Goal: Answer question/provide support: Share knowledge or assist other users

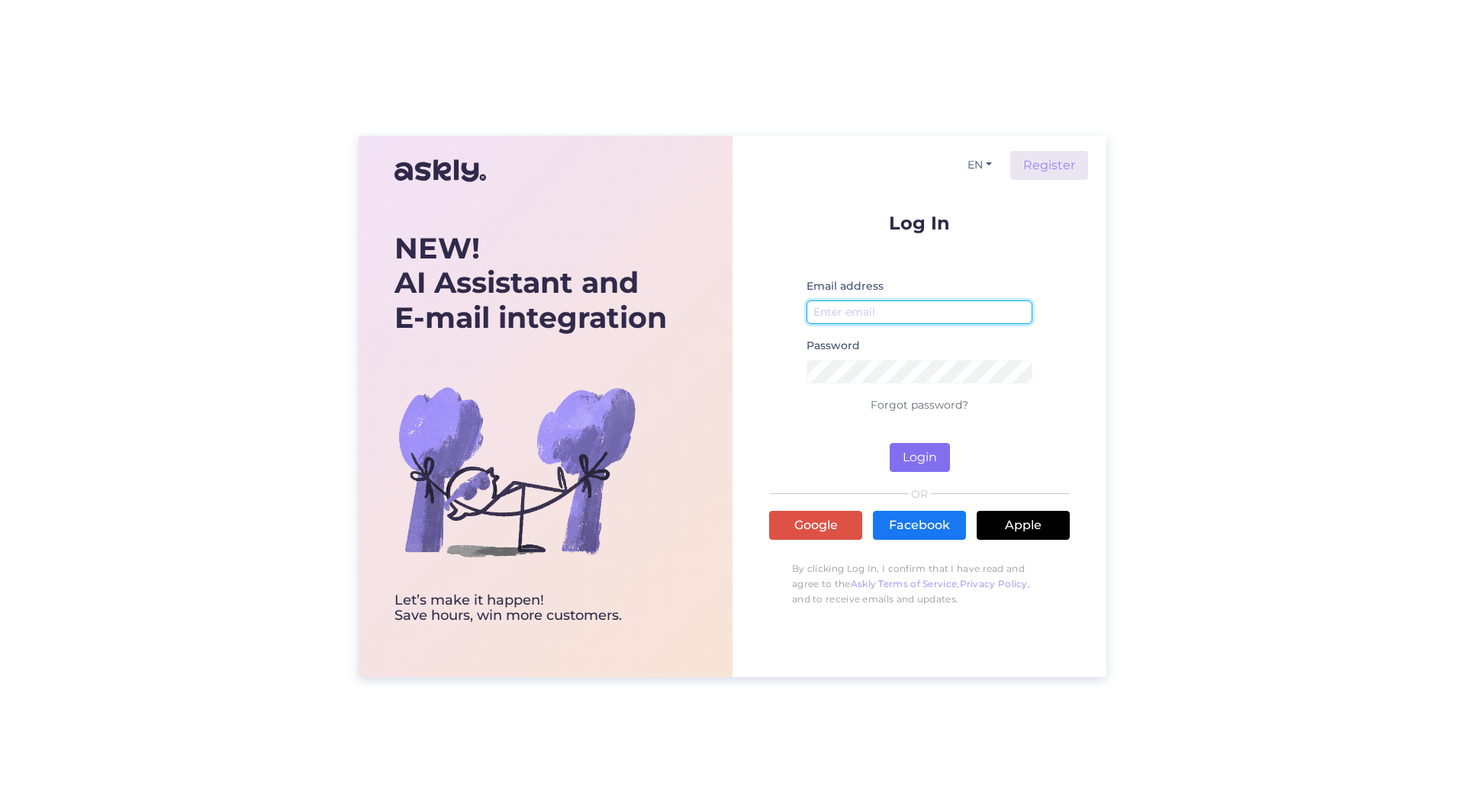
type input "[PERSON_NAME][EMAIL_ADDRESS][PERSON_NAME][DOMAIN_NAME]"
click at [925, 443] on button "Login" at bounding box center [919, 457] width 60 height 29
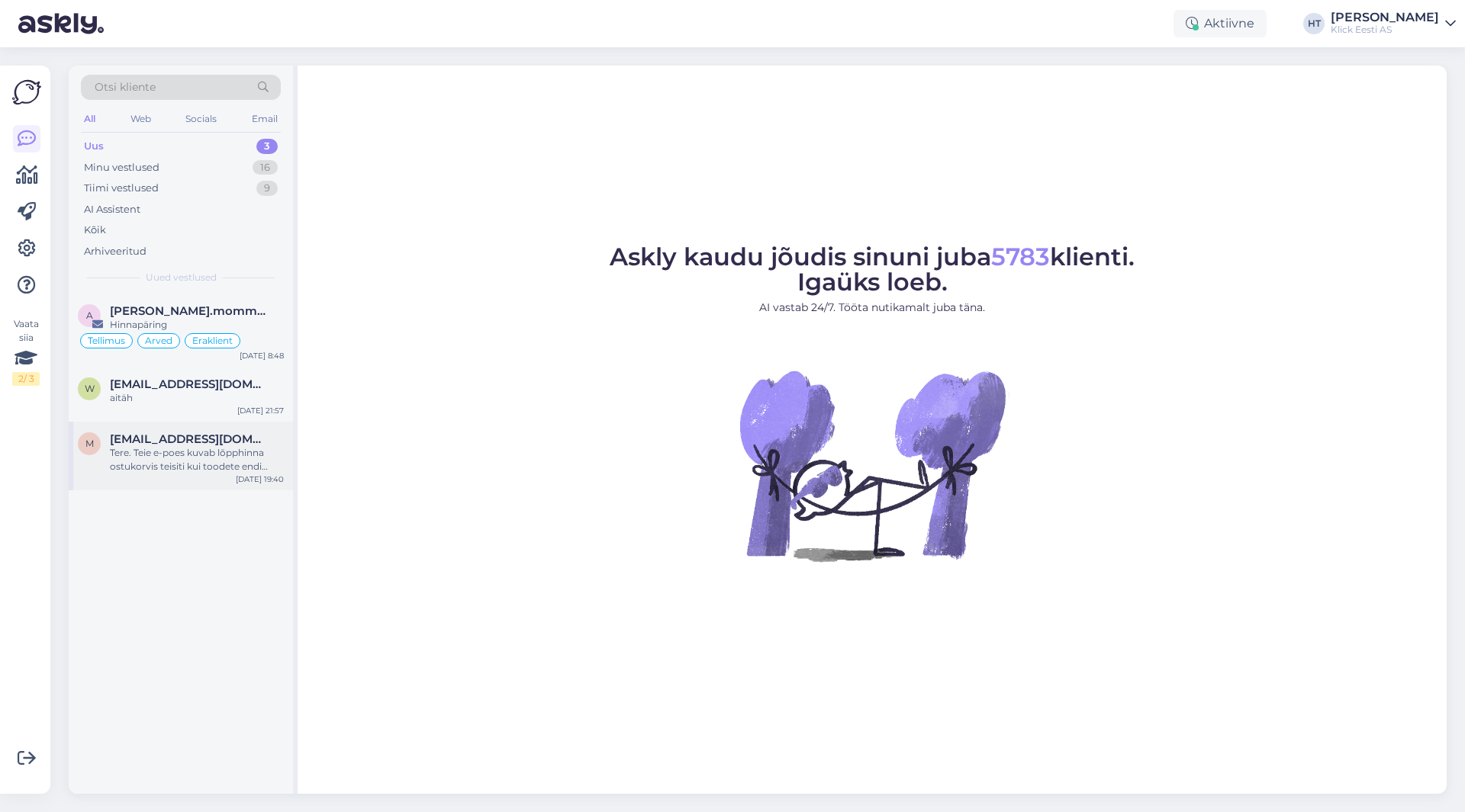
click at [249, 458] on div "Tere. Teie e-poes kuvab lõpphinna ostukorvis teisiti kui toodete endi lehel. [P…" at bounding box center [197, 460] width 174 height 28
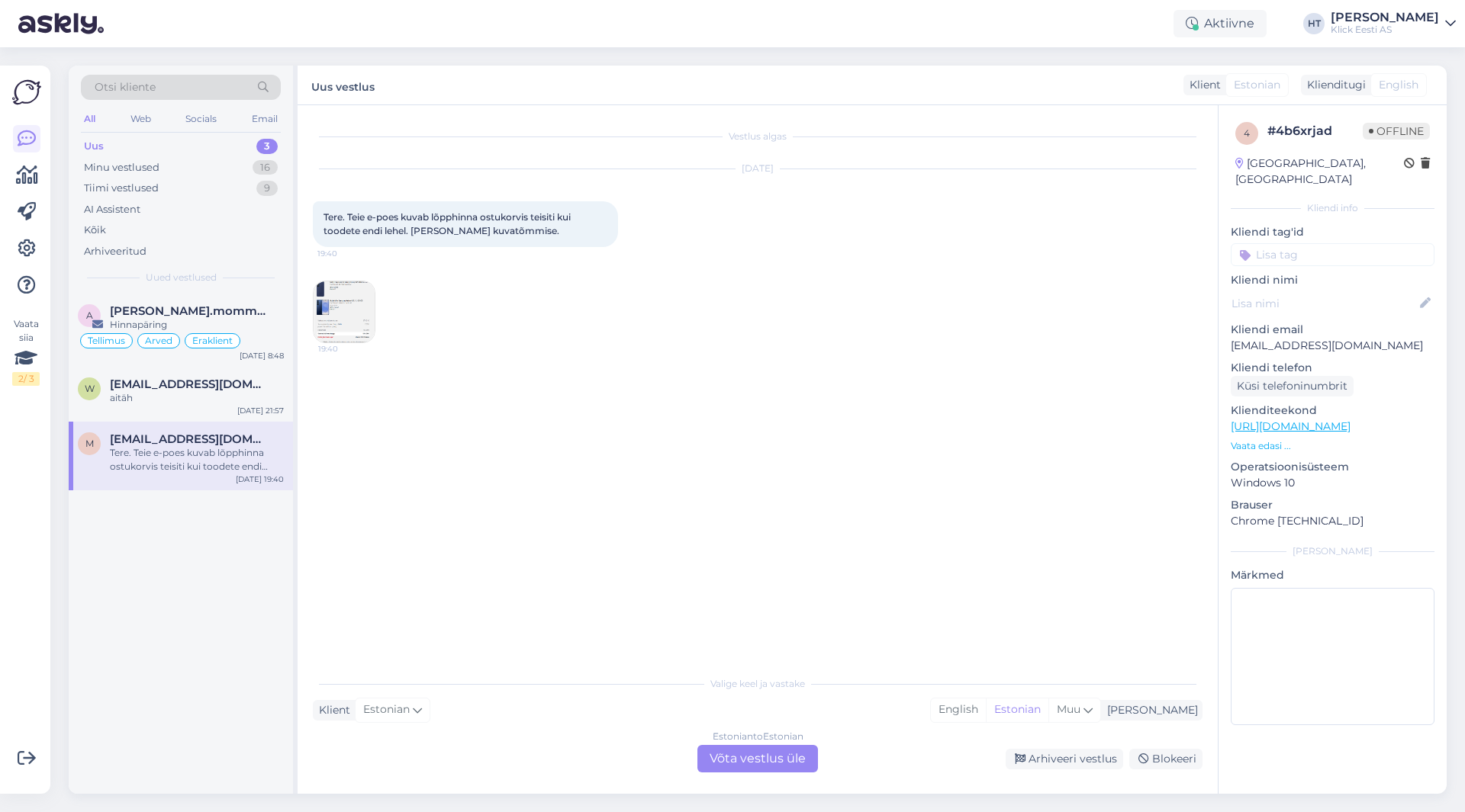
click at [357, 312] on img at bounding box center [343, 312] width 61 height 61
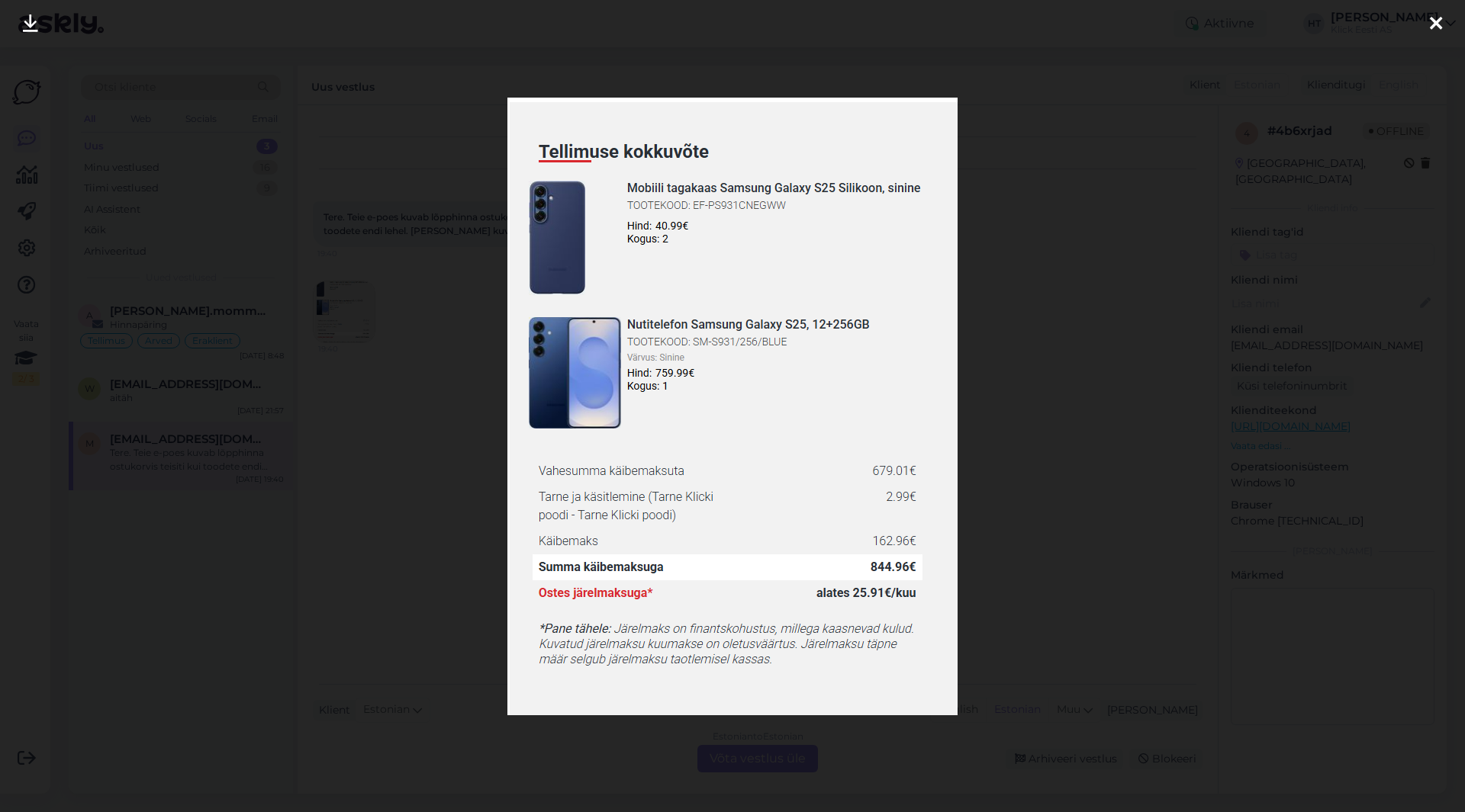
click at [454, 372] on div at bounding box center [732, 406] width 1465 height 812
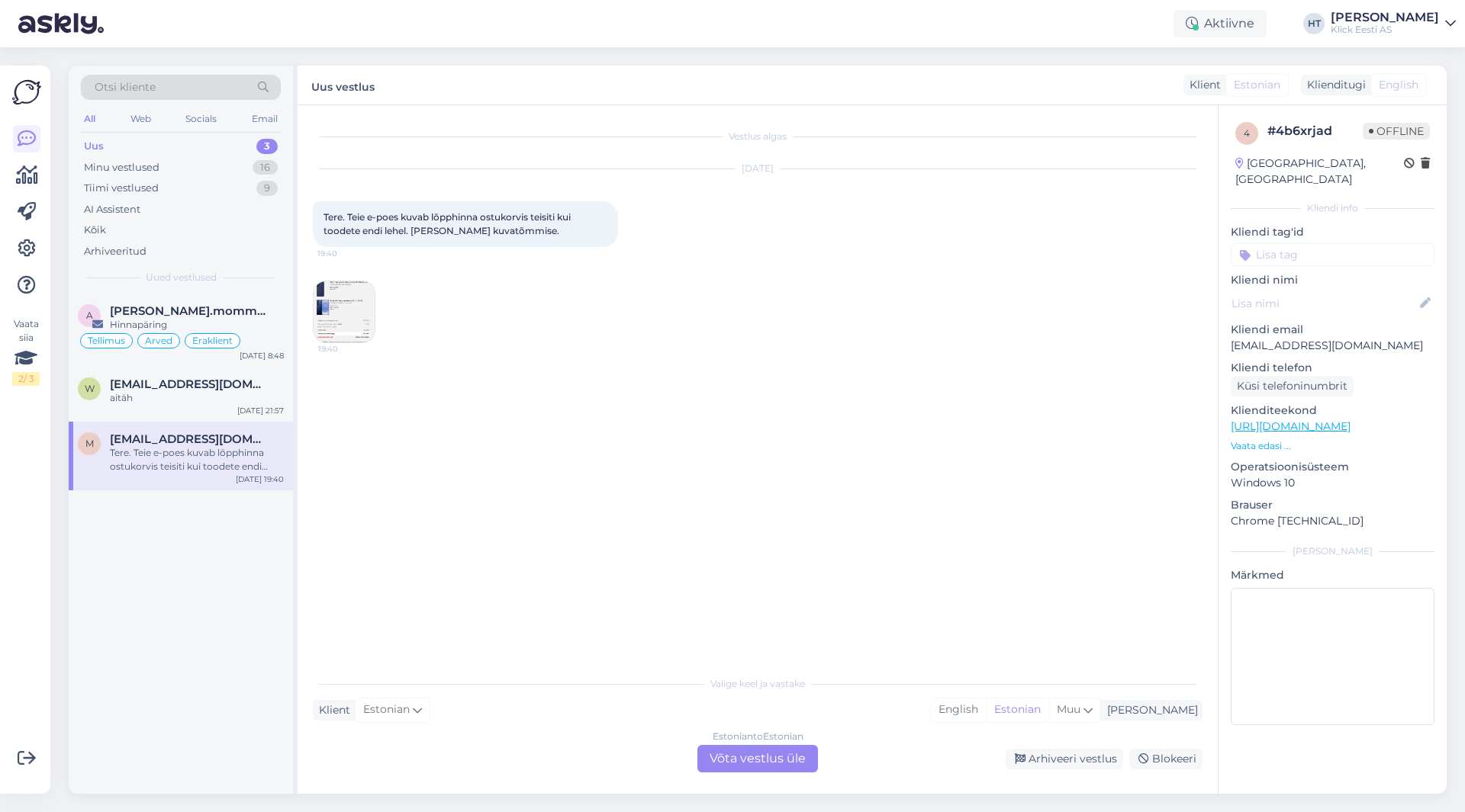
click at [353, 310] on img at bounding box center [343, 312] width 61 height 61
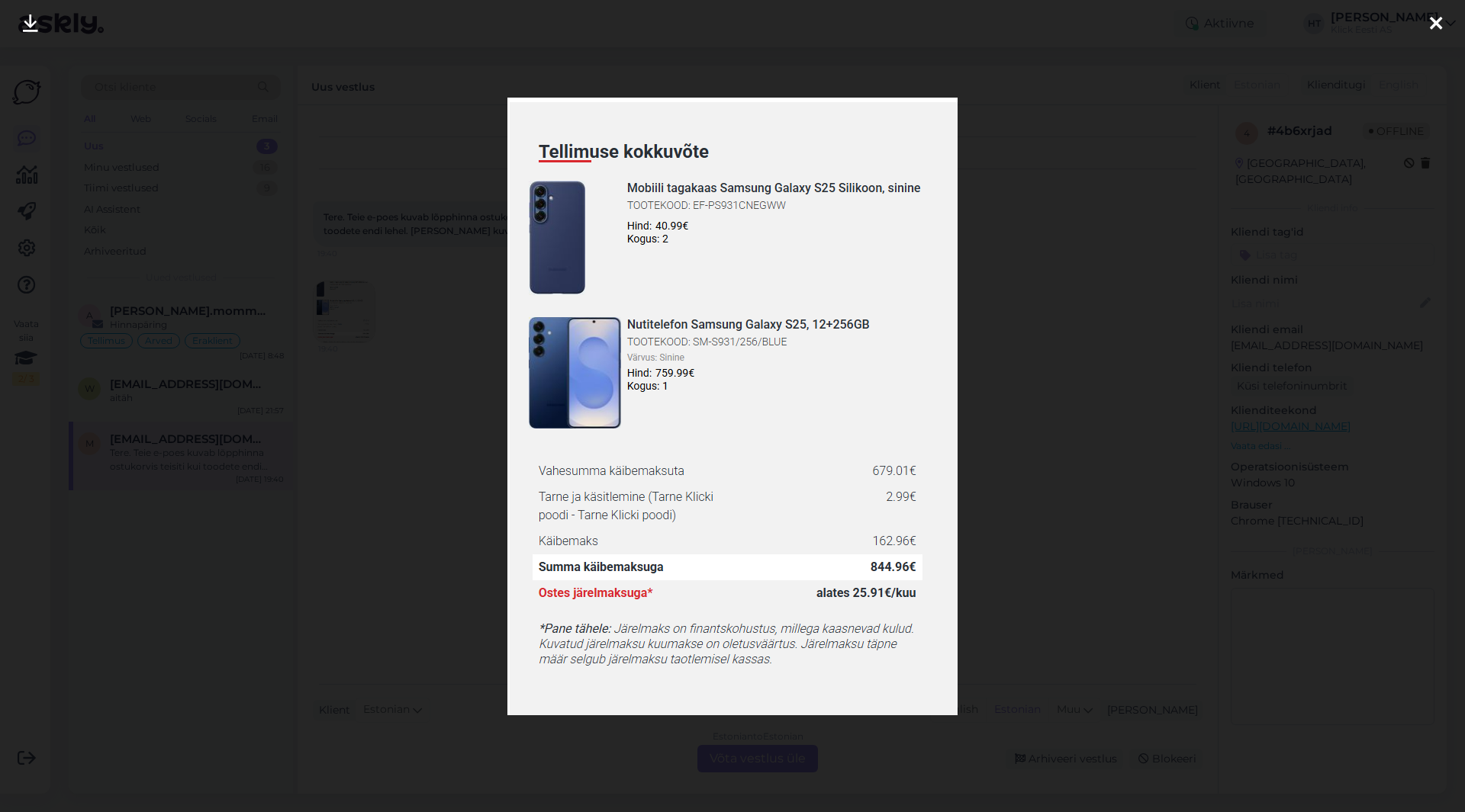
click at [437, 590] on div at bounding box center [732, 406] width 1465 height 812
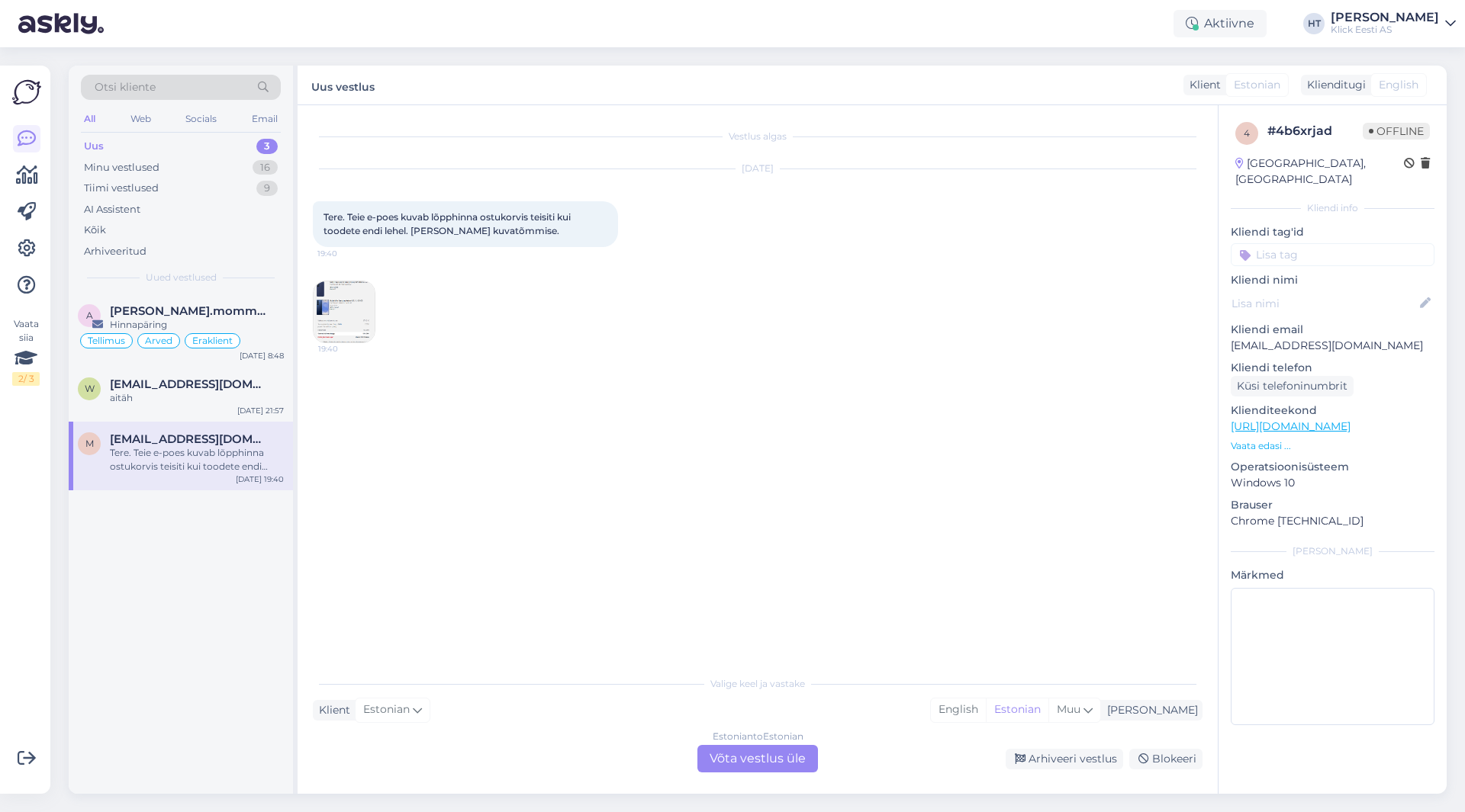
click at [351, 328] on img at bounding box center [343, 312] width 61 height 61
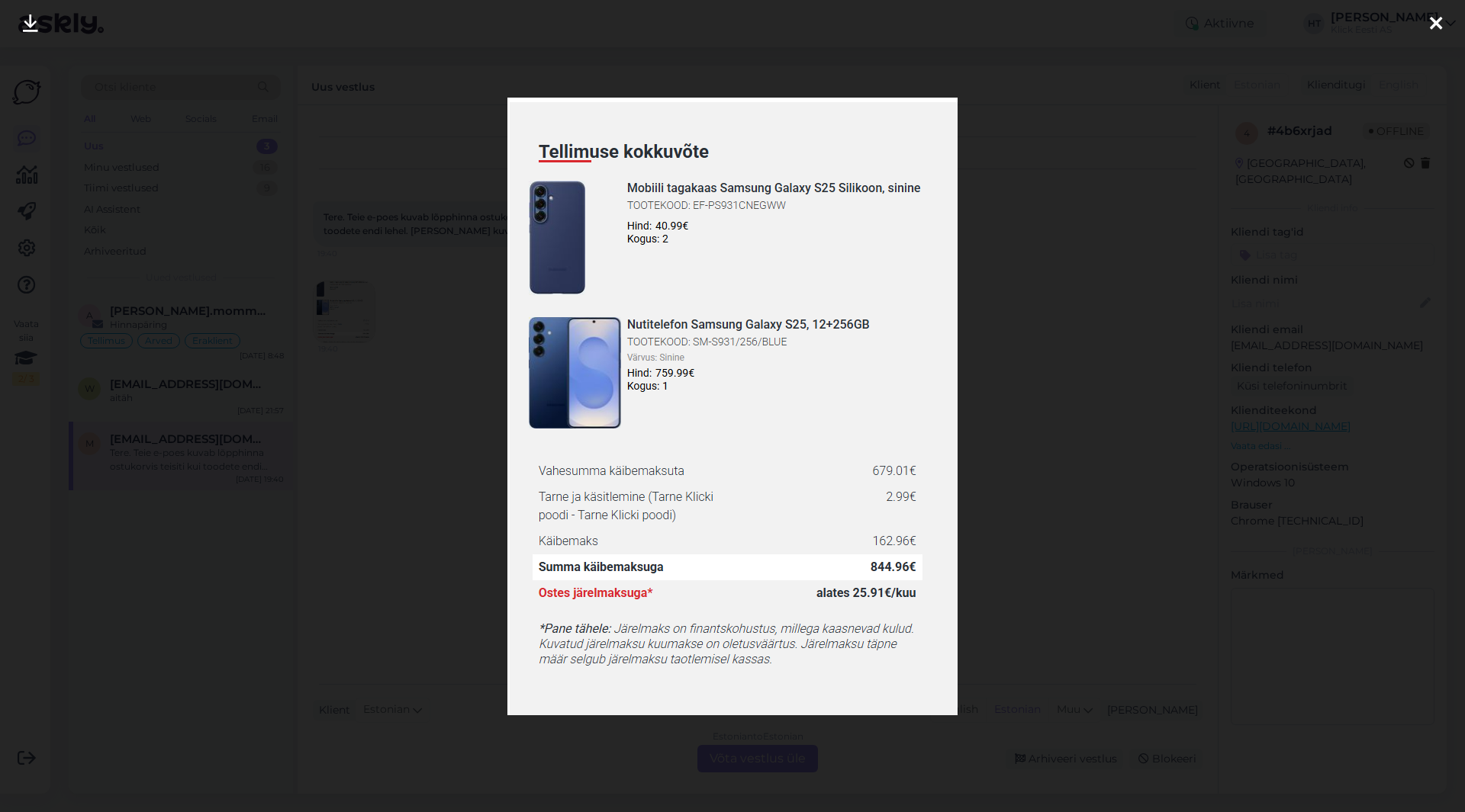
click at [397, 505] on div at bounding box center [732, 406] width 1465 height 812
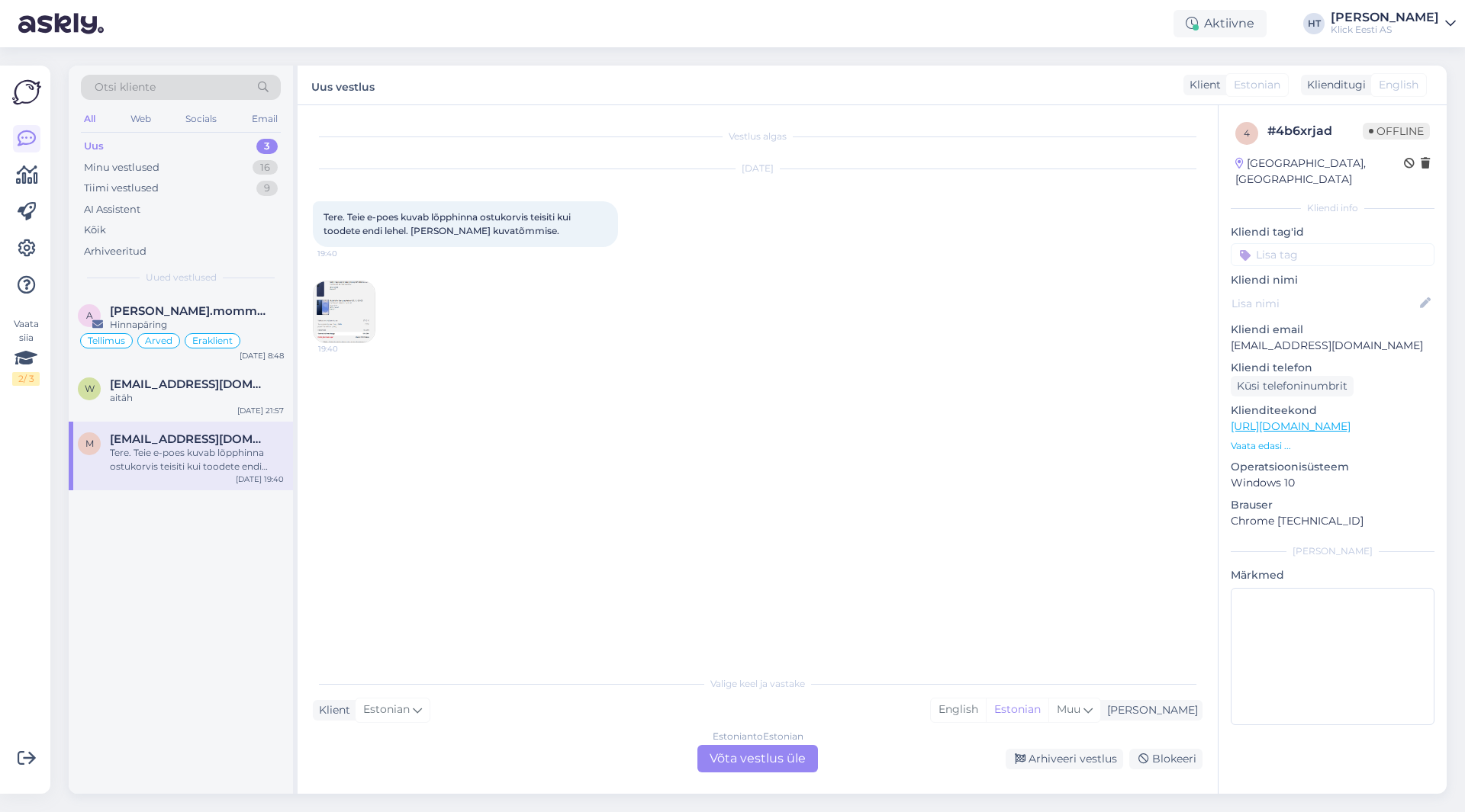
click at [364, 309] on img at bounding box center [343, 312] width 61 height 61
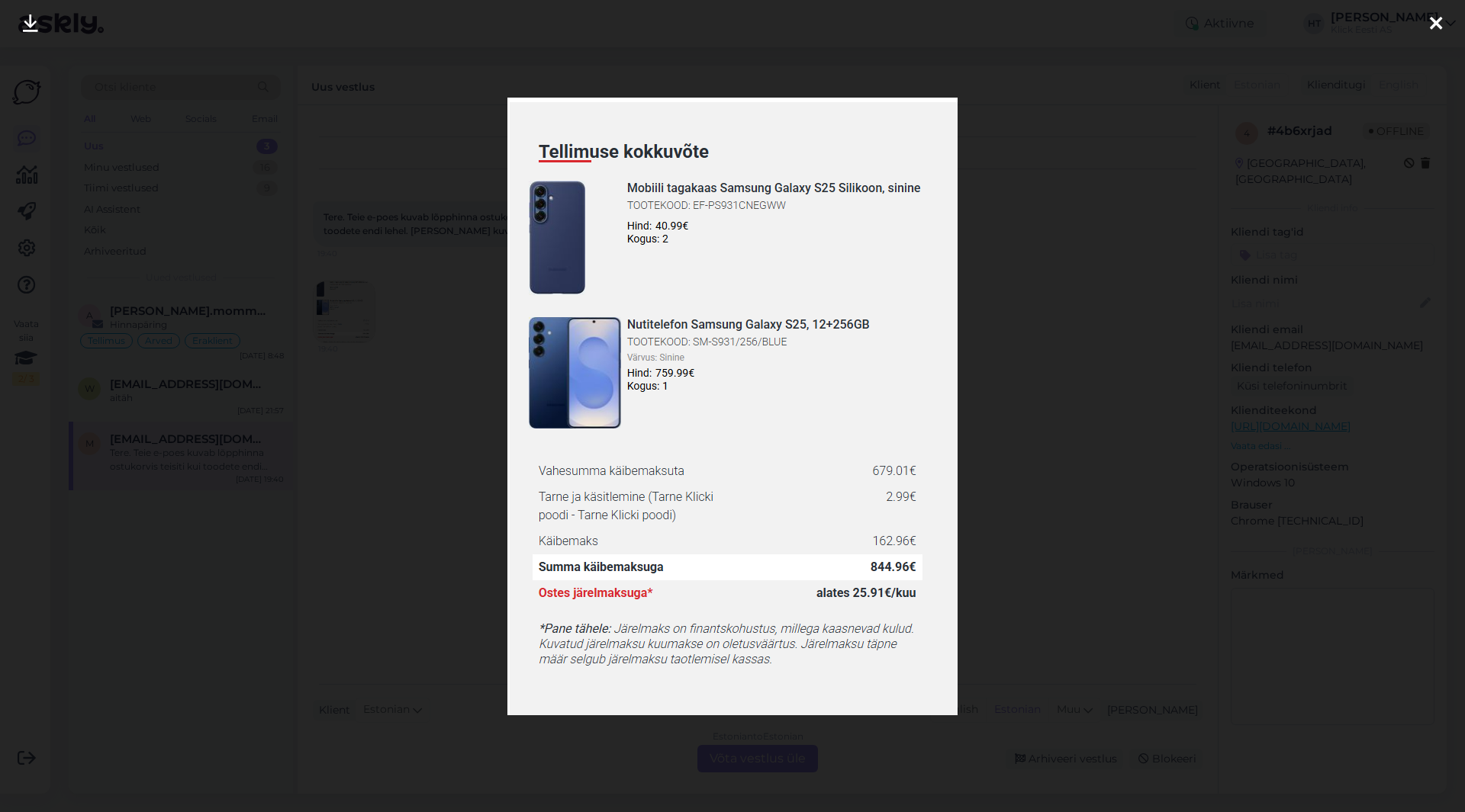
click at [385, 468] on div at bounding box center [732, 406] width 1465 height 812
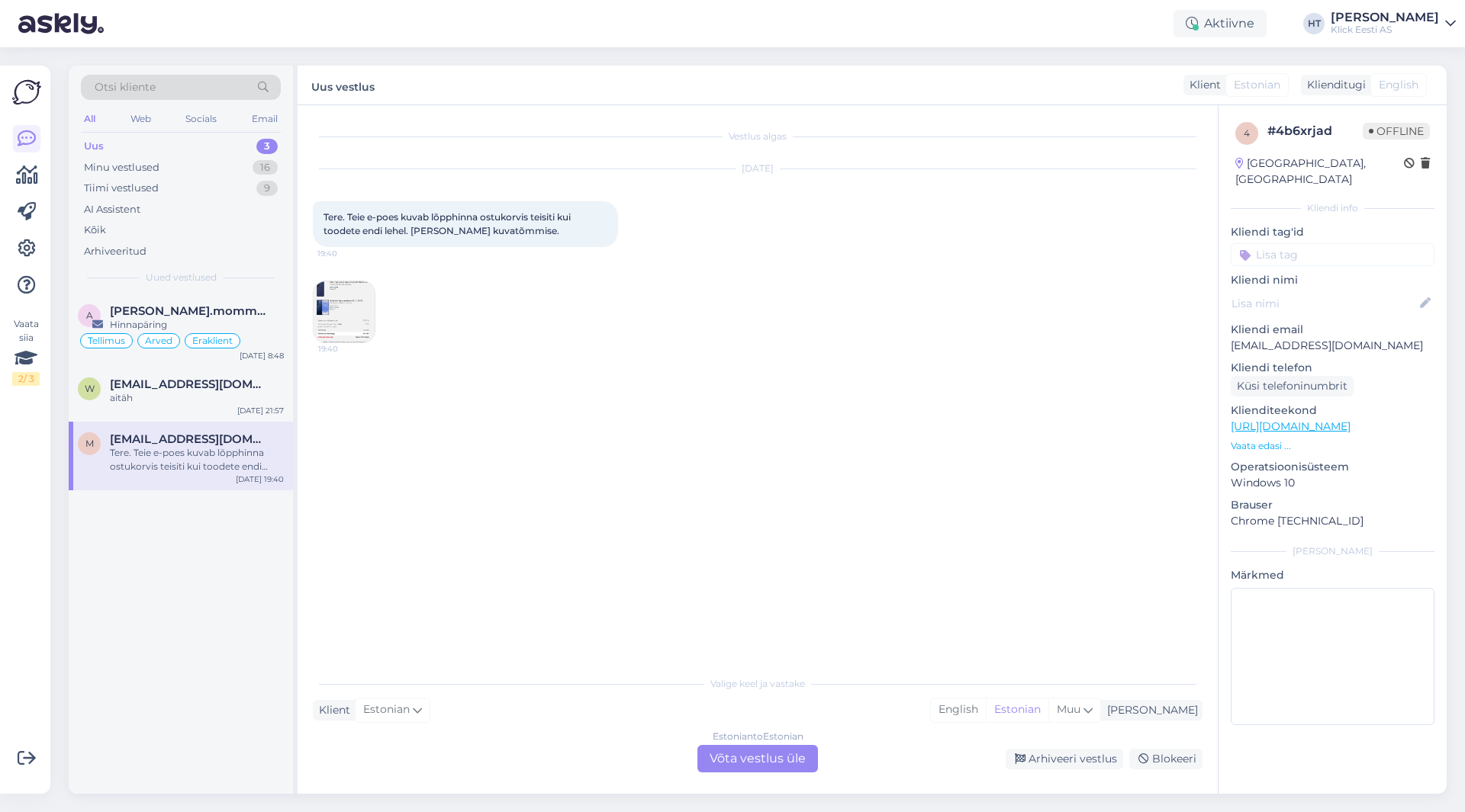
click at [343, 330] on img at bounding box center [343, 312] width 61 height 61
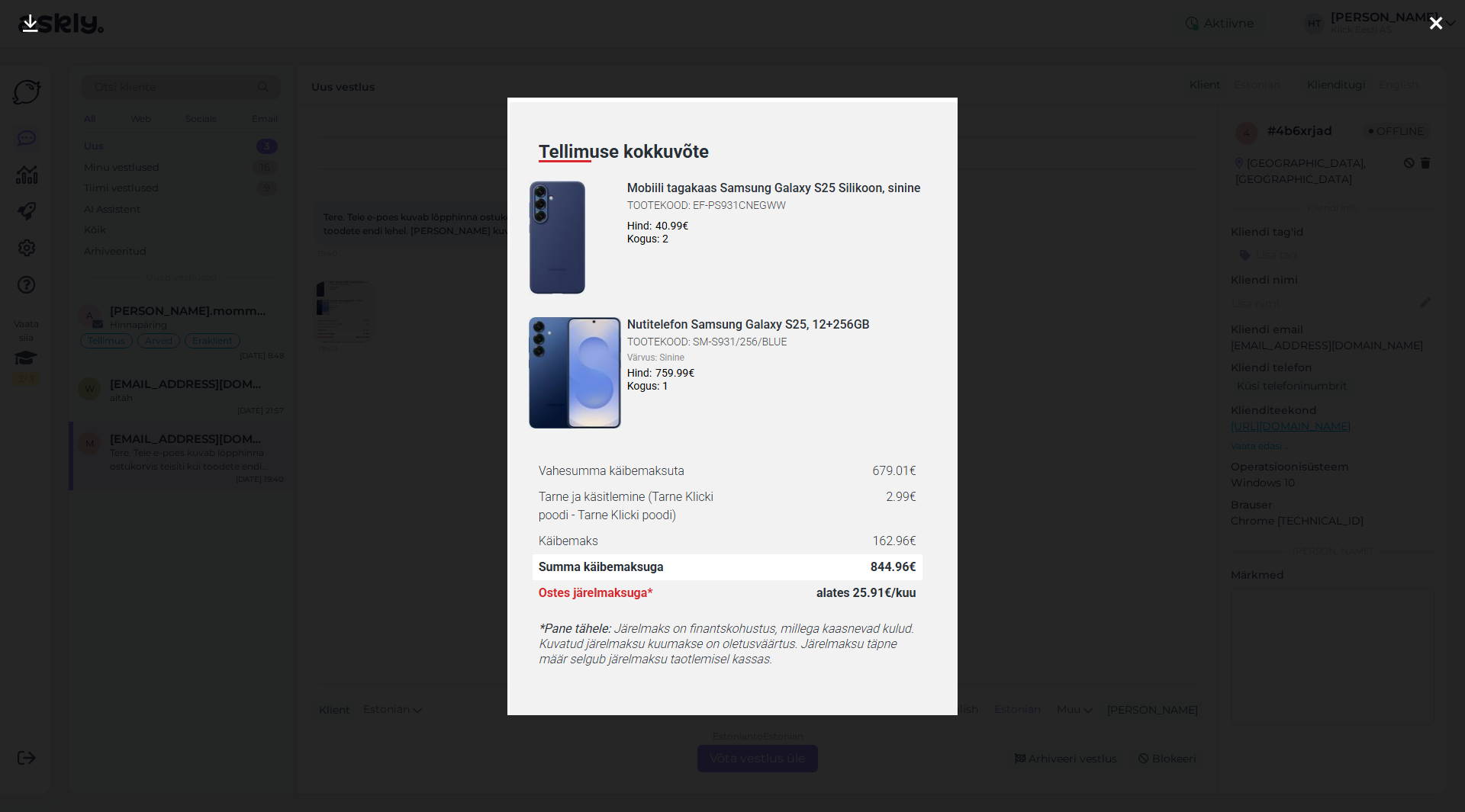
click at [379, 376] on div at bounding box center [732, 406] width 1465 height 812
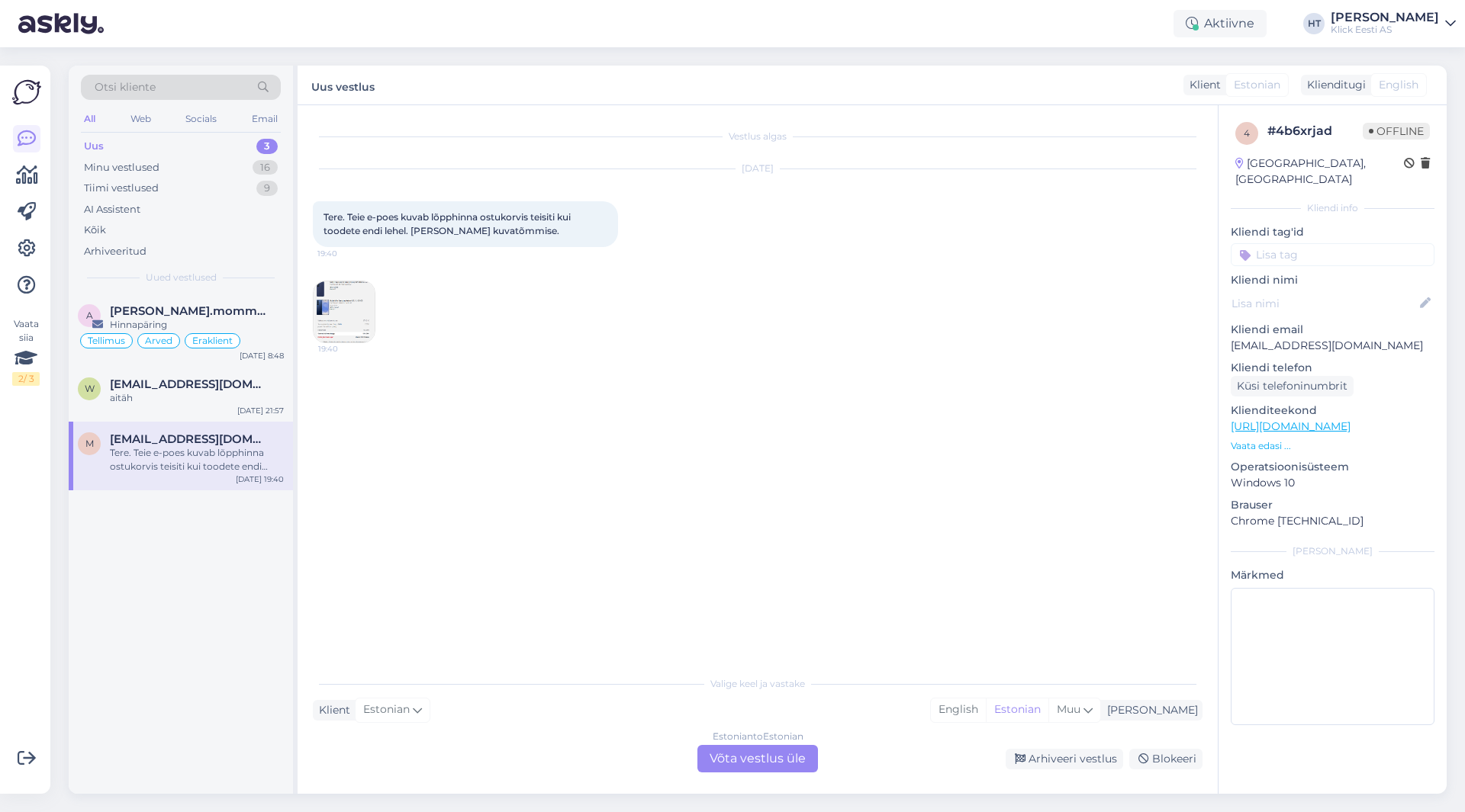
click at [355, 319] on img at bounding box center [343, 312] width 61 height 61
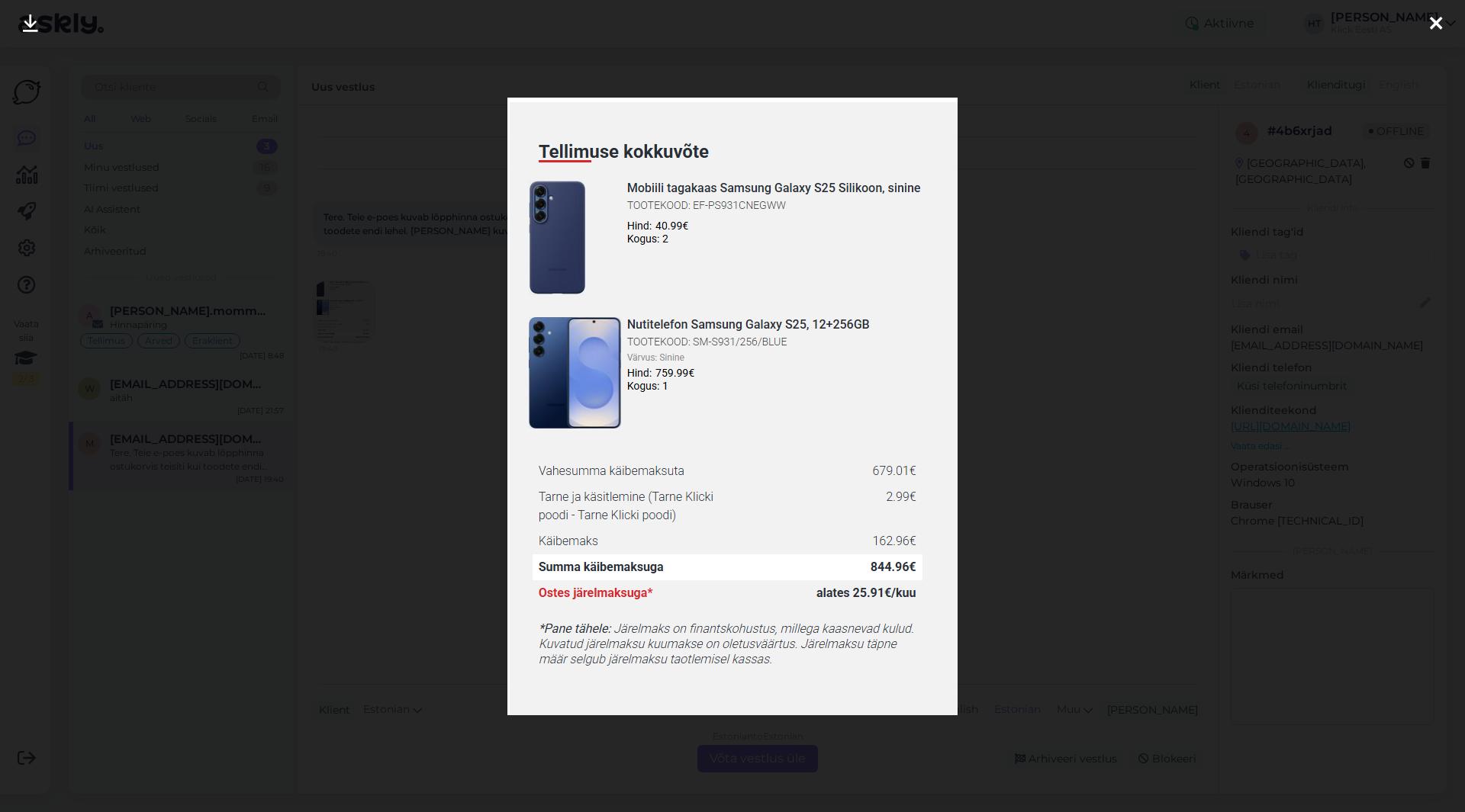
click at [439, 388] on div at bounding box center [732, 406] width 1465 height 812
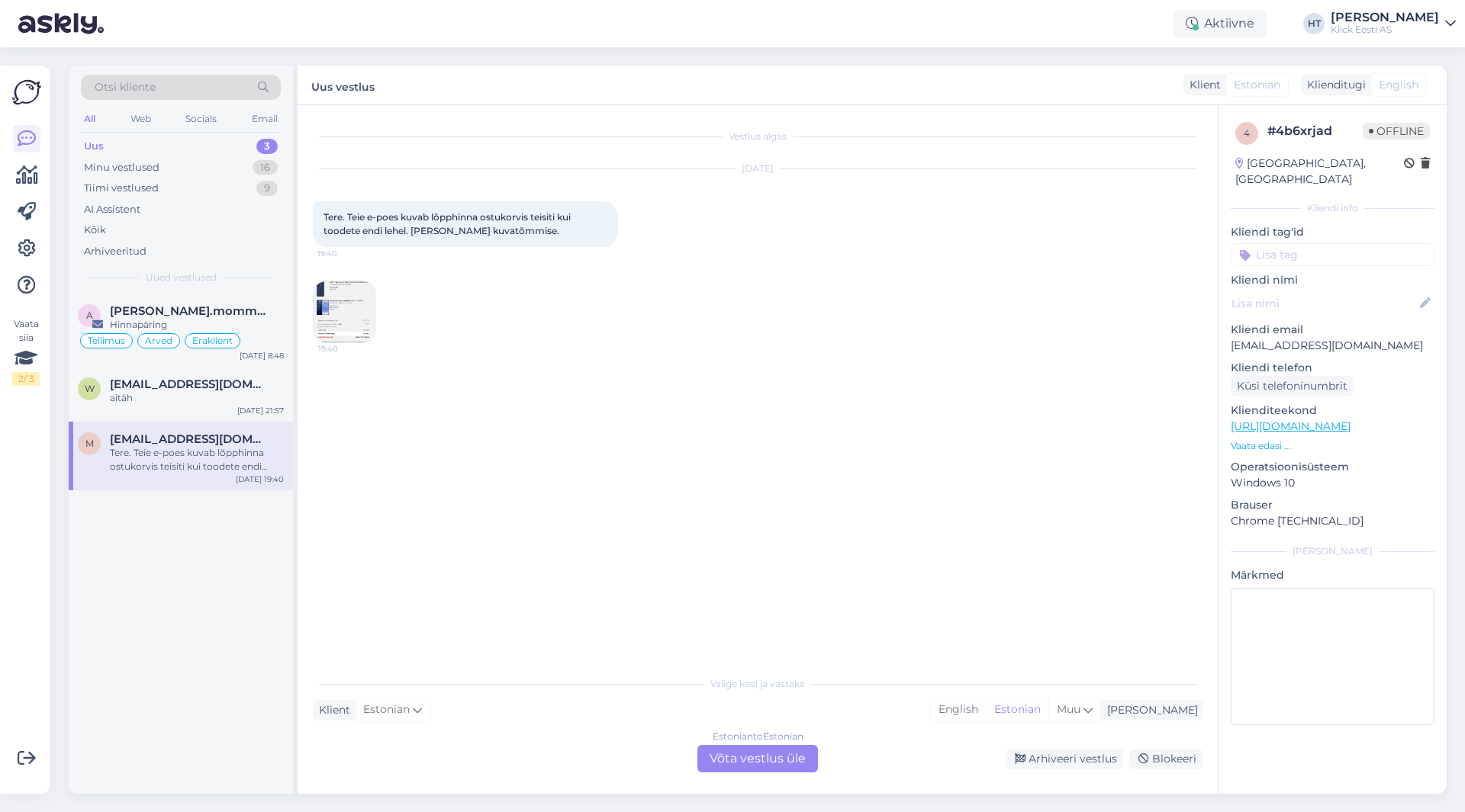
click at [322, 341] on img at bounding box center [343, 312] width 61 height 61
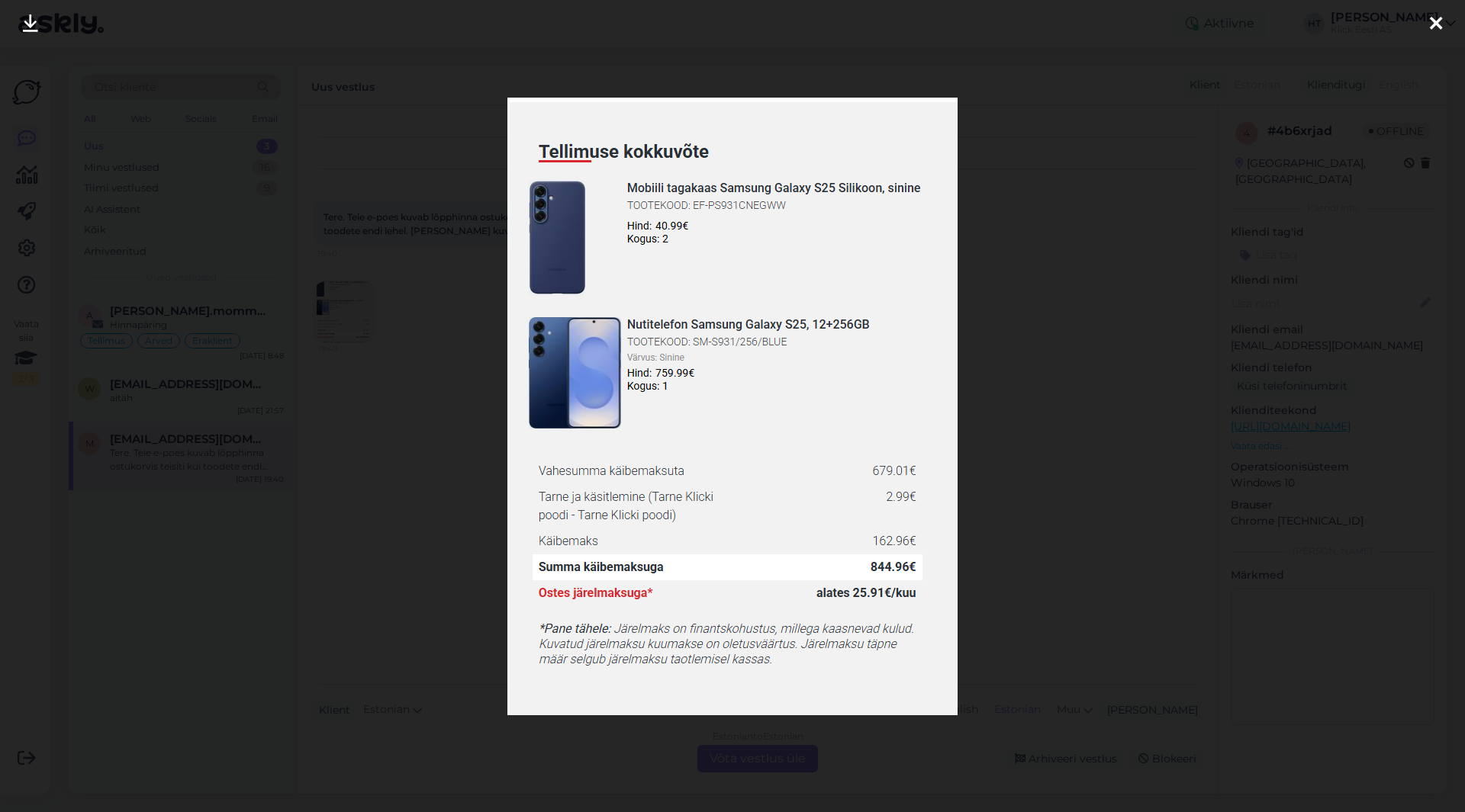
click at [443, 382] on div at bounding box center [732, 406] width 1465 height 812
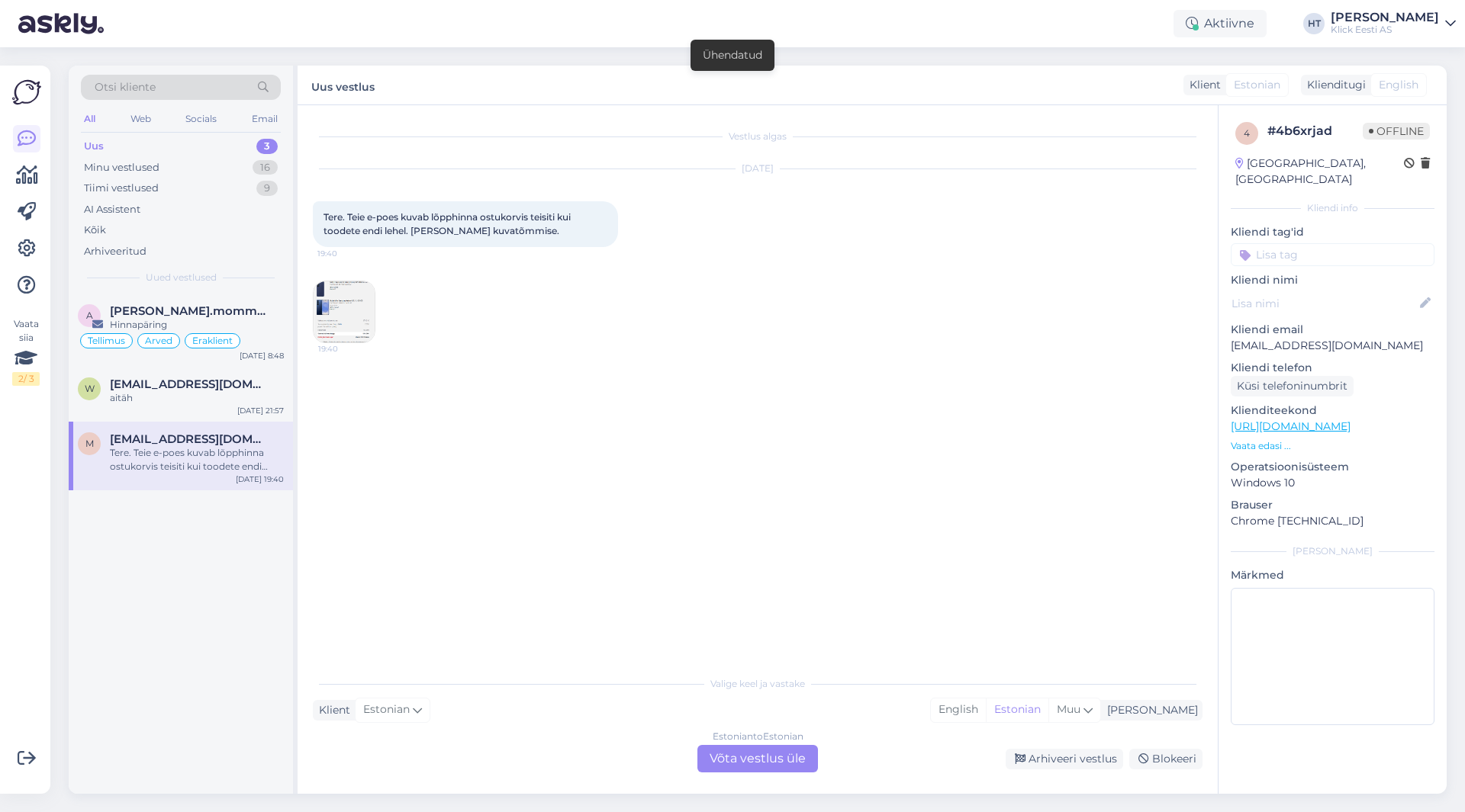
click at [343, 308] on img at bounding box center [343, 312] width 61 height 61
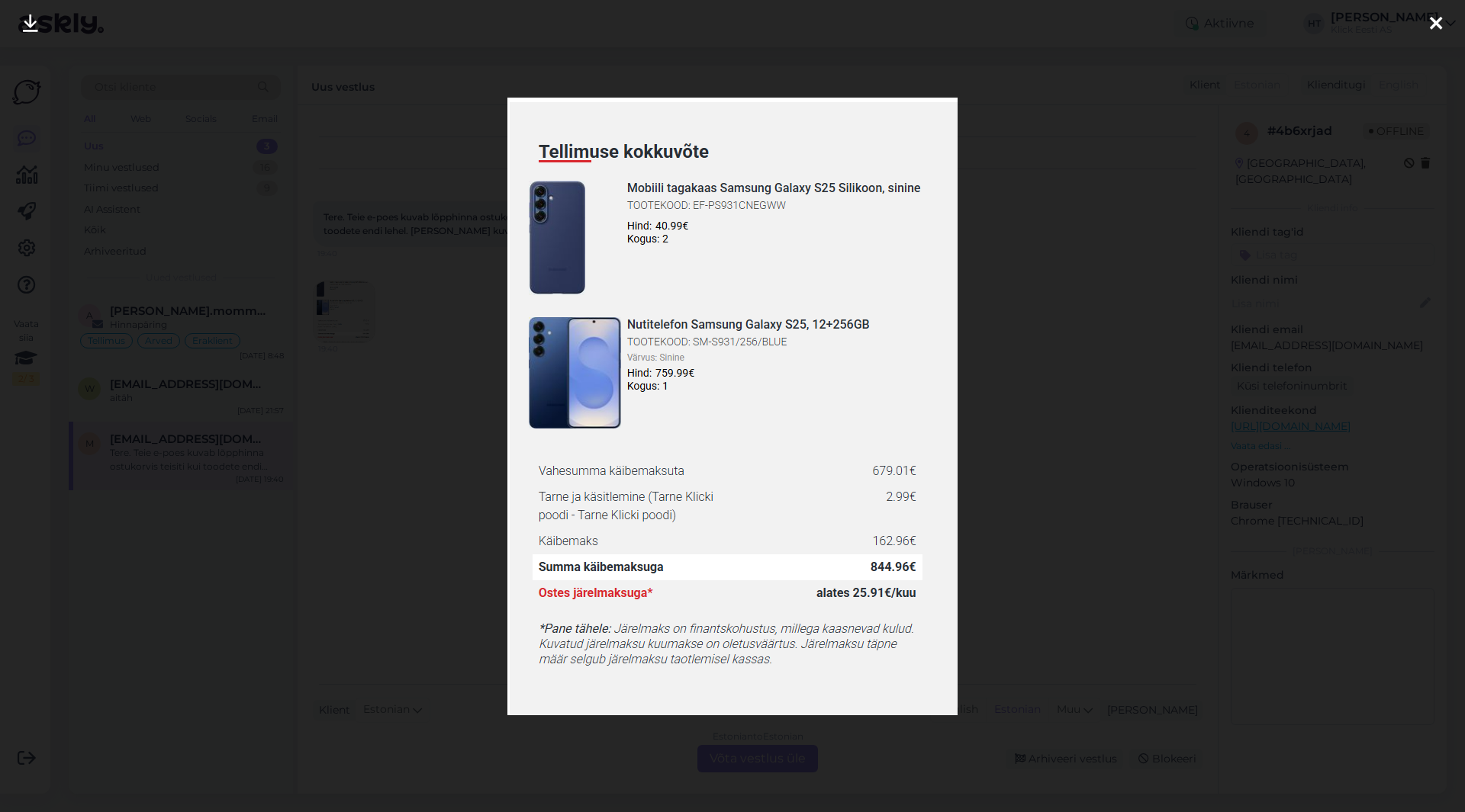
click at [445, 349] on div at bounding box center [732, 406] width 1465 height 812
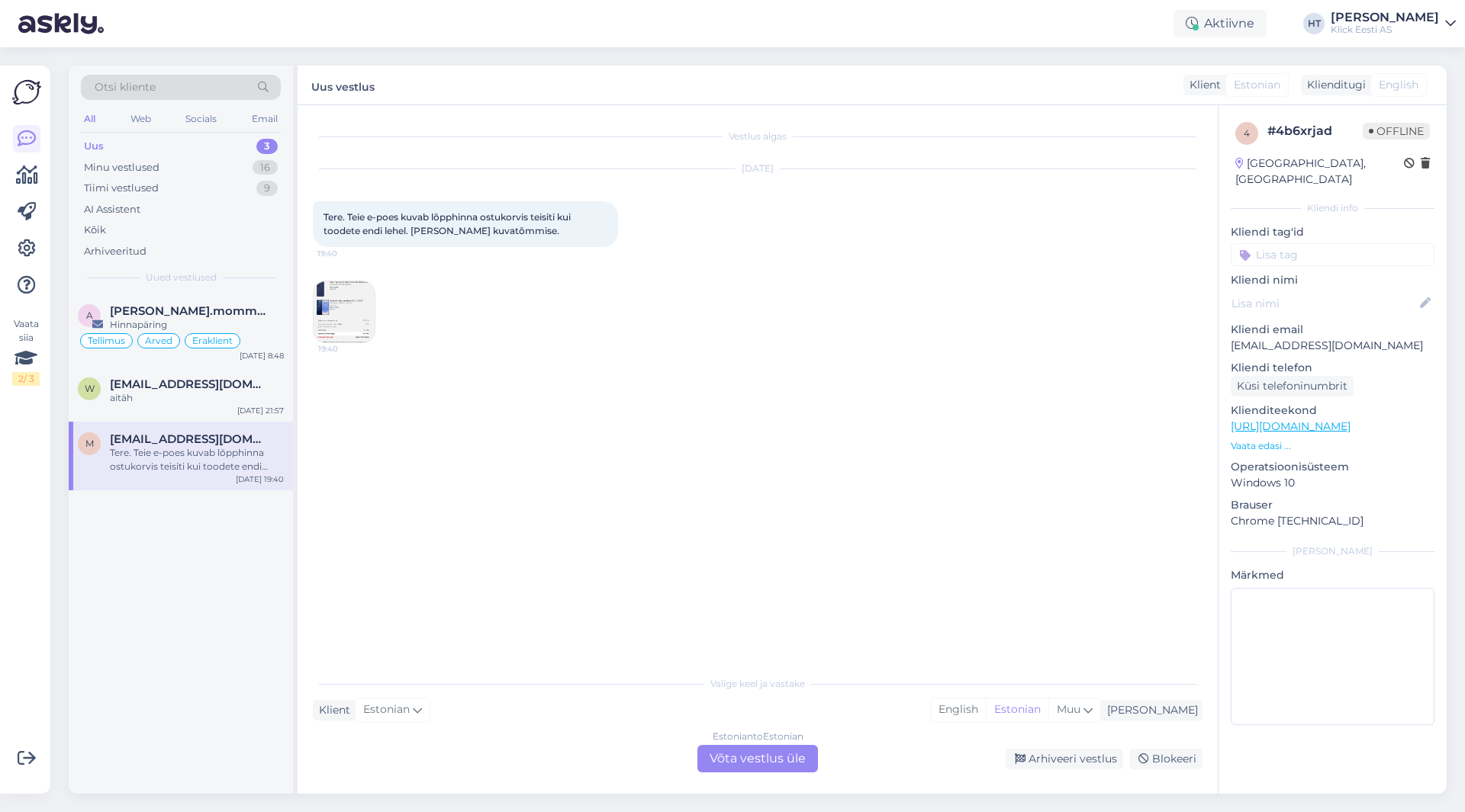
click at [342, 307] on img at bounding box center [343, 312] width 61 height 61
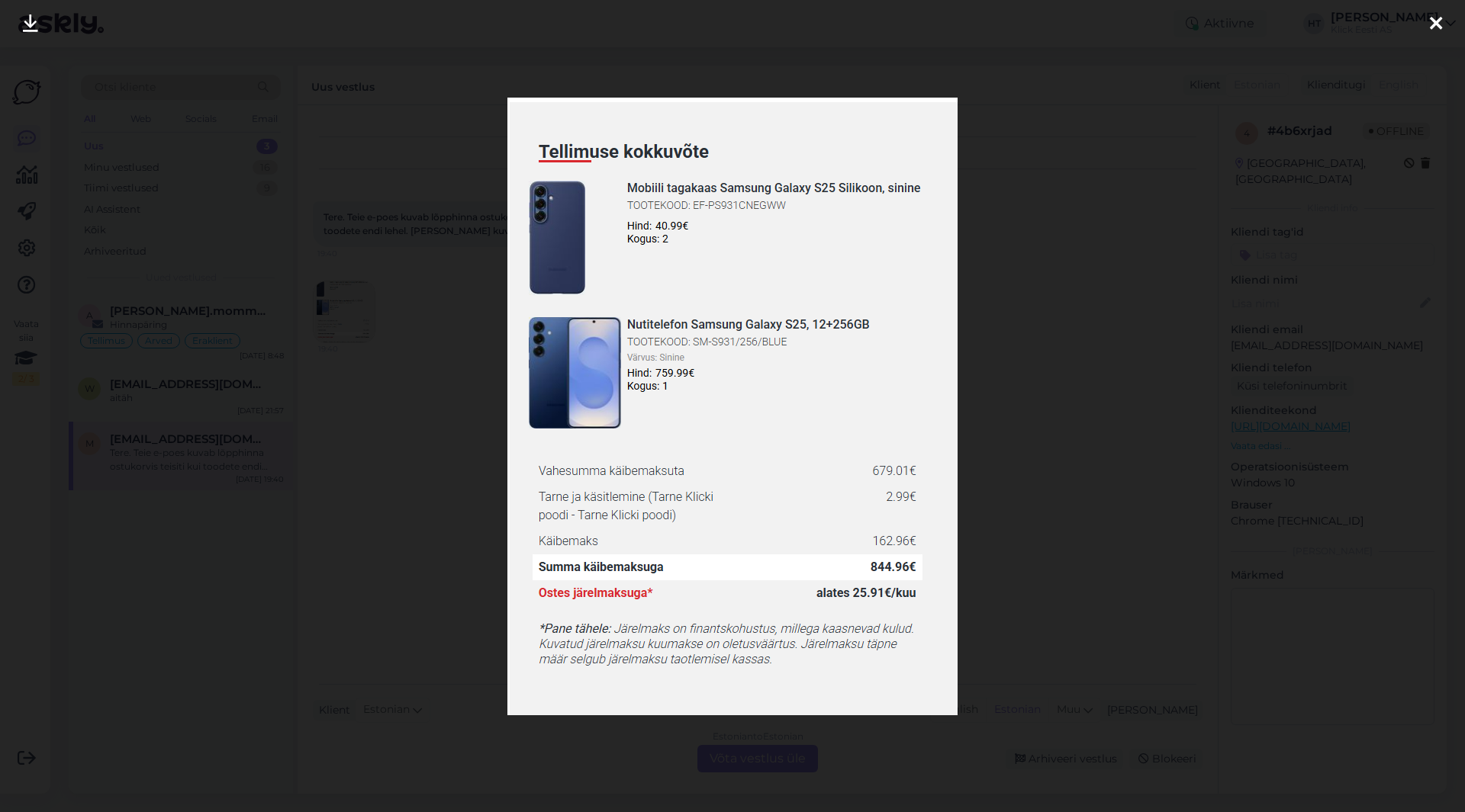
click at [424, 382] on div at bounding box center [732, 406] width 1465 height 812
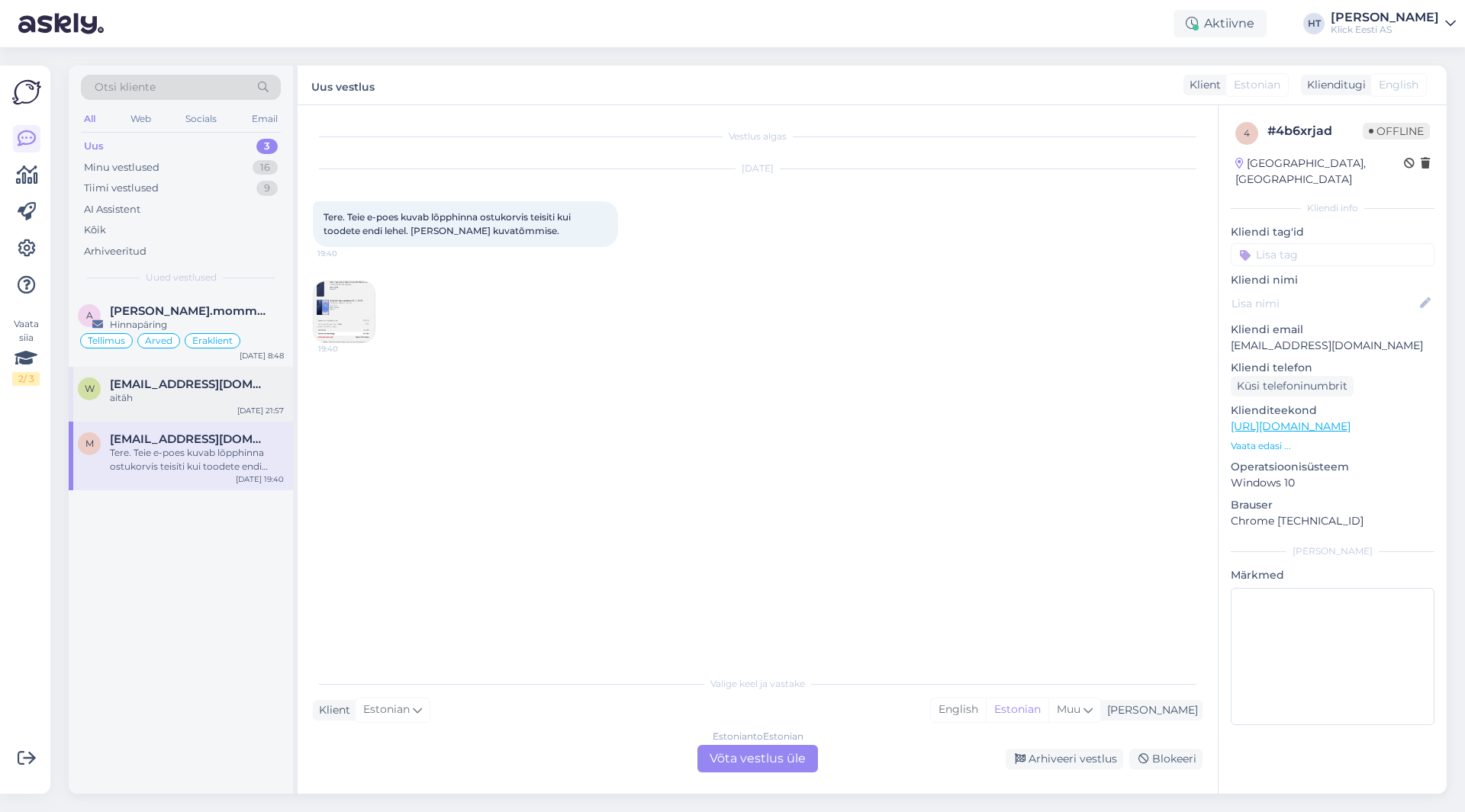
click at [225, 374] on div "w [EMAIL_ADDRESS][DOMAIN_NAME] aitäh [DATE] 21:57" at bounding box center [181, 394] width 224 height 55
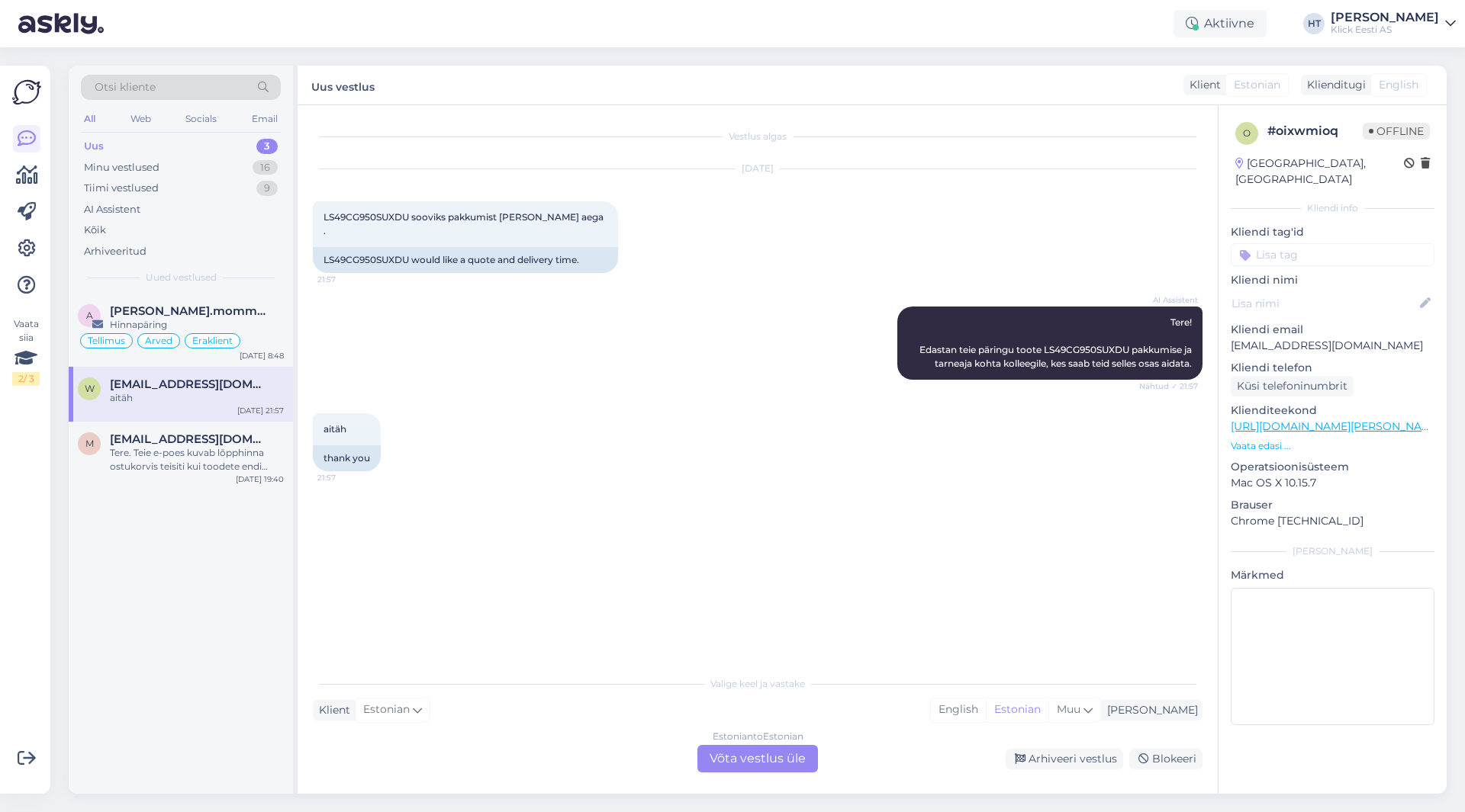
click at [1283, 244] on input at bounding box center [1333, 255] width 204 height 23
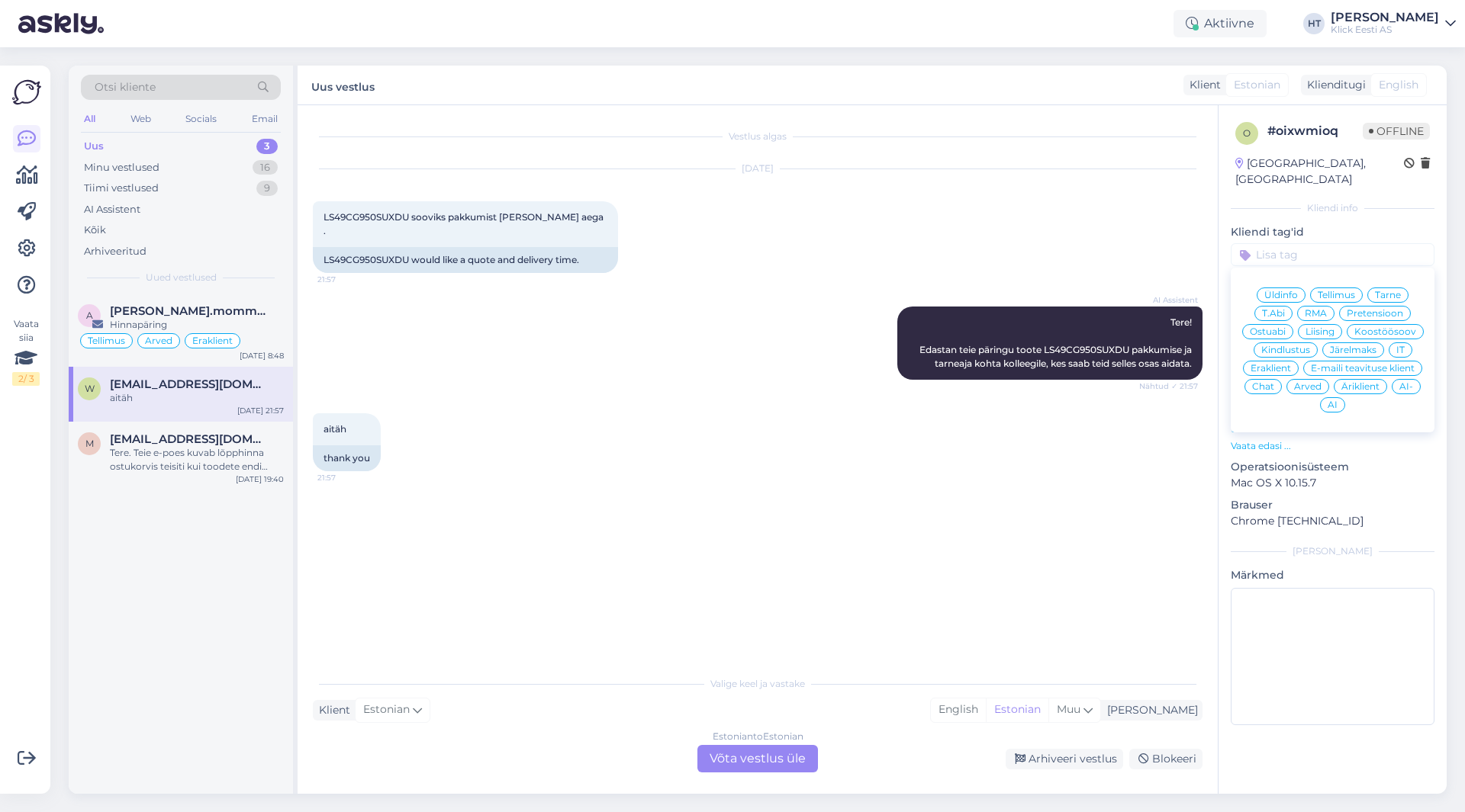
click at [1365, 382] on span "Äriklient" at bounding box center [1360, 386] width 38 height 9
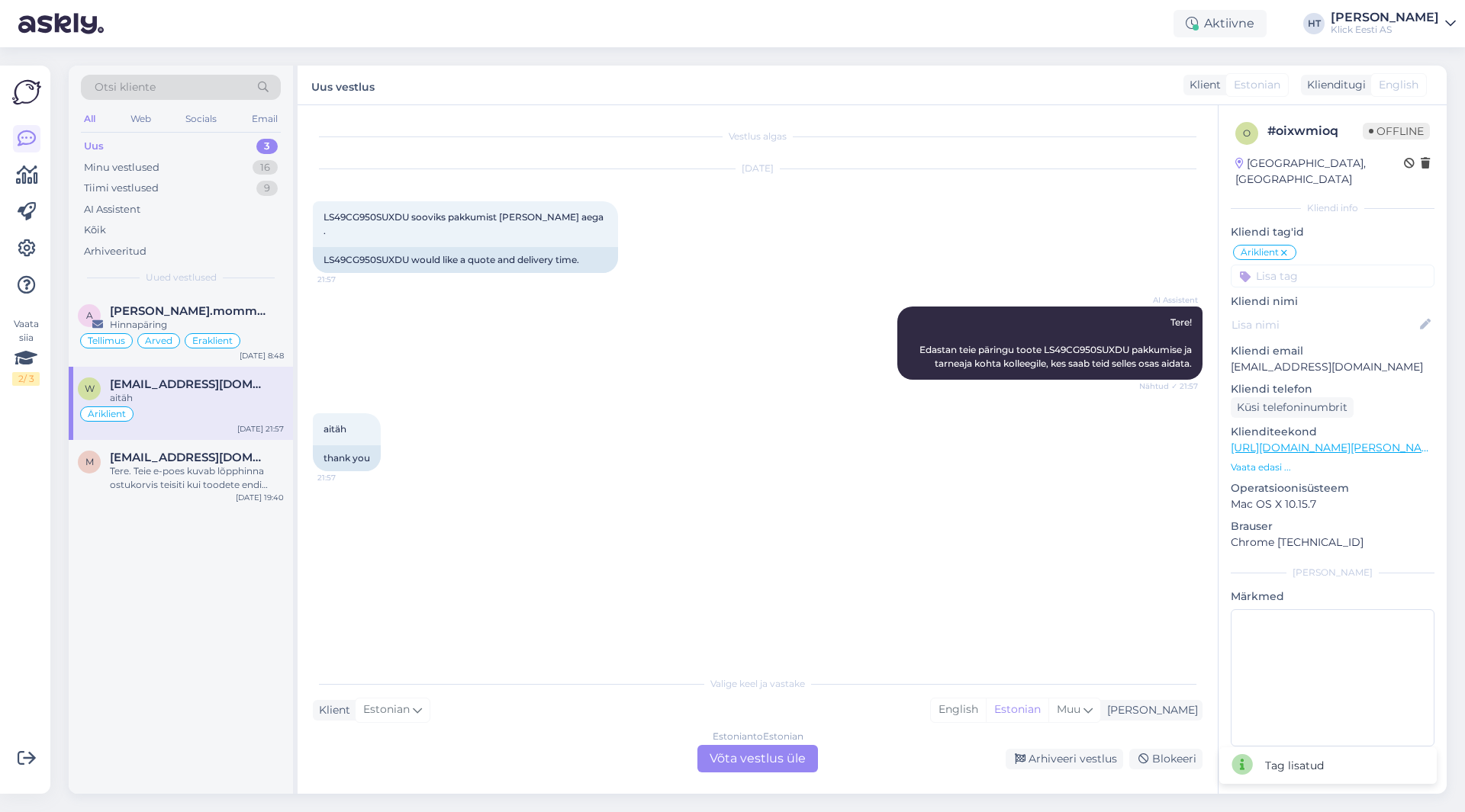
click at [885, 240] on div "[DATE] LS49CG950SUXDU sooviks pakkumist [PERSON_NAME] aega . 21:57 LS49CG950SUX…" at bounding box center [757, 221] width 889 height 138
click at [1314, 265] on input at bounding box center [1333, 276] width 204 height 23
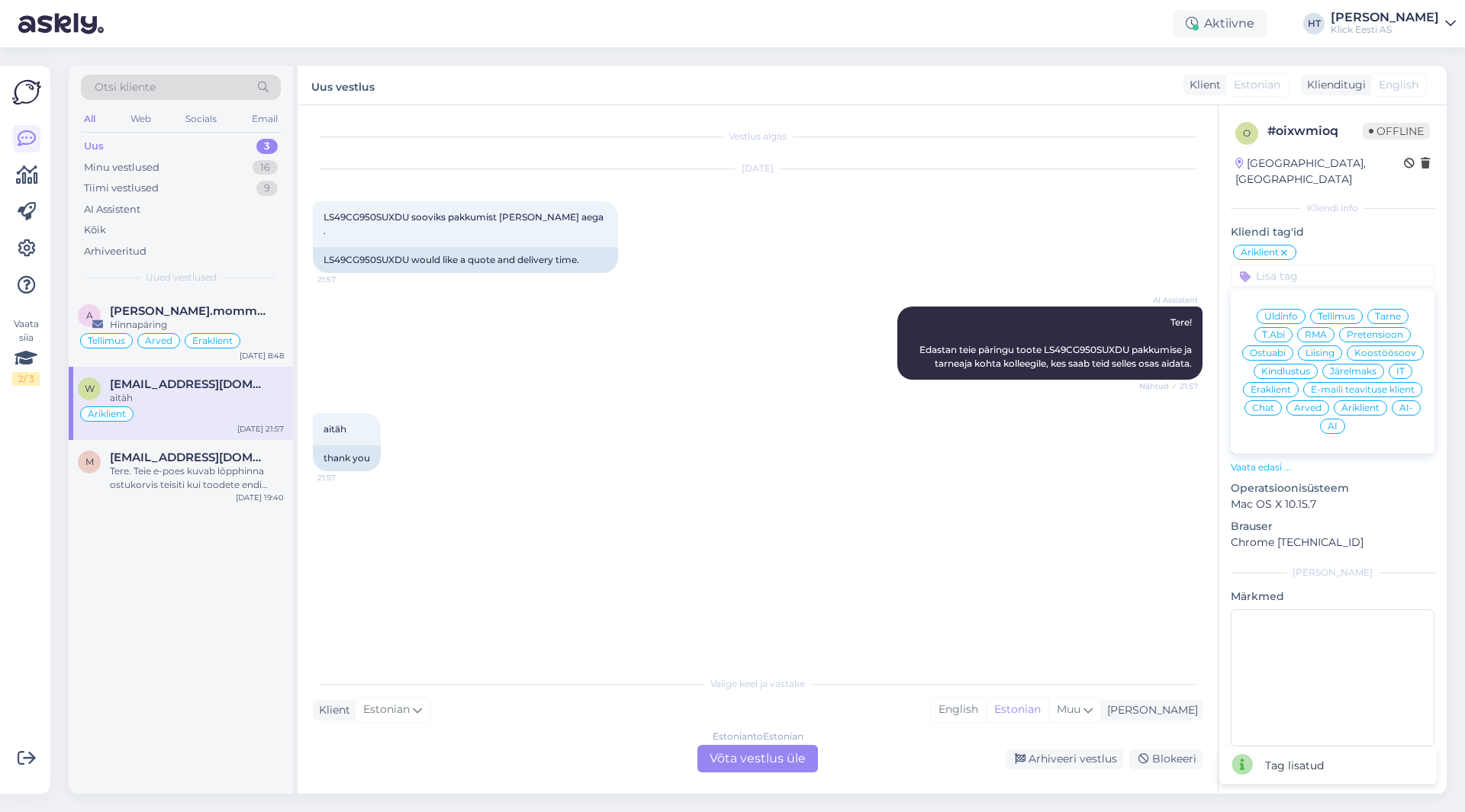
click at [1275, 349] on span "Ostuabi" at bounding box center [1267, 353] width 36 height 9
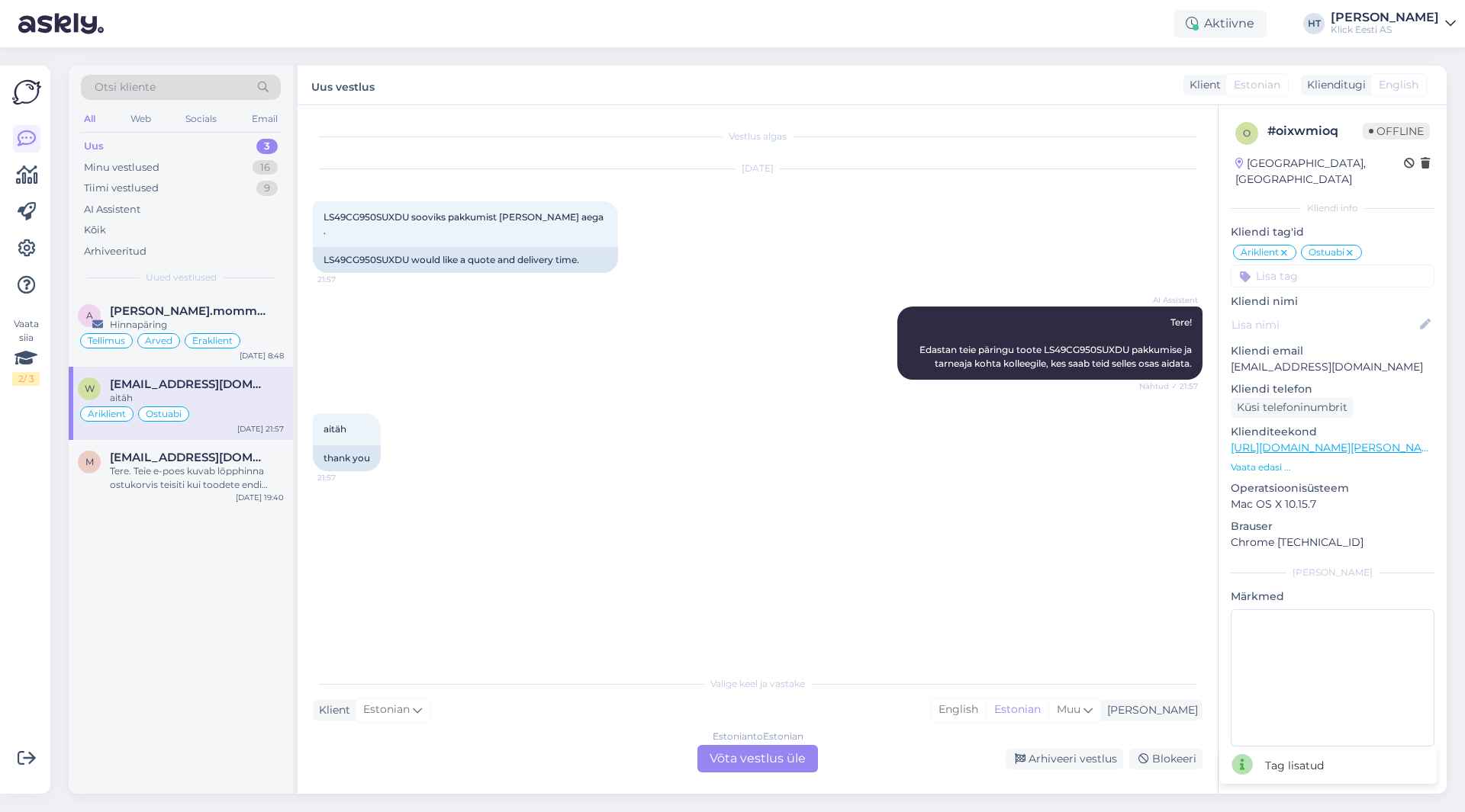
click at [652, 530] on div "Vestlus algas [DATE] LS49CG950SUXDU sooviks pakkumist [PERSON_NAME] aega . 21:5…" at bounding box center [764, 387] width 903 height 534
click at [253, 333] on div "Tellimus Arved Eraklient" at bounding box center [181, 341] width 206 height 19
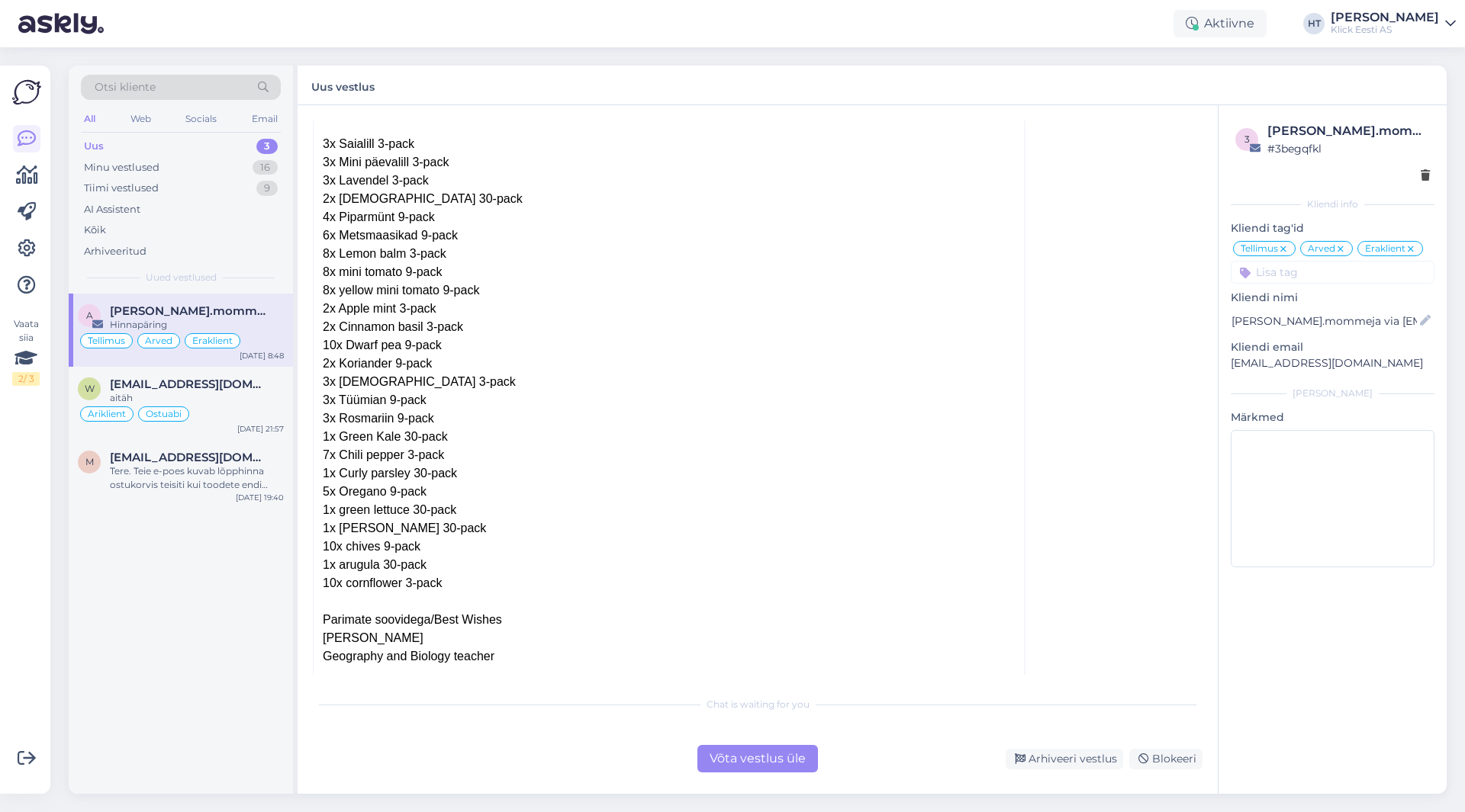
scroll to position [6736, 0]
click at [261, 389] on div "[EMAIL_ADDRESS][DOMAIN_NAME]" at bounding box center [197, 384] width 174 height 14
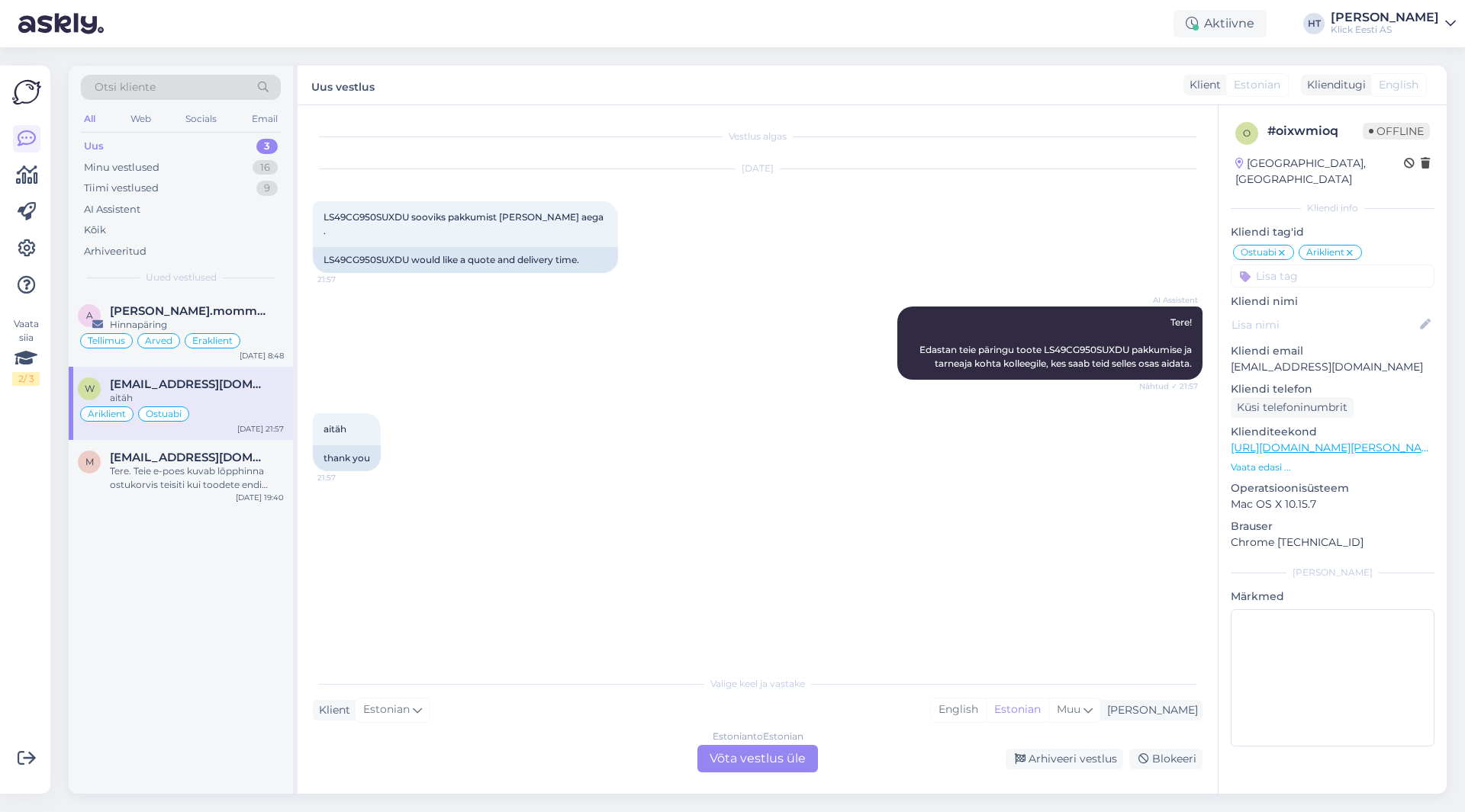
click at [759, 759] on div "Estonian to Estonian Võta vestlus üle" at bounding box center [757, 759] width 121 height 28
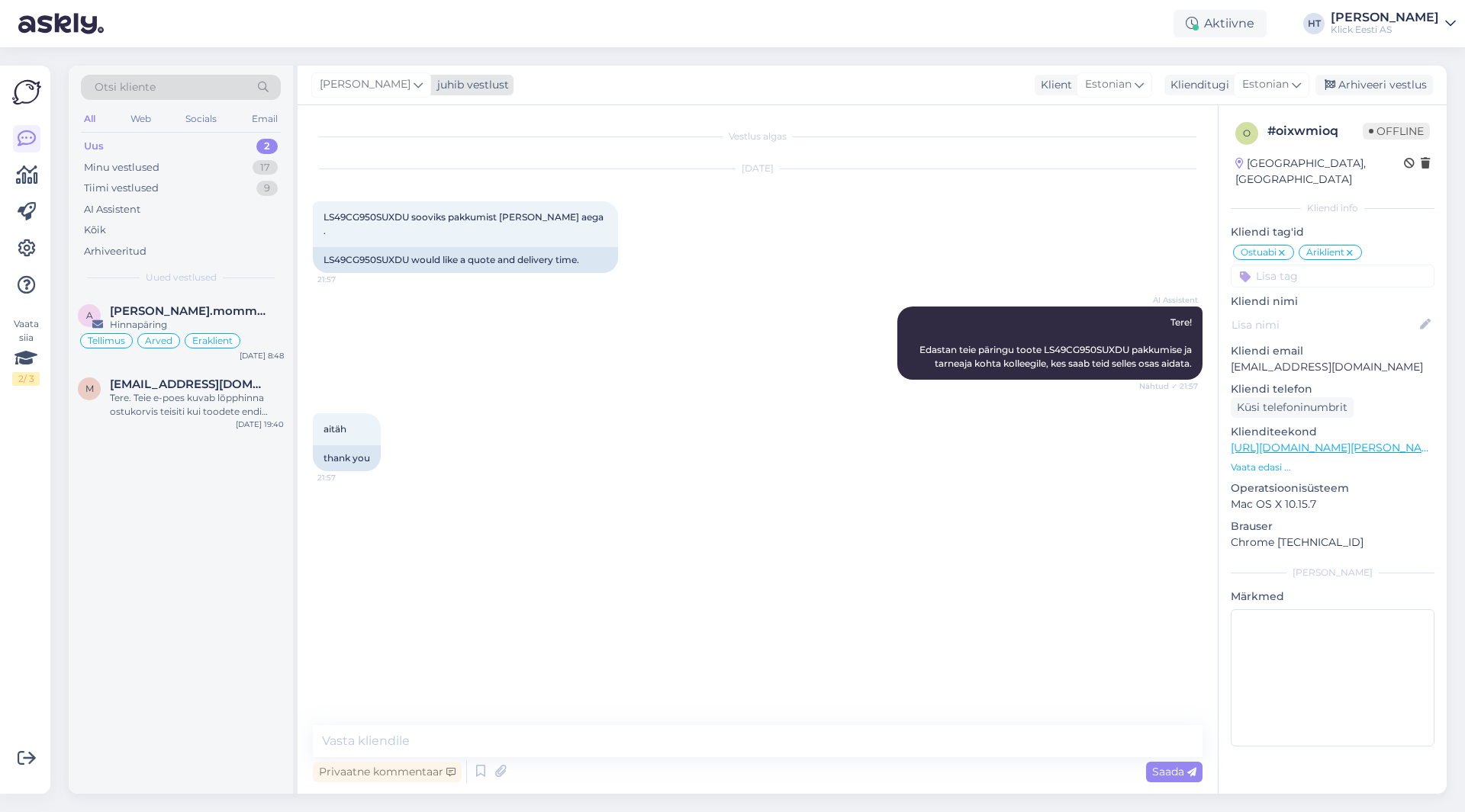
click at [431, 91] on div "juhib vestlust" at bounding box center [470, 85] width 78 height 16
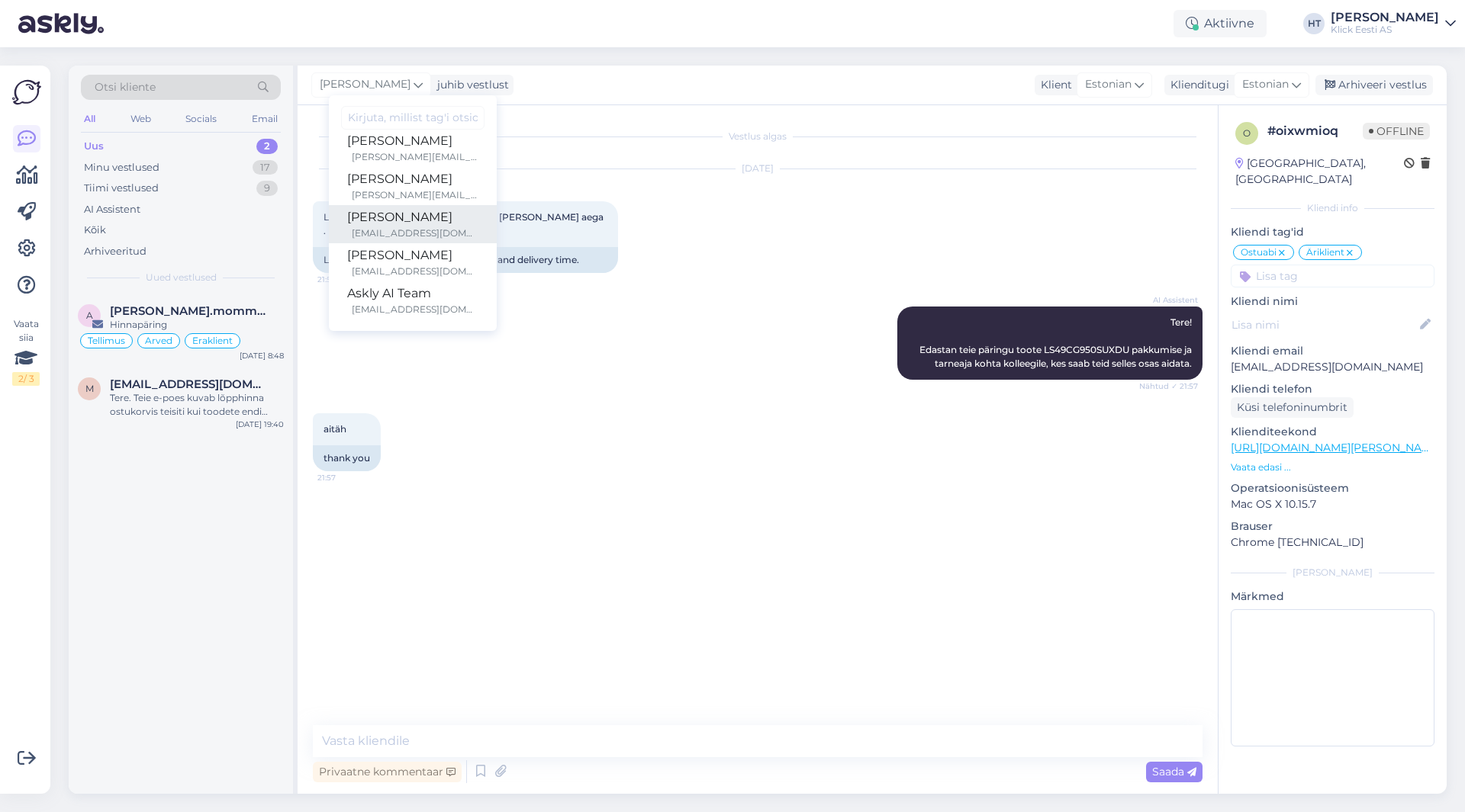
scroll to position [88, 0]
click at [408, 268] on div "[EMAIL_ADDRESS][DOMAIN_NAME]" at bounding box center [415, 270] width 126 height 14
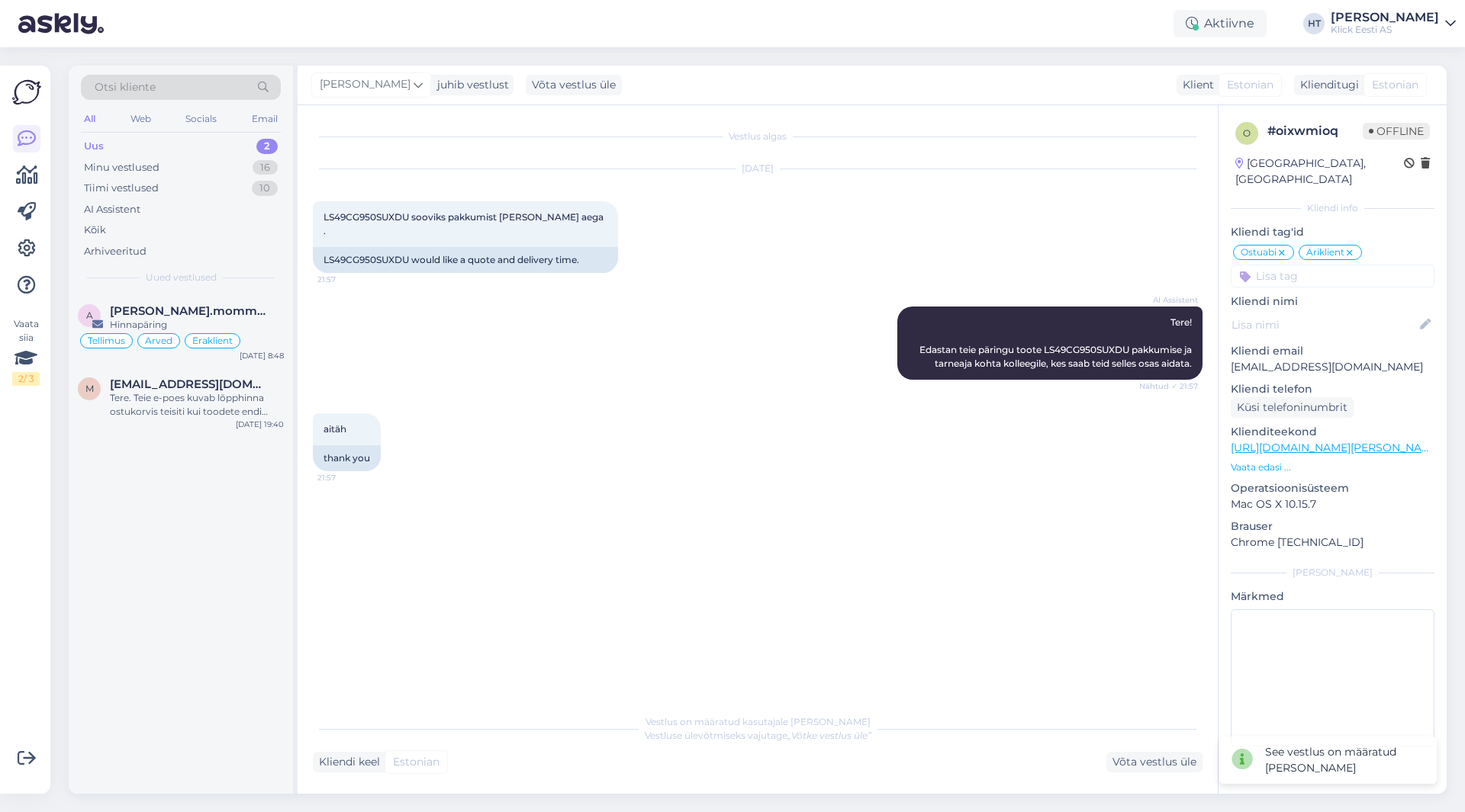
click at [440, 321] on div "AI Assistent Tere! Edastan teie päringu toote LS49CG950SUXDU pakkumise ja tarne…" at bounding box center [757, 343] width 889 height 107
click at [200, 306] on span "[PERSON_NAME].mommeja via [EMAIL_ADDRESS][DOMAIN_NAME]" at bounding box center [190, 311] width 159 height 14
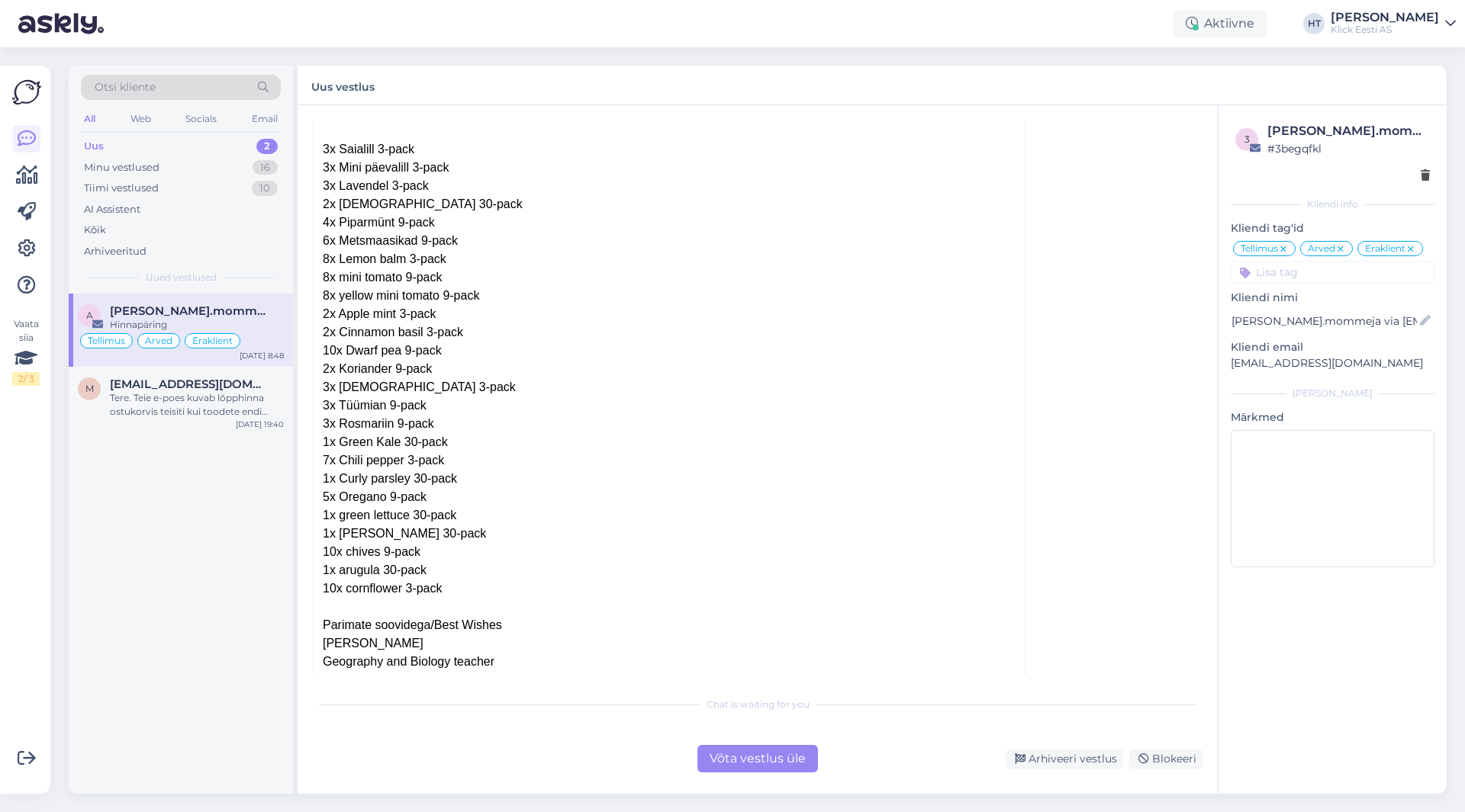
scroll to position [6736, 0]
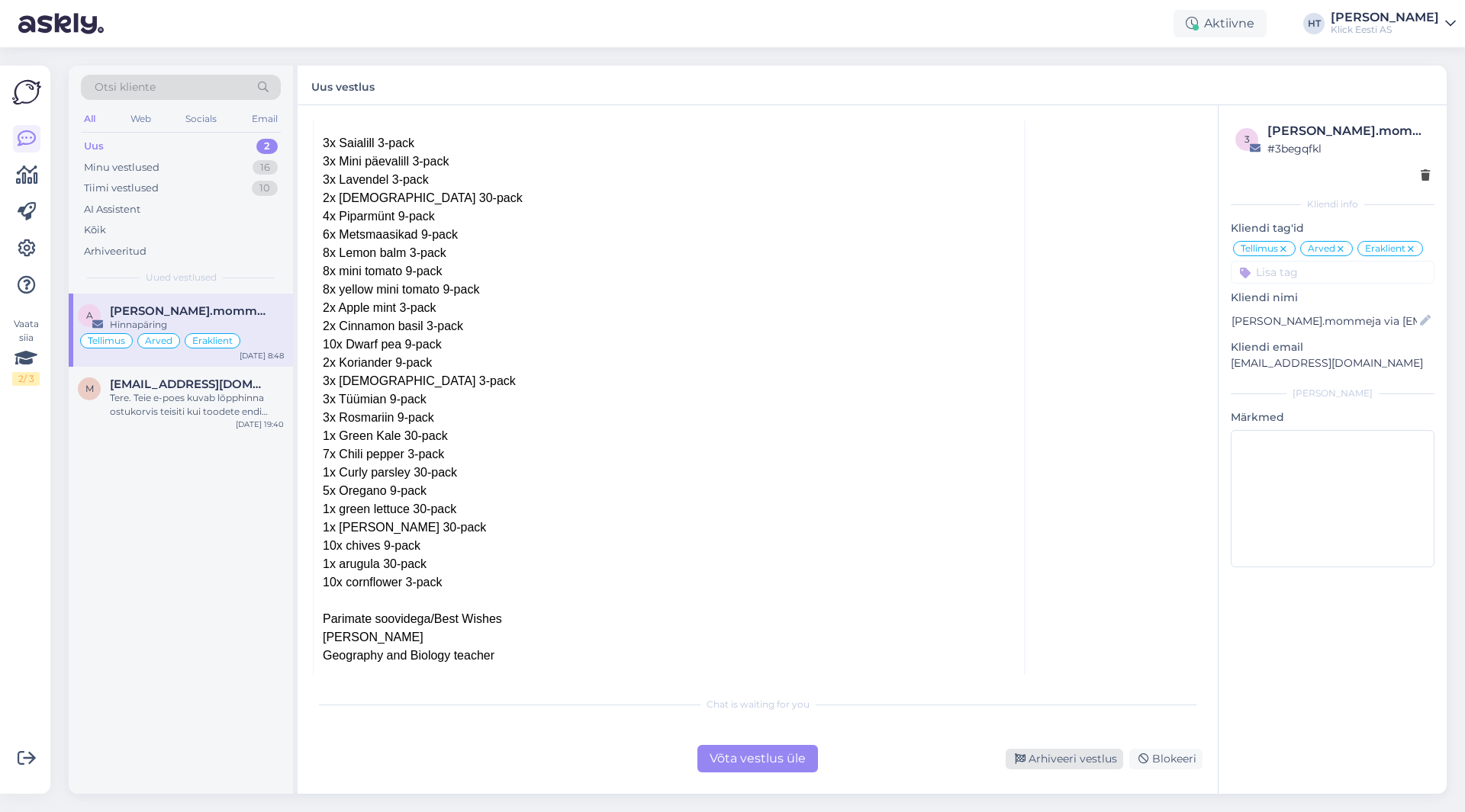
click at [1071, 760] on div "Arhiveeri vestlus" at bounding box center [1064, 759] width 117 height 20
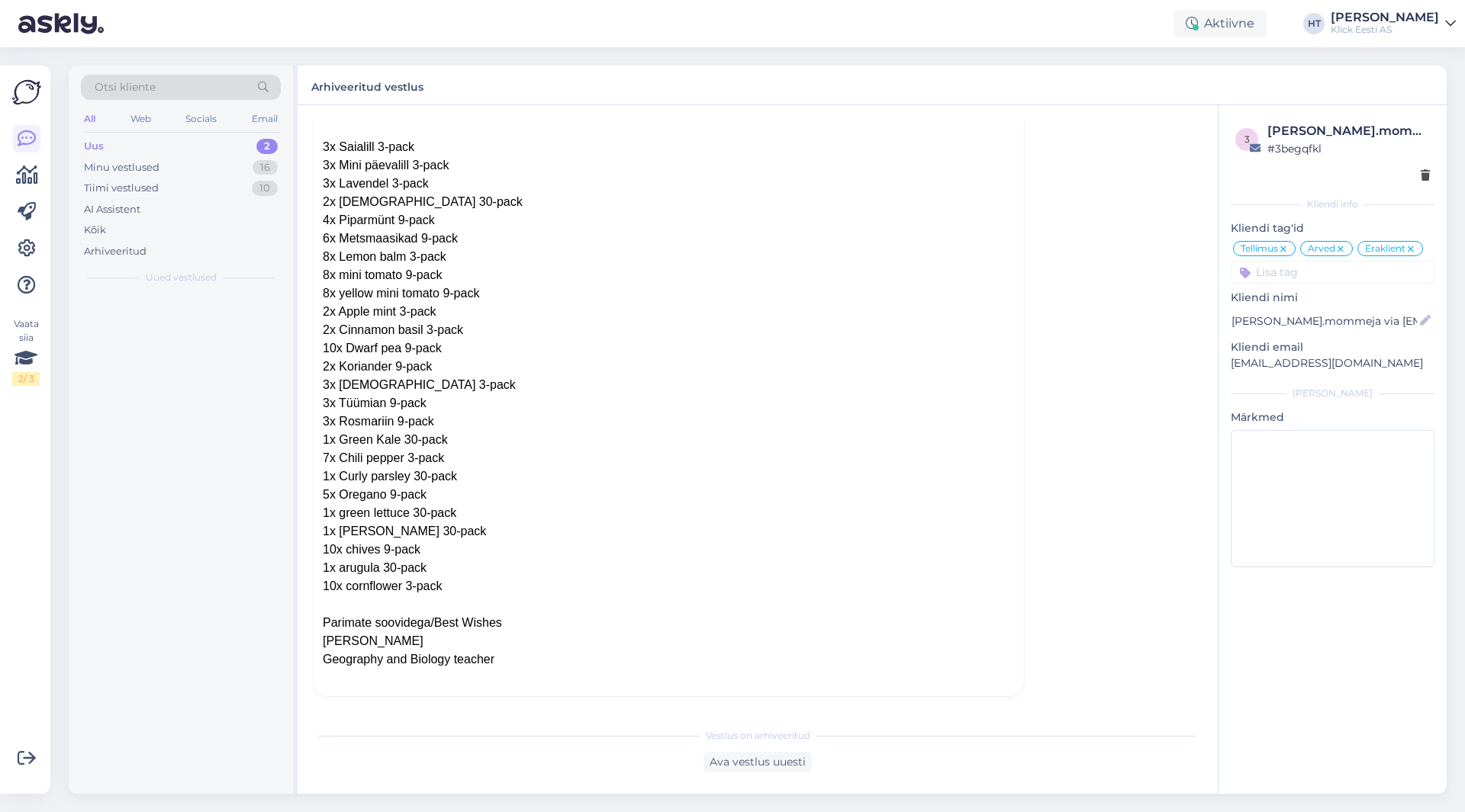
scroll to position [6501, 0]
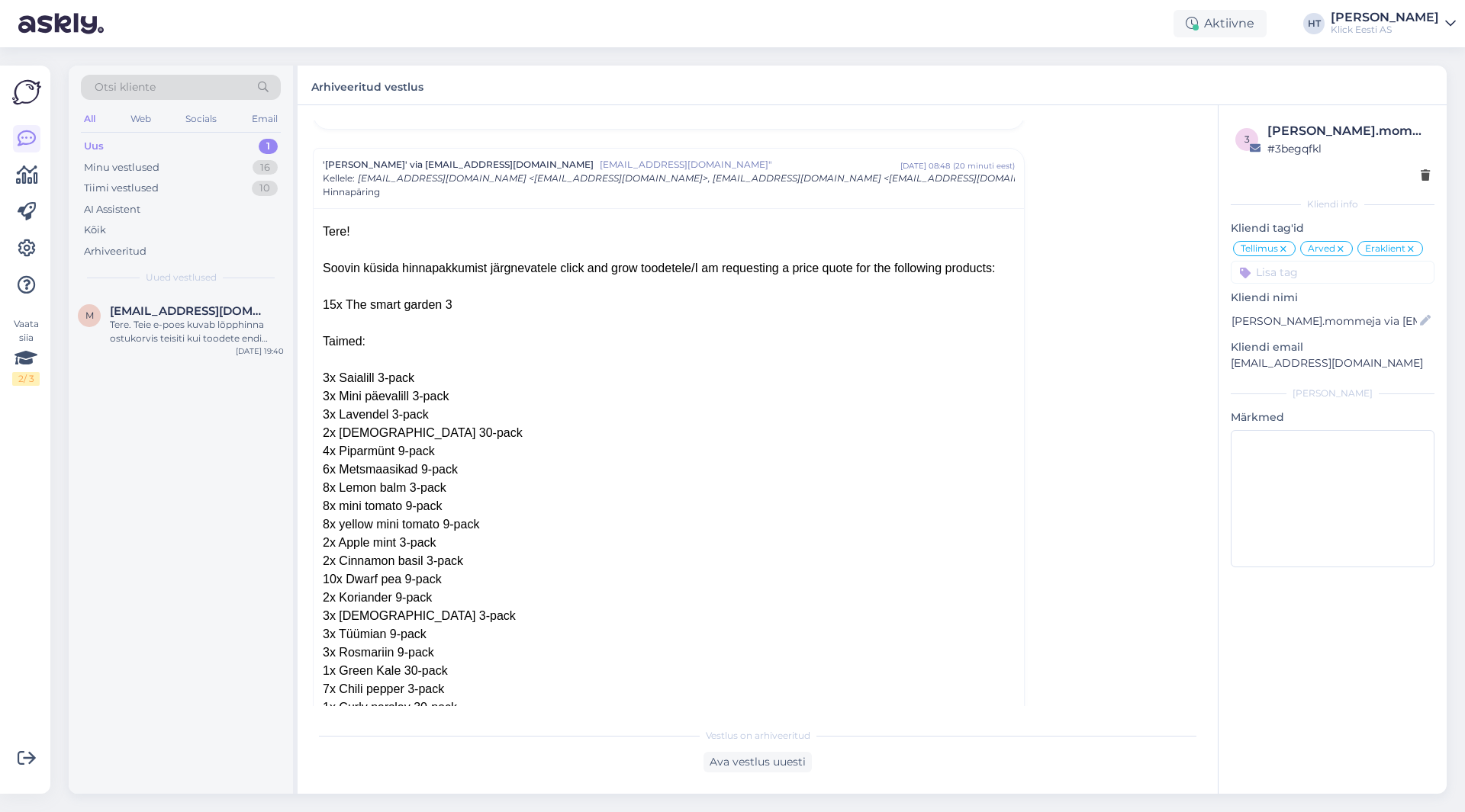
click at [176, 582] on div "m [EMAIL_ADDRESS][DOMAIN_NAME] Tere. Teie e-poes kuvab lõpphinna ostukorvis tei…" at bounding box center [181, 544] width 224 height 500
click at [181, 334] on div "Tere. Teie e-poes kuvab lõpphinna ostukorvis teisiti kui toodete endi lehel. [P…" at bounding box center [197, 332] width 174 height 28
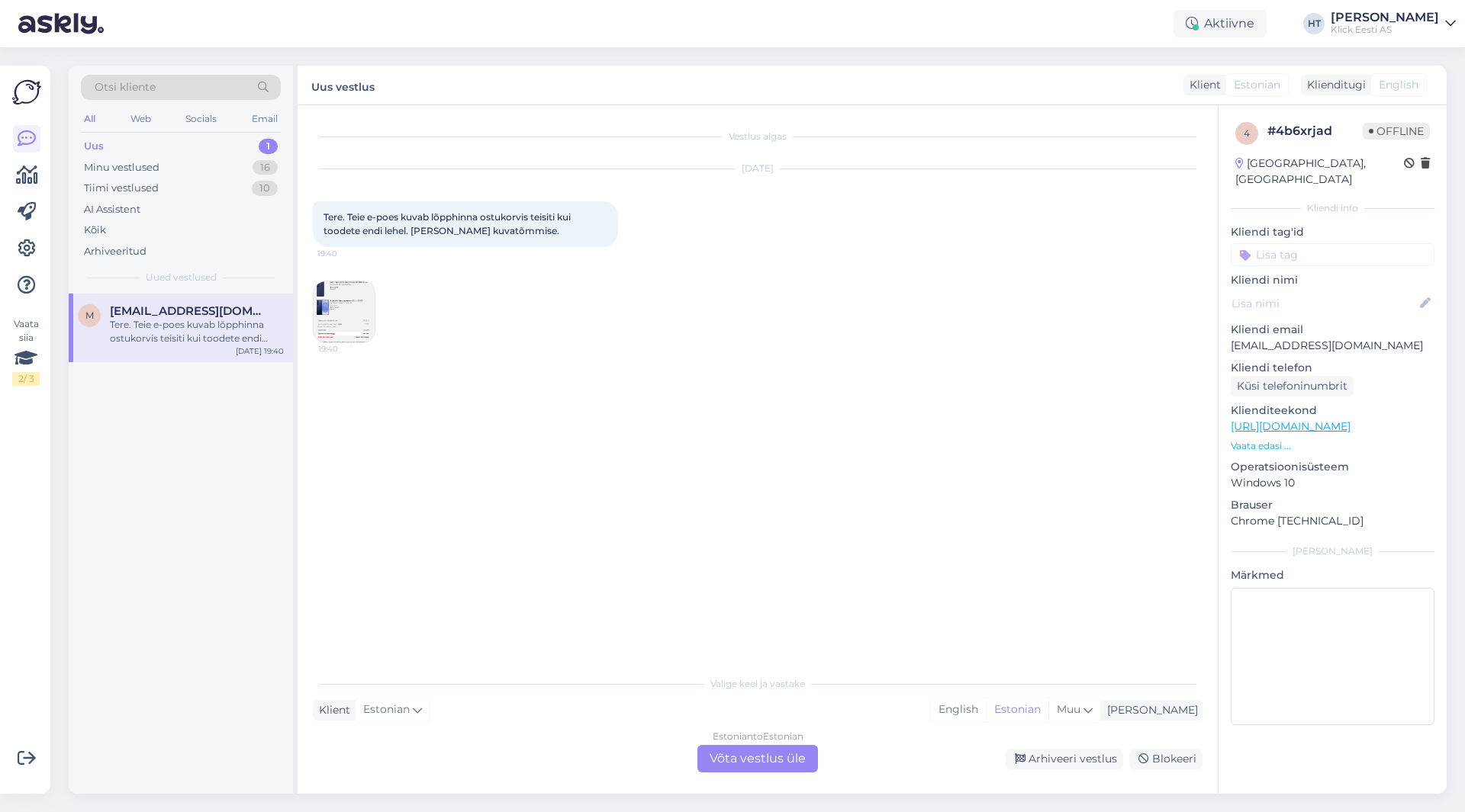
click at [351, 304] on img at bounding box center [343, 312] width 61 height 61
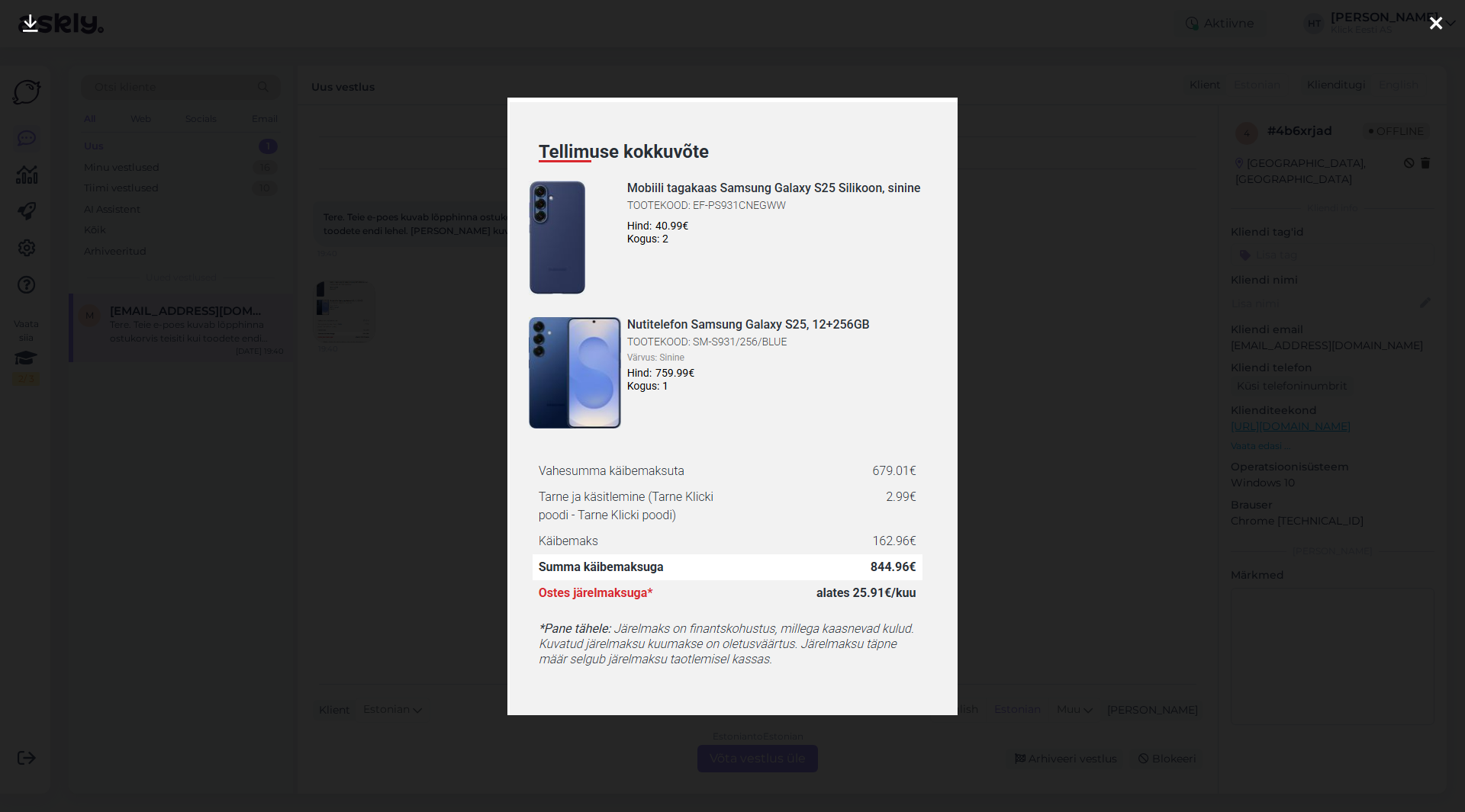
click at [430, 424] on div at bounding box center [732, 406] width 1465 height 812
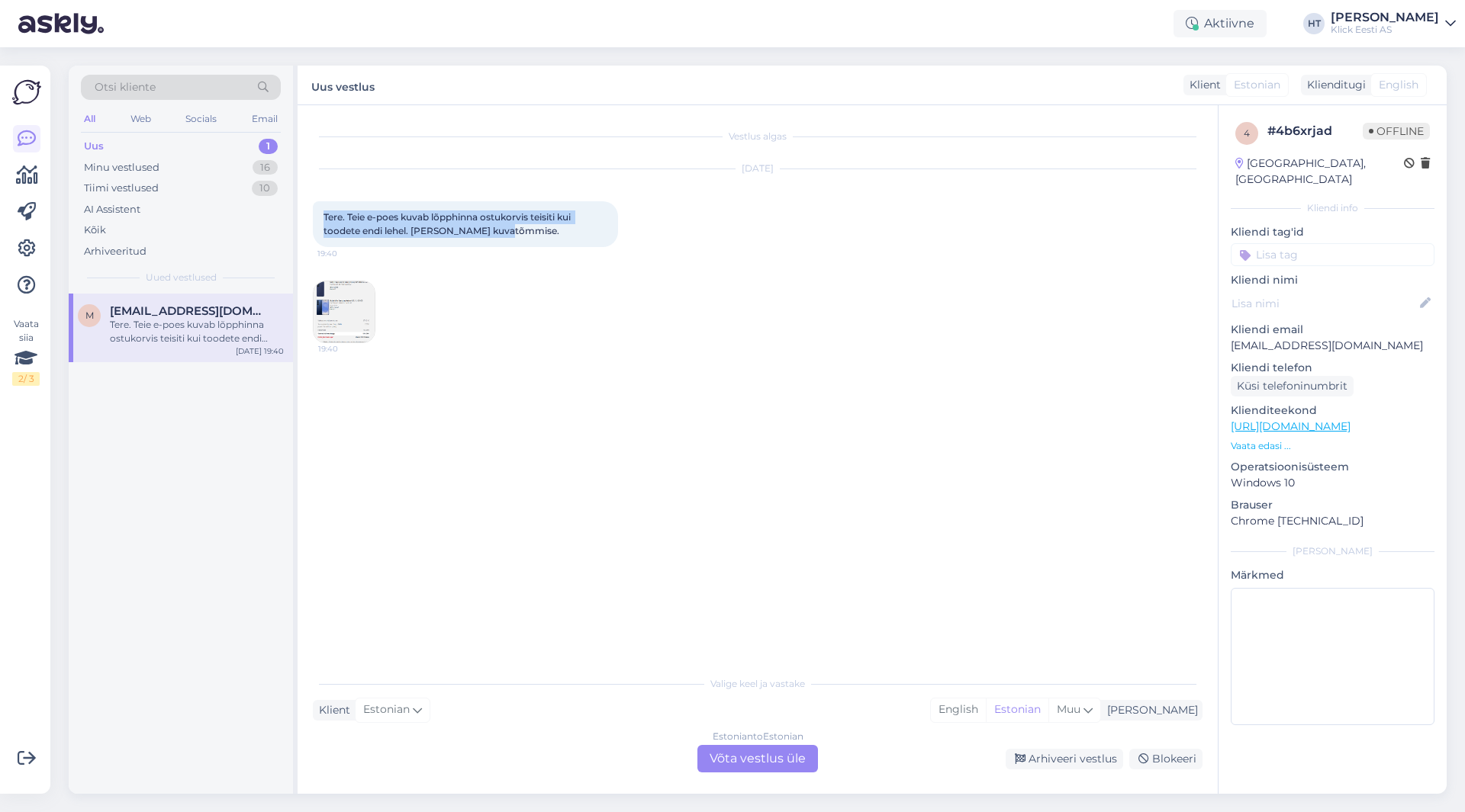
drag, startPoint x: 511, startPoint y: 232, endPoint x: 322, endPoint y: 215, distance: 189.8
click at [322, 215] on div "Tere. Teie e-poes kuvab lõpphinna ostukorvis teisiti kui toodete endi lehel. [P…" at bounding box center [465, 224] width 305 height 46
drag, startPoint x: 324, startPoint y: 217, endPoint x: 528, endPoint y: 232, distance: 204.6
click at [528, 232] on div "Tere. Teie e-poes kuvab lõpphinna ostukorvis teisiti kui toodete endi lehel. [P…" at bounding box center [465, 224] width 305 height 46
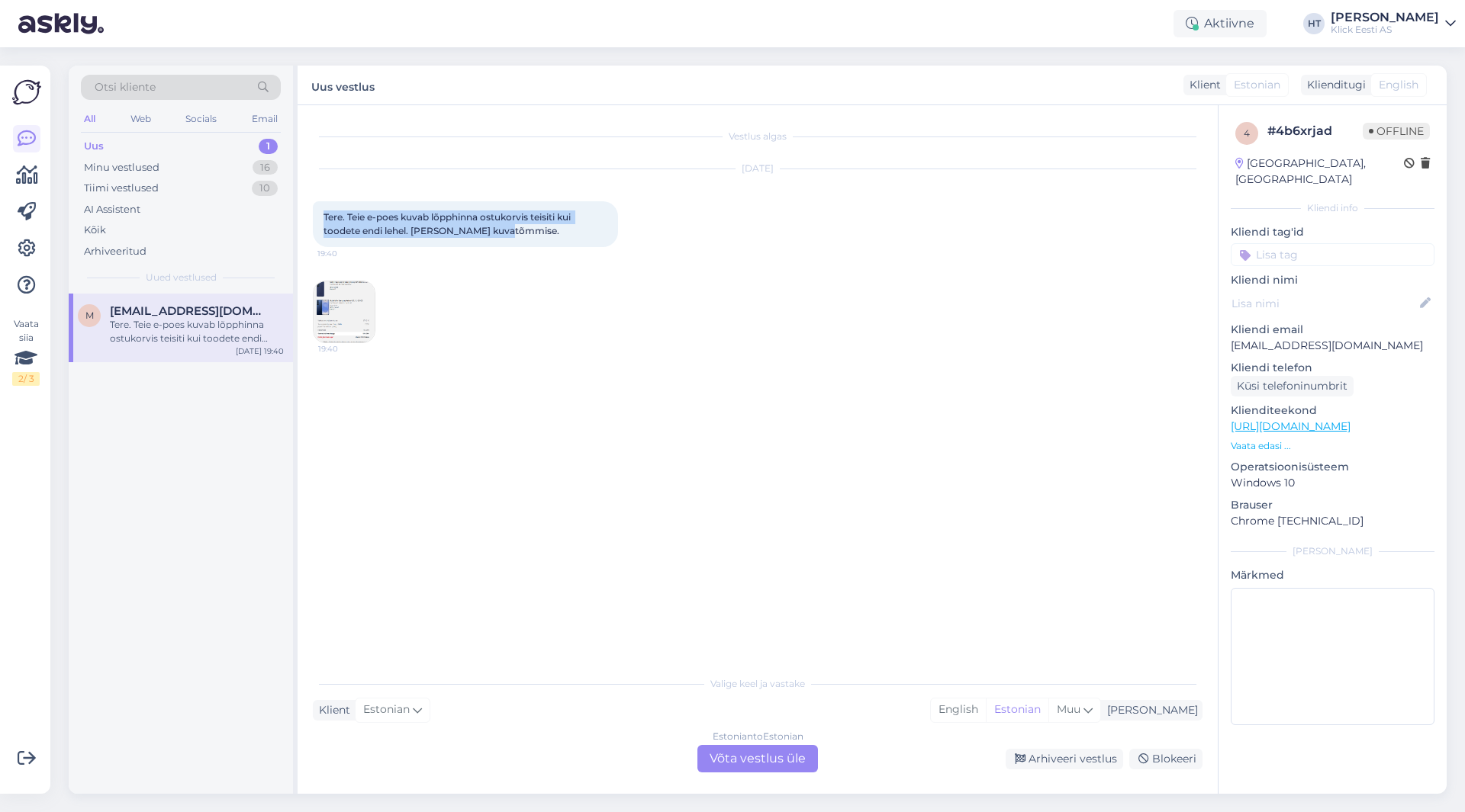
click at [528, 232] on div "Tere. Teie e-poes kuvab lõpphinna ostukorvis teisiti kui toodete endi lehel. [P…" at bounding box center [465, 224] width 305 height 46
click at [322, 322] on img at bounding box center [343, 312] width 61 height 61
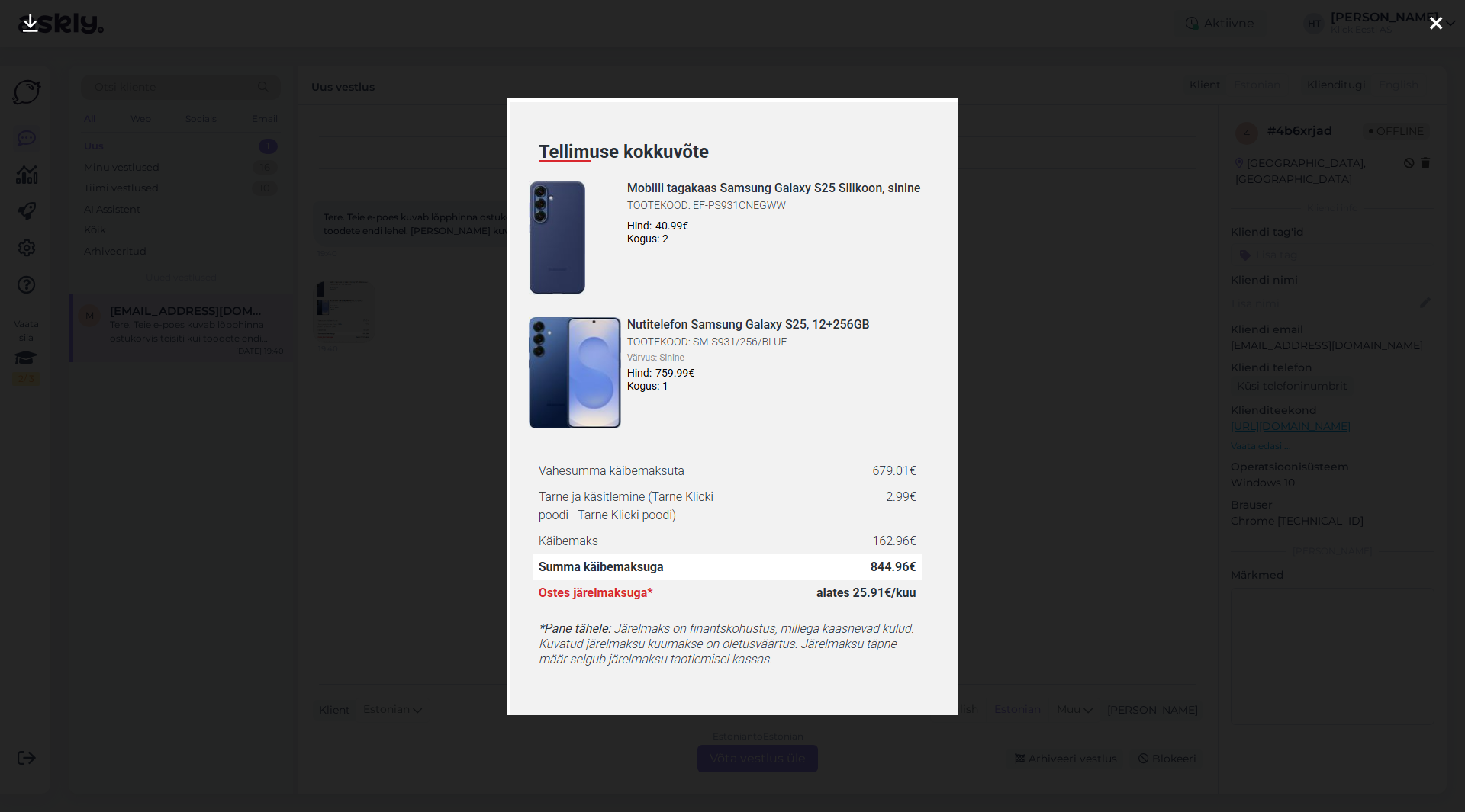
click at [437, 390] on div at bounding box center [732, 406] width 1465 height 812
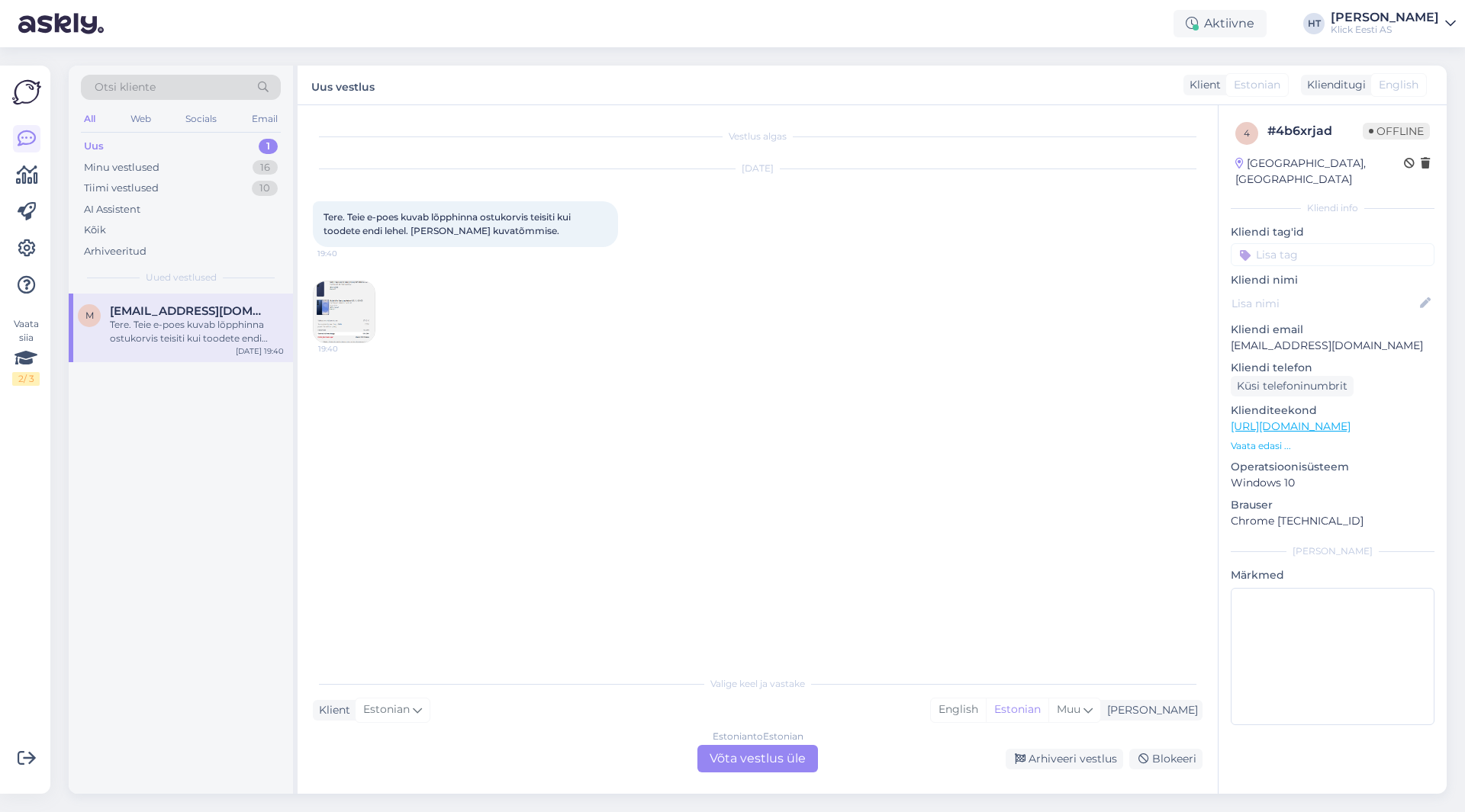
click at [356, 341] on img at bounding box center [343, 312] width 61 height 61
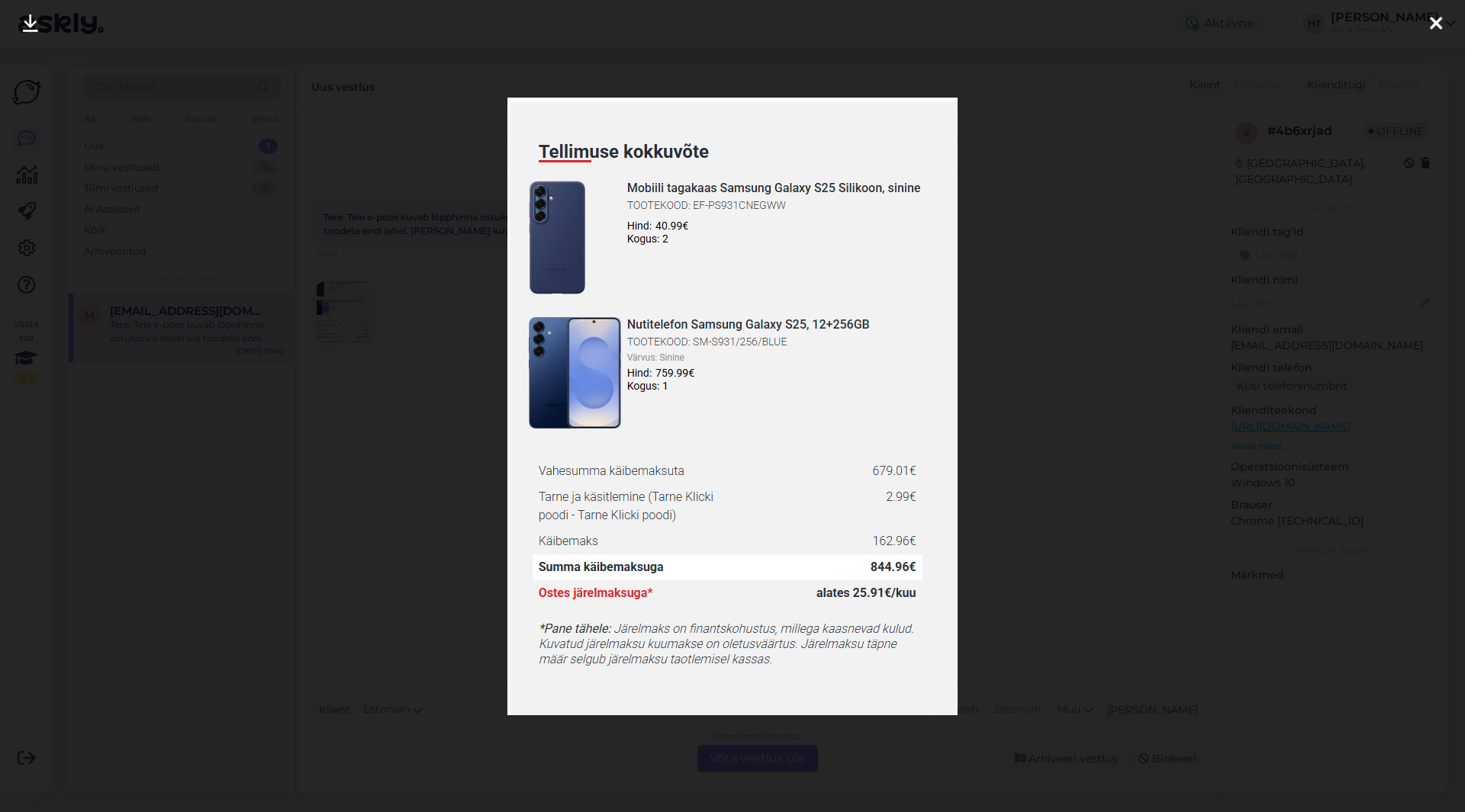
click at [444, 467] on div at bounding box center [732, 406] width 1465 height 812
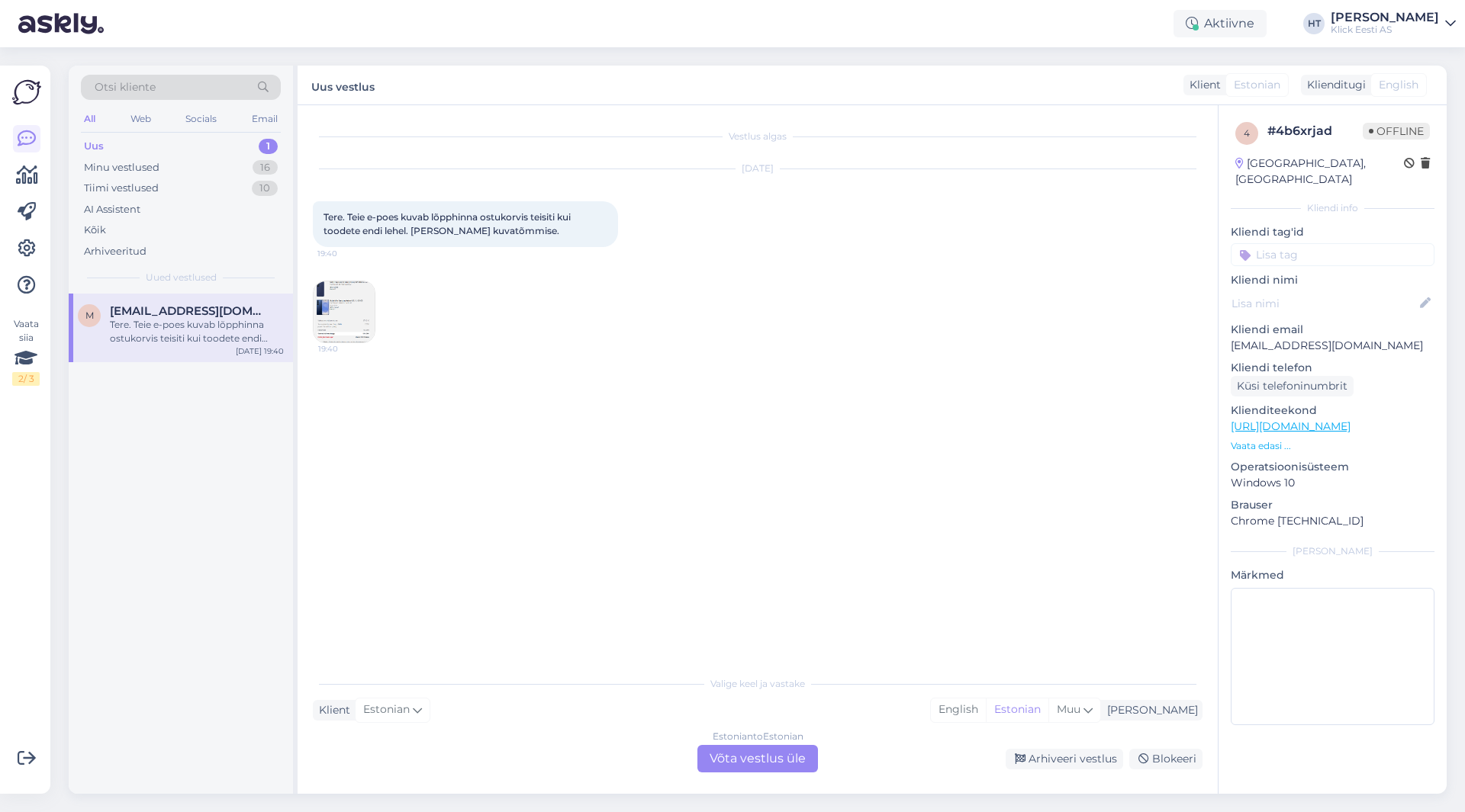
click at [475, 494] on div "Vestlus algas [DATE] Tere. Teie e-poes kuvab lõpphinna ostukorvis teisiti kui t…" at bounding box center [764, 387] width 903 height 534
click at [347, 303] on img at bounding box center [343, 312] width 61 height 61
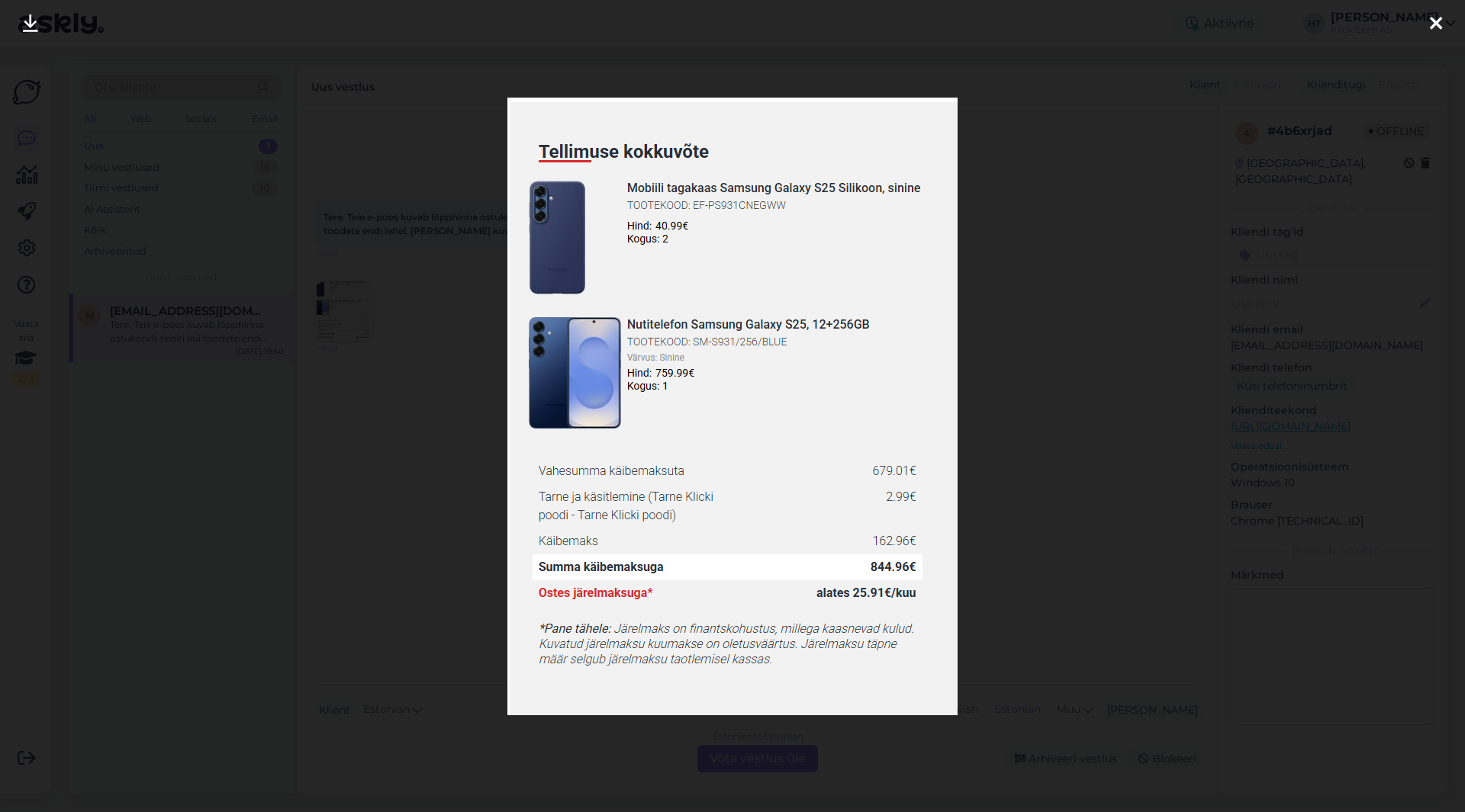
click at [370, 444] on div at bounding box center [732, 406] width 1465 height 812
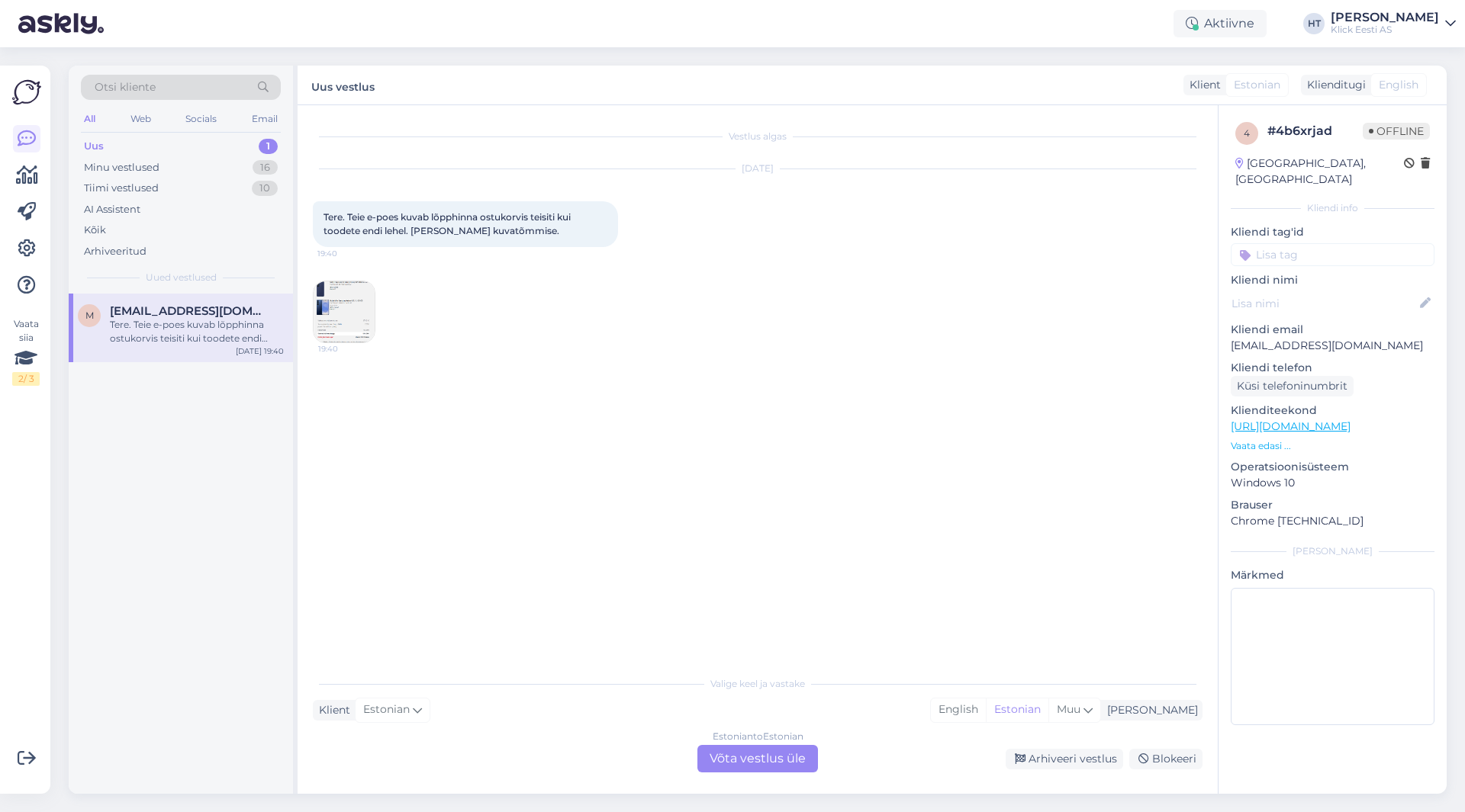
click at [1302, 338] on p "[EMAIL_ADDRESS][DOMAIN_NAME]" at bounding box center [1333, 346] width 204 height 16
copy p "[EMAIL_ADDRESS][DOMAIN_NAME]"
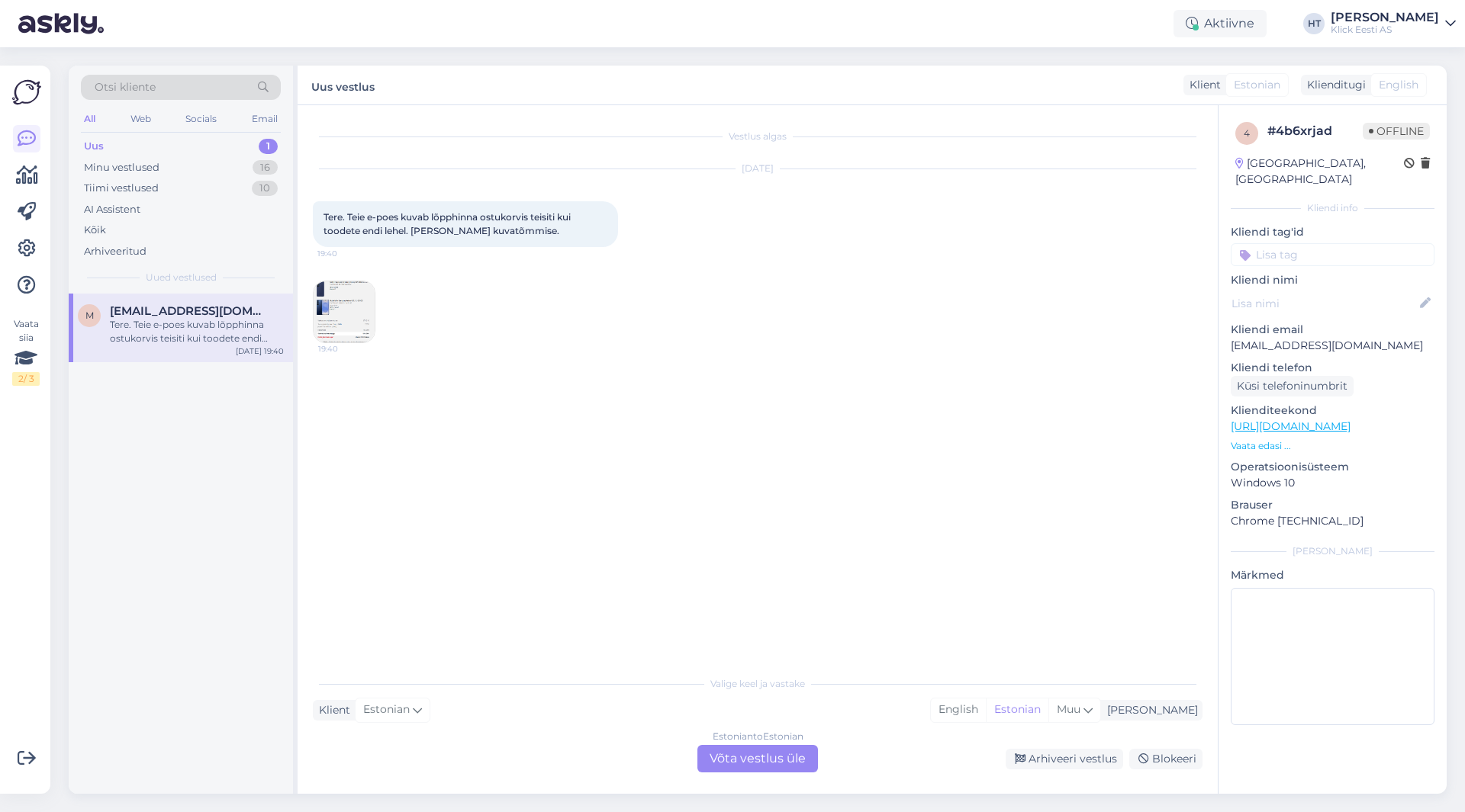
click at [616, 432] on div "Vestlus algas [DATE] Tere. Teie e-poes kuvab lõpphinna ostukorvis teisiti kui t…" at bounding box center [764, 387] width 903 height 534
click at [176, 87] on div "Otsi kliente" at bounding box center [181, 87] width 200 height 25
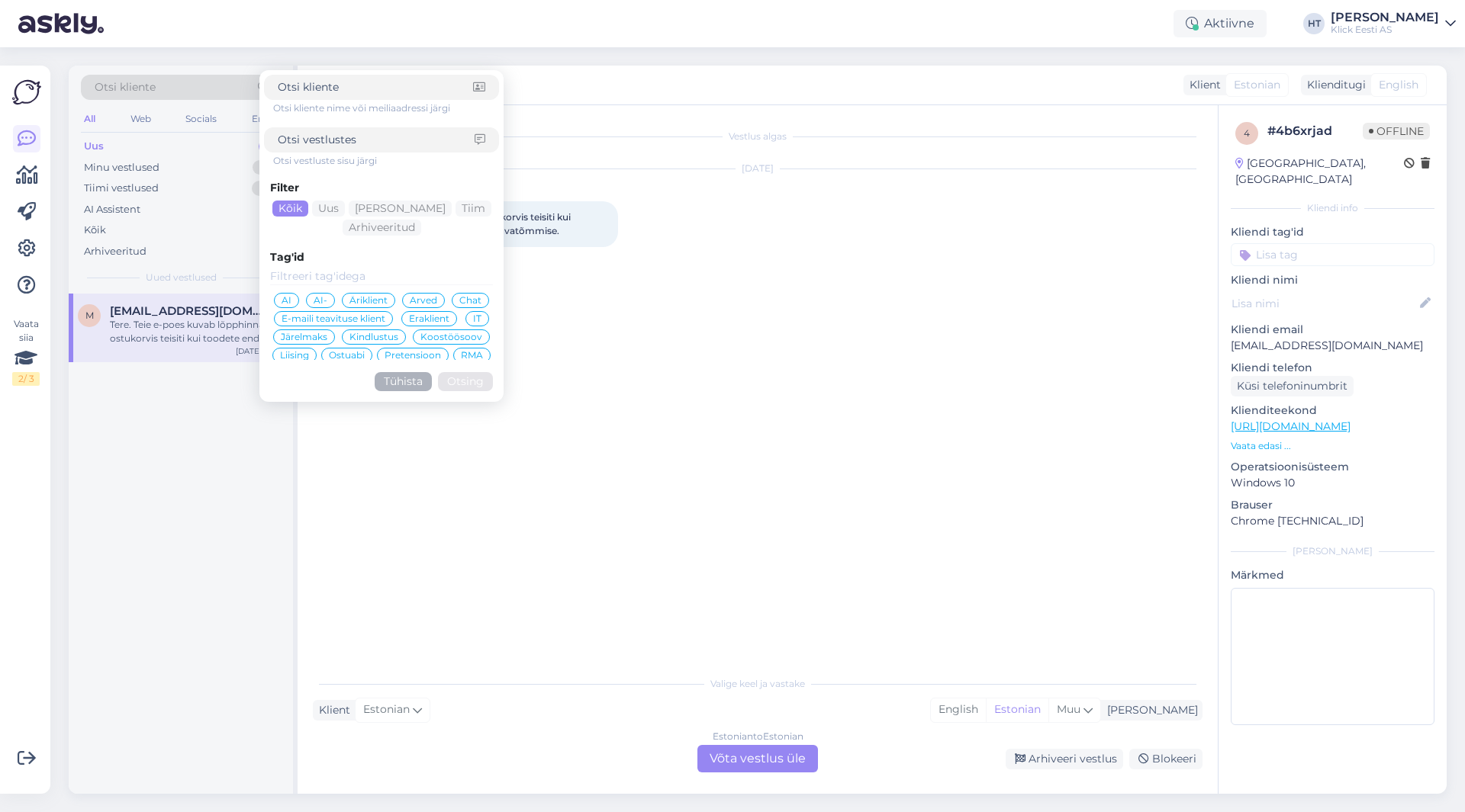
click at [322, 88] on input at bounding box center [375, 87] width 195 height 16
type input "[EMAIL_ADDRESS][DOMAIN_NAME]"
click button "Otsing" at bounding box center [466, 382] width 55 height 19
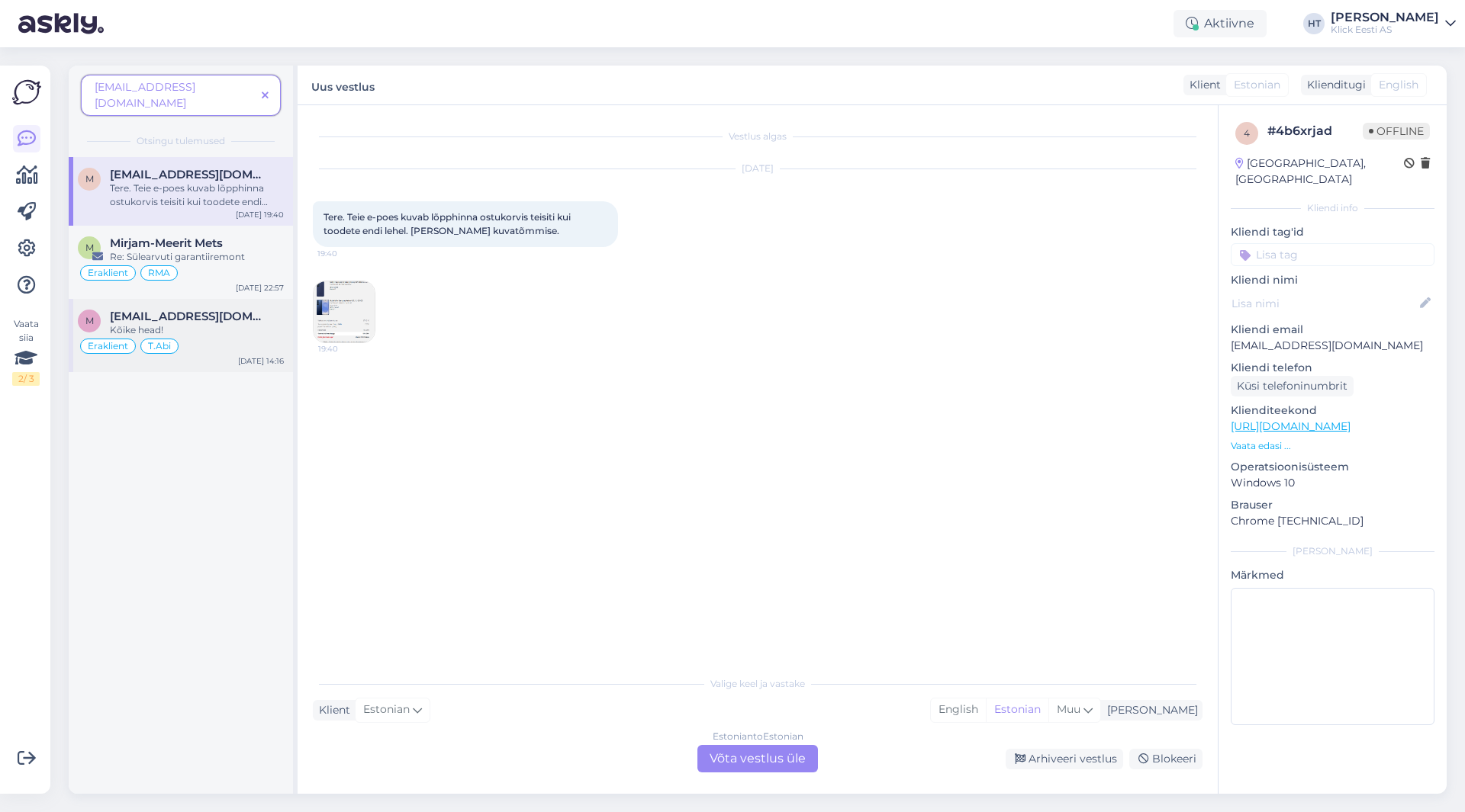
click at [222, 309] on span "[EMAIL_ADDRESS][DOMAIN_NAME]" at bounding box center [190, 316] width 159 height 14
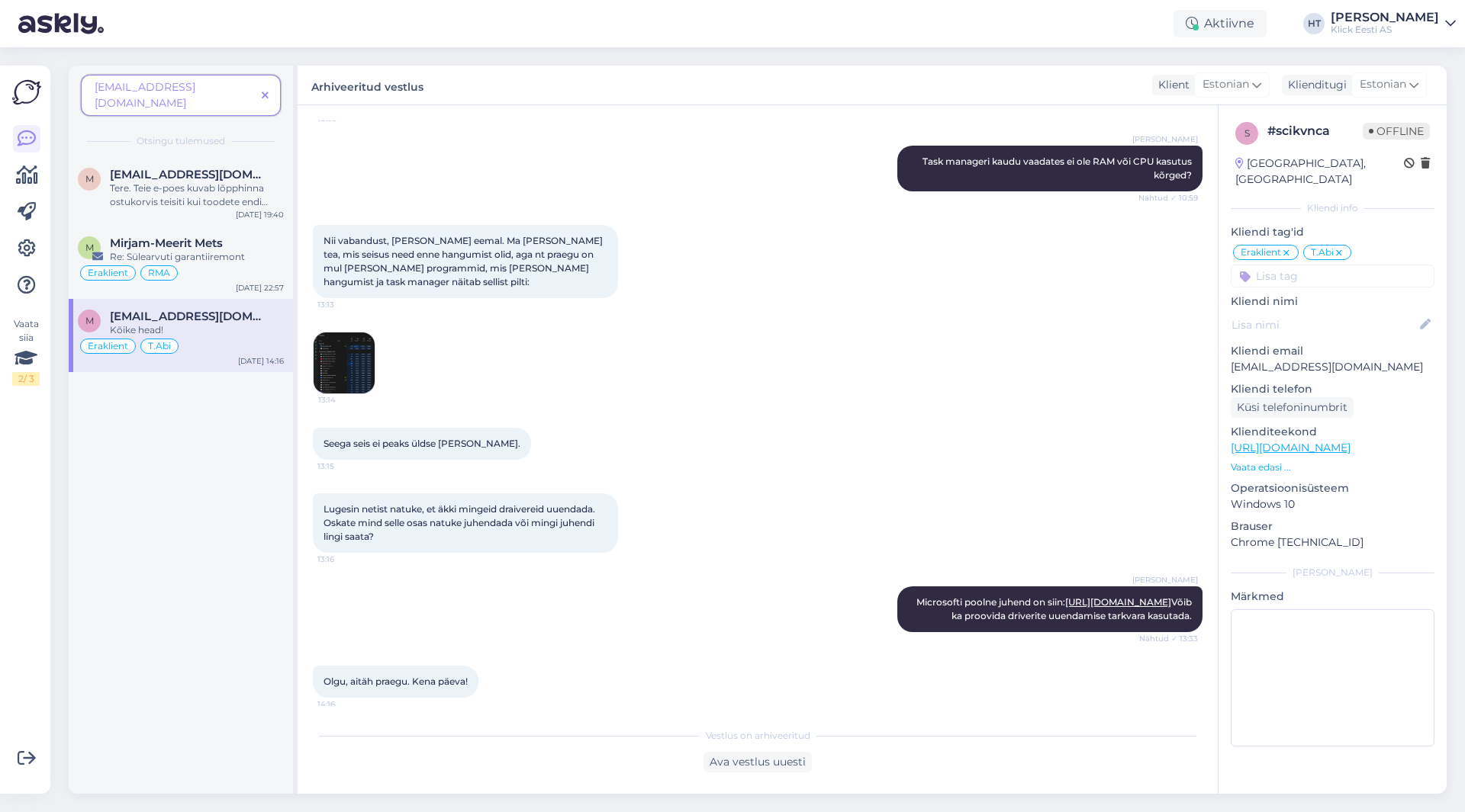
scroll to position [435, 0]
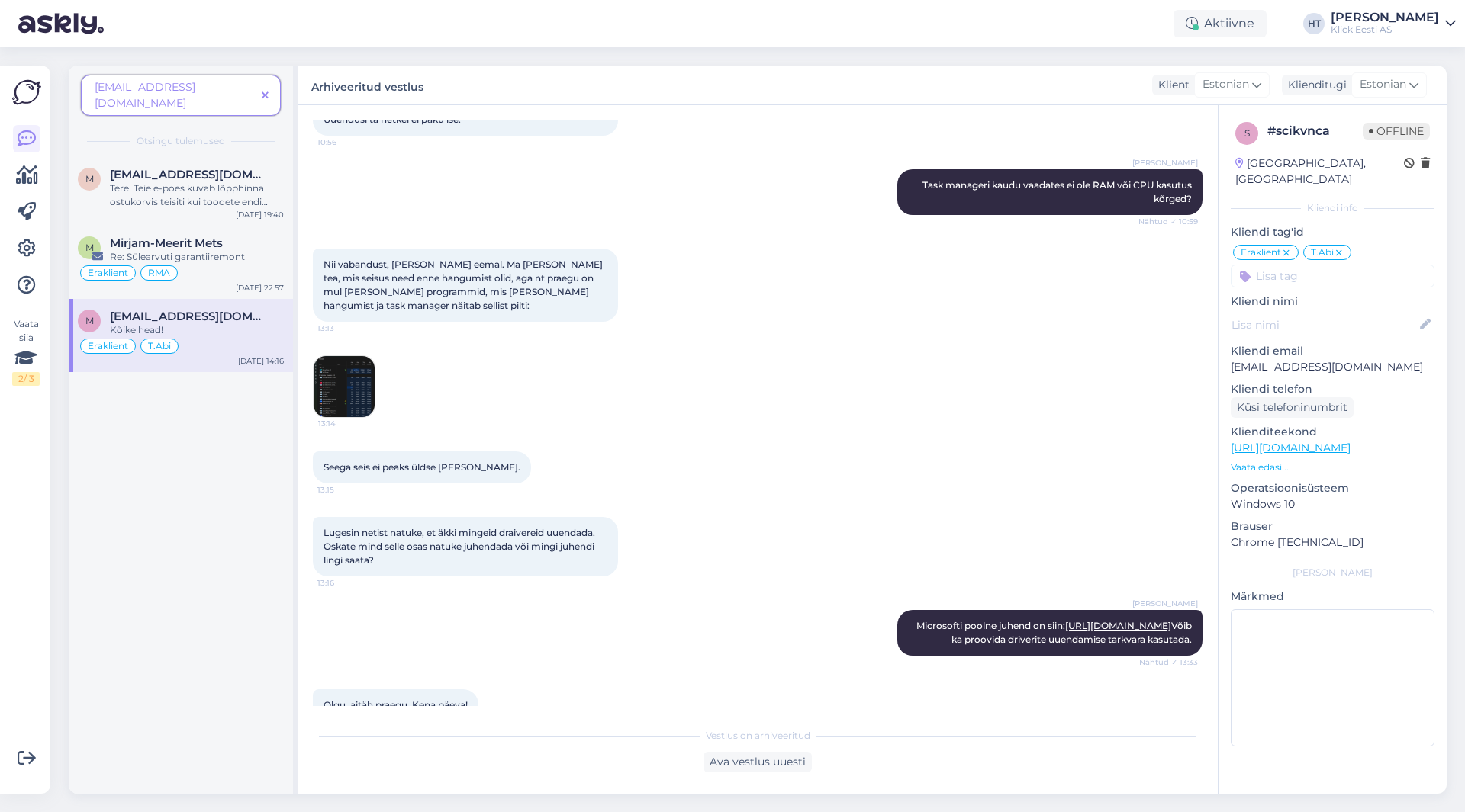
click at [356, 389] on img at bounding box center [343, 386] width 61 height 61
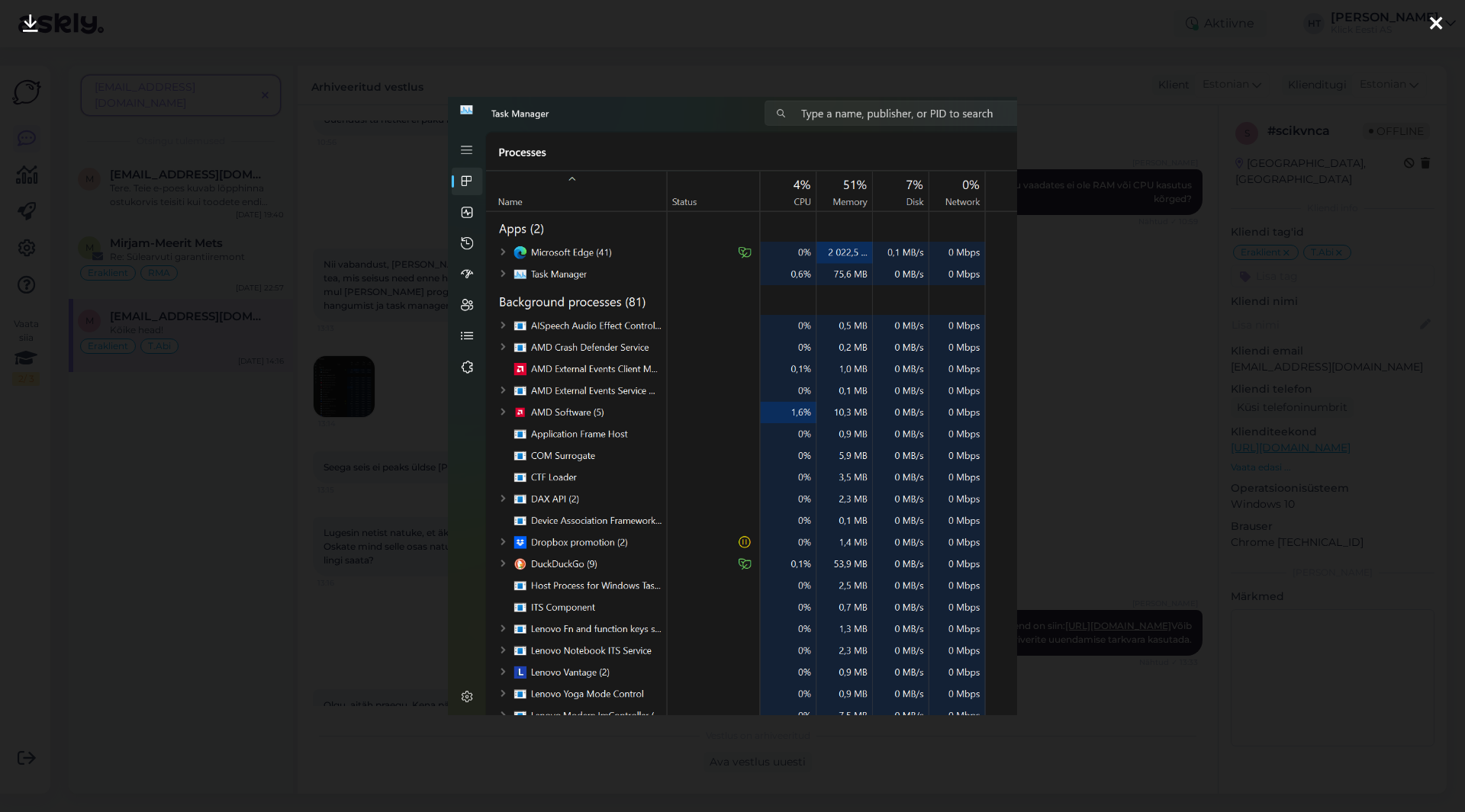
click at [442, 398] on div at bounding box center [732, 406] width 1465 height 812
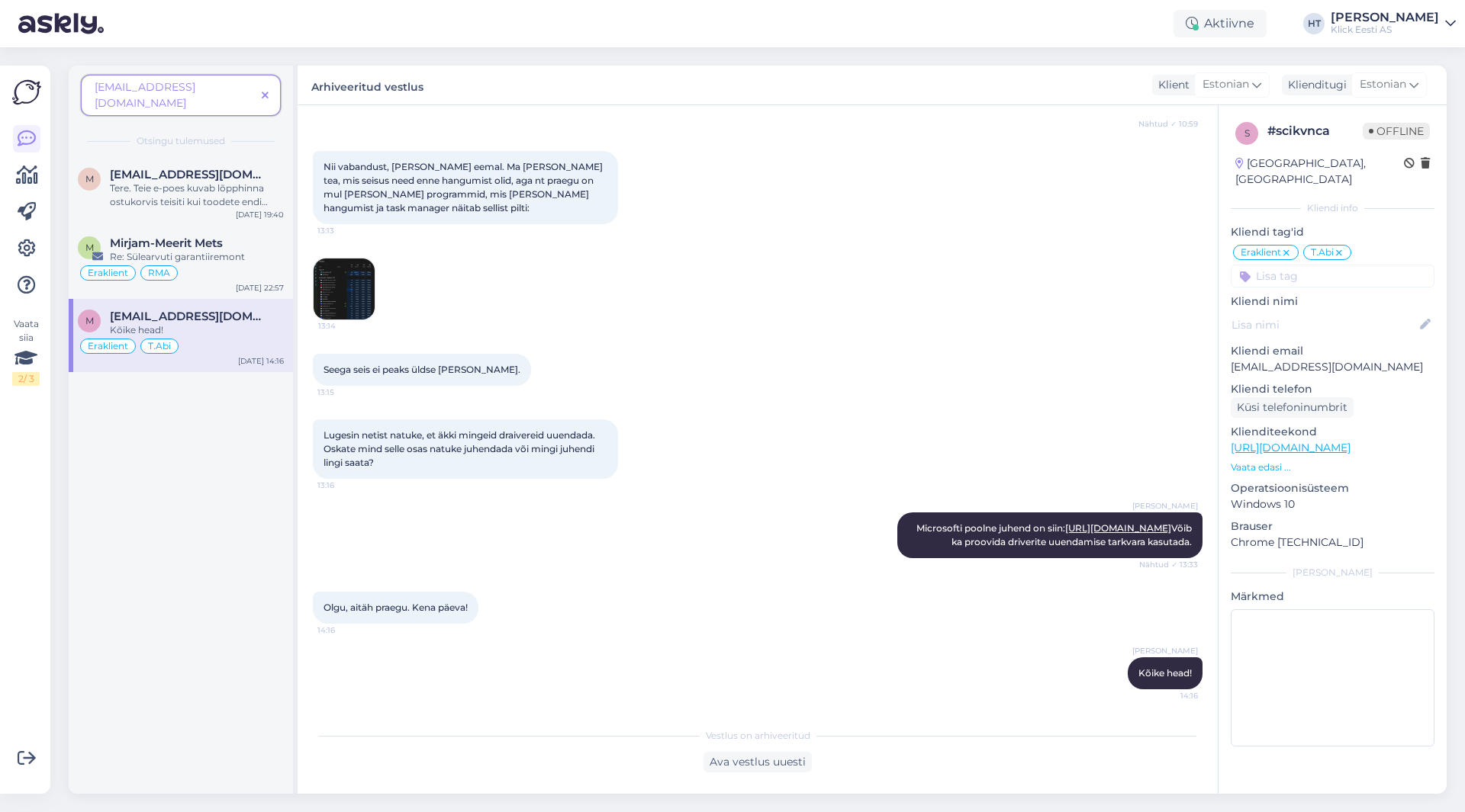
scroll to position [587, 0]
click at [266, 91] on icon at bounding box center [265, 96] width 6 height 11
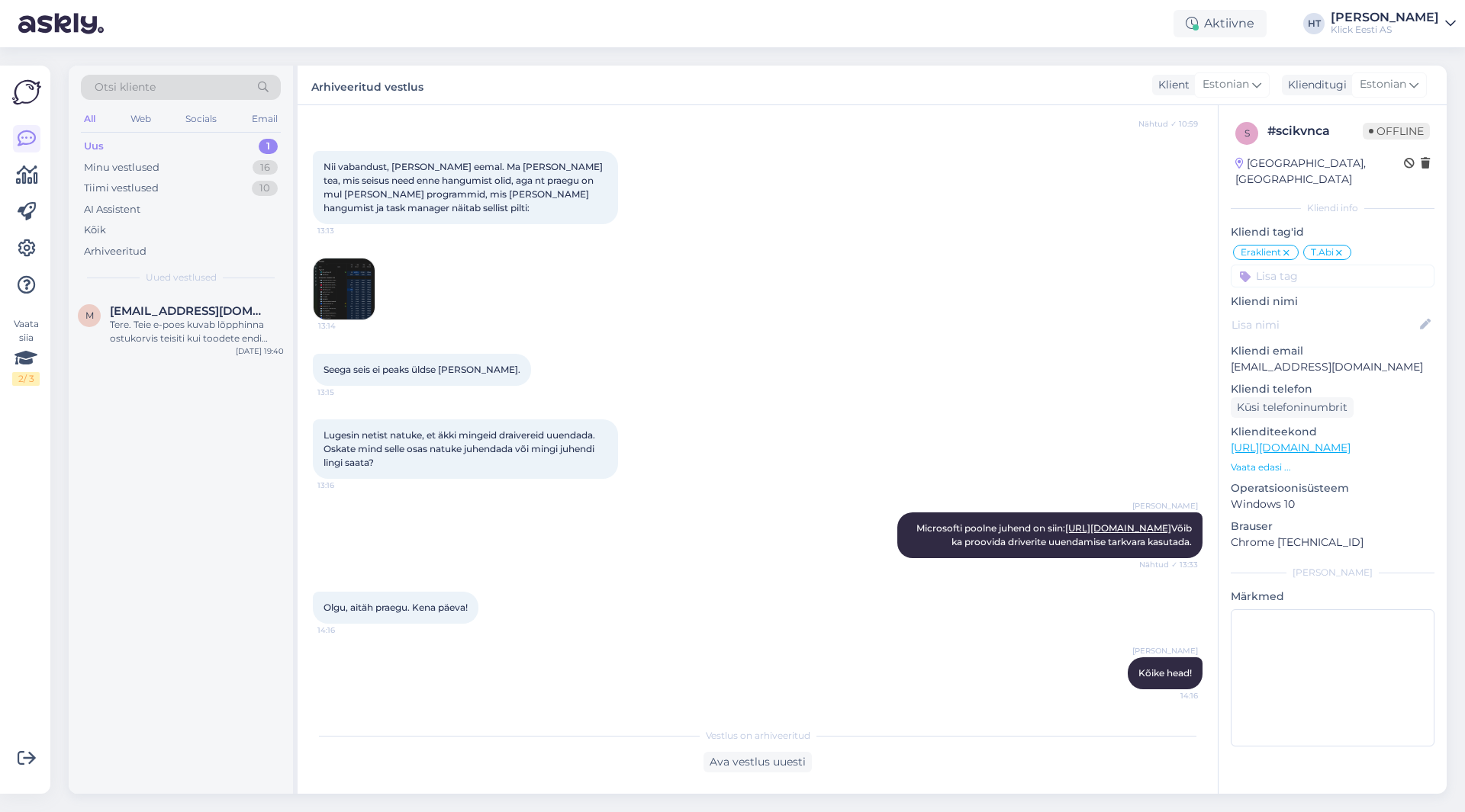
click at [166, 77] on div "Otsi kliente" at bounding box center [181, 87] width 200 height 25
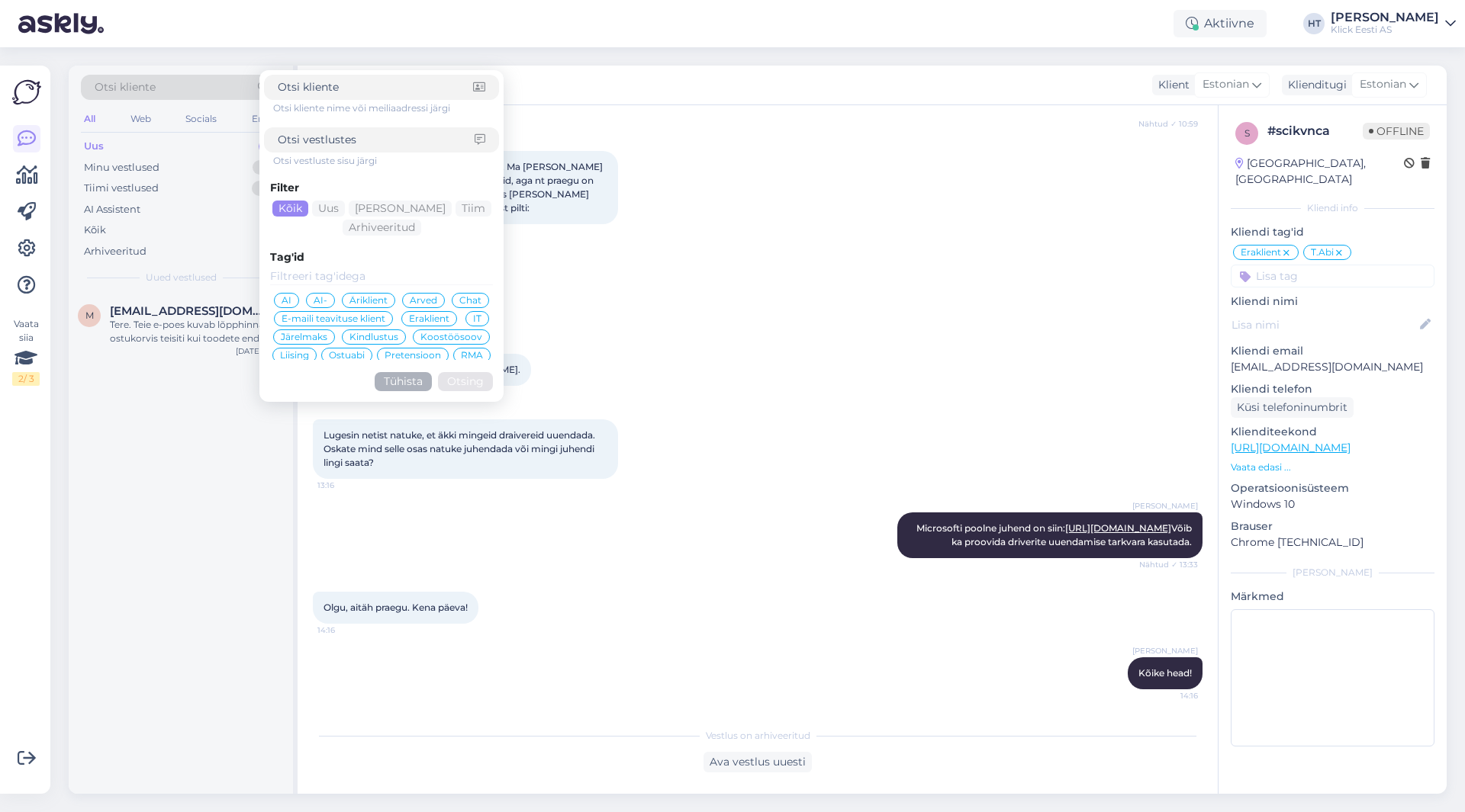
click at [409, 89] on input at bounding box center [375, 87] width 195 height 16
type input "[EMAIL_ADDRESS][DOMAIN_NAME]"
click button "Otsing" at bounding box center [466, 382] width 55 height 19
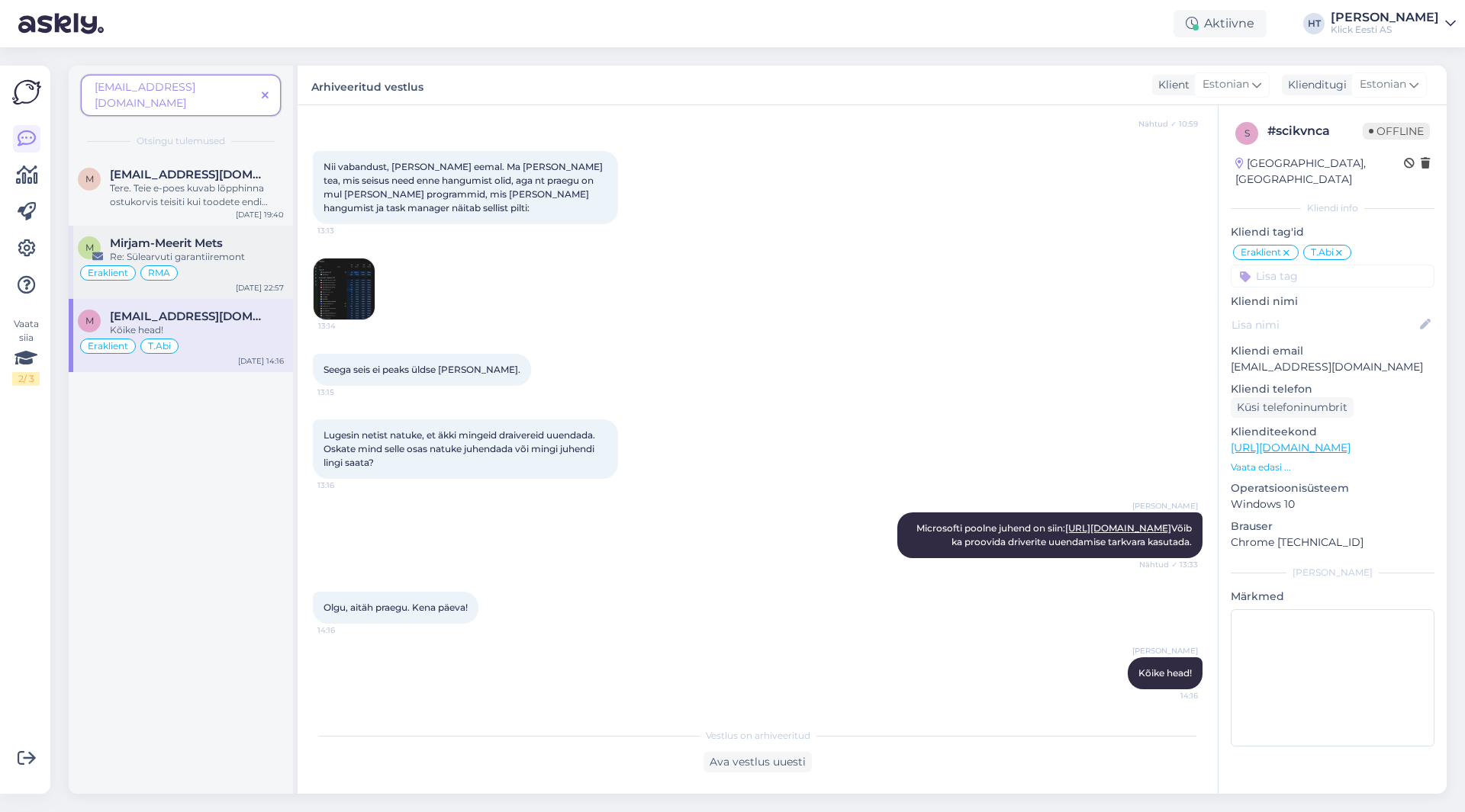
click at [204, 250] on div "Re: Sülearvuti garantiiremont" at bounding box center [197, 257] width 174 height 14
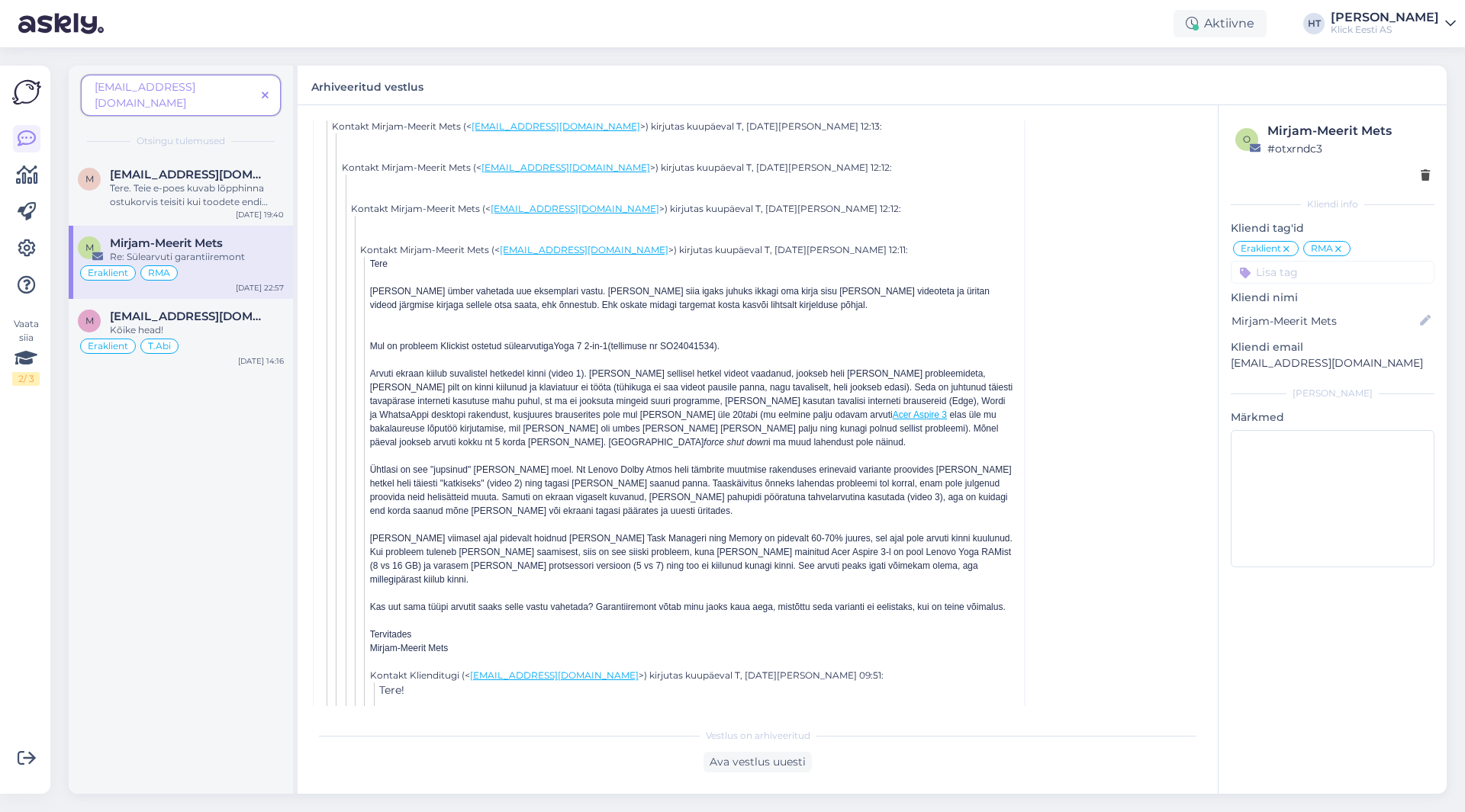
scroll to position [877, 0]
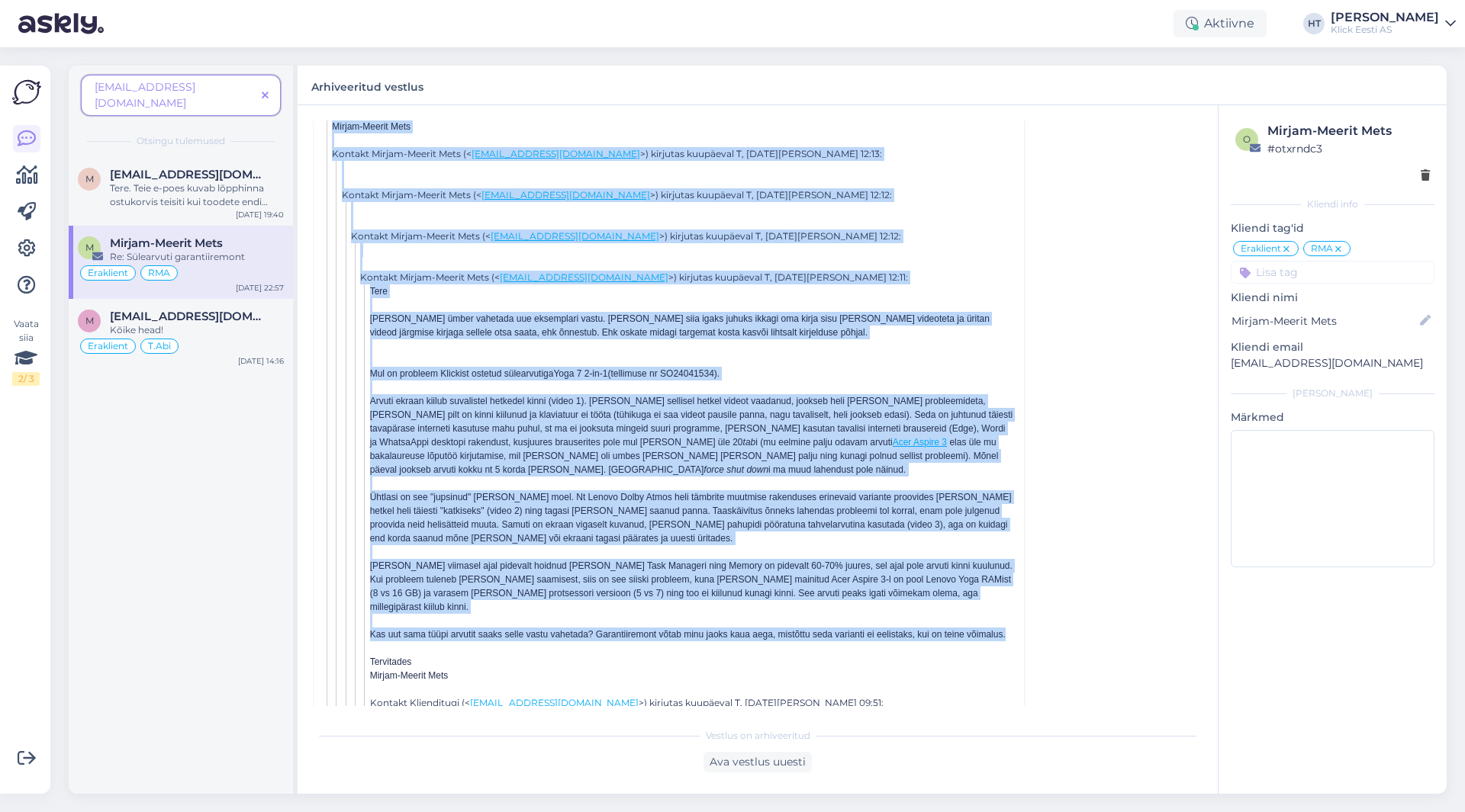
drag, startPoint x: 368, startPoint y: 398, endPoint x: 946, endPoint y: 651, distance: 630.9
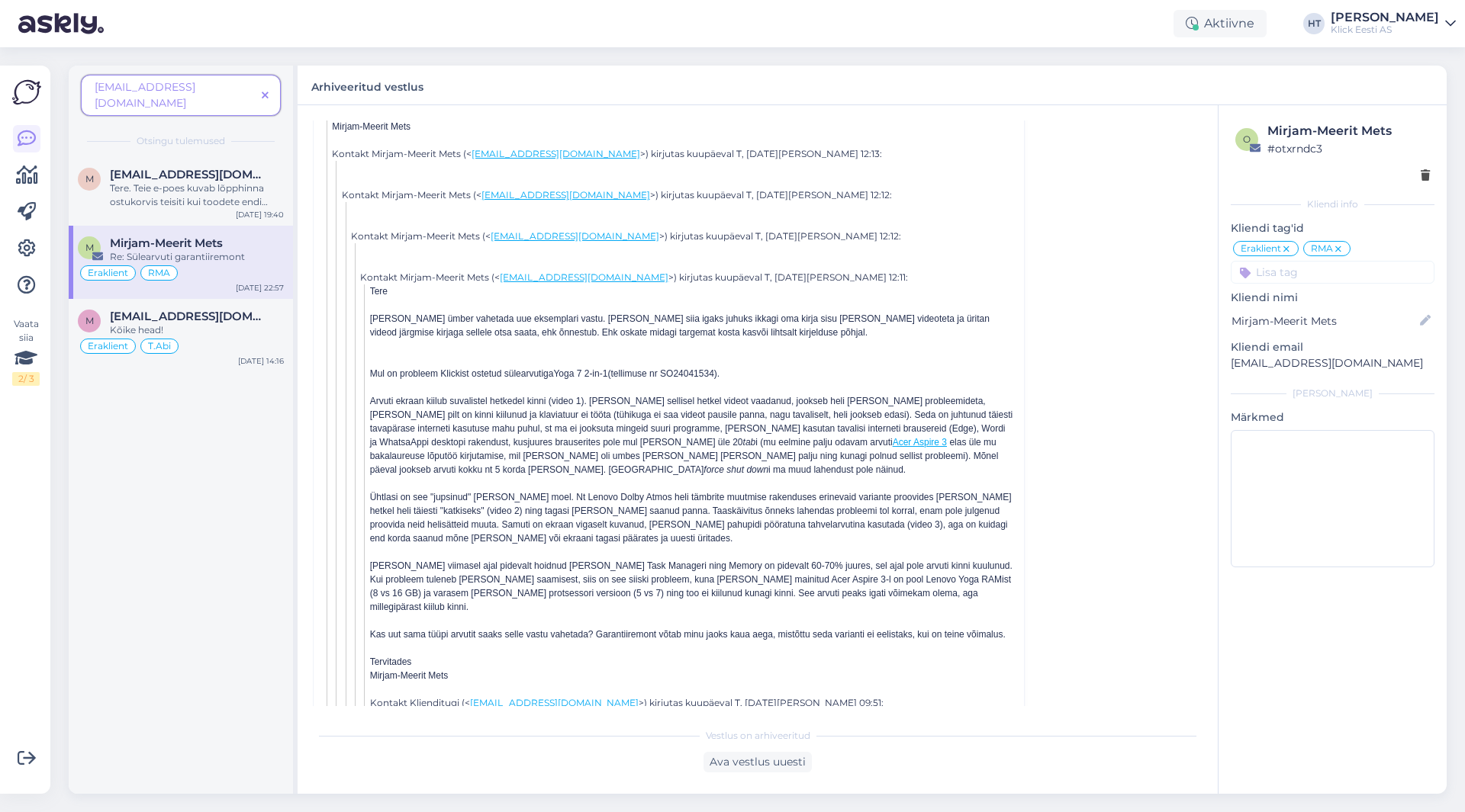
click at [850, 655] on div at bounding box center [692, 648] width 645 height 14
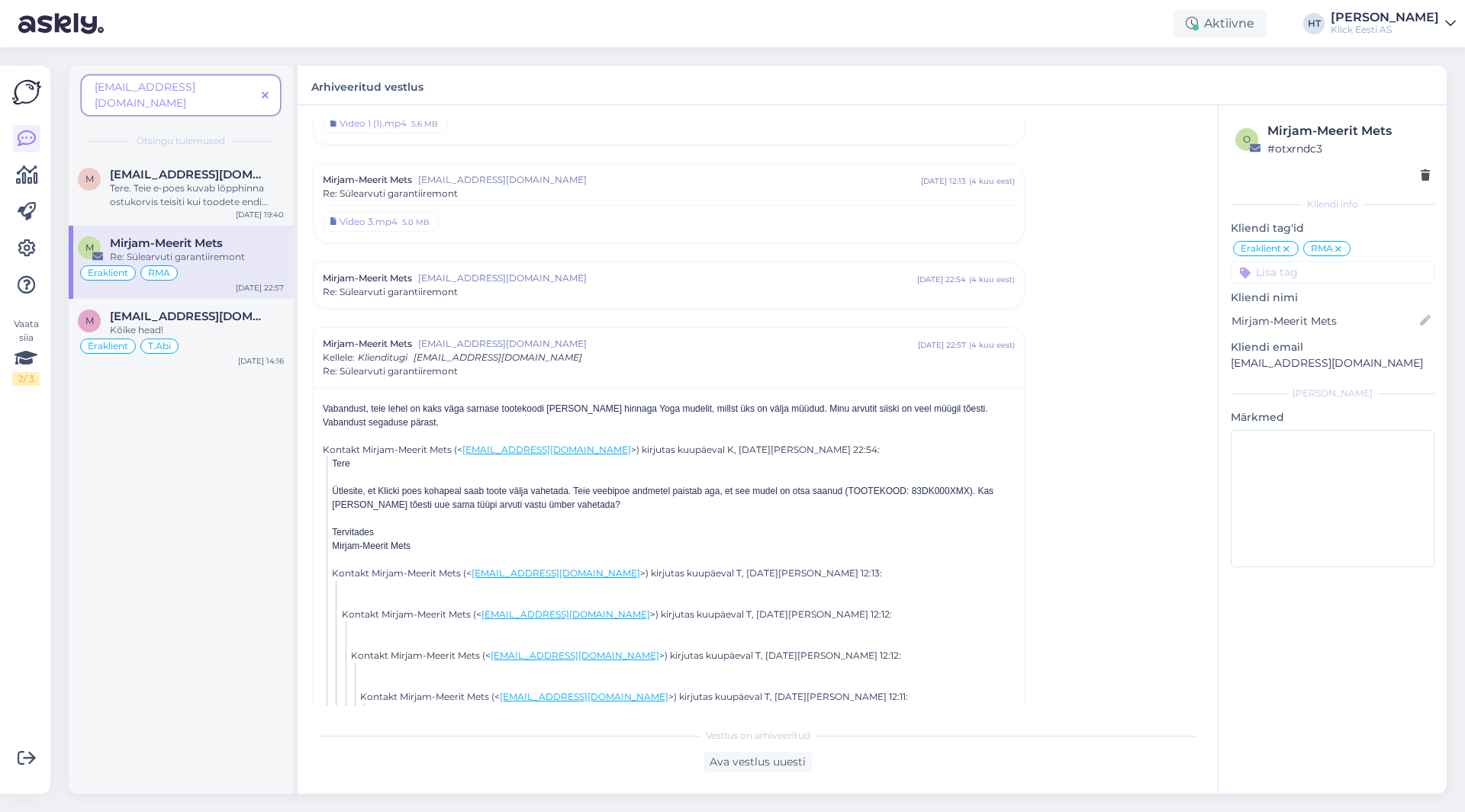
scroll to position [534, 0]
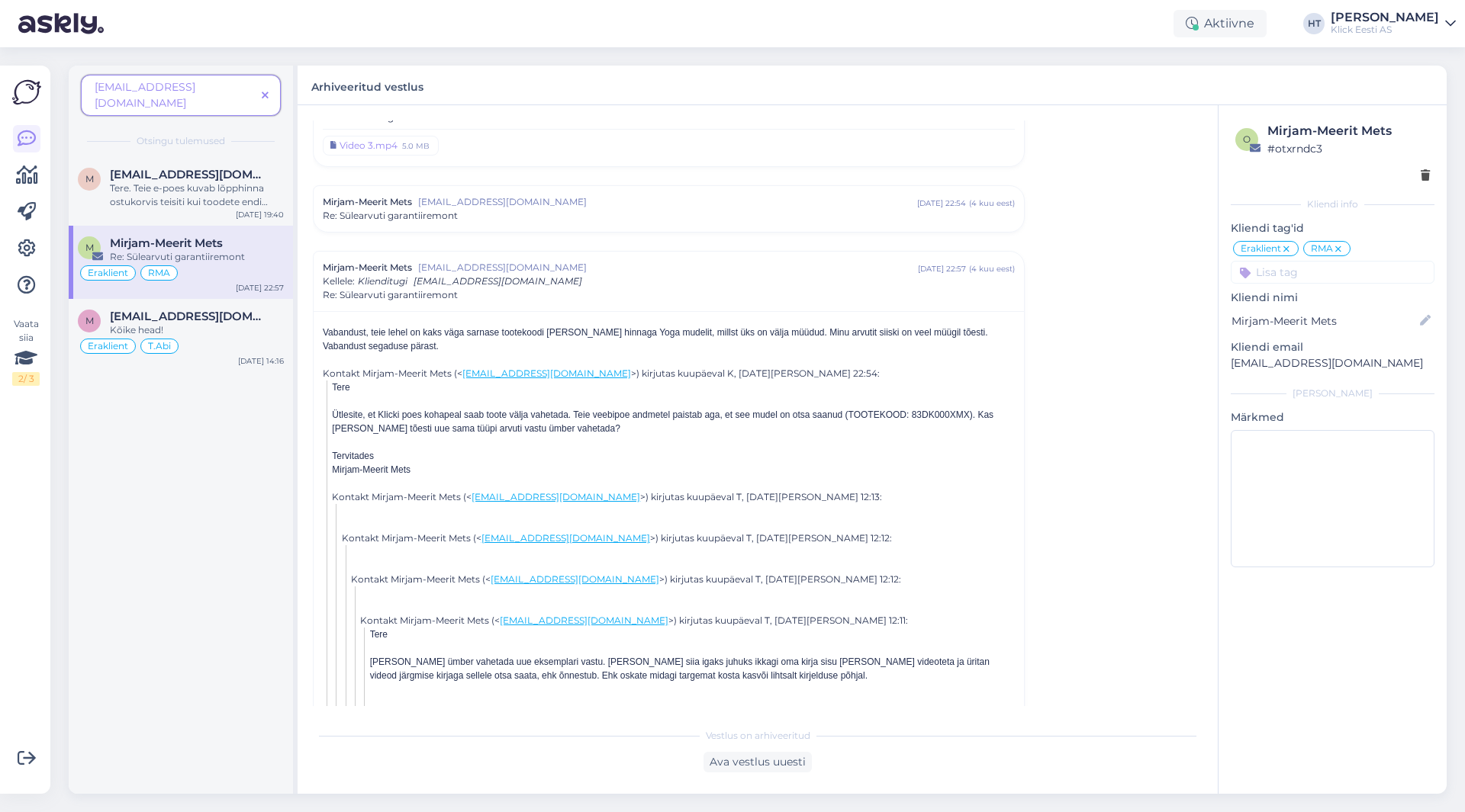
click at [221, 453] on div "m [EMAIL_ADDRESS][DOMAIN_NAME] Tere. Teie e-poes kuvab lõpphinna ostukorvis tei…" at bounding box center [181, 475] width 224 height 637
click at [265, 91] on icon at bounding box center [265, 96] width 6 height 11
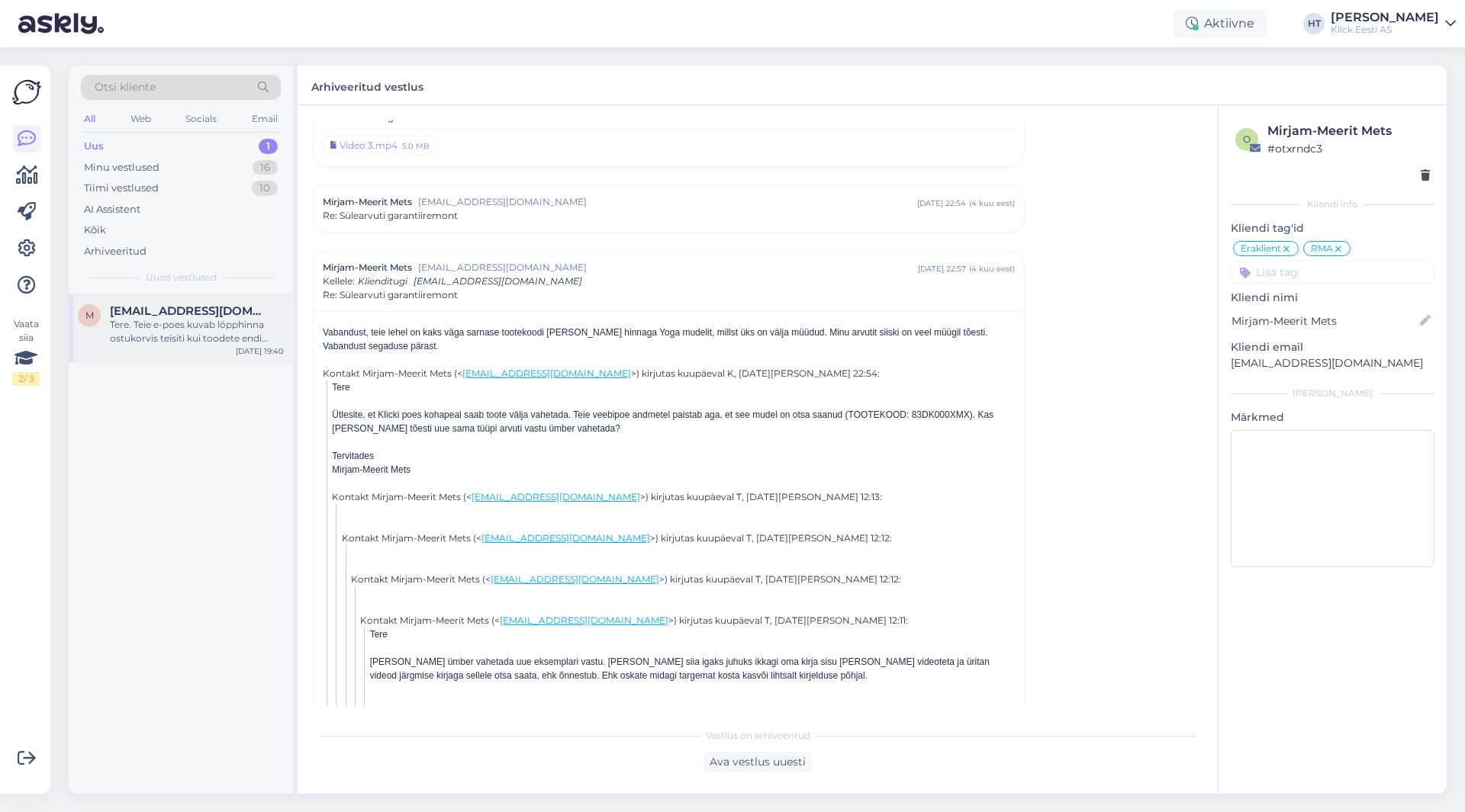
click at [191, 300] on div "m [EMAIL_ADDRESS][DOMAIN_NAME] Tere. Teie e-poes kuvab lõpphinna ostukorvis tei…" at bounding box center [181, 328] width 224 height 69
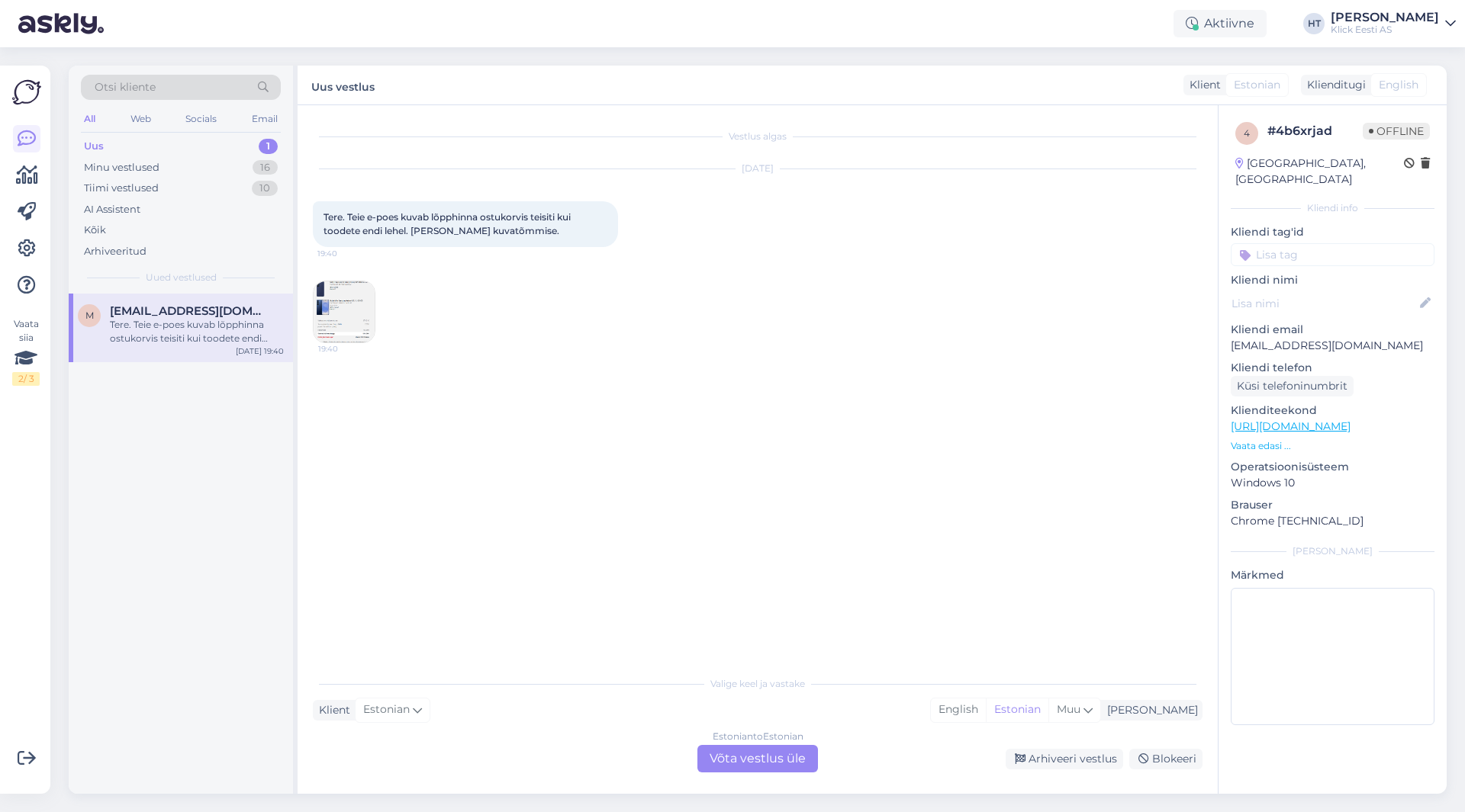
scroll to position [0, 0]
click at [356, 309] on img at bounding box center [343, 312] width 61 height 61
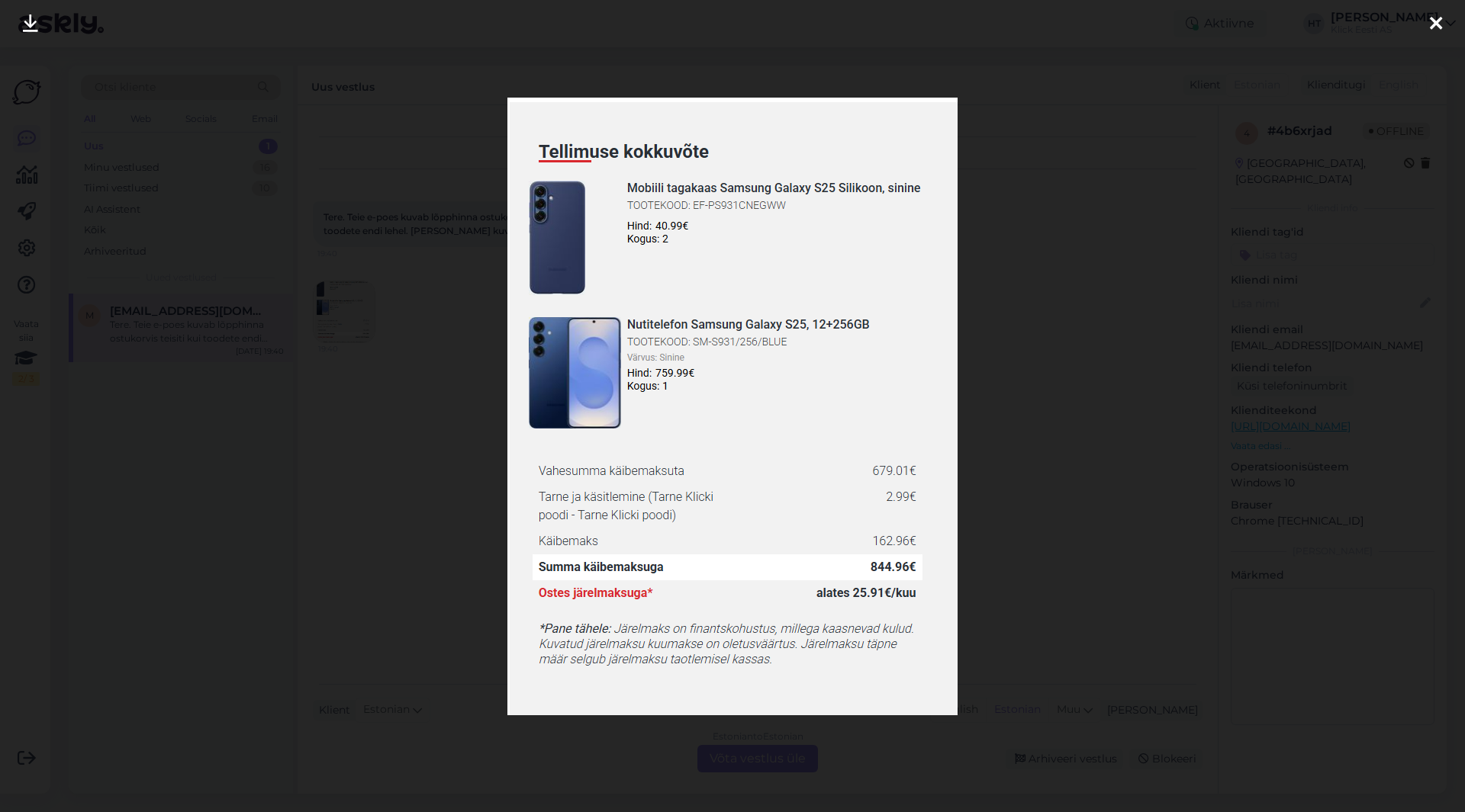
click at [458, 336] on div at bounding box center [732, 406] width 1465 height 812
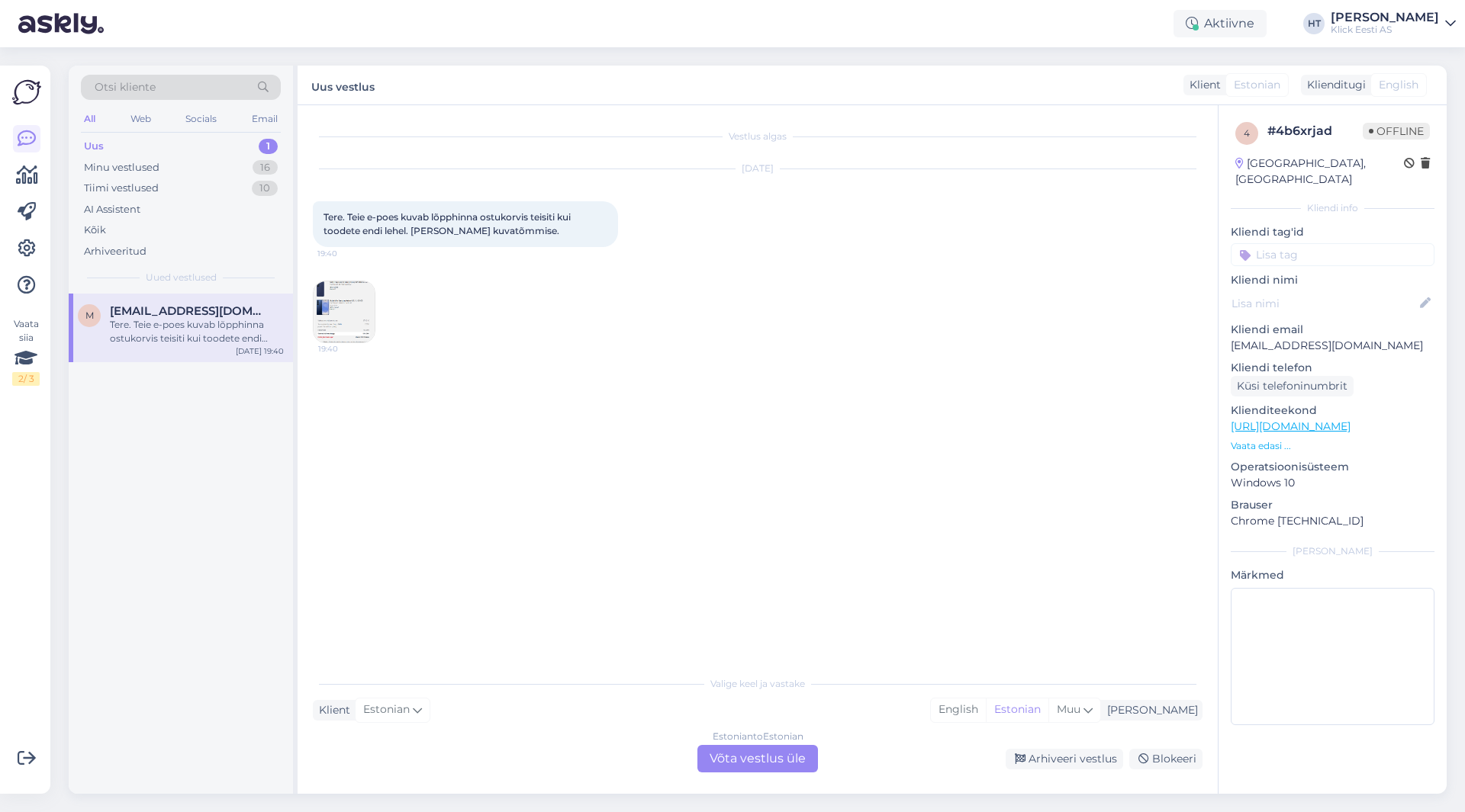
click at [356, 291] on img at bounding box center [343, 312] width 61 height 61
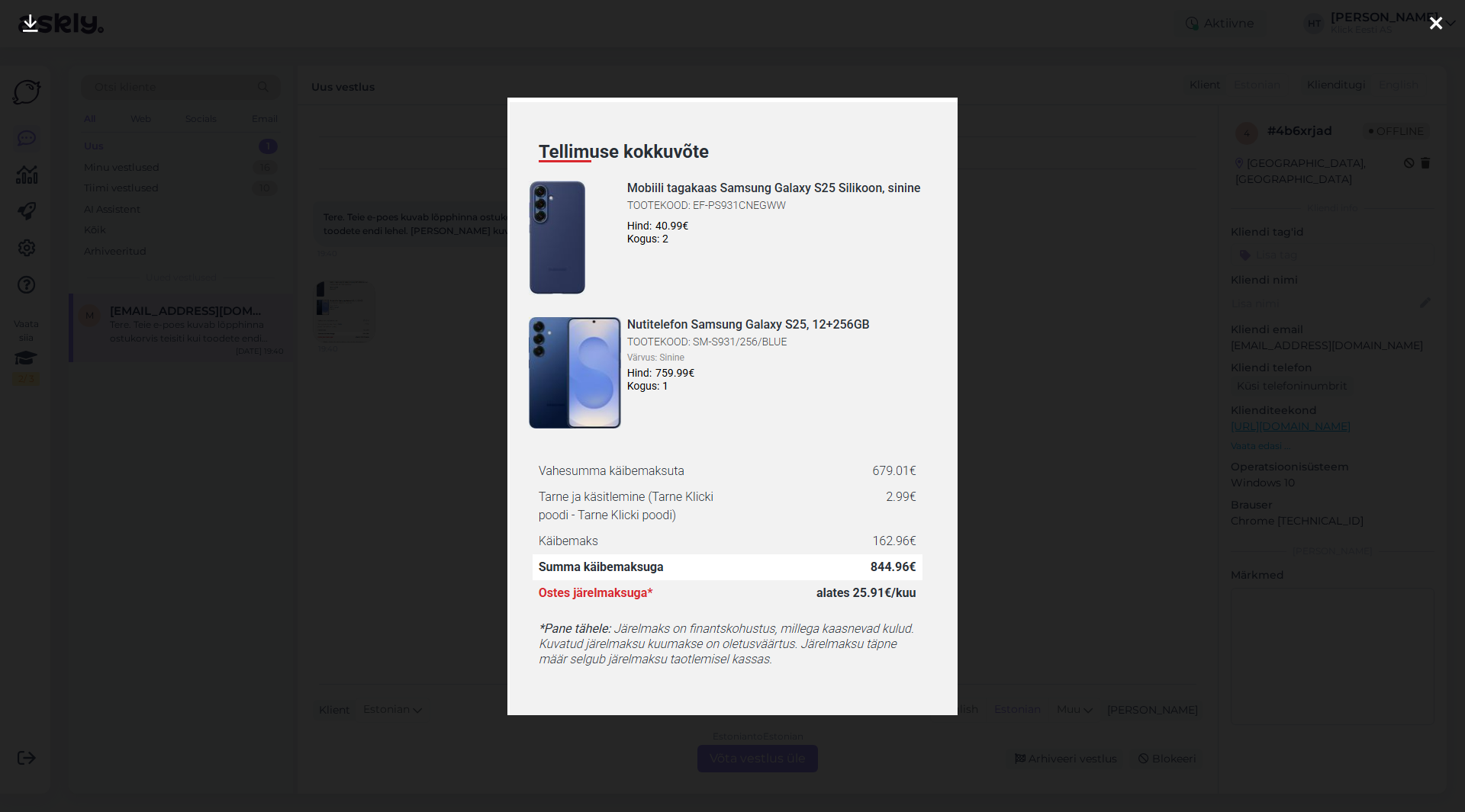
click at [444, 347] on div at bounding box center [732, 406] width 1465 height 812
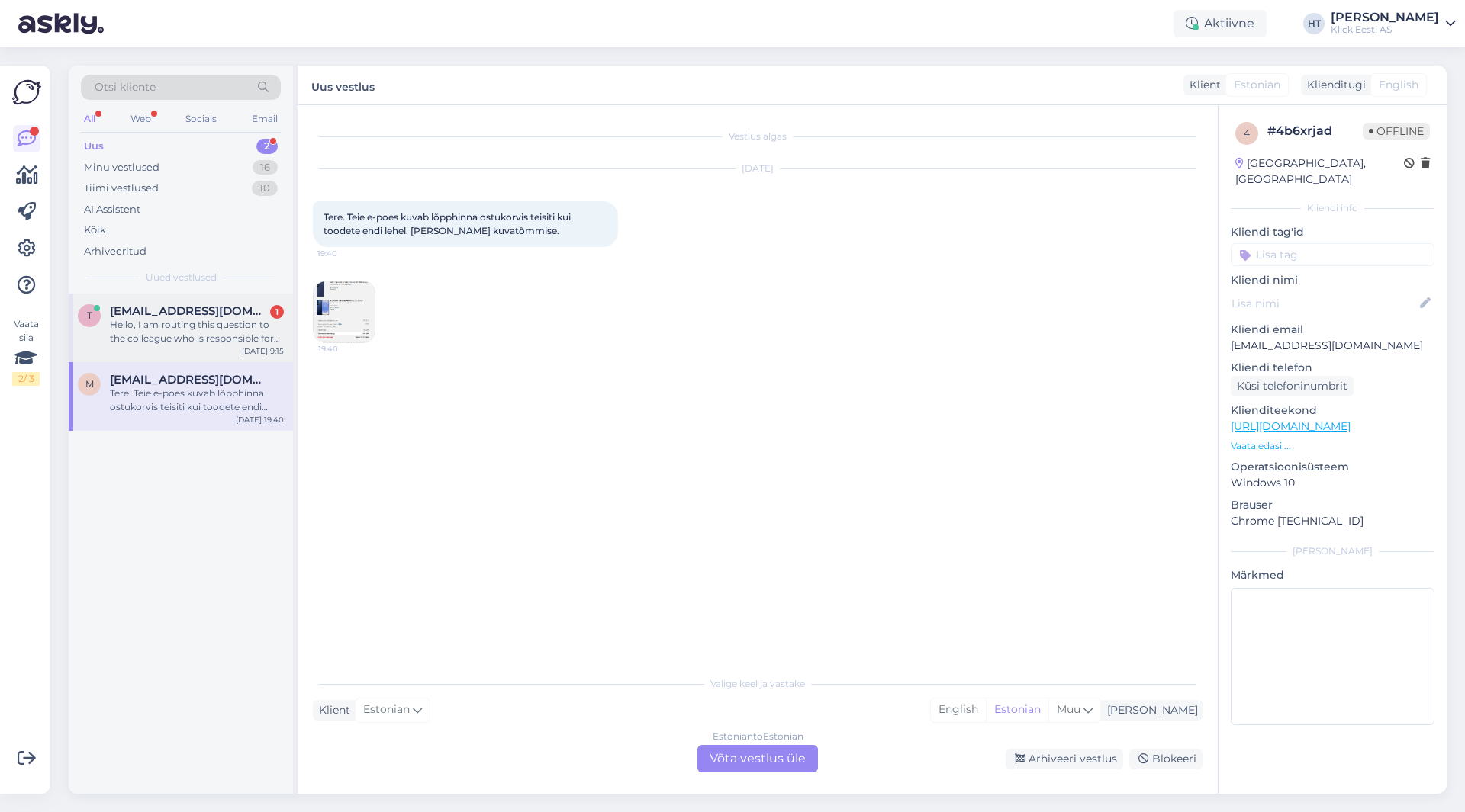
click at [168, 341] on div "Hello, I am routing this question to the colleague who is responsible for this …" at bounding box center [197, 332] width 174 height 28
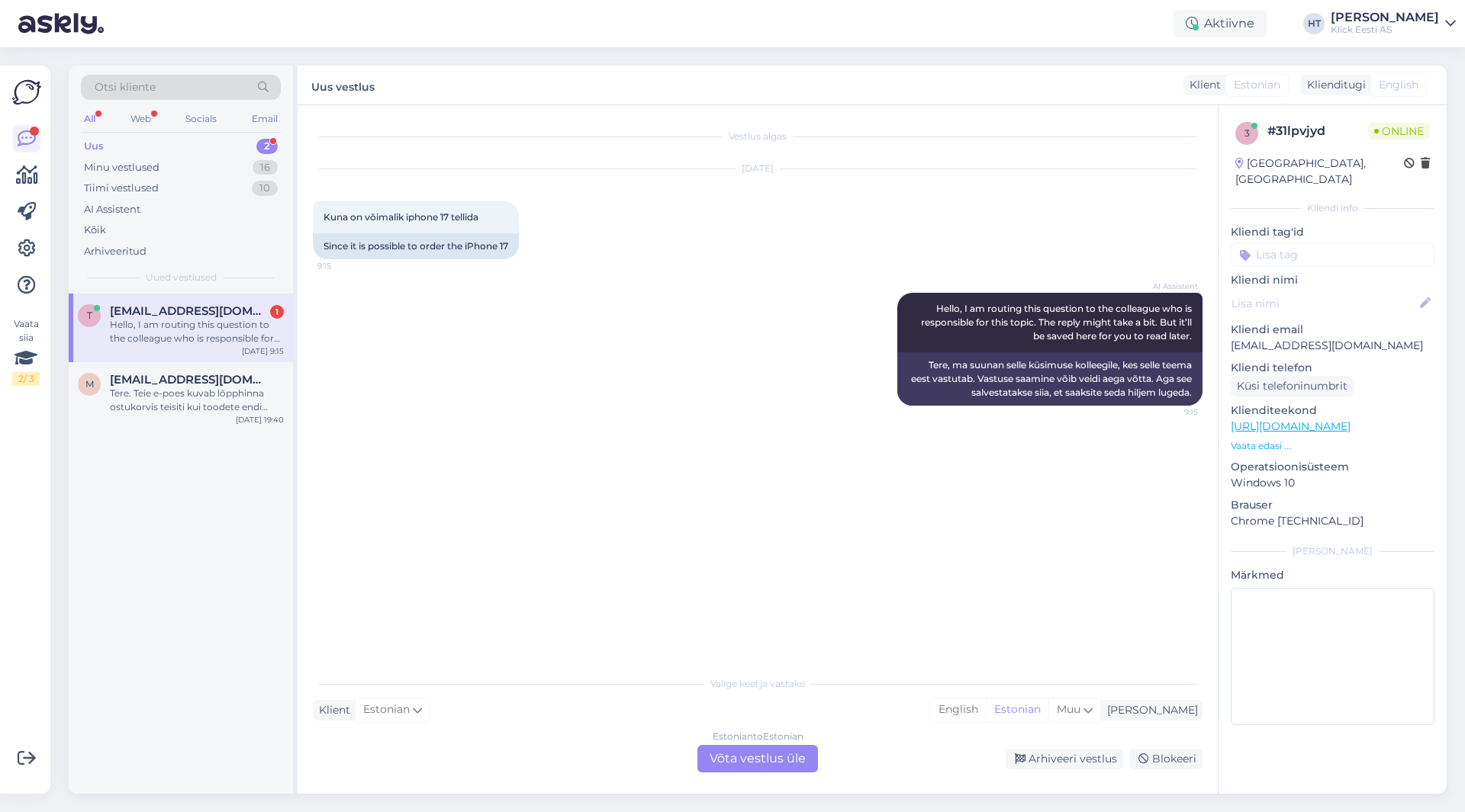
click at [492, 350] on div "AI Assistent Hello, I am routing this question to the colleague who is responsi…" at bounding box center [757, 349] width 889 height 147
click at [739, 747] on div "Estonian to Estonian Võta vestlus üle" at bounding box center [757, 759] width 121 height 28
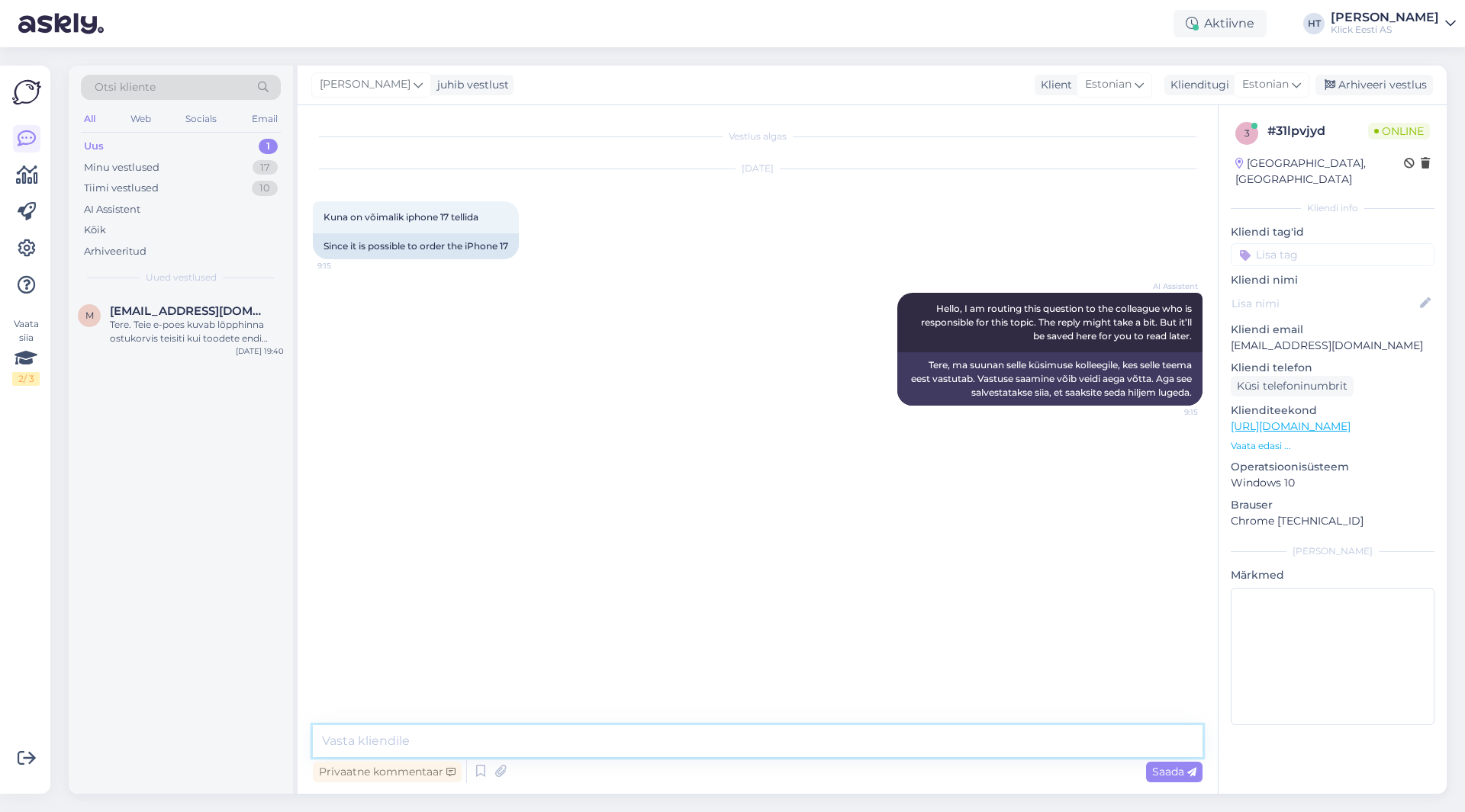
click at [732, 737] on textarea at bounding box center [757, 742] width 889 height 32
type textarea "Eeltellimine algab [DATE][PERSON_NAME] 15:00"
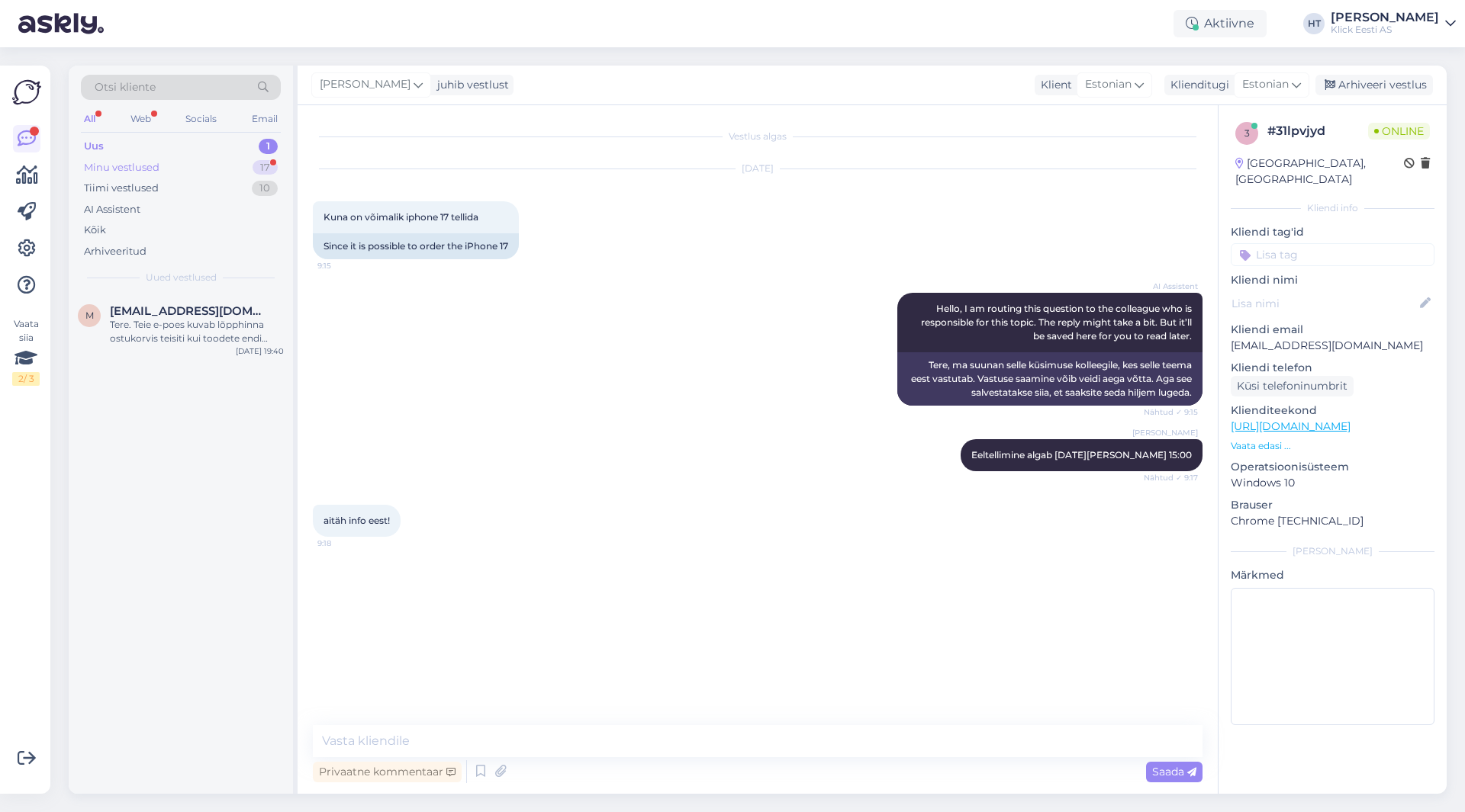
click at [175, 169] on div "Minu vestlused 17" at bounding box center [181, 168] width 200 height 21
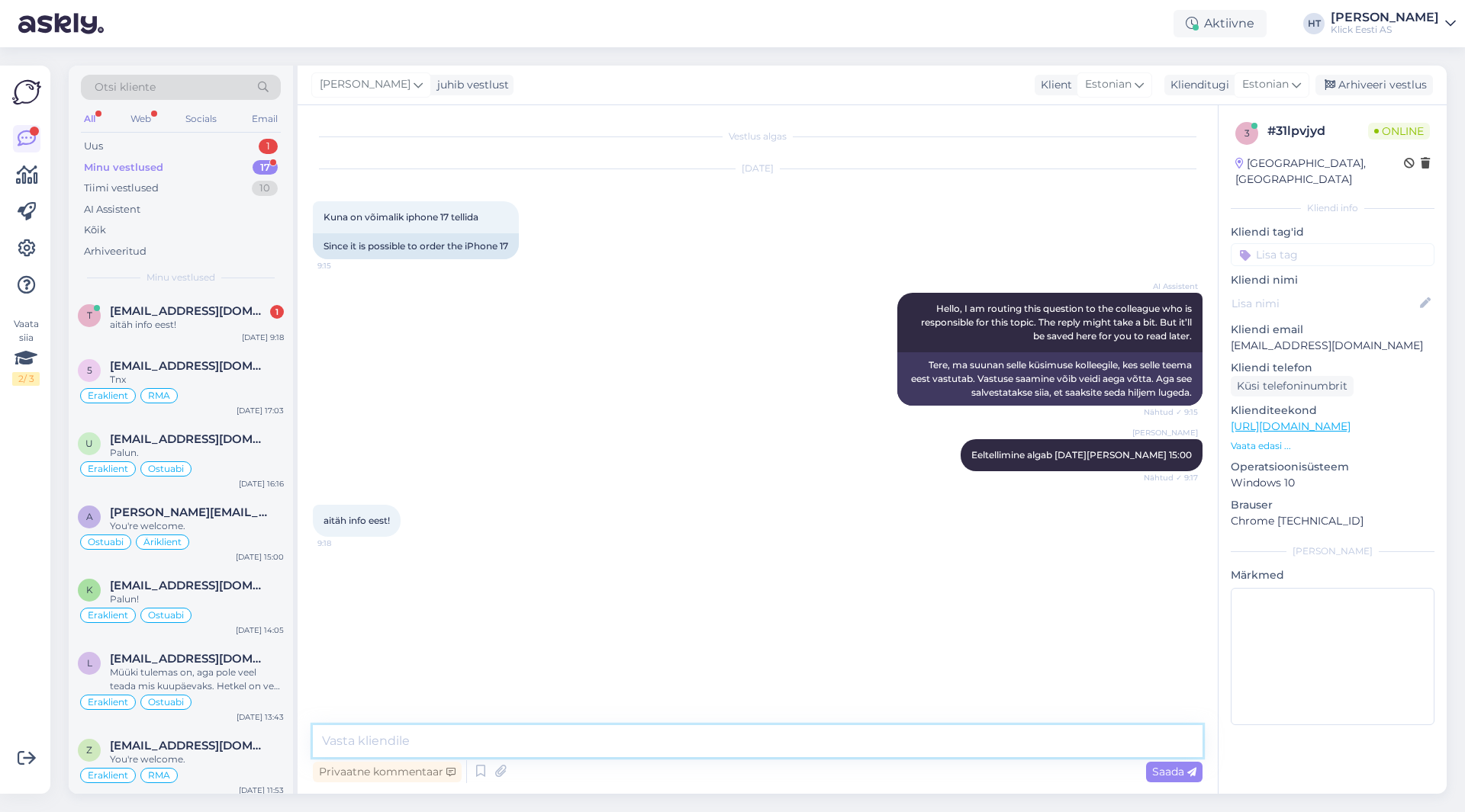
click at [470, 735] on textarea at bounding box center [757, 742] width 889 height 32
type textarea "Palun!"
click at [192, 456] on div "Palun." at bounding box center [197, 453] width 174 height 14
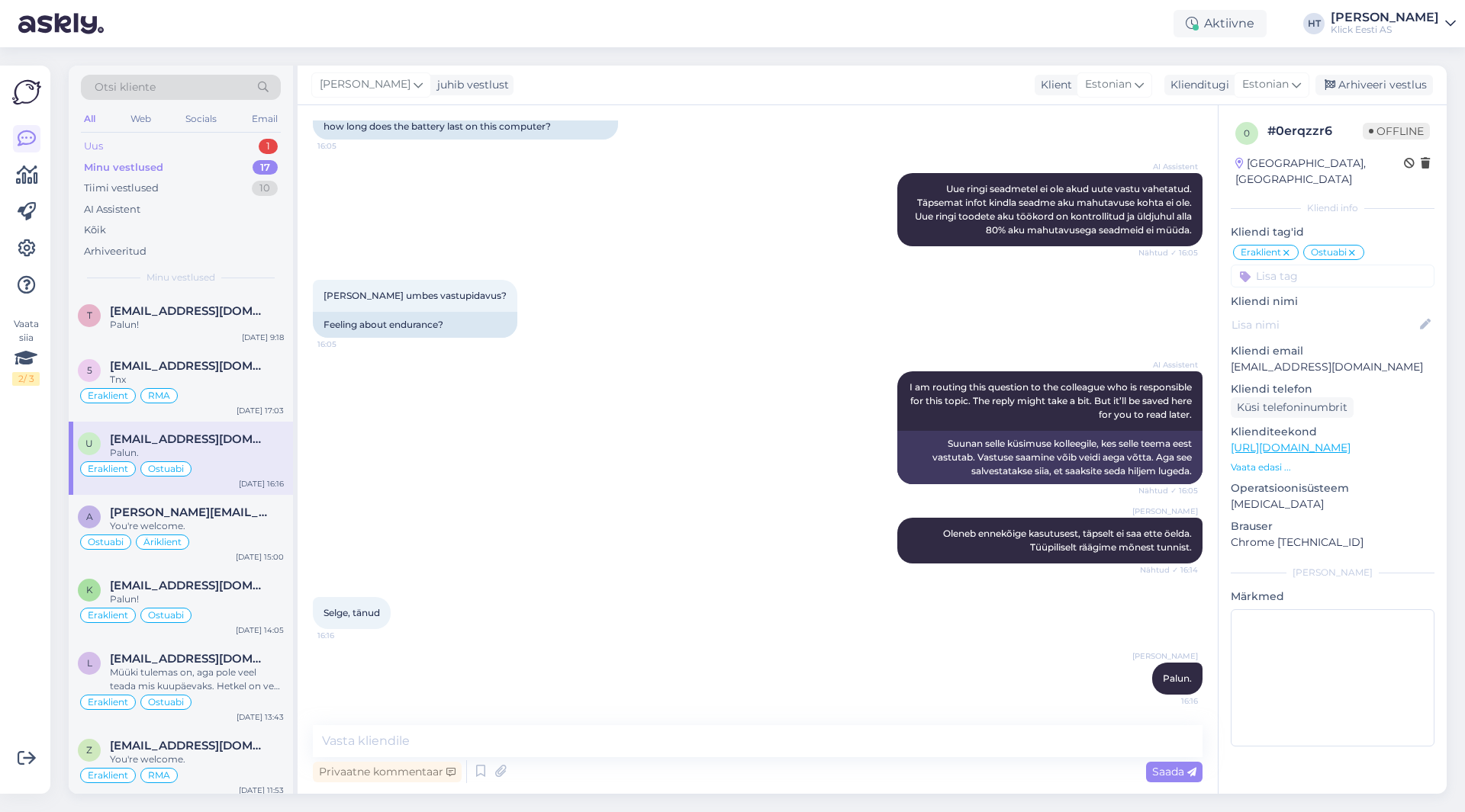
click at [244, 149] on div "Uus 1" at bounding box center [181, 147] width 200 height 21
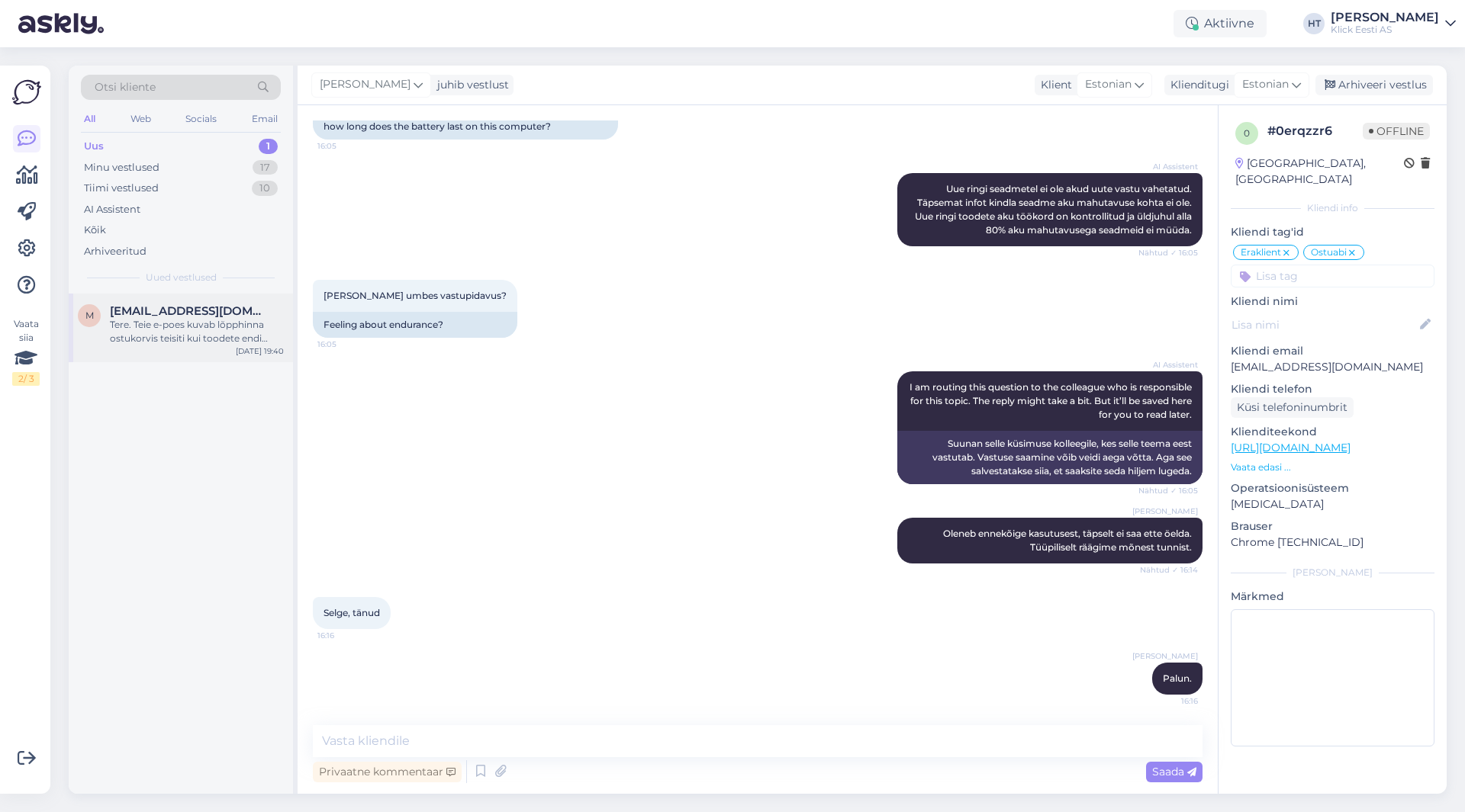
click at [219, 300] on div "m [EMAIL_ADDRESS][DOMAIN_NAME] Tere. Teie e-poes kuvab lõpphinna ostukorvis tei…" at bounding box center [181, 328] width 224 height 69
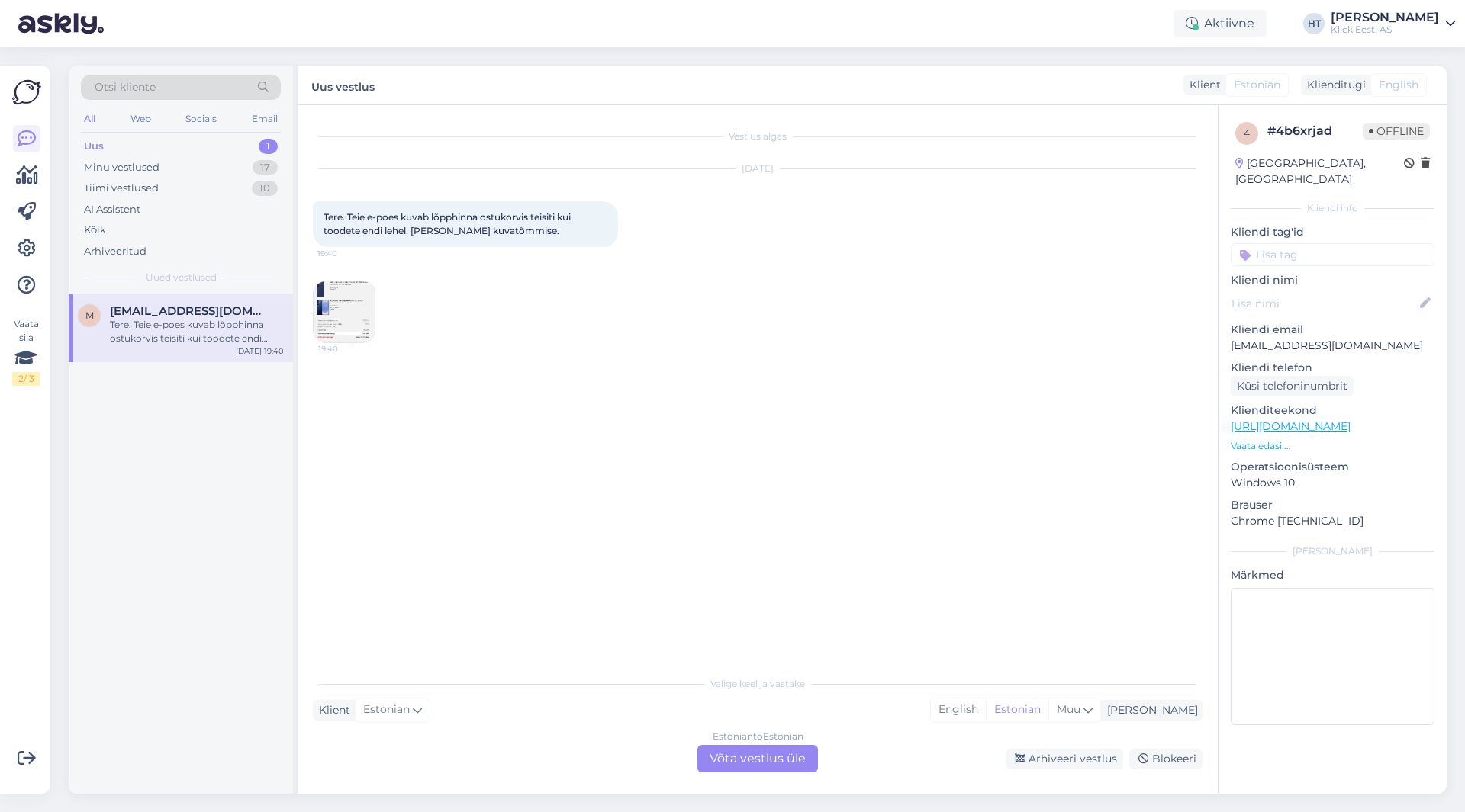
click at [369, 322] on img at bounding box center [343, 312] width 61 height 61
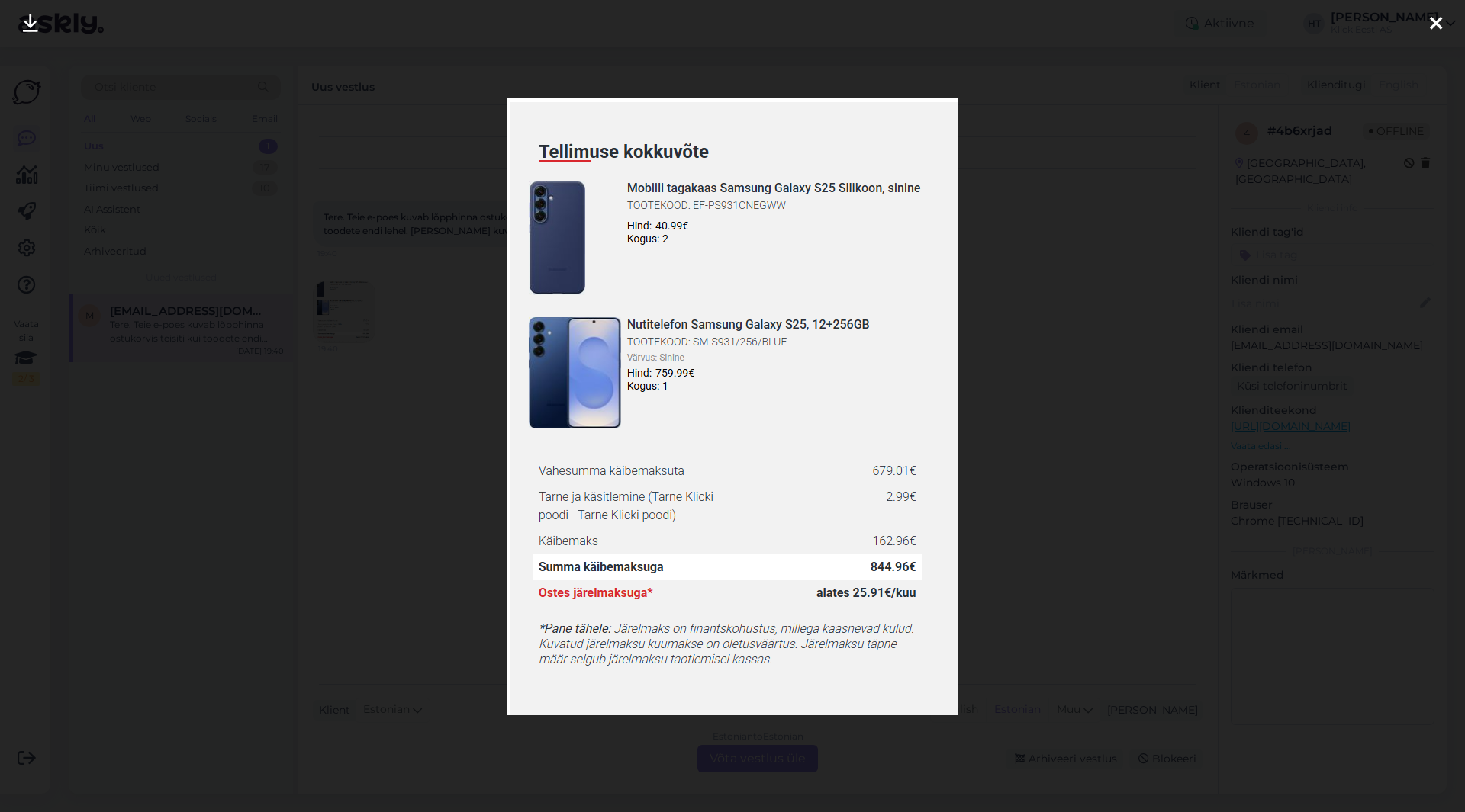
click at [377, 520] on div at bounding box center [732, 406] width 1465 height 812
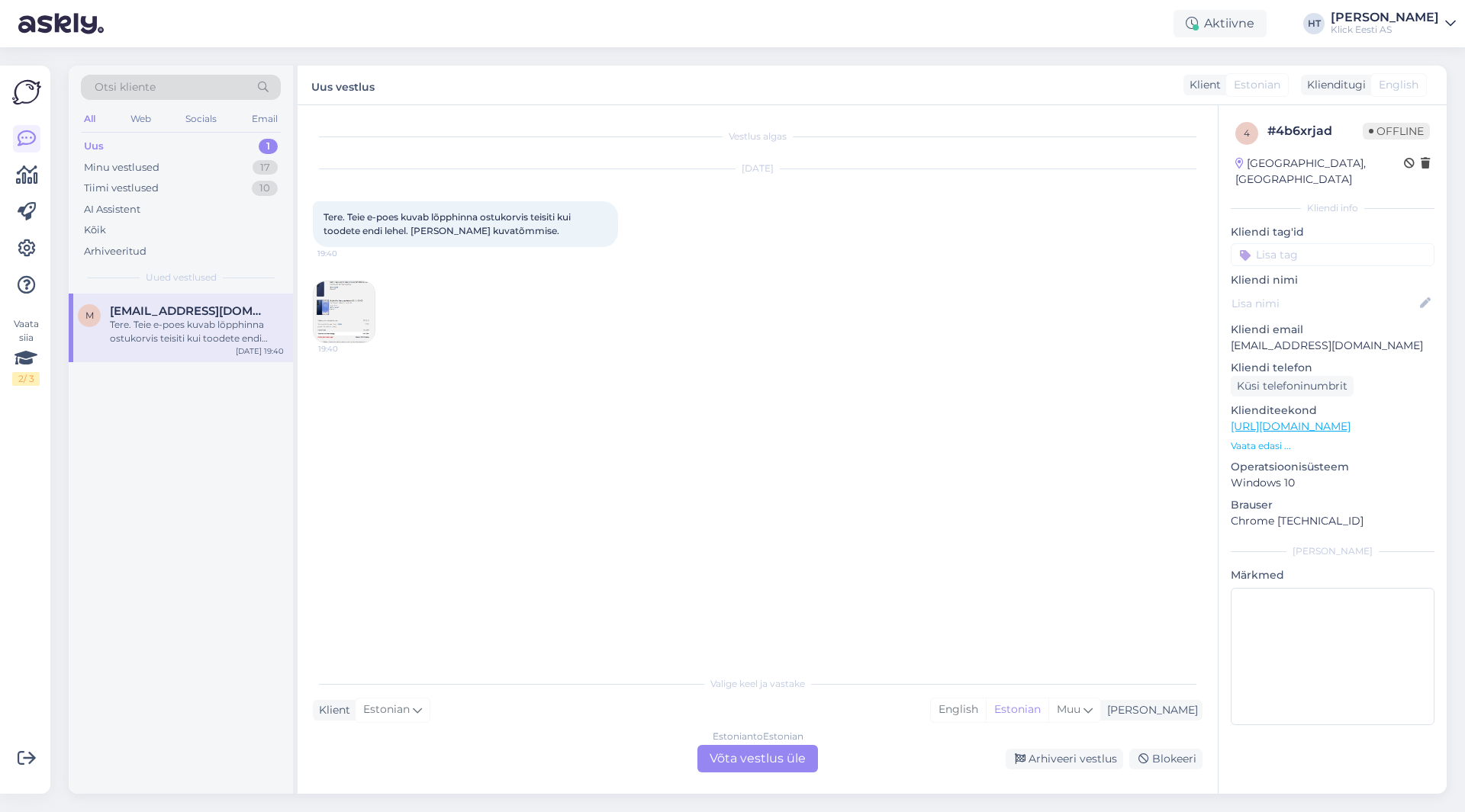
click at [343, 287] on img at bounding box center [343, 312] width 61 height 61
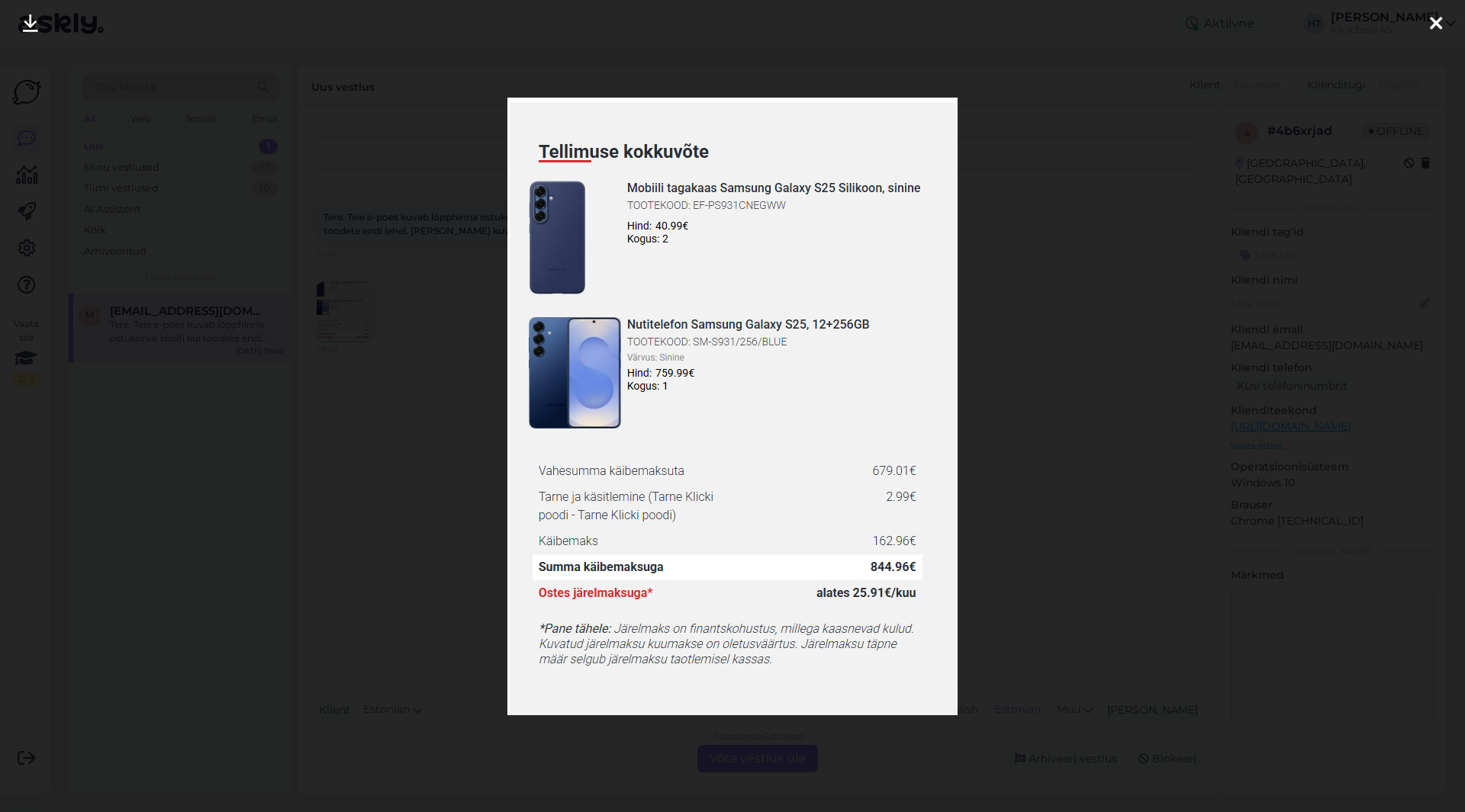
click at [458, 340] on div at bounding box center [732, 406] width 1465 height 812
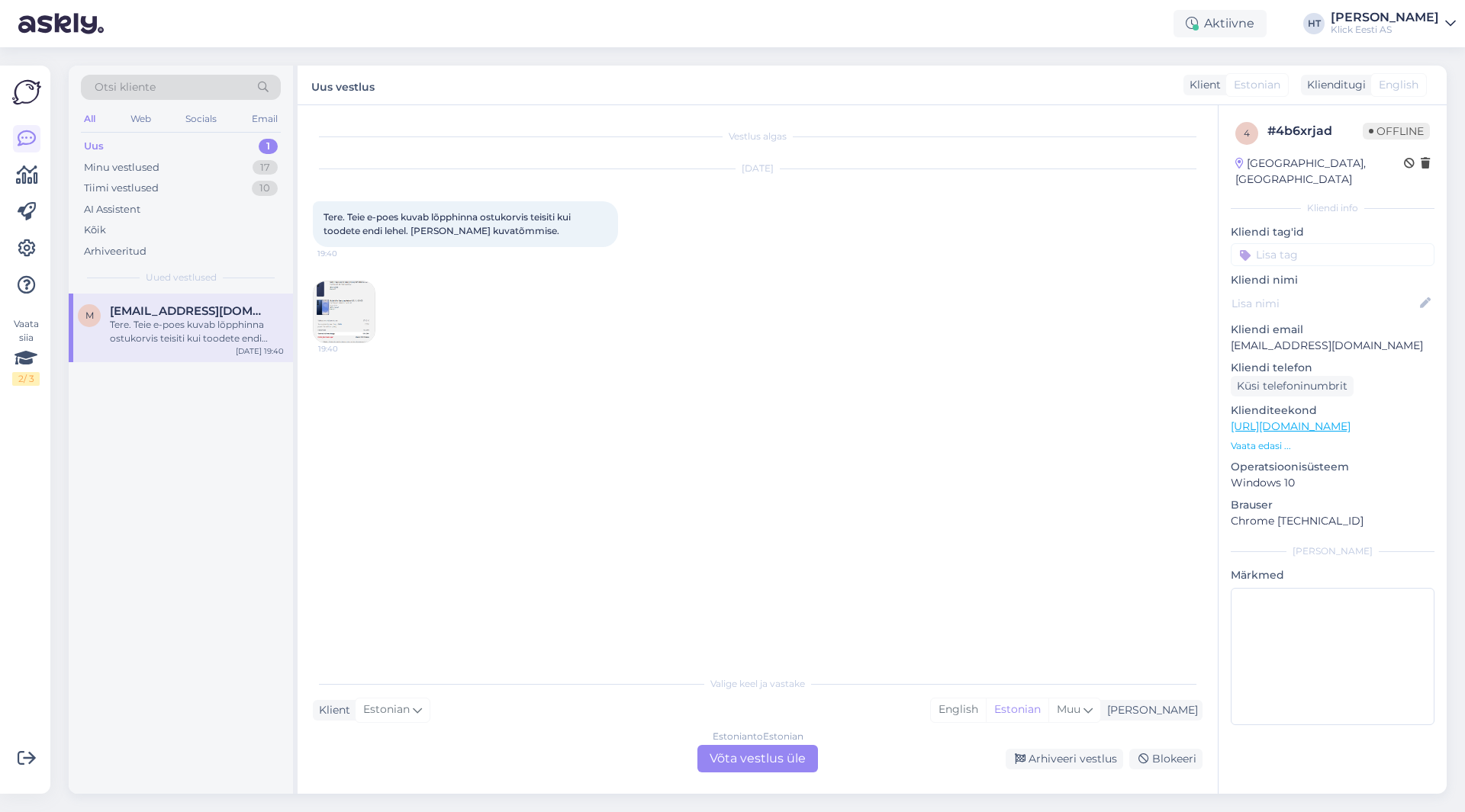
click at [720, 769] on div "Estonian to Estonian Võta vestlus üle" at bounding box center [757, 759] width 121 height 28
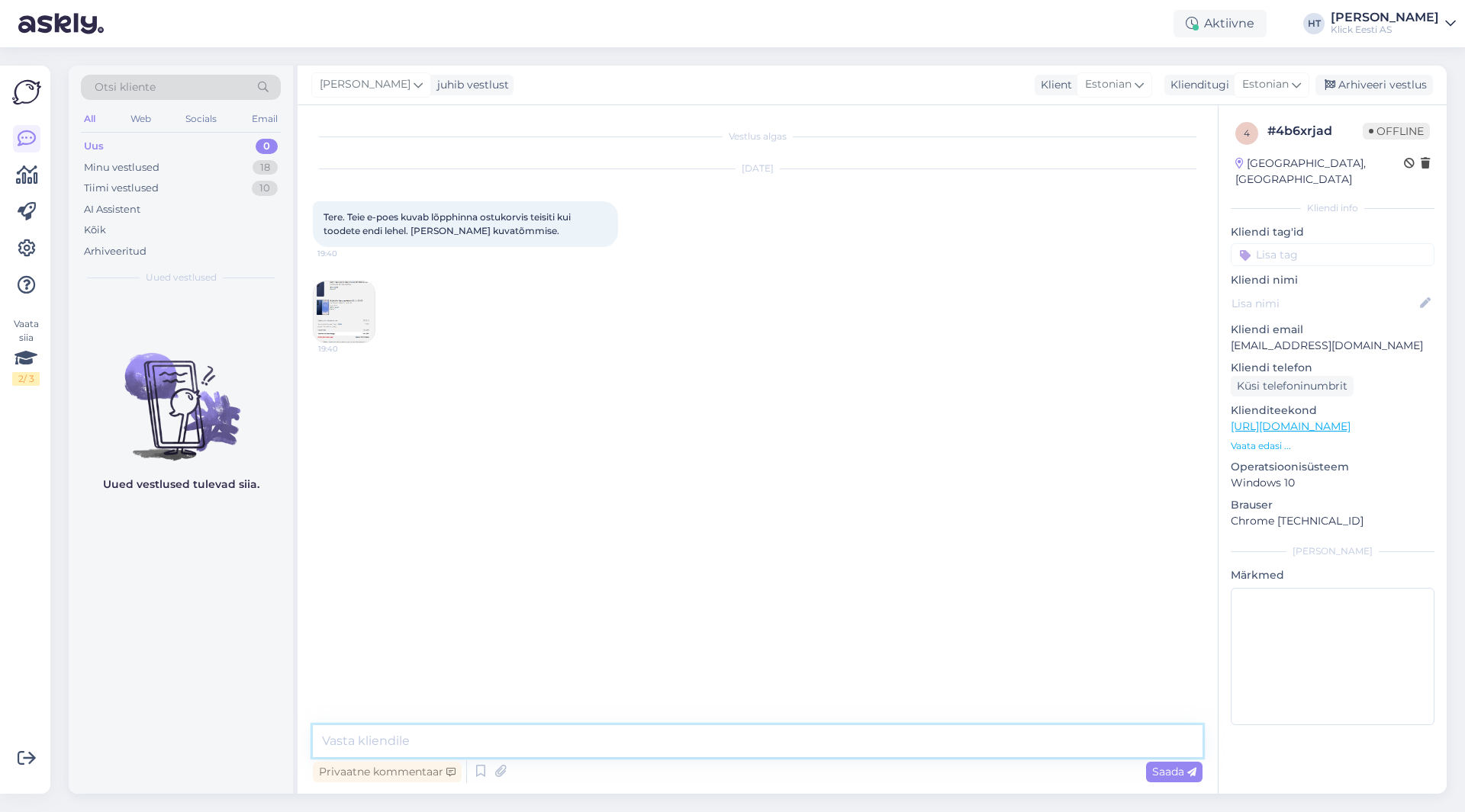
click at [714, 752] on textarea at bounding box center [757, 742] width 889 height 32
type textarea "Tere, ei tuvasta viga. Hinnad ostukorvis ja tootelehtedel klapivad."
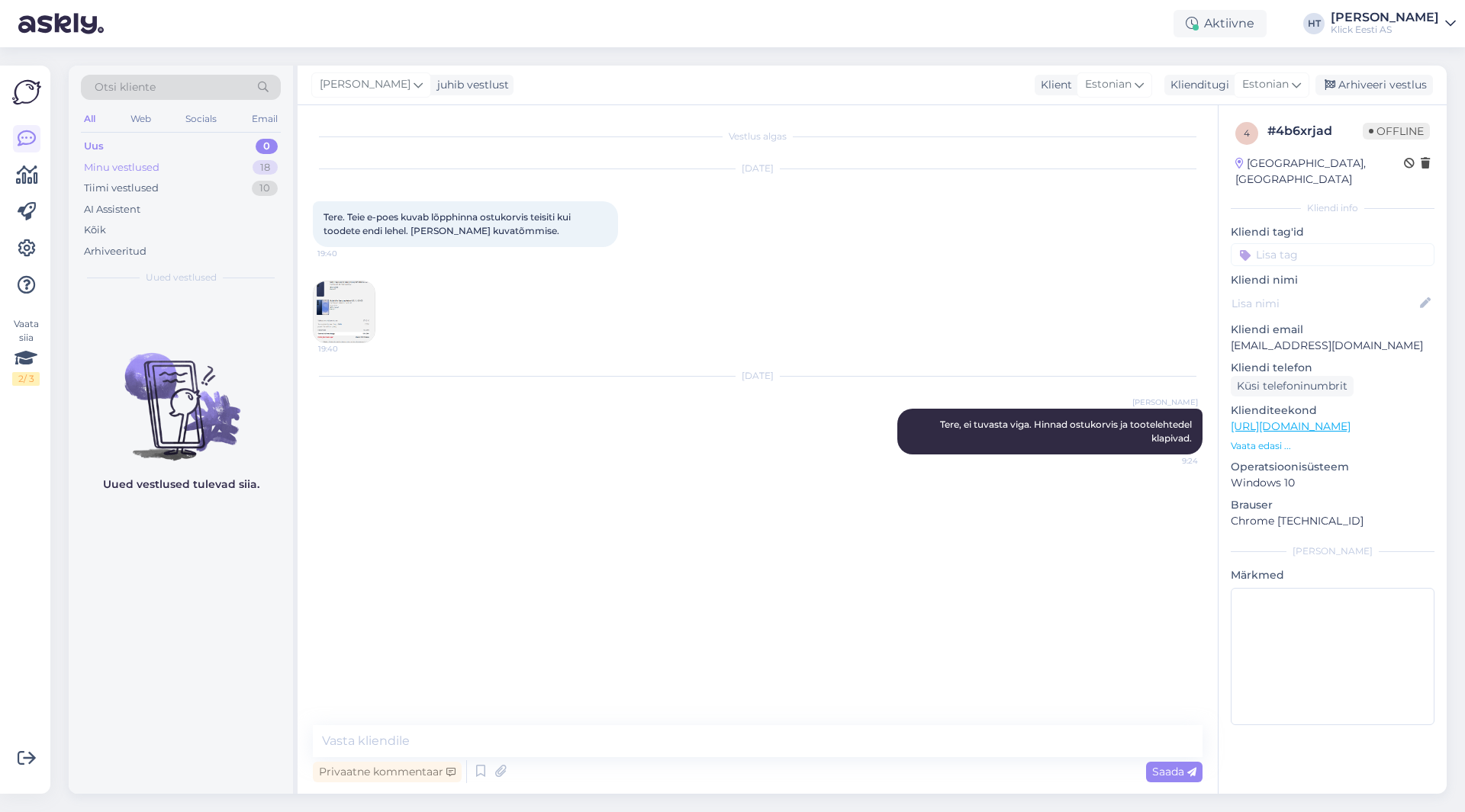
click at [270, 170] on div "18" at bounding box center [265, 168] width 25 height 15
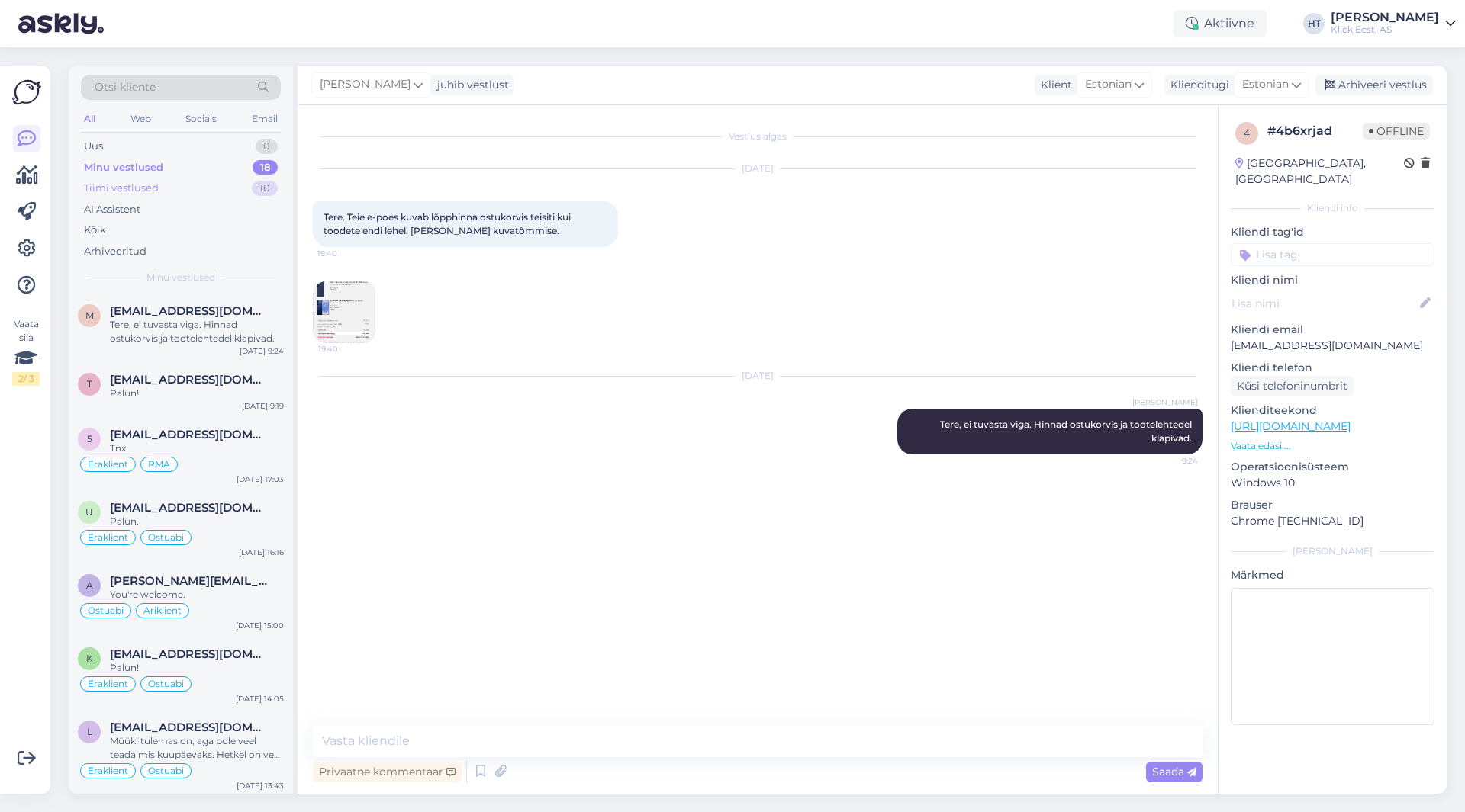
click at [234, 186] on div "Tiimi vestlused 10" at bounding box center [181, 188] width 200 height 21
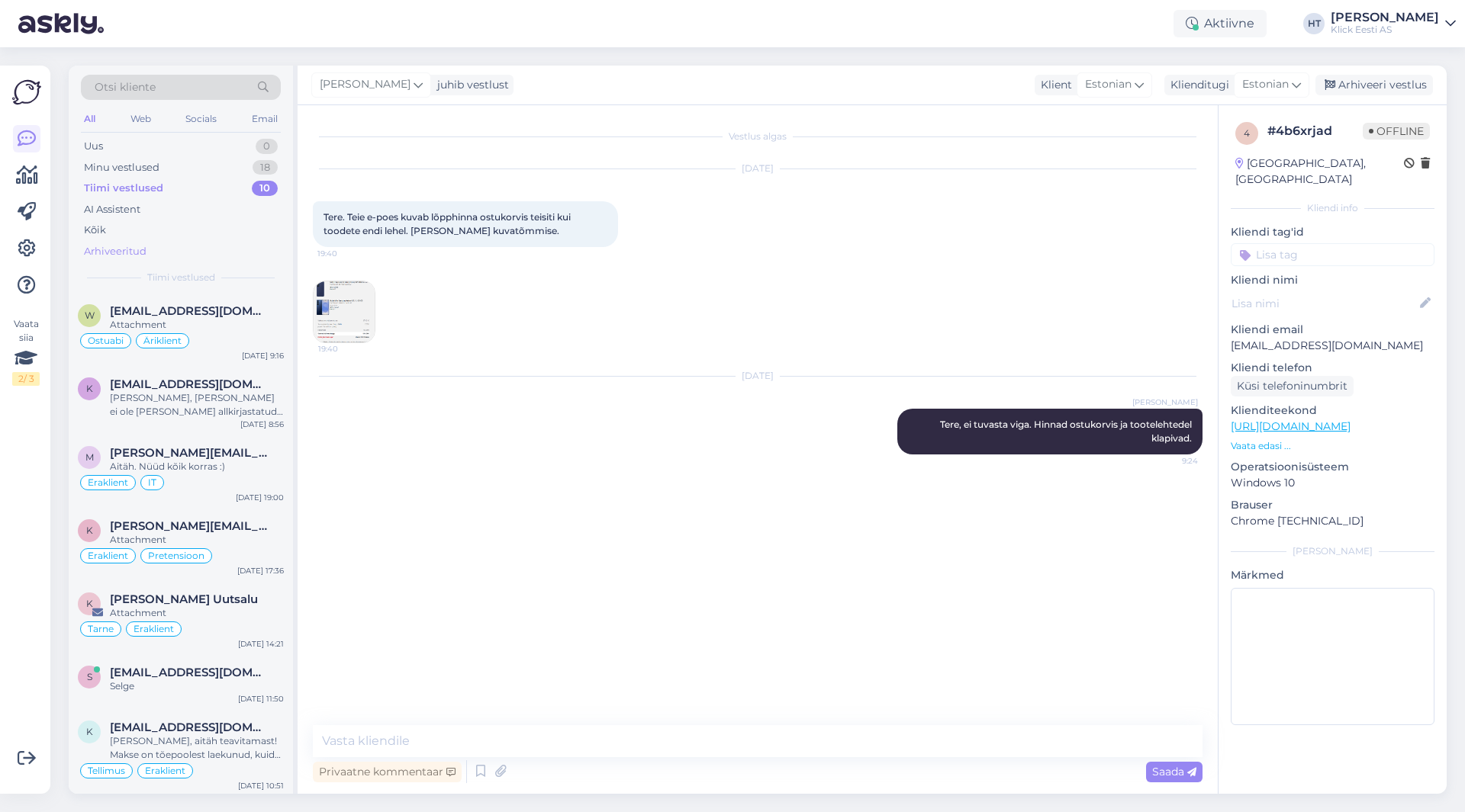
click at [174, 244] on div "Arhiveeritud" at bounding box center [181, 252] width 200 height 21
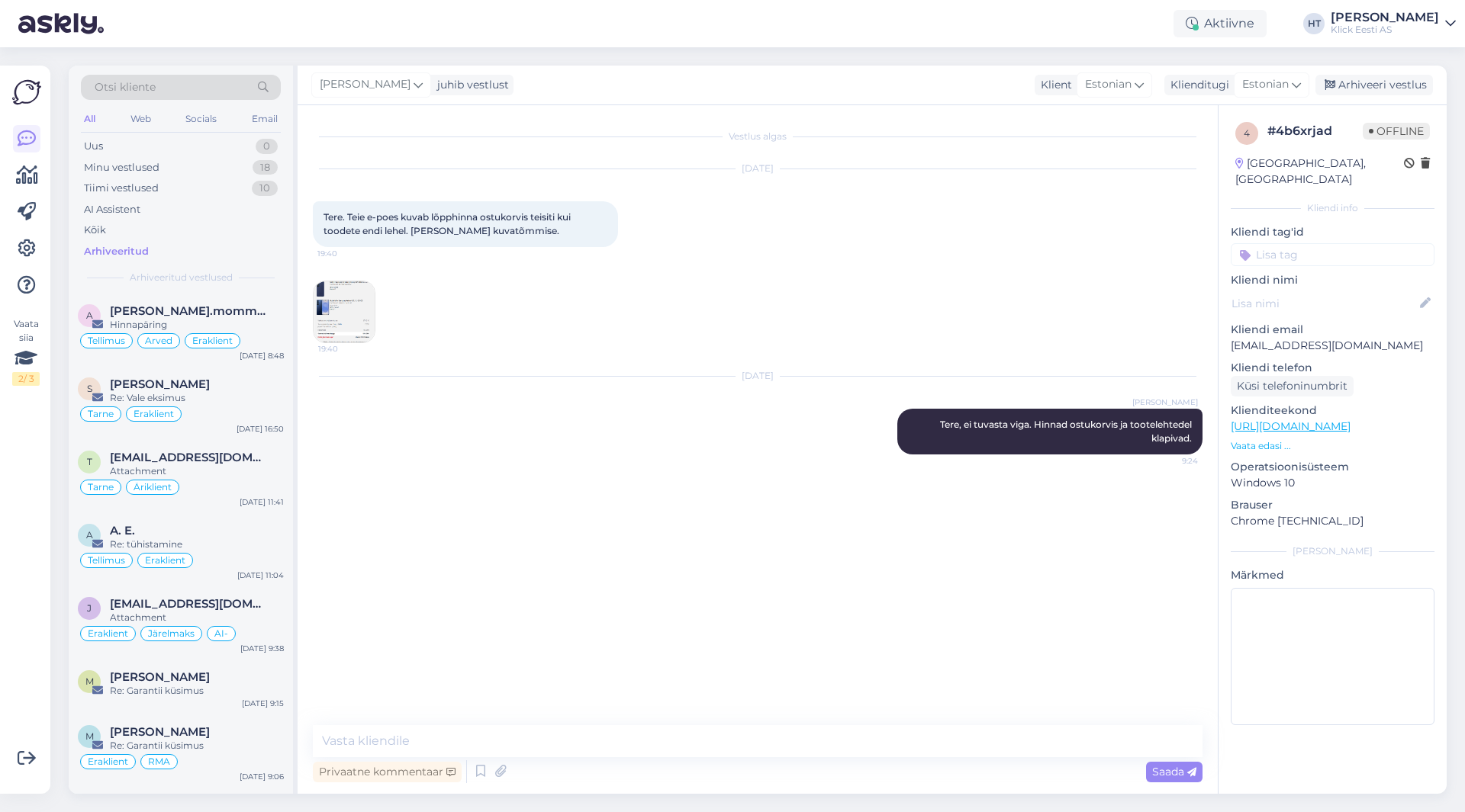
click at [99, 119] on div "All Web Socials Email" at bounding box center [181, 121] width 200 height 23
click at [96, 117] on div "All" at bounding box center [90, 119] width 18 height 19
click at [226, 413] on div "Tarne Eraklient" at bounding box center [181, 414] width 206 height 19
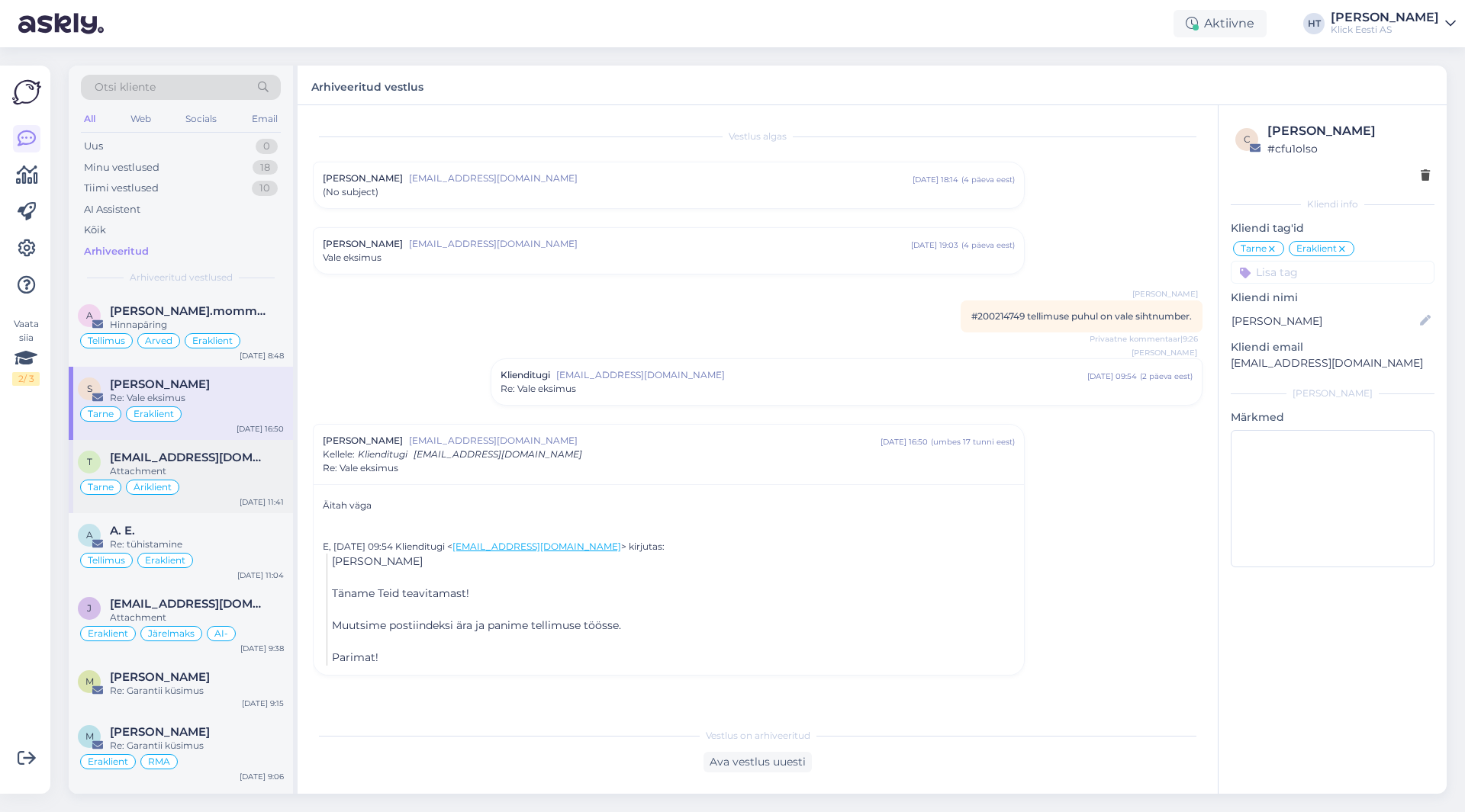
click at [224, 453] on span "[EMAIL_ADDRESS][DOMAIN_NAME]" at bounding box center [190, 457] width 159 height 14
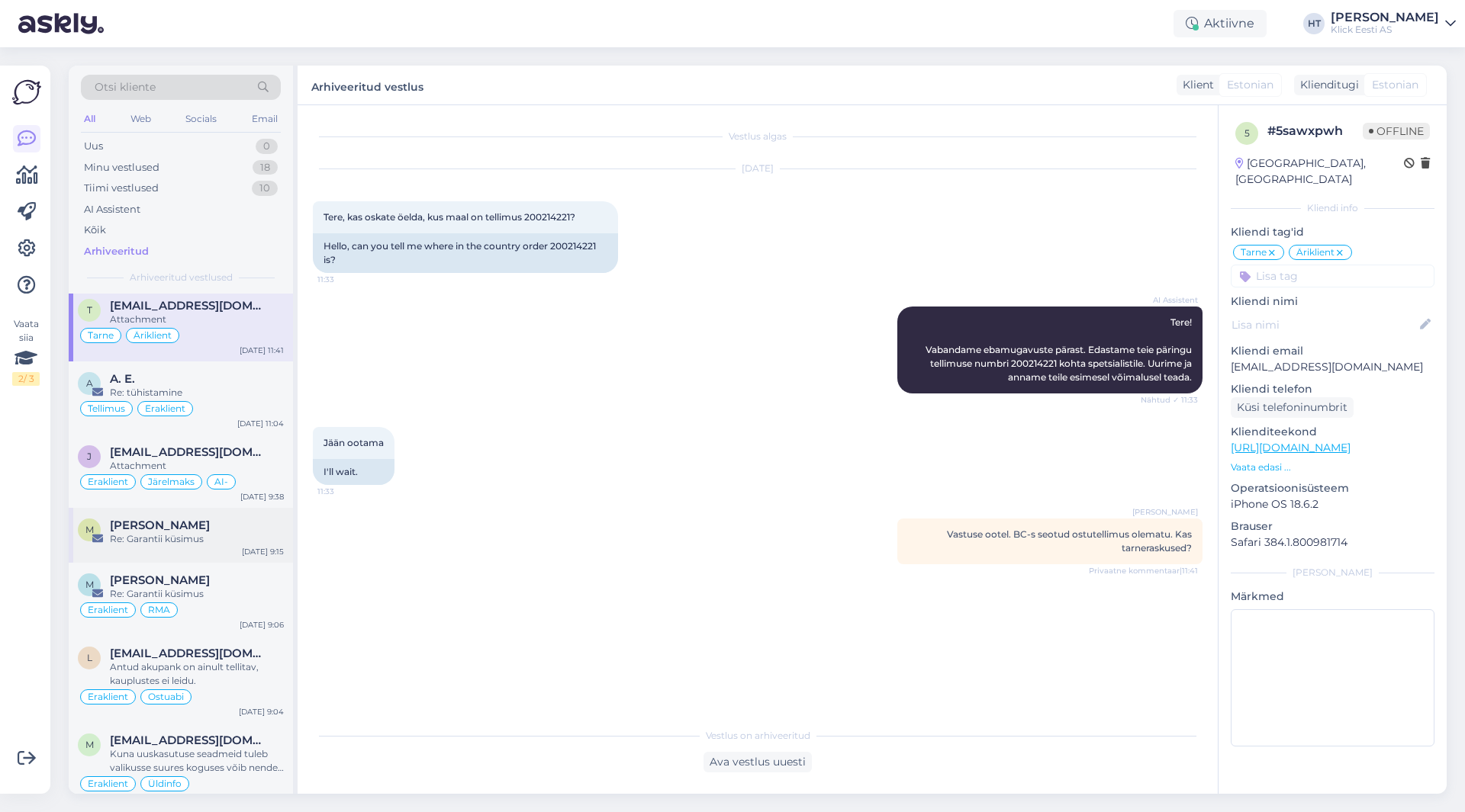
scroll to position [152, 0]
click at [231, 525] on div "[PERSON_NAME]" at bounding box center [197, 525] width 174 height 14
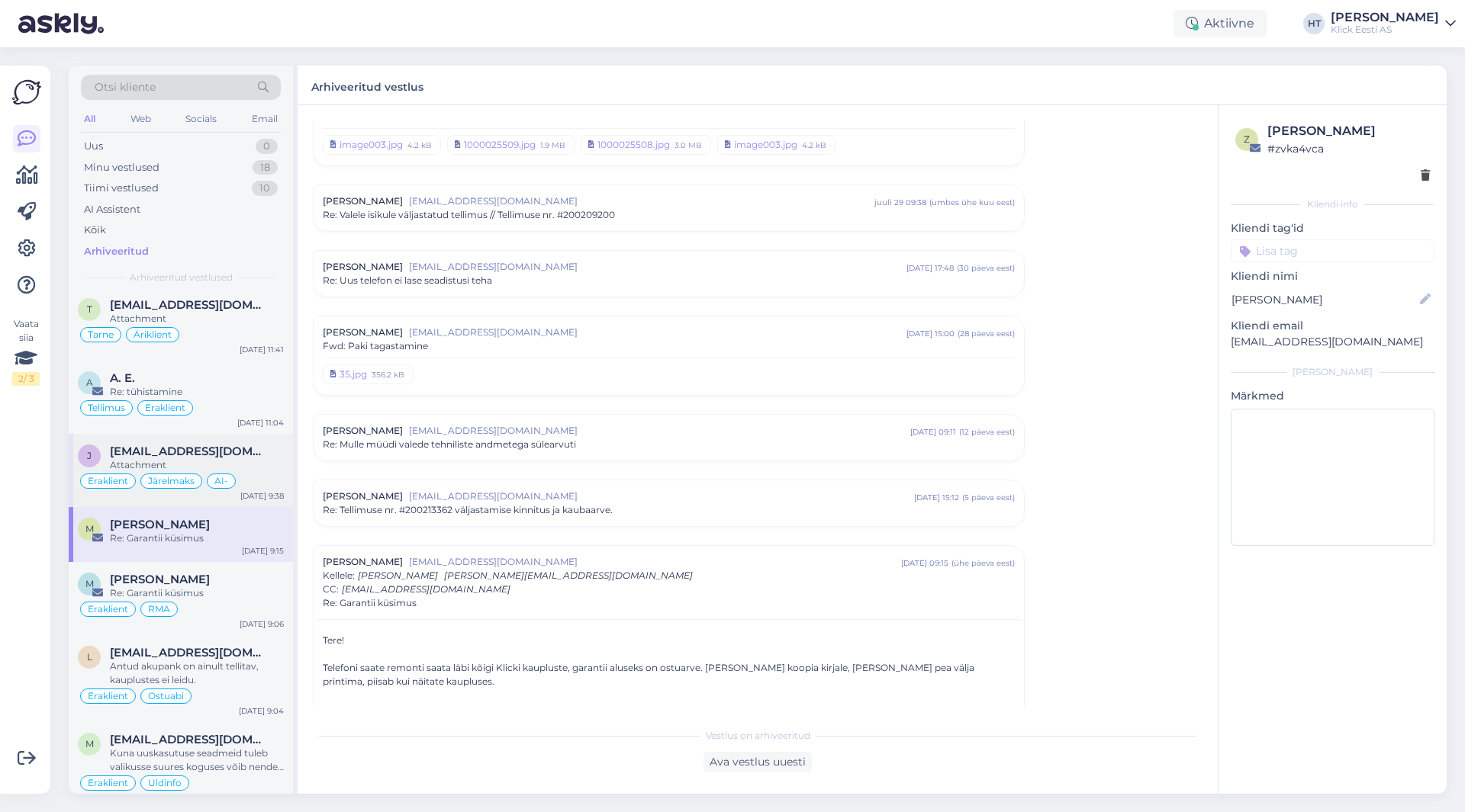
click at [255, 458] on div "Attachment" at bounding box center [197, 465] width 174 height 14
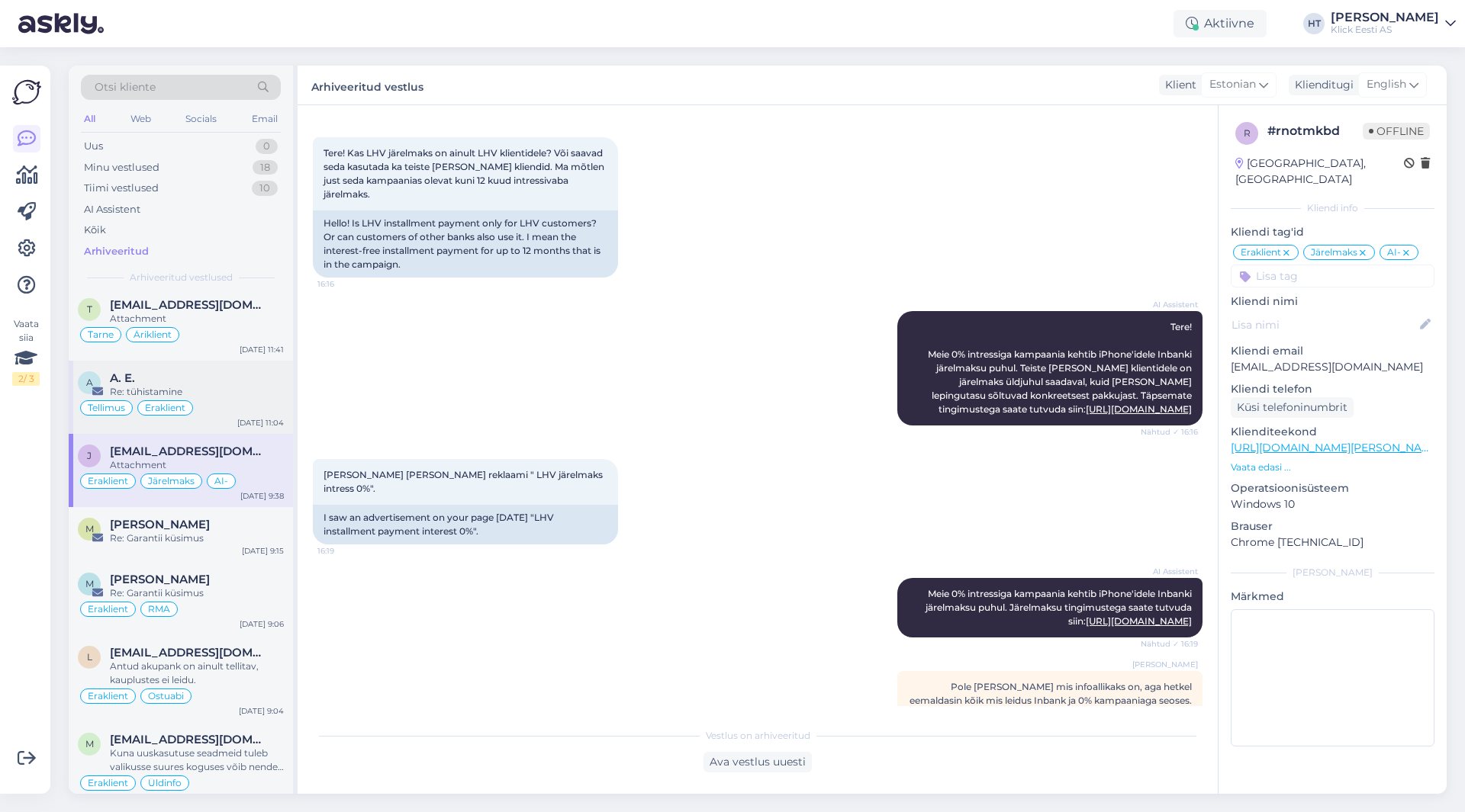
click at [253, 408] on div "Tellimus Eraklient" at bounding box center [181, 408] width 206 height 19
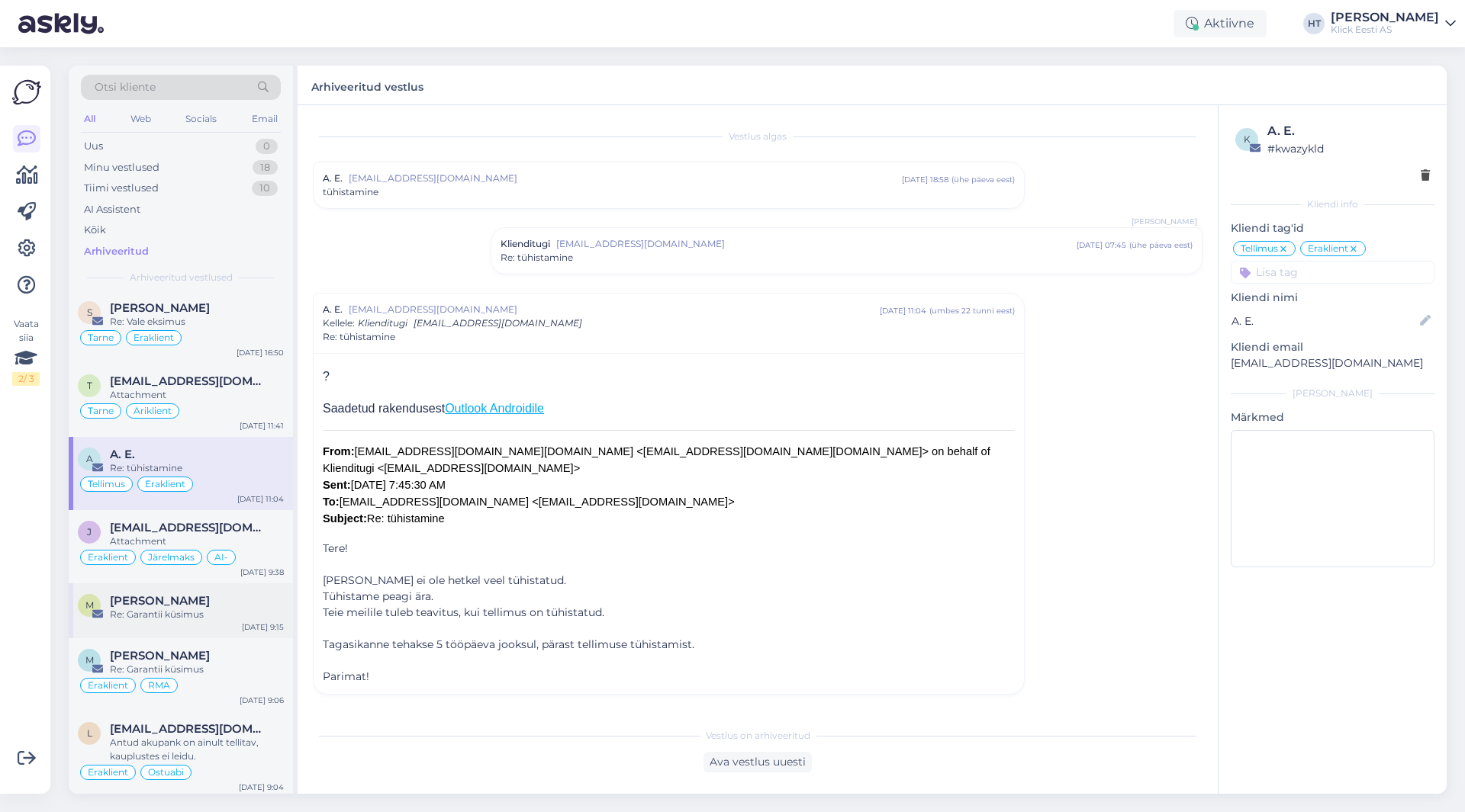
scroll to position [0, 0]
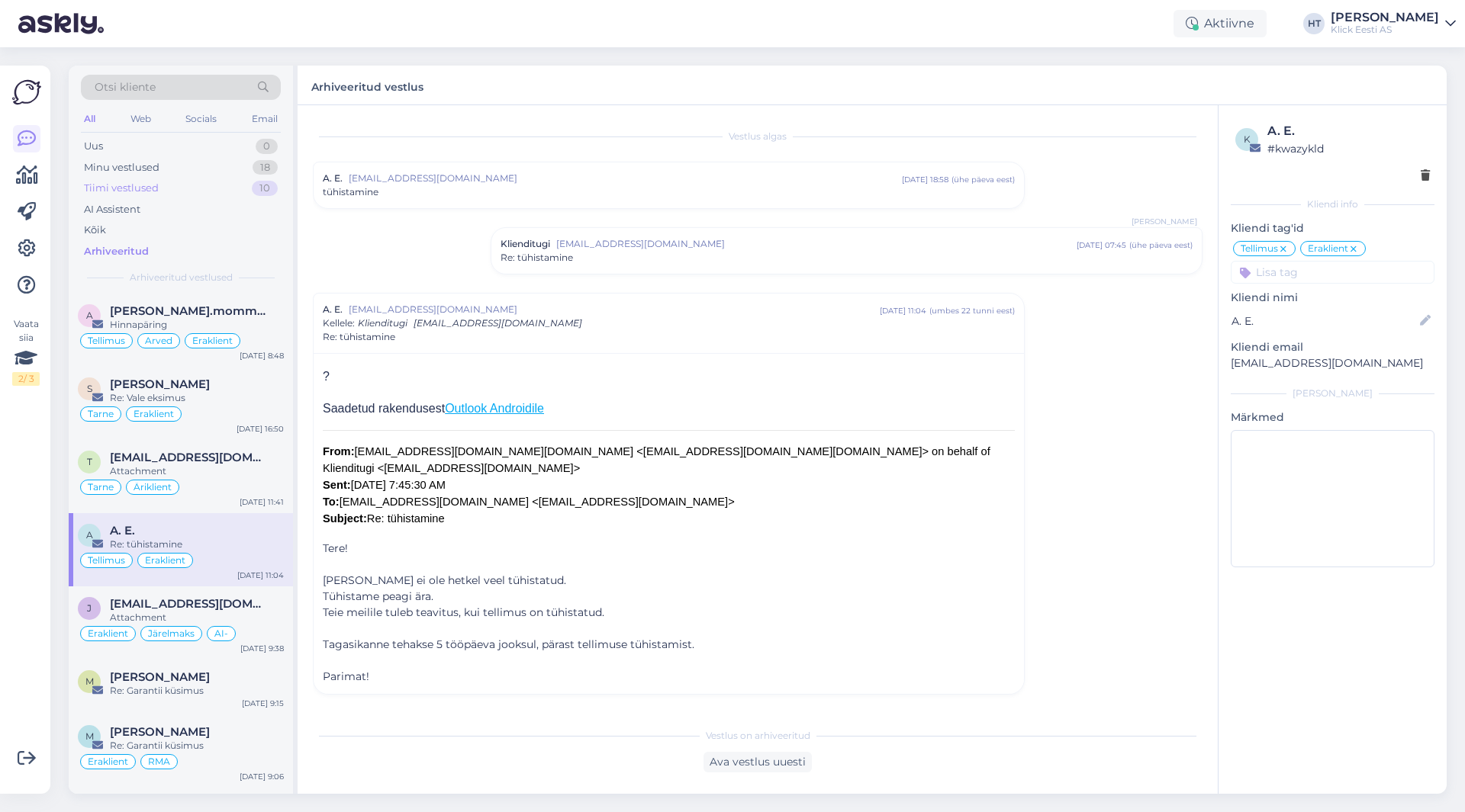
click at [176, 187] on div "Tiimi vestlused 10" at bounding box center [181, 188] width 200 height 21
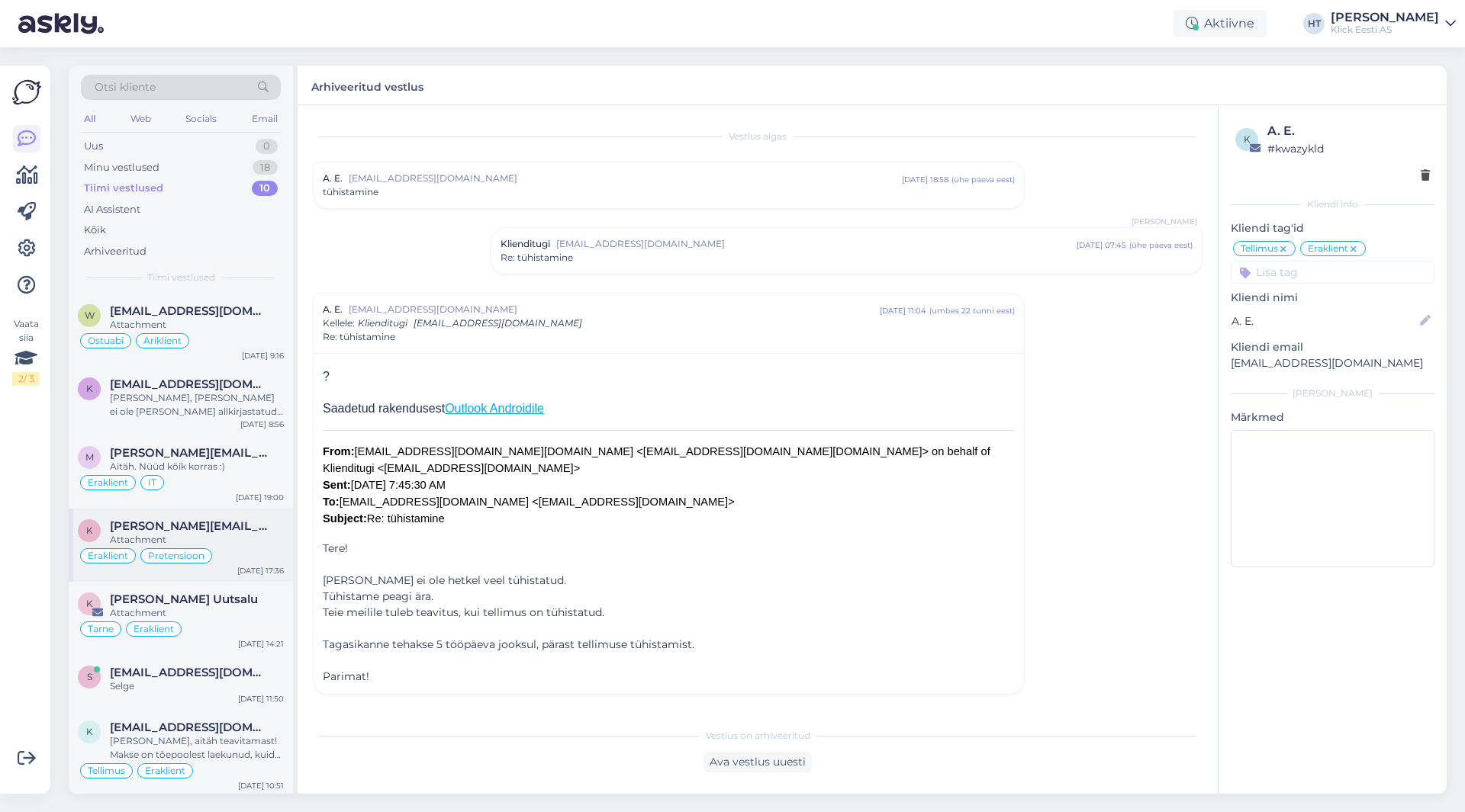
click at [225, 523] on span "[PERSON_NAME][EMAIL_ADDRESS][DOMAIN_NAME]" at bounding box center [190, 526] width 159 height 14
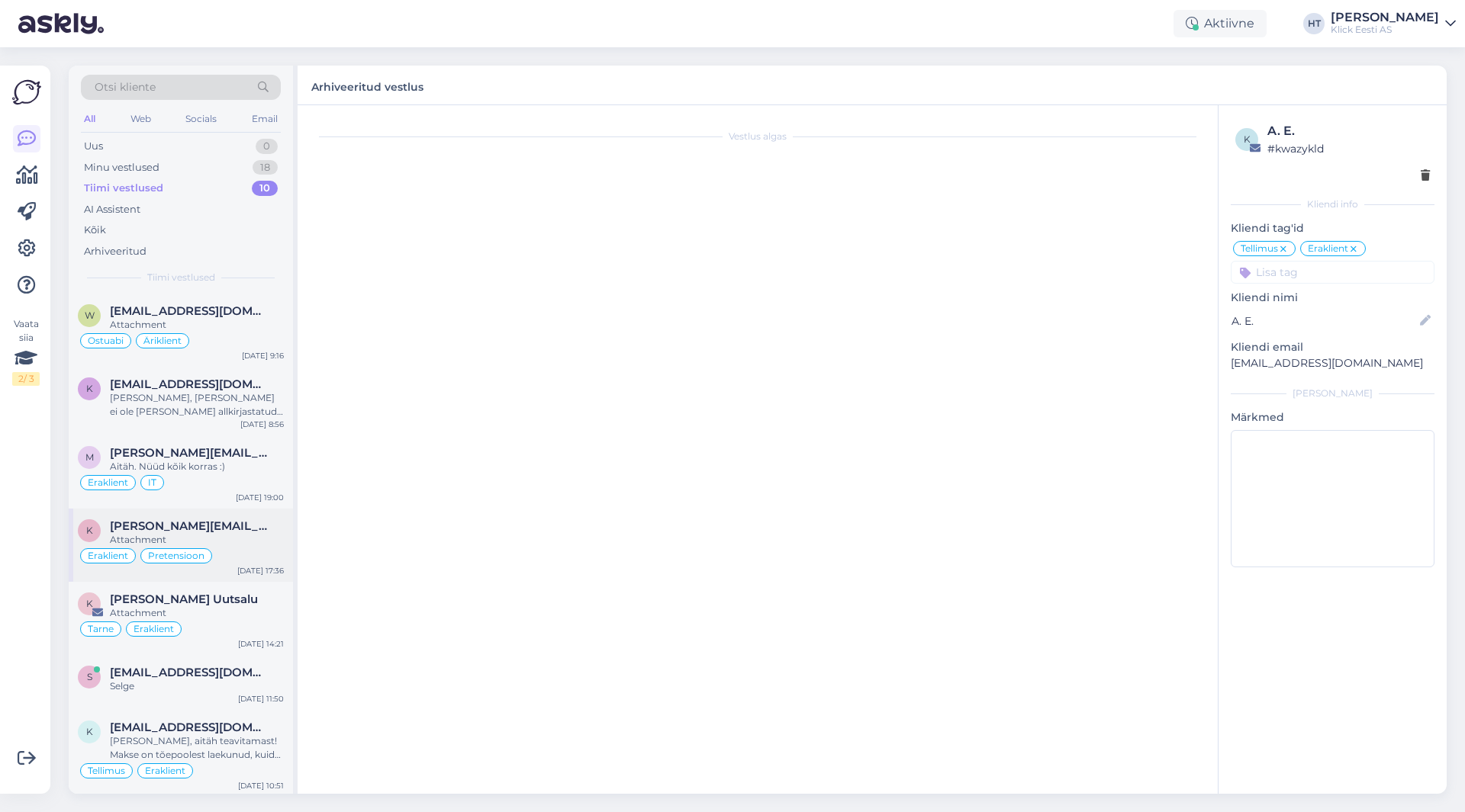
scroll to position [1244, 0]
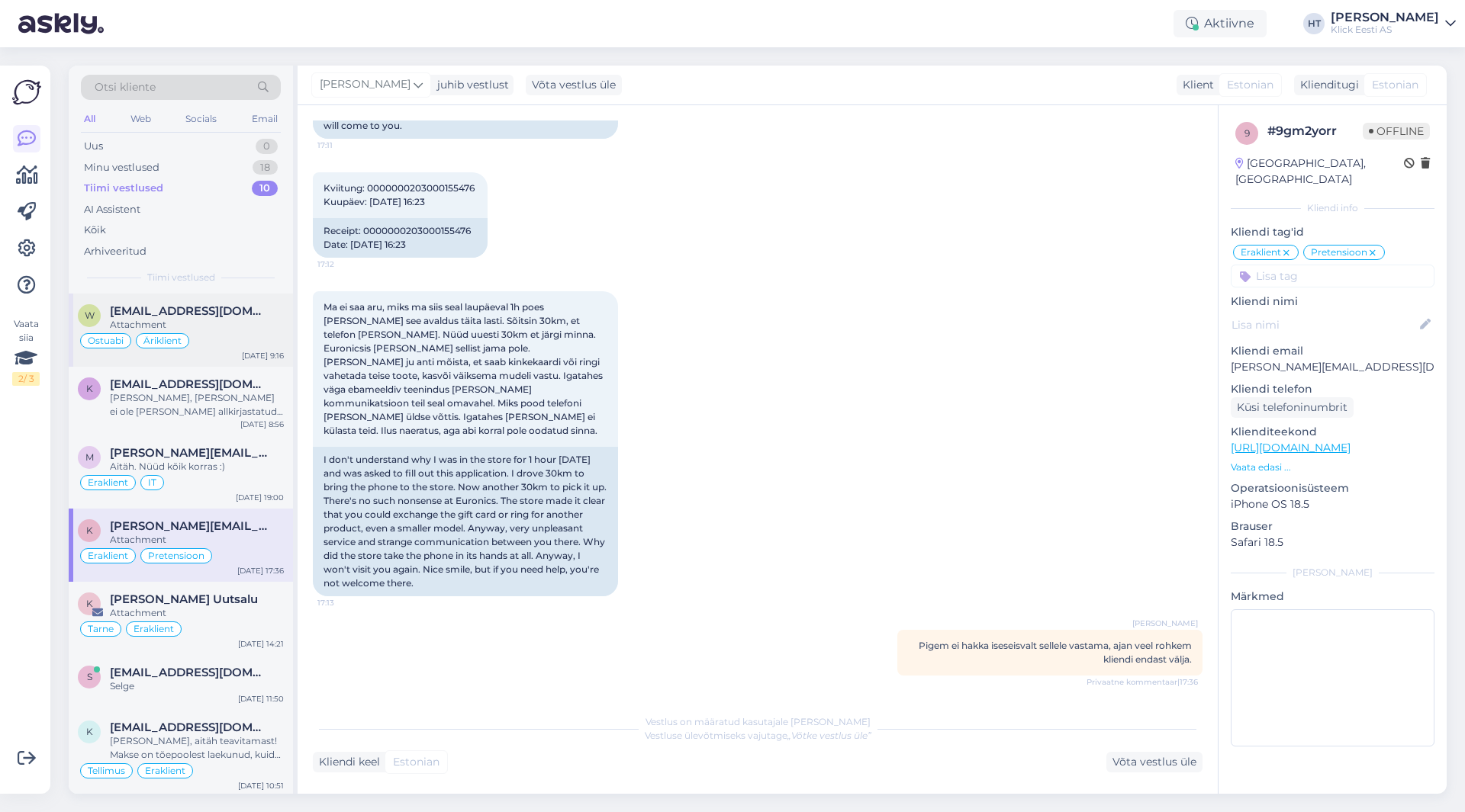
click at [250, 326] on div "Attachment" at bounding box center [197, 325] width 174 height 14
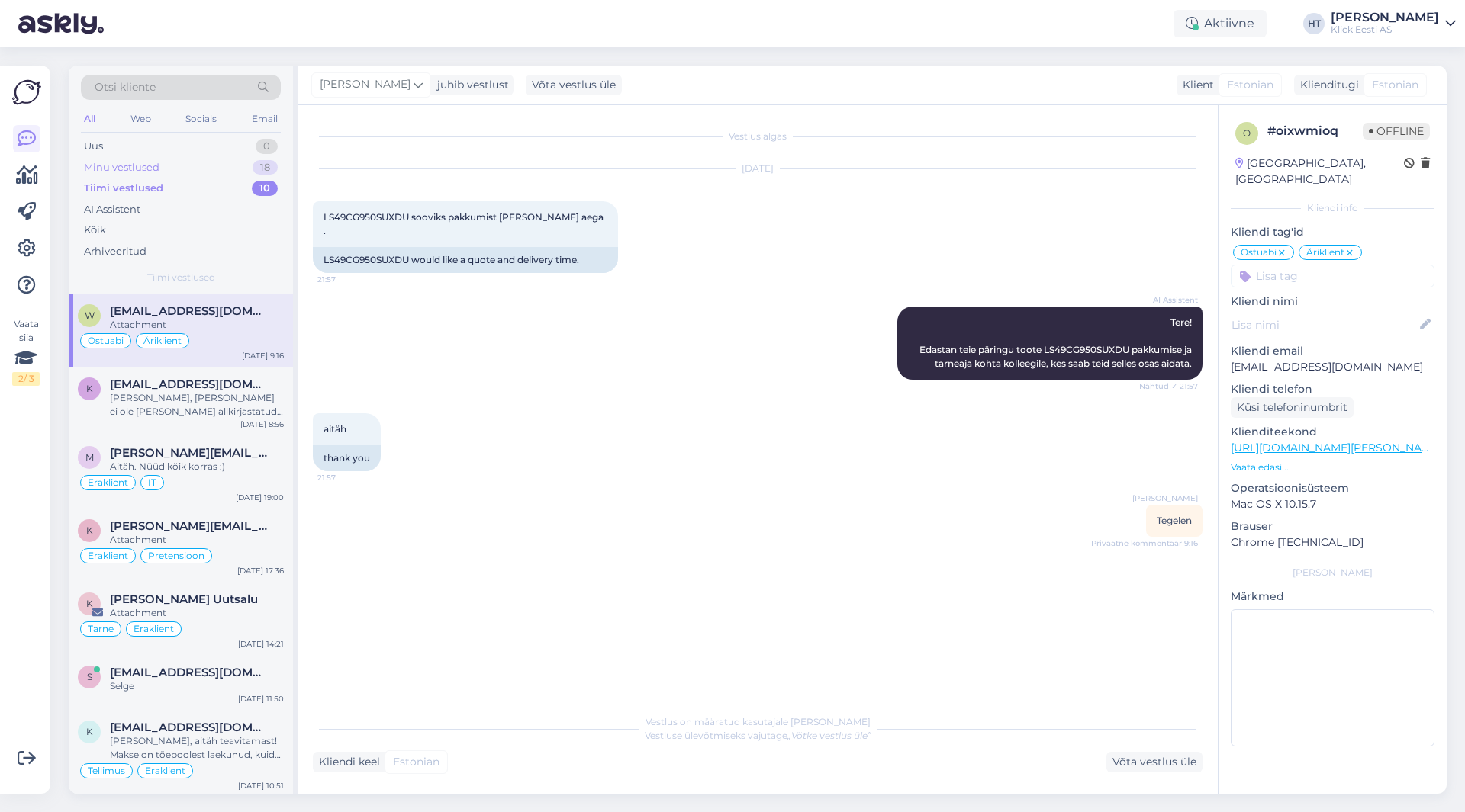
click at [206, 164] on div "Minu vestlused 18" at bounding box center [181, 168] width 200 height 21
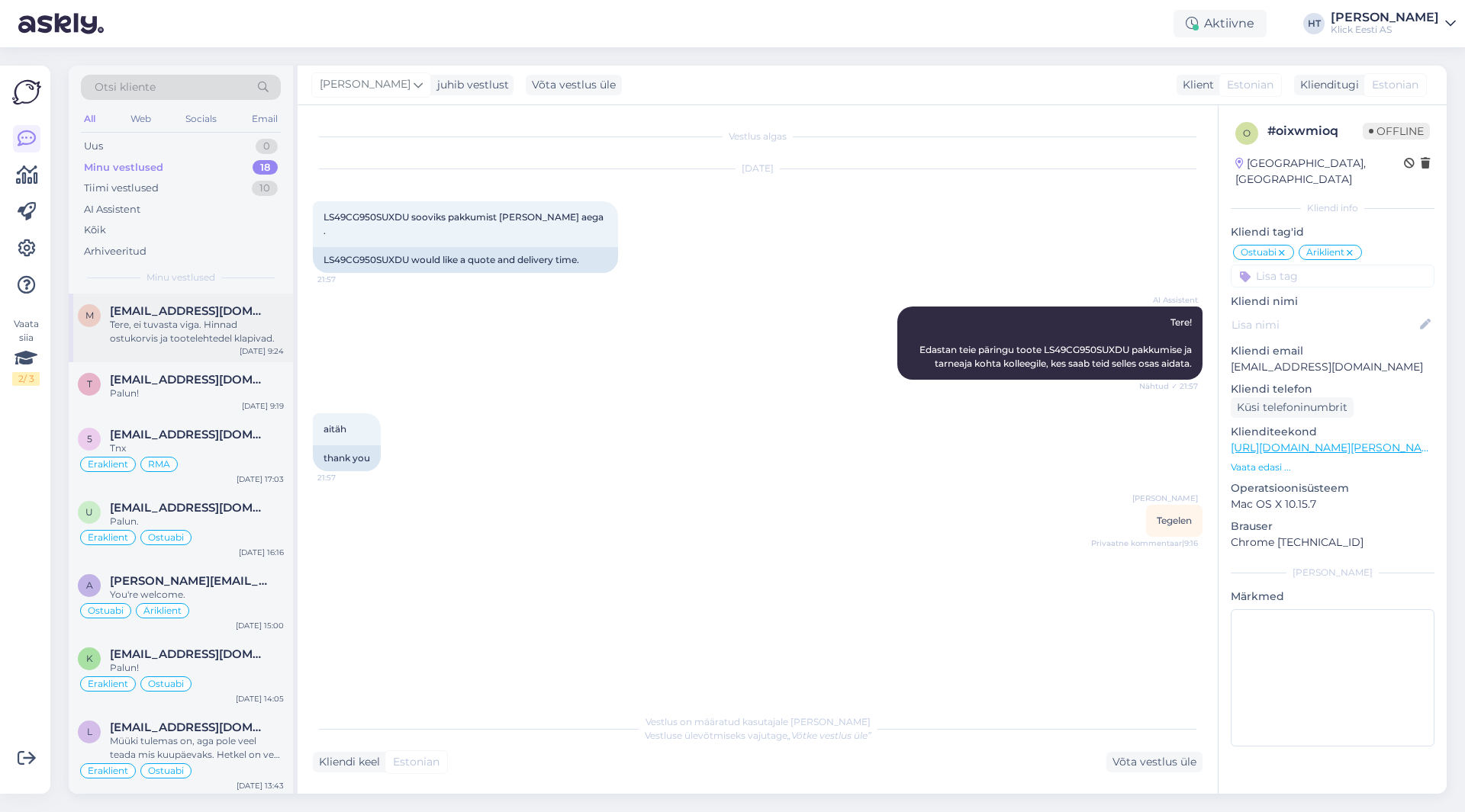
click at [215, 322] on div "Tere, ei tuvasta viga. Hinnad ostukorvis ja tootelehtedel klapivad." at bounding box center [197, 332] width 174 height 28
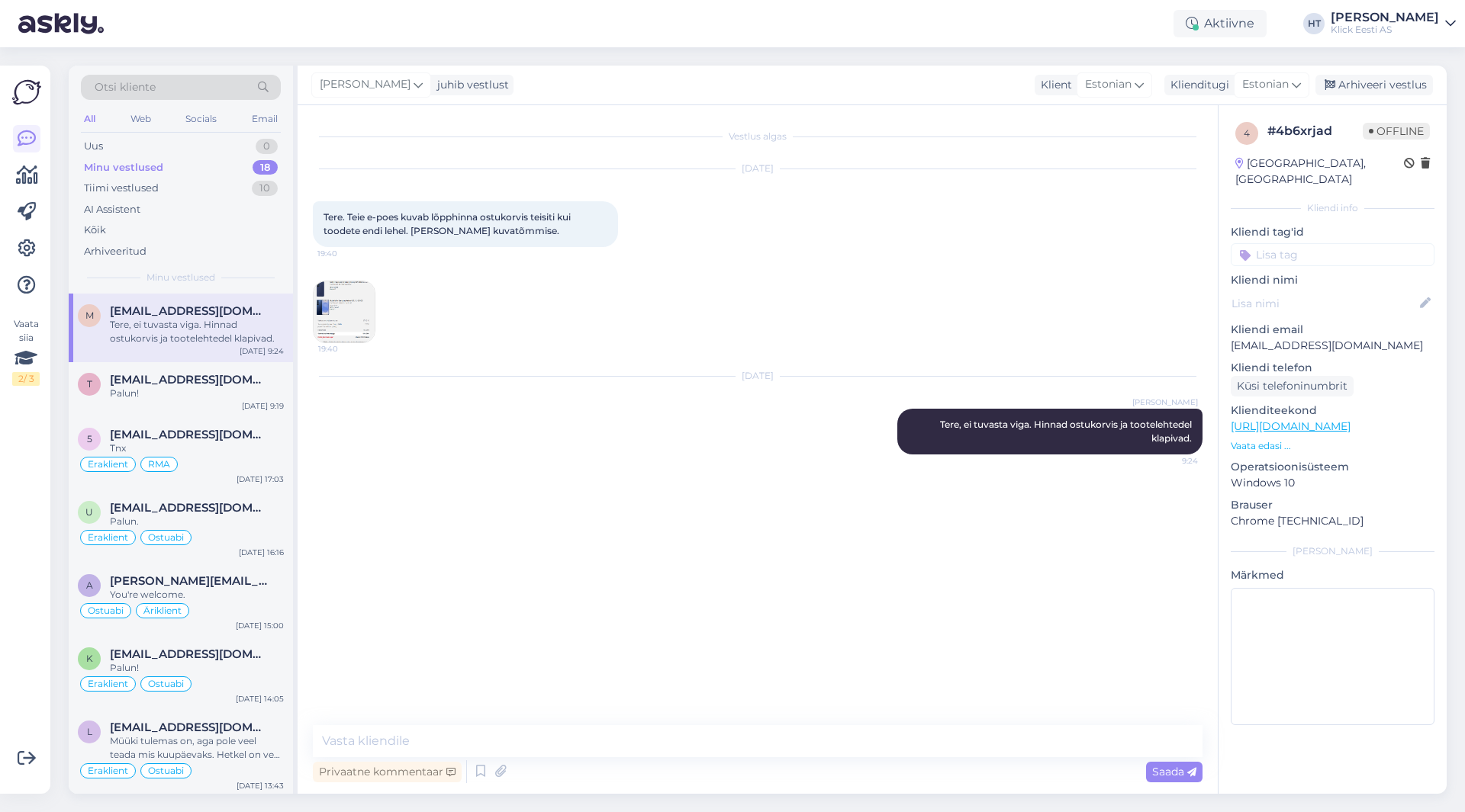
click at [1337, 244] on input at bounding box center [1333, 255] width 204 height 23
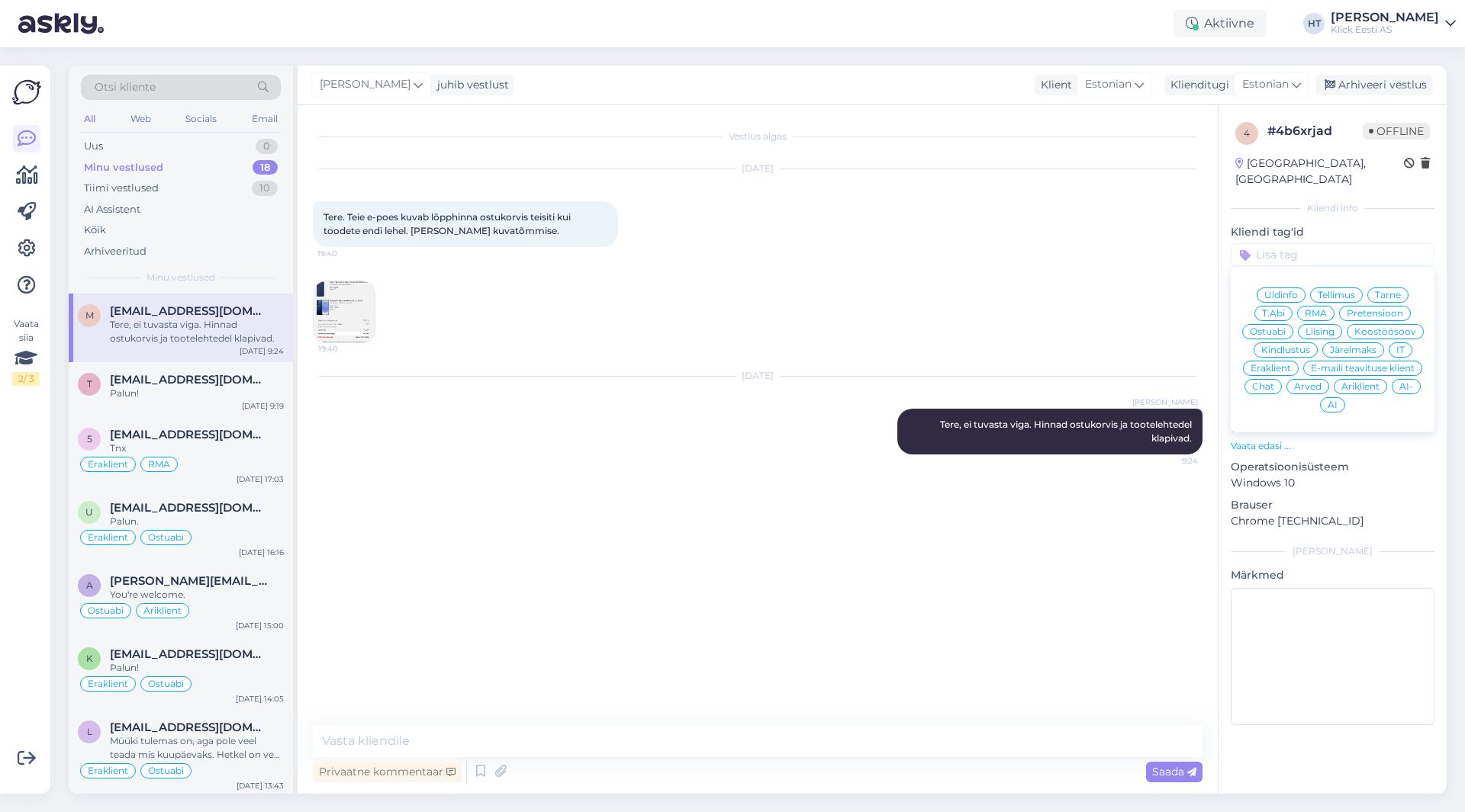
click at [1402, 346] on span "IT" at bounding box center [1400, 350] width 8 height 9
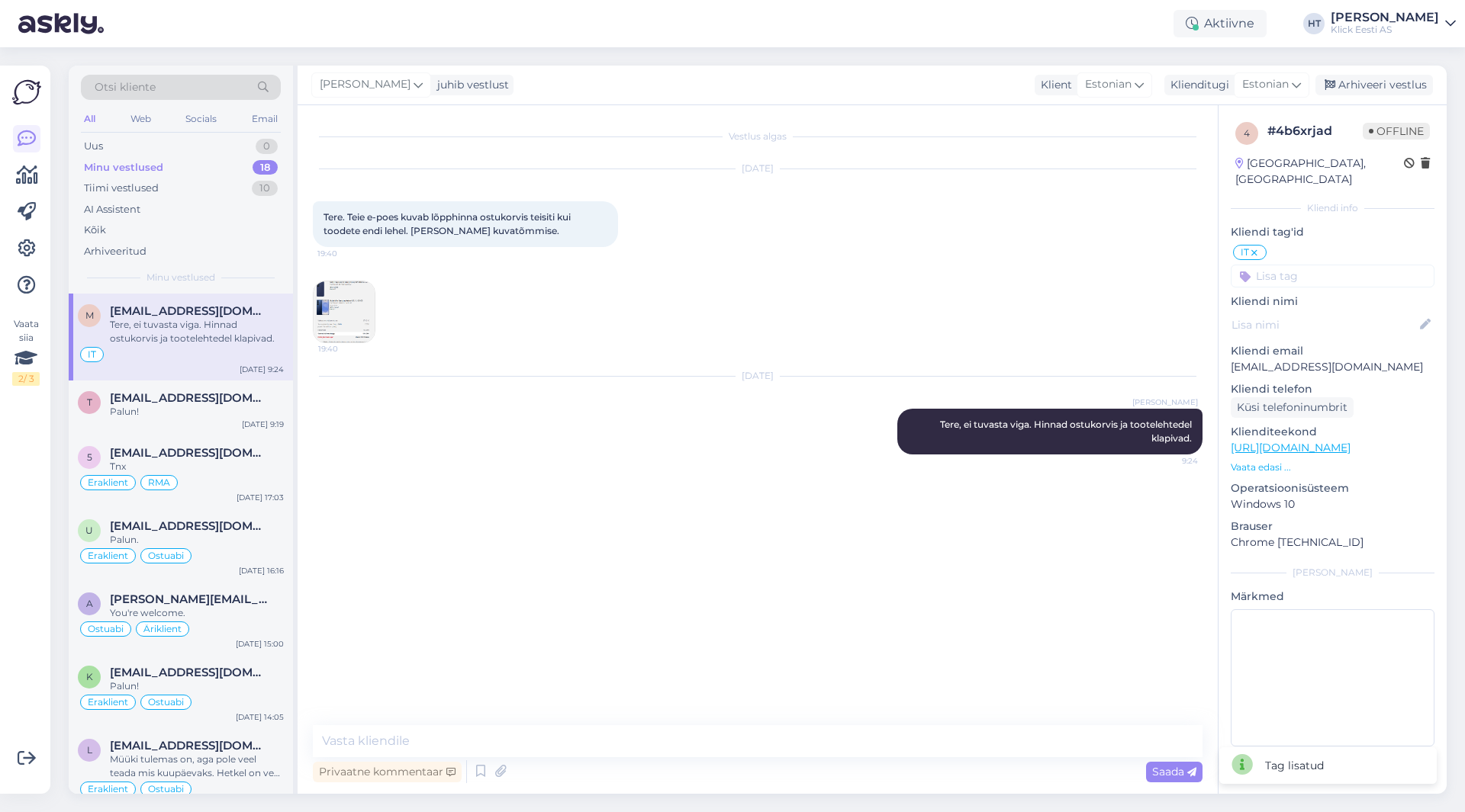
click at [1333, 265] on input at bounding box center [1333, 276] width 204 height 23
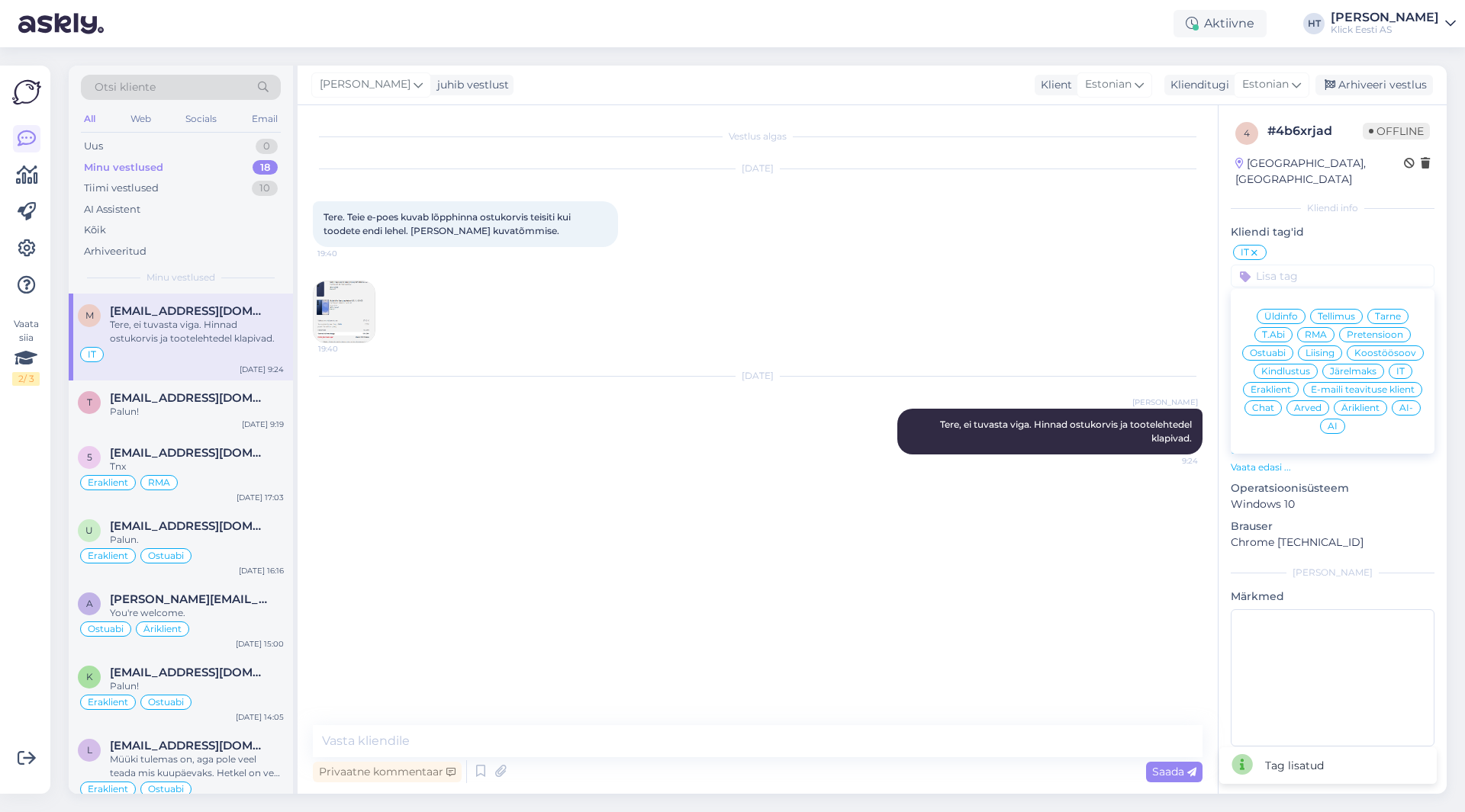
click at [1282, 385] on span "Eraklient" at bounding box center [1271, 389] width 40 height 9
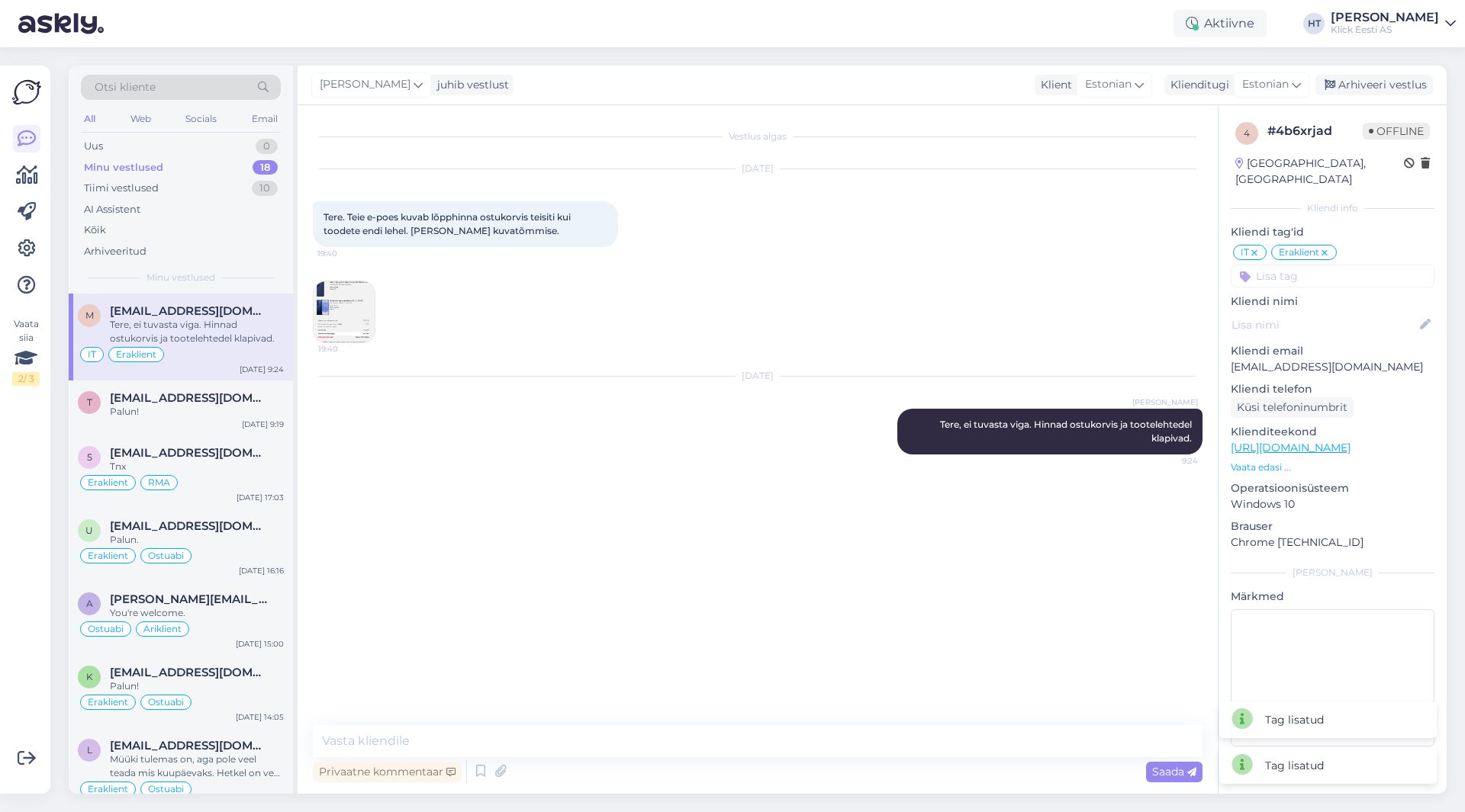
click at [1148, 325] on div "[DATE] Tere. Teie e-poes kuvab lõpphinna ostukorvis teisiti kui toodete endi le…" at bounding box center [757, 256] width 889 height 207
click at [239, 336] on div "Tere, ei tuvasta viga. Hinnad ostukorvis ja tootelehtedel klapivad." at bounding box center [197, 332] width 174 height 28
click at [343, 312] on img at bounding box center [343, 312] width 61 height 61
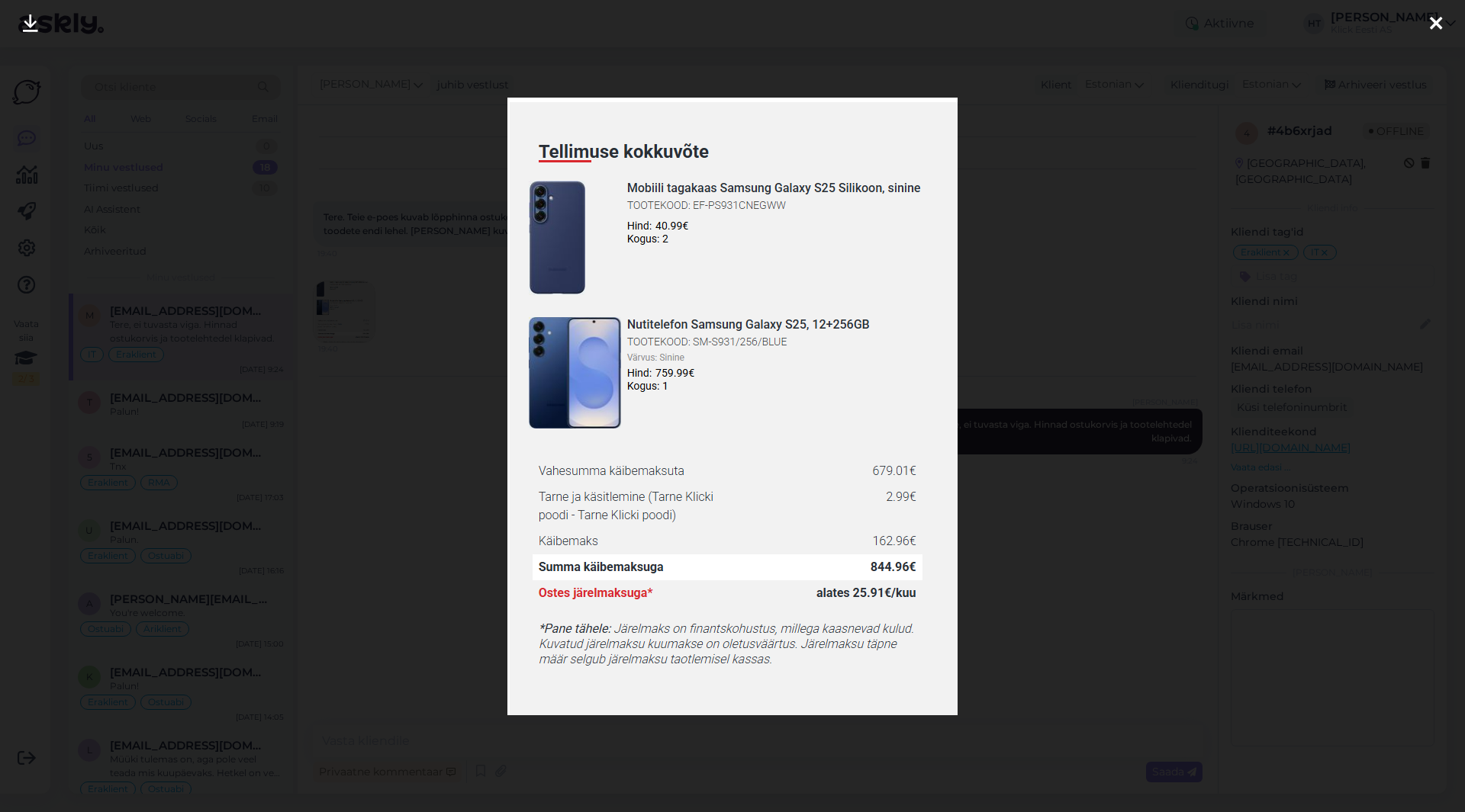
click at [446, 492] on div at bounding box center [732, 406] width 1465 height 812
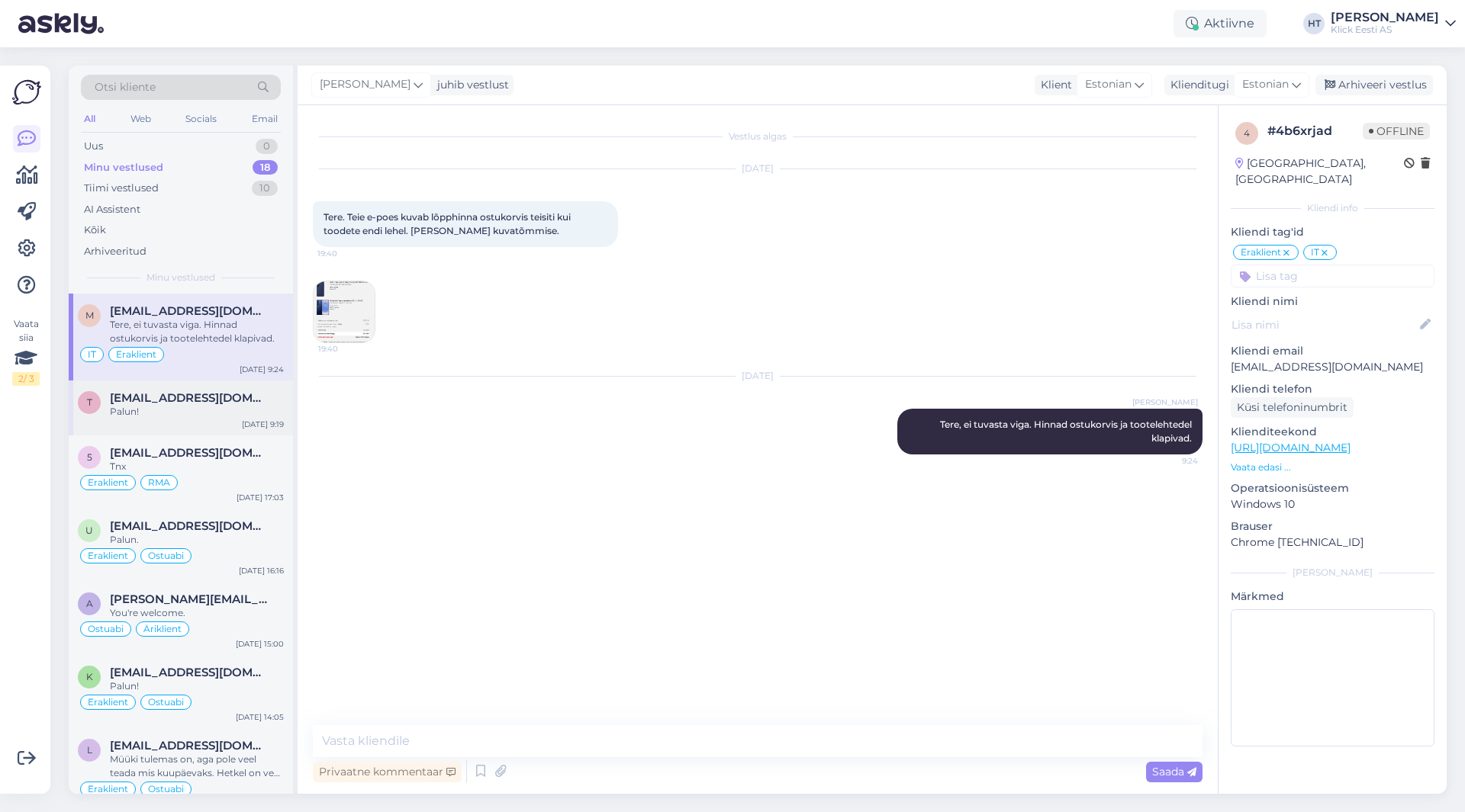
click at [245, 397] on span "[EMAIL_ADDRESS][DOMAIN_NAME]" at bounding box center [190, 397] width 159 height 14
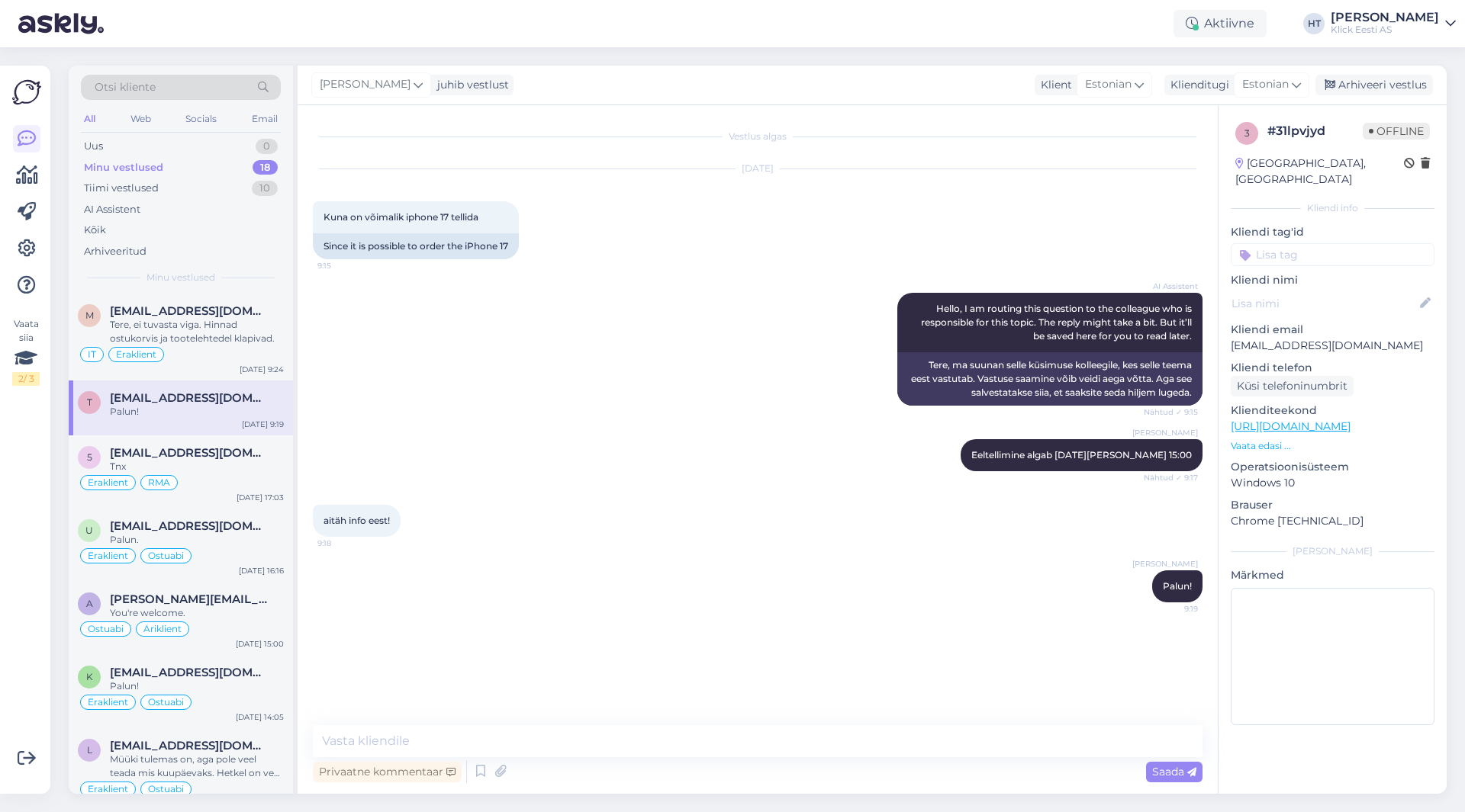
click at [1341, 244] on input at bounding box center [1333, 255] width 204 height 23
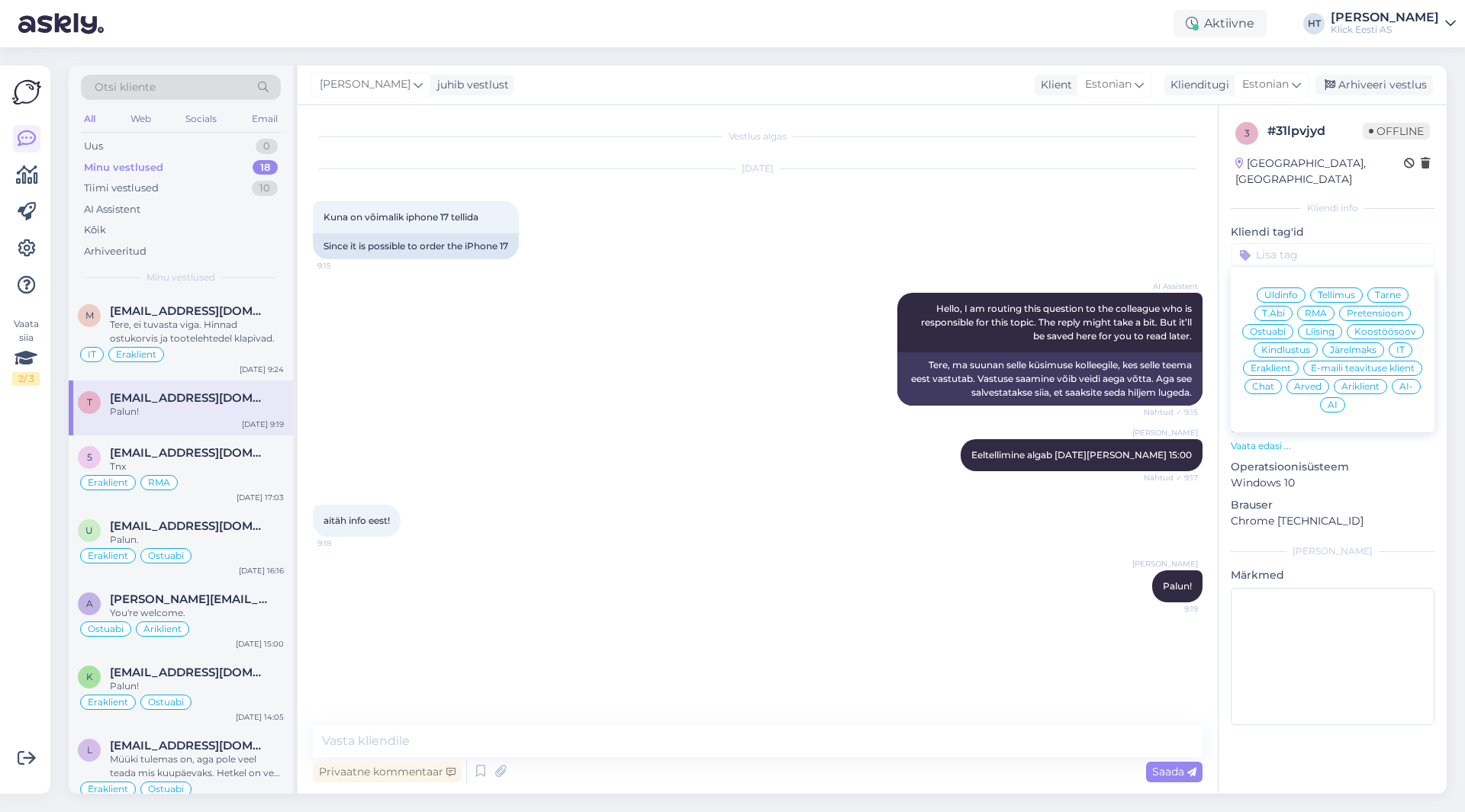
click at [1276, 327] on span "Ostuabi" at bounding box center [1267, 331] width 36 height 9
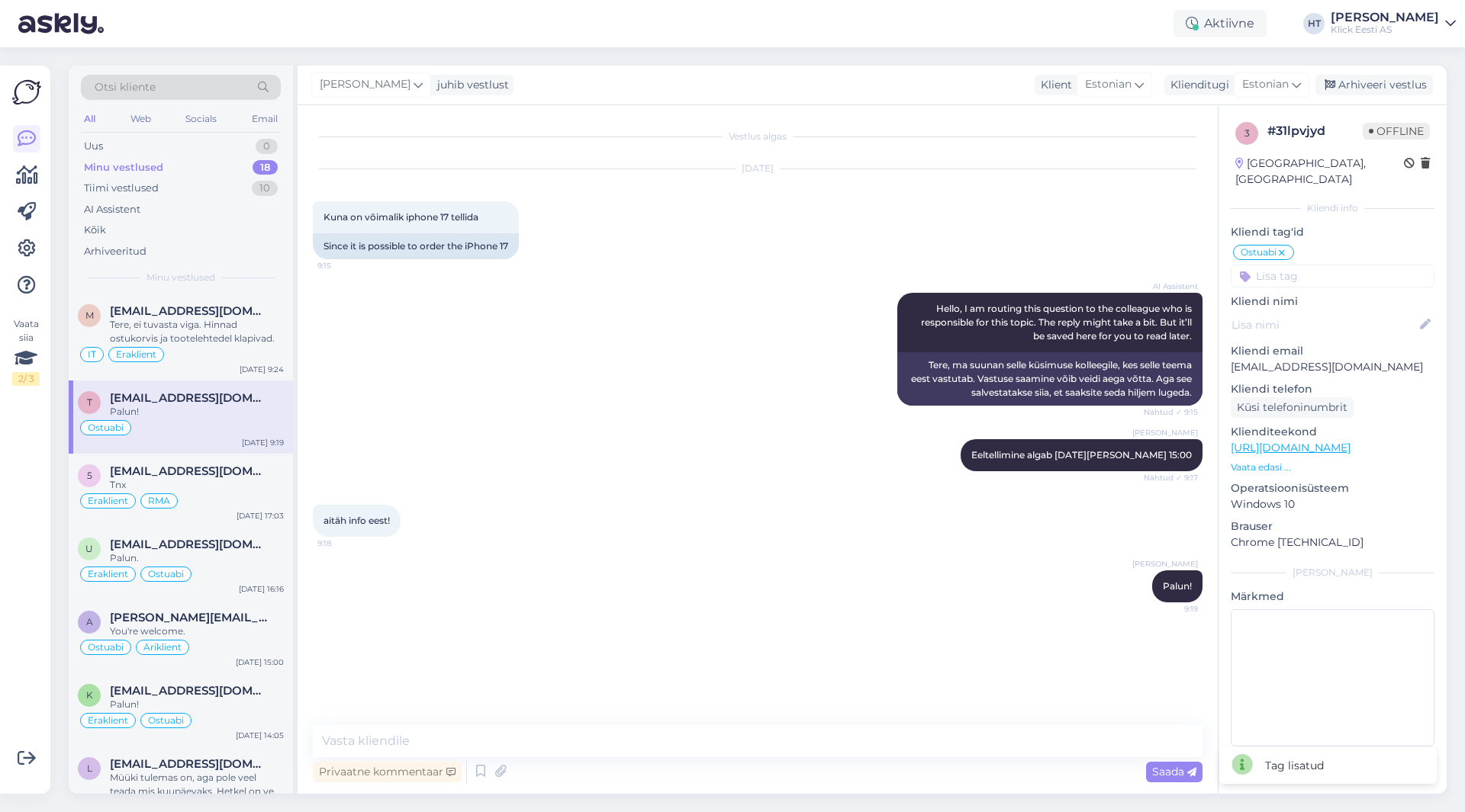
click at [1302, 265] on input at bounding box center [1333, 276] width 204 height 23
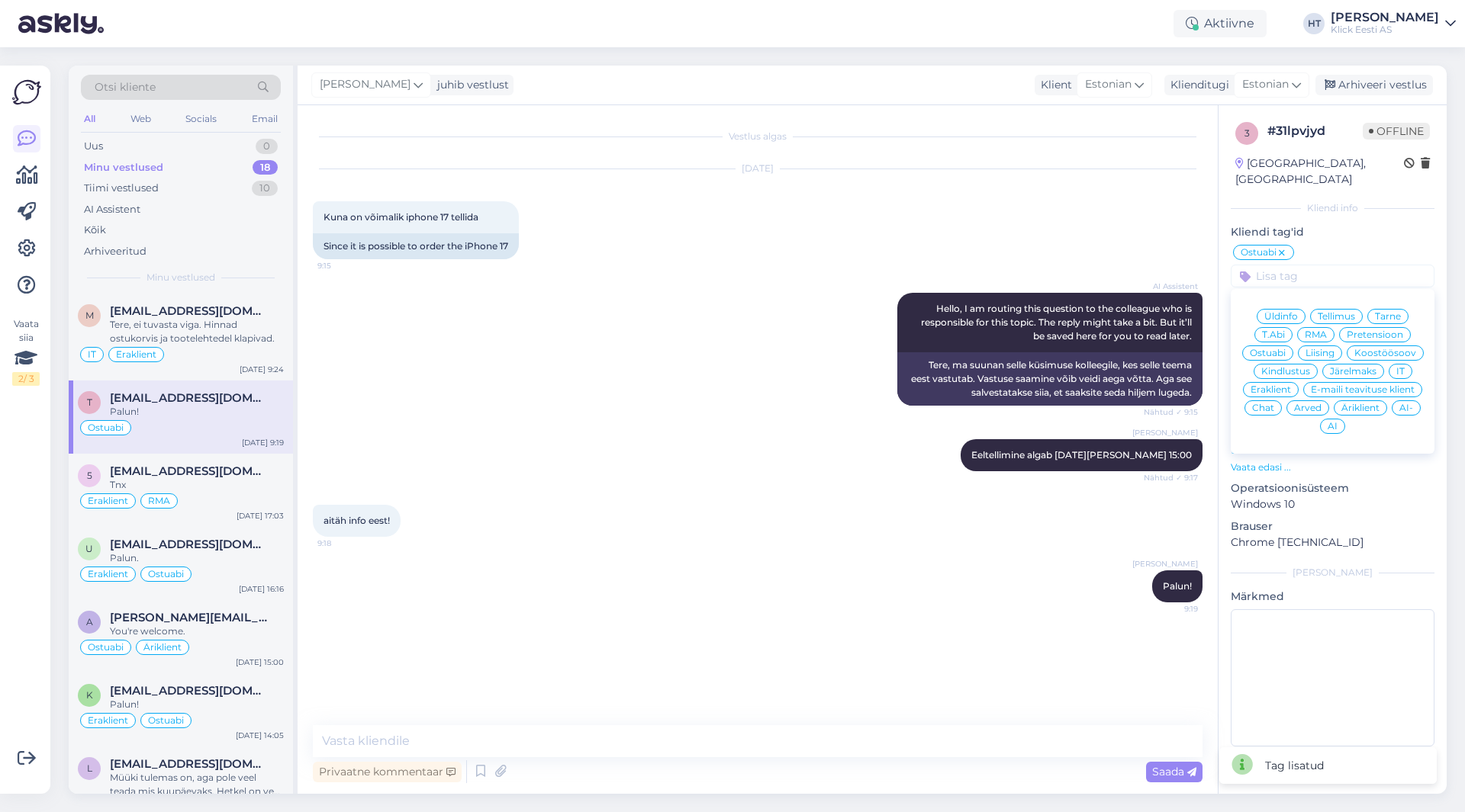
click at [1279, 382] on div "Eraklient" at bounding box center [1271, 389] width 56 height 15
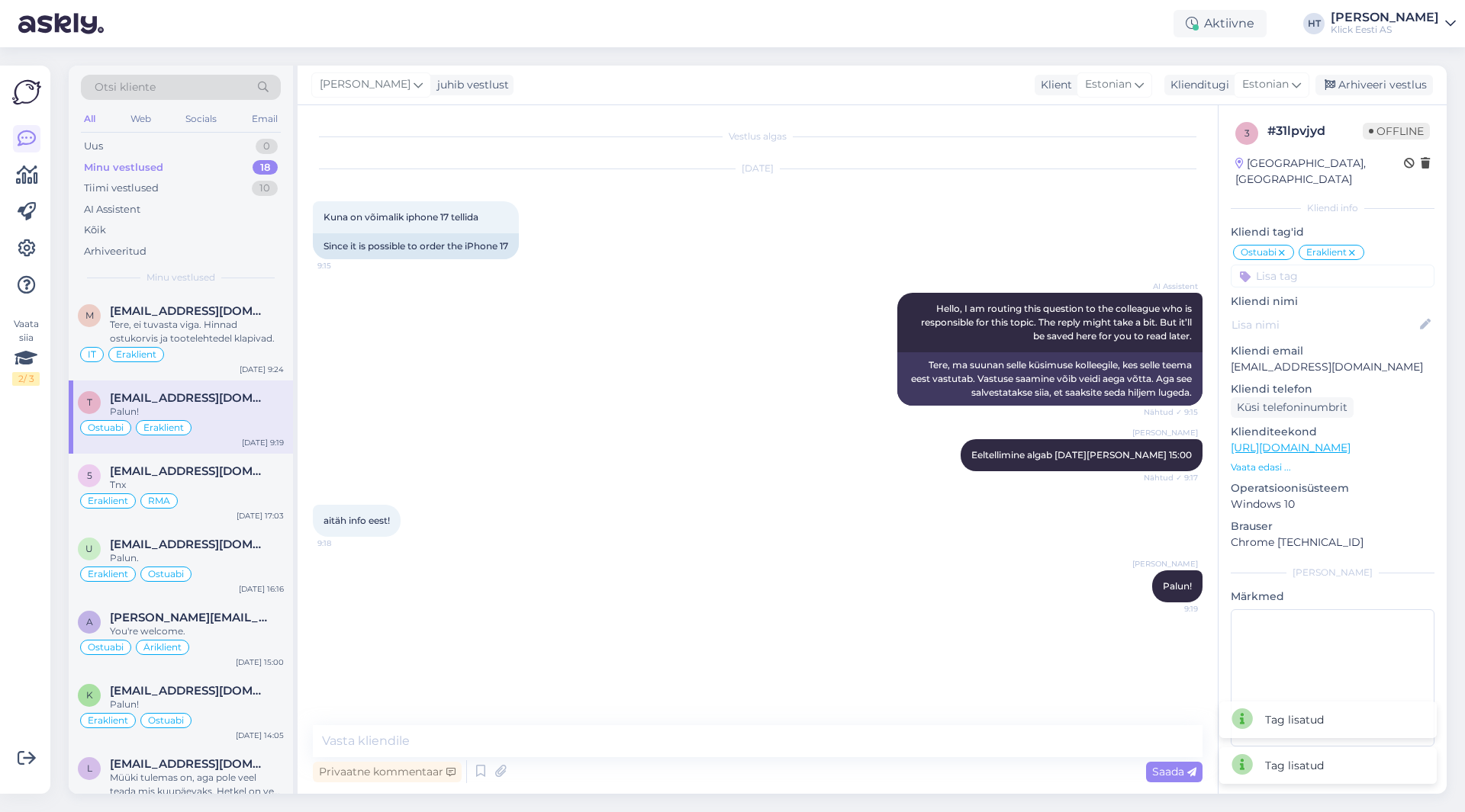
click at [1018, 198] on div "[DATE] Kuna on võimalik iphone 17 tellida 9:15 Since it is possible to order th…" at bounding box center [757, 214] width 889 height 124
click at [221, 191] on div "Tiimi vestlused 10" at bounding box center [181, 188] width 200 height 21
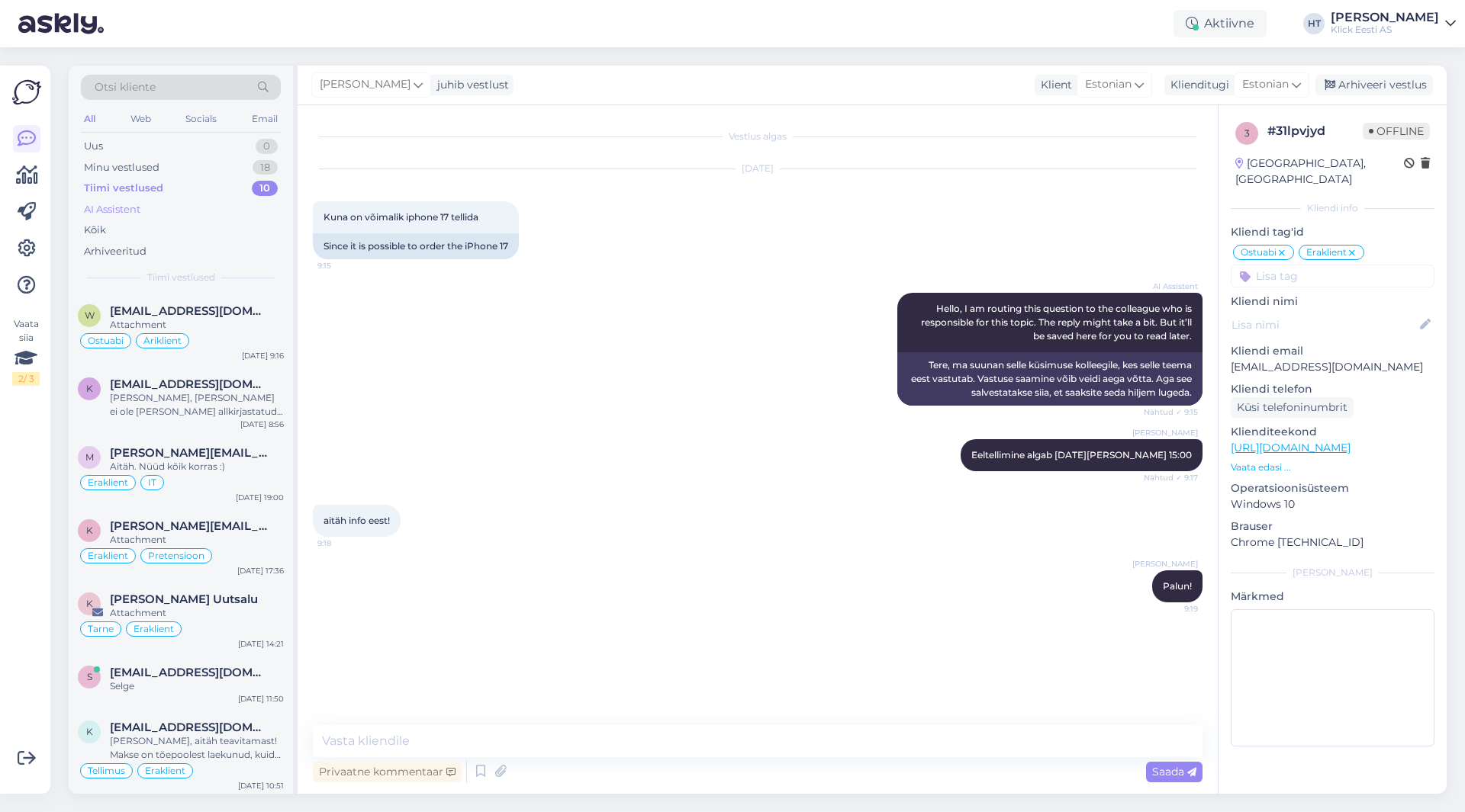
click at [219, 210] on div "AI Assistent" at bounding box center [181, 210] width 200 height 21
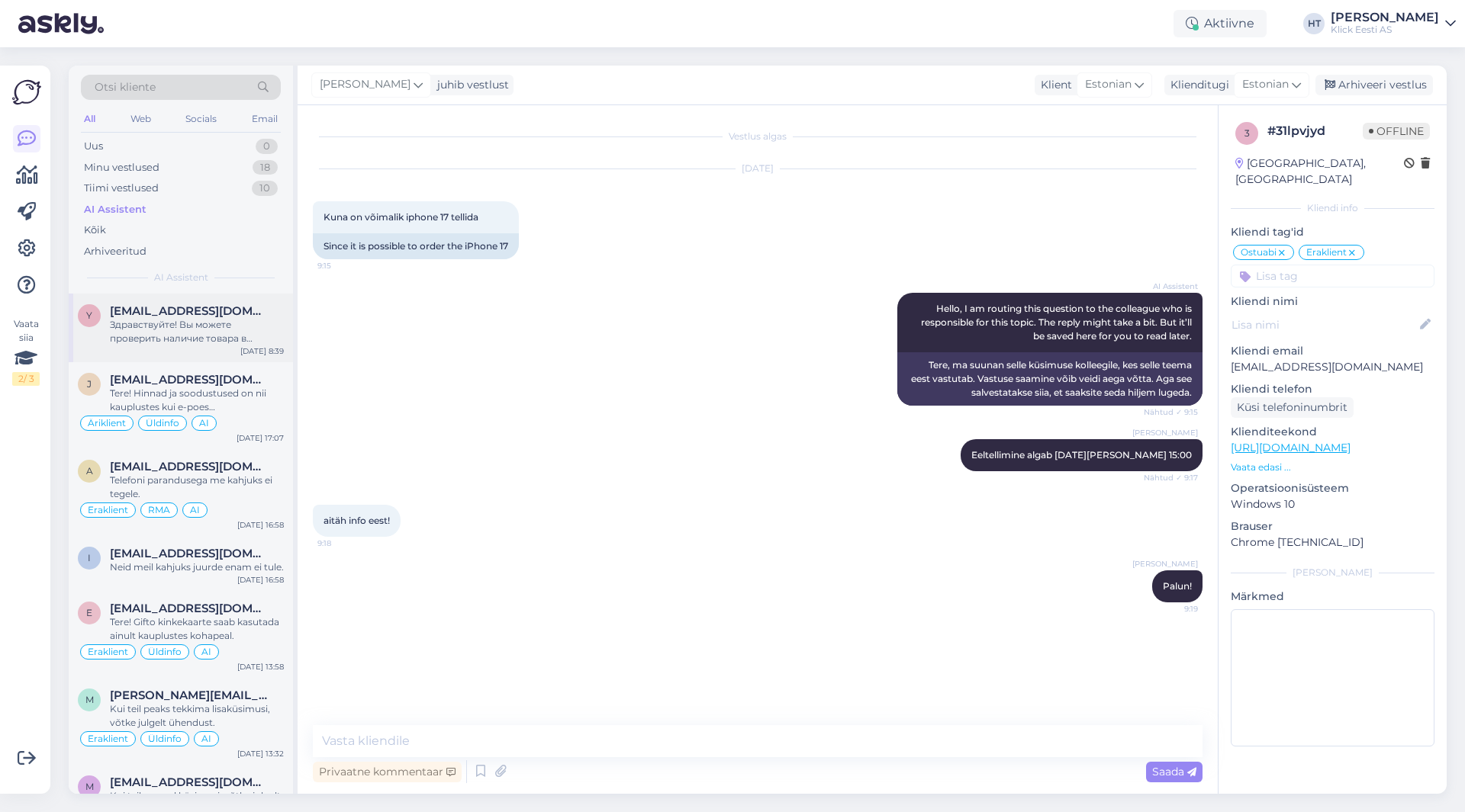
click at [212, 311] on span "[EMAIL_ADDRESS][DOMAIN_NAME]" at bounding box center [190, 311] width 159 height 14
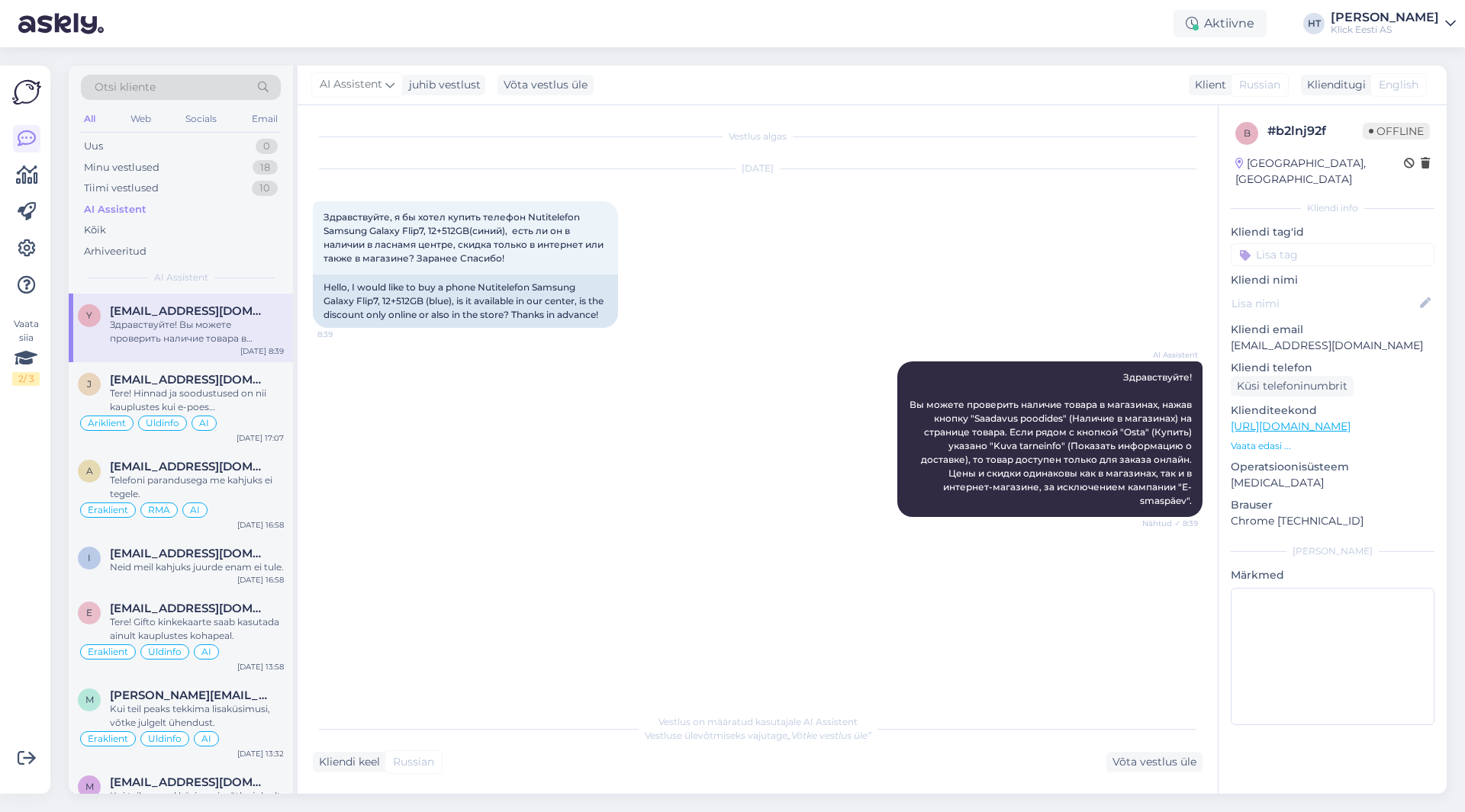
click at [1299, 244] on input at bounding box center [1333, 255] width 204 height 23
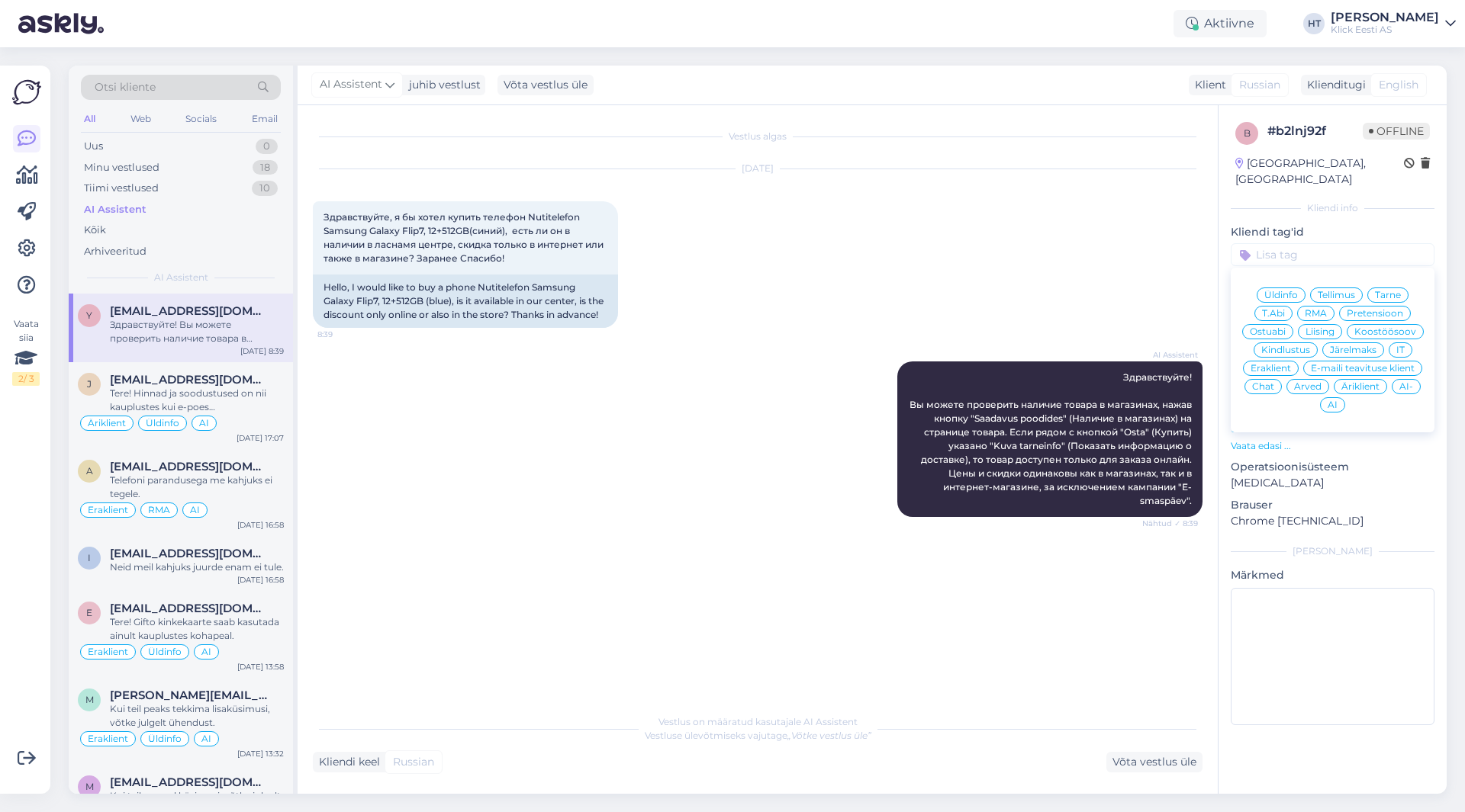
click at [1280, 327] on span "Ostuabi" at bounding box center [1267, 331] width 36 height 9
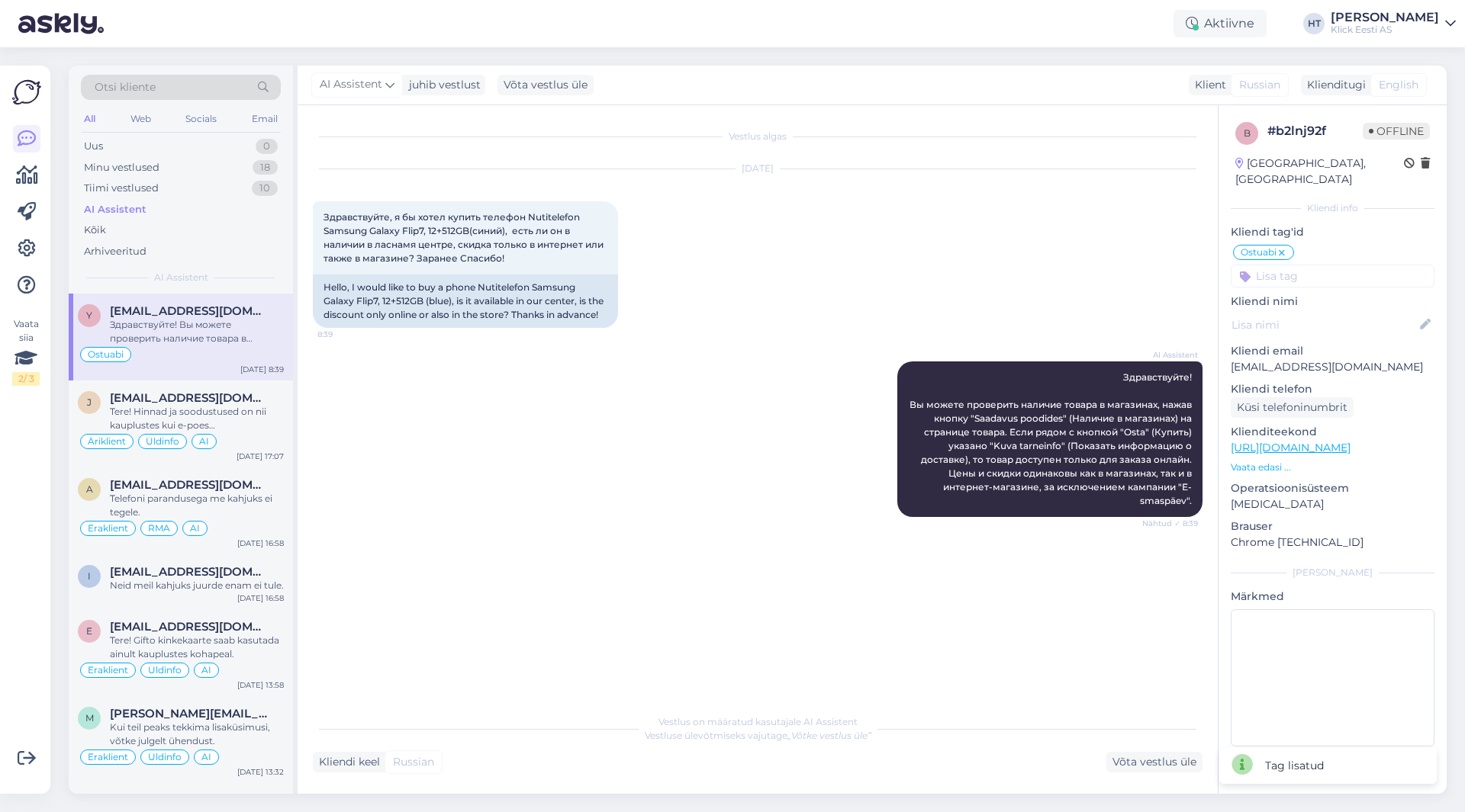
click at [1316, 265] on input at bounding box center [1333, 276] width 204 height 23
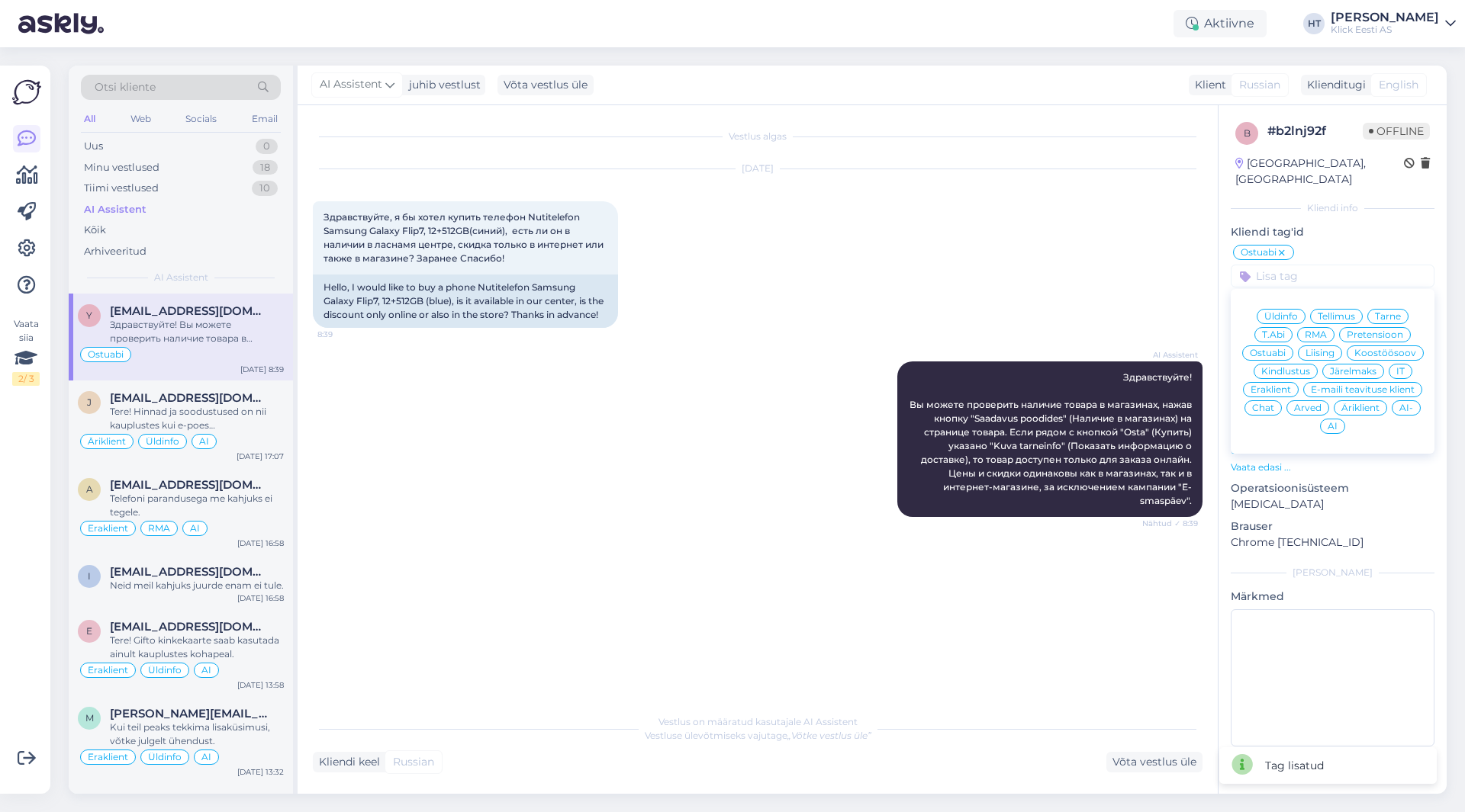
click at [1271, 385] on span "Eraklient" at bounding box center [1271, 389] width 40 height 9
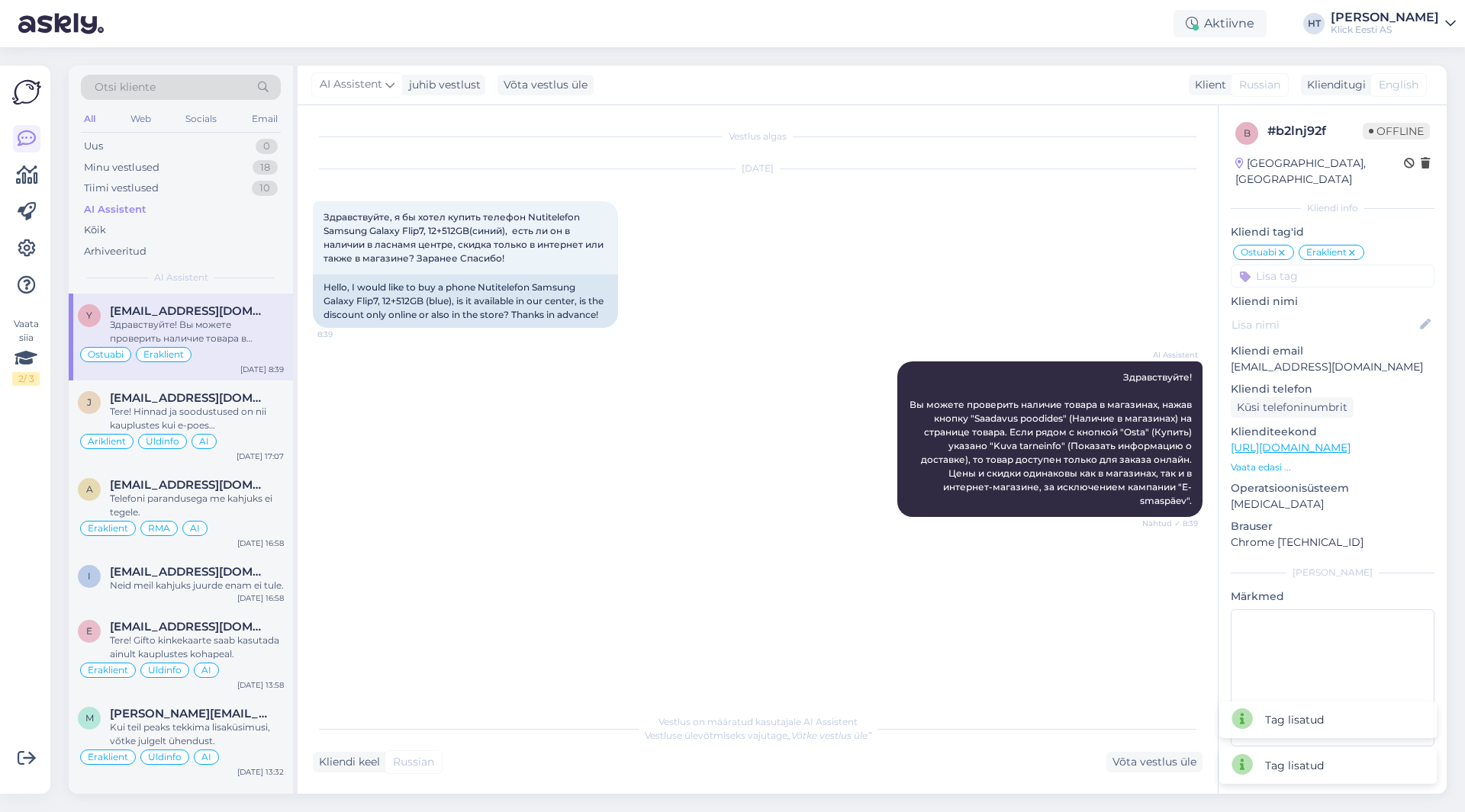
click at [1297, 265] on input at bounding box center [1333, 276] width 204 height 23
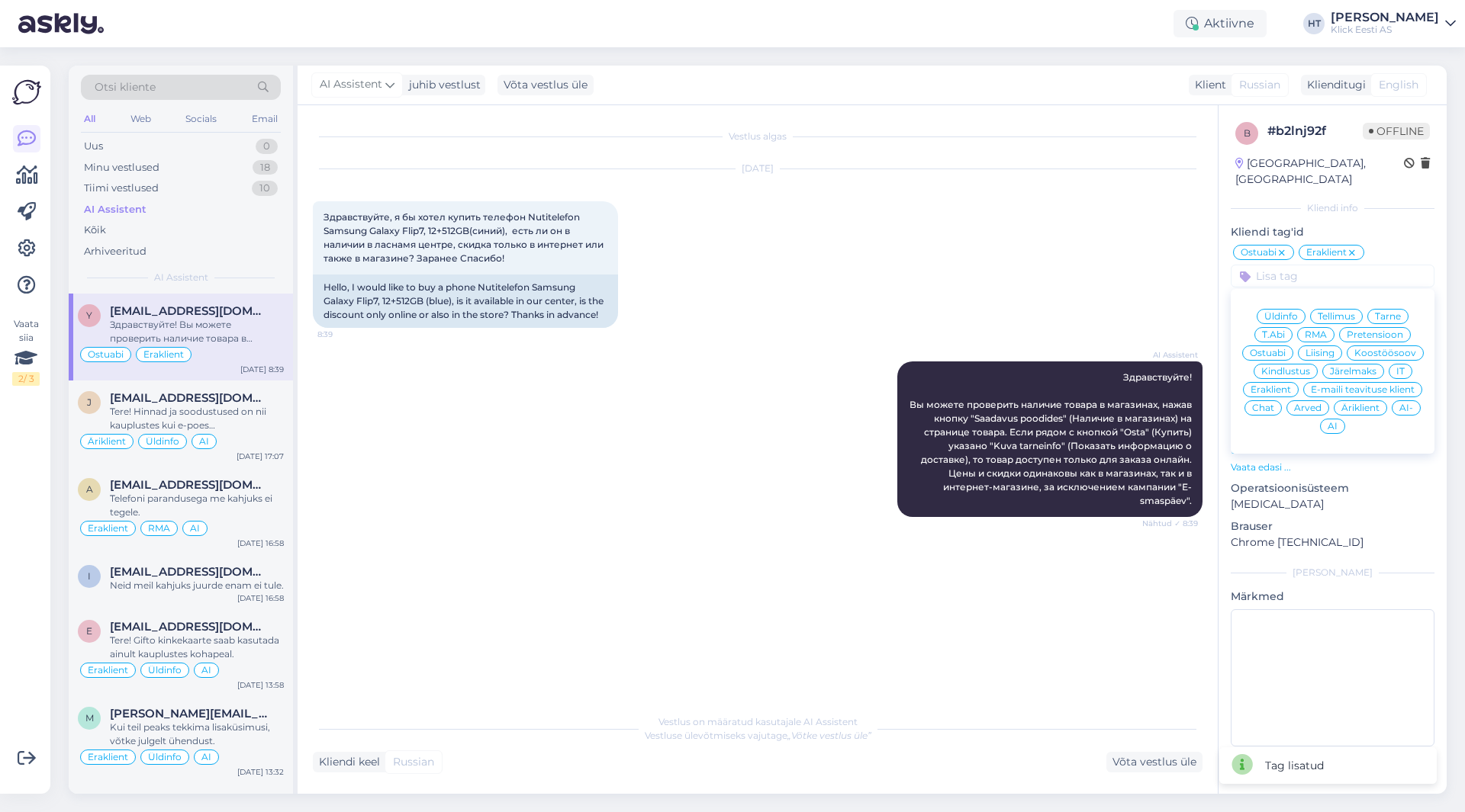
click at [1341, 419] on div "AI" at bounding box center [1332, 426] width 25 height 15
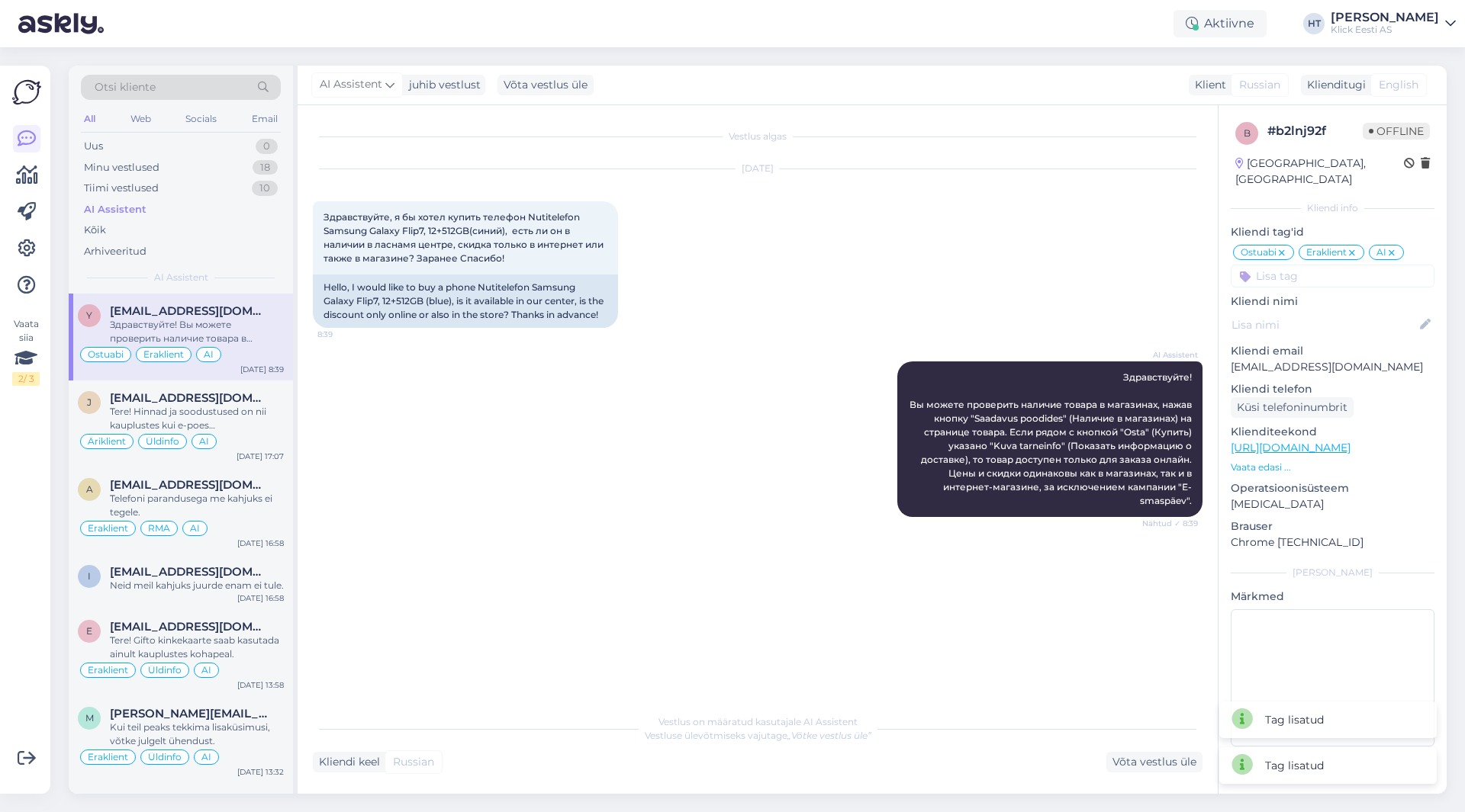
click at [1097, 318] on div "[DATE] Здравствуйте, я бы хотел купить телефон Nutitelefon Samsung Galaxy Flip7…" at bounding box center [757, 248] width 889 height 192
click at [152, 187] on div "Tiimi vestlused" at bounding box center [121, 188] width 75 height 15
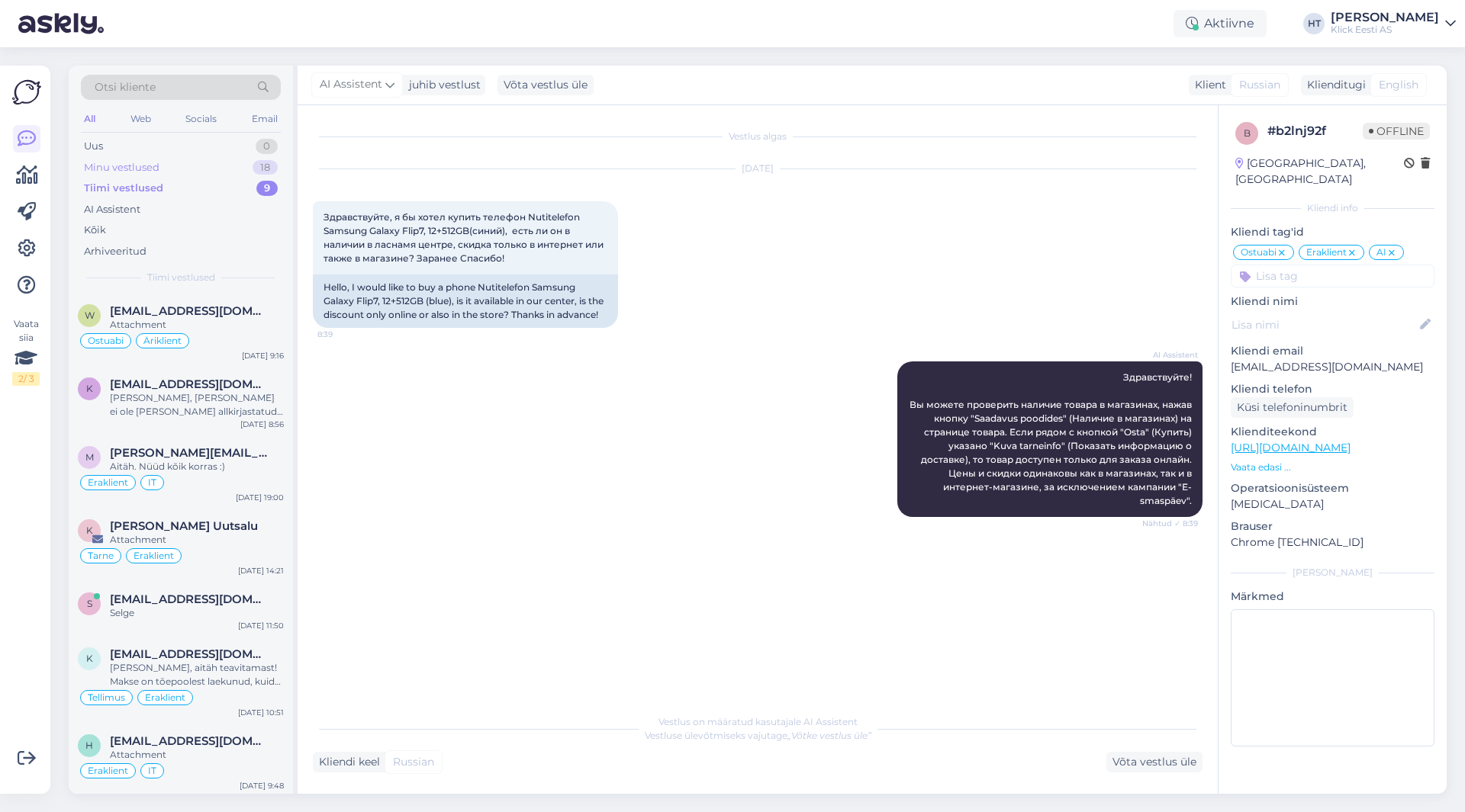
click at [154, 168] on div "Minu vestlused" at bounding box center [121, 168] width 75 height 15
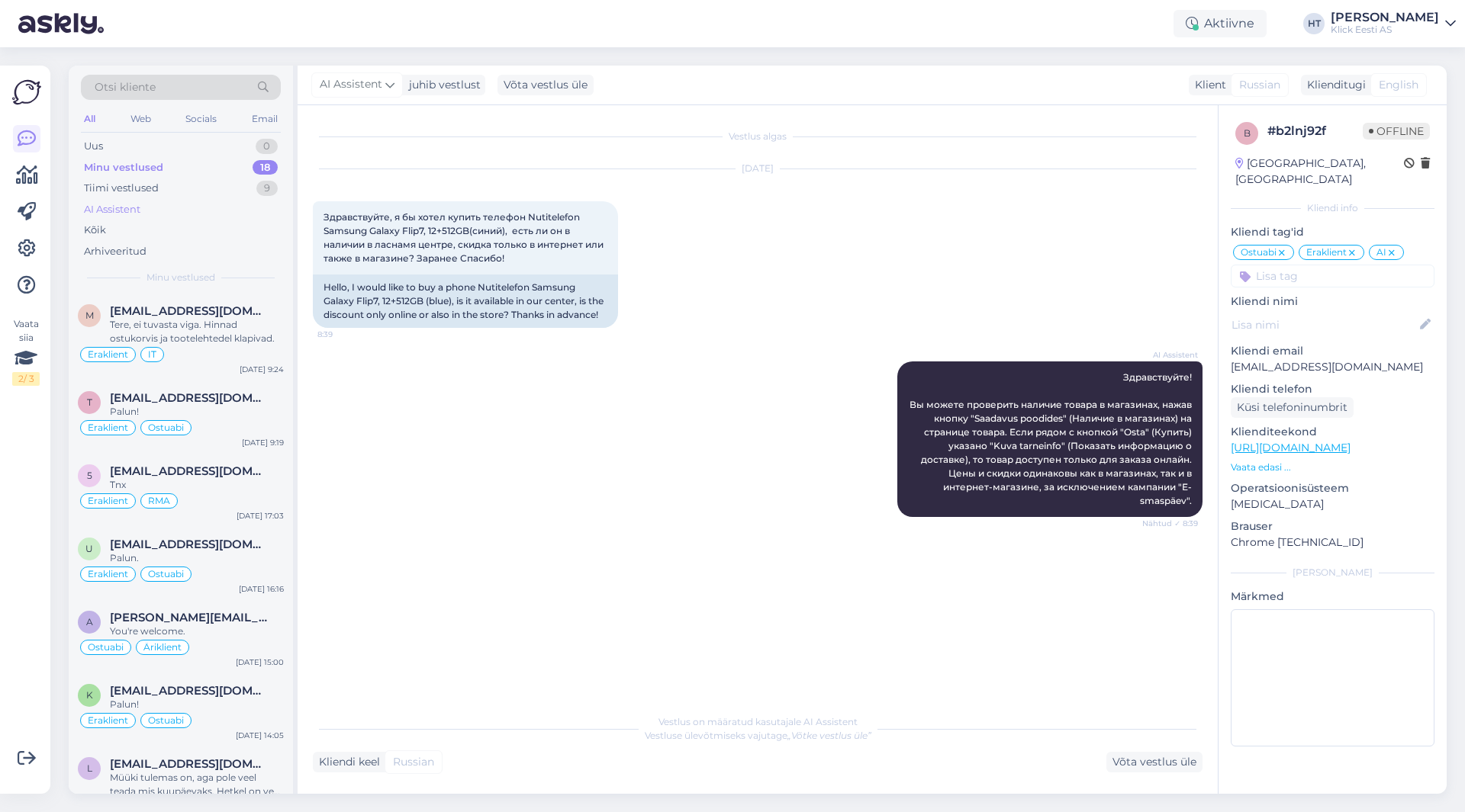
click at [171, 206] on div "AI Assistent" at bounding box center [181, 210] width 200 height 21
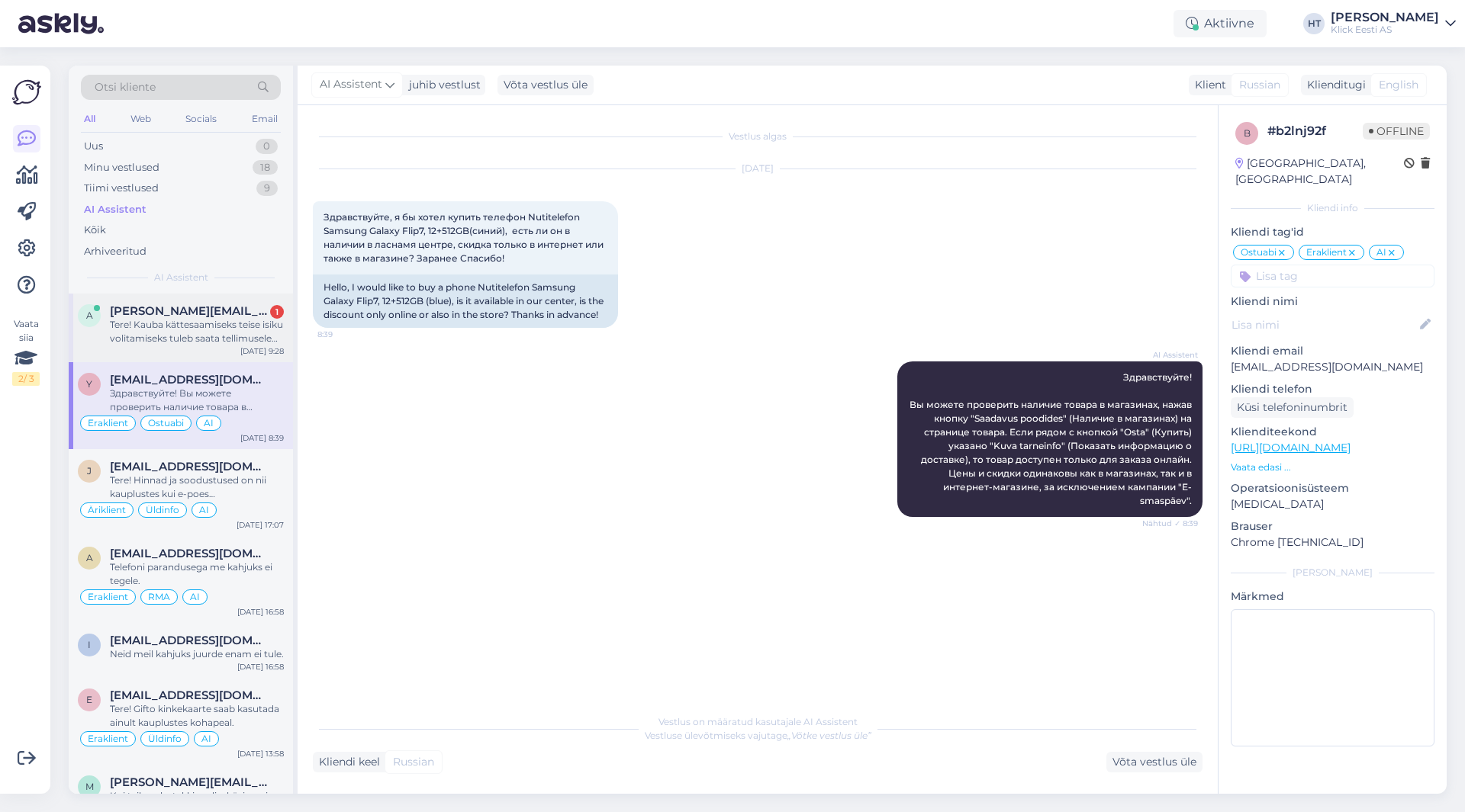
click at [198, 350] on div "a [PERSON_NAME][EMAIL_ADDRESS][DOMAIN_NAME] 1 Tere! Kauba kättesaamiseks teise …" at bounding box center [181, 328] width 224 height 69
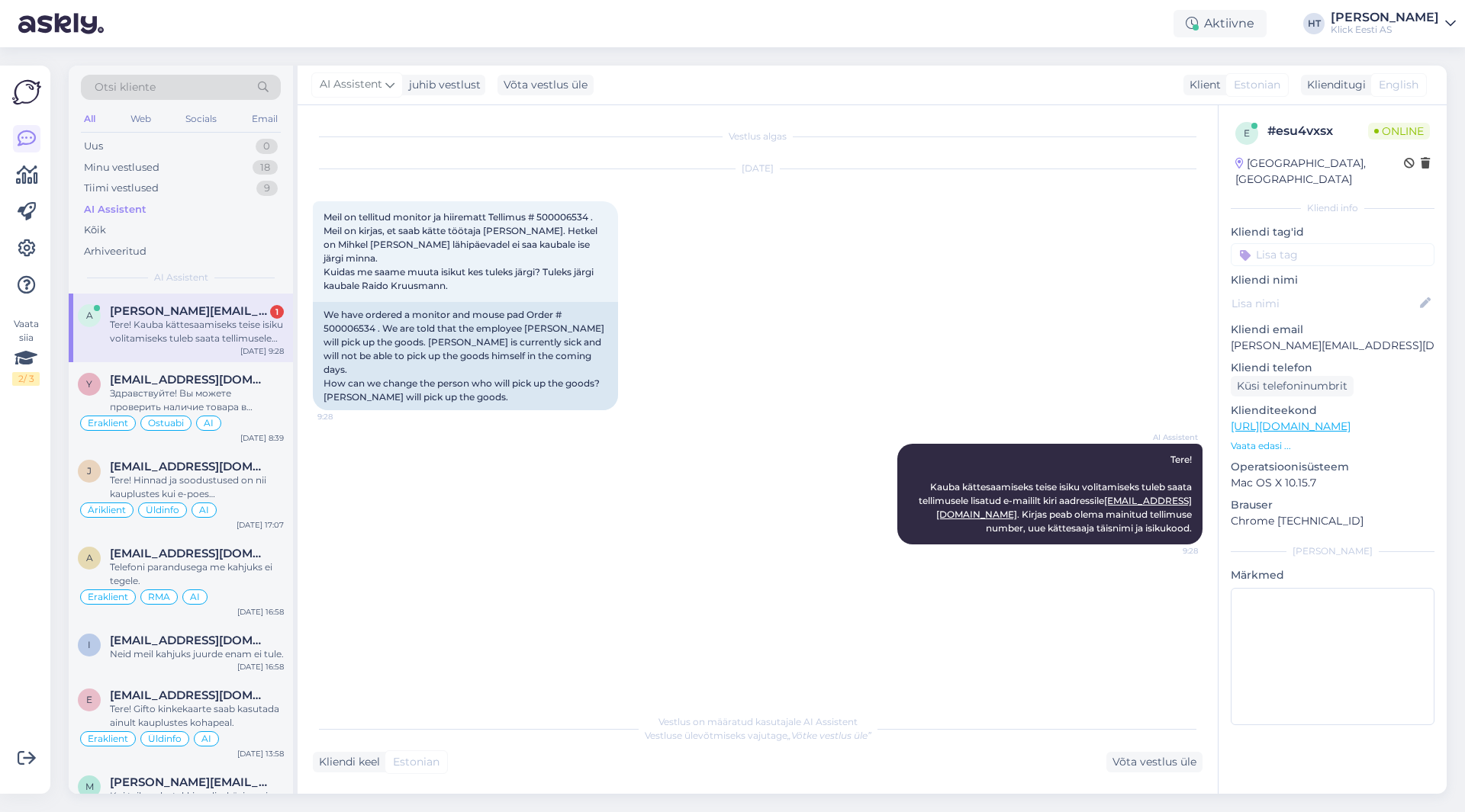
click at [766, 266] on div "[DATE] Meil on tellitud monitor ja hiirematt Tellimus # 500006534 . Meil on kir…" at bounding box center [757, 289] width 889 height 274
click at [219, 398] on div "Здравствуйте! Вы можете проверить наличие товара в магазинах, нажав кнопку "Saa…" at bounding box center [197, 401] width 174 height 28
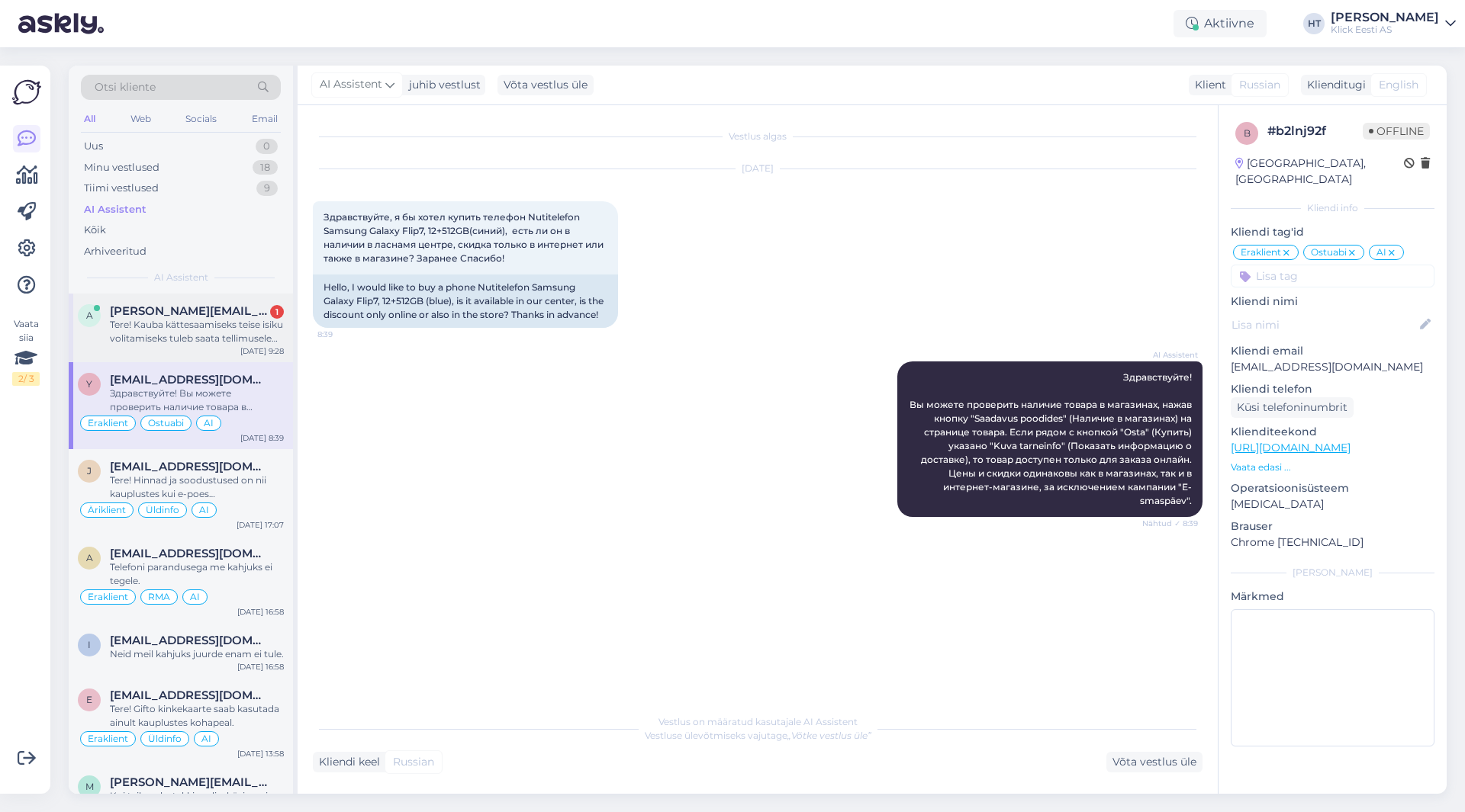
click at [217, 342] on div "Tere! Kauba kättesaamiseks teise isiku volitamiseks tuleb saata tellimusele lis…" at bounding box center [197, 332] width 174 height 28
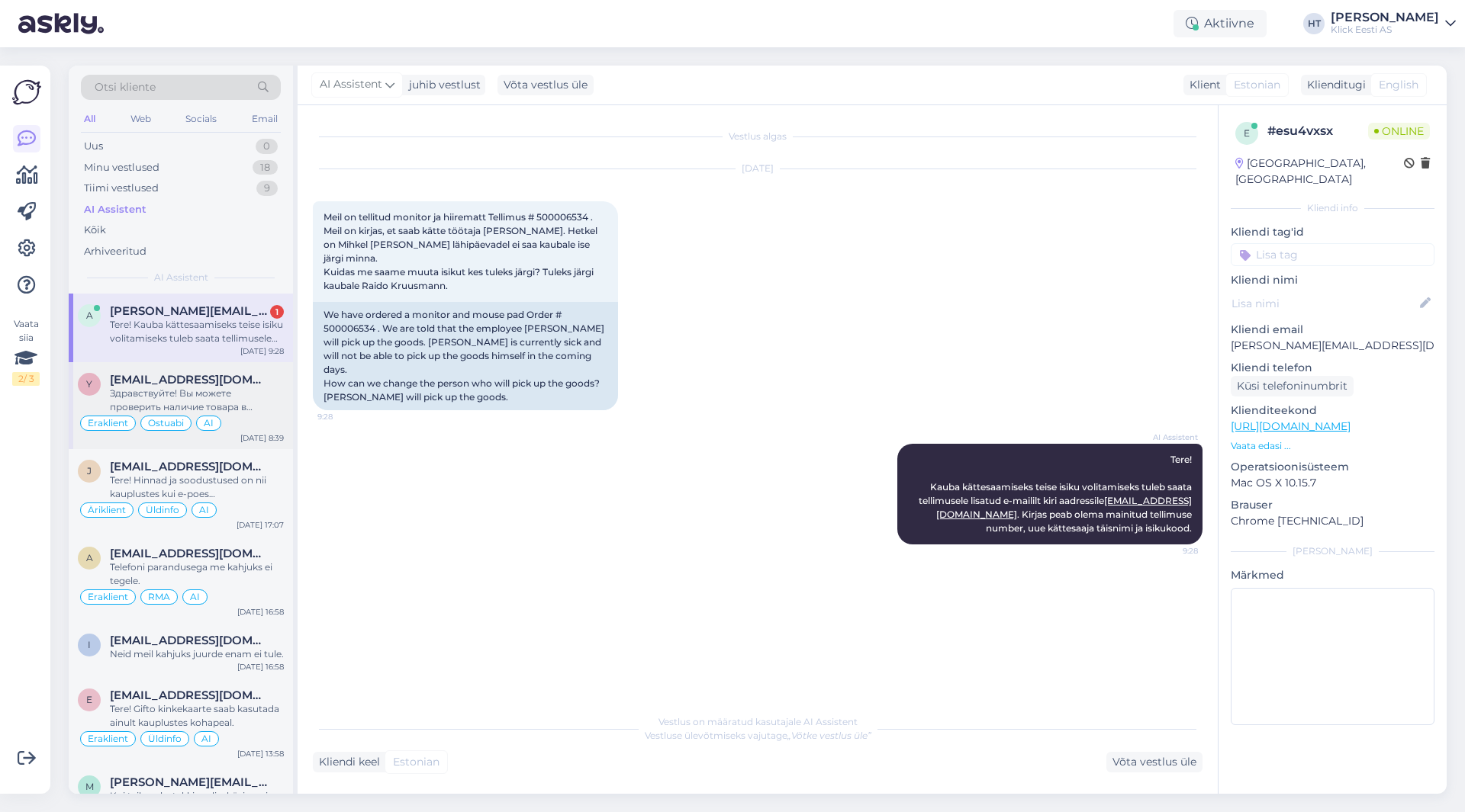
click at [228, 393] on div "Здравствуйте! Вы можете проверить наличие товара в магазинах, нажав кнопку "Saa…" at bounding box center [197, 401] width 174 height 28
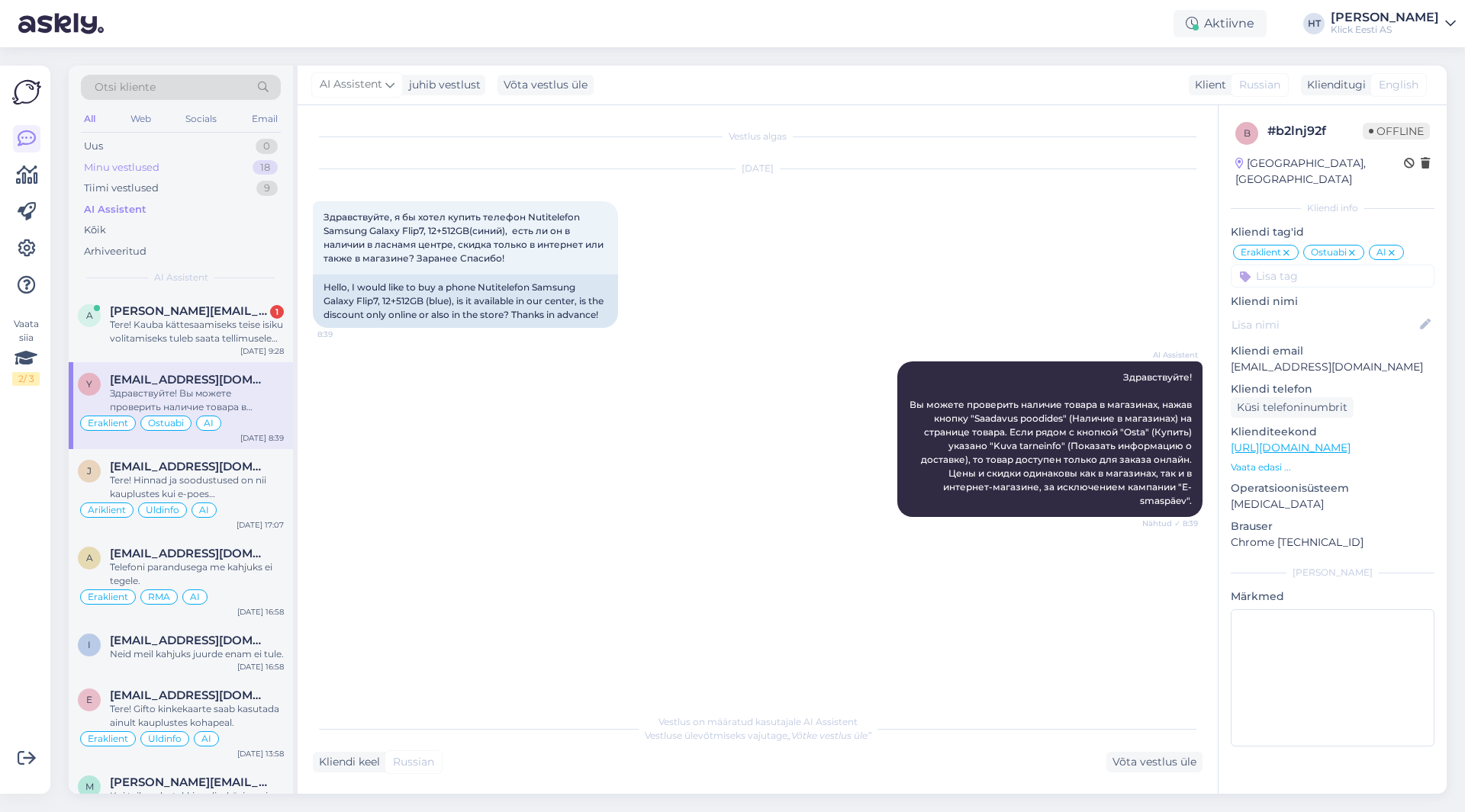
click at [238, 168] on div "Minu vestlused 18" at bounding box center [181, 168] width 200 height 21
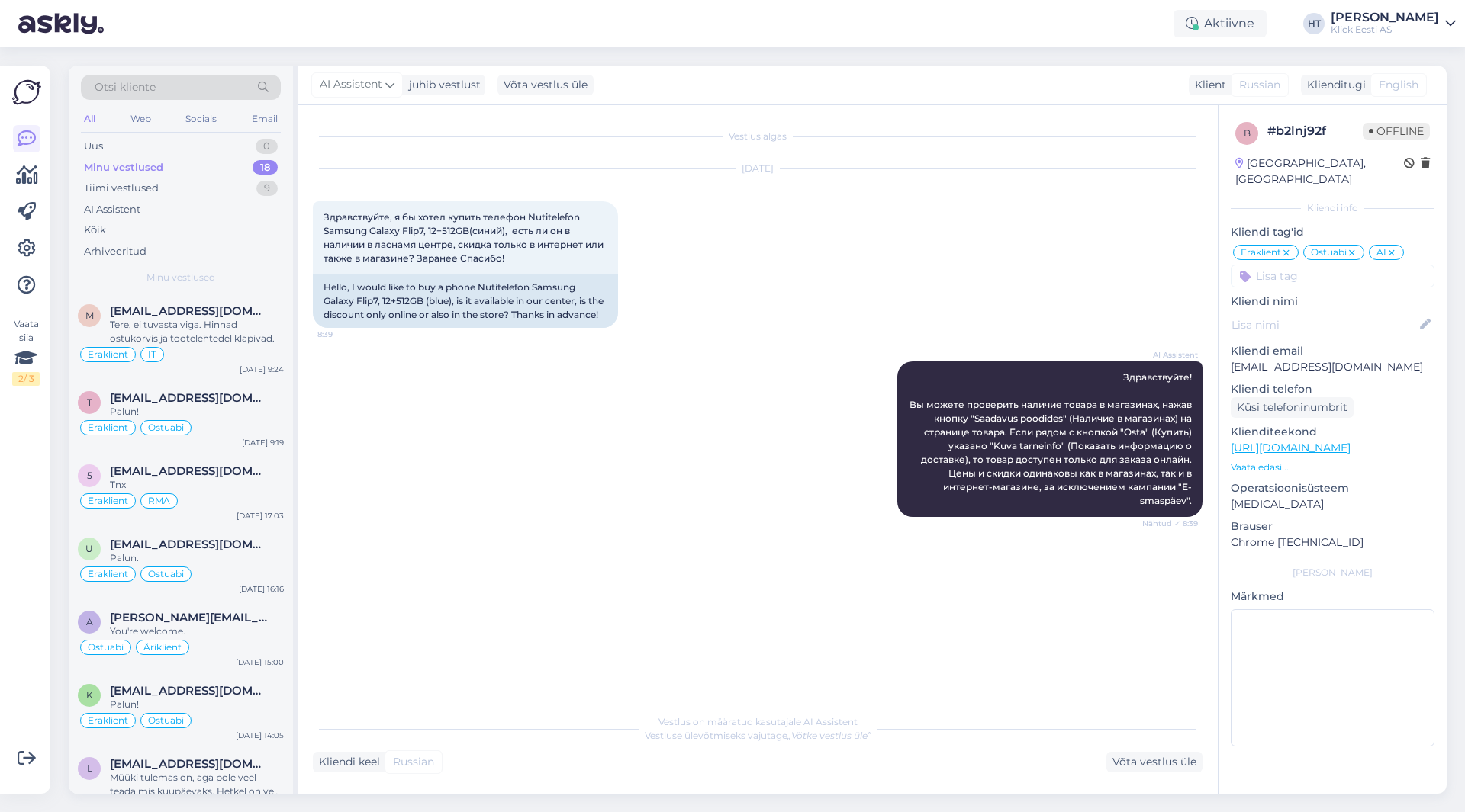
click at [466, 470] on div "AI Assistent Здравствуйте! Вы можете проверить наличие товара в магазинах, нажа…" at bounding box center [757, 440] width 889 height 189
click at [183, 325] on div "Tere, ei tuvasta viga. Hinnad ostukorvis ja tootelehtedel klapivad." at bounding box center [197, 332] width 174 height 28
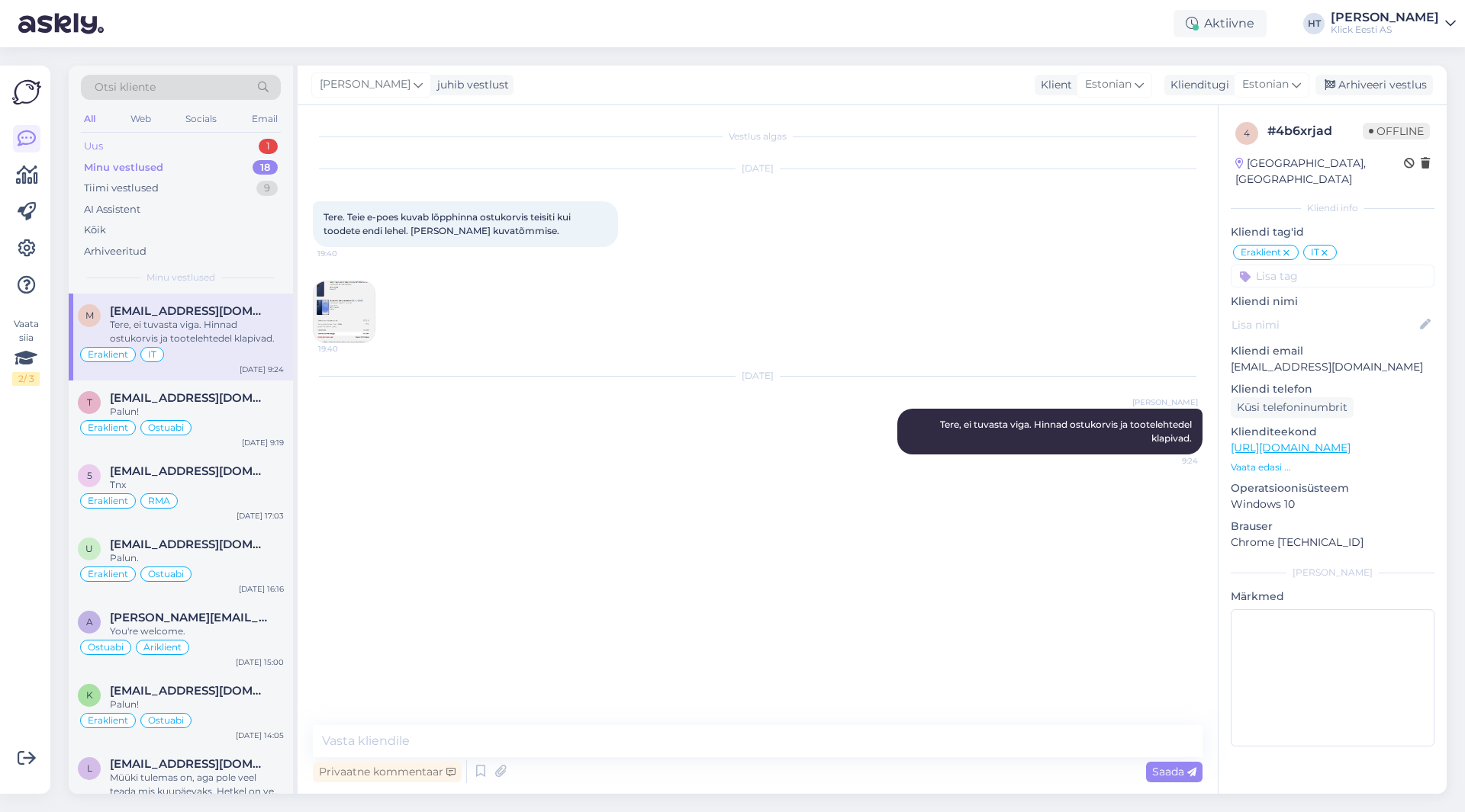
click at [197, 149] on div "Uus 1" at bounding box center [181, 147] width 200 height 21
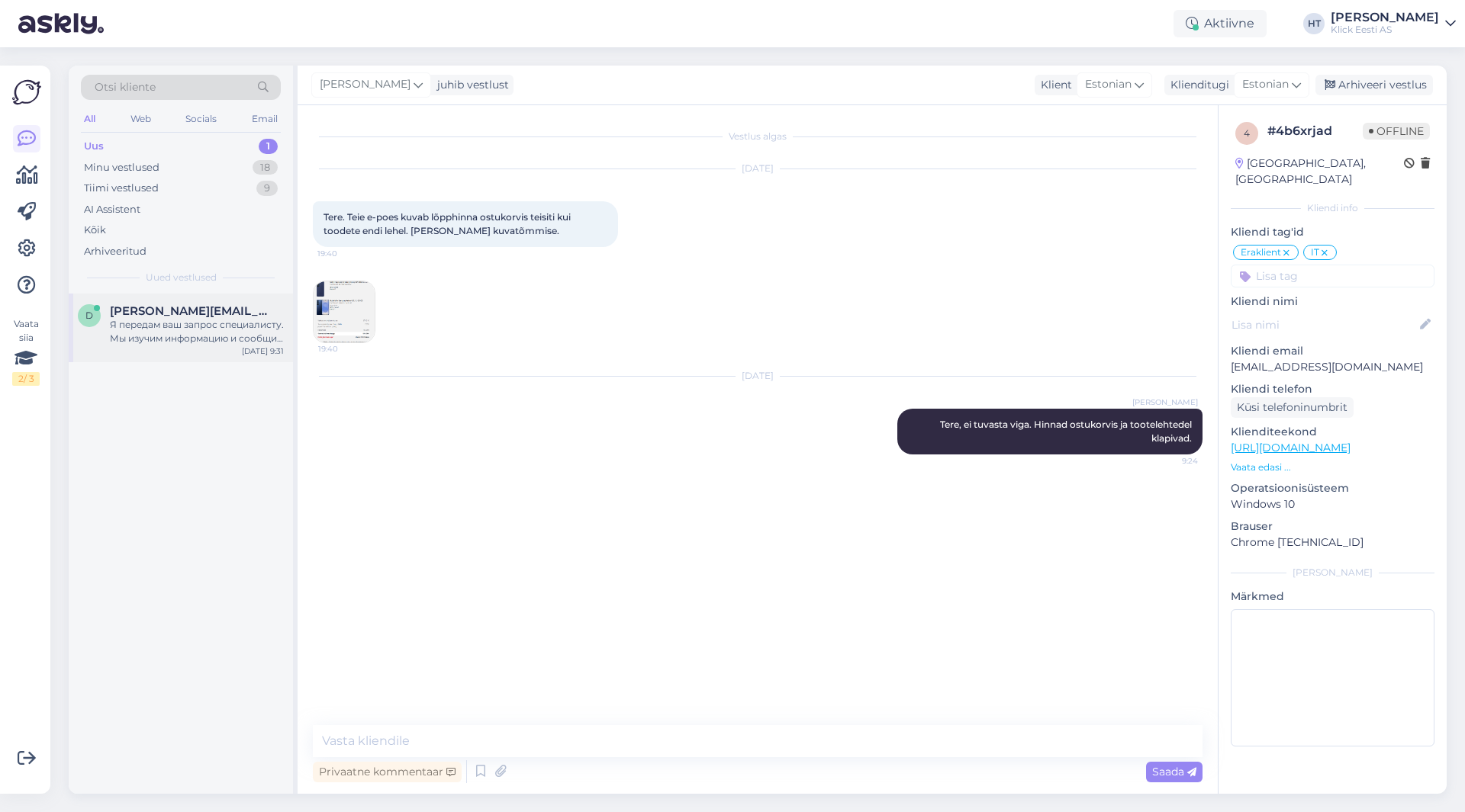
click at [229, 319] on div "Я передам ваш запрос специалисту. Мы изучим информацию и сообщим вам как можно …" at bounding box center [197, 332] width 174 height 28
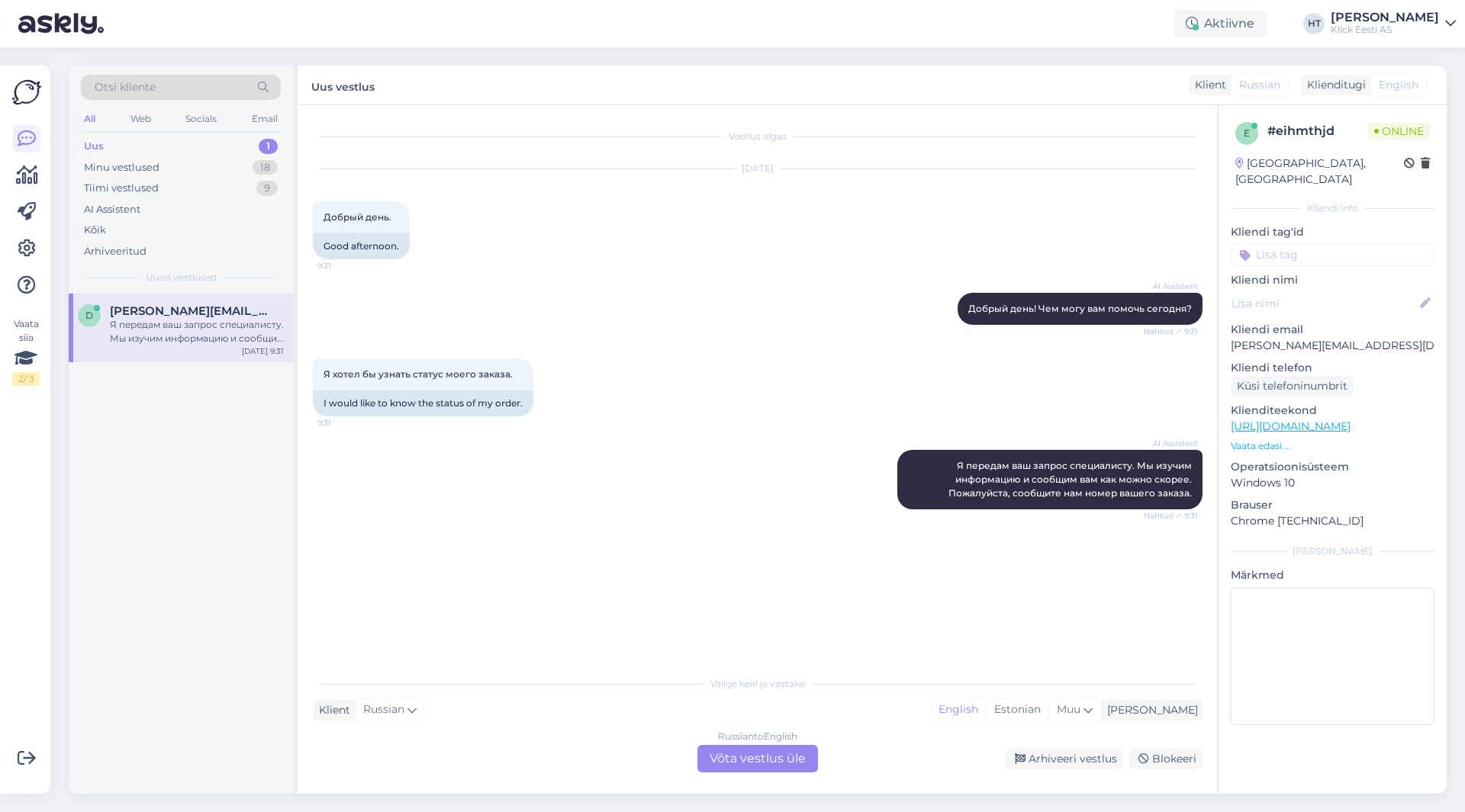
click at [1271, 338] on p "[PERSON_NAME][EMAIL_ADDRESS][DOMAIN_NAME]" at bounding box center [1333, 346] width 204 height 16
copy p "[PERSON_NAME][EMAIL_ADDRESS][DOMAIN_NAME]"
click at [1051, 410] on div "Я хотел бы узнать статус моего заказа. 9:31 I would like to know the status of …" at bounding box center [757, 387] width 889 height 91
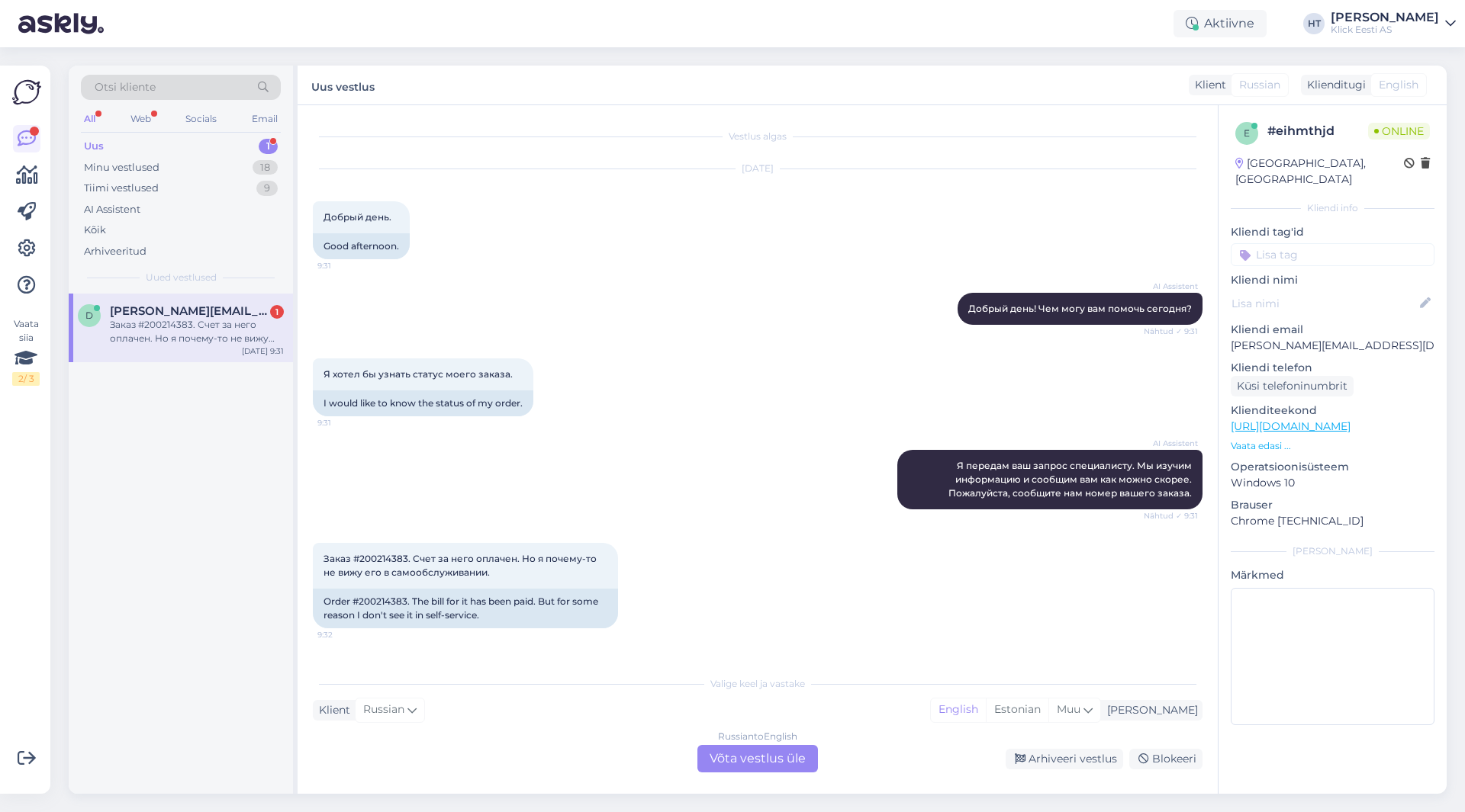
click at [260, 338] on div "Заказ #200214383. Счет за него оплачен. Но я почему-то не вижу его в самообслуж…" at bounding box center [197, 332] width 174 height 28
click at [375, 557] on span "Заказ #200214383. Счет за него оплачен. Но я почему-то не вижу его в самообслуж…" at bounding box center [461, 565] width 275 height 25
copy span "200214383"
click at [579, 459] on div "AI Assistent Я передам ваш запрос специалисту. Мы изучим информацию и сообщим в…" at bounding box center [757, 479] width 889 height 93
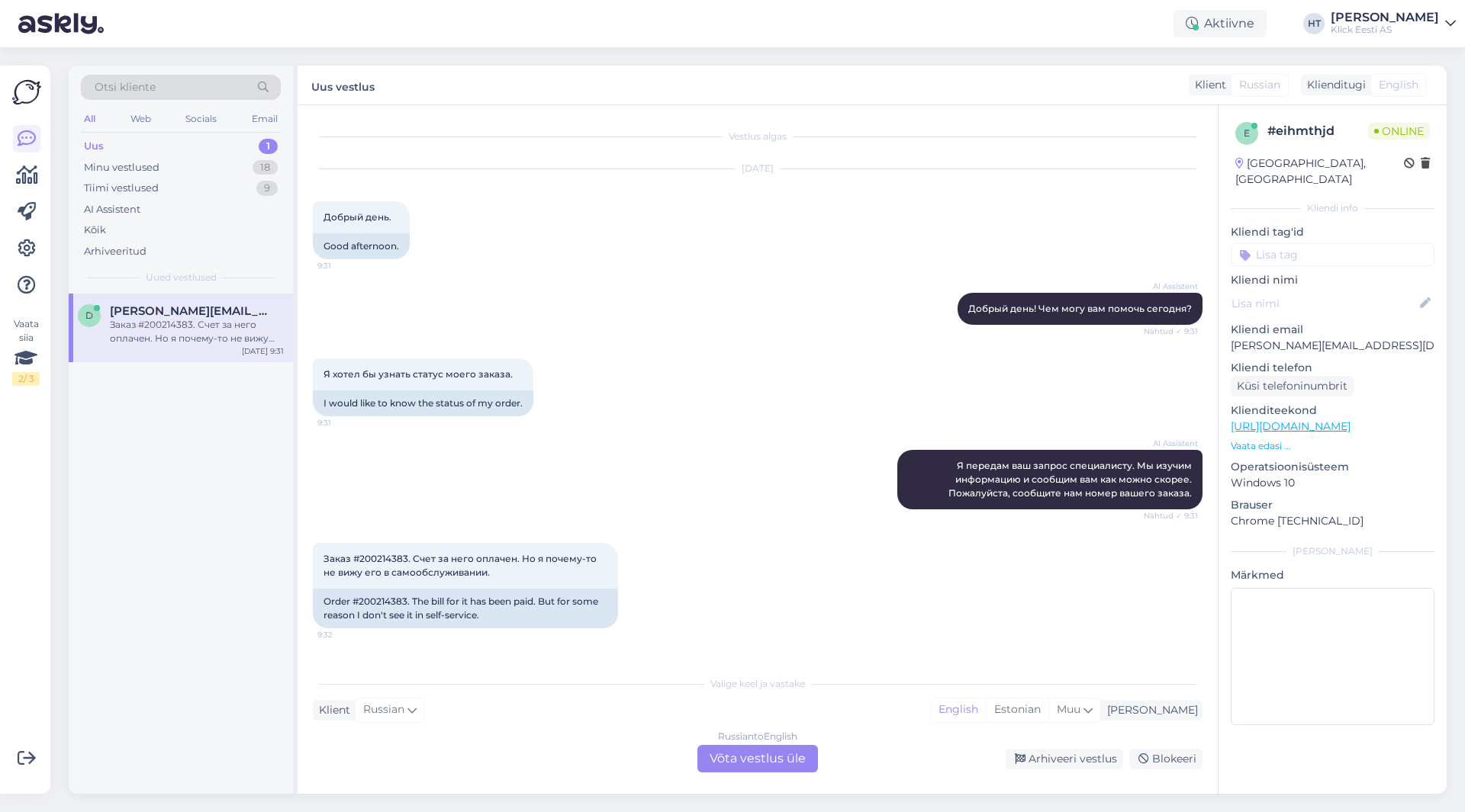
click at [666, 648] on div "Vestlus algas [DATE] Добрый день. 9:31 Good afternoon. AI Assistent Добрый день…" at bounding box center [764, 387] width 903 height 534
click at [743, 757] on div "Russian to English Võta vestlus üle" at bounding box center [757, 759] width 121 height 28
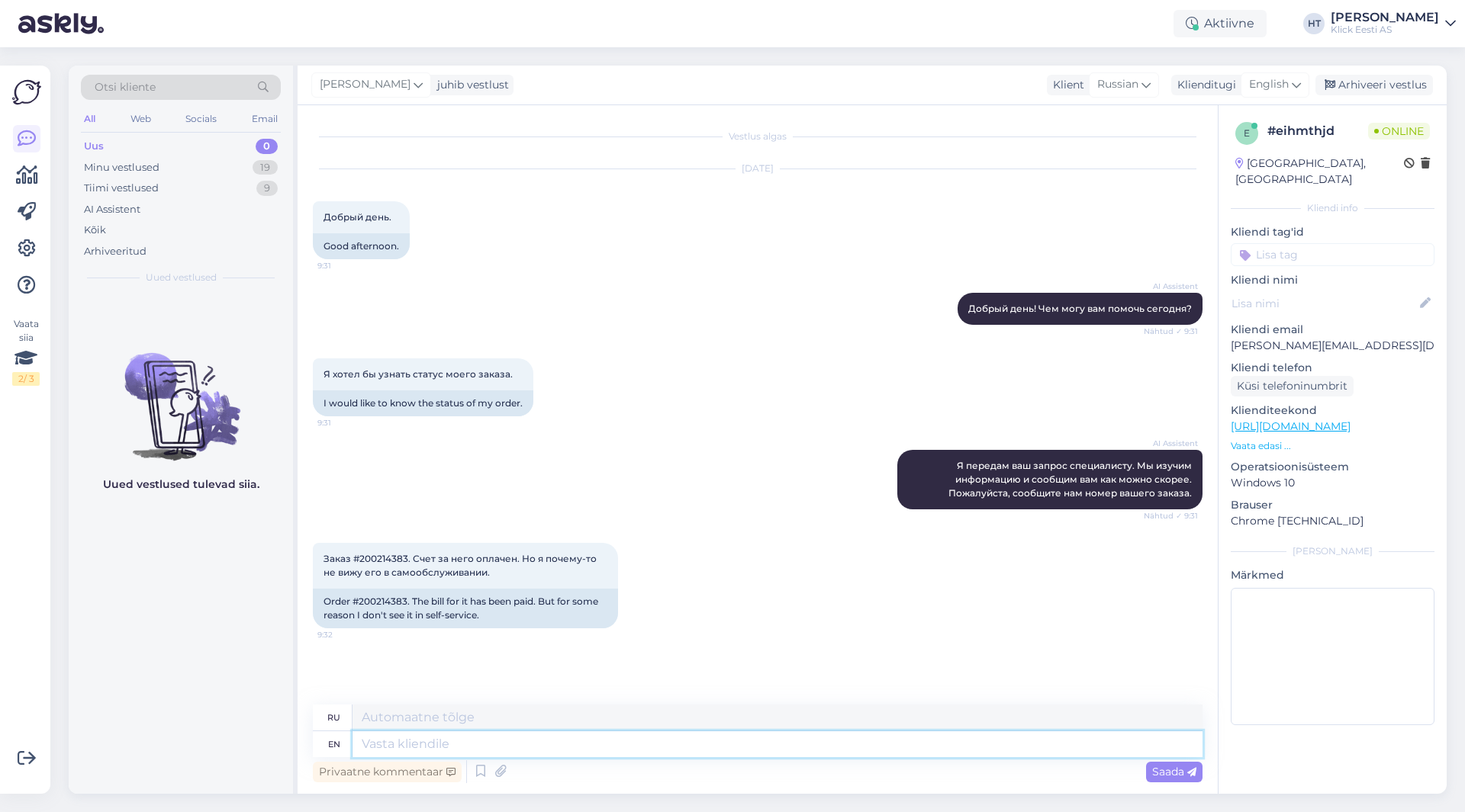
click at [743, 750] on textarea at bounding box center [777, 744] width 850 height 26
type textarea "It's"
type textarea "Его"
type textarea "It's currently"
type textarea "В настоящее время"
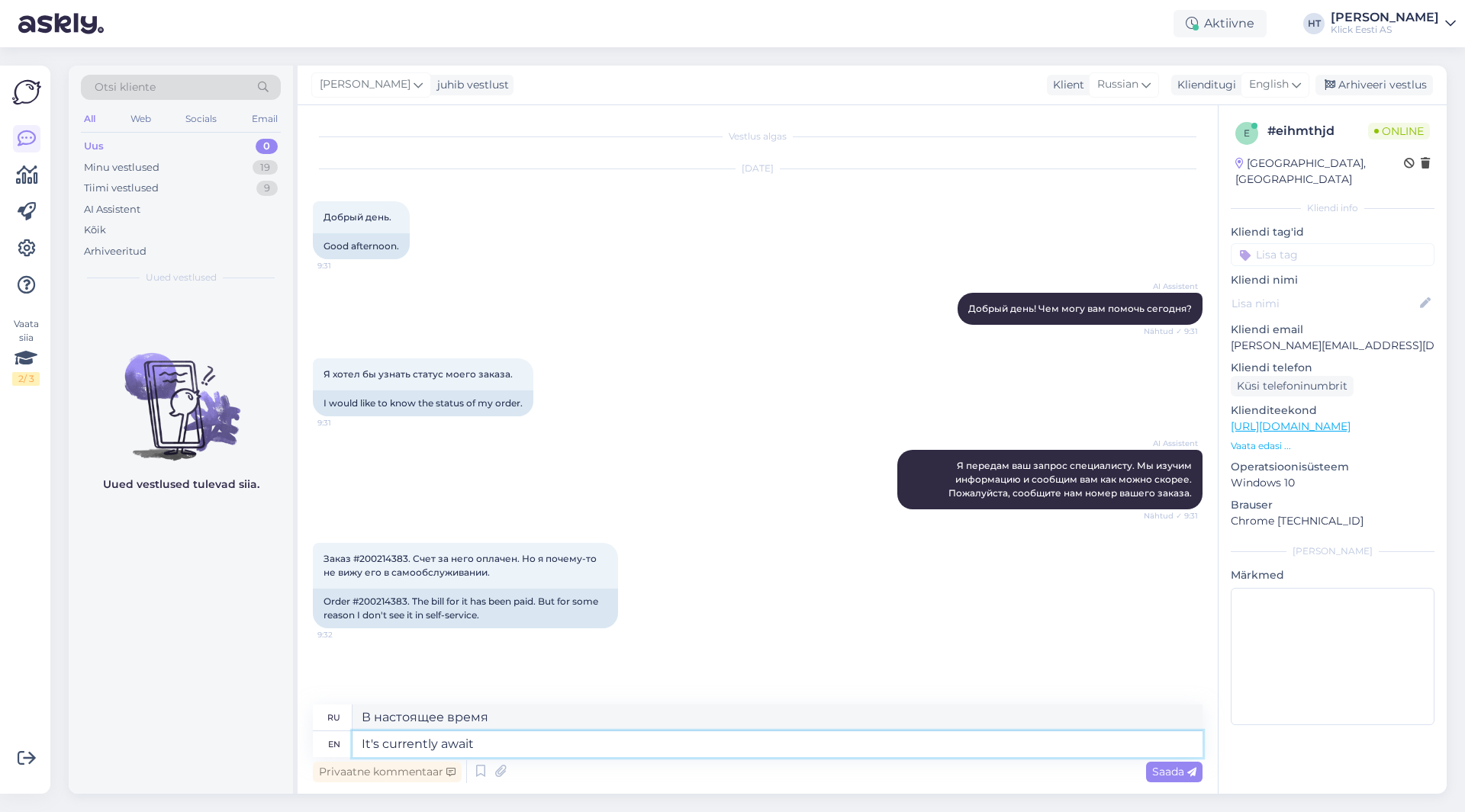
type textarea "It's currently awaiti"
type textarea "В настоящее время ожидается"
type textarea "It's currently awaiting t"
type textarea "В настоящее время он ожидает"
type textarea "It's currently awaiting transit"
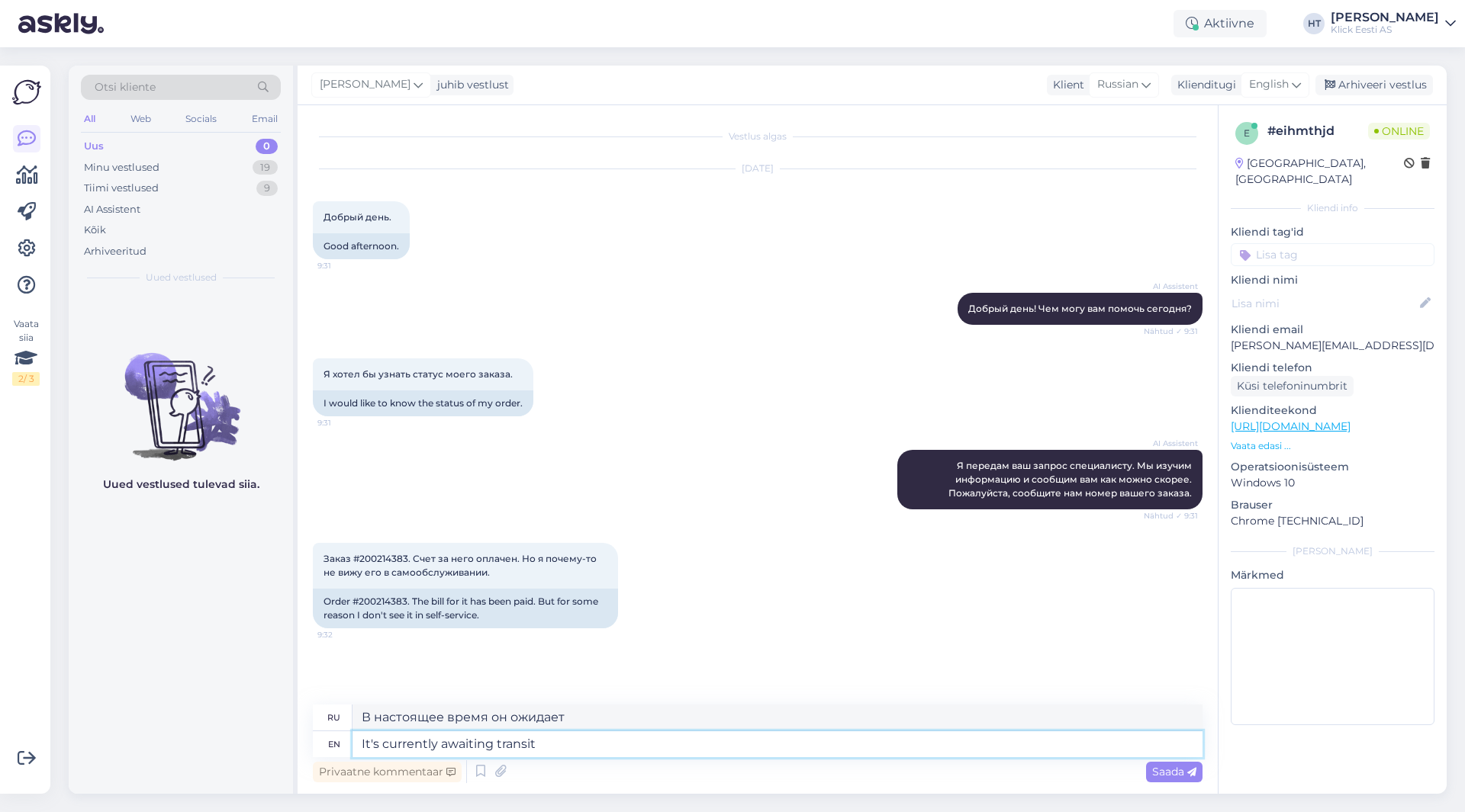
type textarea "В настоящее время он ожидает транзита."
type textarea "It's currently awaiting"
type textarea "В настоящее время он ожидает"
type textarea "It's currently awaiting the shipment"
type textarea "В настоящее время он ожидает отправки."
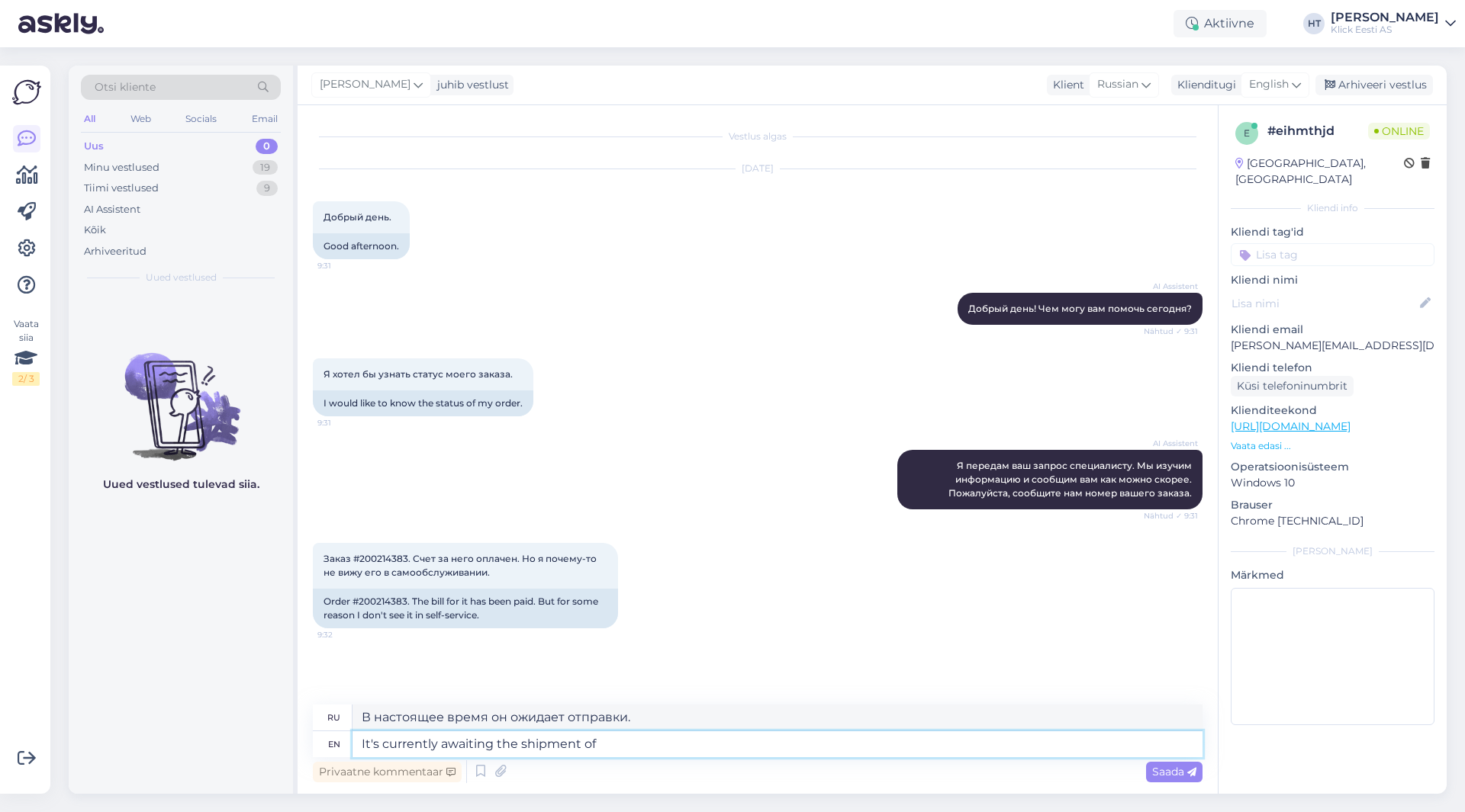
type textarea "It's currently awaiting the shipment of t"
type textarea "В настоящее время ожидается отгрузка"
type textarea "It's currently awaiting the shipment of the pr"
type textarea "В настоящее время ожидается отправка"
type textarea "It's currently awaiting the shipment of the products."
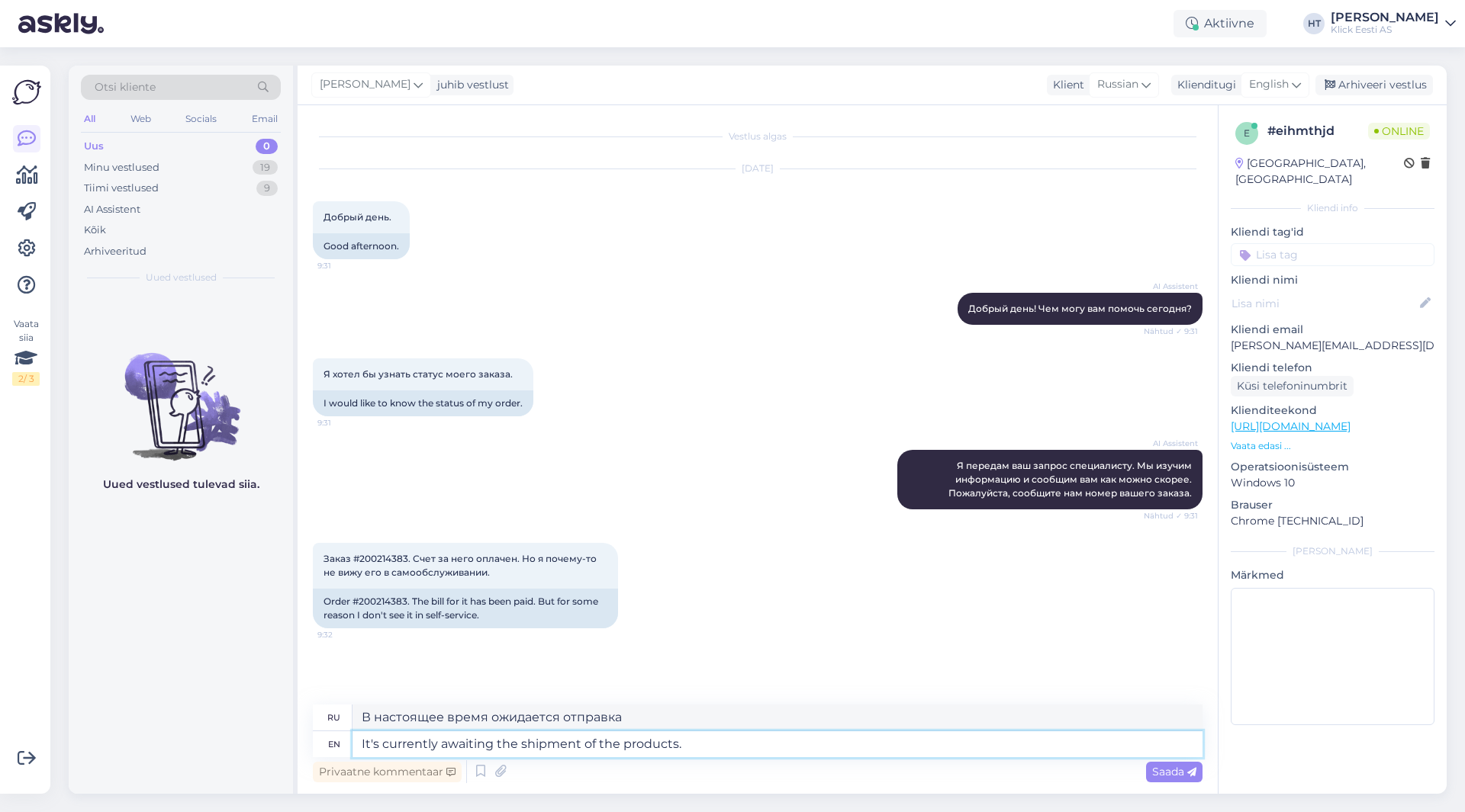
type textarea "В настоящее время ожидается отгрузка продукции."
type textarea "It's currently awaiting the shipment of the products. Are you l"
type textarea "В настоящее время ожидается отгрузка продукции. Вы"
type textarea "It's currently awaiting the shipment of the products. Are you looking"
type textarea "В настоящее время ожидается отгрузка продукции. Вы ищете"
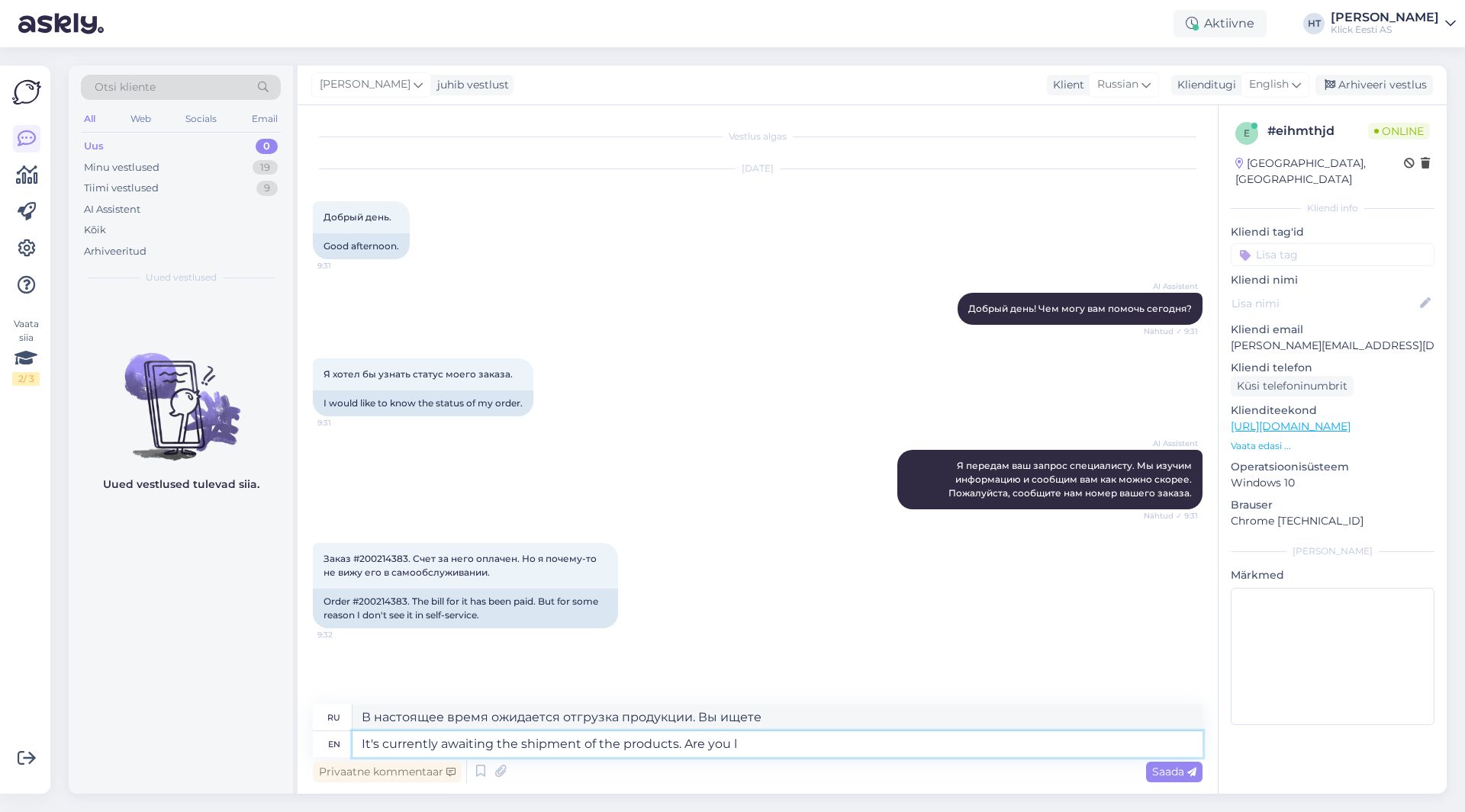
type textarea "It's currently awaiting the shipment of the products. Are you"
type textarea "В настоящее время ожидается отгрузка продукции. Вы"
type textarea "It's currently awaiting the shipment of the products. Are you using"
type textarea "В настоящее время ожидается отгрузка продукции. Вы используете"
type textarea "It's currently awaiting the shipment of the products. Are you using [DOMAIN_NAM…"
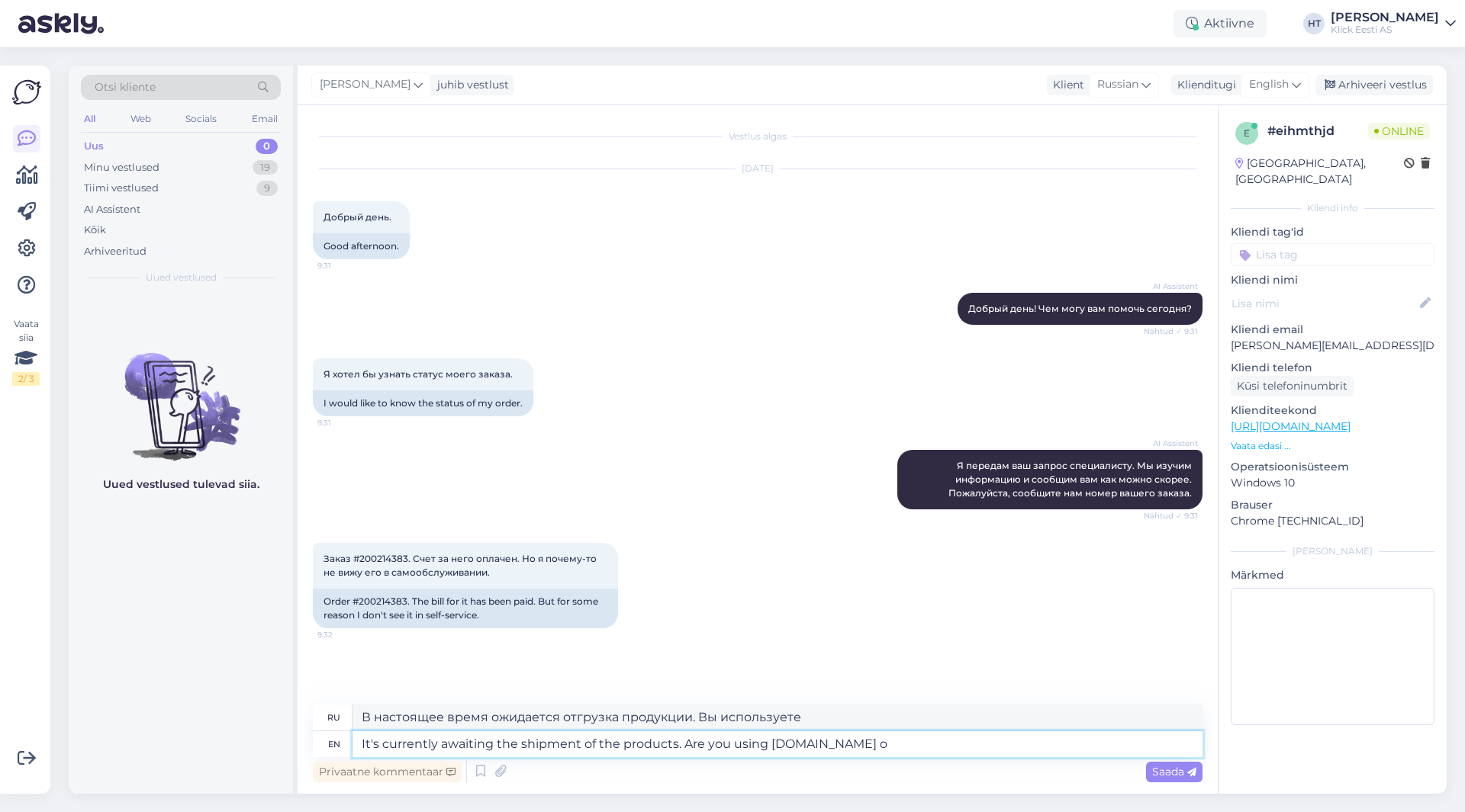
type textarea "В настоящее время ожидается отправка товара. Вы используете [DOMAIN_NAME]"
type textarea "It's currently awaiting the shipment of the products. Are you using [DOMAIN_NAM…"
type textarea "В настоящее время ожидается отправка товара. Вы используете [DOMAIN_NAME] или"
type textarea "It's currently awaiting the shipment of the products. Are you using [DOMAIN_NAM…"
type textarea "В настоящее время ожидается отгрузка товара. Вы используете [DOMAIN_NAME] или b…"
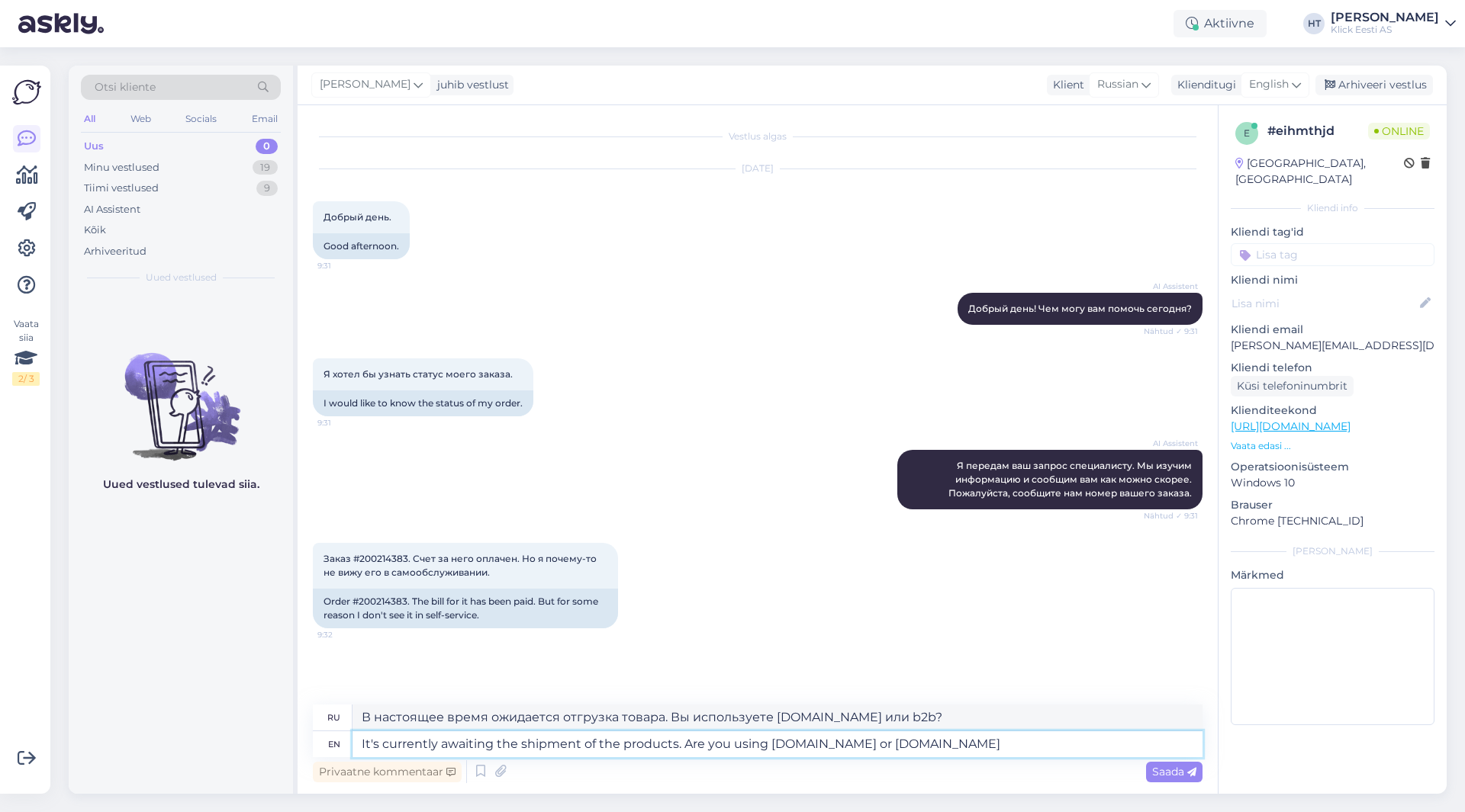
type textarea "It's currently awaiting the shipment of the products. Are you using [DOMAIN_NAM…"
type textarea "В настоящее время ожидается отгрузка товара. Вы используете [DOMAIN_NAME] или […"
type textarea "It's currently awaiting the shipment of the products. Are you using [DOMAIN_NAM…"
type textarea "В настоящее время ожидается отгрузка товара. Вы используете [DOMAIN_NAME] или […"
type textarea "It's currently awaiting the shipment of the products. Are you using [DOMAIN_NAM…"
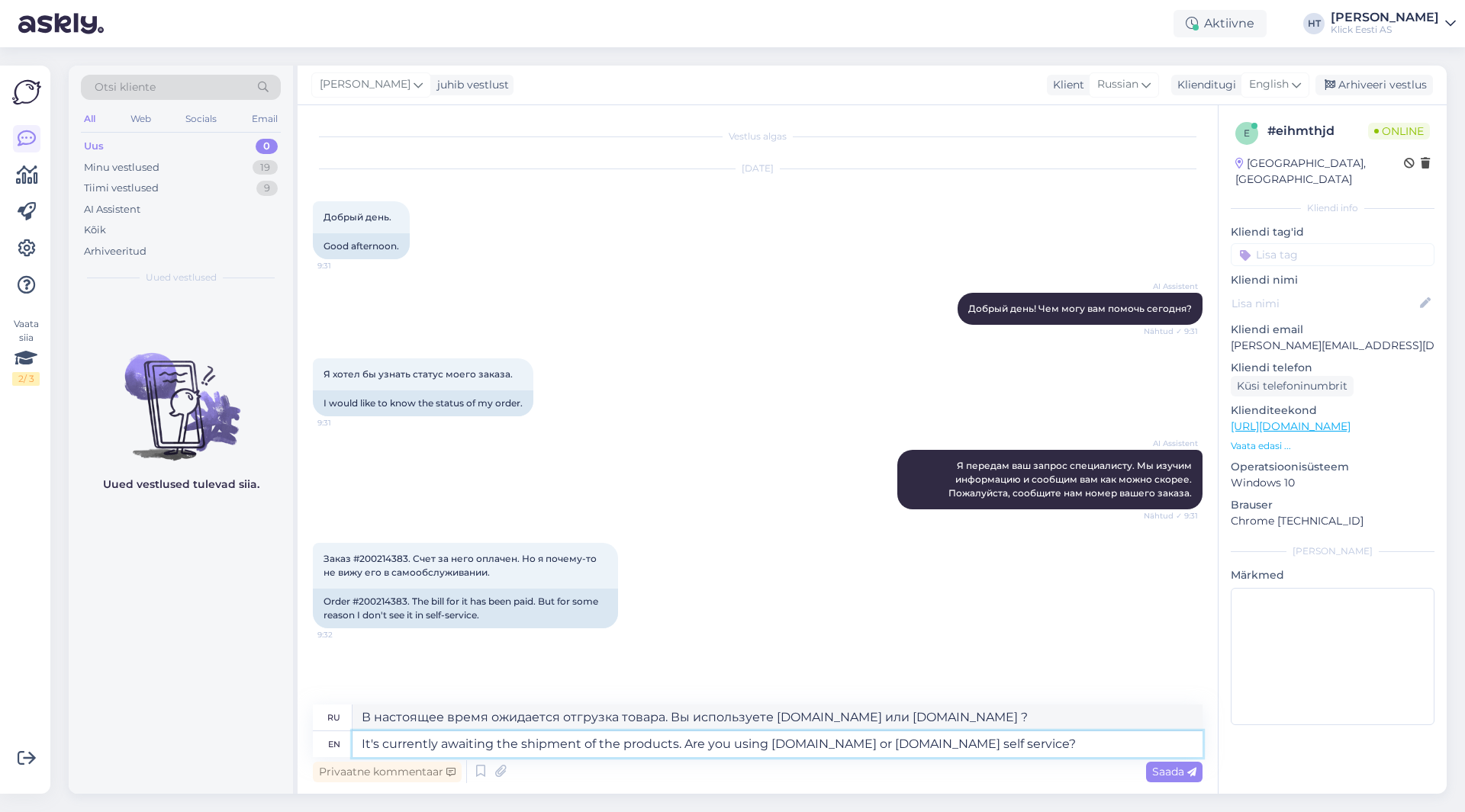
type textarea "В настоящее время ожидается отправка товара. Вы используете [DOMAIN_NAME] или с…"
type textarea "It's currently awaiting the shipment of the products. Are you using [DOMAIN_NAM…"
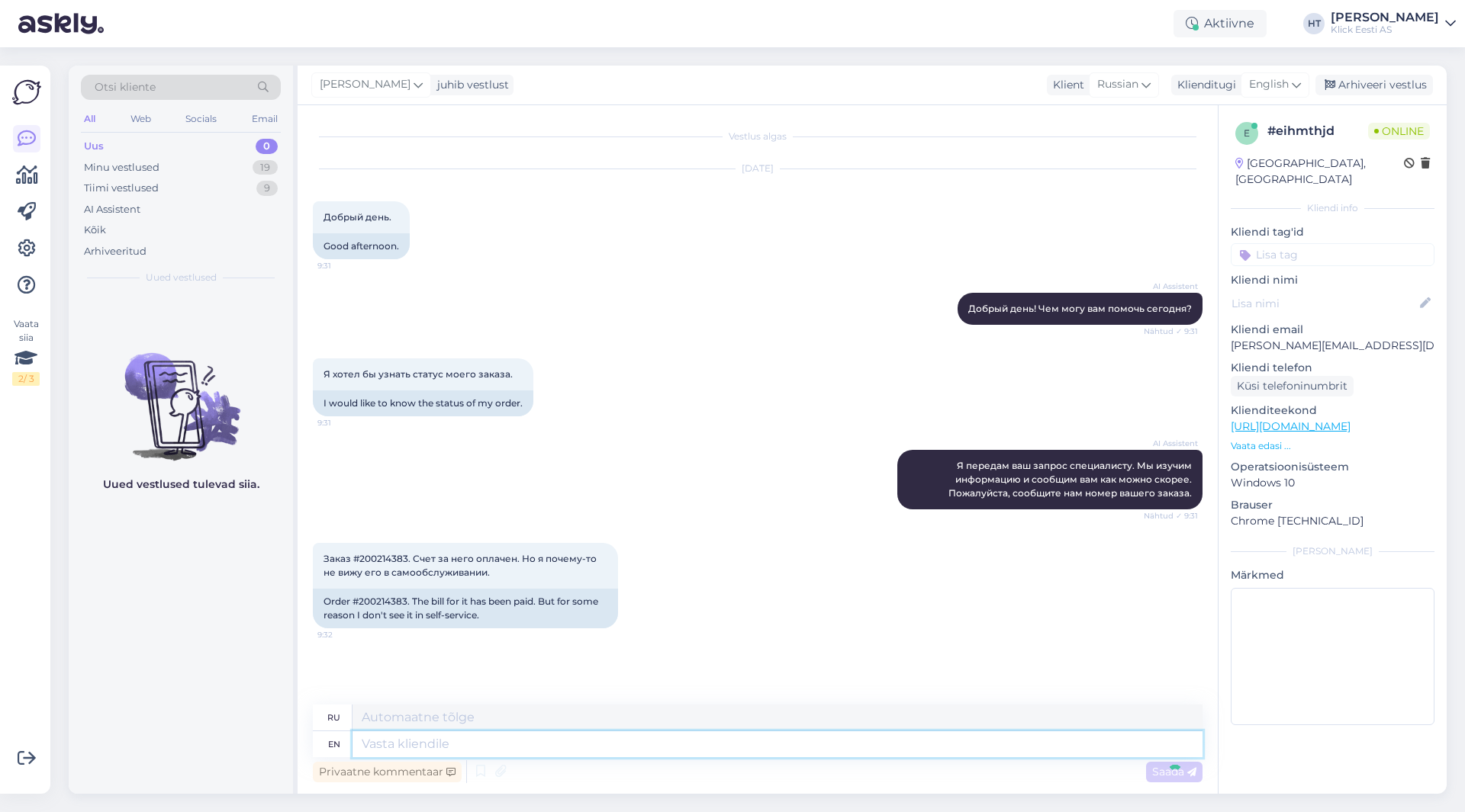
scroll to position [73, 0]
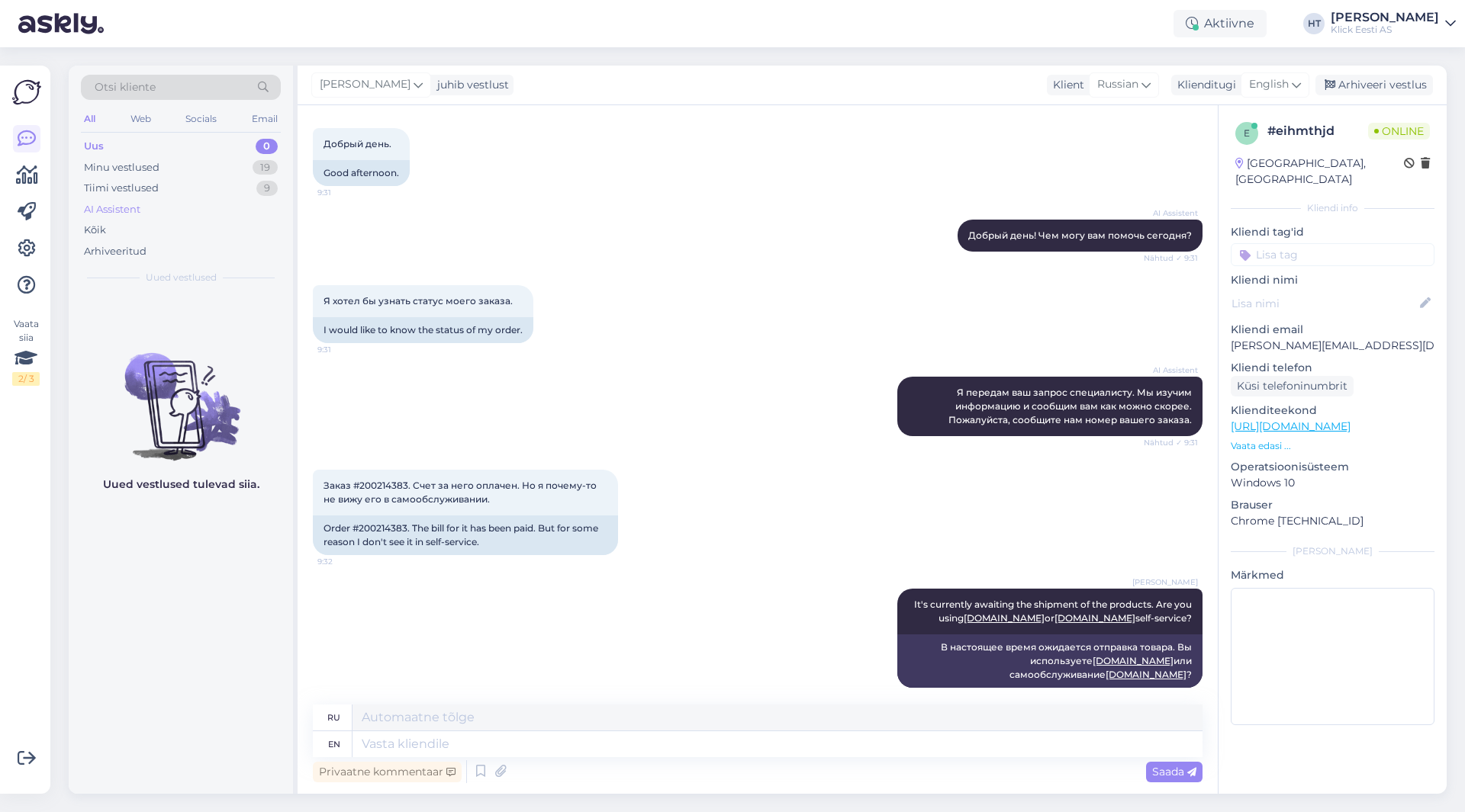
click at [177, 217] on div "AI Assistent" at bounding box center [181, 210] width 200 height 21
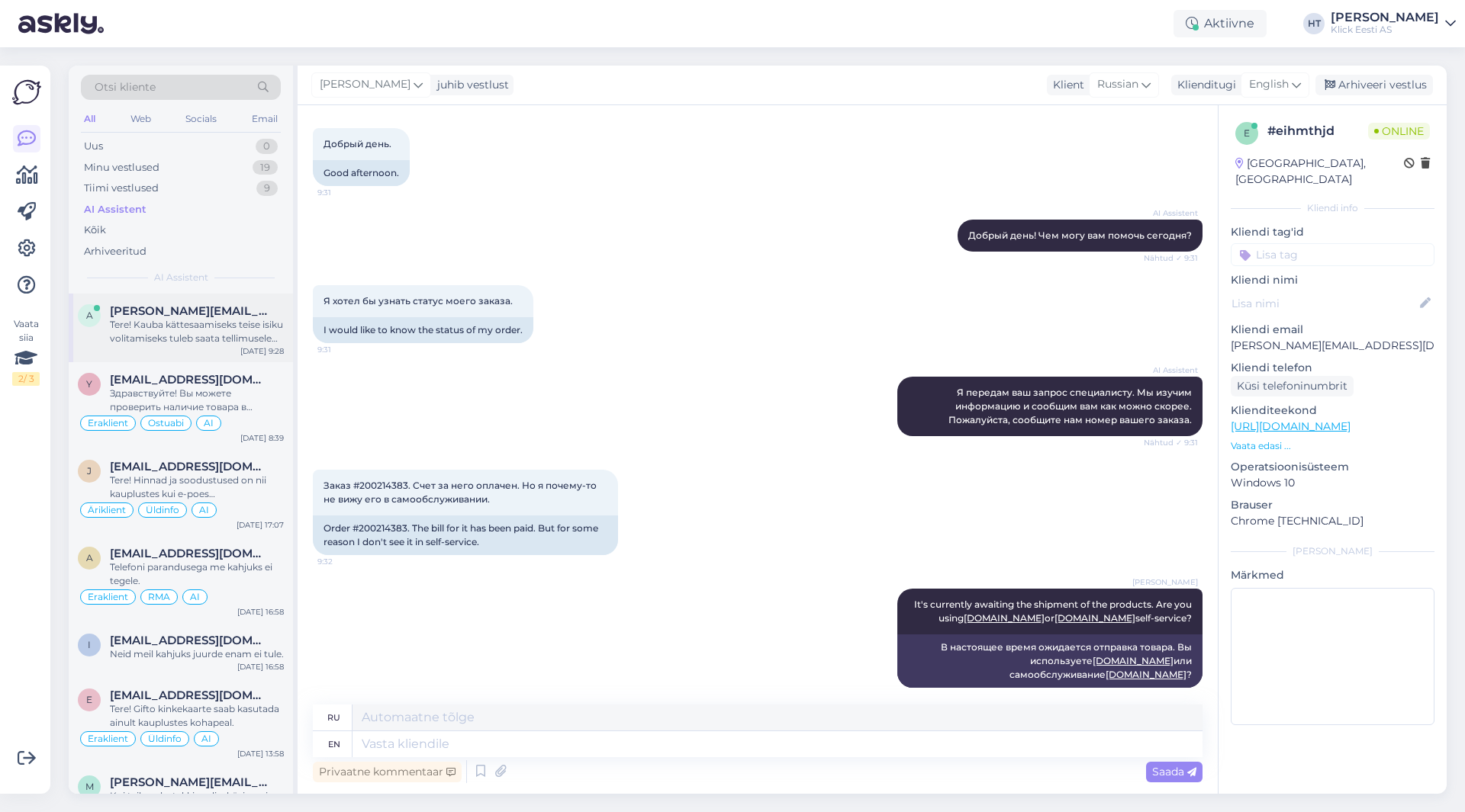
click at [211, 337] on div "Tere! Kauba kättesaamiseks teise isiku volitamiseks tuleb saata tellimusele lis…" at bounding box center [197, 332] width 174 height 28
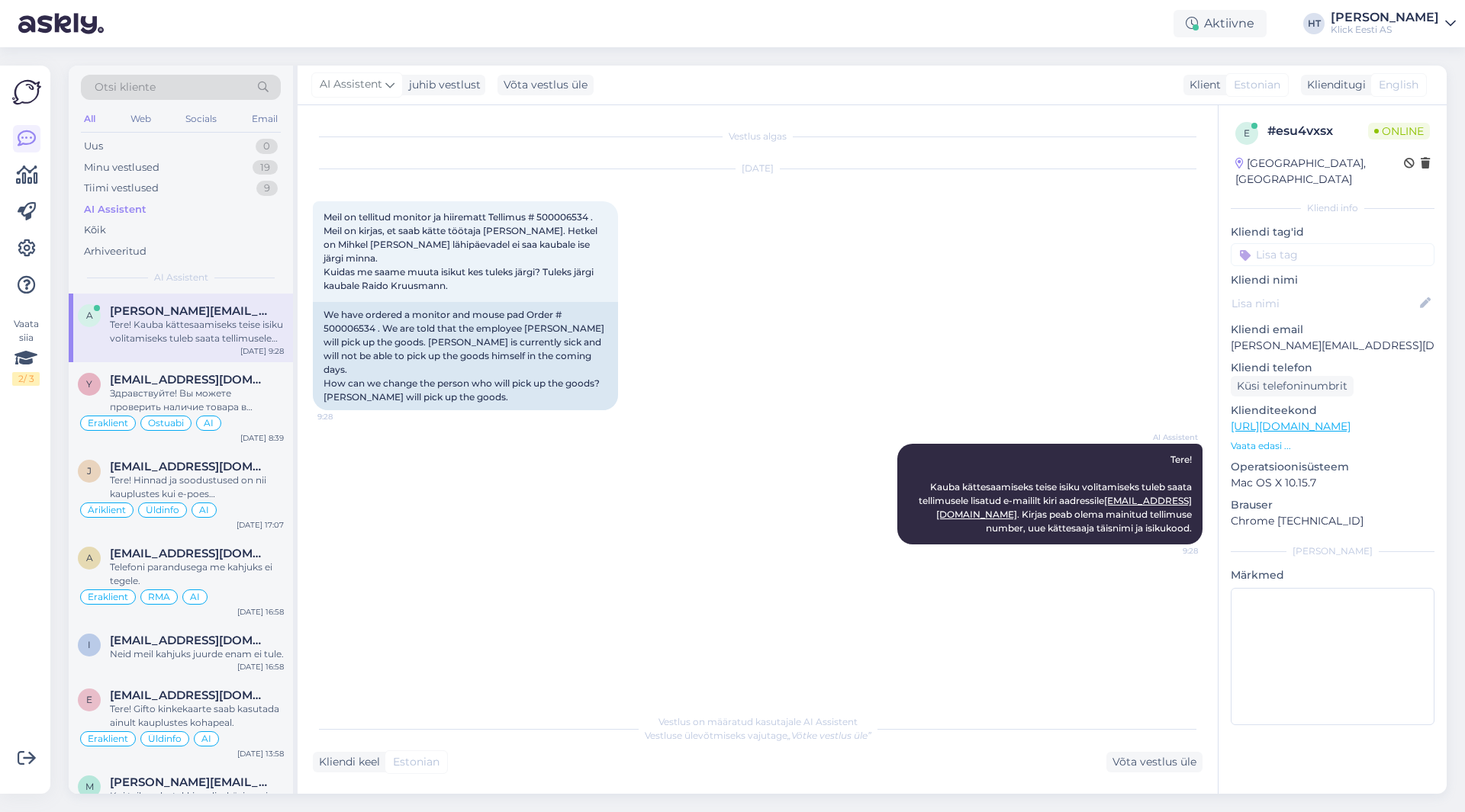
click at [1304, 244] on input at bounding box center [1333, 255] width 204 height 23
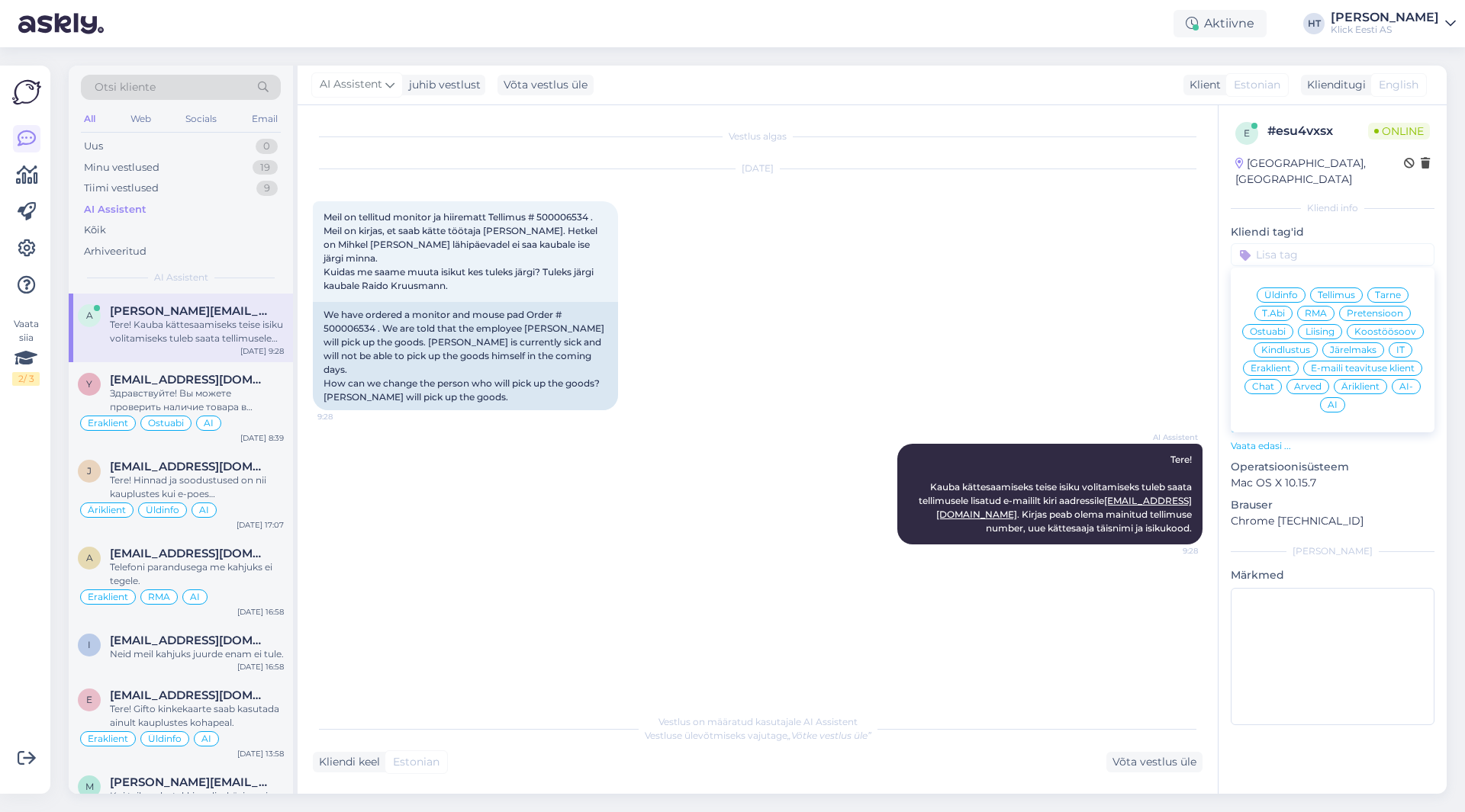
click at [1379, 291] on span "Tarne" at bounding box center [1388, 295] width 26 height 9
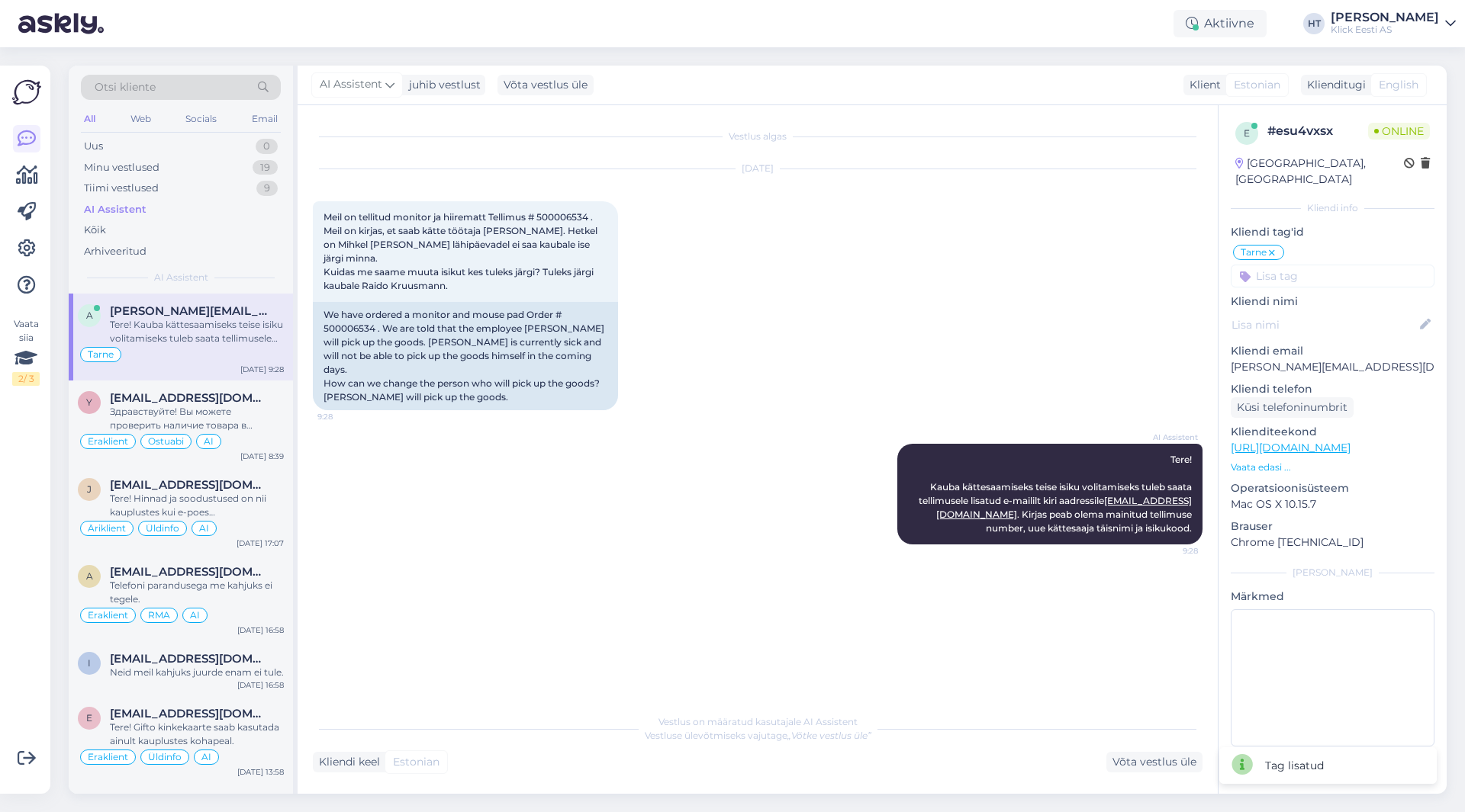
click at [1307, 265] on input at bounding box center [1333, 276] width 204 height 23
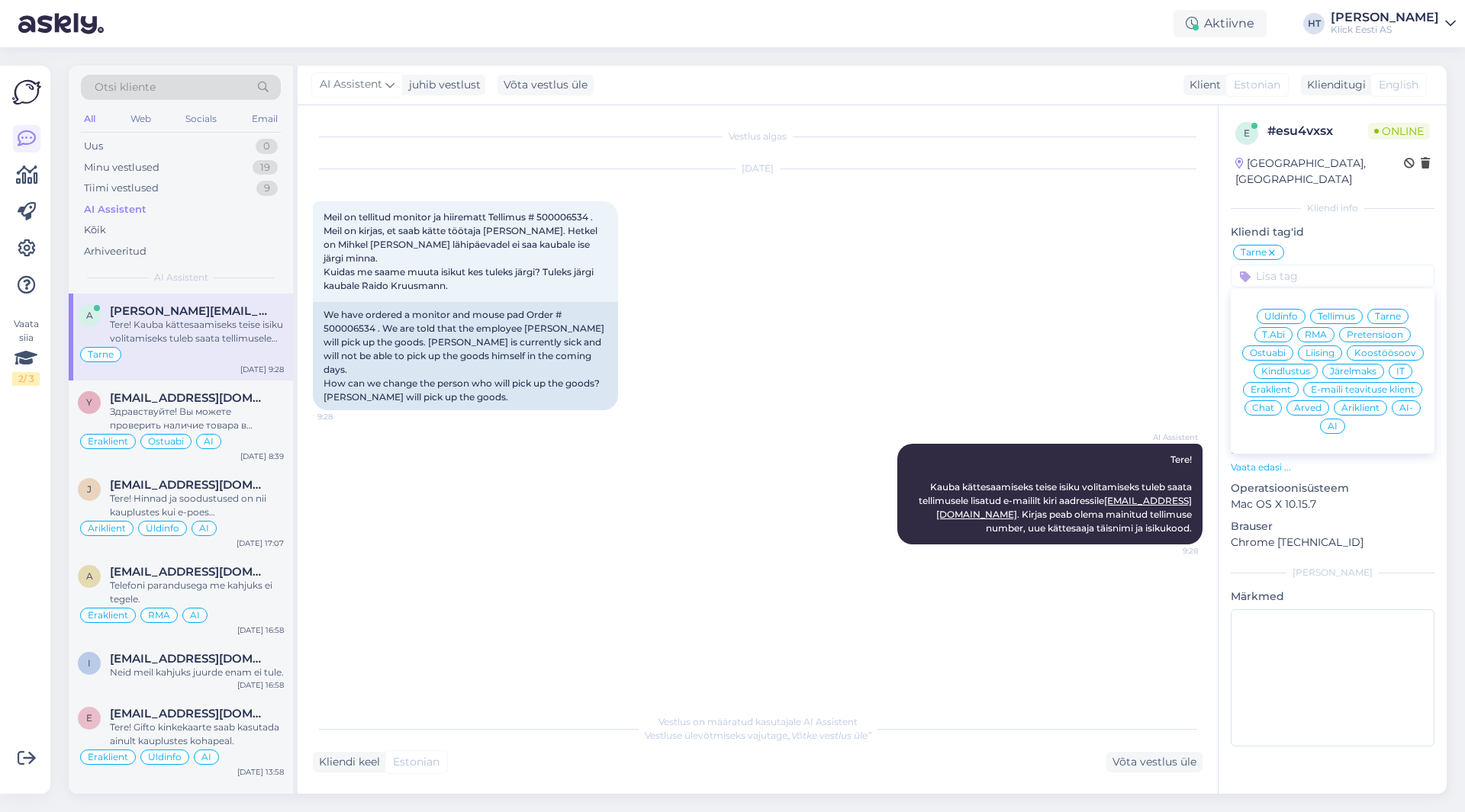
click at [1371, 403] on span "Äriklient" at bounding box center [1360, 407] width 38 height 9
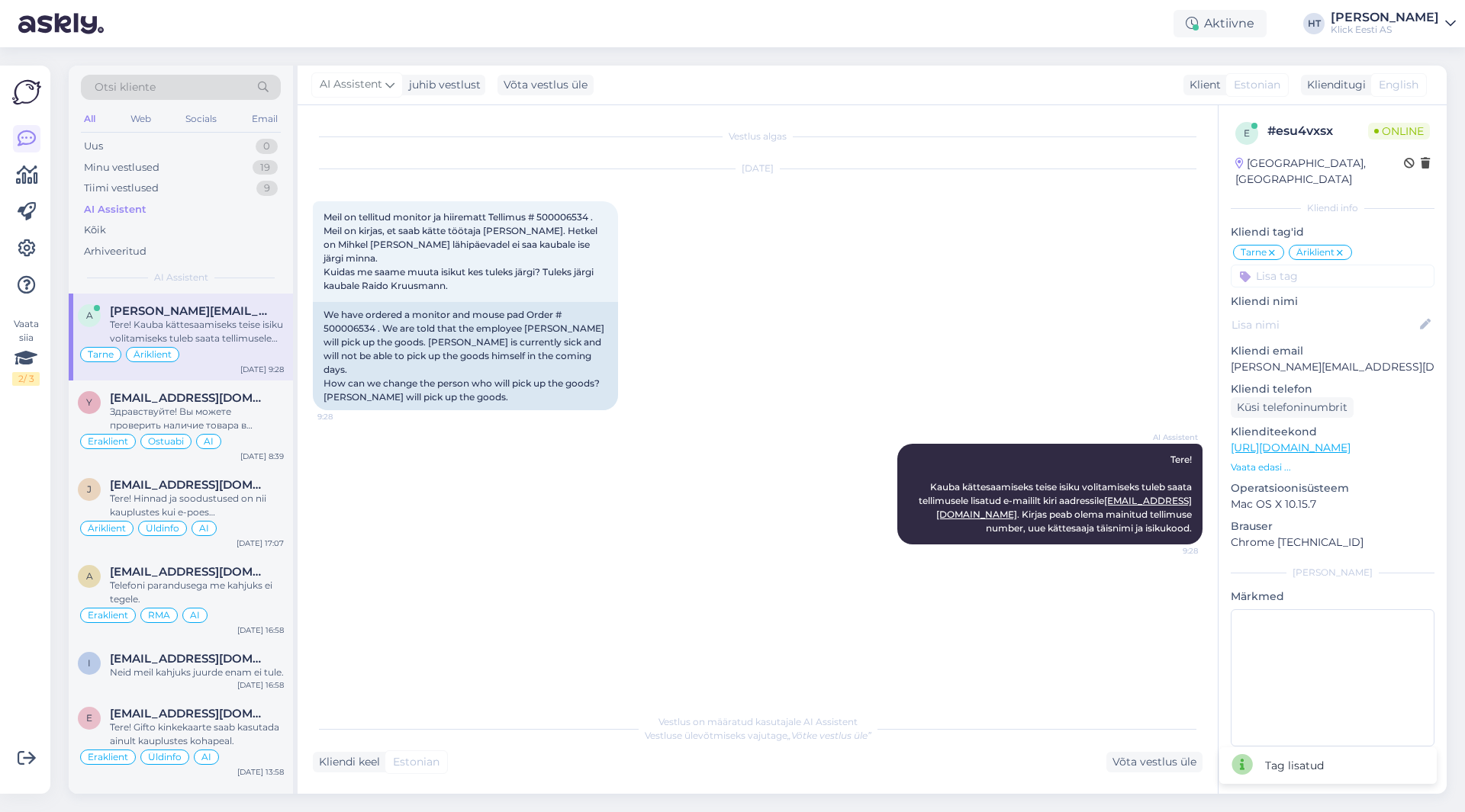
click at [829, 296] on div "[DATE] Meil on tellitud monitor ja hiirematt Tellimus # 500006534 . Meil on kir…" at bounding box center [757, 289] width 889 height 274
click at [228, 170] on div "Minu vestlused 19" at bounding box center [181, 168] width 200 height 21
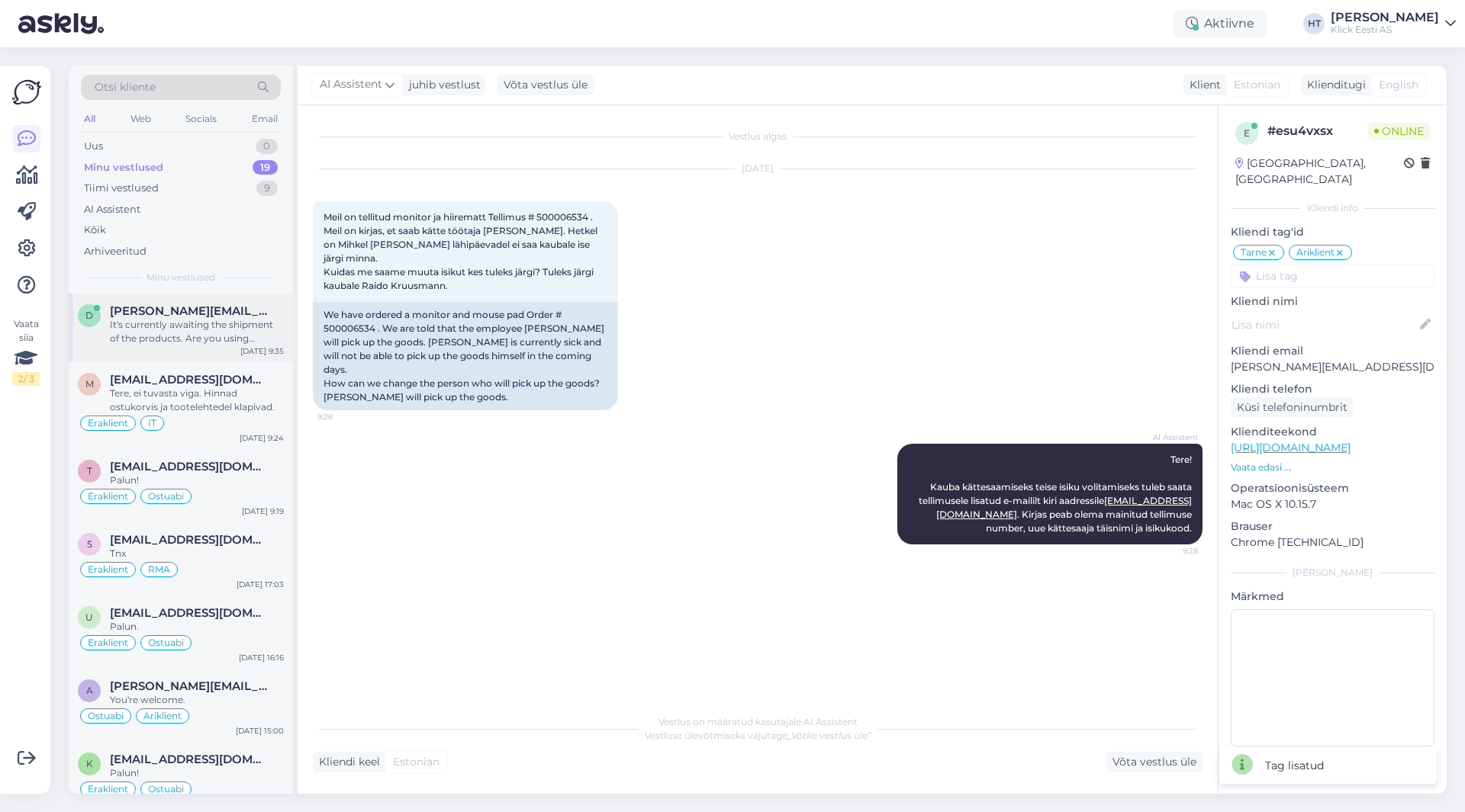
click at [211, 312] on div "[PERSON_NAME][EMAIL_ADDRESS][DOMAIN_NAME]" at bounding box center [197, 311] width 174 height 14
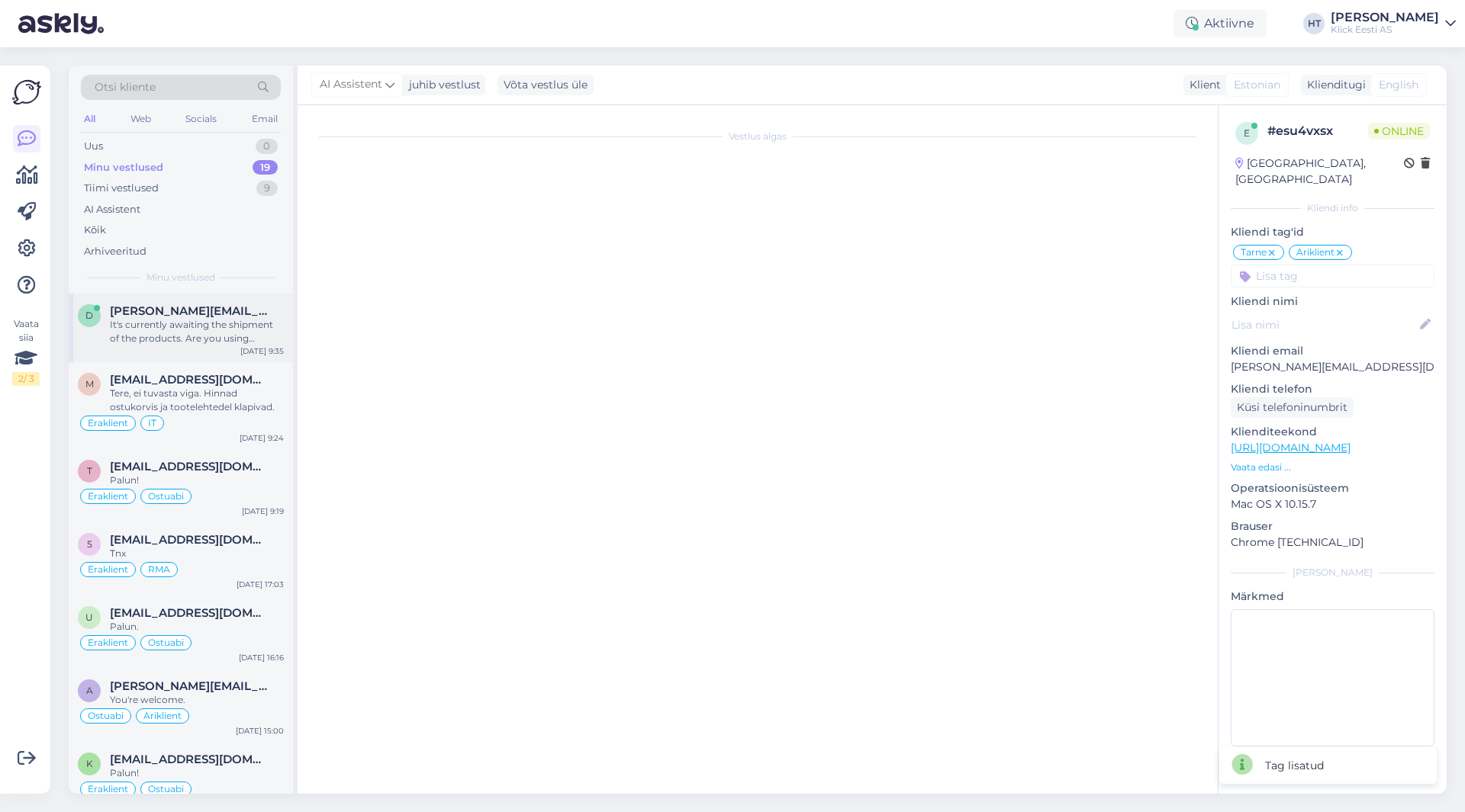
scroll to position [73, 0]
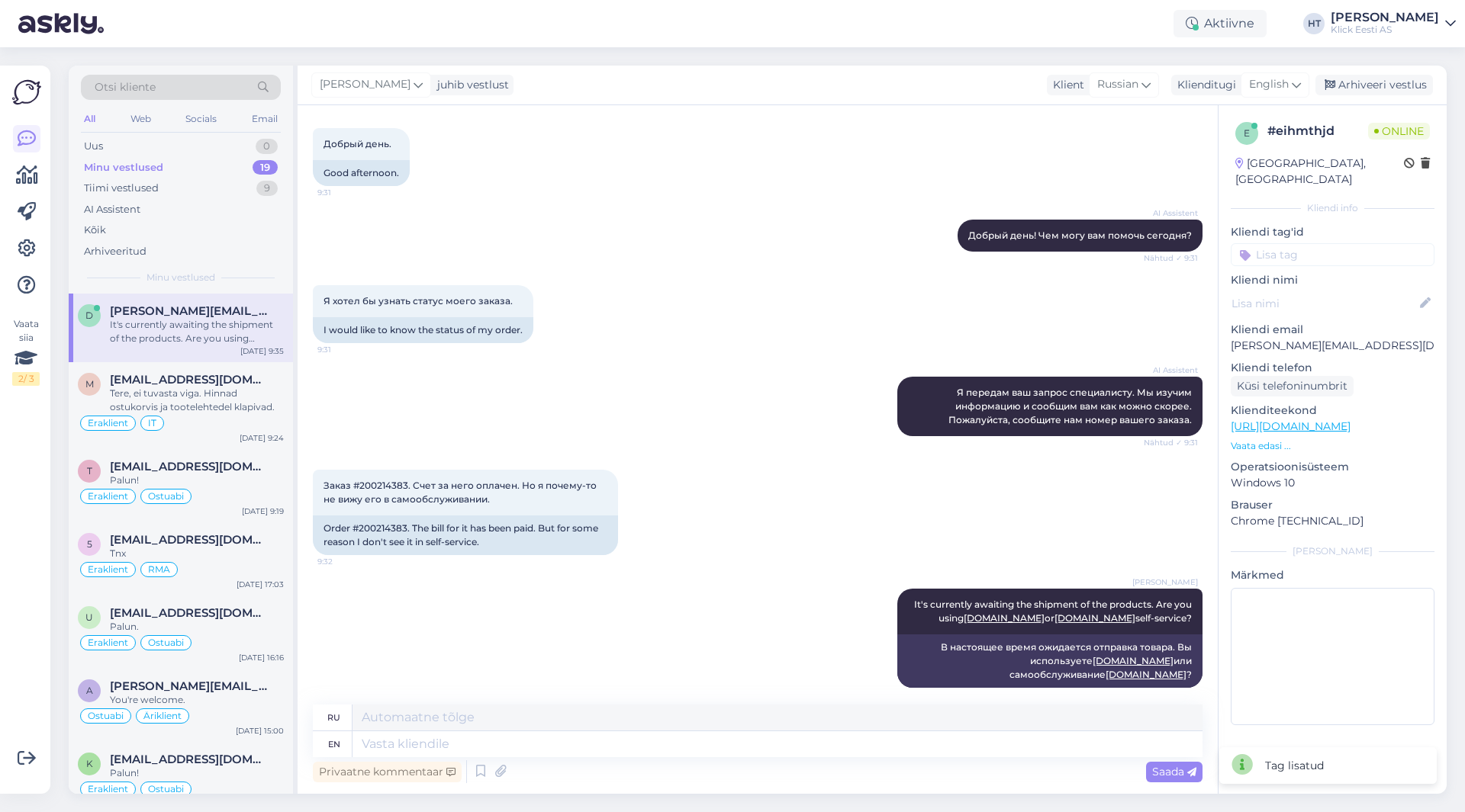
click at [1318, 244] on input at bounding box center [1333, 255] width 204 height 23
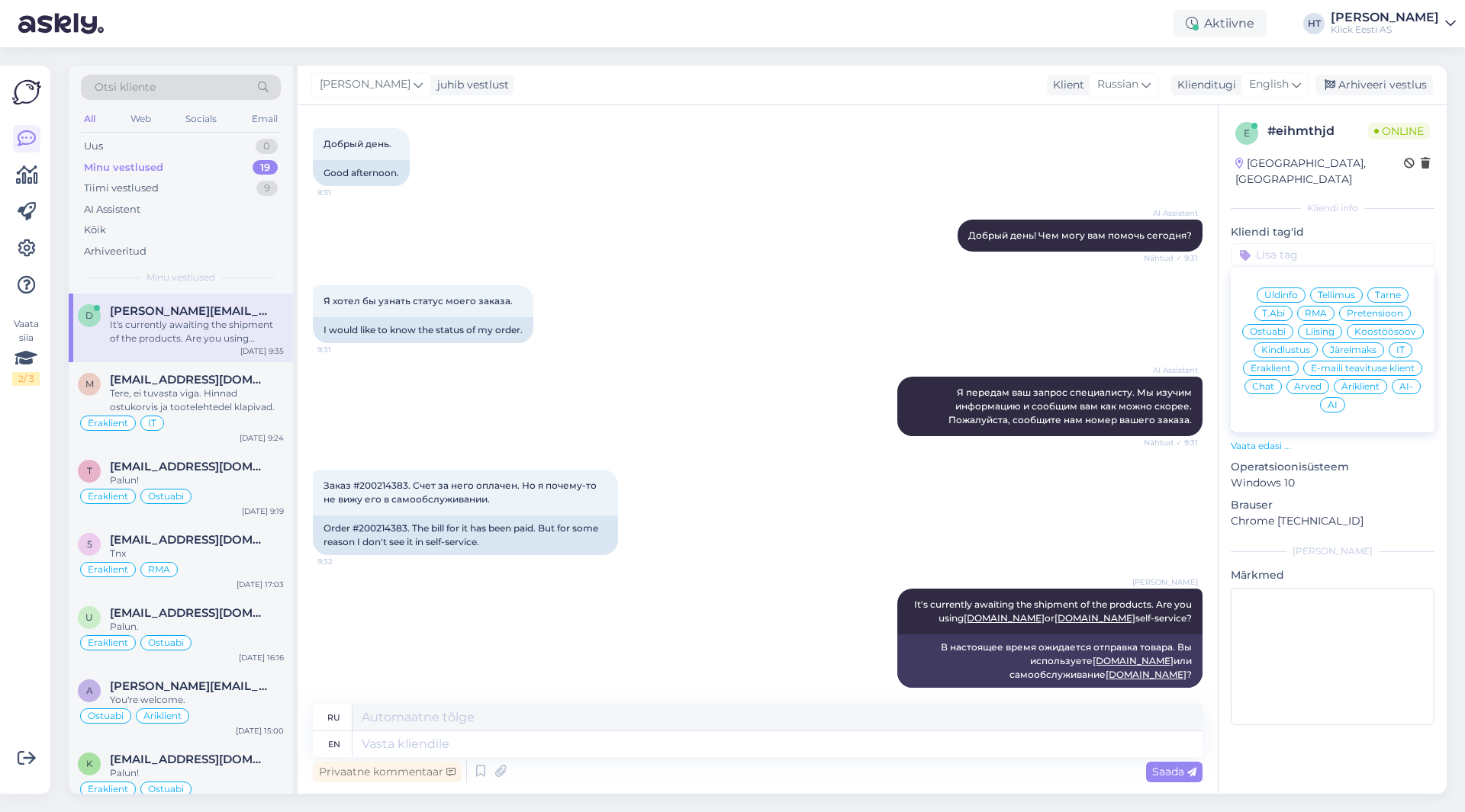
click at [1381, 291] on span "Tarne" at bounding box center [1388, 295] width 26 height 9
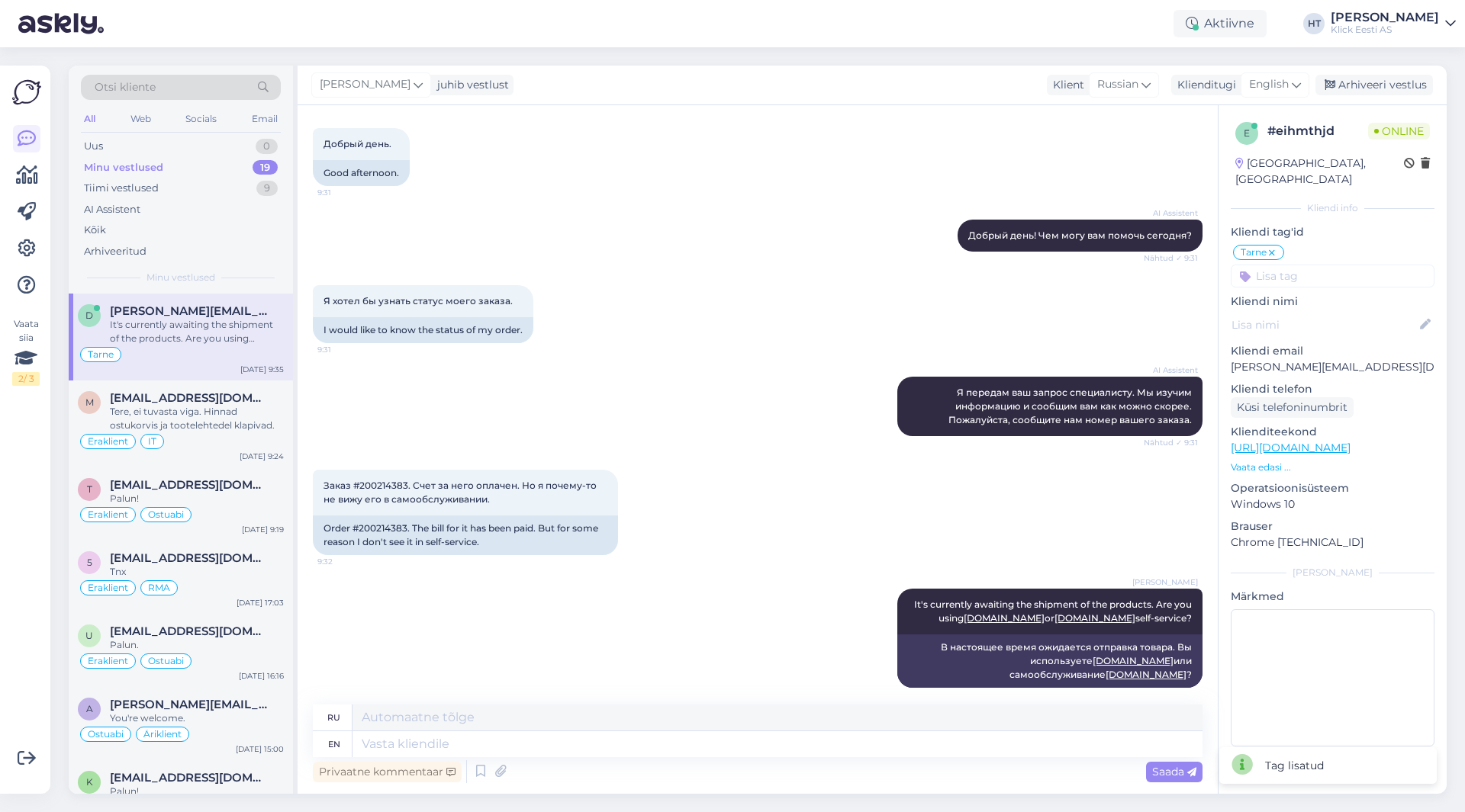
click at [1331, 268] on input at bounding box center [1333, 276] width 204 height 23
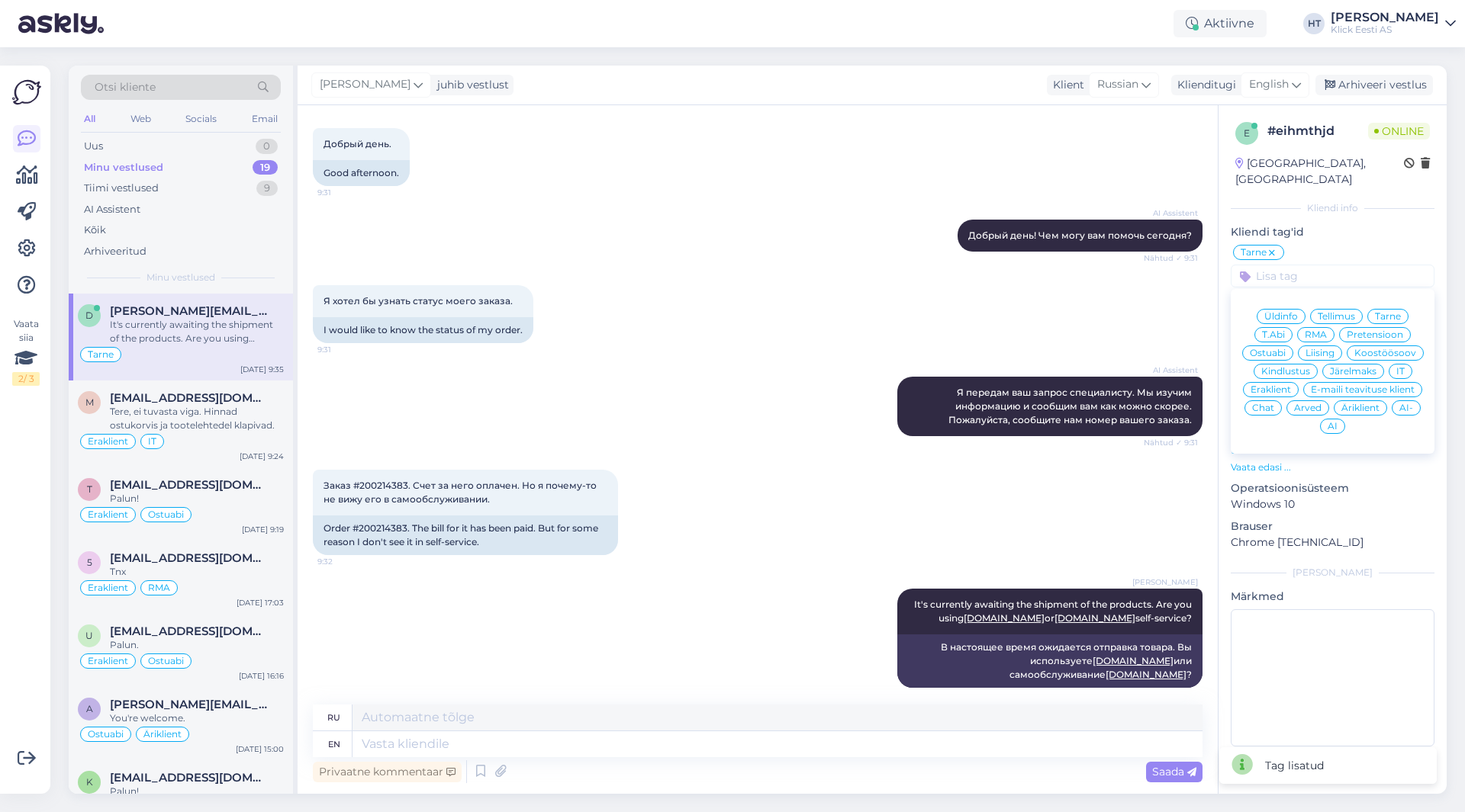
click at [1405, 363] on div "IT" at bounding box center [1400, 371] width 23 height 15
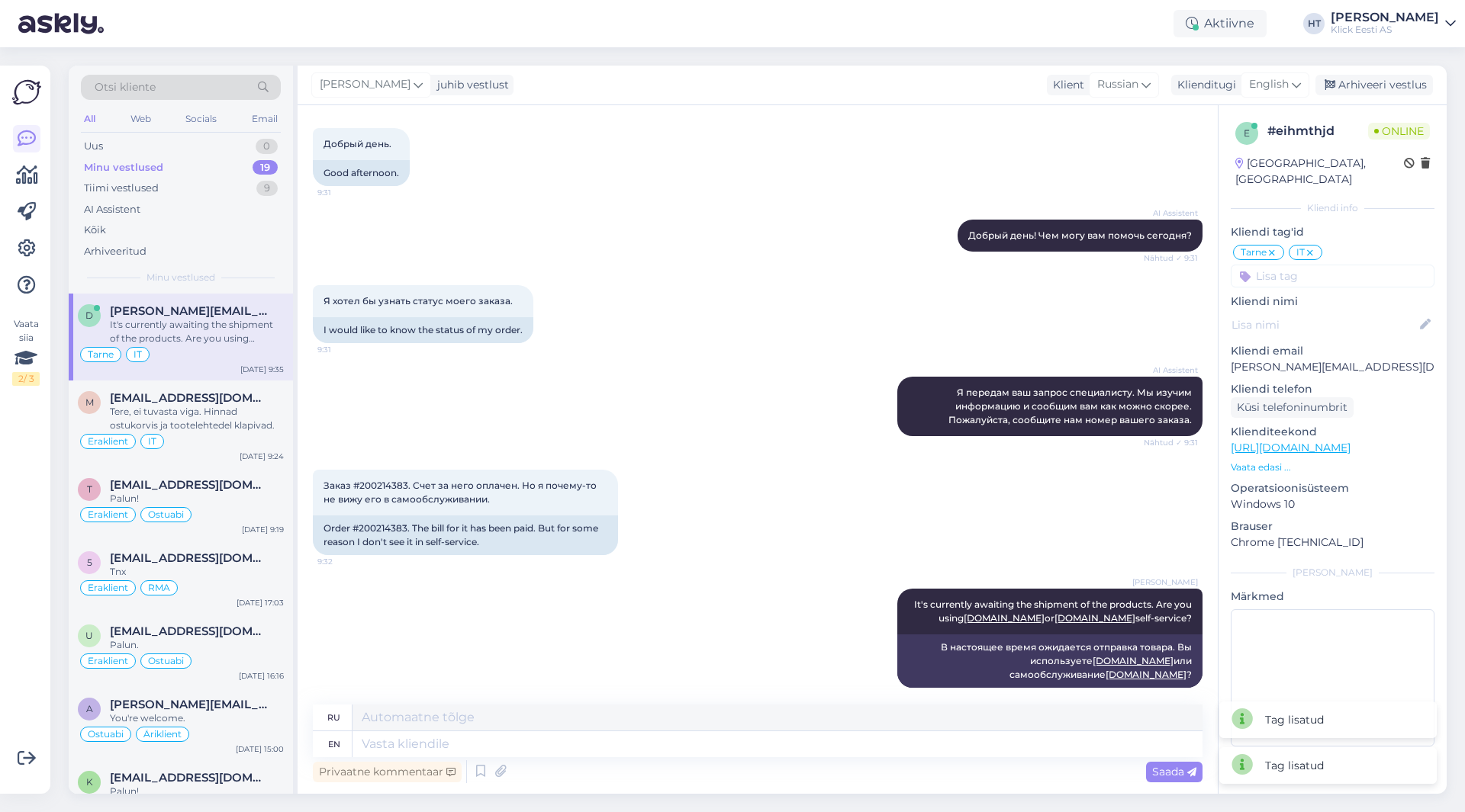
click at [1303, 265] on input at bounding box center [1333, 276] width 204 height 23
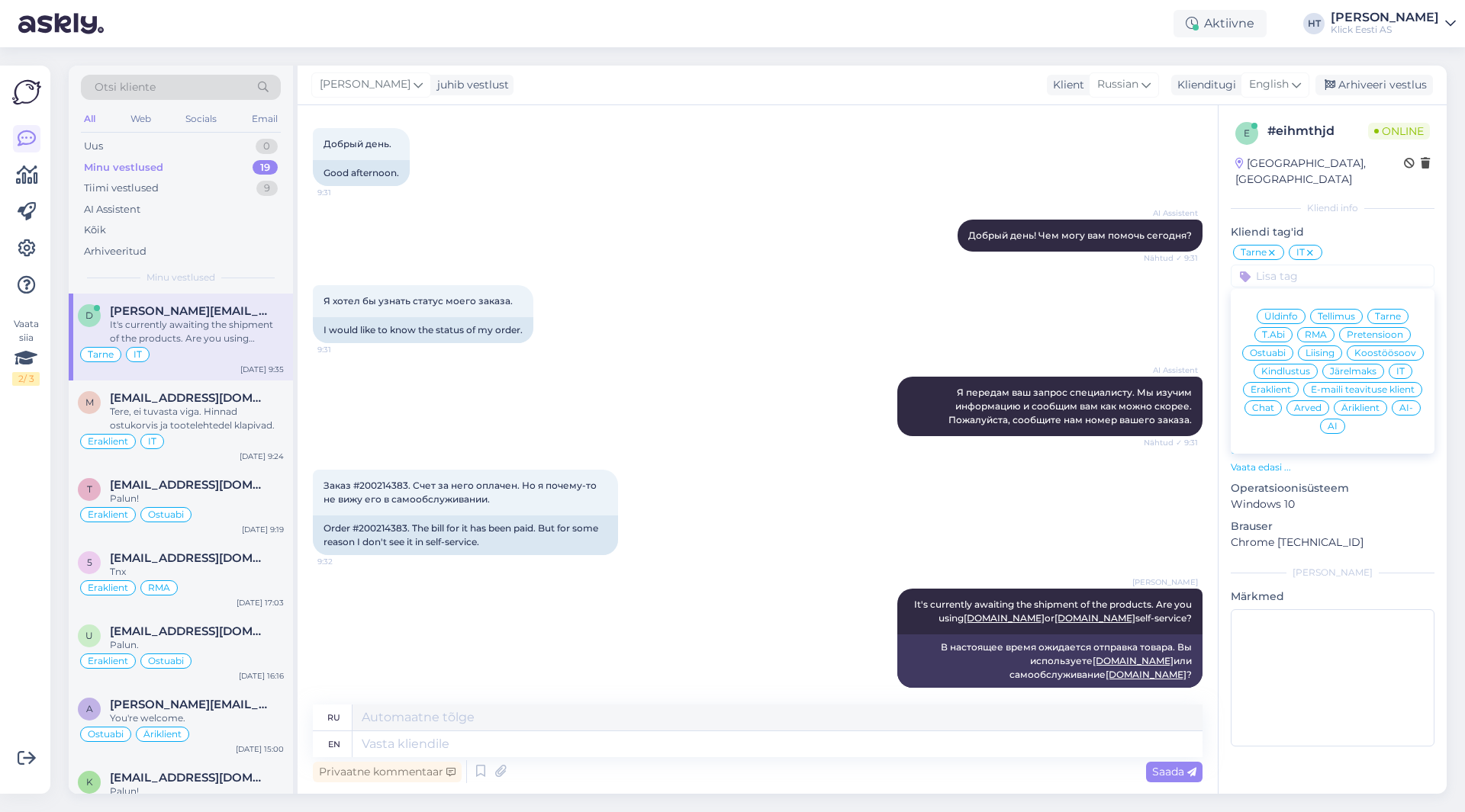
click at [1352, 403] on span "Äriklient" at bounding box center [1360, 407] width 38 height 9
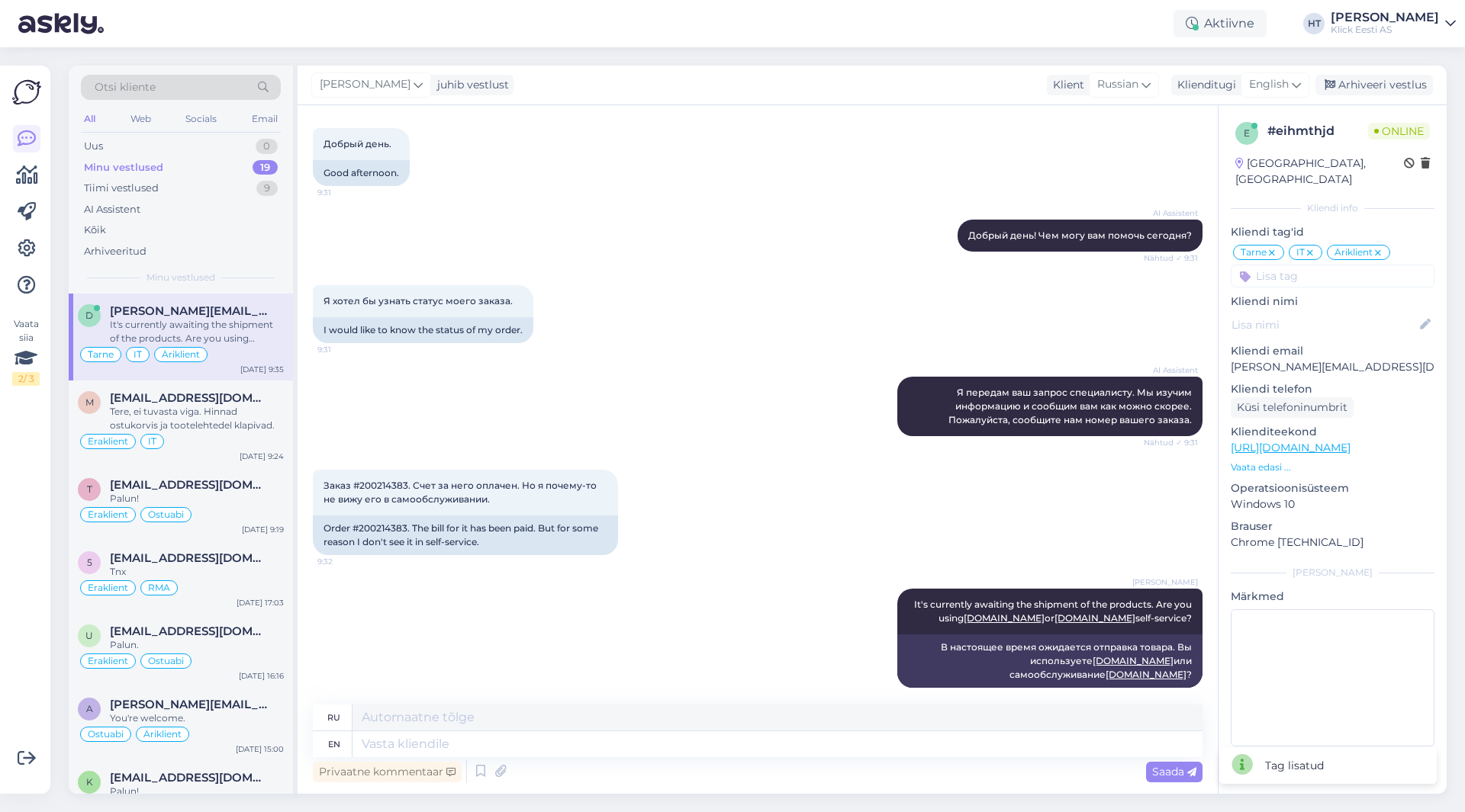
click at [877, 322] on div "Я хотел бы узнать статус моего заказа. 9:31 I would like to know the status of …" at bounding box center [757, 314] width 889 height 91
click at [253, 145] on div "Uus 1" at bounding box center [181, 147] width 200 height 21
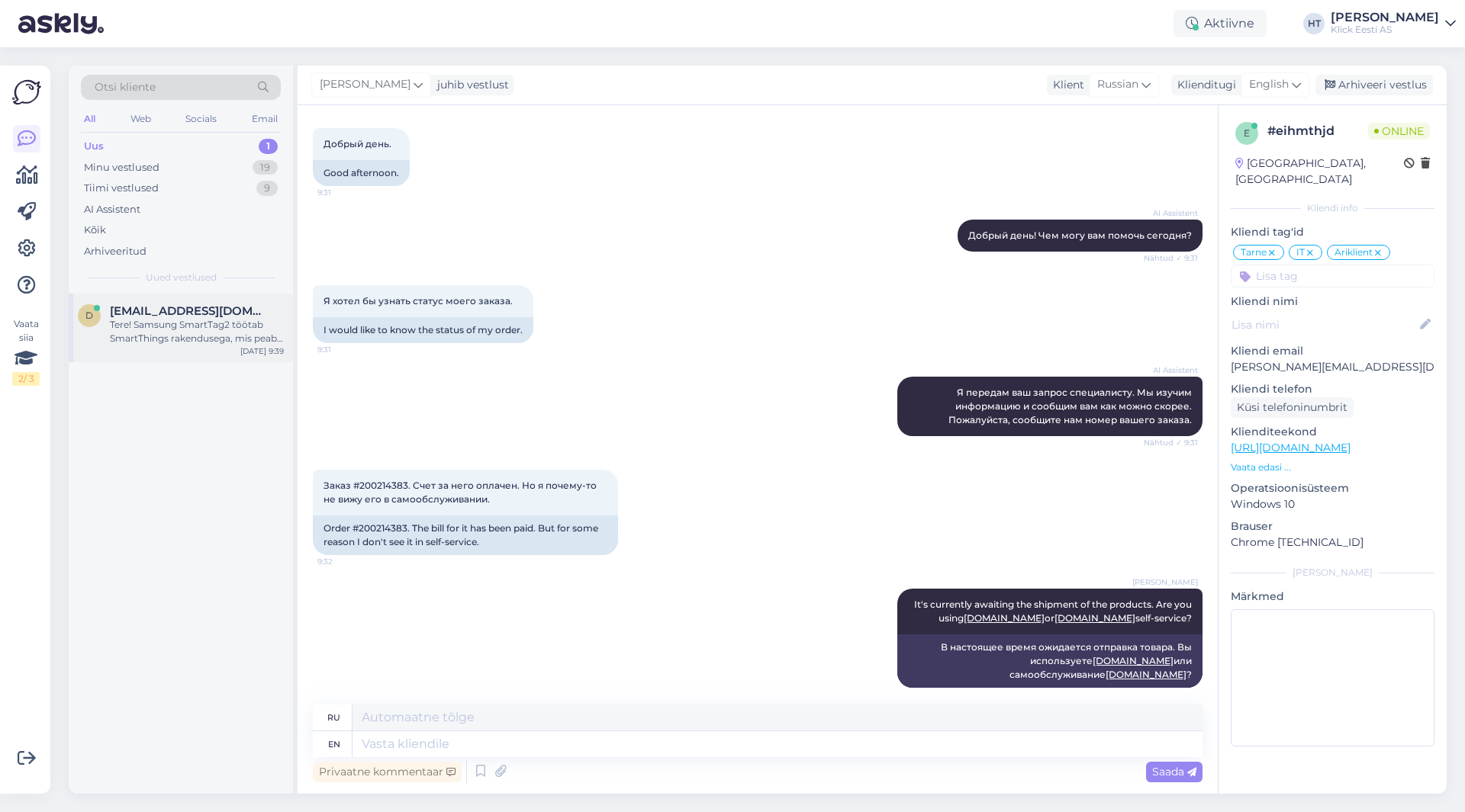
click at [214, 317] on span "[EMAIL_ADDRESS][DOMAIN_NAME]" at bounding box center [190, 311] width 159 height 14
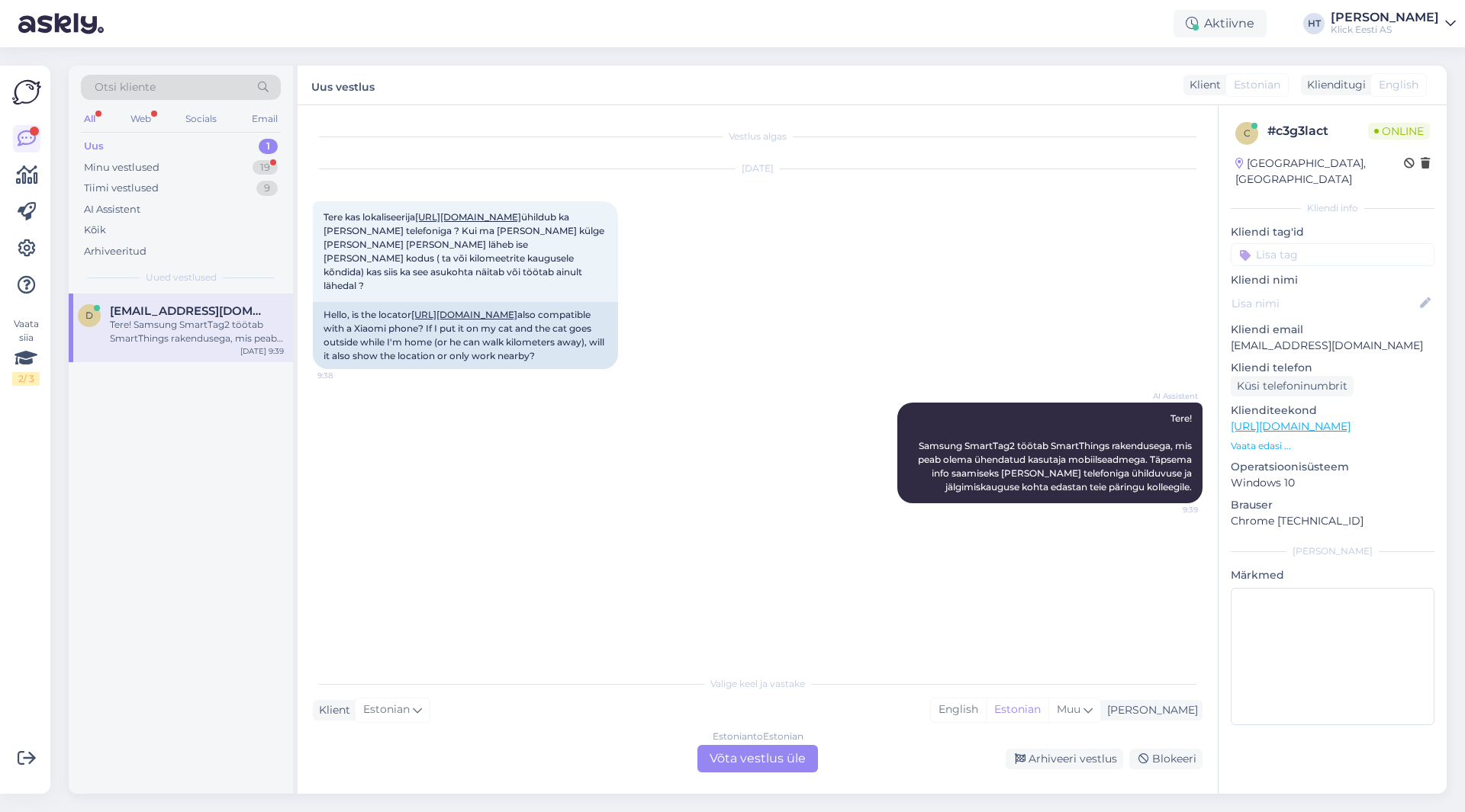
click at [737, 766] on div "Estonian to Estonian Võta vestlus üle" at bounding box center [757, 759] width 121 height 28
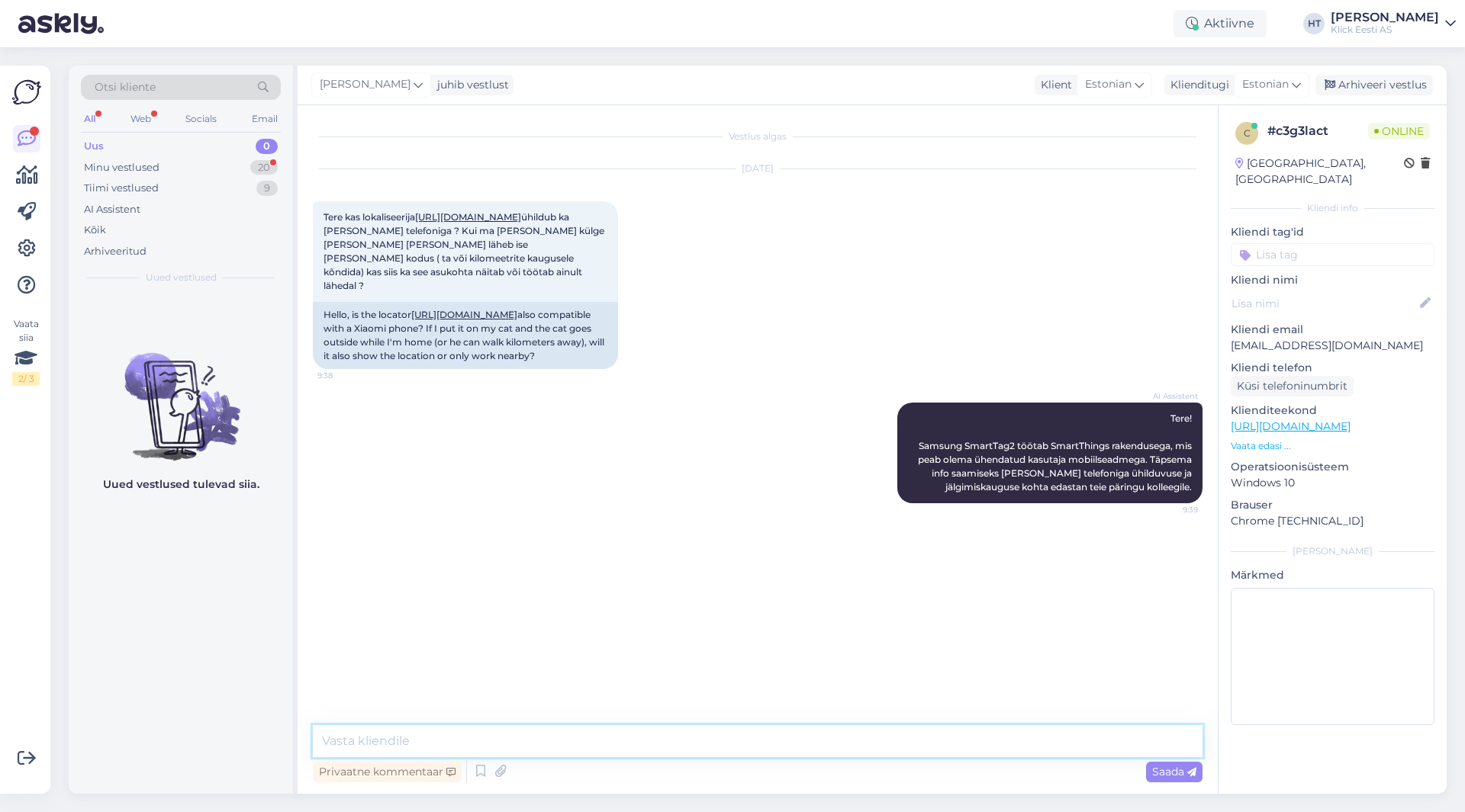
click at [742, 748] on textarea at bounding box center [757, 742] width 889 height 32
type textarea "Ainult Samsungi telefoniga töötab. Asukoha määramiseks kasutab BLE-d, ehk lähed…"
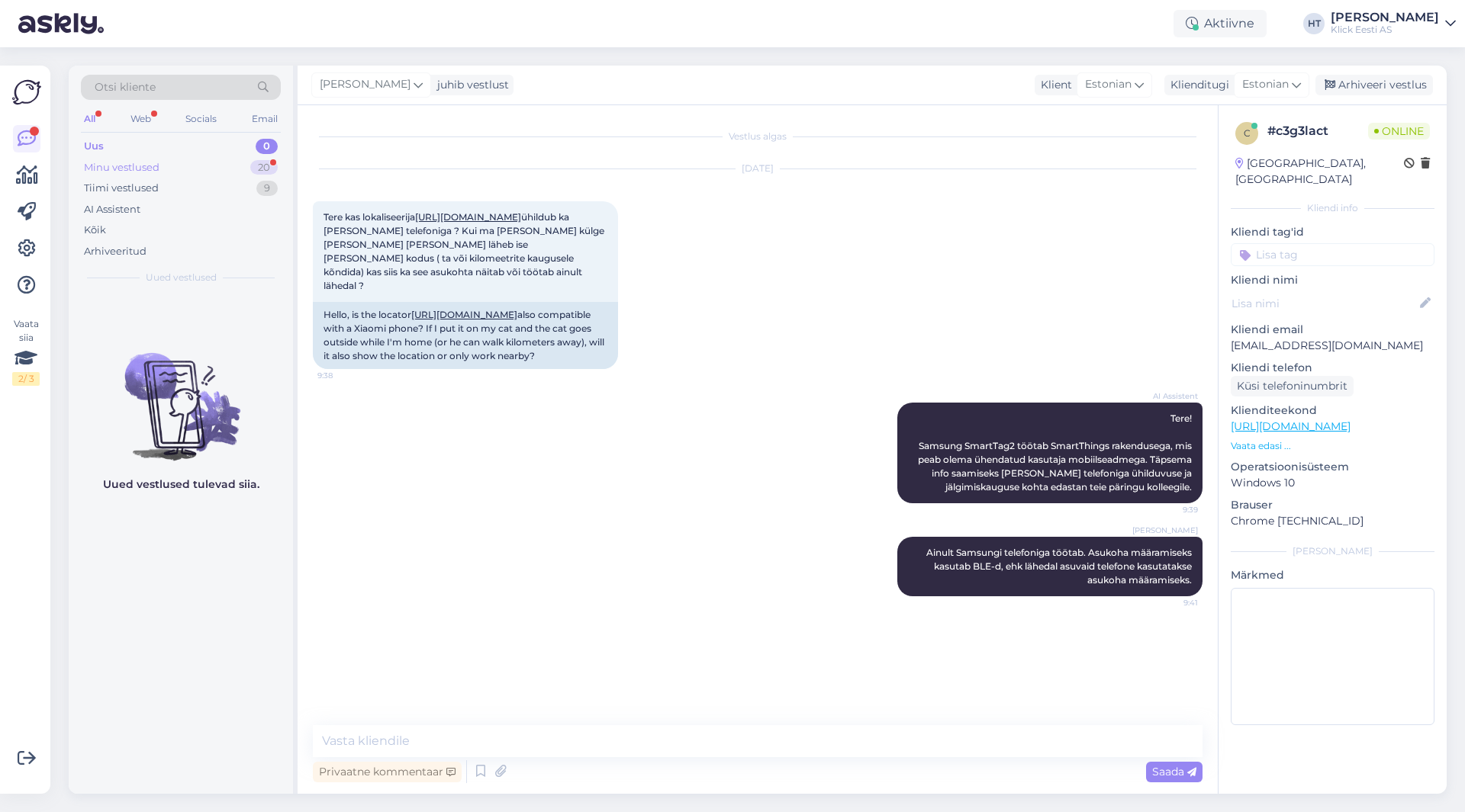
click at [269, 161] on div "20" at bounding box center [264, 168] width 28 height 15
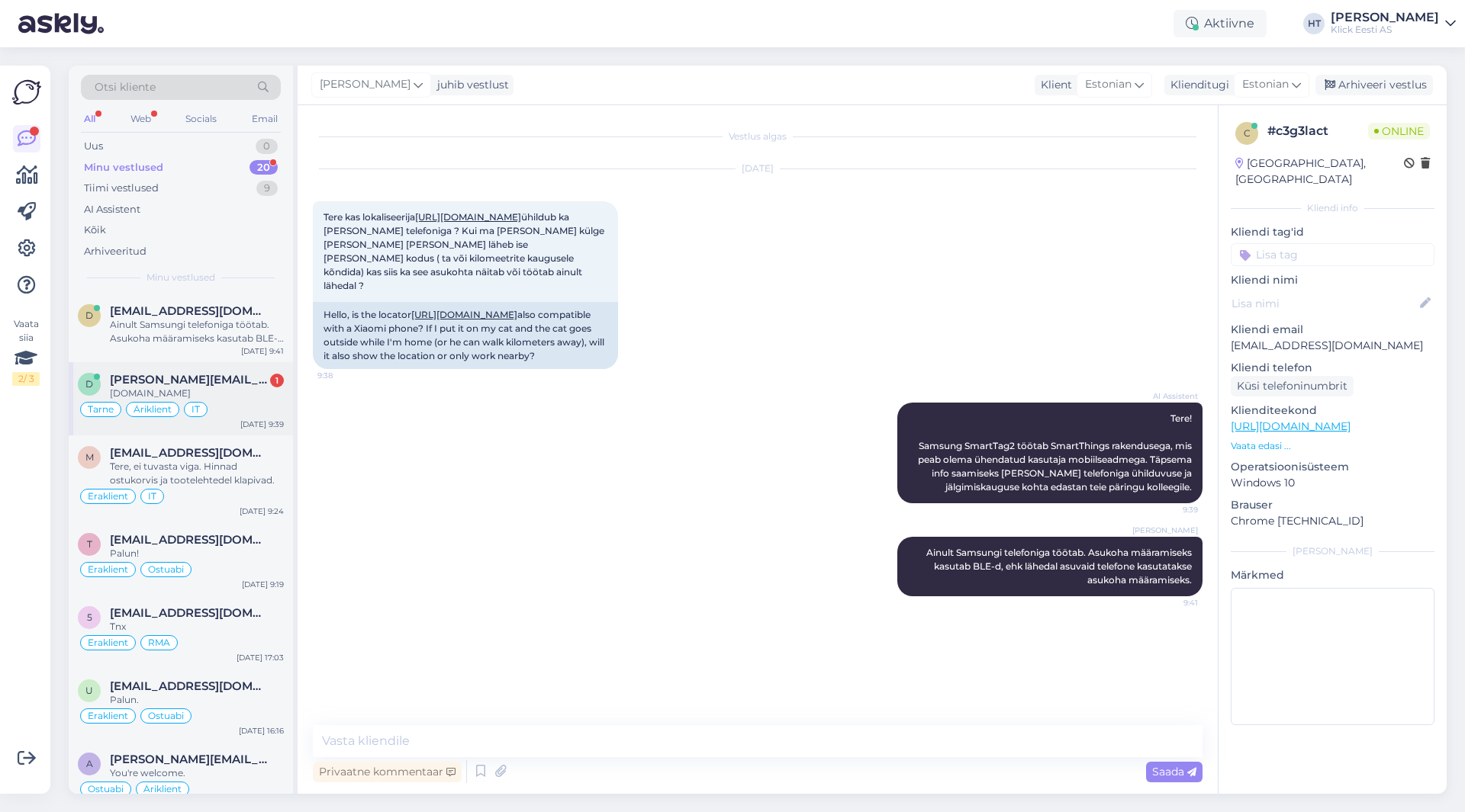
click at [270, 389] on div "[DOMAIN_NAME]" at bounding box center [197, 393] width 174 height 14
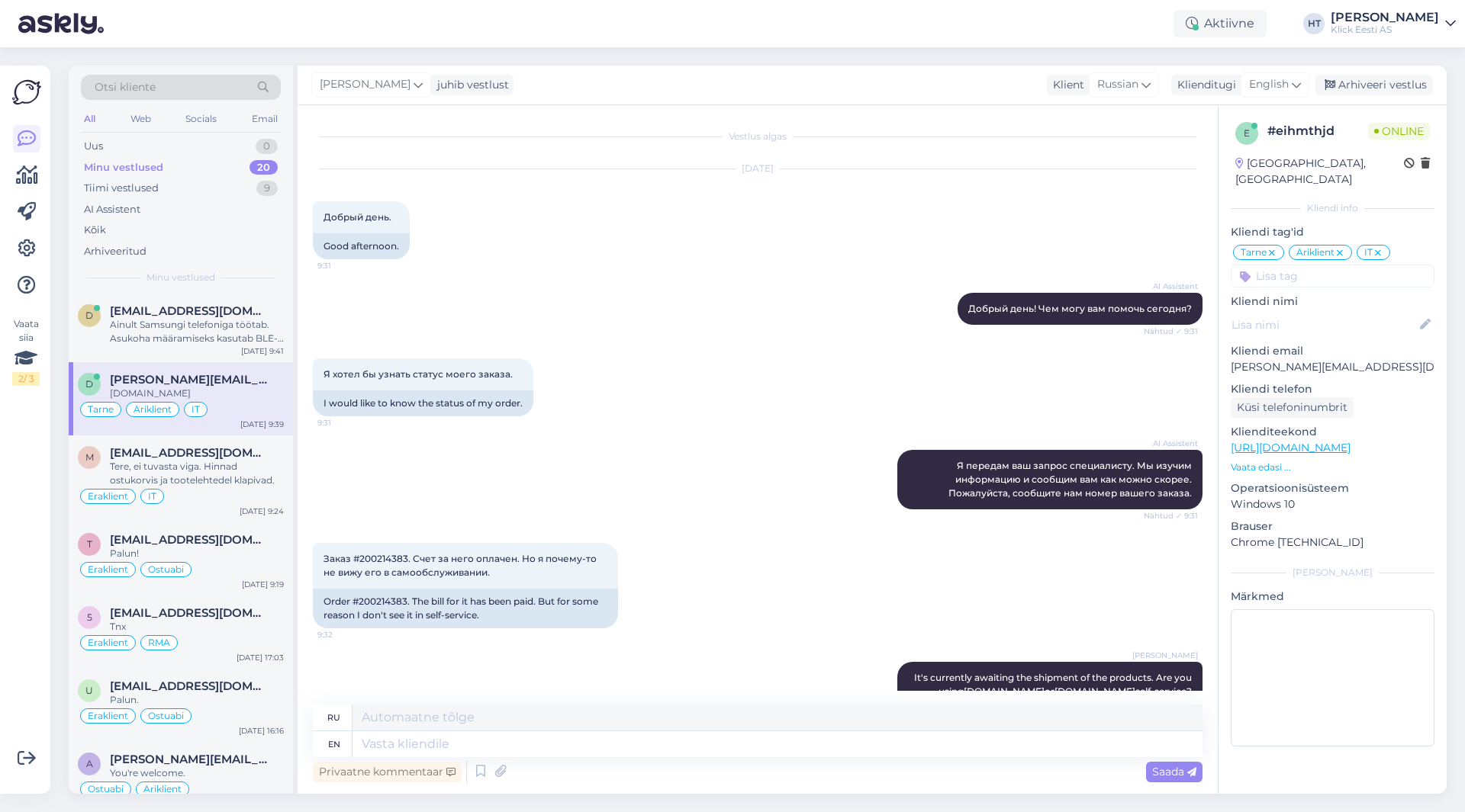
scroll to position [164, 0]
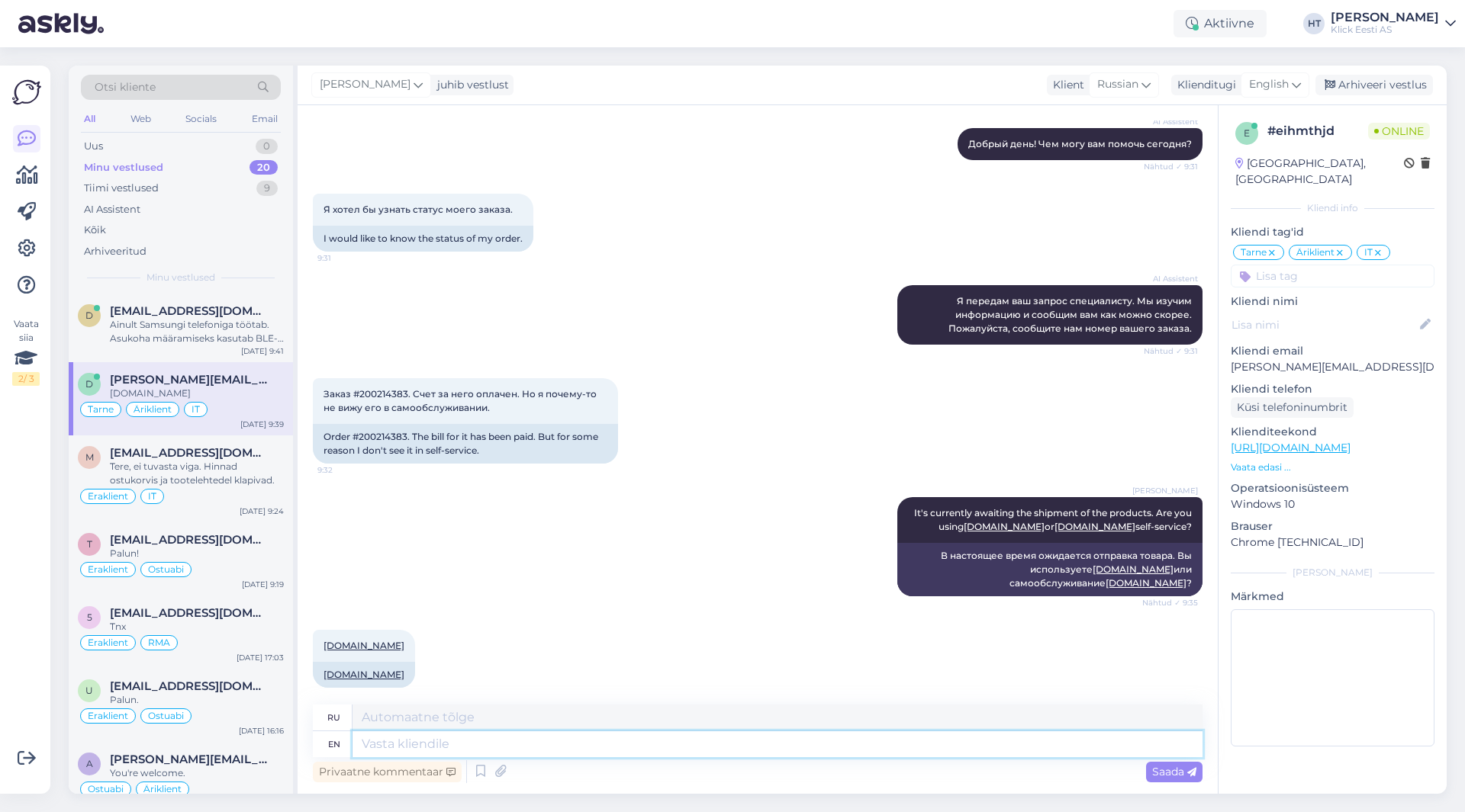
click at [499, 742] on textarea at bounding box center [777, 744] width 850 height 26
click at [687, 551] on div "[PERSON_NAME] It's currently awaiting the shipment of the products. Are you usi…" at bounding box center [757, 546] width 889 height 133
click at [687, 750] on textarea at bounding box center [777, 744] width 850 height 26
type textarea "The"
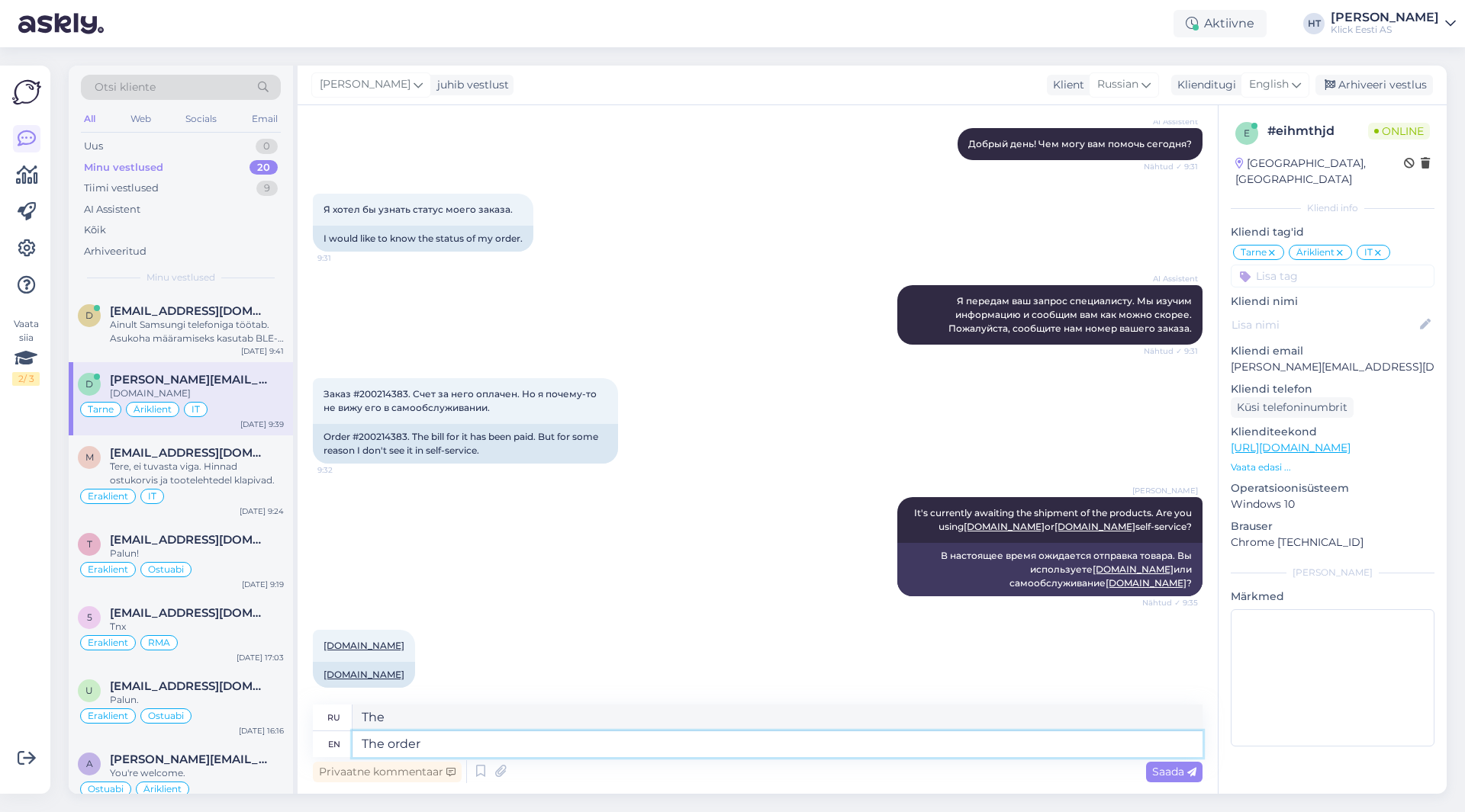
type textarea "The order y"
type textarea "Порядок"
type textarea "The order you"
type textarea "Заказ, который вы"
type textarea "The order you made i"
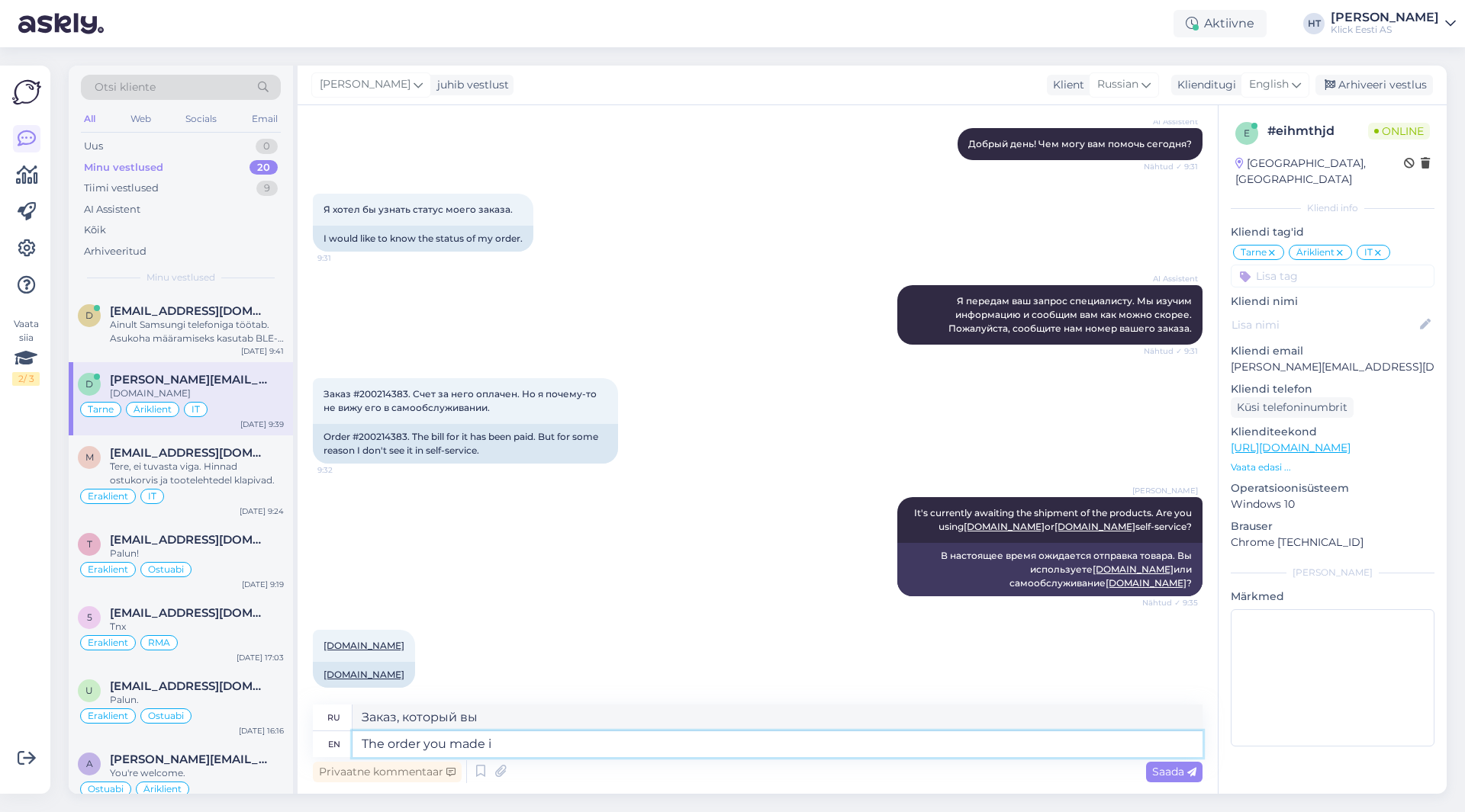
type textarea "Заказ, который вы сделали"
type textarea "The order you made is l"
type textarea "Заказ, который вы сделали, это"
type textarea "The order you made is linked t"
type textarea "Сделанный вами заказ связан"
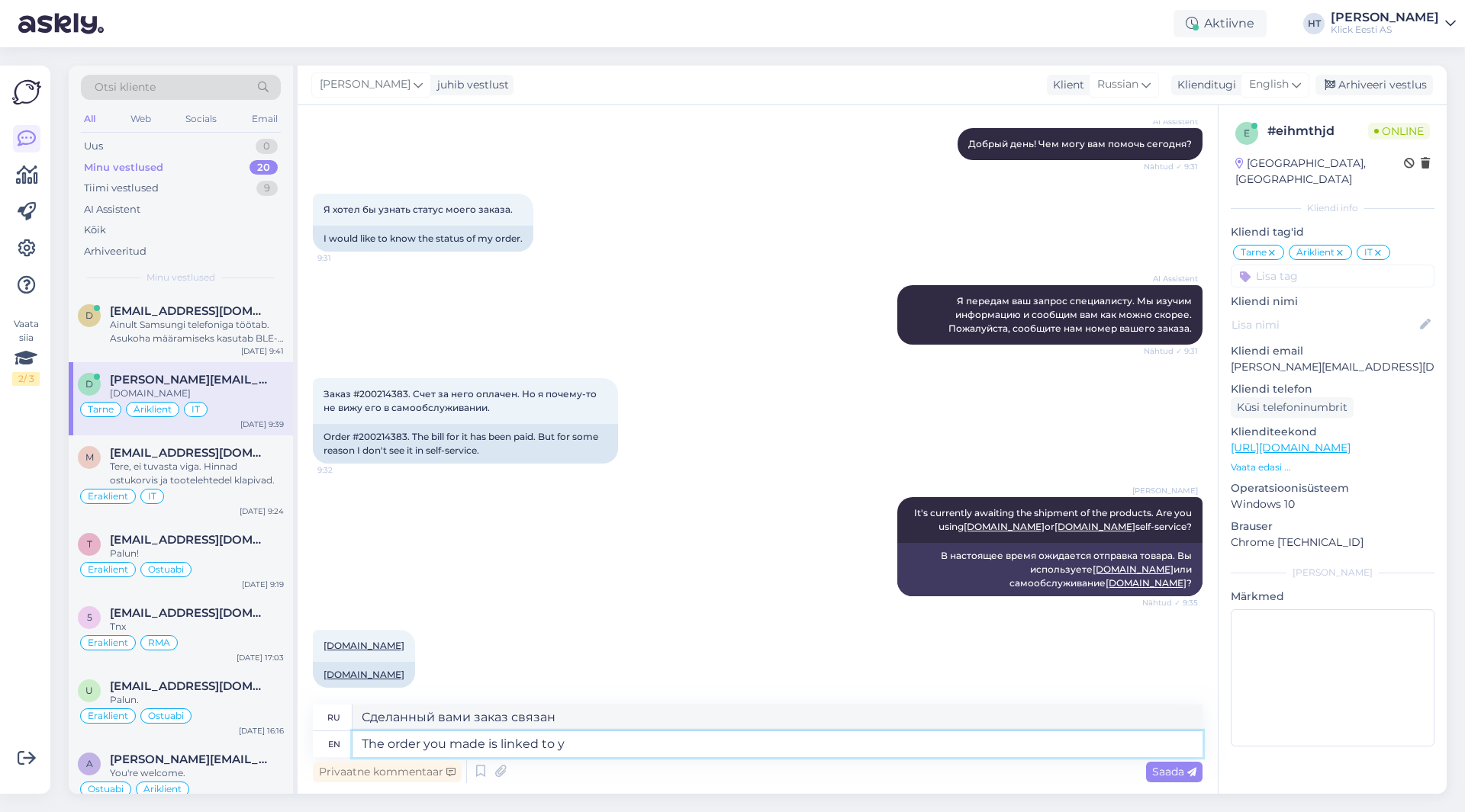
type textarea "The order you made is linked to yo"
type textarea "Сделанный вами заказ связан с"
type textarea "The order you made is linked to your kl"
type textarea "Сделанный вами заказ связан с вашим"
type textarea "The order you made is linked to your [DOMAIN_NAME]"
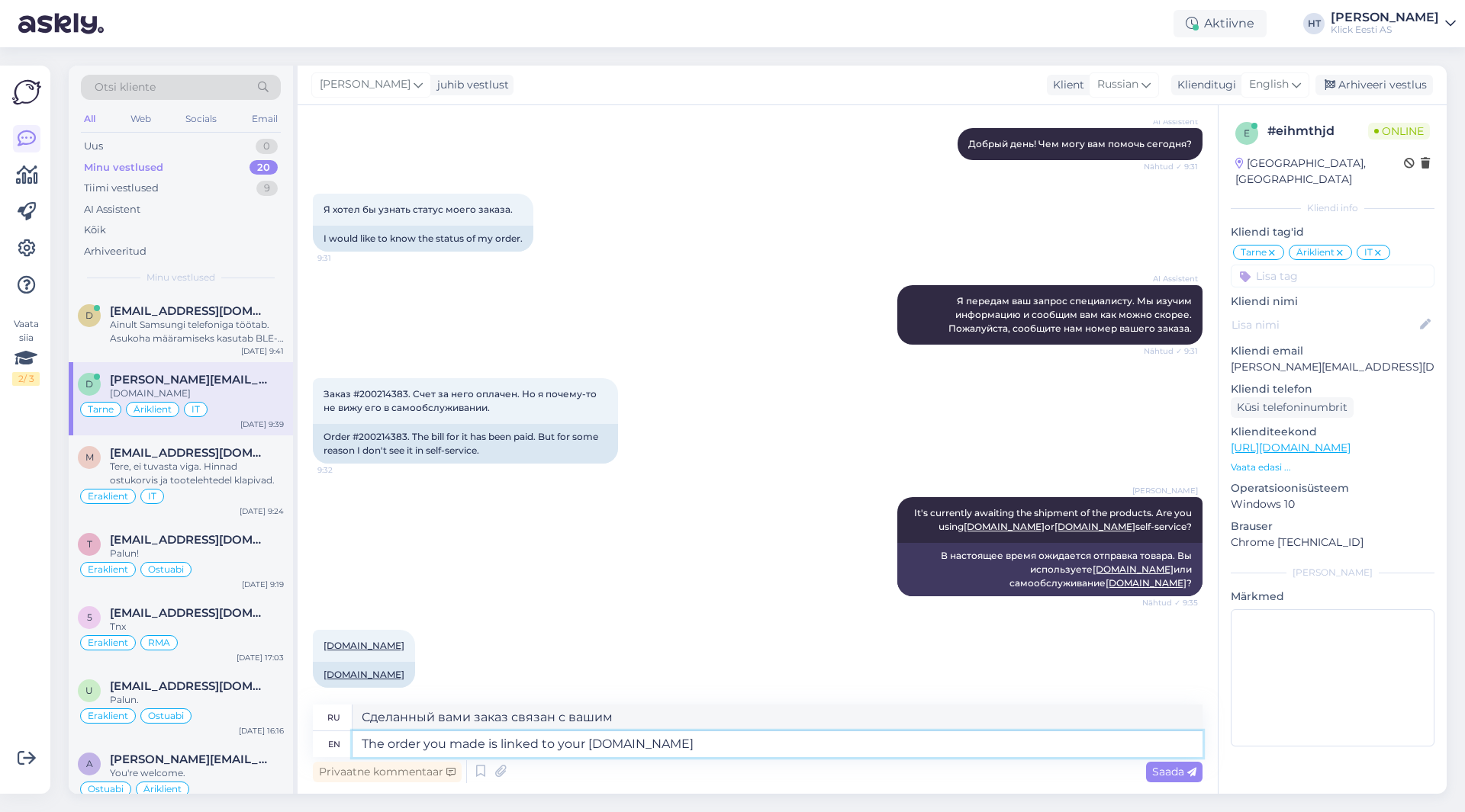
type textarea "Сделанный вами заказ привязан к вашему [DOMAIN_NAME]"
type textarea "The order you made is linked to your [DOMAIN_NAME] account, so"
type textarea "Сделанный вами заказ привязан к вашей учетной записи [DOMAIN_NAME] ,"
type textarea "The order you made is linked to your [DOMAIN_NAME] account, so"
type textarea "Сделанный вами заказ привязан к вашей учетной записи [DOMAIN_NAME] , поэтому"
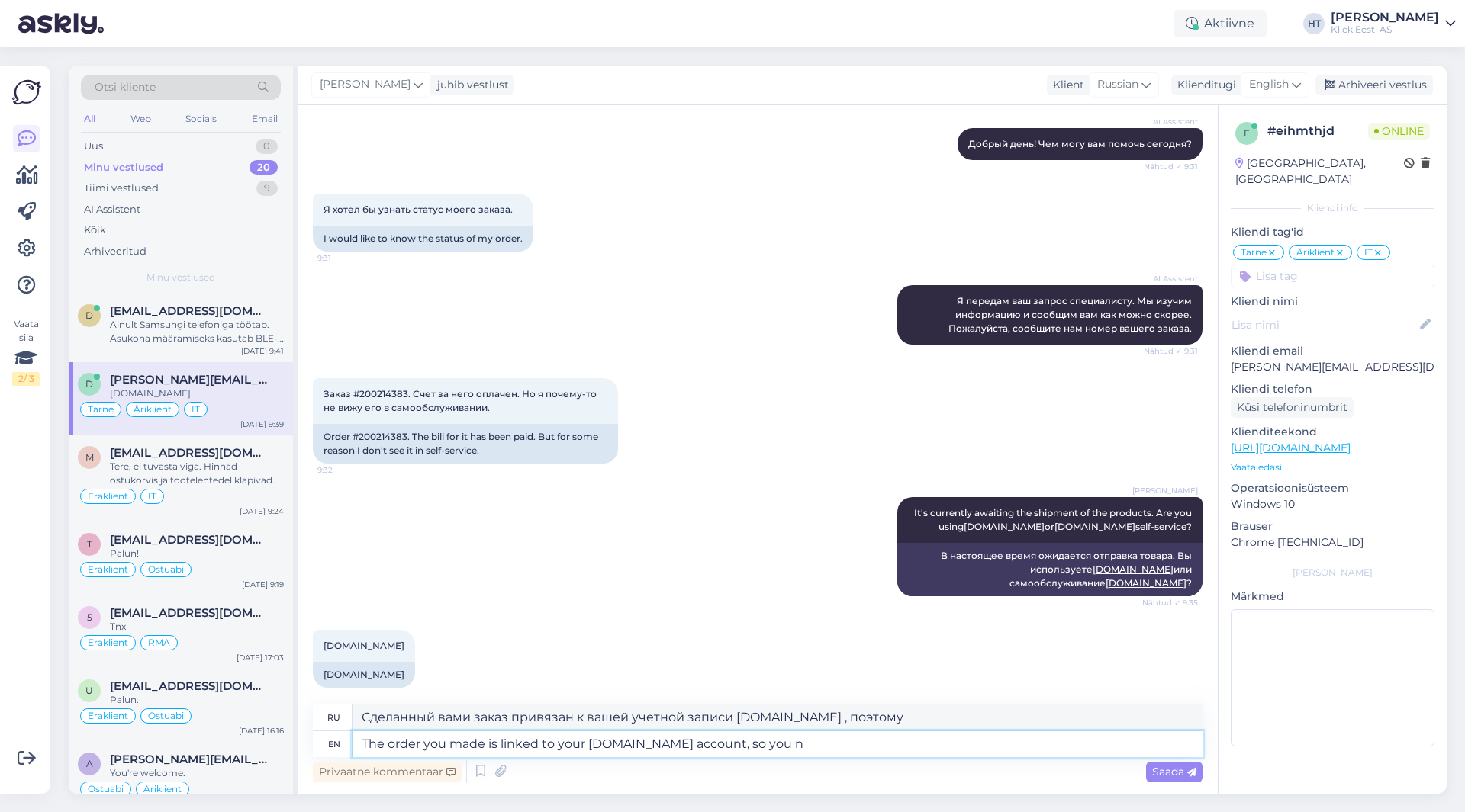
type textarea "The order you made is linked to your [DOMAIN_NAME] account, so you ne"
type textarea "Сделанный вами заказ привязан к вашей учетной записи [DOMAIN_NAME] , поэтому вы"
type textarea "The order you made is linked to your [DOMAIN_NAME] account, so you need to"
type textarea "Сделанный вами заказ связан с вашей учетной записью [DOMAIN_NAME] , поэтому вам…"
type textarea "The order you made is linked to your [DOMAIN_NAME] account, so you need to look…"
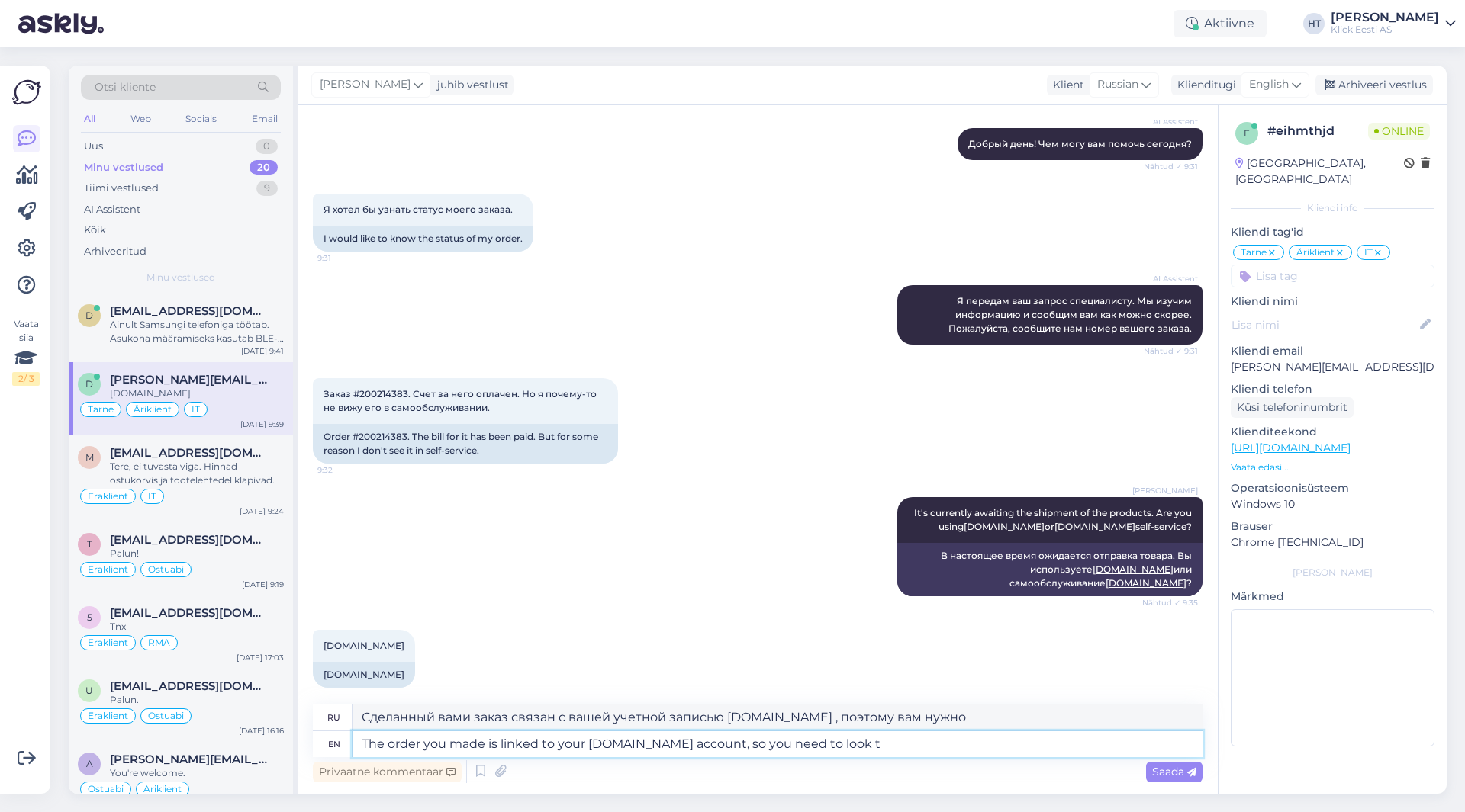
type textarea "Сделанный вами заказ связан с вашей учетной записью [DOMAIN_NAME] , поэтому вам…"
type textarea "The order you made is linked to your [DOMAIN_NAME] account, so you need to look…"
type textarea "Сделанный вами заказ связан с вашей учетной записью [DOMAIN_NAME] , поэтому вам…"
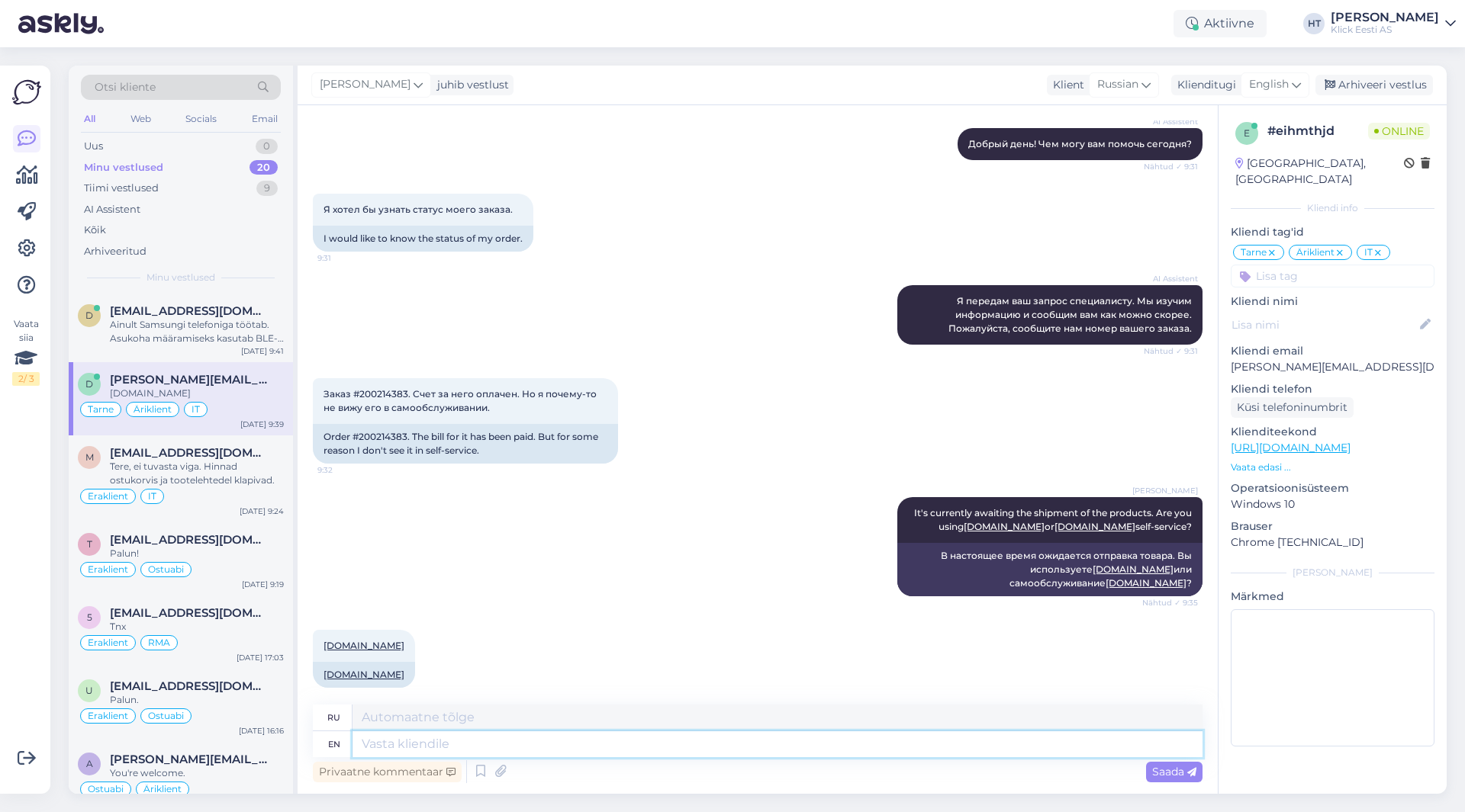
scroll to position [283, 0]
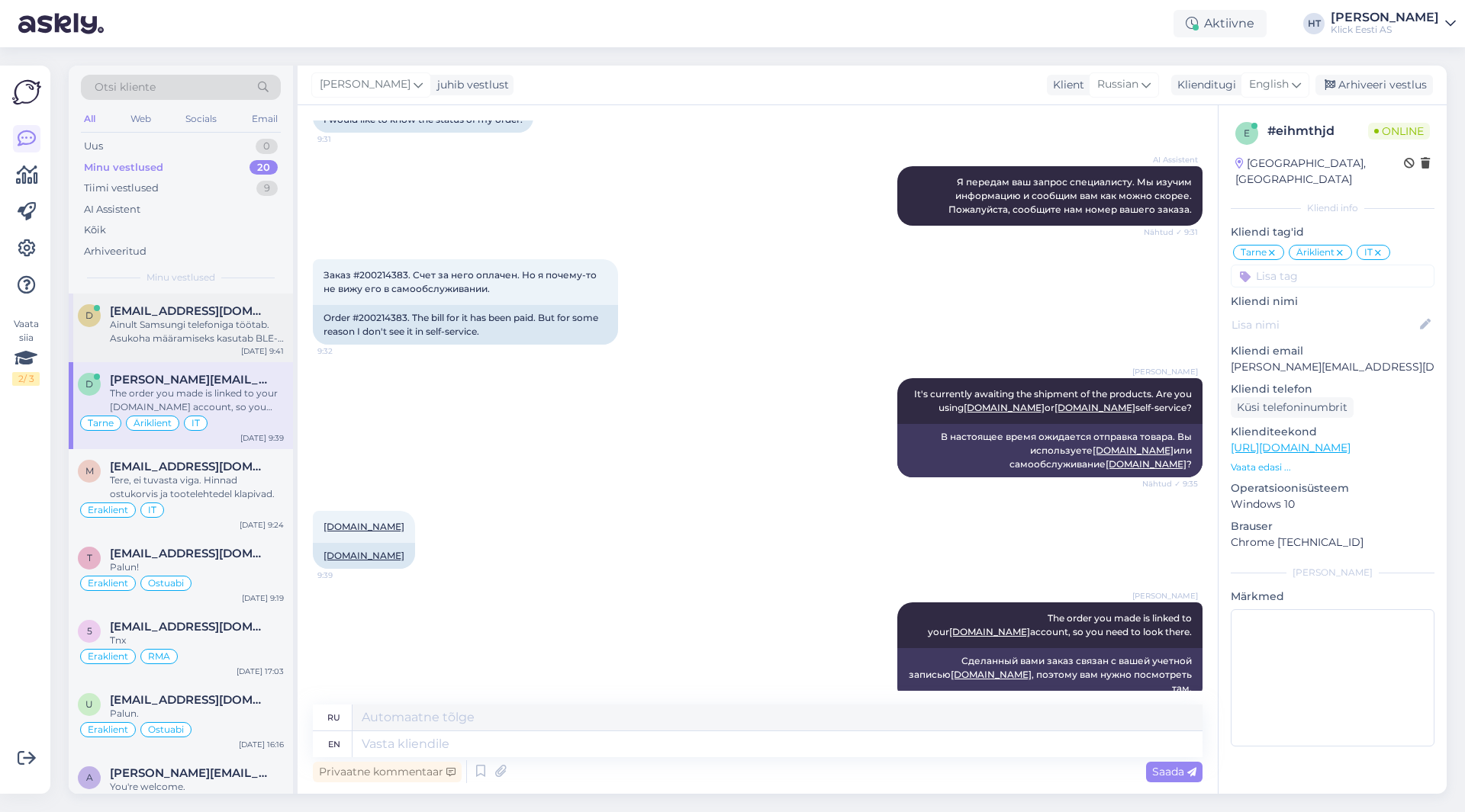
click at [194, 320] on div "Ainult Samsungi telefoniga töötab. Asukoha määramiseks kasutab BLE-d, ehk lähed…" at bounding box center [197, 332] width 174 height 28
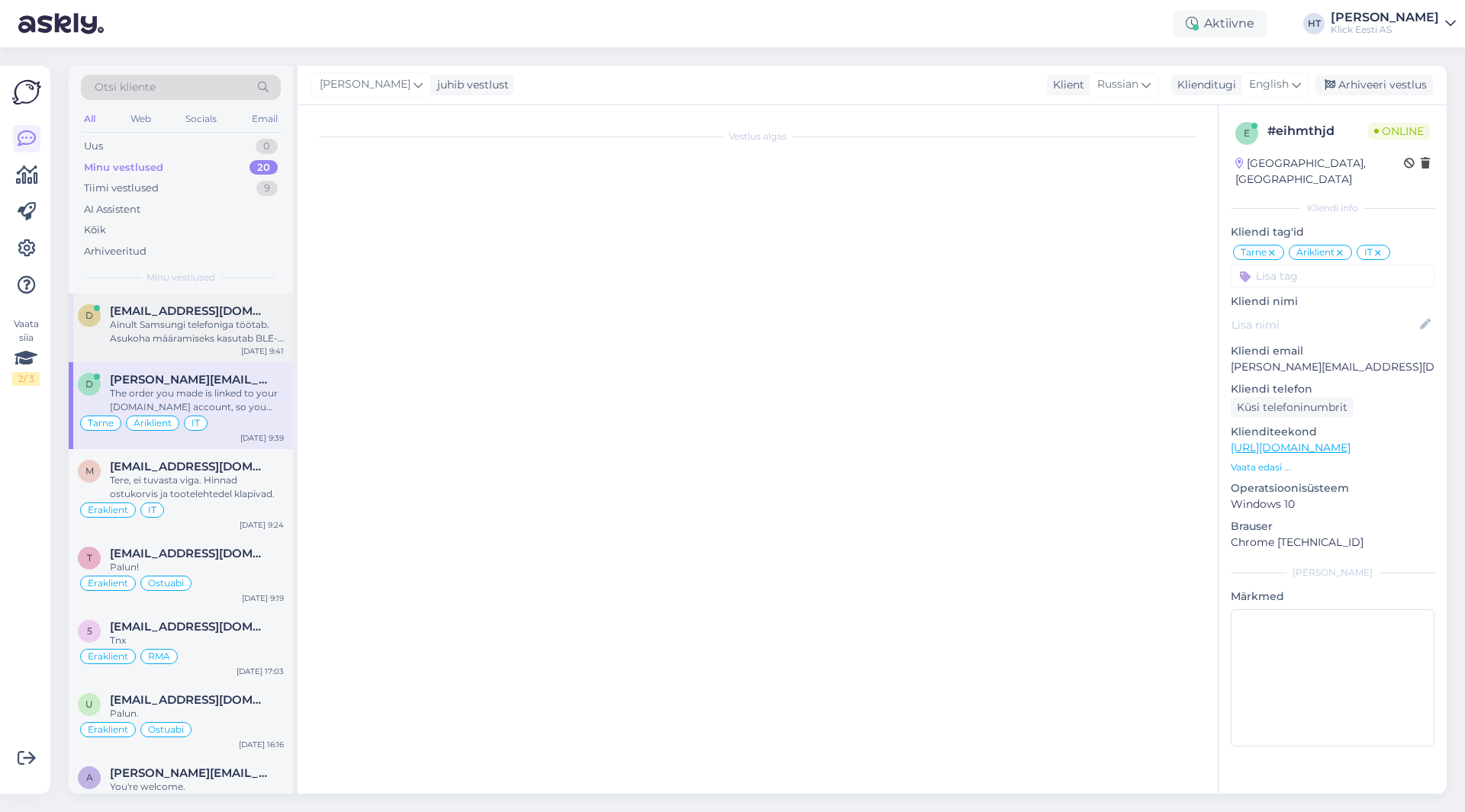
scroll to position [0, 0]
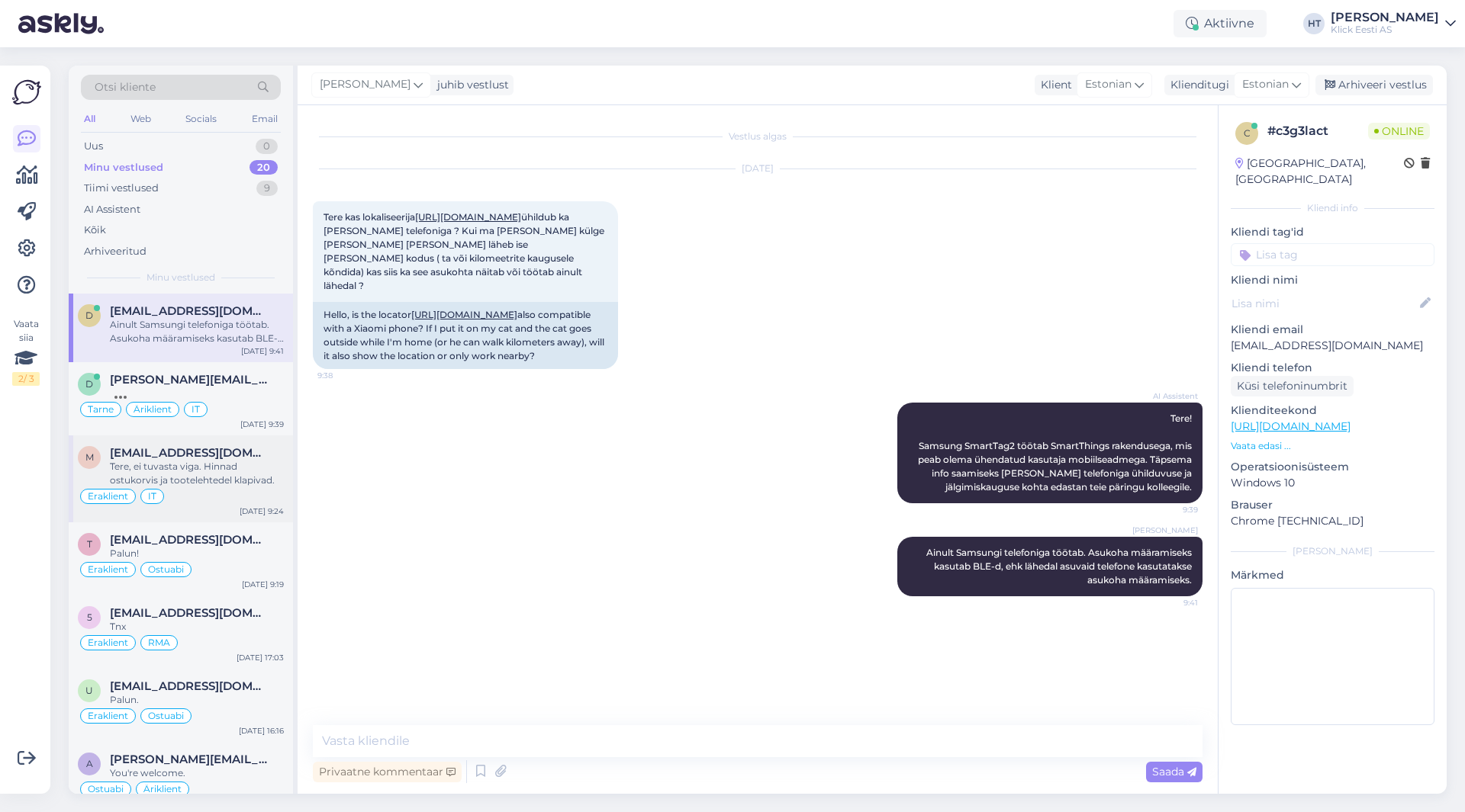
click at [211, 467] on div "Tere, ei tuvasta viga. Hinnad ostukorvis ja tootelehtedel klapivad." at bounding box center [197, 474] width 174 height 28
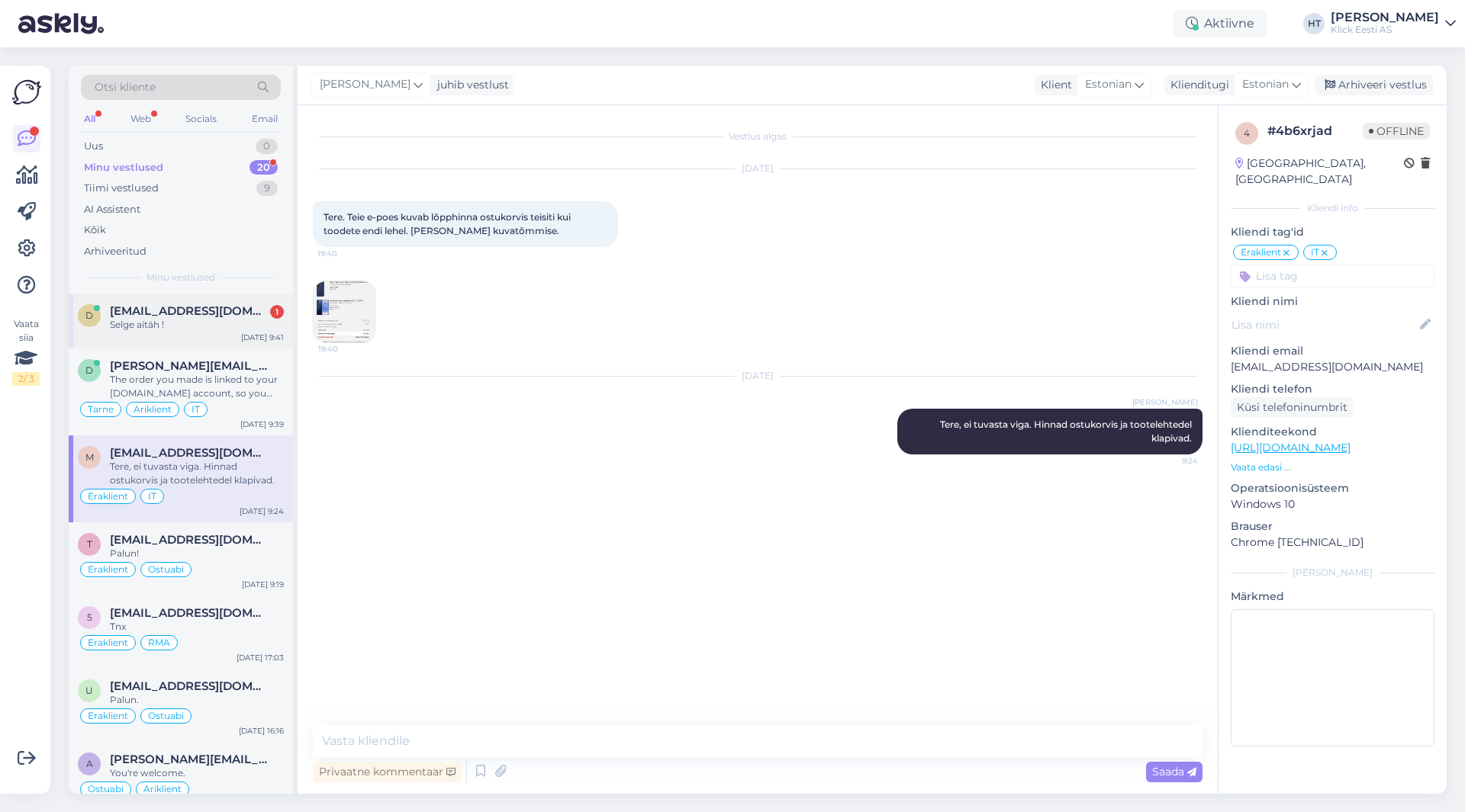
click at [264, 306] on div "[EMAIL_ADDRESS][DOMAIN_NAME] 1" at bounding box center [197, 311] width 174 height 14
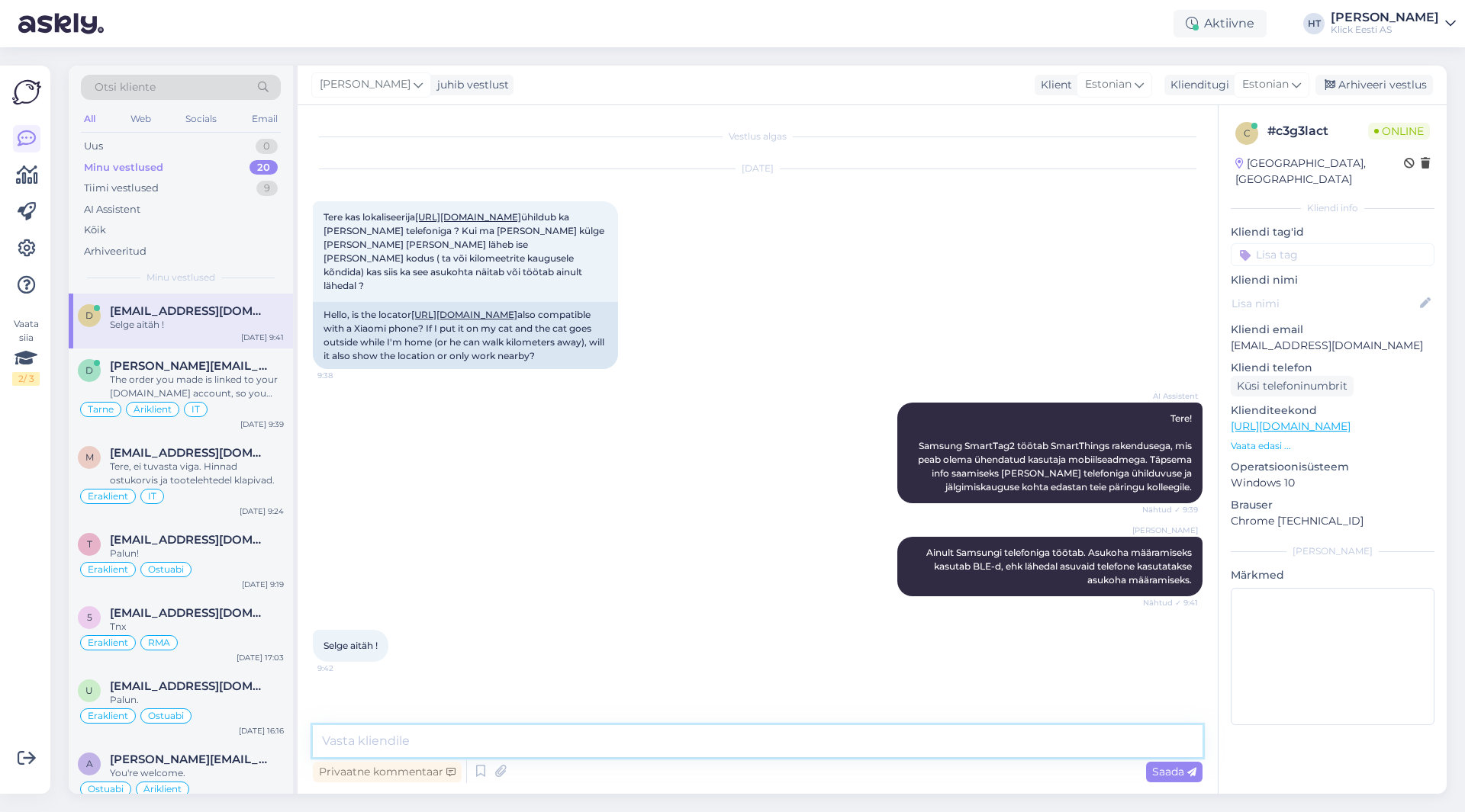
click at [510, 737] on textarea at bounding box center [757, 742] width 889 height 32
type textarea "Palun!"
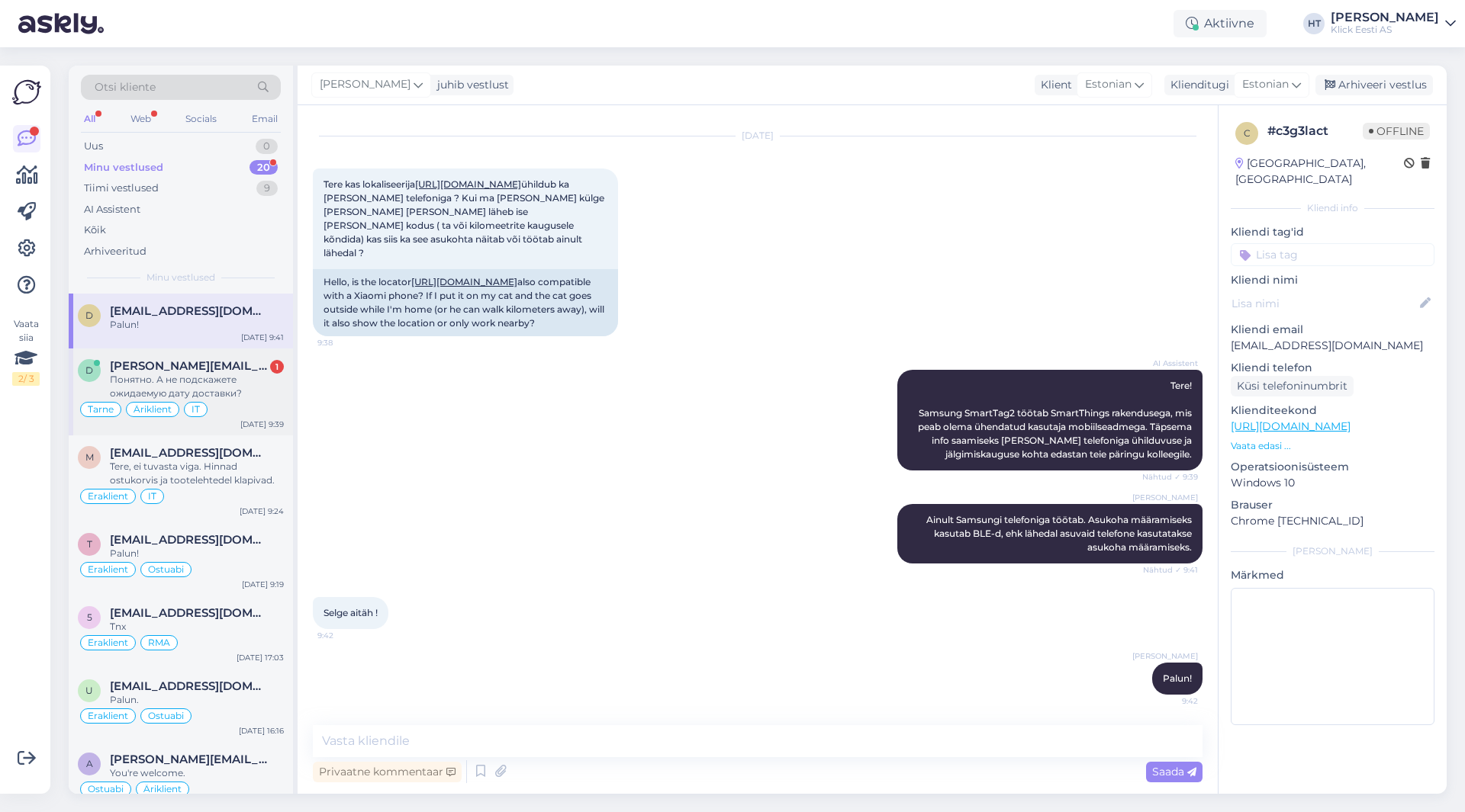
click at [240, 390] on div "Понятно. А не подскажете ожидаемую дату доставки?" at bounding box center [197, 387] width 174 height 28
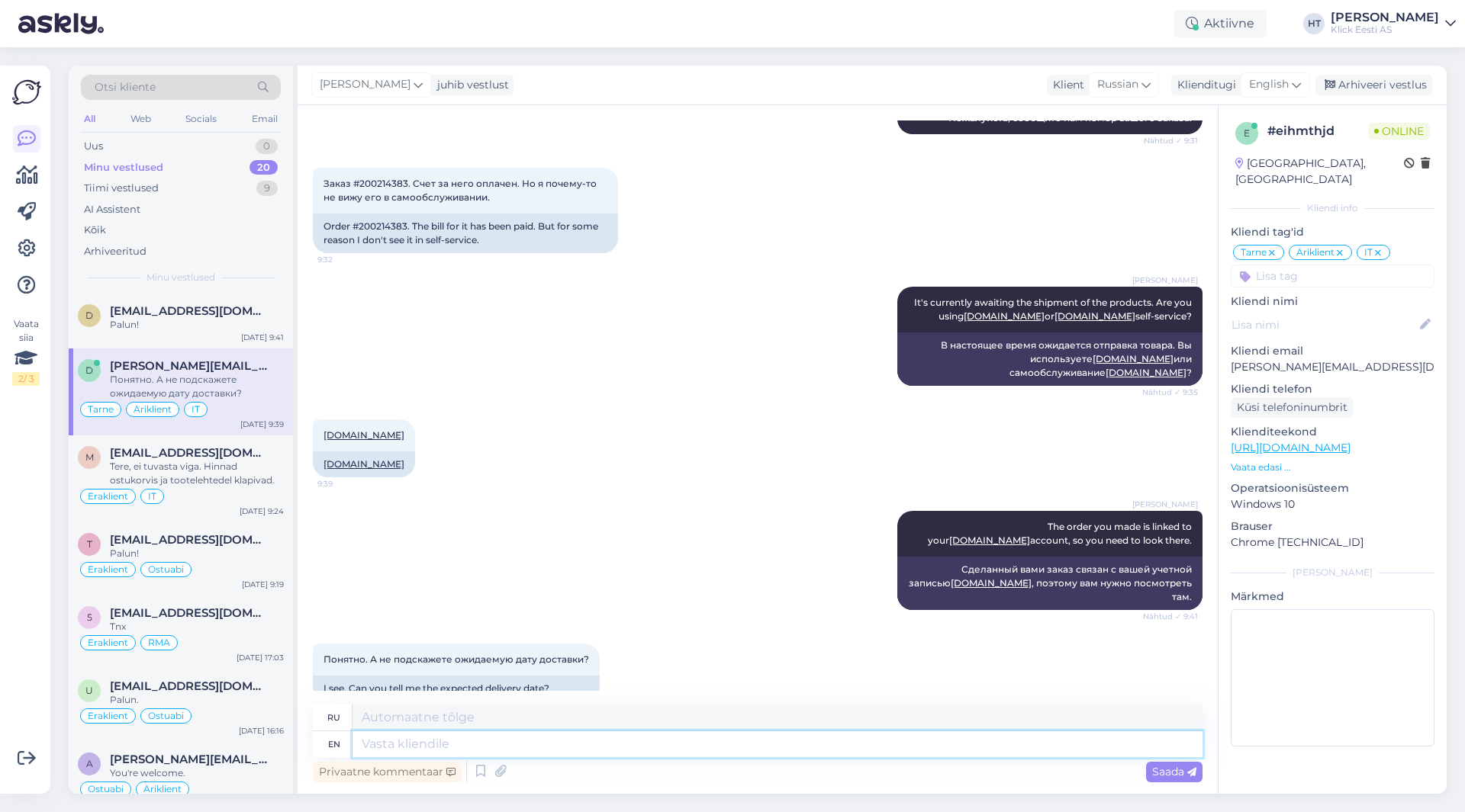
click at [556, 746] on textarea at bounding box center [777, 744] width 850 height 26
type textarea "Estimated"
type textarea "Оцененный"
type textarea "Estimated arrival"
type textarea "Предполагаемое прибытие"
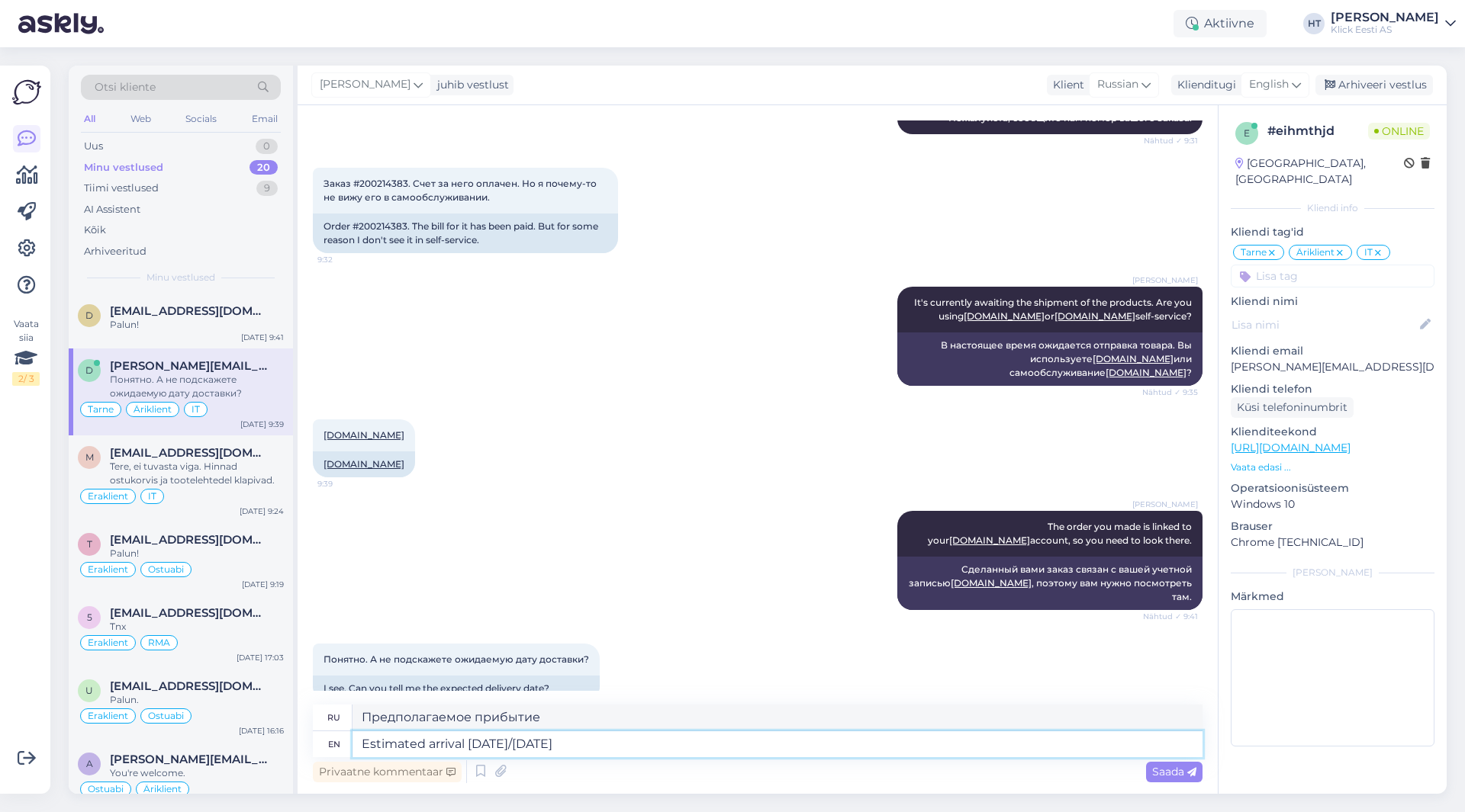
type textarea "Estimated arrival [DATE]/[DATE]."
type textarea "Предполагаемое прибытие сегодня/завтра."
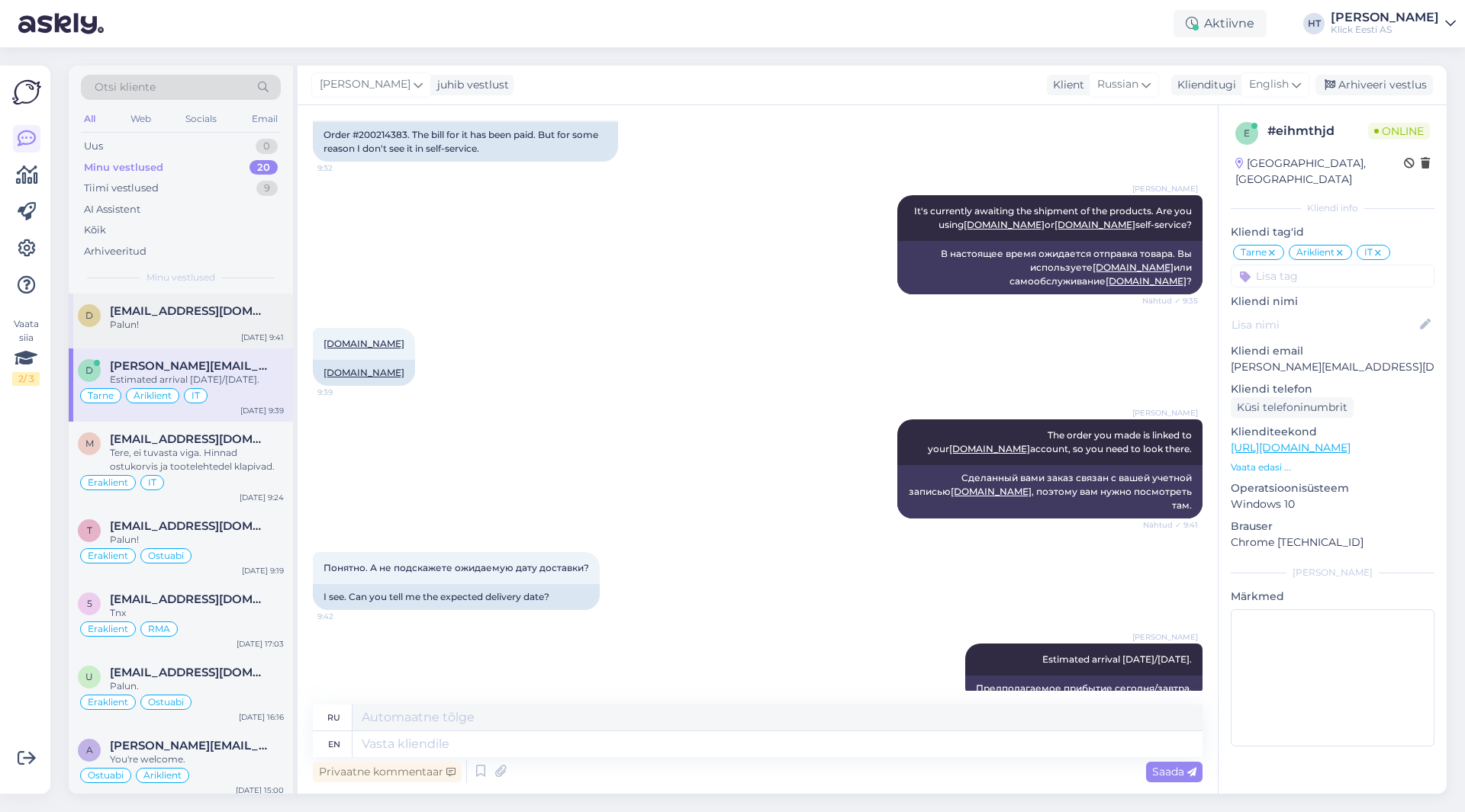
click at [227, 321] on div "Palun!" at bounding box center [197, 325] width 174 height 14
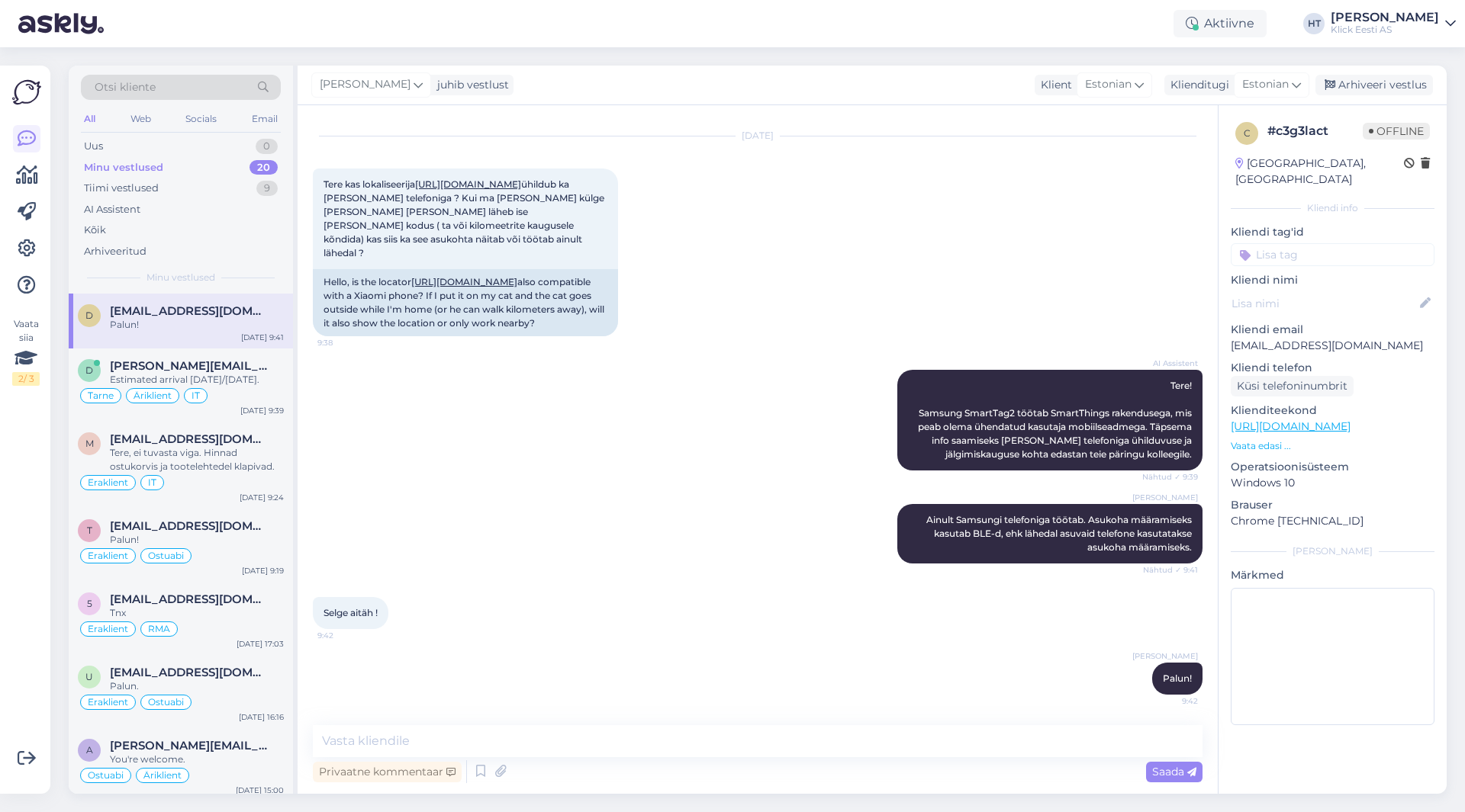
scroll to position [33, 0]
click at [604, 481] on div "AI Assistent Tere! Samsung SmartTag2 töötab SmartThings rakendusega, mis peab o…" at bounding box center [757, 420] width 889 height 134
click at [275, 375] on div "Отлично, большое спавибо вам." at bounding box center [197, 380] width 174 height 14
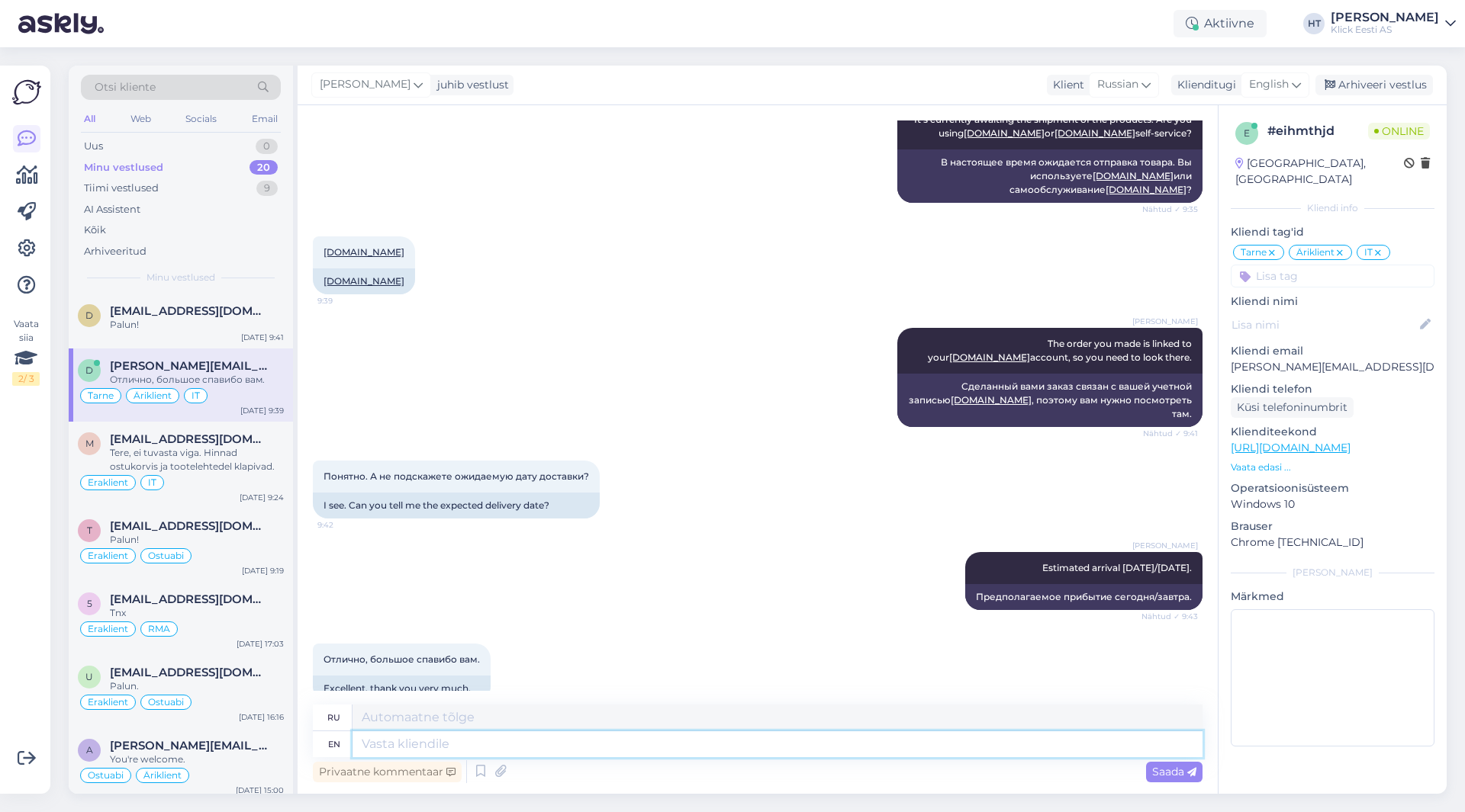
click at [535, 744] on textarea at bounding box center [777, 744] width 850 height 26
type textarea "You're"
type textarea "Ты"
type textarea "You're welcome."
type textarea "Пожалуйста."
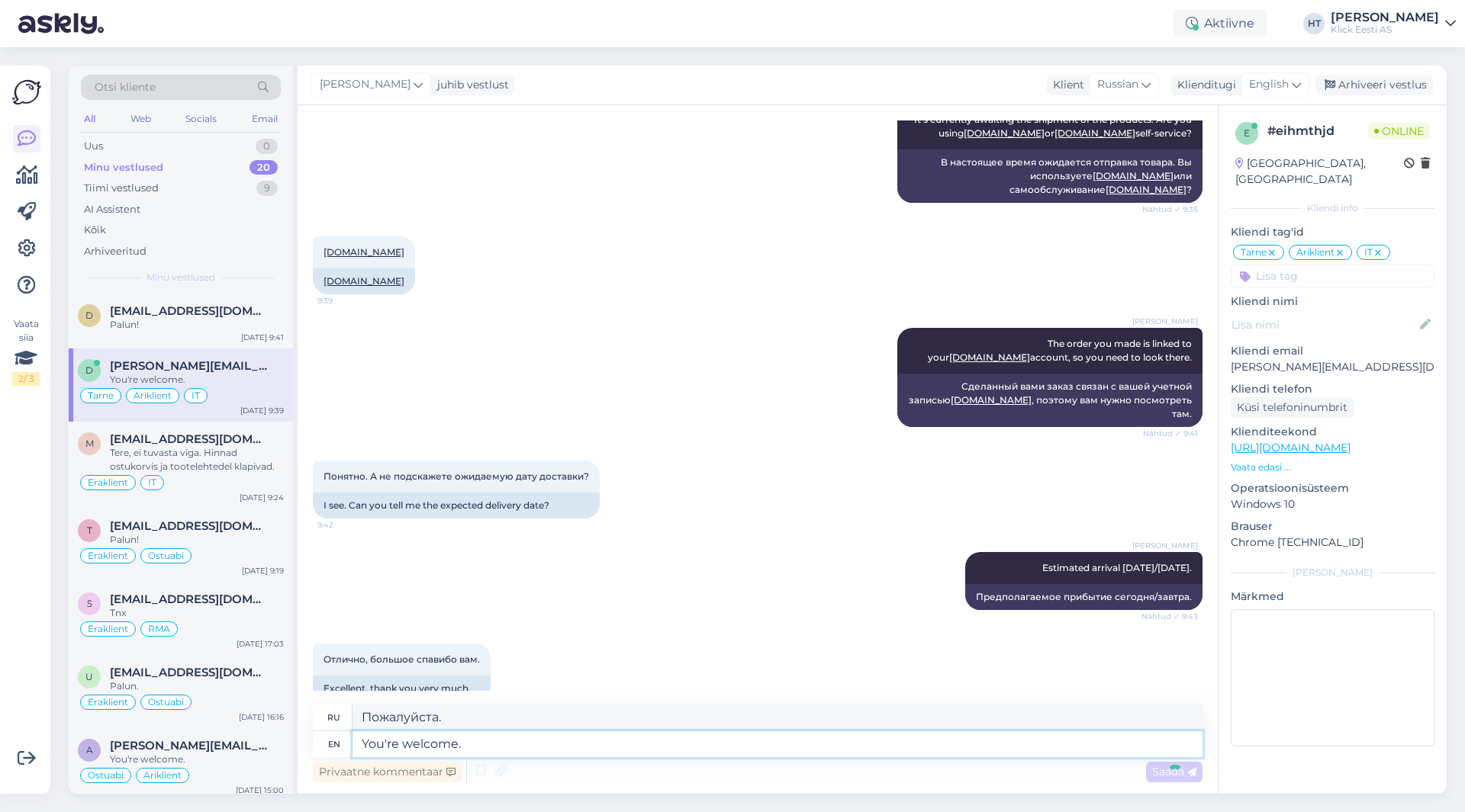
scroll to position [650, 0]
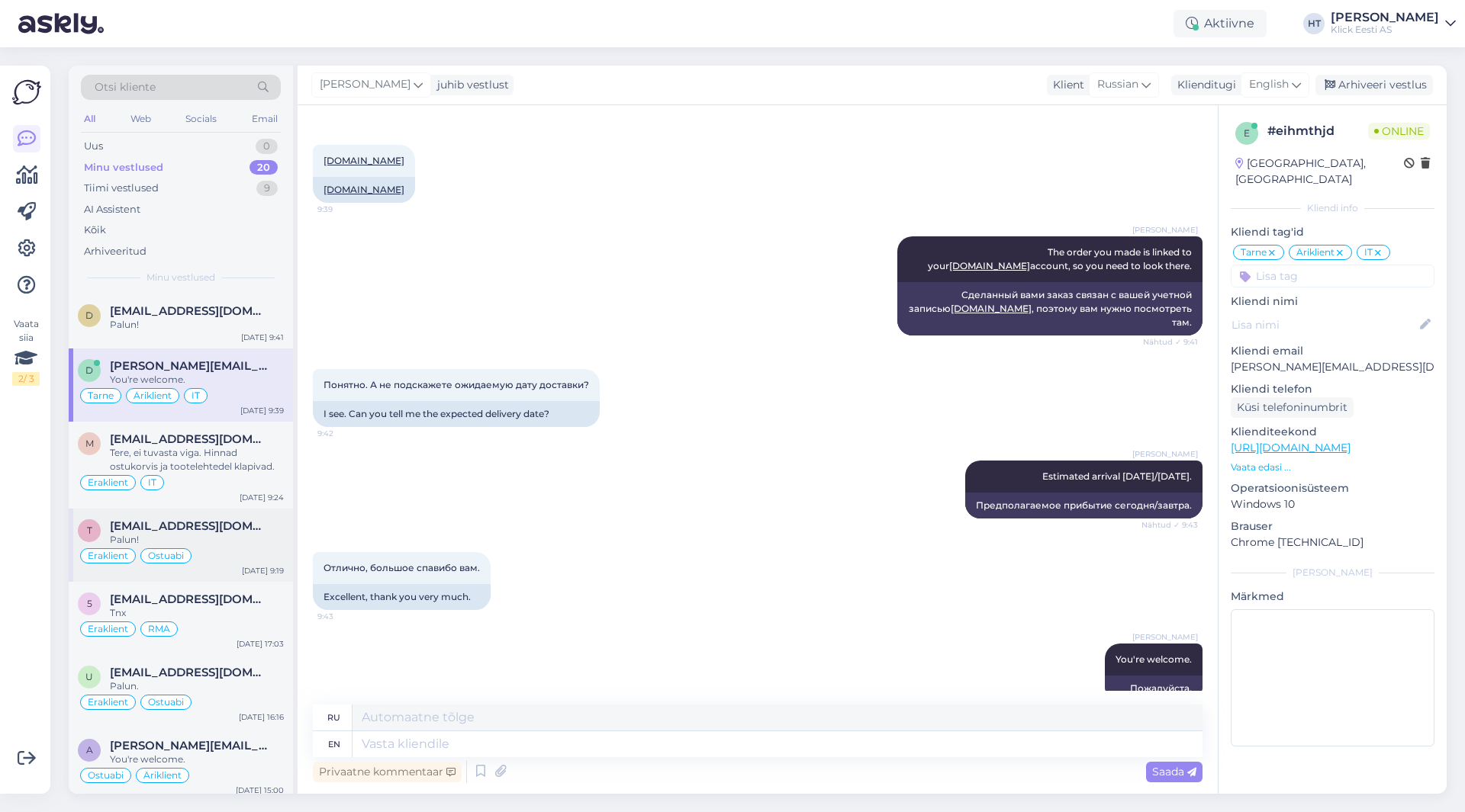
click at [181, 546] on div "Eraklient Ostuabi" at bounding box center [181, 555] width 206 height 19
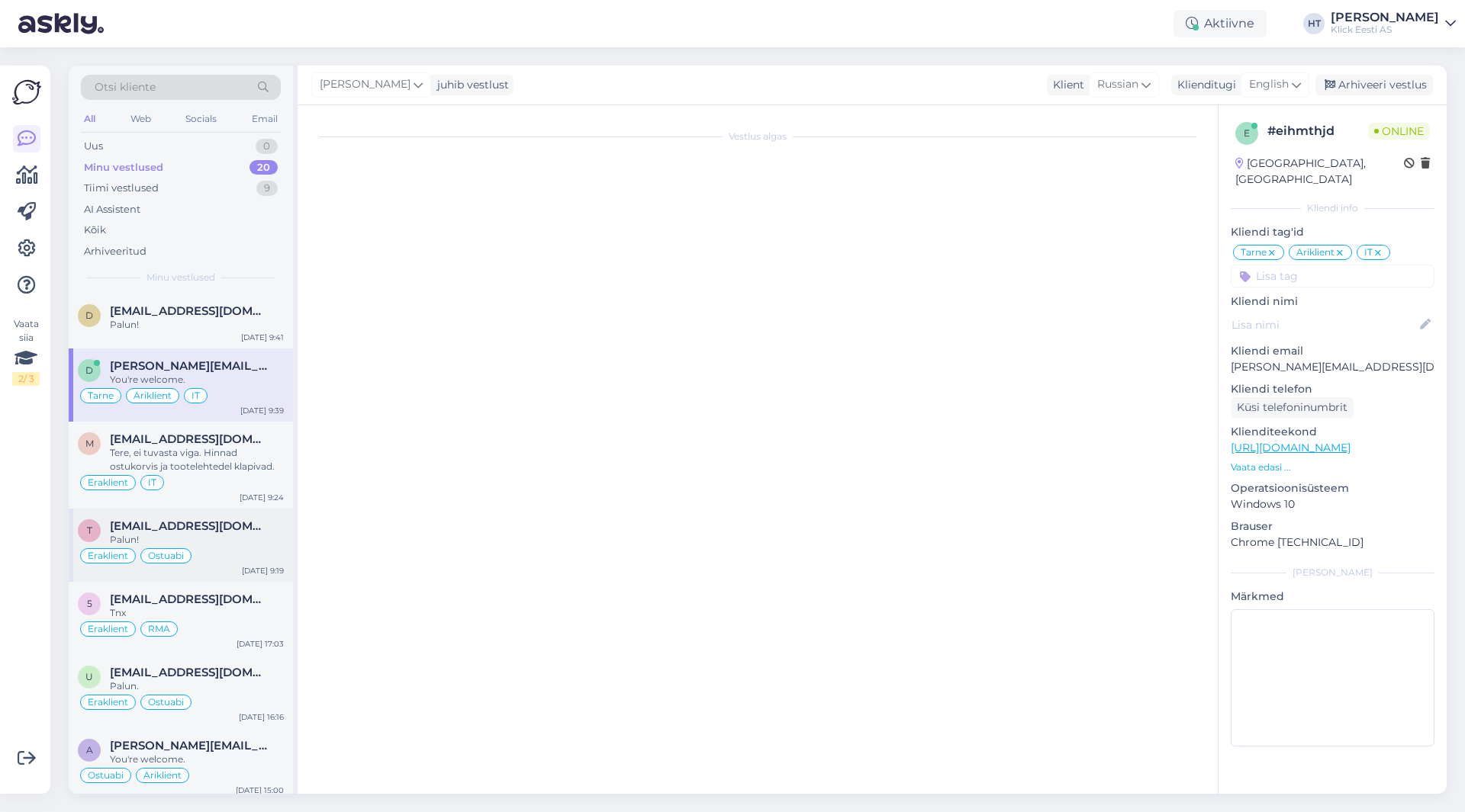
scroll to position [0, 0]
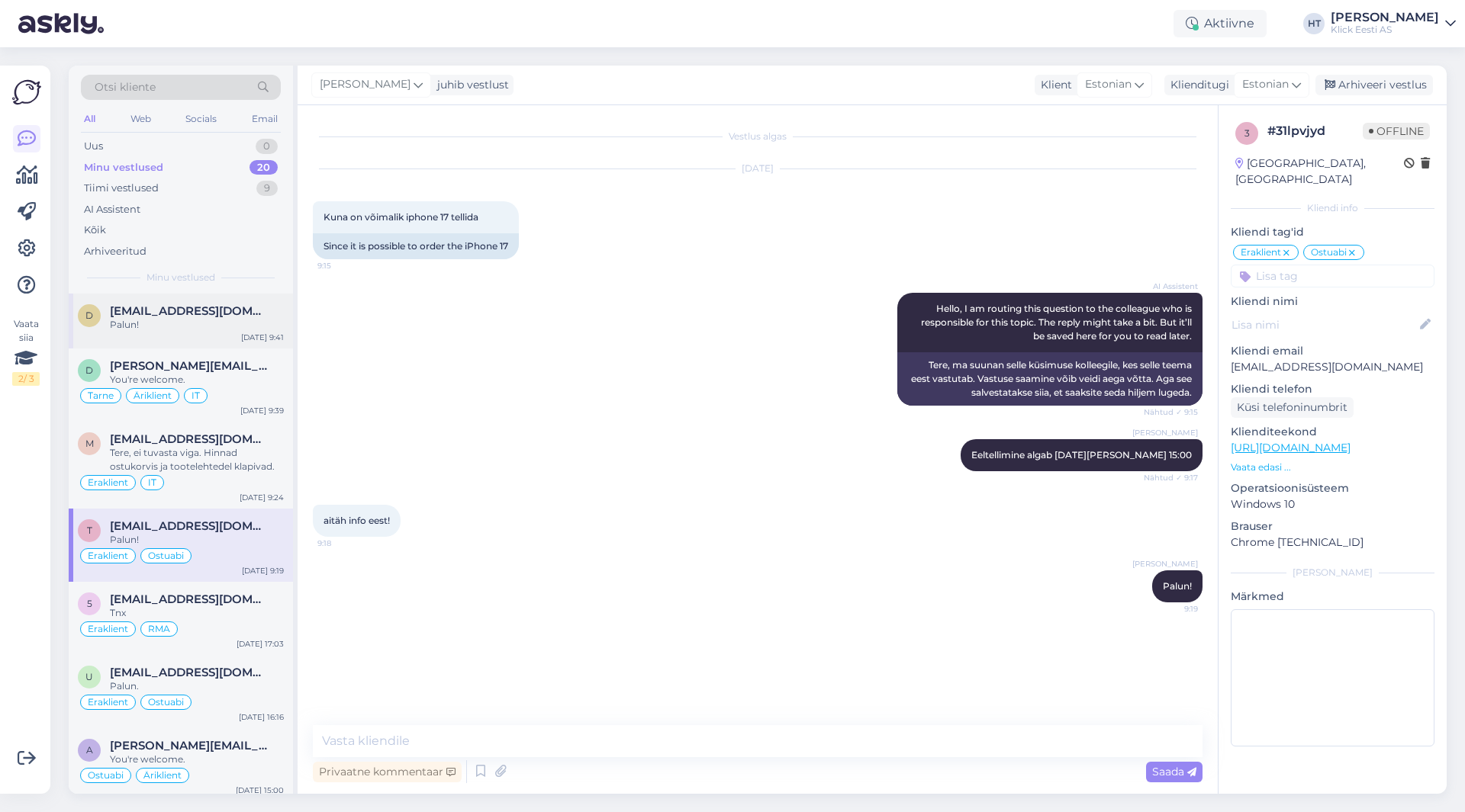
click at [215, 334] on div "d [EMAIL_ADDRESS][DOMAIN_NAME] Palun! [DATE] 9:41" at bounding box center [181, 321] width 224 height 55
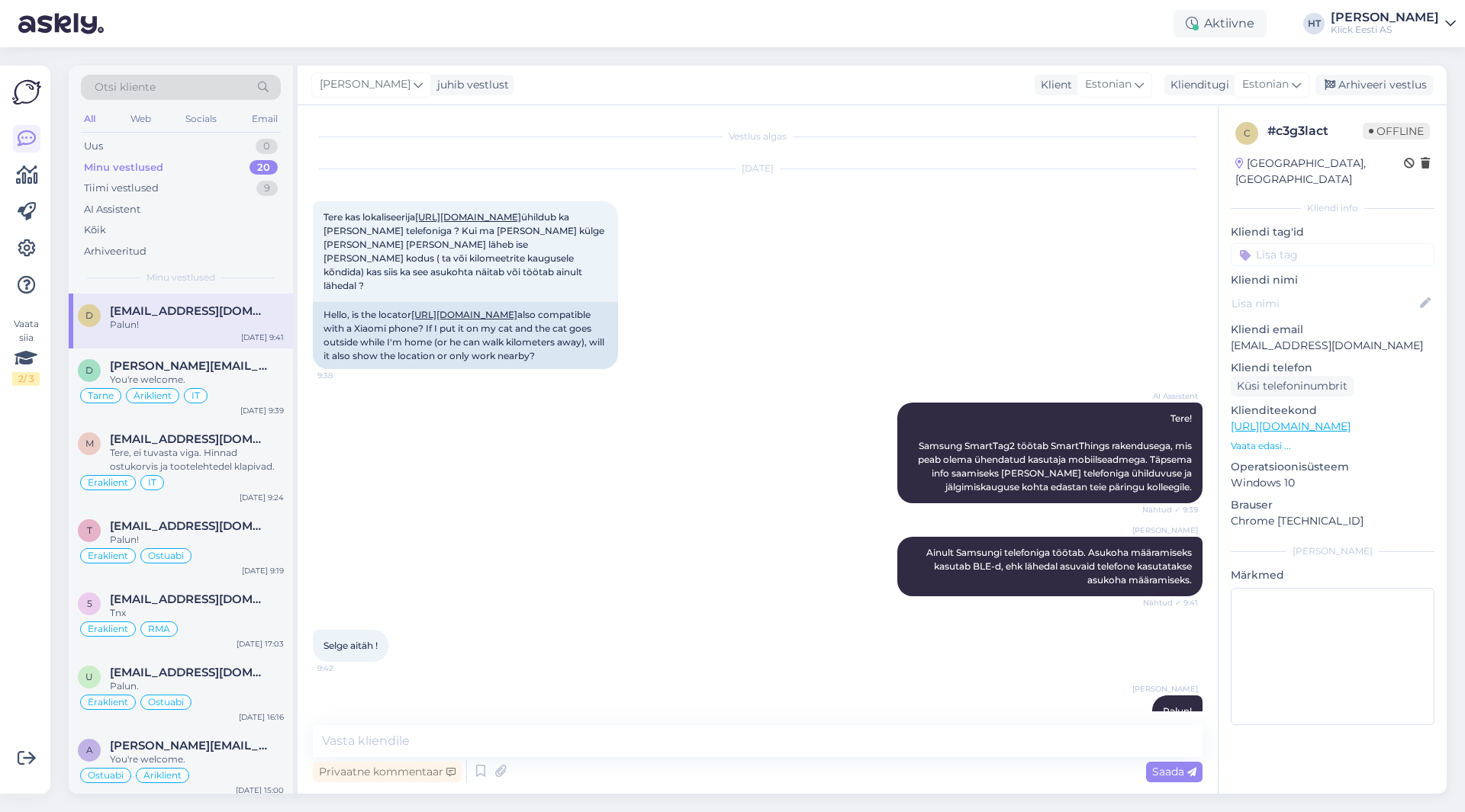
scroll to position [33, 0]
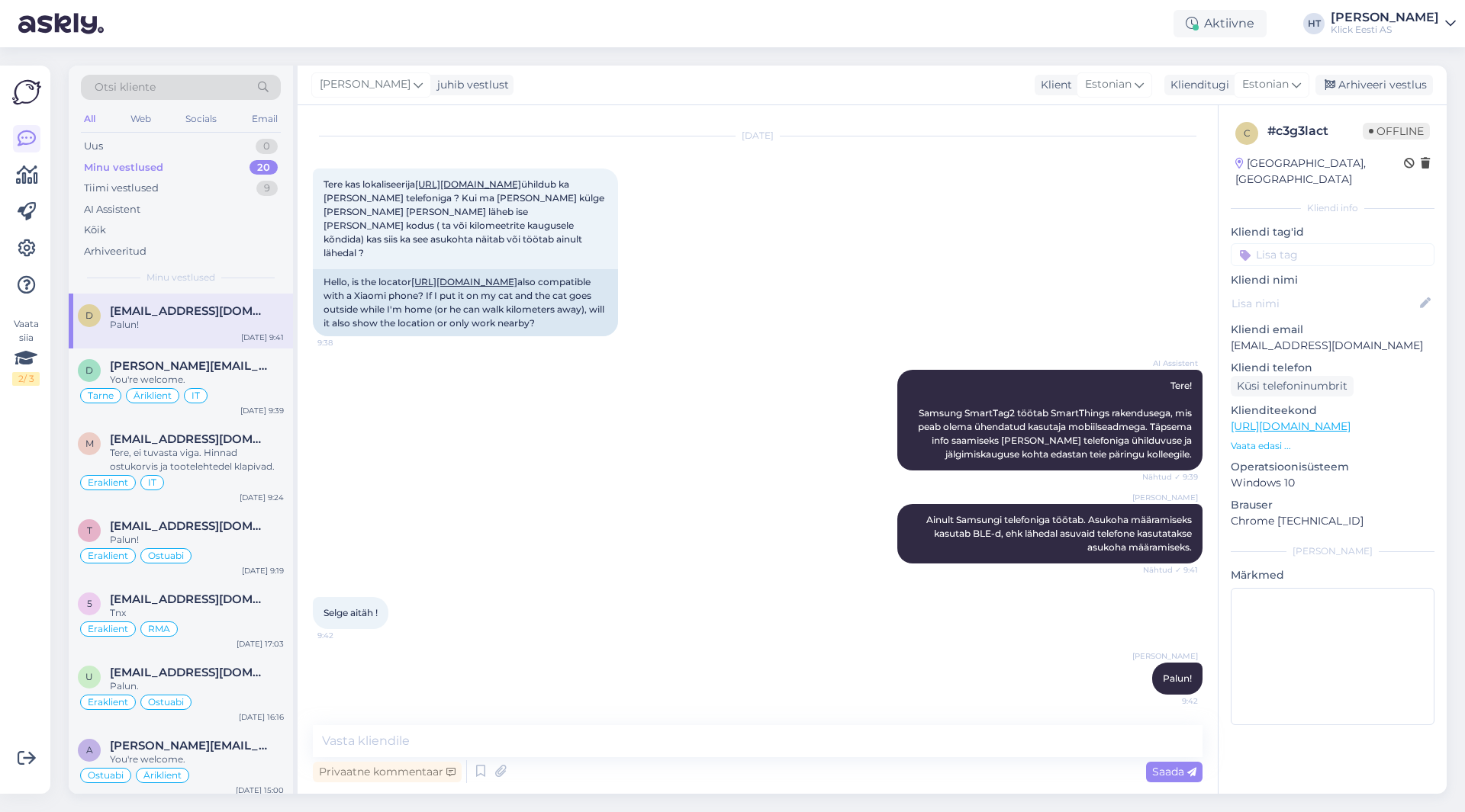
click at [1297, 244] on input at bounding box center [1333, 255] width 204 height 23
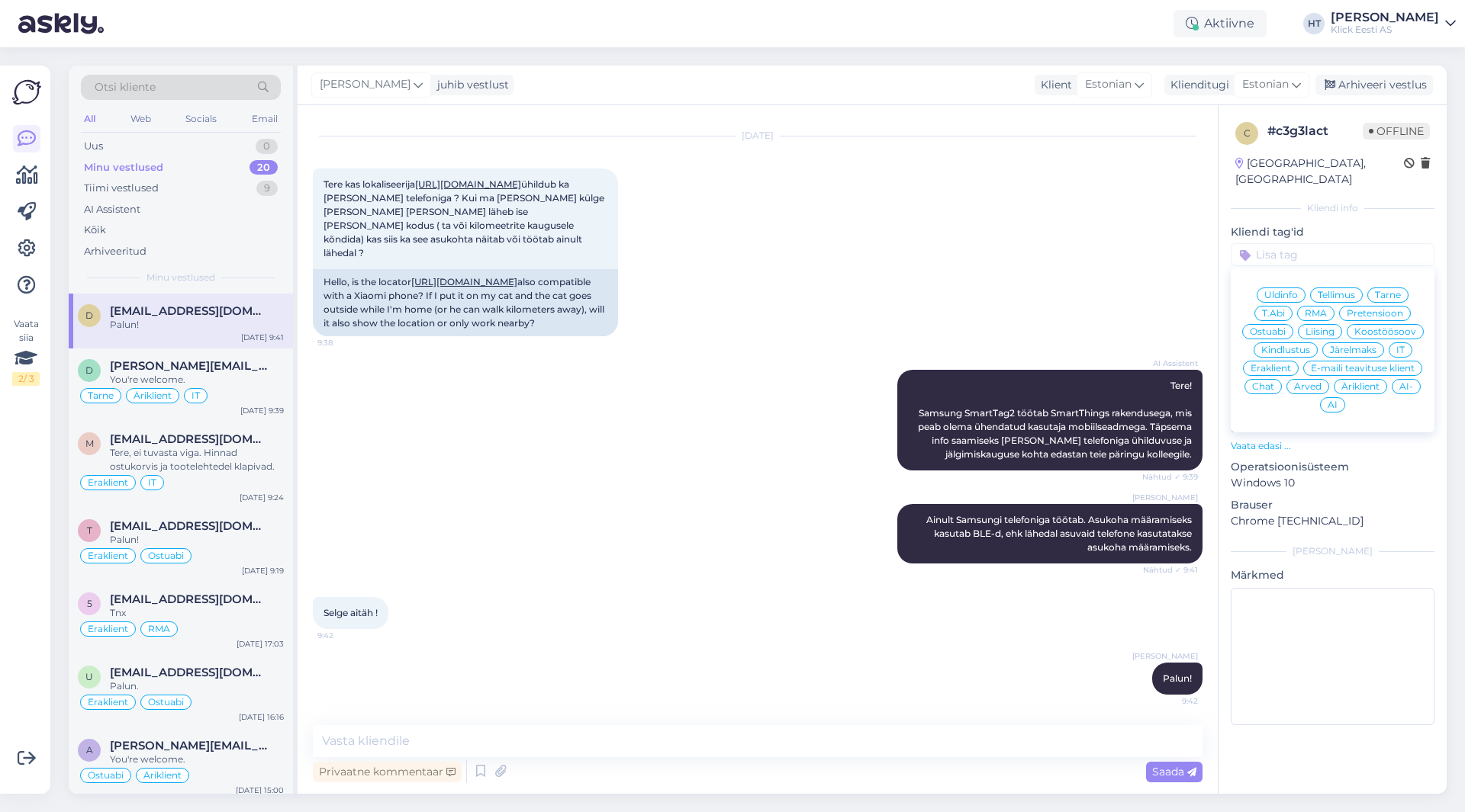
click at [1285, 327] on span "Ostuabi" at bounding box center [1267, 331] width 36 height 9
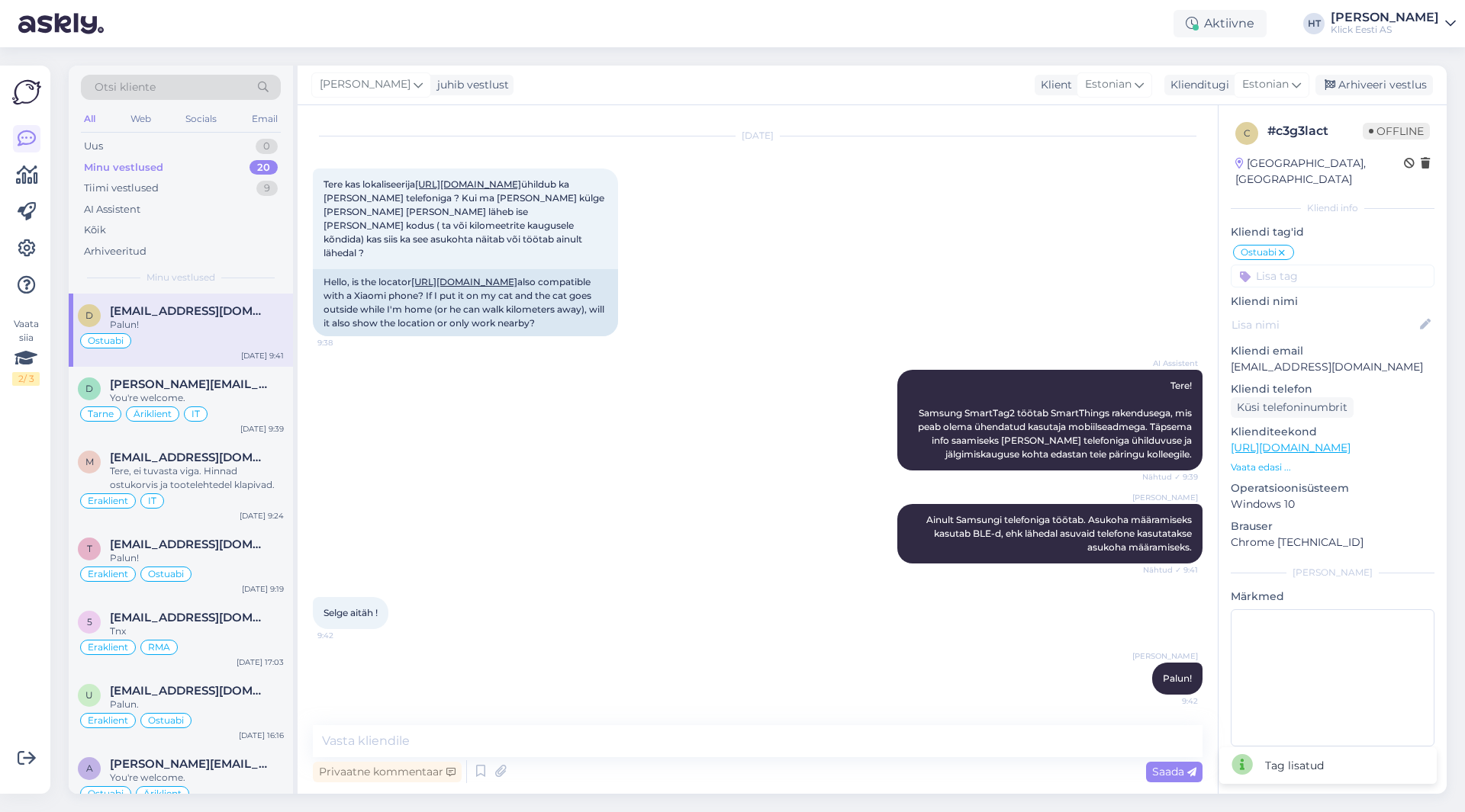
click at [1301, 265] on input at bounding box center [1333, 276] width 204 height 23
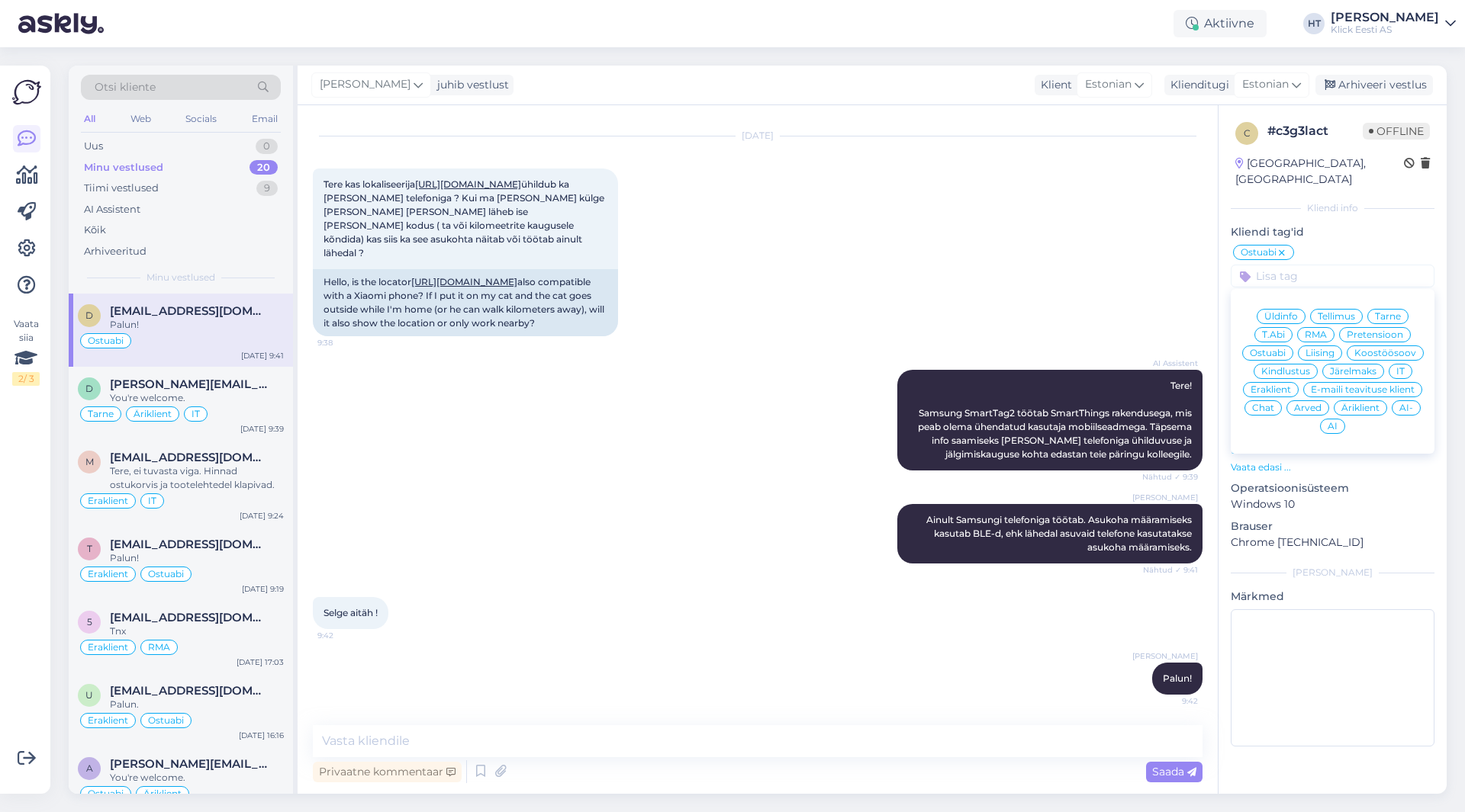
click at [1274, 385] on span "Eraklient" at bounding box center [1271, 389] width 40 height 9
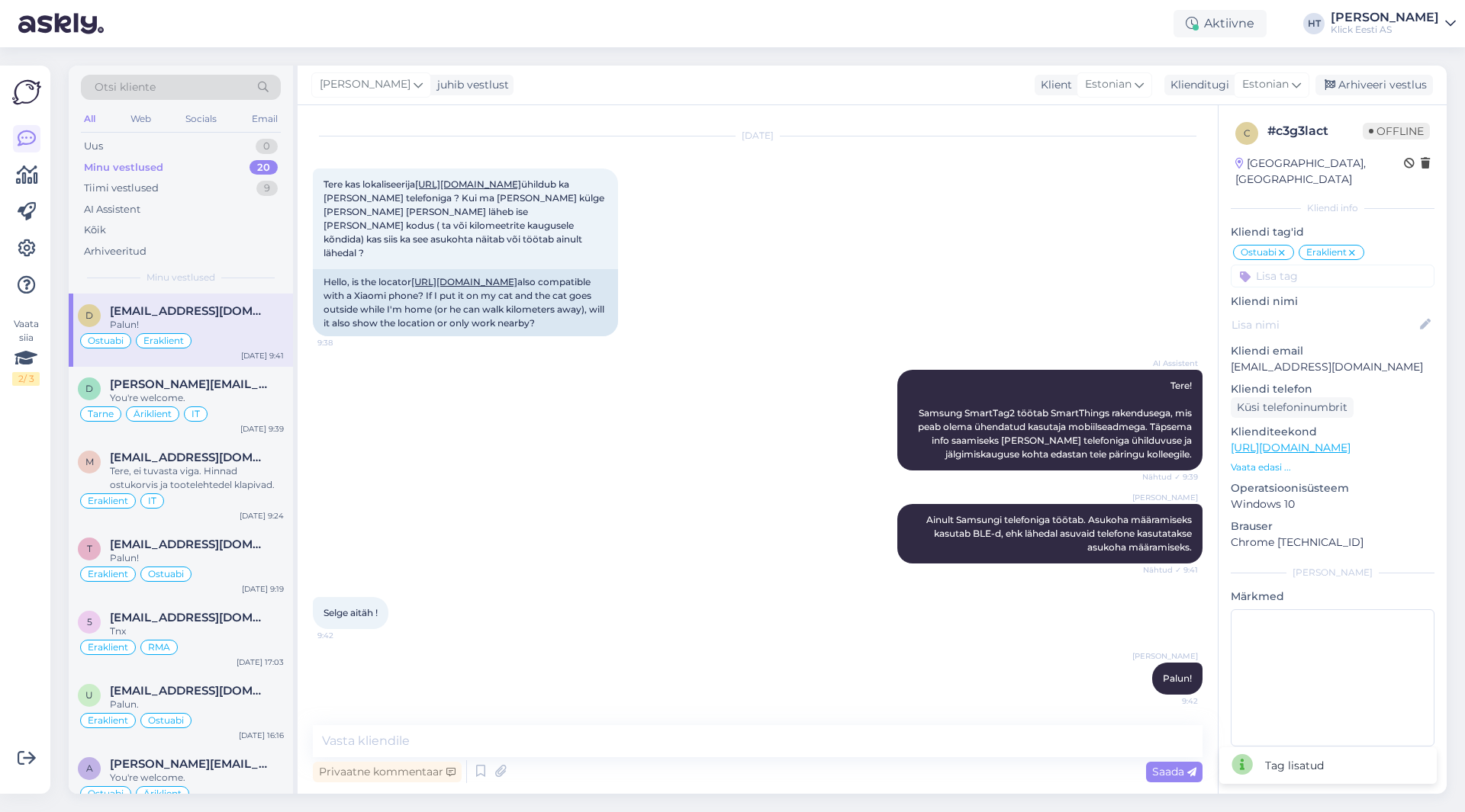
click at [1049, 287] on div "[DATE] Tere kas lokaliseerija [URL][DOMAIN_NAME] ühildub ka xiaomi telefoniga ?…" at bounding box center [757, 236] width 889 height 233
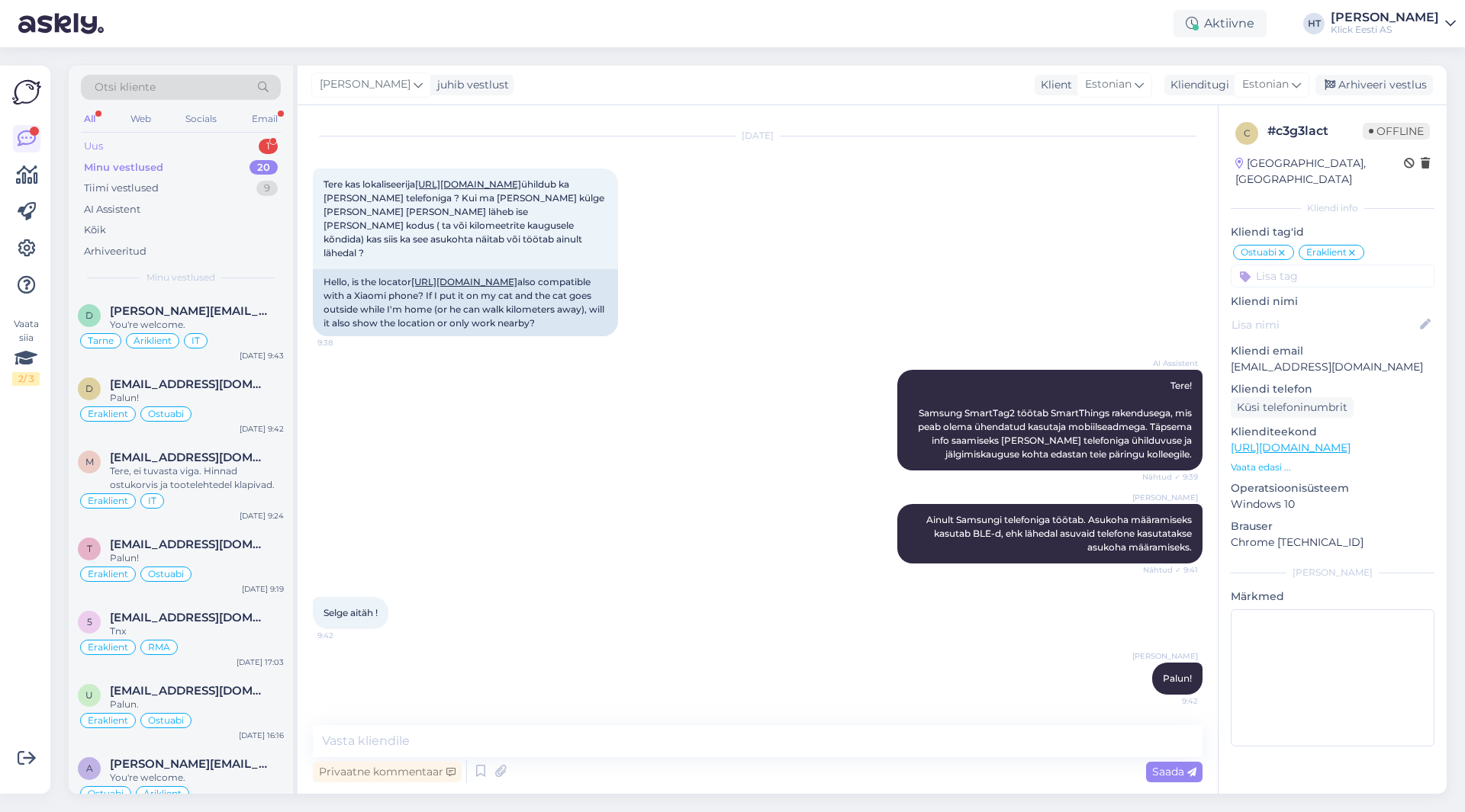
click at [184, 150] on div "Uus 1" at bounding box center [181, 147] width 200 height 21
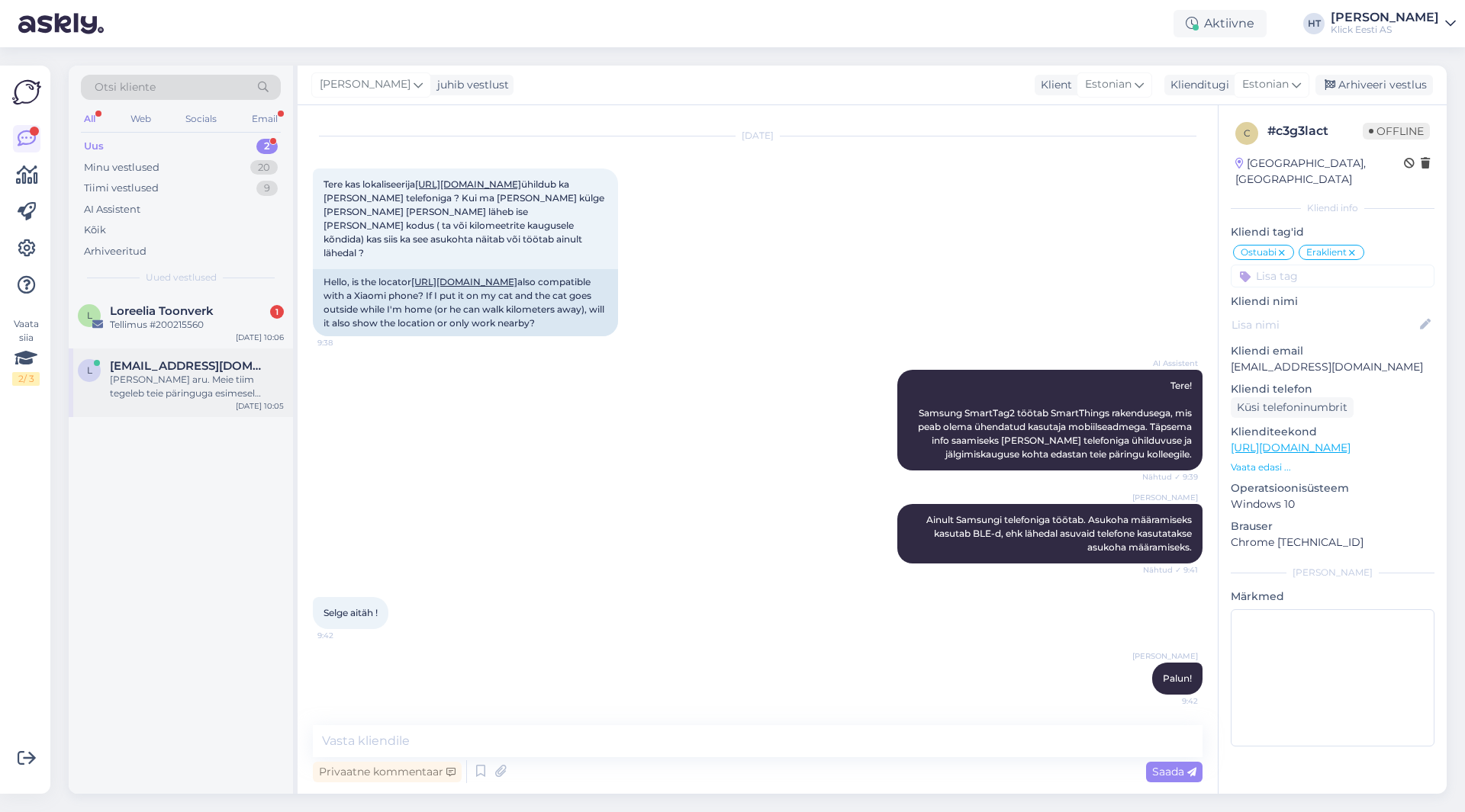
click at [191, 380] on div "[PERSON_NAME] aru. Meie tiim tegeleb teie päringuga esimesel võimalusel." at bounding box center [197, 387] width 174 height 28
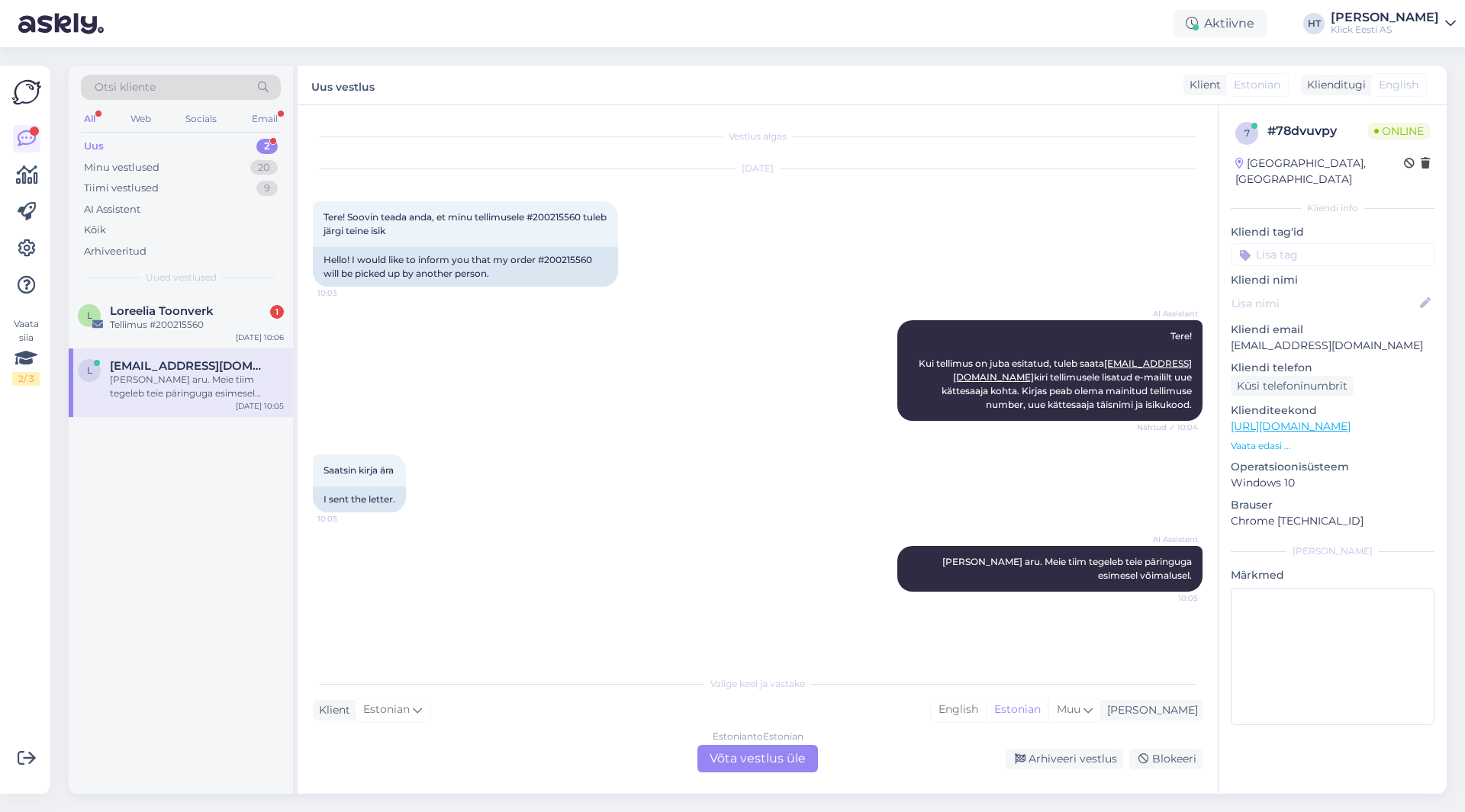
scroll to position [0, 0]
click at [208, 322] on div "Tellimus #200215560" at bounding box center [197, 325] width 174 height 14
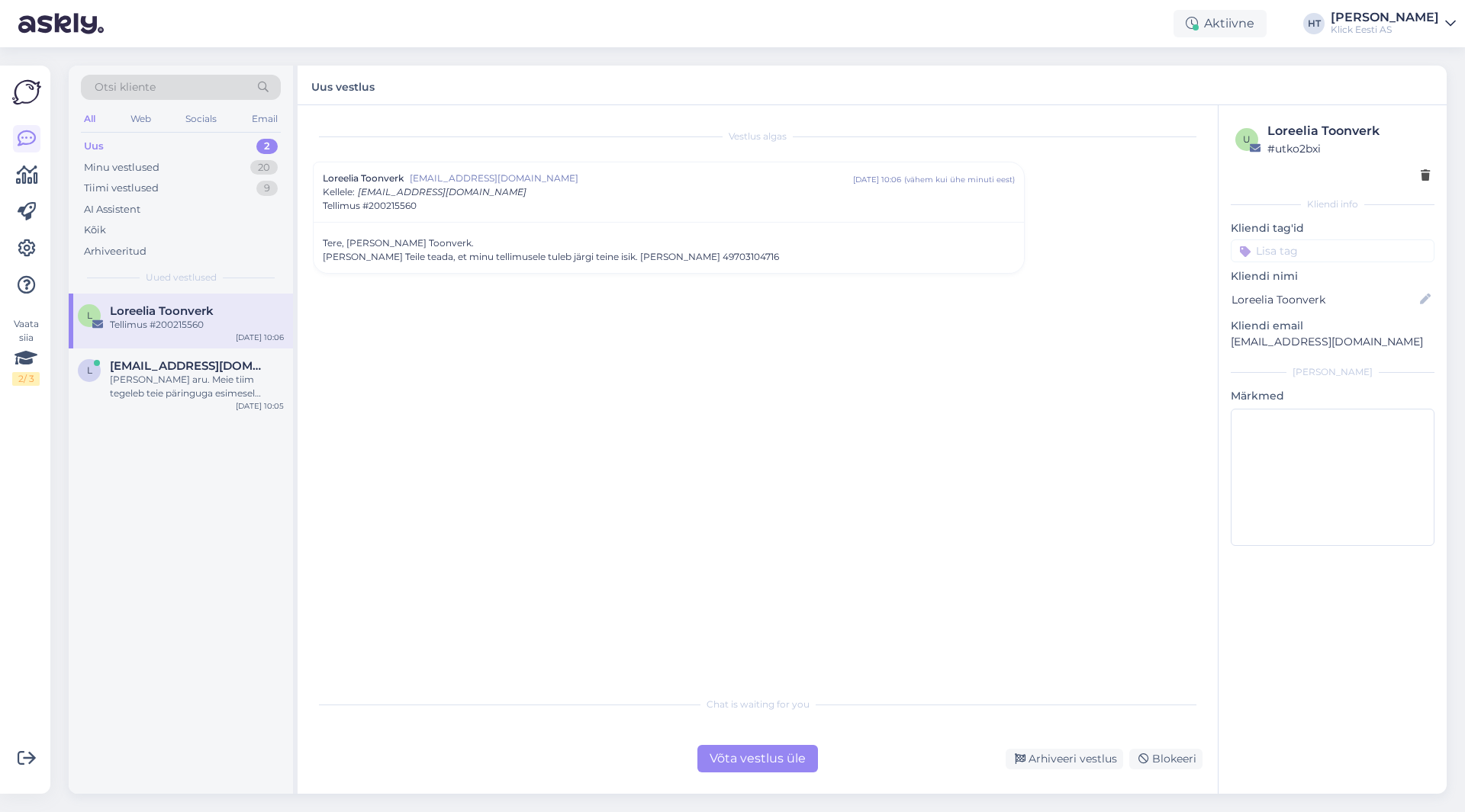
click at [1268, 347] on p "[EMAIL_ADDRESS][DOMAIN_NAME]" at bounding box center [1333, 342] width 204 height 16
copy div "[EMAIL_ADDRESS][DOMAIN_NAME] [PERSON_NAME]"
click at [1011, 342] on div "Vestlus algas Loreelia Toonverk [EMAIL_ADDRESS][DOMAIN_NAME] [DATE] 10:06 ( väh…" at bounding box center [764, 397] width 903 height 555
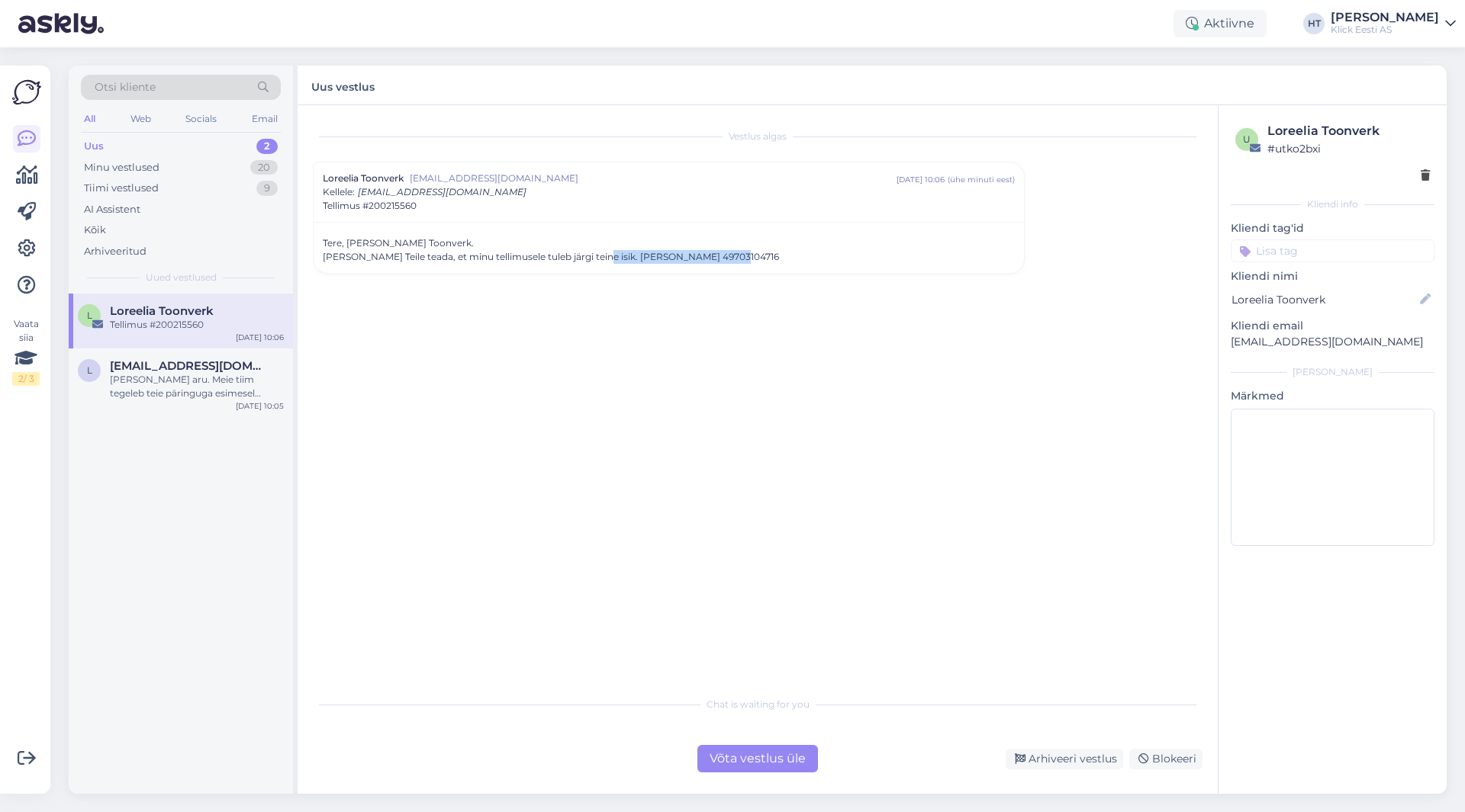
drag, startPoint x: 596, startPoint y: 257, endPoint x: 775, endPoint y: 260, distance: 179.0
click at [775, 260] on div "[PERSON_NAME] Teile teada, et minu tellimusele tuleb järgi teine isik. [PERSON_…" at bounding box center [668, 257] width 692 height 14
copy div "[PERSON_NAME] 49703104716"
click at [789, 351] on div "Vestlus algas Loreelia Toonverk [EMAIL_ADDRESS][DOMAIN_NAME] [DATE] 10:06 ( ühe…" at bounding box center [764, 397] width 903 height 555
drag, startPoint x: 322, startPoint y: 255, endPoint x: 734, endPoint y: 266, distance: 412.1
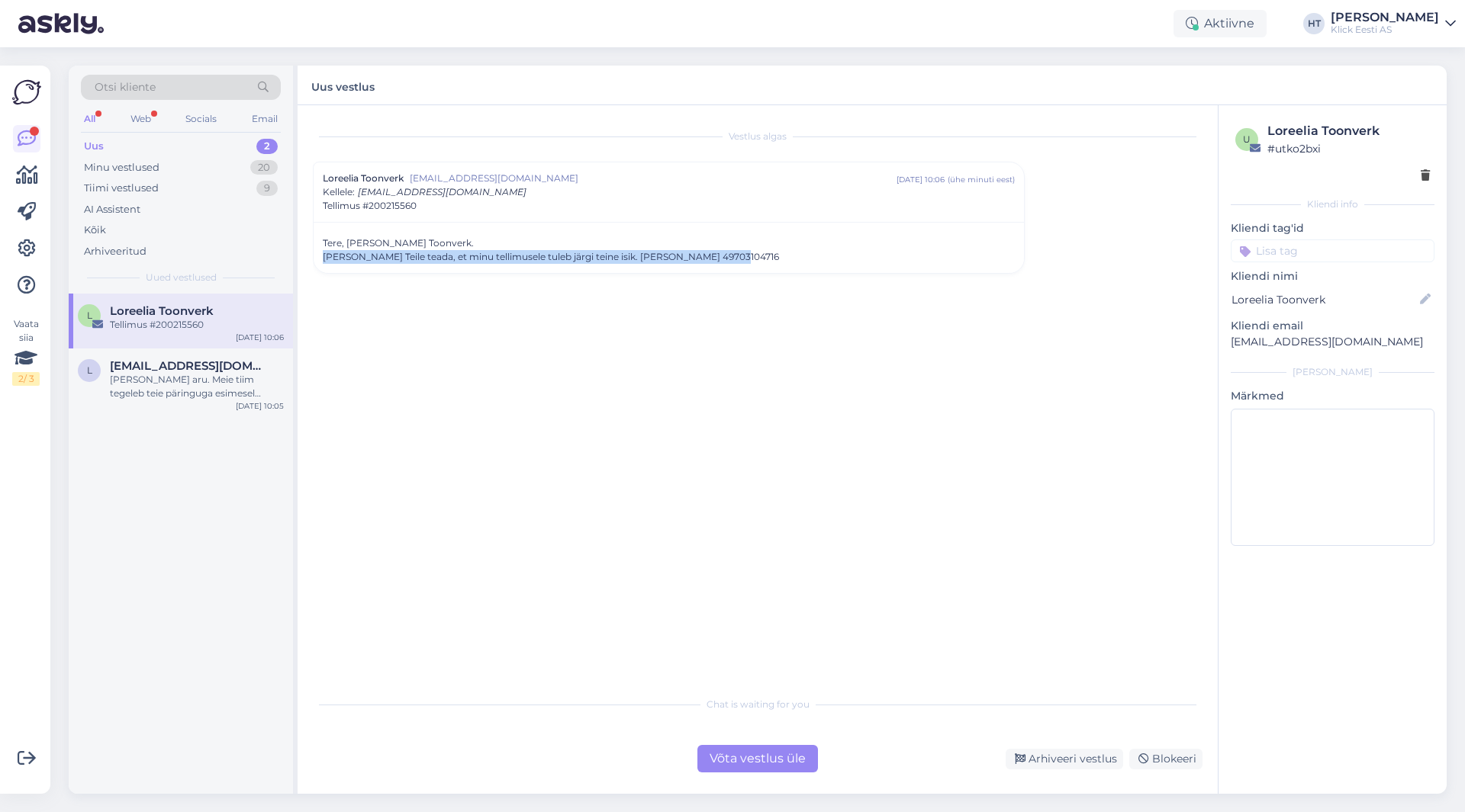
click at [734, 266] on div "Tere, [PERSON_NAME] Toonverk. [PERSON_NAME] Teile teada, et minu tellimusele tu…" at bounding box center [668, 247] width 710 height 51
copy div "[PERSON_NAME] Teile teada, et minu tellimusele tuleb järgi teine isik. [PERSON_…"
click at [572, 363] on div "Vestlus algas Loreelia Toonverk [EMAIL_ADDRESS][DOMAIN_NAME] [DATE] 10:06 ( ühe…" at bounding box center [764, 397] width 903 height 555
click at [232, 360] on span "[EMAIL_ADDRESS][DOMAIN_NAME]" at bounding box center [190, 366] width 159 height 14
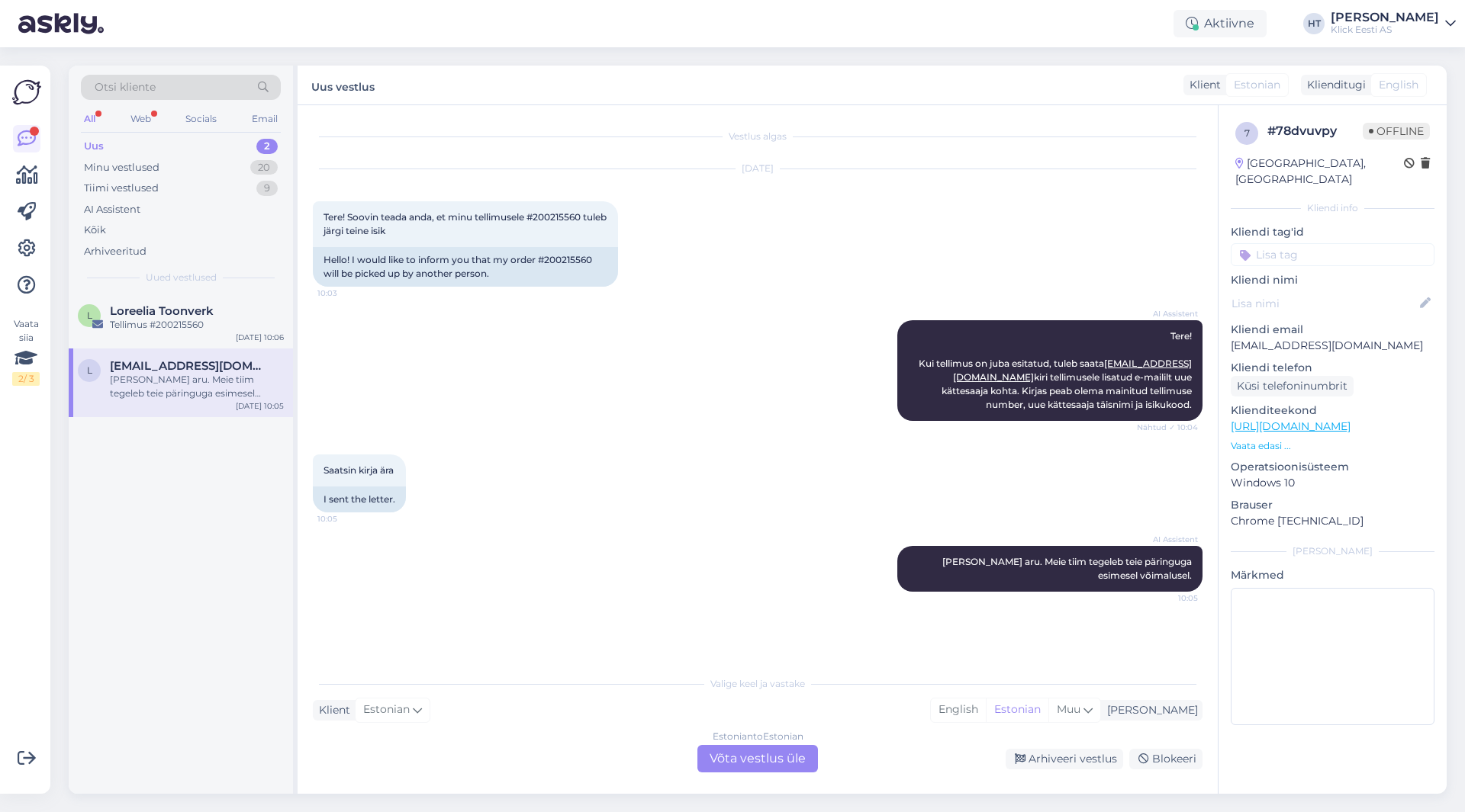
click at [741, 750] on div "Estonian to Estonian Võta vestlus üle" at bounding box center [757, 759] width 121 height 28
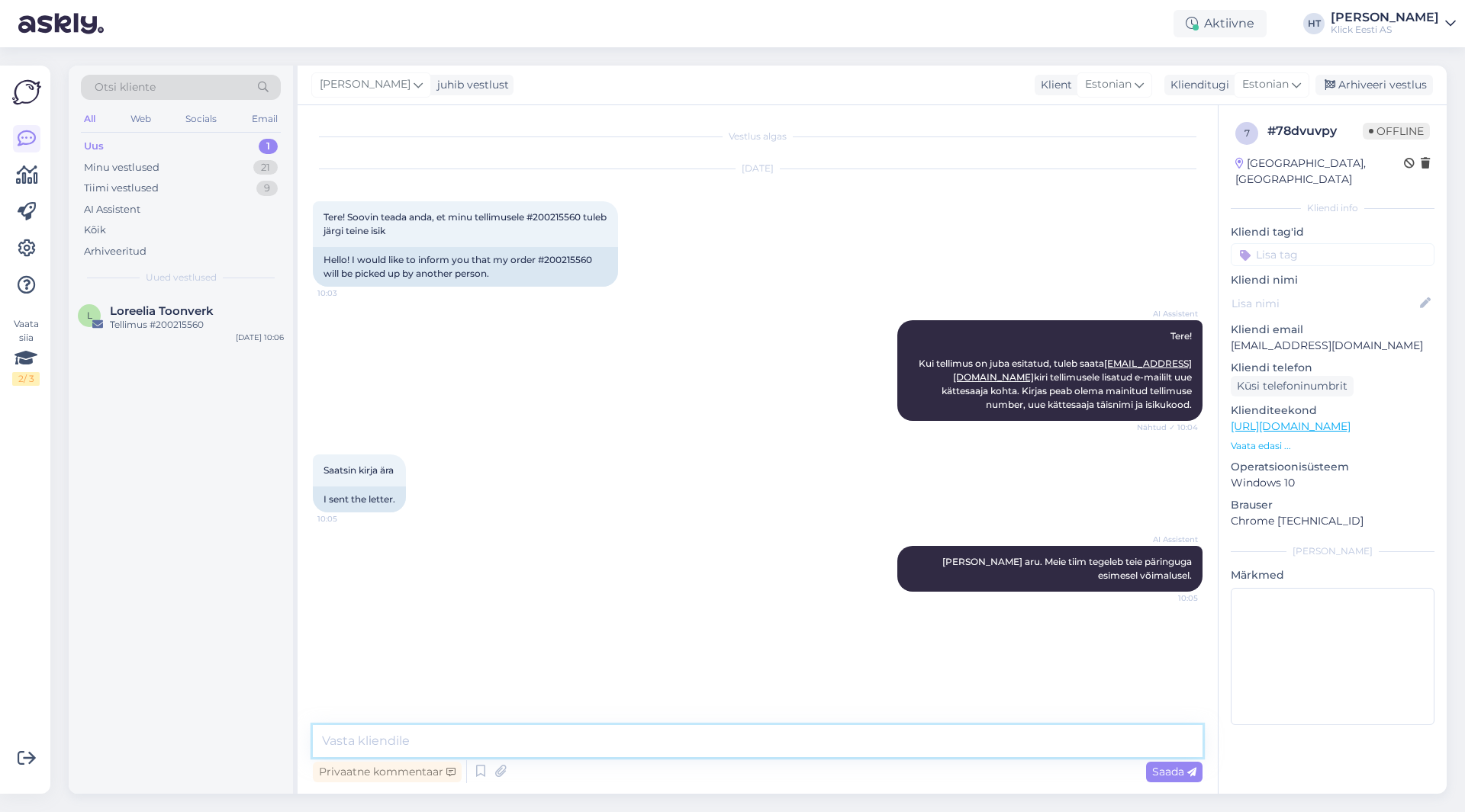
click at [757, 738] on textarea at bounding box center [757, 742] width 889 height 32
type textarea "Kauplusele saadetud info uue käätesaaja osas."
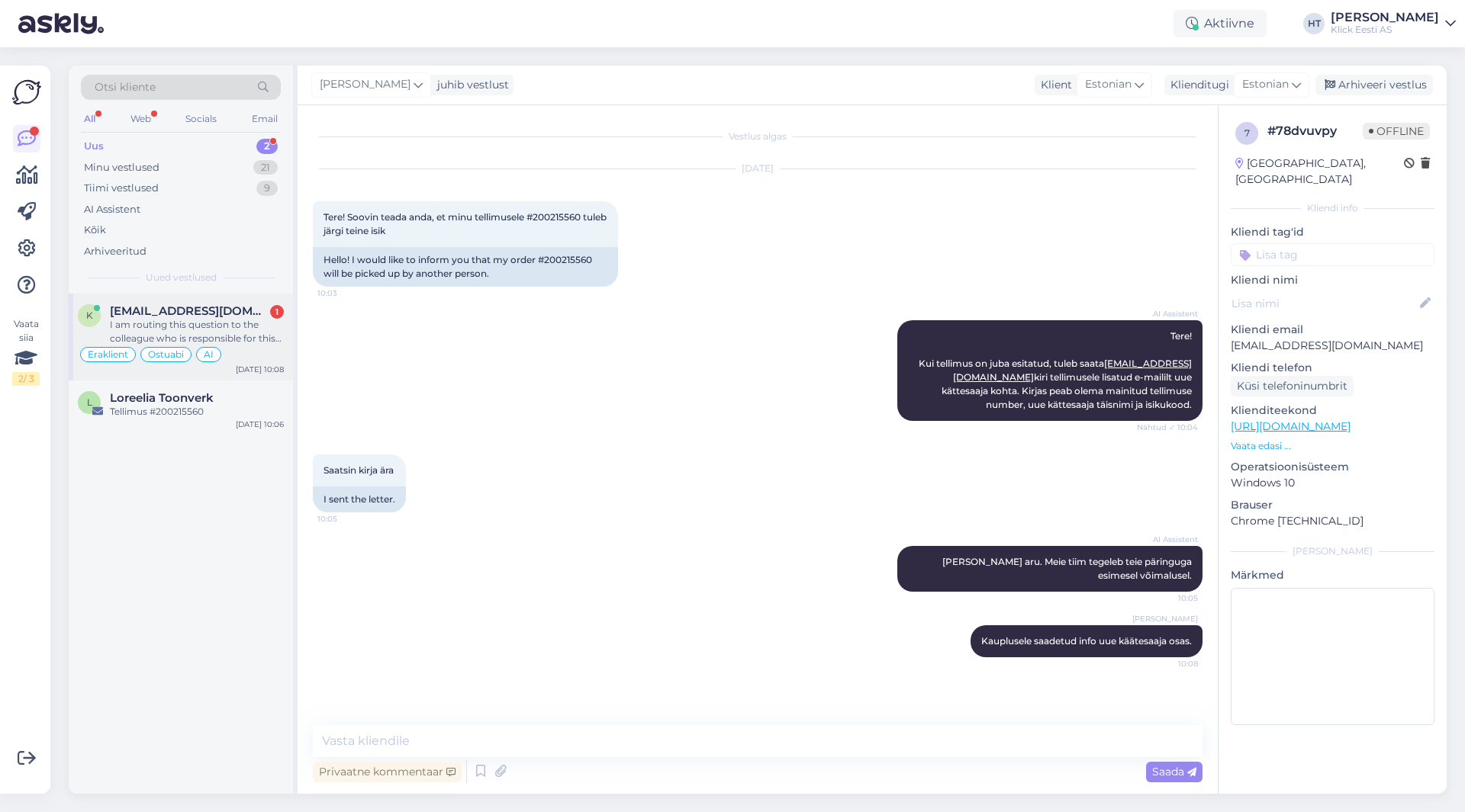
click at [259, 312] on div "[EMAIL_ADDRESS][DOMAIN_NAME] 1" at bounding box center [197, 311] width 174 height 14
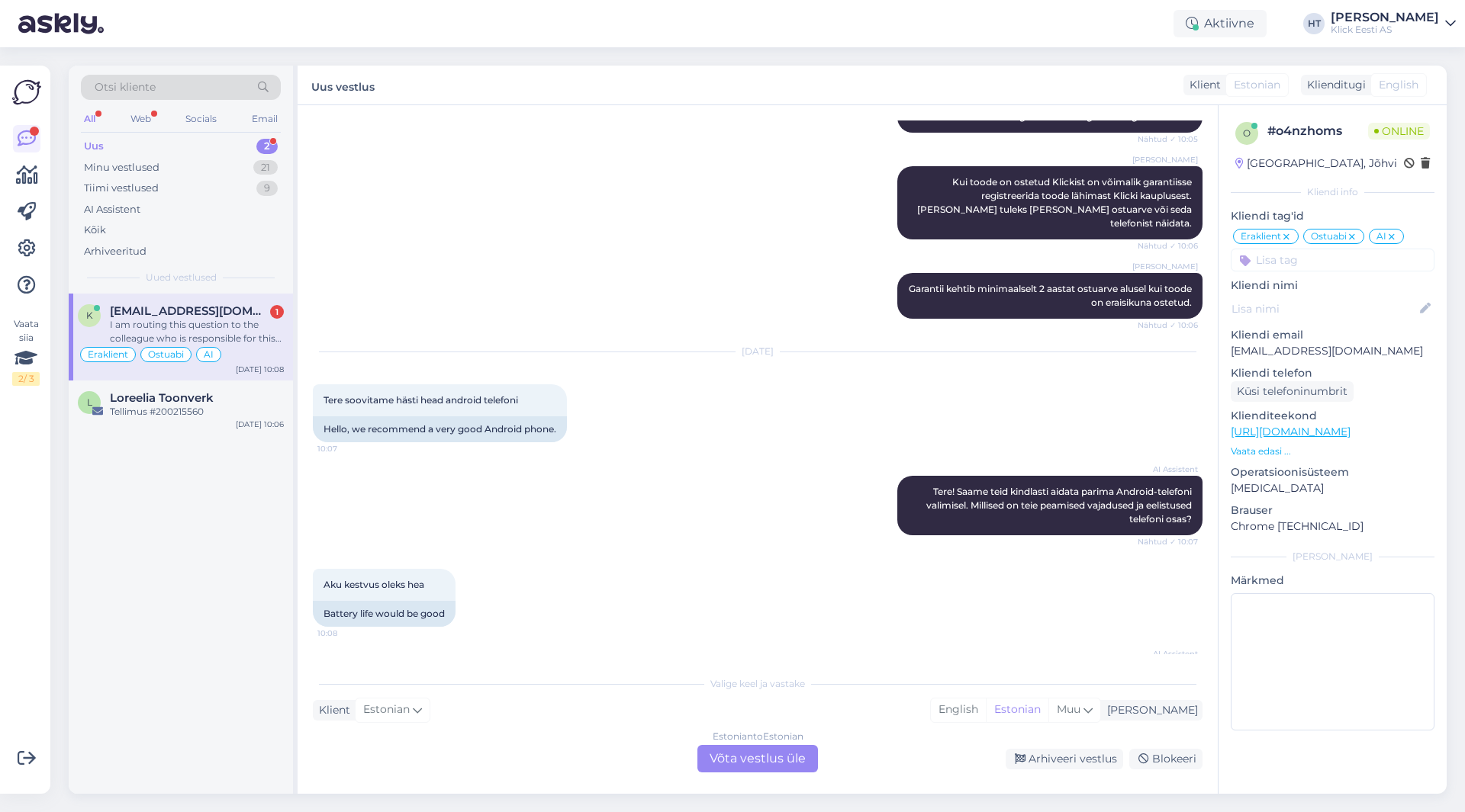
scroll to position [2819, 0]
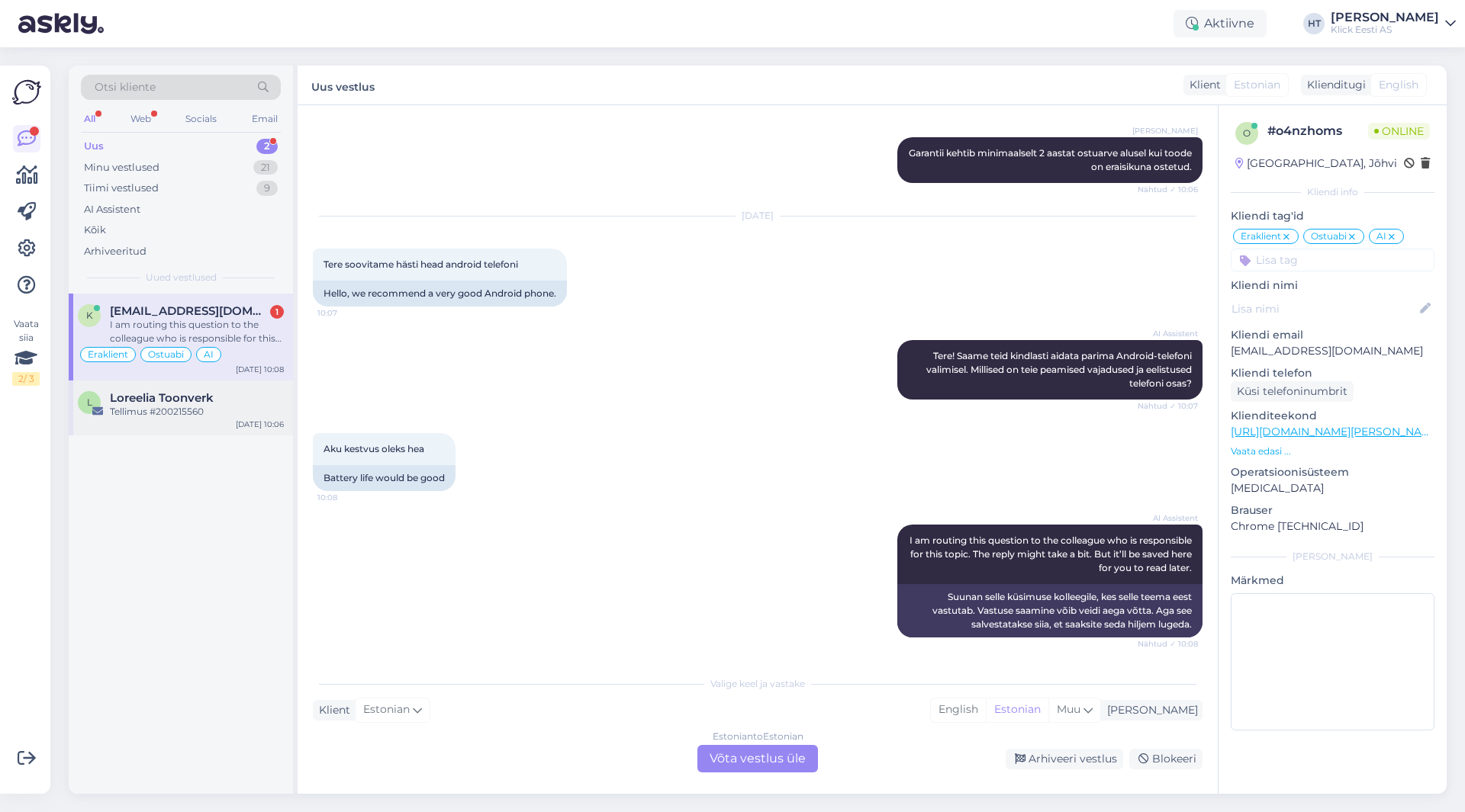
click at [234, 406] on div "Tellimus #200215560" at bounding box center [197, 411] width 174 height 14
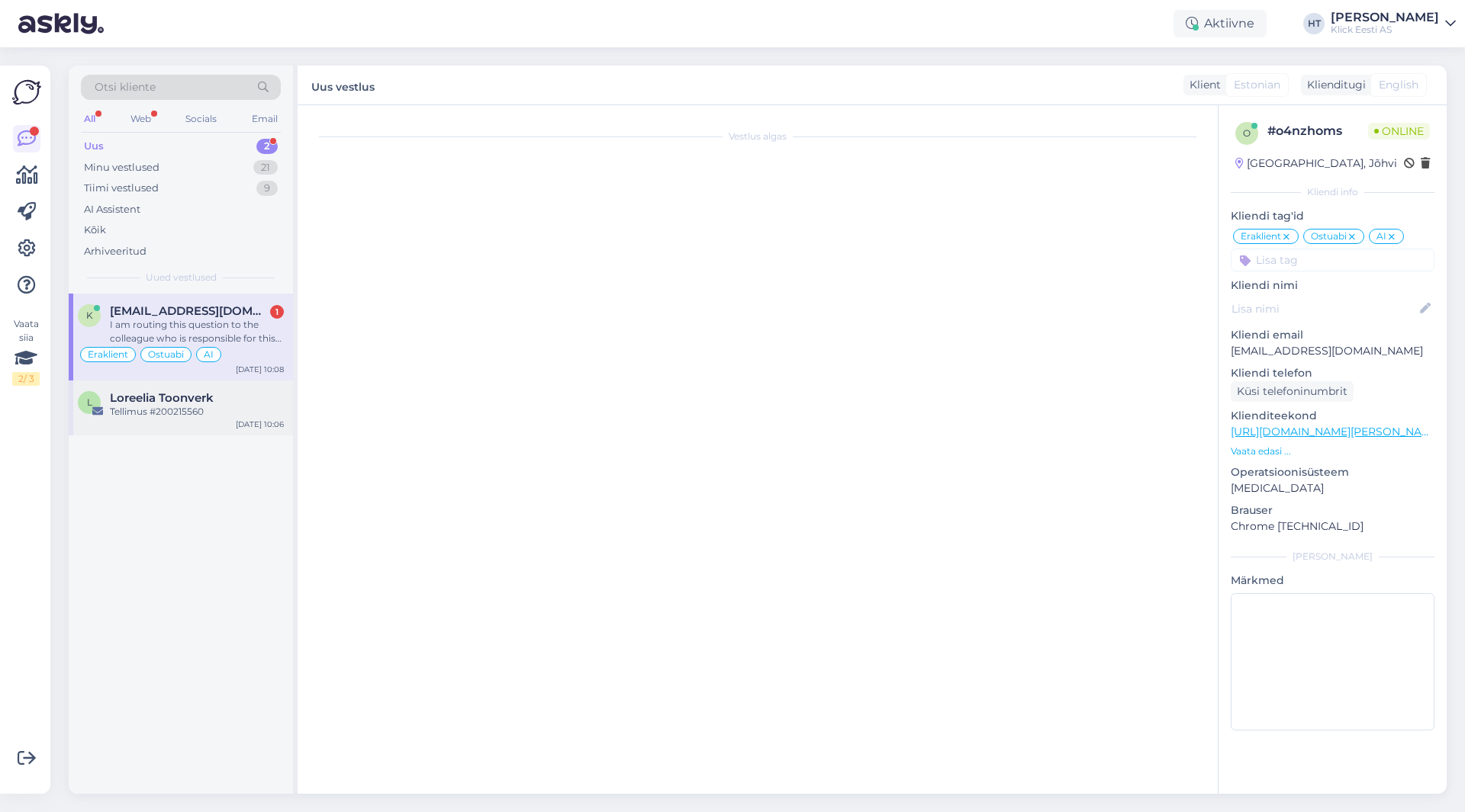
scroll to position [0, 0]
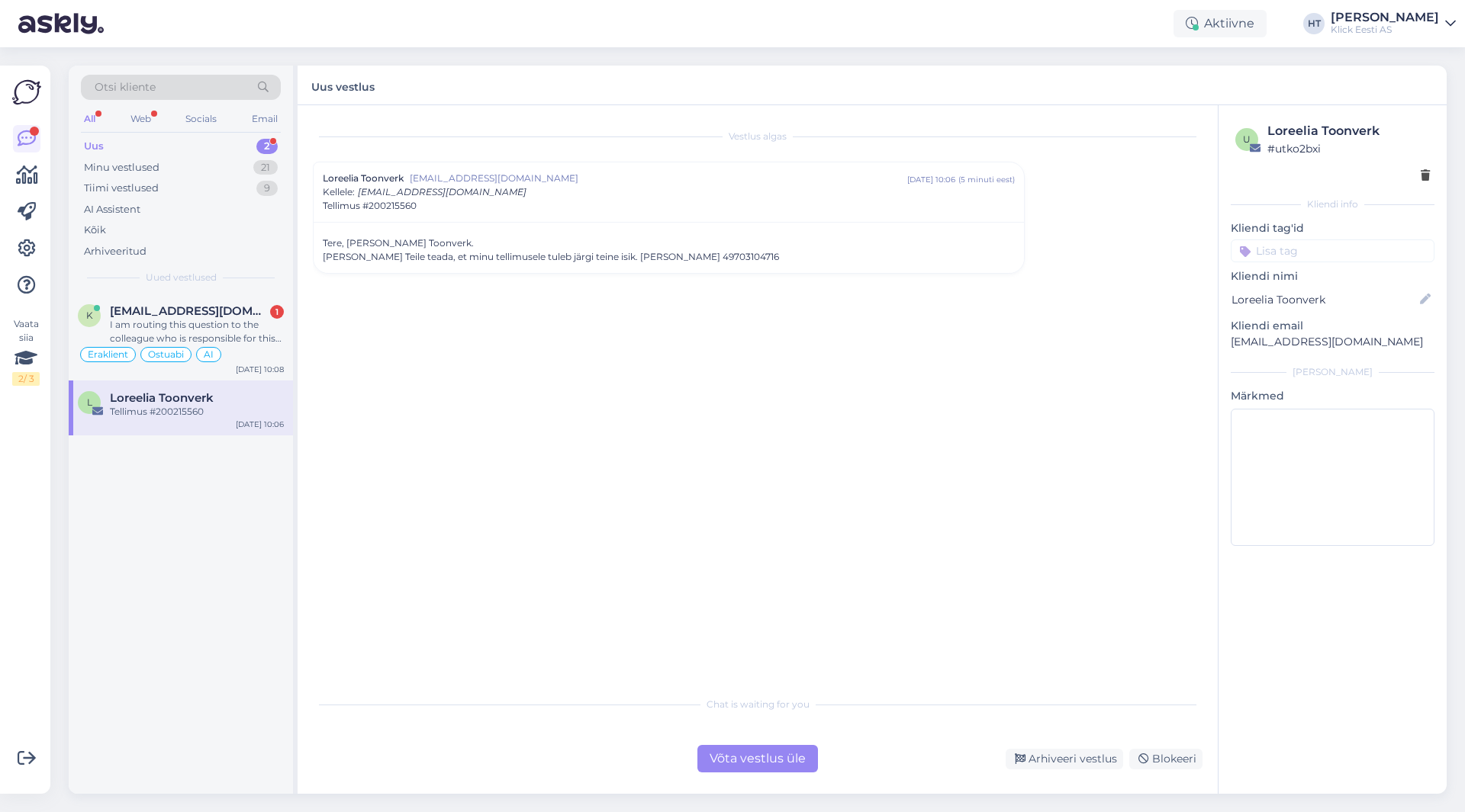
click at [769, 767] on div "Võta vestlus üle" at bounding box center [757, 759] width 121 height 28
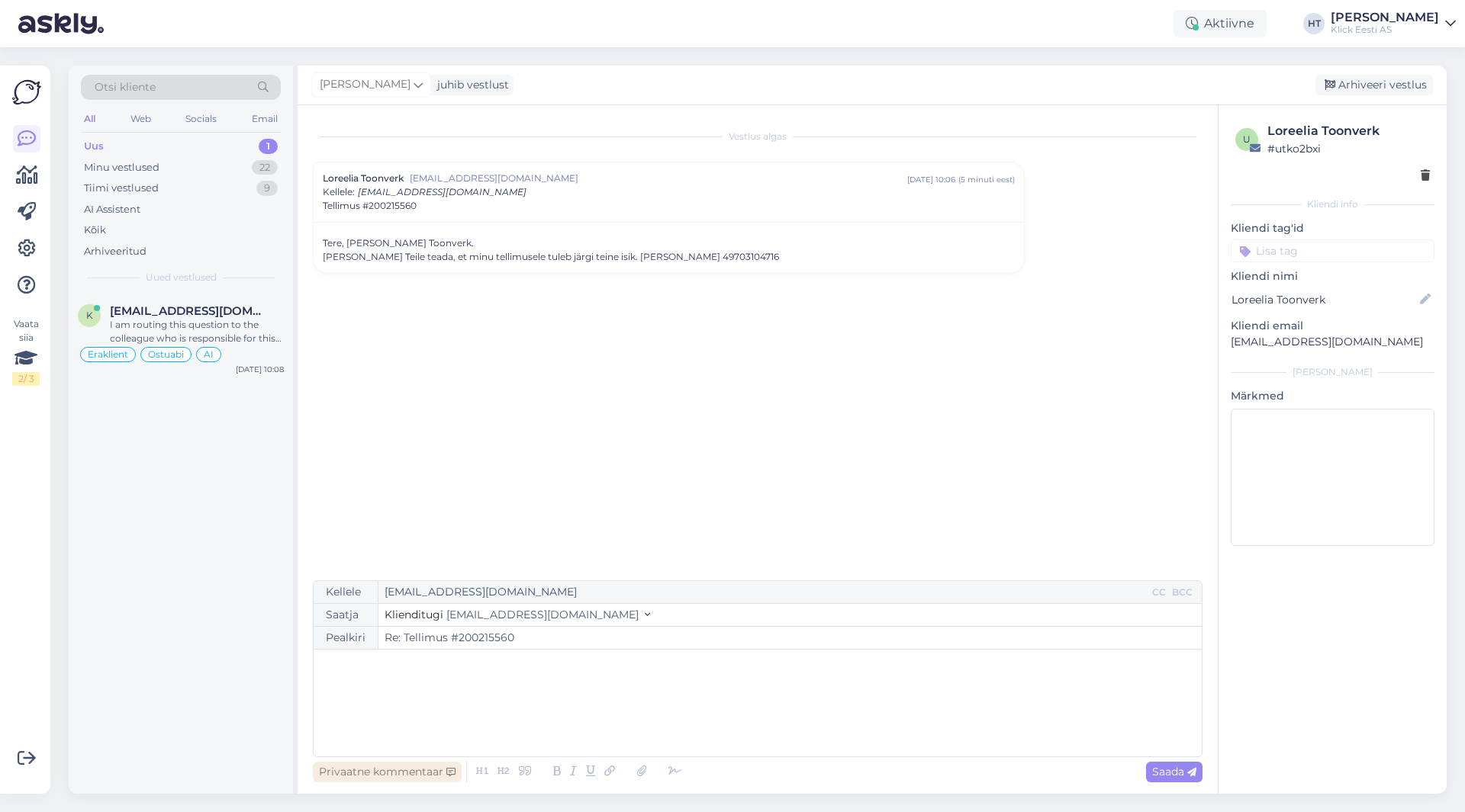
click at [340, 771] on div "Privaatne kommentaar" at bounding box center [387, 772] width 149 height 20
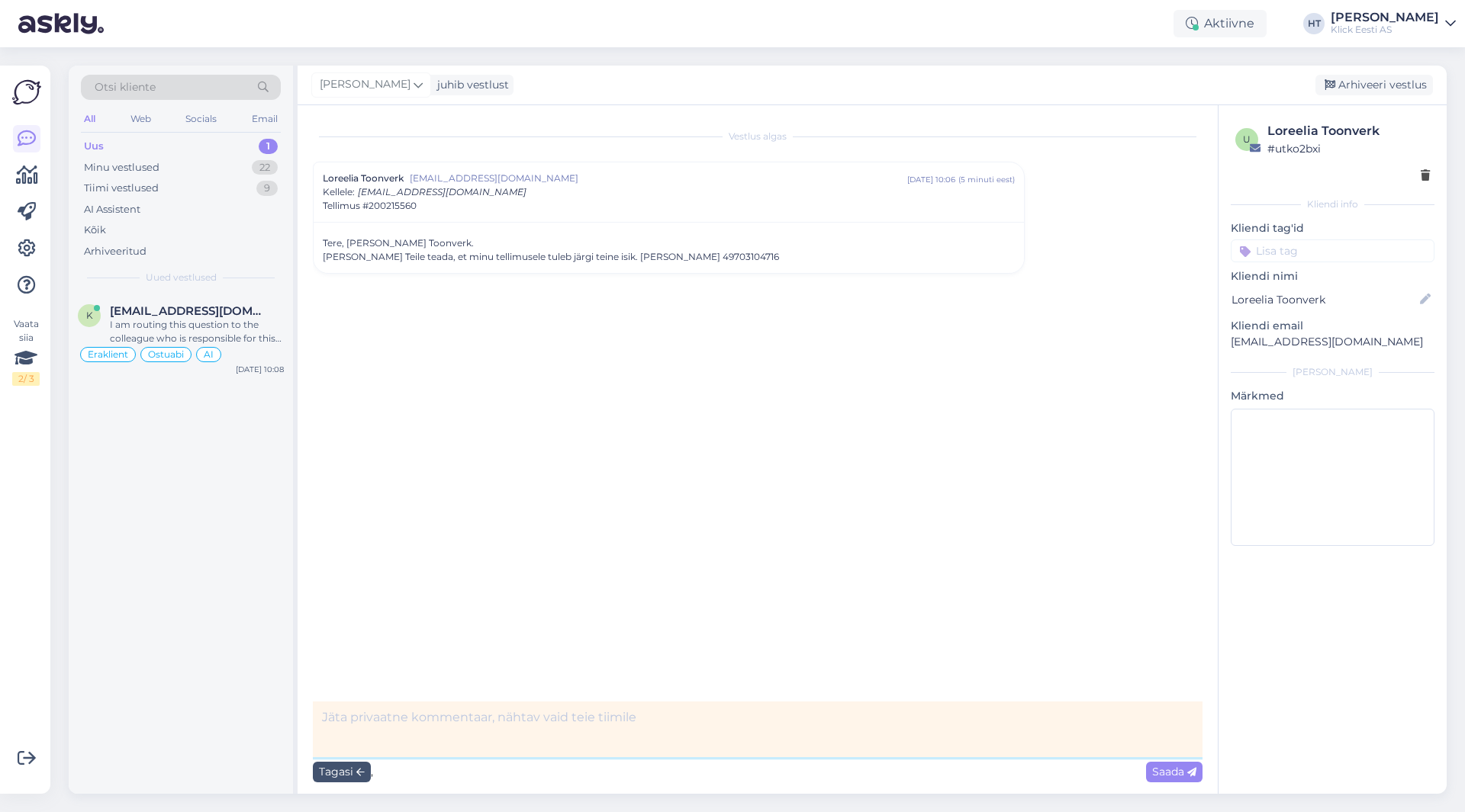
click at [424, 721] on textarea at bounding box center [757, 729] width 889 height 56
type textarea "Info edastatud kauplusele."
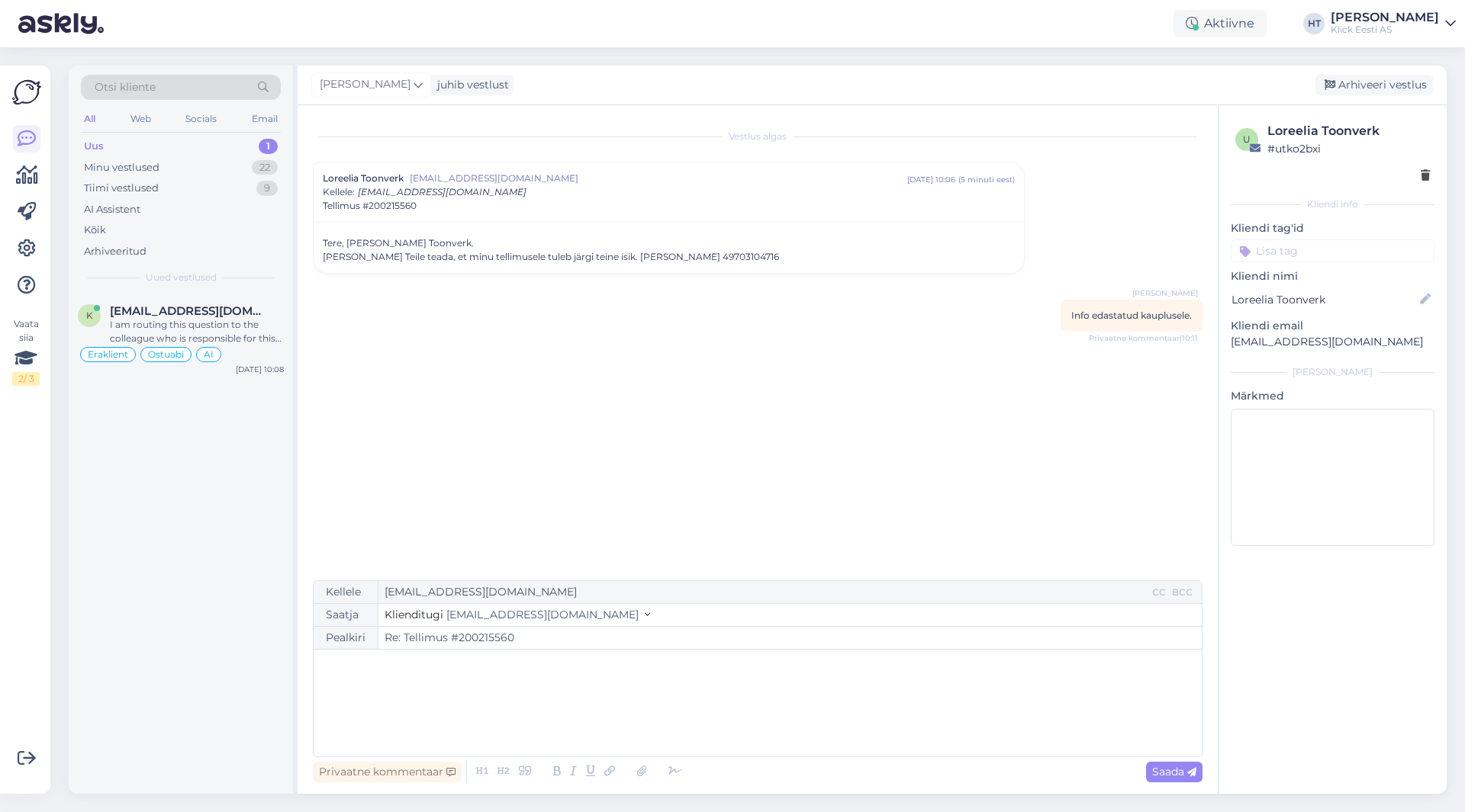
click at [1288, 259] on input at bounding box center [1333, 251] width 204 height 23
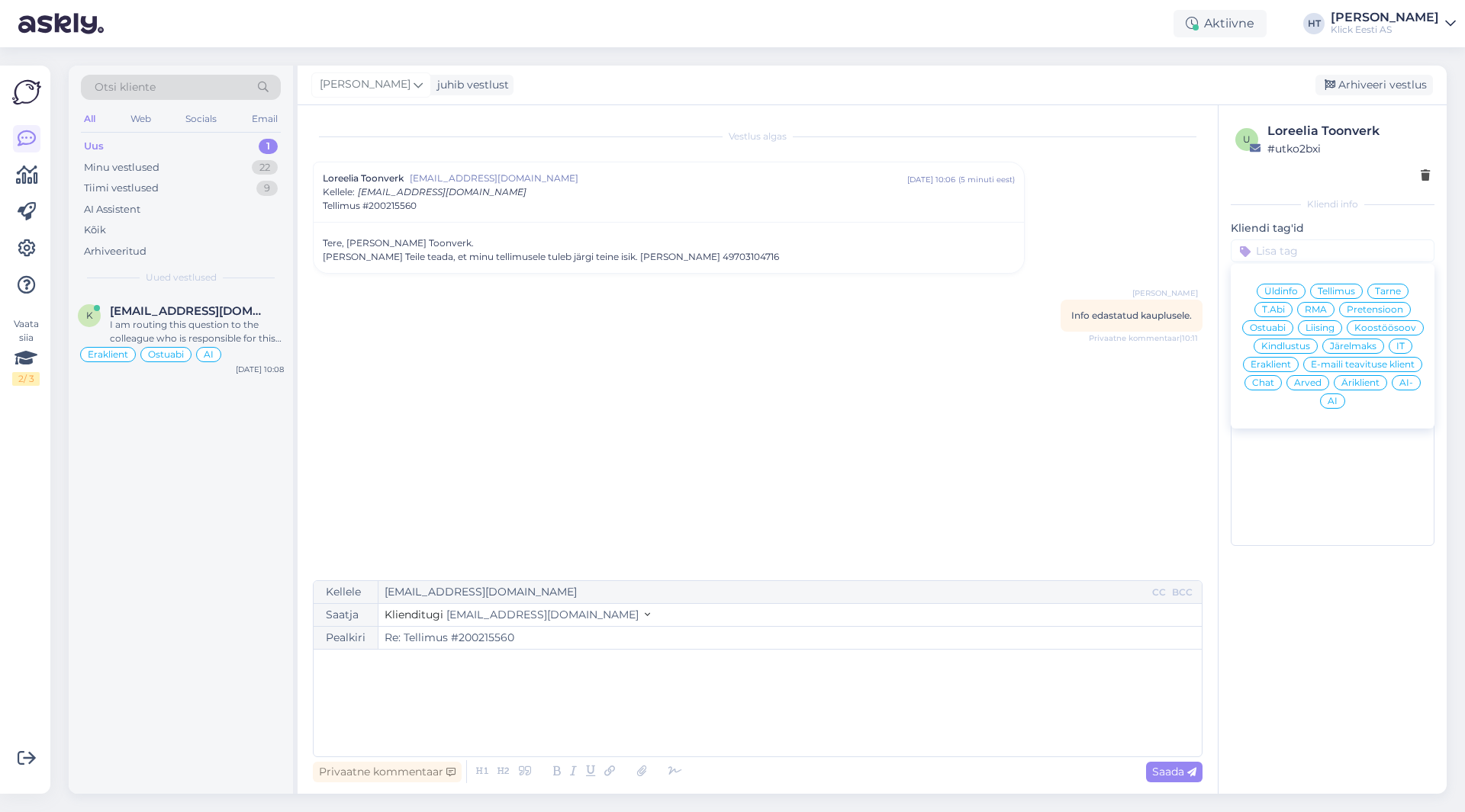
click at [1382, 287] on span "Tarne" at bounding box center [1388, 291] width 26 height 9
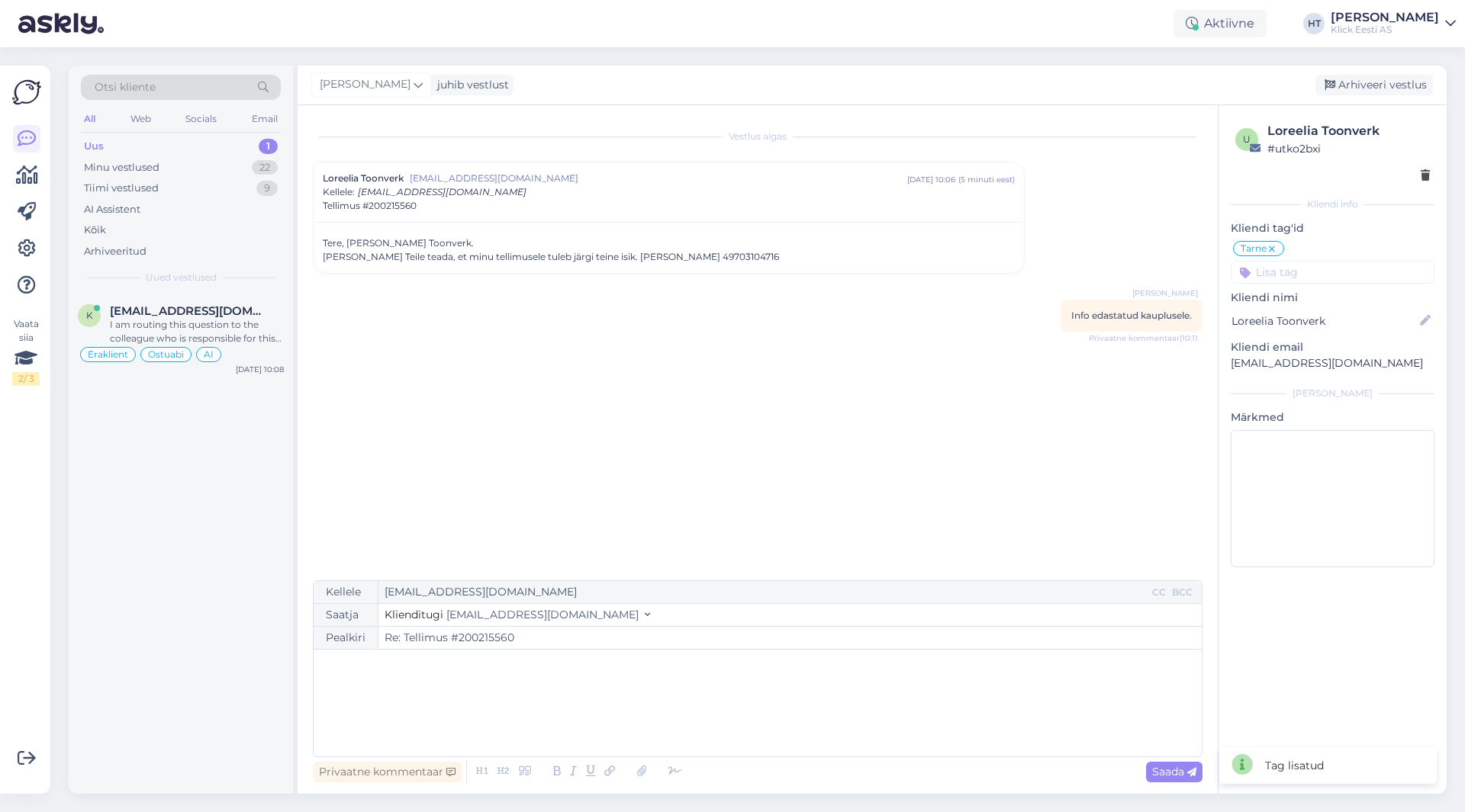
click at [1325, 260] on div "Tarne Üldinfo Tellimus Tarne T.Abi RMA Pretensioon Ostuabi Liising Koostöösoov …" at bounding box center [1333, 261] width 204 height 45
drag, startPoint x: 1322, startPoint y: 278, endPoint x: 1311, endPoint y: 306, distance: 30.1
click at [1321, 278] on input at bounding box center [1333, 272] width 204 height 23
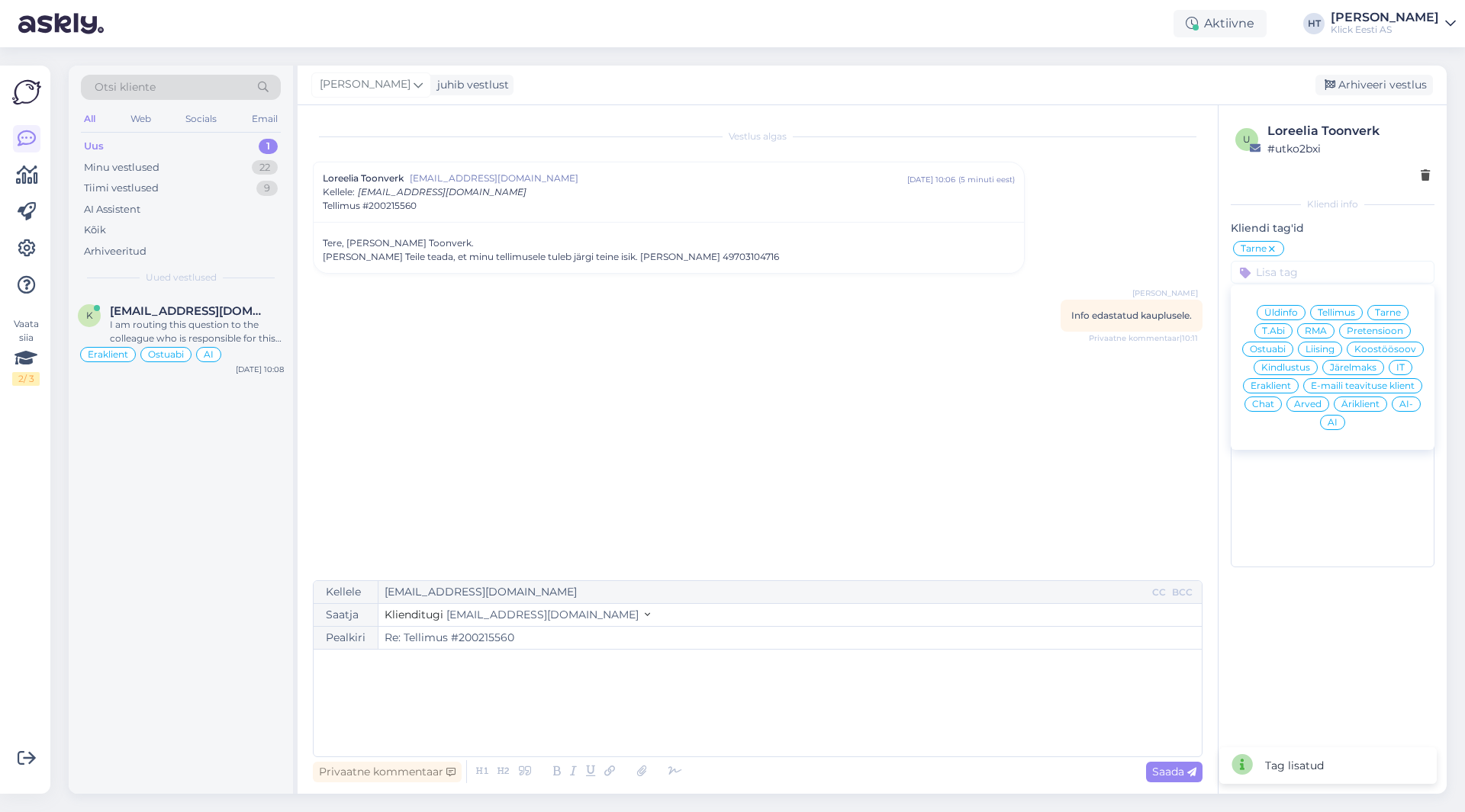
click at [1273, 382] on span "Eraklient" at bounding box center [1271, 385] width 40 height 9
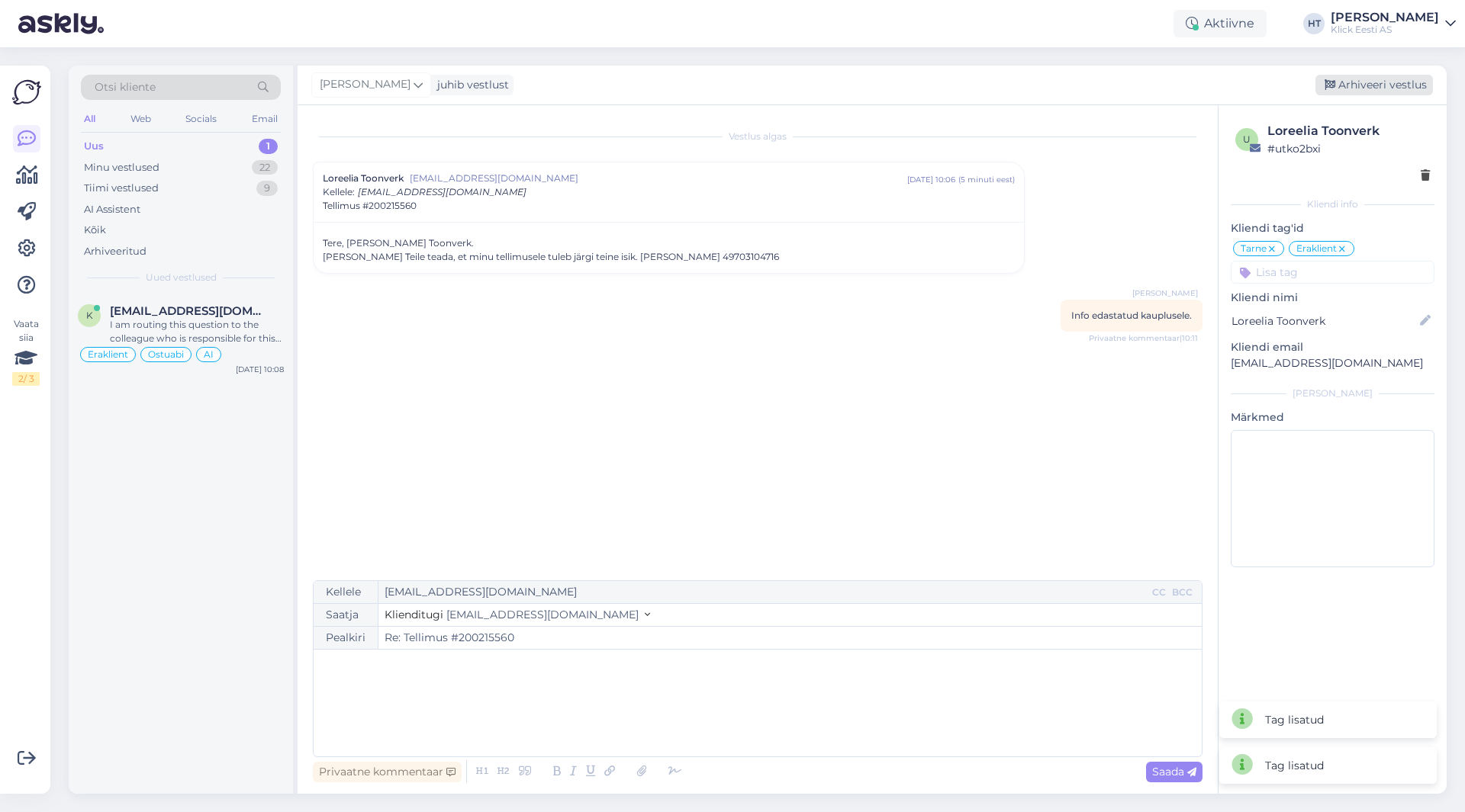
click at [1367, 86] on div "Arhiveeri vestlus" at bounding box center [1373, 84] width 117 height 20
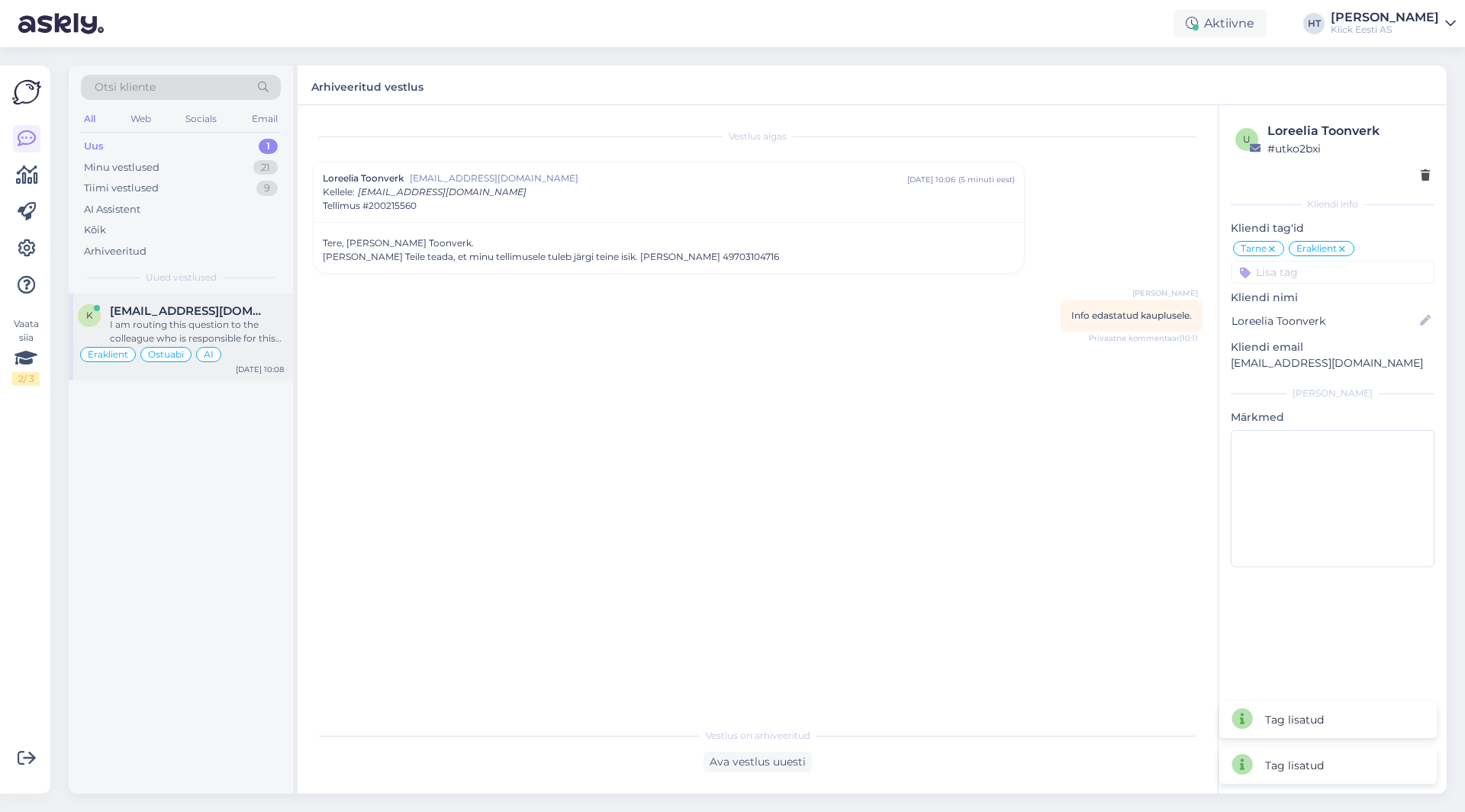
click at [204, 335] on div "I am routing this question to the colleague who is responsible for this topic. …" at bounding box center [197, 332] width 174 height 28
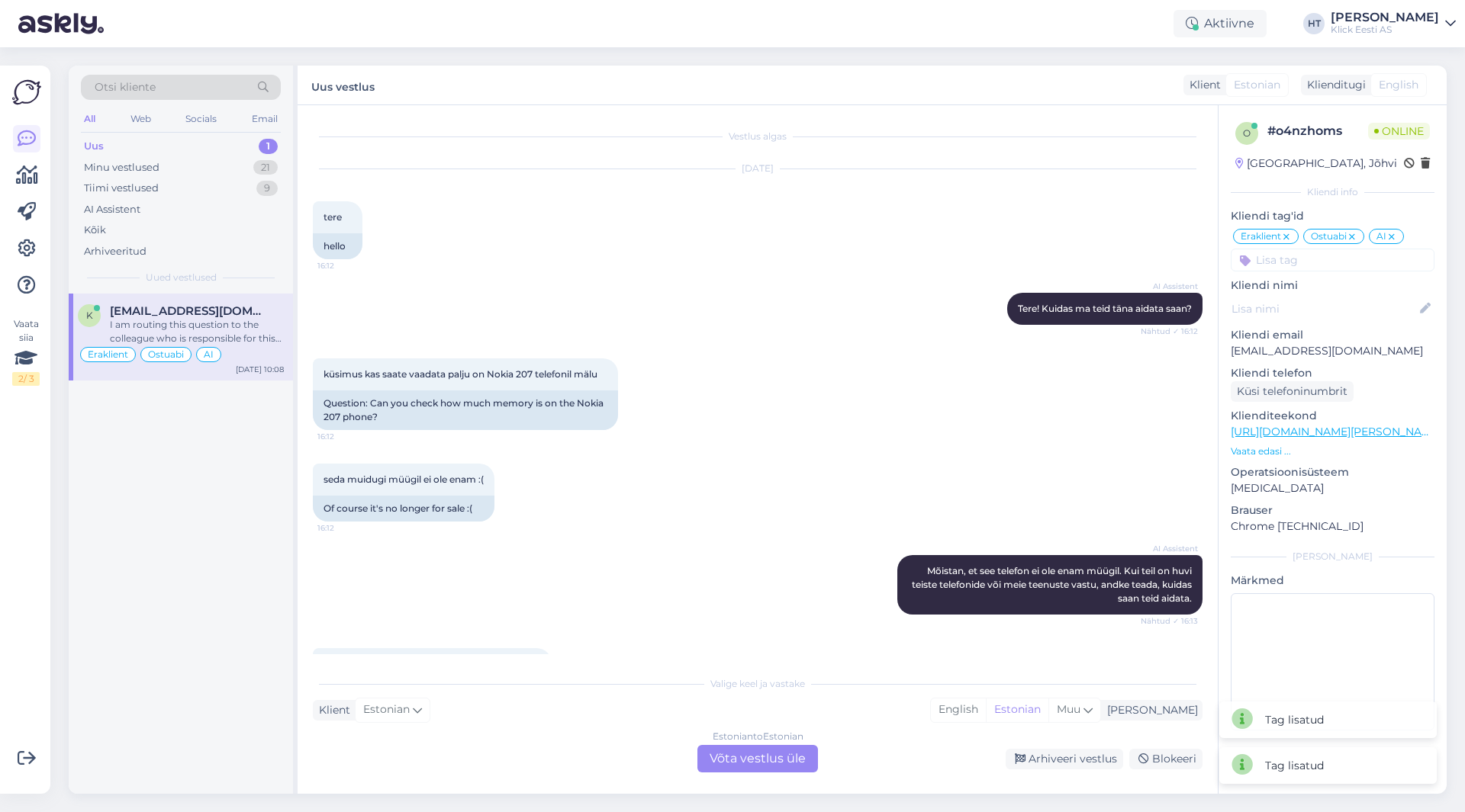
scroll to position [2819, 0]
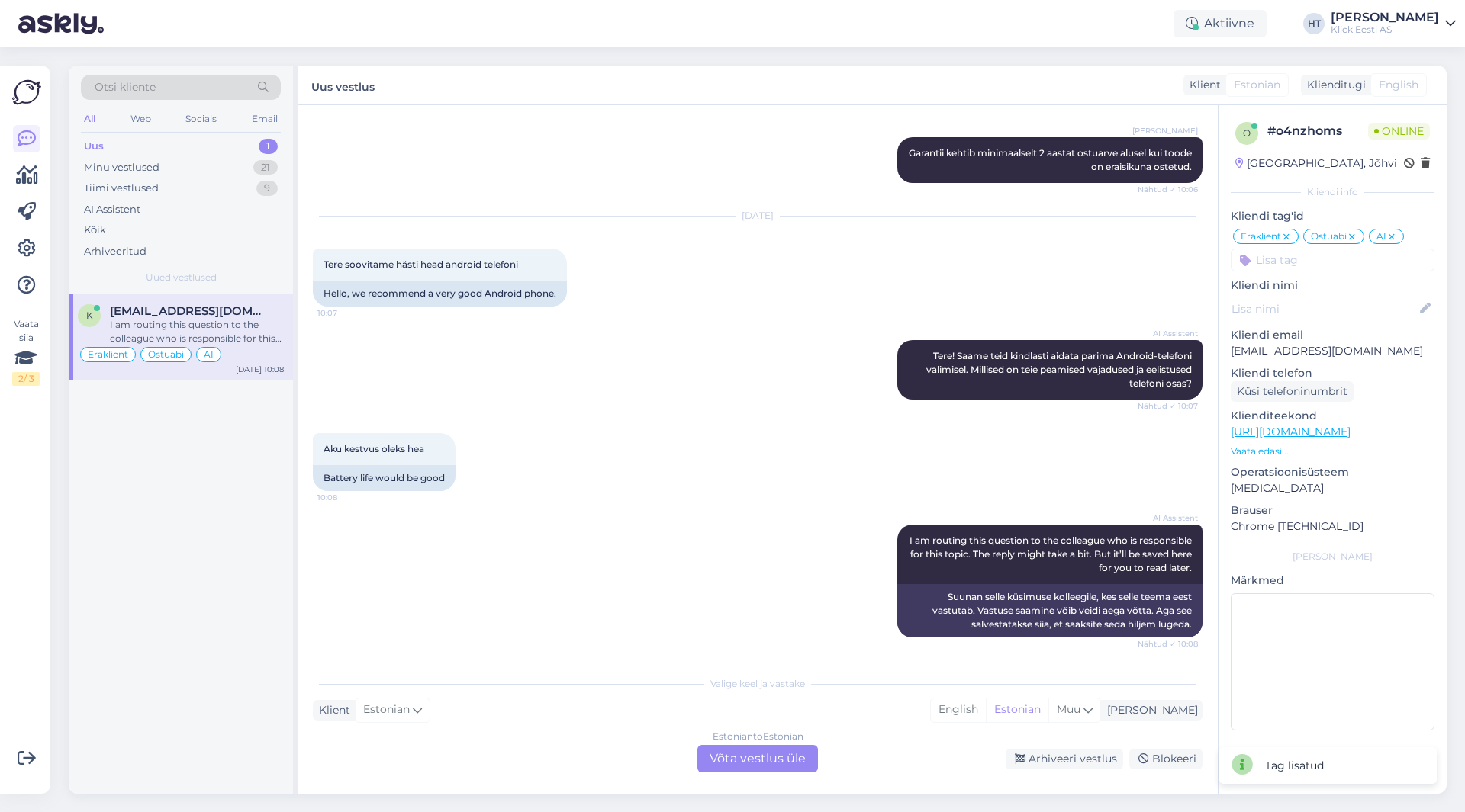
click at [751, 759] on div "Estonian to Estonian Võta vestlus üle" at bounding box center [757, 759] width 121 height 28
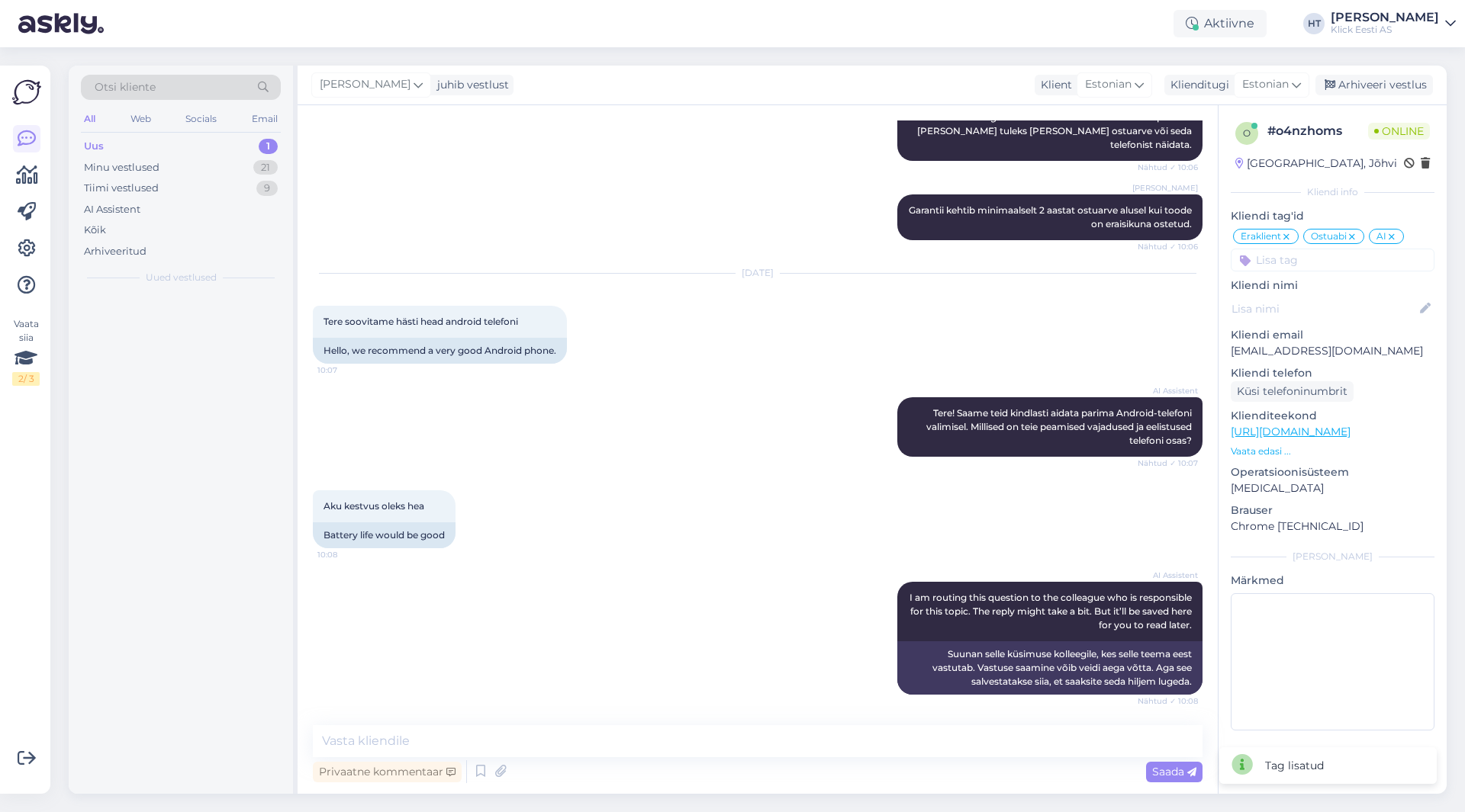
scroll to position [2761, 0]
click at [730, 727] on textarea at bounding box center [757, 742] width 889 height 32
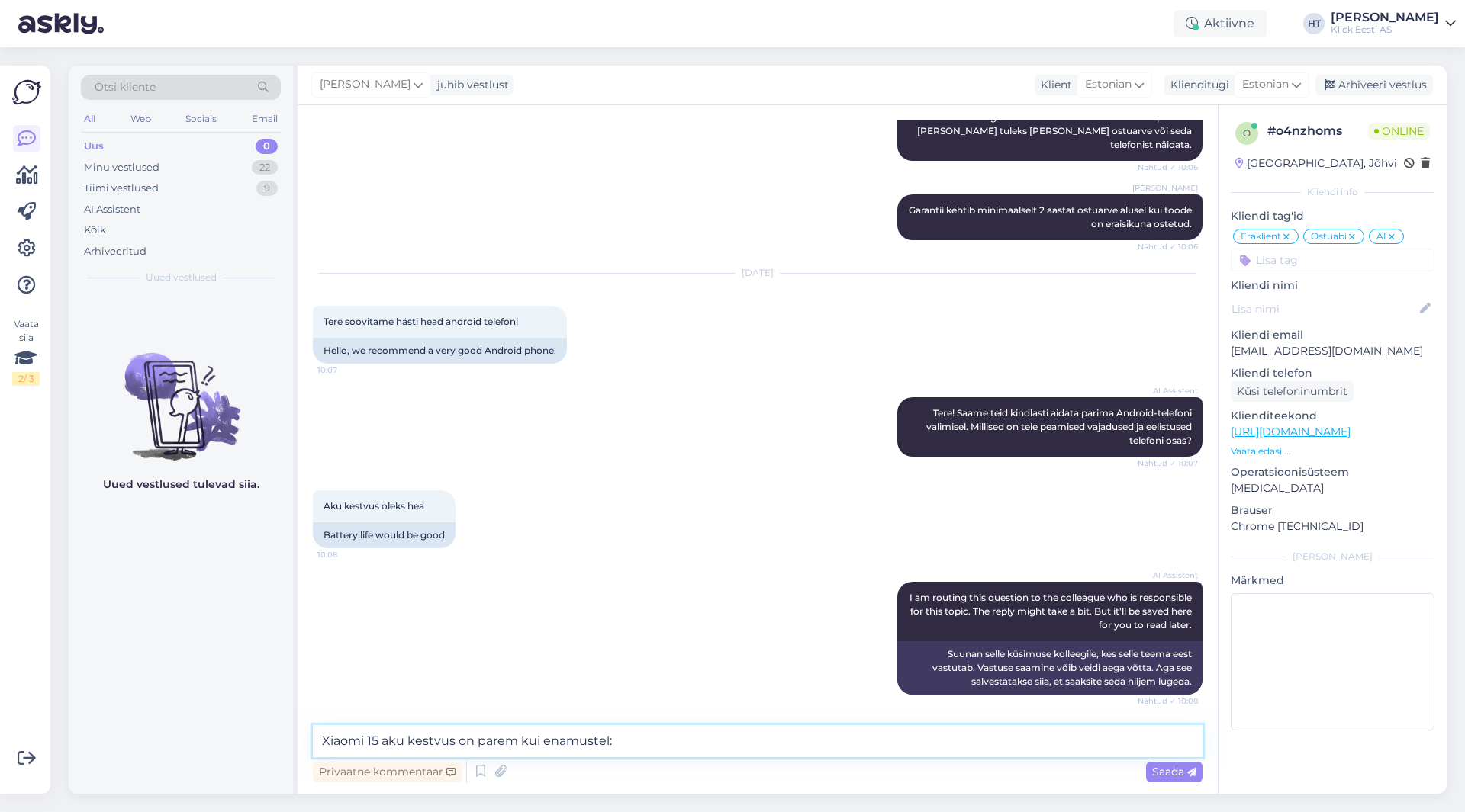
paste textarea "[URL][DOMAIN_NAME]"
type textarea "Xiaomi 15 aku kestvus on parem kui enamustel: [URL][DOMAIN_NAME]"
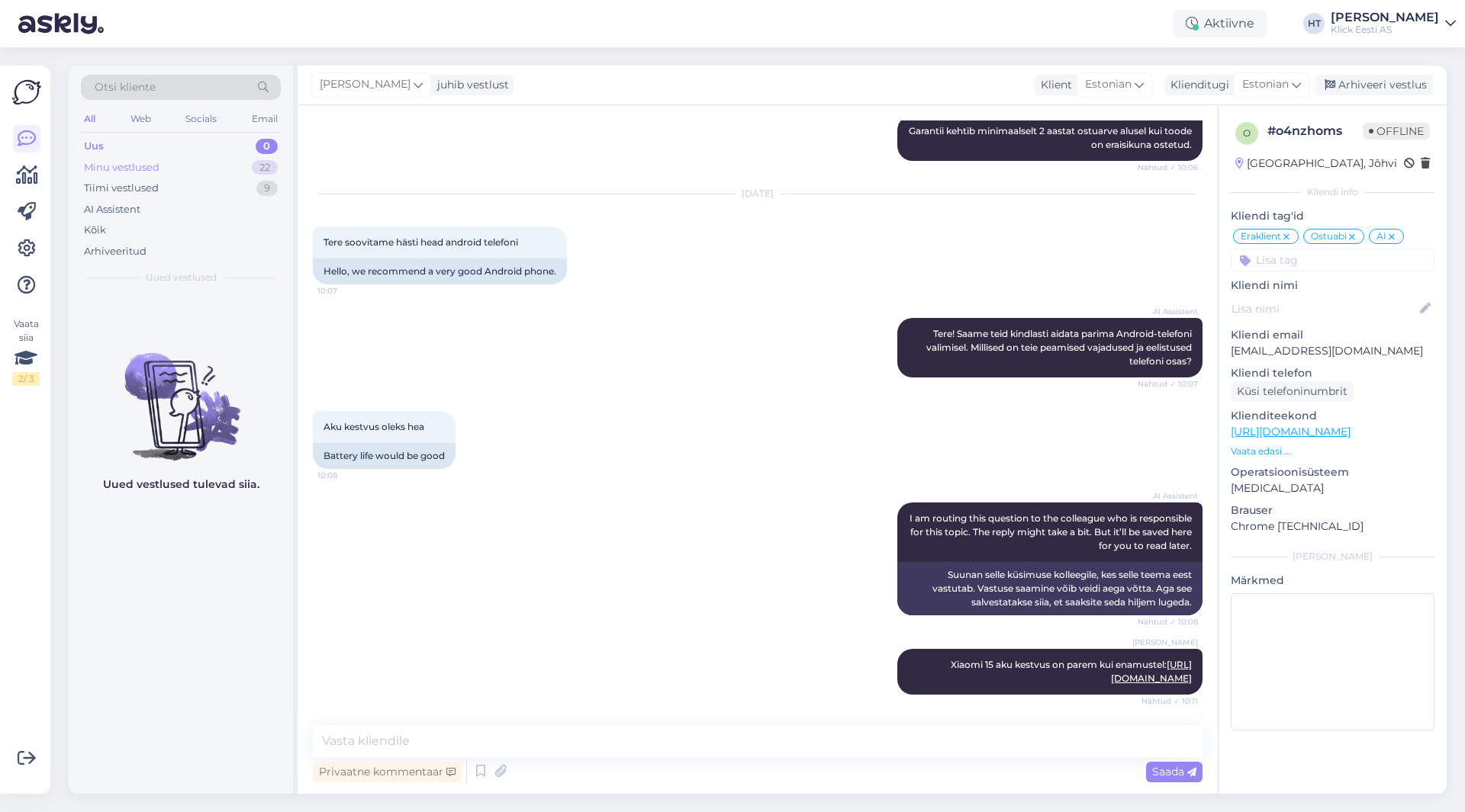
click at [244, 168] on div "Minu vestlused 22" at bounding box center [181, 168] width 200 height 21
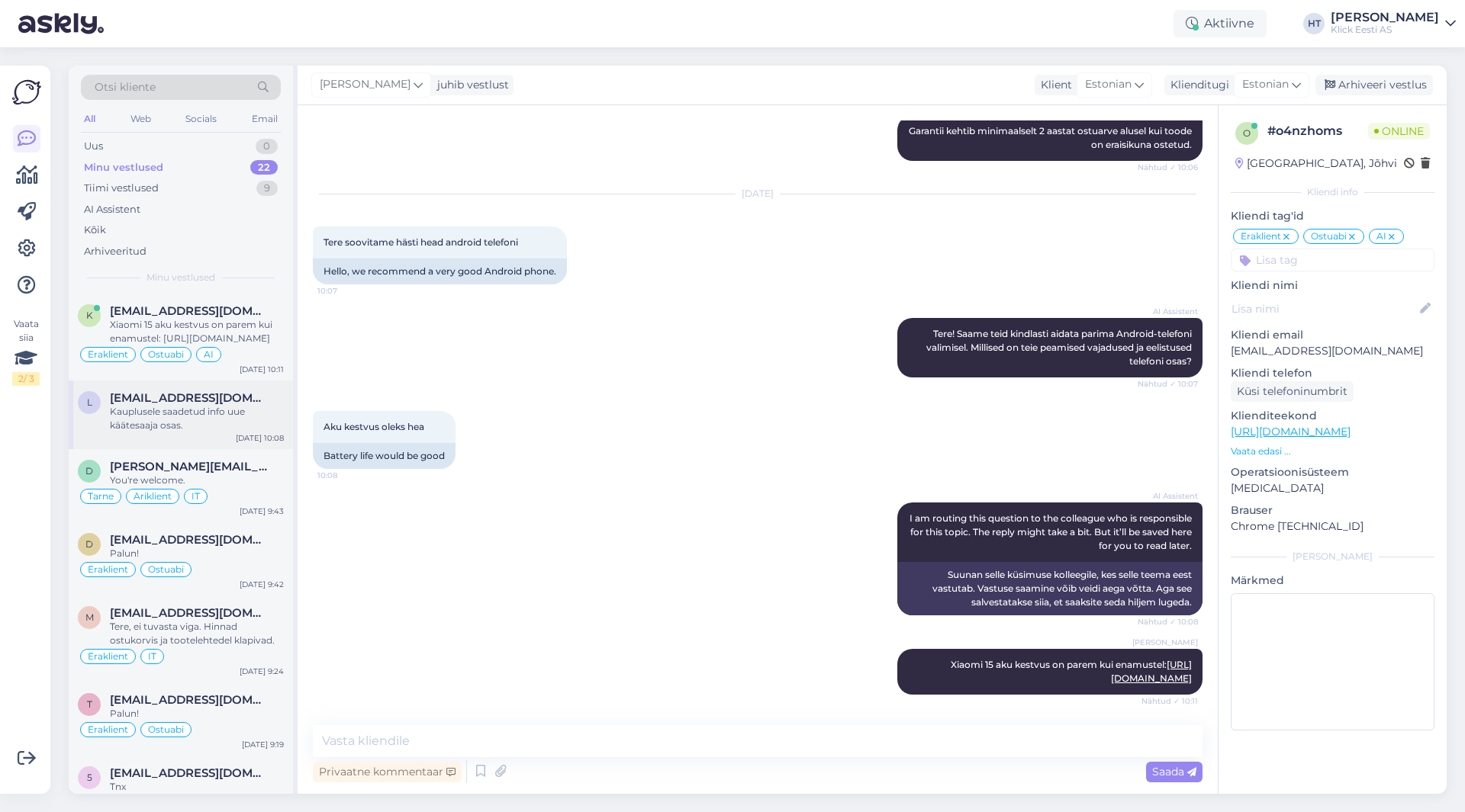
click at [217, 405] on div "Kauplusele saadetud info uue käätesaaja osas." at bounding box center [197, 419] width 174 height 28
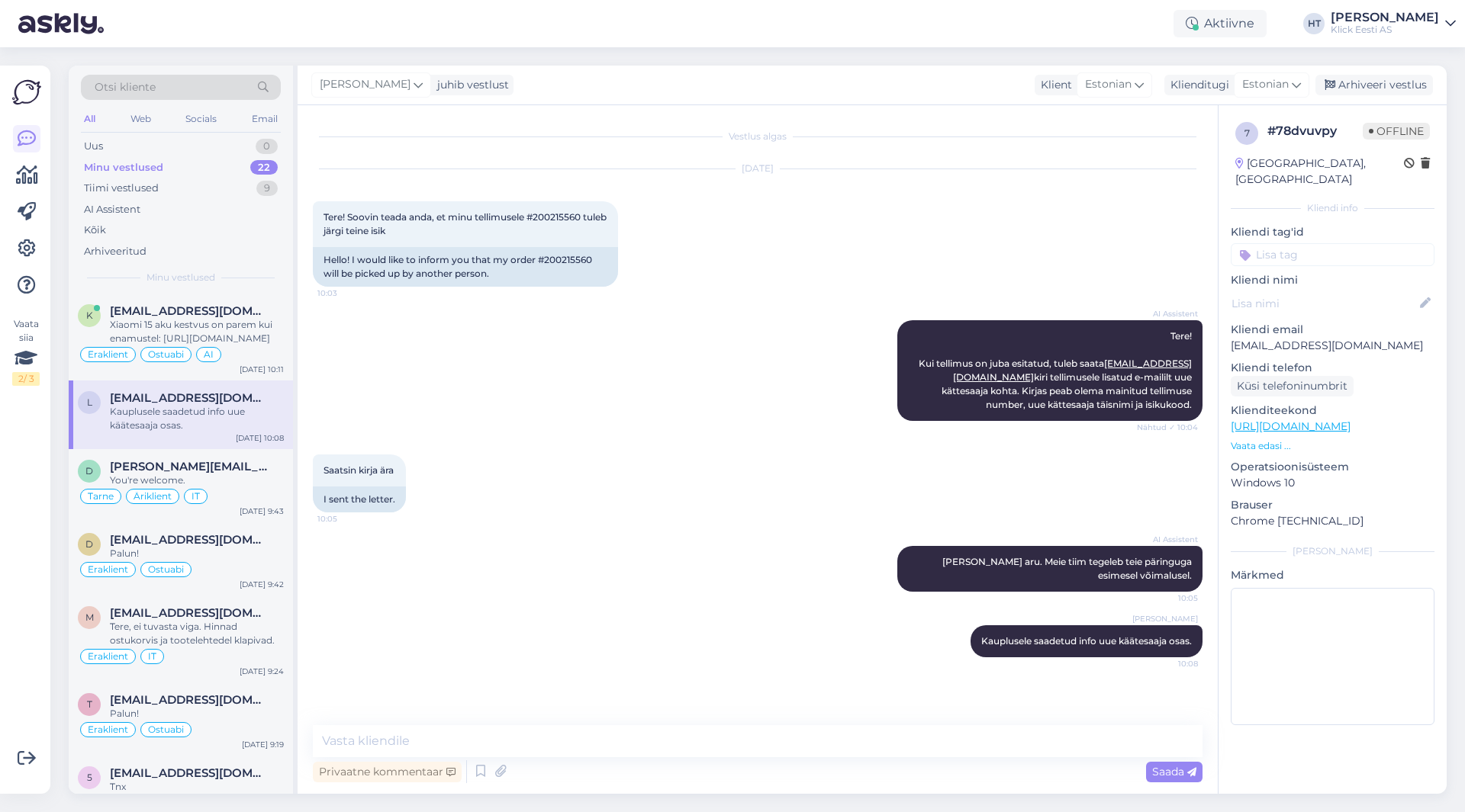
scroll to position [0, 0]
click at [1348, 244] on input at bounding box center [1333, 255] width 204 height 23
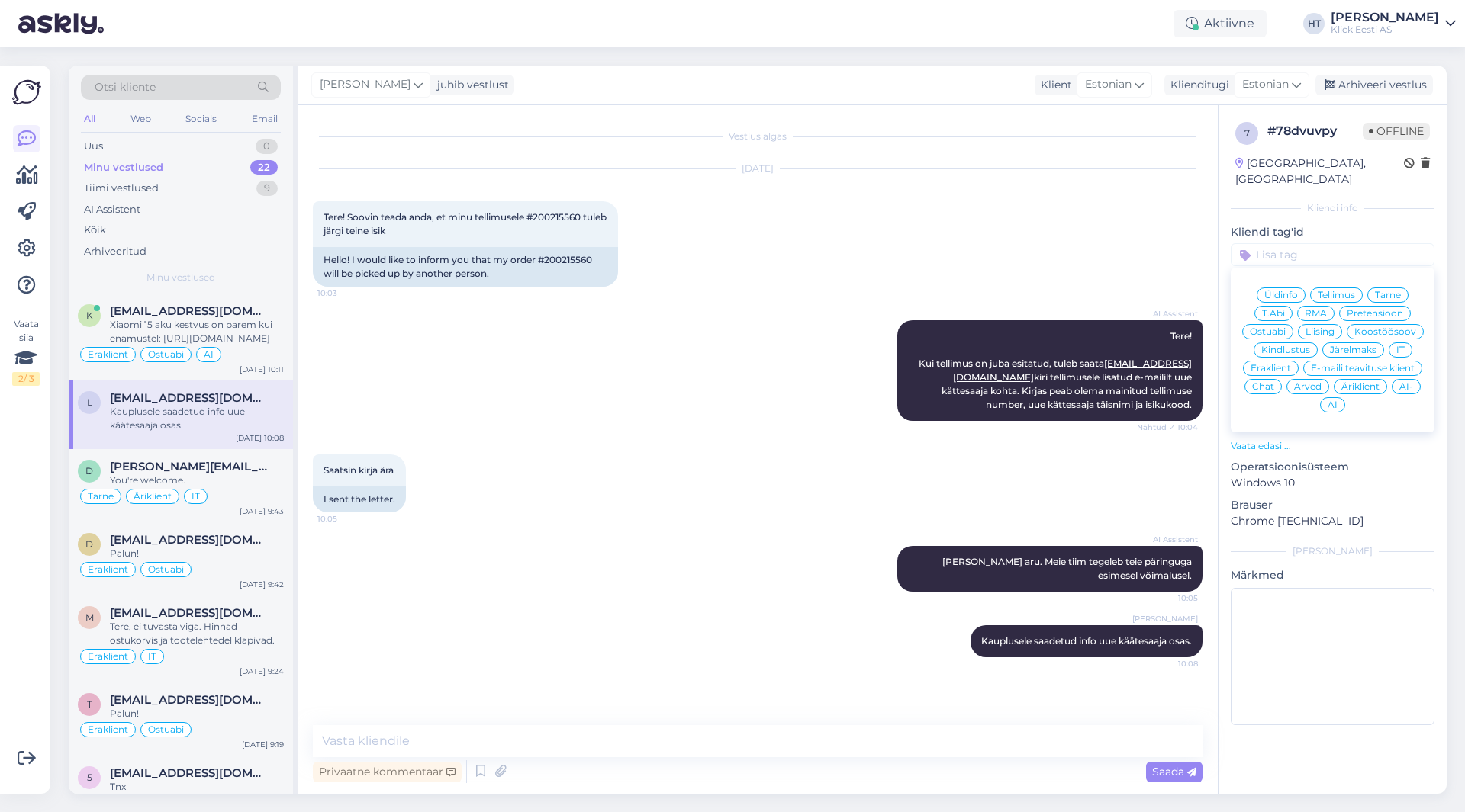
click at [1390, 291] on span "Tarne" at bounding box center [1388, 295] width 26 height 9
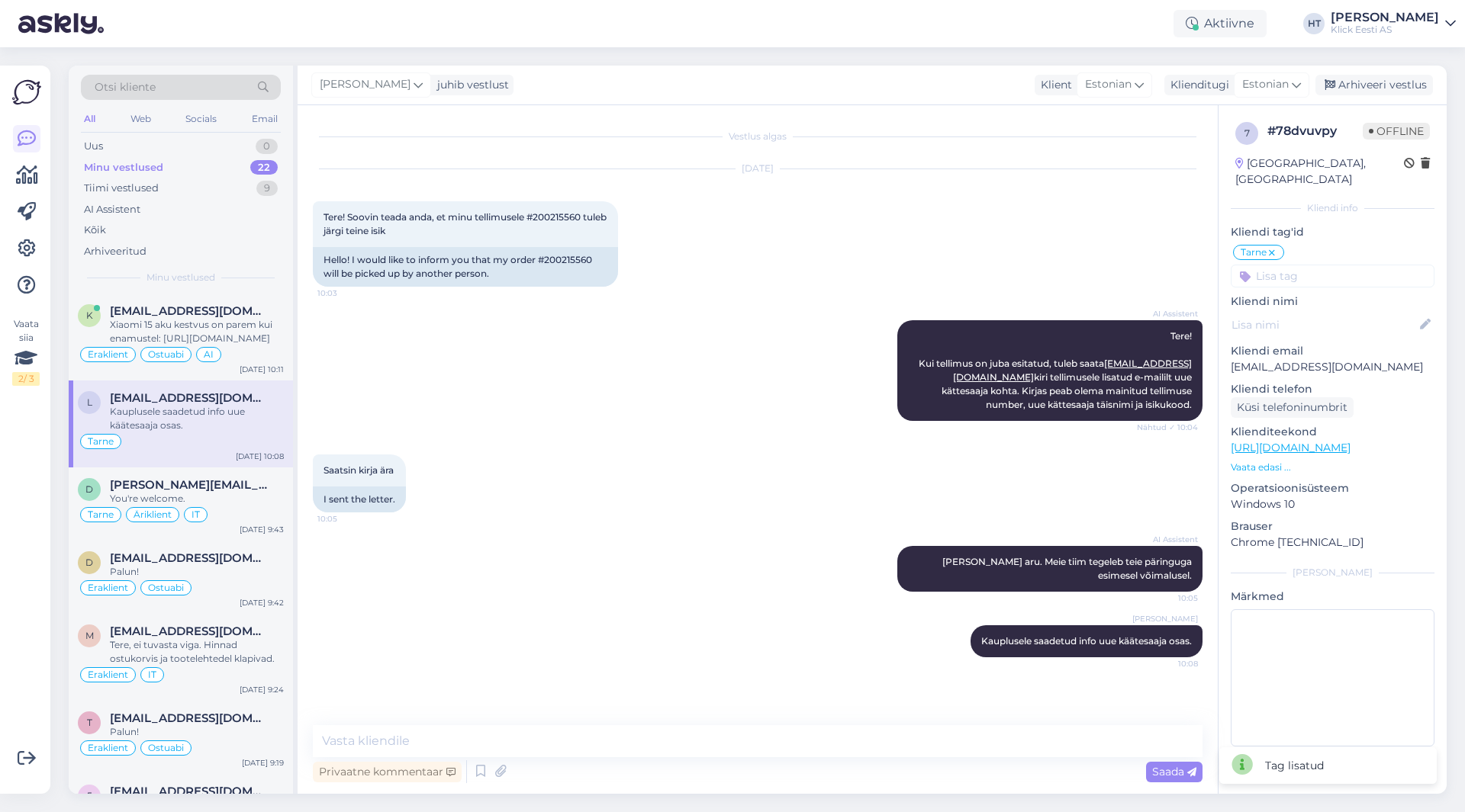
click at [1351, 268] on input at bounding box center [1333, 276] width 204 height 23
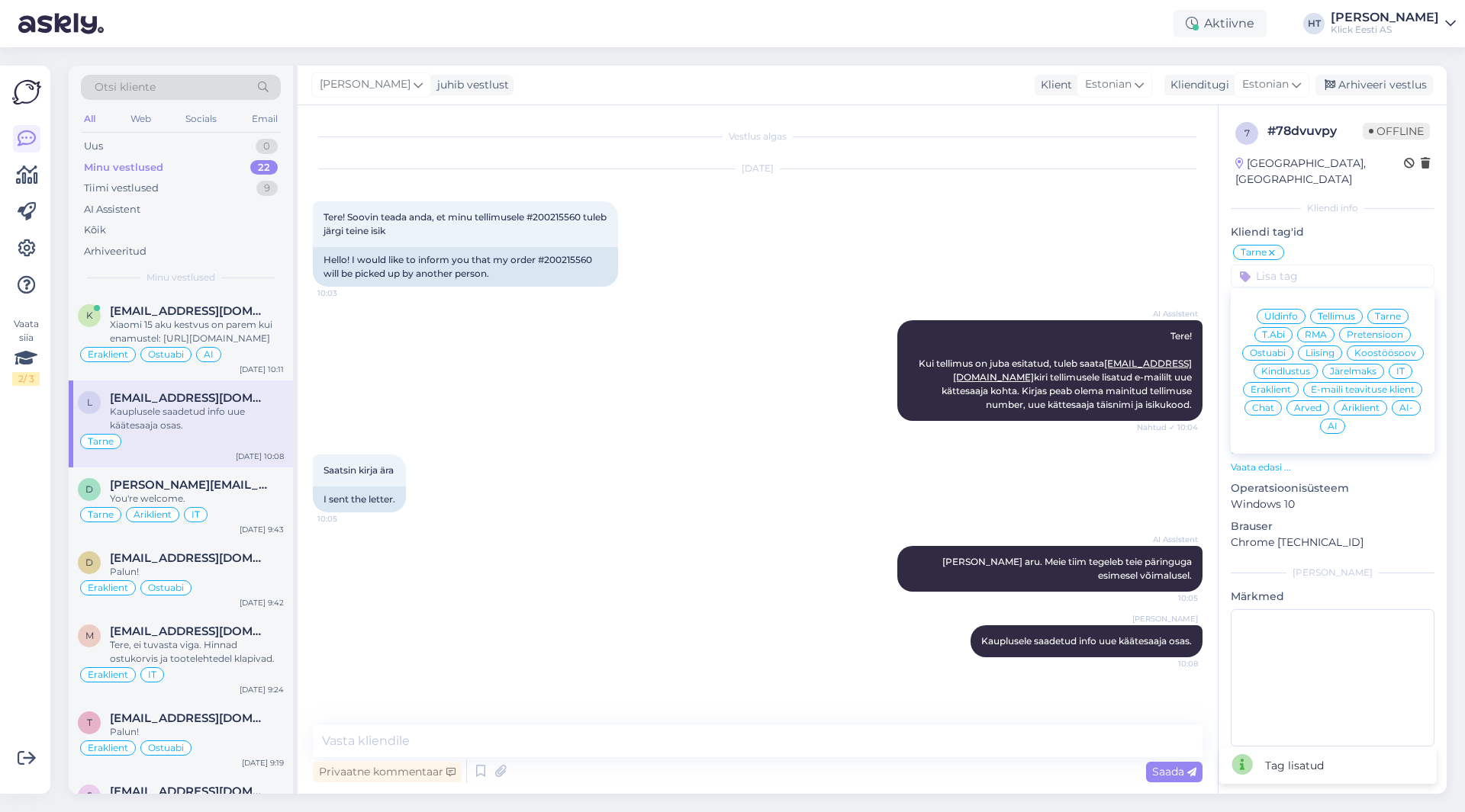
click at [1278, 382] on div "Eraklient" at bounding box center [1271, 389] width 56 height 15
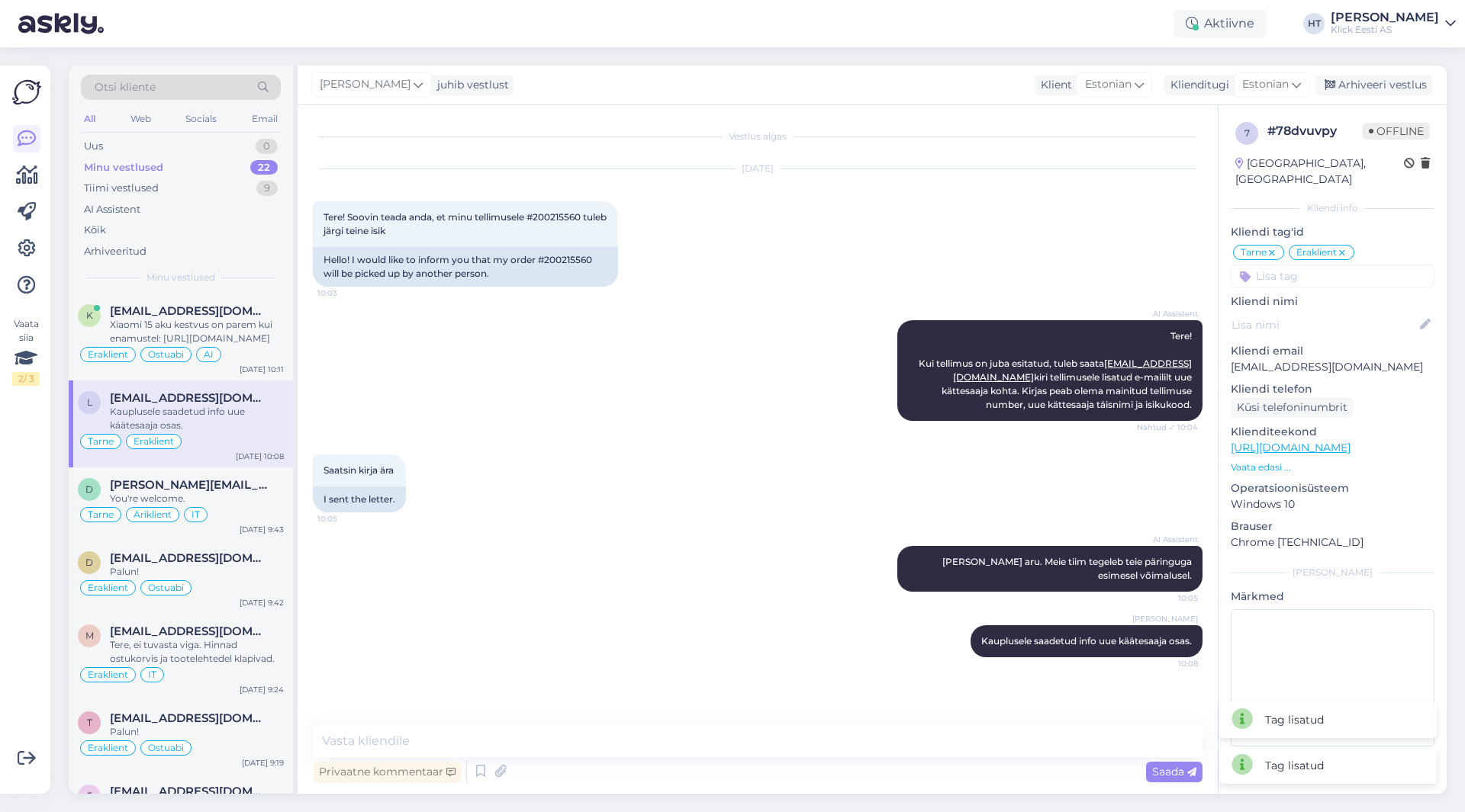
click at [807, 390] on div "AI Assistent Tere! Kui tellimus on juba esitatud, tuleb saata [EMAIL_ADDRESS][D…" at bounding box center [757, 371] width 889 height 134
click at [224, 324] on div "Xiaomi 15 aku kestvus on parem kui enamustel: [URL][DOMAIN_NAME]" at bounding box center [197, 332] width 174 height 28
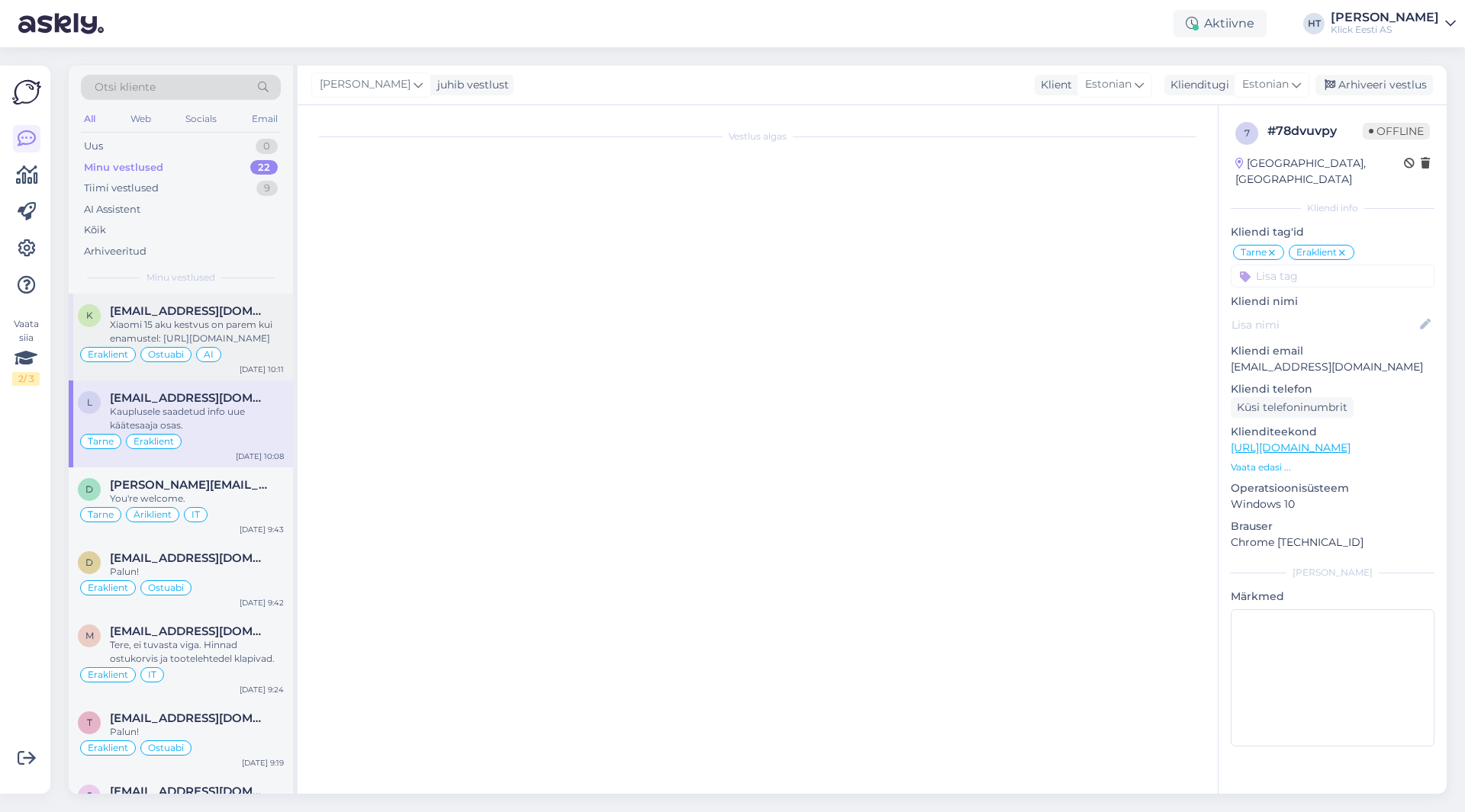
scroll to position [2855, 0]
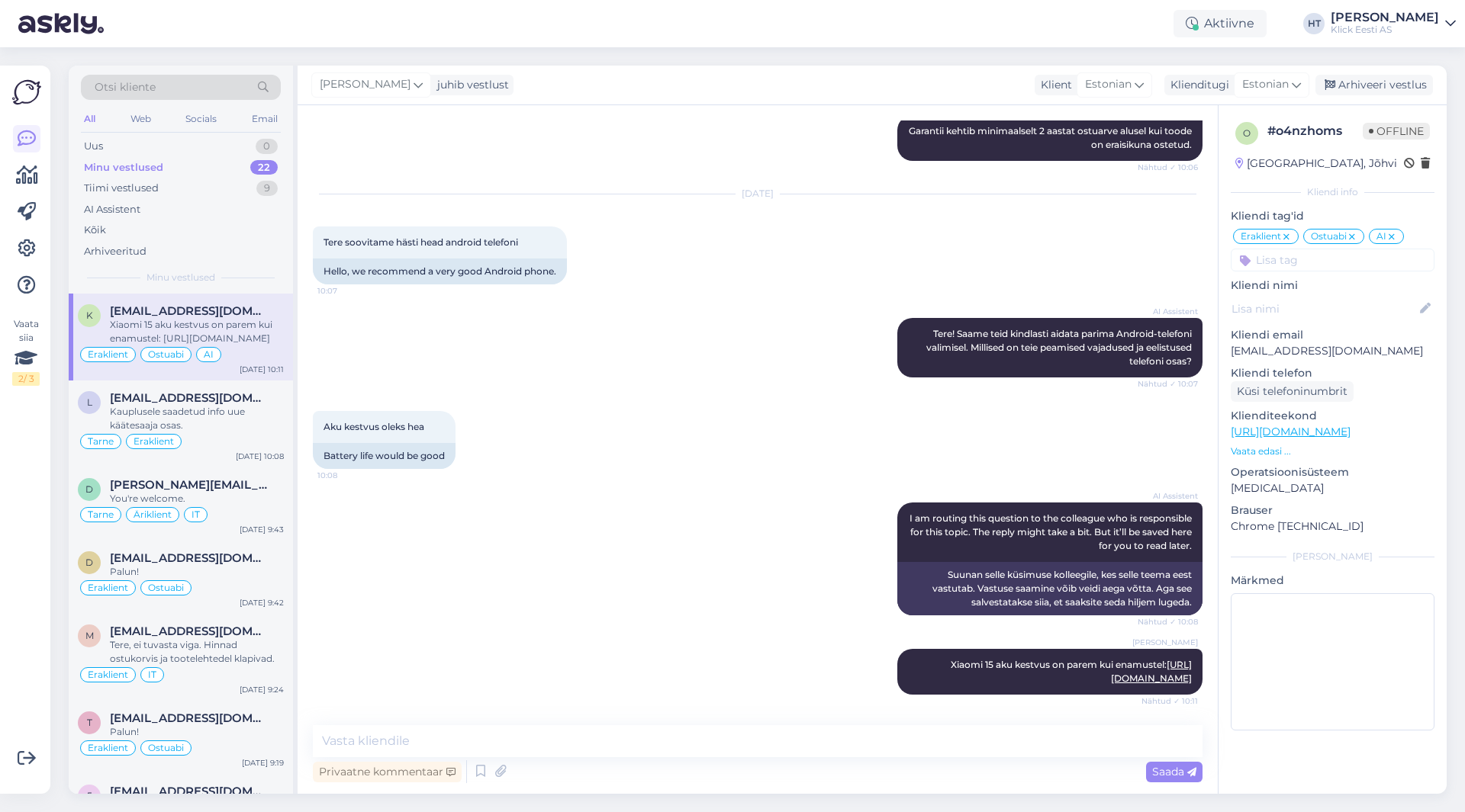
click at [756, 416] on div "Aku kestvus oleks hea 10:08 Battery life would be good" at bounding box center [757, 440] width 889 height 91
click at [211, 191] on div "Tiimi vestlused 9" at bounding box center [181, 188] width 200 height 21
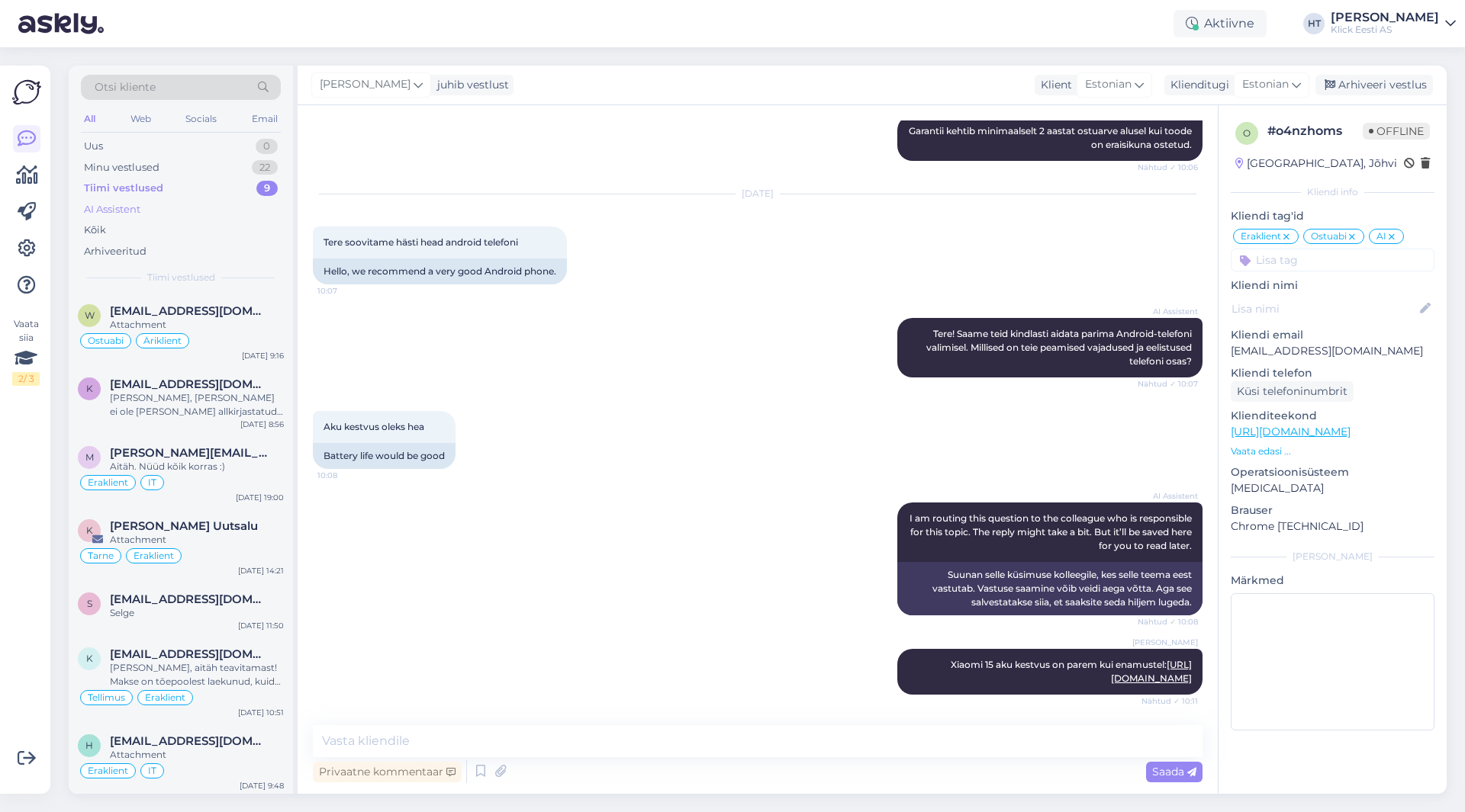
click at [184, 213] on div "AI Assistent" at bounding box center [181, 210] width 200 height 21
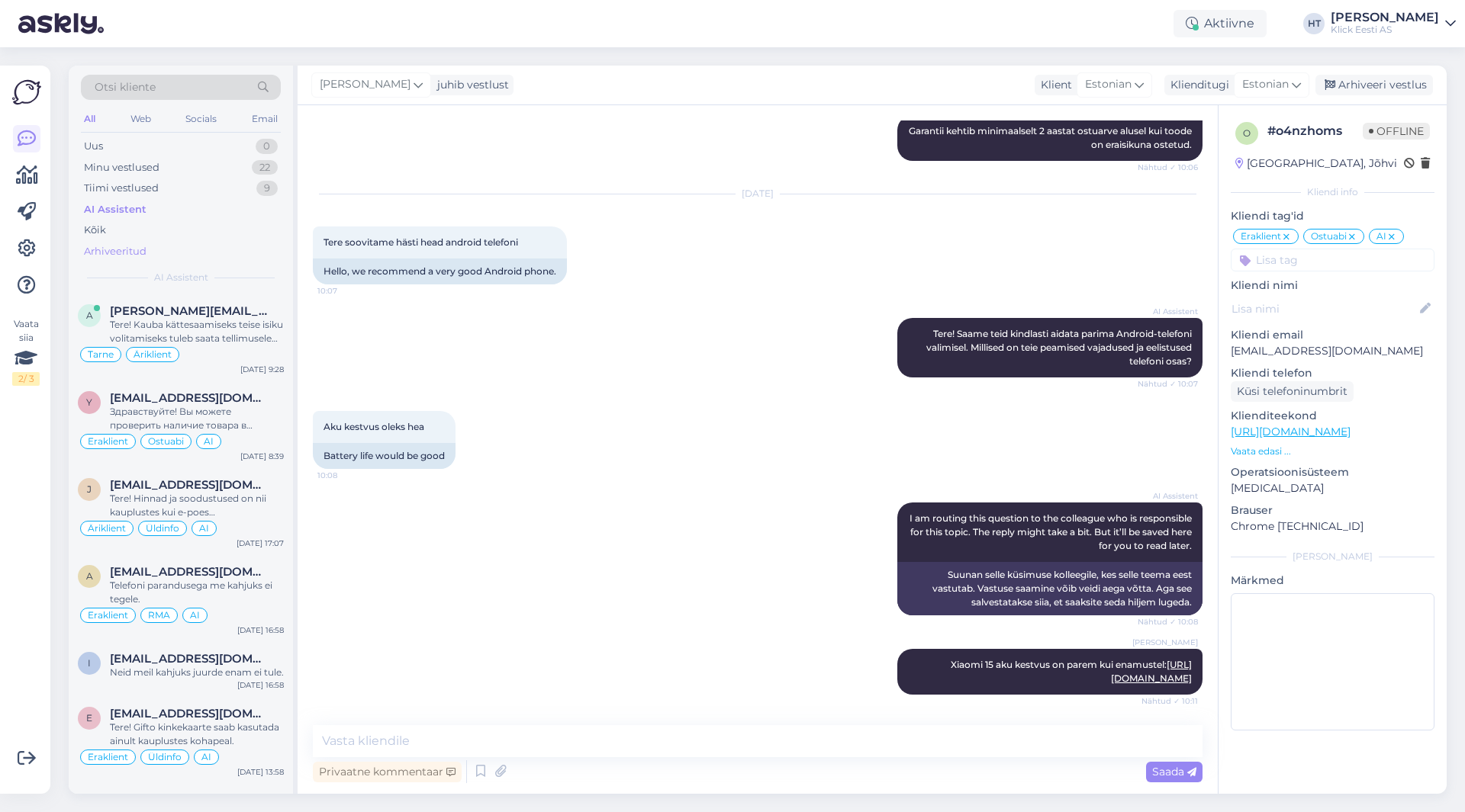
click at [177, 253] on div "Arhiveeritud" at bounding box center [181, 252] width 200 height 21
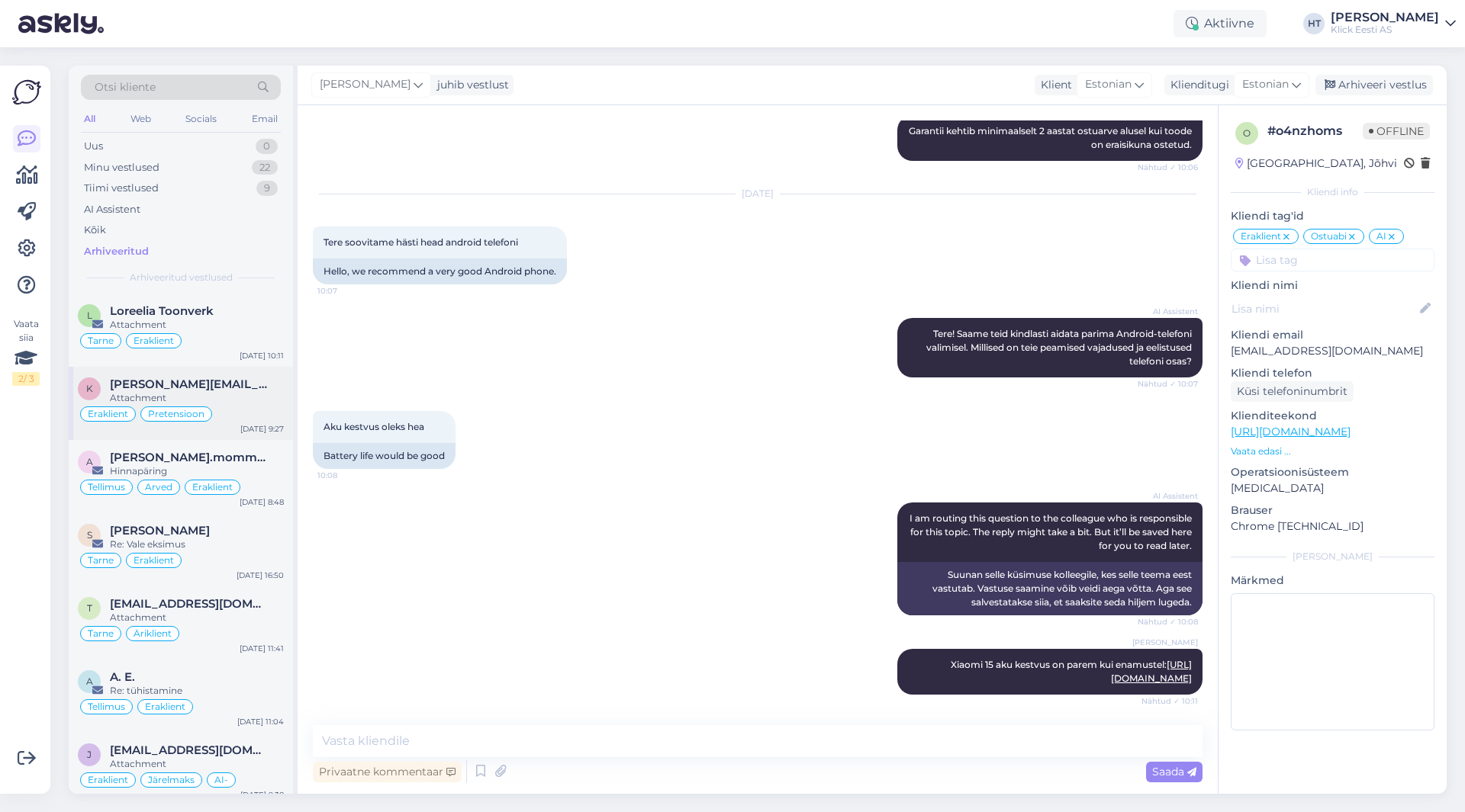
click at [227, 435] on div "k [PERSON_NAME][EMAIL_ADDRESS][DOMAIN_NAME] Attachment Eraklient Pretensioon [D…" at bounding box center [181, 403] width 224 height 73
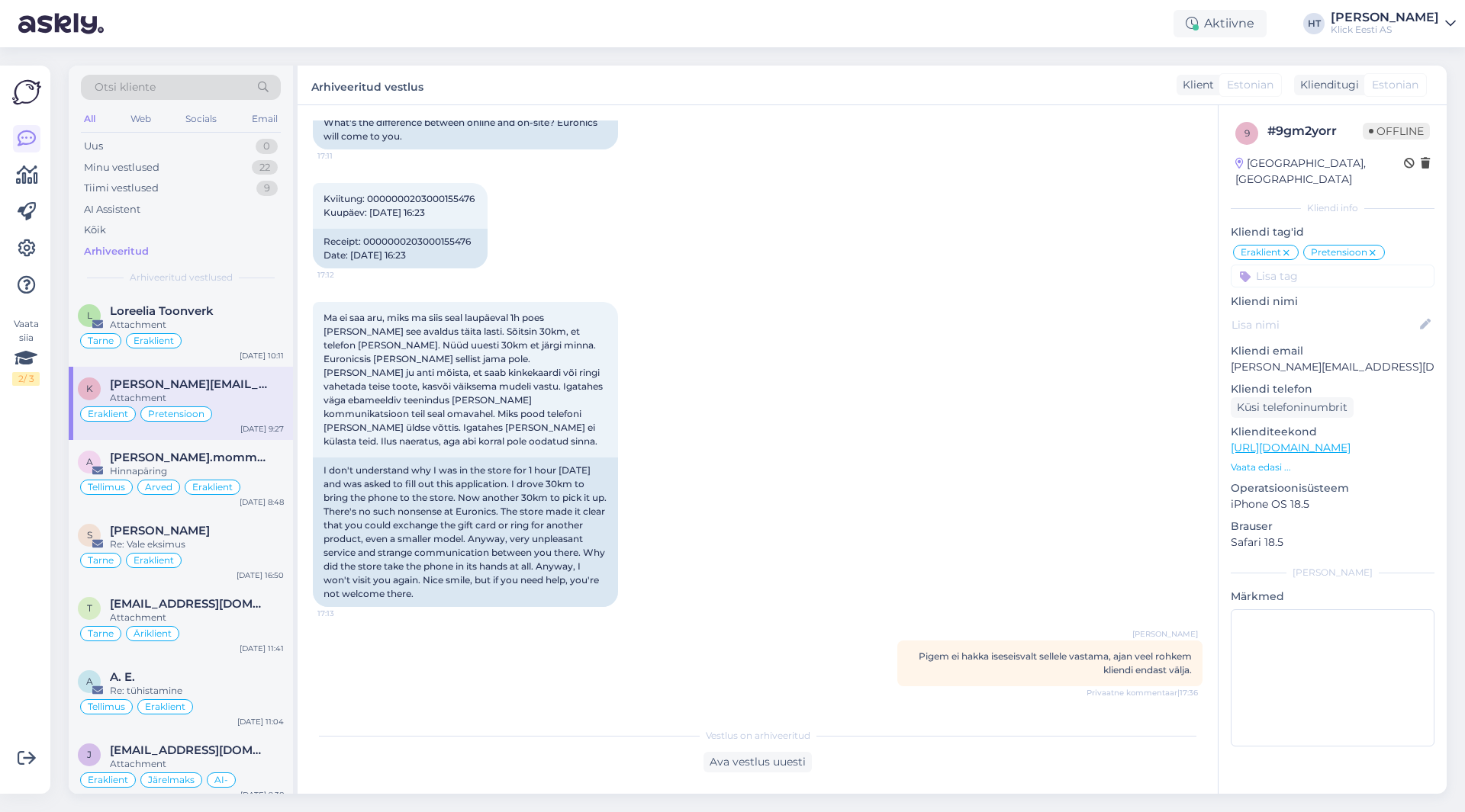
scroll to position [1323, 0]
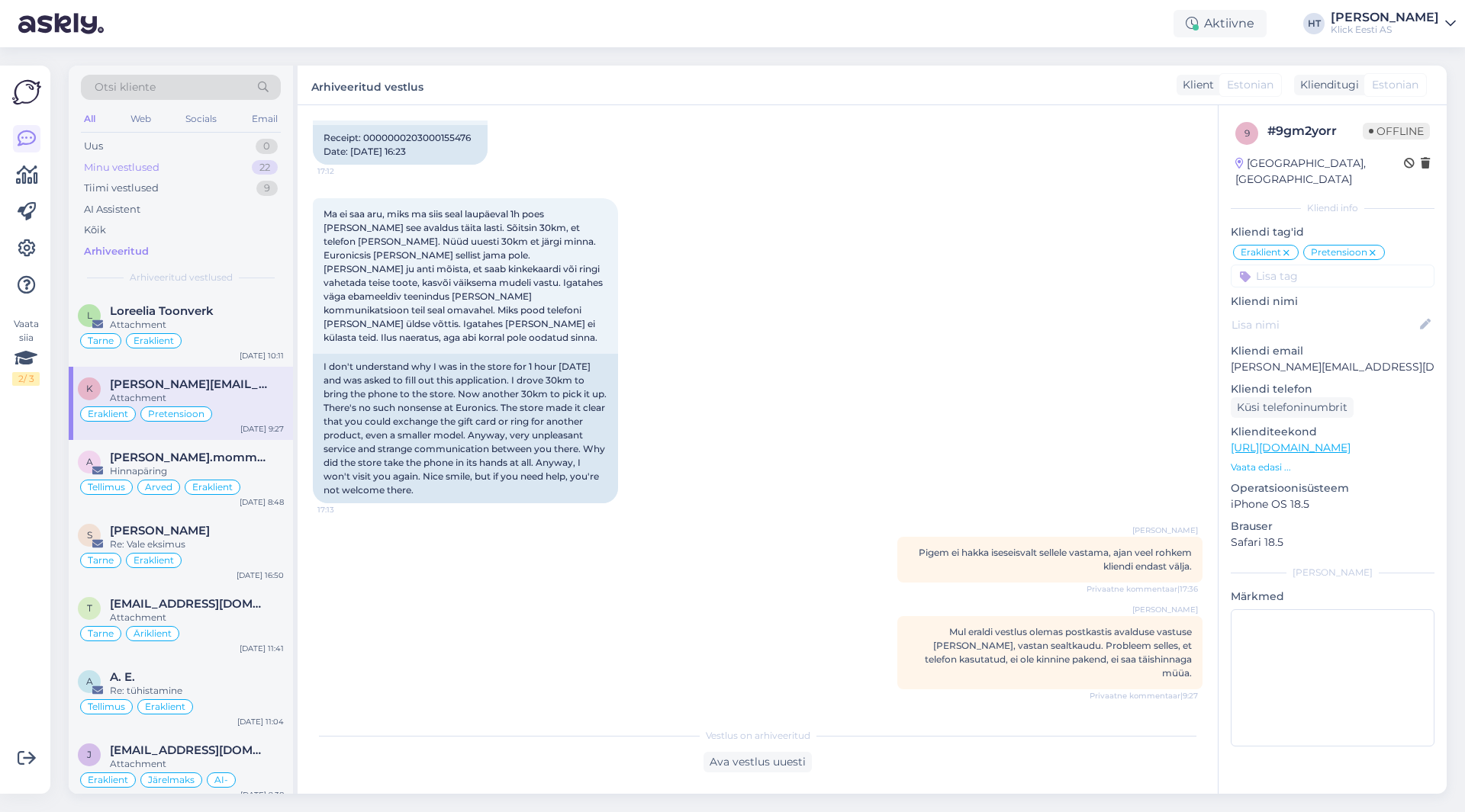
click at [217, 164] on div "Minu vestlused 22" at bounding box center [181, 168] width 200 height 21
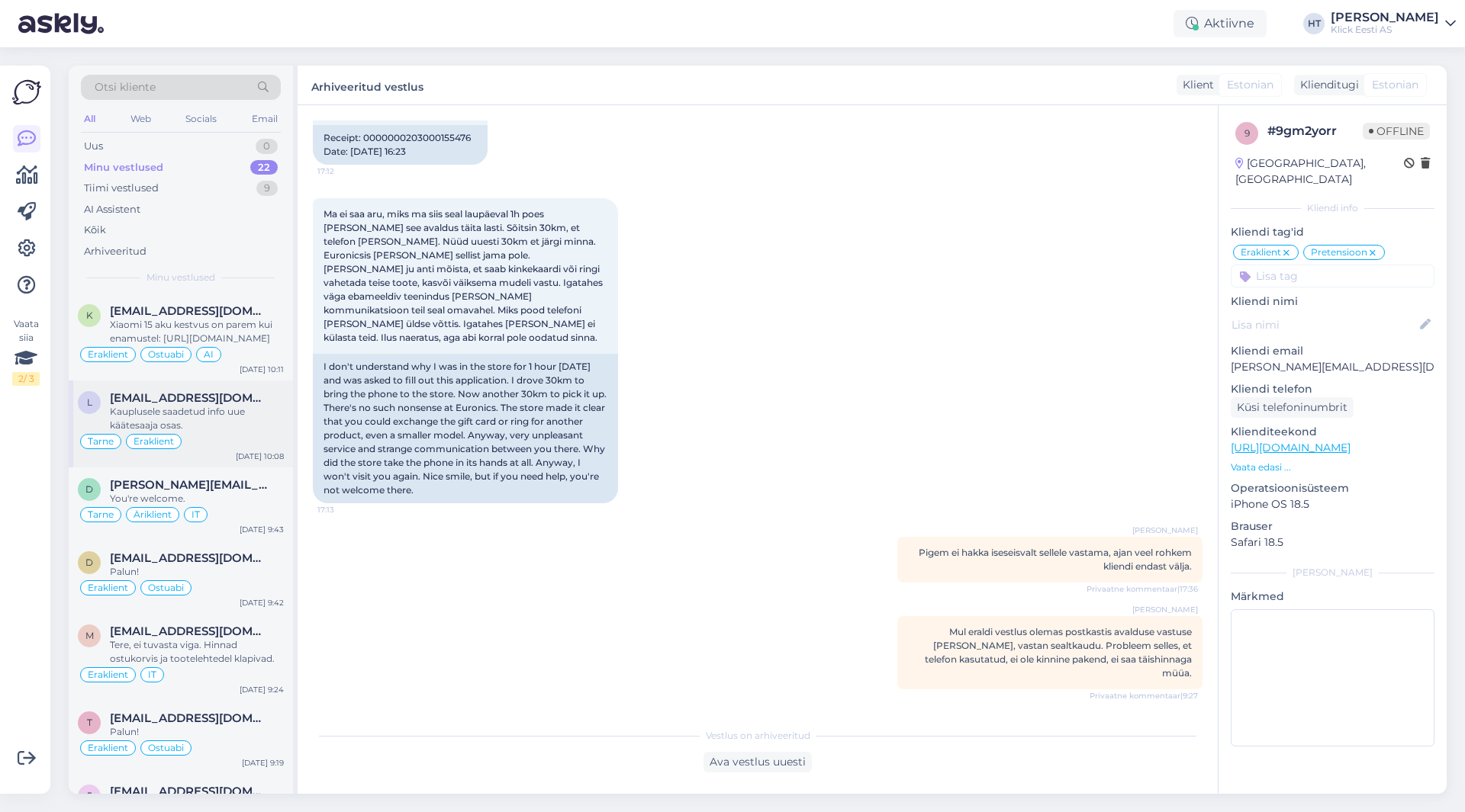
click at [121, 417] on div "Kauplusele saadetud info uue käätesaaja osas." at bounding box center [197, 419] width 174 height 28
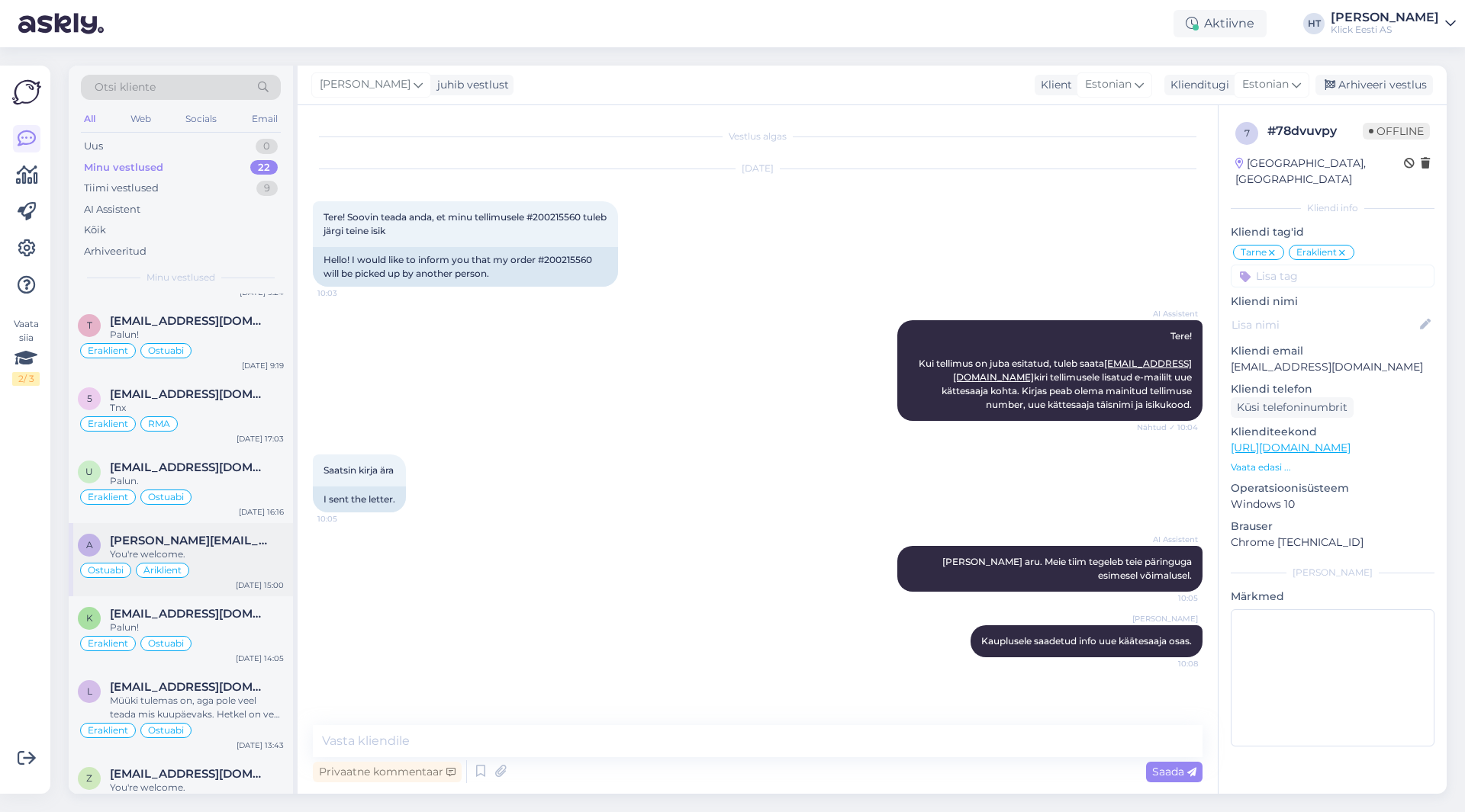
scroll to position [1248, 0]
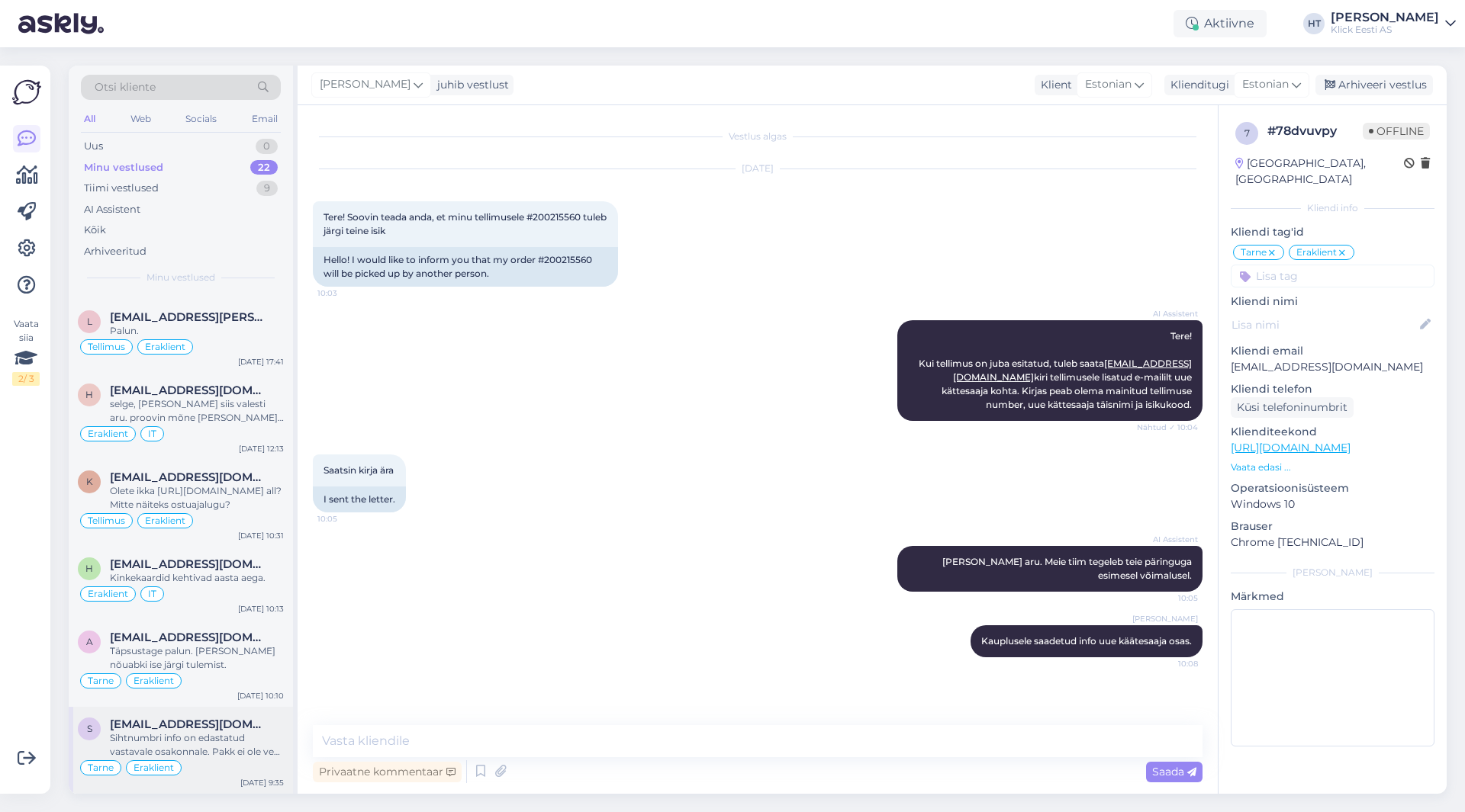
click at [216, 757] on div "Sihtnumbri info on edastatud vastavale osakonnale. Pakk ei ole veel [PERSON_NAM…" at bounding box center [197, 745] width 174 height 28
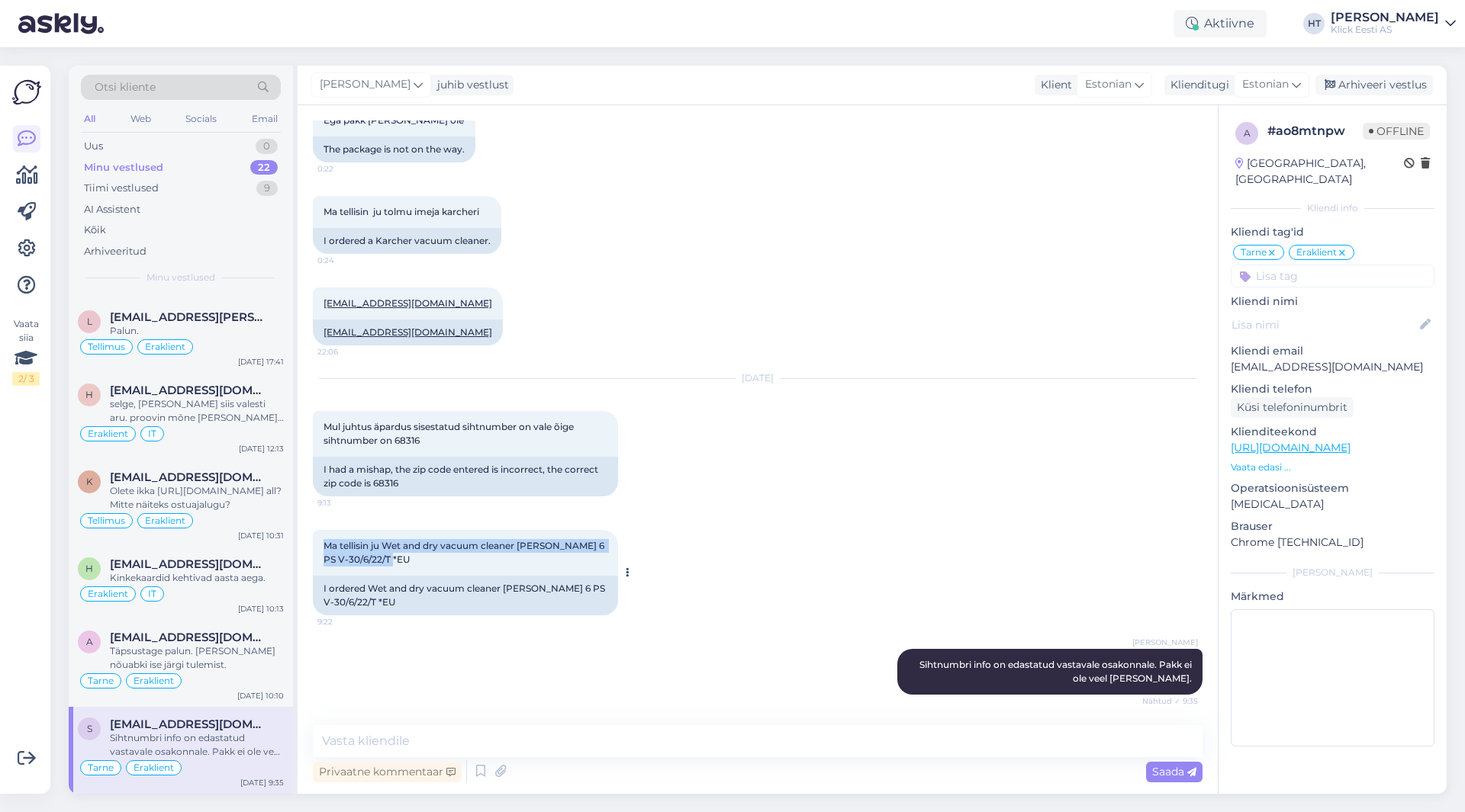
drag, startPoint x: 420, startPoint y: 560, endPoint x: 323, endPoint y: 543, distance: 98.5
click at [322, 541] on div "Ma tellisin ju Wet and dry vacuum cleaner [PERSON_NAME] 6 PS V-30/6/22/T *EU 9:…" at bounding box center [465, 553] width 305 height 46
click at [323, 543] on span "Ma tellisin ju Wet and dry vacuum cleaner [PERSON_NAME] 6 PS V-30/6/22/T *EU" at bounding box center [465, 552] width 283 height 25
drag, startPoint x: 323, startPoint y: 543, endPoint x: 421, endPoint y: 561, distance: 99.6
click at [421, 561] on div "Ma tellisin ju Wet and dry vacuum cleaner [PERSON_NAME] 6 PS V-30/6/22/T *EU 9:…" at bounding box center [465, 553] width 305 height 46
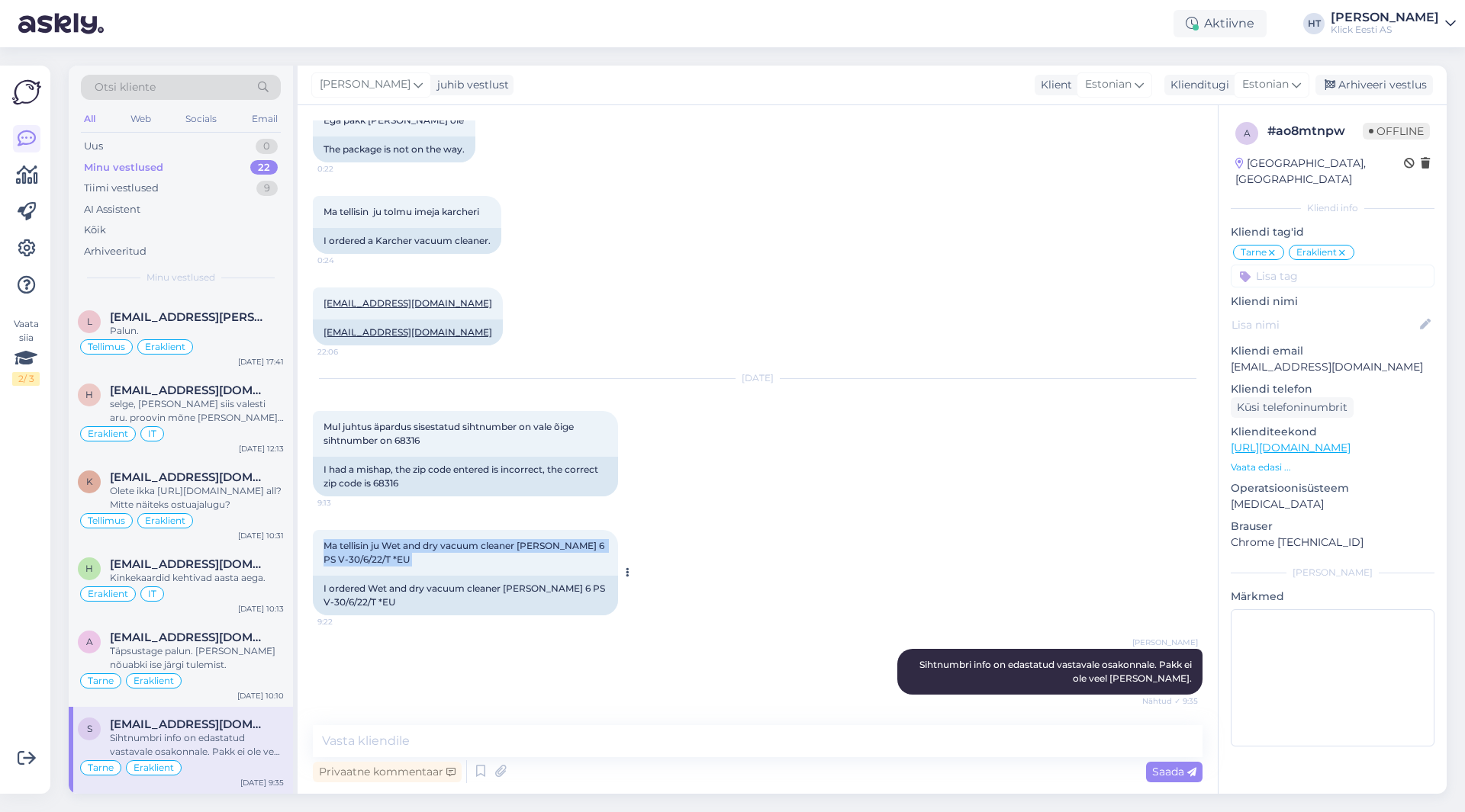
click at [421, 561] on div "Ma tellisin ju Wet and dry vacuum cleaner [PERSON_NAME] 6 PS V-30/6/22/T *EU 9:…" at bounding box center [465, 553] width 305 height 46
drag, startPoint x: 322, startPoint y: 427, endPoint x: 451, endPoint y: 449, distance: 130.9
click at [451, 449] on div "Mul juhtus äpardus sisestatud sihtnumber on vale õige sihtnumber on 68316 9:13" at bounding box center [465, 434] width 305 height 46
click at [446, 442] on div "Mul juhtus äpardus sisestatud sihtnumber on vale õige sihtnumber on 68316 9:13" at bounding box center [465, 434] width 305 height 46
click at [1352, 86] on div "Arhiveeri vestlus" at bounding box center [1373, 84] width 117 height 20
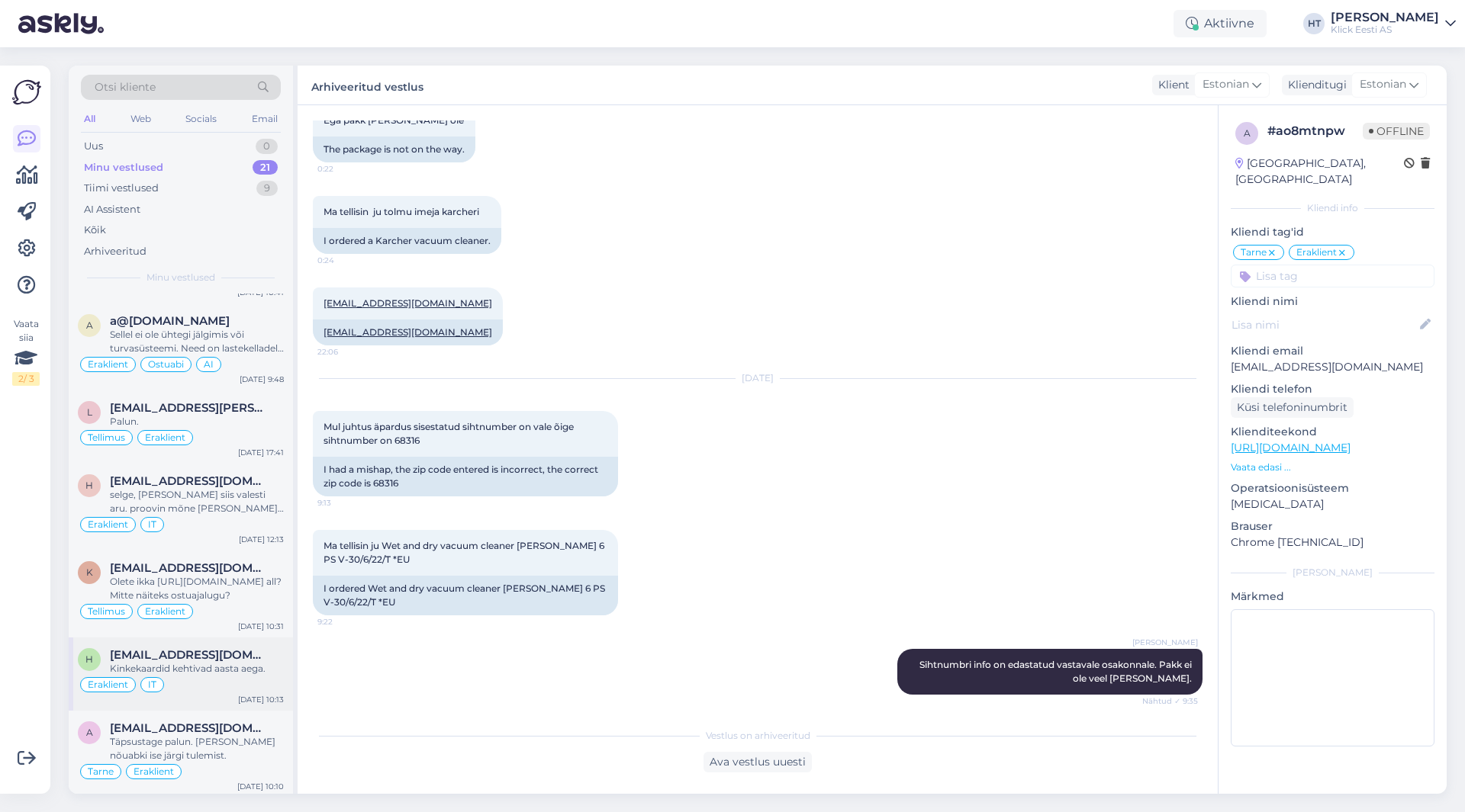
scroll to position [1161, 0]
click at [216, 736] on div "Täpsustage palun. [PERSON_NAME] nõuabki ise järgi tulemist." at bounding box center [197, 745] width 174 height 28
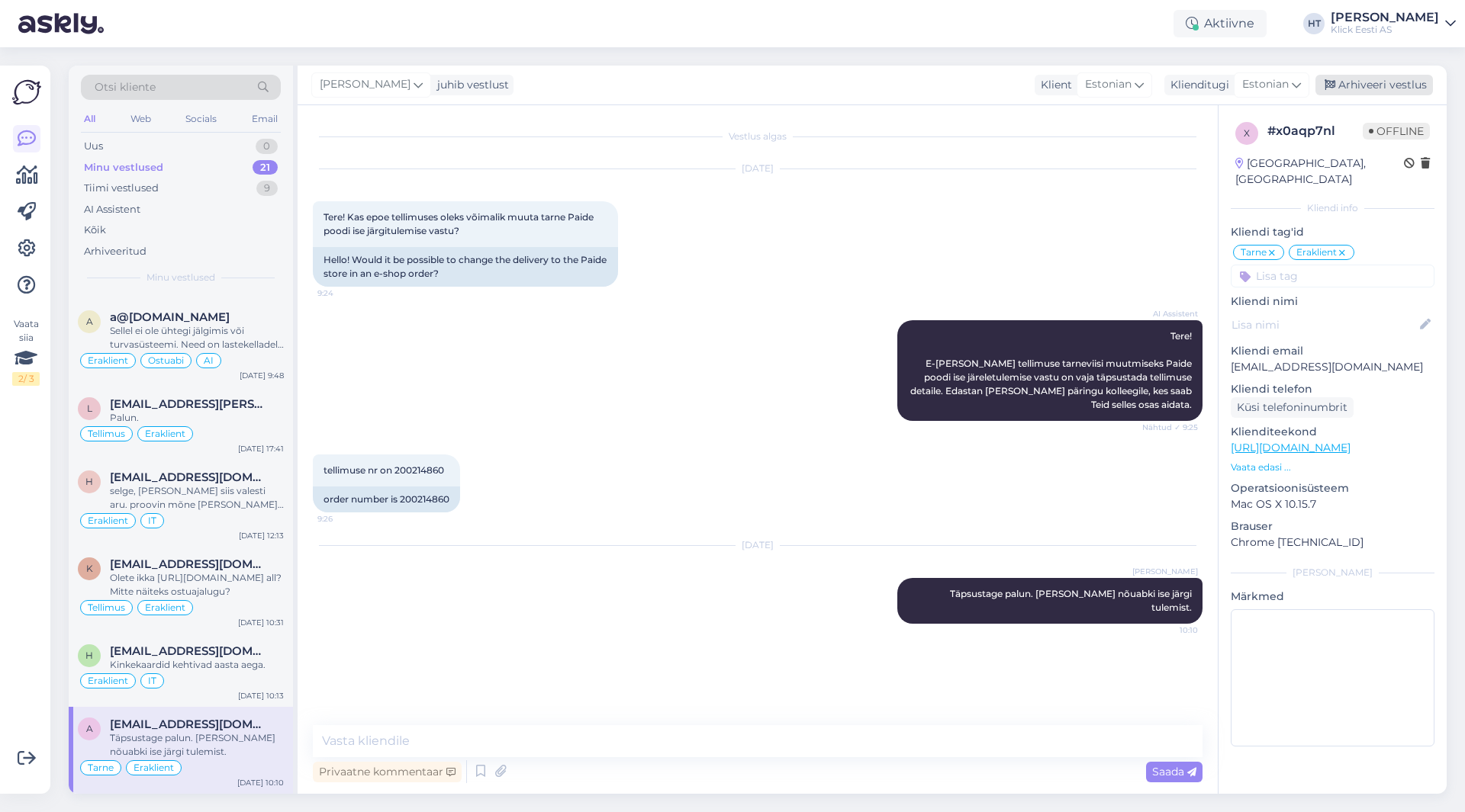
click at [1388, 80] on div "Arhiveeri vestlus" at bounding box center [1373, 84] width 117 height 20
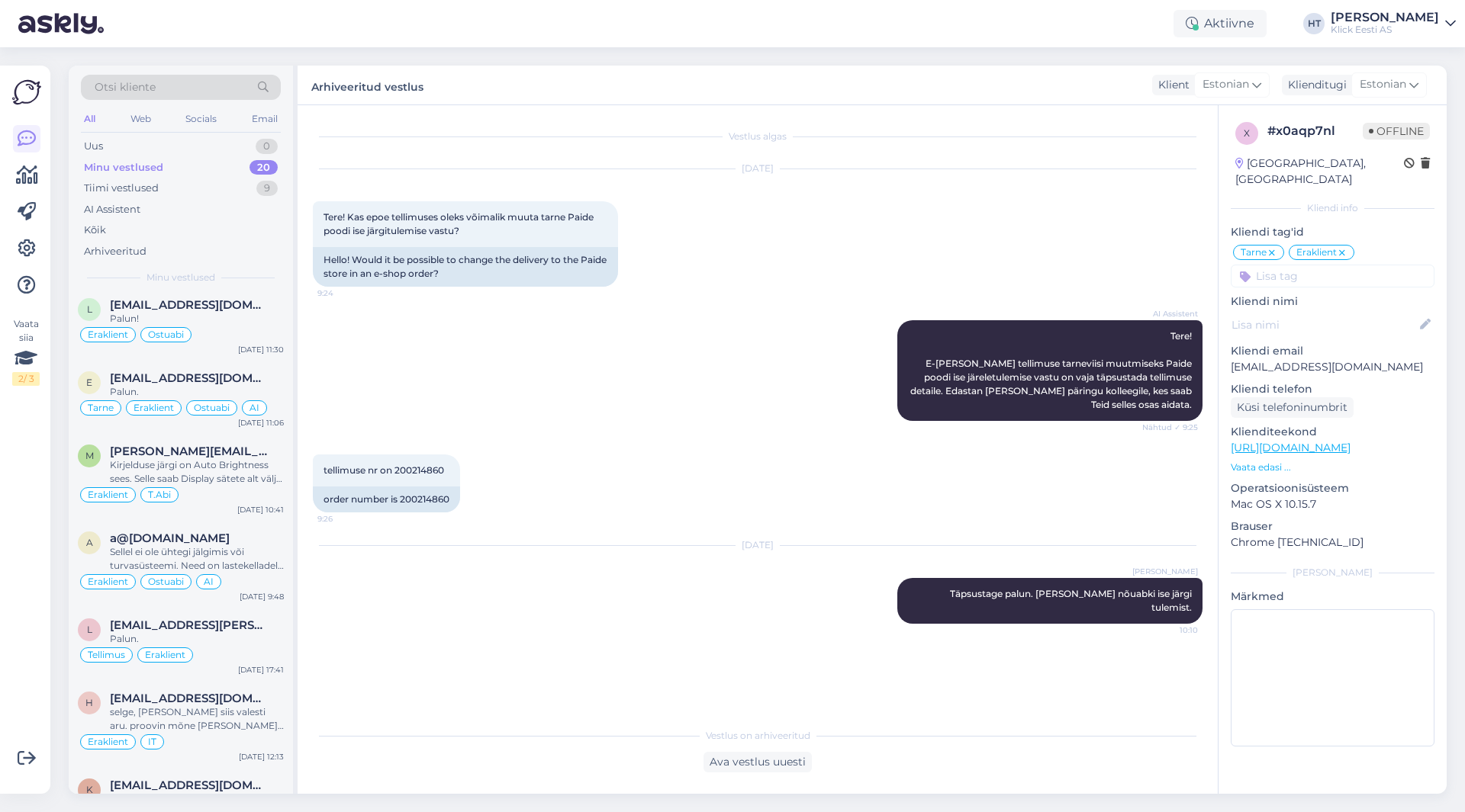
scroll to position [1073, 0]
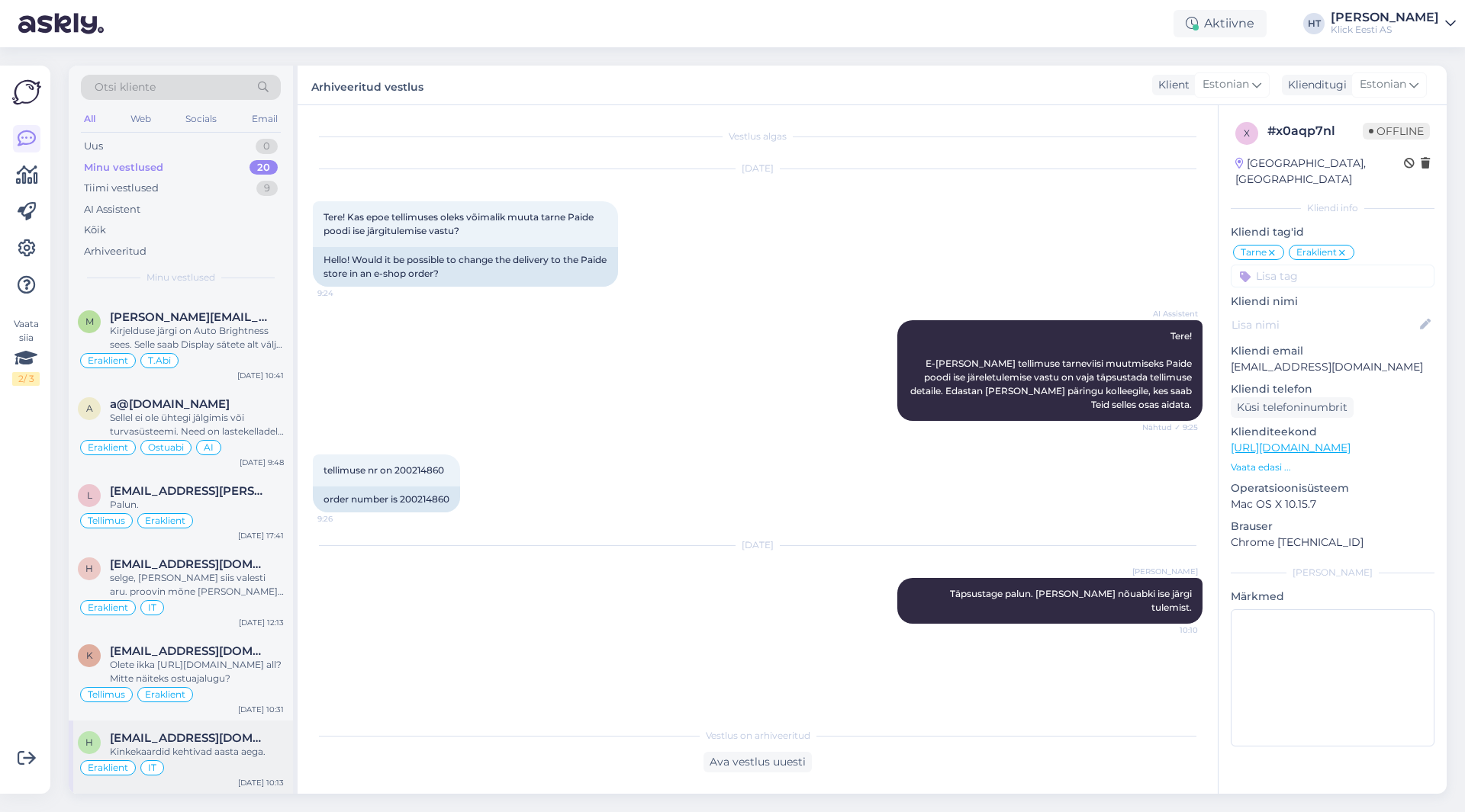
click at [182, 729] on div "h [EMAIL_ADDRESS][DOMAIN_NAME] Kinkekaardid kehtivad aasta aega. Eraklient IT […" at bounding box center [181, 757] width 224 height 73
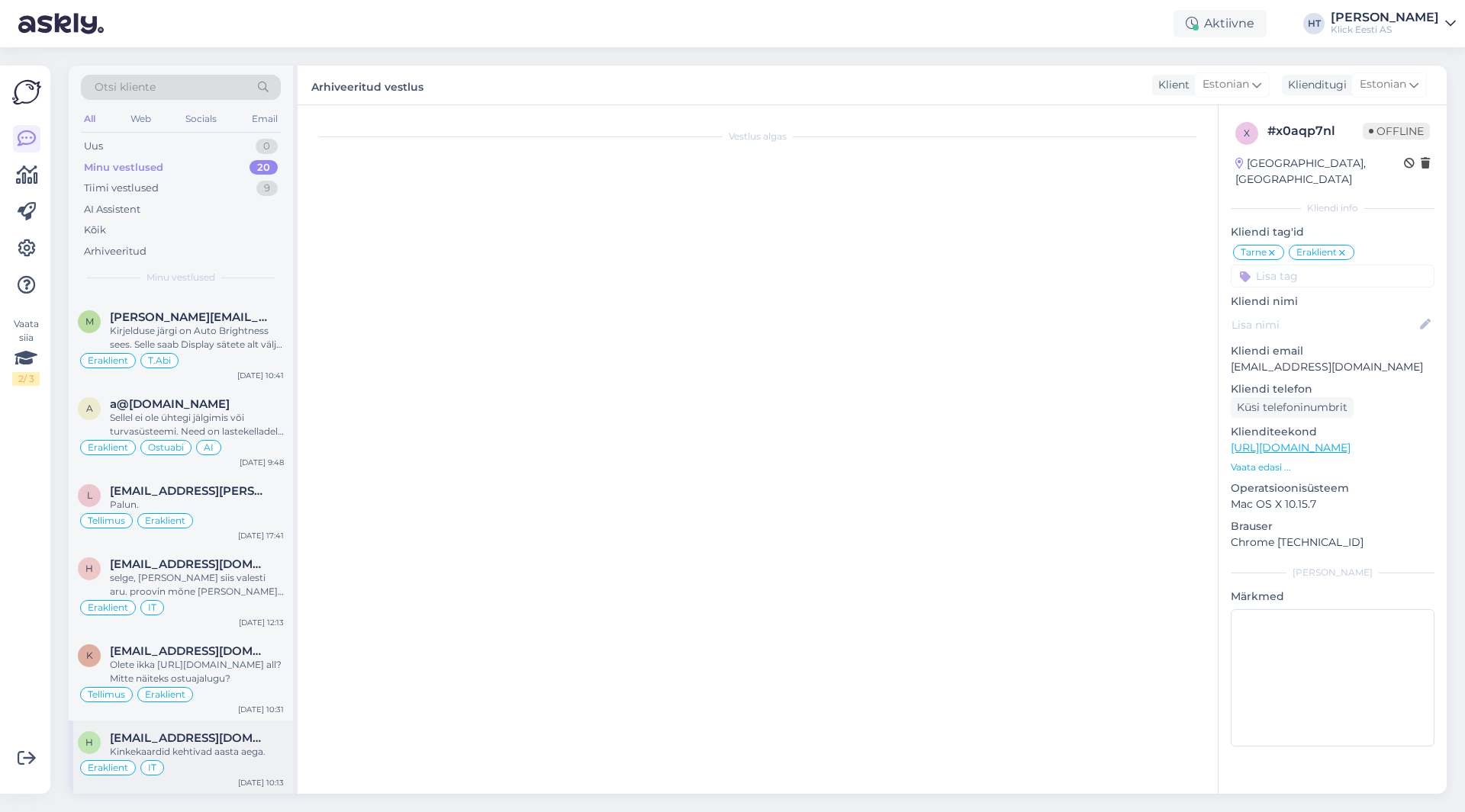
scroll to position [722, 0]
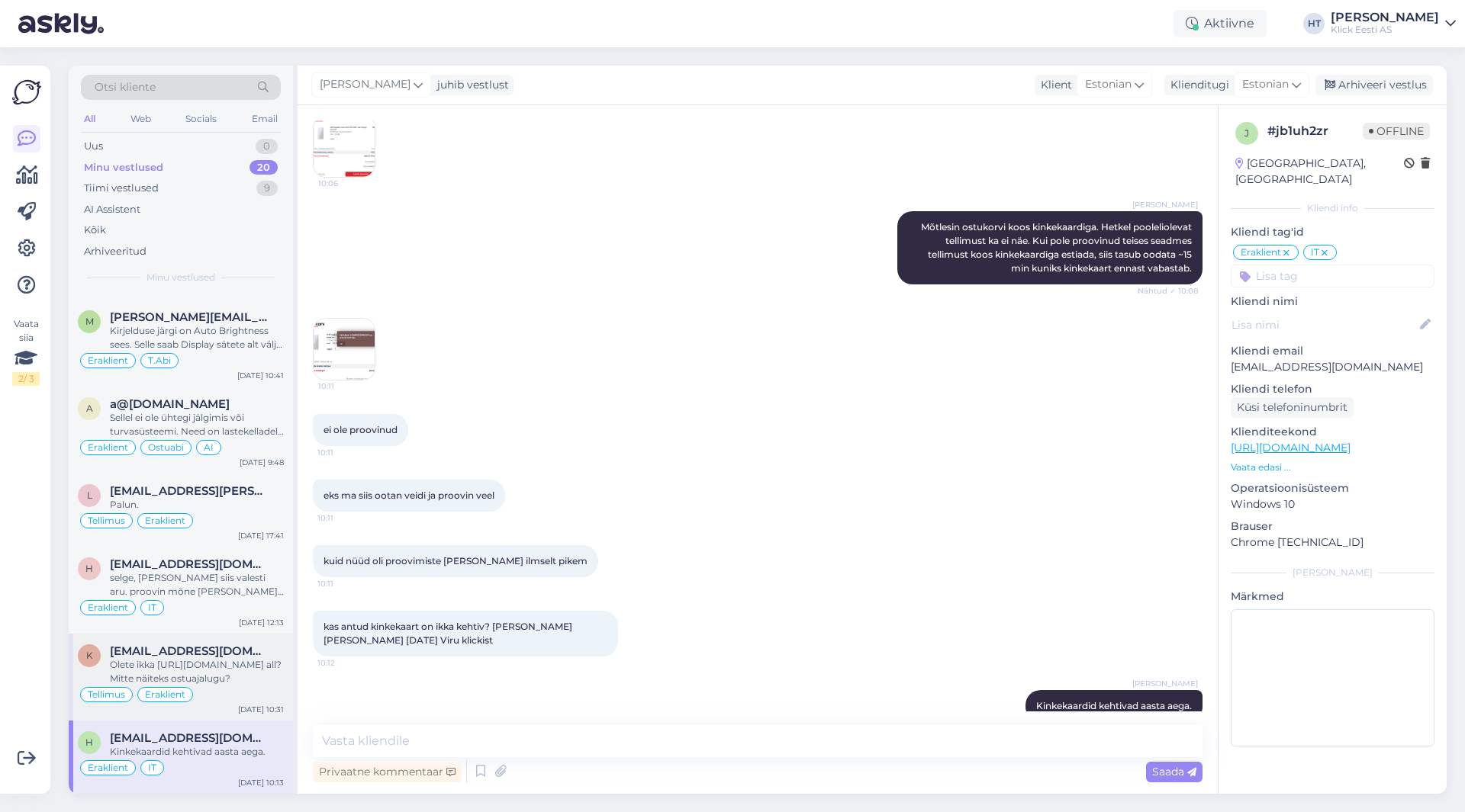
click at [208, 674] on div "Olete ikka [URL][DOMAIN_NAME] all? Mitte näiteks ostuajalugu?" at bounding box center [197, 672] width 174 height 28
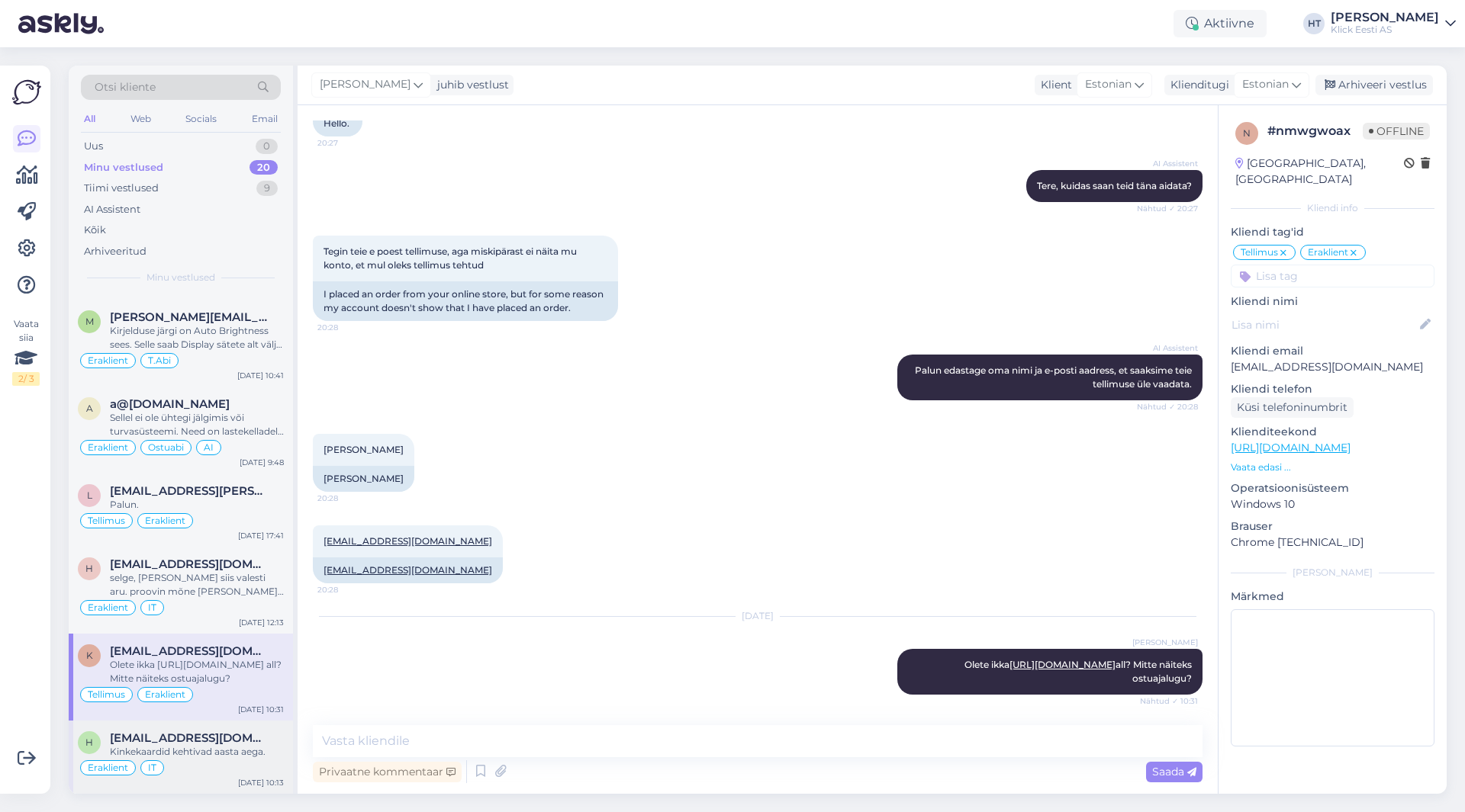
click at [216, 744] on span "[EMAIL_ADDRESS][DOMAIN_NAME]" at bounding box center [190, 738] width 159 height 14
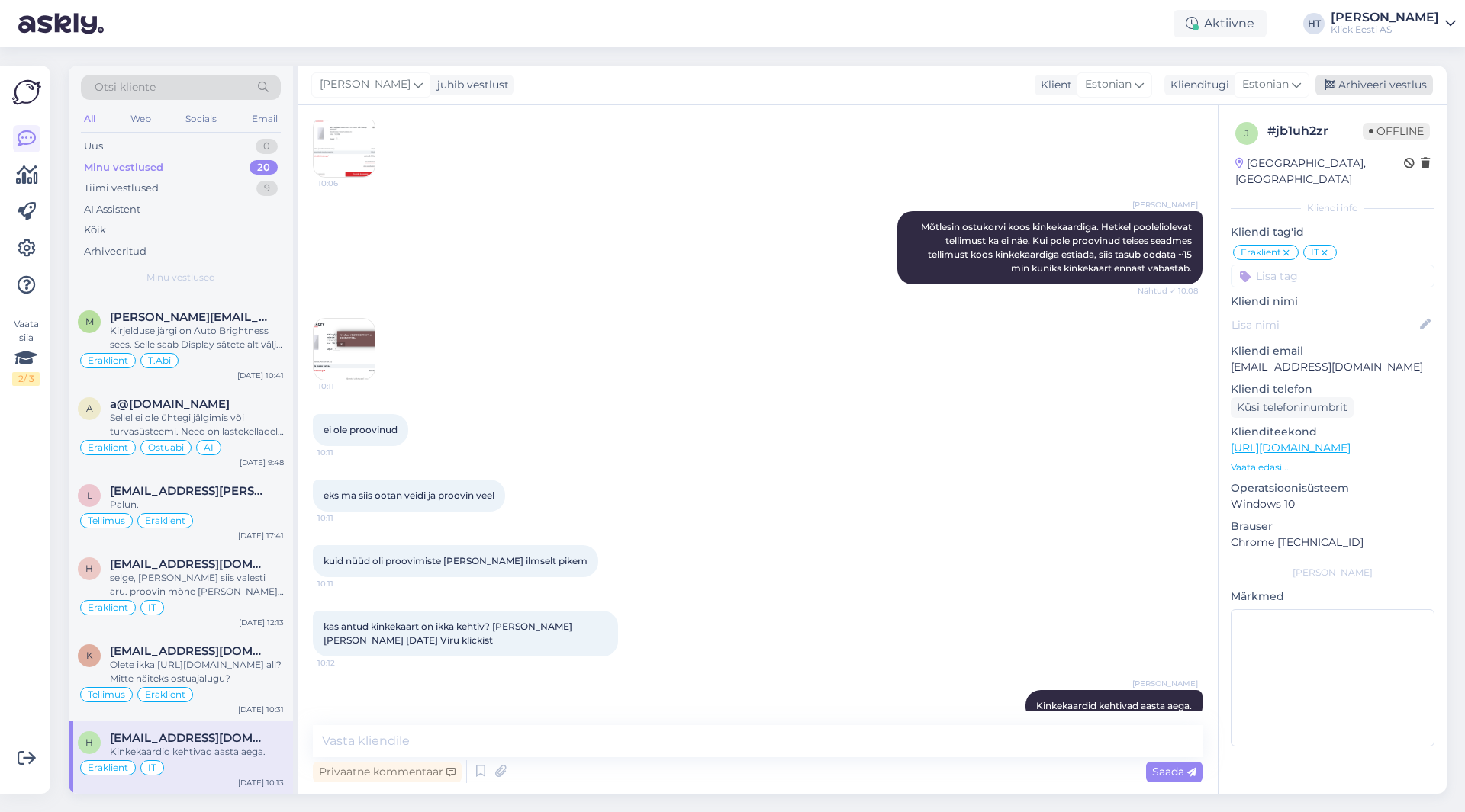
click at [1388, 82] on div "Arhiveeri vestlus" at bounding box center [1373, 84] width 117 height 20
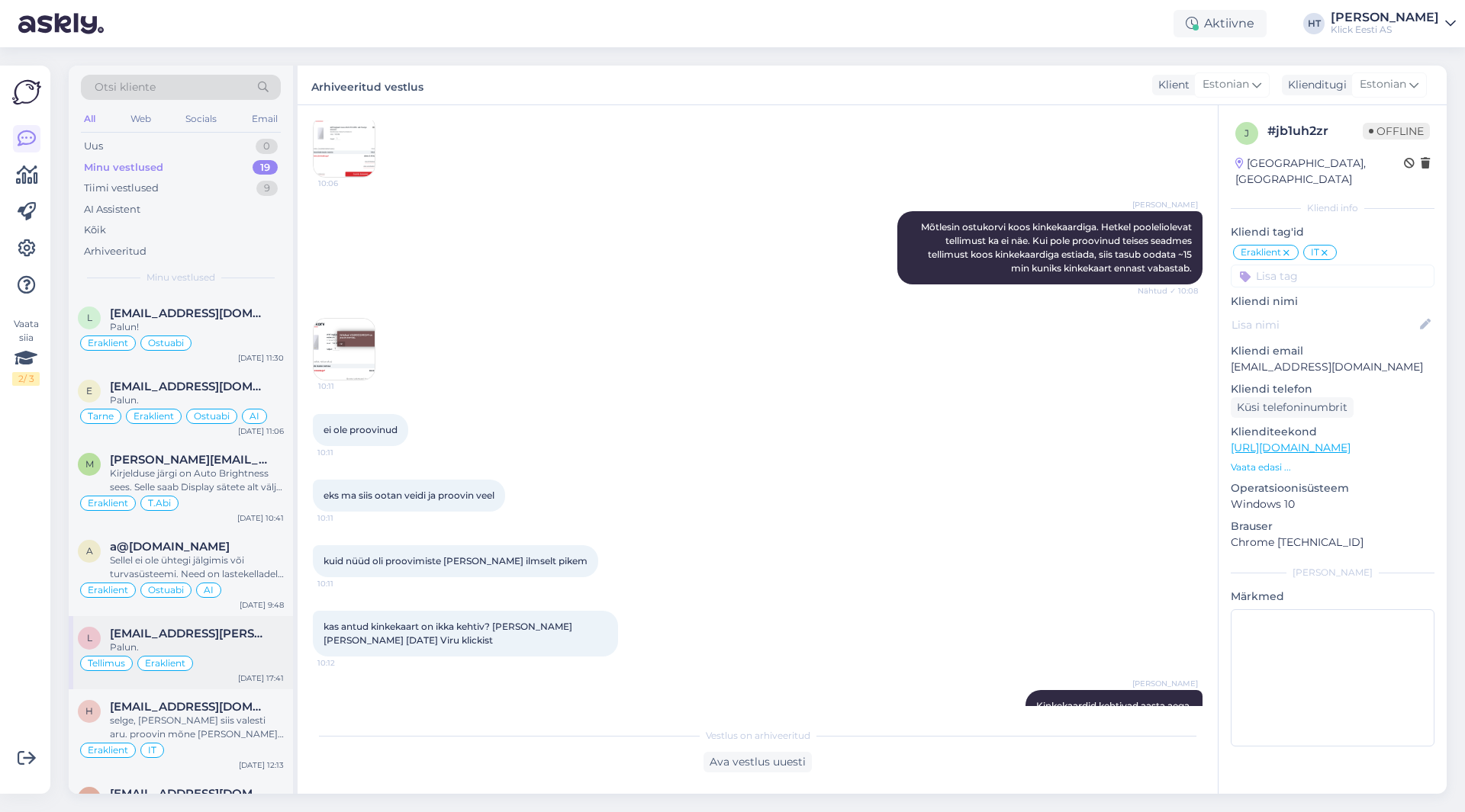
scroll to position [1001, 0]
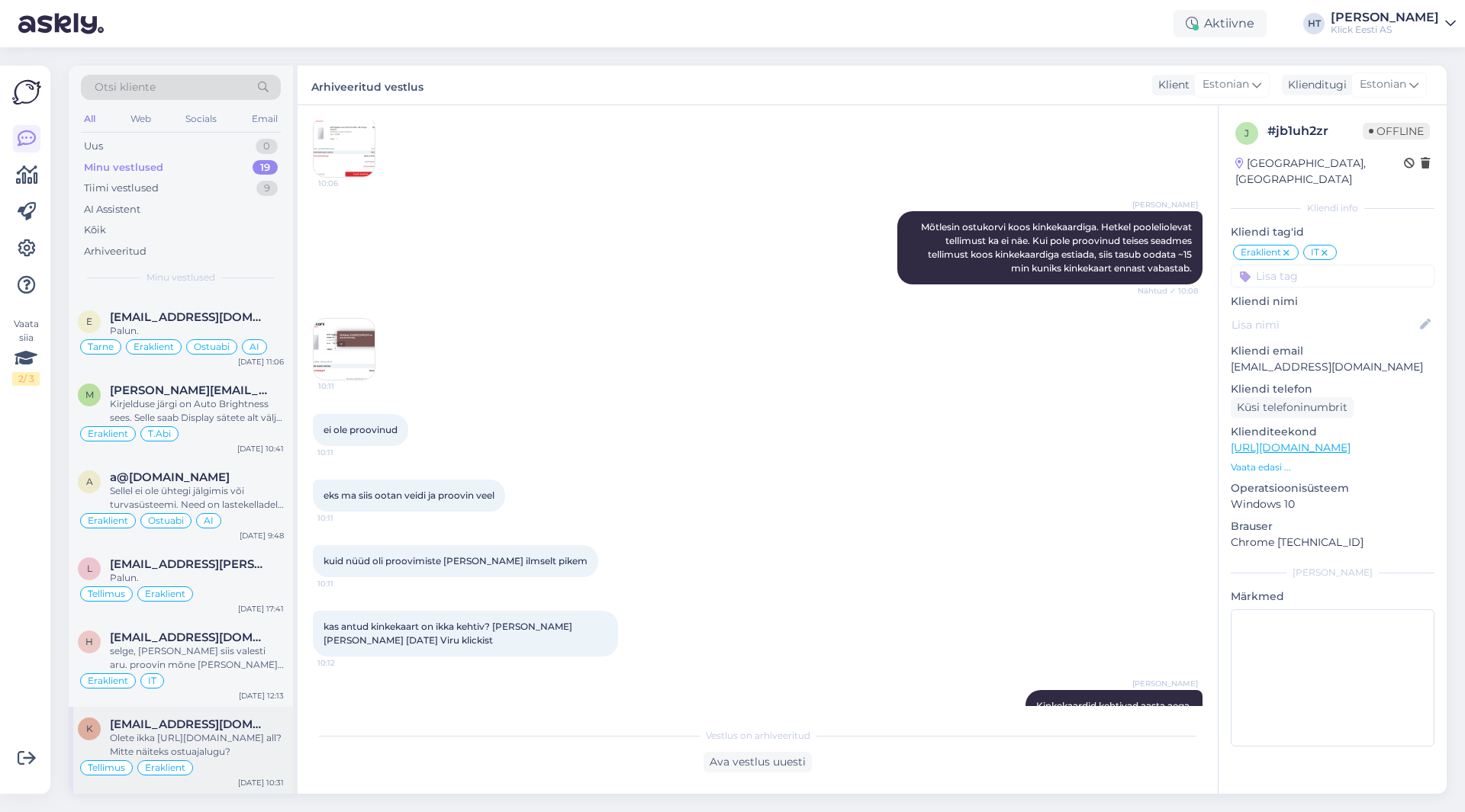
click at [221, 750] on div "Olete ikka [URL][DOMAIN_NAME] all? Mitte näiteks ostuajalugu?" at bounding box center [197, 745] width 174 height 28
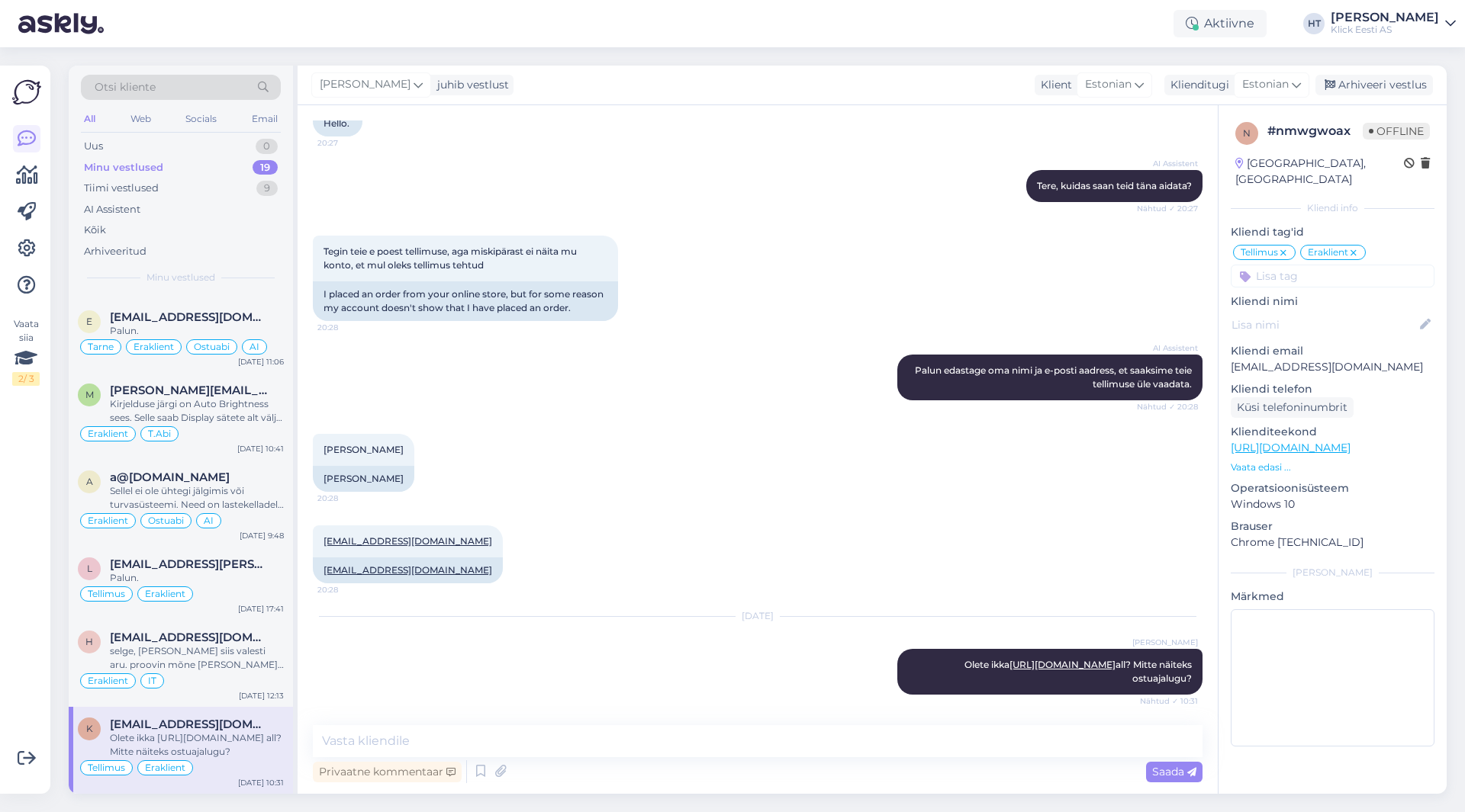
scroll to position [123, 0]
click at [1352, 82] on div "Arhiveeri vestlus" at bounding box center [1373, 84] width 117 height 20
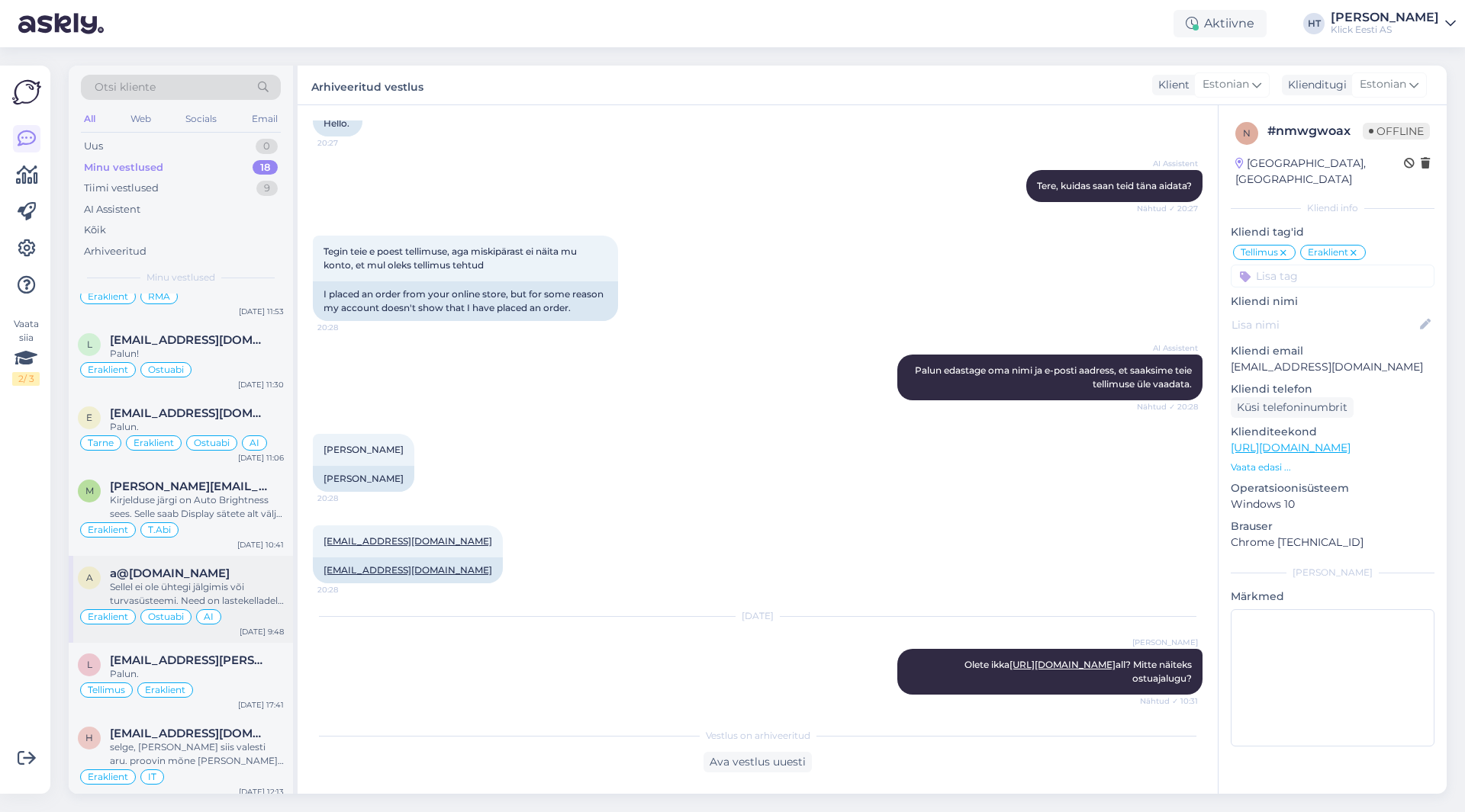
scroll to position [914, 0]
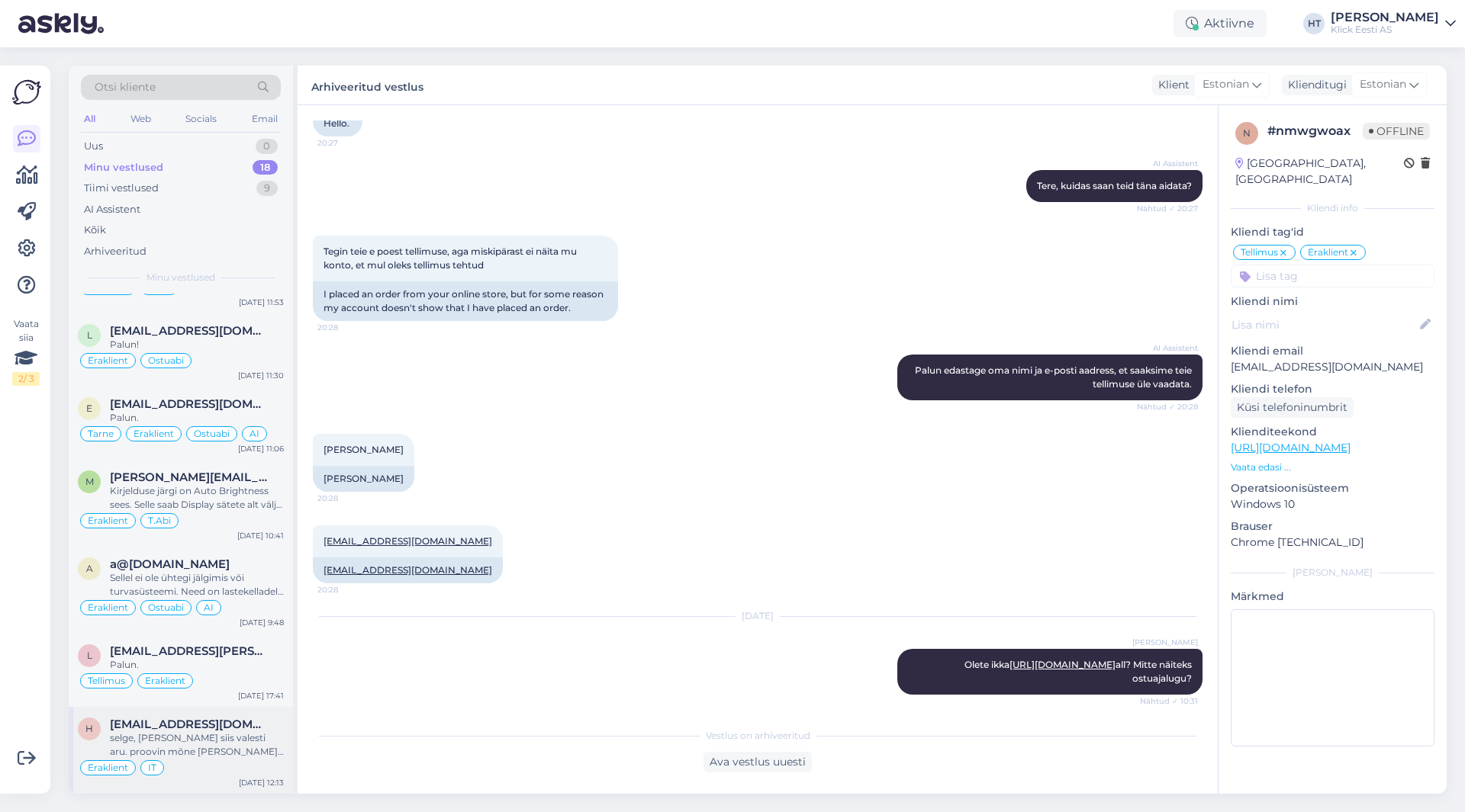
click at [181, 710] on div "h [EMAIL_ADDRESS][DOMAIN_NAME] selge, [PERSON_NAME] siis valesti aru. proovin m…" at bounding box center [181, 750] width 224 height 87
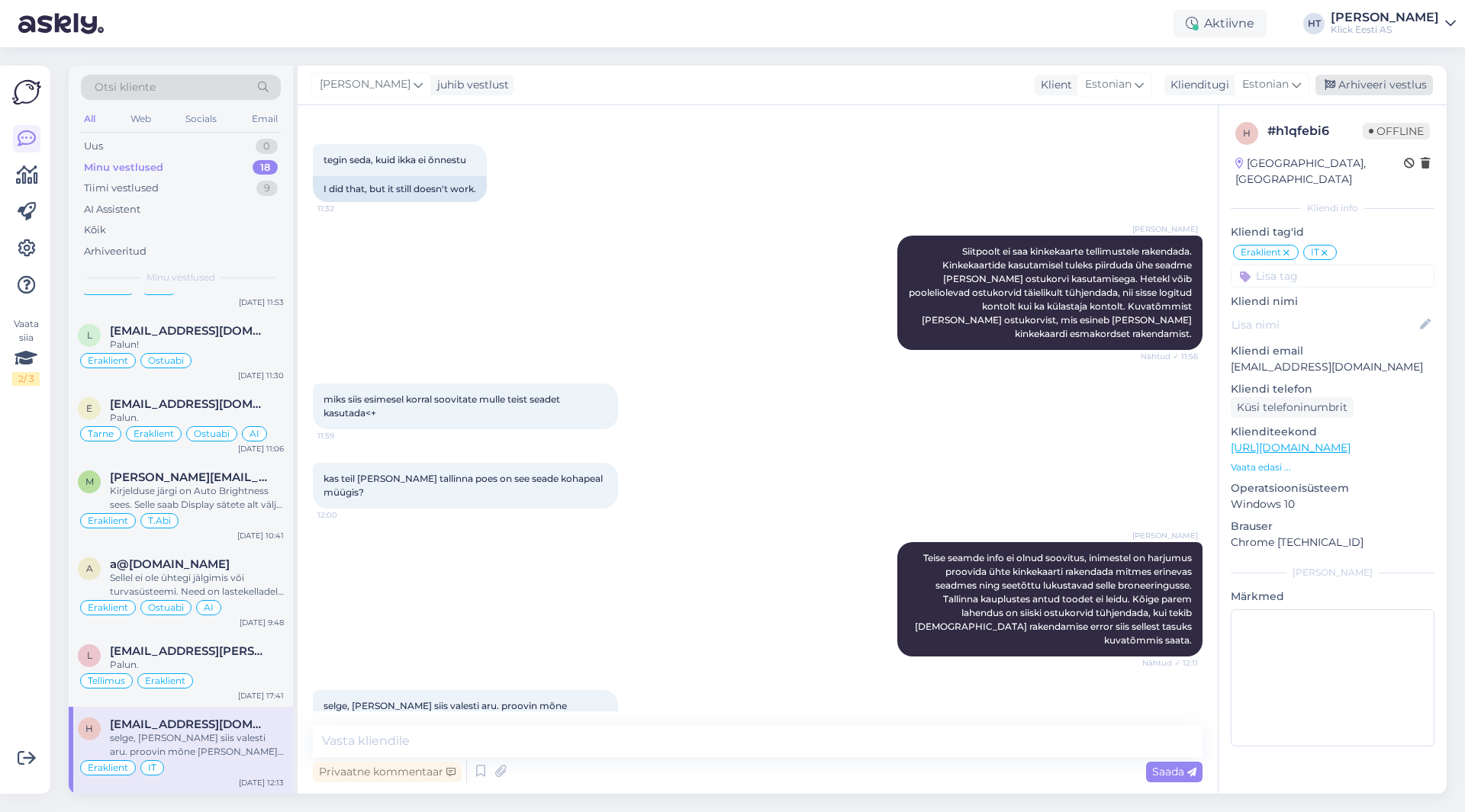
click at [1339, 79] on div "Arhiveeri vestlus" at bounding box center [1373, 84] width 117 height 20
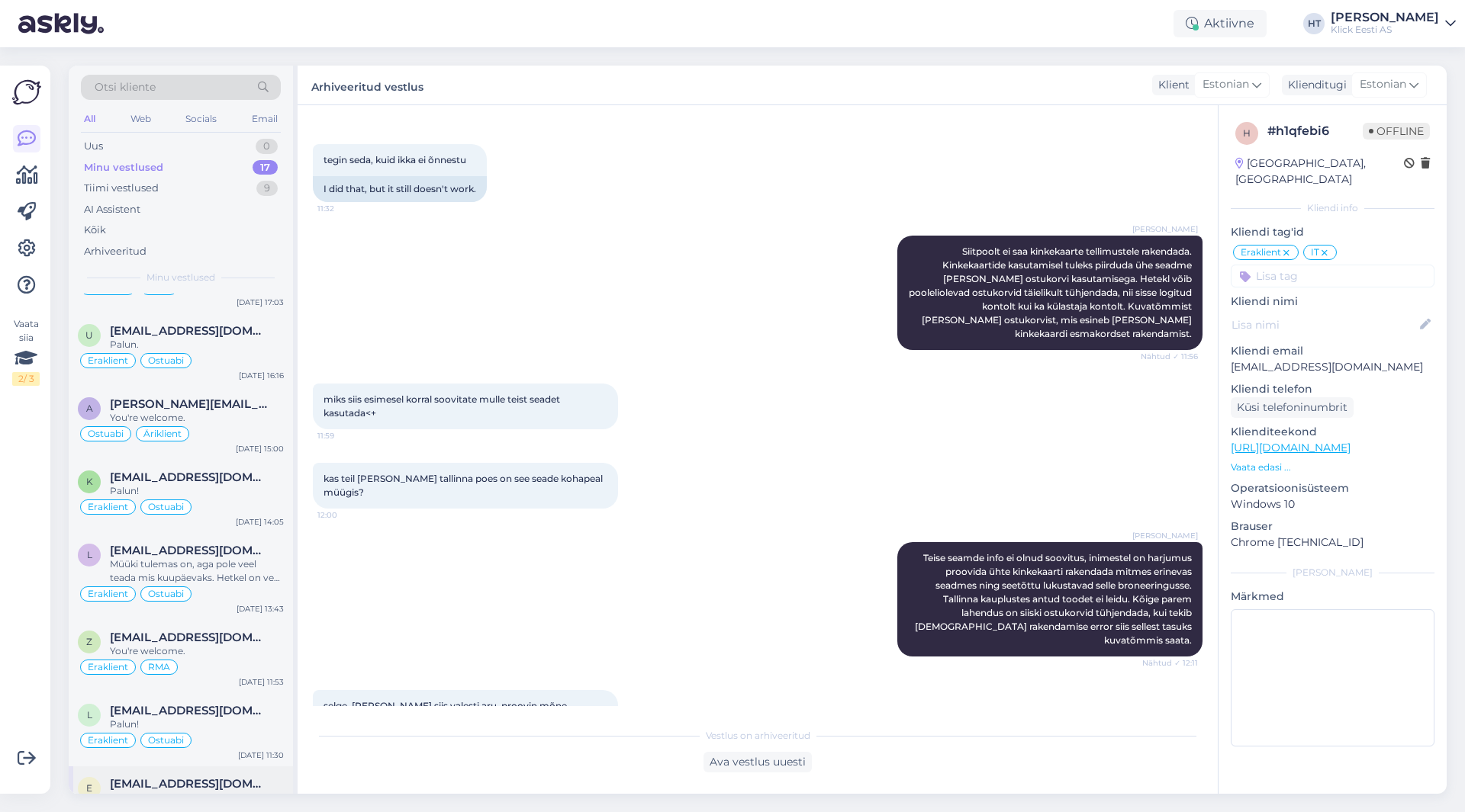
scroll to position [827, 0]
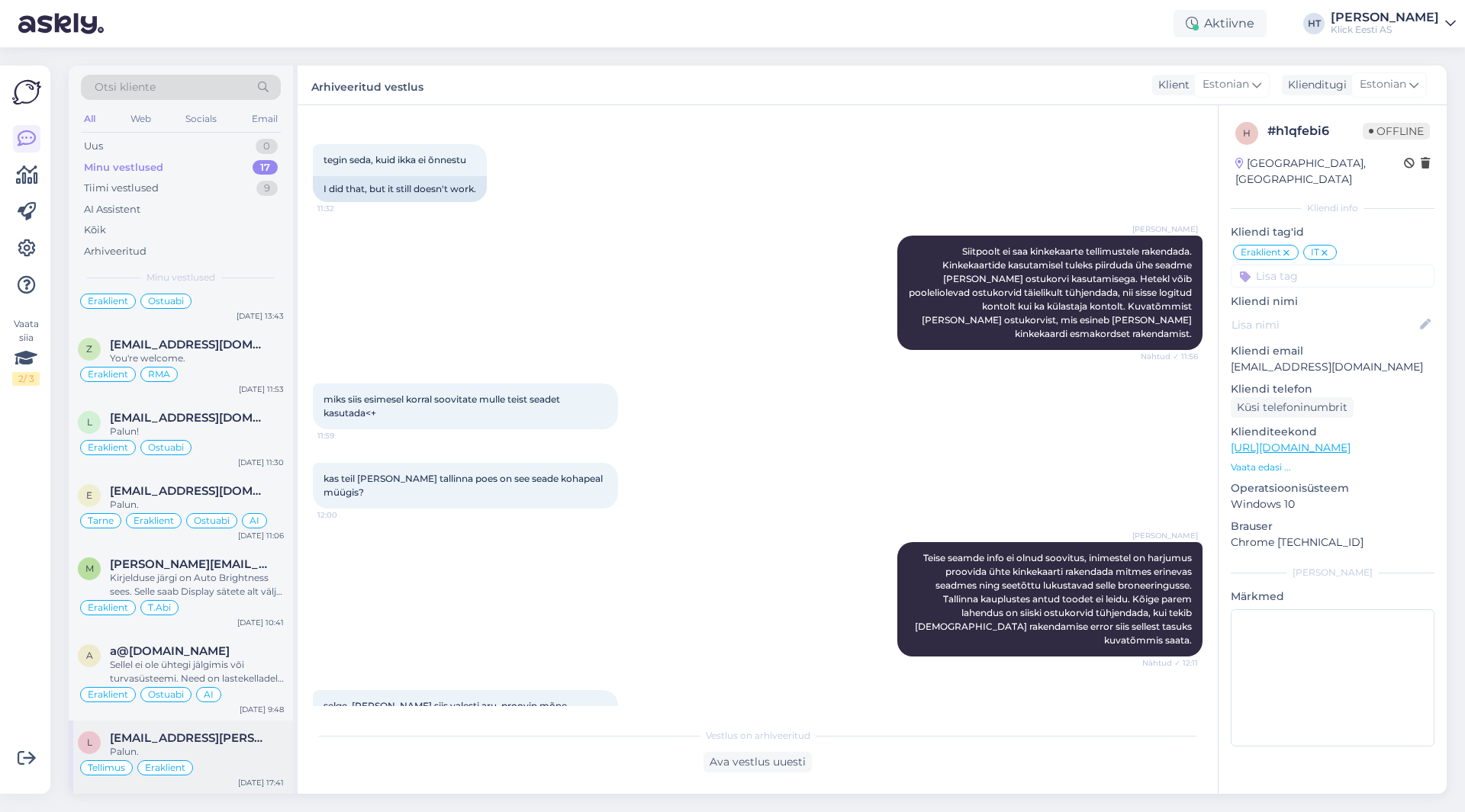
click at [236, 727] on div "l [EMAIL_ADDRESS][PERSON_NAME][DOMAIN_NAME] Palun. Tellimus Eraklient [DATE] 17…" at bounding box center [181, 757] width 224 height 73
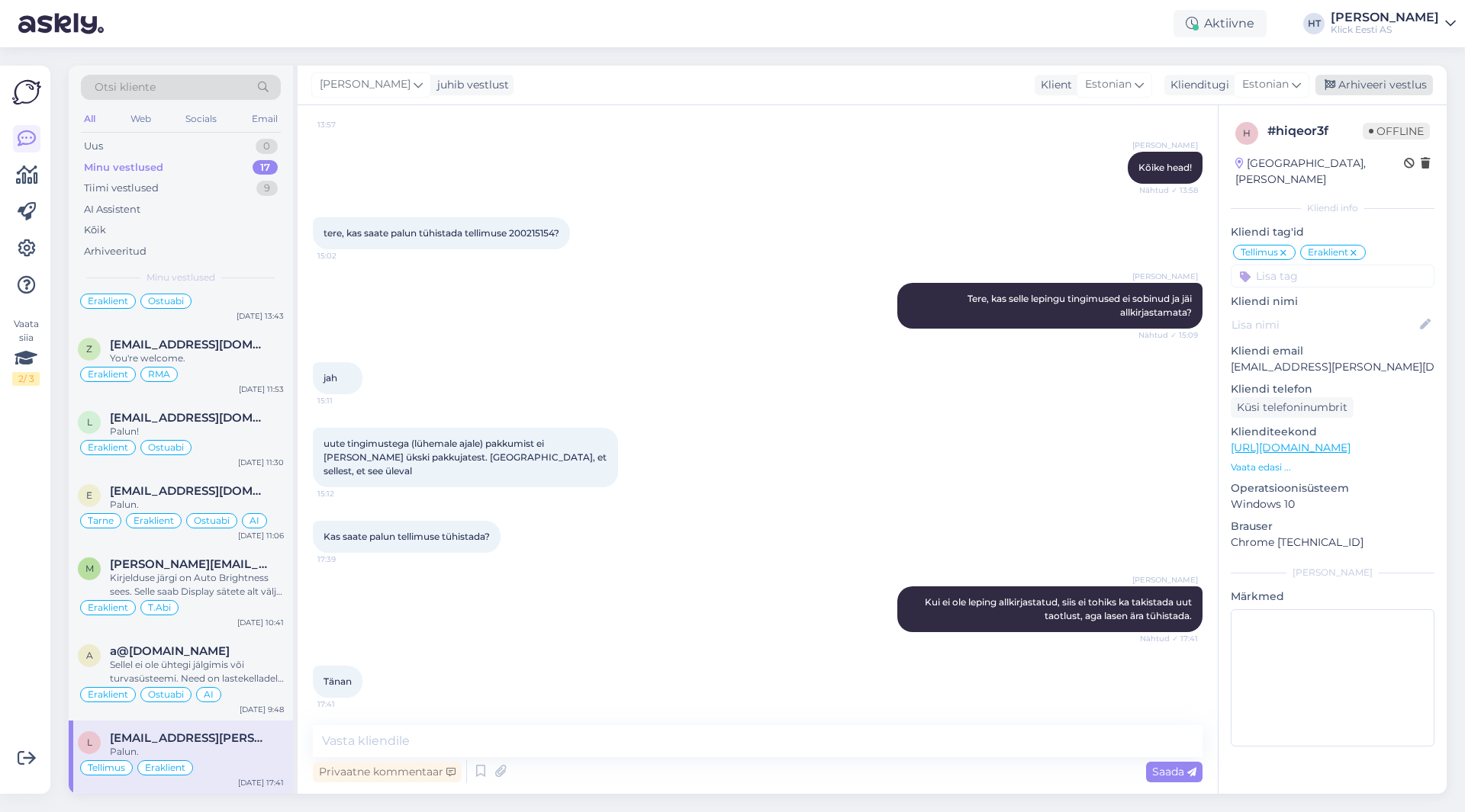
click at [1373, 87] on div "Arhiveeri vestlus" at bounding box center [1373, 84] width 117 height 20
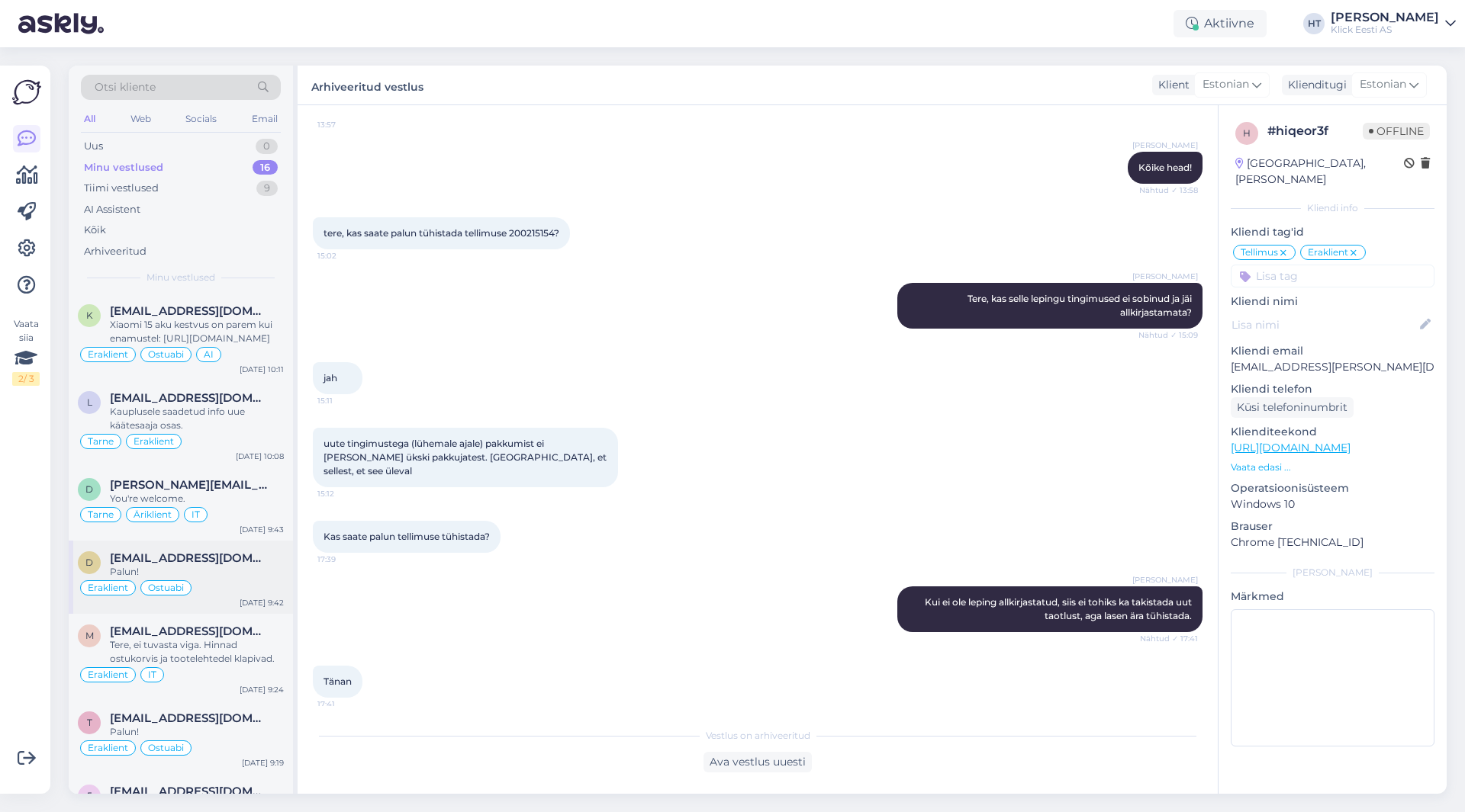
scroll to position [754, 0]
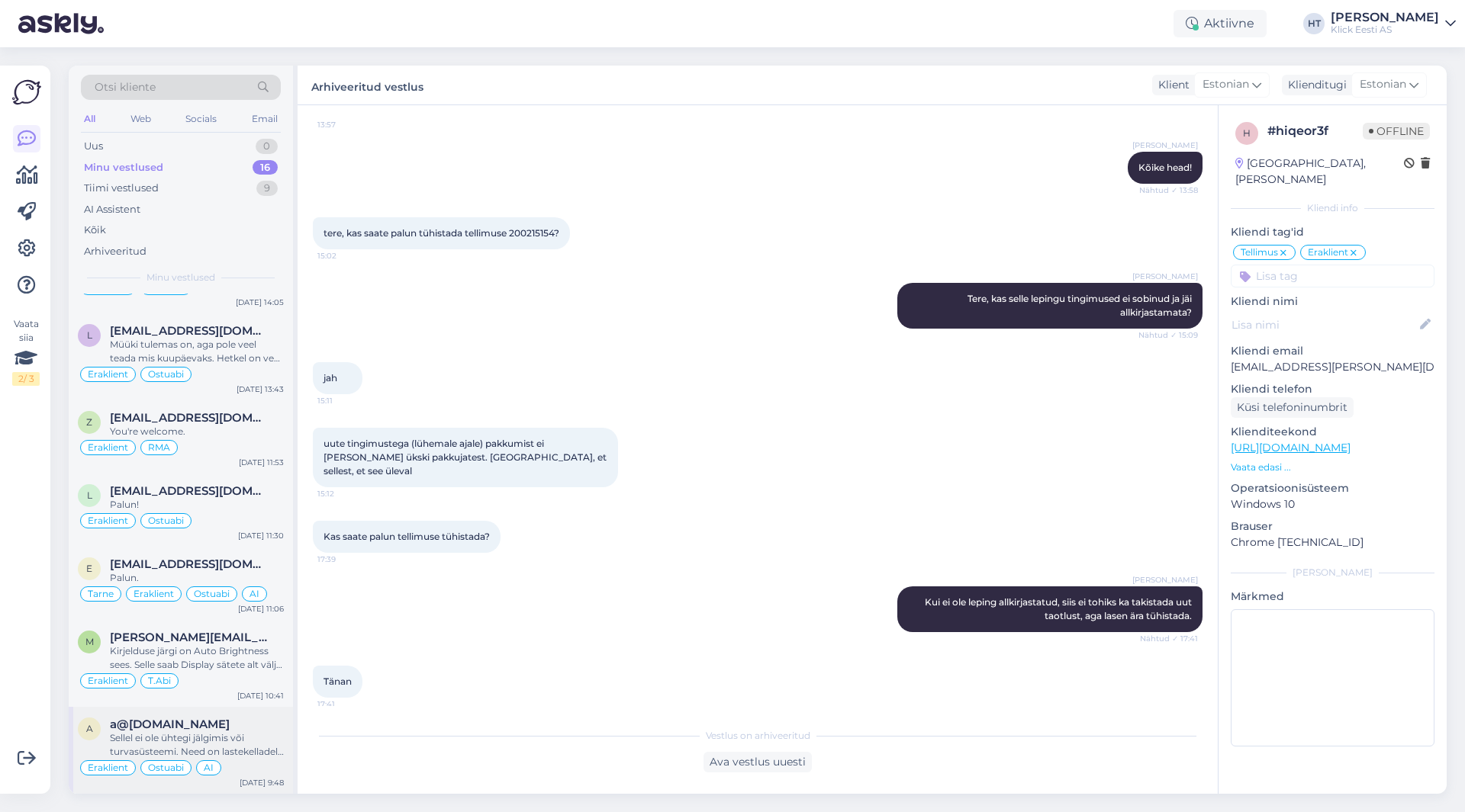
click at [218, 733] on div "Sellel ei ole ühtegi jälgimis või turvasüsteemi. Need on lastekelladel: [URL][D…" at bounding box center [197, 745] width 174 height 28
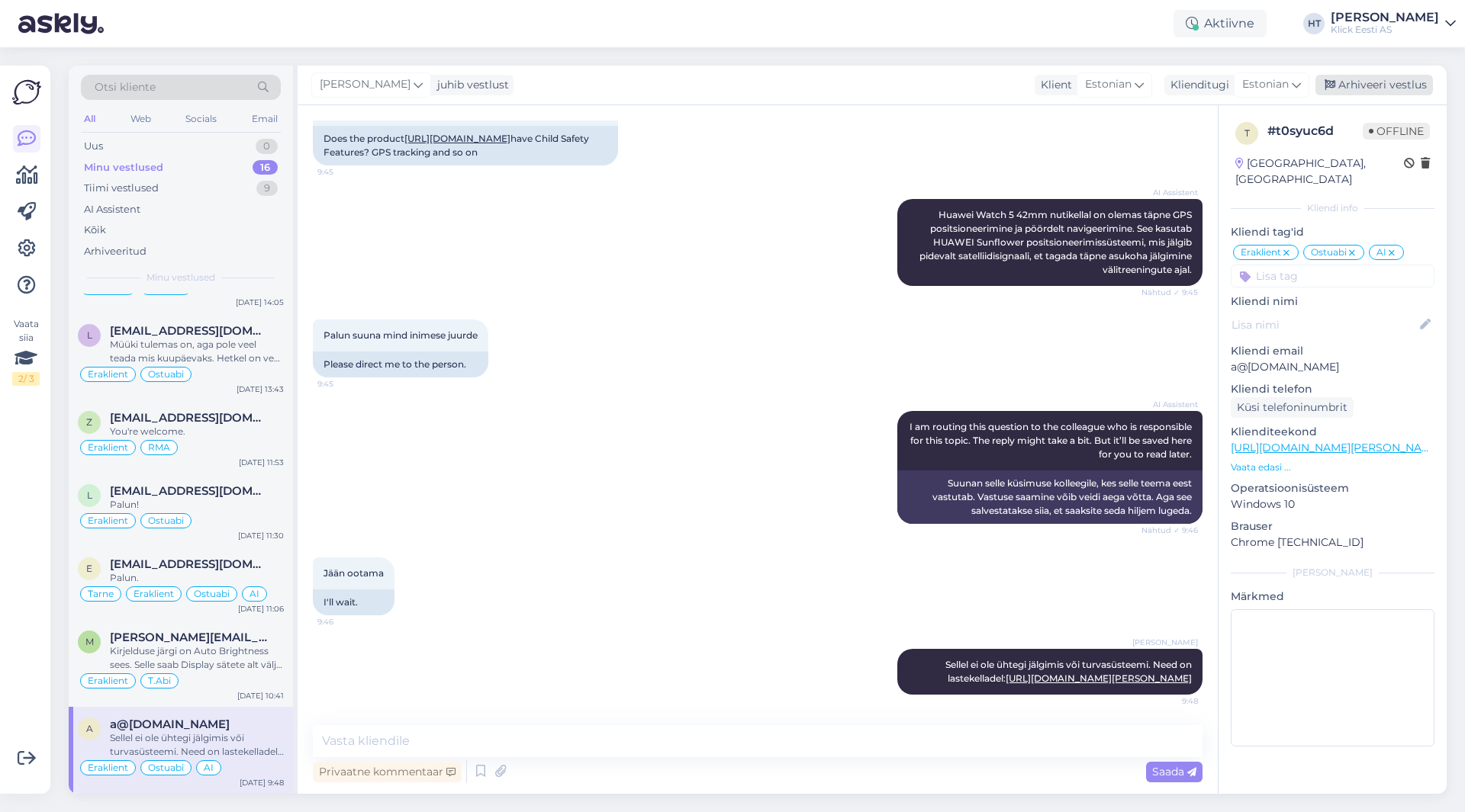
click at [1376, 81] on div "Arhiveeri vestlus" at bounding box center [1373, 84] width 117 height 20
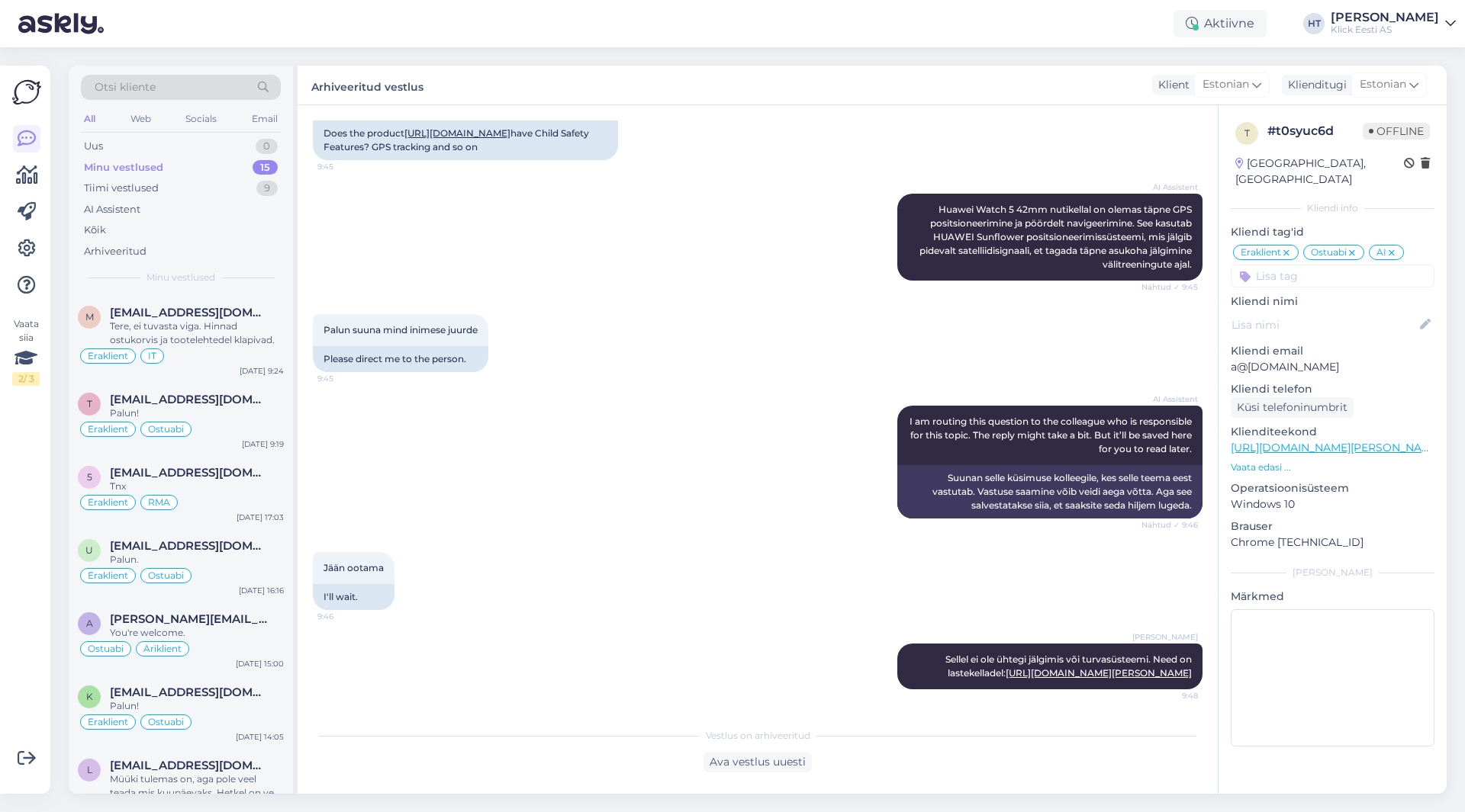
scroll to position [666, 0]
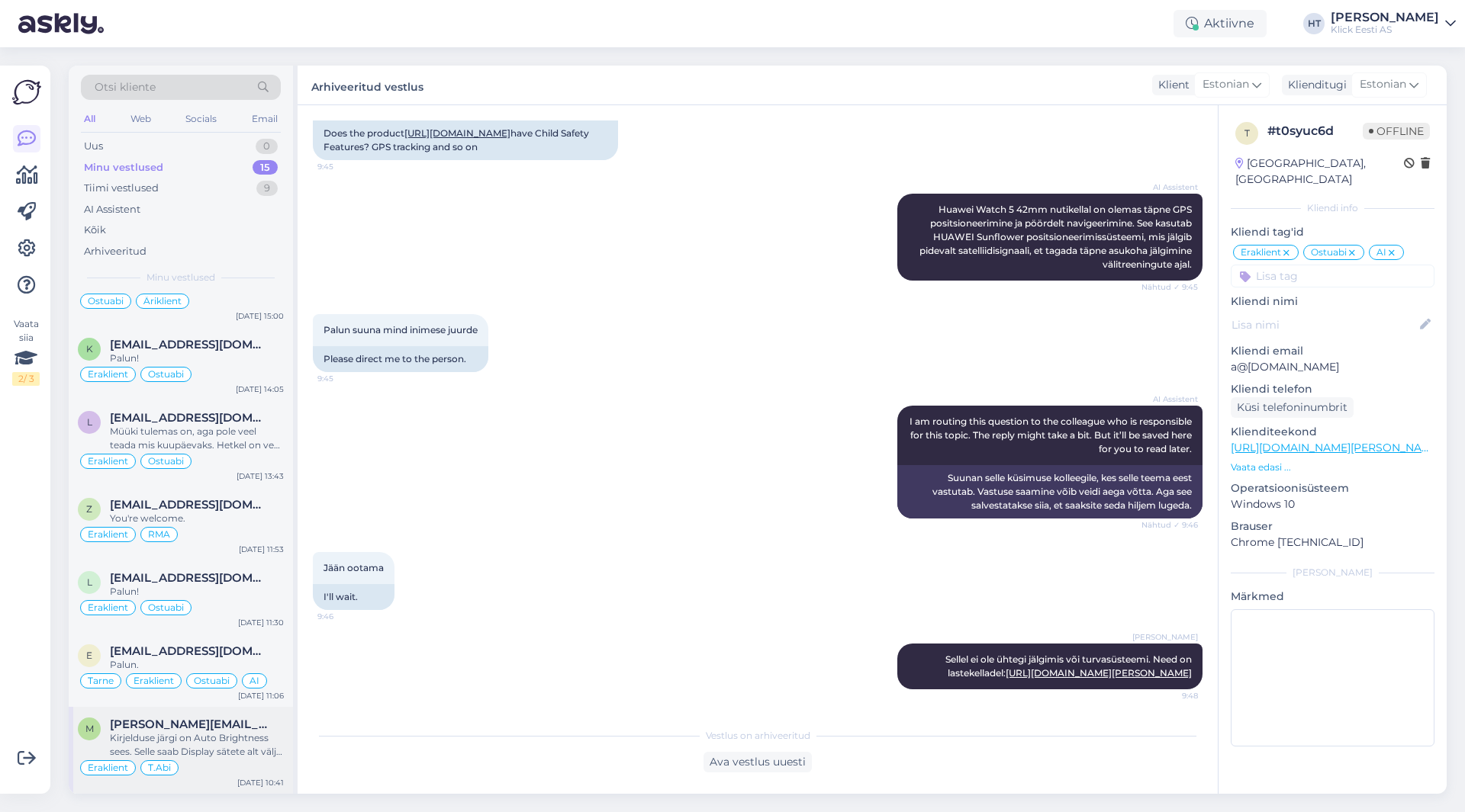
click at [203, 732] on div "Kirjelduse järgi on Auto Brightness sees. Selle saab Display sätete alt välja l…" at bounding box center [197, 745] width 174 height 28
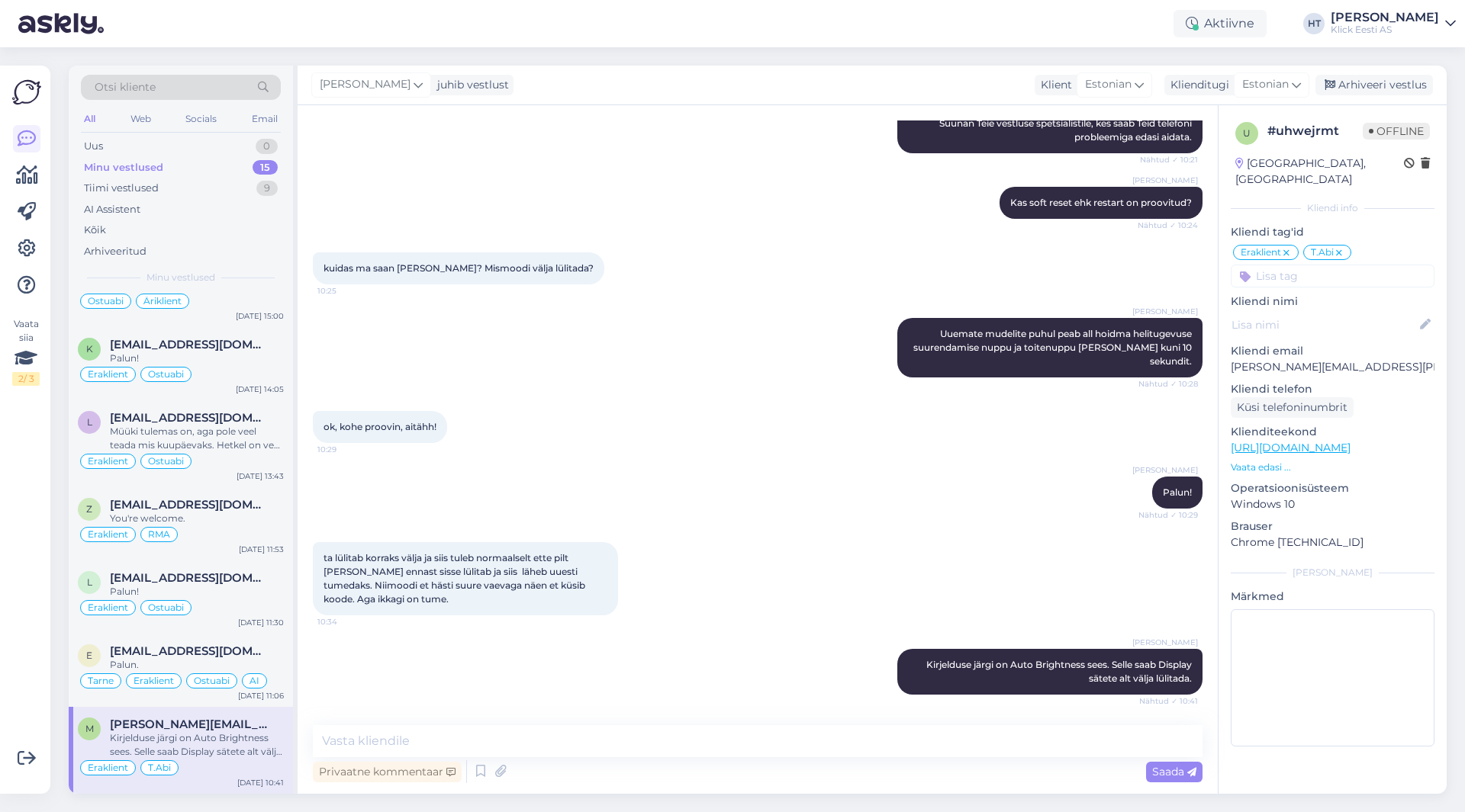
scroll to position [268, 0]
click at [1348, 84] on div "Arhiveeri vestlus" at bounding box center [1373, 84] width 117 height 20
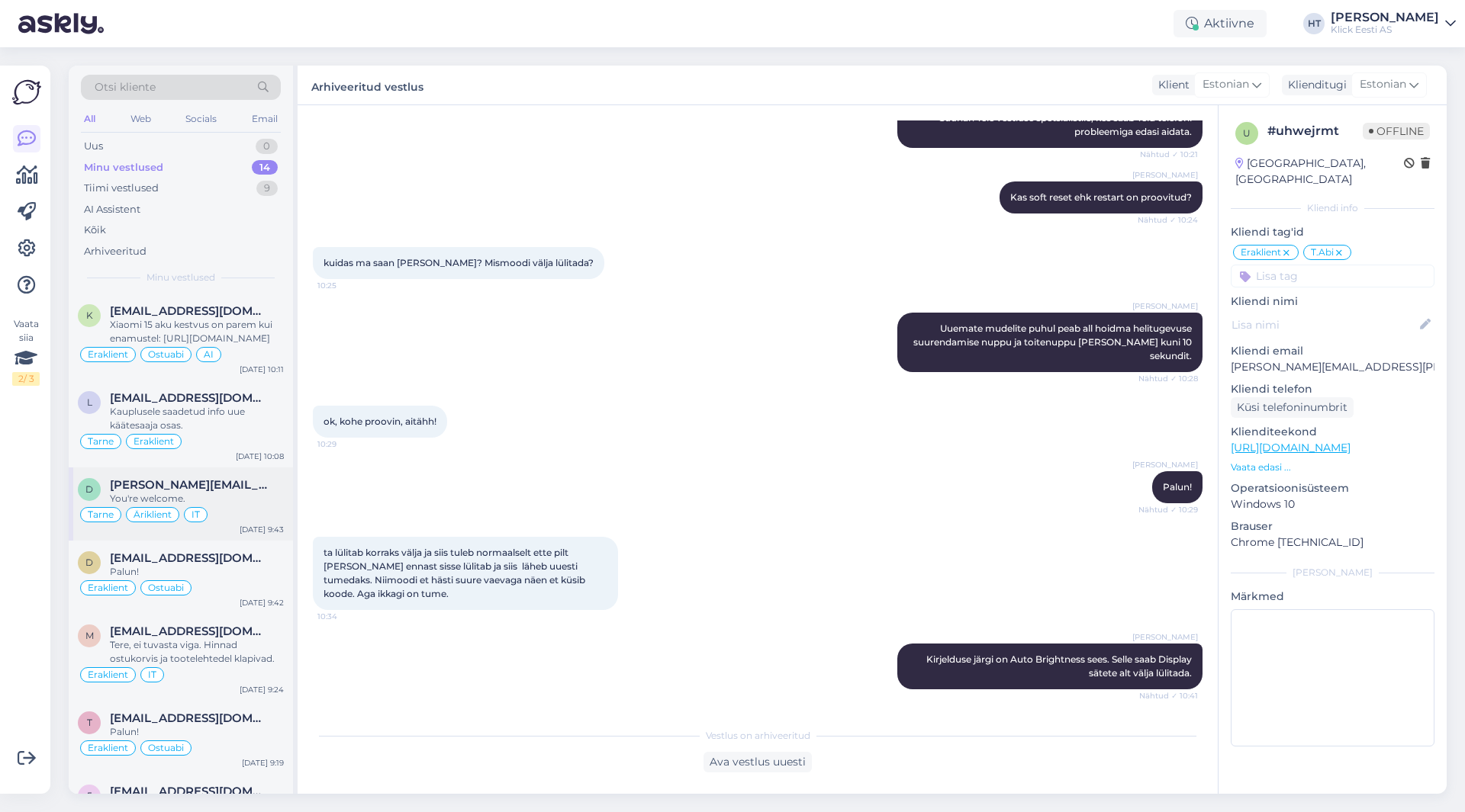
scroll to position [580, 0]
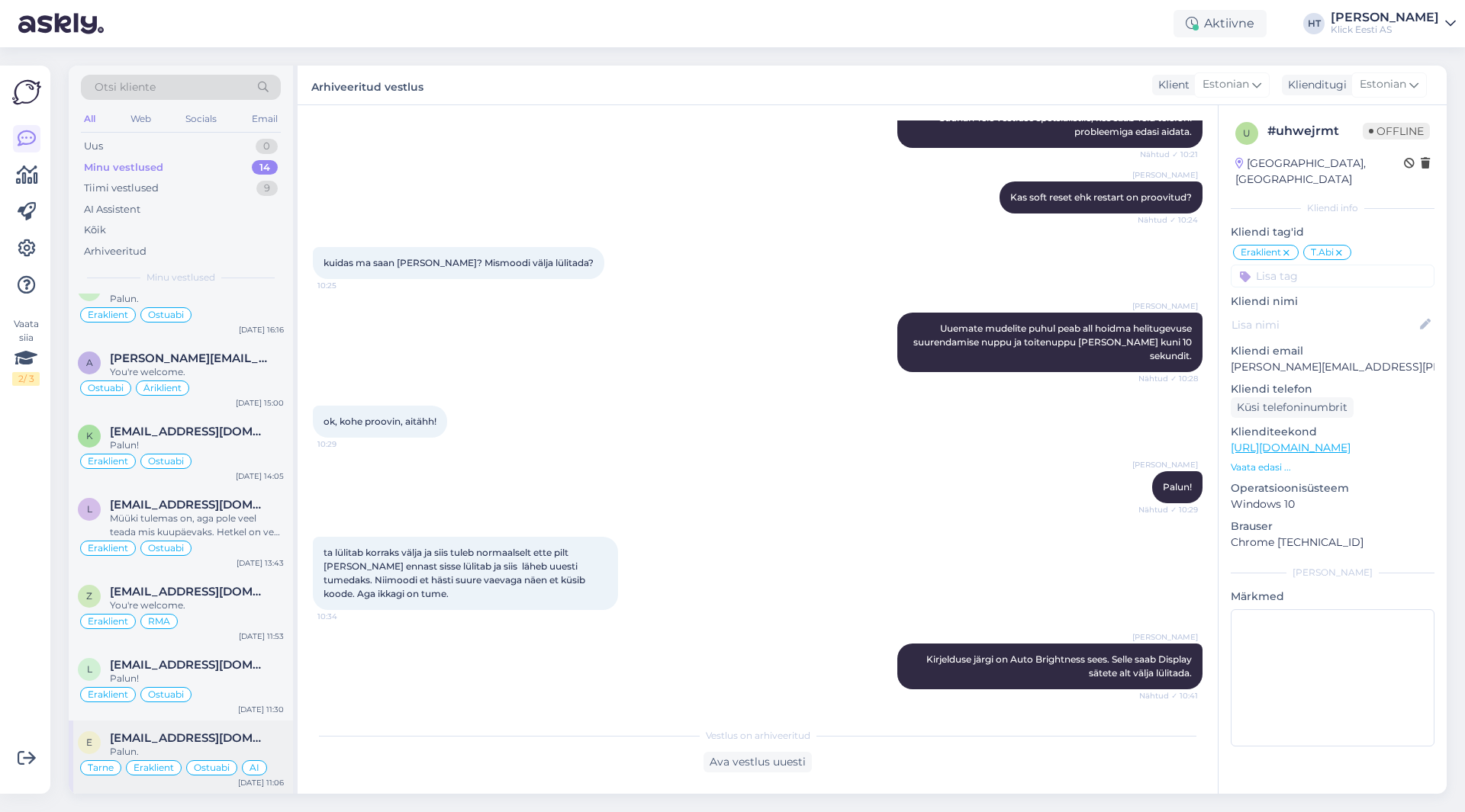
click at [235, 725] on div "e [EMAIL_ADDRESS][DOMAIN_NAME] Palun. Tarne Eraklient Ostuabi AI [DATE] 11:06" at bounding box center [181, 757] width 224 height 73
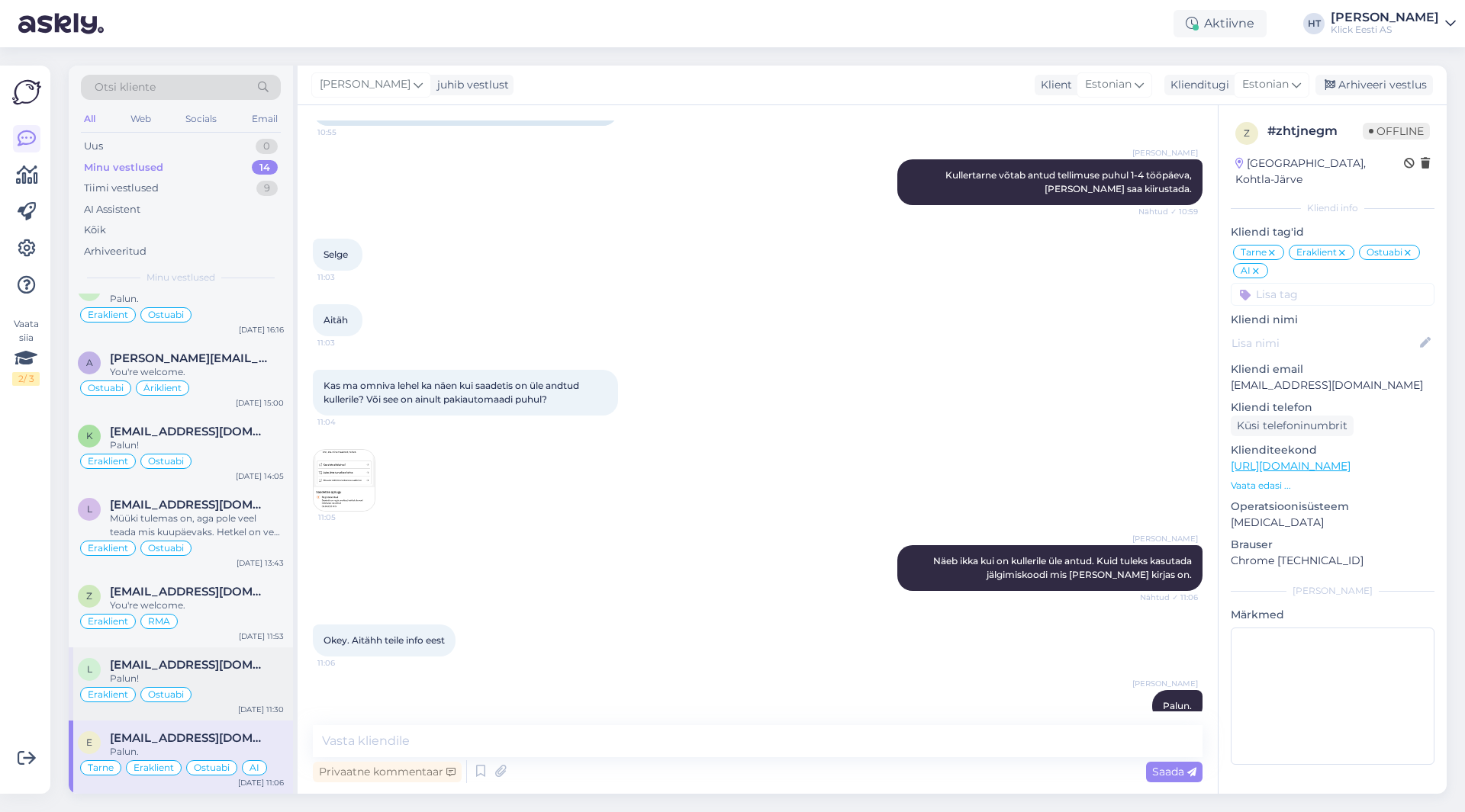
click at [257, 671] on div "[EMAIL_ADDRESS][DOMAIN_NAME]" at bounding box center [197, 665] width 174 height 14
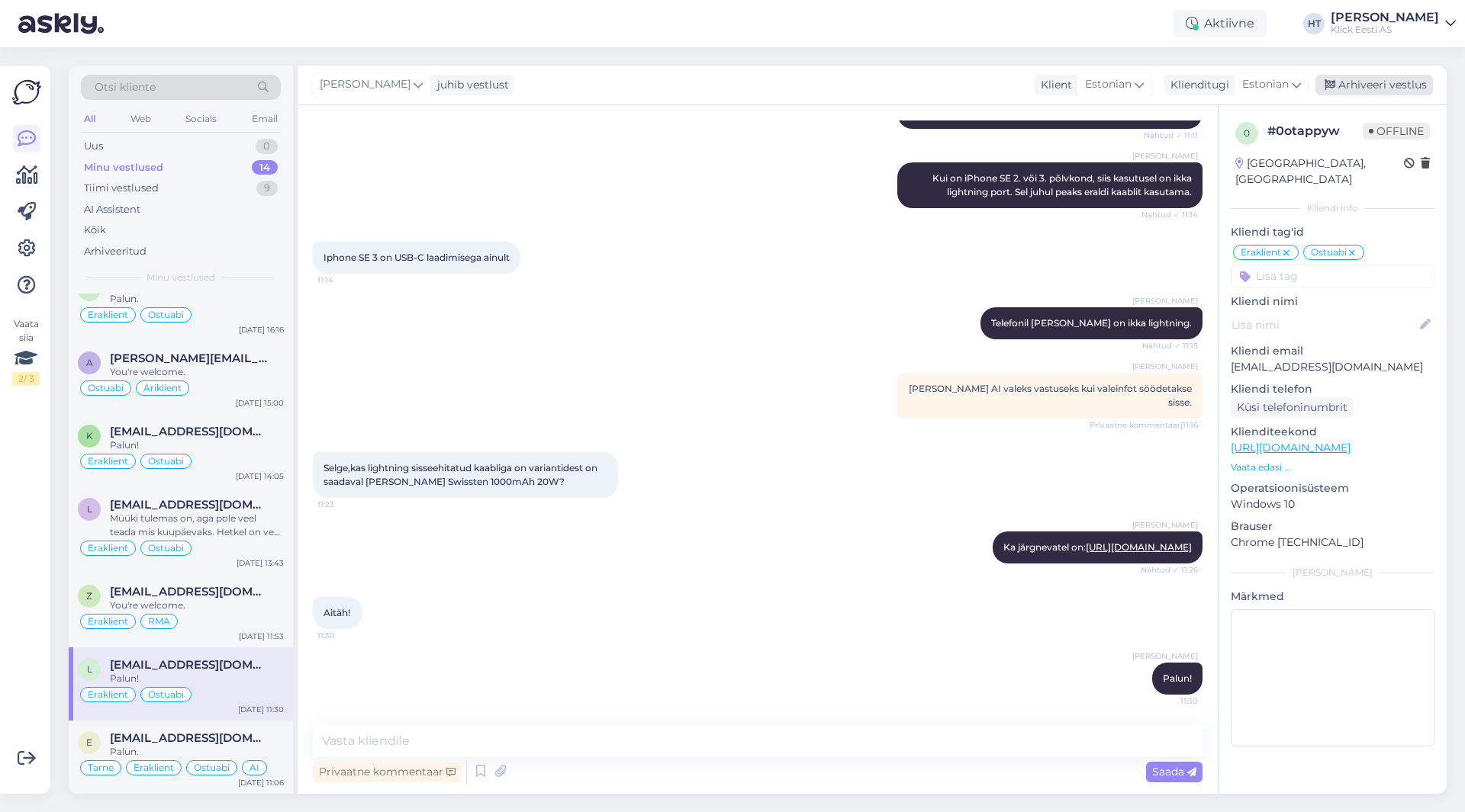
click at [1371, 87] on div "Arhiveeri vestlus" at bounding box center [1373, 84] width 117 height 20
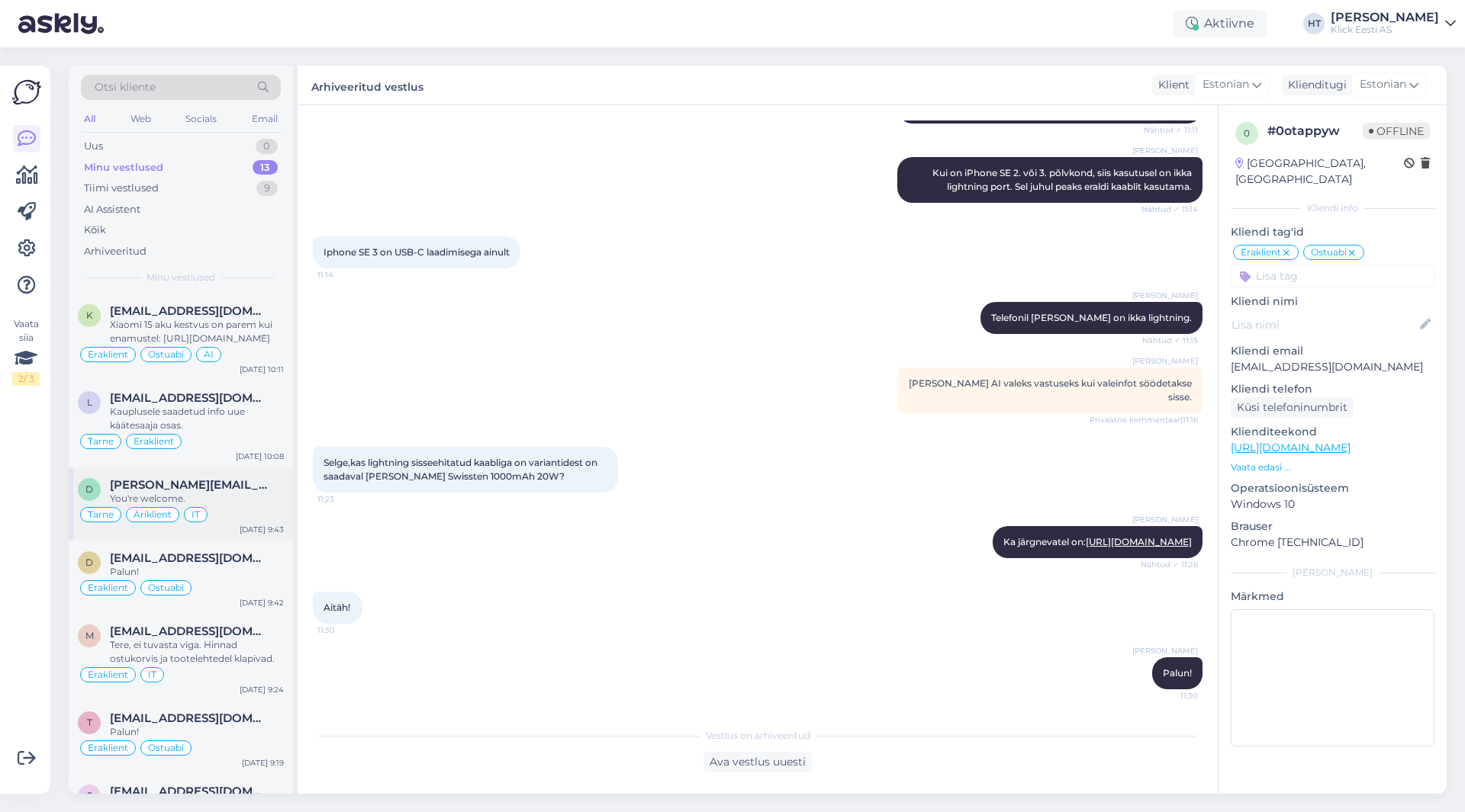
scroll to position [507, 0]
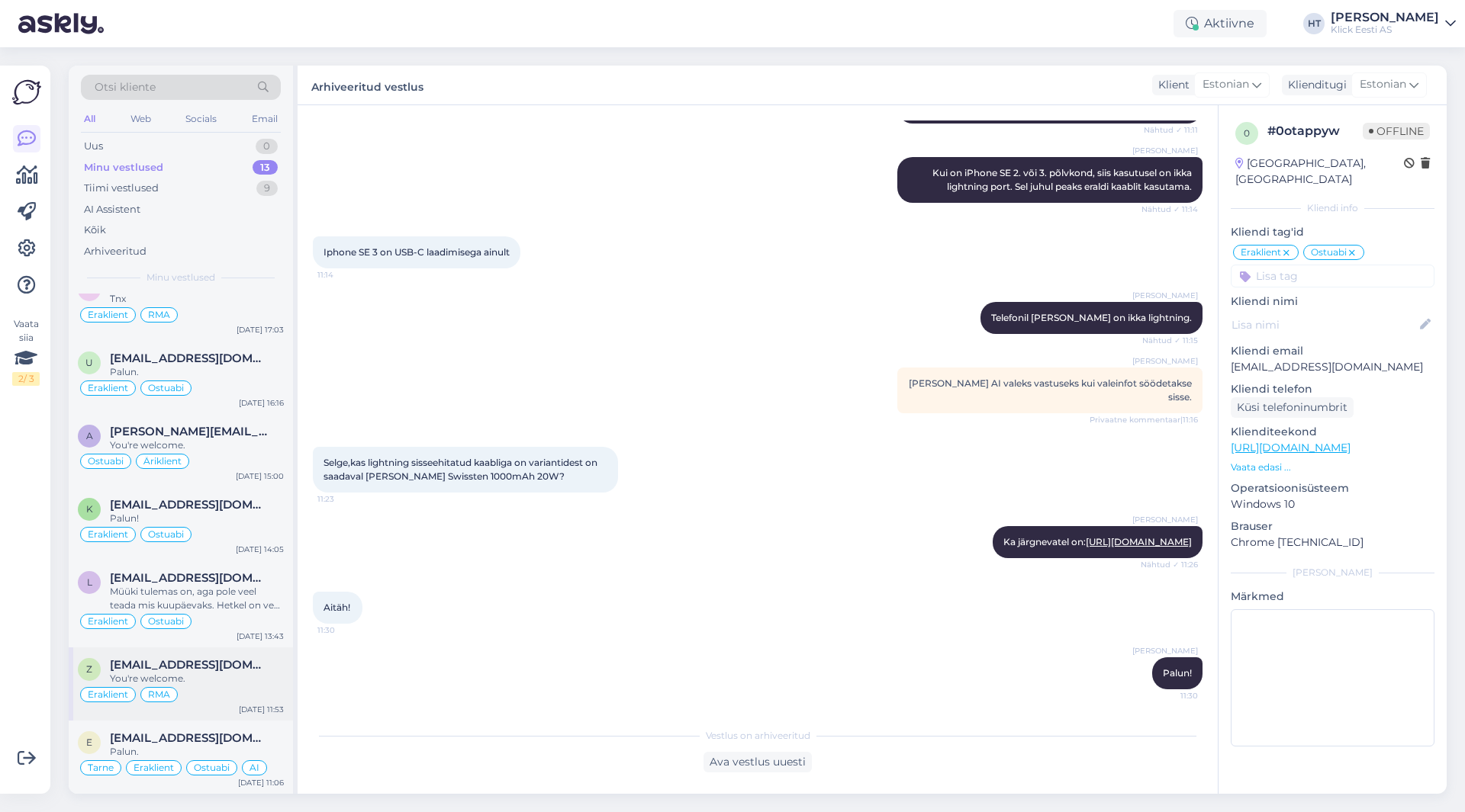
click at [199, 677] on div "You're welcome." at bounding box center [197, 678] width 174 height 14
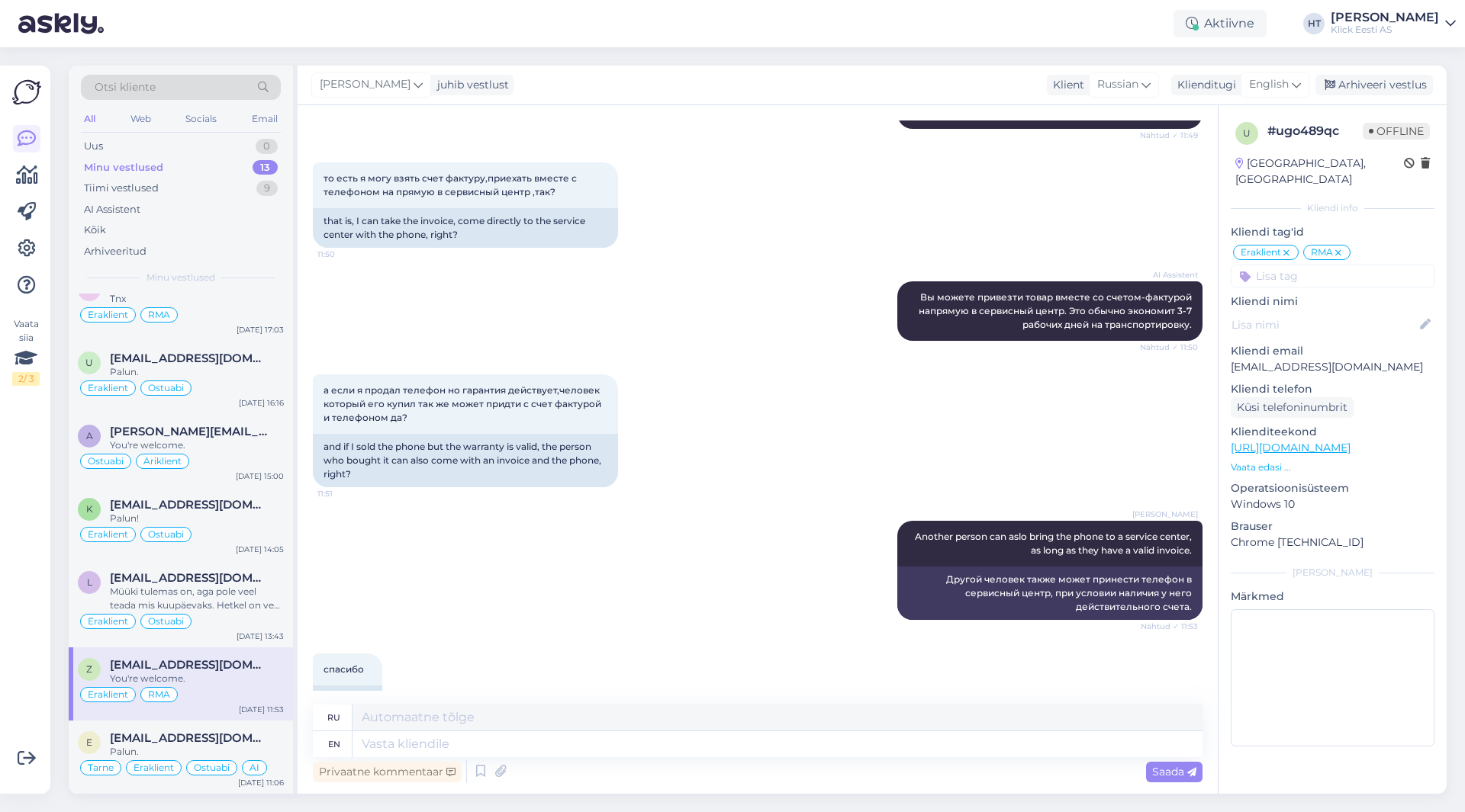
scroll to position [661, 0]
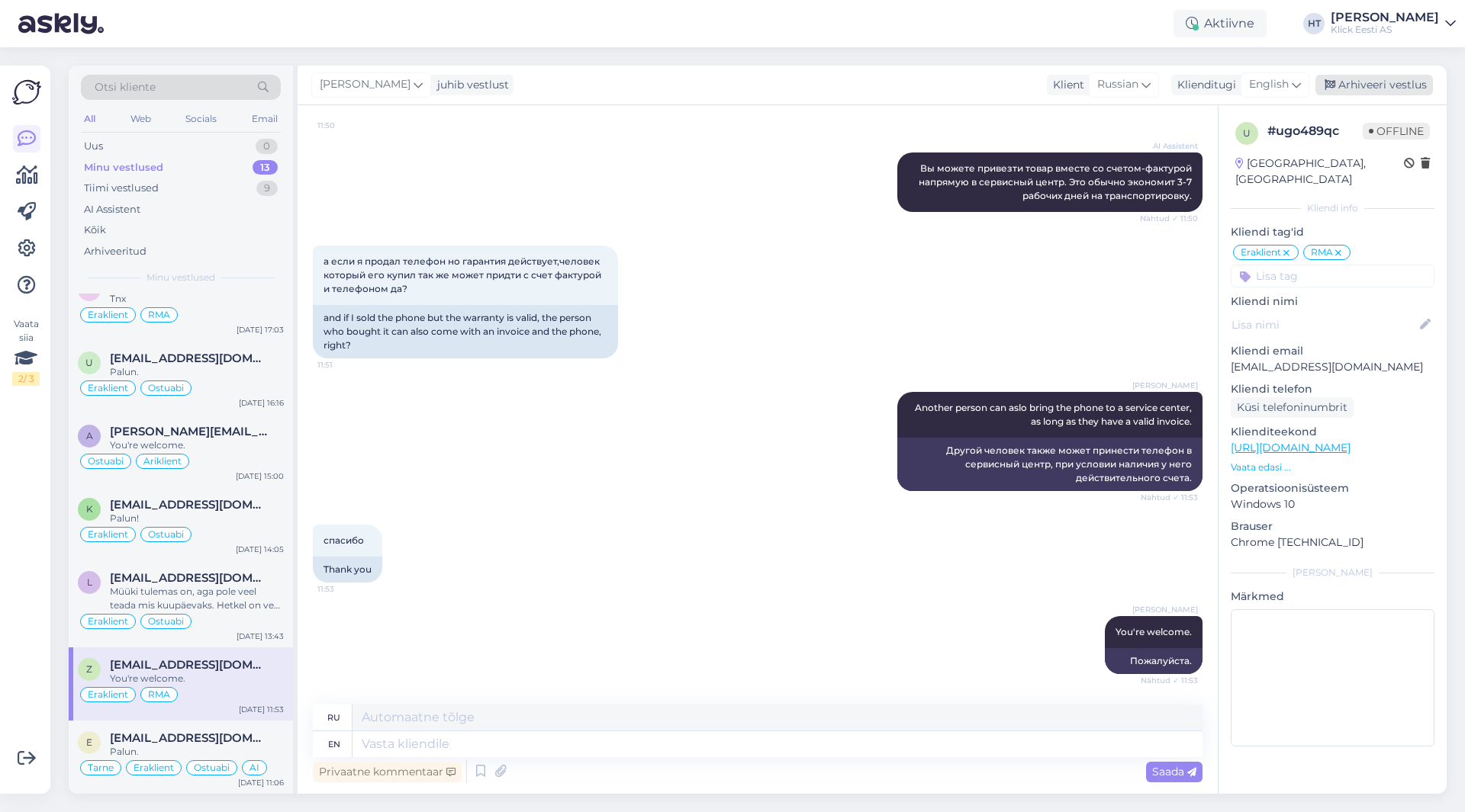
click at [1382, 82] on div "Arhiveeri vestlus" at bounding box center [1373, 84] width 117 height 20
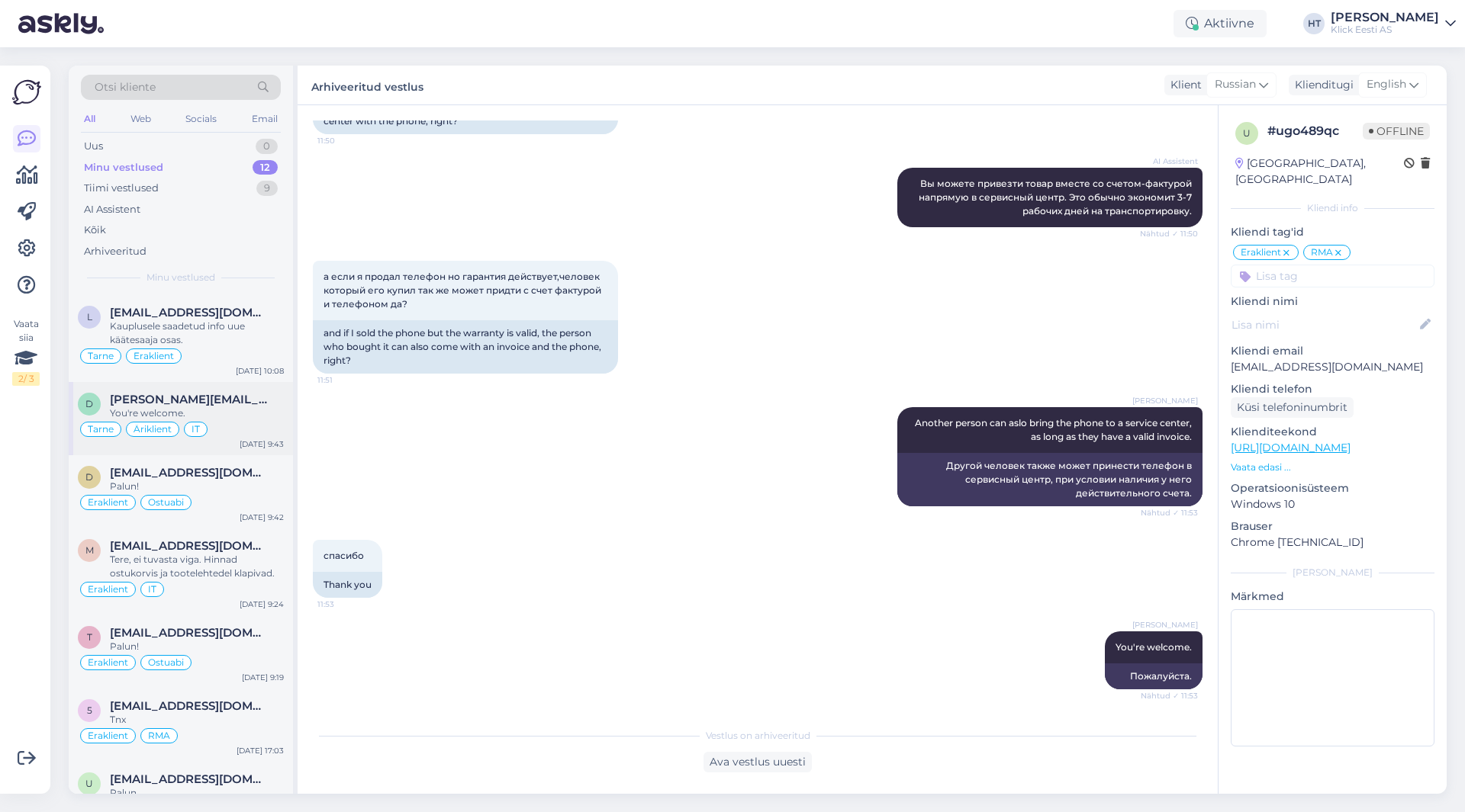
scroll to position [0, 0]
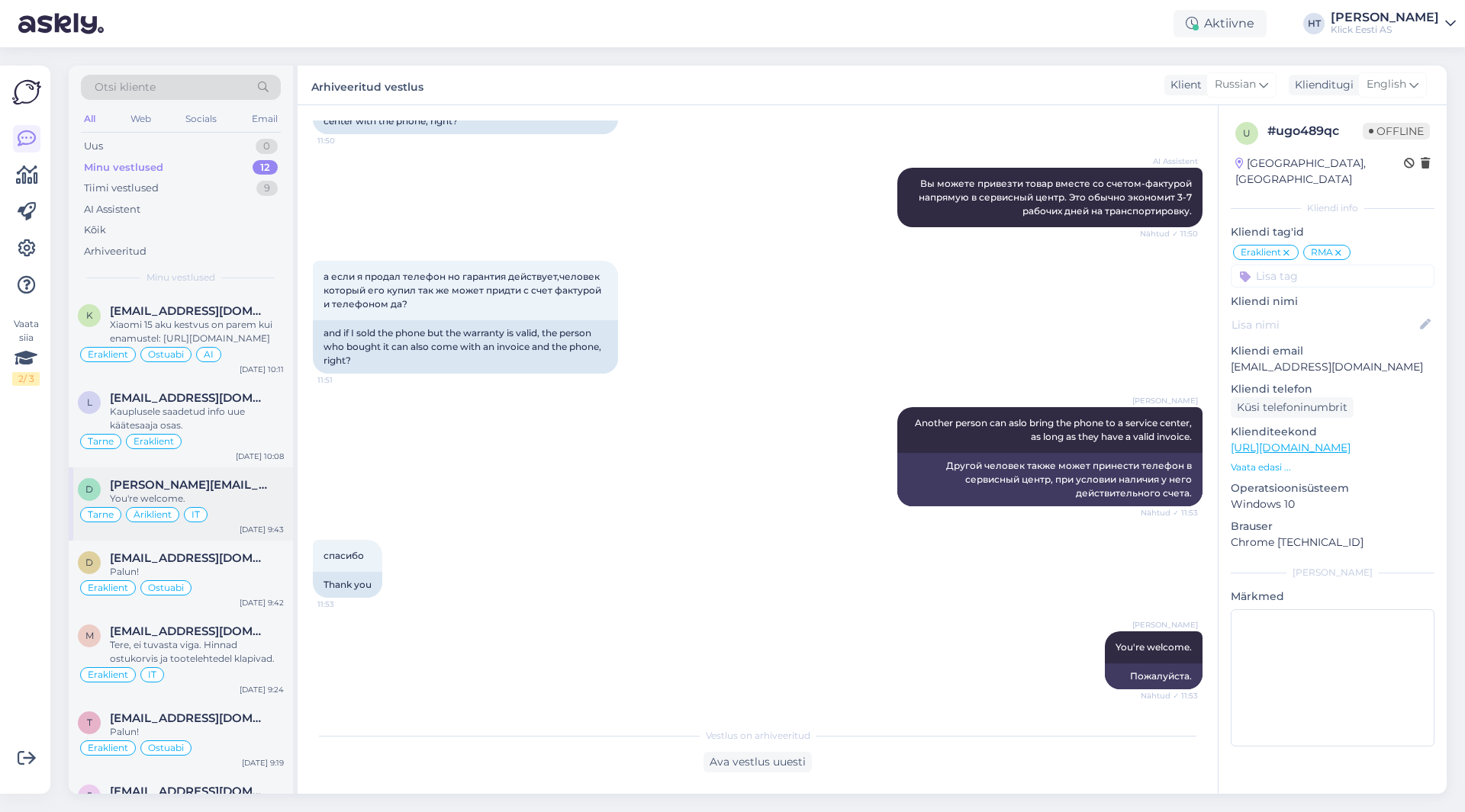
click at [202, 495] on div "You're welcome." at bounding box center [197, 499] width 174 height 14
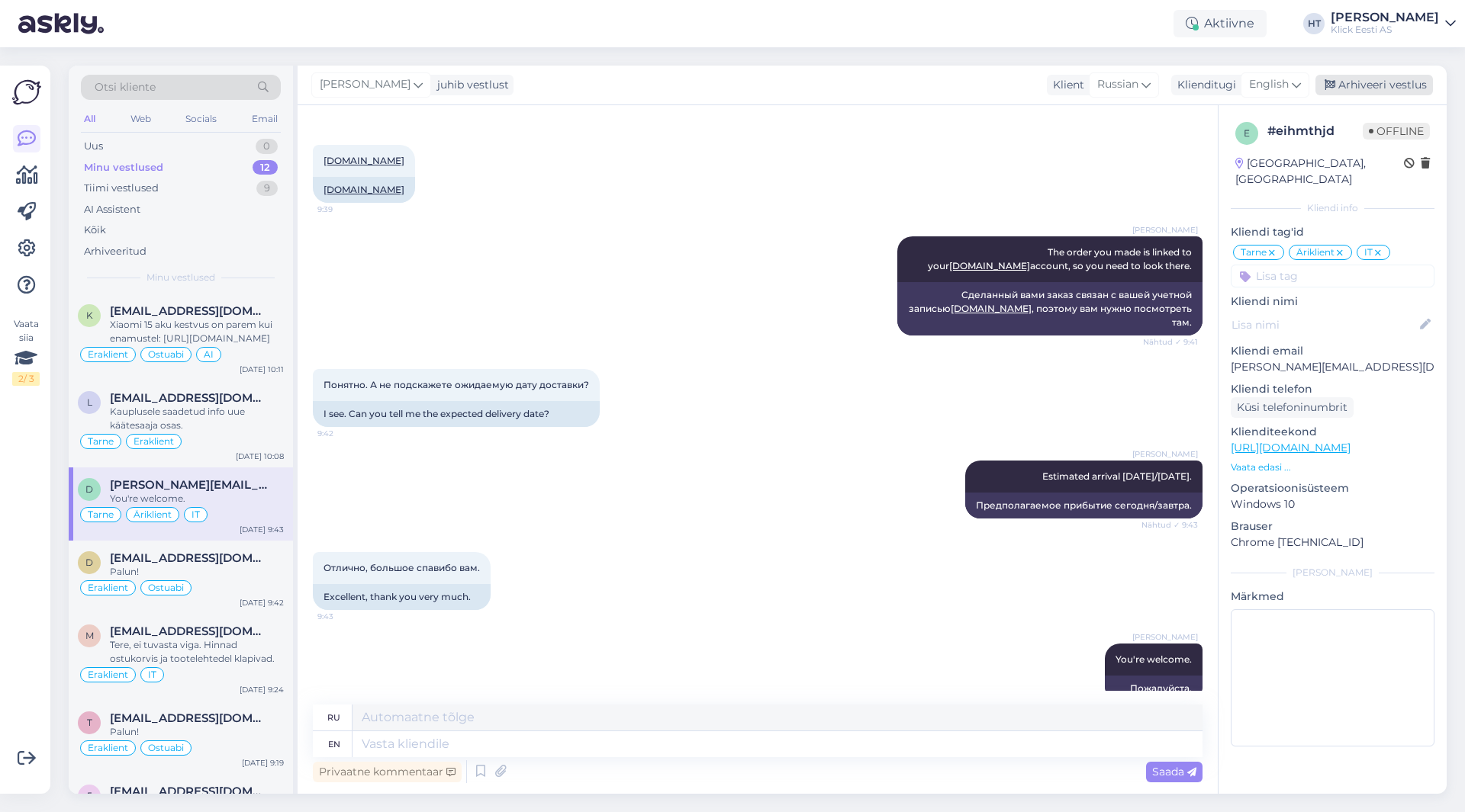
click at [1379, 79] on div "Arhiveeri vestlus" at bounding box center [1373, 84] width 117 height 20
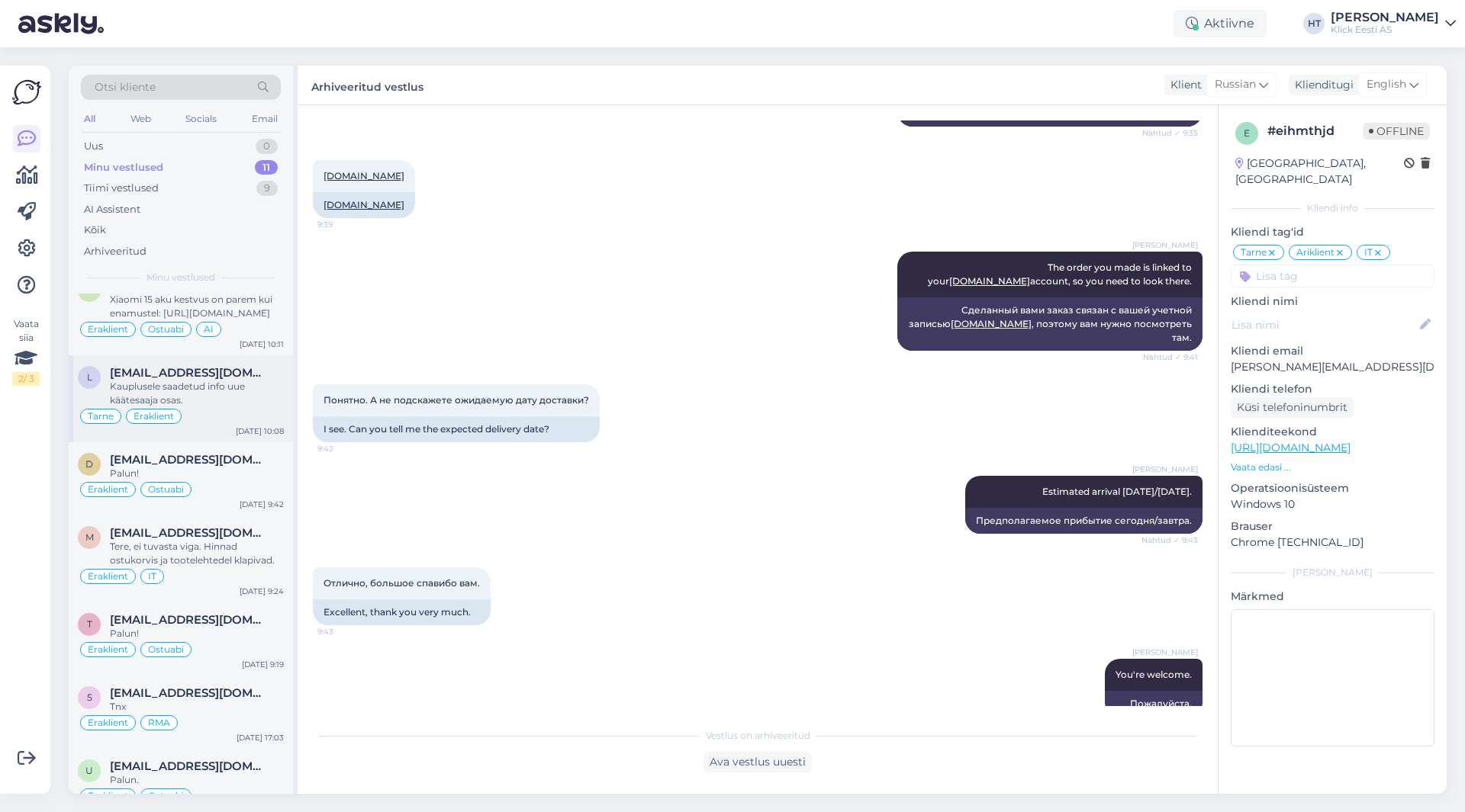
scroll to position [0, 0]
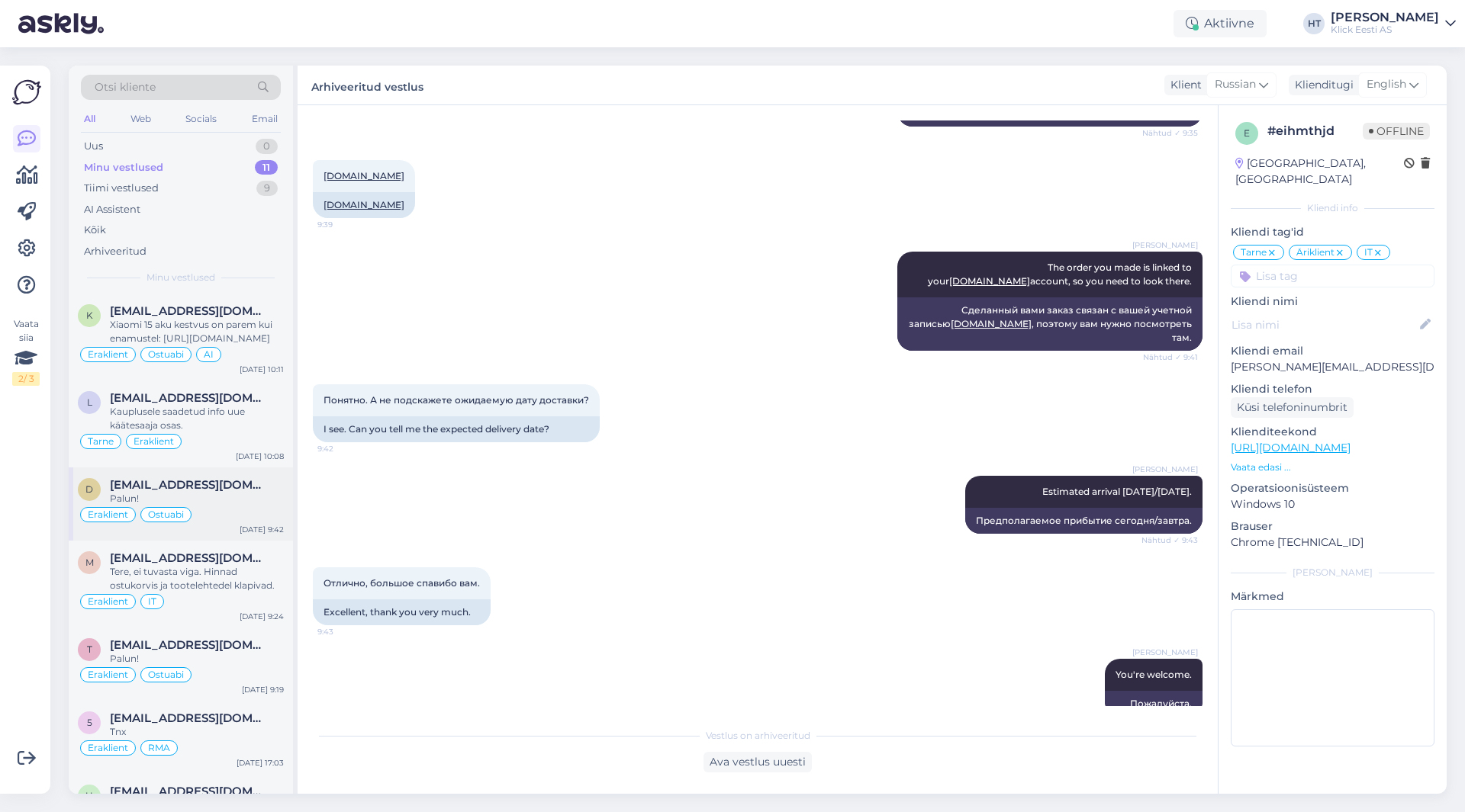
click at [230, 488] on span "[EMAIL_ADDRESS][DOMAIN_NAME]" at bounding box center [190, 485] width 159 height 14
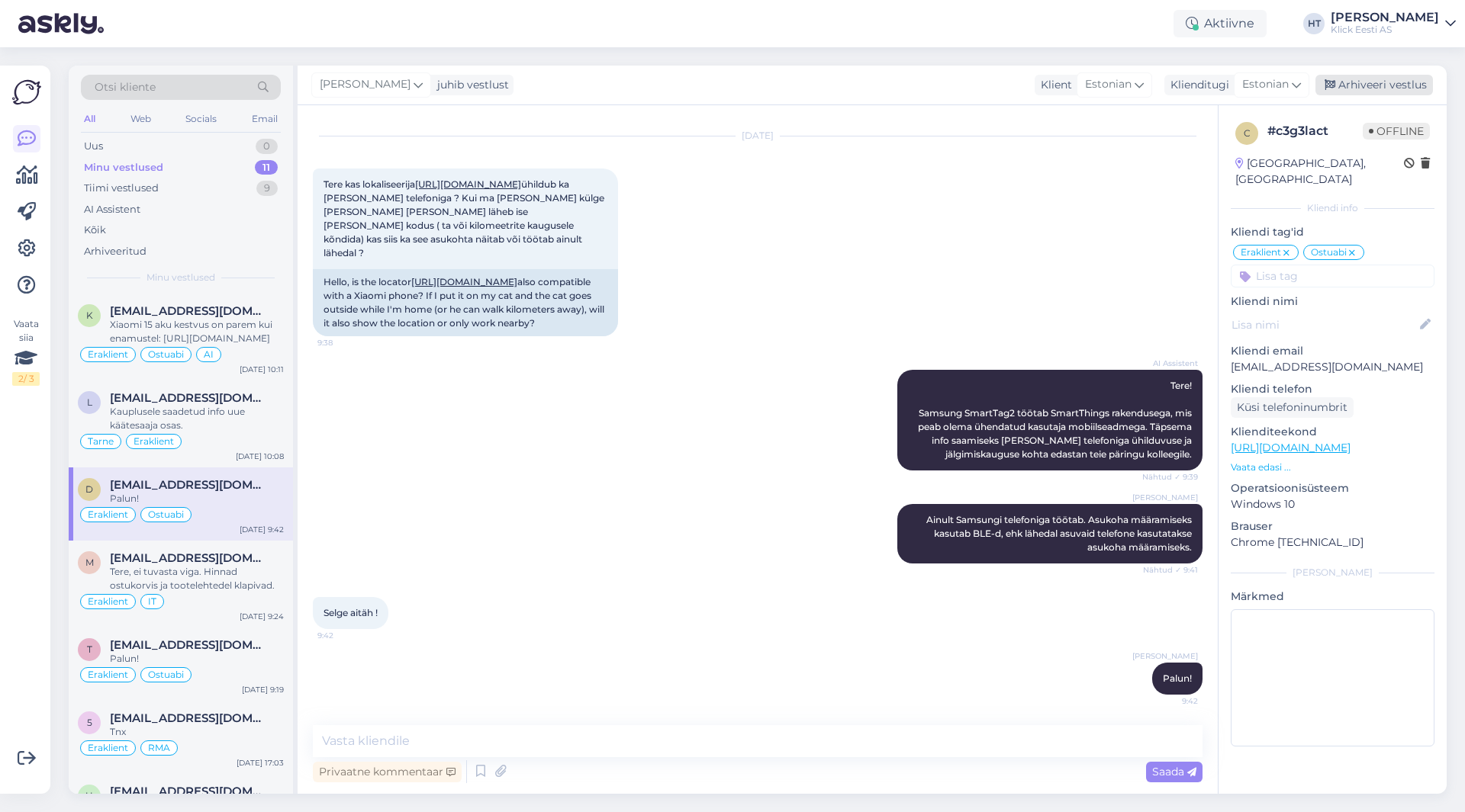
click at [1399, 91] on div "Arhiveeri vestlus" at bounding box center [1373, 84] width 117 height 20
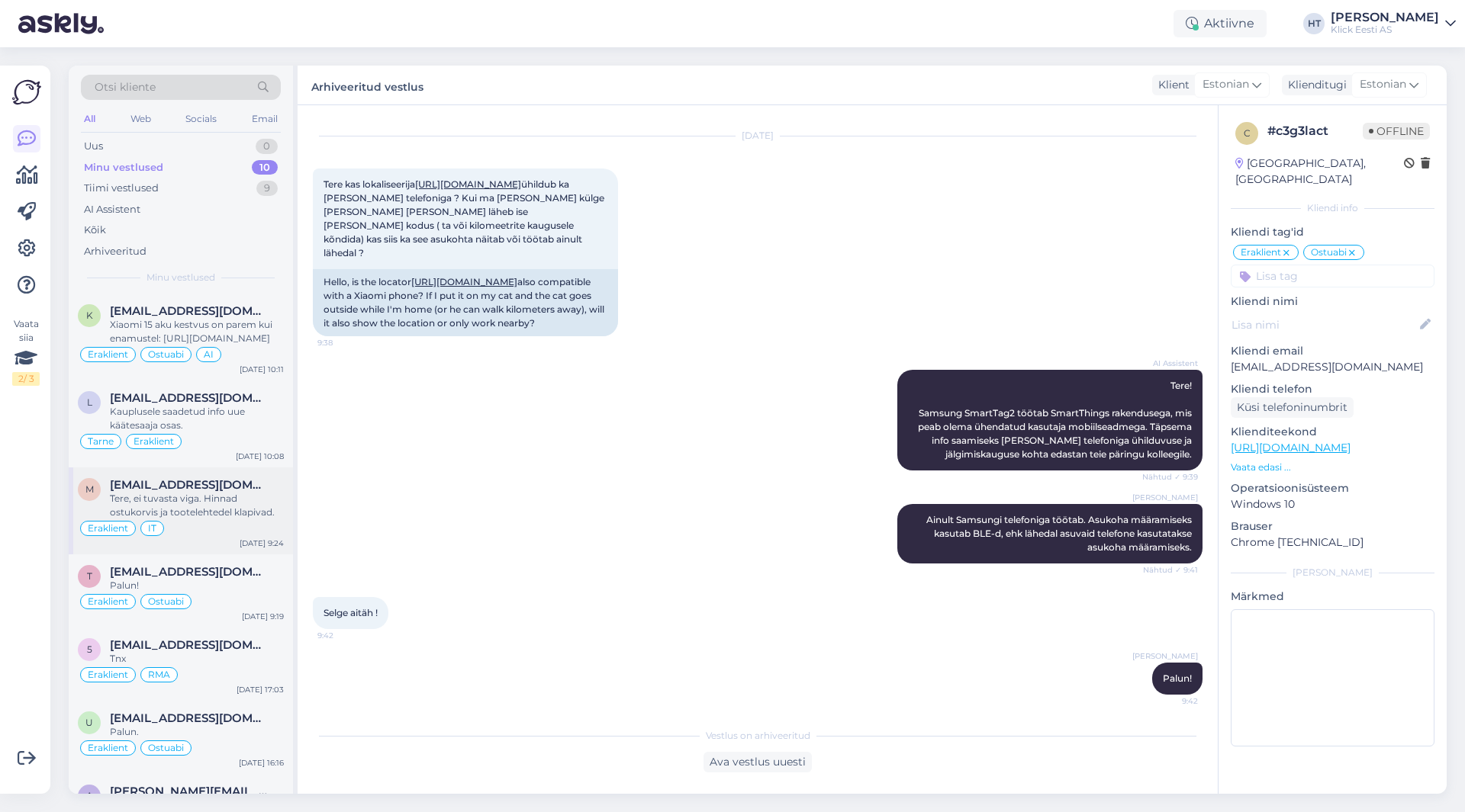
click at [194, 518] on div "Tere, ei tuvasta viga. Hinnad ostukorvis ja tootelehtedel klapivad." at bounding box center [197, 506] width 174 height 28
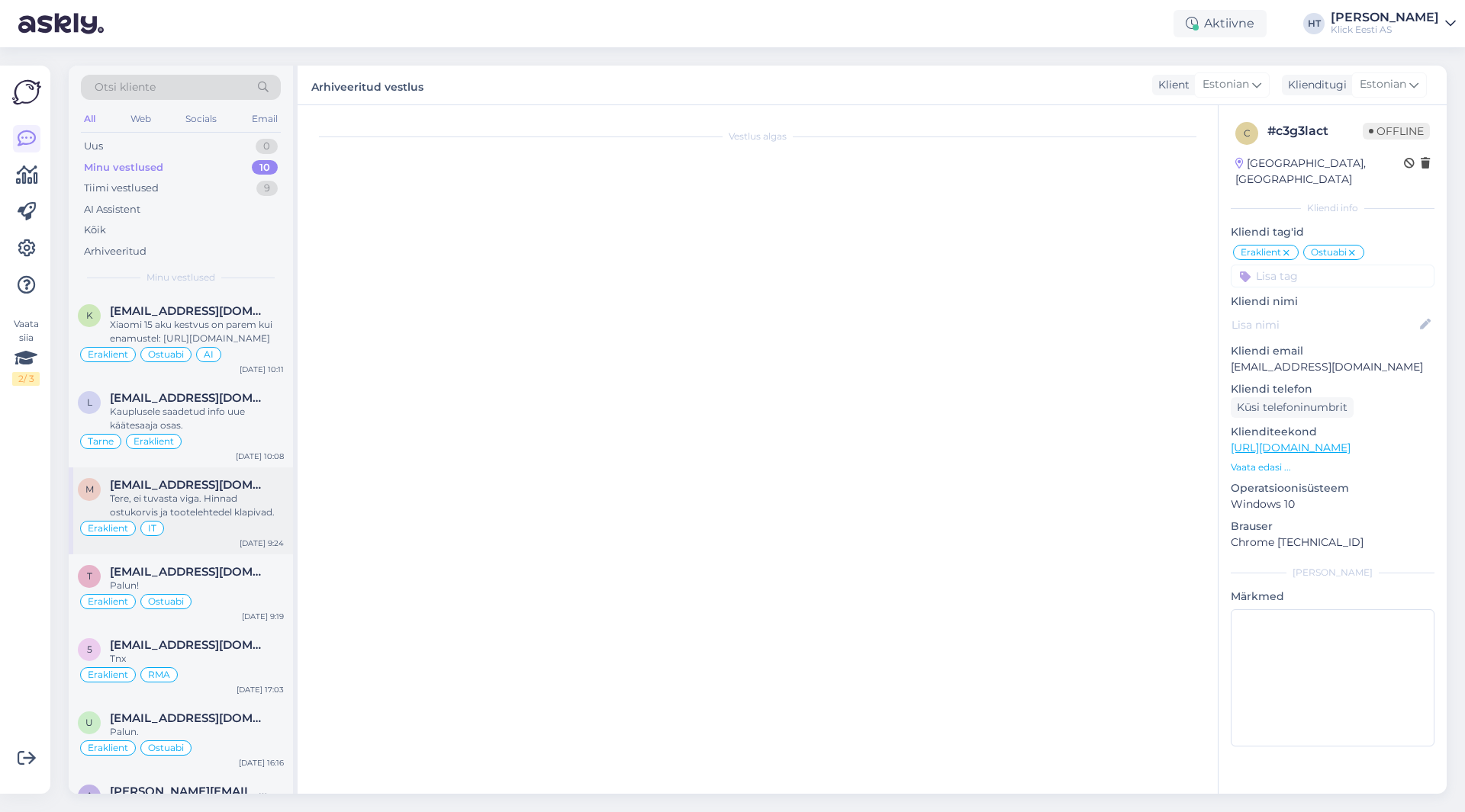
scroll to position [0, 0]
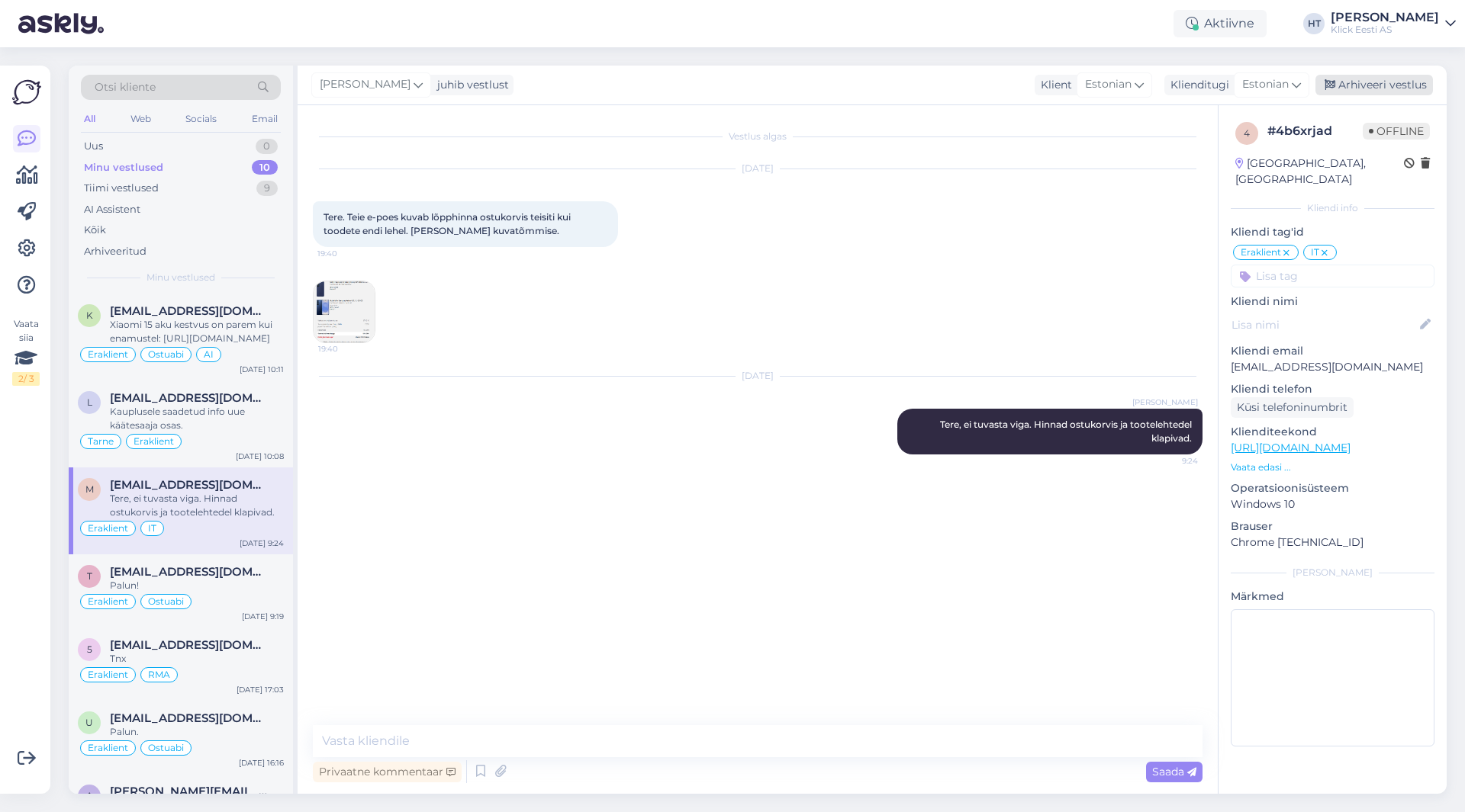
click at [1356, 80] on div "Arhiveeri vestlus" at bounding box center [1373, 84] width 117 height 20
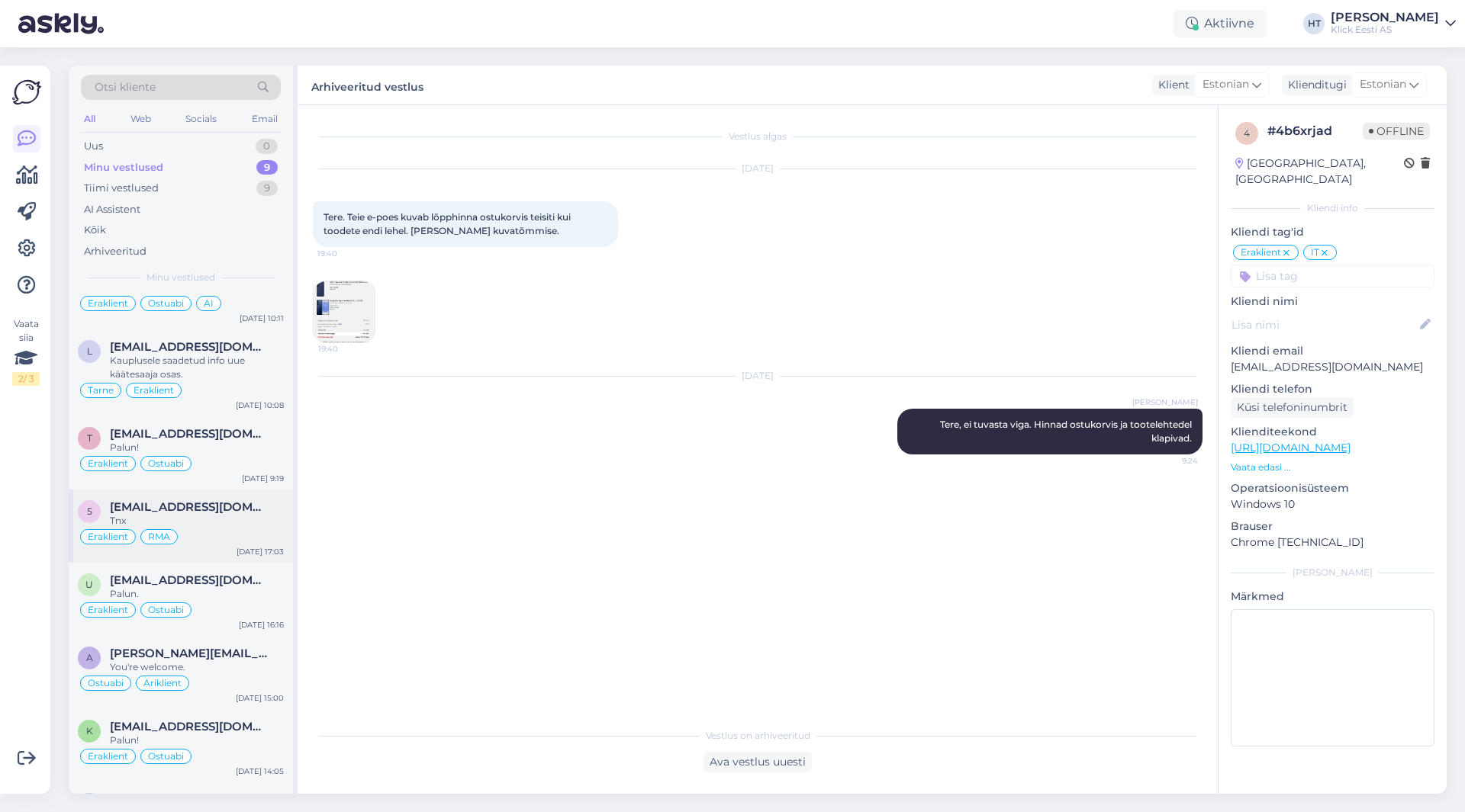
scroll to position [76, 0]
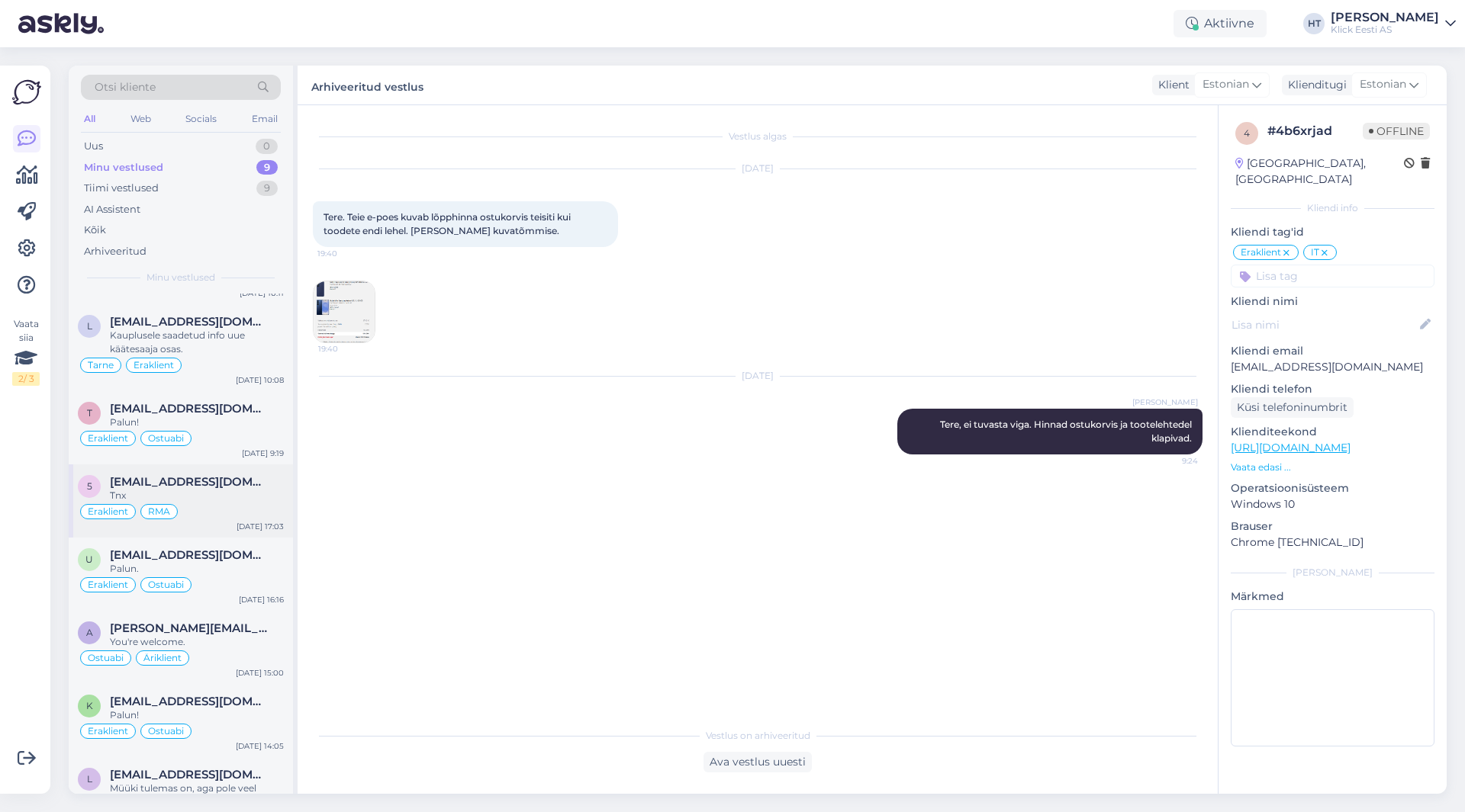
click at [228, 486] on span "[EMAIL_ADDRESS][DOMAIN_NAME]" at bounding box center [190, 482] width 159 height 14
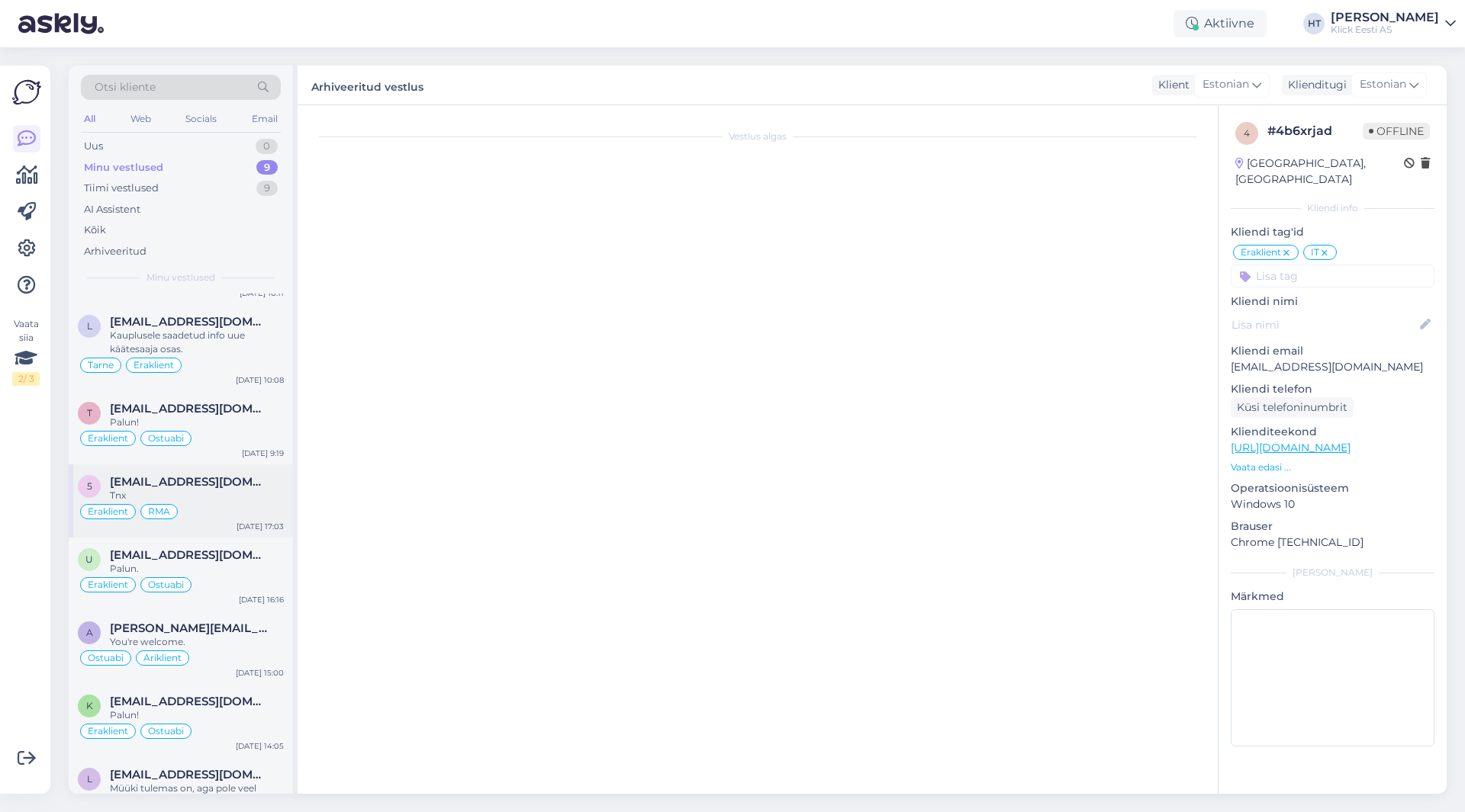
scroll to position [427, 0]
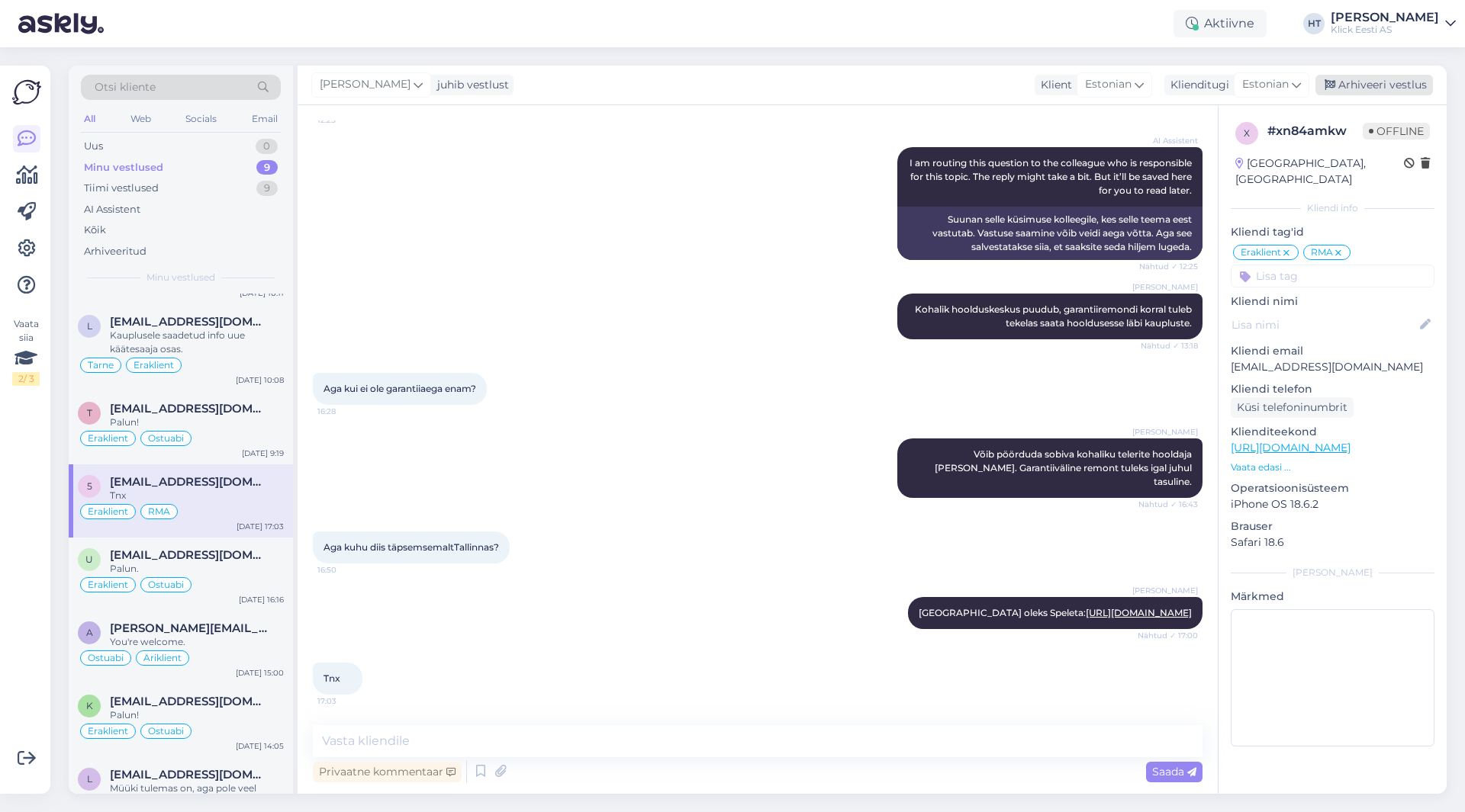
click at [1333, 74] on div "Arhiveeri vestlus" at bounding box center [1373, 84] width 117 height 20
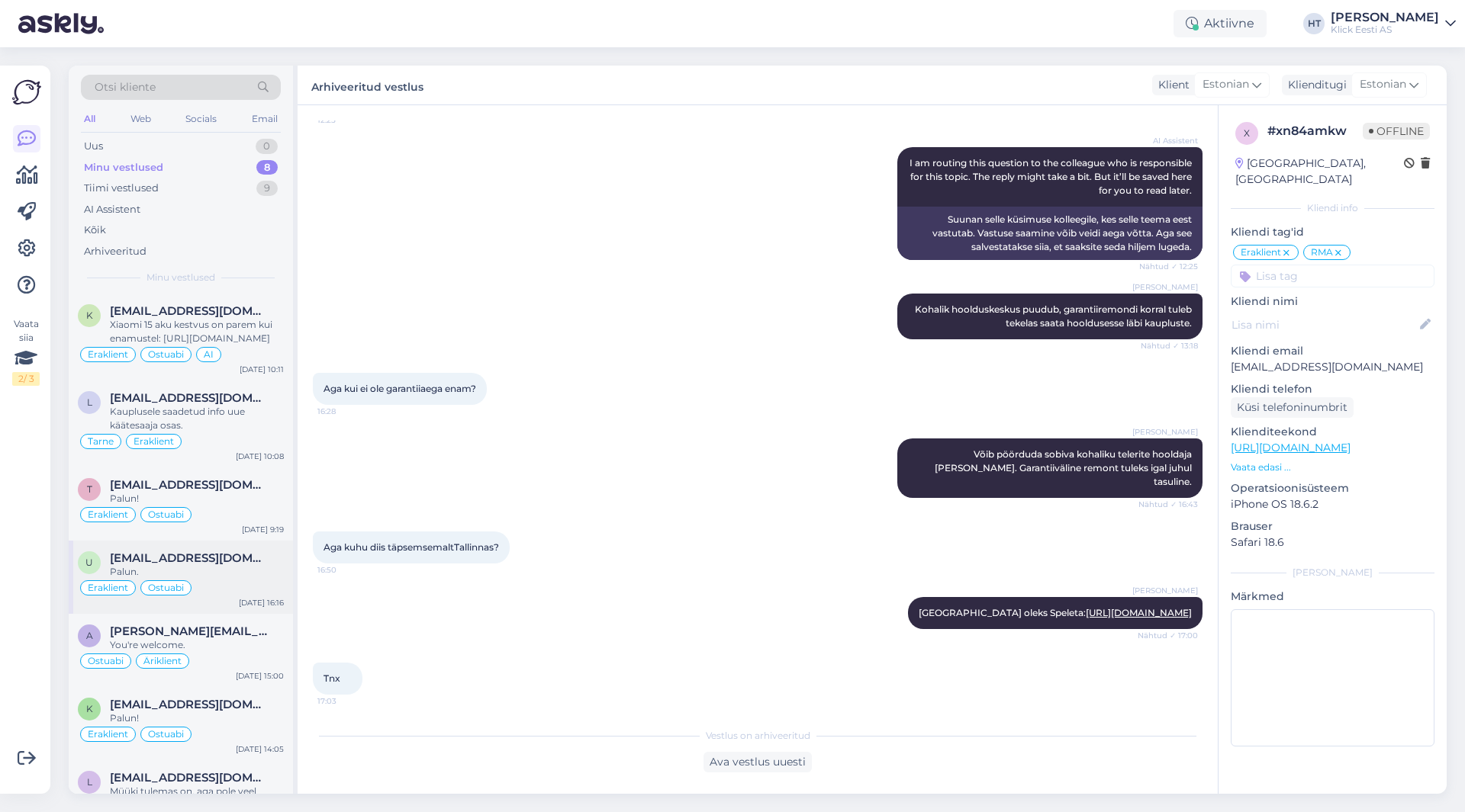
click at [194, 559] on span "[EMAIL_ADDRESS][DOMAIN_NAME]" at bounding box center [190, 558] width 159 height 14
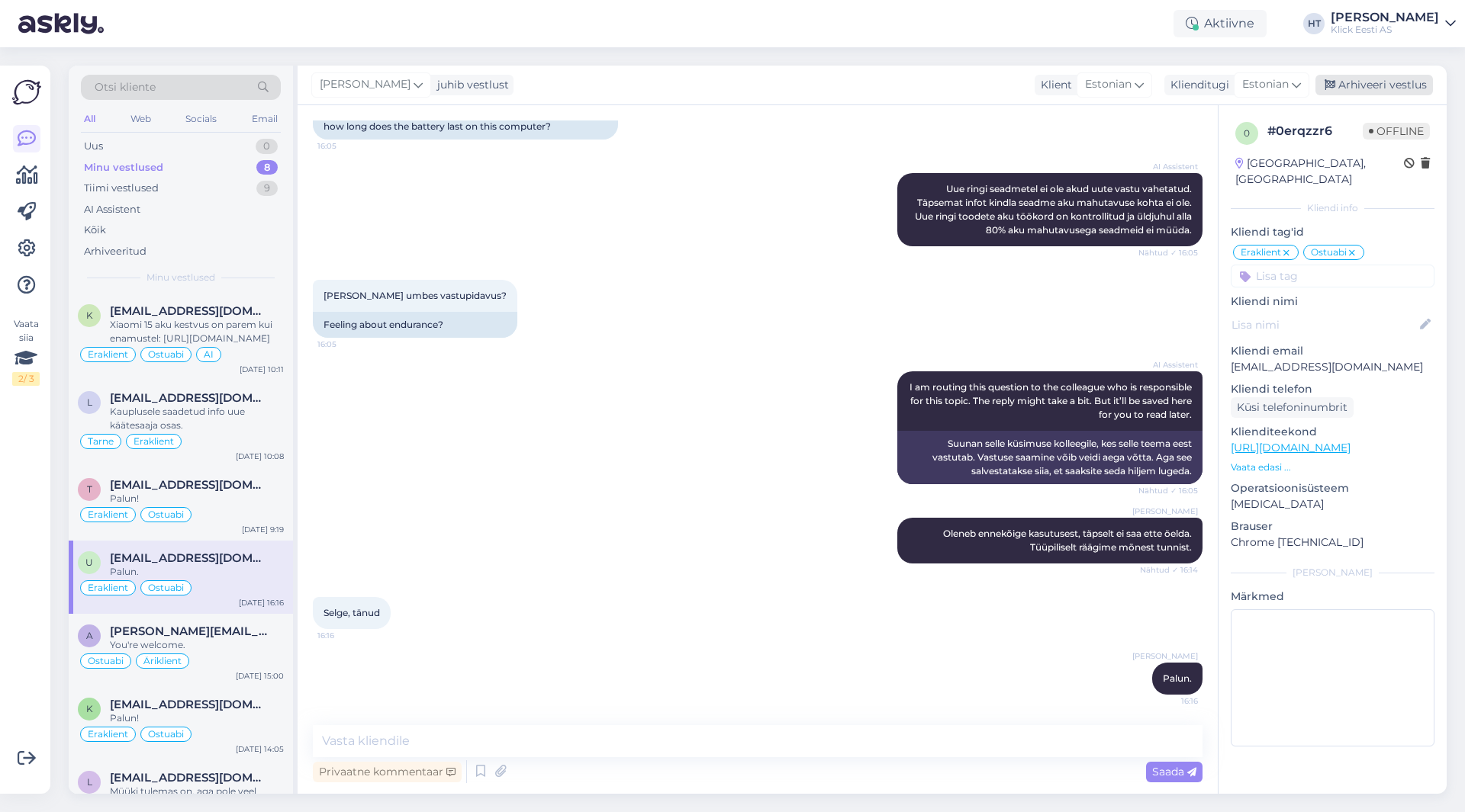
click at [1369, 85] on div "Arhiveeri vestlus" at bounding box center [1373, 84] width 117 height 20
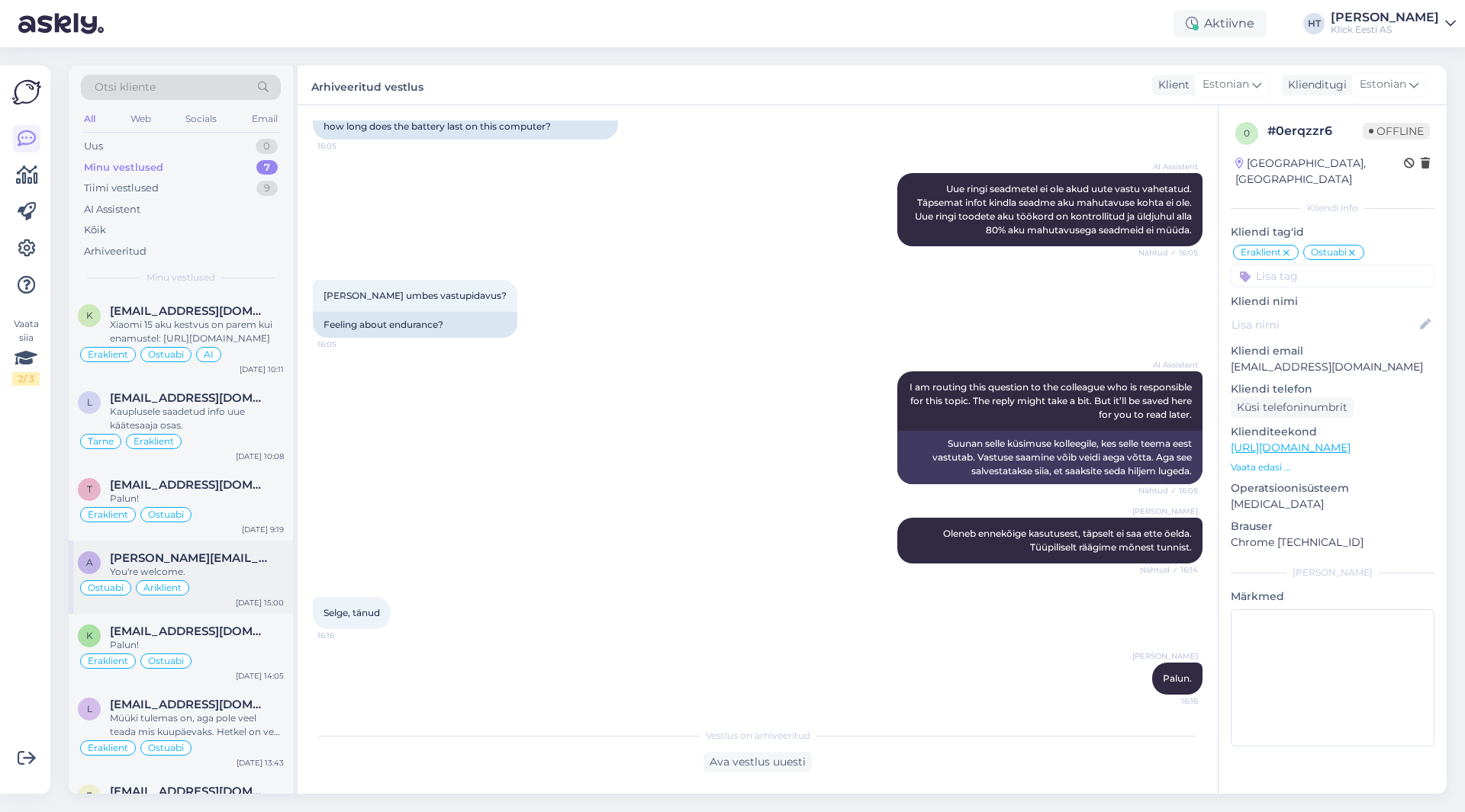
scroll to position [53, 0]
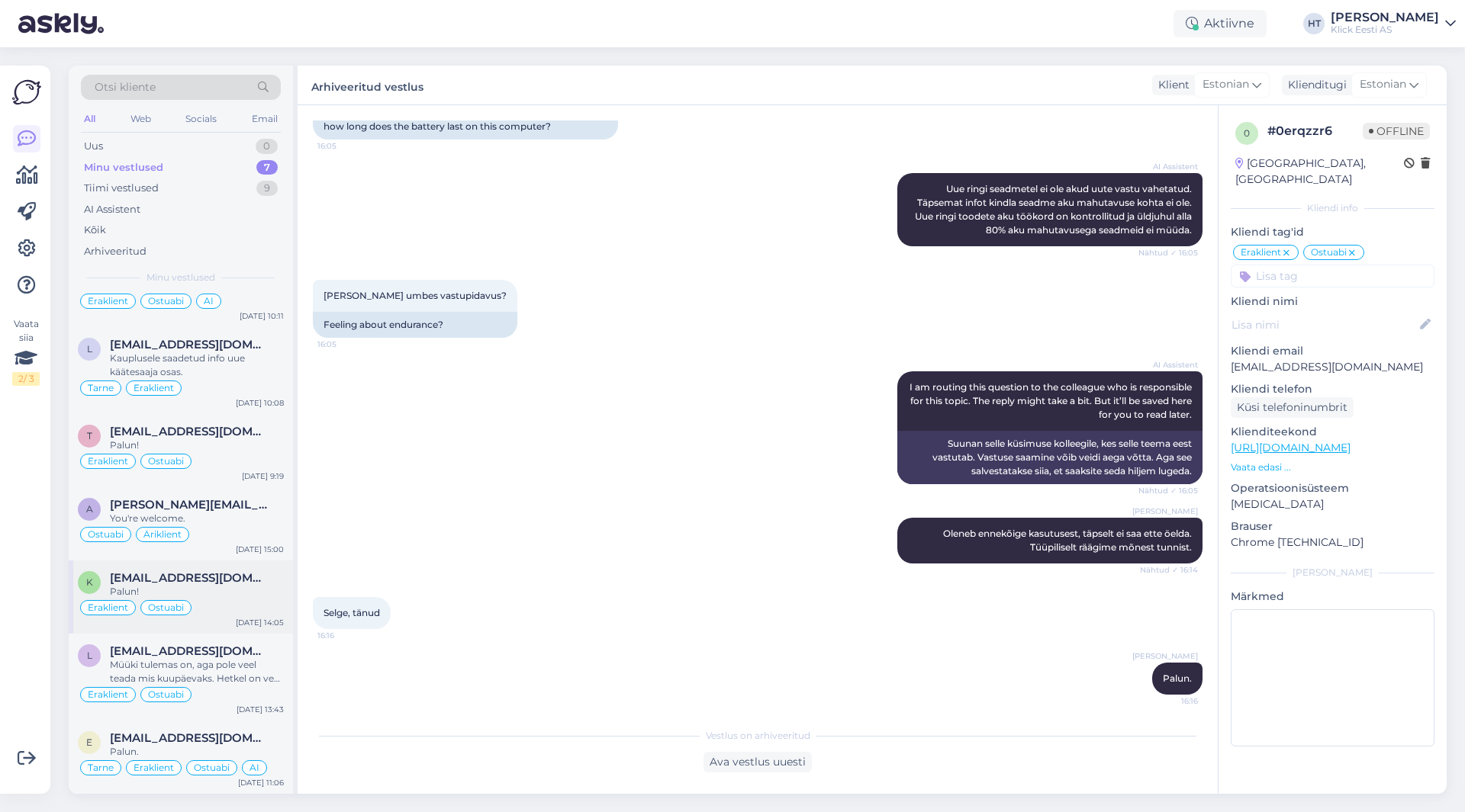
click at [224, 573] on span "[EMAIL_ADDRESS][DOMAIN_NAME]" at bounding box center [190, 578] width 159 height 14
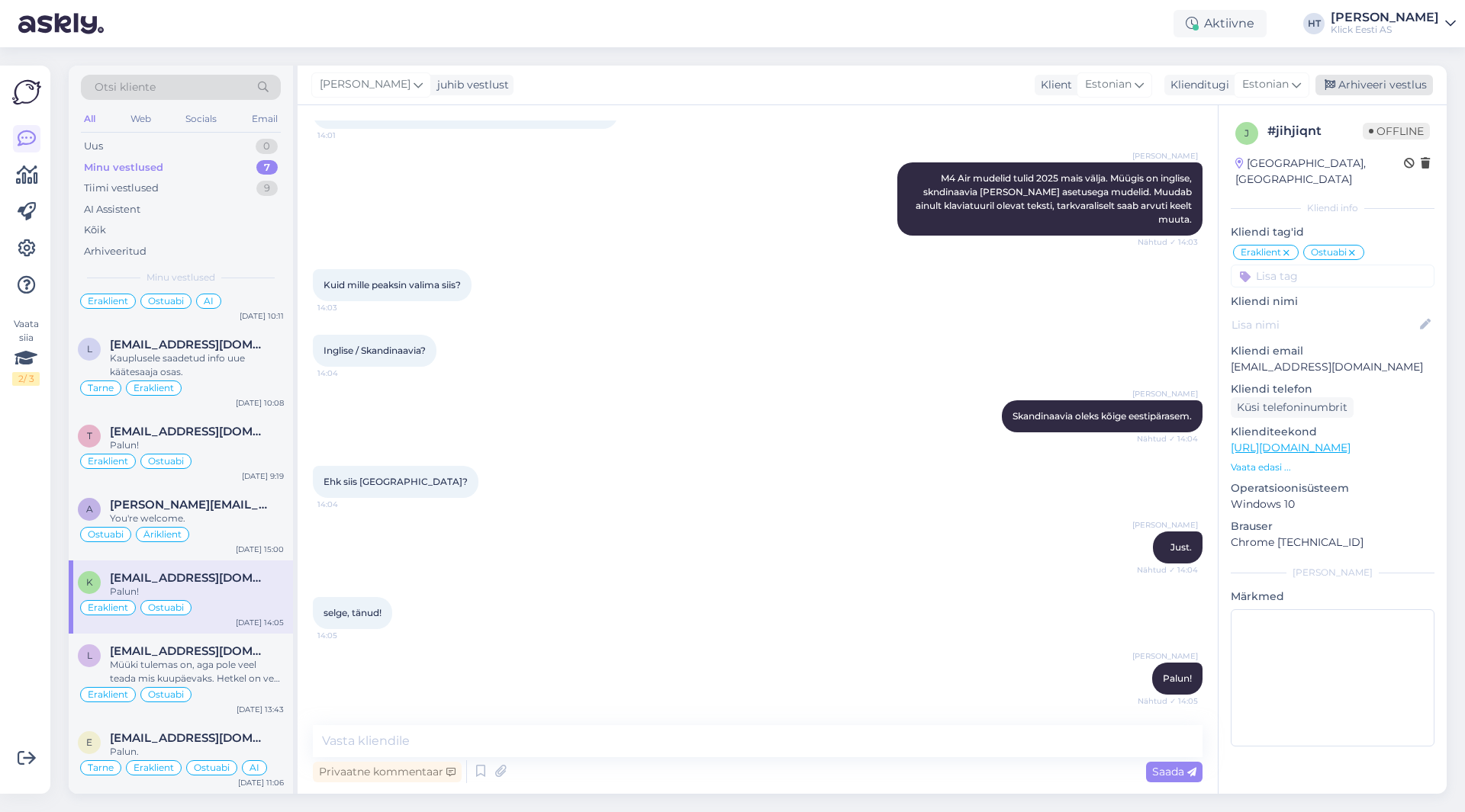
click at [1379, 83] on div "Arhiveeri vestlus" at bounding box center [1373, 84] width 117 height 20
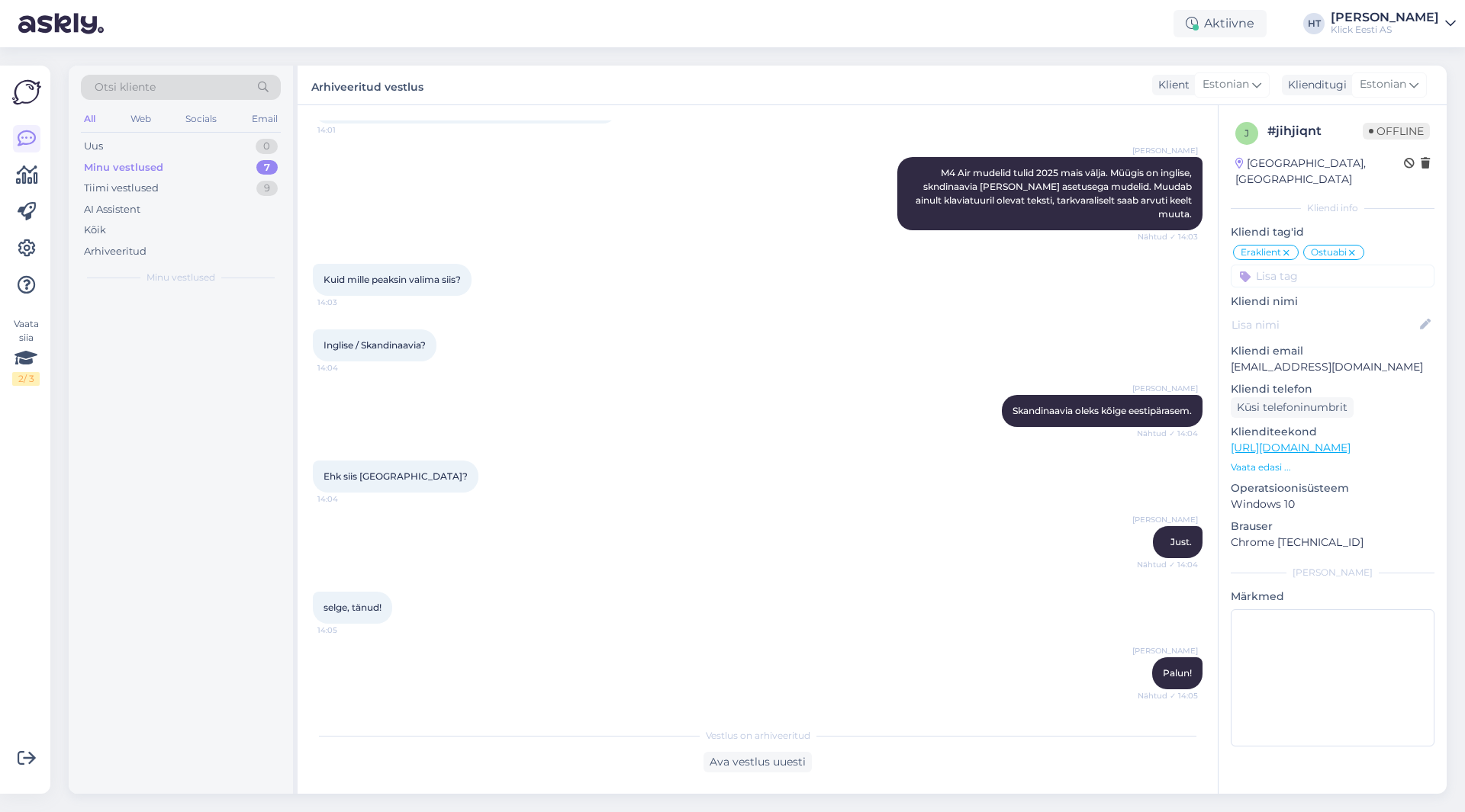
scroll to position [0, 0]
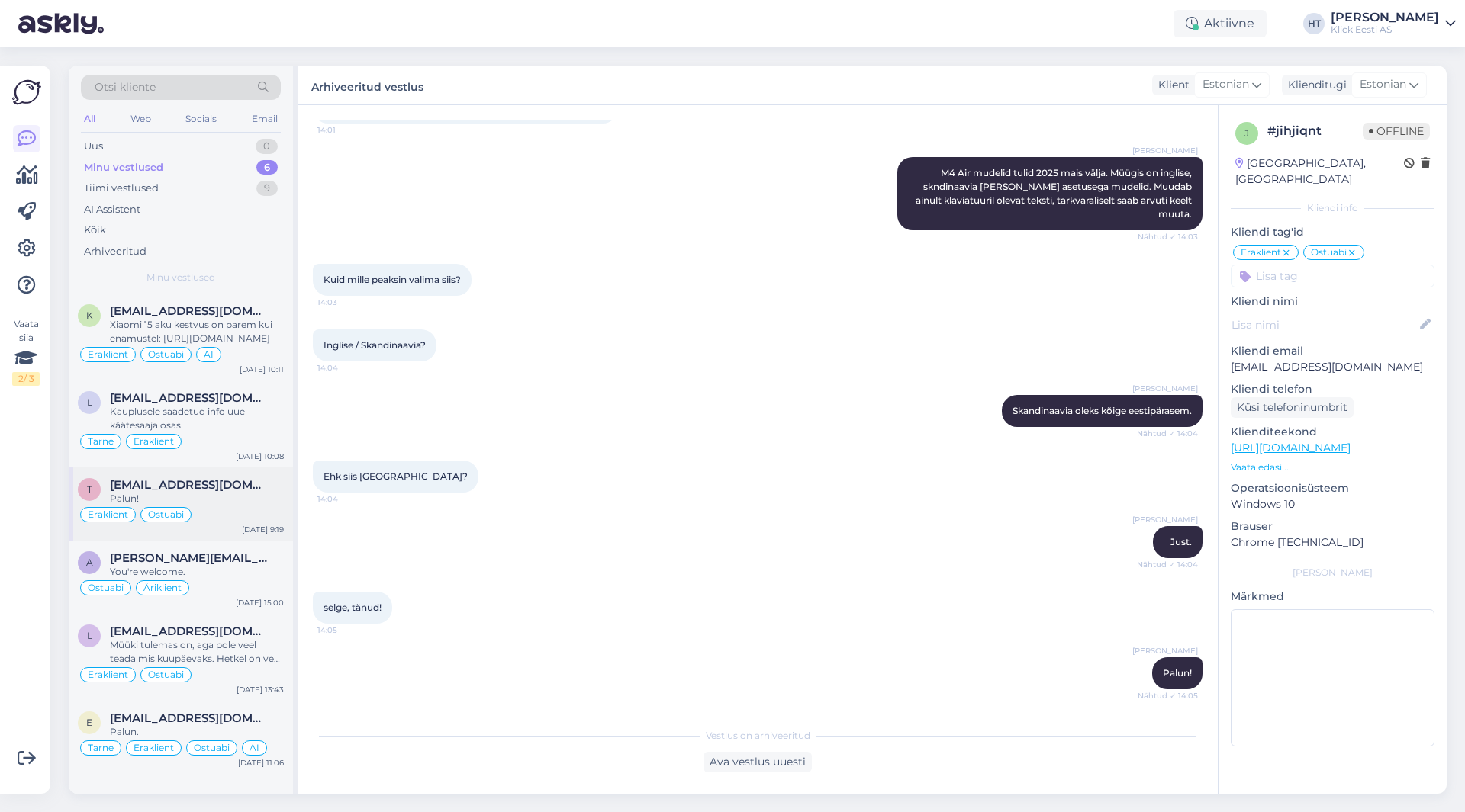
click at [245, 515] on div "Eraklient Ostuabi" at bounding box center [181, 515] width 206 height 19
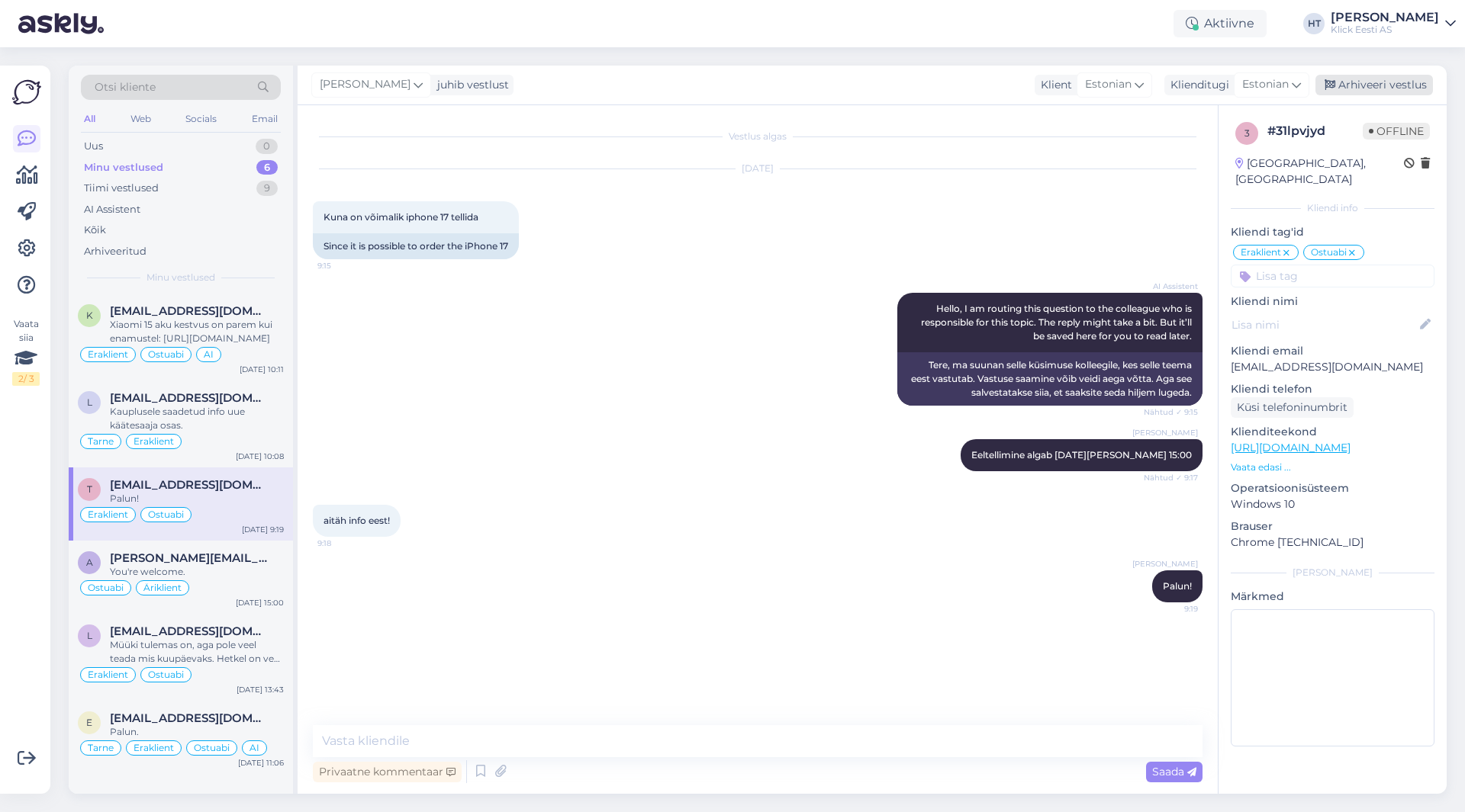
click at [1392, 84] on div "Arhiveeri vestlus" at bounding box center [1373, 84] width 117 height 20
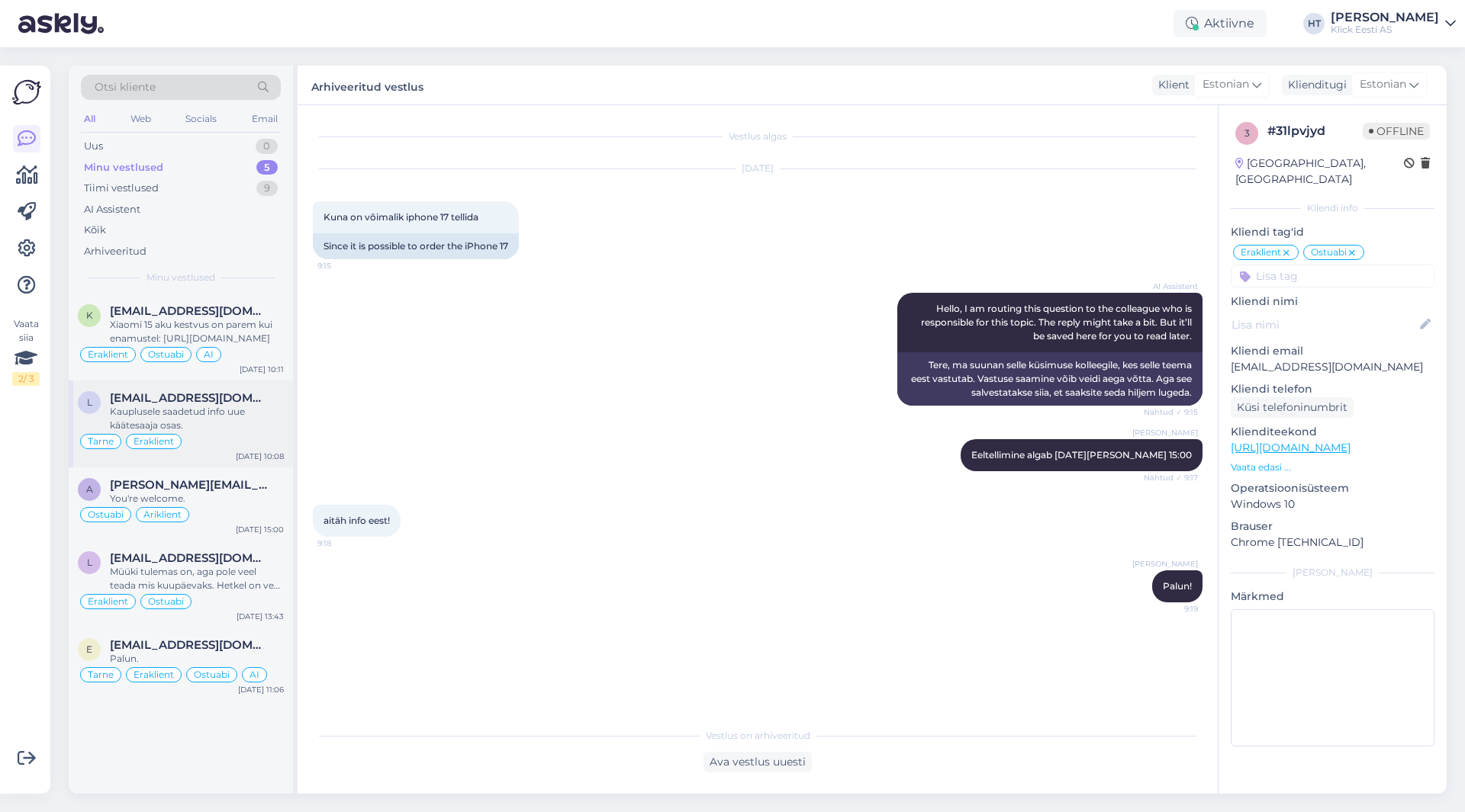
click at [279, 437] on div "Tarne Eraklient" at bounding box center [181, 441] width 206 height 19
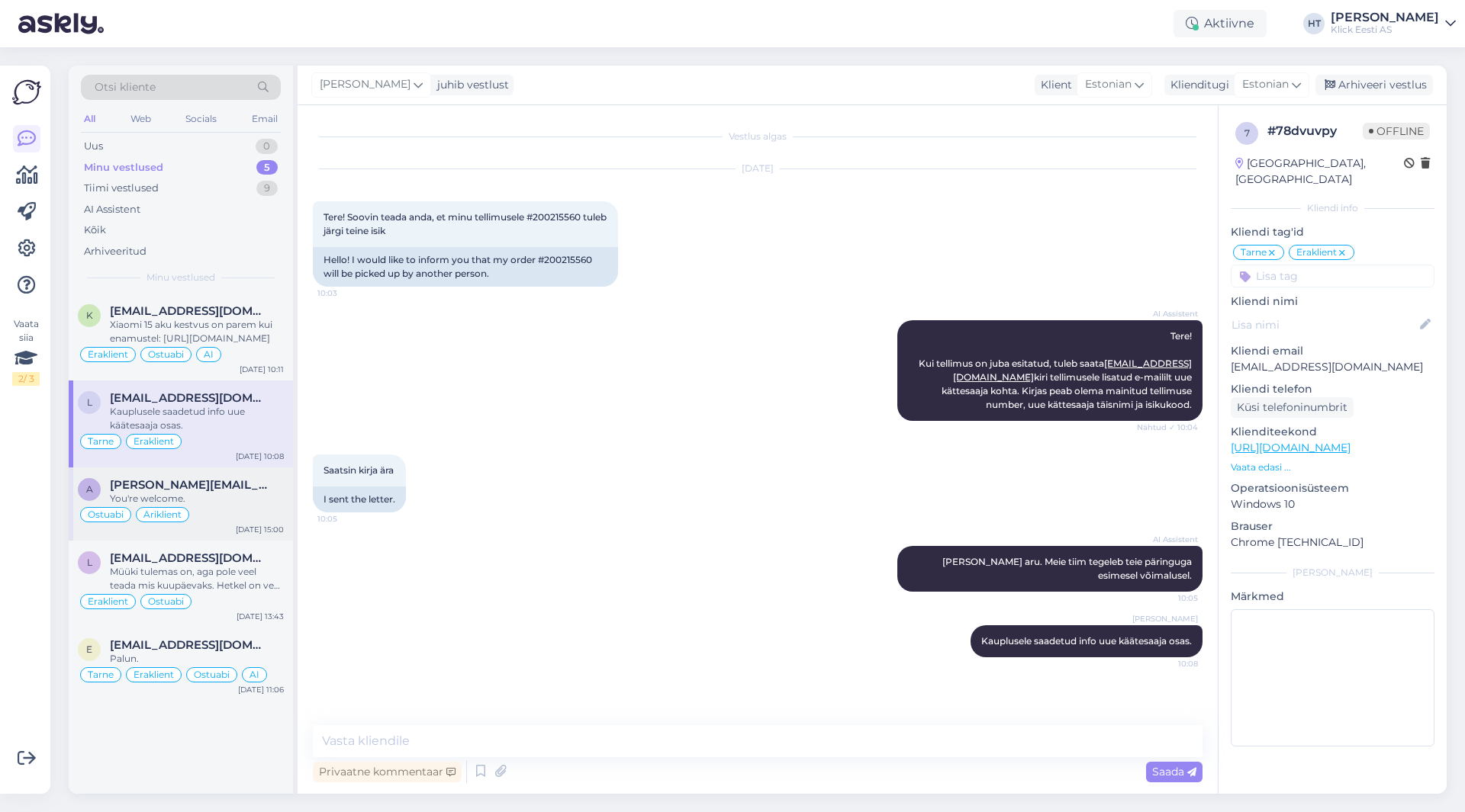
click at [245, 502] on div "You're welcome." at bounding box center [197, 499] width 174 height 14
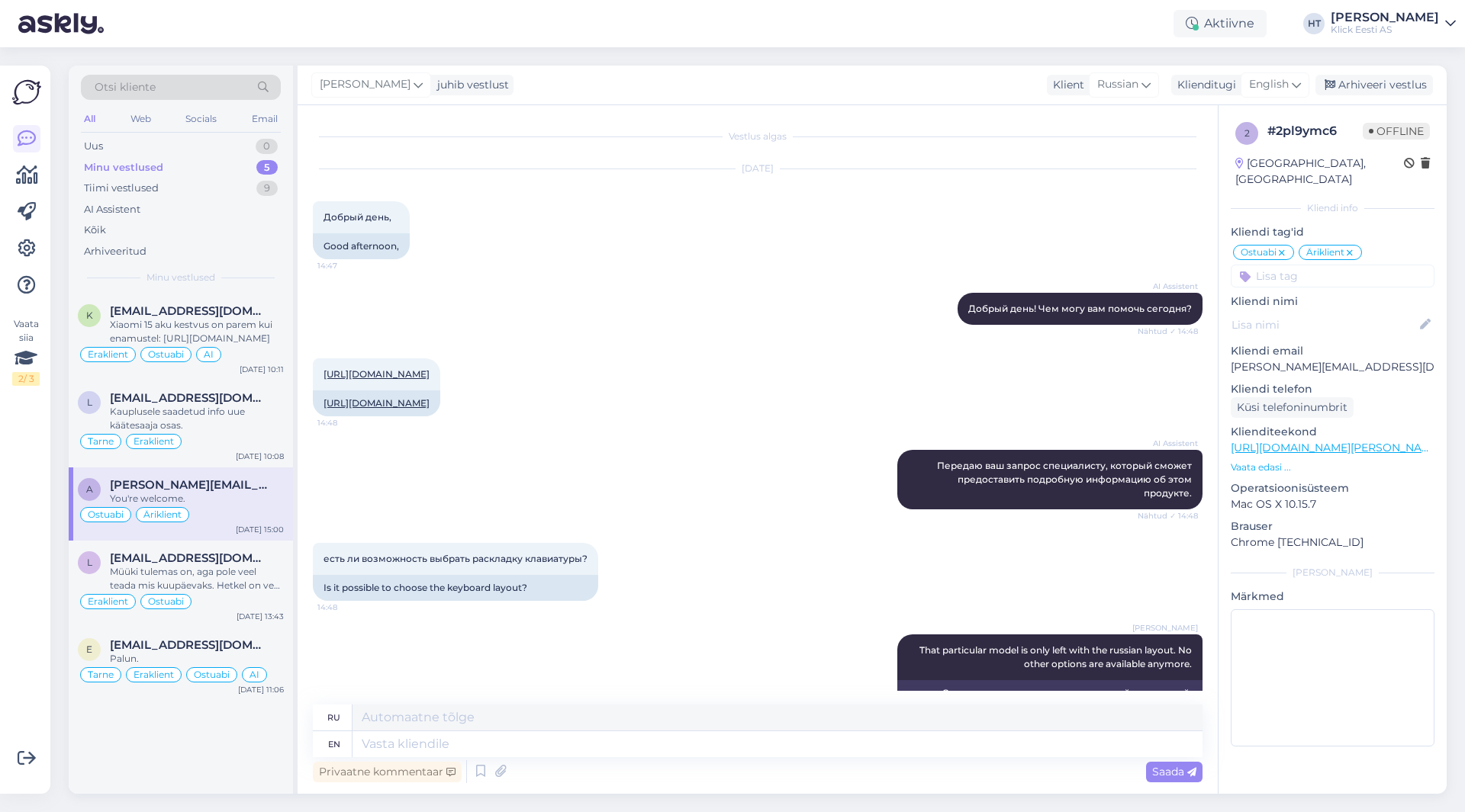
scroll to position [480, 0]
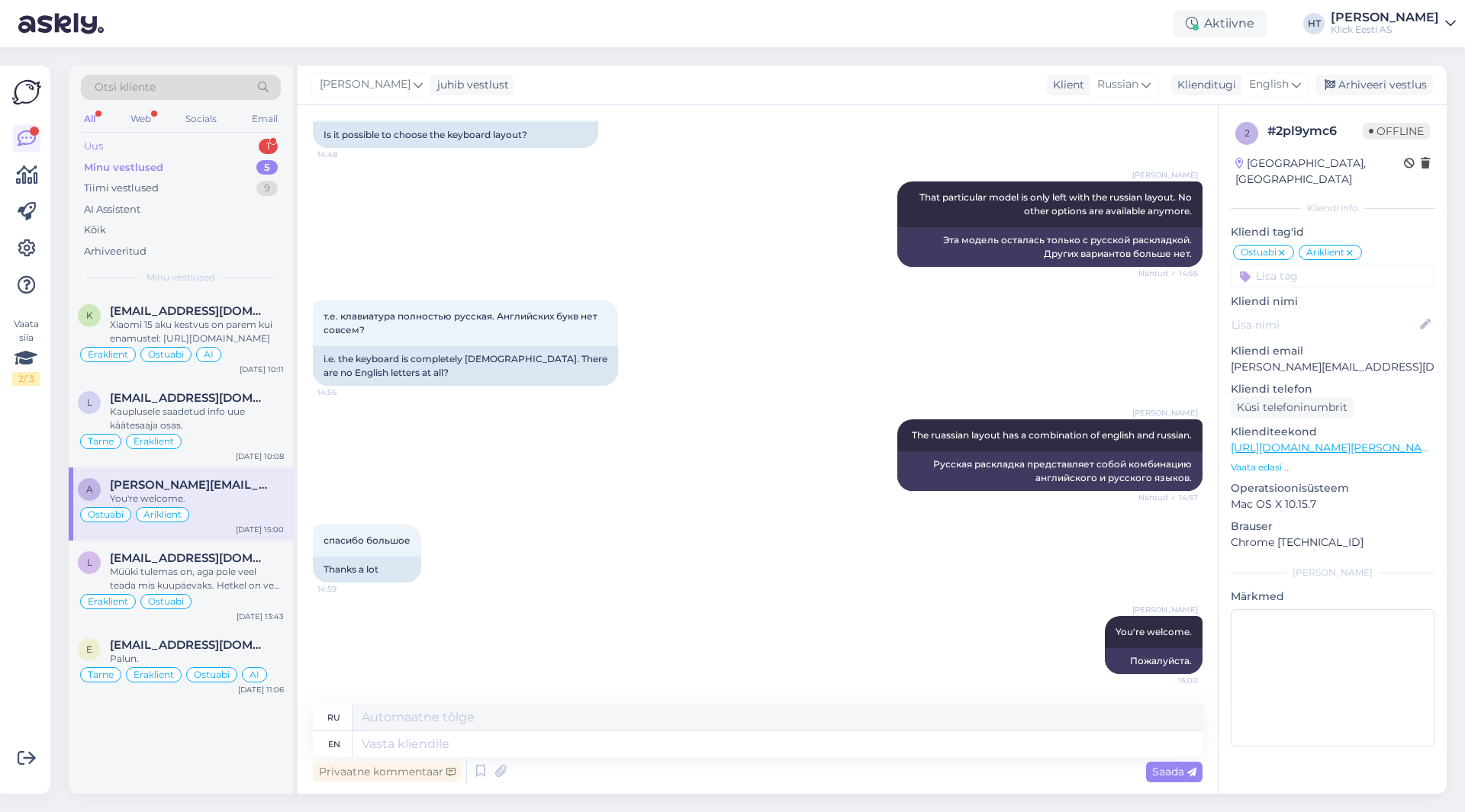
click at [264, 138] on div "Uus 1" at bounding box center [181, 147] width 200 height 21
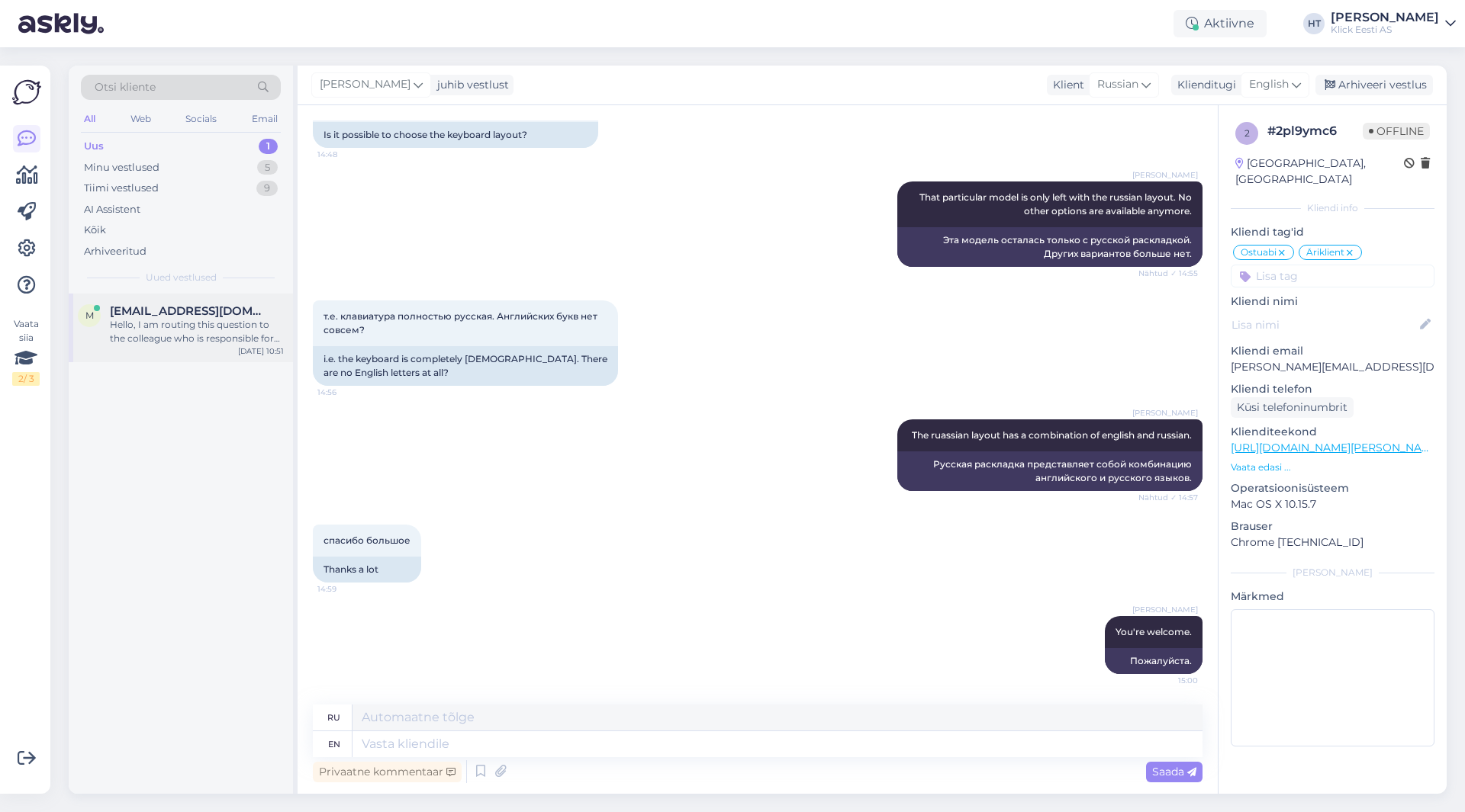
click at [205, 320] on div "Hello, I am routing this question to the colleague who is responsible for this …" at bounding box center [197, 332] width 174 height 28
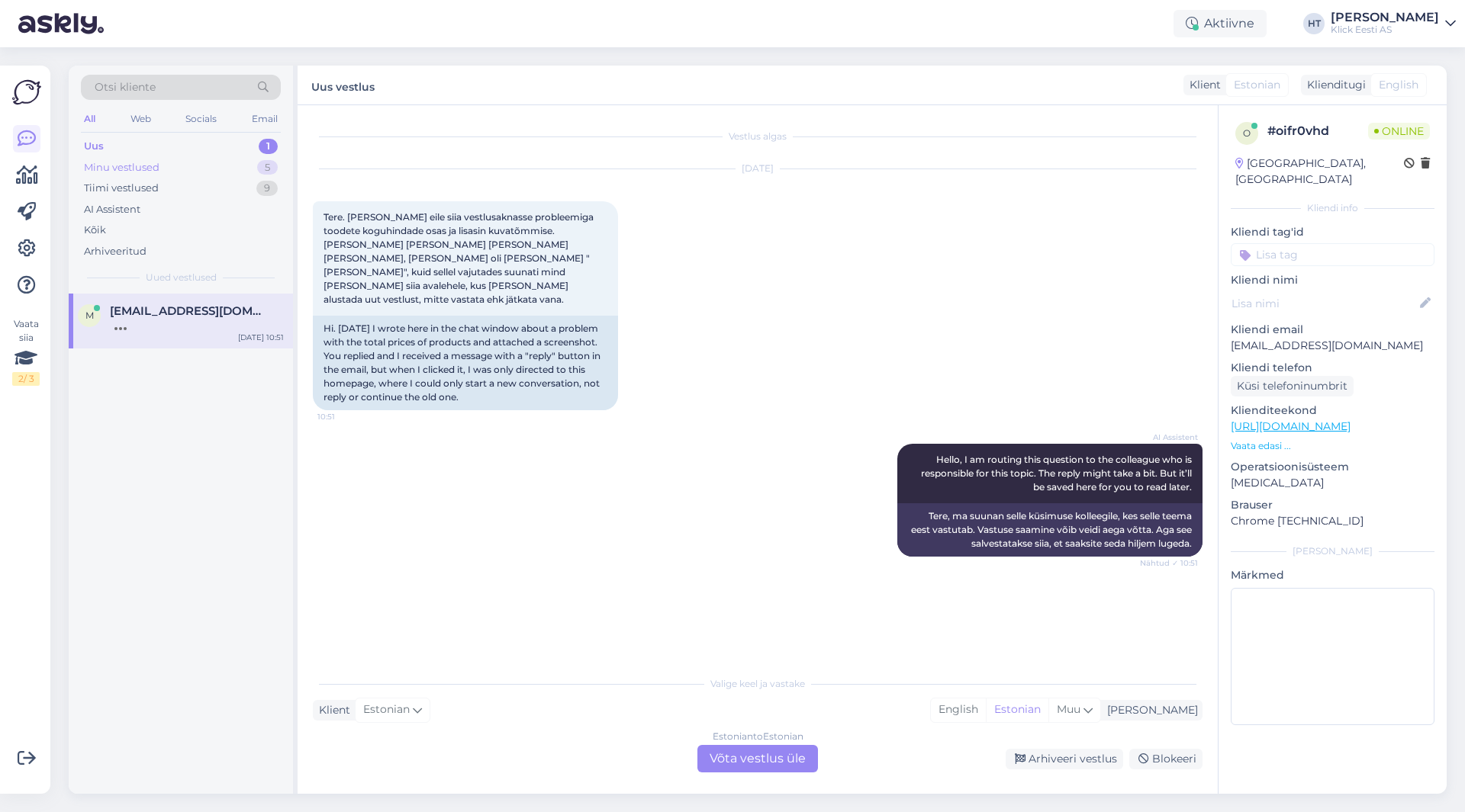
click at [244, 170] on div "Minu vestlused 5" at bounding box center [181, 168] width 200 height 21
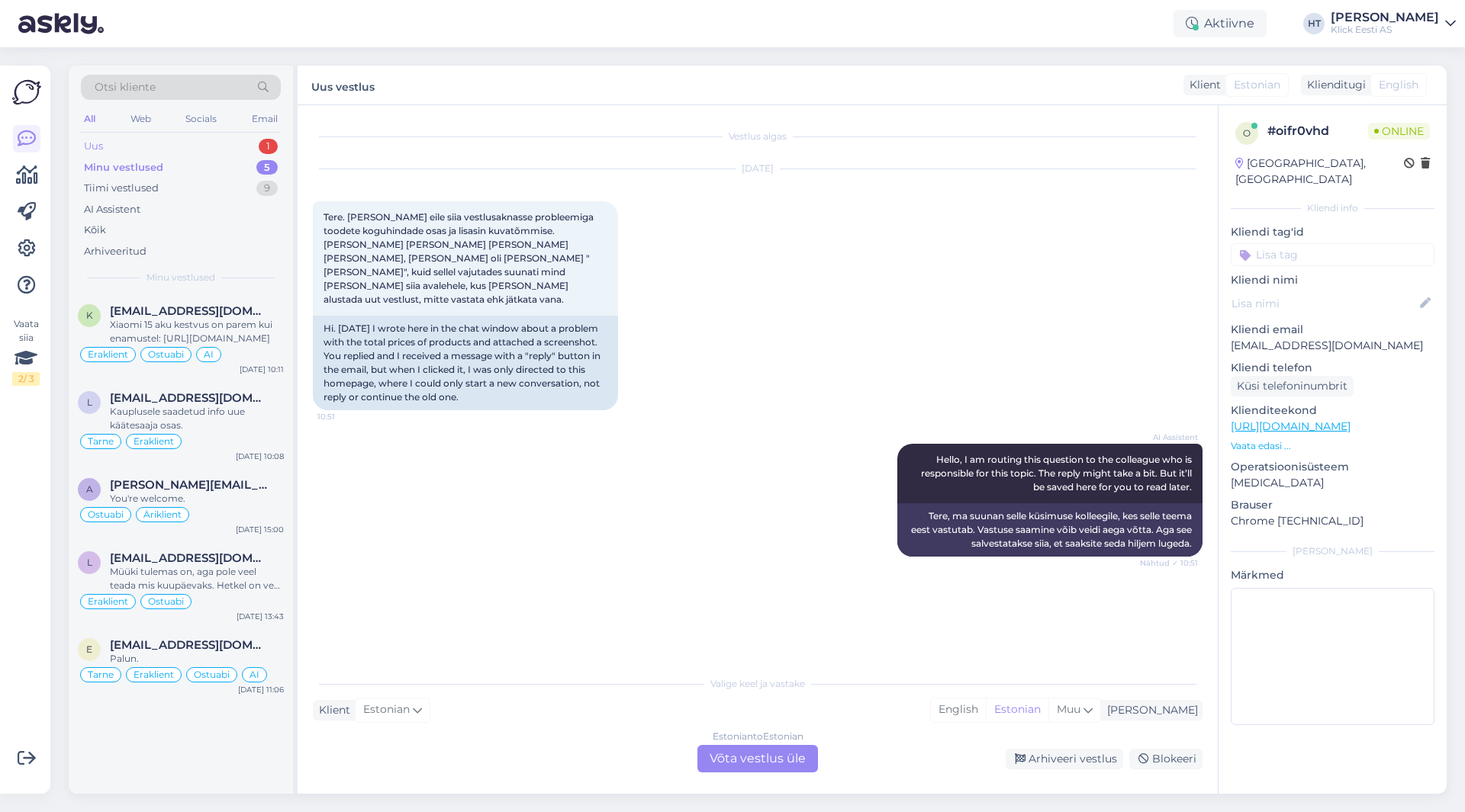
click at [246, 145] on div "Uus 1" at bounding box center [181, 147] width 200 height 21
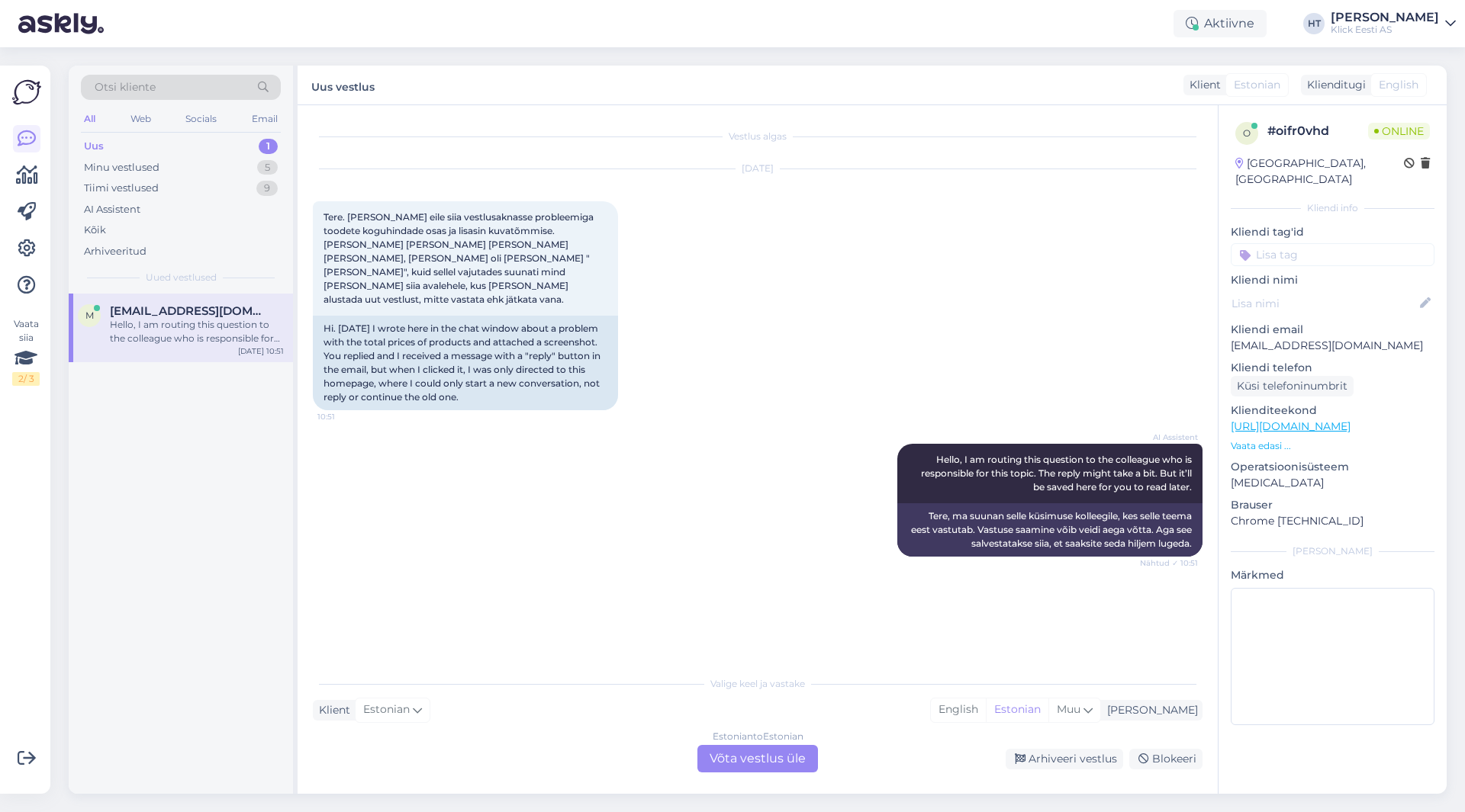
click at [244, 328] on div "Hello, I am routing this question to the colleague who is responsible for this …" at bounding box center [197, 332] width 174 height 28
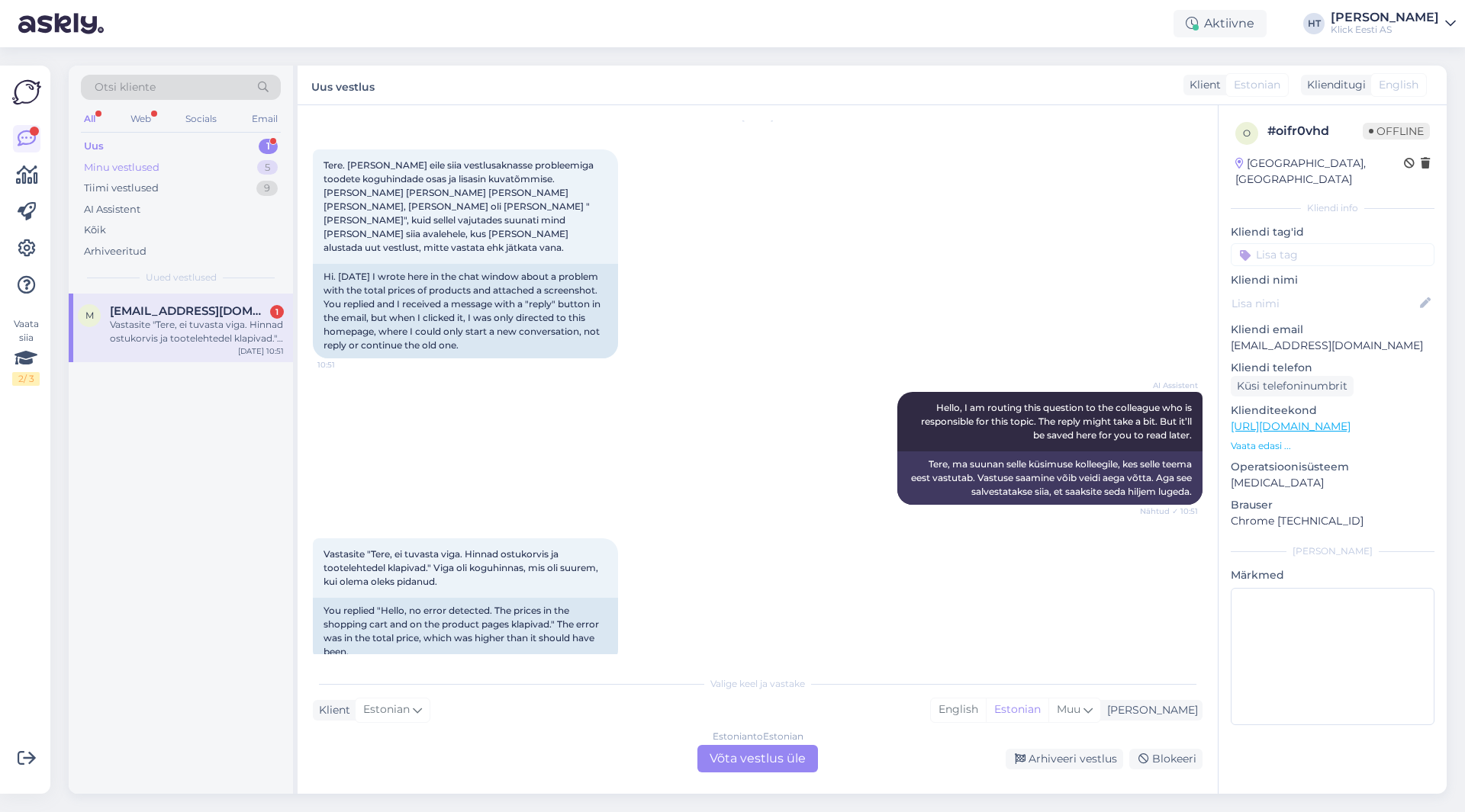
click at [256, 175] on div "Minu vestlused 5" at bounding box center [181, 168] width 200 height 21
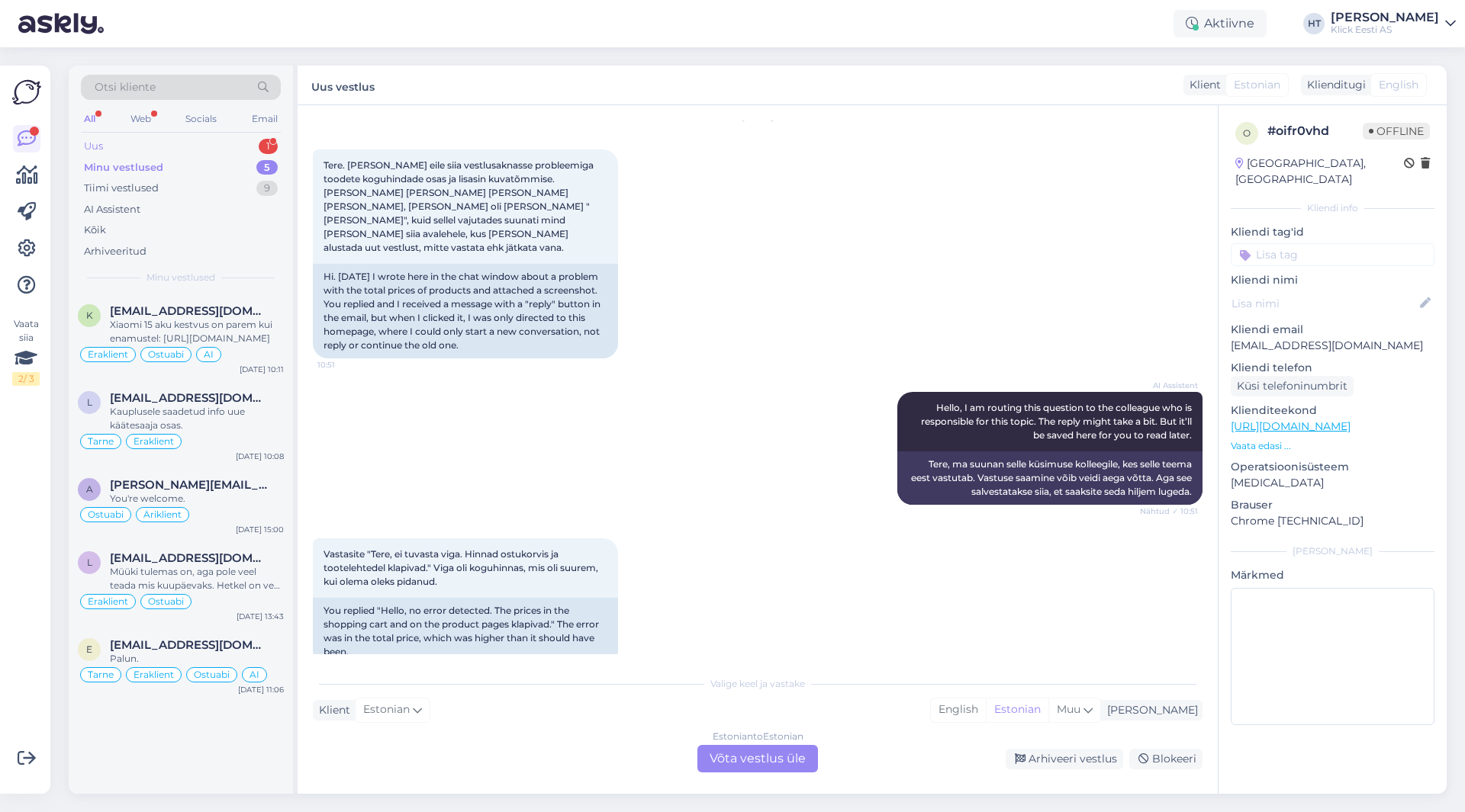
click at [252, 142] on div "Uus 1" at bounding box center [181, 147] width 200 height 21
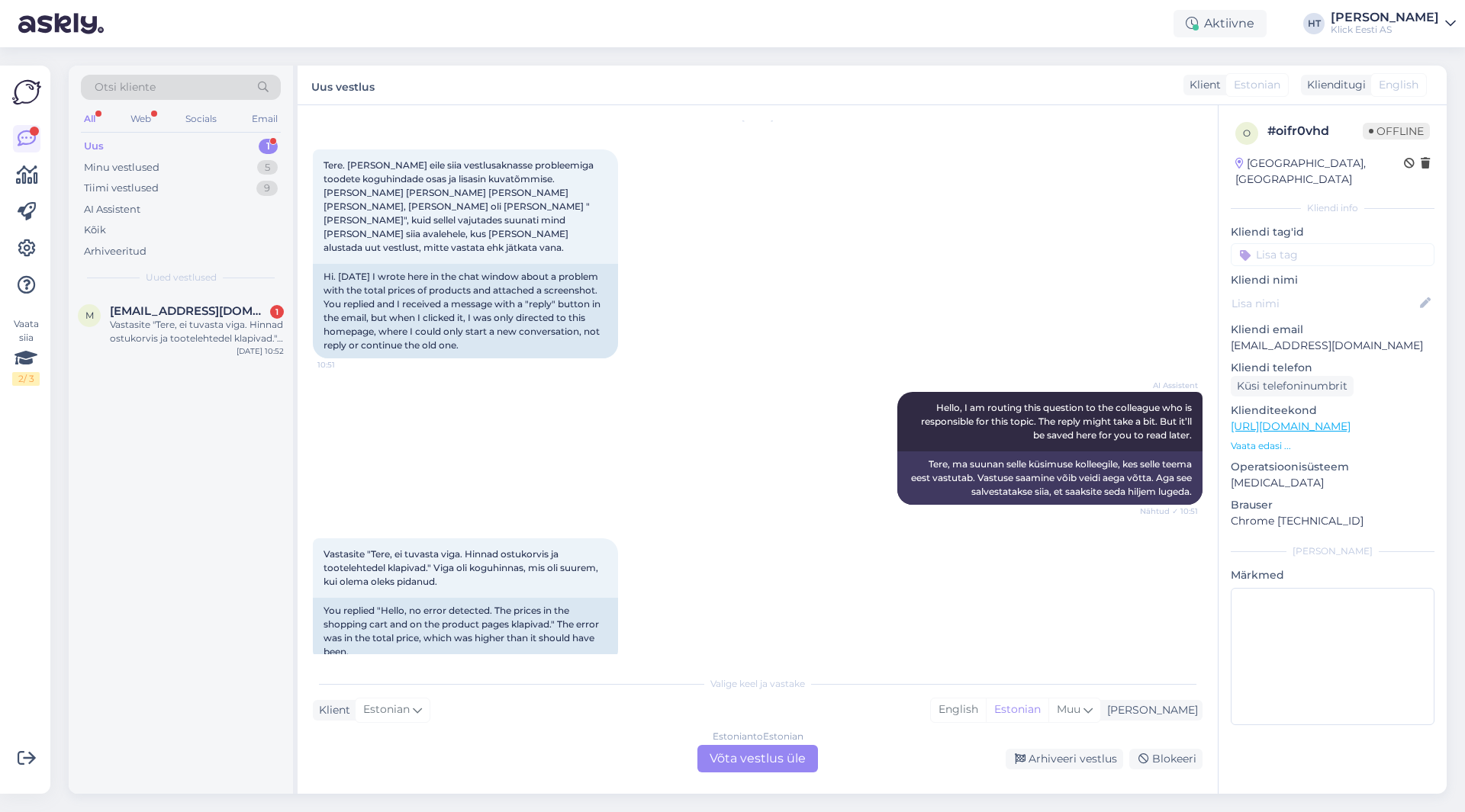
click at [1306, 338] on p "[EMAIL_ADDRESS][DOMAIN_NAME]" at bounding box center [1333, 346] width 204 height 16
copy p "[EMAIL_ADDRESS][DOMAIN_NAME]"
click at [743, 310] on div "[DATE] Tere. [PERSON_NAME] eile siia vestlusaknasse probleemiga toodete koguhin…" at bounding box center [757, 237] width 889 height 274
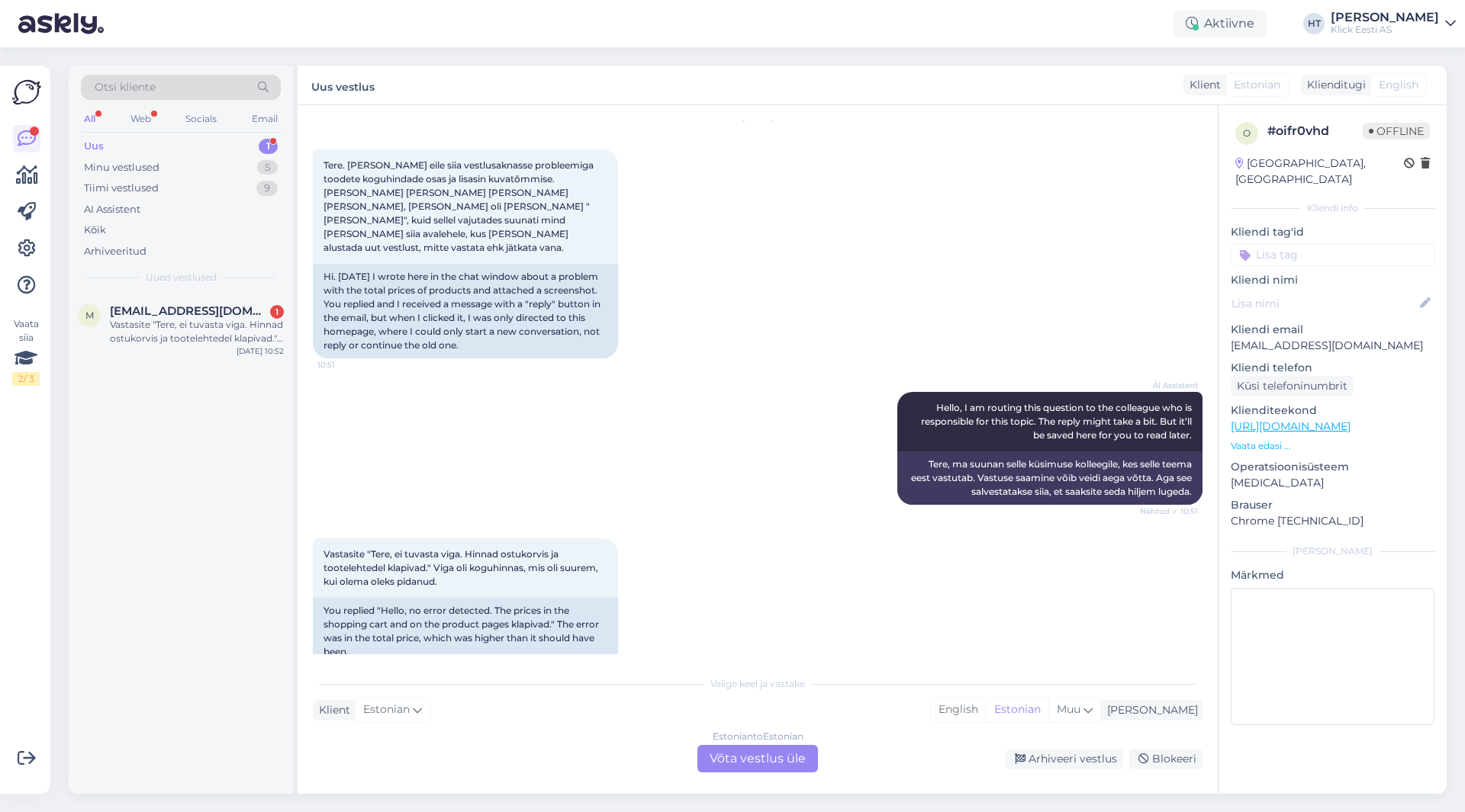
click at [168, 86] on div "Otsi kliente" at bounding box center [181, 87] width 200 height 25
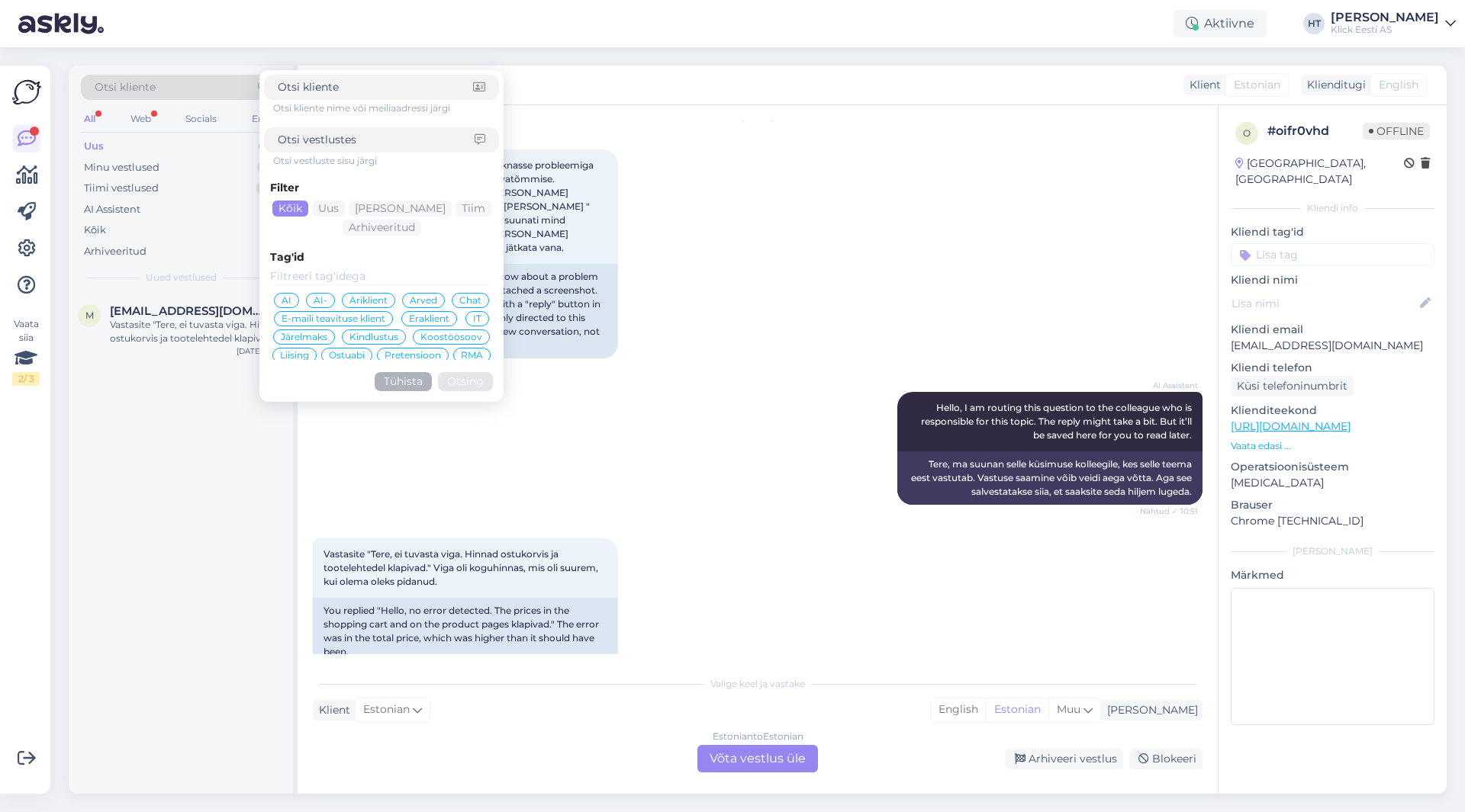
click at [322, 91] on input at bounding box center [375, 87] width 195 height 16
click at [373, 146] on input at bounding box center [376, 140] width 197 height 16
click at [398, 93] on input at bounding box center [375, 87] width 195 height 16
paste input "[EMAIL_ADDRESS][DOMAIN_NAME]"
type input "[EMAIL_ADDRESS][DOMAIN_NAME]"
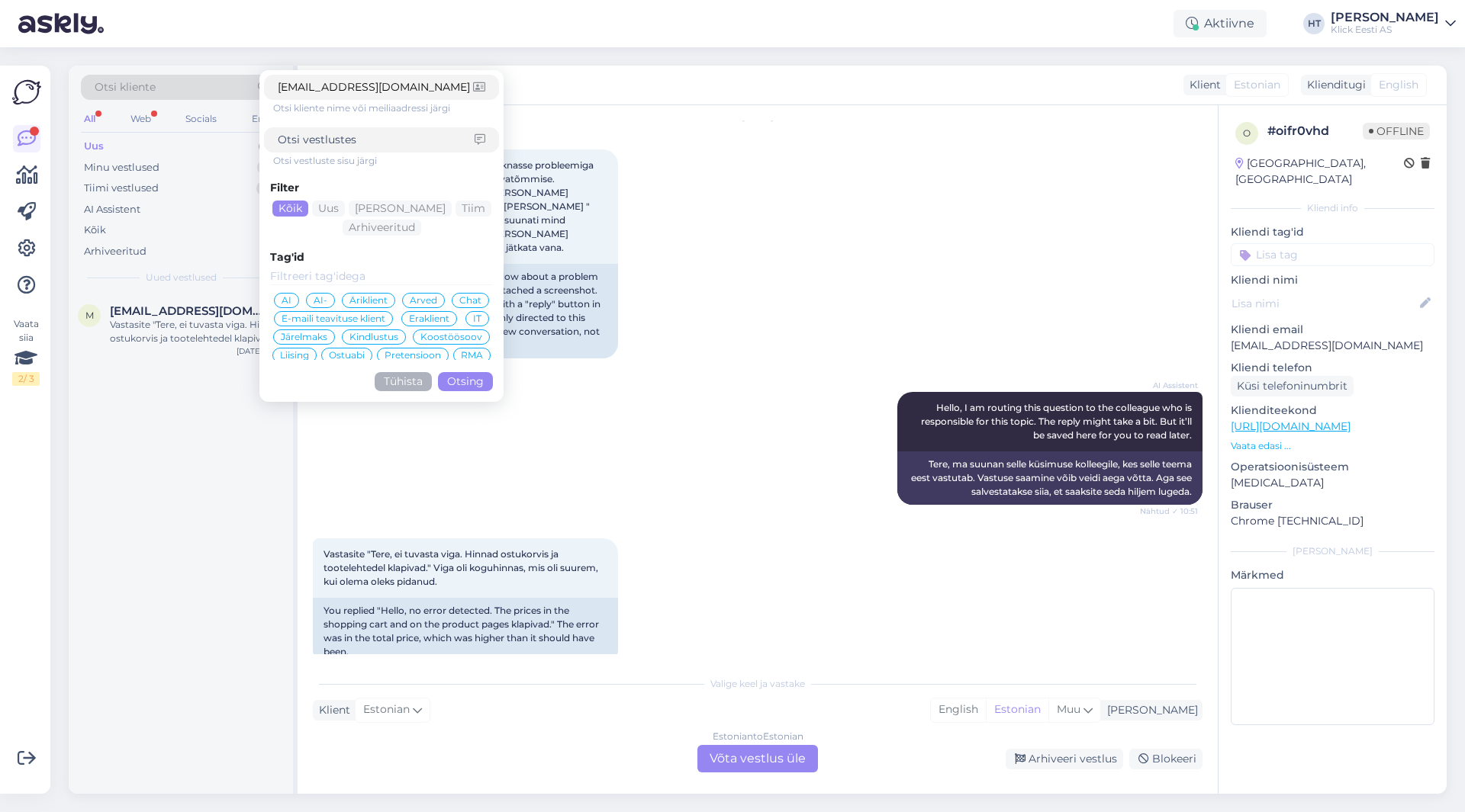
click button "Otsing" at bounding box center [466, 382] width 55 height 19
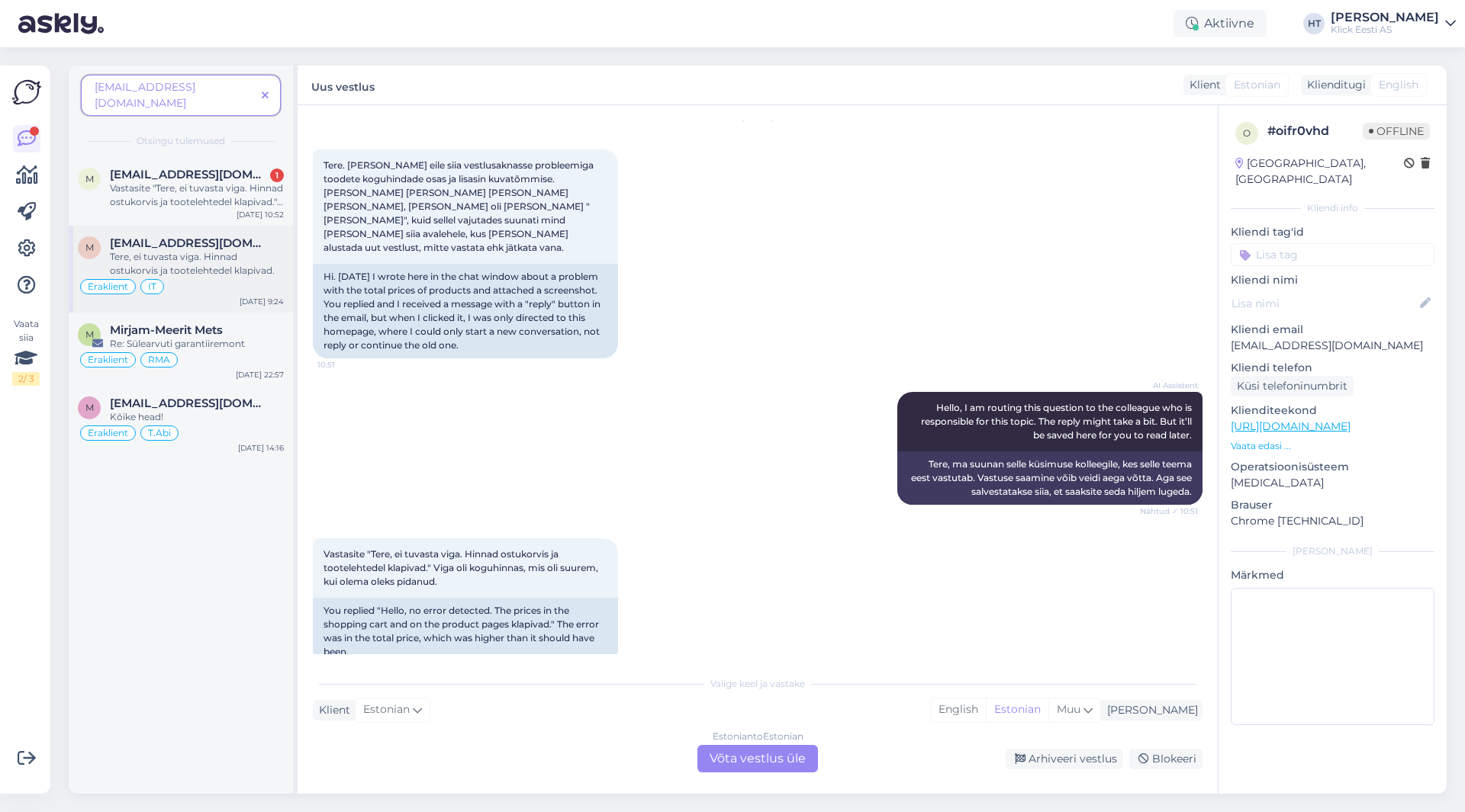
click at [204, 236] on div "[EMAIL_ADDRESS][DOMAIN_NAME] Tere, ei tuvasta viga. Hinnad ostukorvis ja tootel…" at bounding box center [197, 257] width 174 height 41
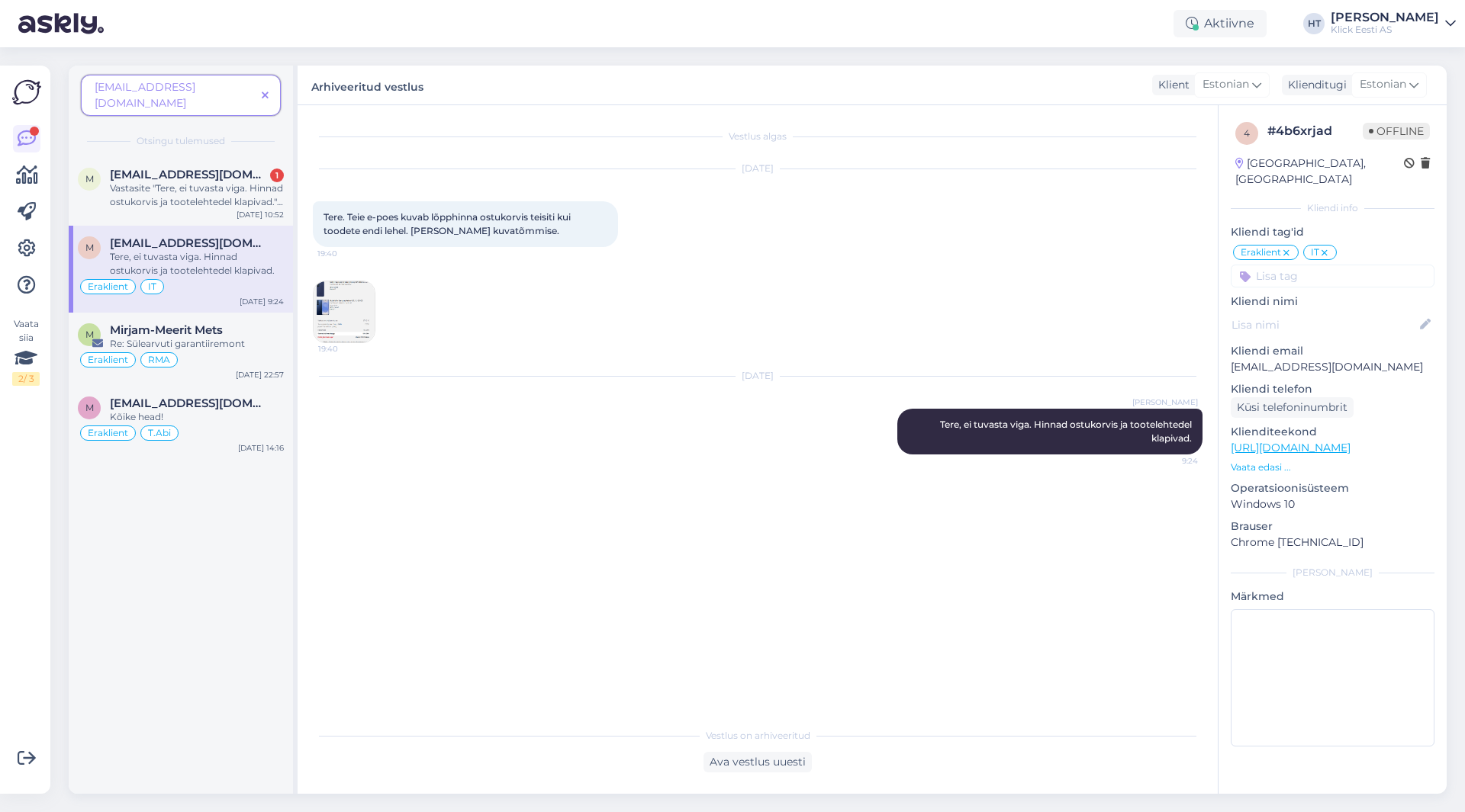
click at [468, 302] on div "[DATE] Tere. Teie e-poes kuvab lõpphinna ostukorvis teisiti kui toodete endi le…" at bounding box center [757, 256] width 889 height 207
click at [330, 312] on img at bounding box center [343, 312] width 61 height 61
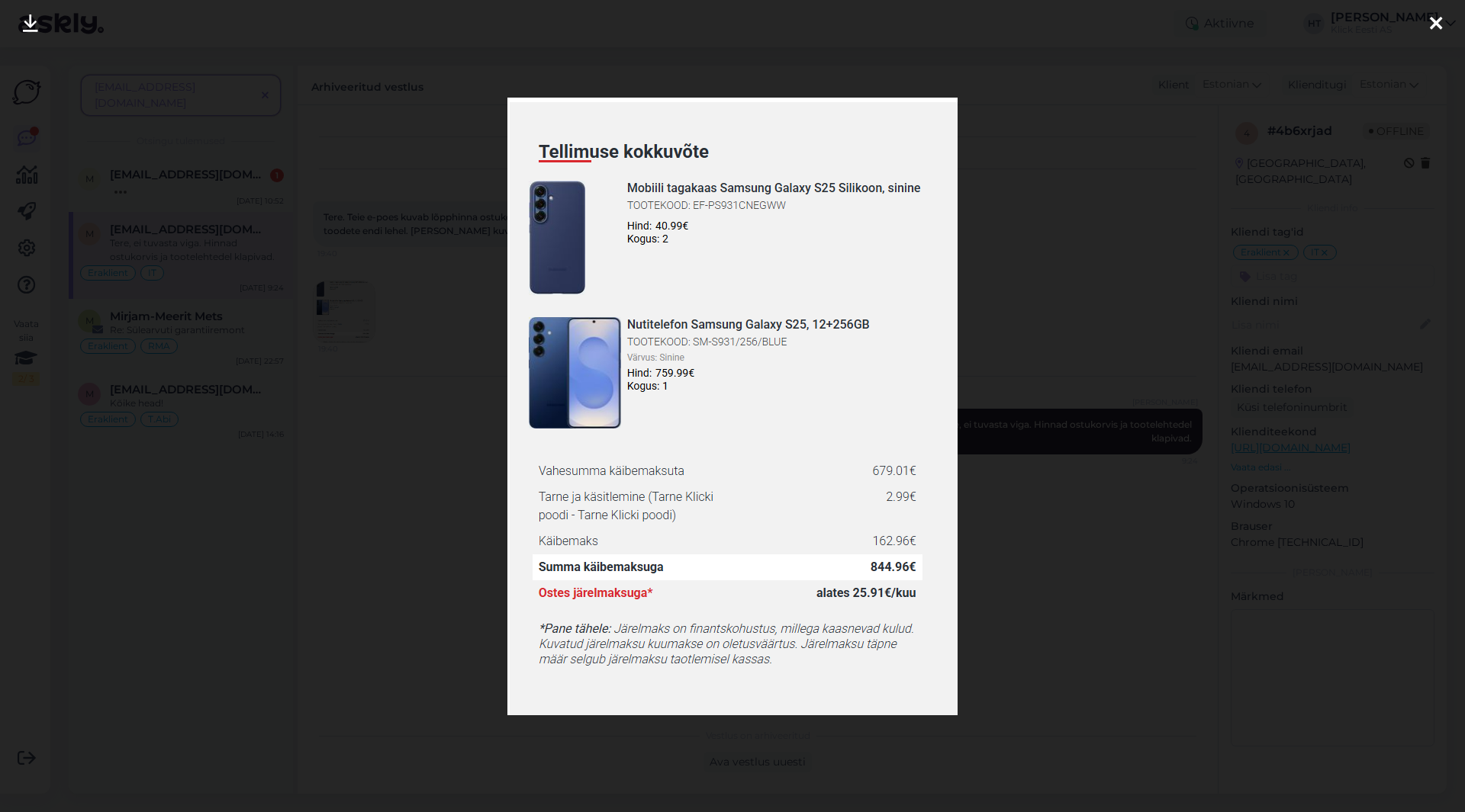
click at [471, 81] on div at bounding box center [732, 406] width 1465 height 812
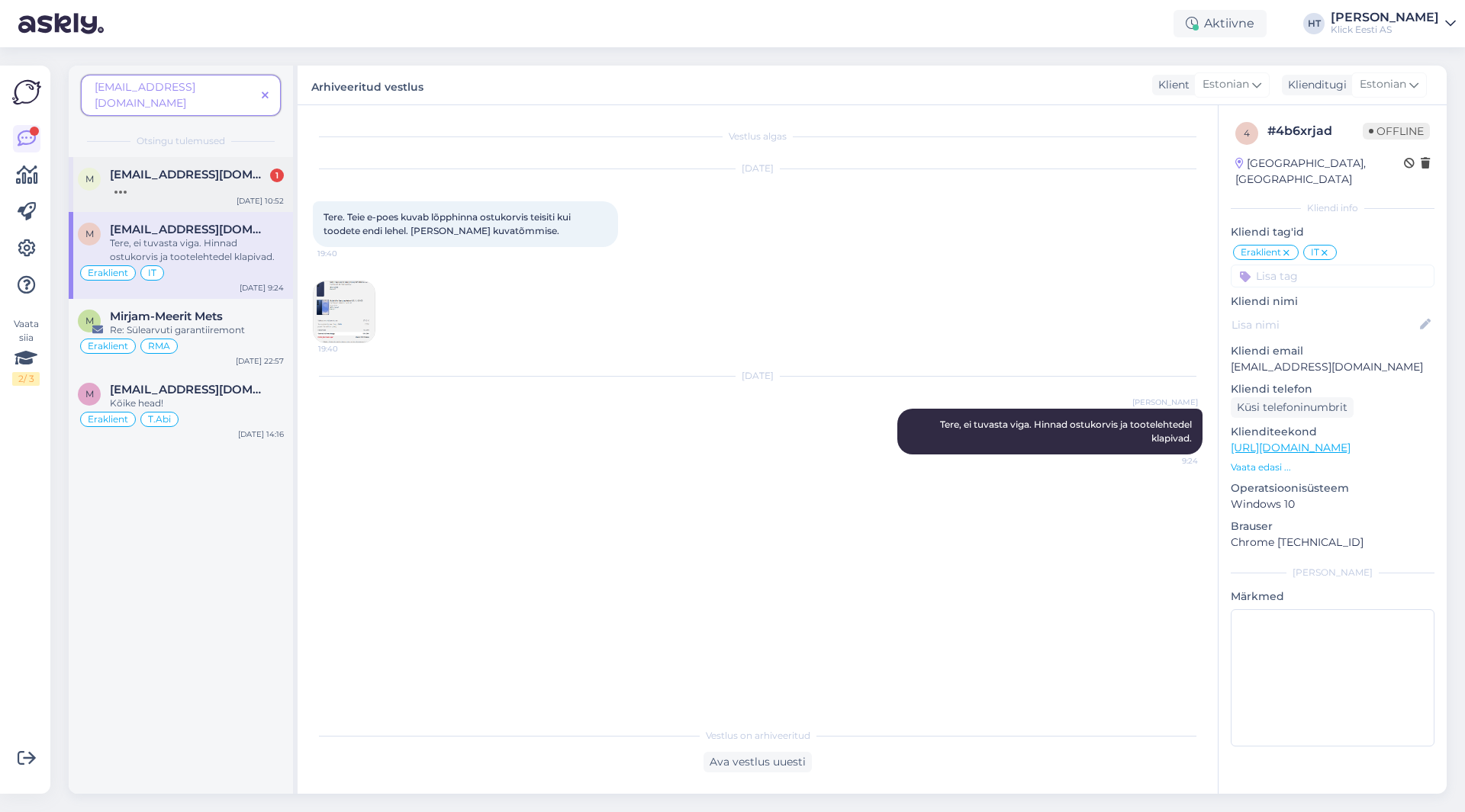
click at [257, 168] on span "[EMAIL_ADDRESS][DOMAIN_NAME]" at bounding box center [190, 174] width 159 height 14
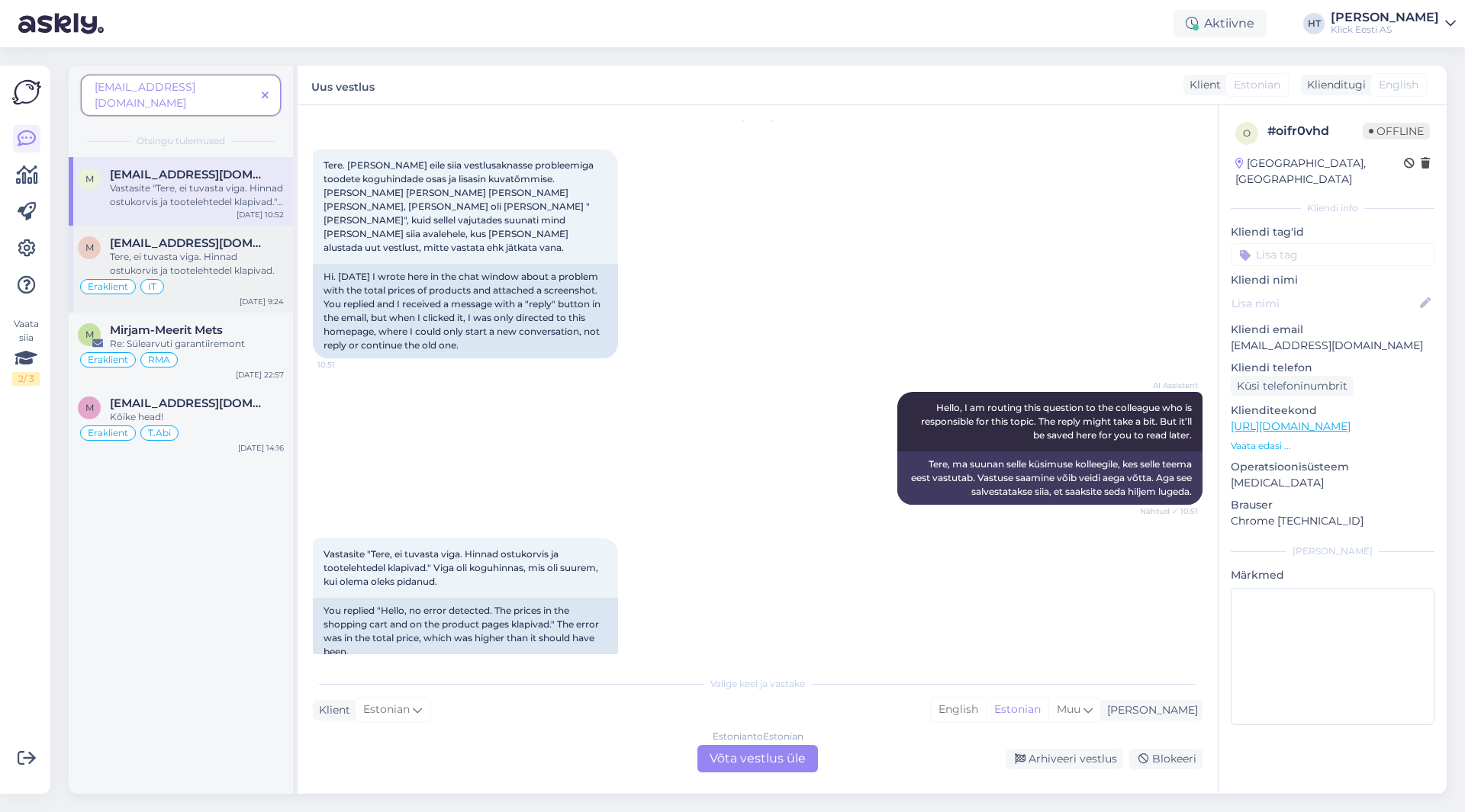
click at [220, 250] on div "Tere, ei tuvasta viga. Hinnad ostukorvis ja tootelehtedel klapivad." at bounding box center [197, 264] width 174 height 28
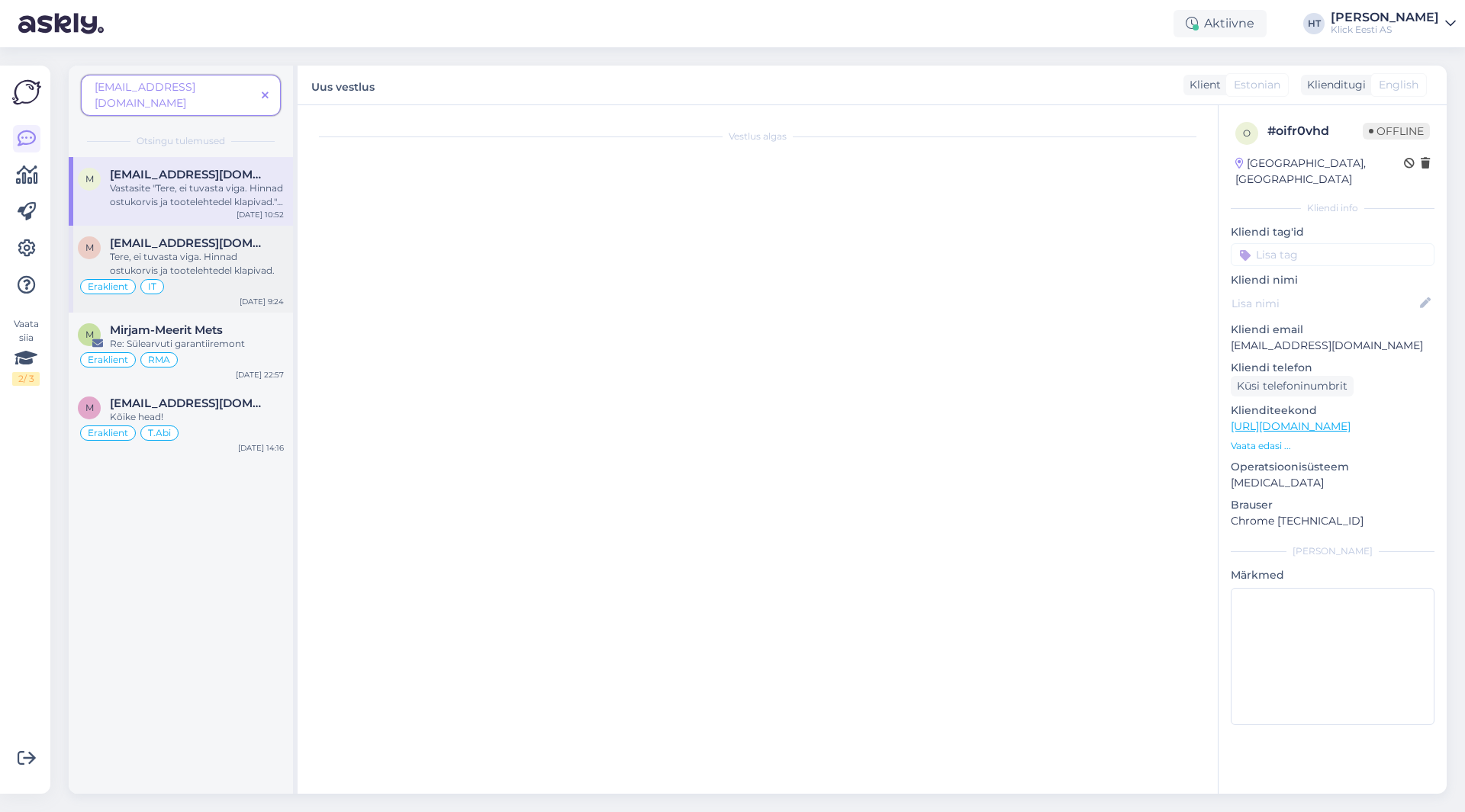
scroll to position [0, 0]
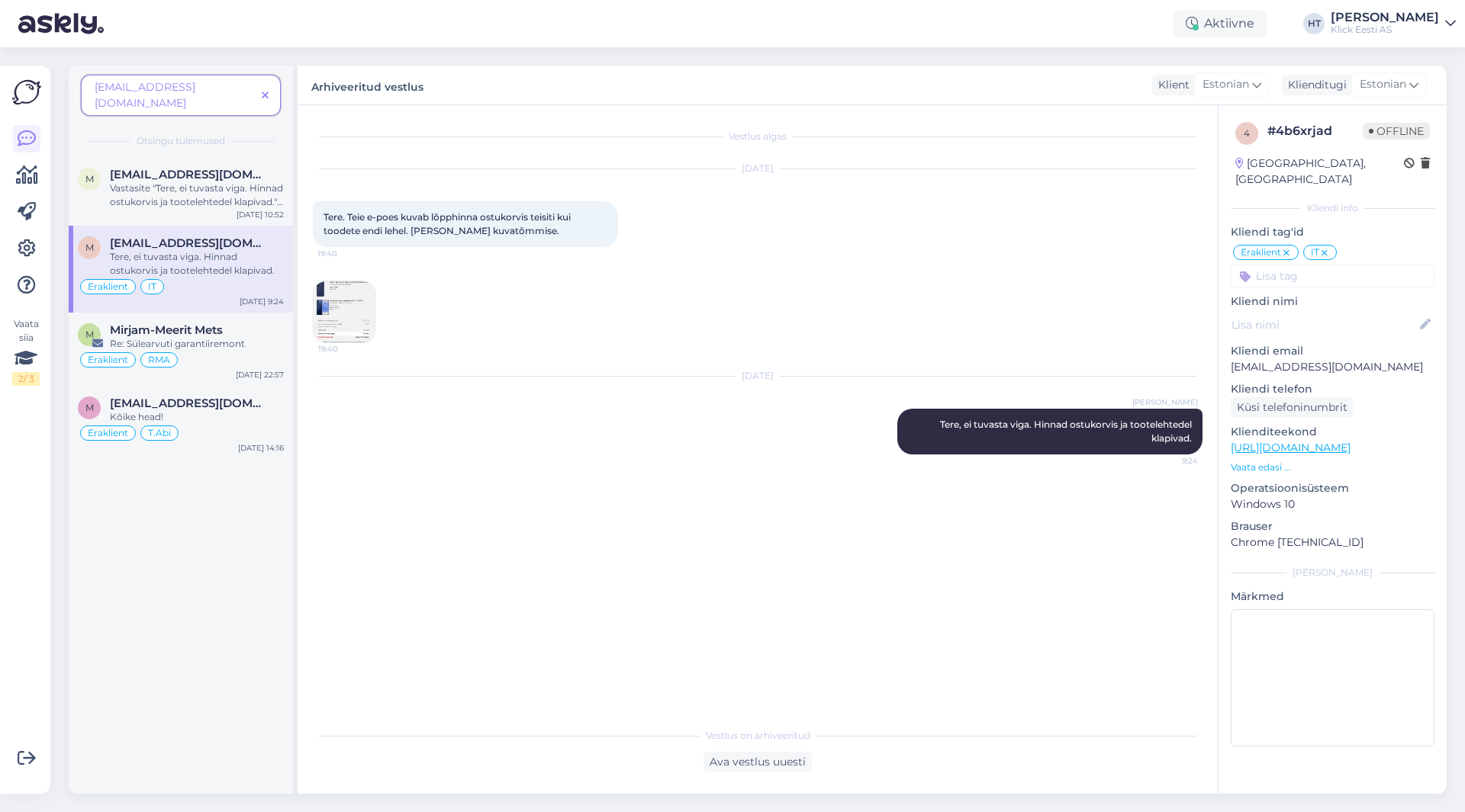
click at [350, 290] on img at bounding box center [343, 312] width 61 height 61
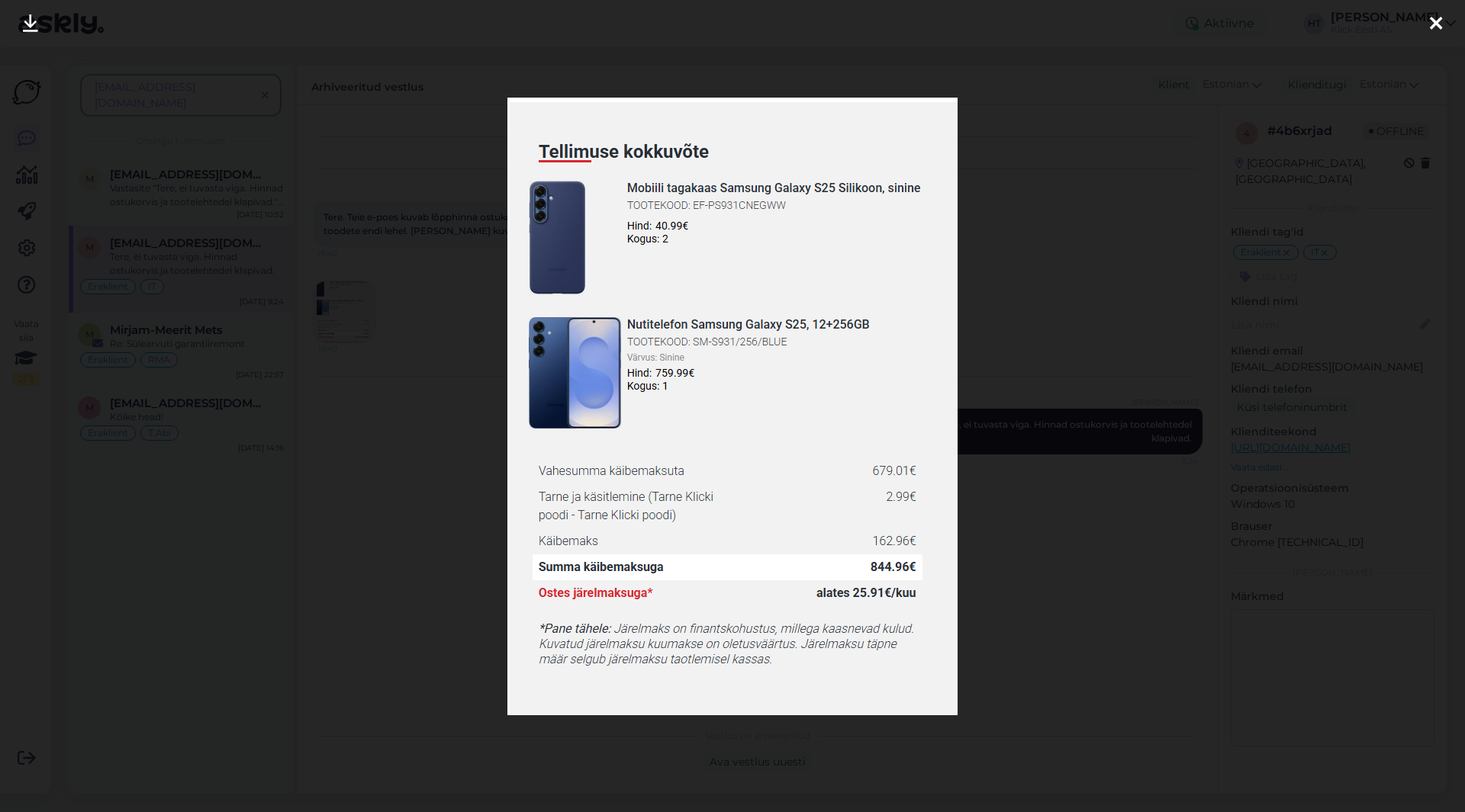
click at [453, 346] on div at bounding box center [732, 406] width 1465 height 812
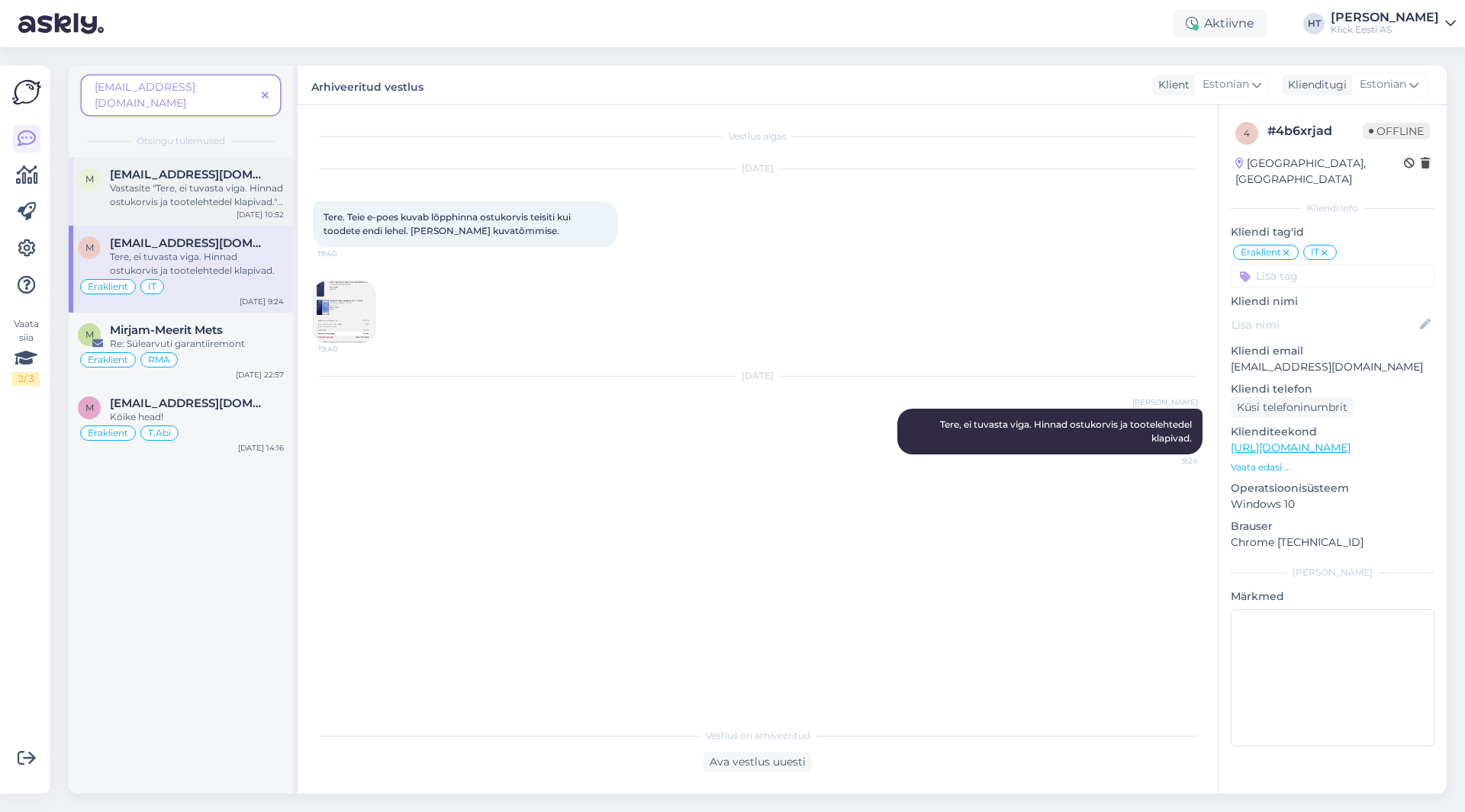
click at [253, 209] on div "[DATE] 10:52" at bounding box center [260, 215] width 47 height 11
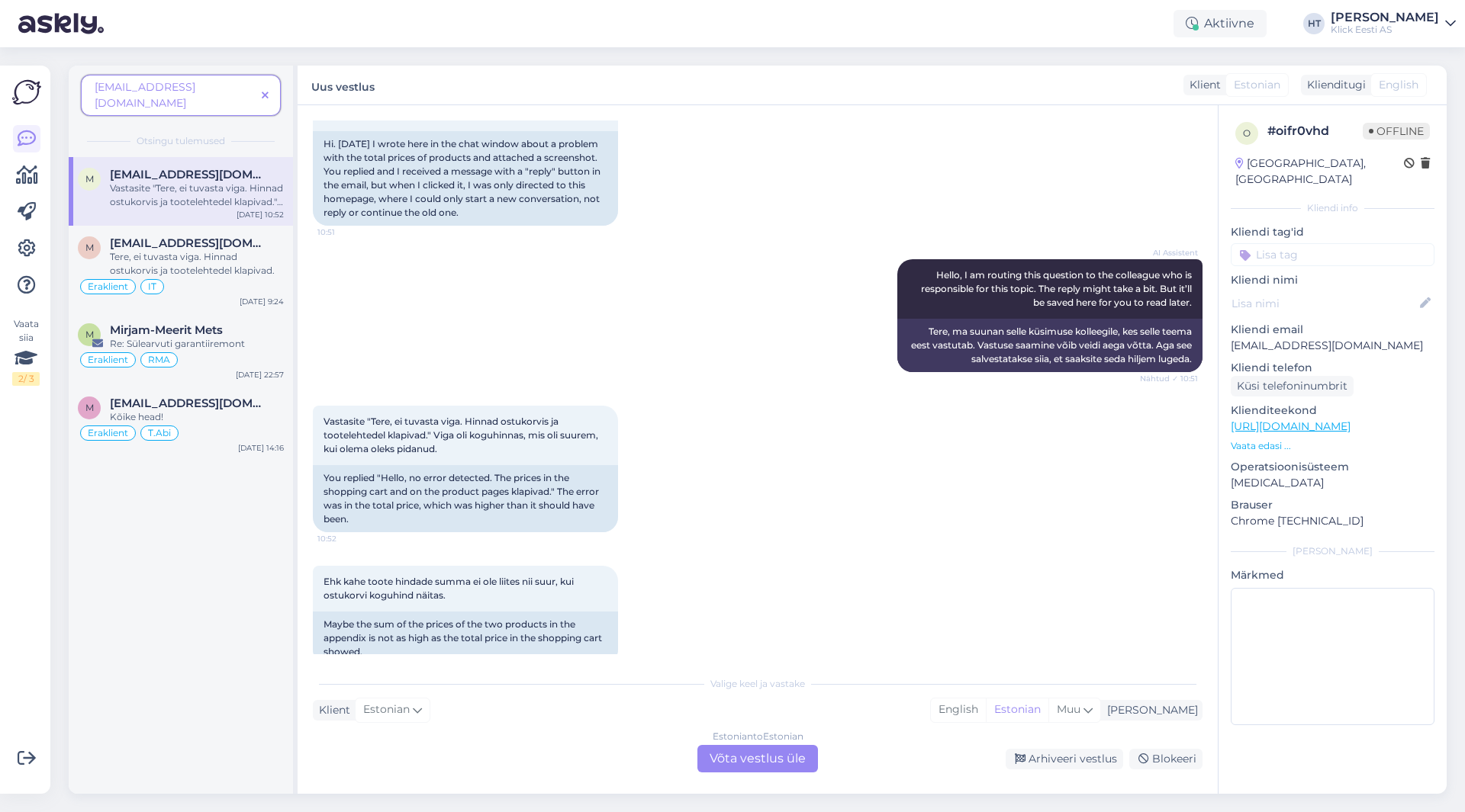
click at [750, 555] on div "Ehk kahe toote hindade summa ei ole liites nii suur, kui ostukorvi koguhind näi…" at bounding box center [757, 615] width 889 height 133
click at [743, 753] on div "Estonian to Estonian Võta vestlus üle" at bounding box center [757, 759] width 121 height 28
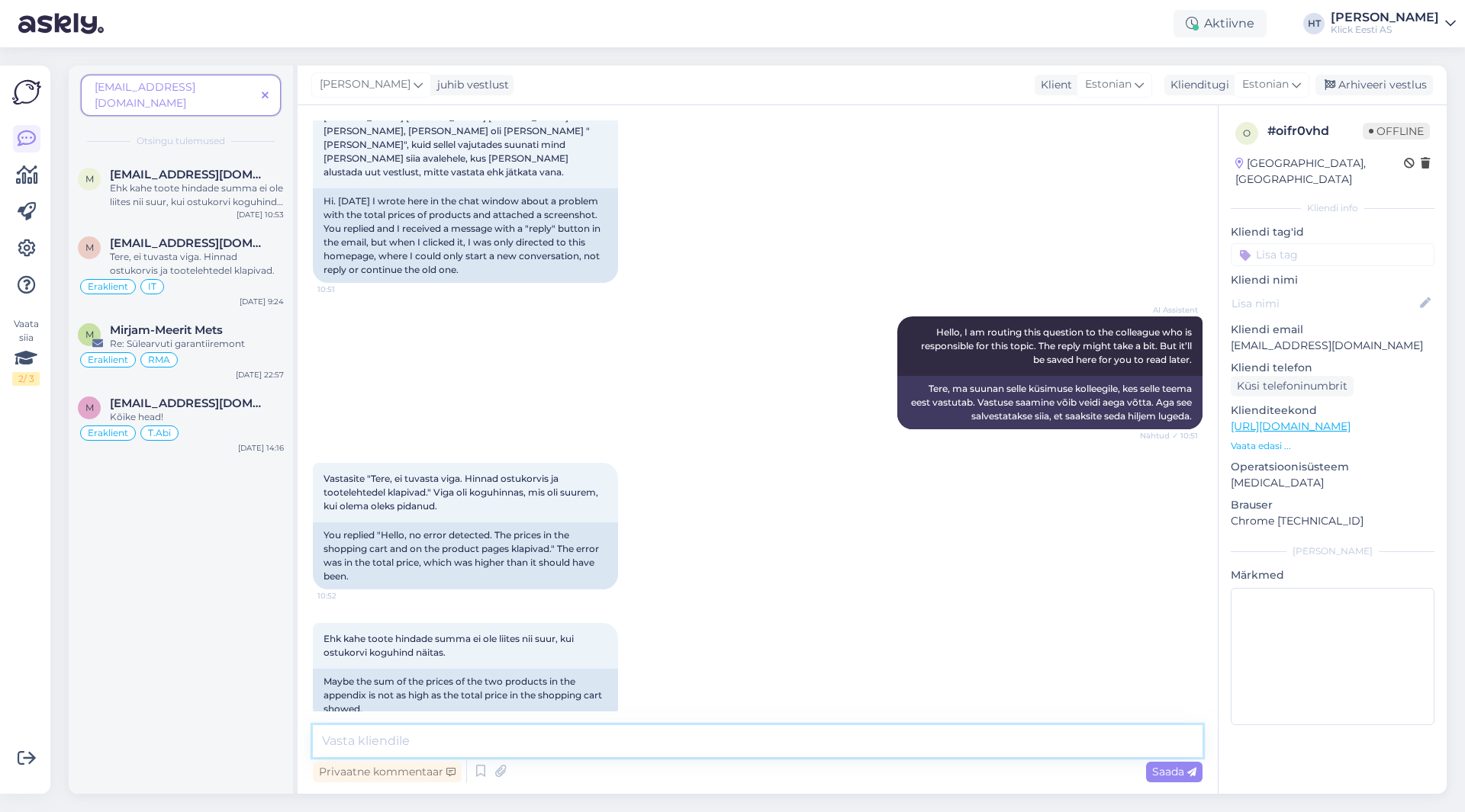
click at [741, 734] on textarea at bounding box center [757, 742] width 889 height 32
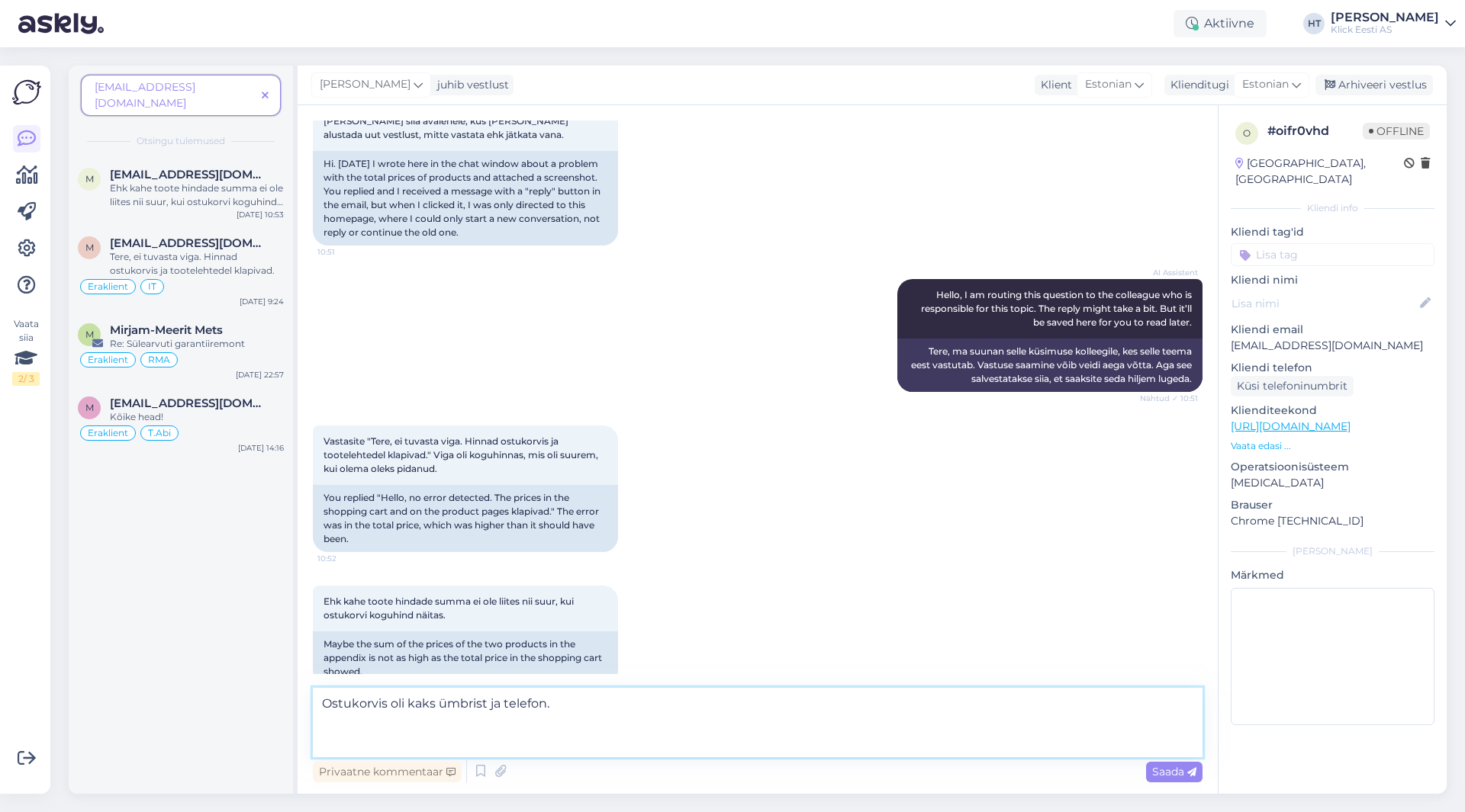
click at [688, 744] on textarea "Ostukorvis oli kaks ümbrist ja telefon." at bounding box center [757, 723] width 889 height 70
paste textarea "40,99"
click at [594, 750] on textarea "Ostukorvis oli kaks ümbrist ja telefon. 40,99 + 40,99 + 759,99 + tarne 2,99 =" at bounding box center [757, 723] width 889 height 70
paste textarea "844.96"
type textarea "Ostukorvis oli kaks ümbrist ja telefon. 40,99€ + 40,99€ + 759,99€ + tarne 2,99€…"
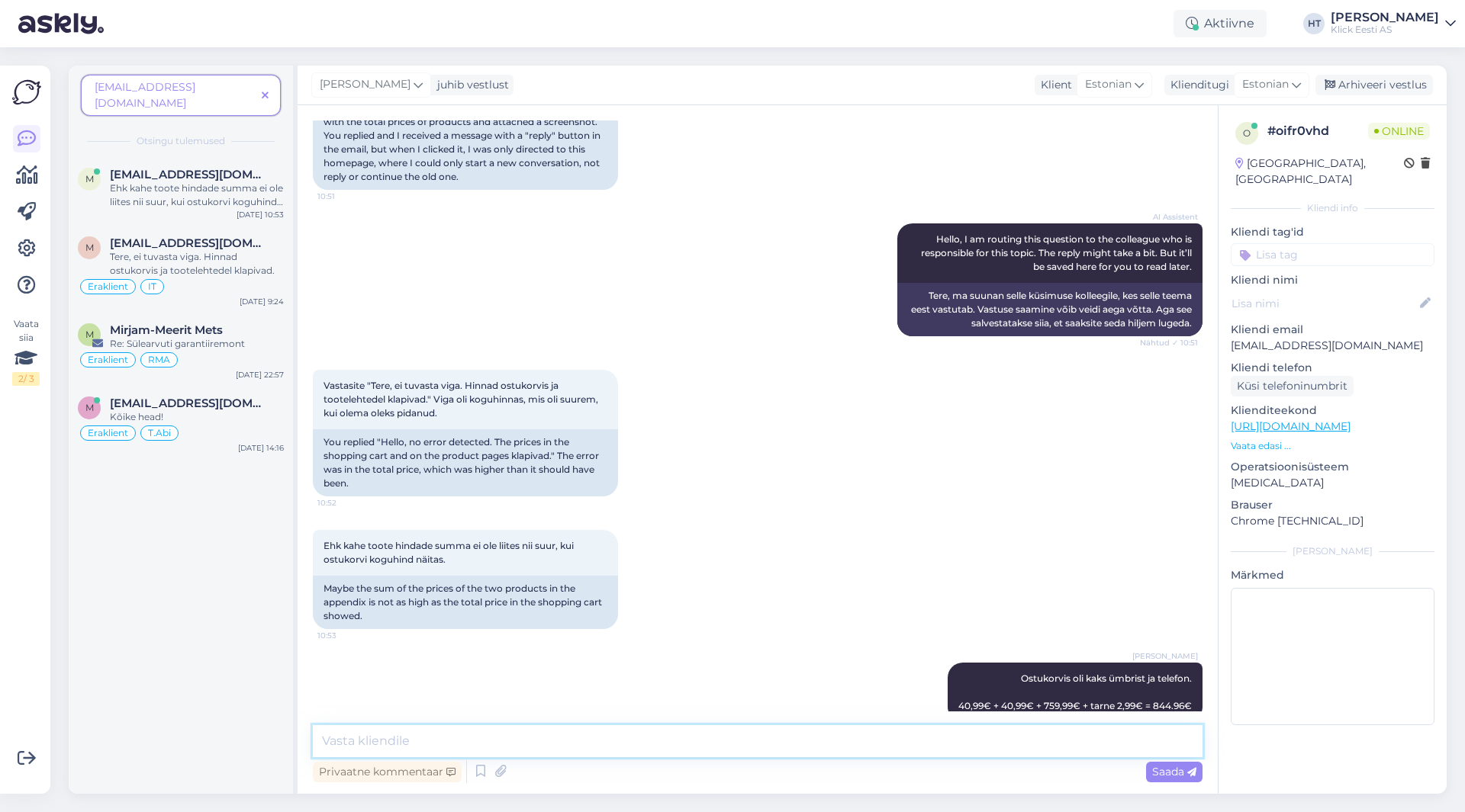
scroll to position [341, 0]
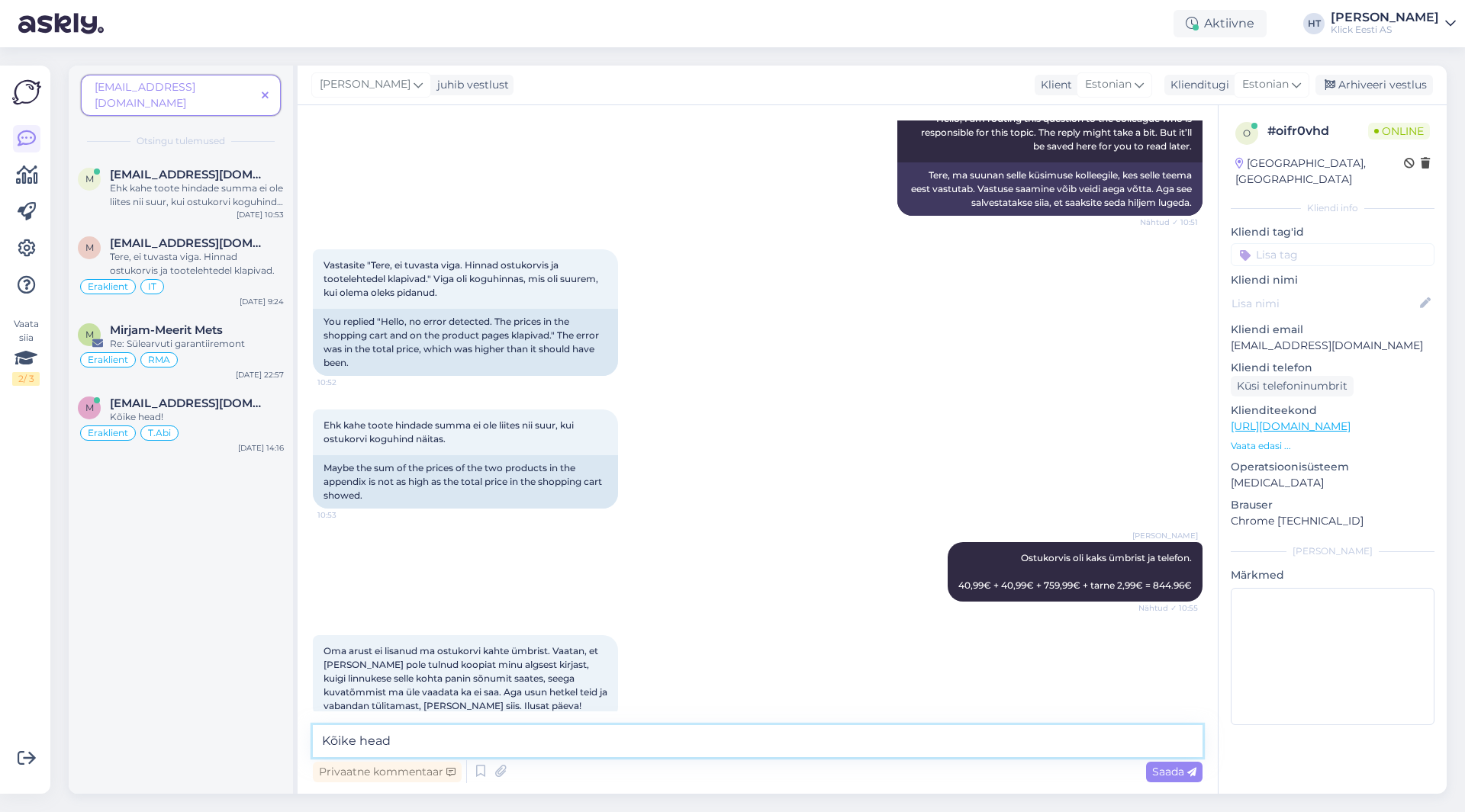
type textarea "Kõike head!"
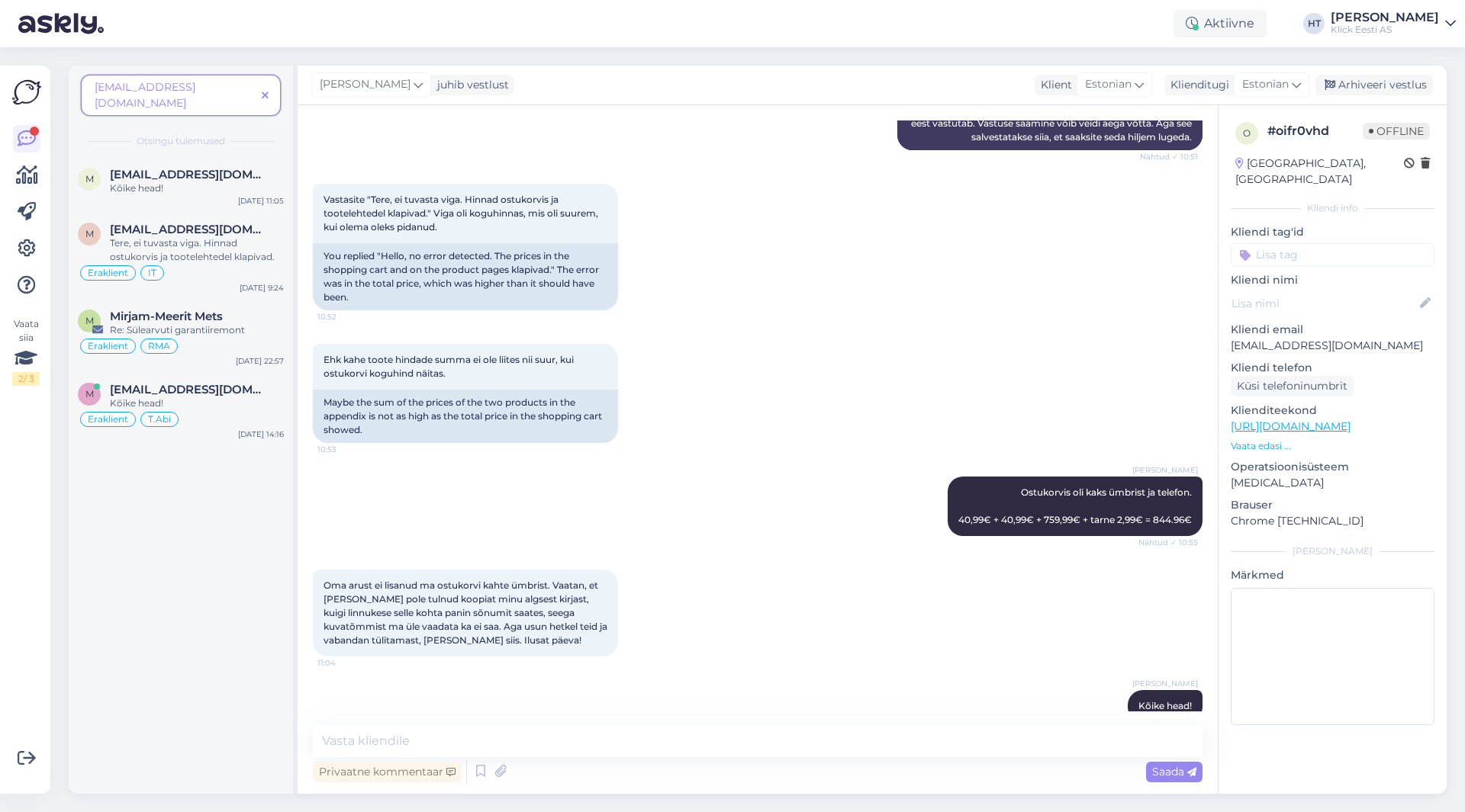
click at [263, 91] on icon at bounding box center [265, 96] width 6 height 11
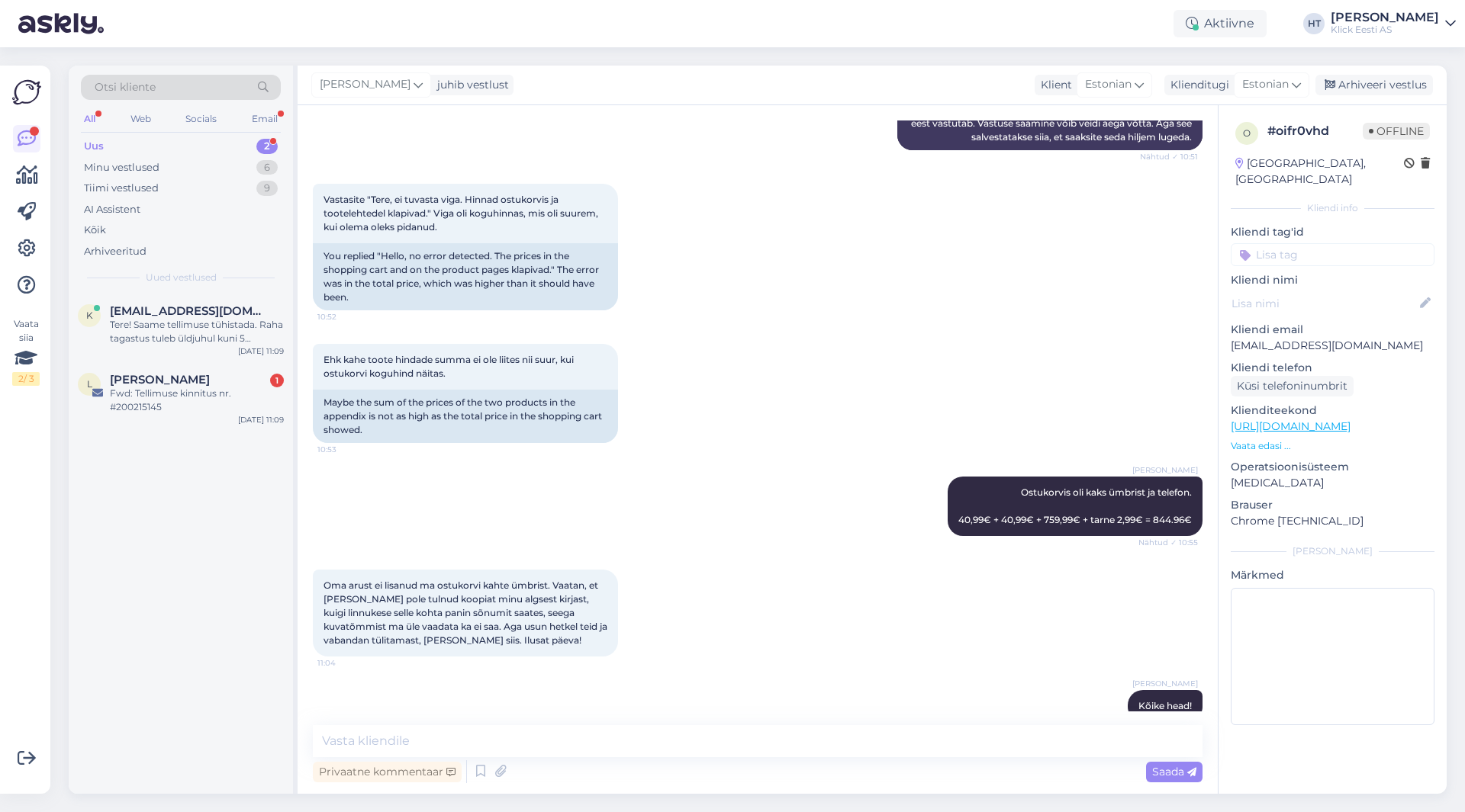
click at [241, 137] on div "Uus 2" at bounding box center [181, 147] width 200 height 21
click at [206, 391] on div "Fwd: Tellimuse kinnitus nr. #200215145" at bounding box center [197, 401] width 174 height 28
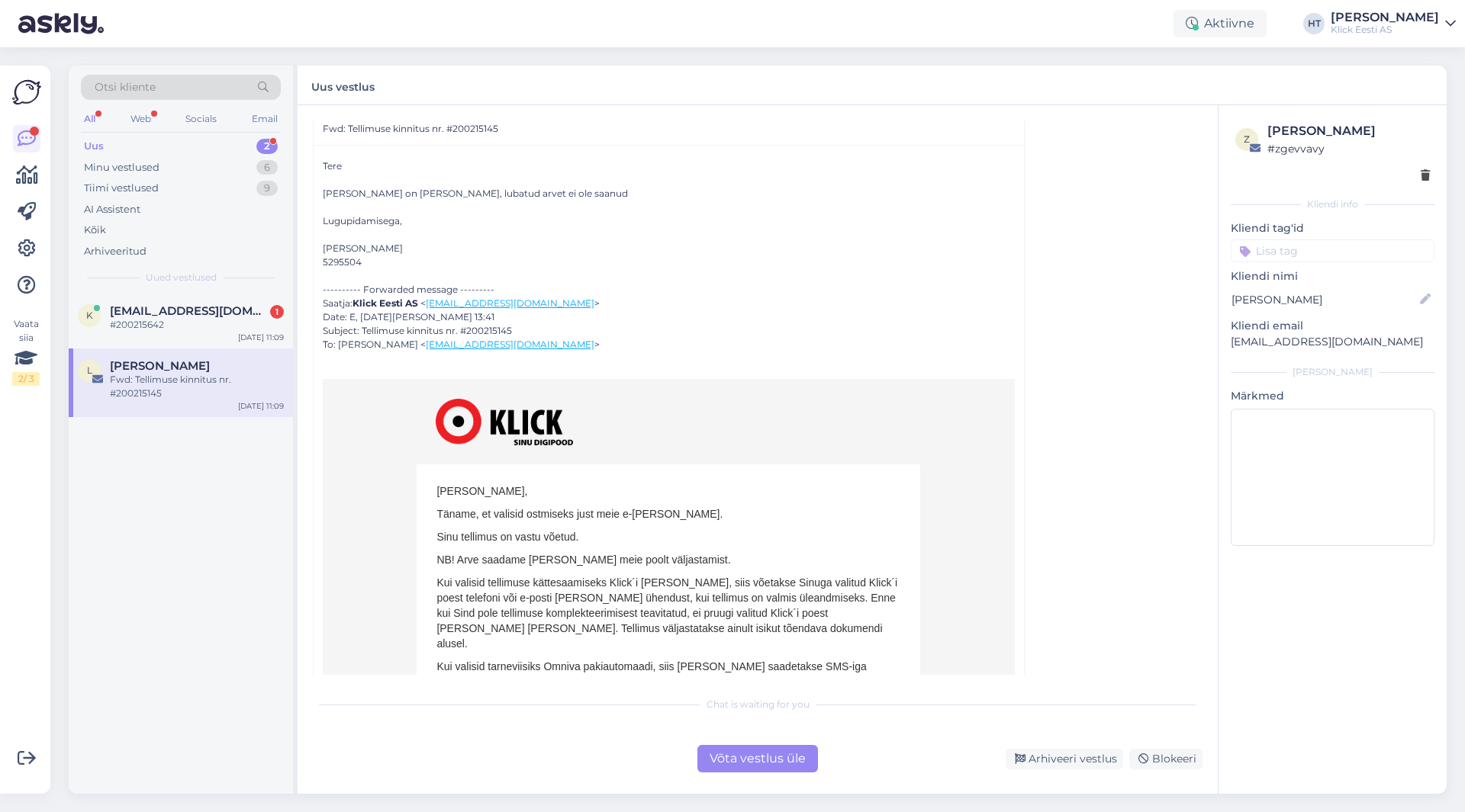
scroll to position [0, 0]
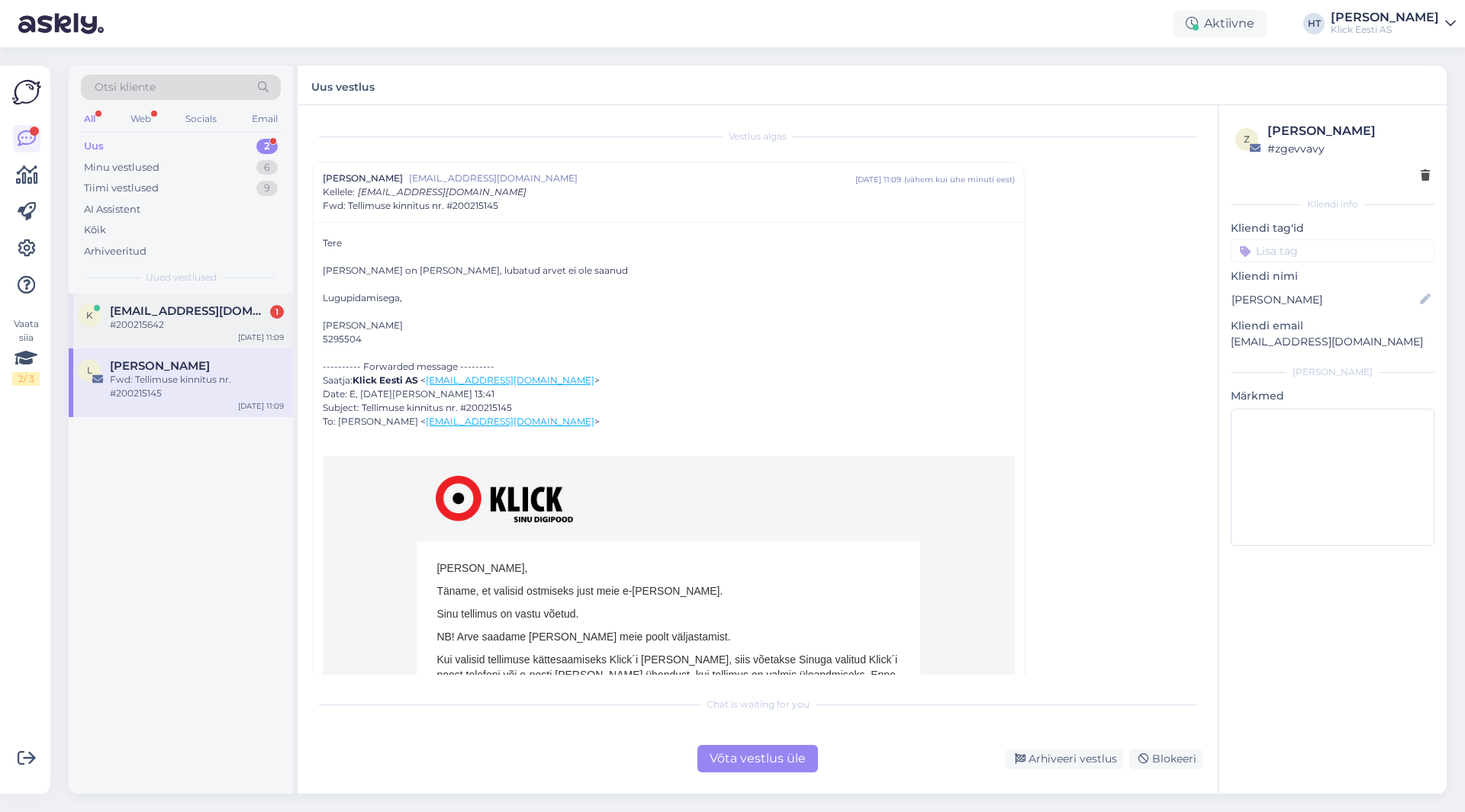
click at [212, 323] on div "#200215642" at bounding box center [197, 325] width 174 height 14
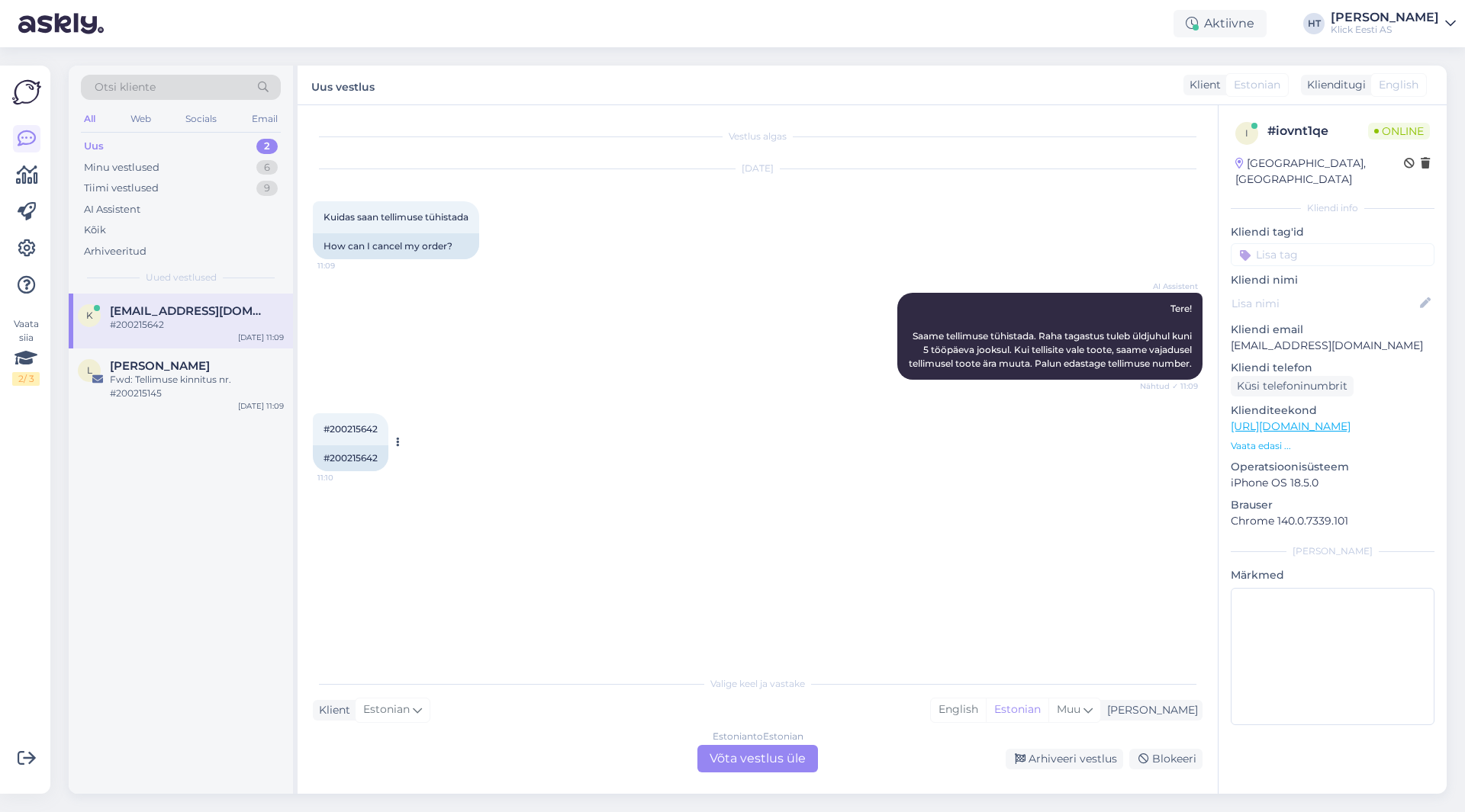
click at [360, 445] on div "#200215642 11:10" at bounding box center [350, 430] width 75 height 32
copy div "200215642 11:10"
click at [640, 427] on div "#200215642 11:10 #200215642" at bounding box center [757, 442] width 889 height 91
click at [720, 305] on div "AI Assistent Tere! Saame tellimuse tühistada. Raha tagastus tuleb üldjuhul kuni…" at bounding box center [757, 336] width 889 height 121
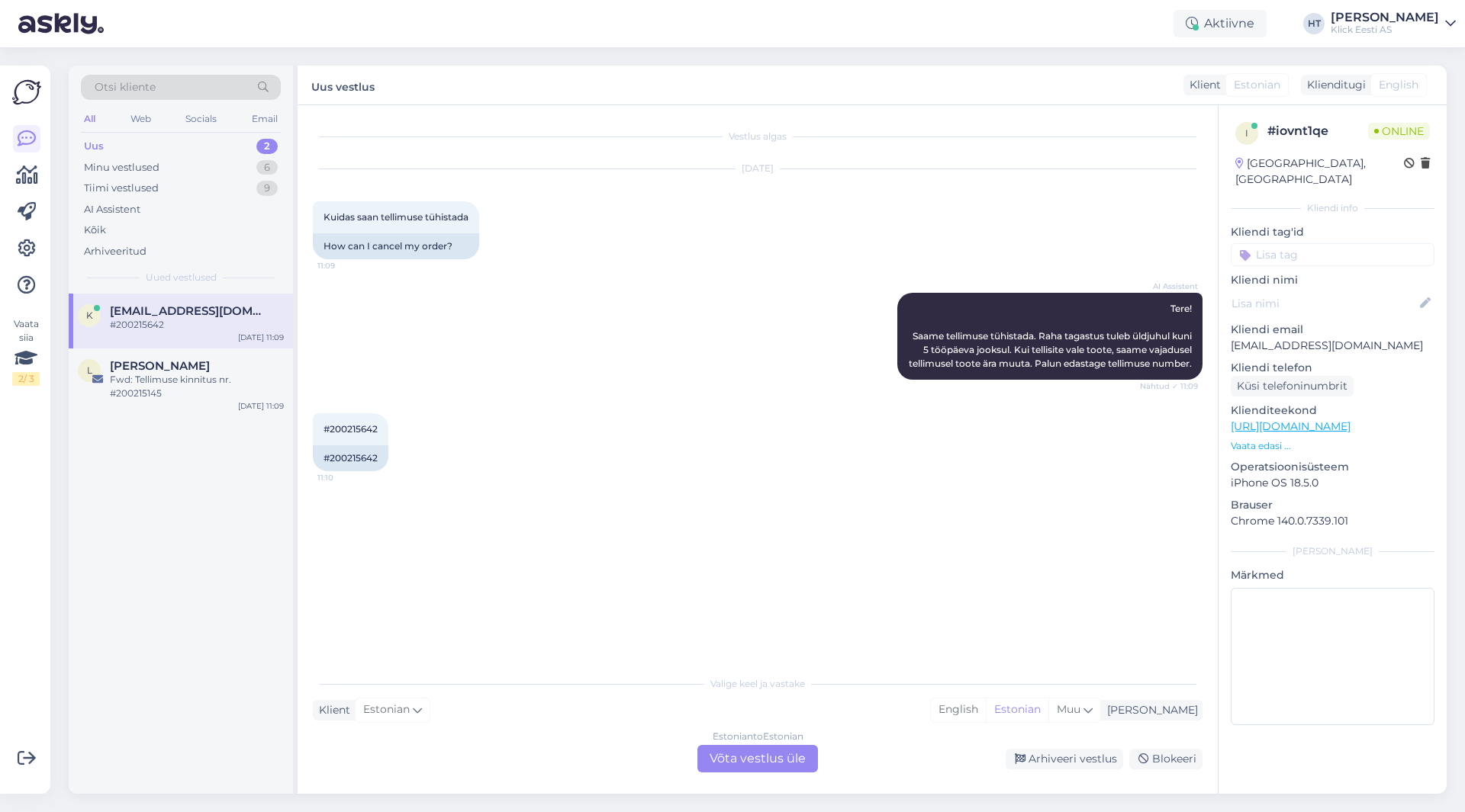
click at [734, 759] on div "Estonian to Estonian Võta vestlus üle" at bounding box center [757, 759] width 121 height 28
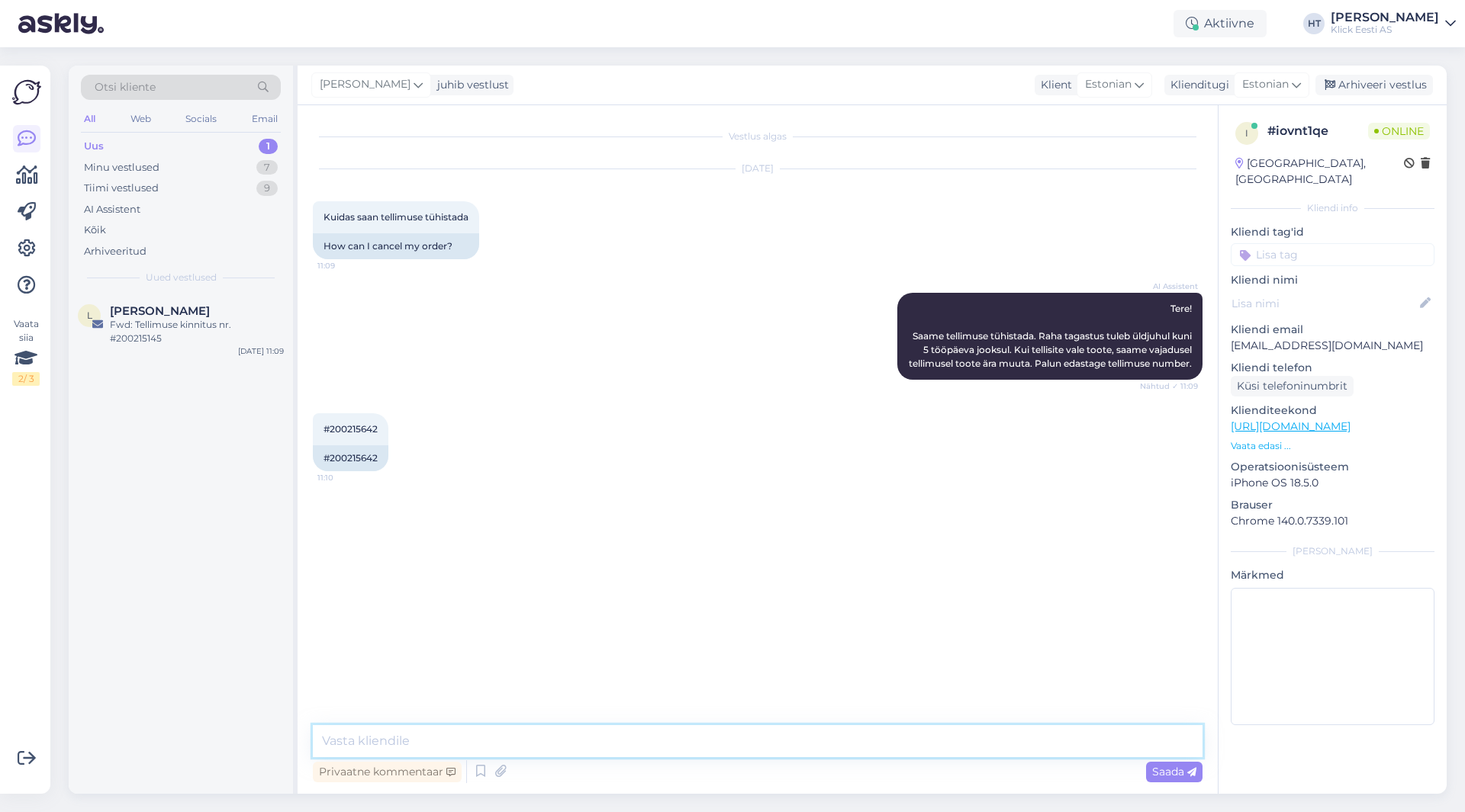
click at [738, 752] on textarea at bounding box center [757, 742] width 889 height 32
type textarea "Edastan info vastavale osakonnale."
click at [1316, 244] on input at bounding box center [1333, 255] width 204 height 23
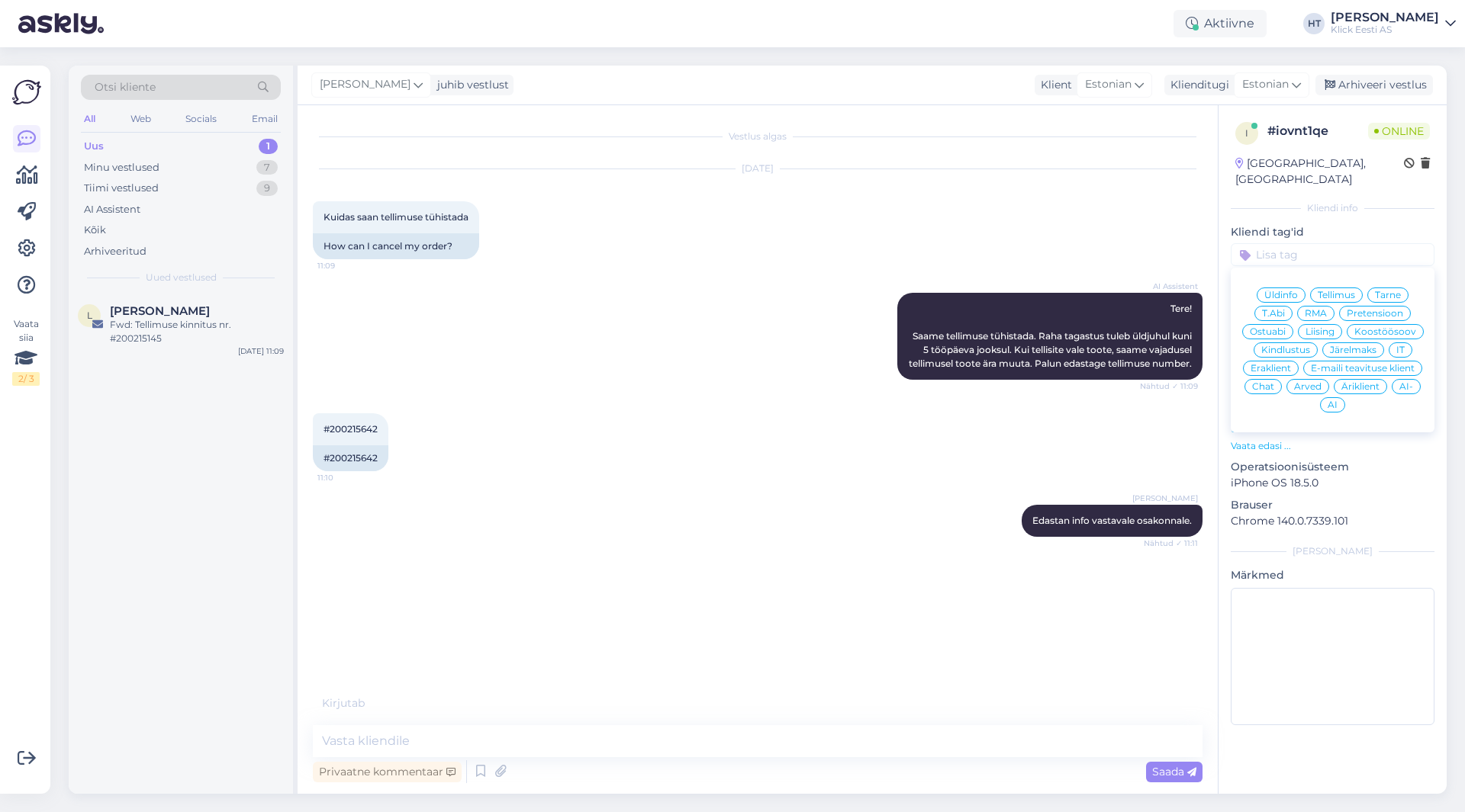
click at [1274, 363] on span "Eraklient" at bounding box center [1271, 368] width 40 height 9
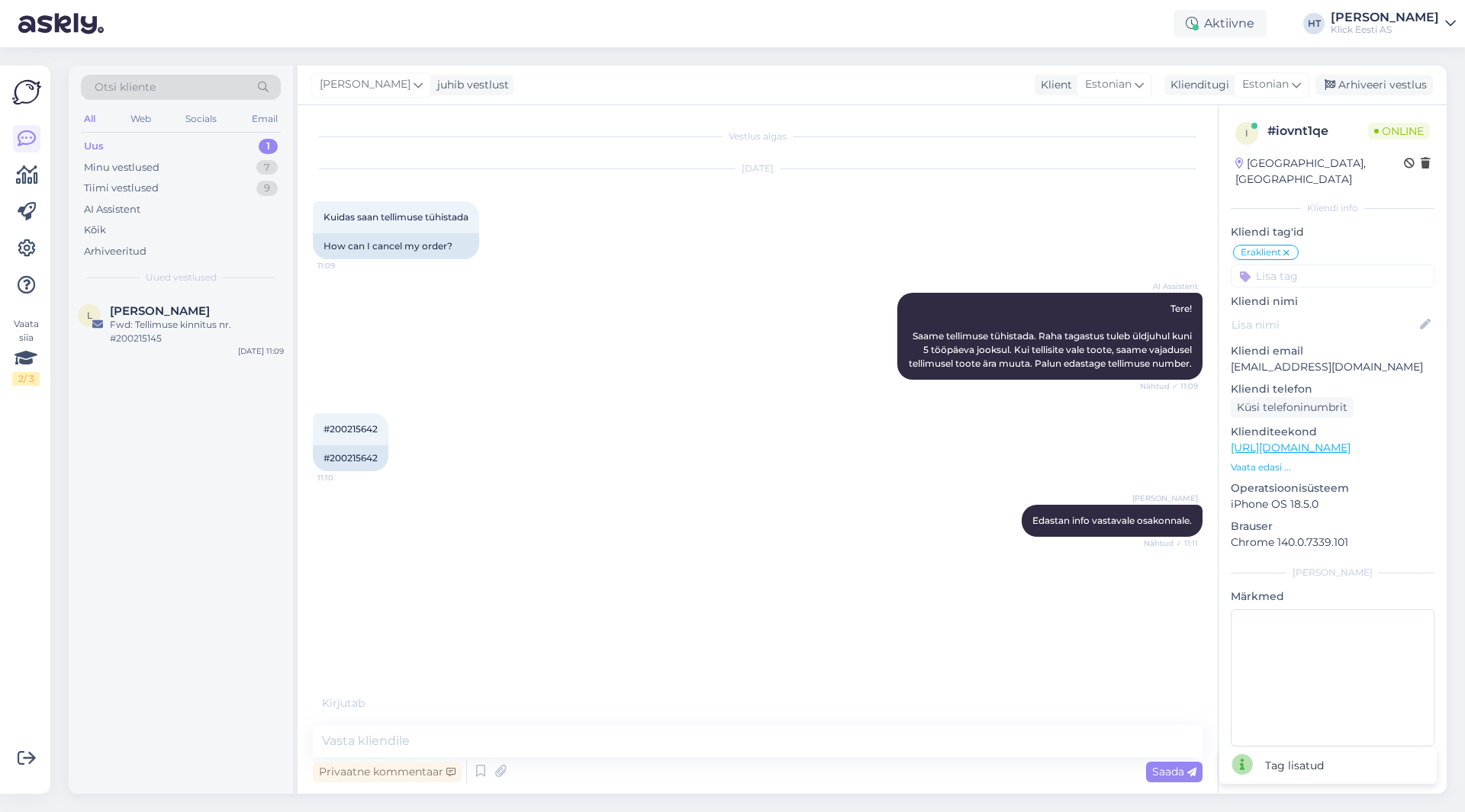
click at [1305, 266] on input at bounding box center [1333, 276] width 204 height 23
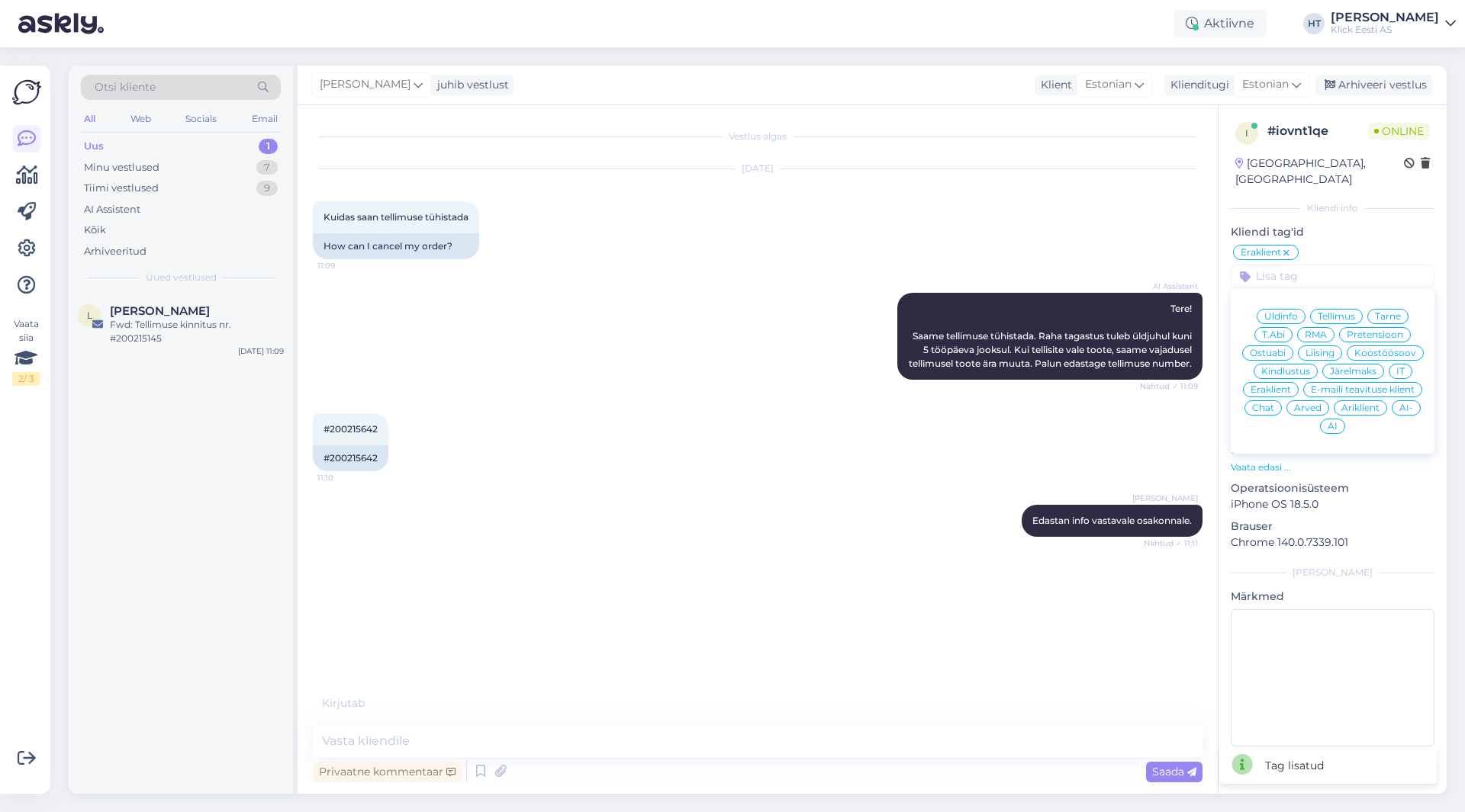
click at [1347, 312] on span "Tellimus" at bounding box center [1336, 316] width 37 height 9
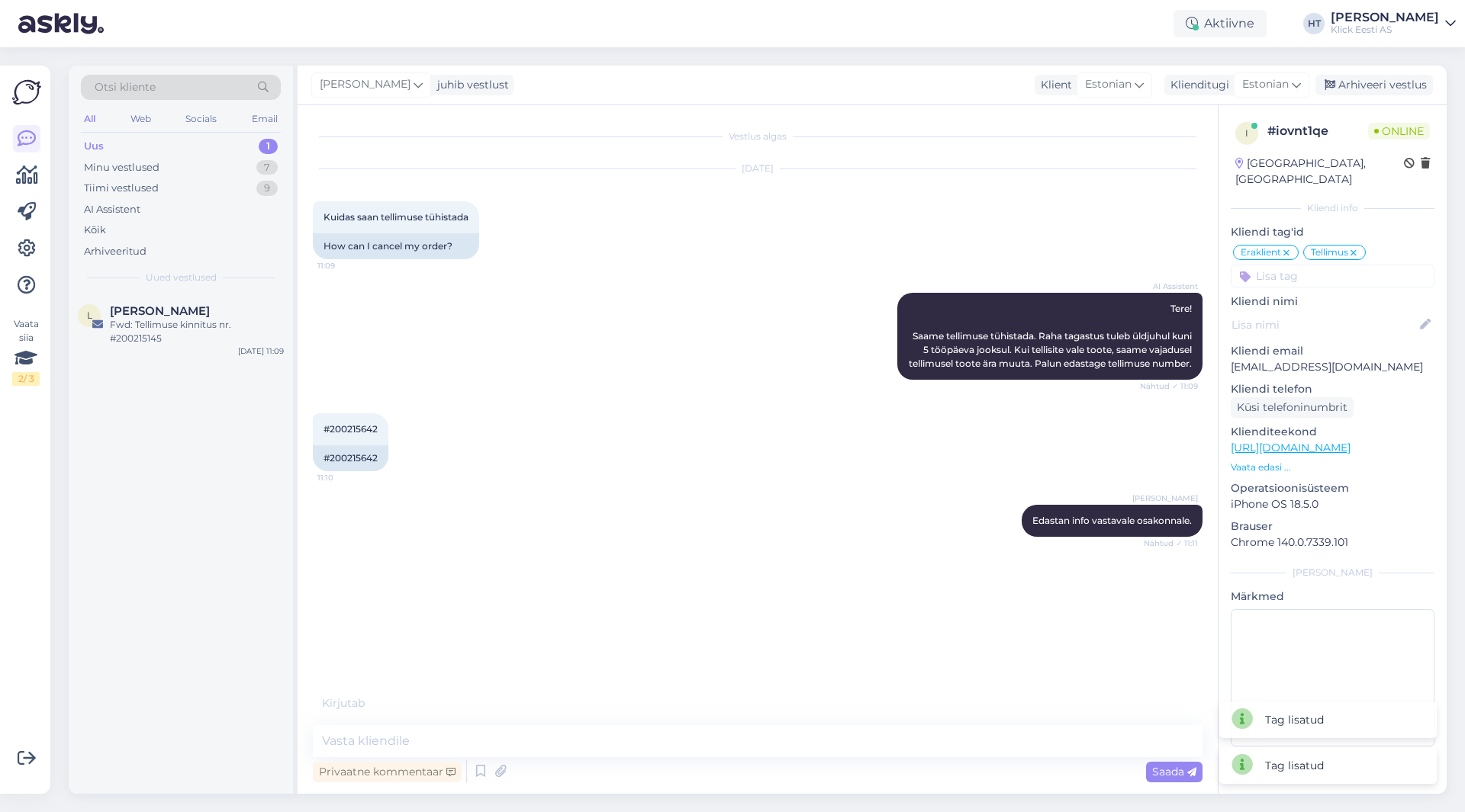
click at [766, 326] on div "AI Assistent Tere! Saame tellimuse tühistada. Raha tagastus tuleb üldjuhul kuni…" at bounding box center [757, 336] width 889 height 121
click at [714, 746] on textarea at bounding box center [757, 742] width 889 height 32
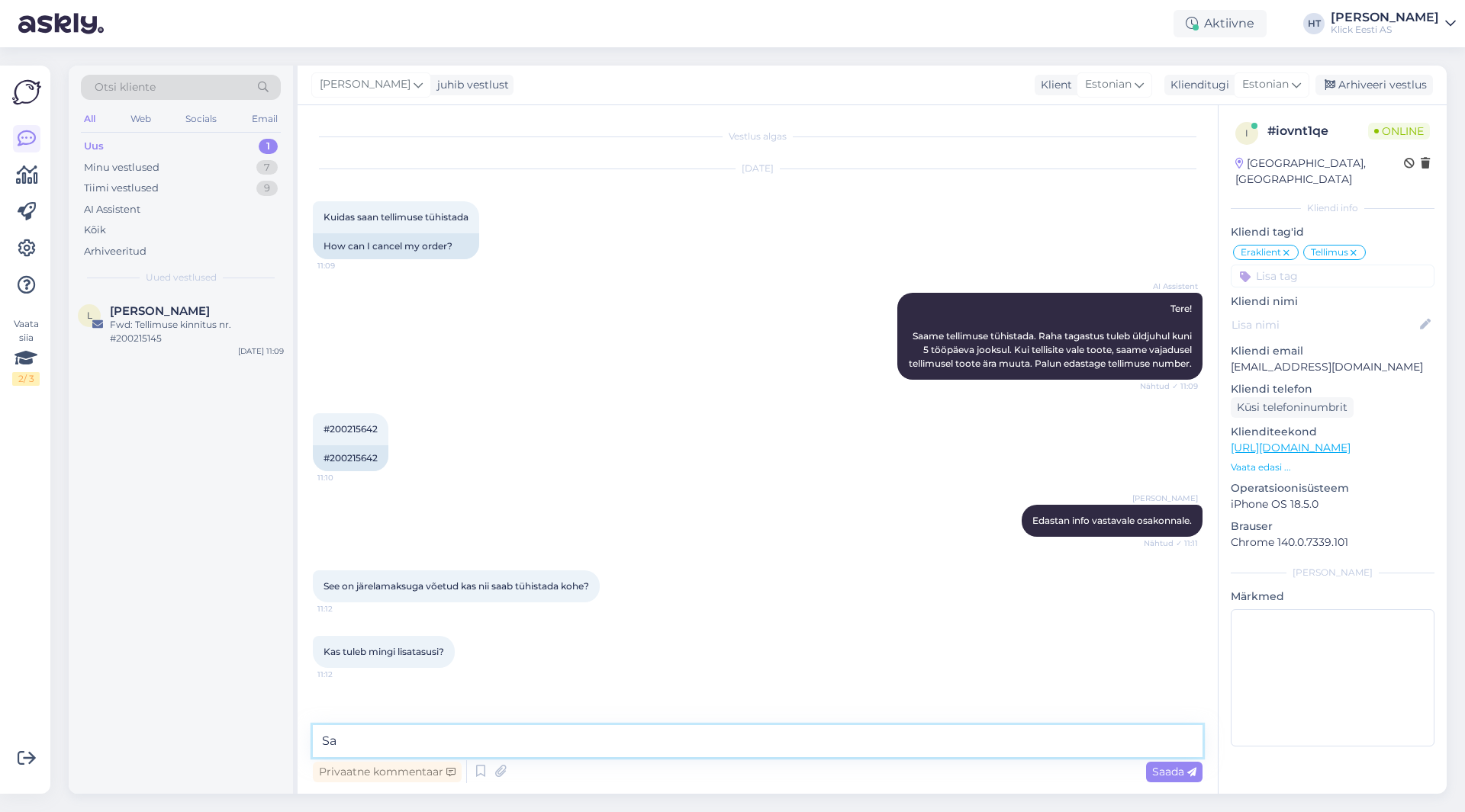
type textarea "S"
type textarea "On võimalik tühistada, lisatasu [PERSON_NAME]."
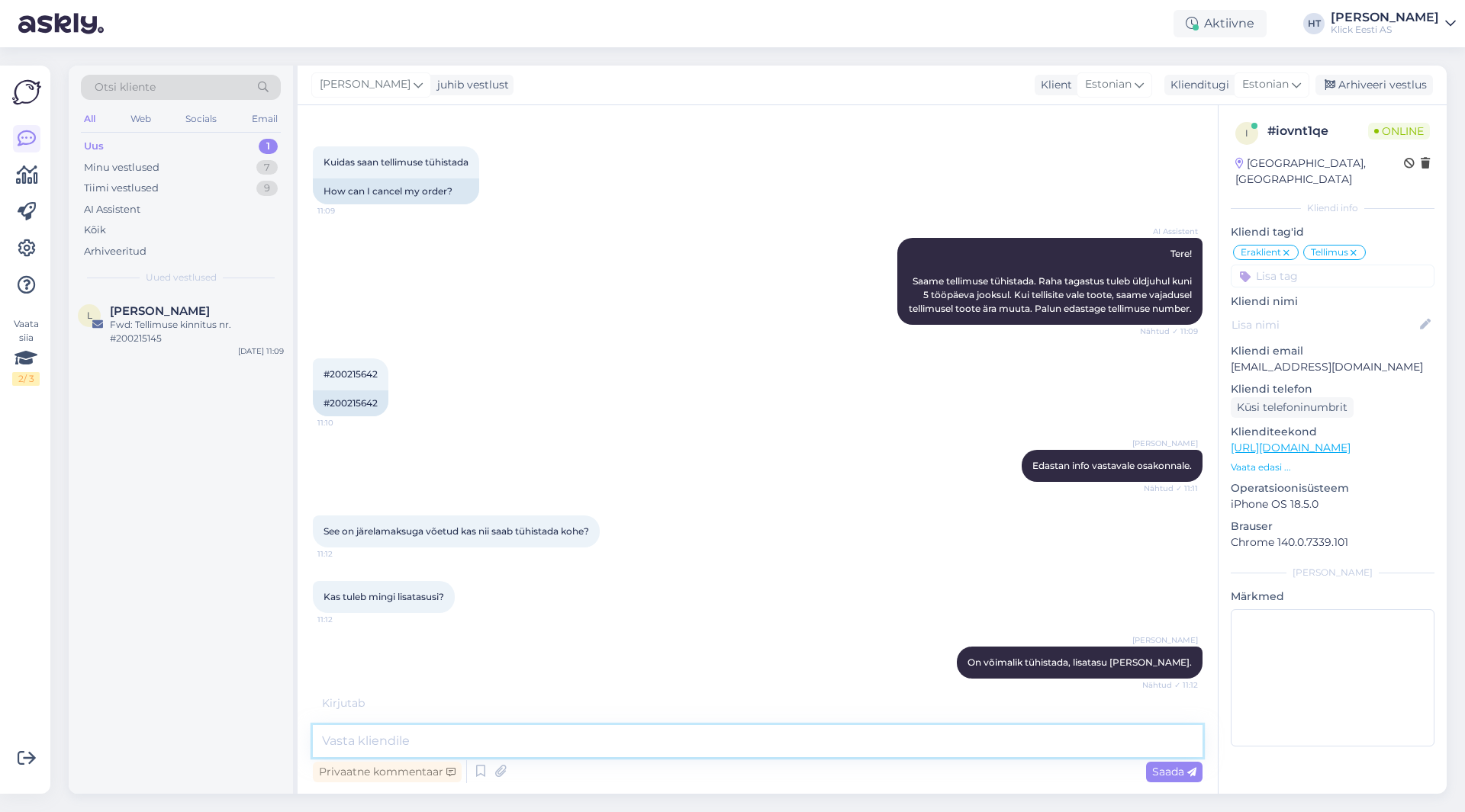
scroll to position [118, 0]
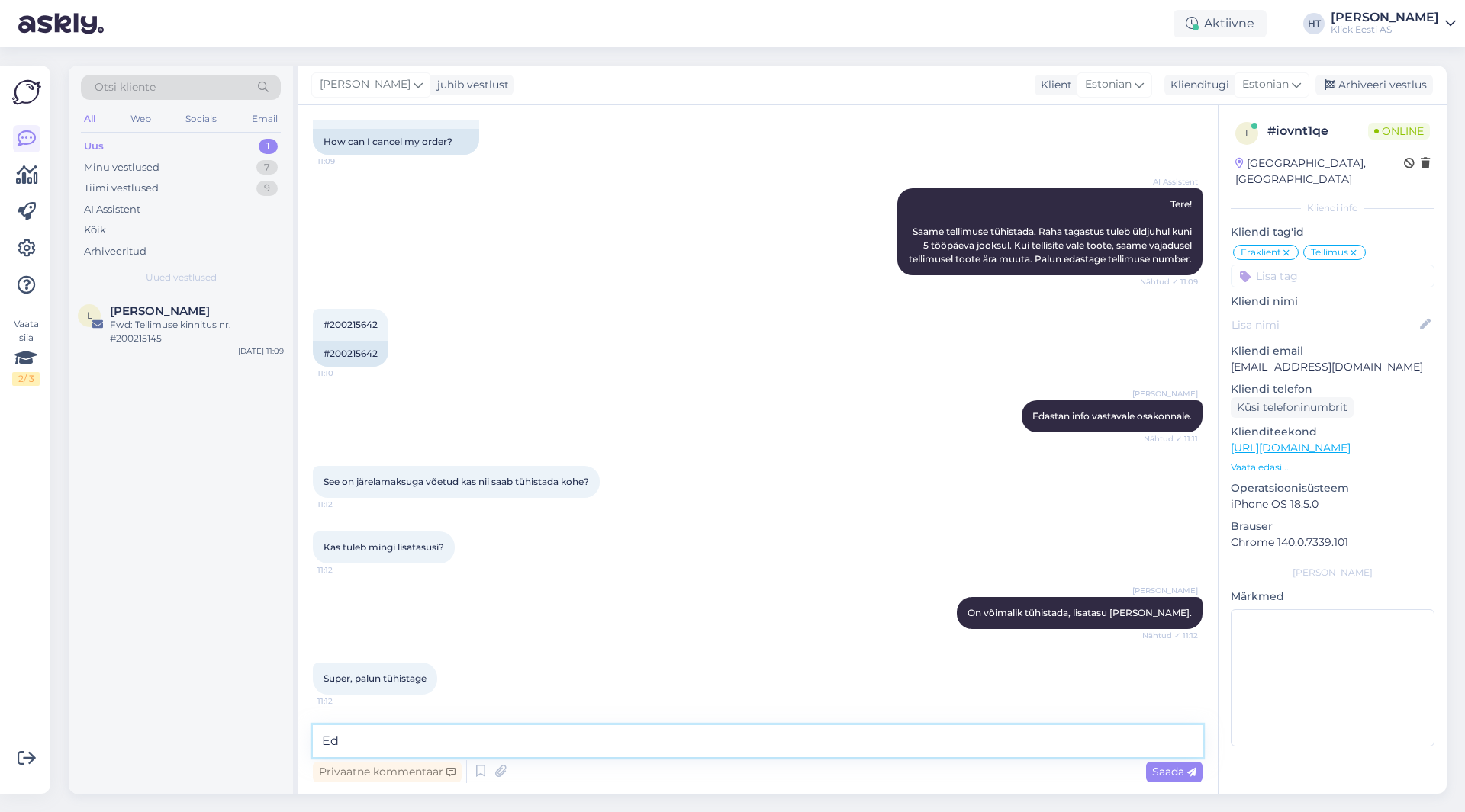
type textarea "E"
type textarea "[PERSON_NAME] vastavale osakonnale teada."
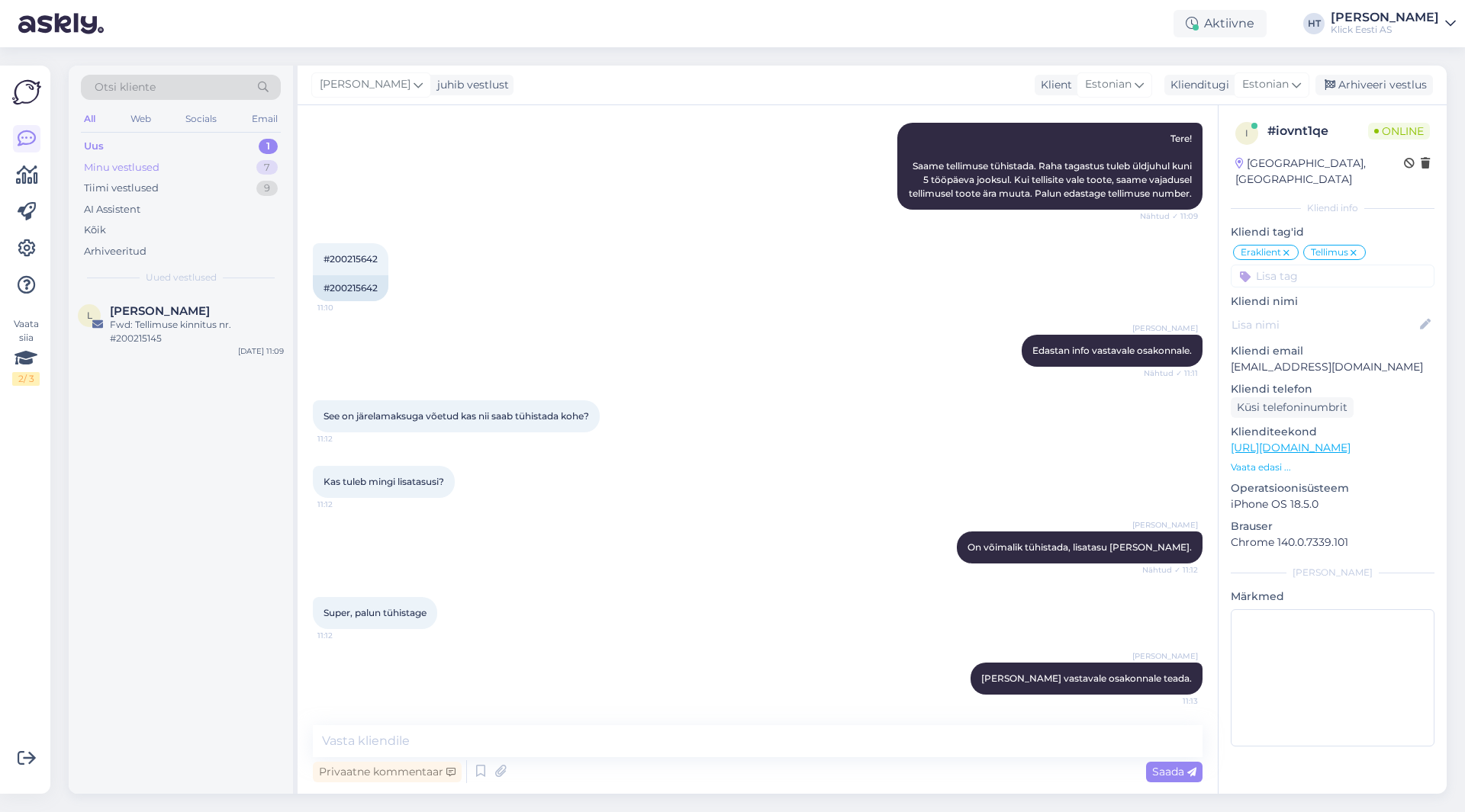
click at [246, 170] on div "Minu vestlused 7" at bounding box center [181, 168] width 200 height 21
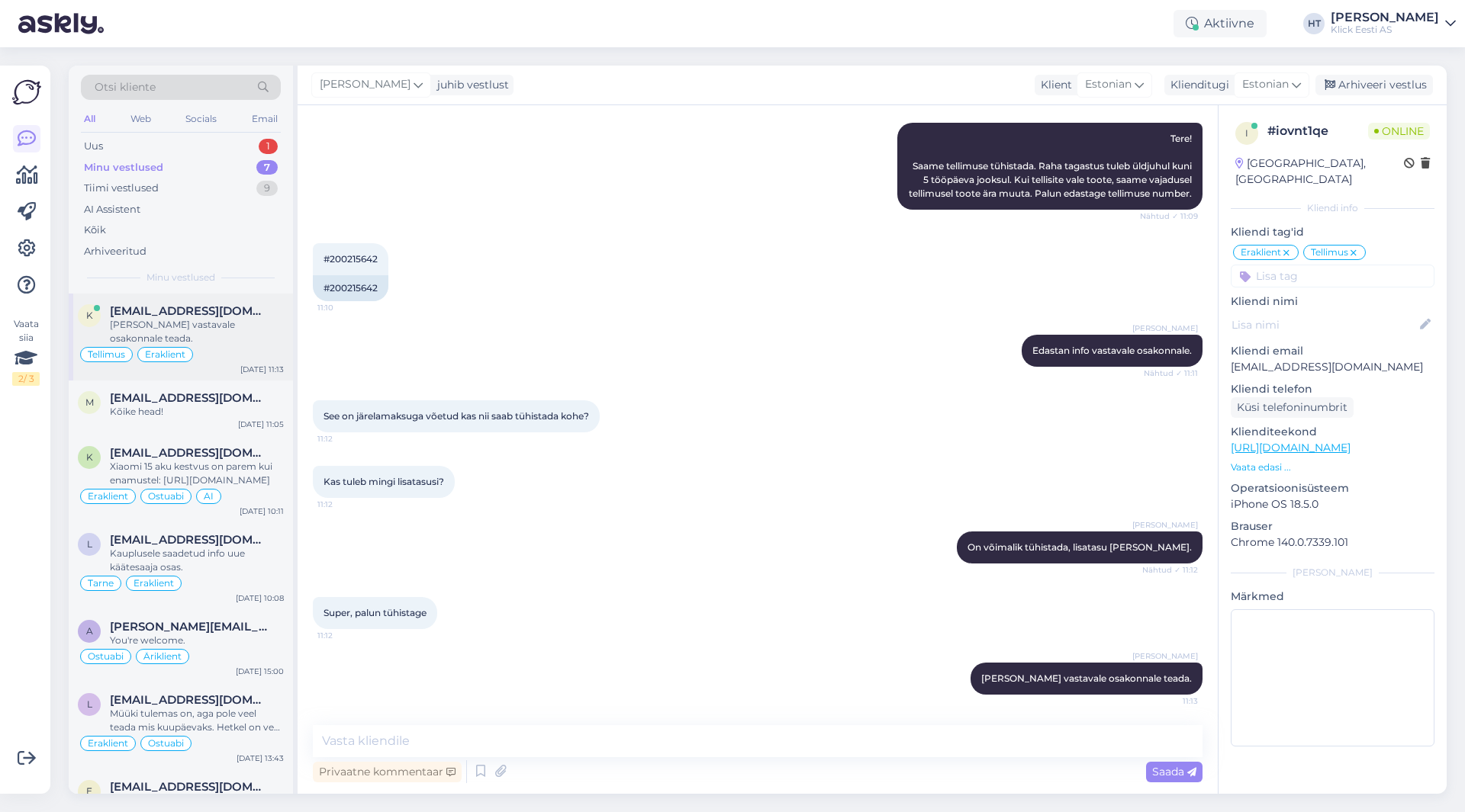
click at [245, 346] on div "Tellimus Eraklient" at bounding box center [181, 355] width 206 height 19
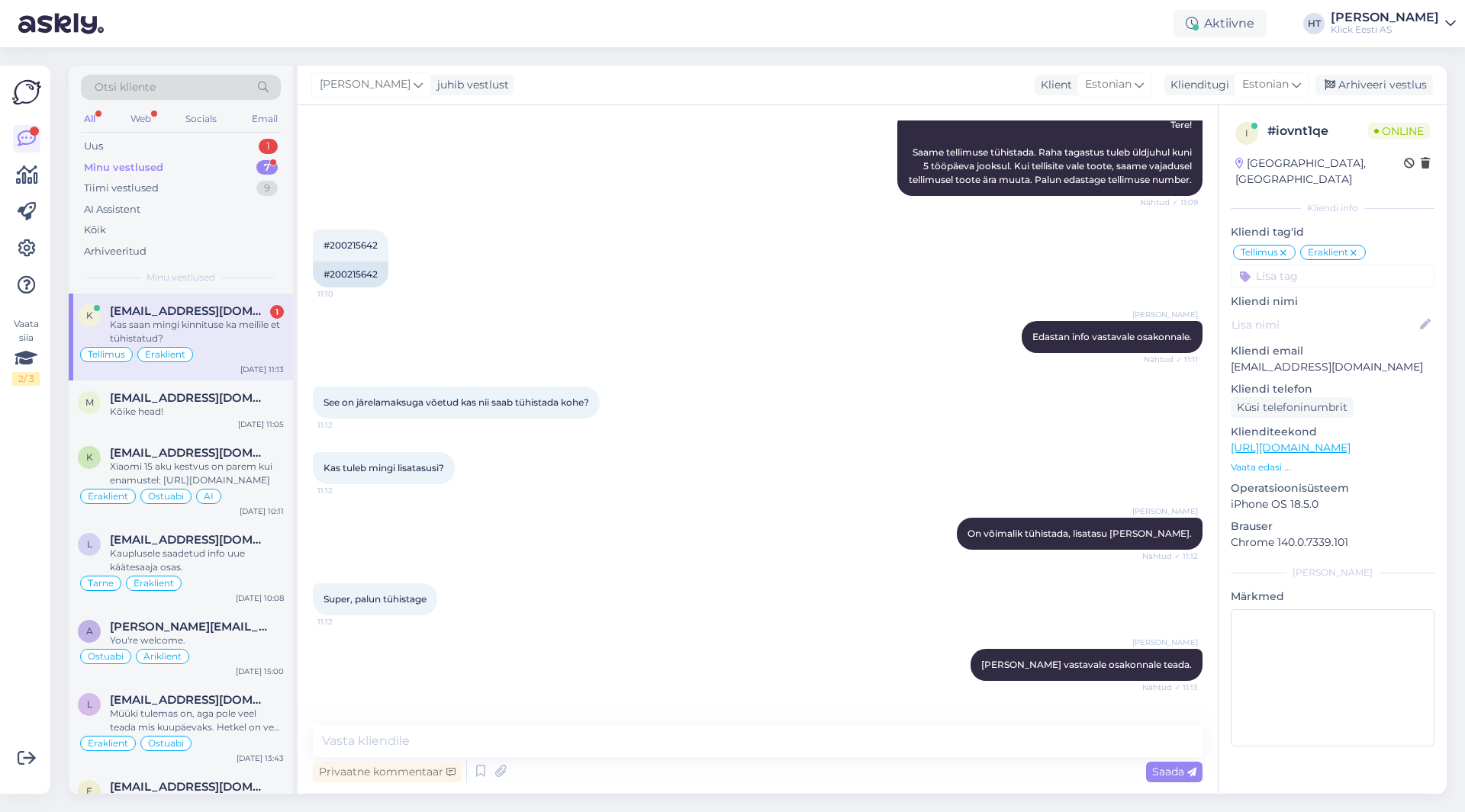
scroll to position [249, 0]
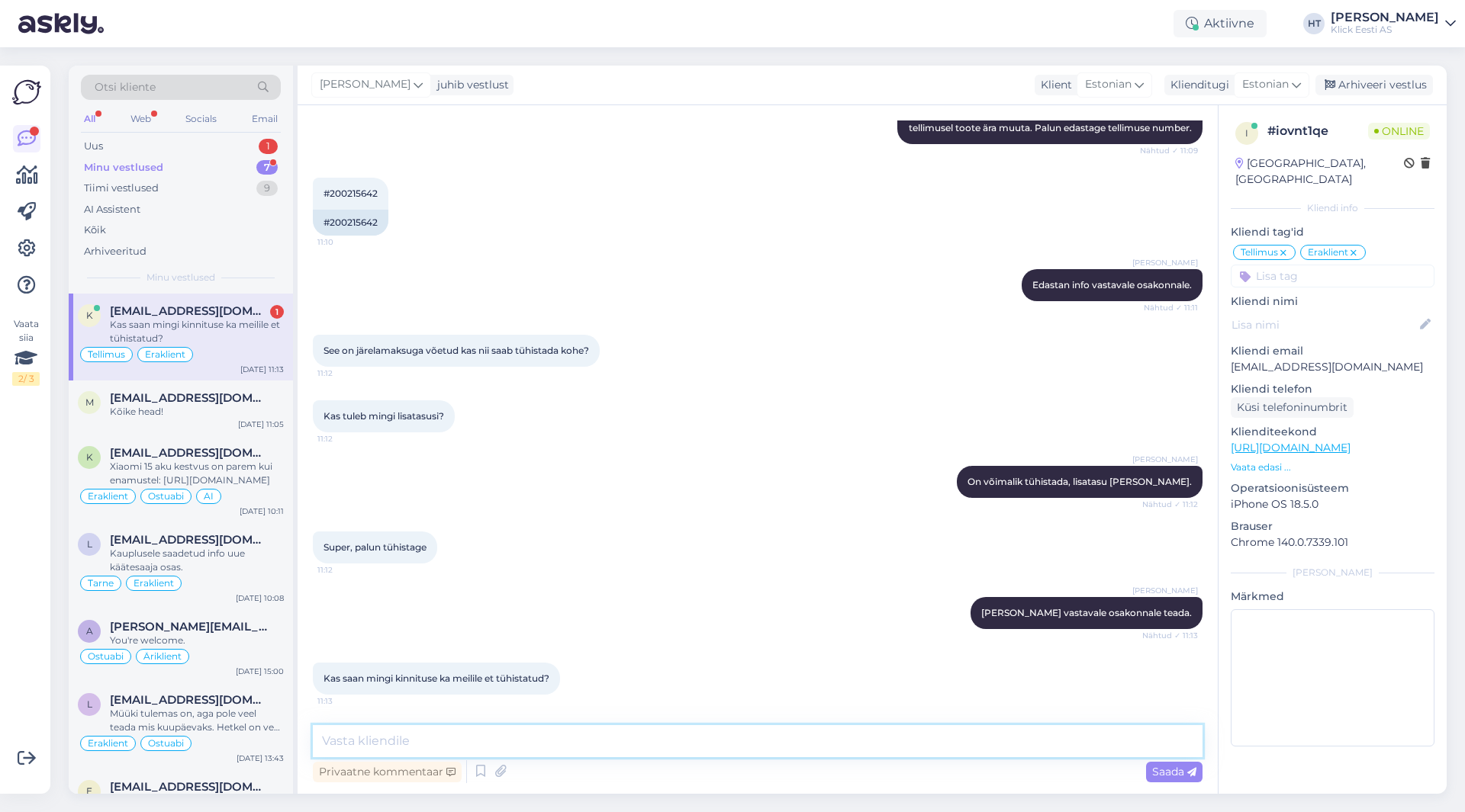
click at [513, 734] on textarea at bounding box center [757, 742] width 889 height 32
type textarea "Teavitussõnum tuleb selle kohta [PERSON_NAME]."
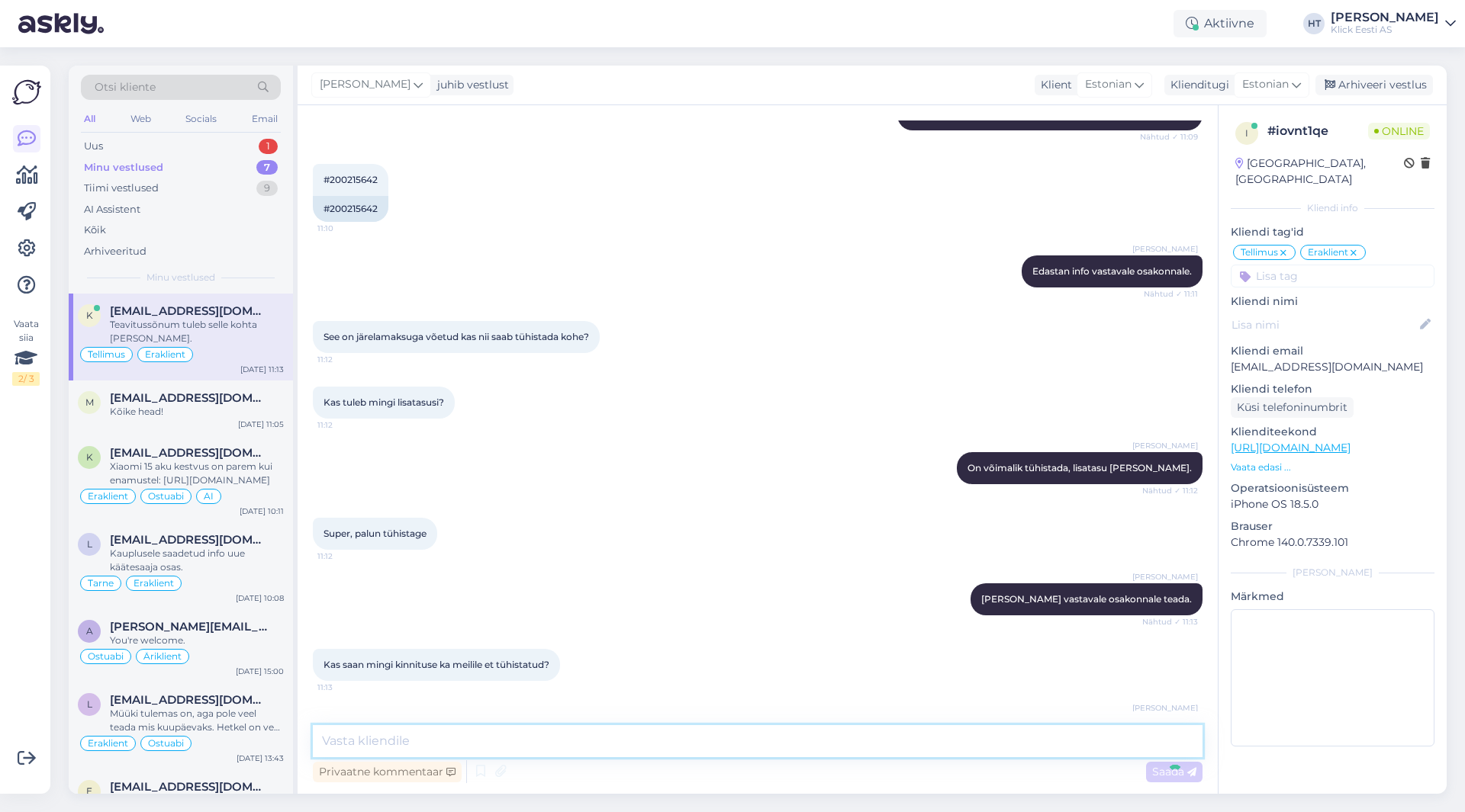
scroll to position [315, 0]
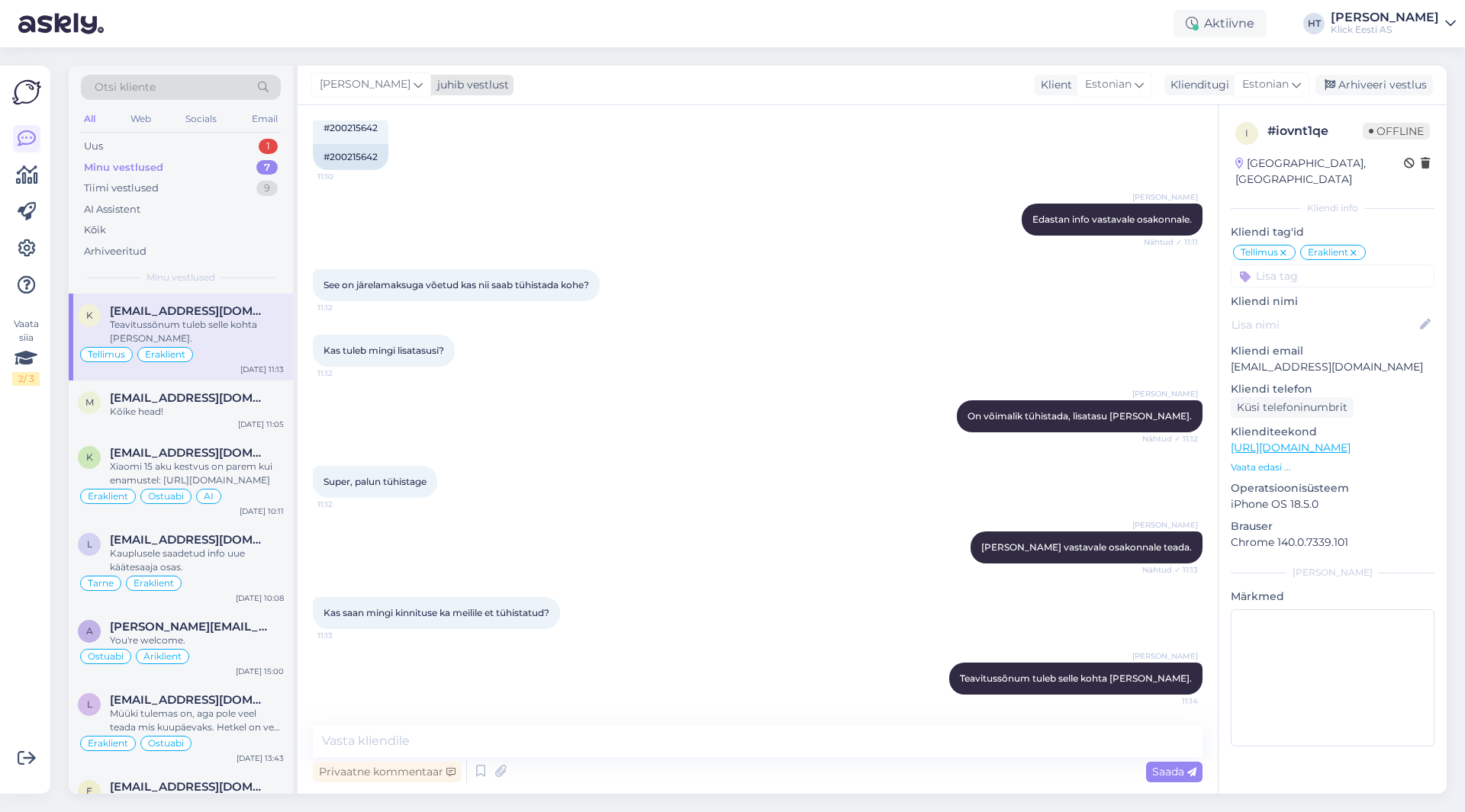
click at [345, 83] on span "[PERSON_NAME]" at bounding box center [365, 84] width 91 height 17
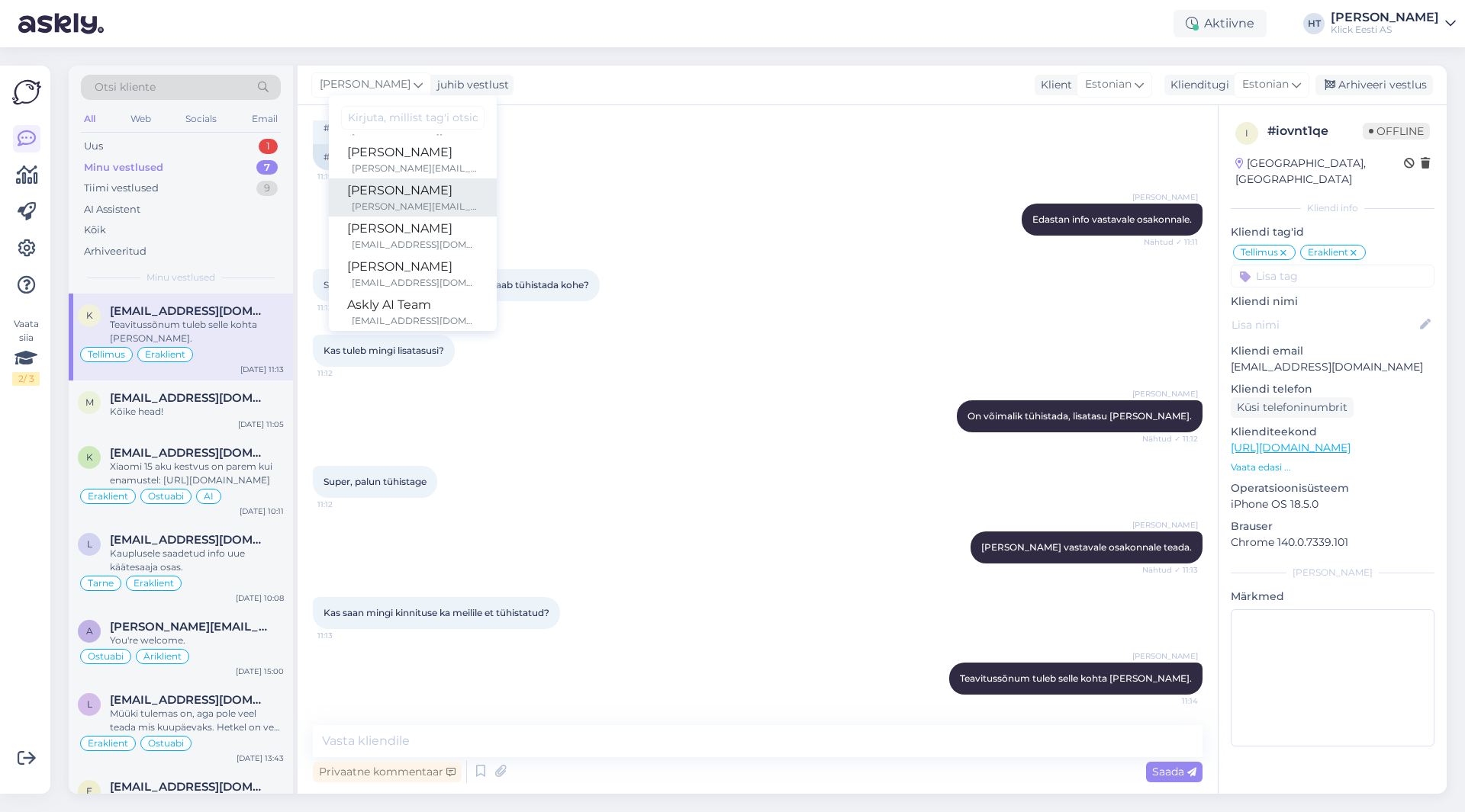
scroll to position [88, 0]
click at [415, 189] on div "[PERSON_NAME][EMAIL_ADDRESS][PERSON_NAME][DOMAIN_NAME]" at bounding box center [415, 194] width 126 height 14
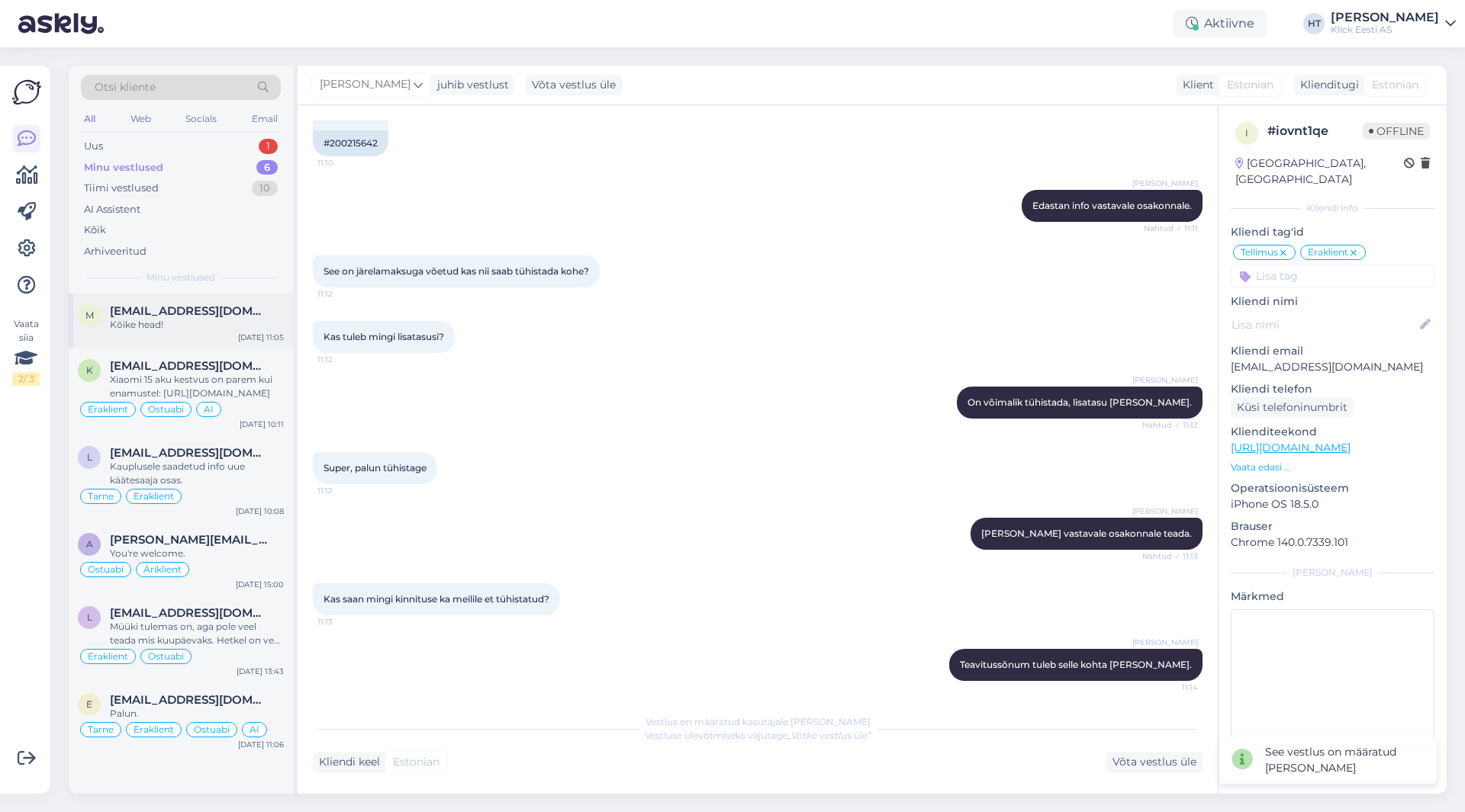
click at [217, 302] on div "m [EMAIL_ADDRESS][DOMAIN_NAME] Kõike head! [DATE] 11:05" at bounding box center [181, 321] width 224 height 55
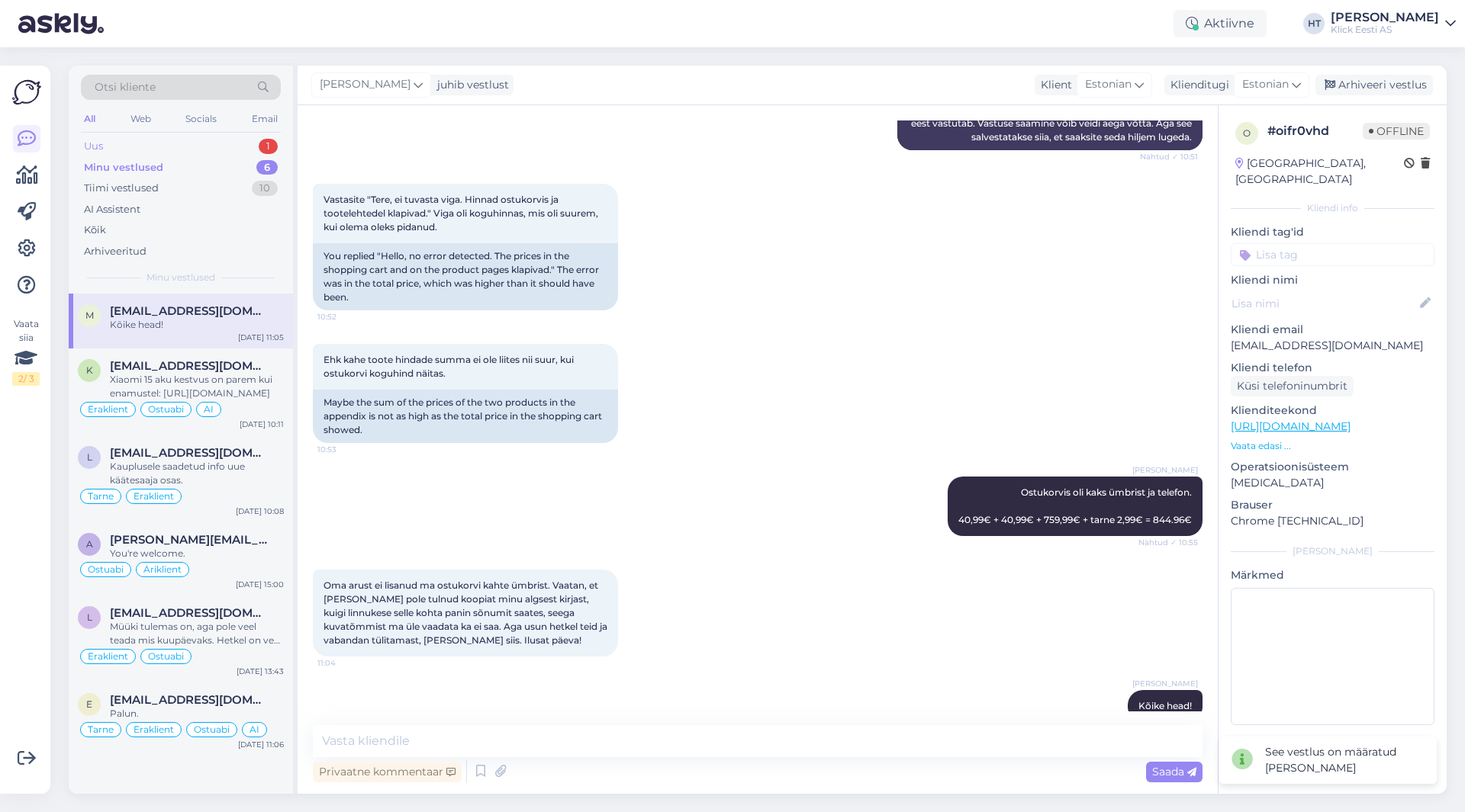
click at [243, 151] on div "Uus 1" at bounding box center [181, 147] width 200 height 21
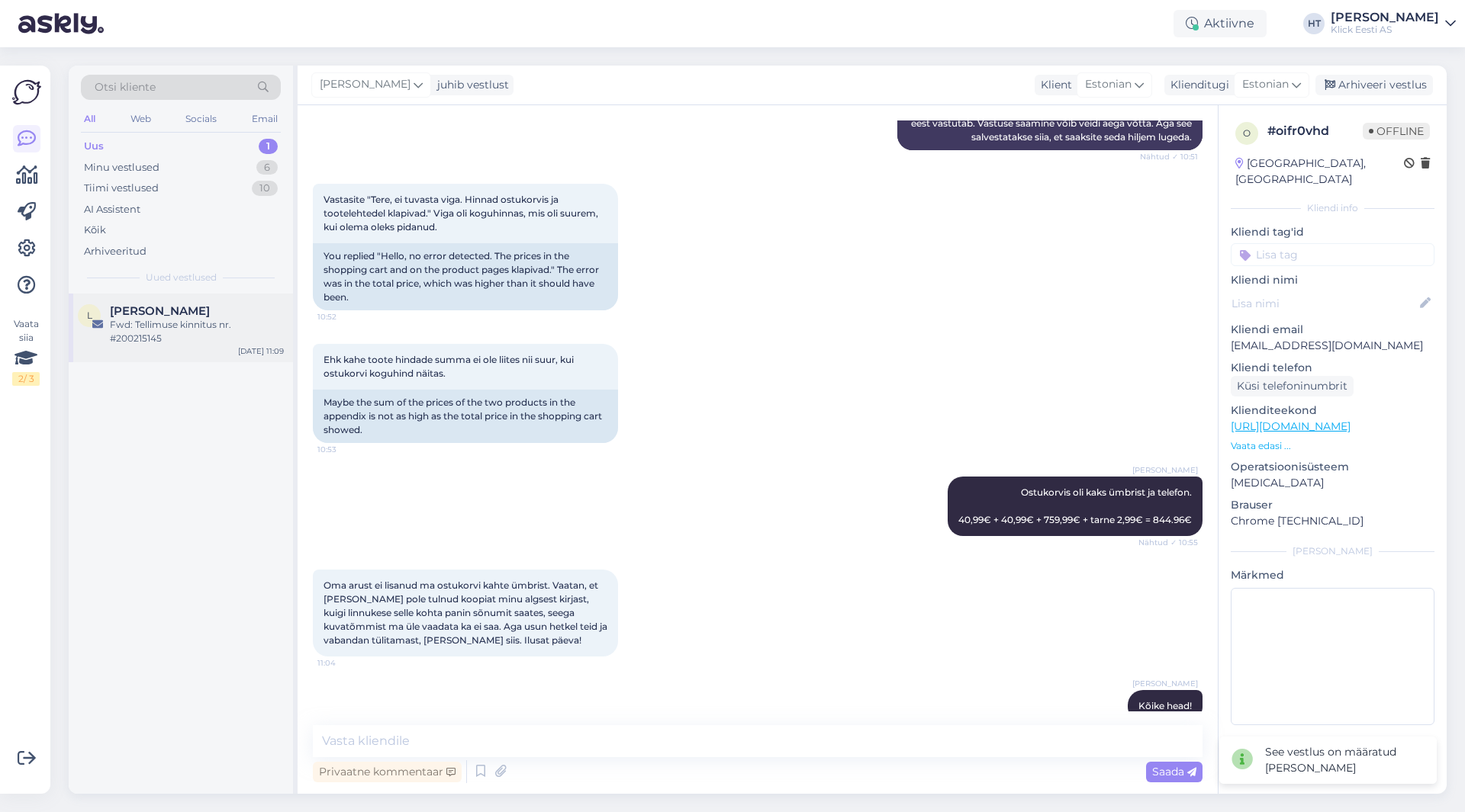
click at [242, 302] on div "L [PERSON_NAME] Fwd: Tellimuse kinnitus nr. #200215145 [DATE] 11:09" at bounding box center [181, 328] width 224 height 69
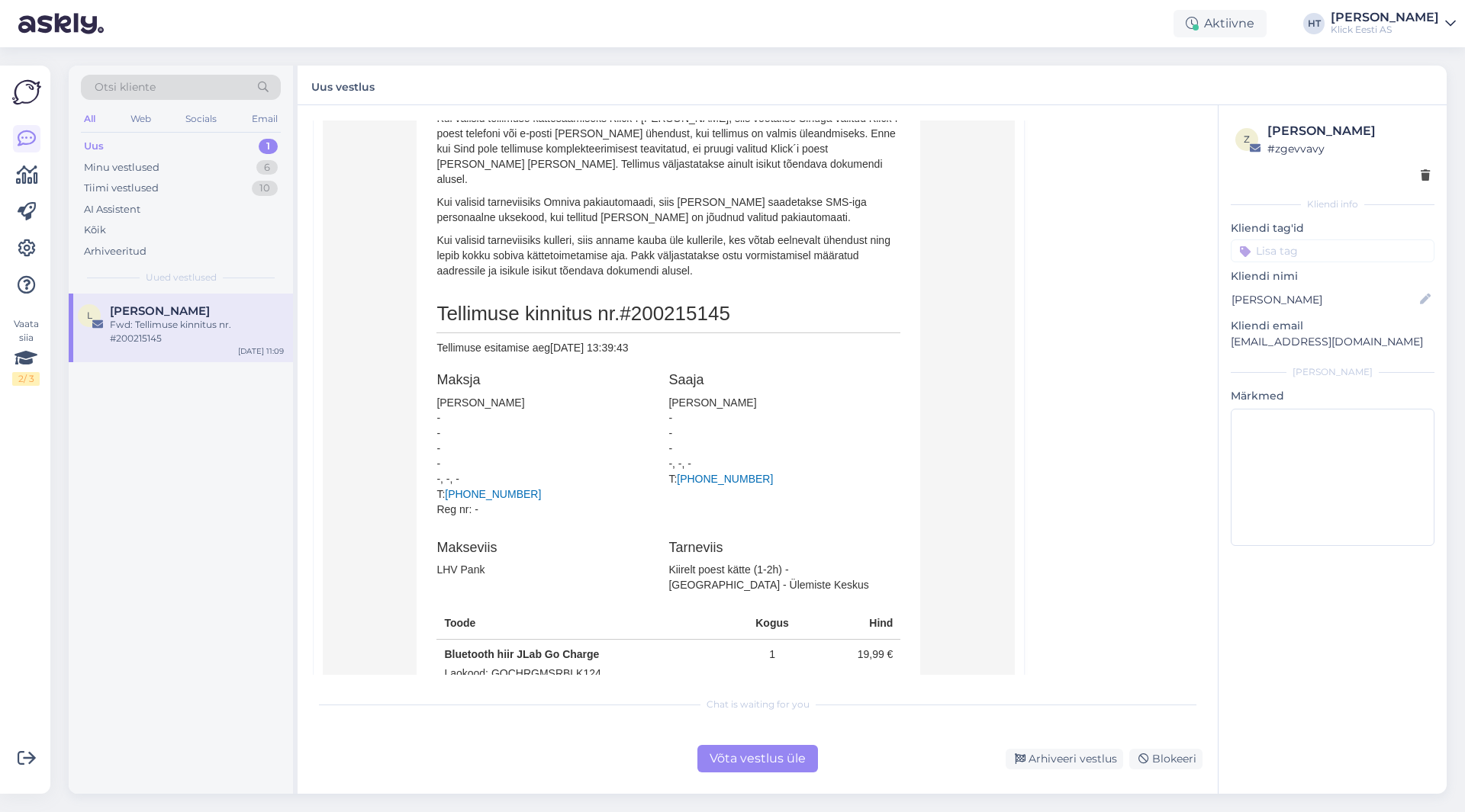
scroll to position [466, 0]
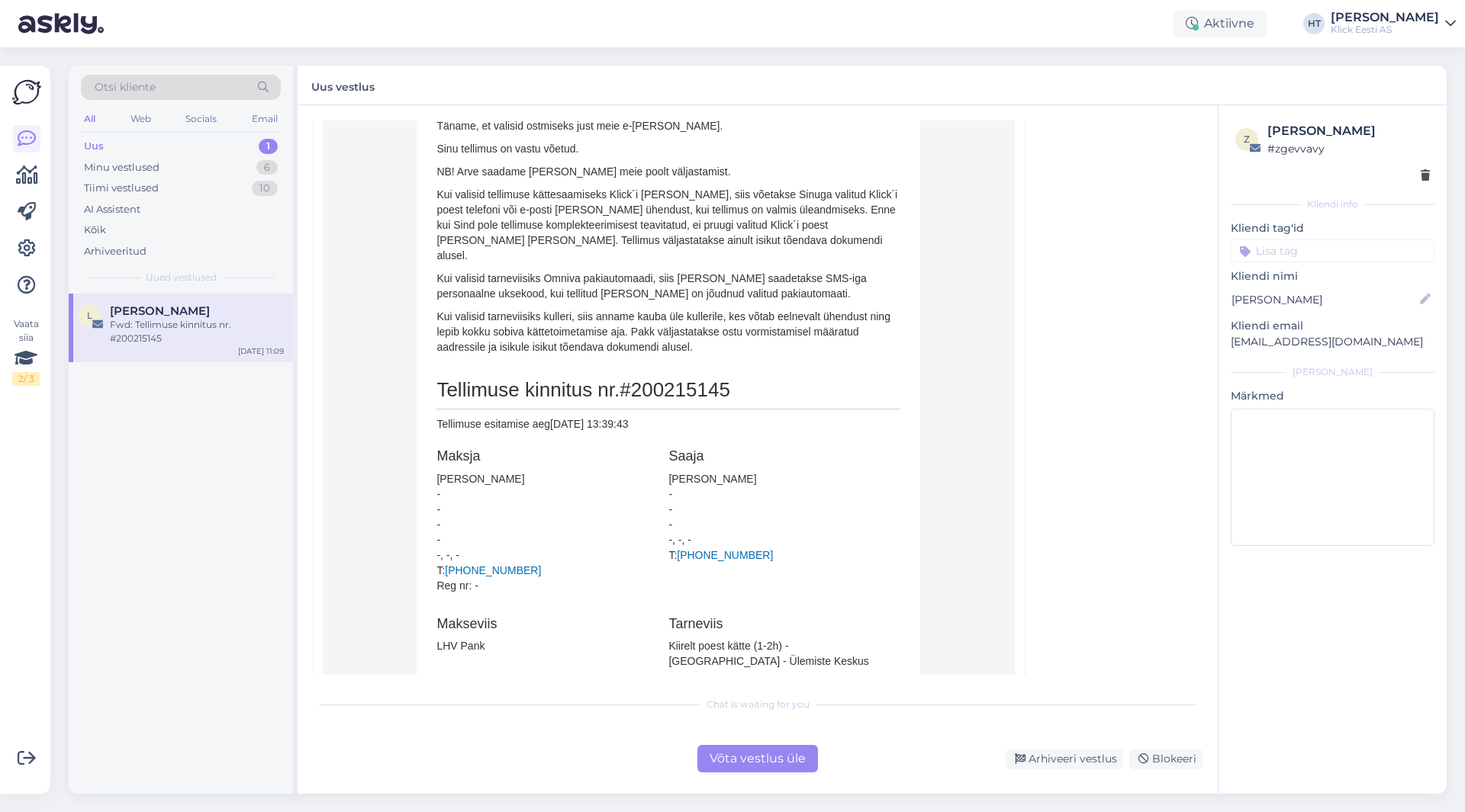
click at [684, 378] on span "#200215145" at bounding box center [675, 389] width 111 height 23
copy span "200215145"
click at [974, 367] on td "[PERSON_NAME], Täname, et valisid ostmiseks just meie e-[PERSON_NAME]. Sinu tel…" at bounding box center [668, 521] width 692 height 1061
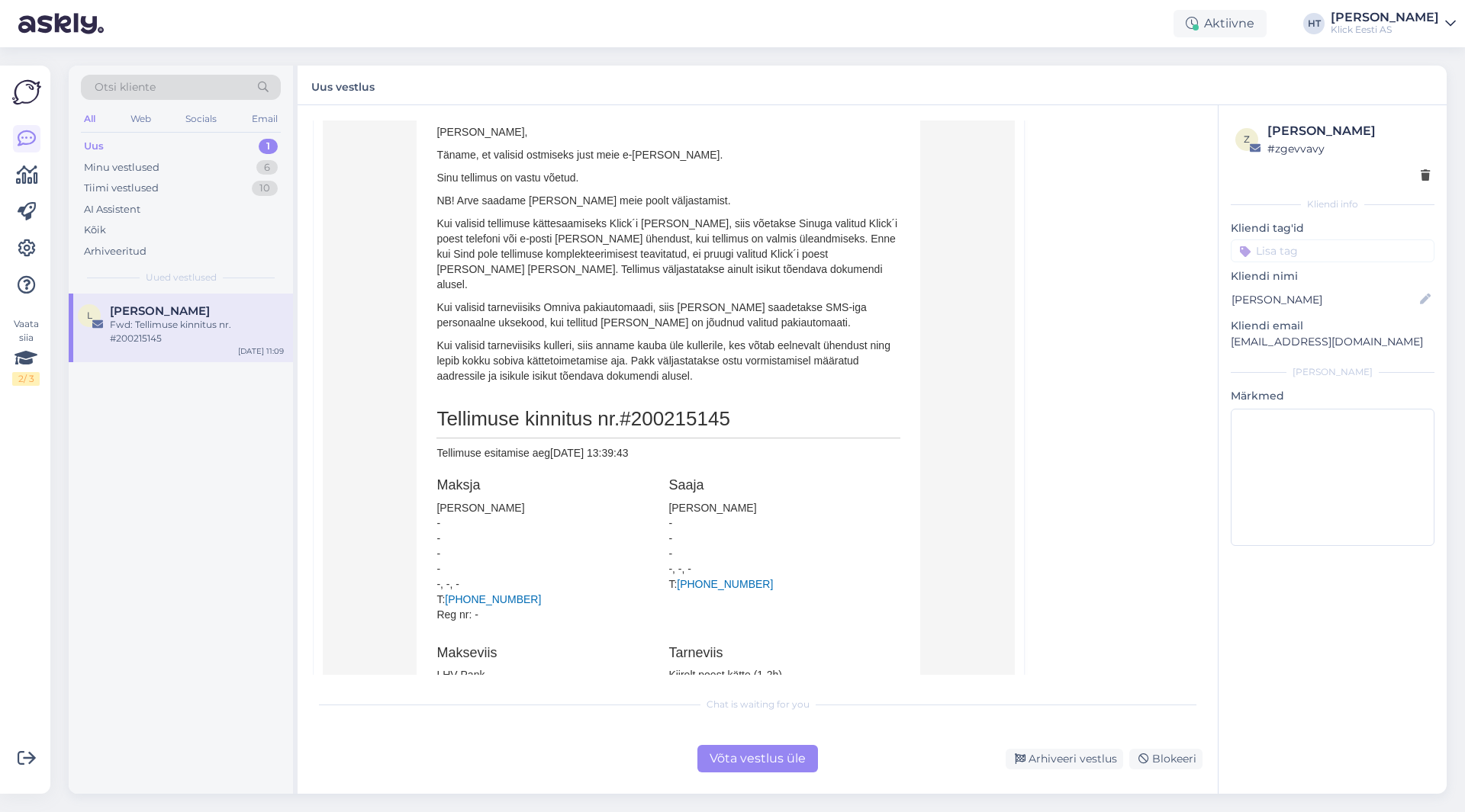
scroll to position [534, 0]
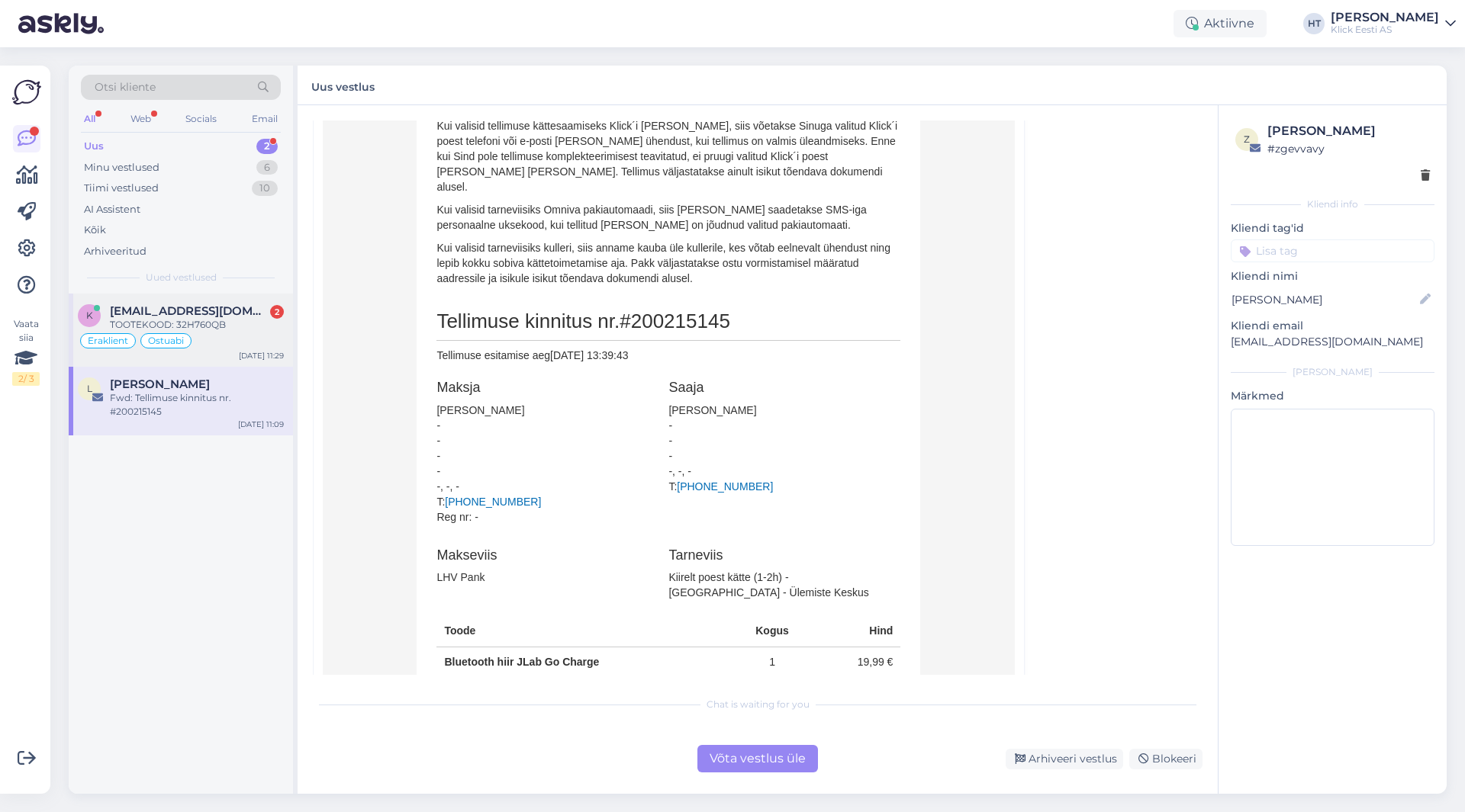
click at [233, 308] on span "[EMAIL_ADDRESS][DOMAIN_NAME]" at bounding box center [190, 311] width 159 height 14
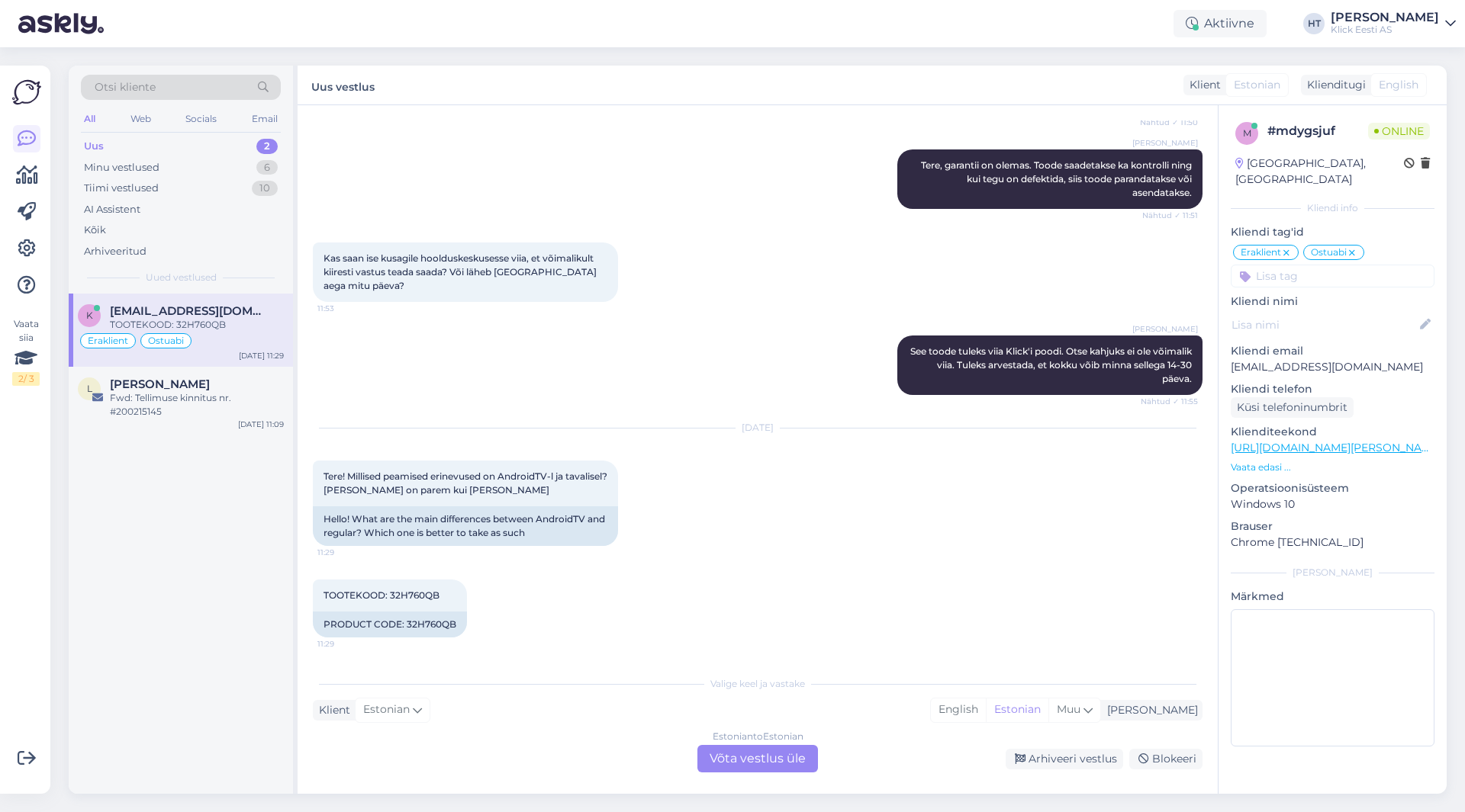
scroll to position [1370, 0]
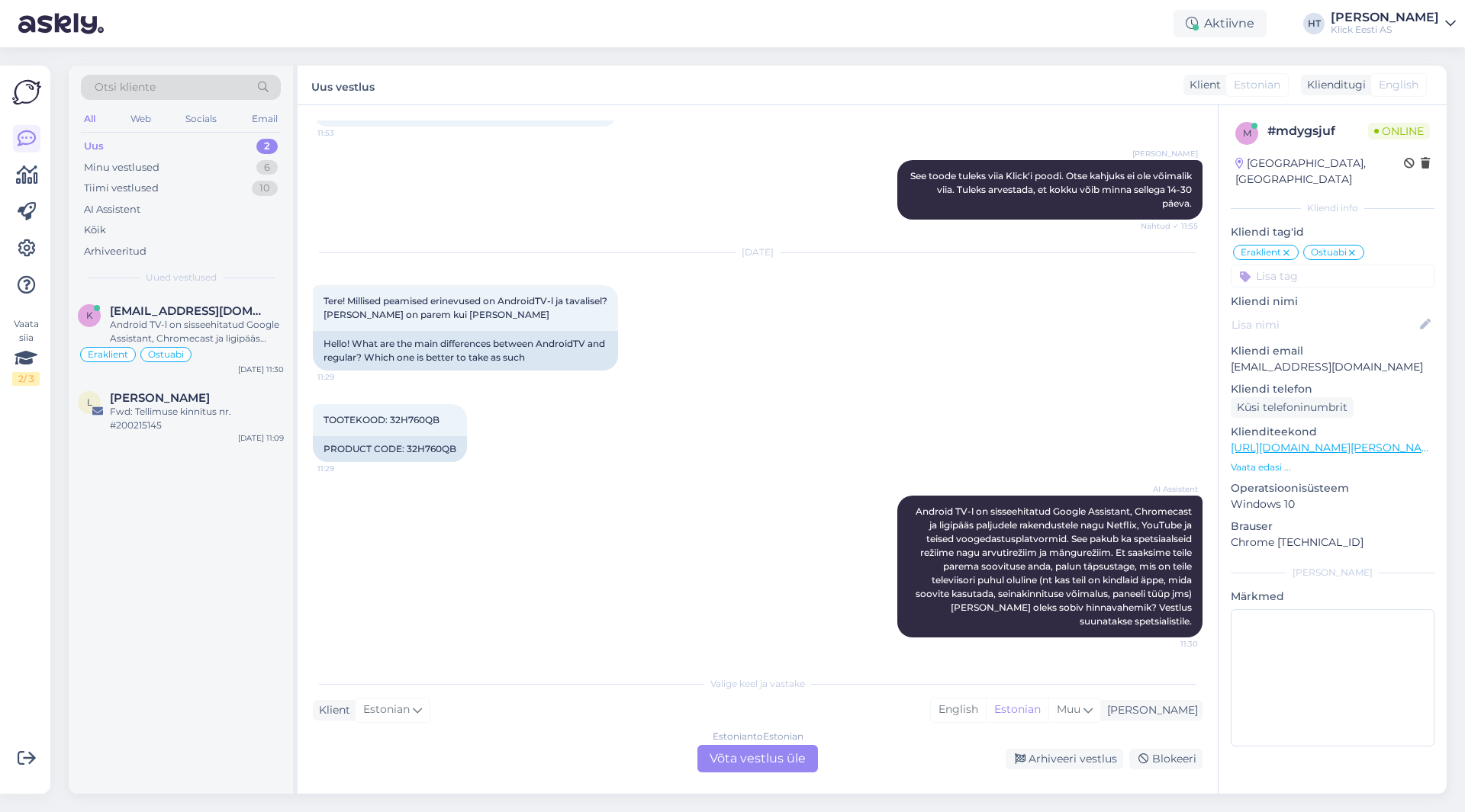
drag, startPoint x: 1231, startPoint y: 349, endPoint x: 1418, endPoint y: 348, distance: 187.0
click at [1418, 359] on p "[EMAIL_ADDRESS][DOMAIN_NAME]" at bounding box center [1333, 368] width 204 height 16
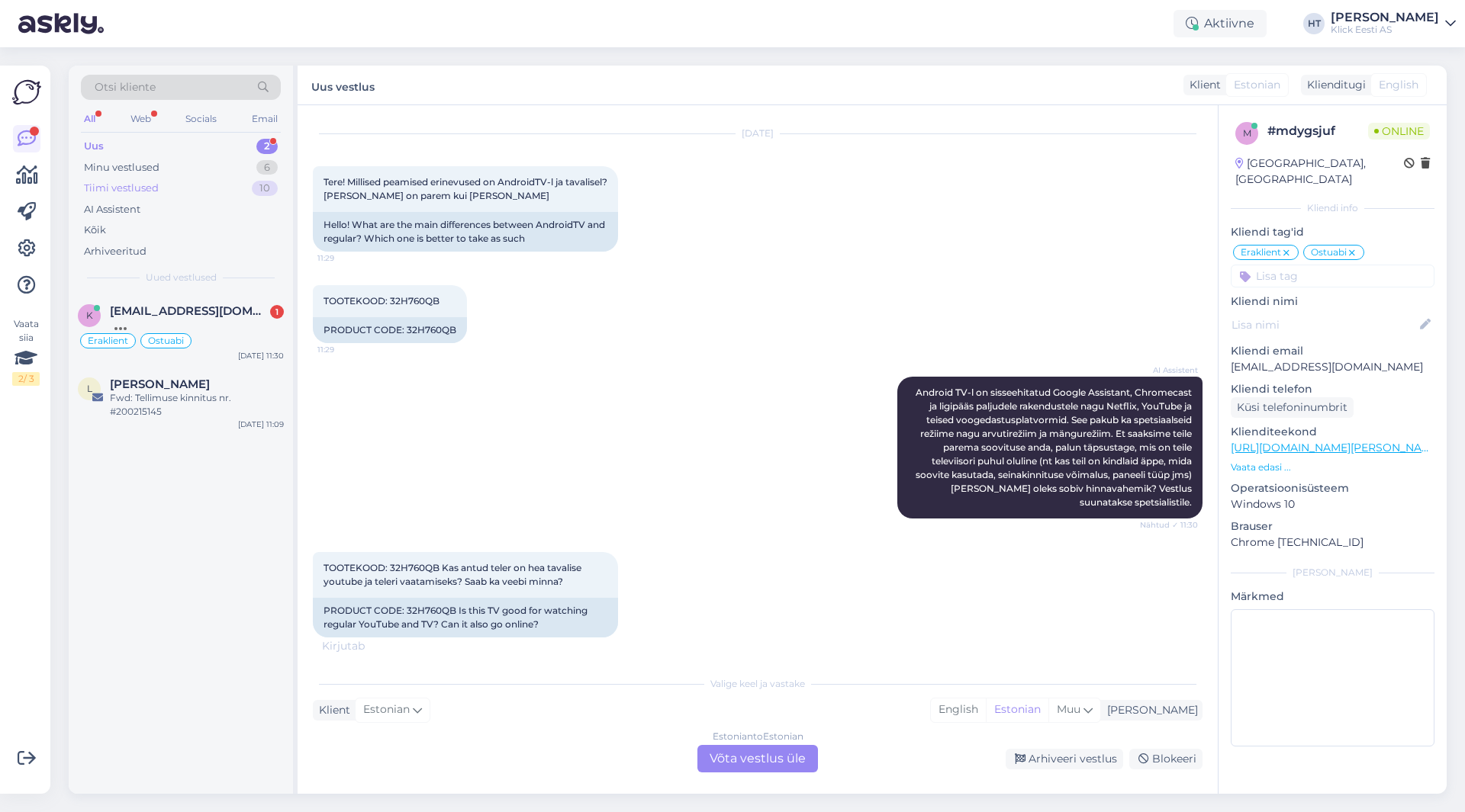
click at [200, 191] on div "Tiimi vestlused 10" at bounding box center [181, 188] width 200 height 21
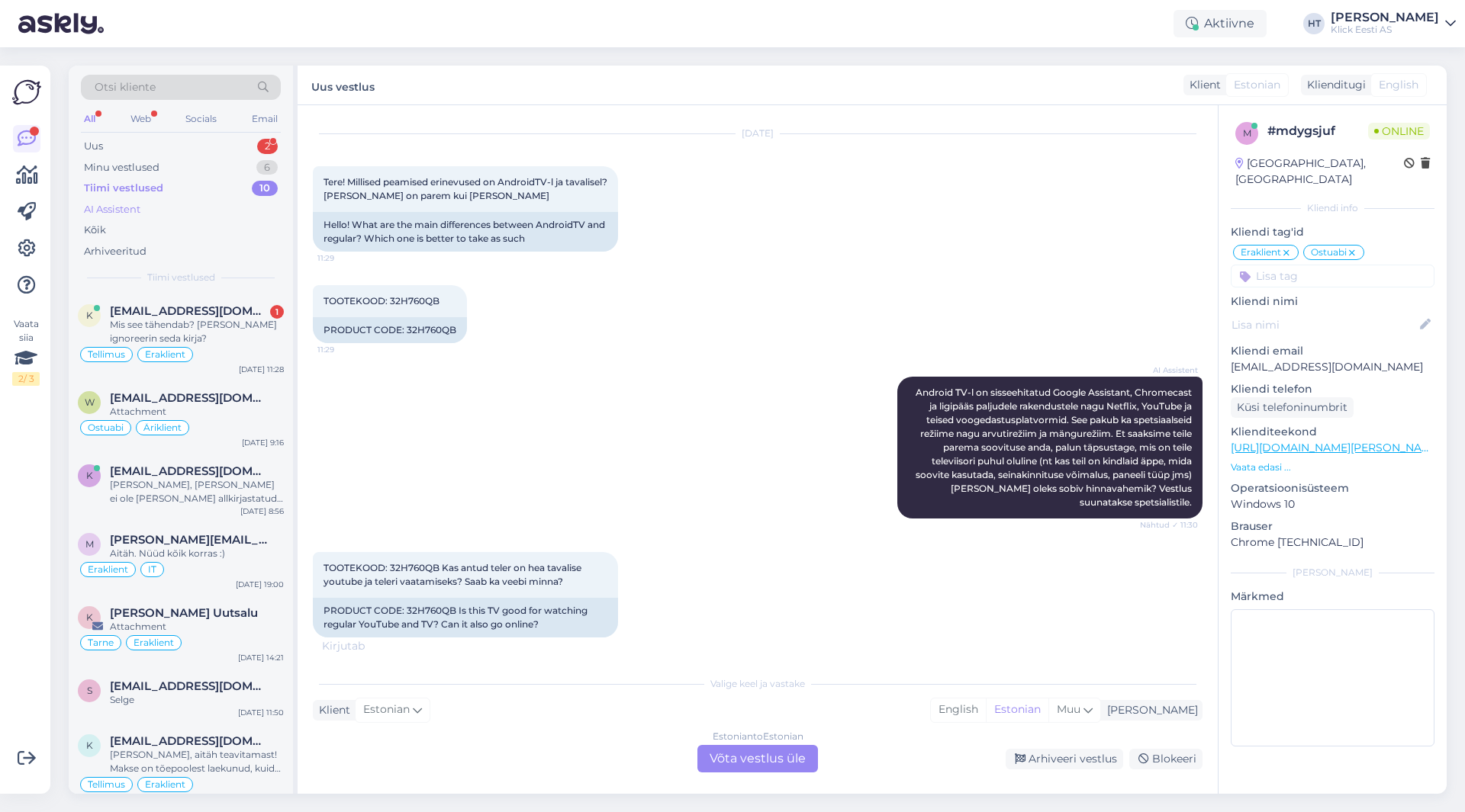
click at [200, 207] on div "AI Assistent" at bounding box center [181, 210] width 200 height 21
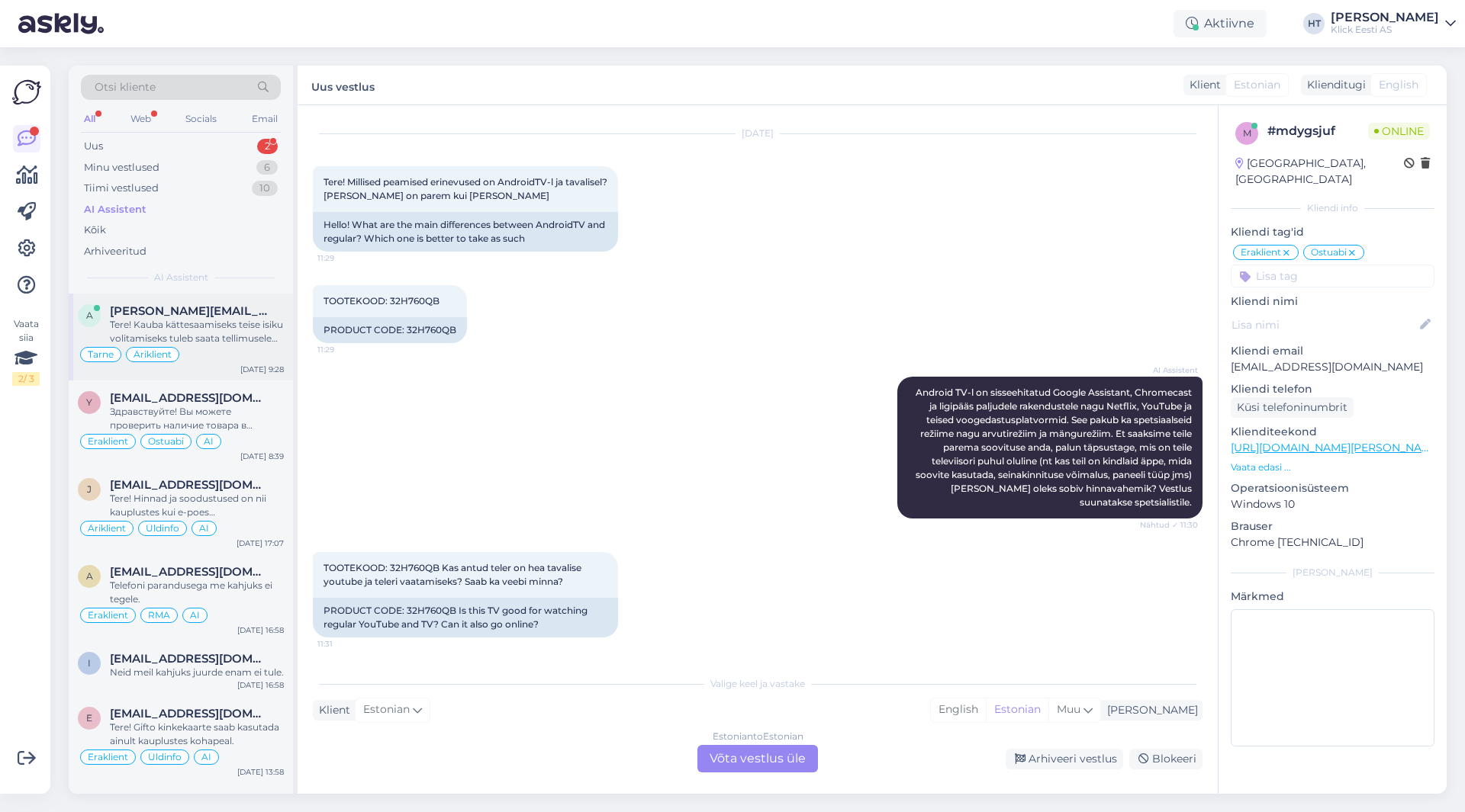
scroll to position [1580, 0]
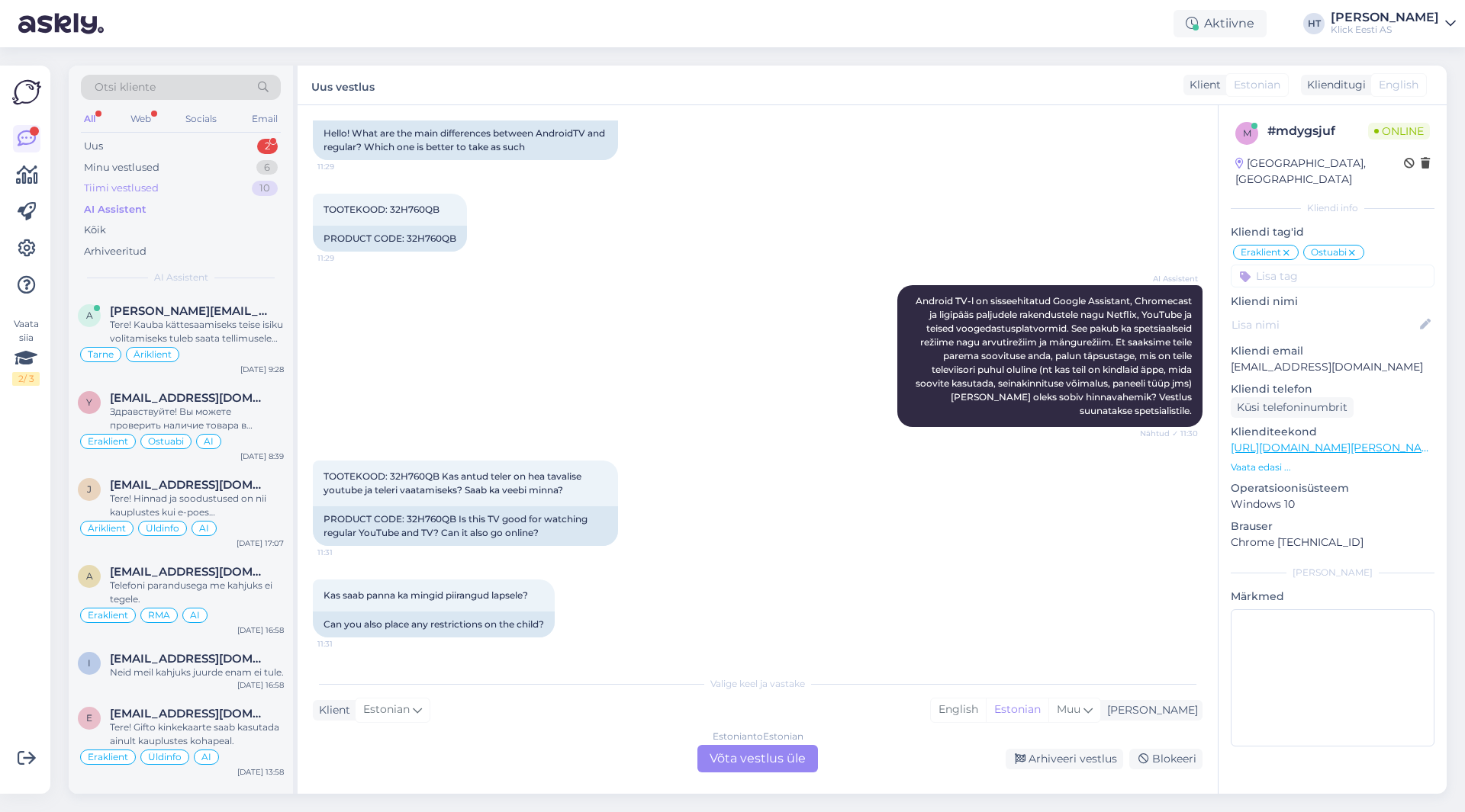
click at [198, 187] on div "Tiimi vestlused 10" at bounding box center [181, 188] width 200 height 21
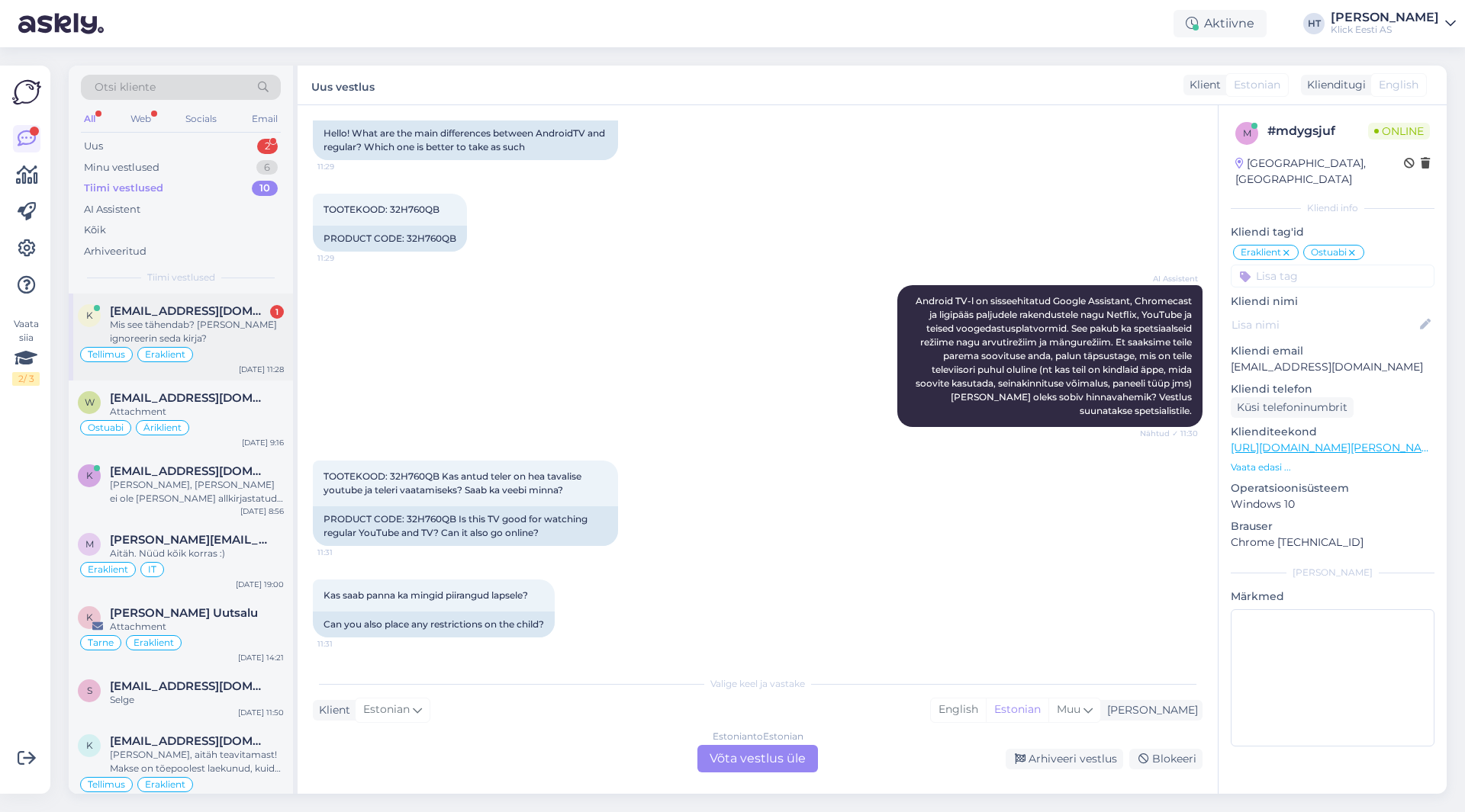
click at [247, 343] on div "Mis see tähendab? [PERSON_NAME] ignoreerin seda kirja?" at bounding box center [197, 332] width 174 height 28
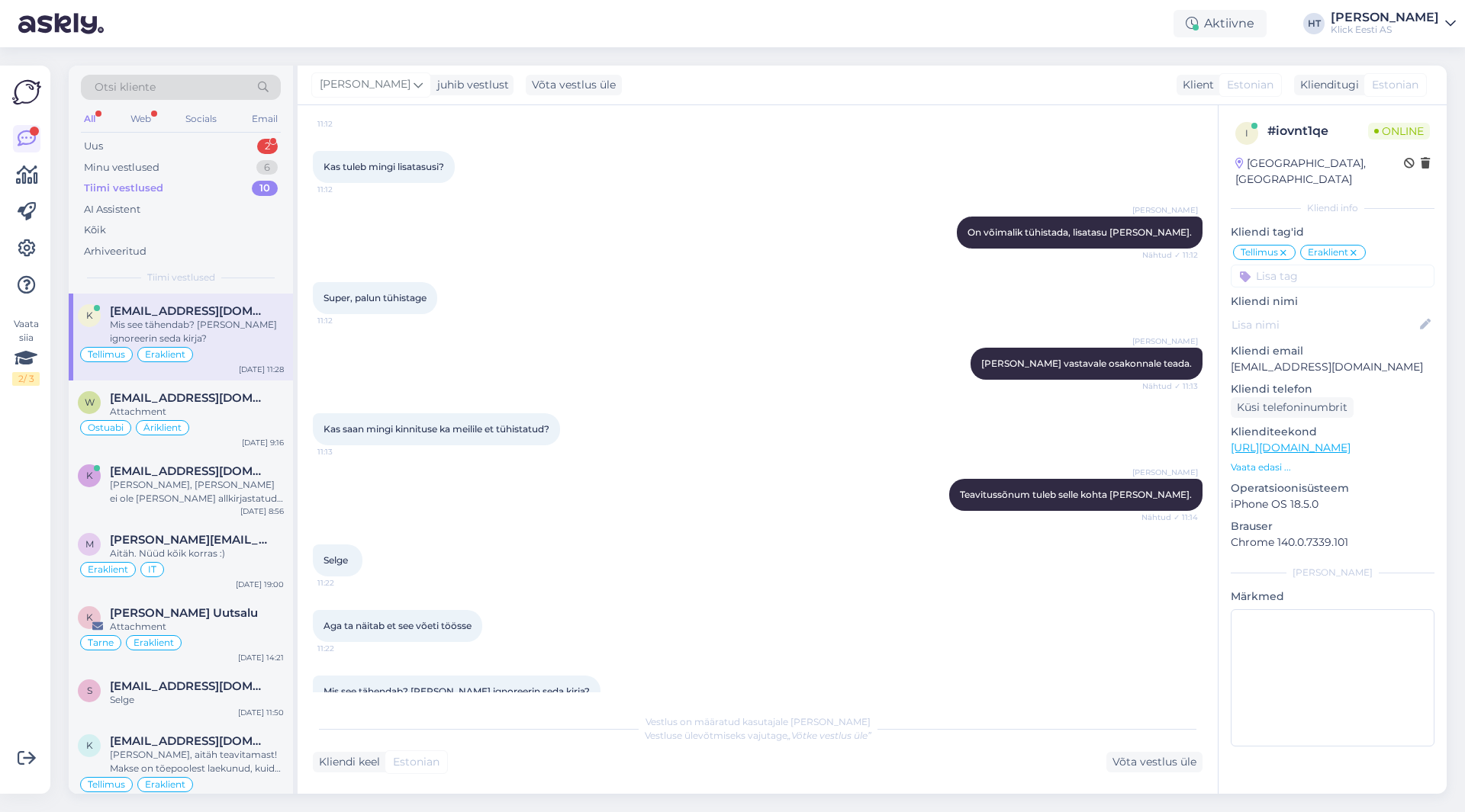
scroll to position [531, 0]
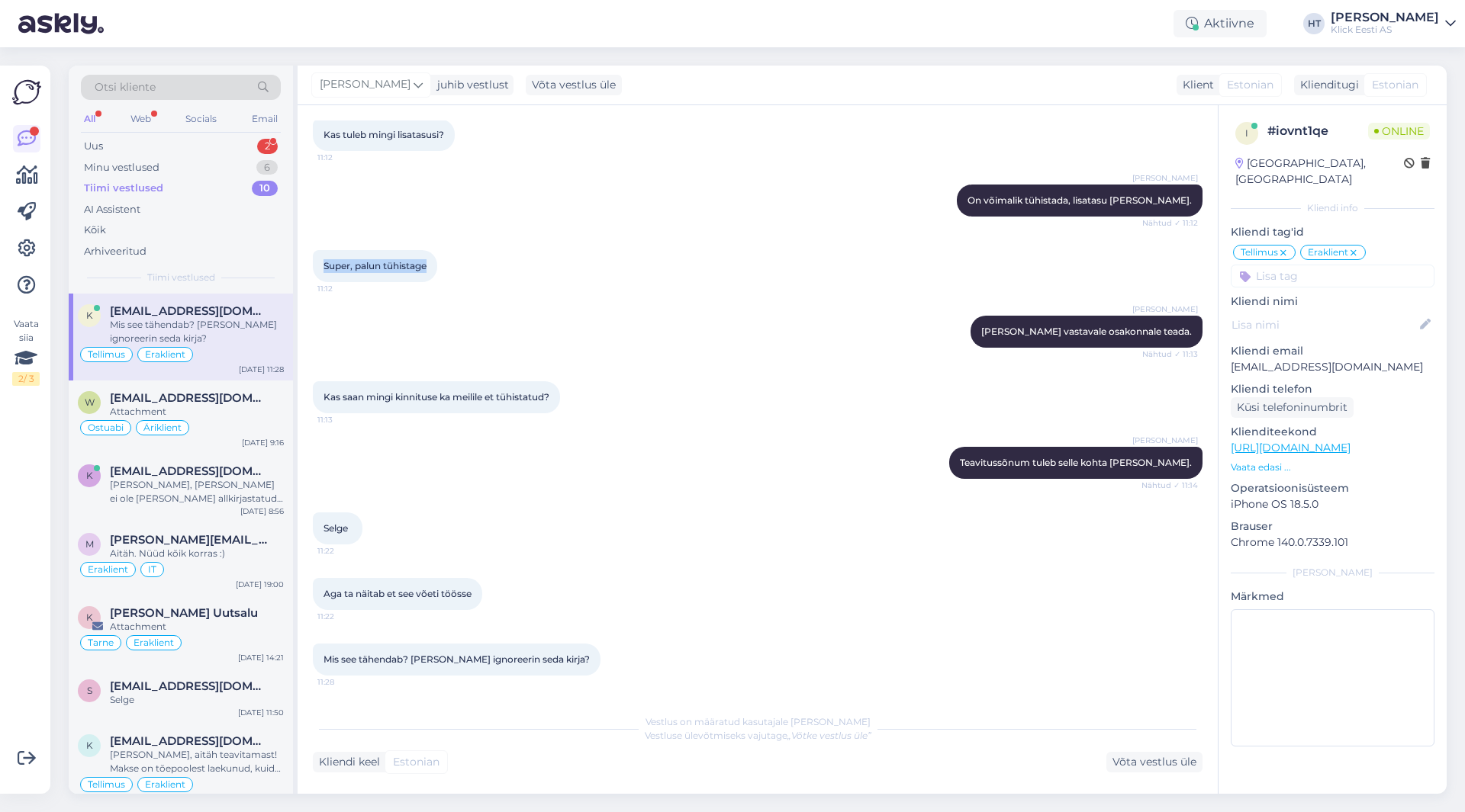
drag, startPoint x: 322, startPoint y: 265, endPoint x: 430, endPoint y: 268, distance: 108.0
click at [430, 268] on div "Super, palun tühistage 11:12" at bounding box center [375, 266] width 125 height 32
drag, startPoint x: 430, startPoint y: 268, endPoint x: 330, endPoint y: 263, distance: 100.1
click at [330, 263] on div "Super, palun tühistage 11:12" at bounding box center [375, 266] width 125 height 32
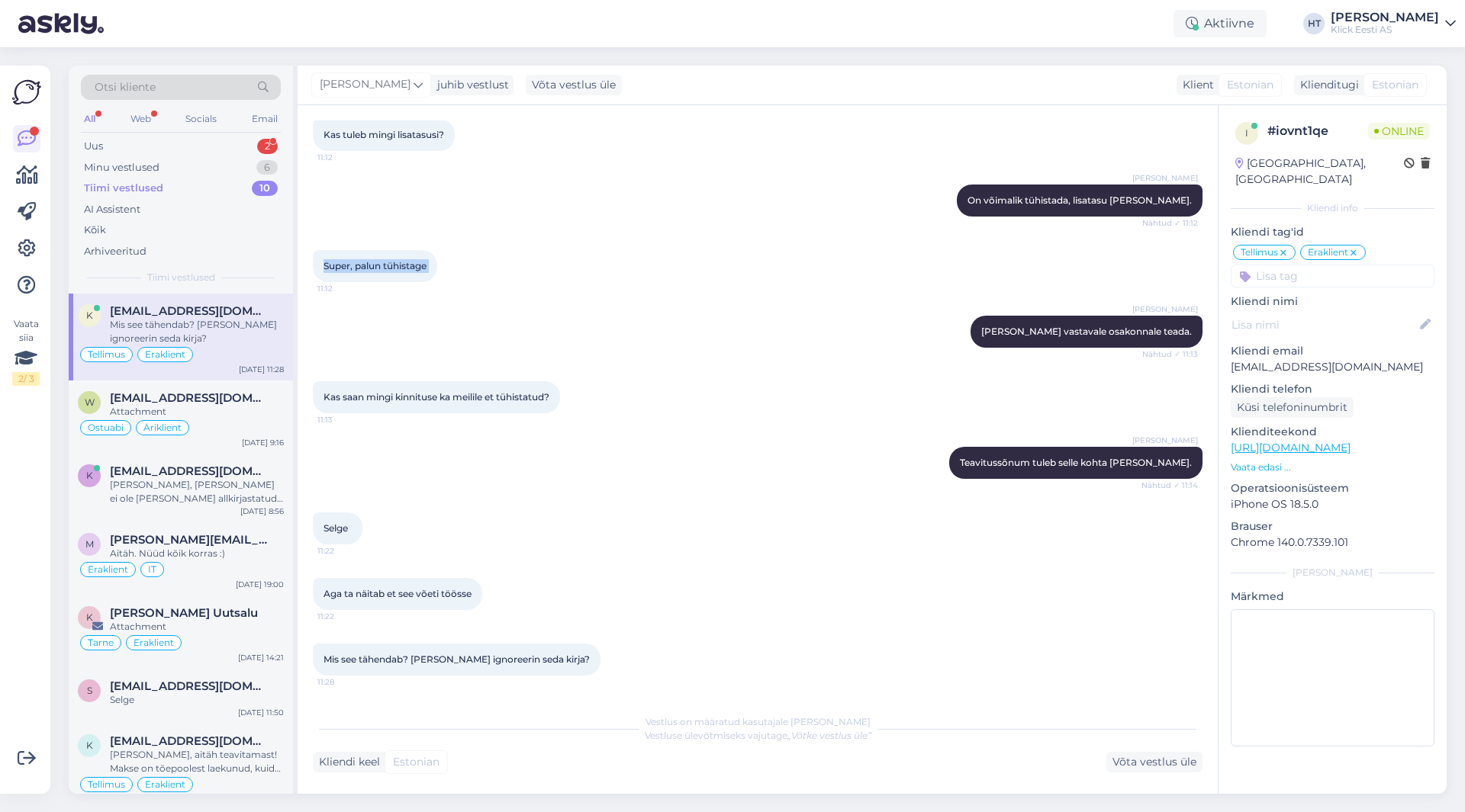
click at [328, 263] on span "Super, palun tühistage" at bounding box center [374, 266] width 103 height 11
click at [325, 264] on span "Super, palun tühistage" at bounding box center [374, 266] width 103 height 11
click at [247, 323] on div "Mis see tähendab? [PERSON_NAME] ignoreerin seda kirja?" at bounding box center [197, 332] width 174 height 28
click at [255, 356] on div "Tellimus Eraklient" at bounding box center [181, 355] width 206 height 19
click at [526, 94] on div "Võta vestlus üle" at bounding box center [573, 84] width 96 height 20
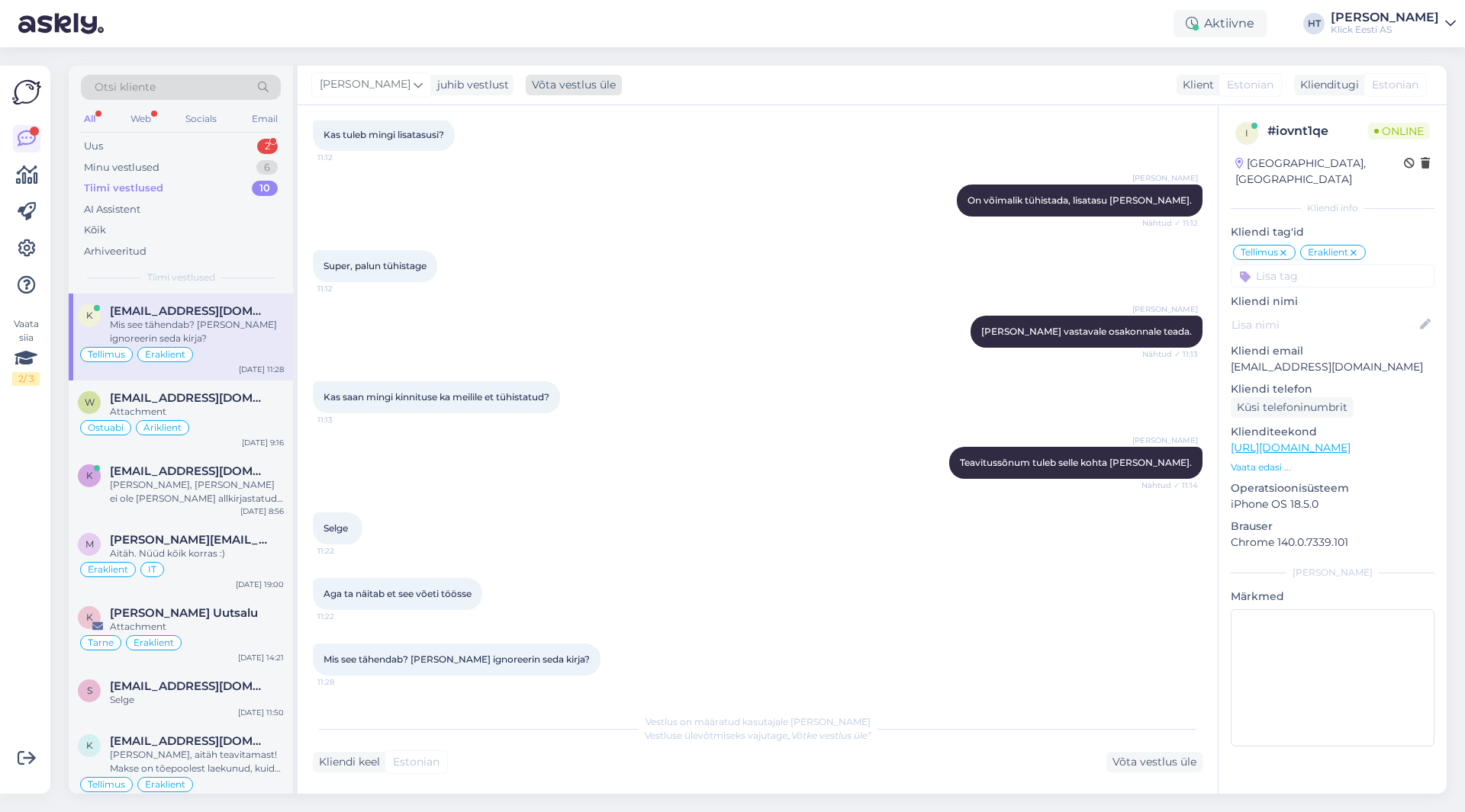
scroll to position [512, 0]
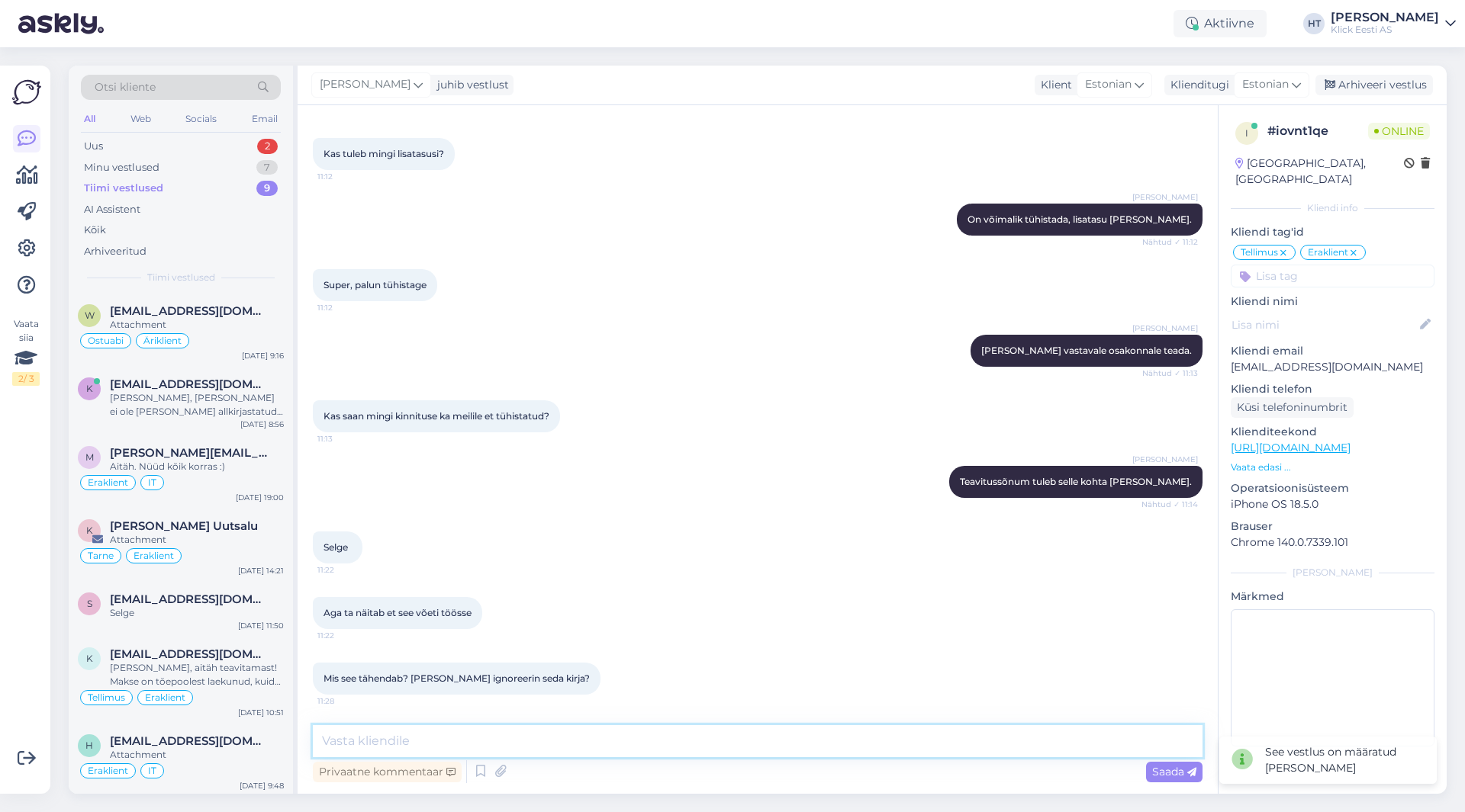
click at [532, 730] on textarea at bounding box center [757, 742] width 889 height 32
type textarea "Võib ignoreerida."
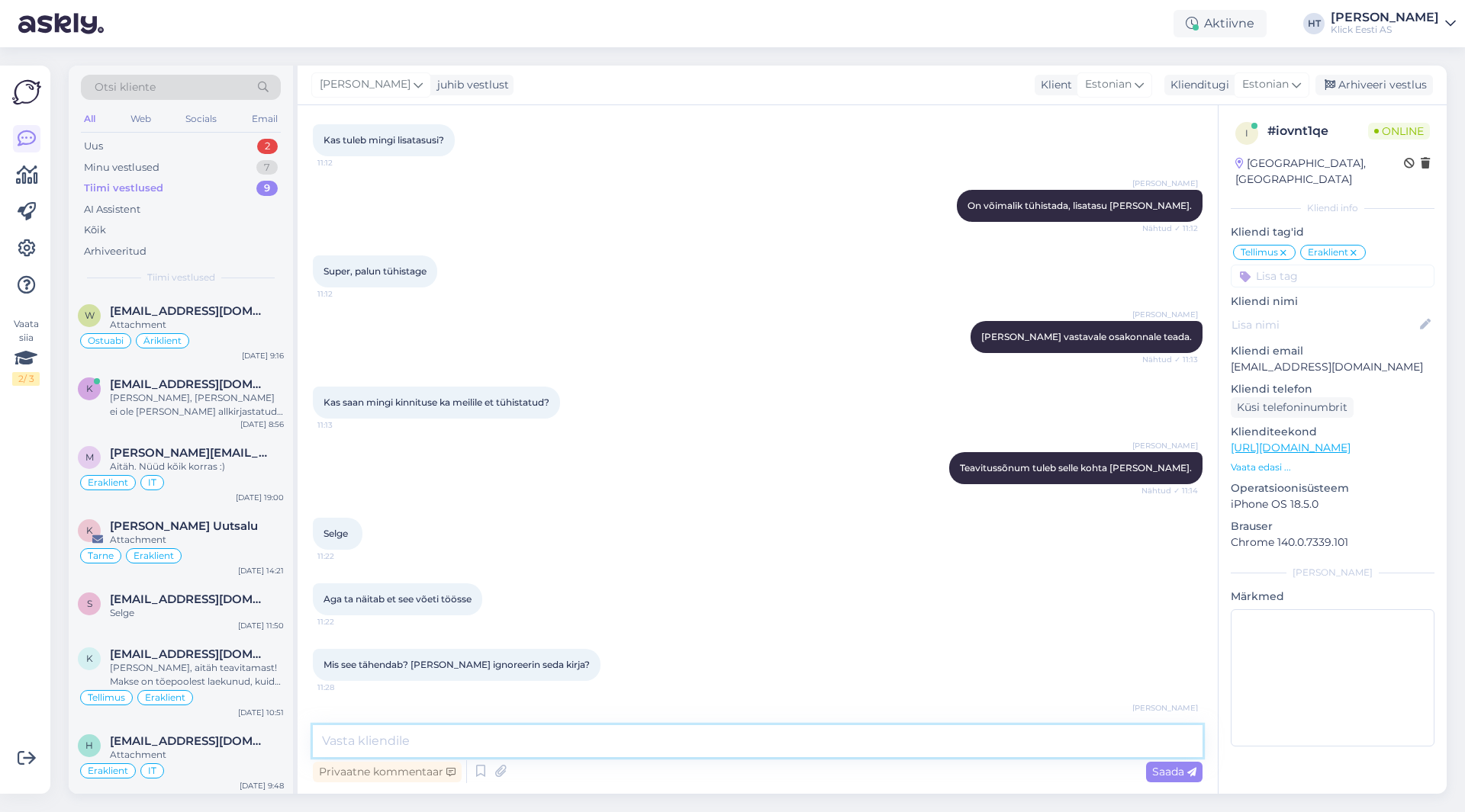
scroll to position [577, 0]
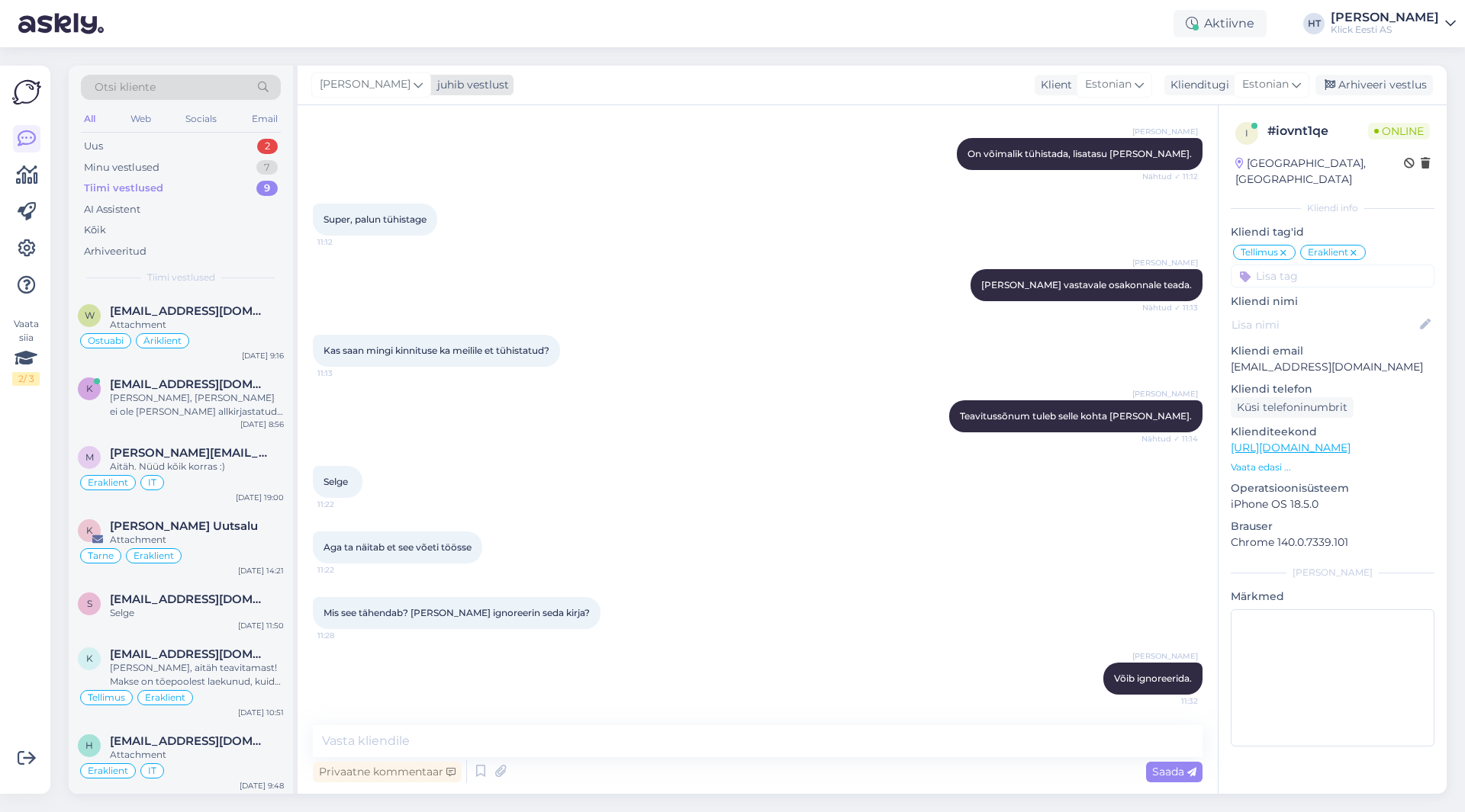
click at [393, 91] on div "[PERSON_NAME]" at bounding box center [371, 84] width 120 height 24
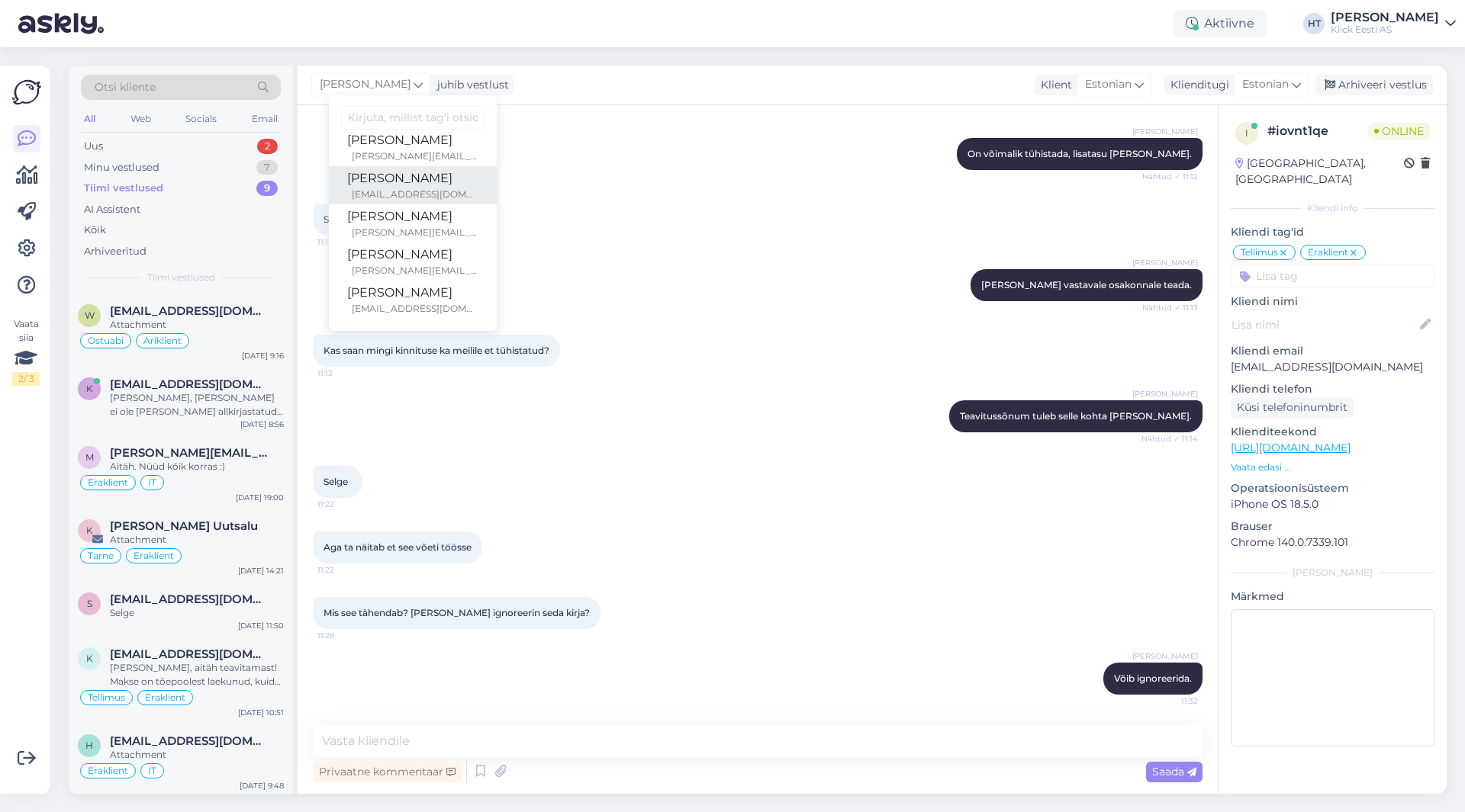
scroll to position [88, 0]
click at [394, 190] on div "[PERSON_NAME][EMAIL_ADDRESS][PERSON_NAME][DOMAIN_NAME]" at bounding box center [415, 194] width 126 height 14
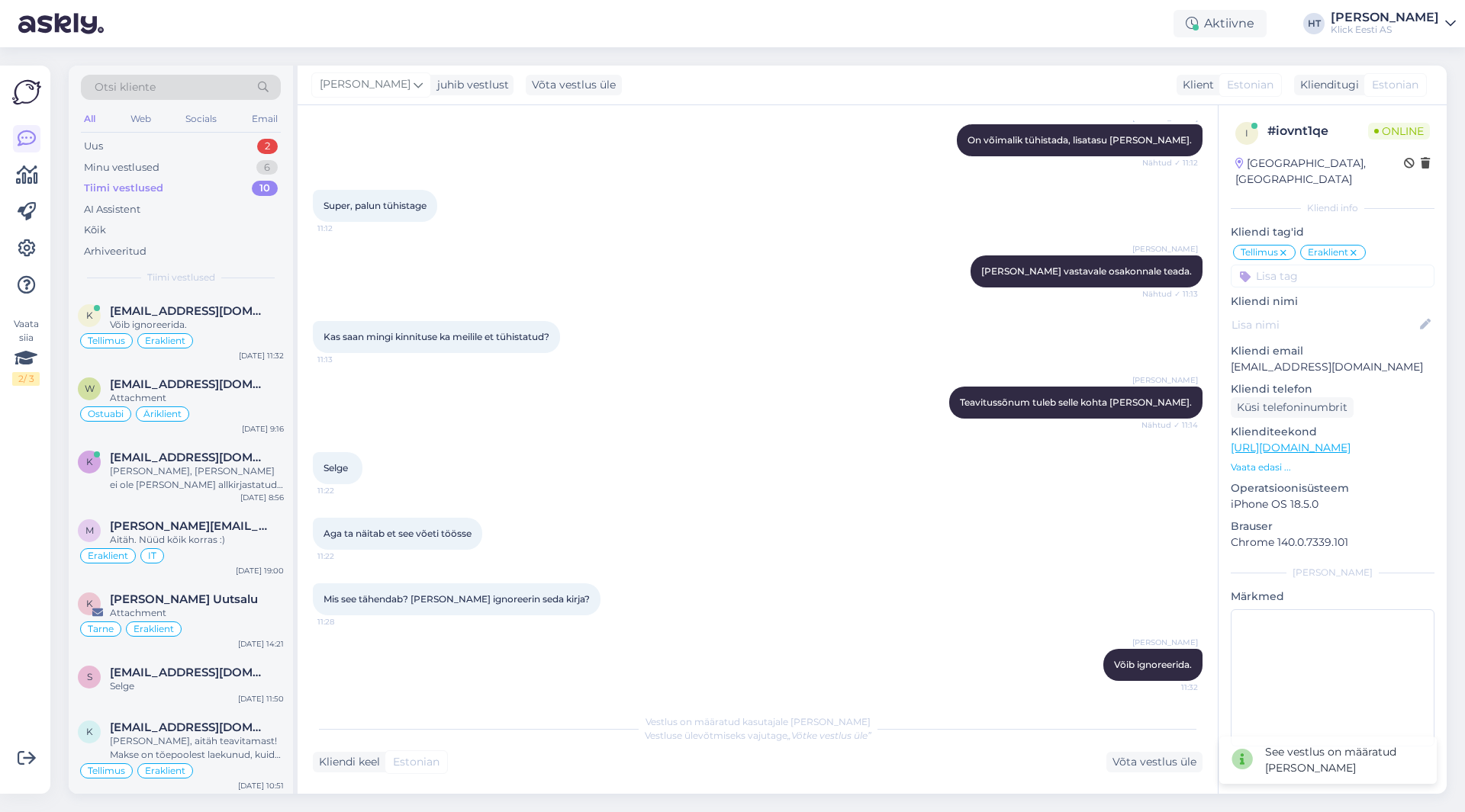
click at [517, 239] on div "Super, palun tühistage 11:12" at bounding box center [757, 206] width 889 height 66
click at [231, 309] on span "[EMAIL_ADDRESS][DOMAIN_NAME]" at bounding box center [190, 311] width 159 height 14
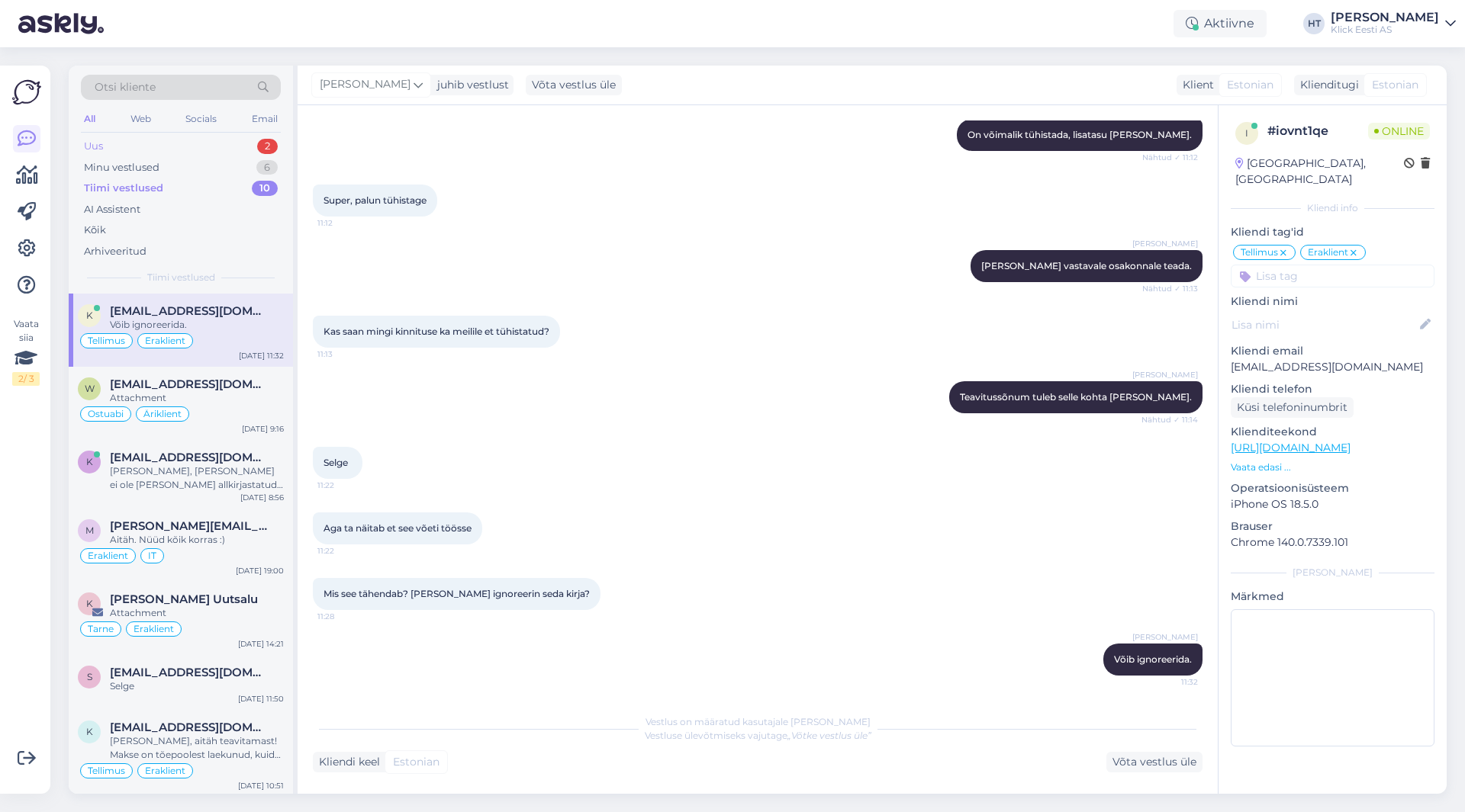
click at [234, 152] on div "Uus 2" at bounding box center [181, 147] width 200 height 21
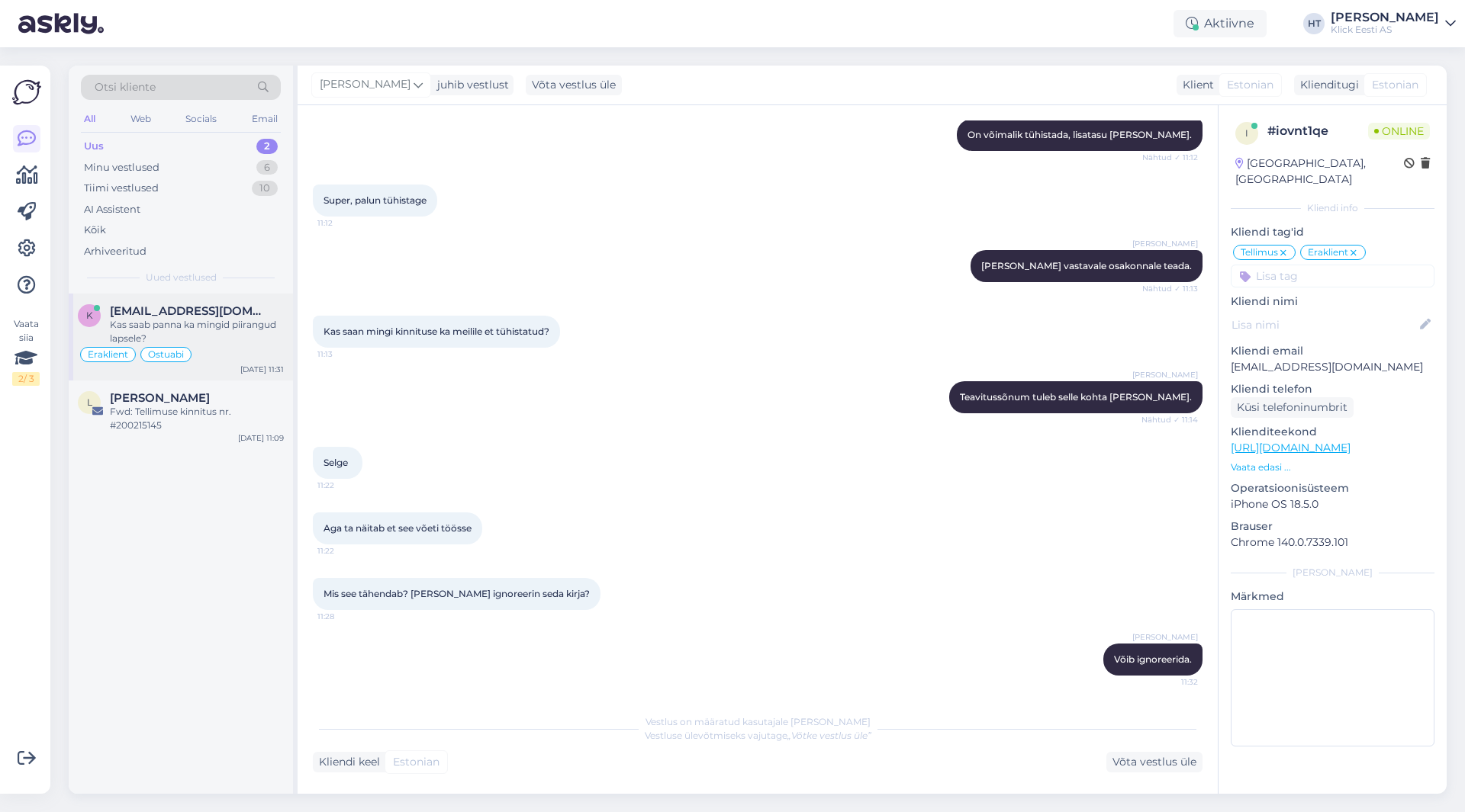
click at [237, 321] on div "Kas saab panna ka mingid piirangud lapsele?" at bounding box center [197, 332] width 174 height 28
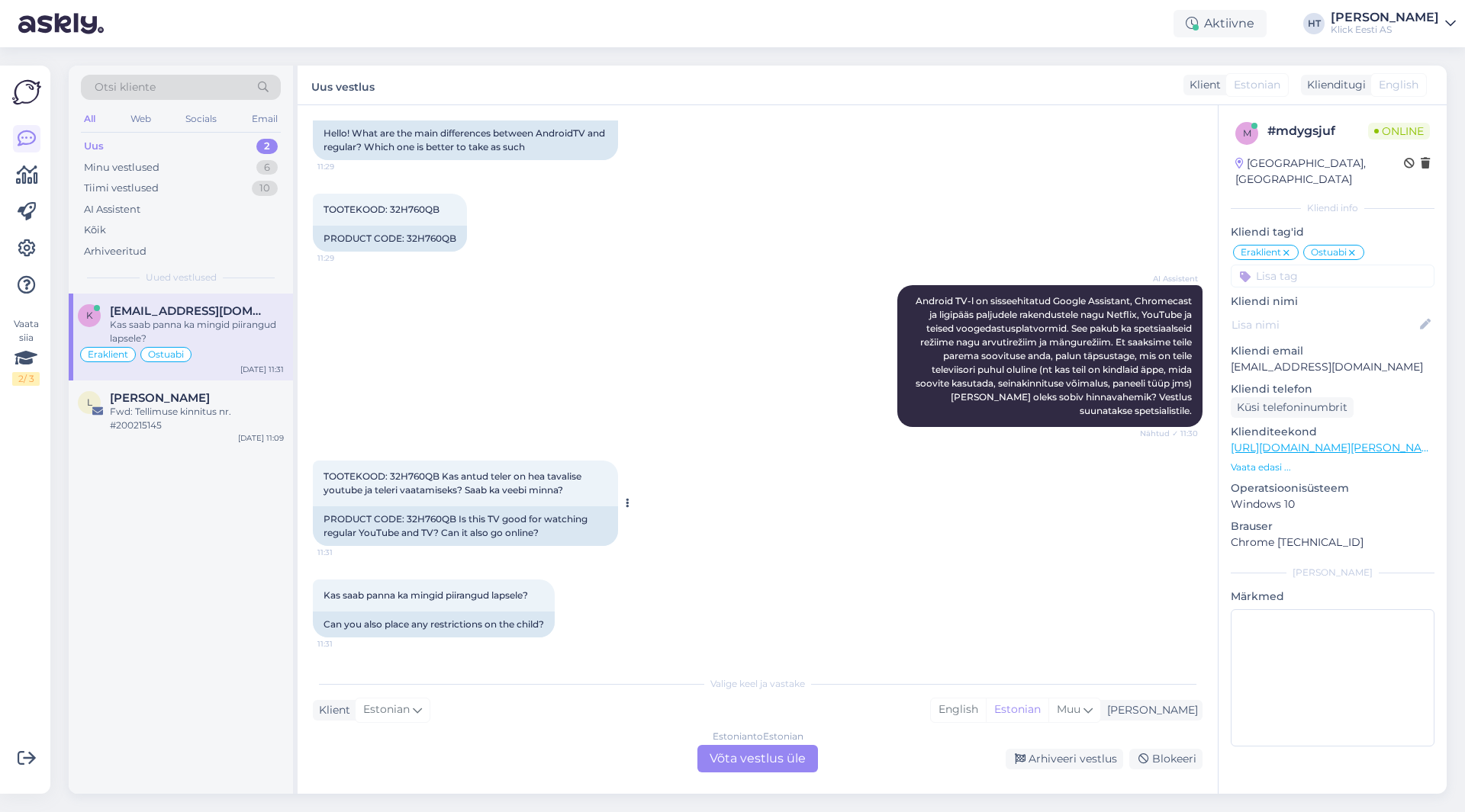
click at [392, 473] on span "TOOTEKOOD: 32H760QB Kas antud teler on hea tavalise youtube ja teleri vaatamise…" at bounding box center [453, 483] width 260 height 25
copy span "32H760QB"
click at [533, 355] on div "AI Assistent Android TV-l on sisseehitatud Google Assistant, Chromecast ja ligi…" at bounding box center [757, 356] width 889 height 176
click at [516, 389] on div "AI Assistent Android TV-l on sisseehitatud Google Assistant, Chromecast ja ligi…" at bounding box center [757, 356] width 889 height 176
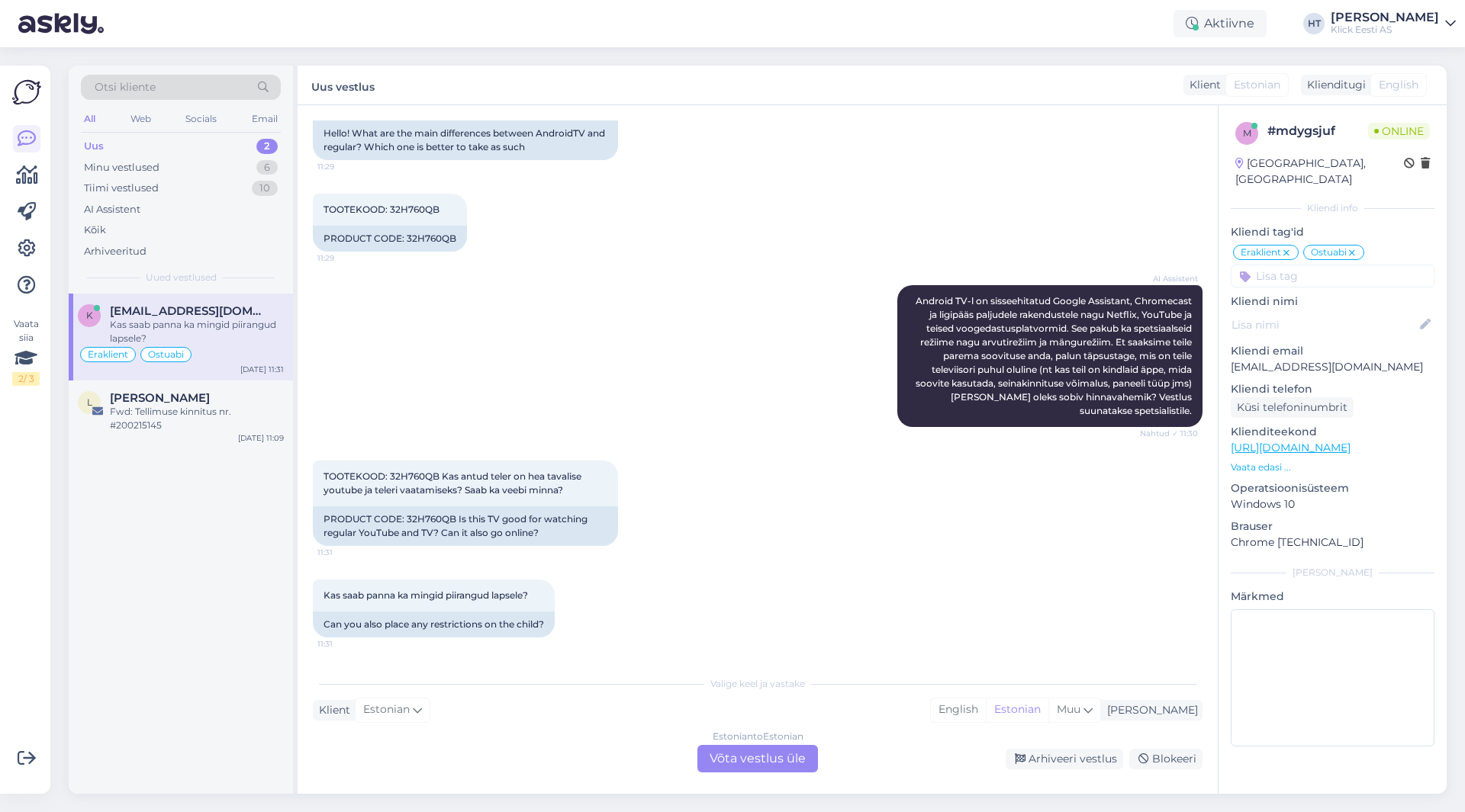
drag, startPoint x: 524, startPoint y: 380, endPoint x: 504, endPoint y: 346, distance: 39.4
click at [504, 346] on div "AI Assistent Android TV-l on sisseehitatud Google Assistant, Chromecast ja ligi…" at bounding box center [757, 356] width 889 height 176
click at [720, 752] on div "Estonian to Estonian Võta vestlus üle" at bounding box center [757, 759] width 121 height 28
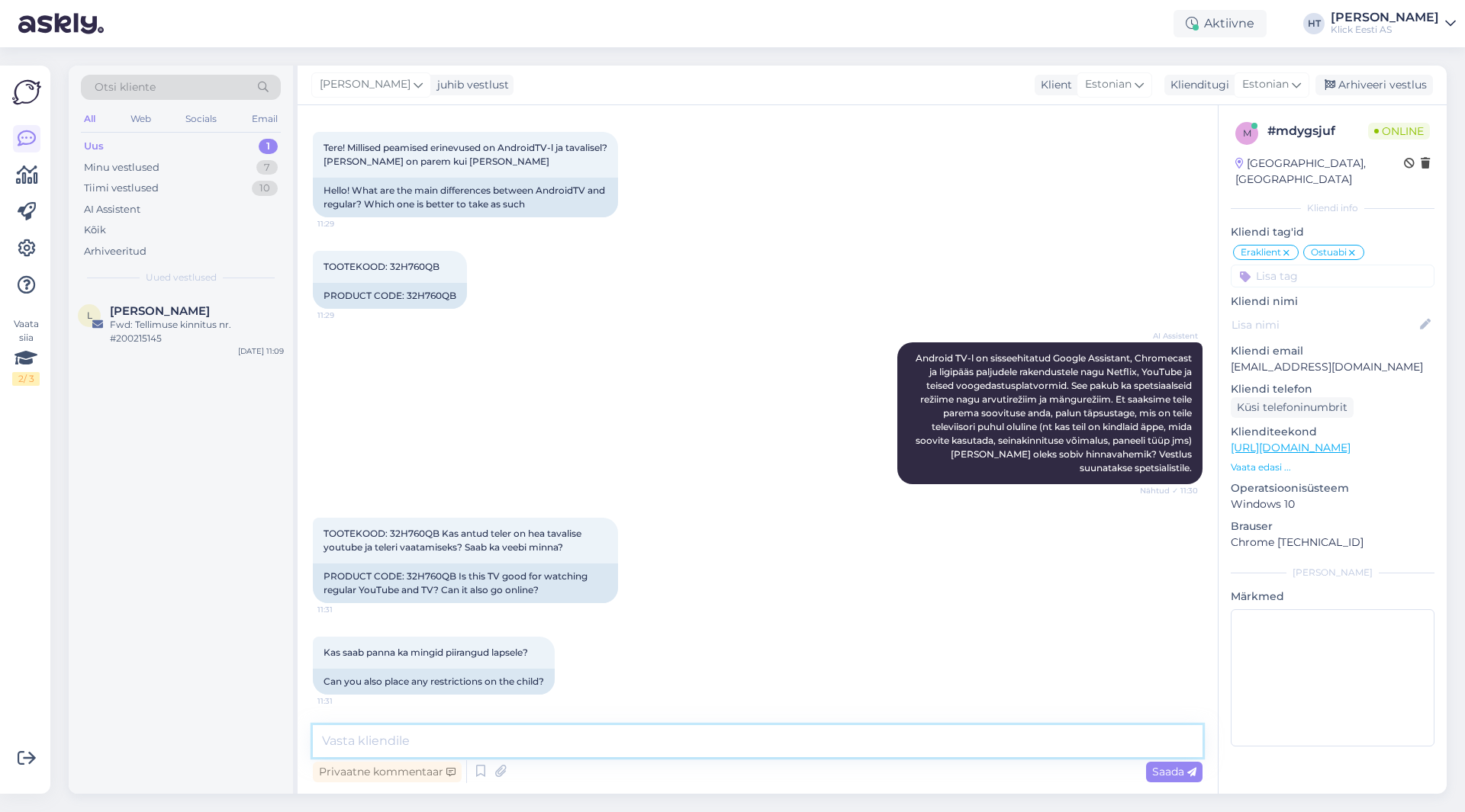
click at [720, 746] on textarea at bounding box center [757, 742] width 889 height 32
type textarea "AndroidTV peal saab YouTubei ja interneti brauserit kasutada. Parental Controls…"
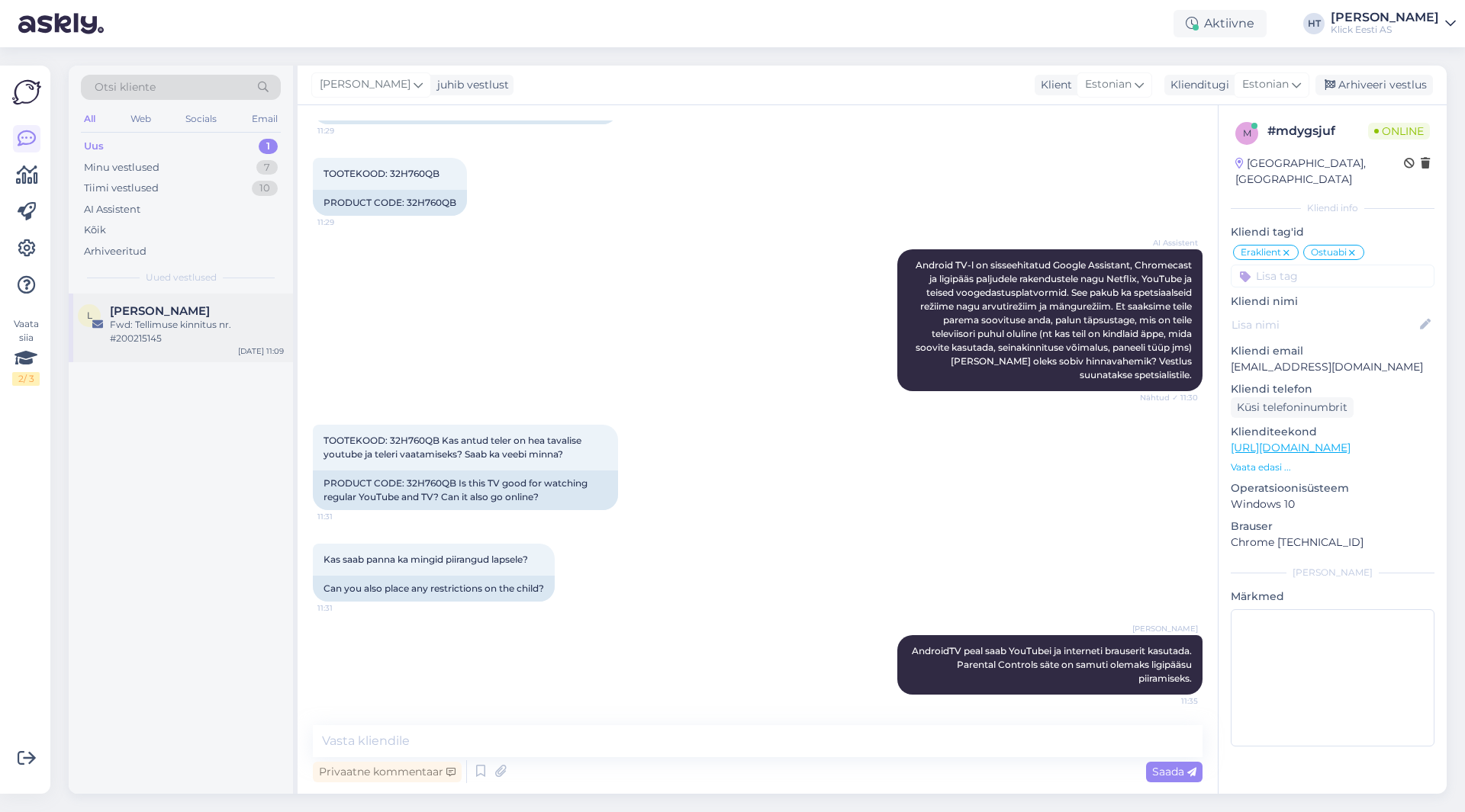
click at [149, 300] on div "L [PERSON_NAME] Fwd: Tellimuse kinnitus nr. #200215145 [DATE] 11:09" at bounding box center [181, 328] width 224 height 69
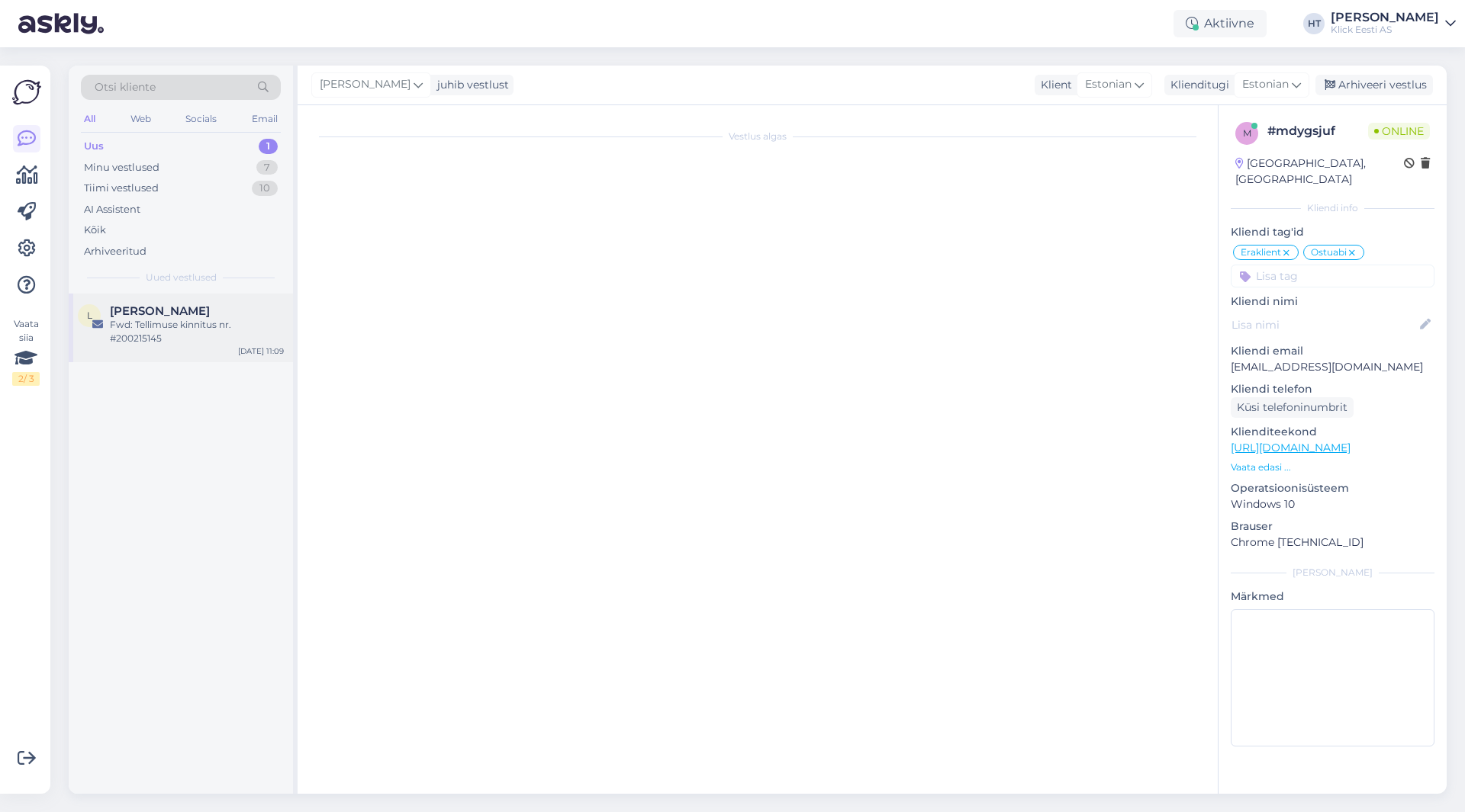
scroll to position [0, 0]
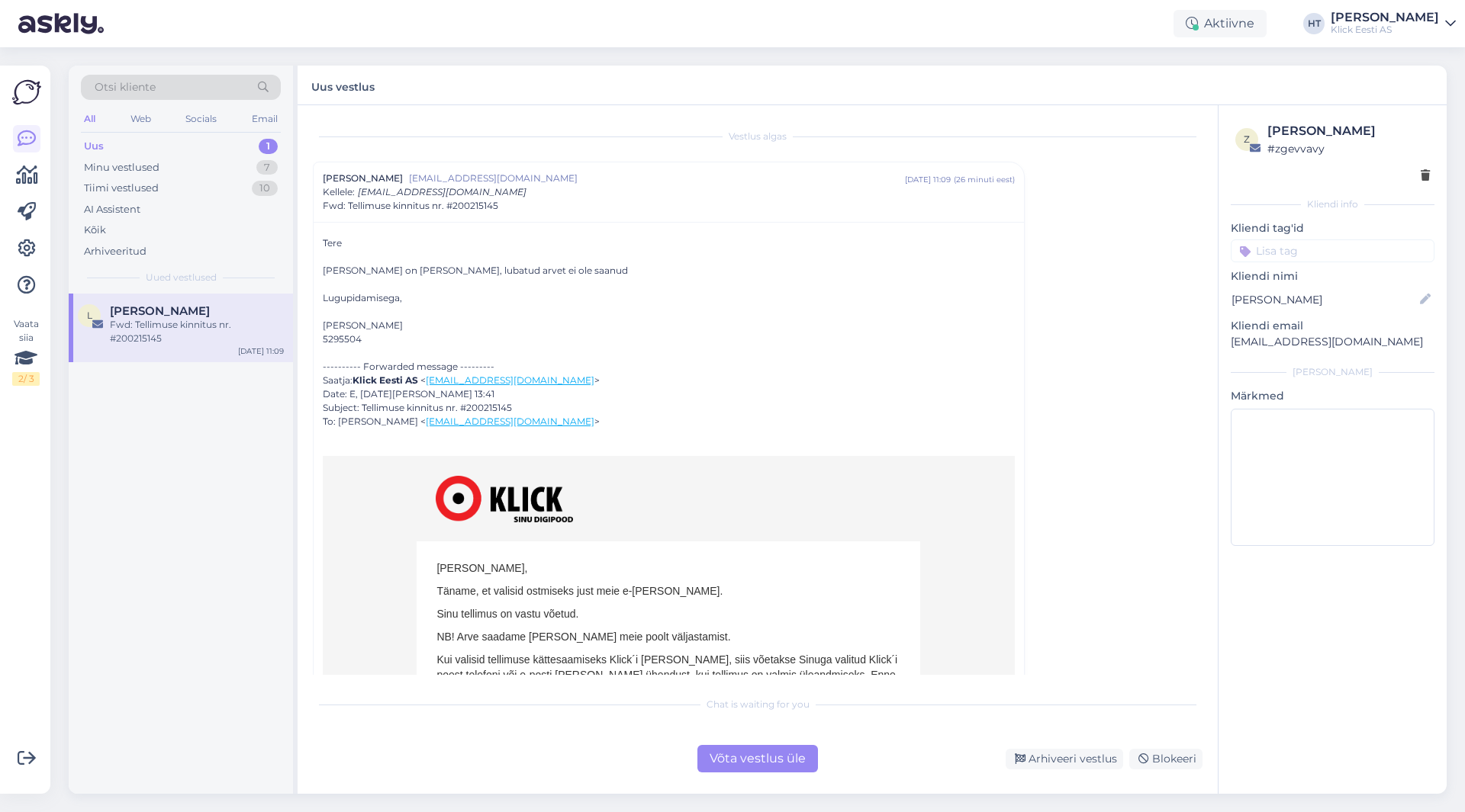
click at [784, 756] on div "Võta vestlus üle" at bounding box center [757, 759] width 121 height 28
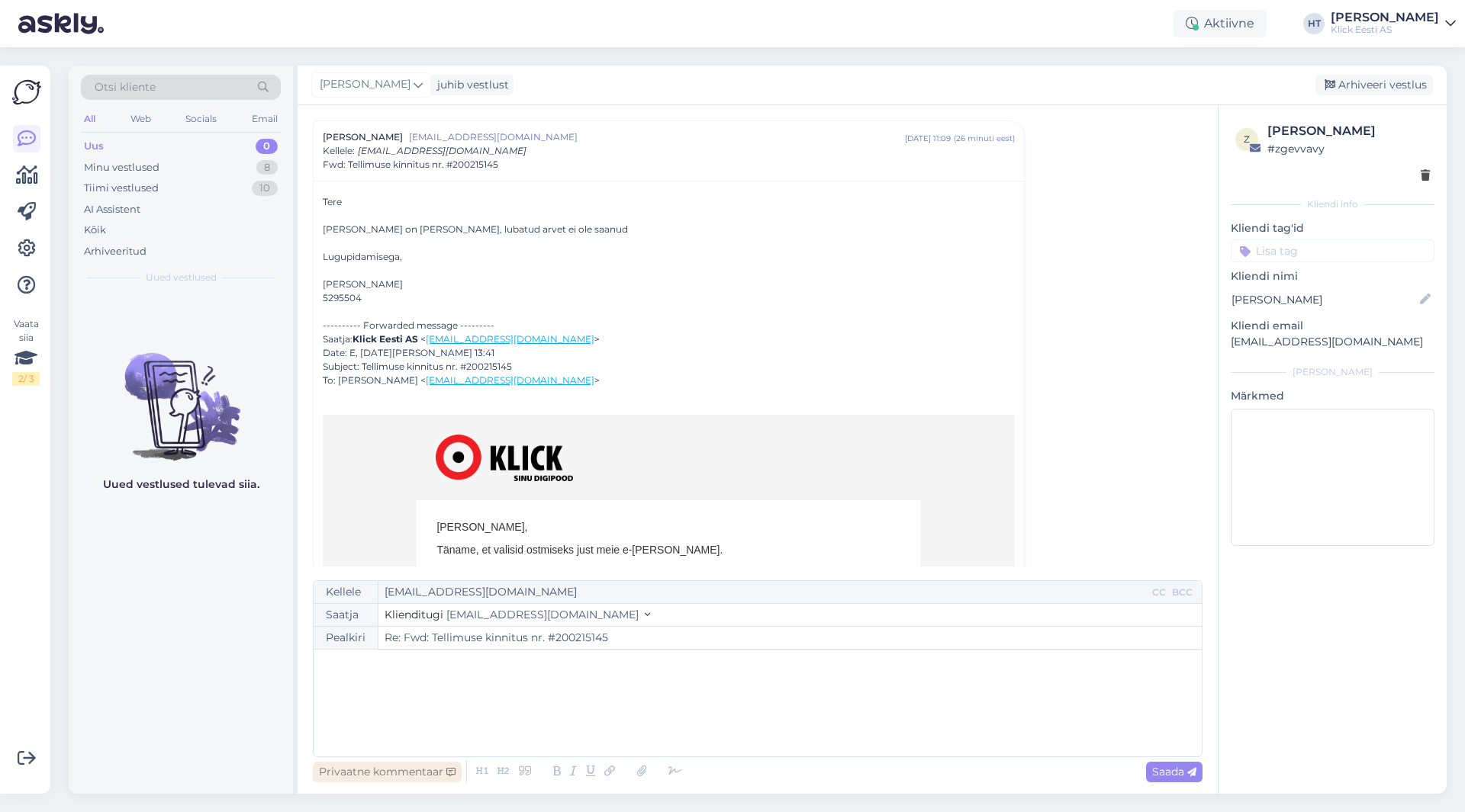
click at [324, 772] on div "Privaatne kommentaar" at bounding box center [387, 772] width 149 height 20
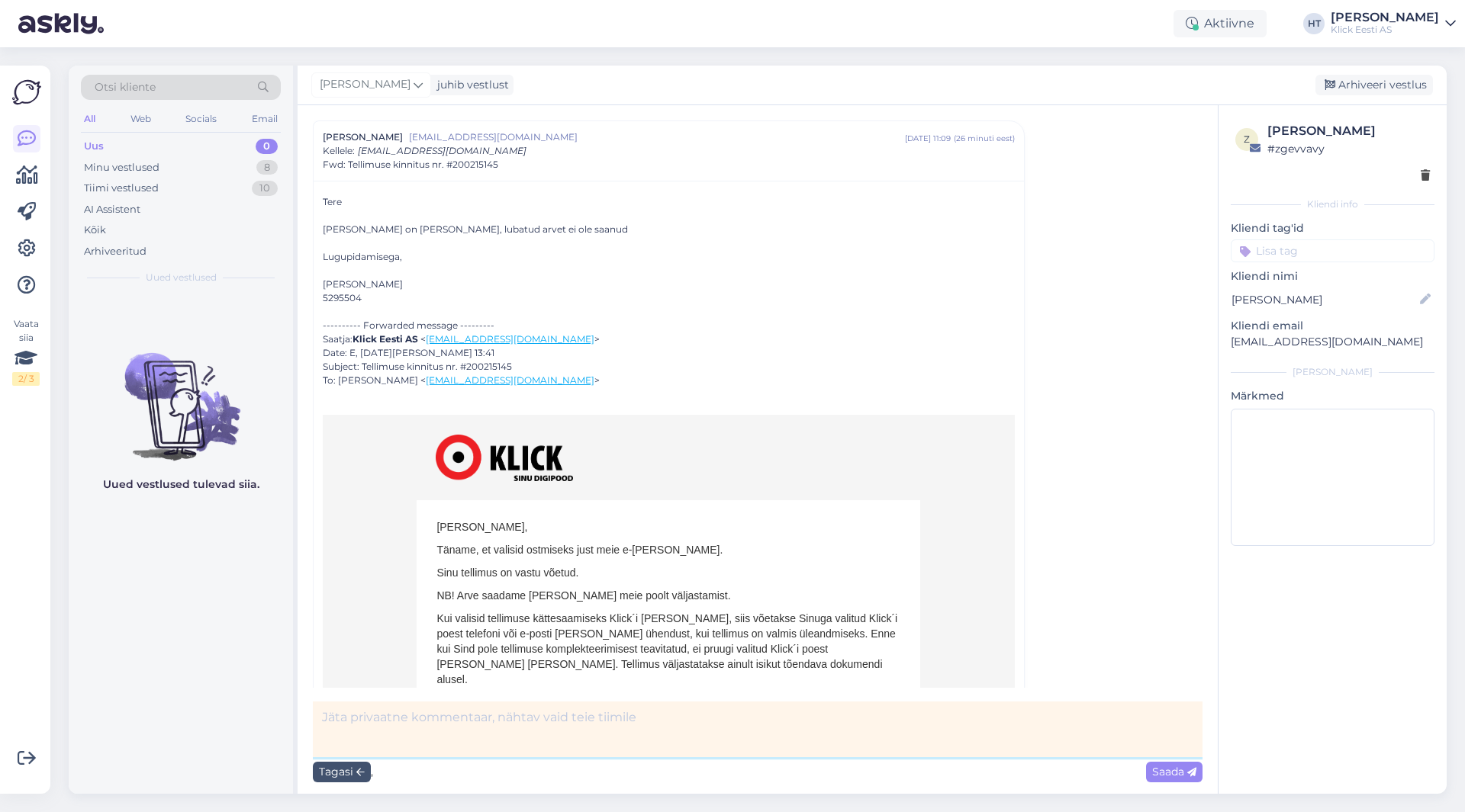
click at [465, 714] on textarea at bounding box center [757, 729] width 889 height 56
type textarea "Ülemiste konteeris ära, arve läheb meilile."
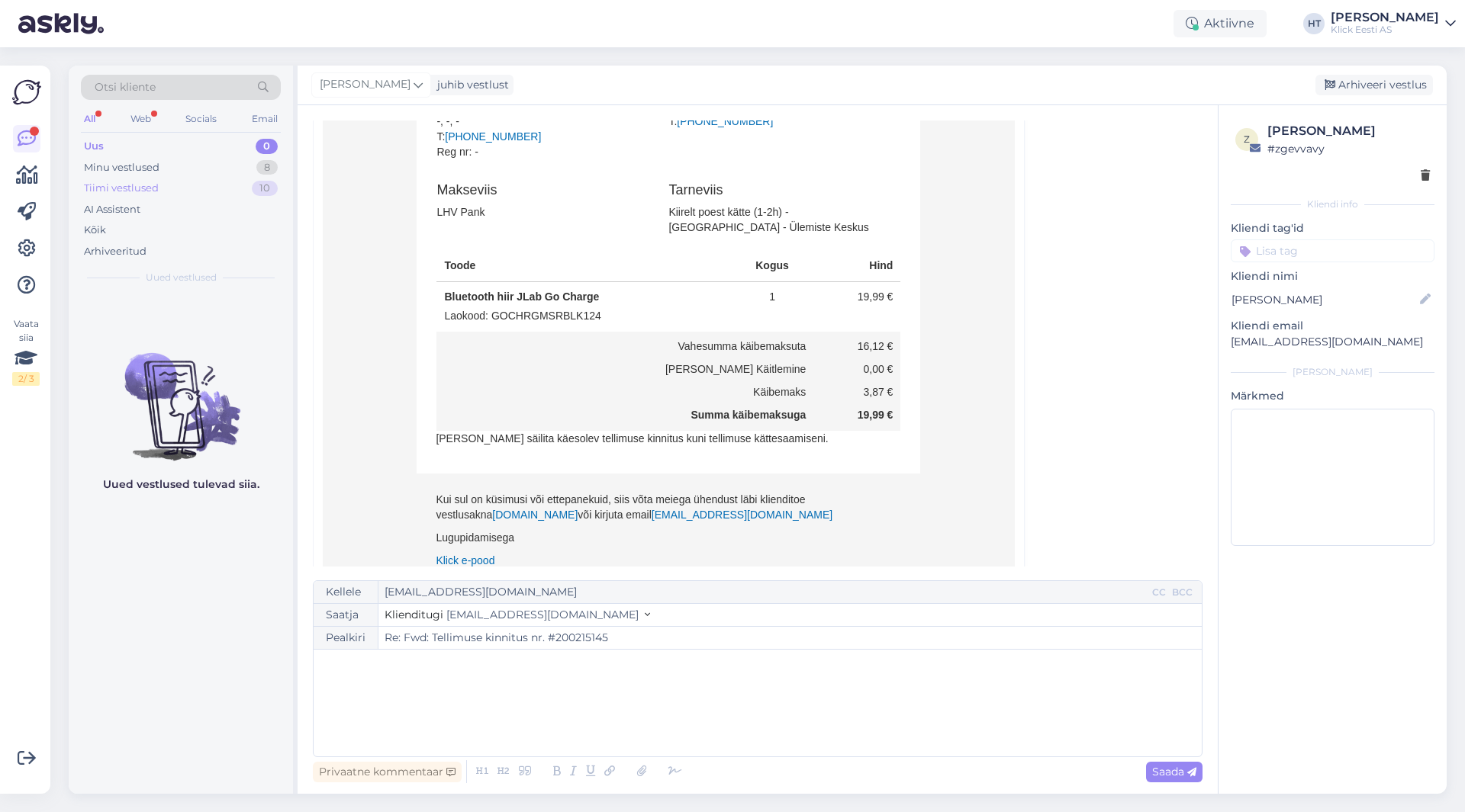
click at [190, 190] on div "Tiimi vestlused 10" at bounding box center [181, 188] width 200 height 21
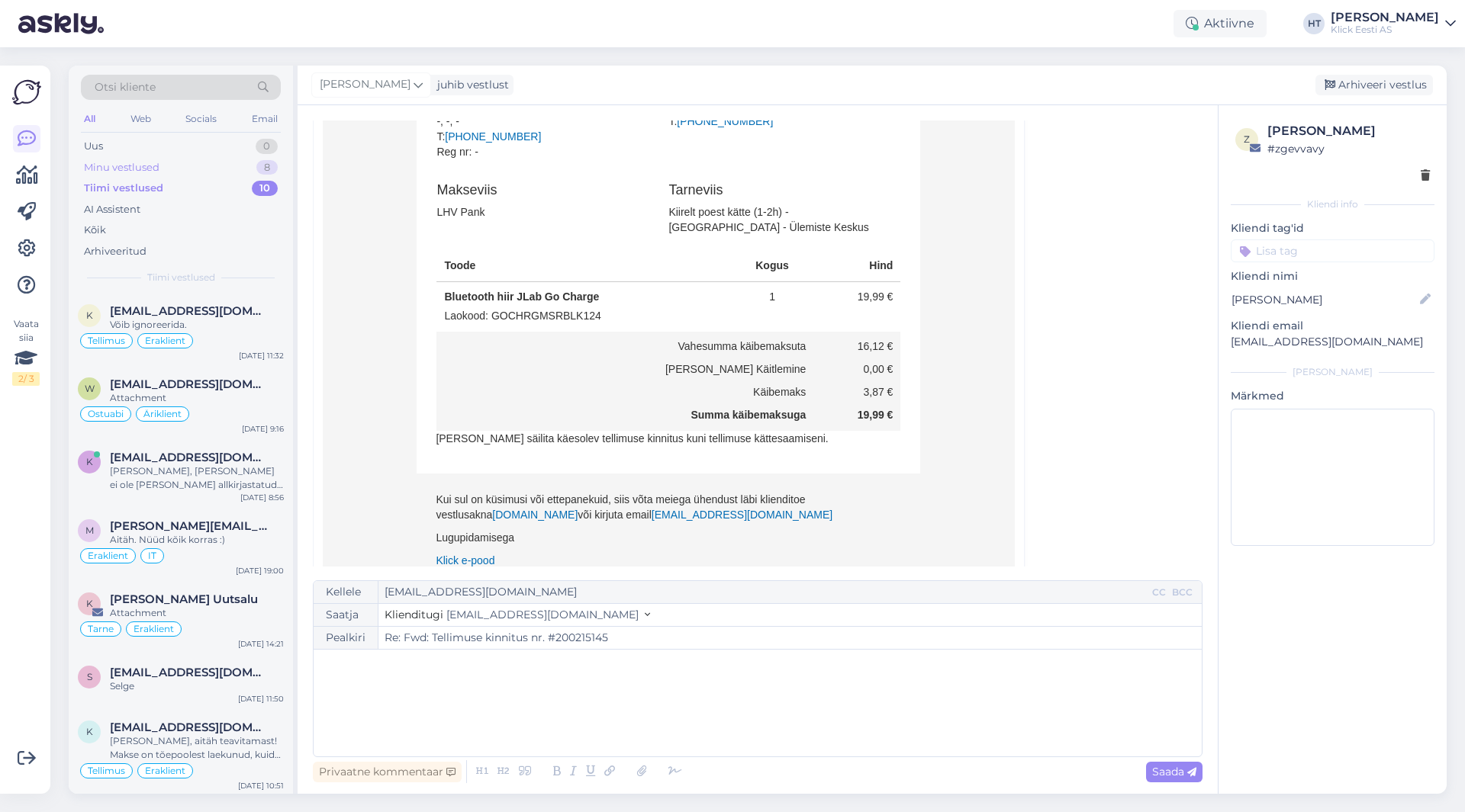
click at [187, 166] on div "Minu vestlused 8" at bounding box center [181, 168] width 200 height 21
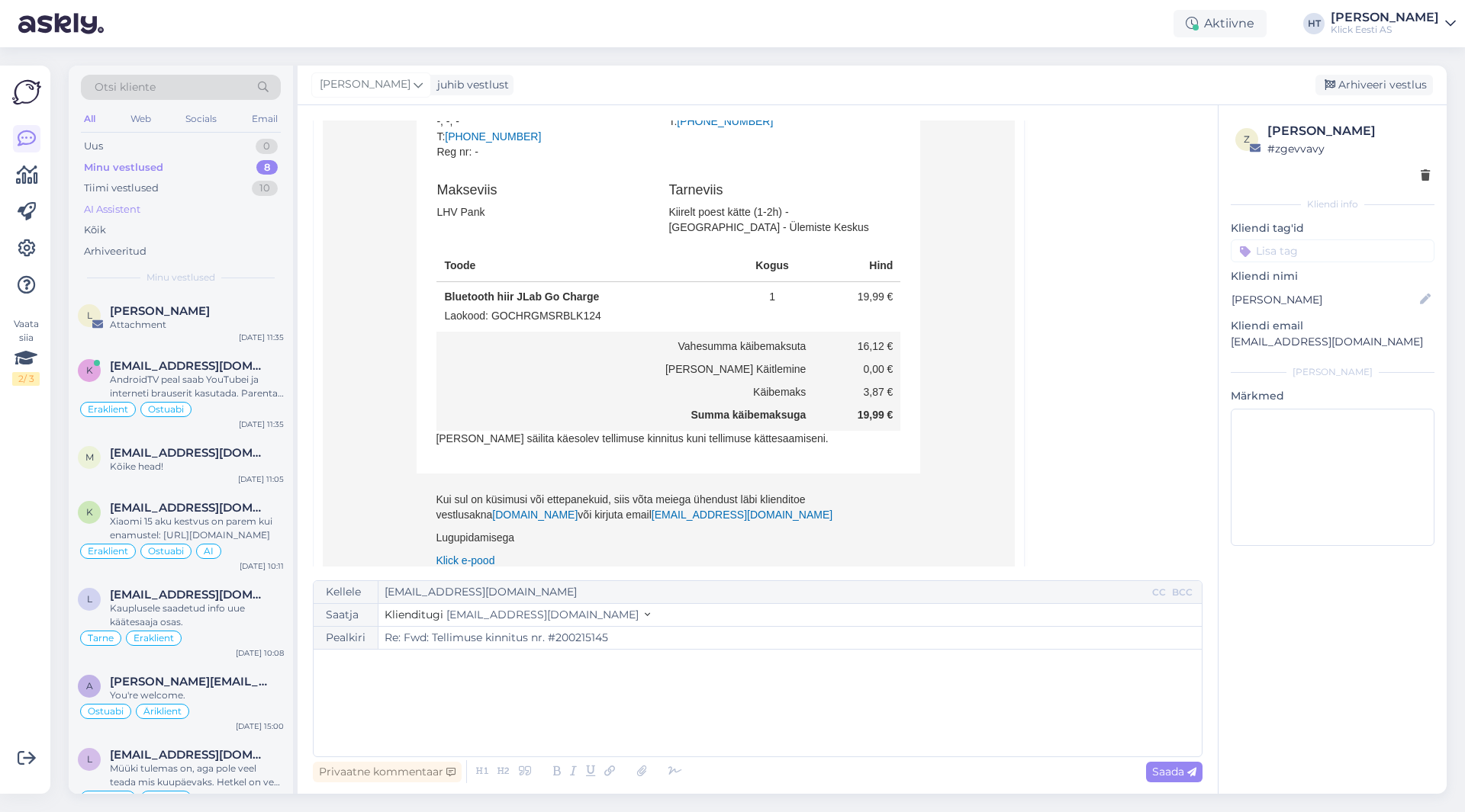
click at [195, 204] on div "AI Assistent" at bounding box center [181, 210] width 200 height 21
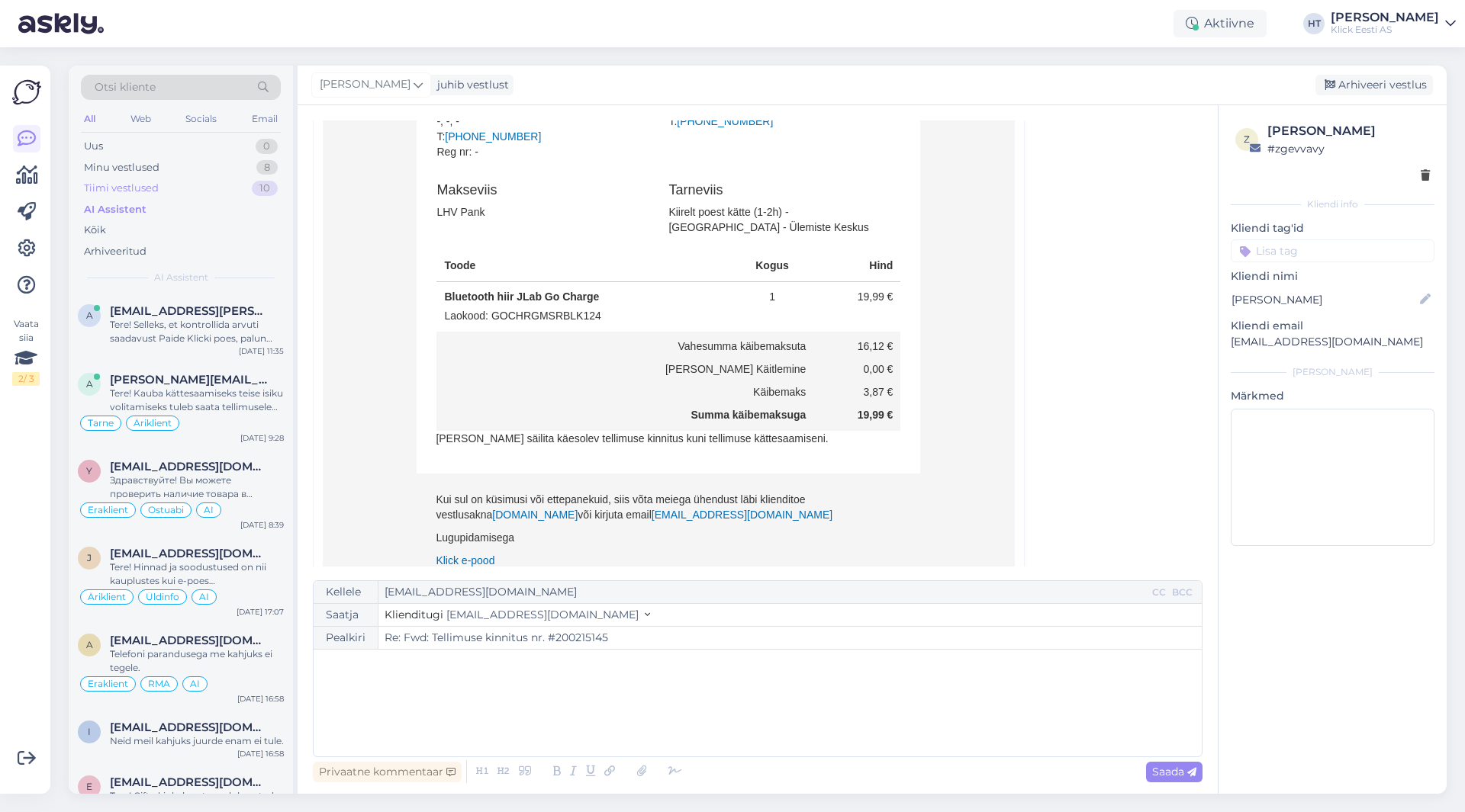
click at [177, 184] on div "Tiimi vestlused 10" at bounding box center [181, 188] width 200 height 21
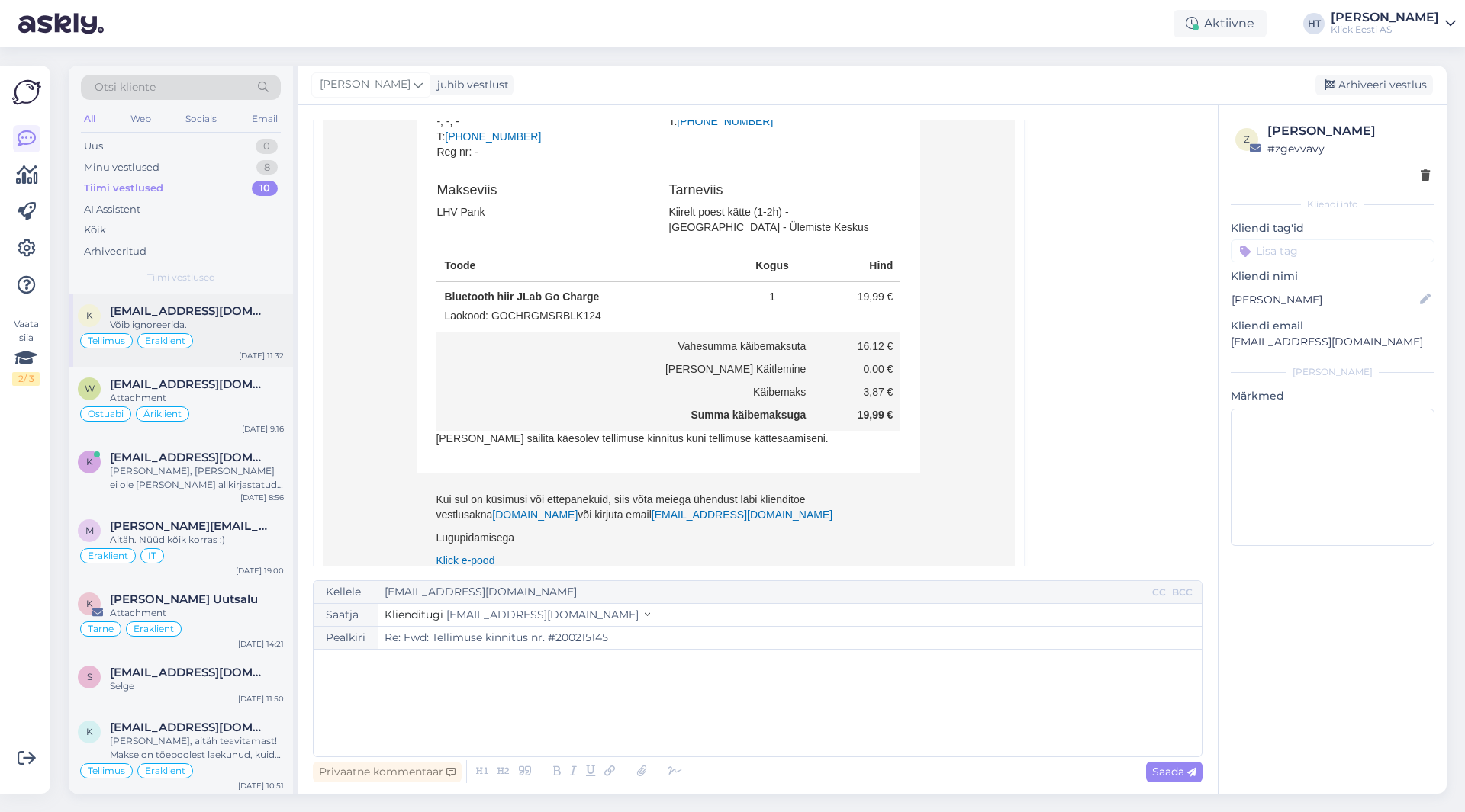
click at [190, 300] on div "K [EMAIL_ADDRESS][DOMAIN_NAME] Võib ignoreerida. Tellimus Eraklient [DATE] 11:32" at bounding box center [181, 330] width 224 height 73
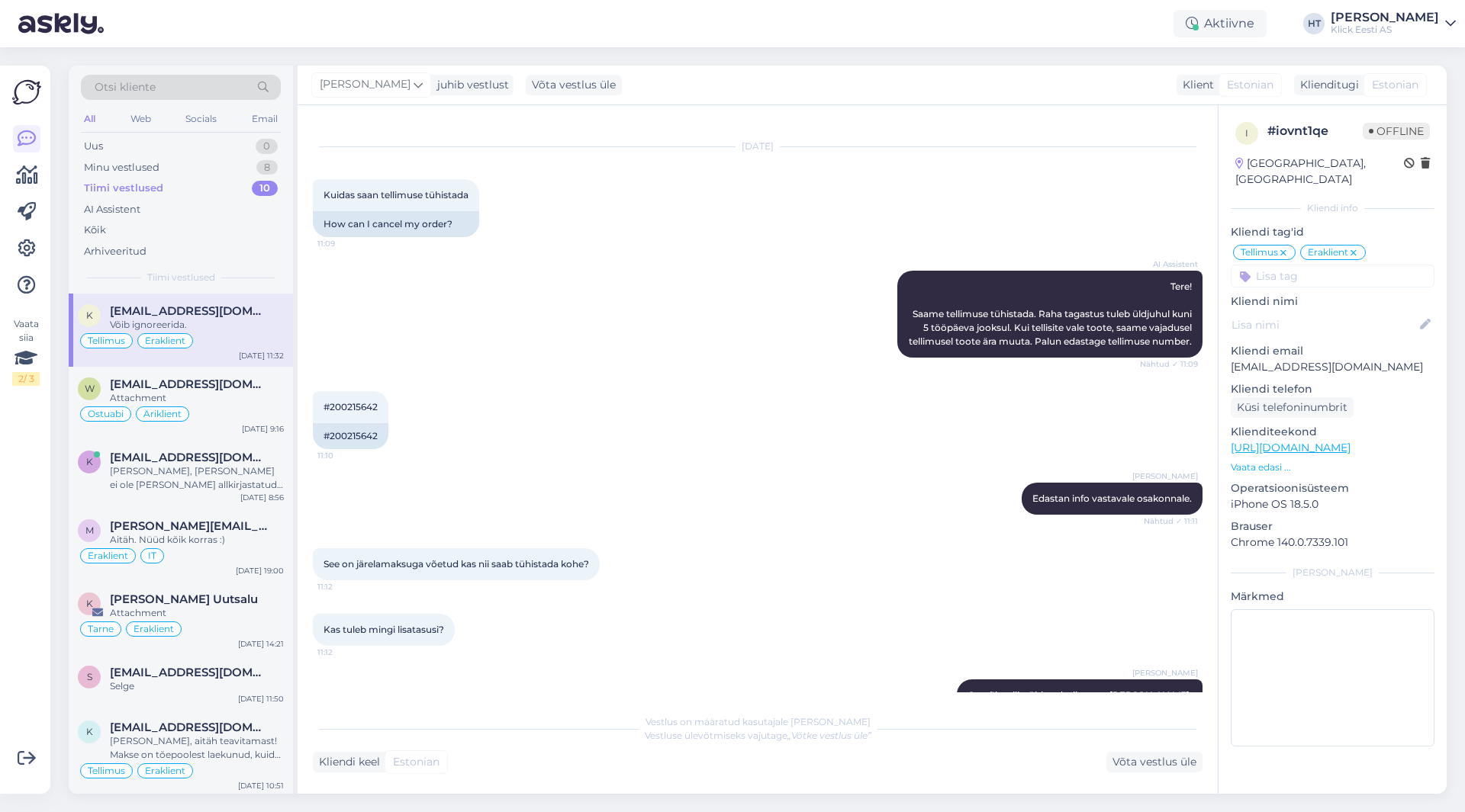
scroll to position [0, 0]
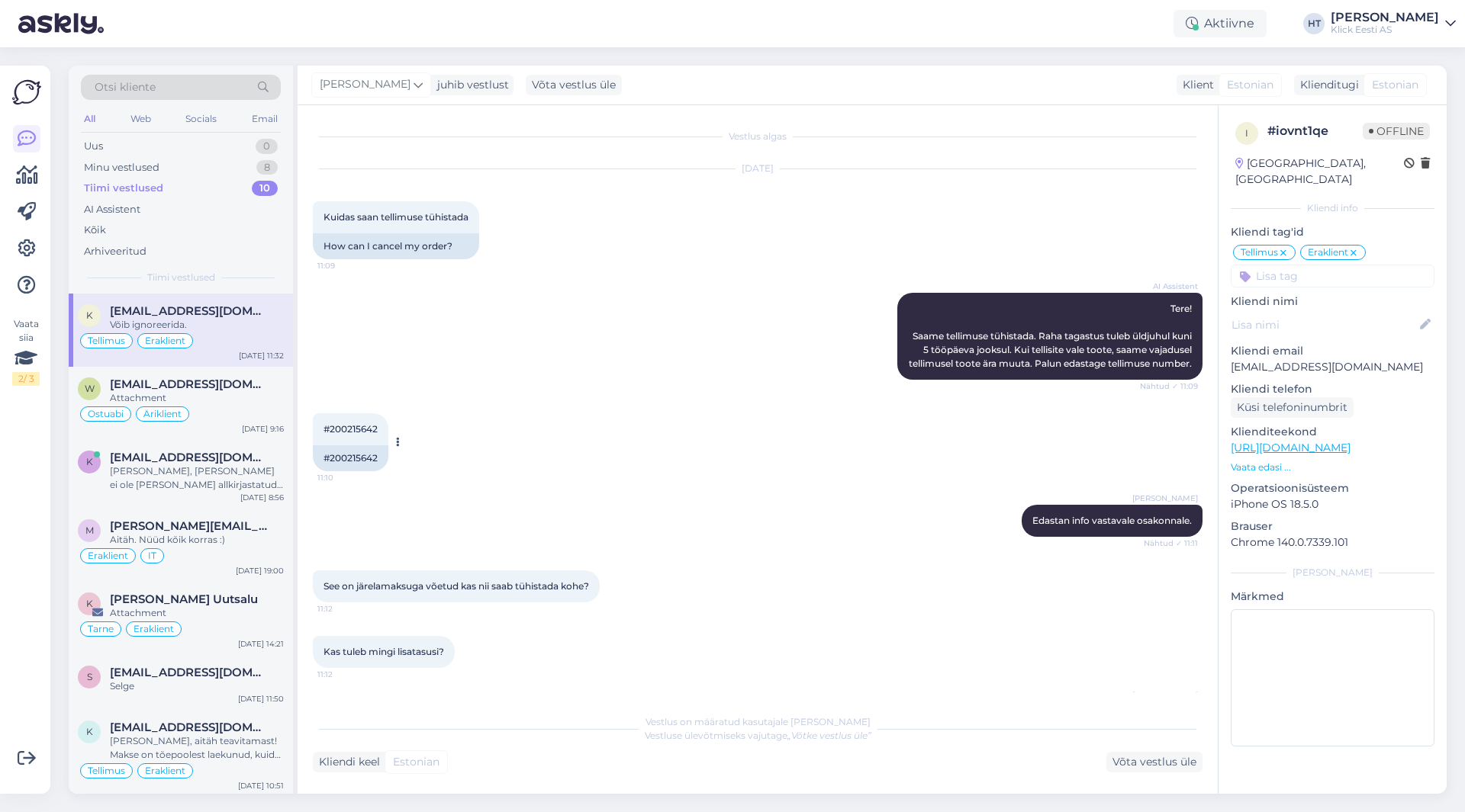
click at [354, 435] on span "#200215642" at bounding box center [350, 429] width 54 height 11
click at [639, 380] on div "AI Assistent Tere! Saame tellimuse tühistada. Raha tagastus tuleb üldjuhul kuni…" at bounding box center [757, 336] width 889 height 121
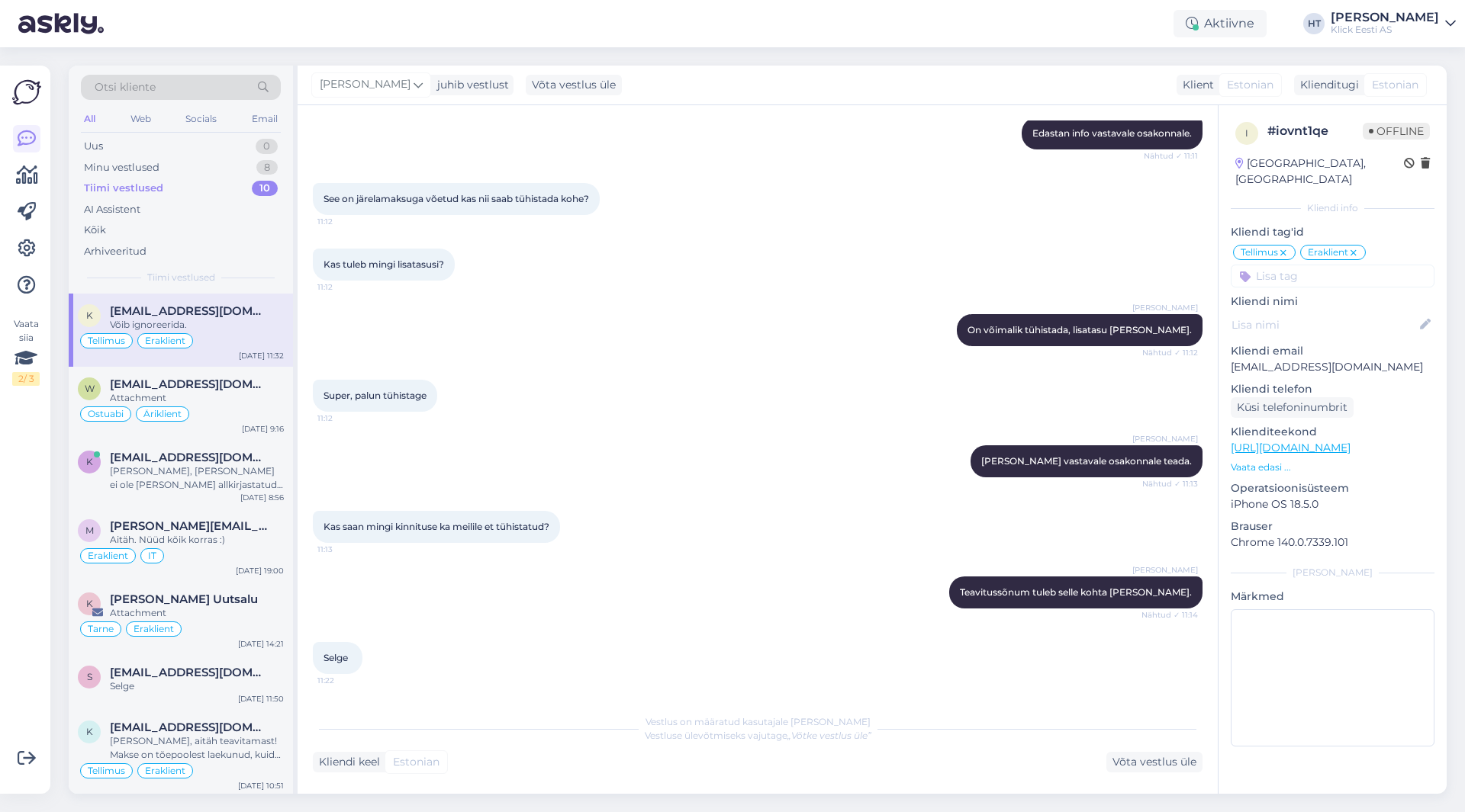
scroll to position [597, 0]
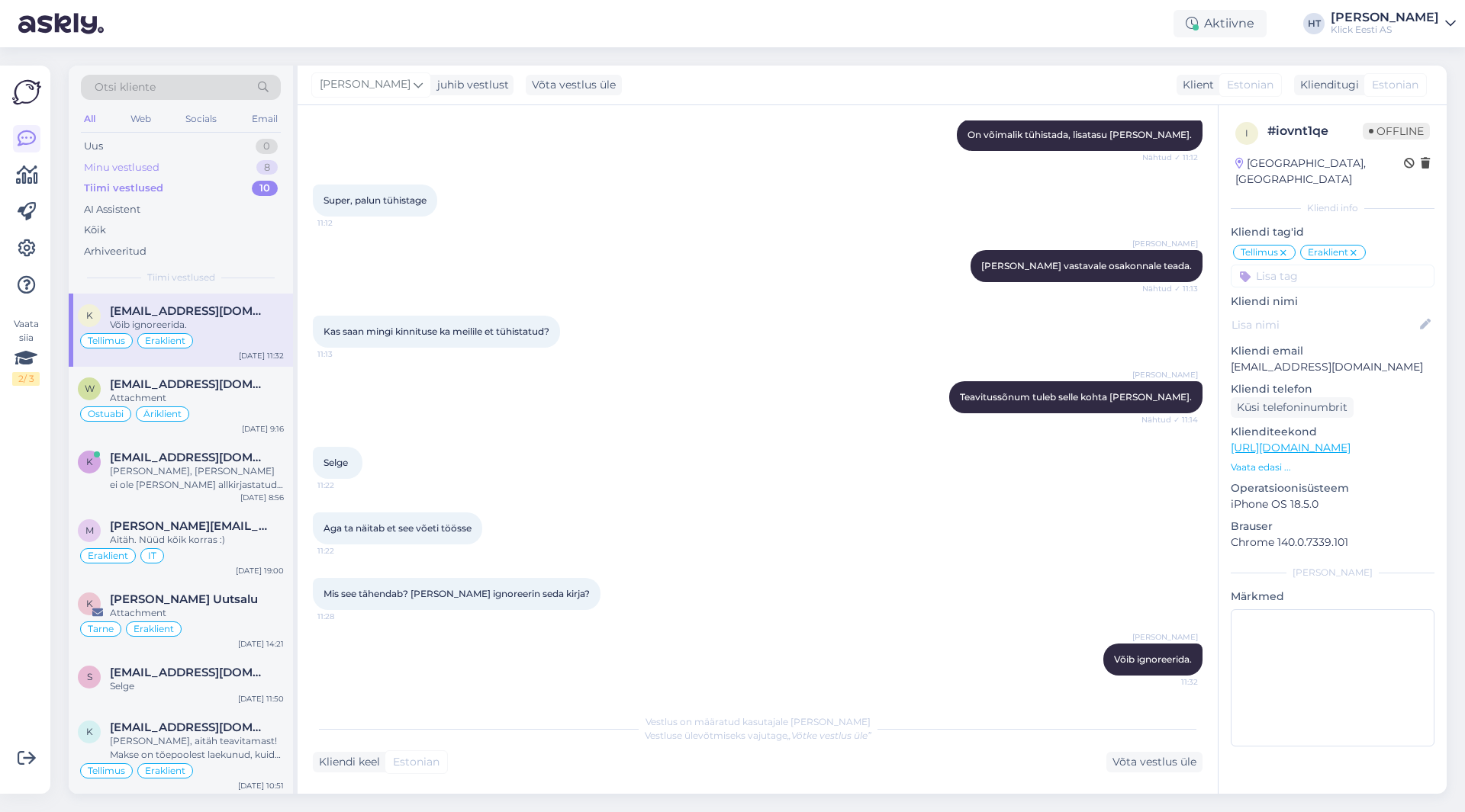
click at [228, 162] on div "Minu vestlused 8" at bounding box center [181, 168] width 200 height 21
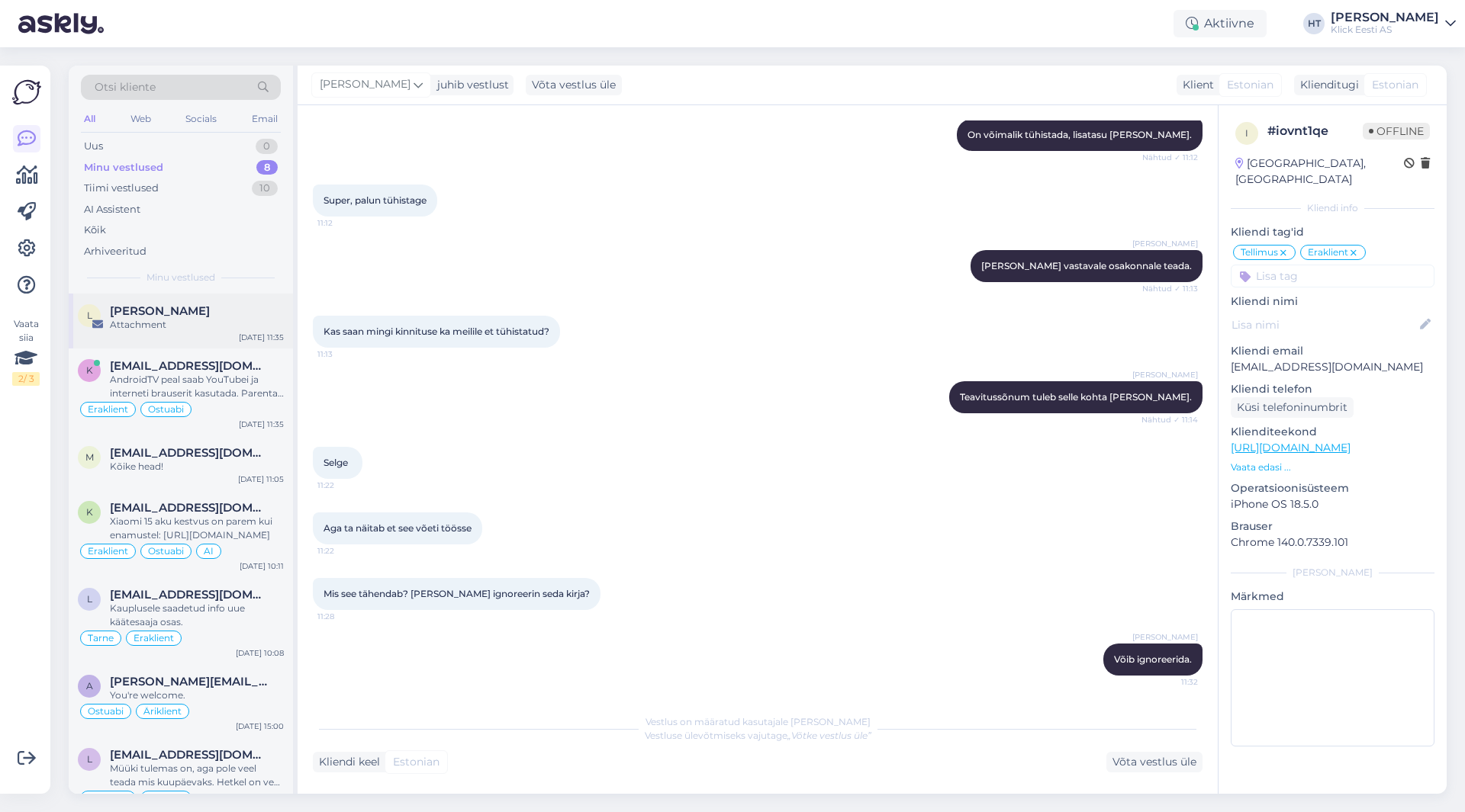
click at [247, 322] on div "Attachment" at bounding box center [197, 325] width 174 height 14
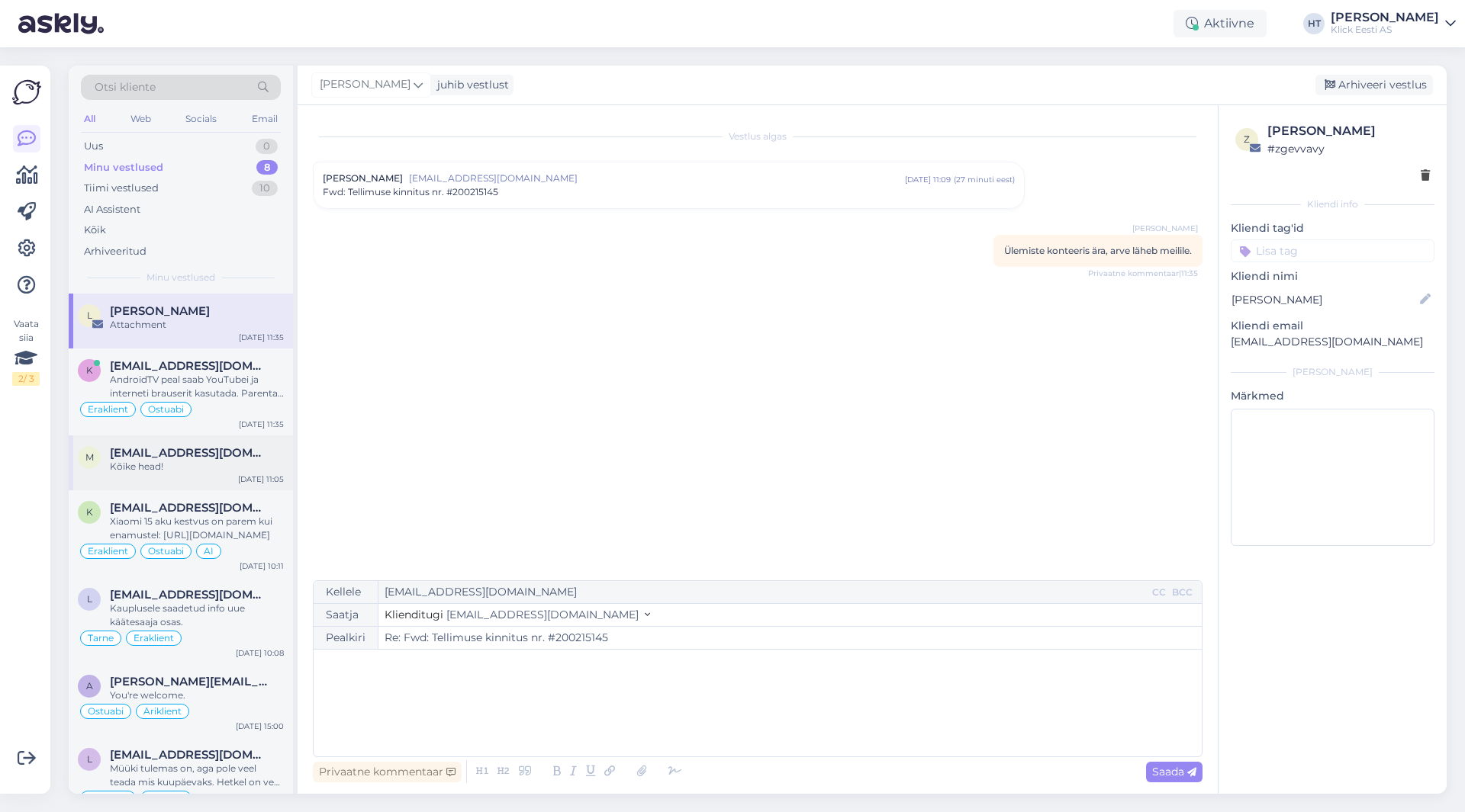
click at [197, 470] on div "Kõike head!" at bounding box center [197, 466] width 174 height 14
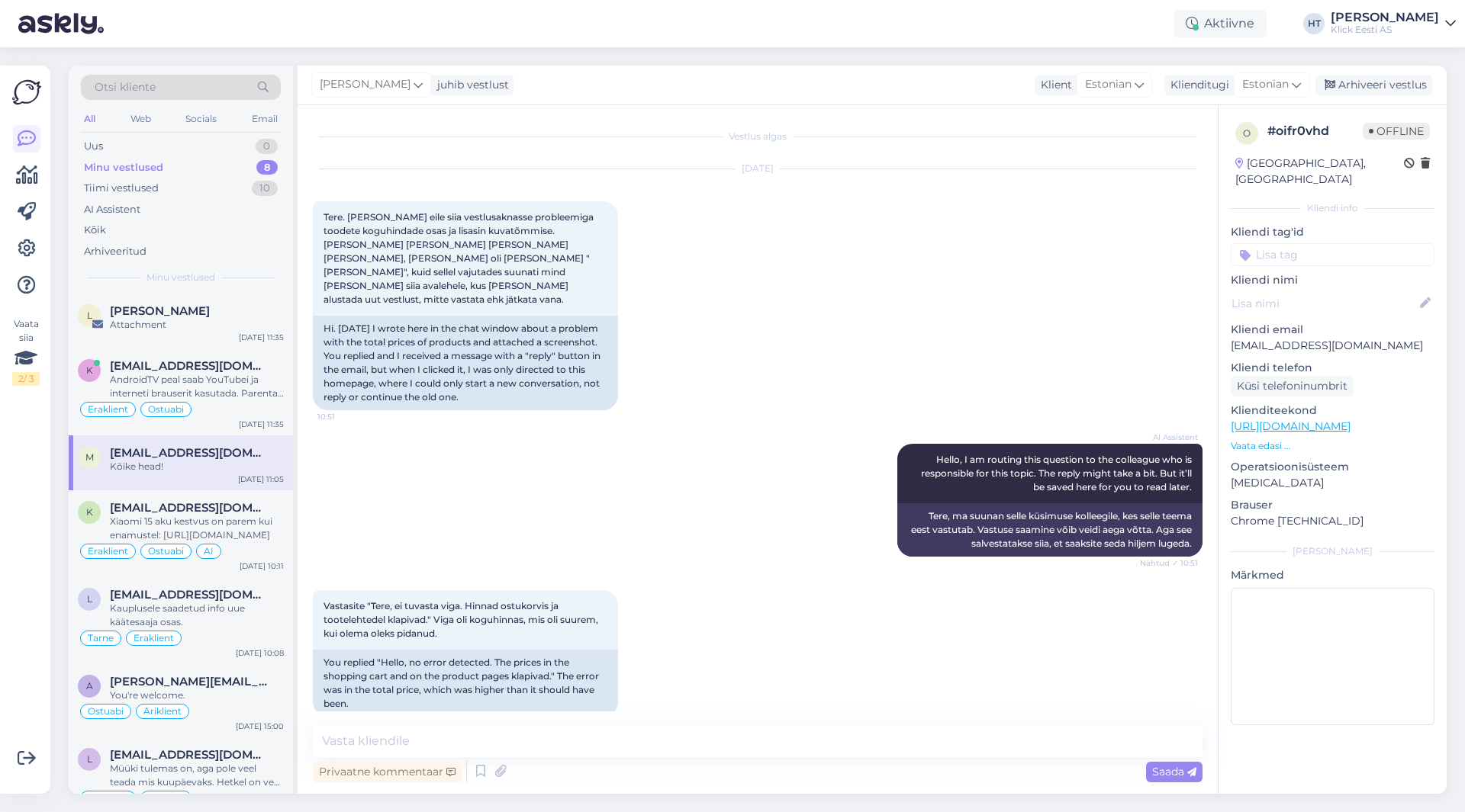
scroll to position [406, 0]
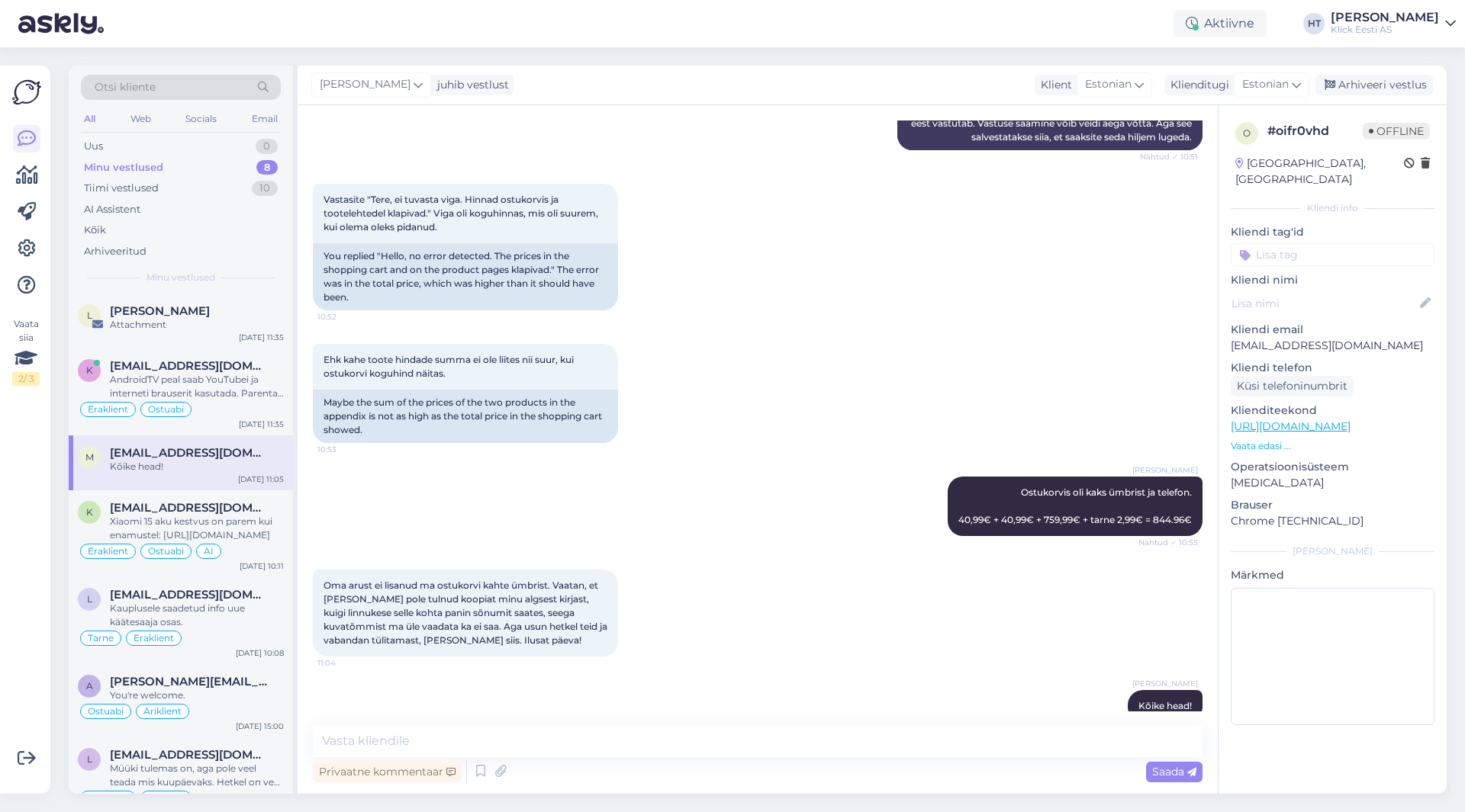
click at [1303, 244] on input at bounding box center [1333, 255] width 204 height 23
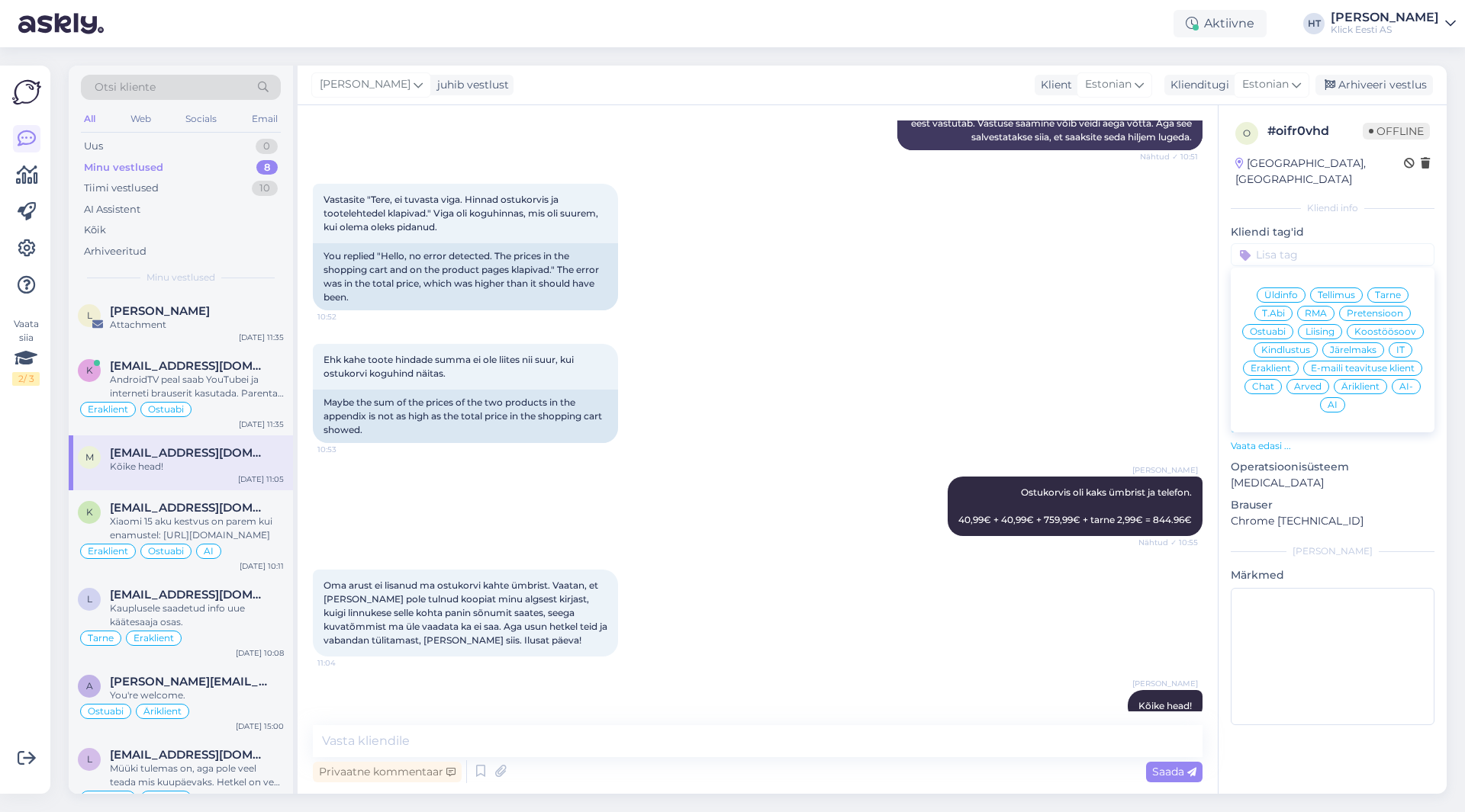
click at [1402, 346] on span "IT" at bounding box center [1400, 350] width 8 height 9
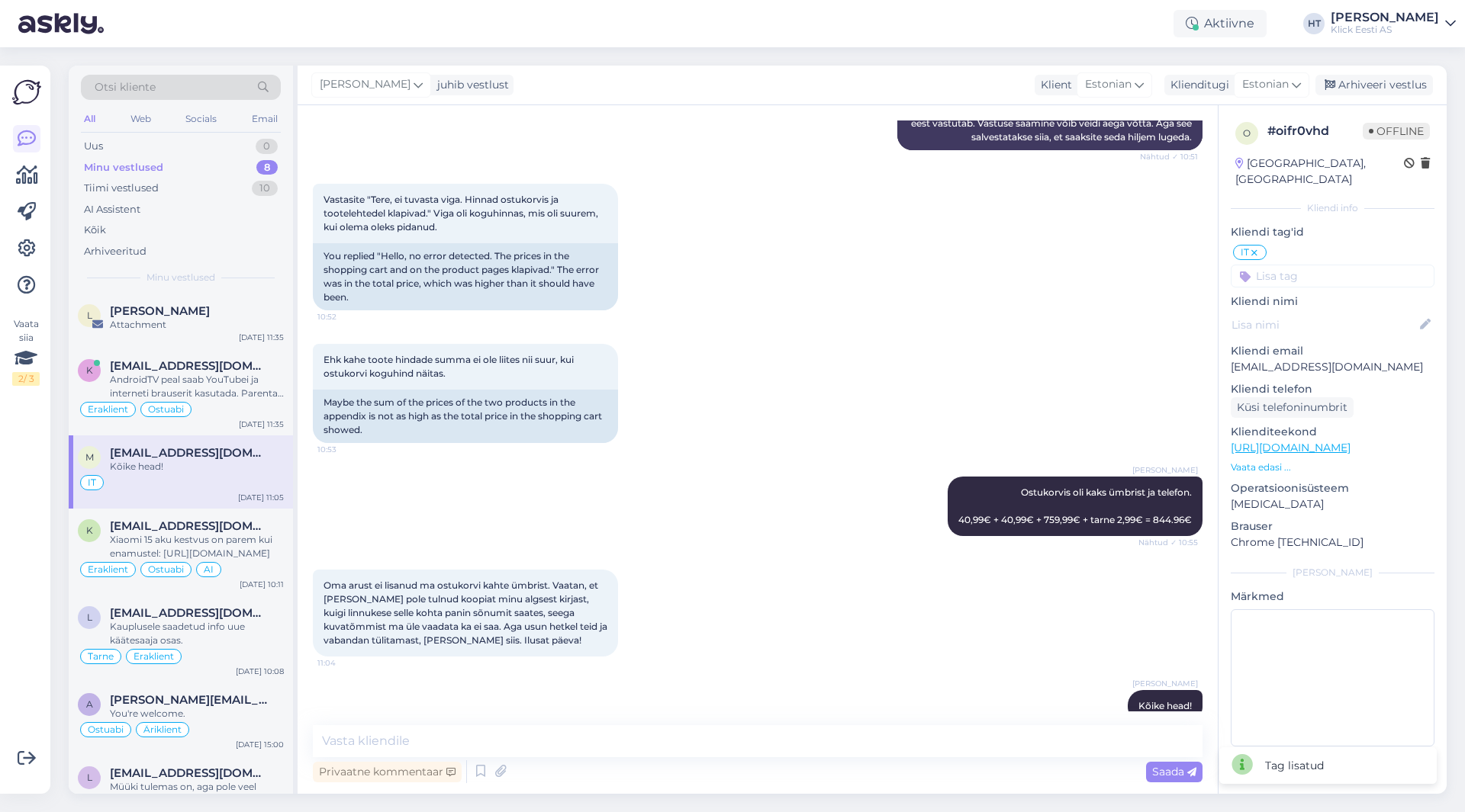
click at [1348, 266] on input at bounding box center [1333, 276] width 204 height 23
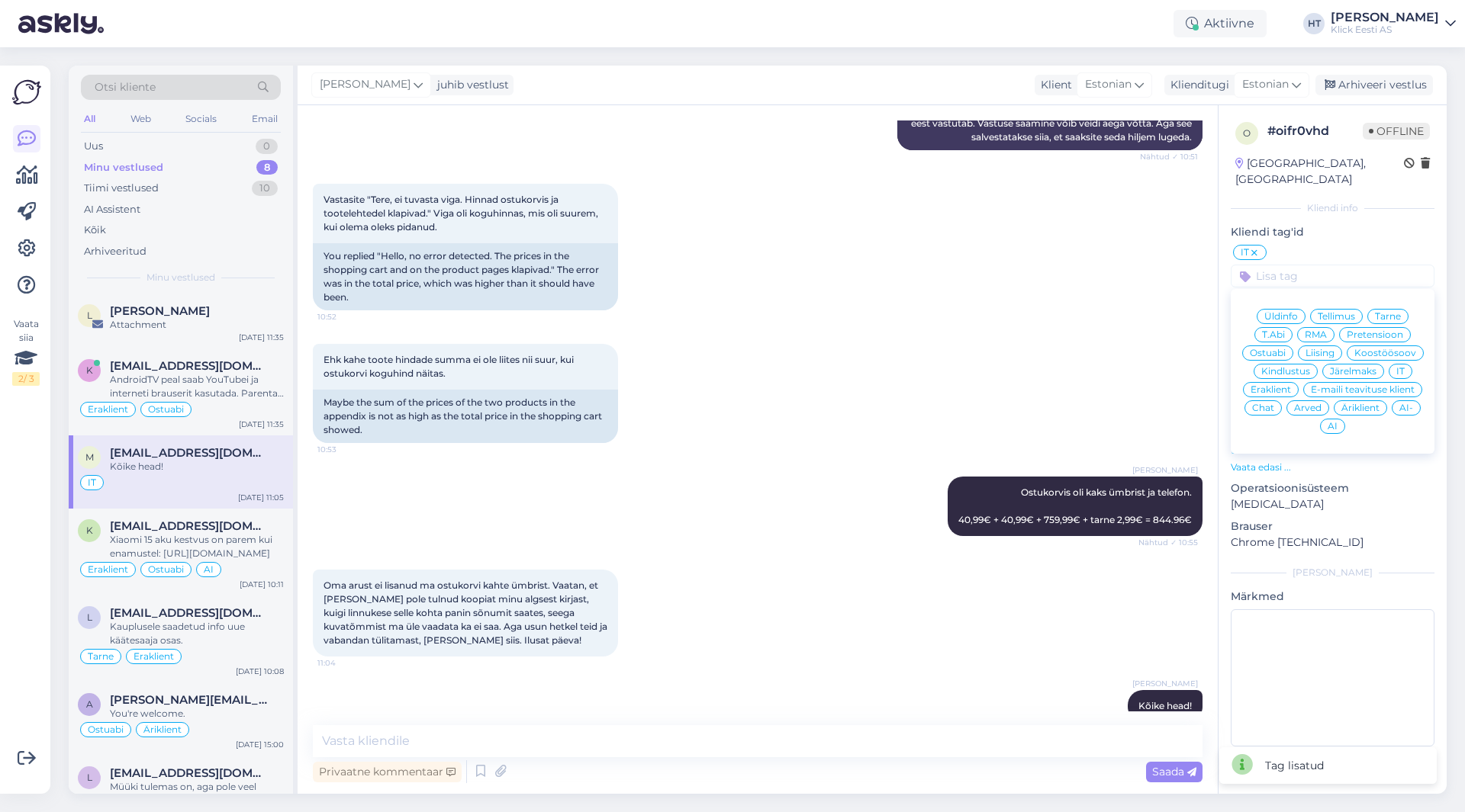
click at [1273, 382] on div "Eraklient" at bounding box center [1271, 389] width 56 height 15
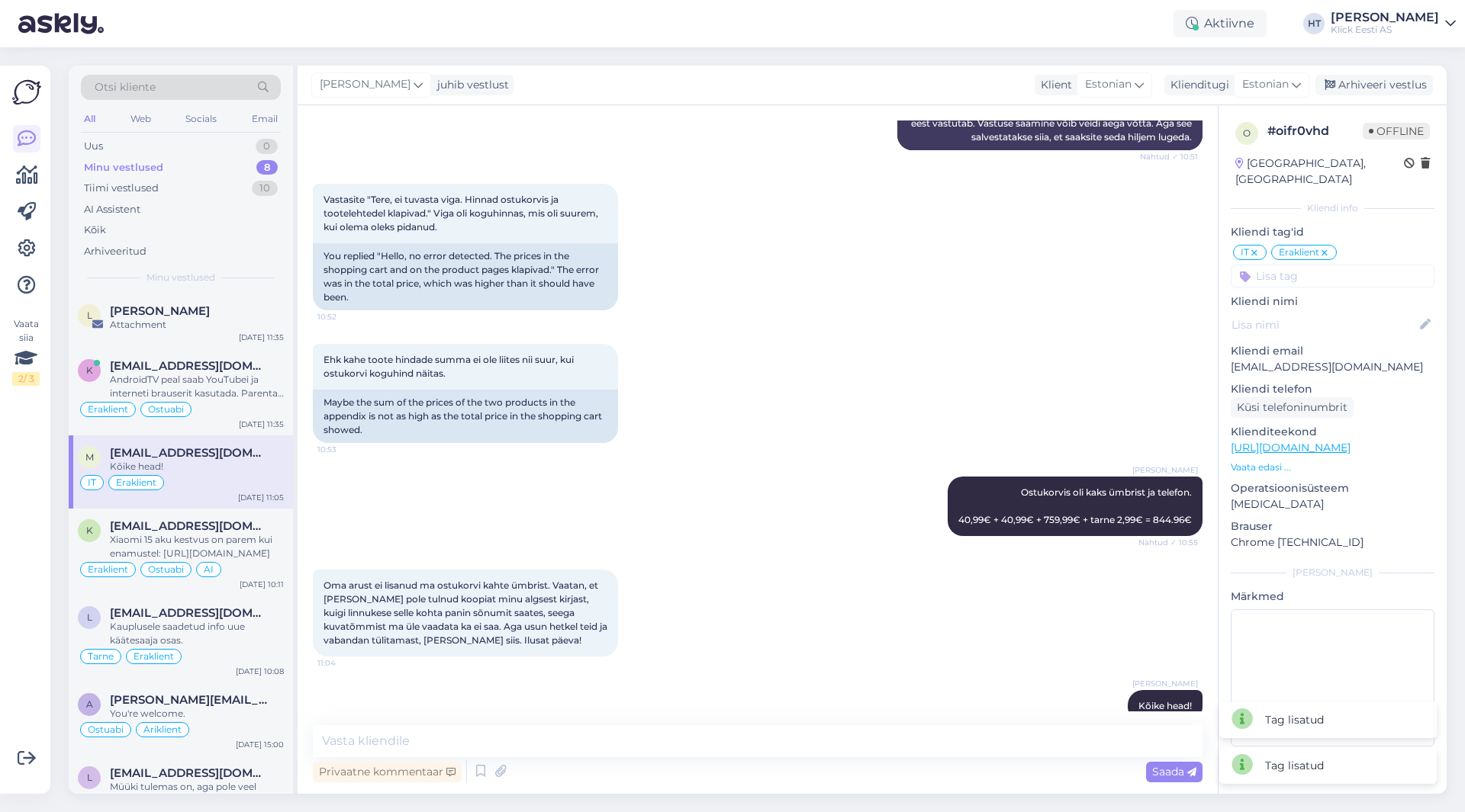
click at [808, 327] on div "Ehk kahe toote hindade summa ei ole liites nii suur, kui ostukorvi koguhind näi…" at bounding box center [757, 393] width 889 height 133
click at [152, 312] on span "[PERSON_NAME]" at bounding box center [160, 311] width 100 height 14
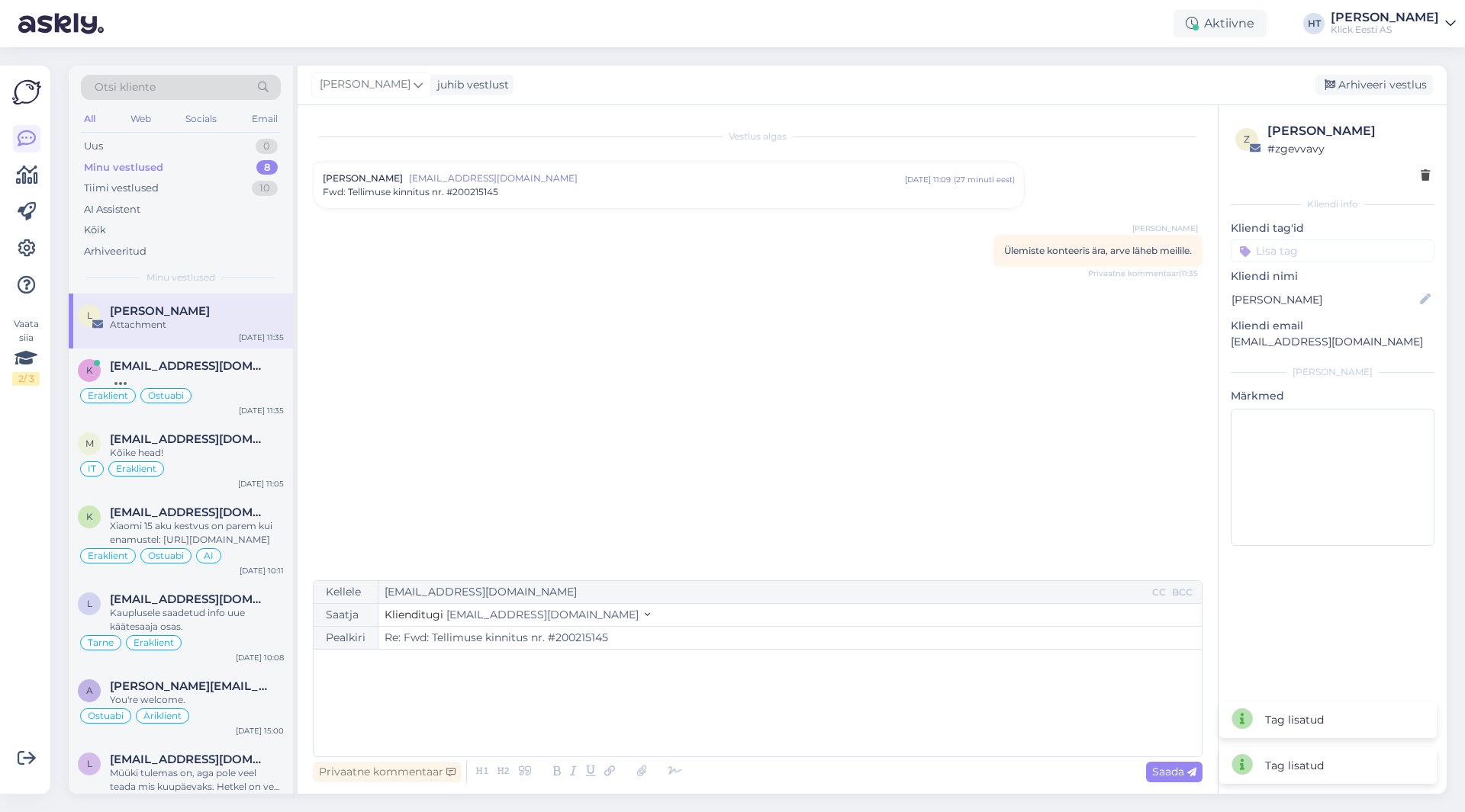
click at [1303, 244] on input at bounding box center [1333, 251] width 204 height 23
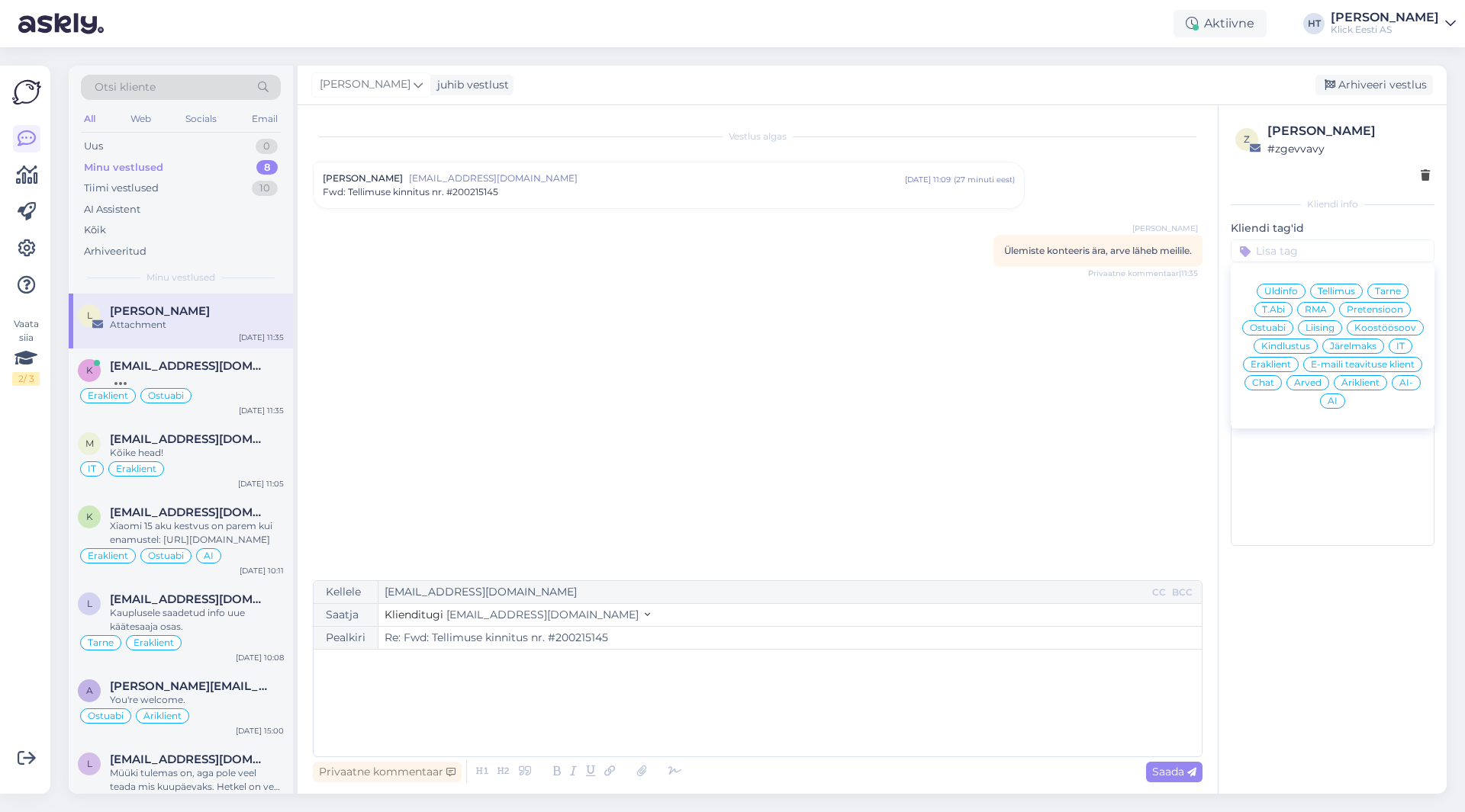
click at [1307, 383] on span "Arved" at bounding box center [1308, 382] width 28 height 9
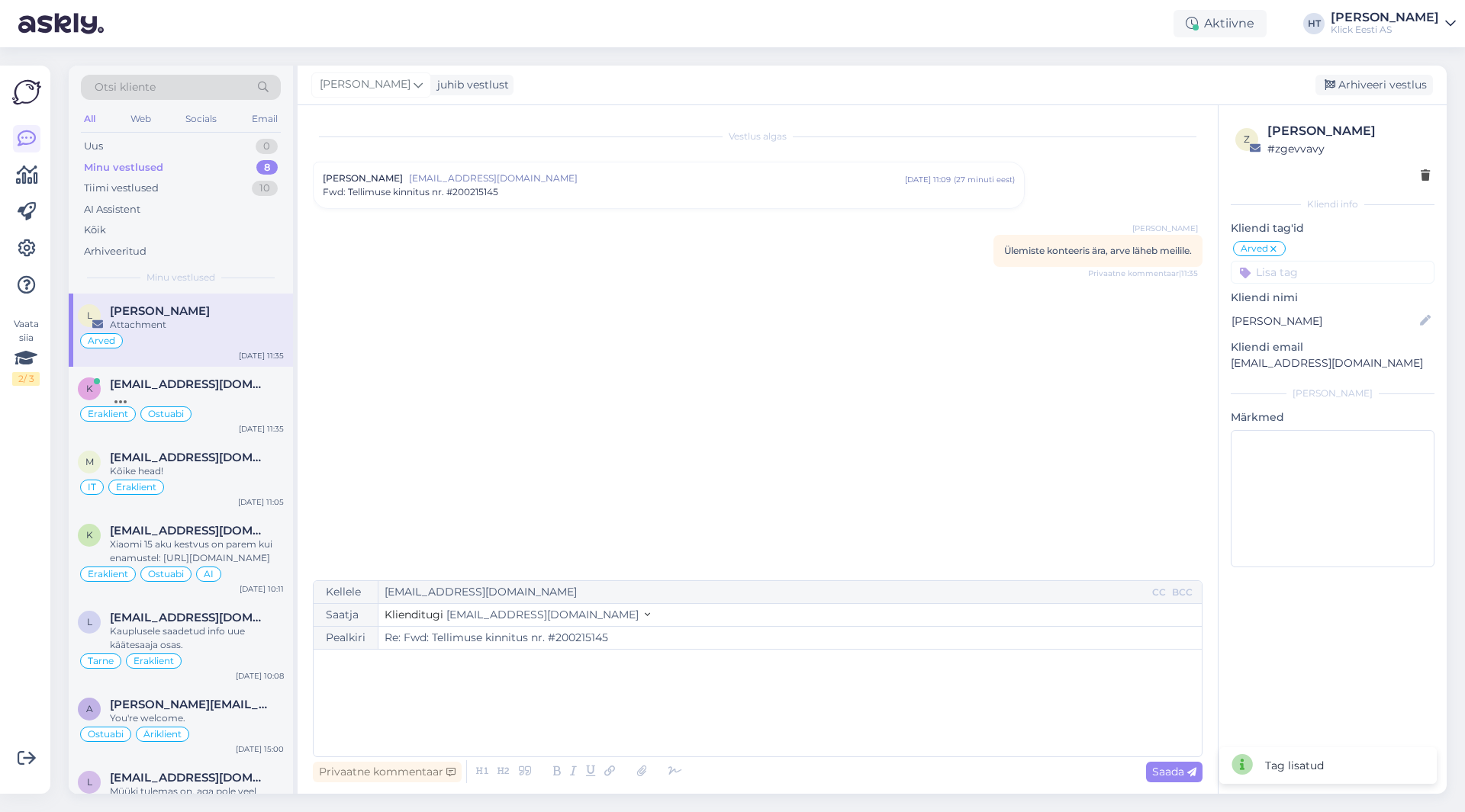
click at [1327, 278] on input at bounding box center [1333, 272] width 204 height 23
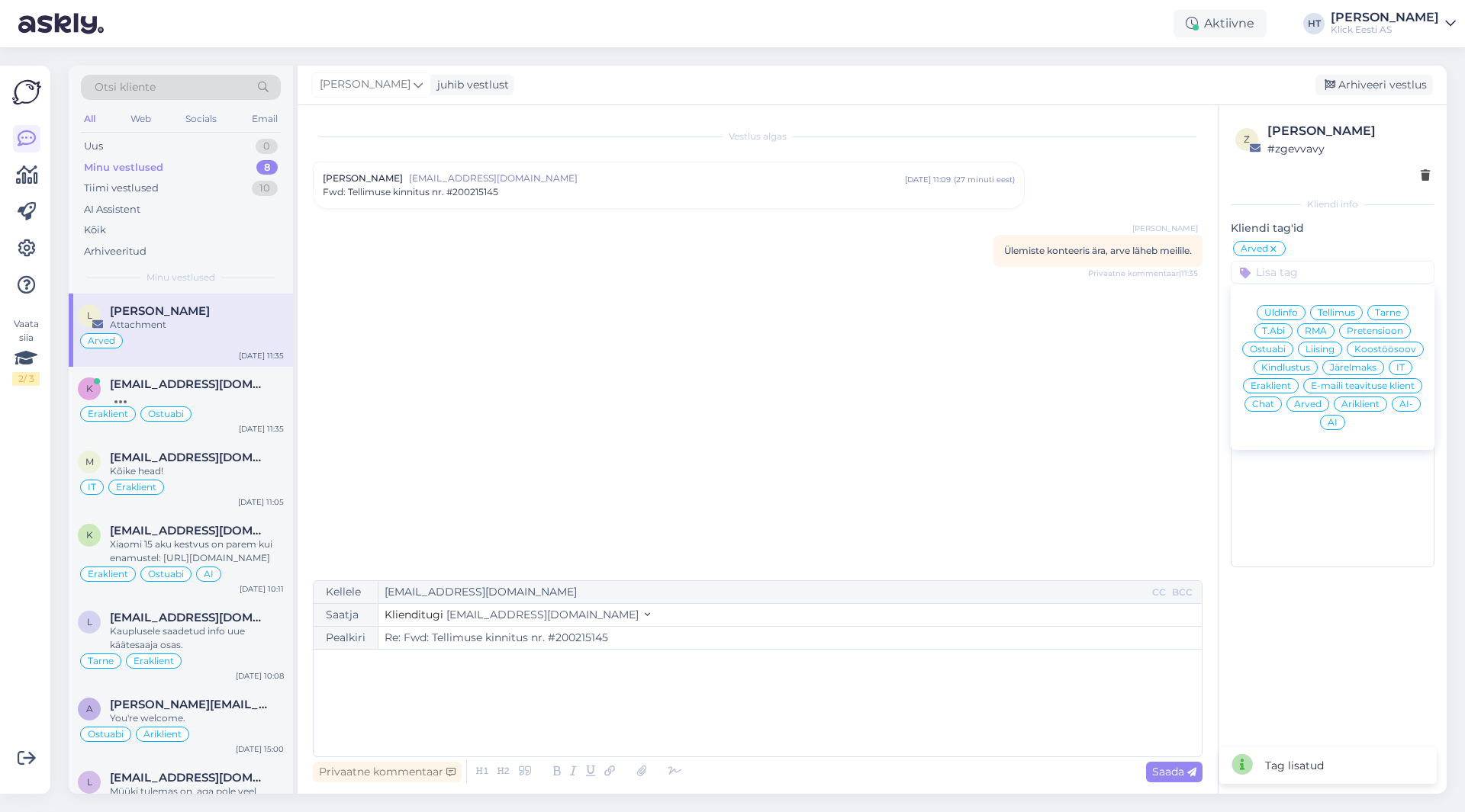
click at [1354, 309] on span "Tellimus" at bounding box center [1336, 312] width 37 height 9
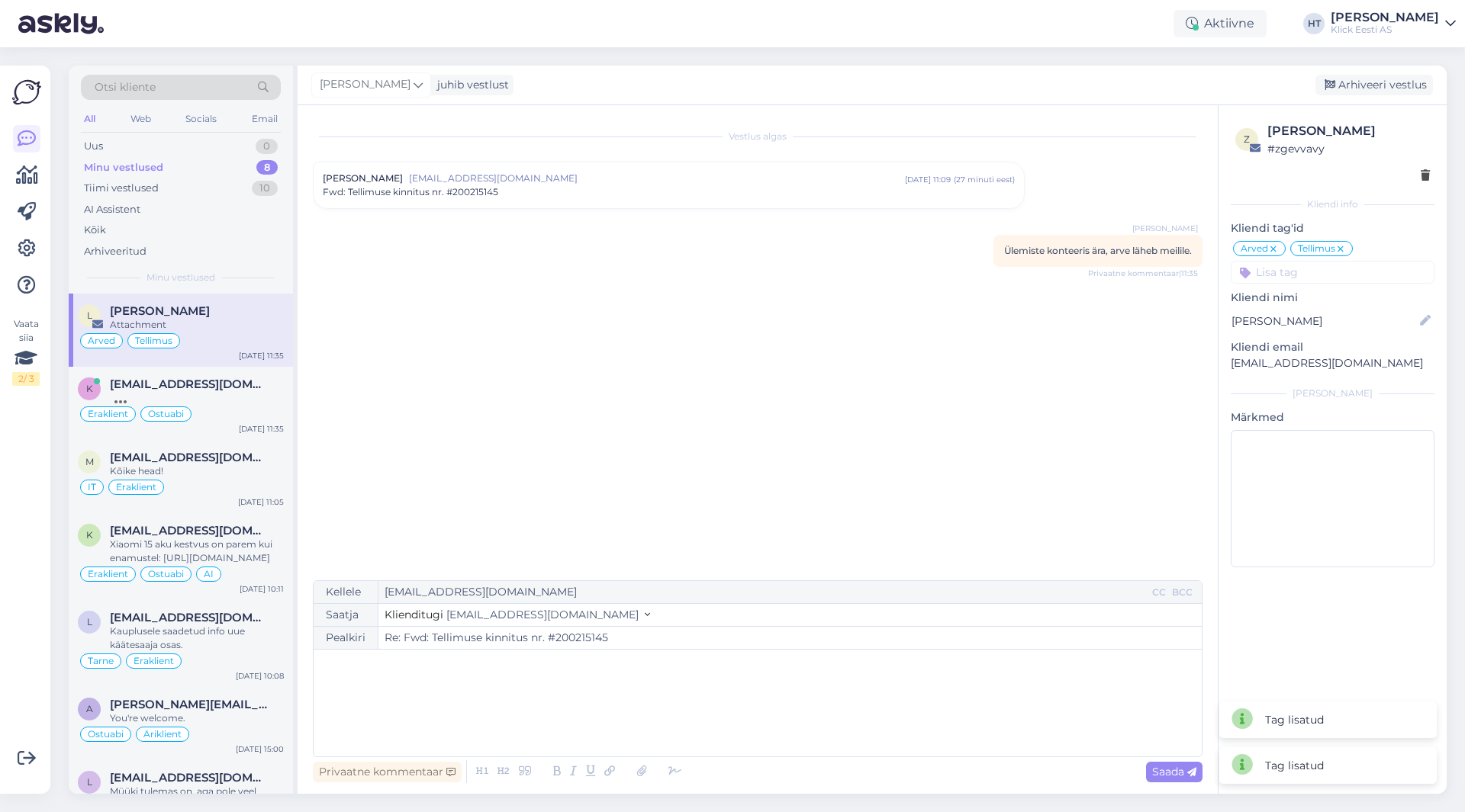
click at [1336, 288] on div "z [PERSON_NAME] # zgevvavy Kliendi info Kliendi tag'id Arved Tellimus Üldinfo T…" at bounding box center [1332, 347] width 228 height 485
click at [1331, 279] on input at bounding box center [1333, 272] width 204 height 23
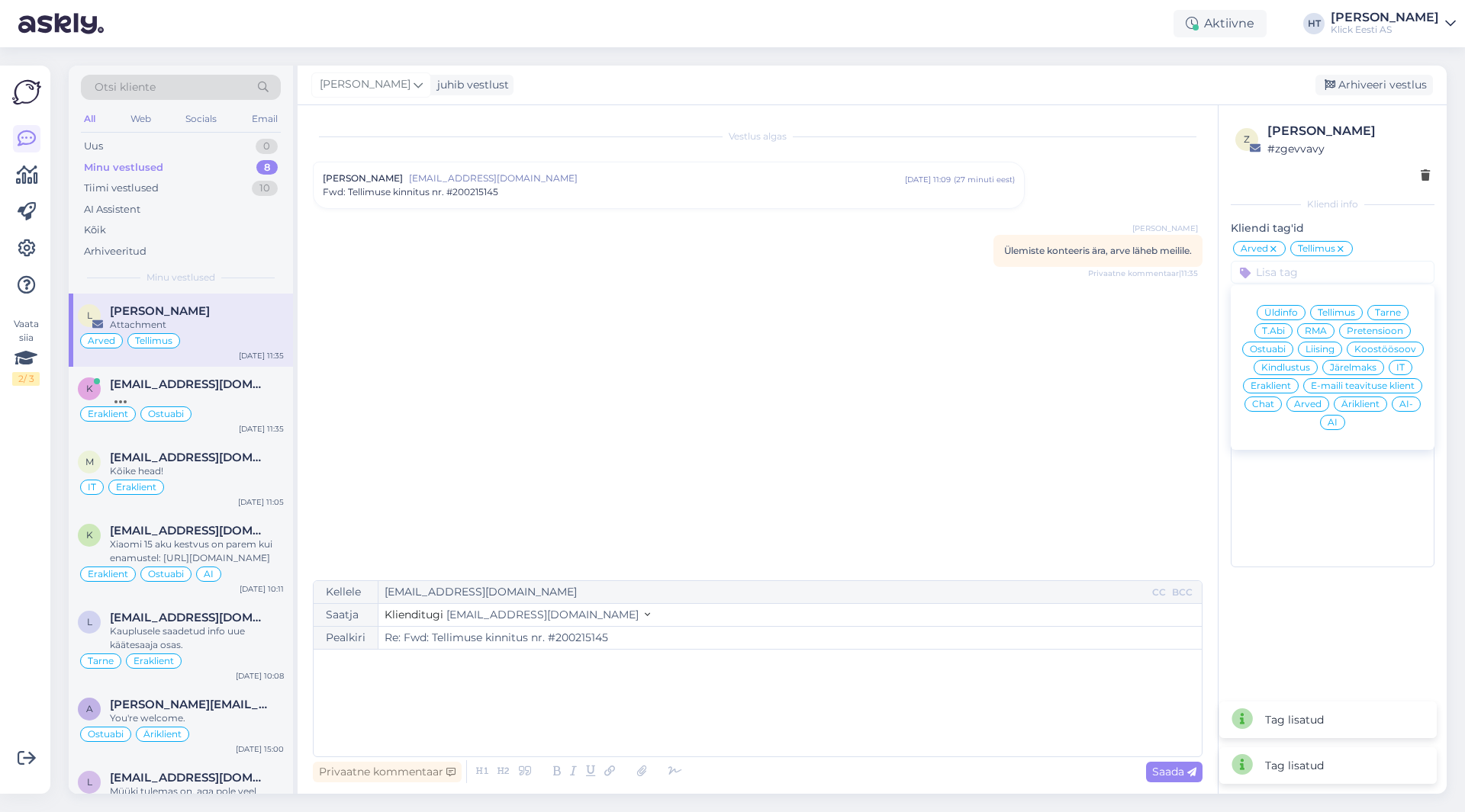
click at [1284, 387] on span "Eraklient" at bounding box center [1271, 385] width 40 height 9
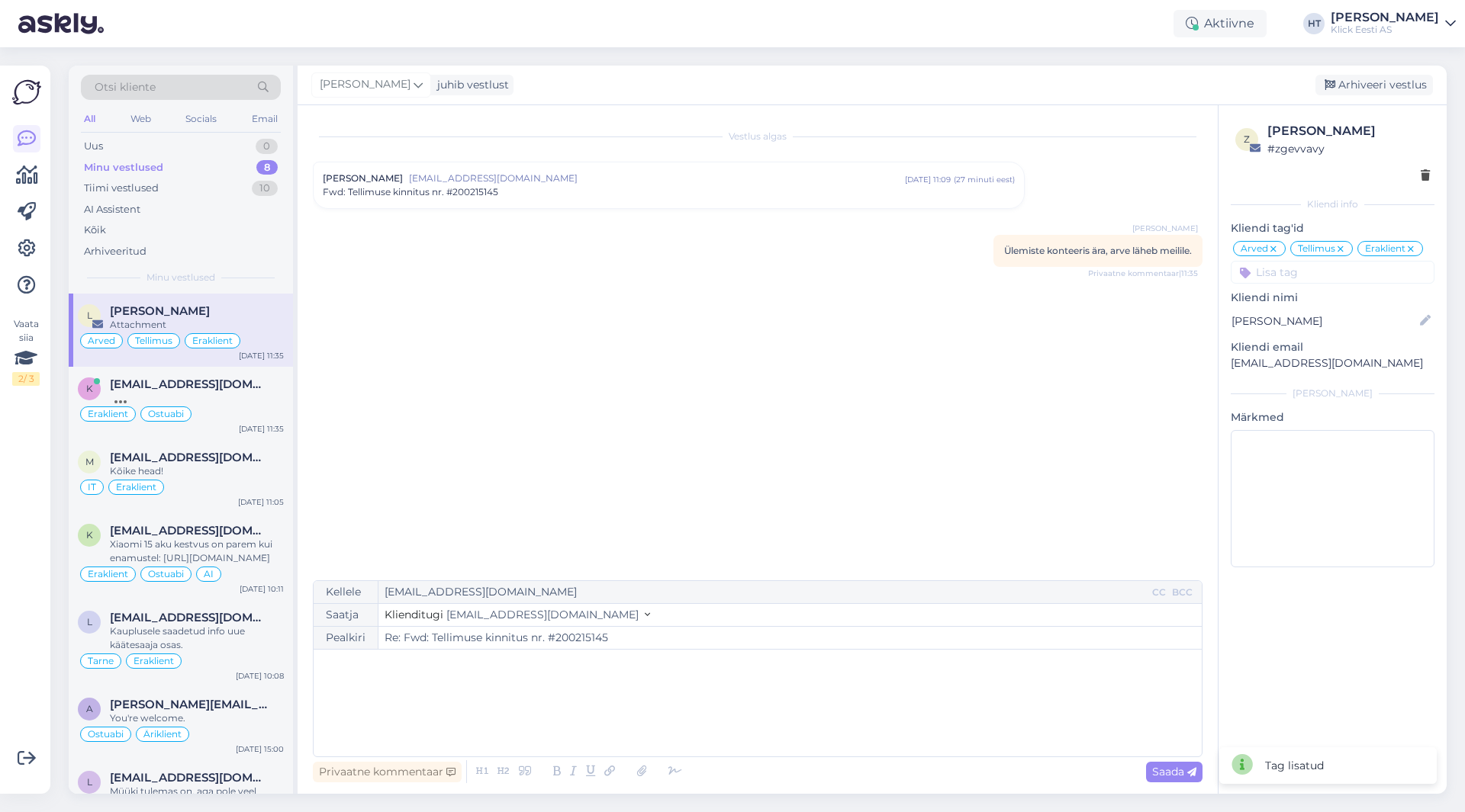
click at [772, 319] on div "Vestlus algas [PERSON_NAME] [EMAIL_ADDRESS][DOMAIN_NAME] [DATE] 11:09 ( 27 minu…" at bounding box center [764, 343] width 903 height 446
click at [581, 197] on div "Fwd: Tellimuse kinnitus nr. #200215145" at bounding box center [668, 192] width 692 height 14
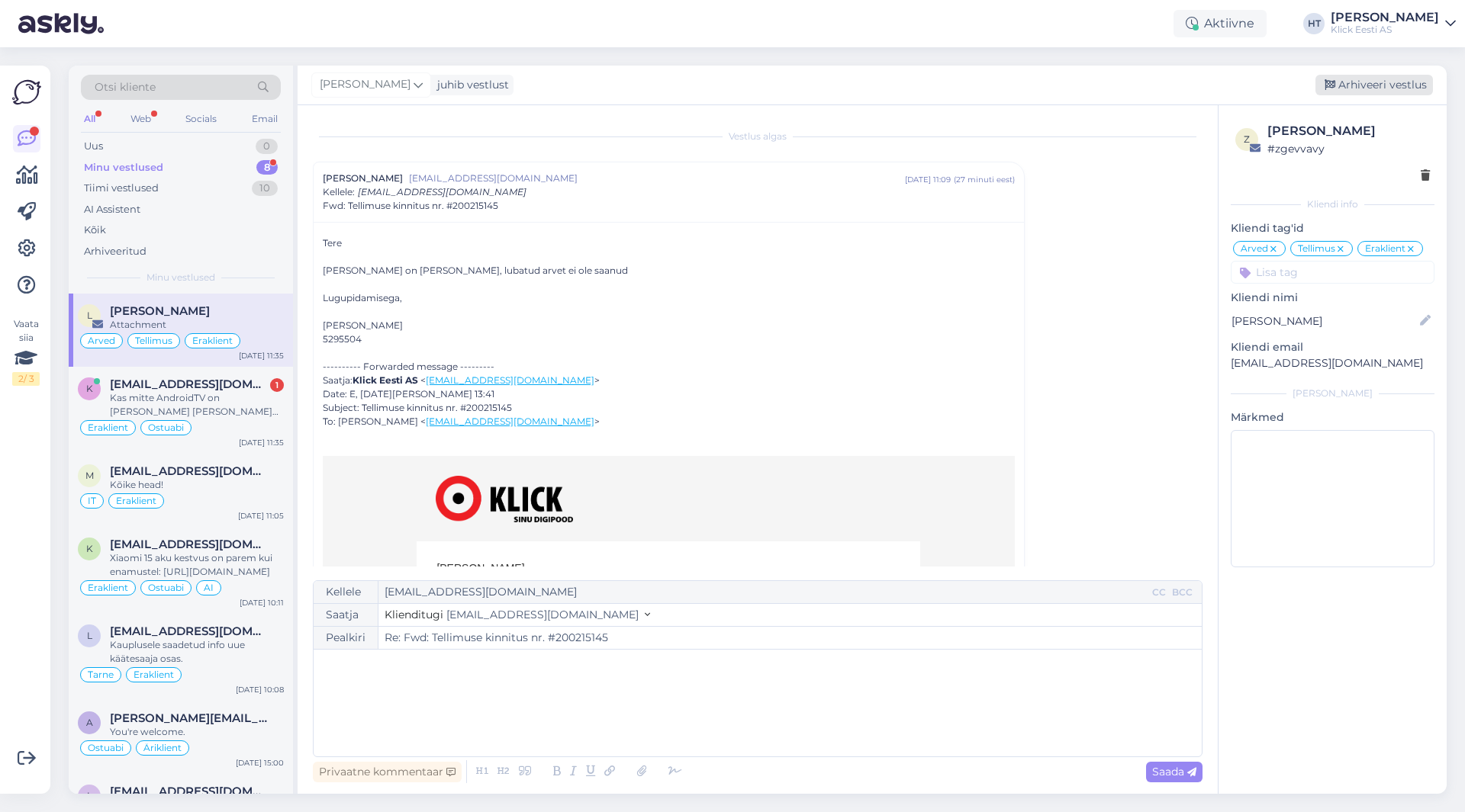
click at [1388, 89] on div "Arhiveeri vestlus" at bounding box center [1373, 84] width 117 height 20
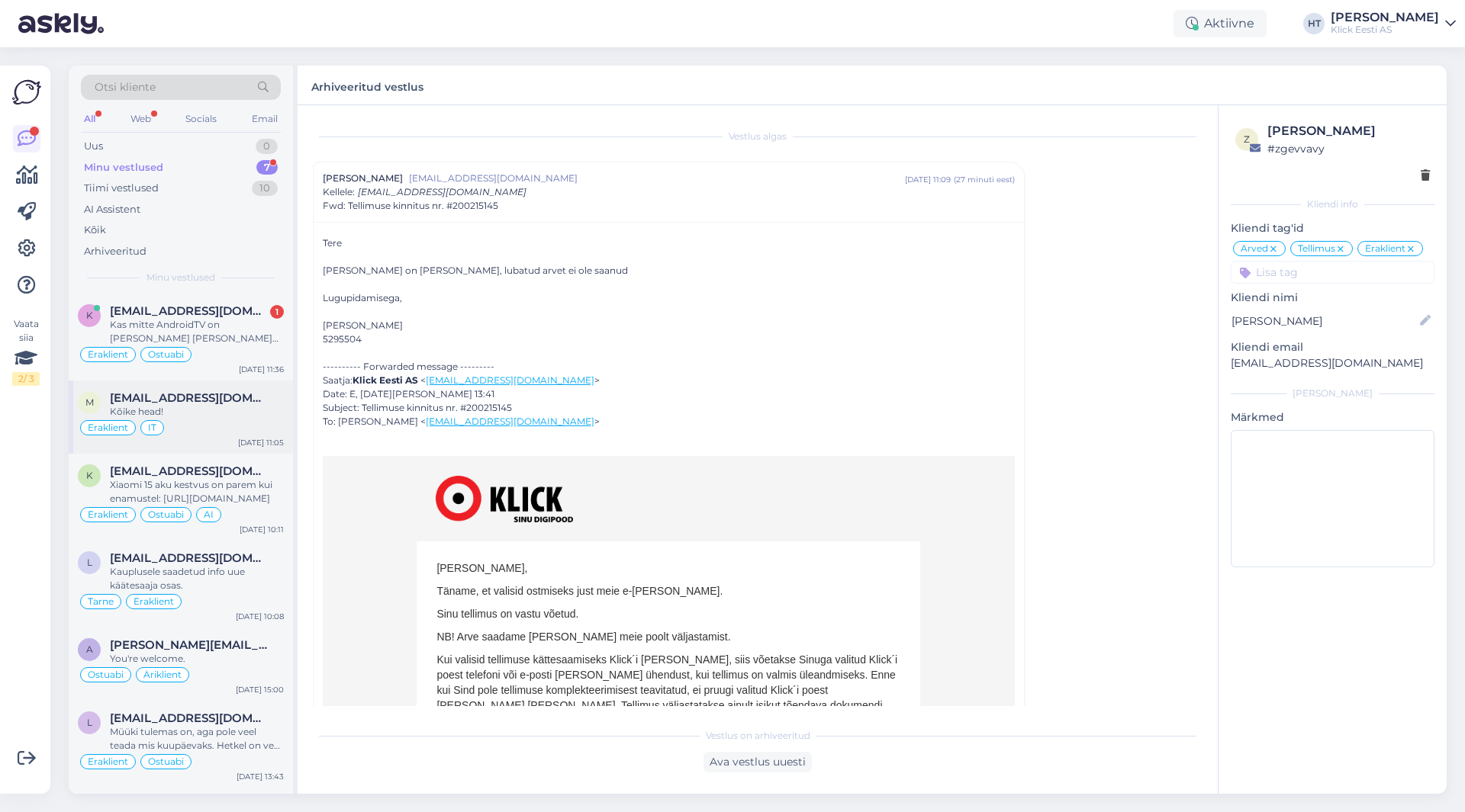
click at [172, 400] on span "[EMAIL_ADDRESS][DOMAIN_NAME]" at bounding box center [190, 397] width 159 height 14
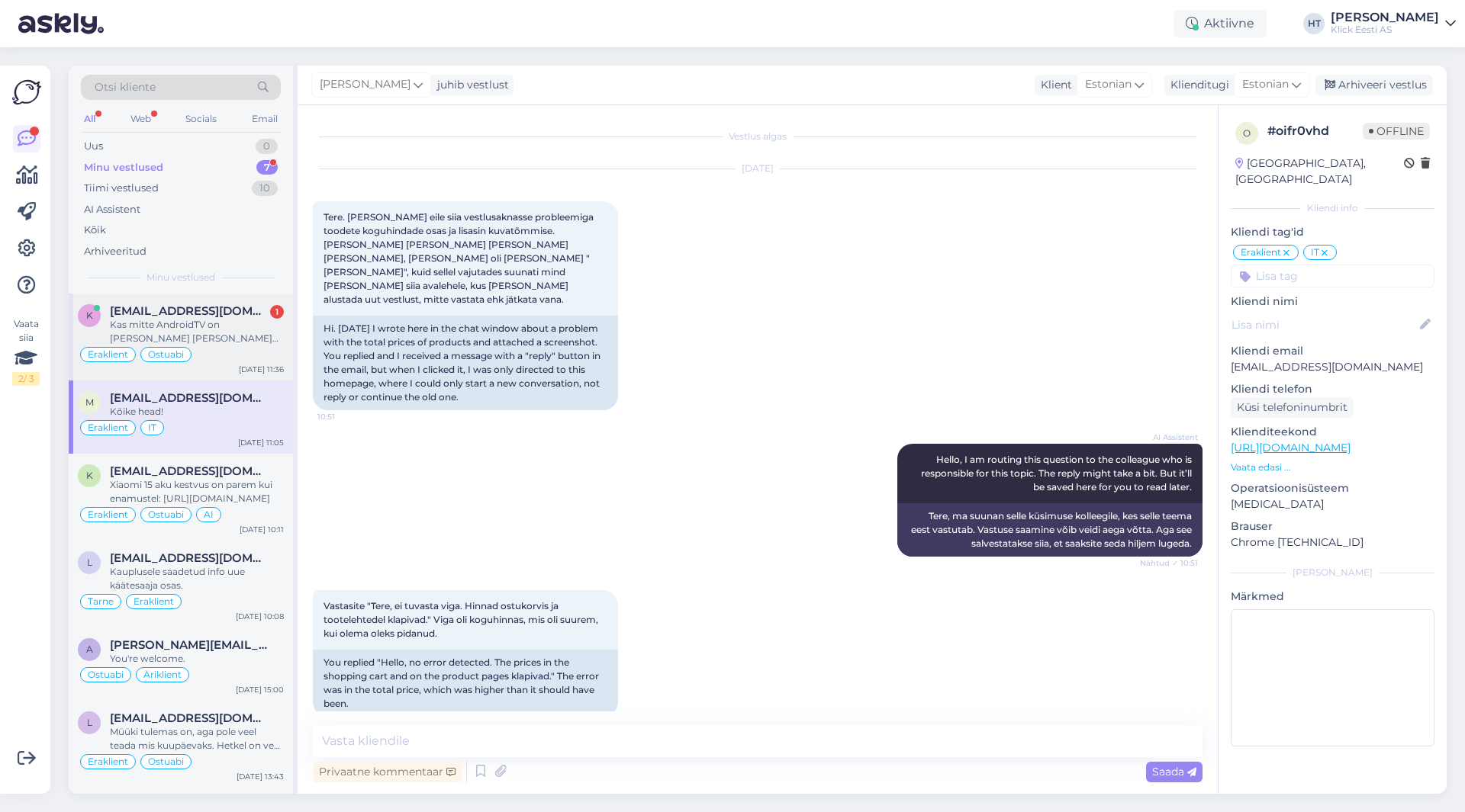
scroll to position [406, 0]
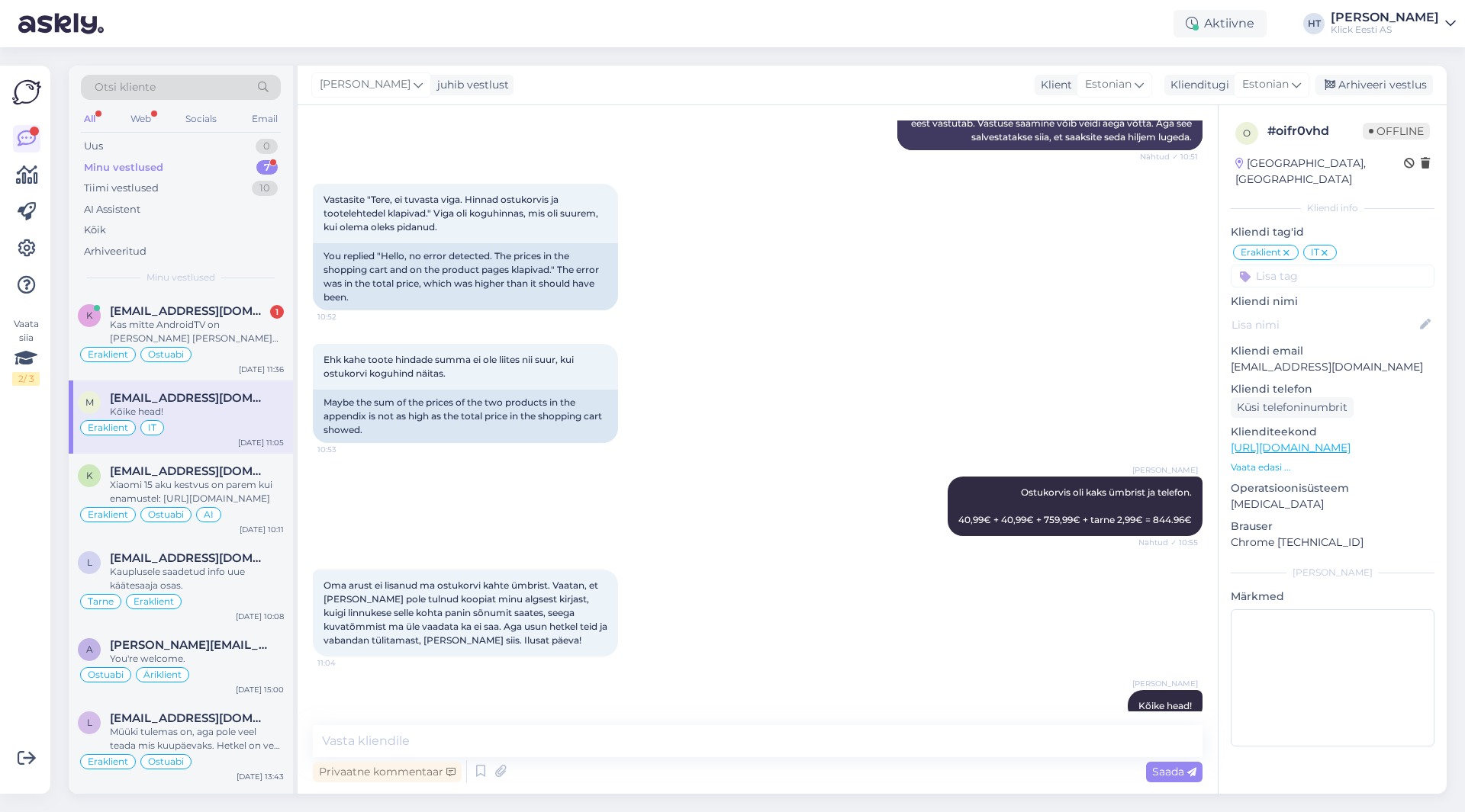
click at [720, 361] on div "Ehk kahe toote hindade summa ei ole liites nii suur, kui ostukorvi koguhind näi…" at bounding box center [757, 393] width 889 height 133
click at [626, 389] on icon at bounding box center [627, 393] width 4 height 9
click at [690, 339] on div "Ehk kahe toote hindade summa ei ole liites nii suur, kui ostukorvi koguhind näi…" at bounding box center [757, 393] width 889 height 133
click at [626, 389] on icon at bounding box center [627, 393] width 4 height 9
click at [744, 335] on div "Ehk kahe toote hindade summa ei ole liites nii suur, kui ostukorvi koguhind näi…" at bounding box center [757, 393] width 889 height 133
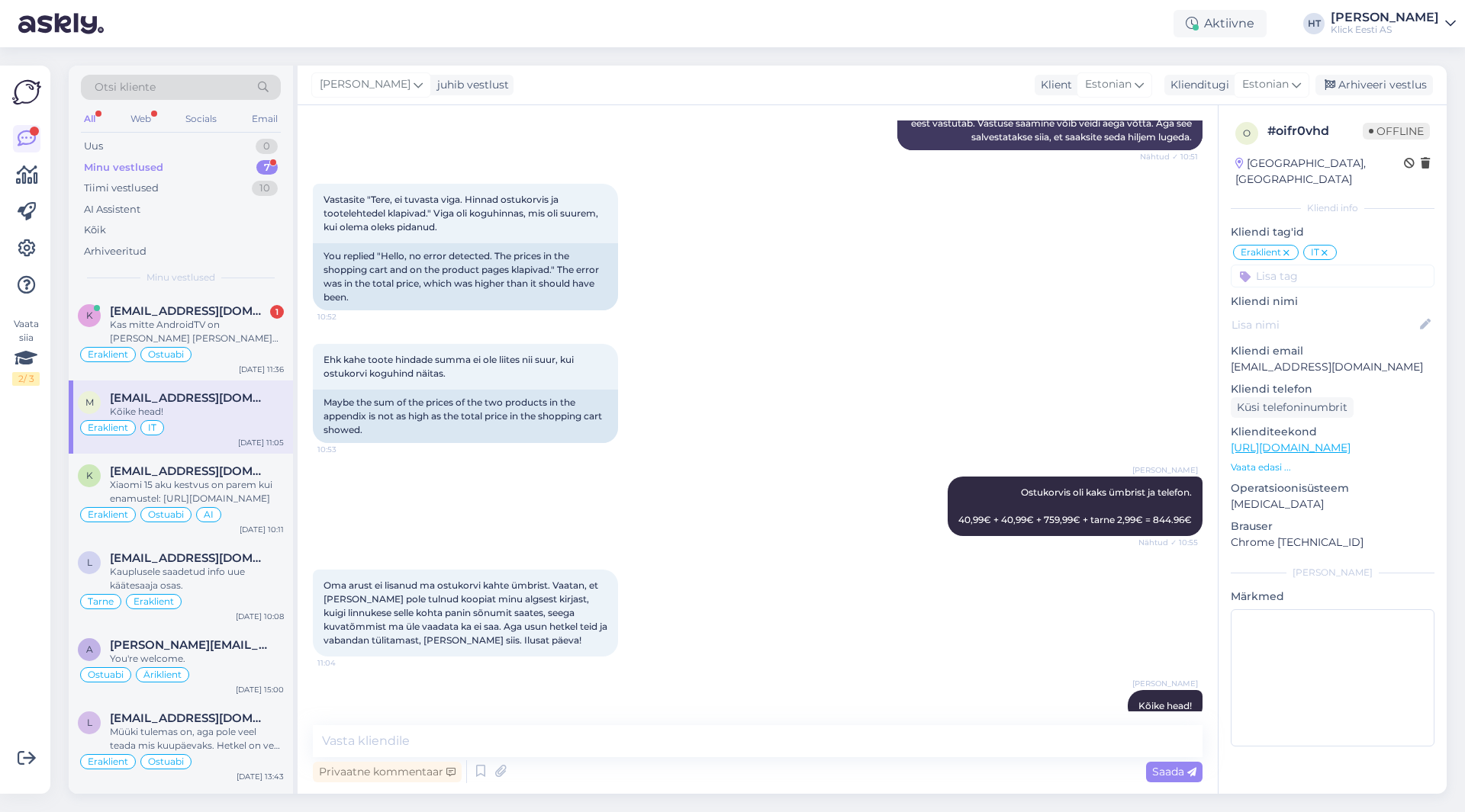
click at [675, 336] on div "Ehk kahe toote hindade summa ei ole liites nii suur, kui ostukorvi koguhind näi…" at bounding box center [757, 393] width 889 height 133
click at [625, 389] on icon at bounding box center [627, 393] width 4 height 9
click at [737, 341] on div "Ehk kahe toote hindade summa ei ole liites nii suur, kui ostukorvi koguhind näi…" at bounding box center [757, 393] width 889 height 133
click at [798, 352] on div "Ehk kahe toote hindade summa ei ole liites nii suur, kui ostukorvi koguhind näi…" at bounding box center [757, 393] width 889 height 133
click at [268, 334] on div "Kas mitte AndroidTV on [PERSON_NAME] [PERSON_NAME] paremad/halvemad?" at bounding box center [197, 332] width 174 height 28
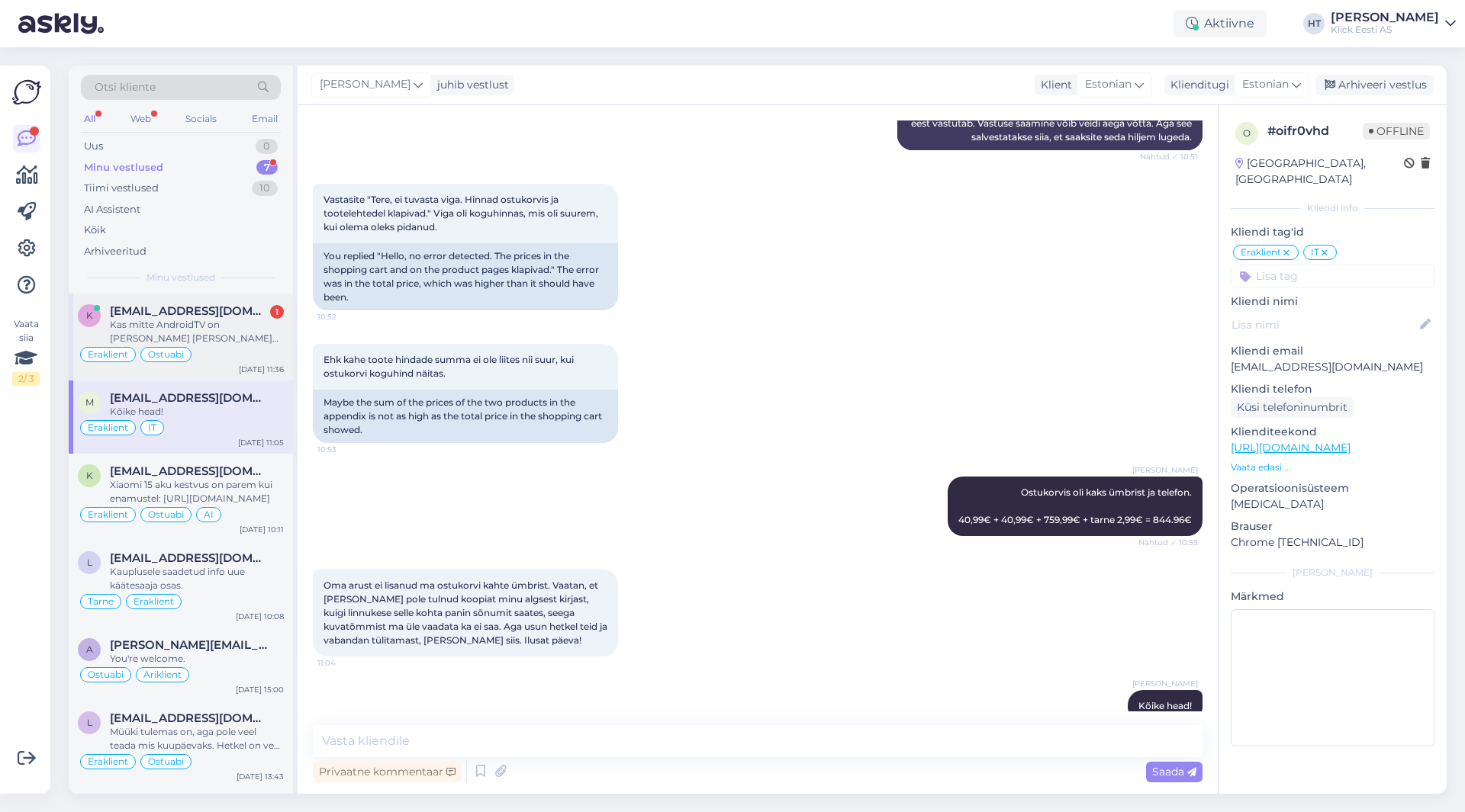
scroll to position [1681, 0]
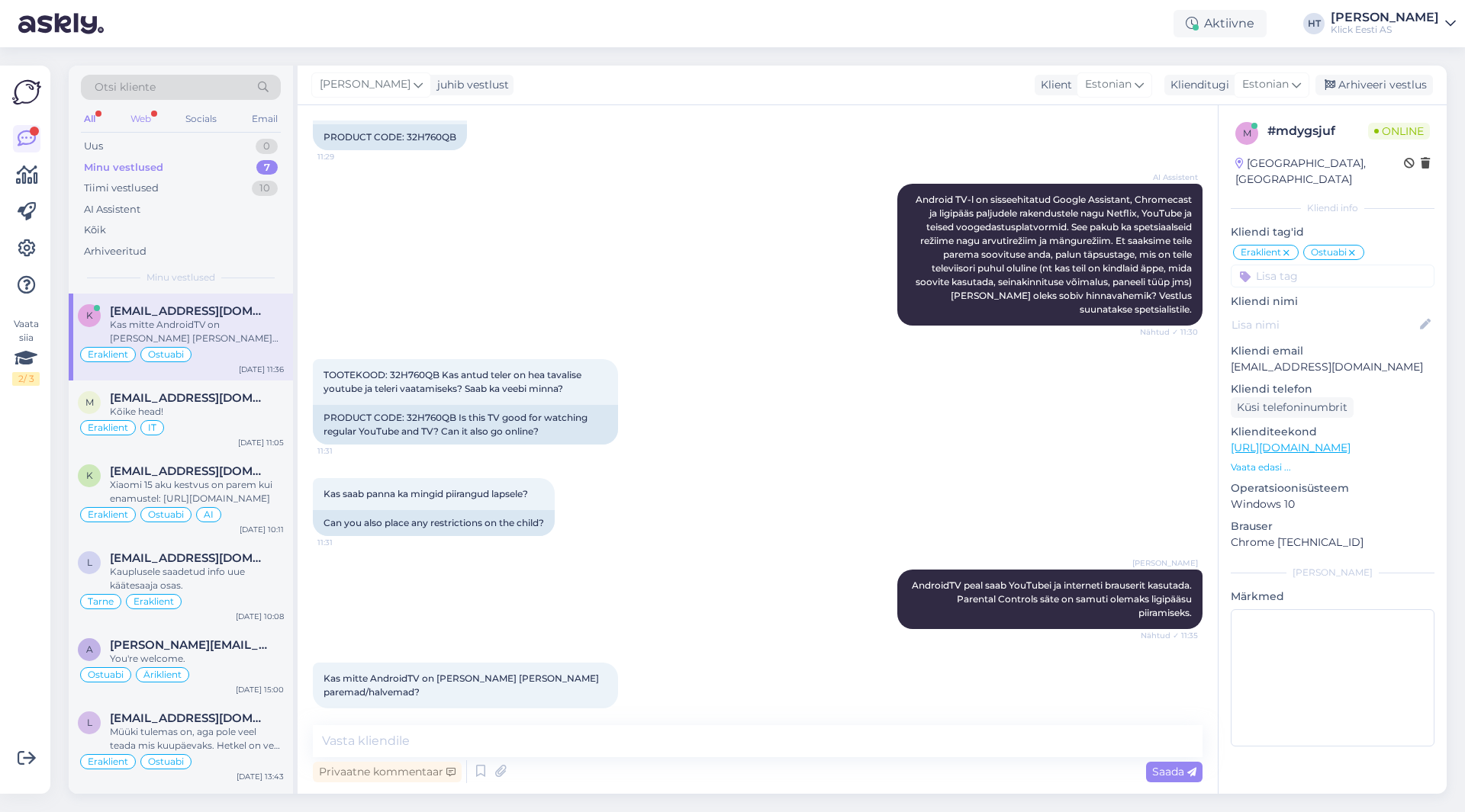
click at [141, 113] on div "Web" at bounding box center [140, 119] width 27 height 19
click at [171, 210] on div "AI Assistent" at bounding box center [181, 210] width 200 height 21
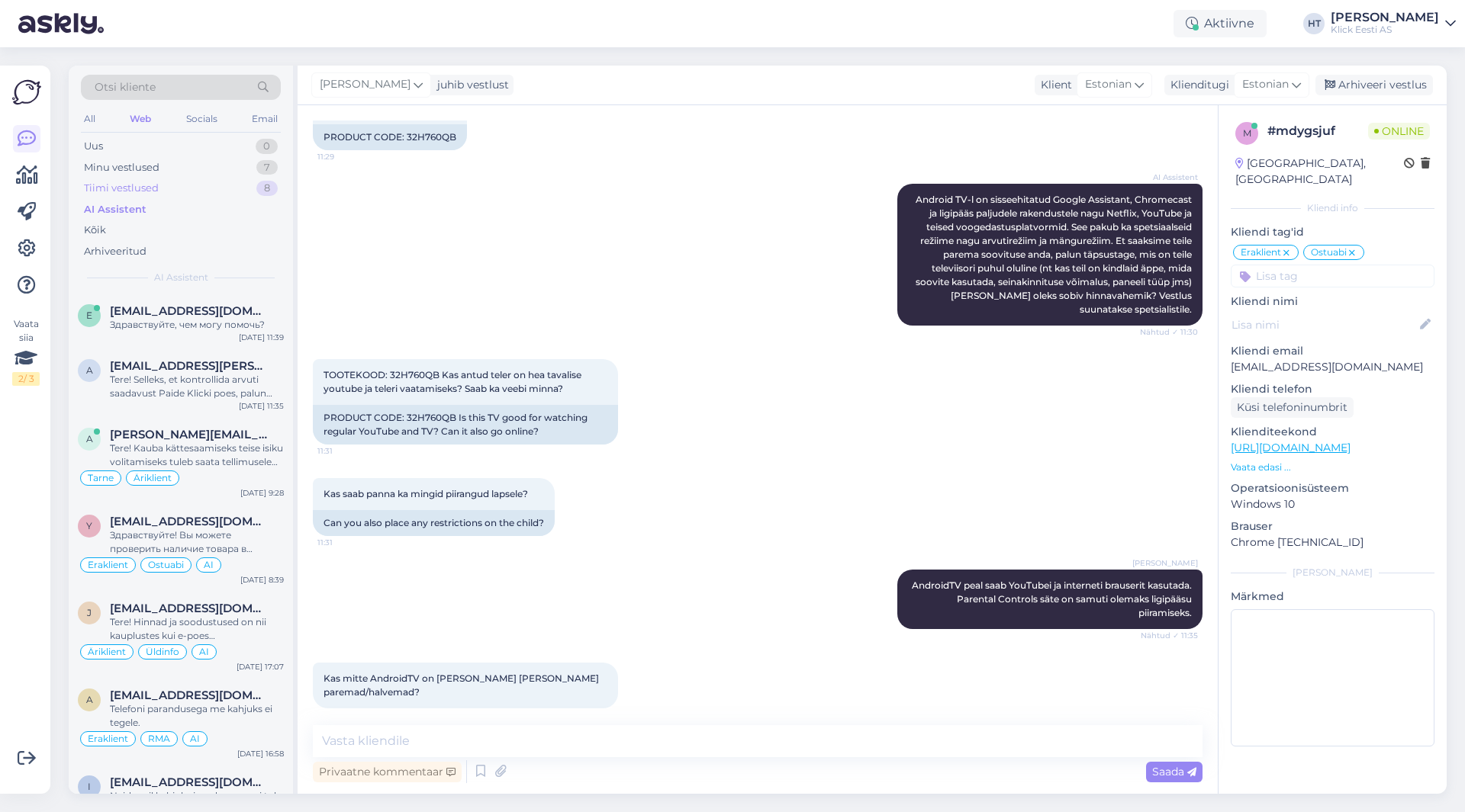
click at [172, 190] on div "Tiimi vestlused 8" at bounding box center [181, 188] width 200 height 21
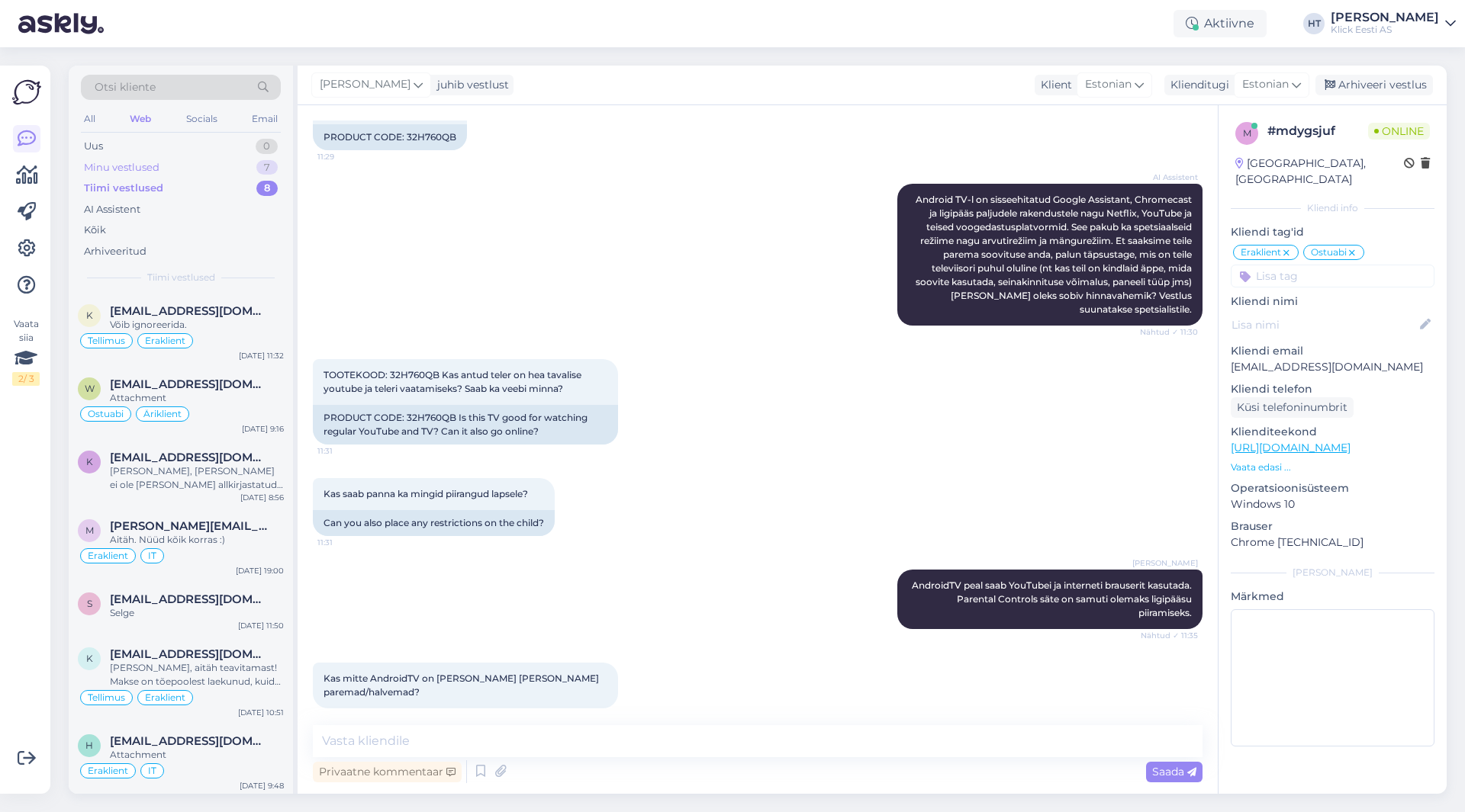
click at [182, 170] on div "Minu vestlused 7" at bounding box center [181, 168] width 200 height 21
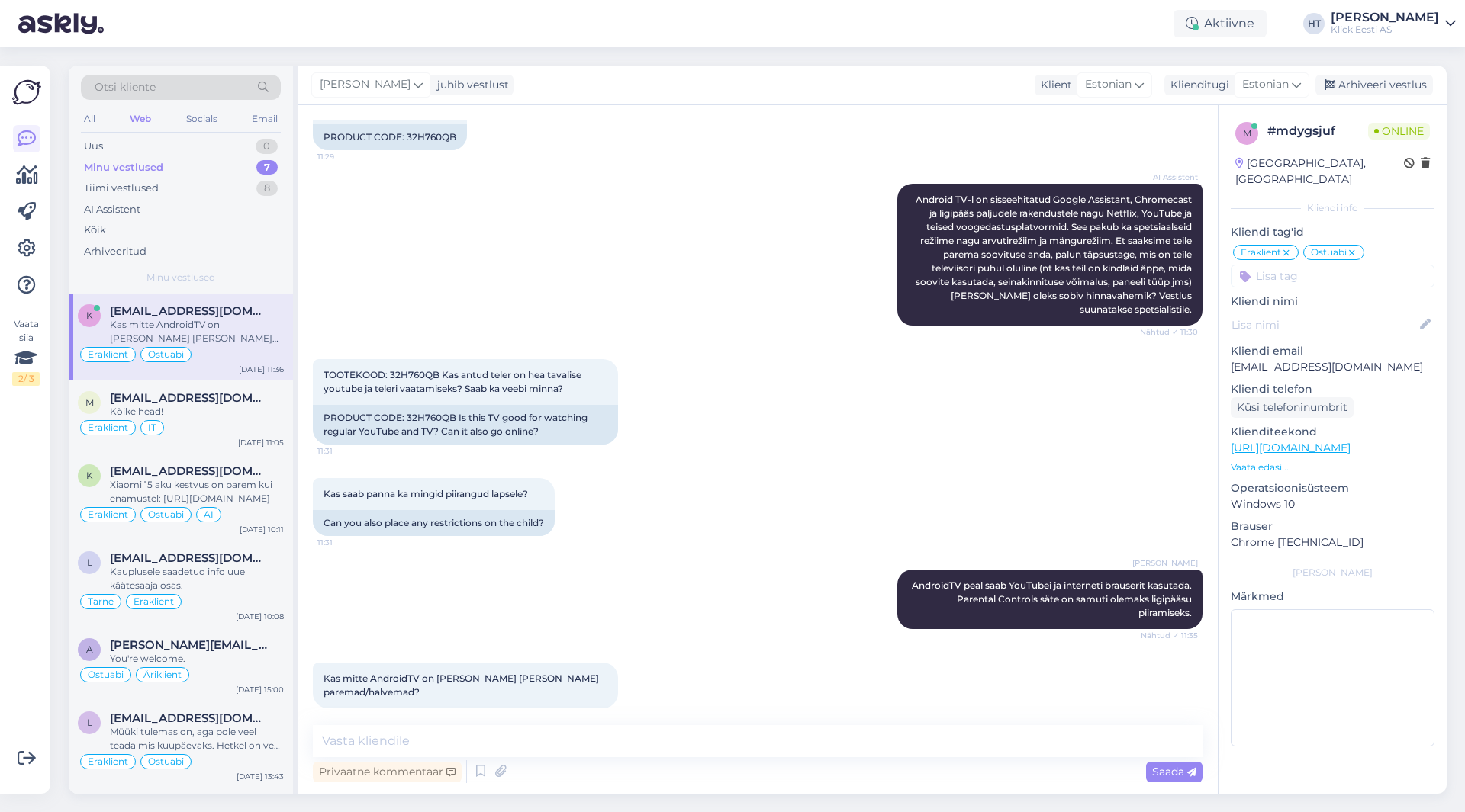
click at [214, 324] on div "Kas mitte AndroidTV on [PERSON_NAME] [PERSON_NAME] paremad/halvemad?" at bounding box center [197, 332] width 174 height 28
click at [775, 524] on div "Kas saab panna ka mingid piirangud lapsele? 11:31 Can you also place any restri…" at bounding box center [757, 507] width 889 height 91
click at [771, 523] on div "Kas saab panna ka mingid piirangud lapsele? 11:31 Can you also place any restri…" at bounding box center [757, 507] width 889 height 91
click at [752, 728] on textarea at bounding box center [757, 742] width 889 height 32
click at [738, 734] on textarea at bounding box center [757, 742] width 889 height 32
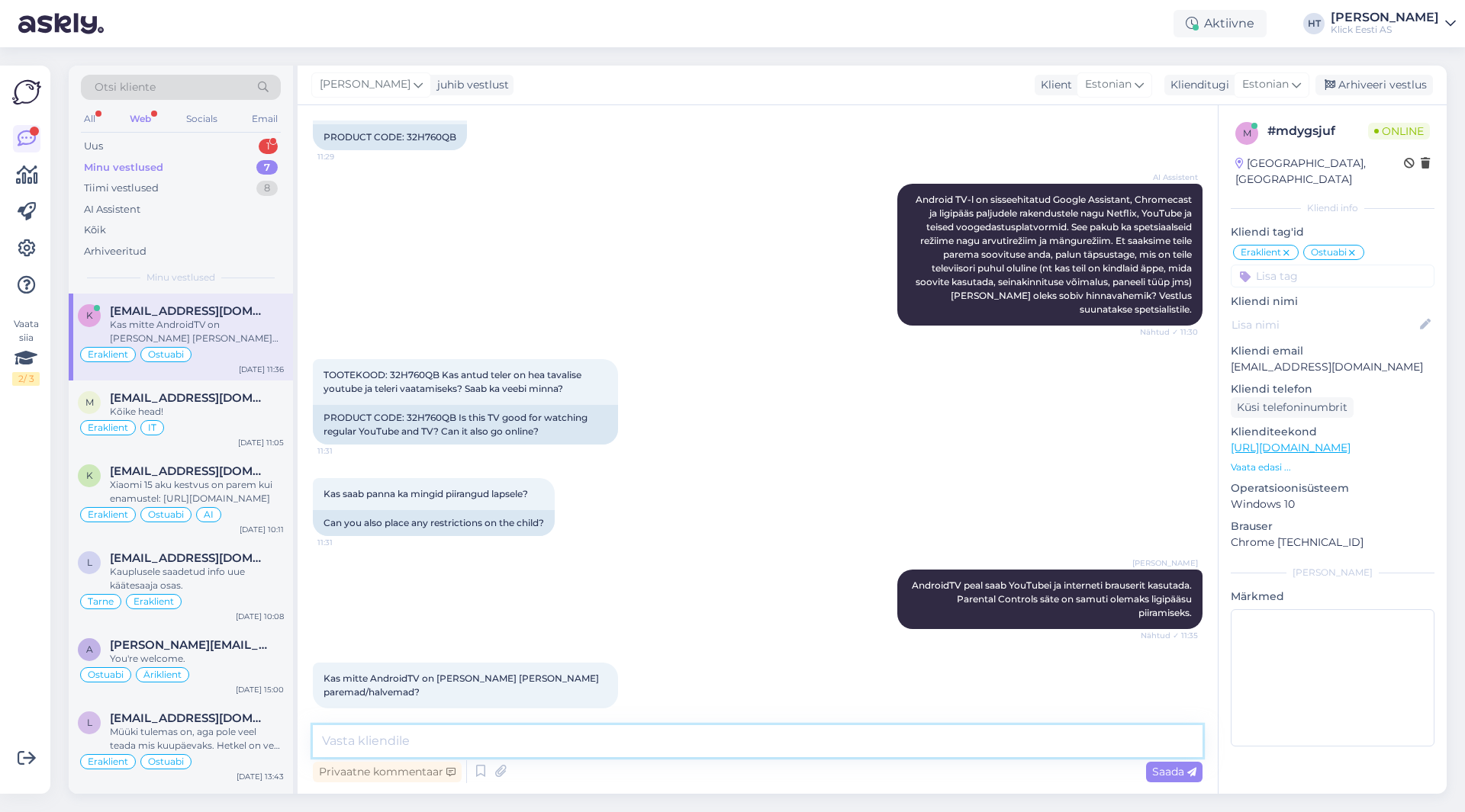
click at [705, 738] on textarea at bounding box center [757, 742] width 889 height 32
click at [709, 742] on textarea at bounding box center [757, 742] width 889 height 32
click at [718, 742] on textarea at bounding box center [757, 742] width 889 height 32
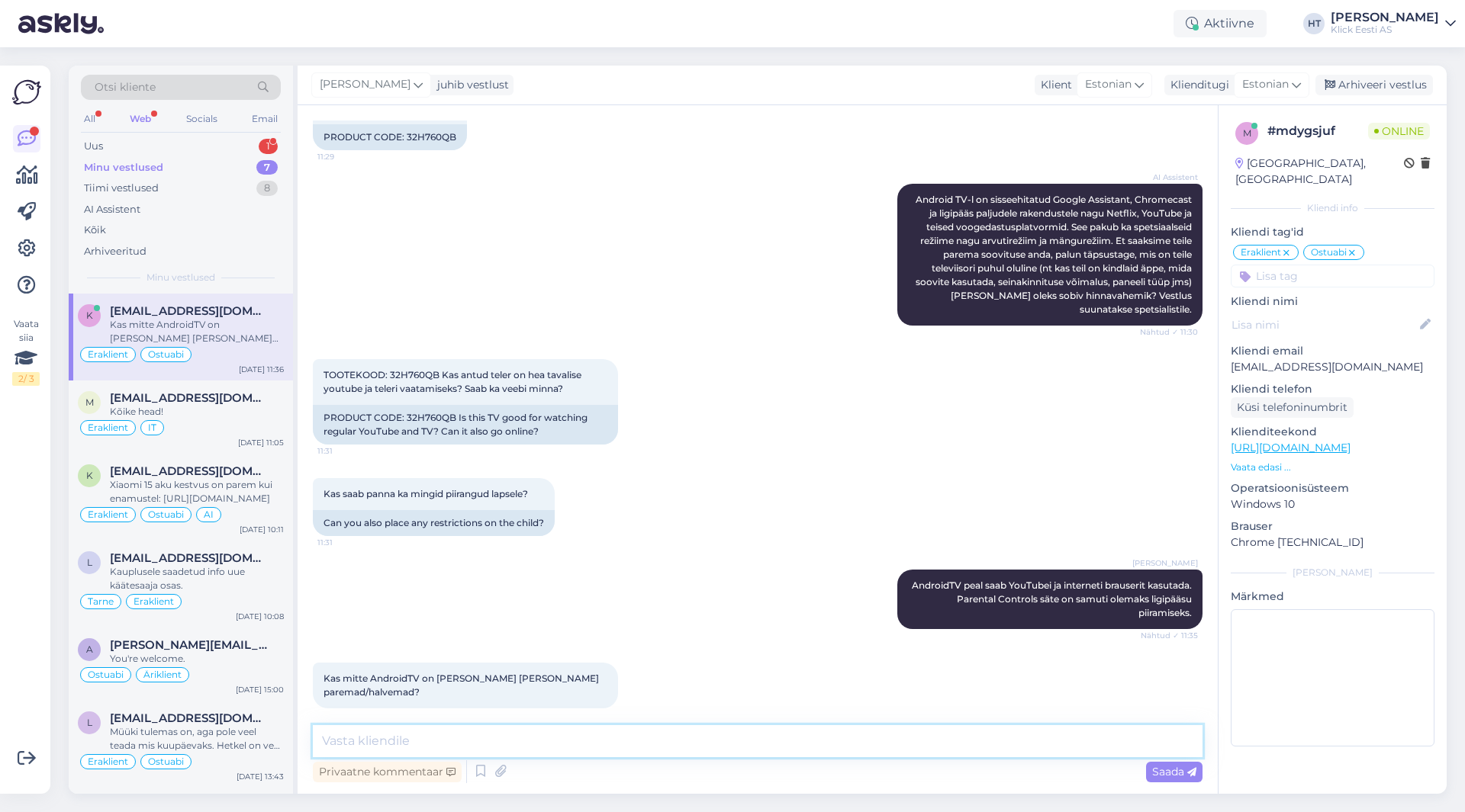
click at [718, 742] on textarea at bounding box center [757, 742] width 889 height 32
click at [720, 742] on textarea at bounding box center [757, 742] width 889 height 32
type textarea "Mitte Android ehk tesit opsüsteemi kasutavad telekad või [PERSON_NAME] nutifunk…"
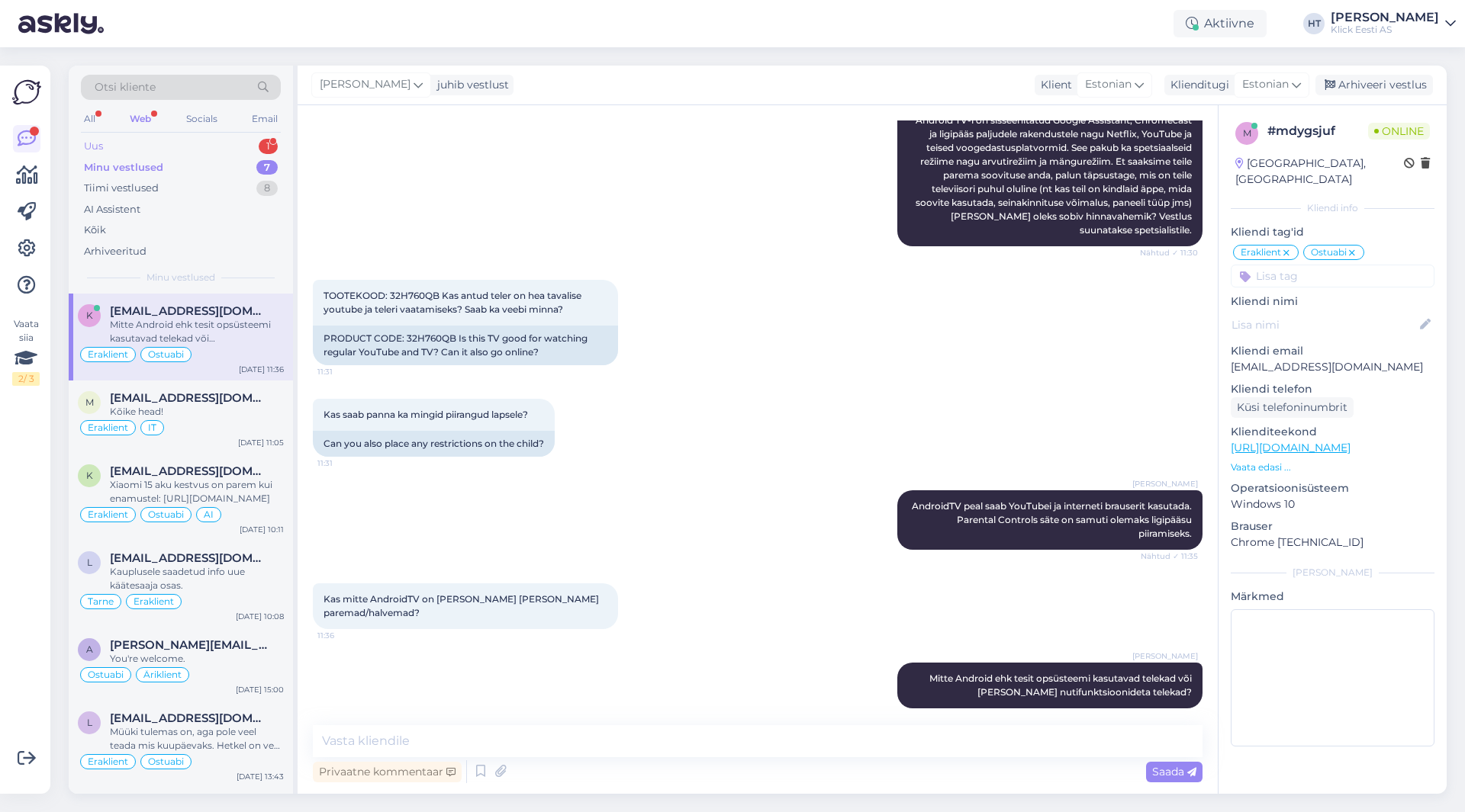
click at [233, 138] on div "Uus 1" at bounding box center [181, 147] width 200 height 21
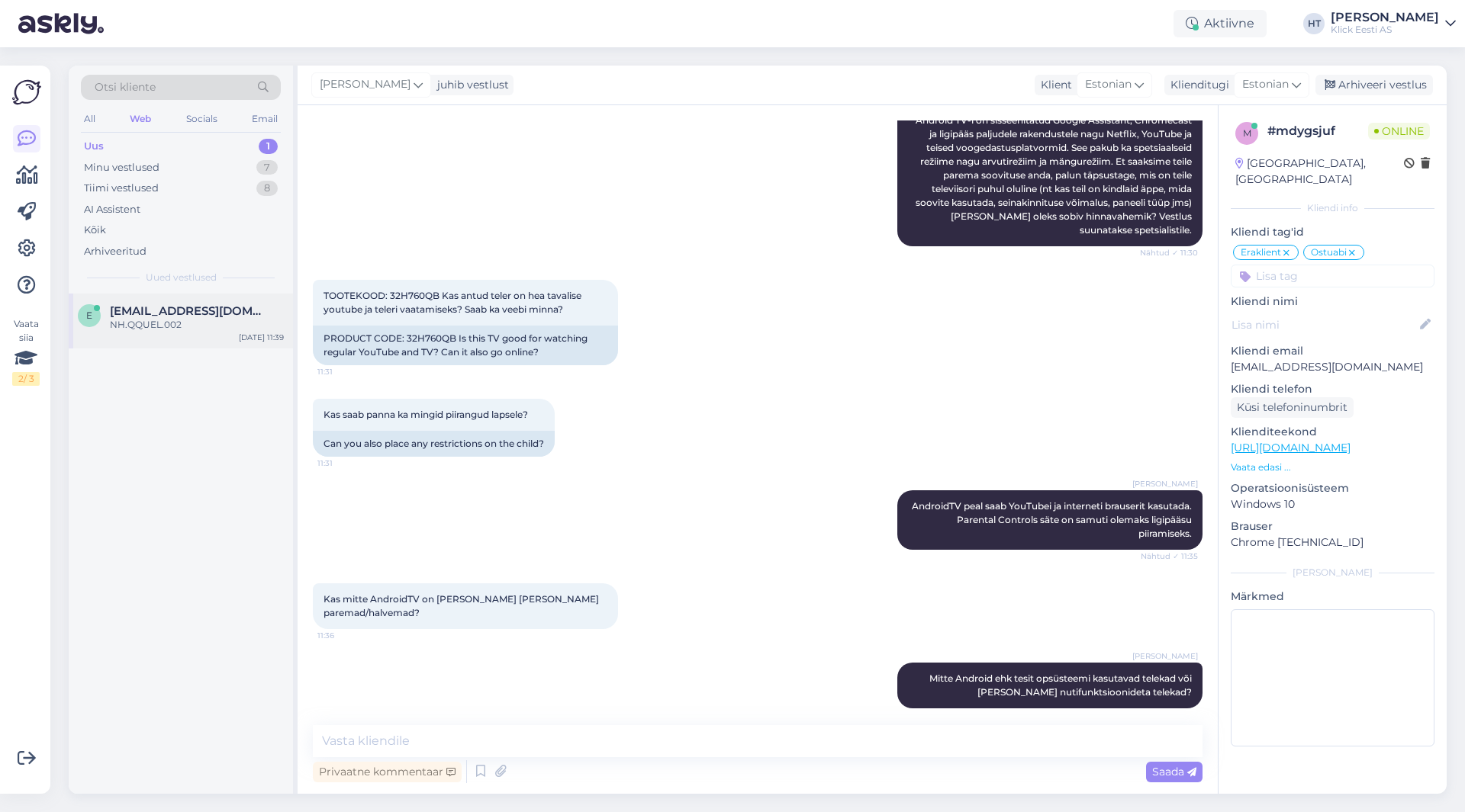
click at [233, 330] on div "NH.QQUEL.002" at bounding box center [197, 325] width 174 height 14
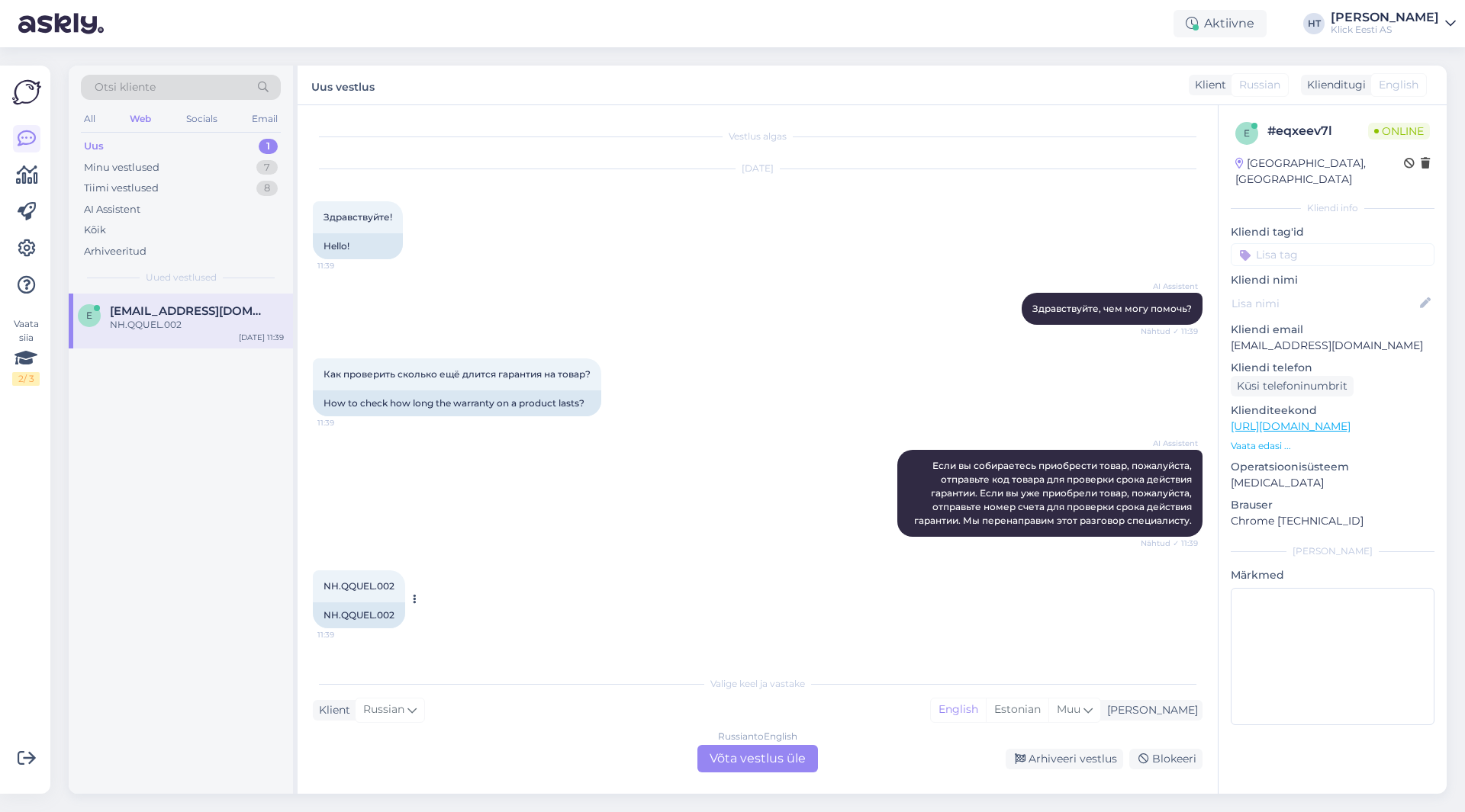
click at [351, 591] on span "NH.QQUEL.002" at bounding box center [359, 586] width 71 height 11
click at [180, 515] on div "e [EMAIL_ADDRESS][DOMAIN_NAME] NH.QQUEL.002 [DATE] 11:39" at bounding box center [181, 544] width 224 height 500
click at [755, 767] on div "Russian to English Võta vestlus üle" at bounding box center [757, 759] width 121 height 28
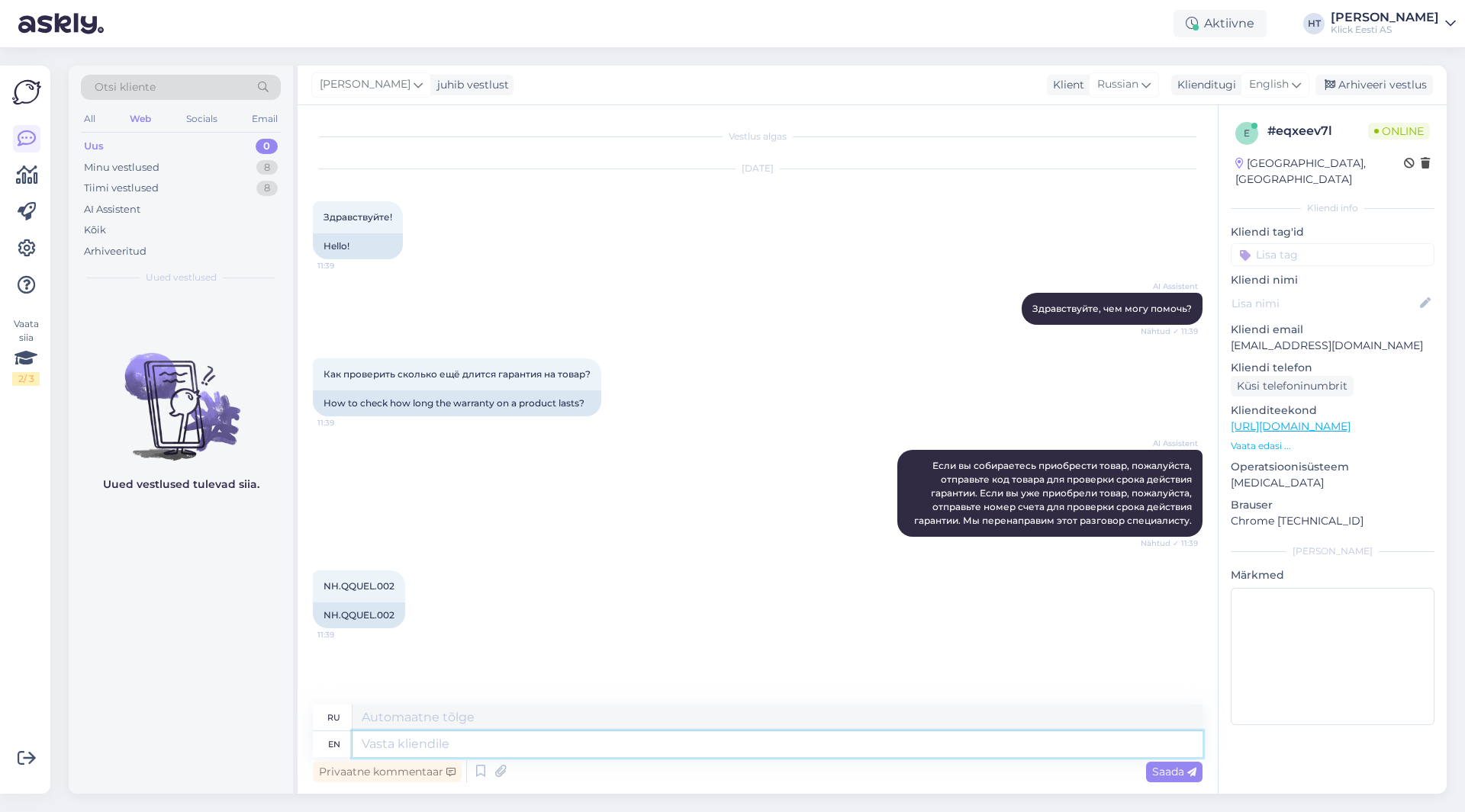
click at [752, 752] on textarea at bounding box center [777, 744] width 850 height 26
type textarea "Warranty"
type textarea "Гарантия"
type textarea "Warranty is 2"
type textarea "Гарантия есть"
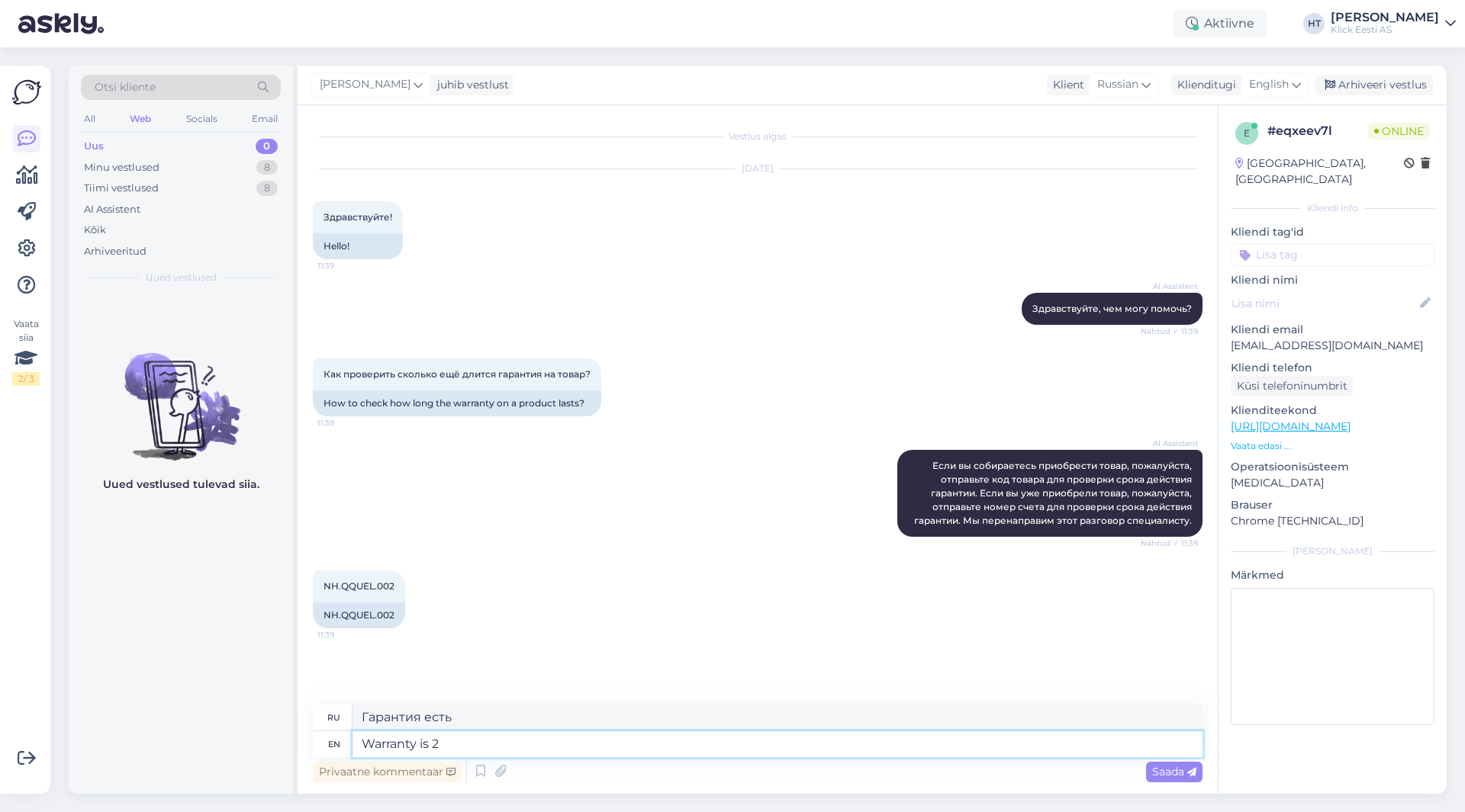
type textarea "Warranty is 2"
type textarea "Гарантия 2"
type textarea "Warranty is 2 years."
type textarea "Гарантия 2 года."
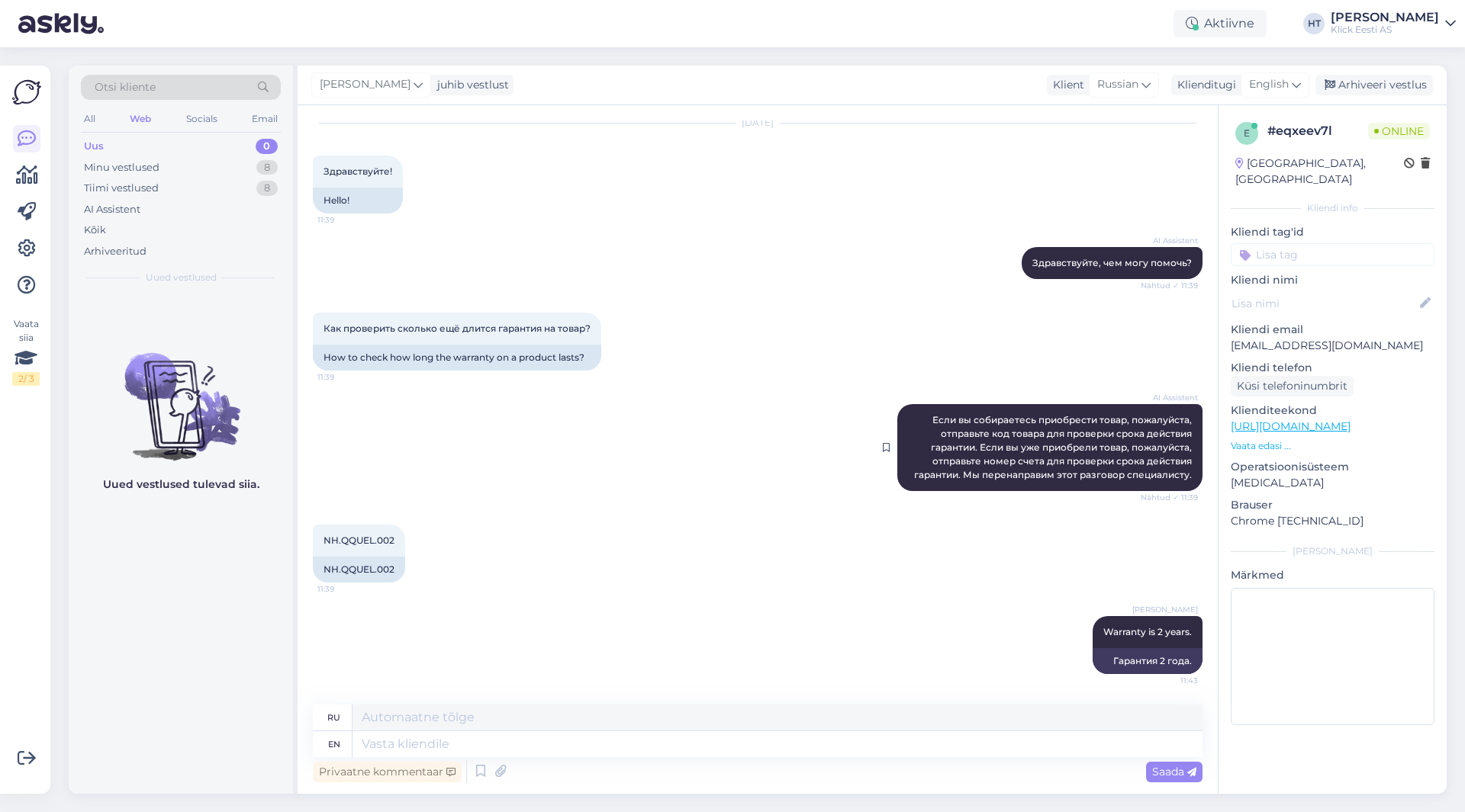
click at [982, 470] on span "Если вы собираетесь приобрести товар, пожалуйста, отправьте код товара для пров…" at bounding box center [1054, 448] width 280 height 66
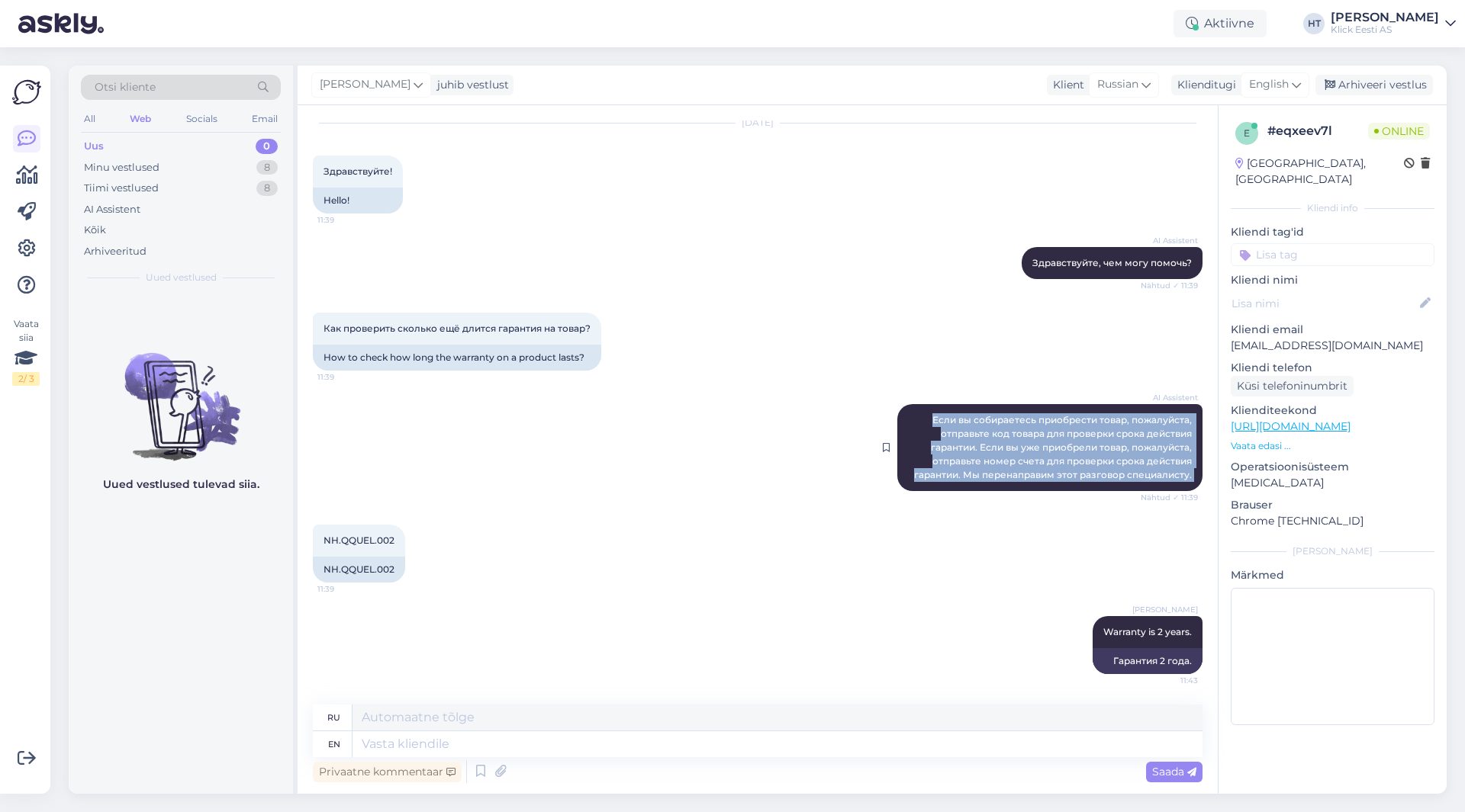
click at [982, 470] on span "Если вы собираетесь приобрести товар, пожалуйста, отправьте код товара для пров…" at bounding box center [1054, 448] width 280 height 66
click at [453, 465] on div "AI Assistent Если вы собираетесь приобрести товар, пожалуйста, отправьте код то…" at bounding box center [757, 448] width 889 height 121
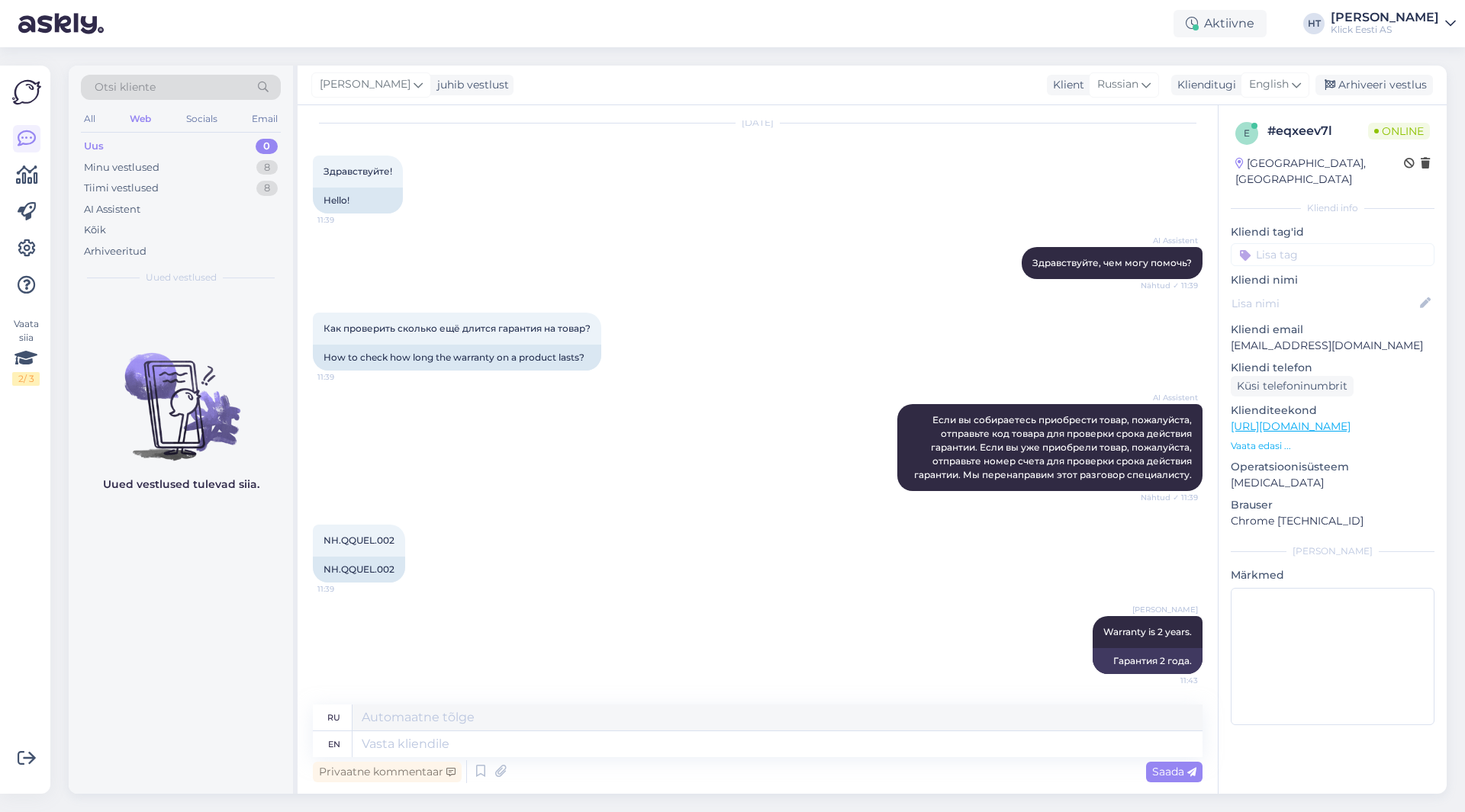
click at [1309, 255] on div "e # eqxeev7l Online [GEOGRAPHIC_DATA], [GEOGRAPHIC_DATA] Kliendi info Kliendi t…" at bounding box center [1332, 427] width 228 height 643
click at [1309, 244] on input at bounding box center [1333, 255] width 204 height 23
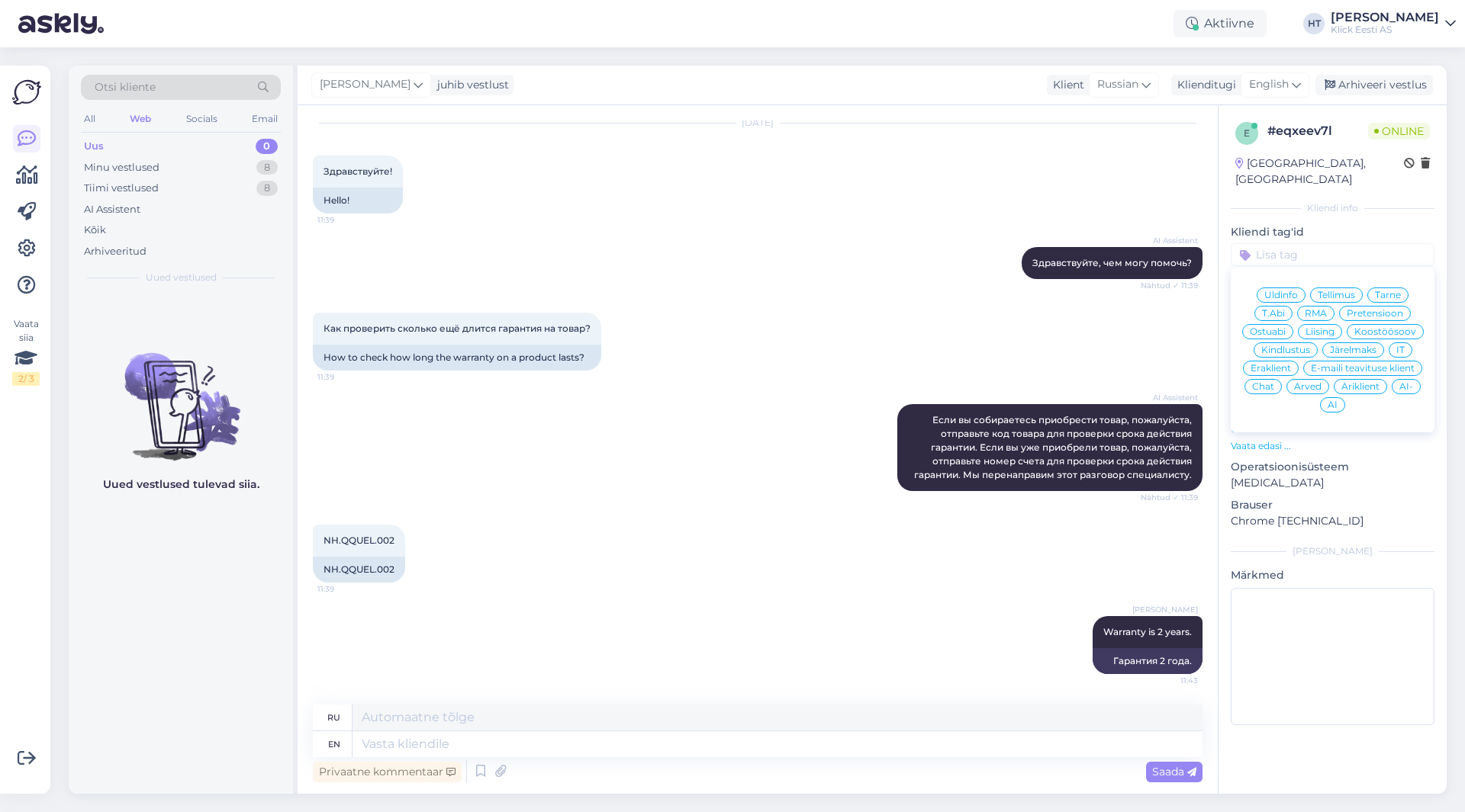
click at [1269, 327] on span "Ostuabi" at bounding box center [1267, 331] width 36 height 9
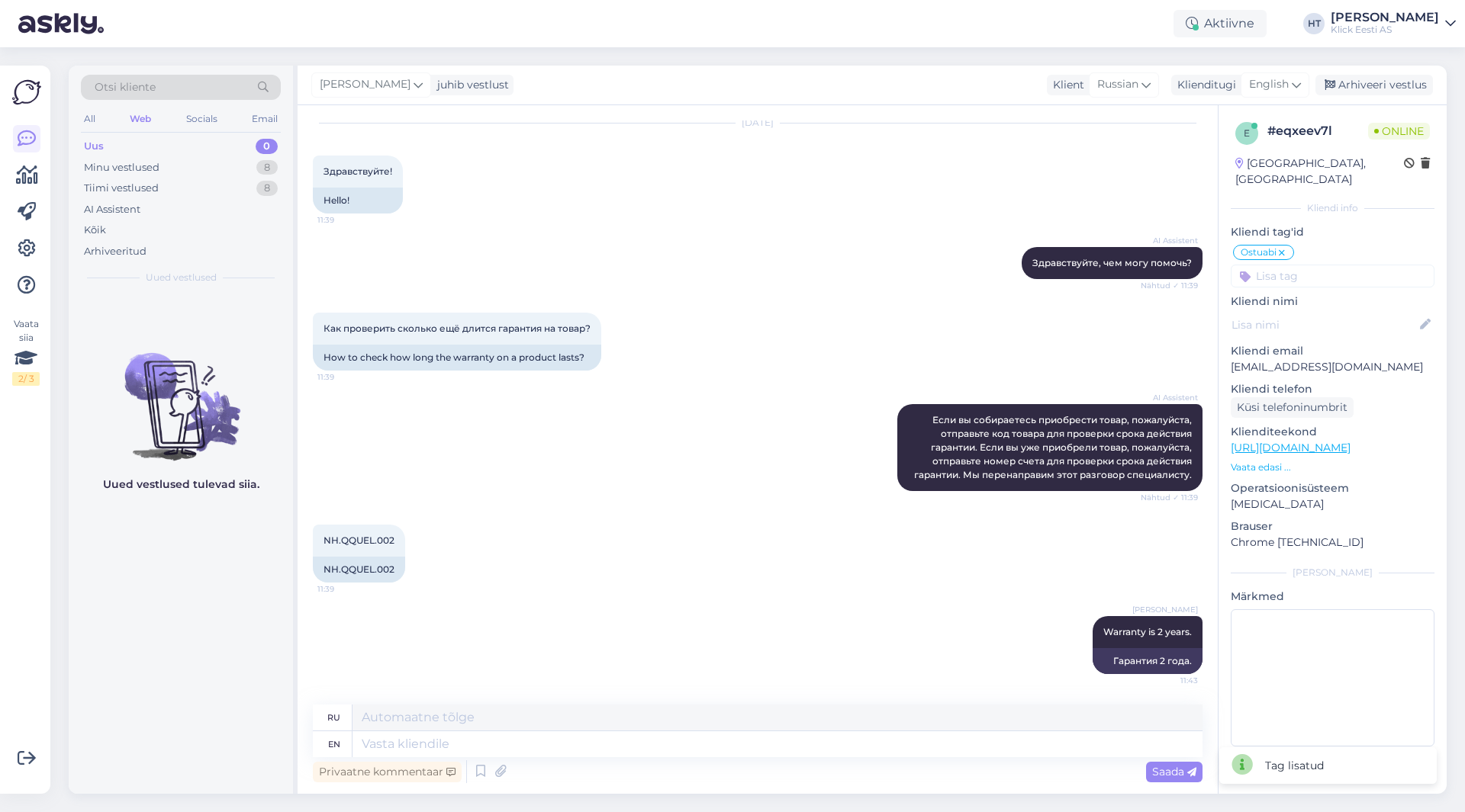
click at [1335, 265] on input at bounding box center [1333, 276] width 204 height 23
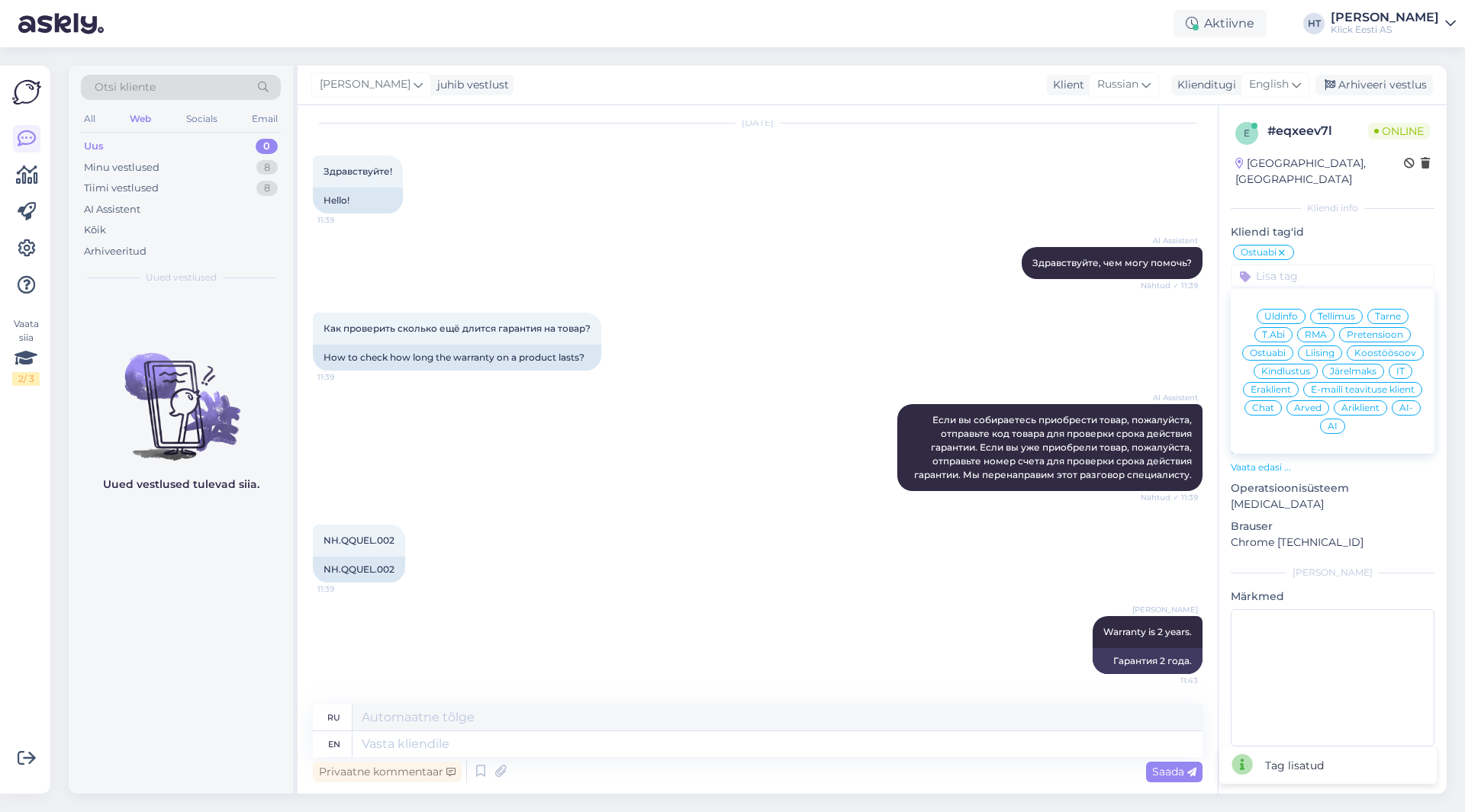
click at [1280, 385] on span "Eraklient" at bounding box center [1271, 389] width 40 height 9
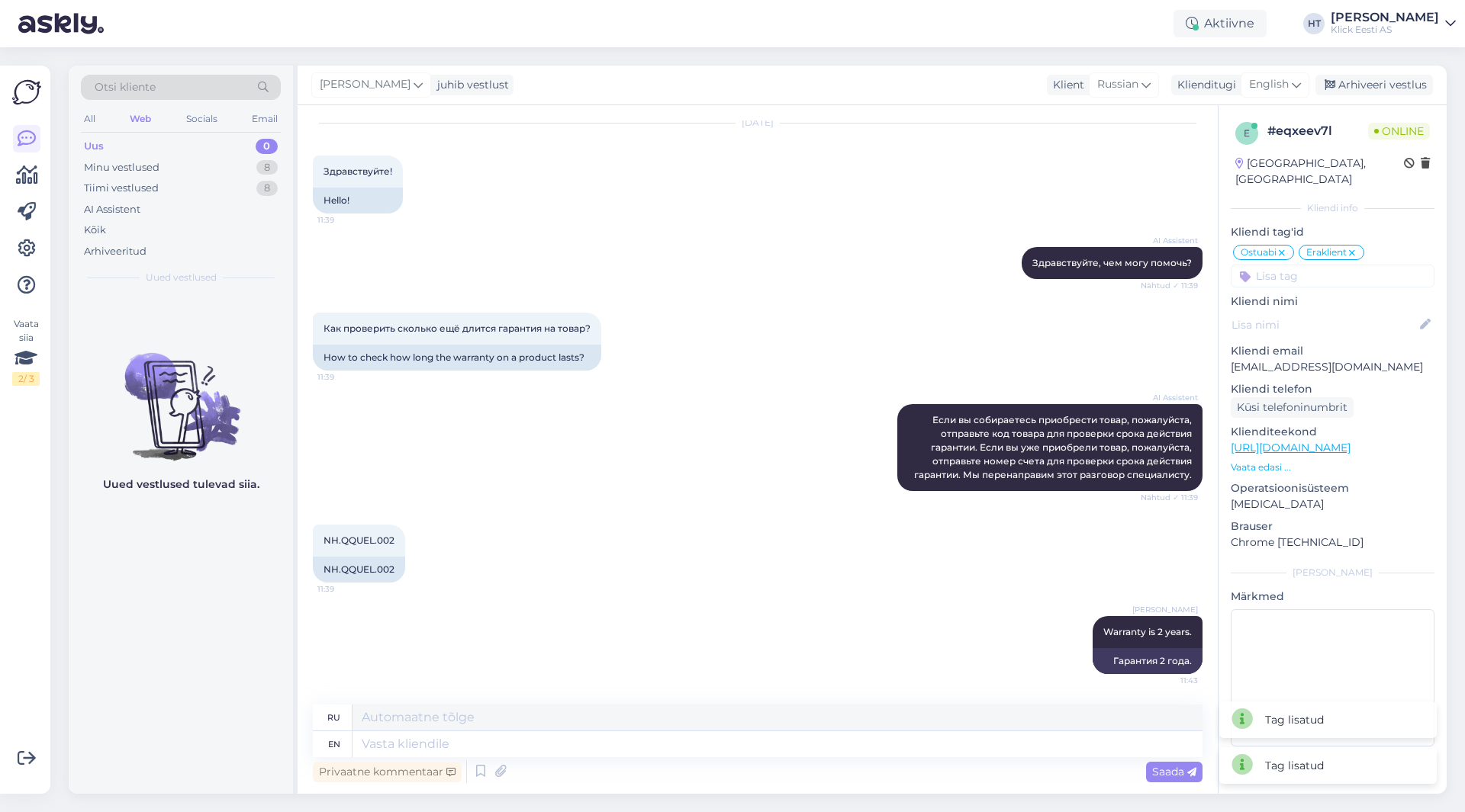
click at [672, 389] on div "AI Assistent Если вы собираетесь приобрести товар, пожалуйста, отправьте код то…" at bounding box center [757, 448] width 889 height 121
click at [175, 159] on div "Minu vestlused 8" at bounding box center [181, 168] width 200 height 21
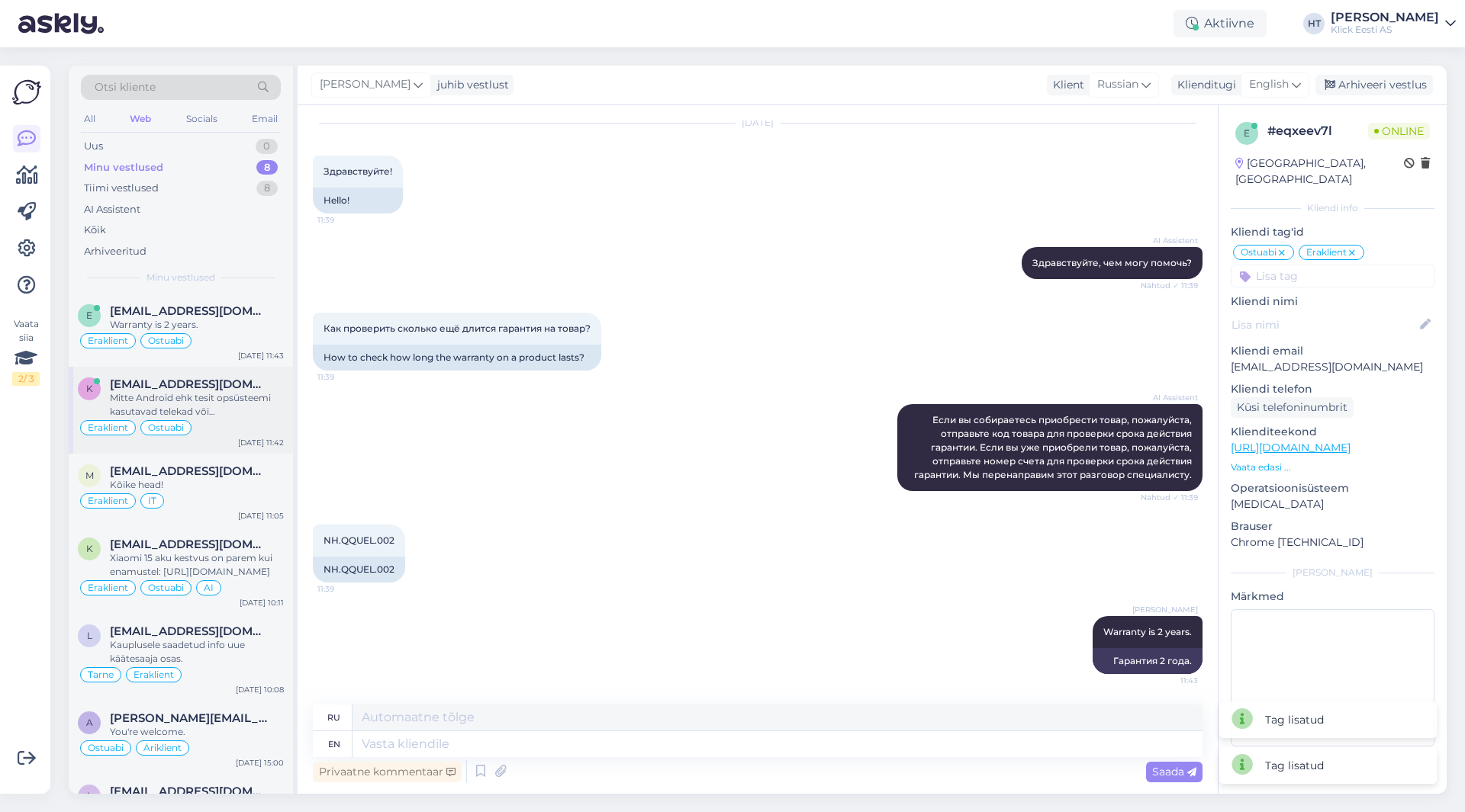
click at [240, 387] on span "[EMAIL_ADDRESS][DOMAIN_NAME]" at bounding box center [190, 384] width 159 height 14
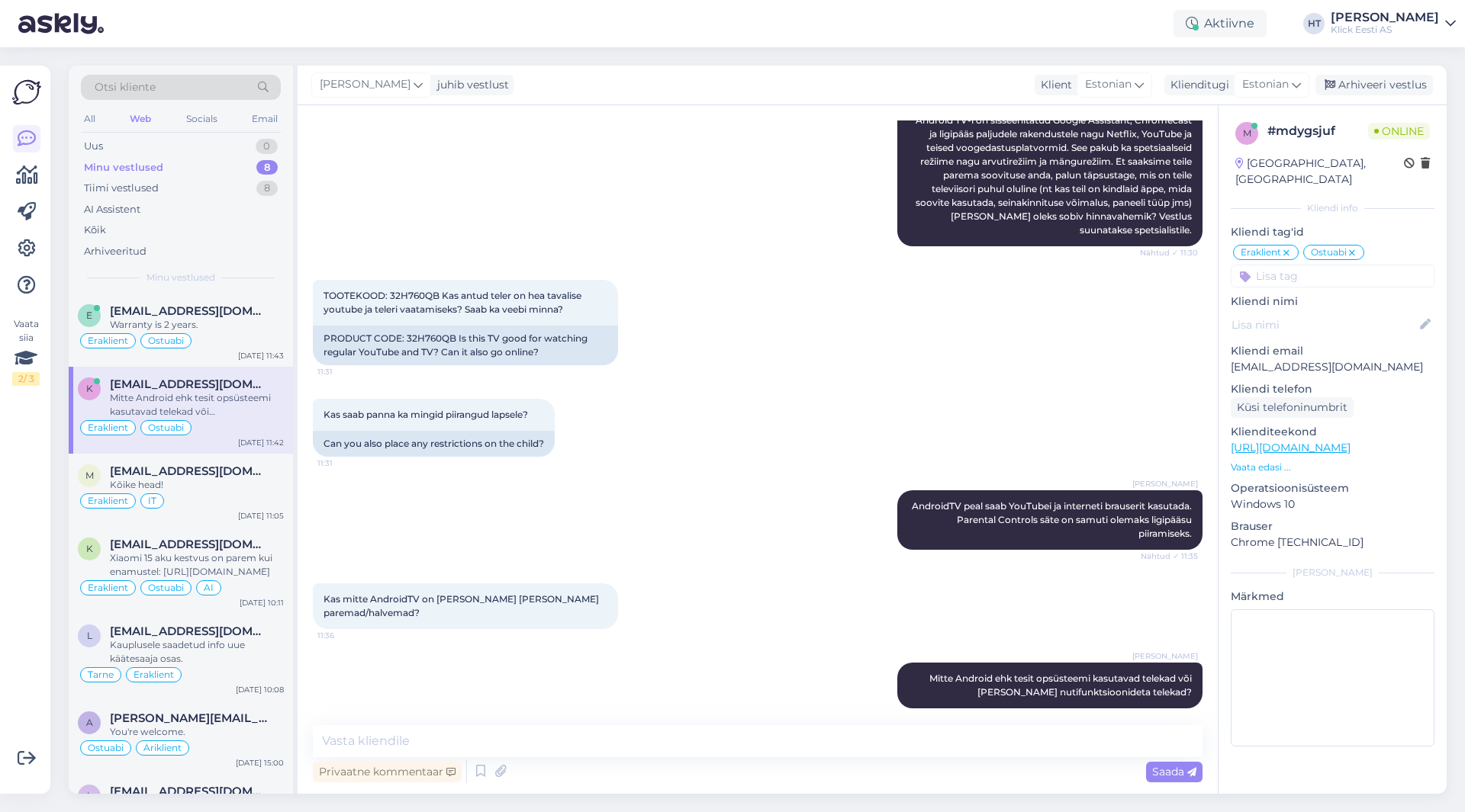
click at [451, 236] on div "AI Assistent Android TV-l on sisseehitatud Google Assistant, Chromecast ja ligi…" at bounding box center [757, 175] width 889 height 176
click at [250, 346] on div "Eraklient Ostuabi" at bounding box center [181, 341] width 206 height 19
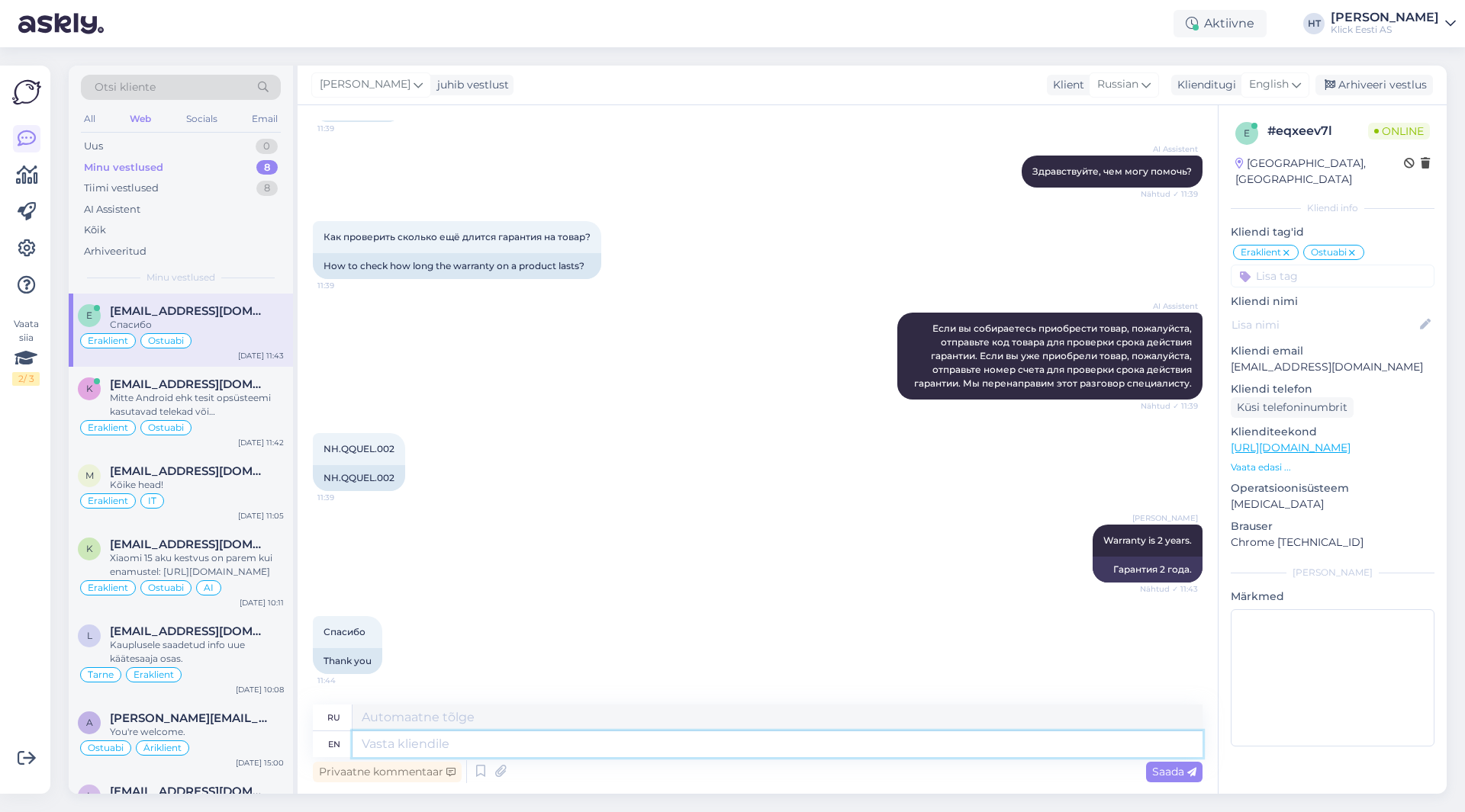
click at [506, 747] on textarea at bounding box center [777, 744] width 850 height 26
type textarea "You're w"
type textarea "Ты"
type textarea "You're welcome."
type textarea "Пожалуйста."
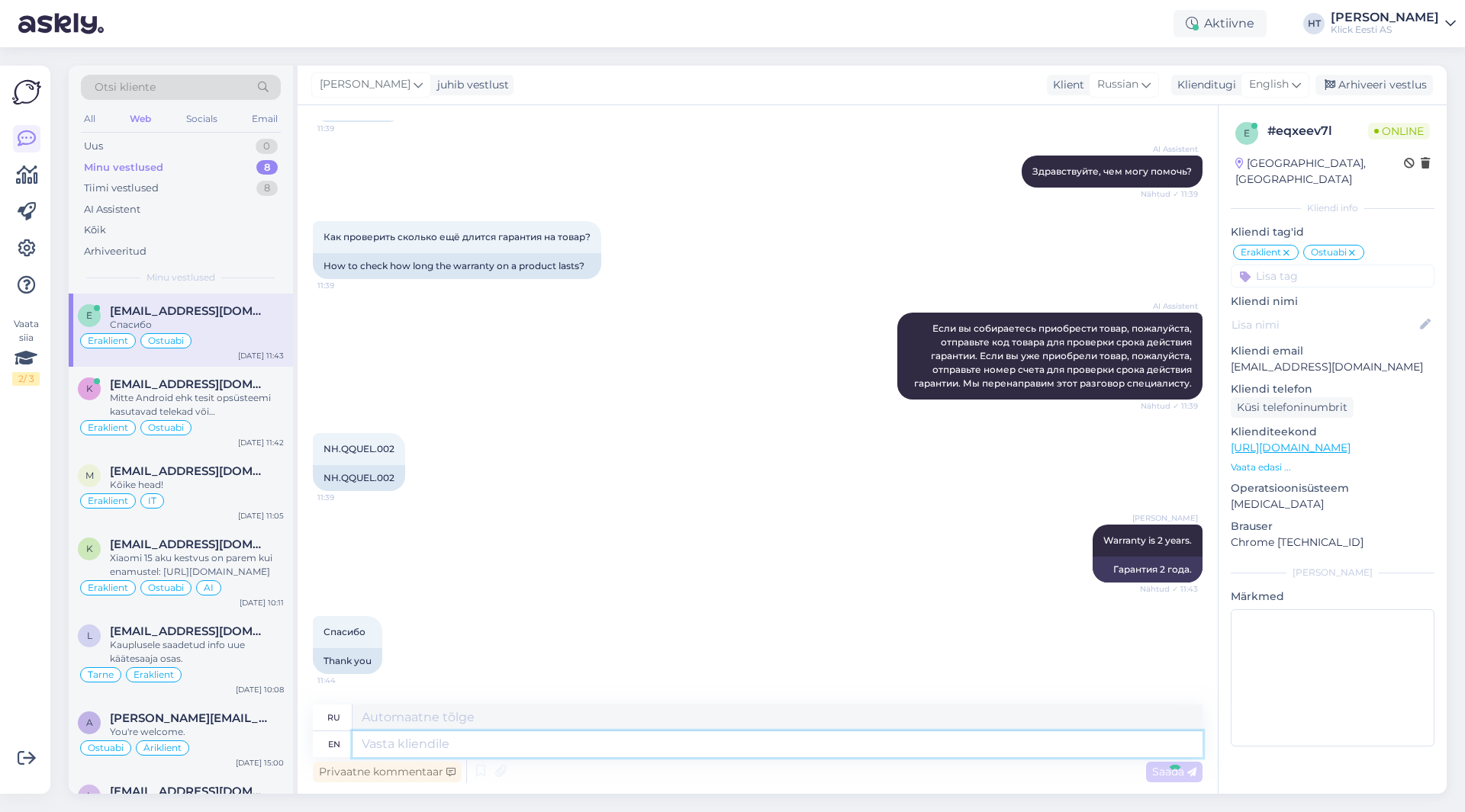
scroll to position [229, 0]
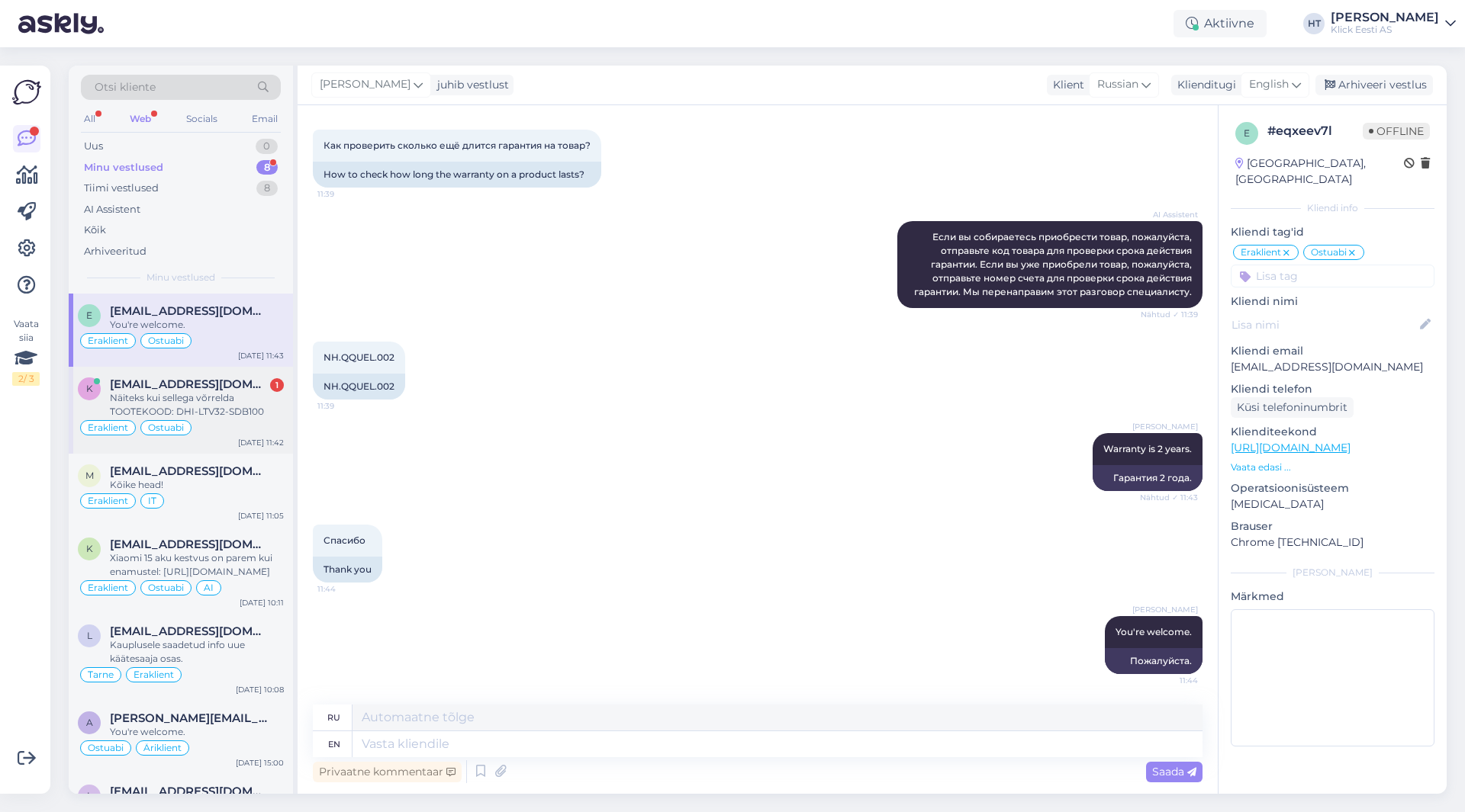
click at [272, 410] on div "Näiteks kui sellega võrrelda TOOTEKOOD: DHI-LTV32-SDB100" at bounding box center [197, 405] width 174 height 28
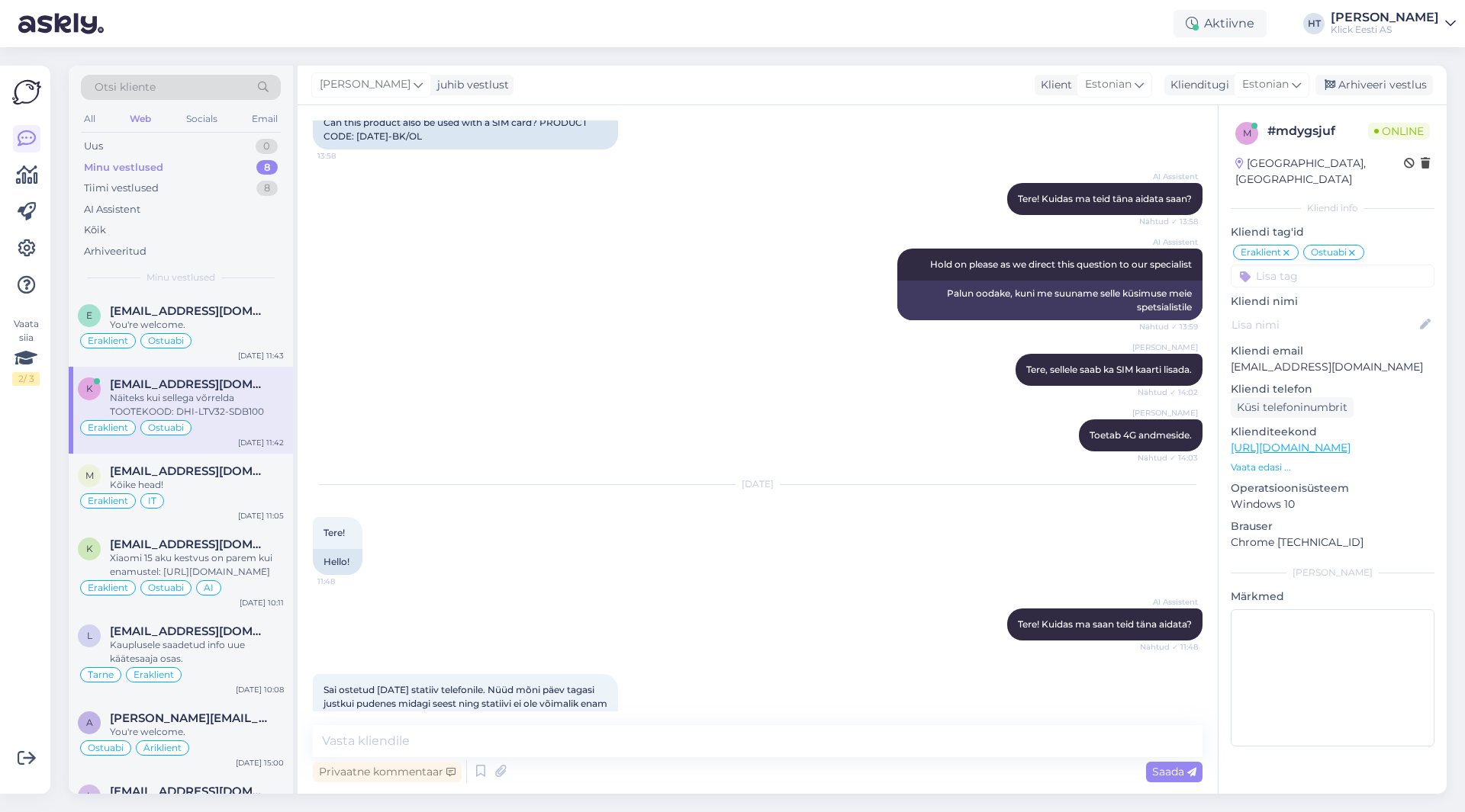
scroll to position [1826, 0]
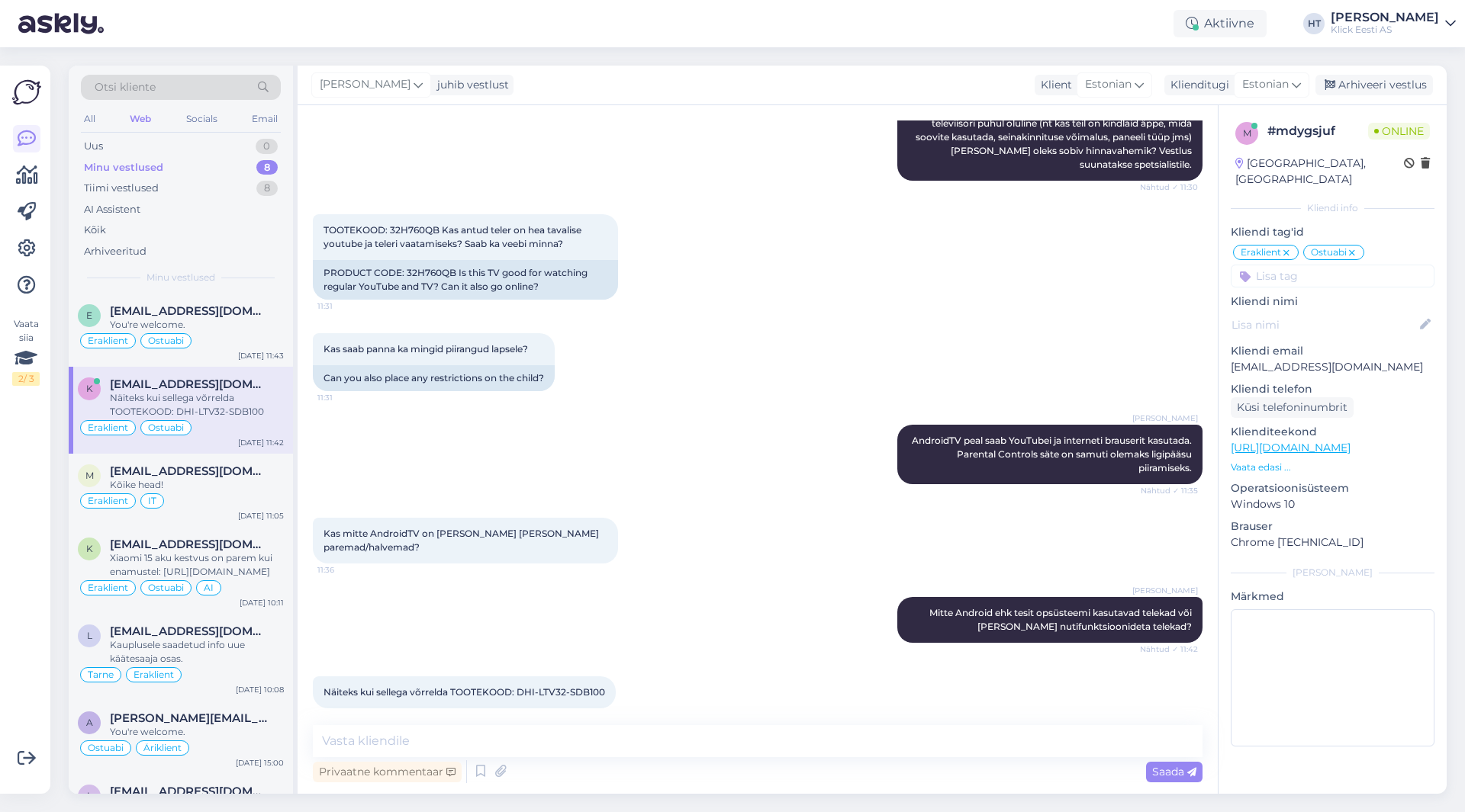
click at [521, 687] on span "Näiteks kui sellega võrrelda TOOTEKOOD: DHI-LTV32-SDB100" at bounding box center [464, 692] width 282 height 11
drag, startPoint x: 521, startPoint y: 679, endPoint x: 604, endPoint y: 681, distance: 83.0
click at [604, 687] on span "Näiteks kui sellega võrrelda TOOTEKOOD: DHI-LTV32-SDB100" at bounding box center [464, 692] width 282 height 11
click at [662, 580] on div "[PERSON_NAME] Mitte Android ehk tesit opsüsteemi kasutavad telekad või [PERSON_…" at bounding box center [757, 620] width 889 height 79
drag, startPoint x: 407, startPoint y: 270, endPoint x: 454, endPoint y: 274, distance: 47.2
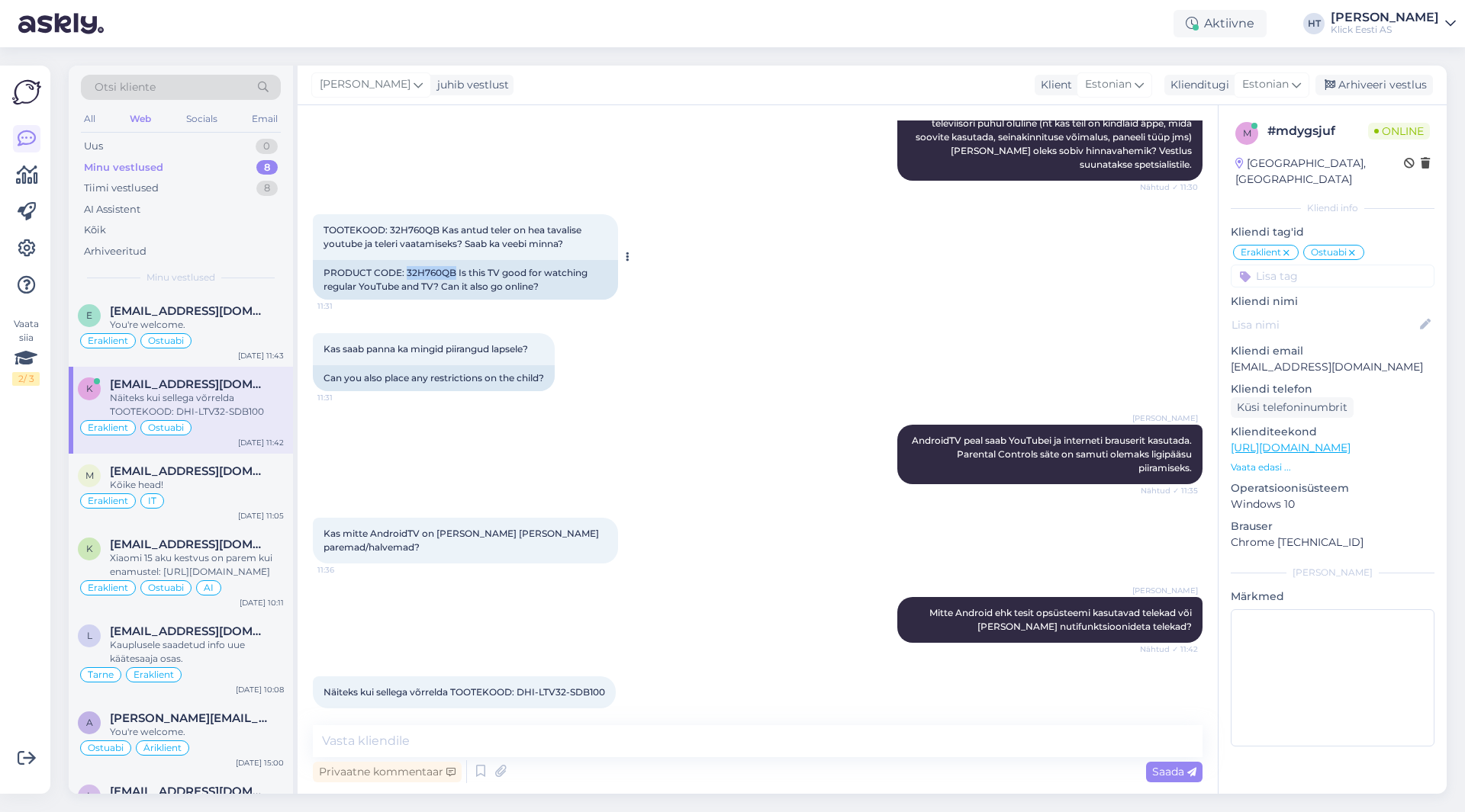
click at [454, 274] on div "PRODUCT CODE: 32H760QB Is this TV good for watching regular YouTube and TV? Can…" at bounding box center [465, 279] width 305 height 40
click at [657, 336] on div "Kas saab panna ka mingid piirangud lapsele? 11:31 Can you also place any restri…" at bounding box center [757, 362] width 889 height 91
click at [614, 728] on textarea at bounding box center [757, 742] width 889 height 32
type textarea "Mõlemal on AndroidTV kasutusel."
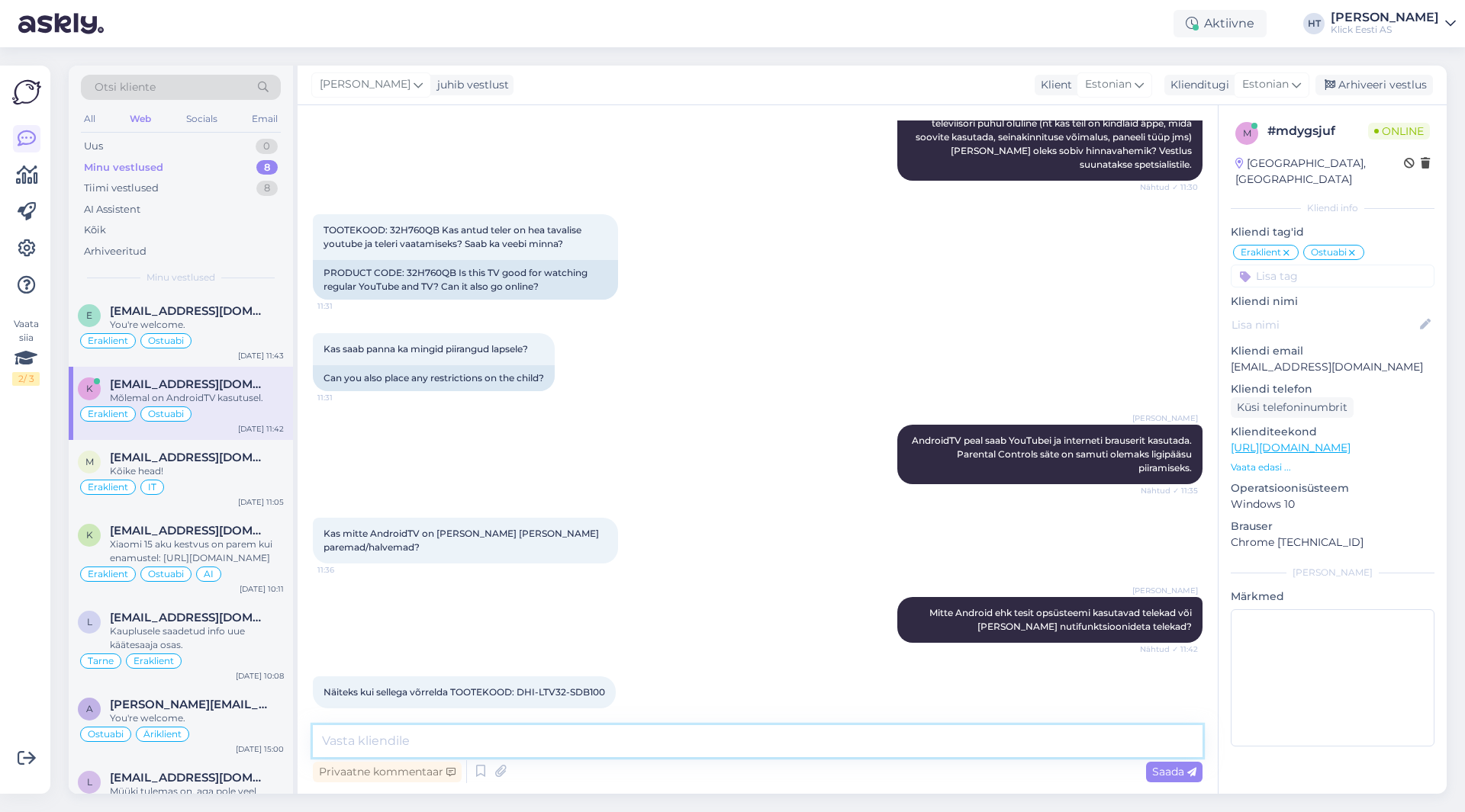
scroll to position [1892, 0]
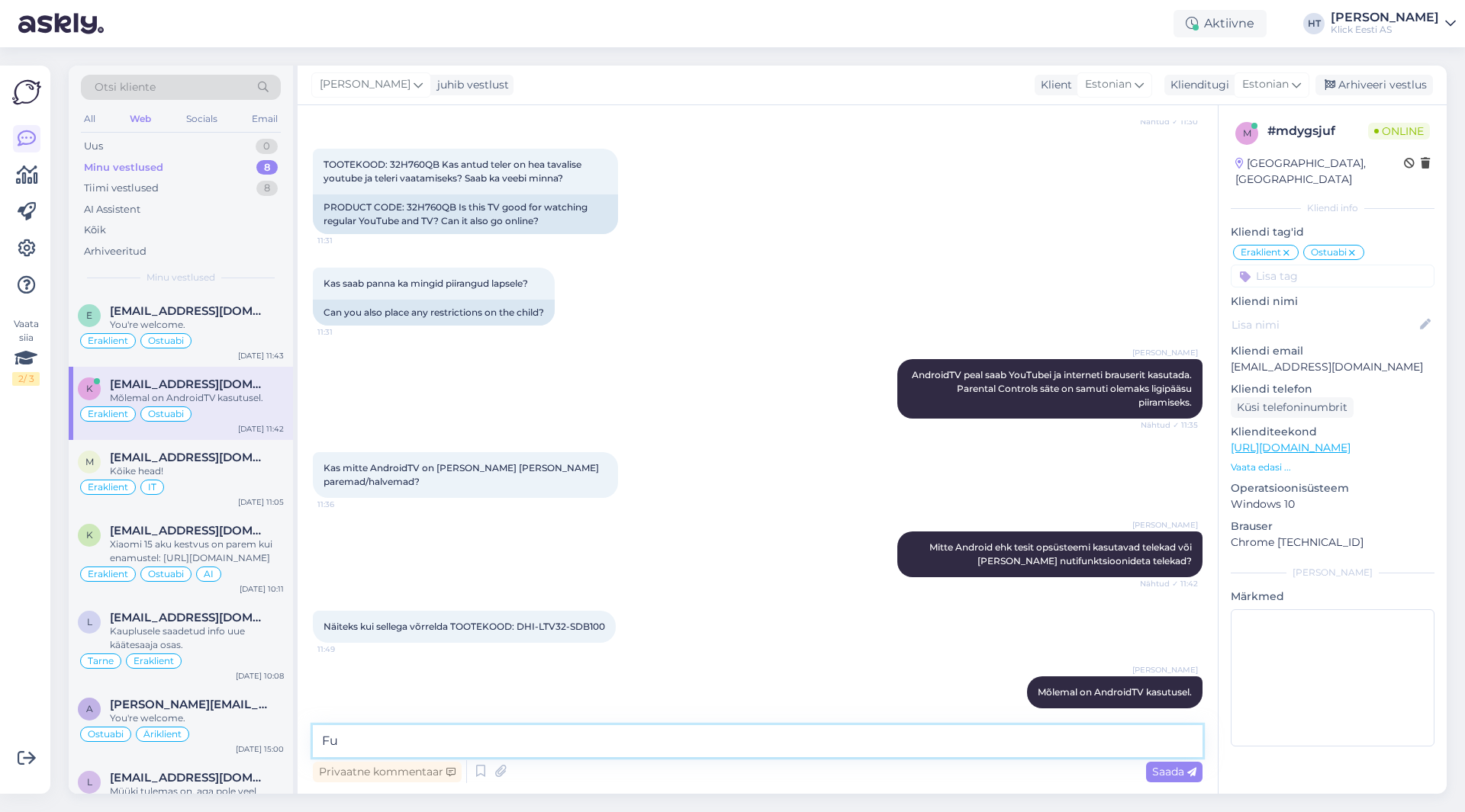
type textarea "F"
type textarea "Opsüsteemi funktsionaalsuselt on smad."
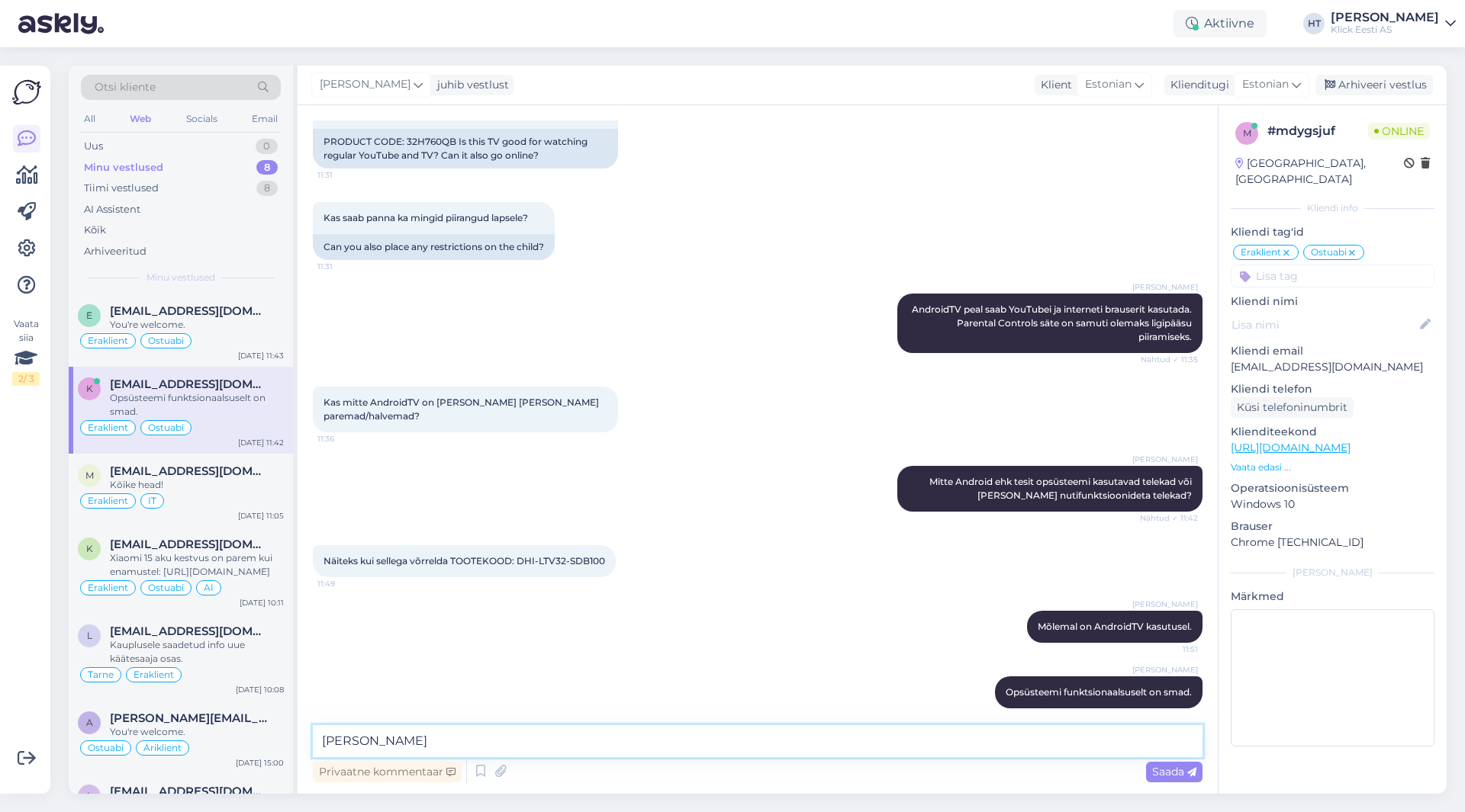
type textarea "[PERSON_NAME]*"
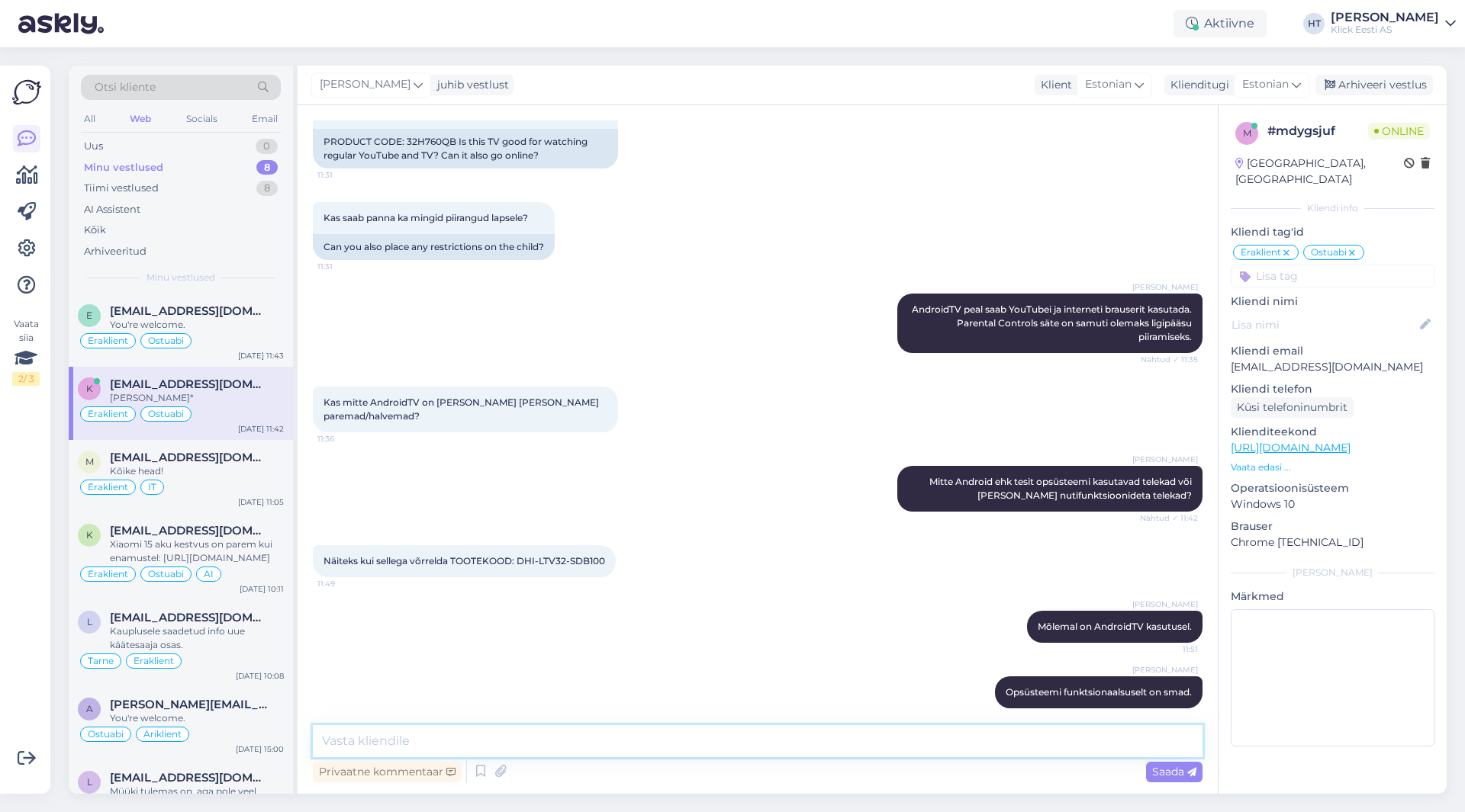
scroll to position [2023, 0]
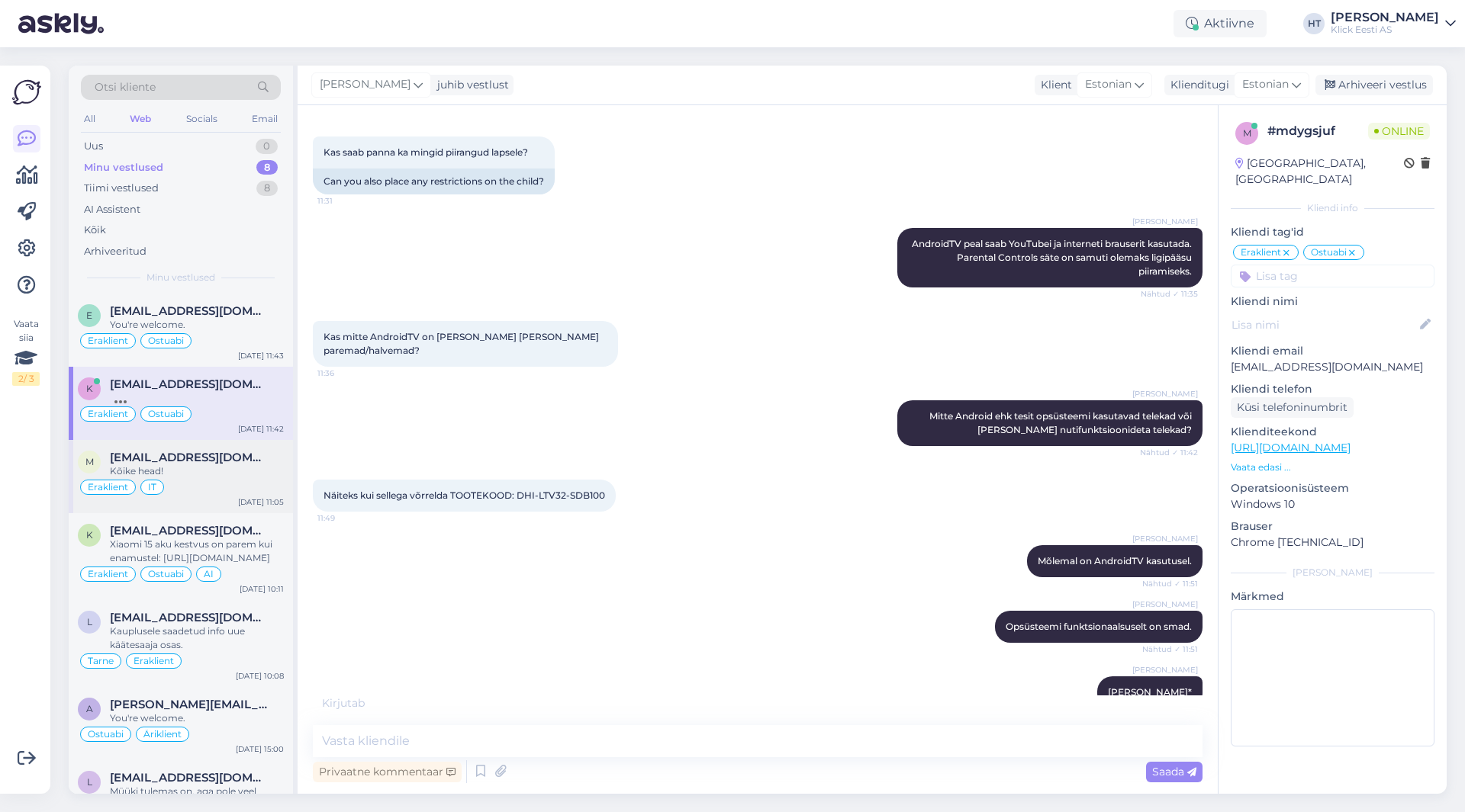
click at [203, 465] on div "Kõike head!" at bounding box center [197, 471] width 174 height 14
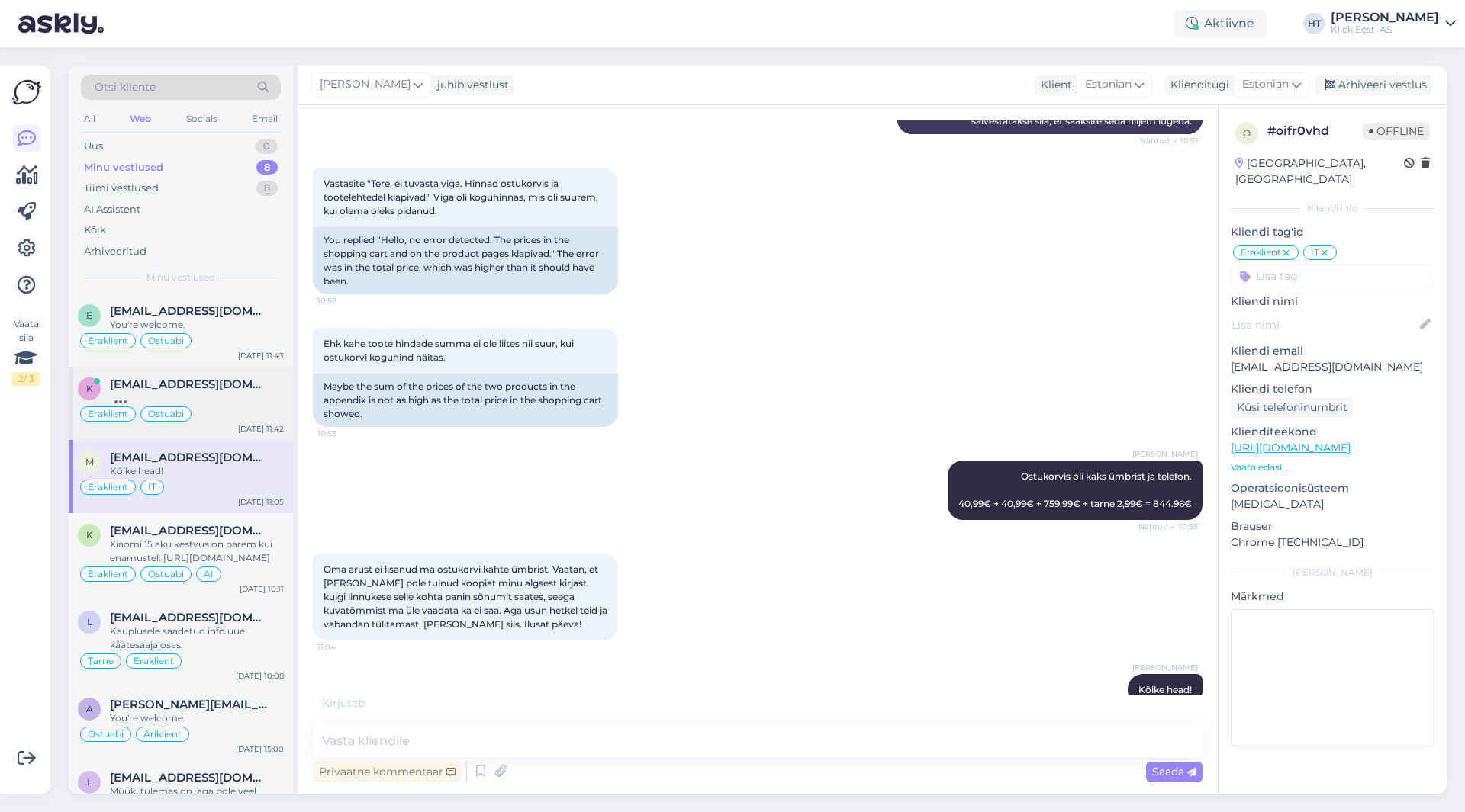
click at [214, 403] on div at bounding box center [197, 397] width 174 height 14
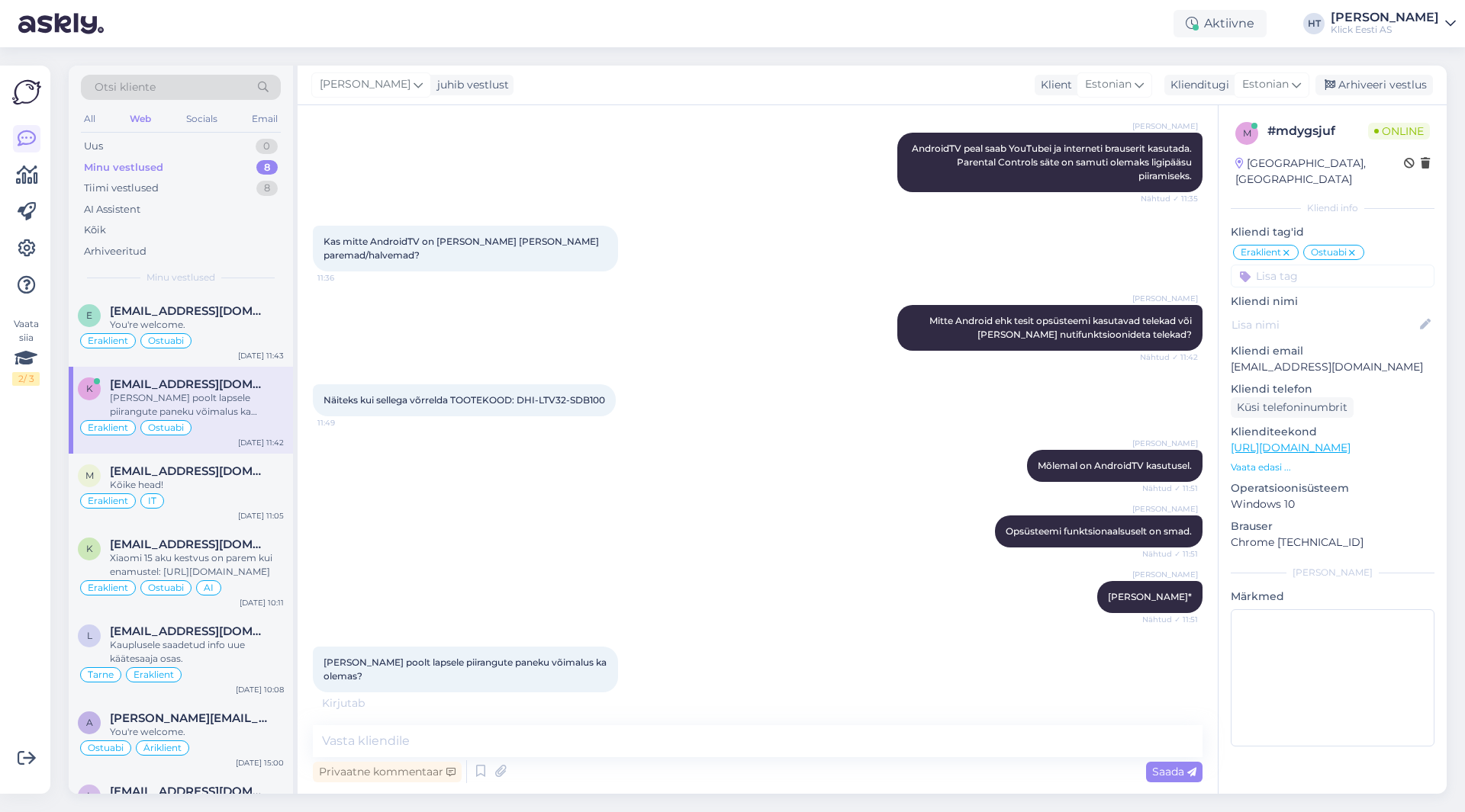
scroll to position [2102, 0]
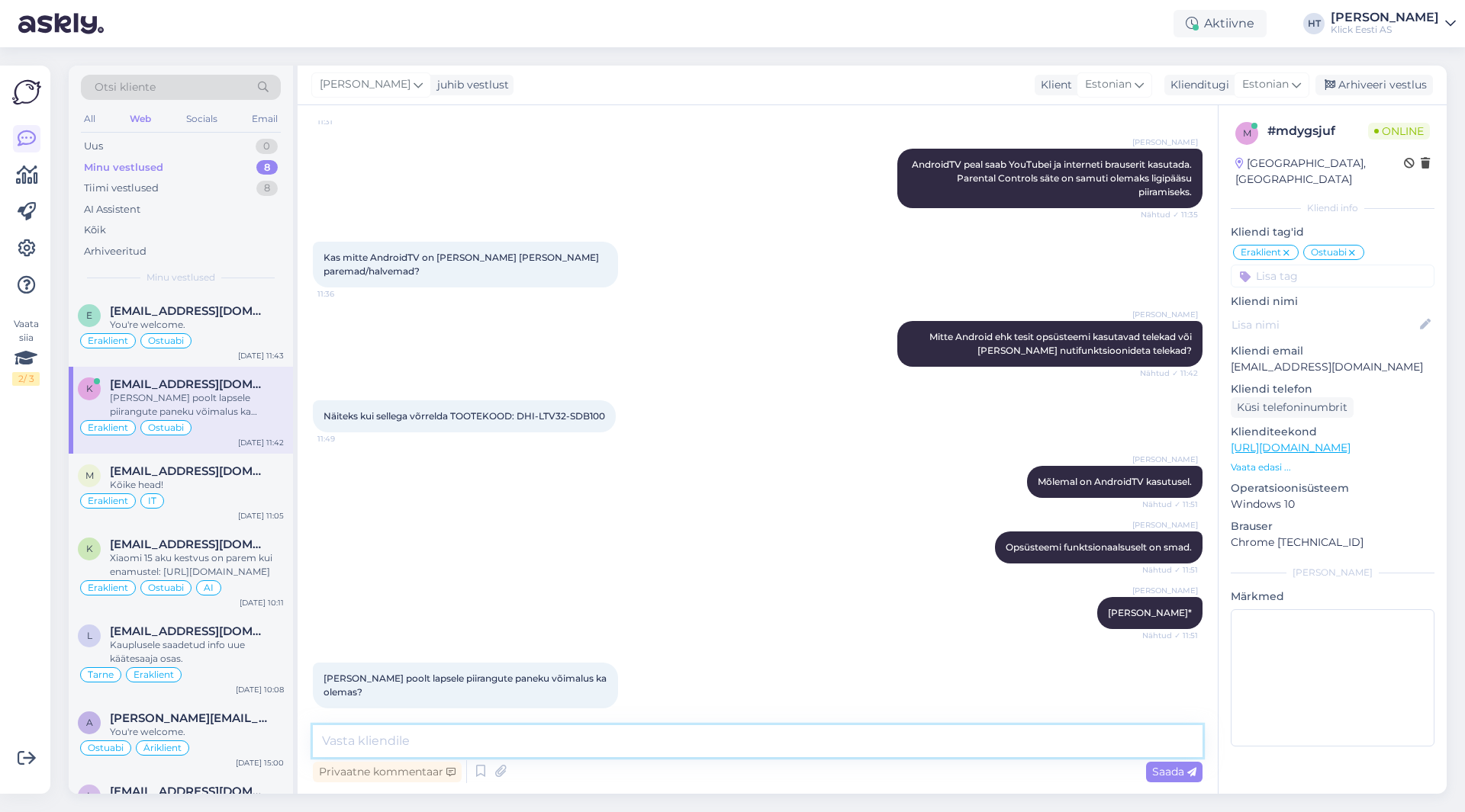
click at [546, 741] on textarea at bounding box center [757, 742] width 889 height 32
type textarea "On samuti olemas."
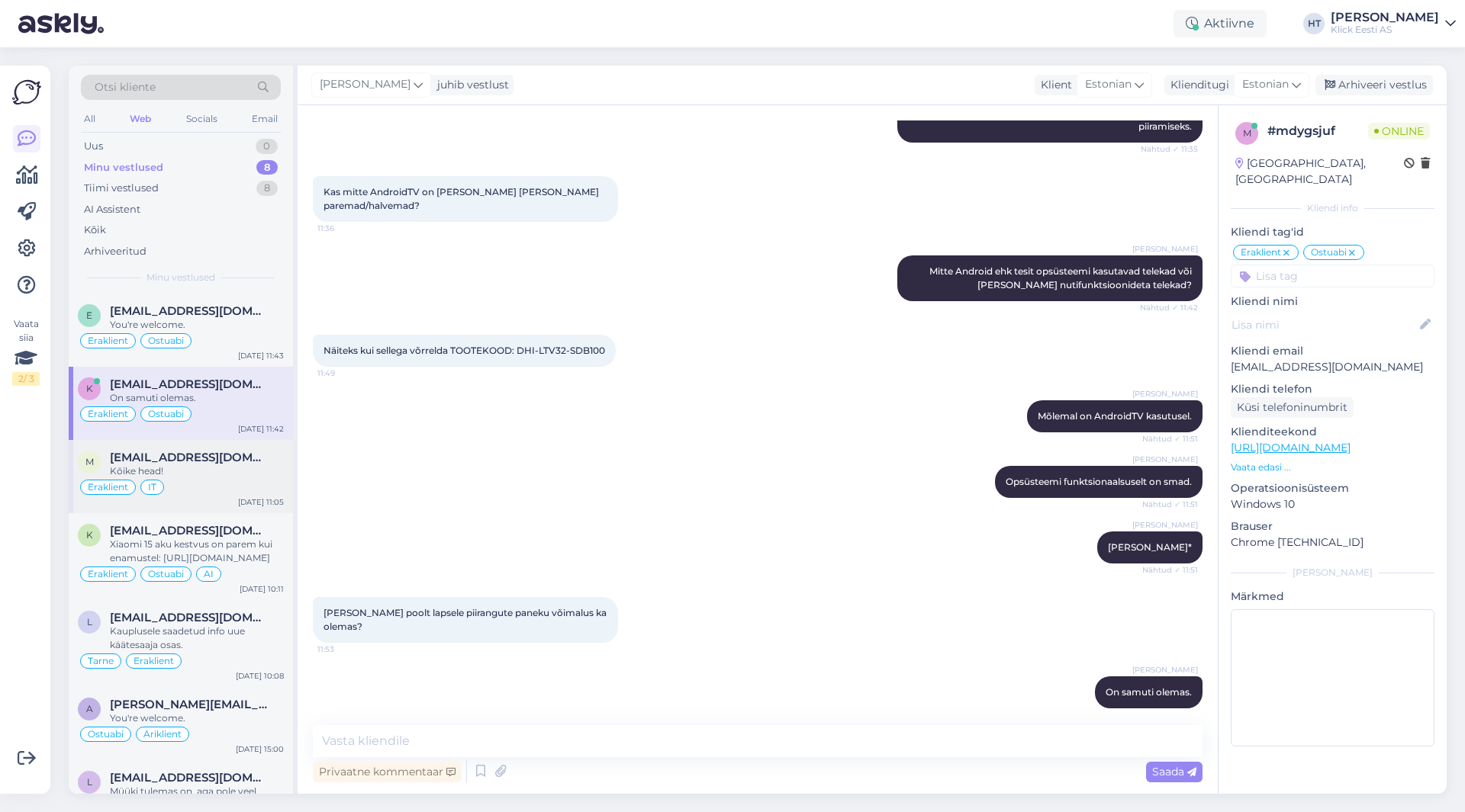
click at [211, 509] on div "m [EMAIL_ADDRESS][DOMAIN_NAME] Kõike head! Eraklient IT [DATE] 11:05" at bounding box center [181, 477] width 224 height 73
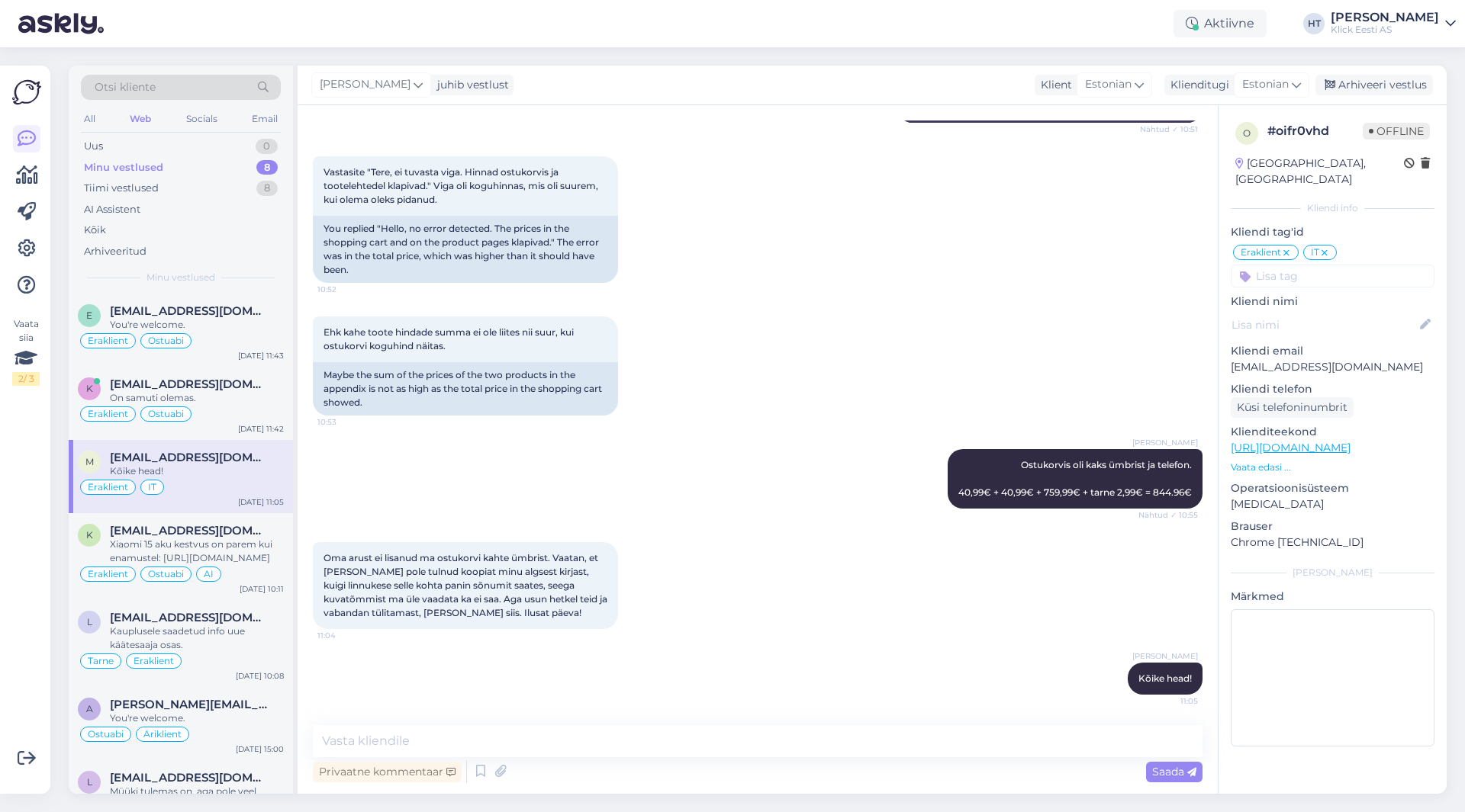
scroll to position [406, 0]
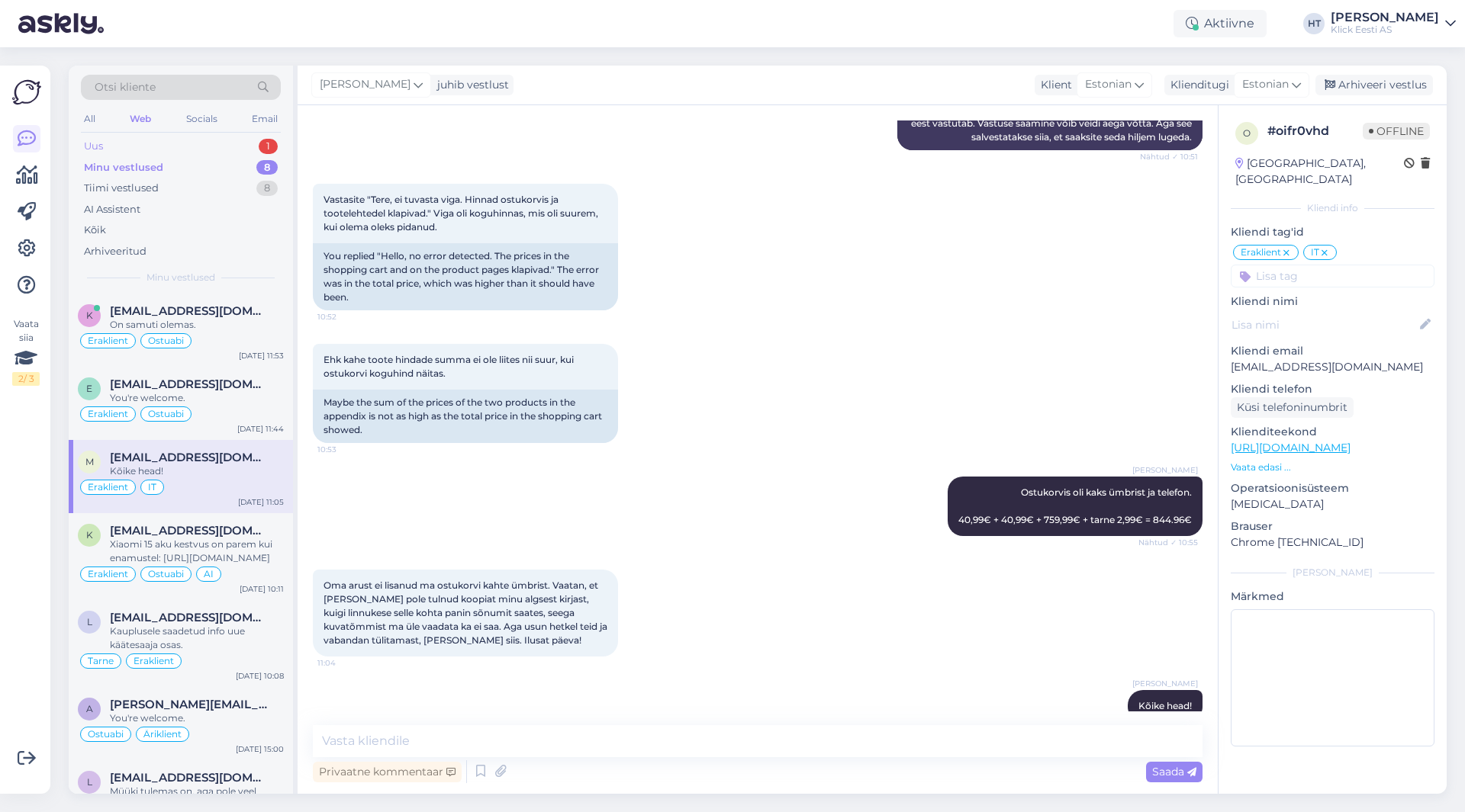
click at [245, 151] on div "Uus 1" at bounding box center [181, 147] width 200 height 21
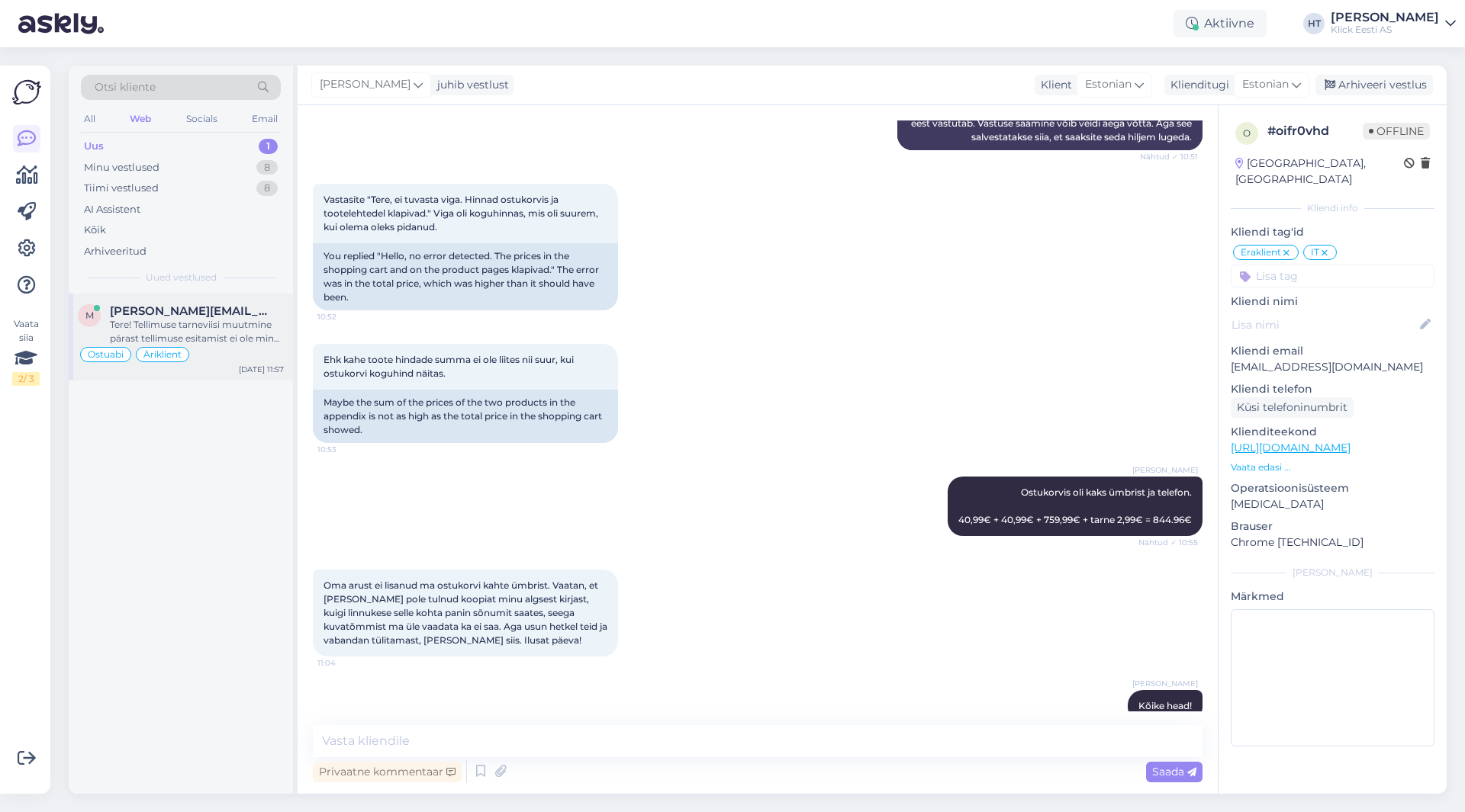
click at [215, 314] on div "[PERSON_NAME][EMAIL_ADDRESS][DOMAIN_NAME]" at bounding box center [197, 311] width 174 height 14
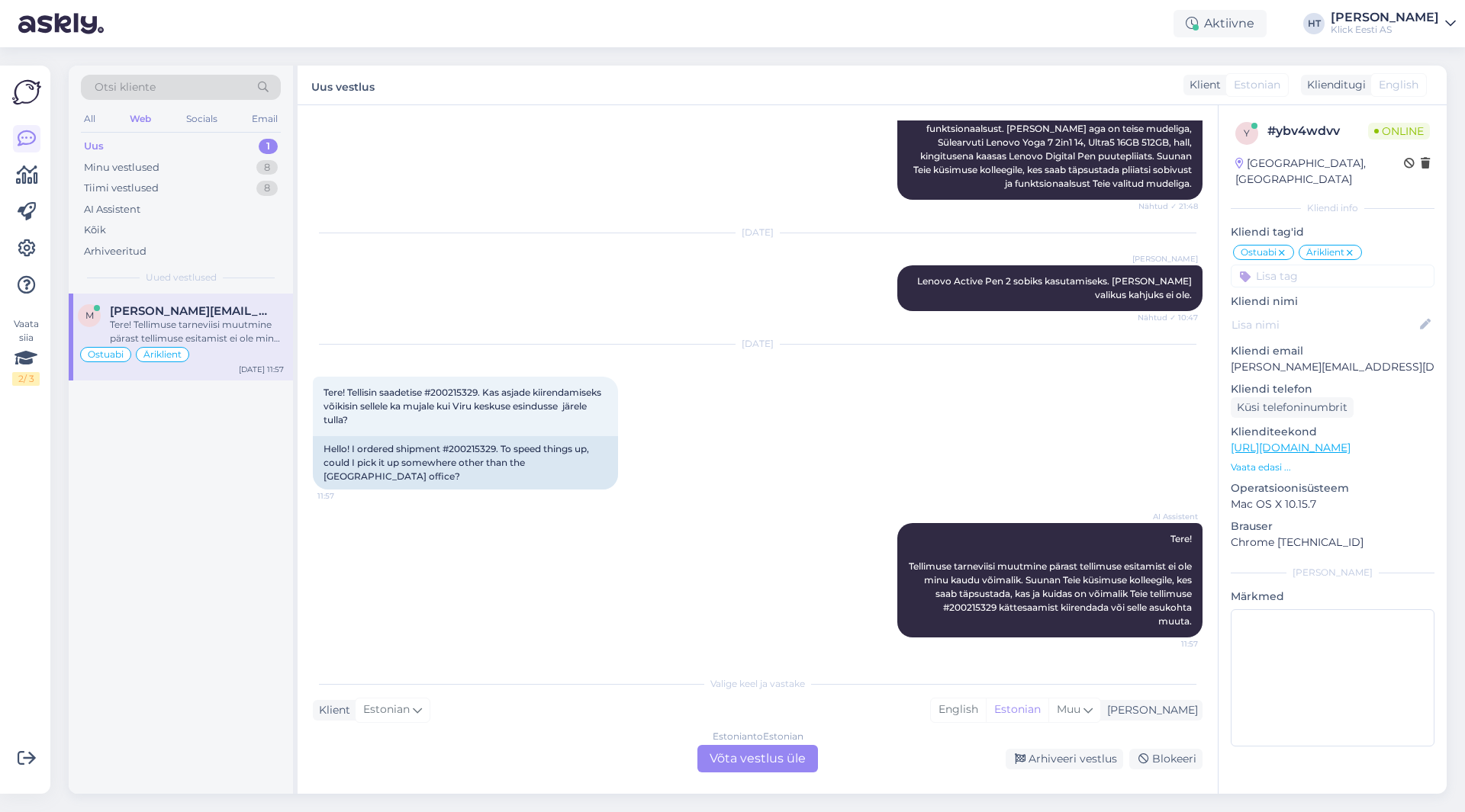
click at [757, 759] on div "Estonian to Estonian Võta vestlus üle" at bounding box center [757, 759] width 121 height 28
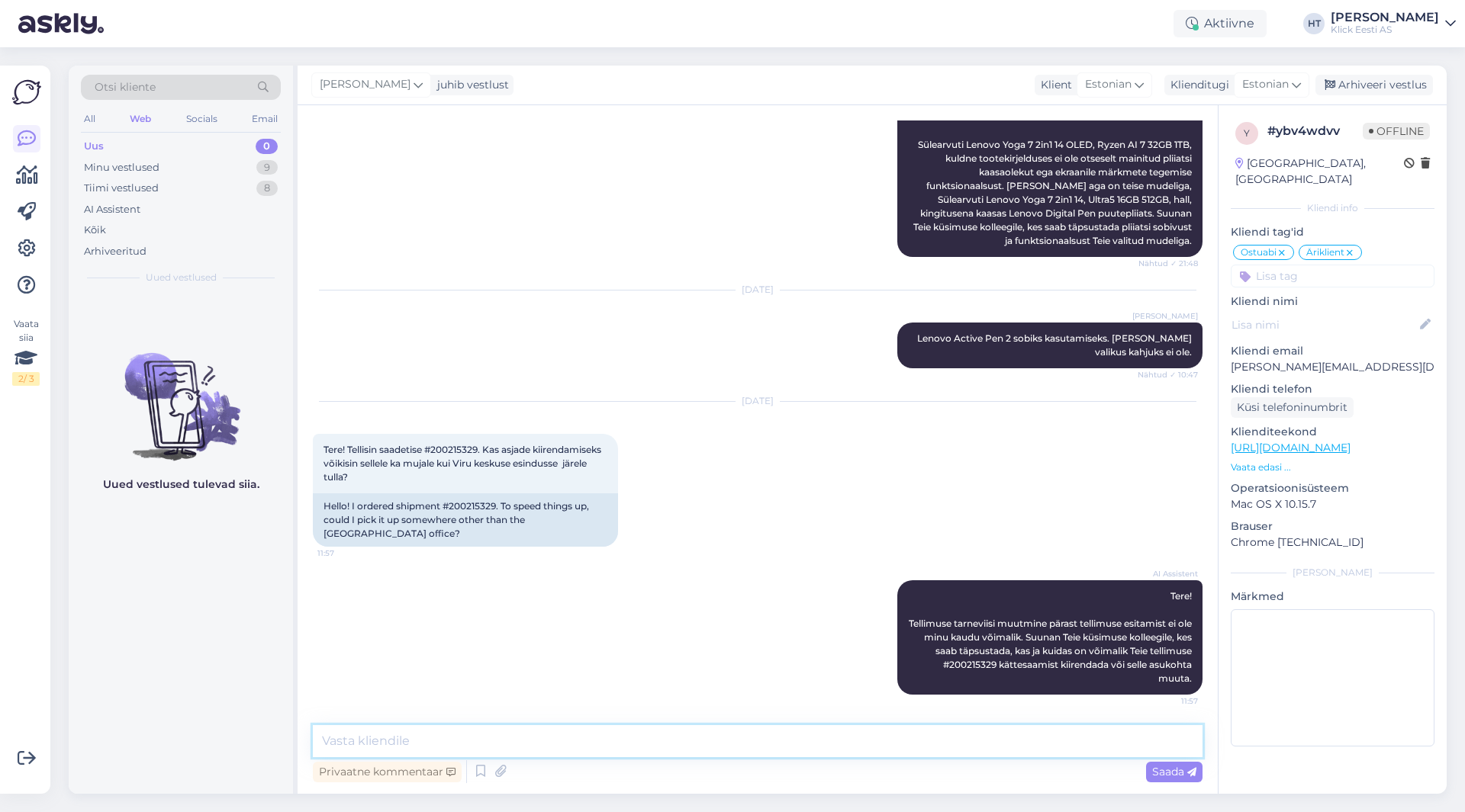
click at [458, 729] on textarea at bounding box center [757, 742] width 889 height 32
type textarea "Kristiines, Lasnamäel ja Ülemistel on antud sülearvuti olemas. Saaks tellimuse …"
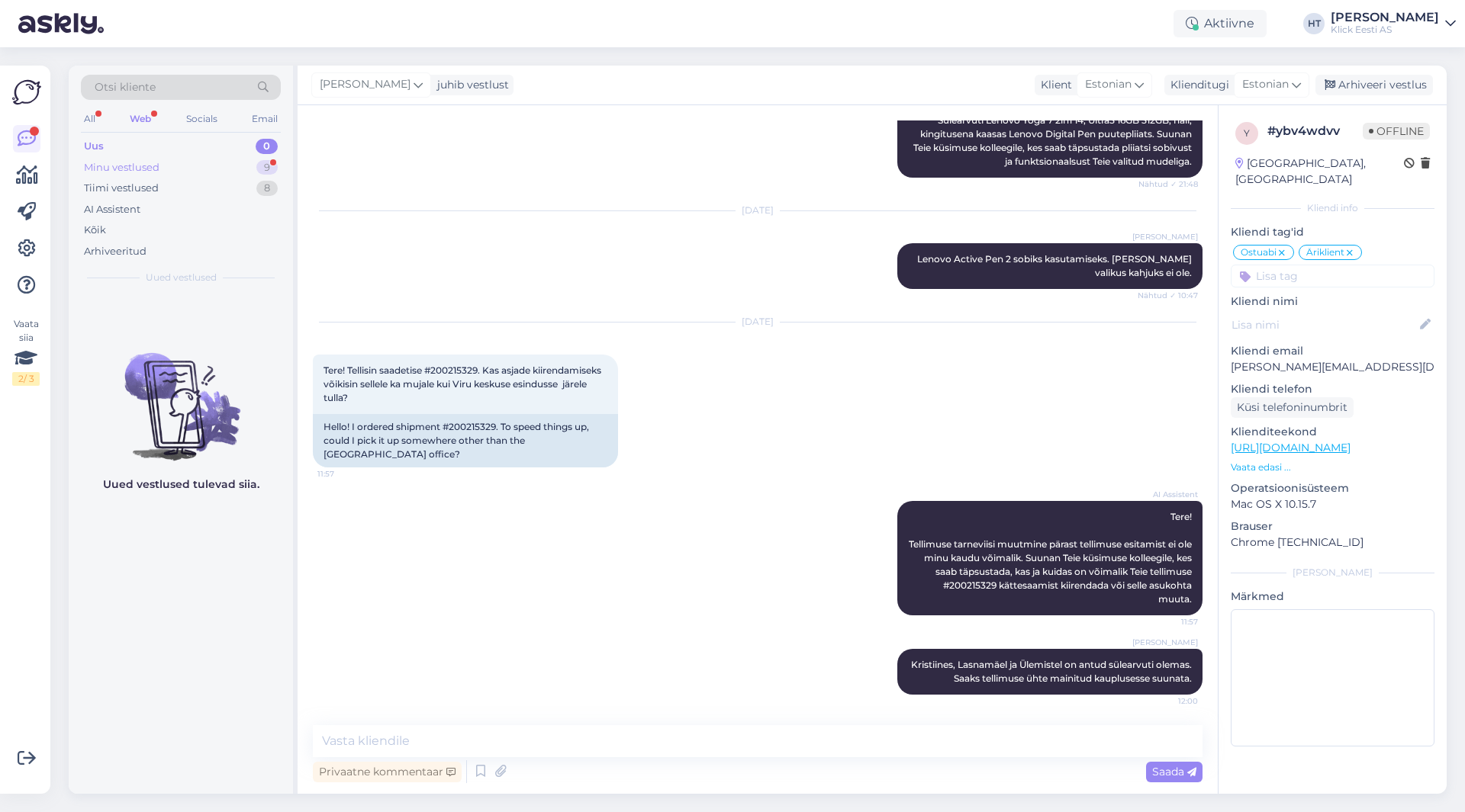
click at [258, 165] on div "9" at bounding box center [267, 168] width 21 height 15
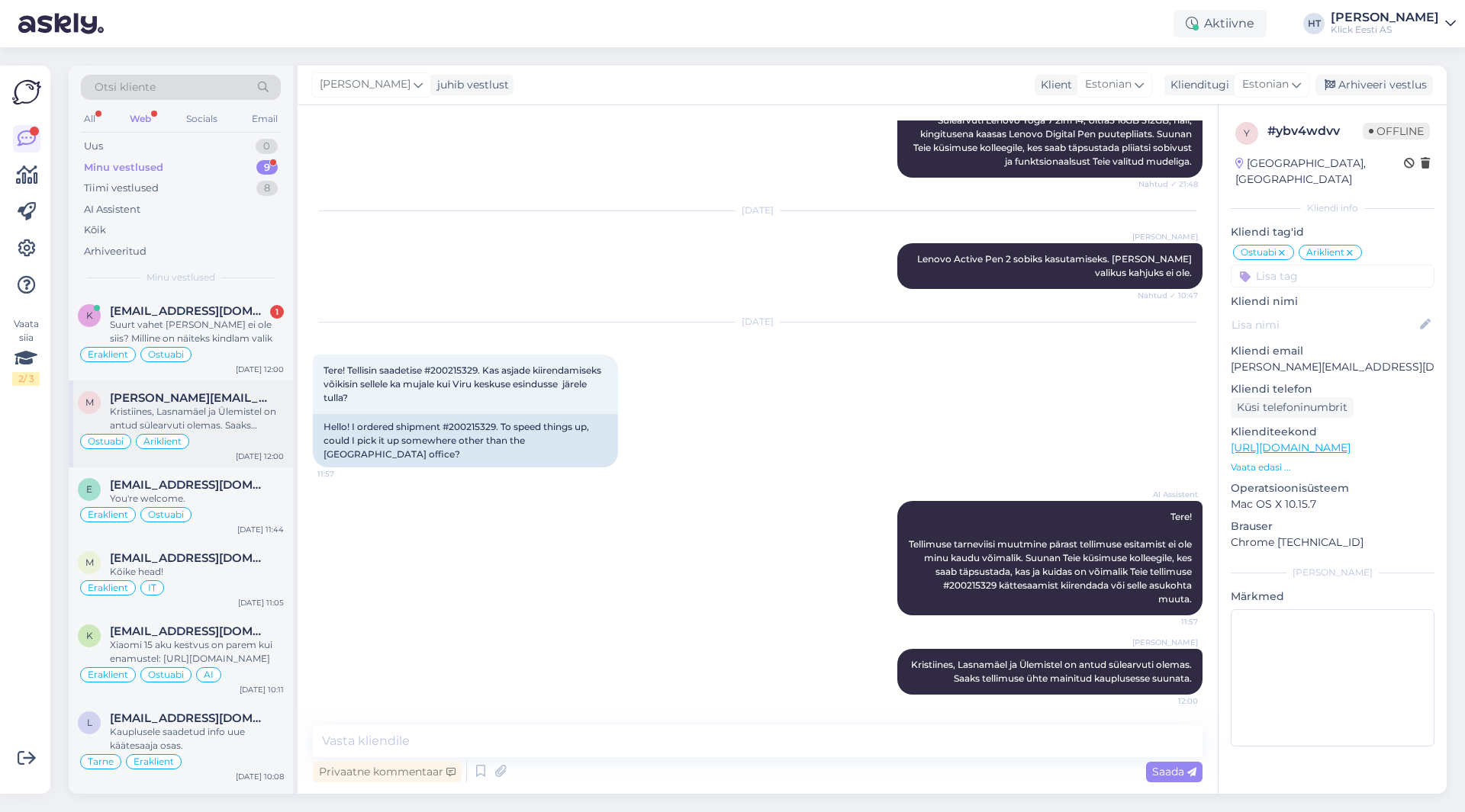
click at [268, 402] on div "[PERSON_NAME][EMAIL_ADDRESS][DOMAIN_NAME]" at bounding box center [197, 397] width 174 height 14
click at [251, 167] on div "Minu vestlused 9" at bounding box center [181, 168] width 200 height 21
click at [249, 319] on div "Suurt vahet [PERSON_NAME] ei ole siis? Milline on näiteks kindlam valik" at bounding box center [197, 332] width 174 height 28
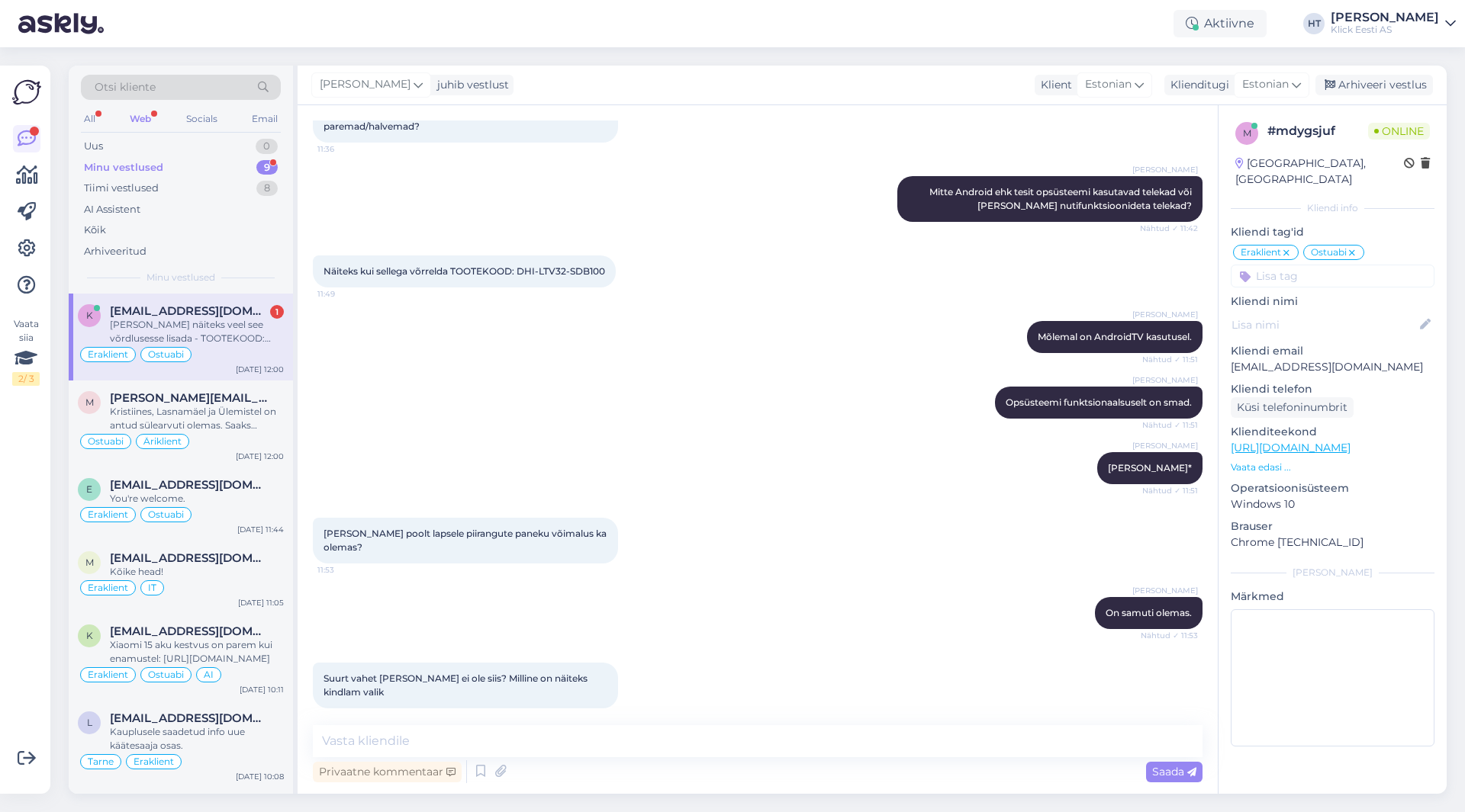
scroll to position [2327, 0]
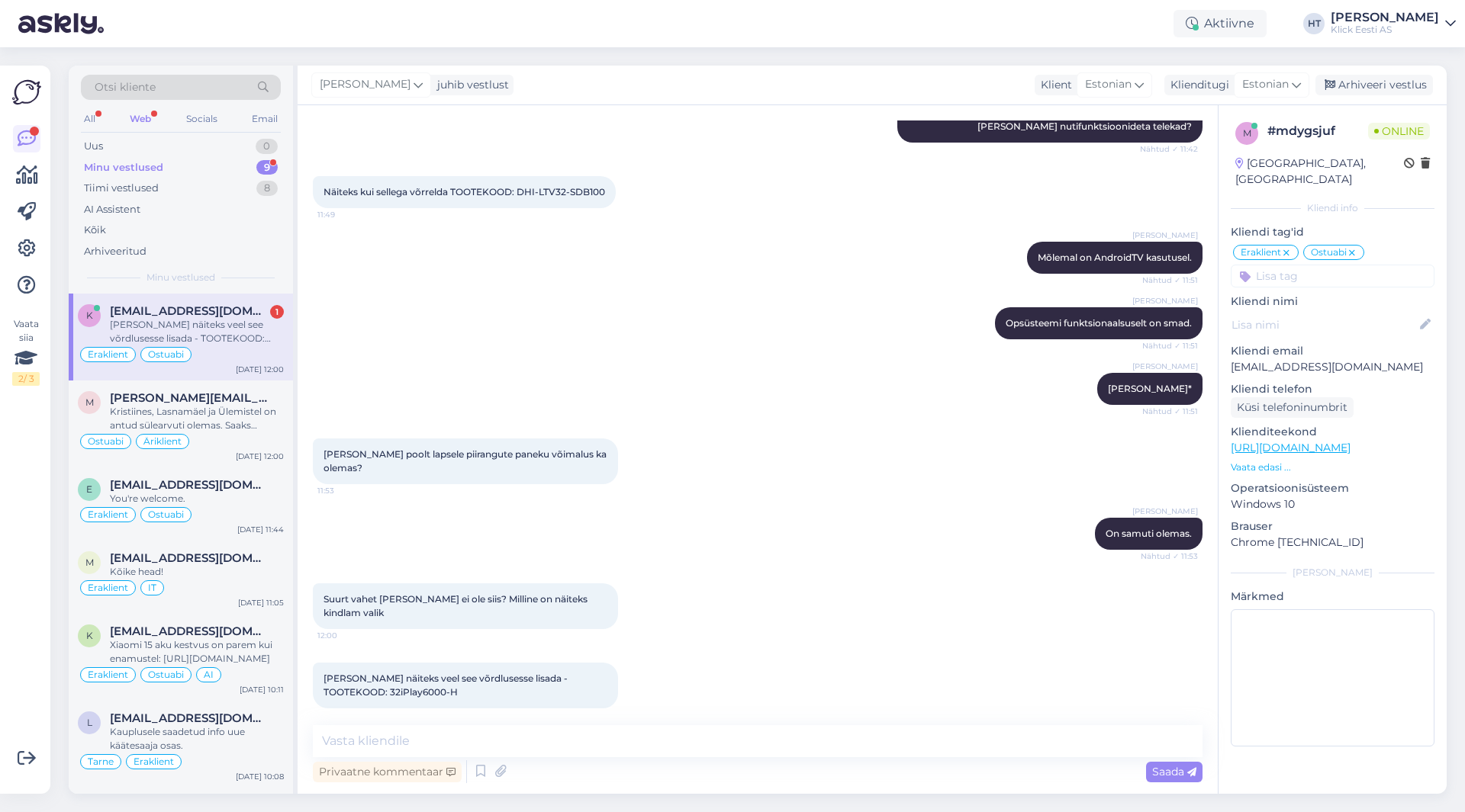
click at [346, 681] on span "[PERSON_NAME] näiteks veel see võrdlusesse lisada - TOOTEKOOD: 32iPlay6000-H" at bounding box center [446, 685] width 246 height 25
click at [364, 682] on span "[PERSON_NAME] näiteks veel see võrdlusesse lisada - TOOTEKOOD: 32iPlay6000-H" at bounding box center [446, 685] width 246 height 25
drag, startPoint x: 390, startPoint y: 678, endPoint x: 318, endPoint y: 677, distance: 72.0
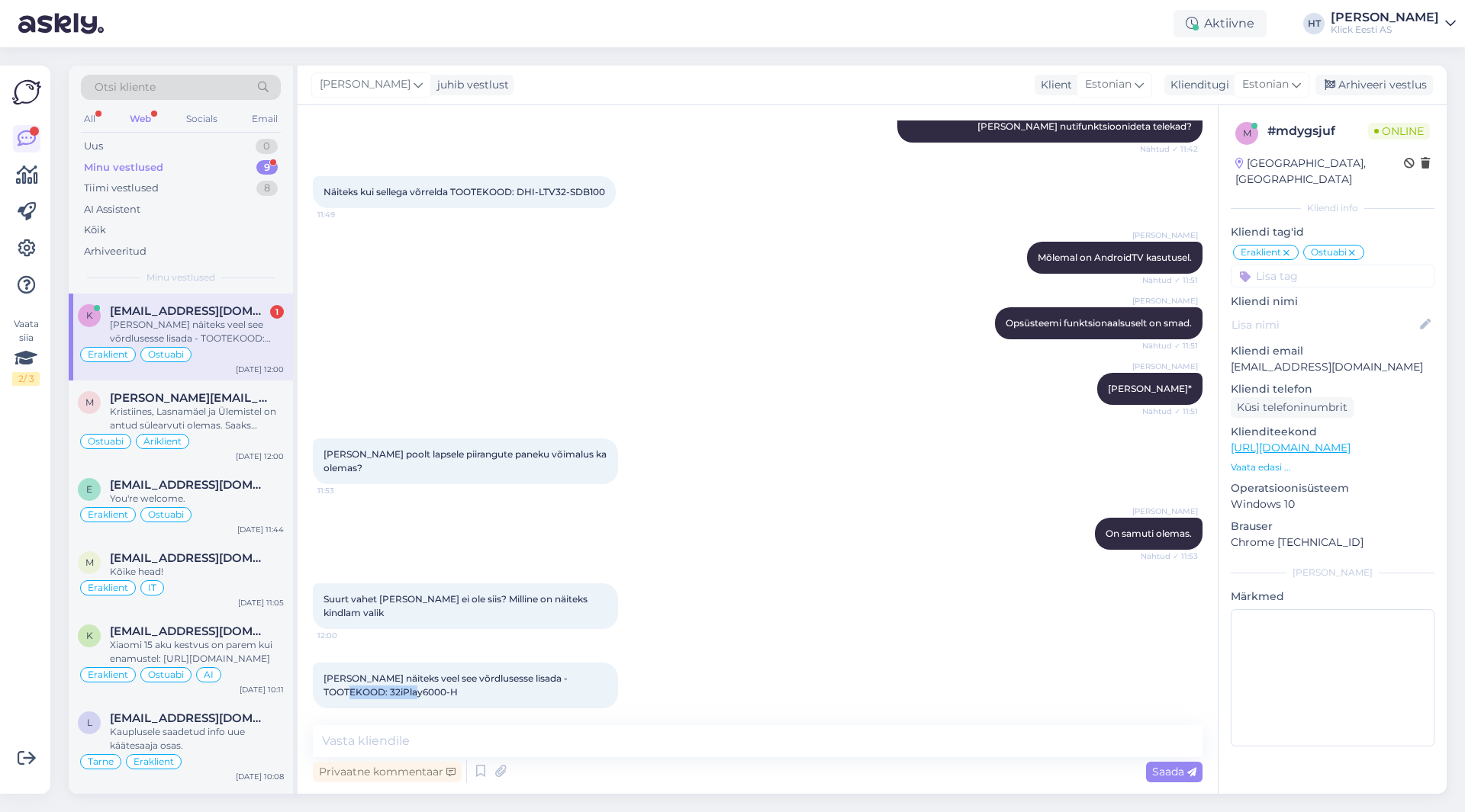
click at [318, 677] on div "[PERSON_NAME] näiteks veel see võrdlusesse lisada - TOOTEKOOD: 32iPlay6000-H 12…" at bounding box center [465, 686] width 305 height 46
click at [788, 573] on div "Suurt vahet [PERSON_NAME] ei ole siis? Milline on näiteks kindlam valik 12:00" at bounding box center [757, 606] width 889 height 79
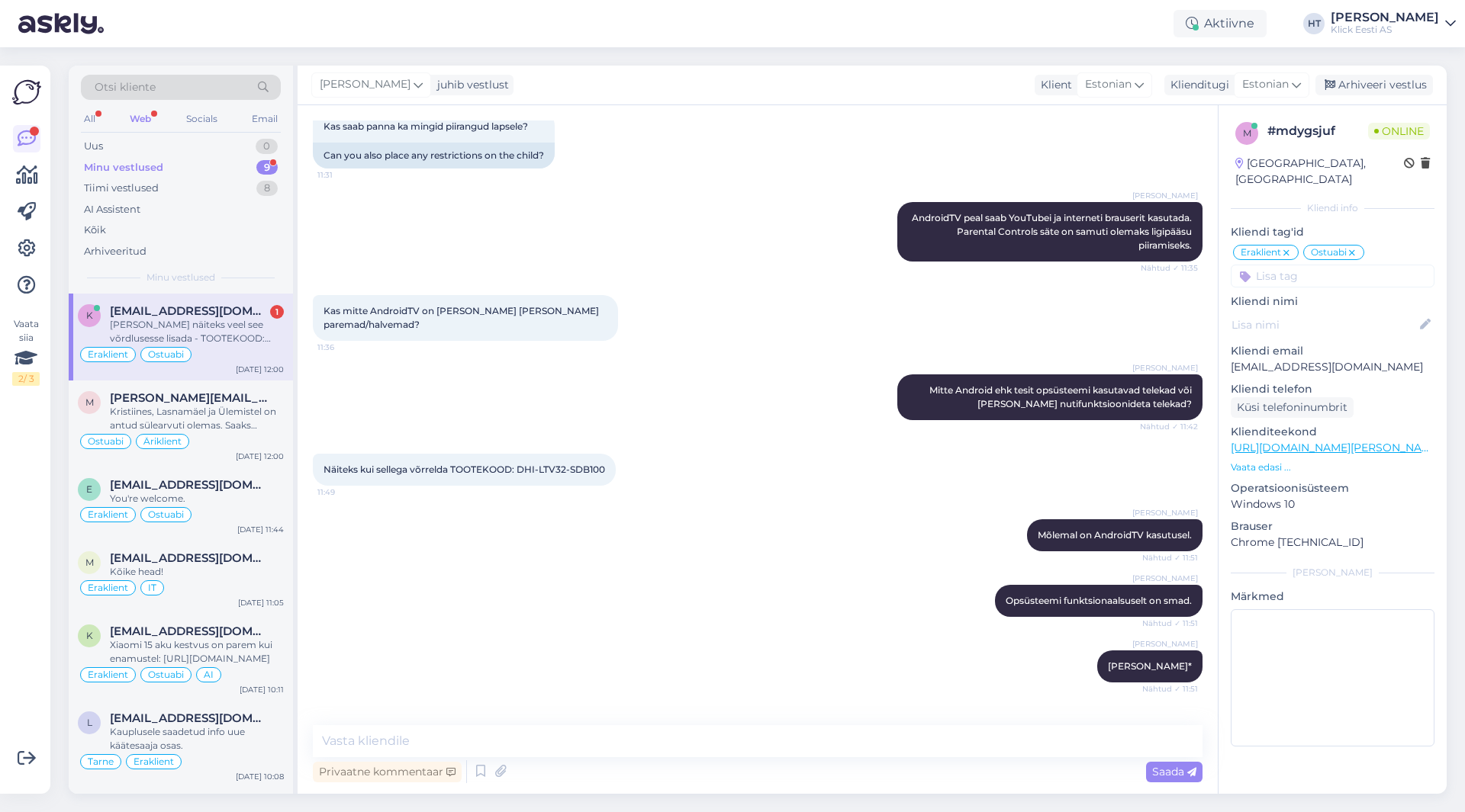
scroll to position [2021, 0]
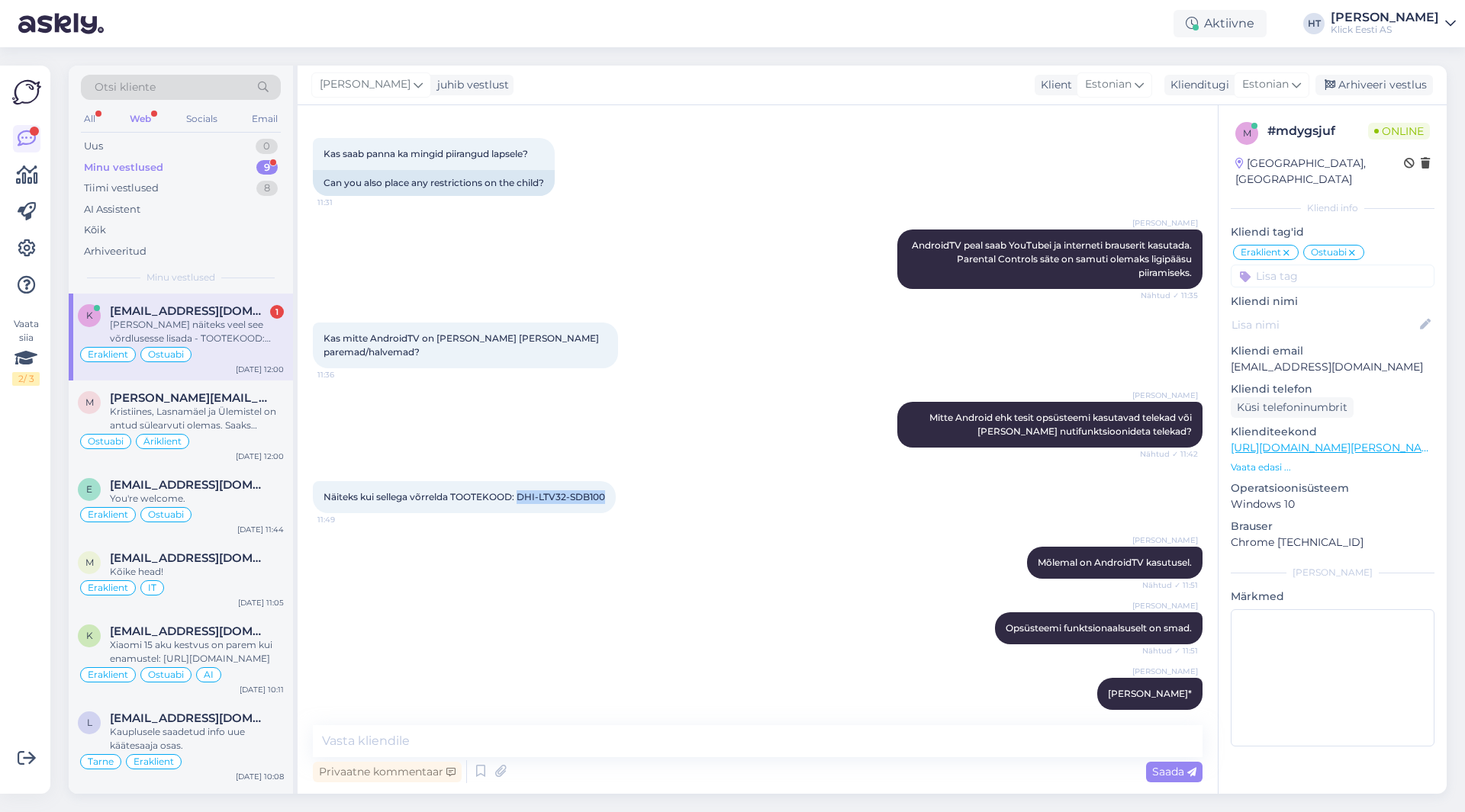
drag, startPoint x: 520, startPoint y: 480, endPoint x: 606, endPoint y: 484, distance: 86.1
click at [605, 491] on span "Näiteks kui sellega võrrelda TOOTEKOOD: DHI-LTV32-SDB100" at bounding box center [464, 497] width 282 height 11
click at [689, 366] on div "Kas mitte AndroidTV on [PERSON_NAME] [PERSON_NAME] paremad/halvemad? 11:36" at bounding box center [757, 346] width 889 height 79
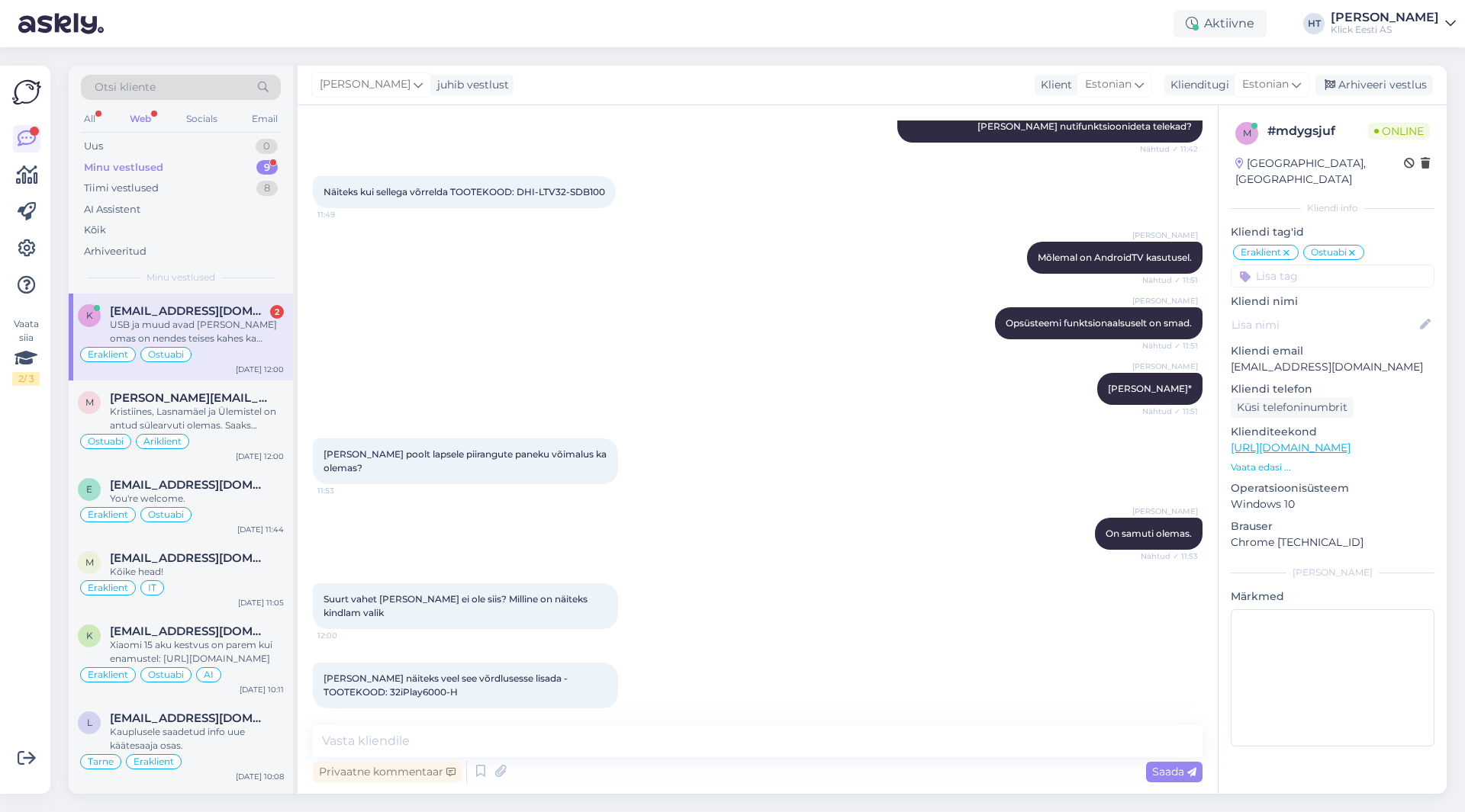
scroll to position [2406, 0]
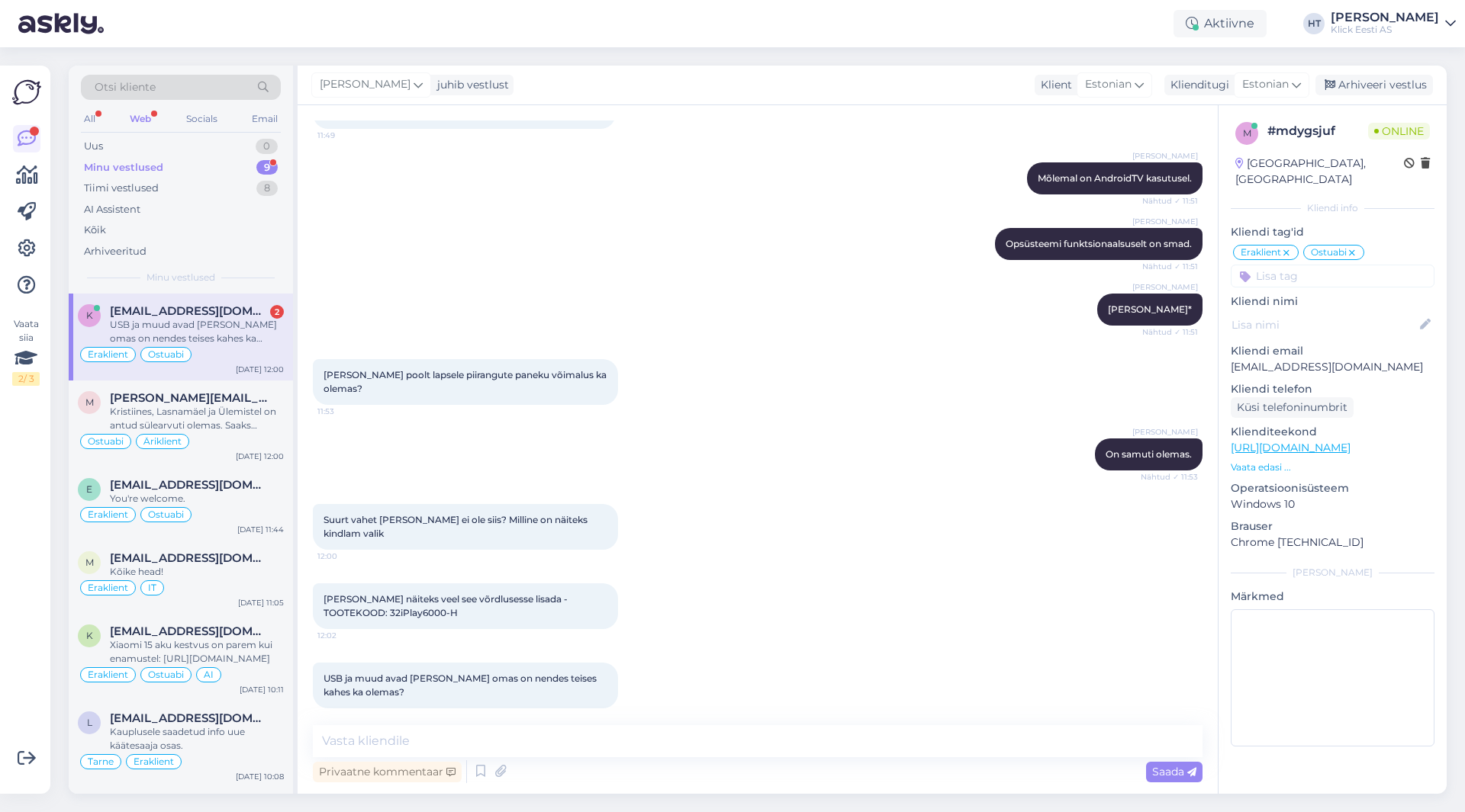
click at [702, 567] on div "[PERSON_NAME] näiteks veel see võrdlusesse lisada - TOOTEKOOD: 32iPlay6000-H 12…" at bounding box center [757, 606] width 889 height 79
click at [678, 752] on textarea at bounding box center [757, 742] width 889 height 32
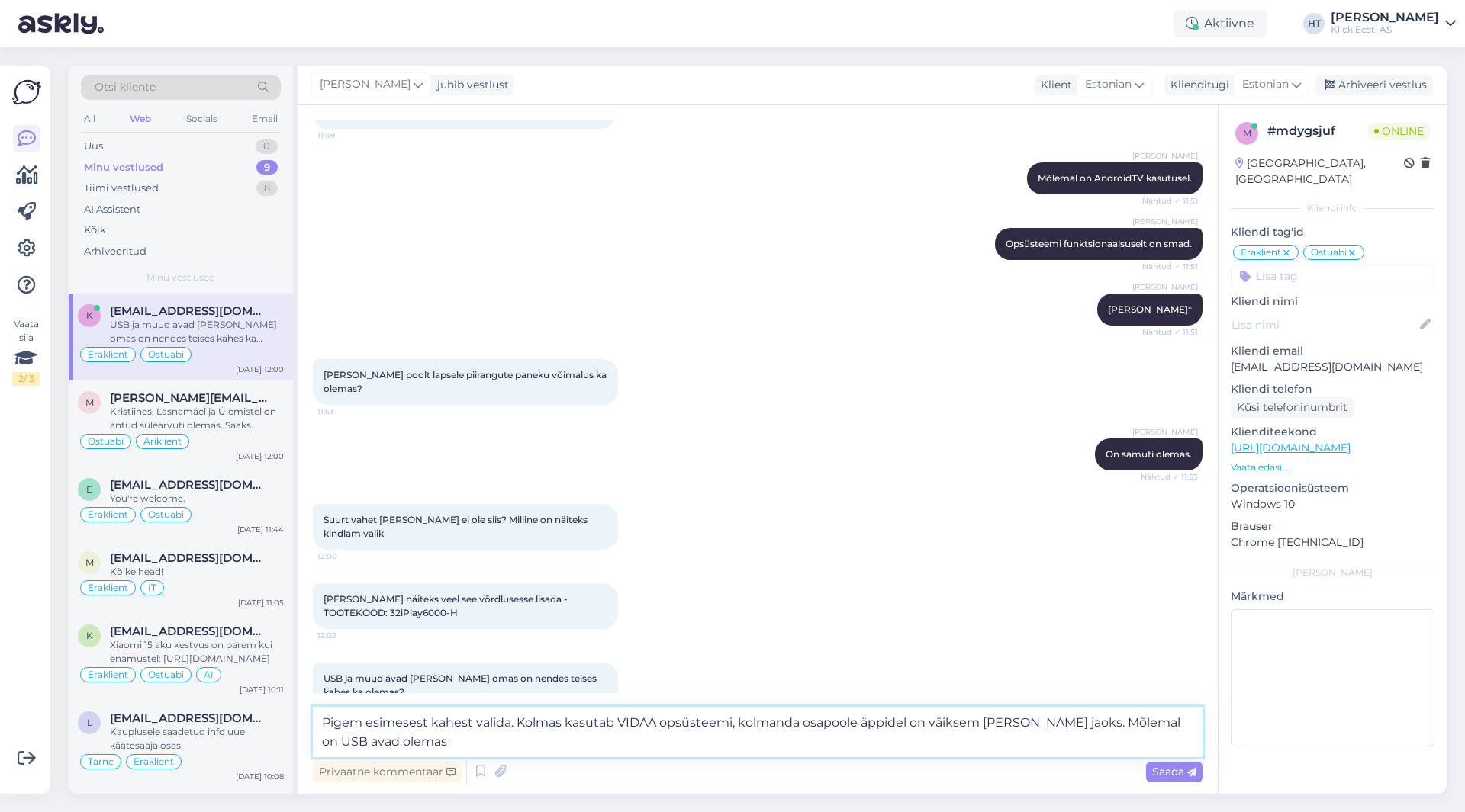
type textarea "Pigem esimesest kahest valida. Kolmas kasutab VIDAA opsüsteemi, kolmanda osapoo…"
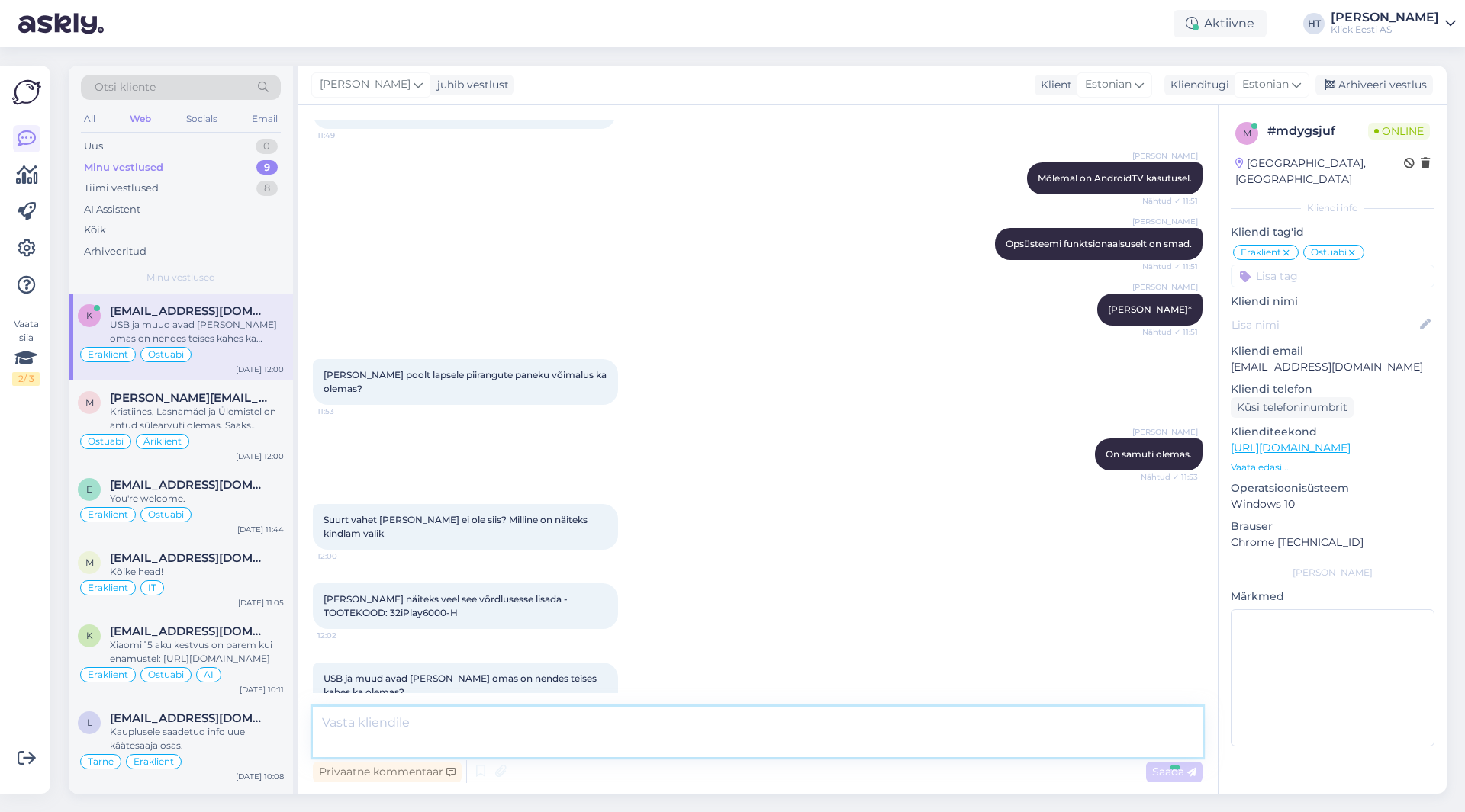
scroll to position [2499, 0]
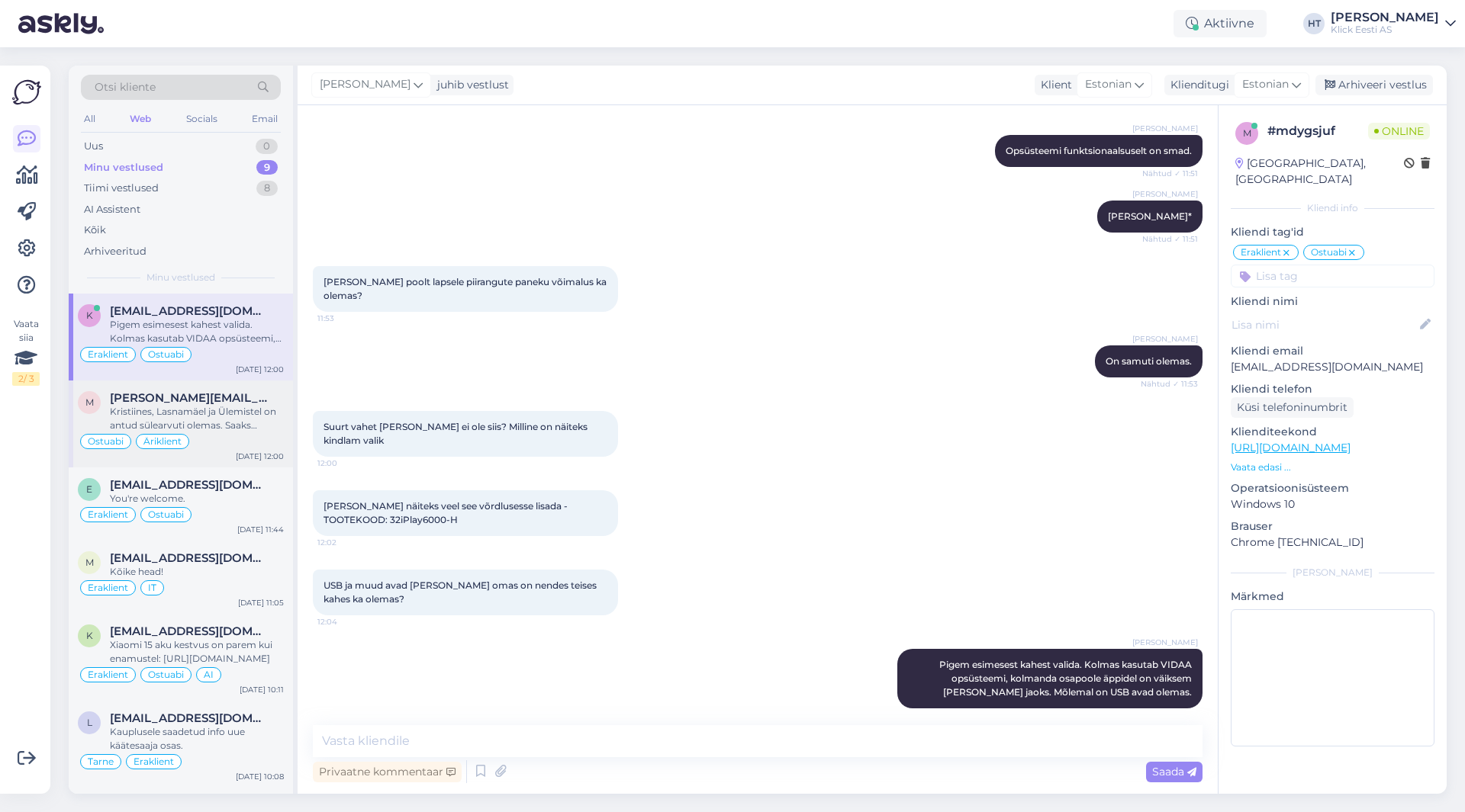
click at [215, 420] on div "Kristiines, Lasnamäel ja Ülemistel on antud sülearvuti olemas. Saaks tellimuse …" at bounding box center [197, 419] width 174 height 28
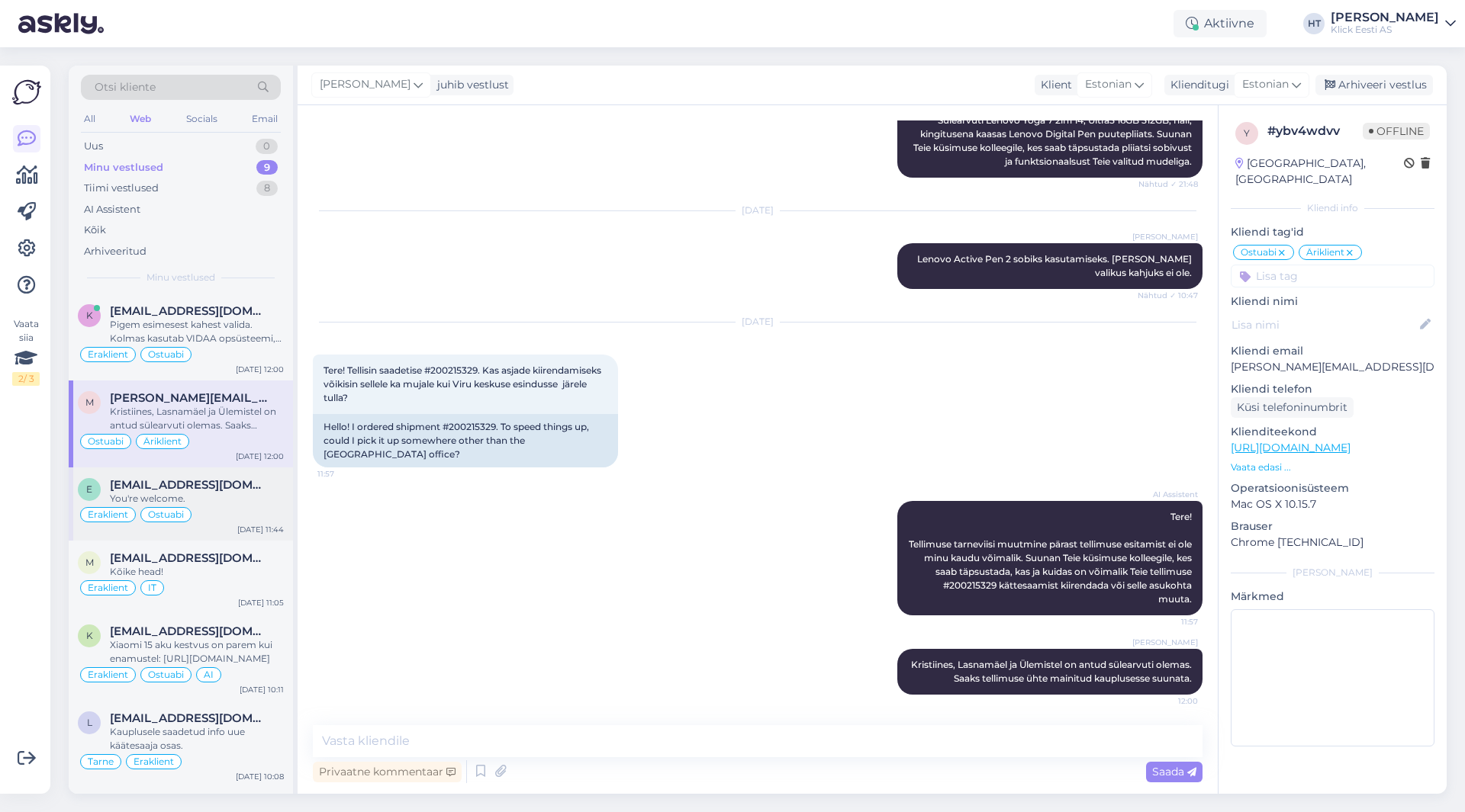
click at [231, 478] on div "[EMAIL_ADDRESS][DOMAIN_NAME]" at bounding box center [197, 485] width 174 height 14
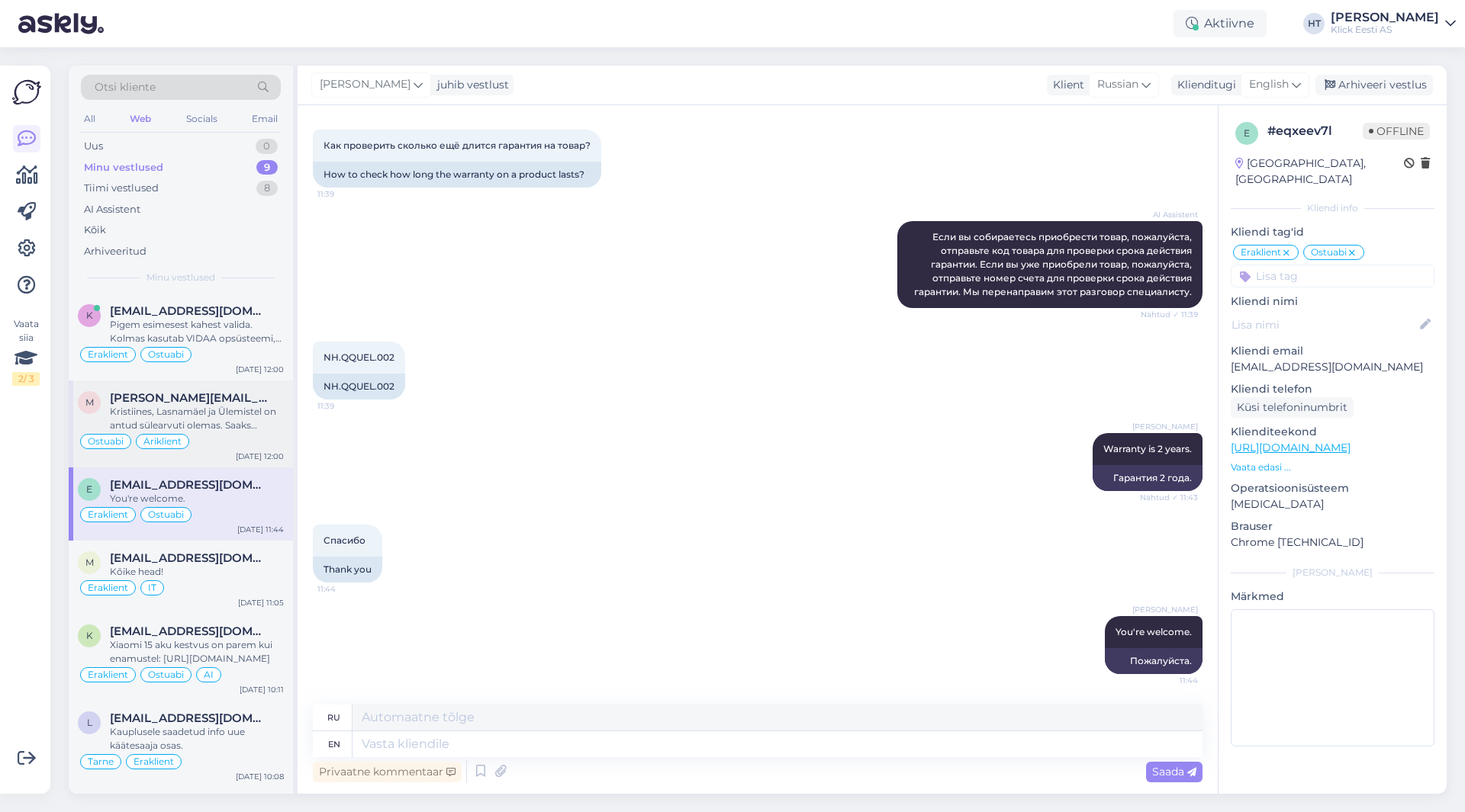
click at [236, 432] on div "Kristiines, Lasnamäel ja Ülemistel on antud sülearvuti olemas. Saaks tellimuse …" at bounding box center [197, 419] width 174 height 28
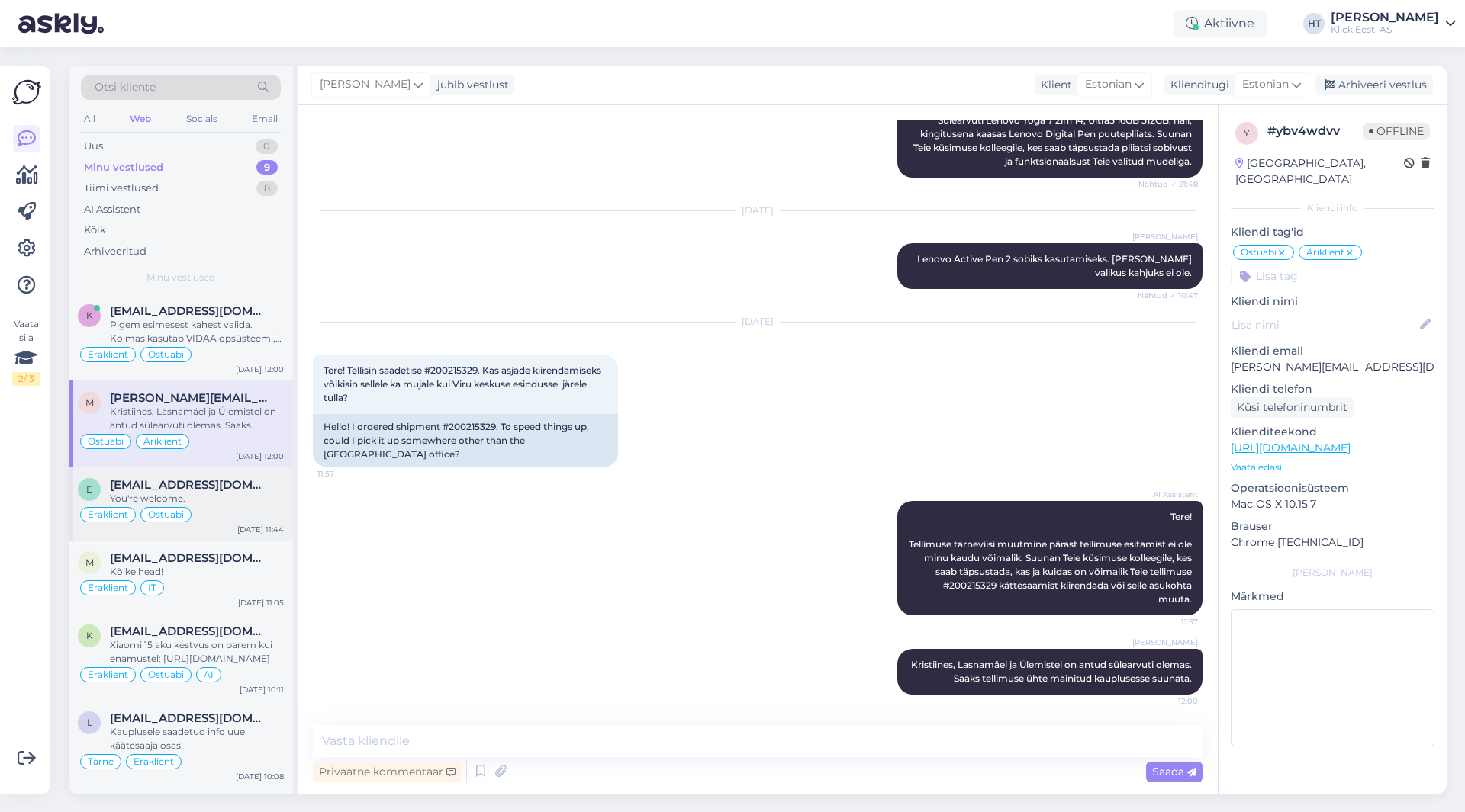
click at [253, 496] on div "You're welcome." at bounding box center [197, 499] width 174 height 14
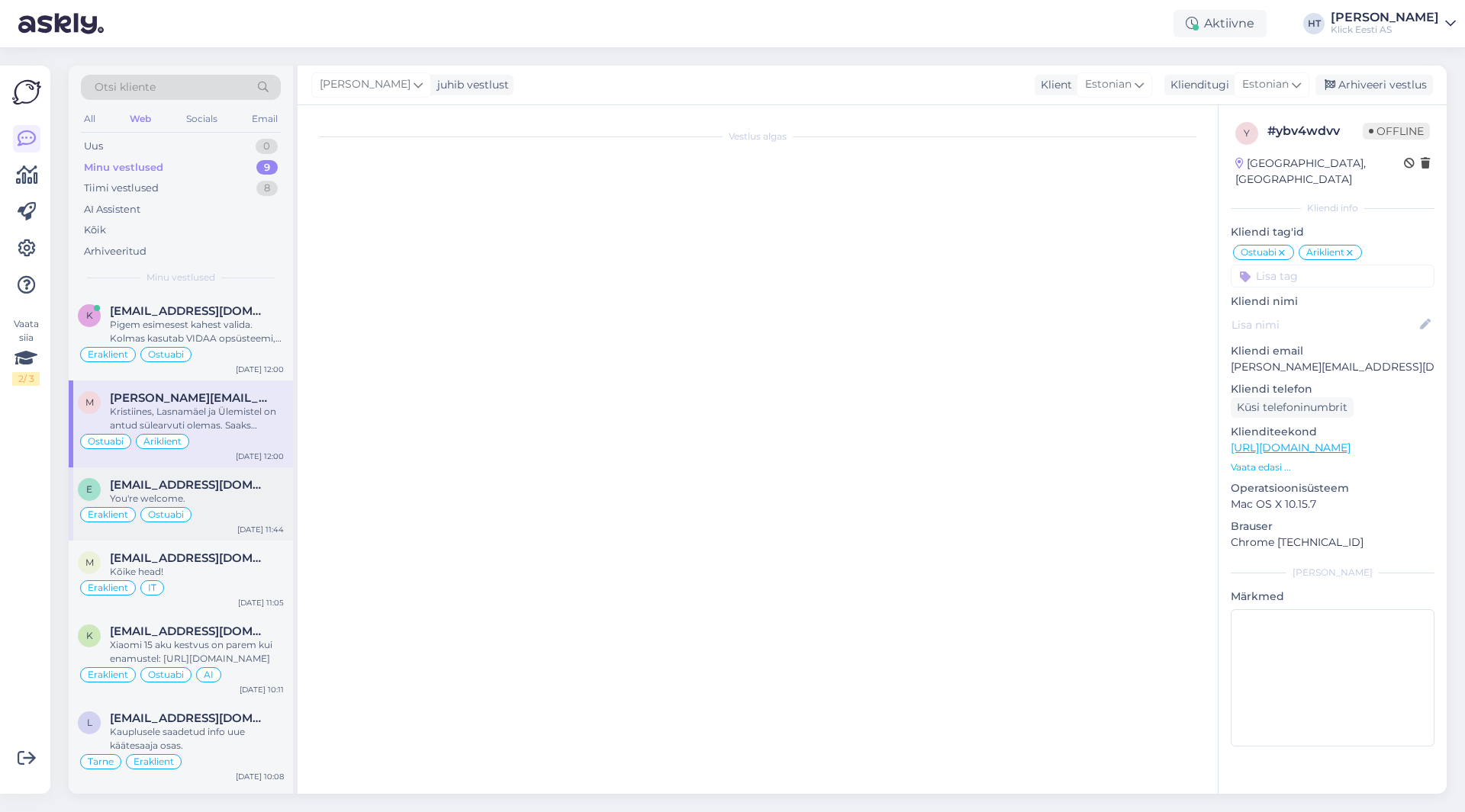
scroll to position [229, 0]
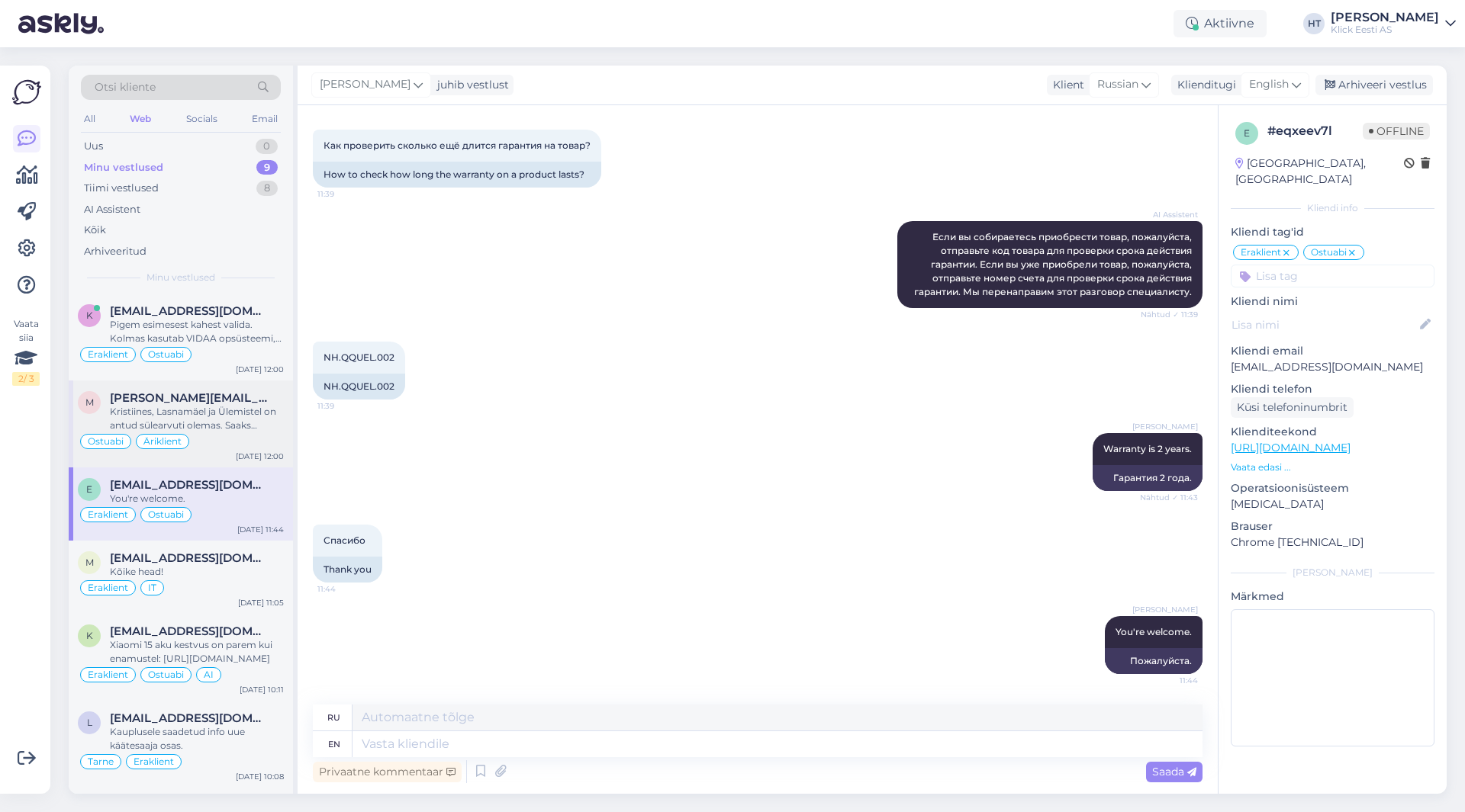
click at [239, 397] on div "[PERSON_NAME][EMAIL_ADDRESS][DOMAIN_NAME]" at bounding box center [197, 397] width 174 height 14
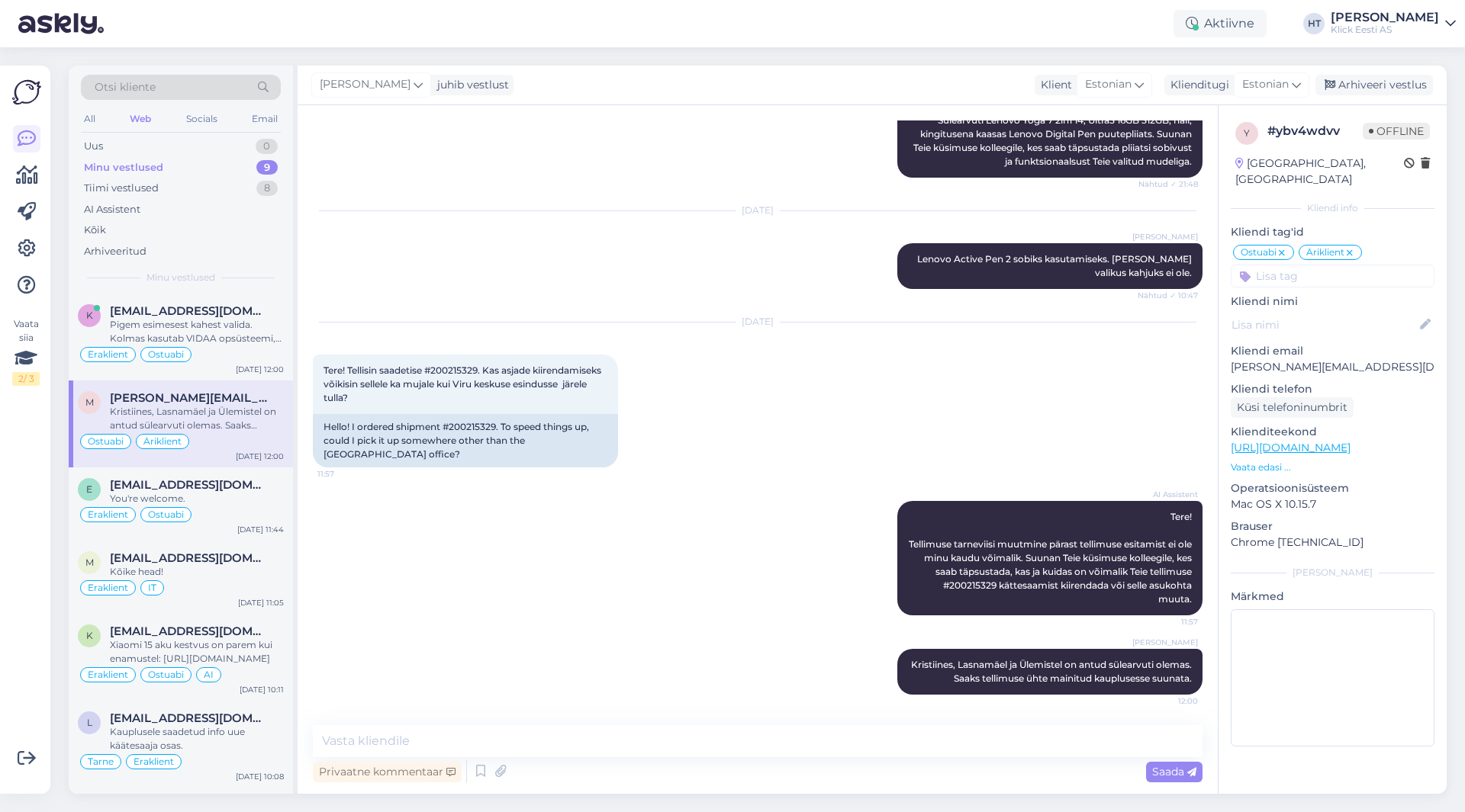
click at [1309, 270] on input at bounding box center [1333, 276] width 204 height 23
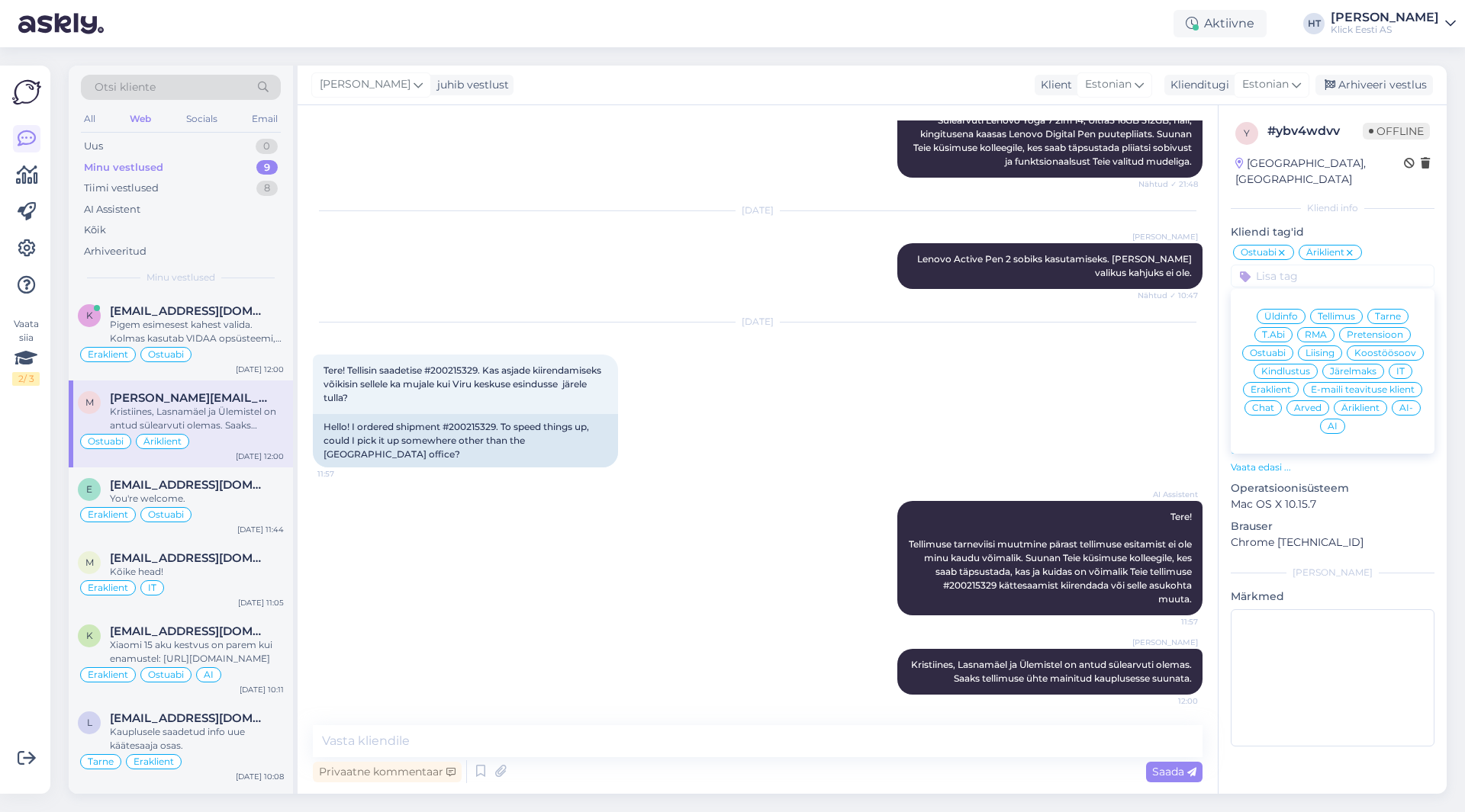
click at [1396, 312] on span "Tarne" at bounding box center [1388, 316] width 26 height 9
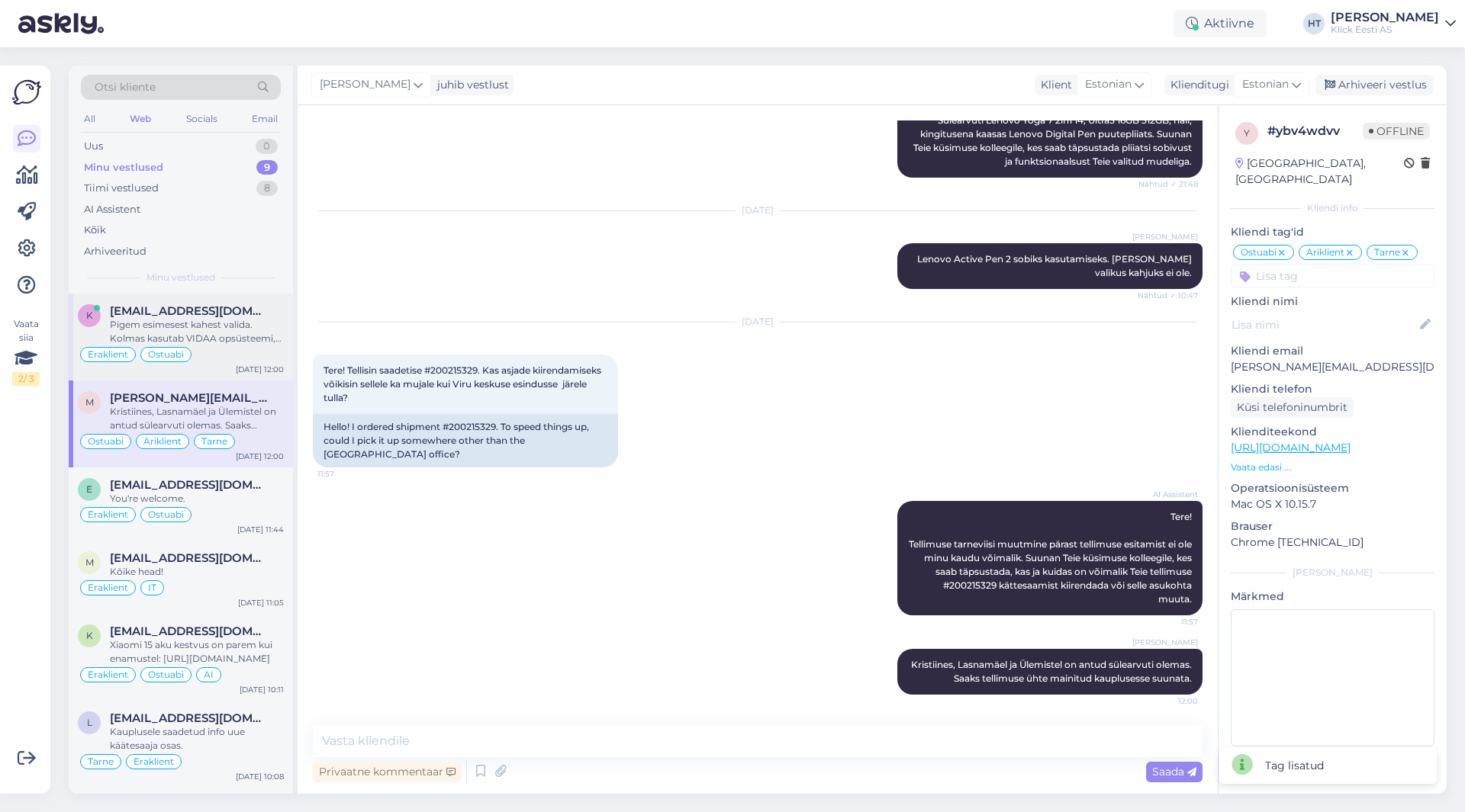
click at [271, 325] on div "Pigem esimesest kahest valida. Kolmas kasutab VIDAA opsüsteemi, kolmanda osapoo…" at bounding box center [197, 332] width 174 height 28
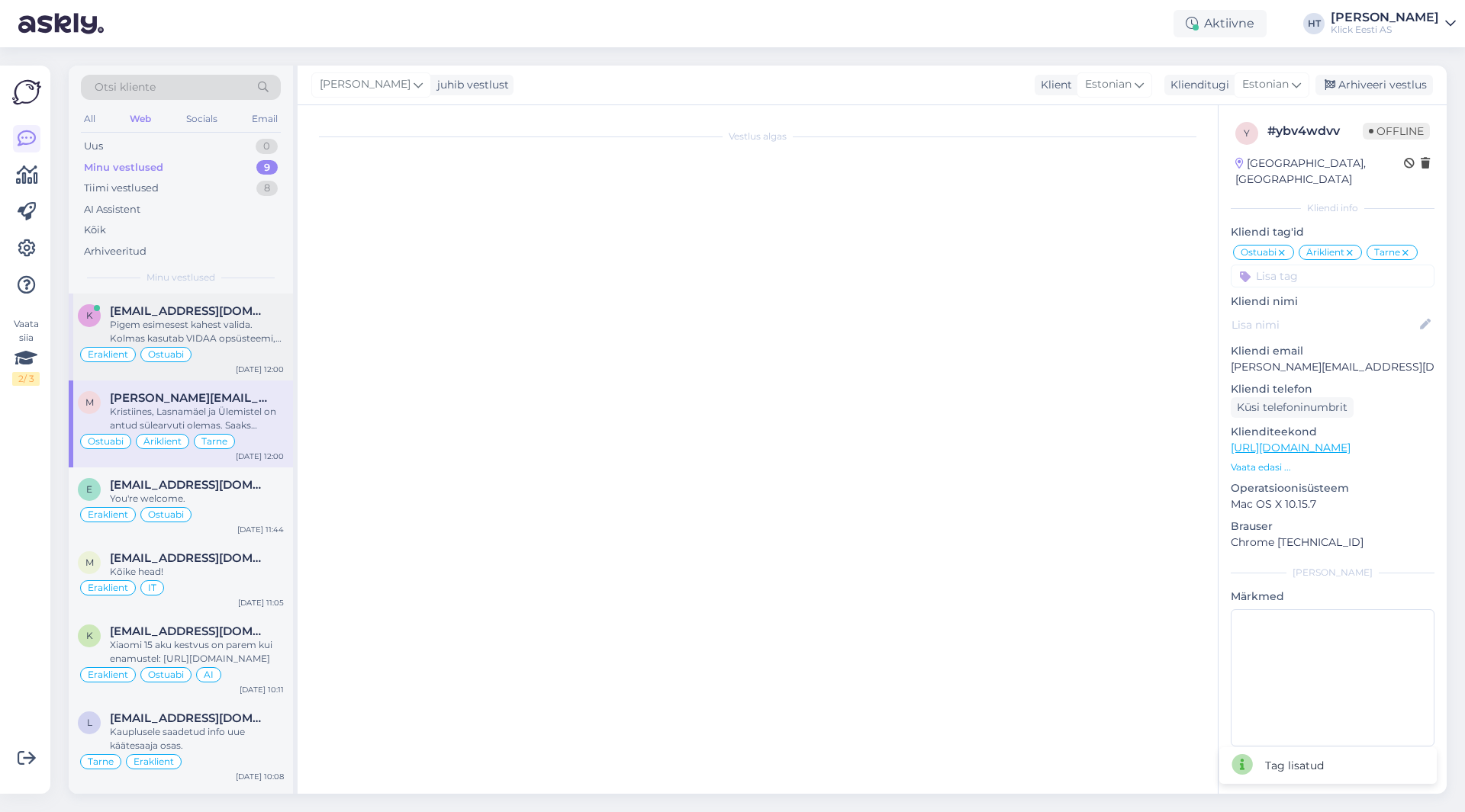
scroll to position [2499, 0]
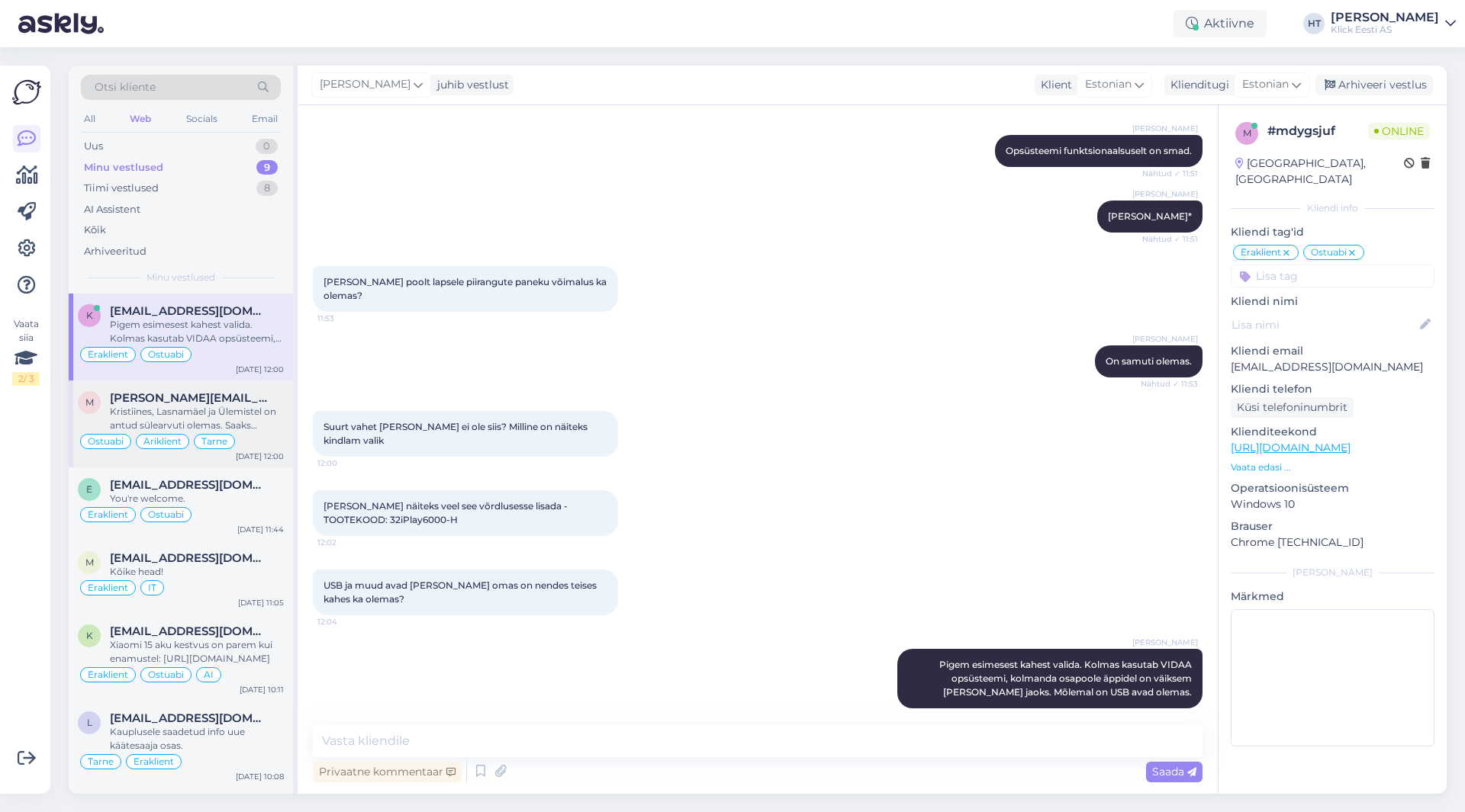
click at [279, 388] on div "m [PERSON_NAME][EMAIL_ADDRESS][DOMAIN_NAME] Kristiines, Lasnamäel ja Ülemistel …" at bounding box center [181, 423] width 224 height 87
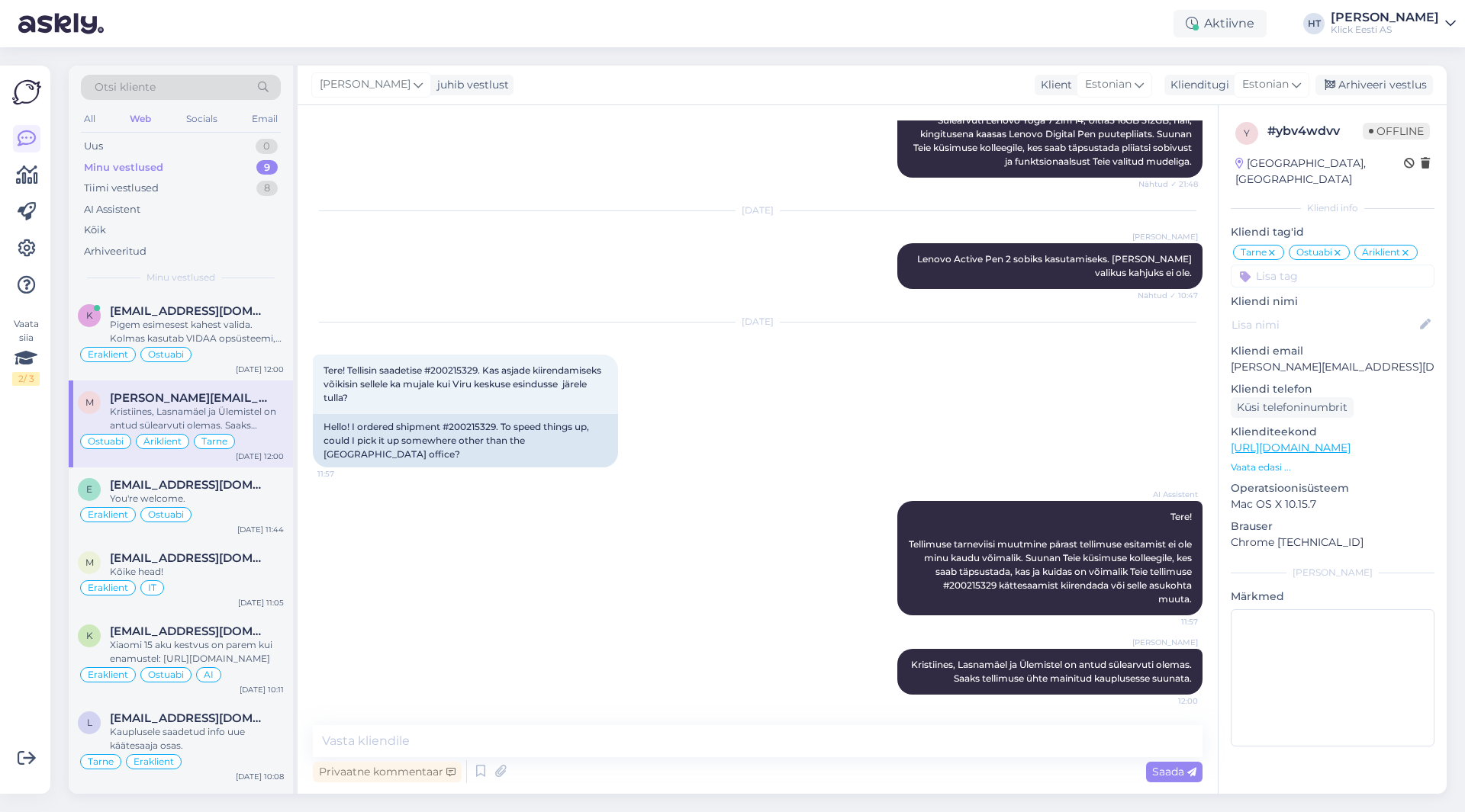
scroll to position [353, 0]
click at [260, 398] on div "[PERSON_NAME][EMAIL_ADDRESS][DOMAIN_NAME]" at bounding box center [197, 397] width 174 height 14
click at [226, 510] on div "Eraklient Ostuabi" at bounding box center [181, 515] width 206 height 19
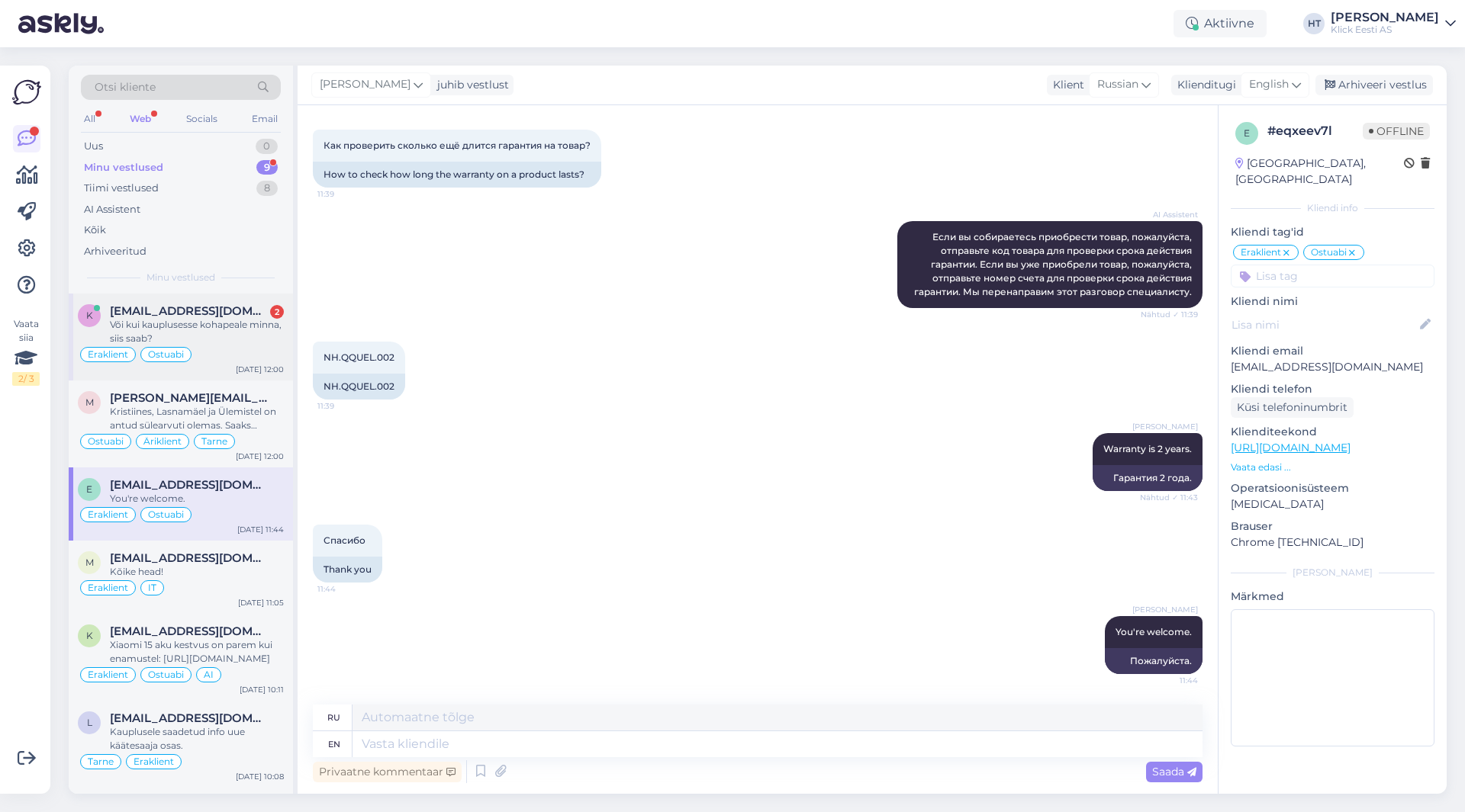
click at [262, 330] on div "Või kui kauplusesse kohapeale minna, siis saab?" at bounding box center [197, 332] width 174 height 28
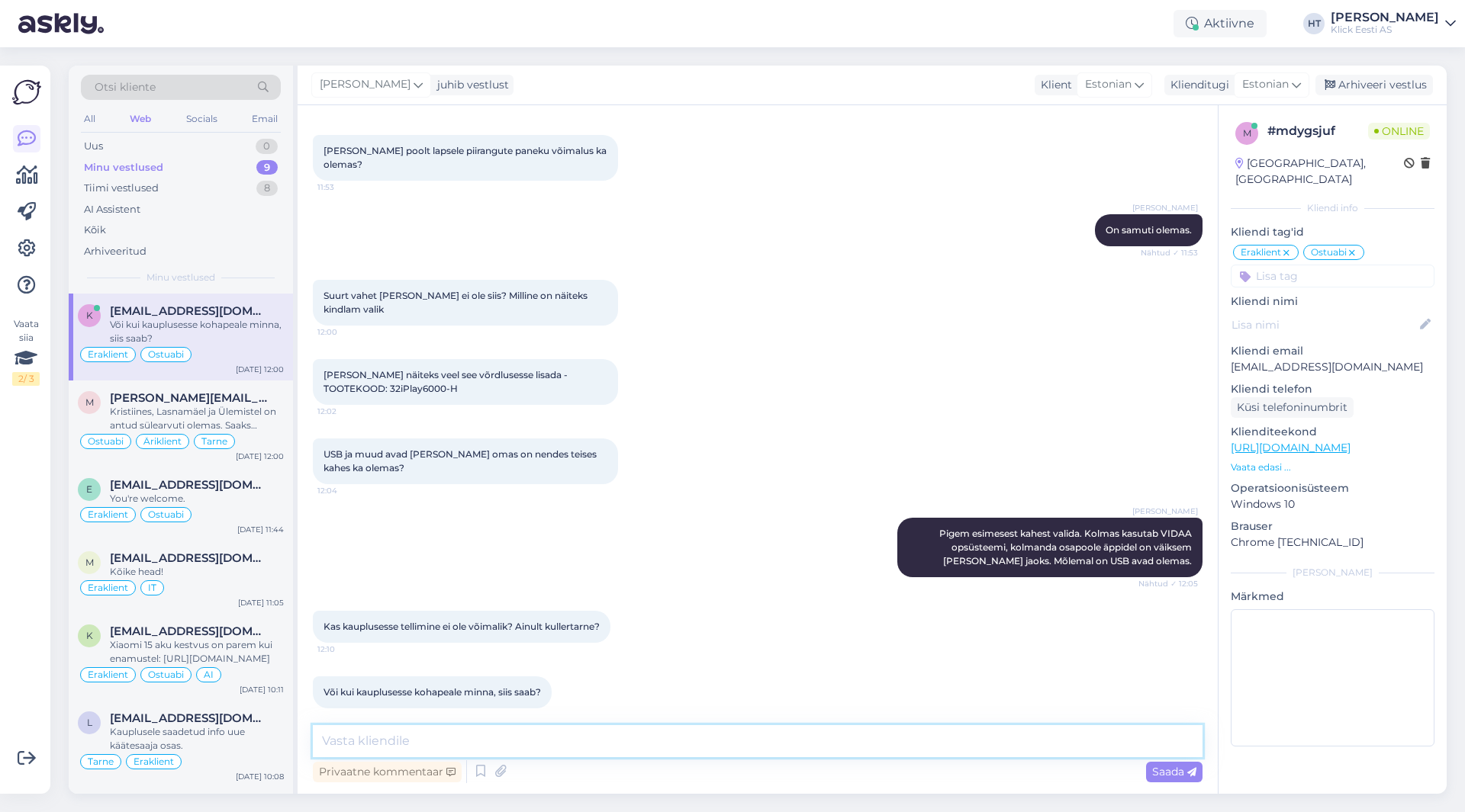
click at [522, 743] on textarea at bounding box center [757, 742] width 889 height 32
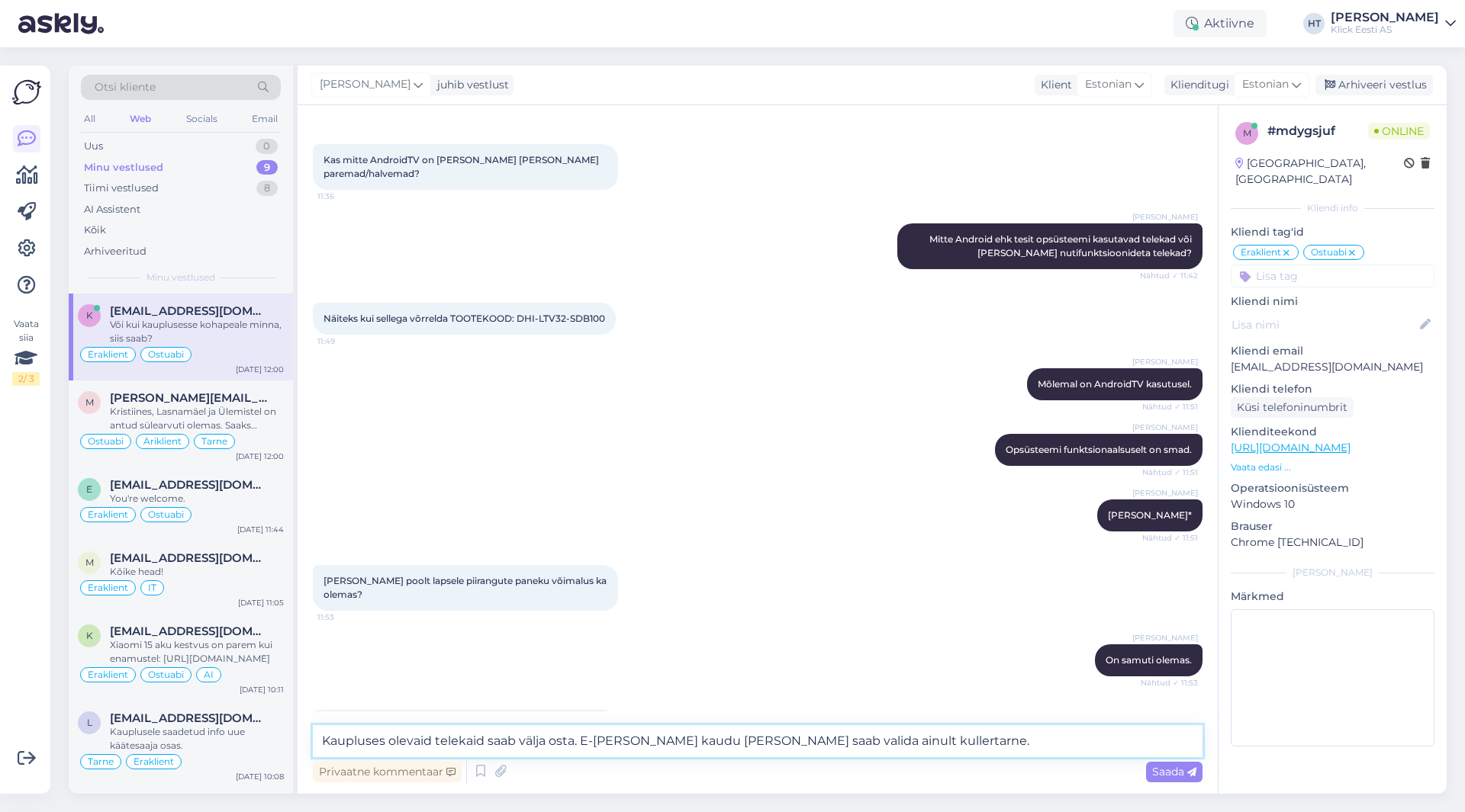
scroll to position [2173, 0]
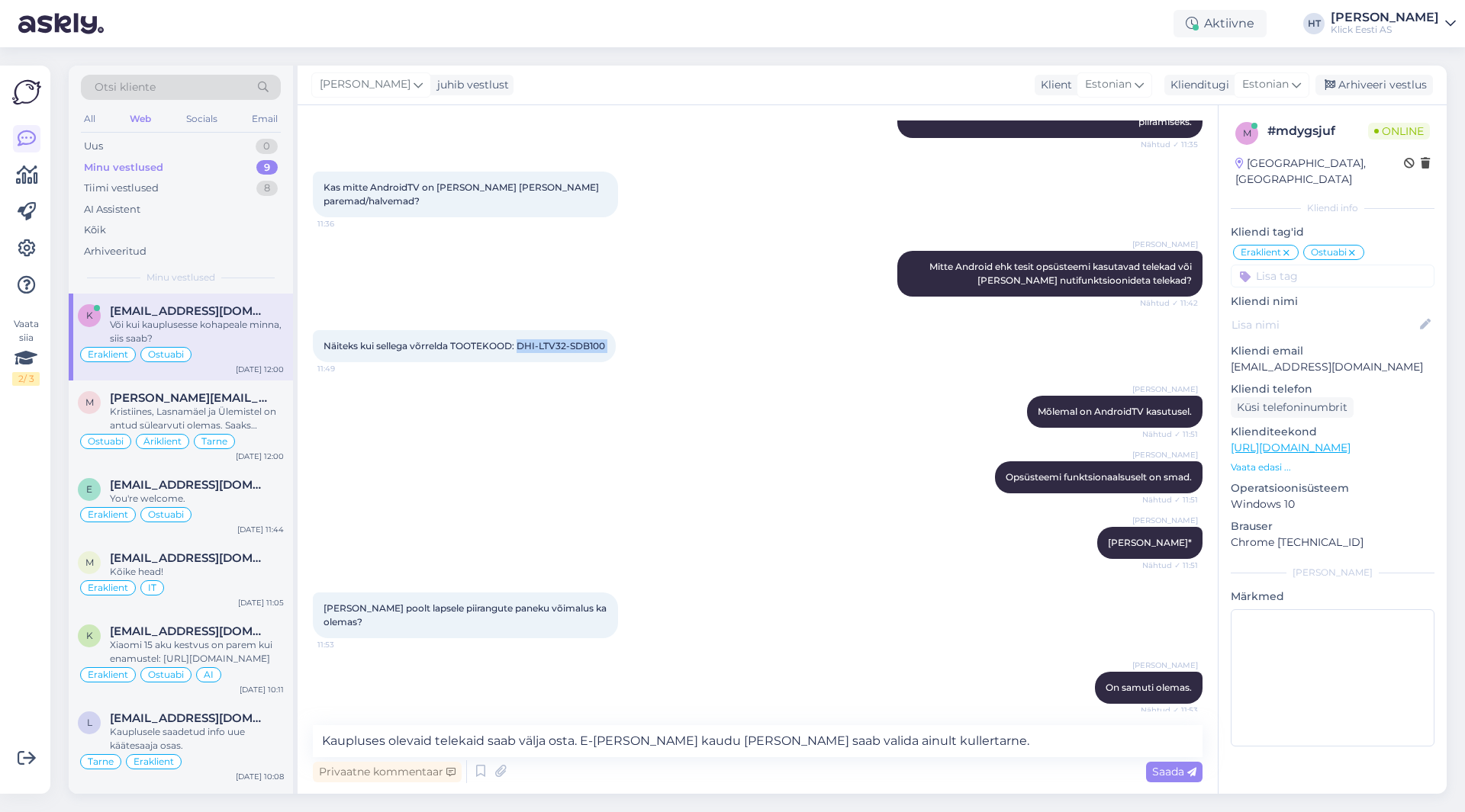
drag, startPoint x: 521, startPoint y: 330, endPoint x: 620, endPoint y: 328, distance: 99.0
click at [615, 330] on div "Näiteks kui sellega võrrelda TOOTEKOOD: DHI-LTV32-SDB100 11:49" at bounding box center [464, 346] width 303 height 32
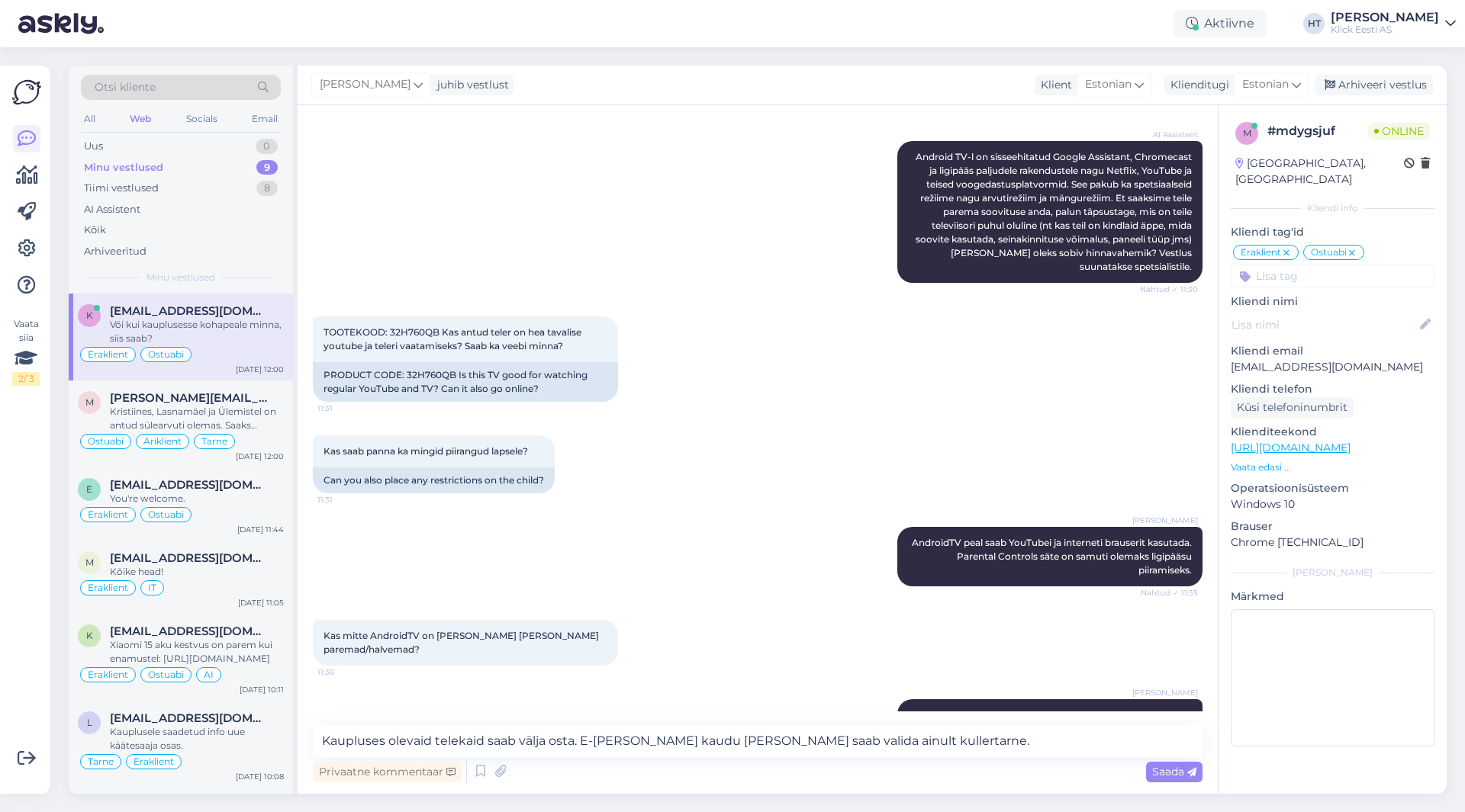
scroll to position [1715, 0]
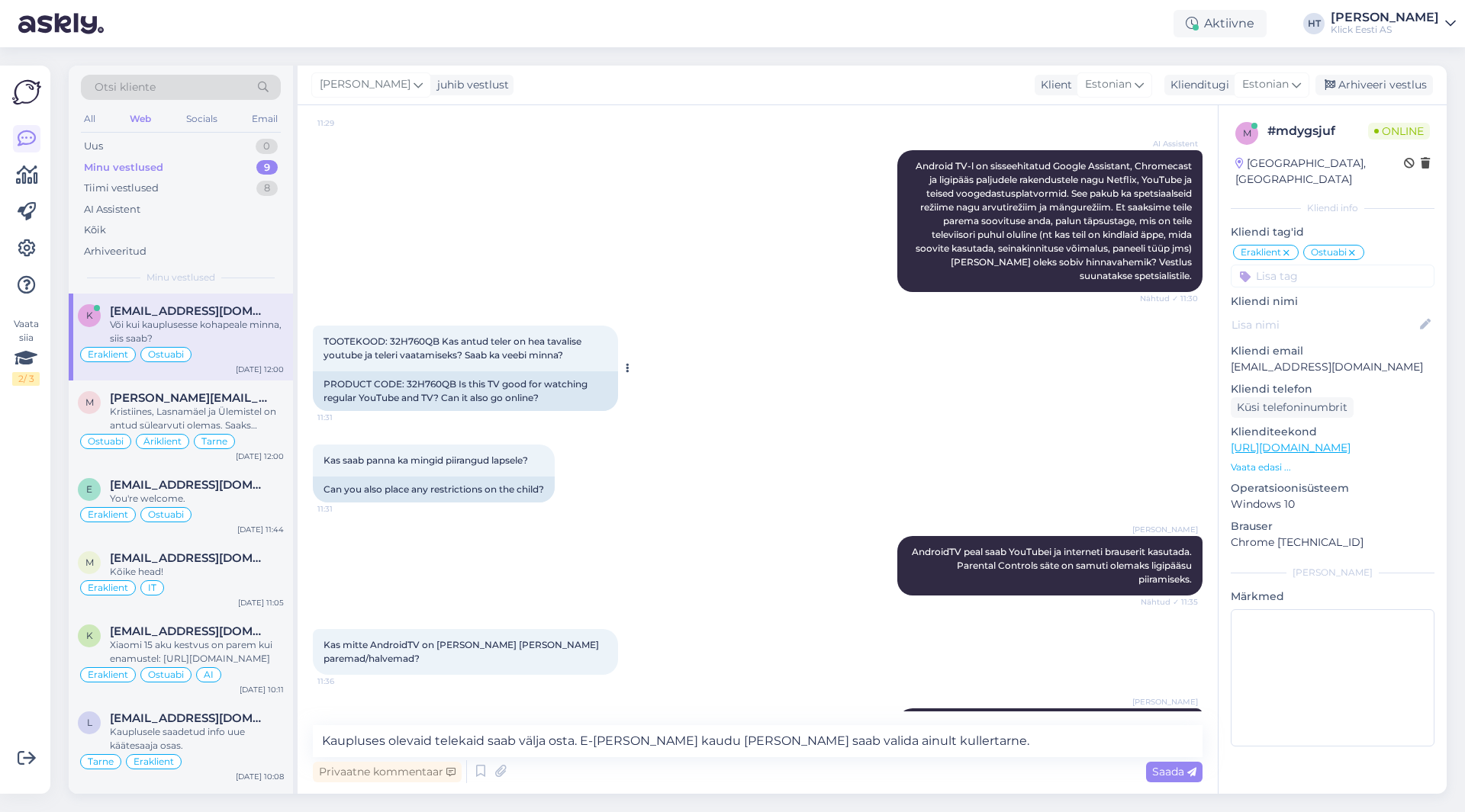
click at [408, 342] on span "TOOTEKOOD: 32H760QB Kas antud teler on hea tavalise youtube ja teleri vaatamise…" at bounding box center [453, 348] width 260 height 25
click at [918, 746] on textarea "Kaupluses olevaid telekaid saab välja osta. E-[PERSON_NAME] kaudu [PERSON_NAME]…" at bounding box center [757, 742] width 889 height 32
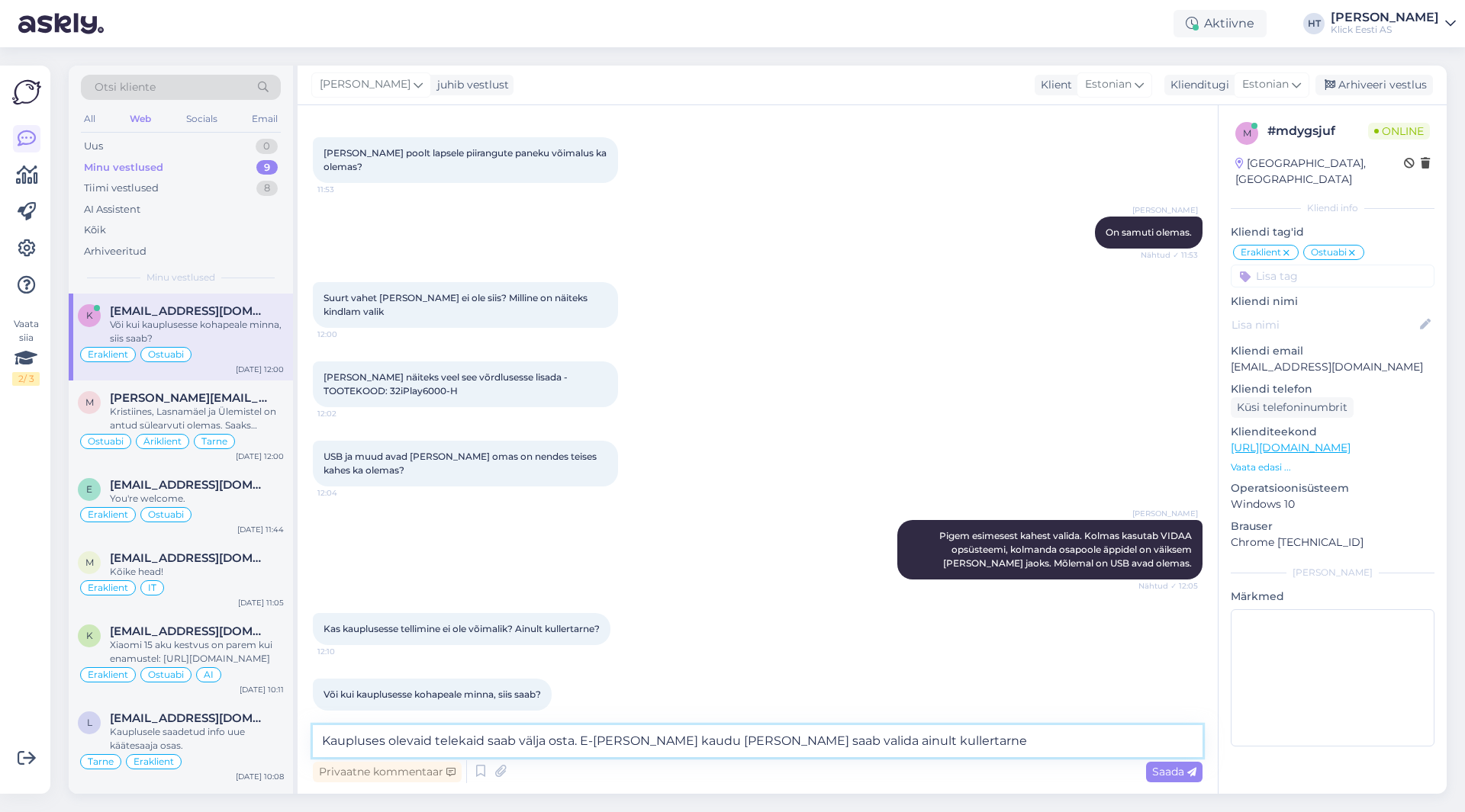
scroll to position [2630, 0]
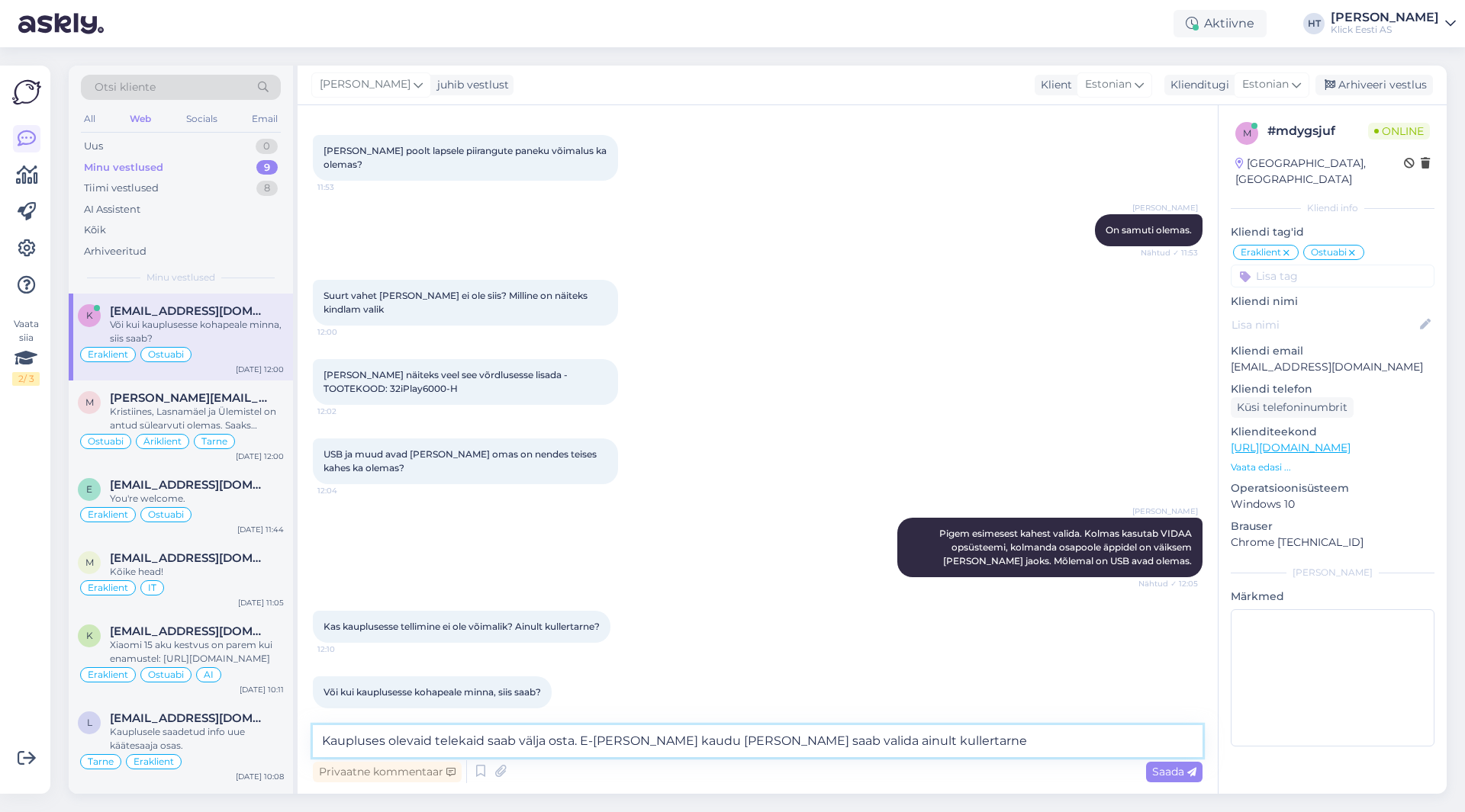
type textarea "Kaupluses olevaid telekaid saab välja osta. E-[PERSON_NAME] kaudu [PERSON_NAME]…"
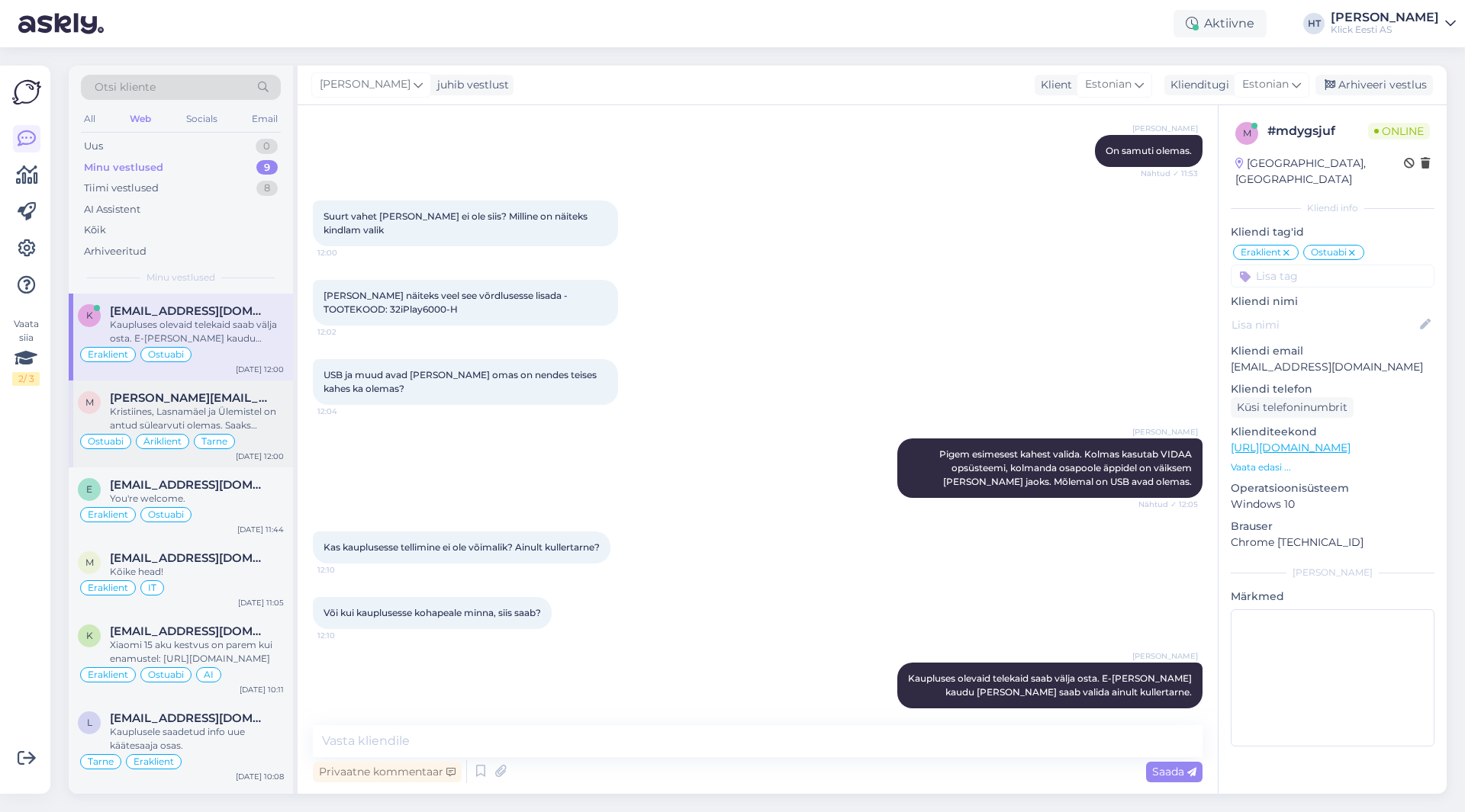
click at [240, 415] on div "Kristiines, Lasnamäel ja Ülemistel on antud sülearvuti olemas. Saaks tellimuse …" at bounding box center [197, 419] width 174 height 28
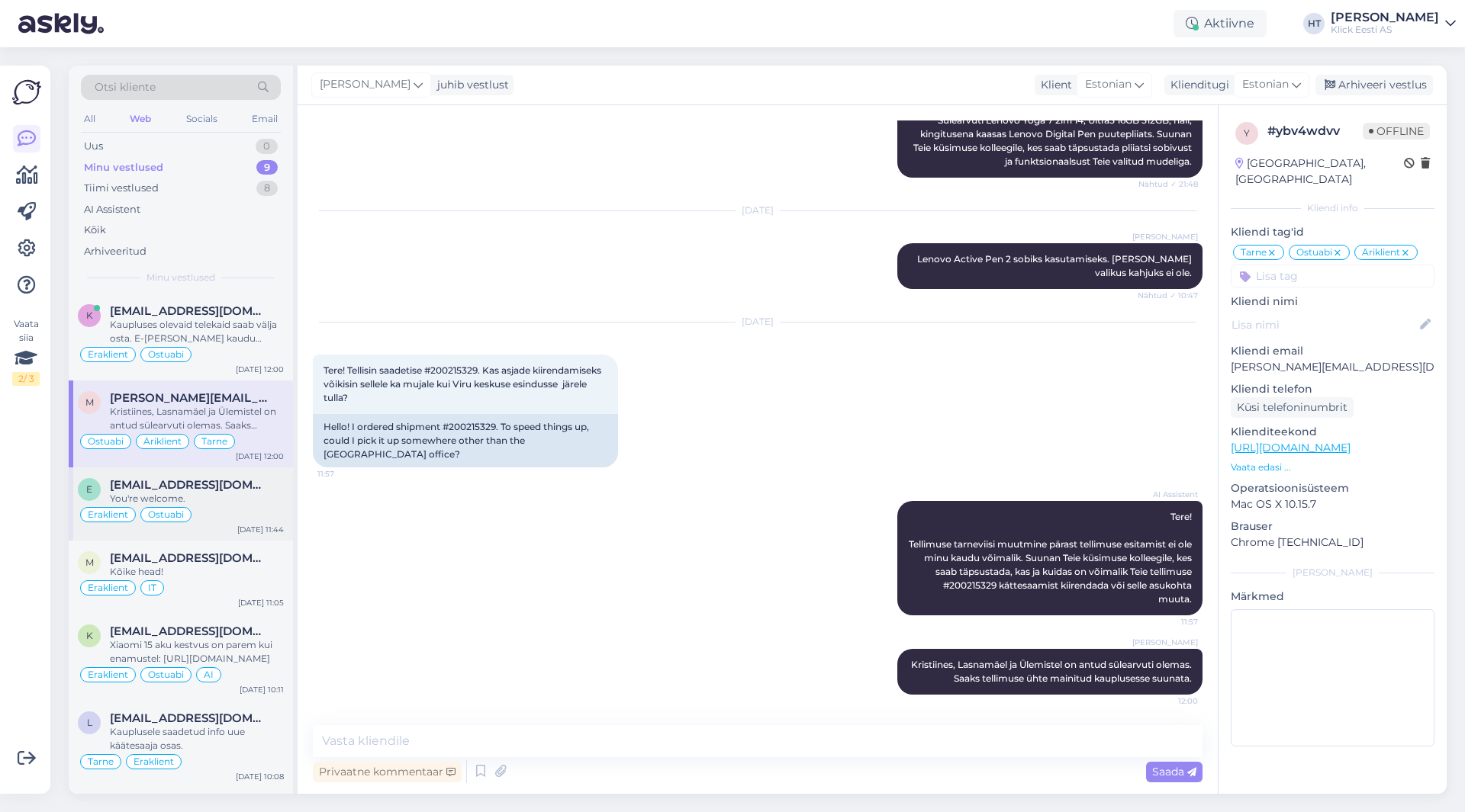
click at [249, 491] on div "[EMAIL_ADDRESS][DOMAIN_NAME]" at bounding box center [197, 485] width 174 height 14
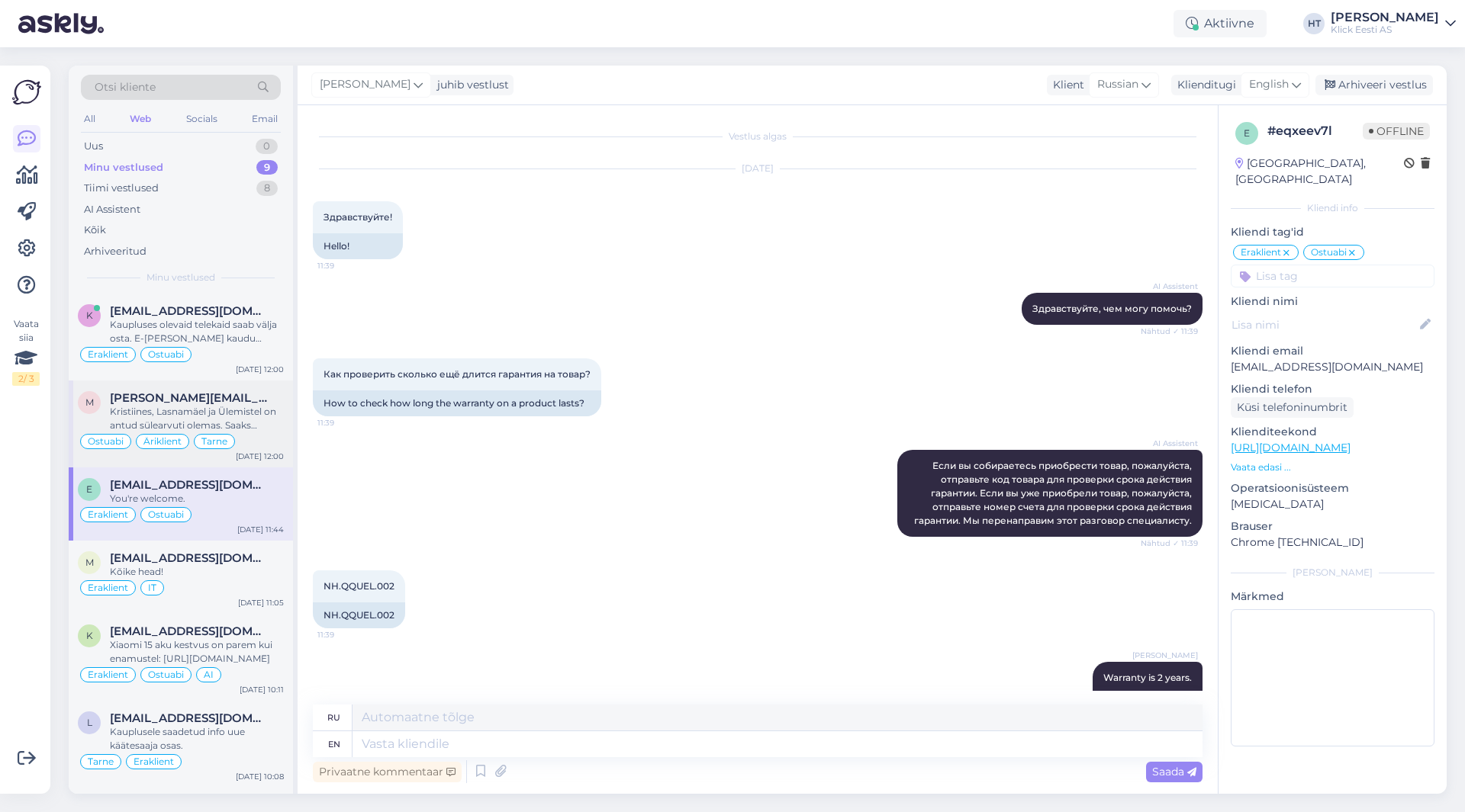
scroll to position [229, 0]
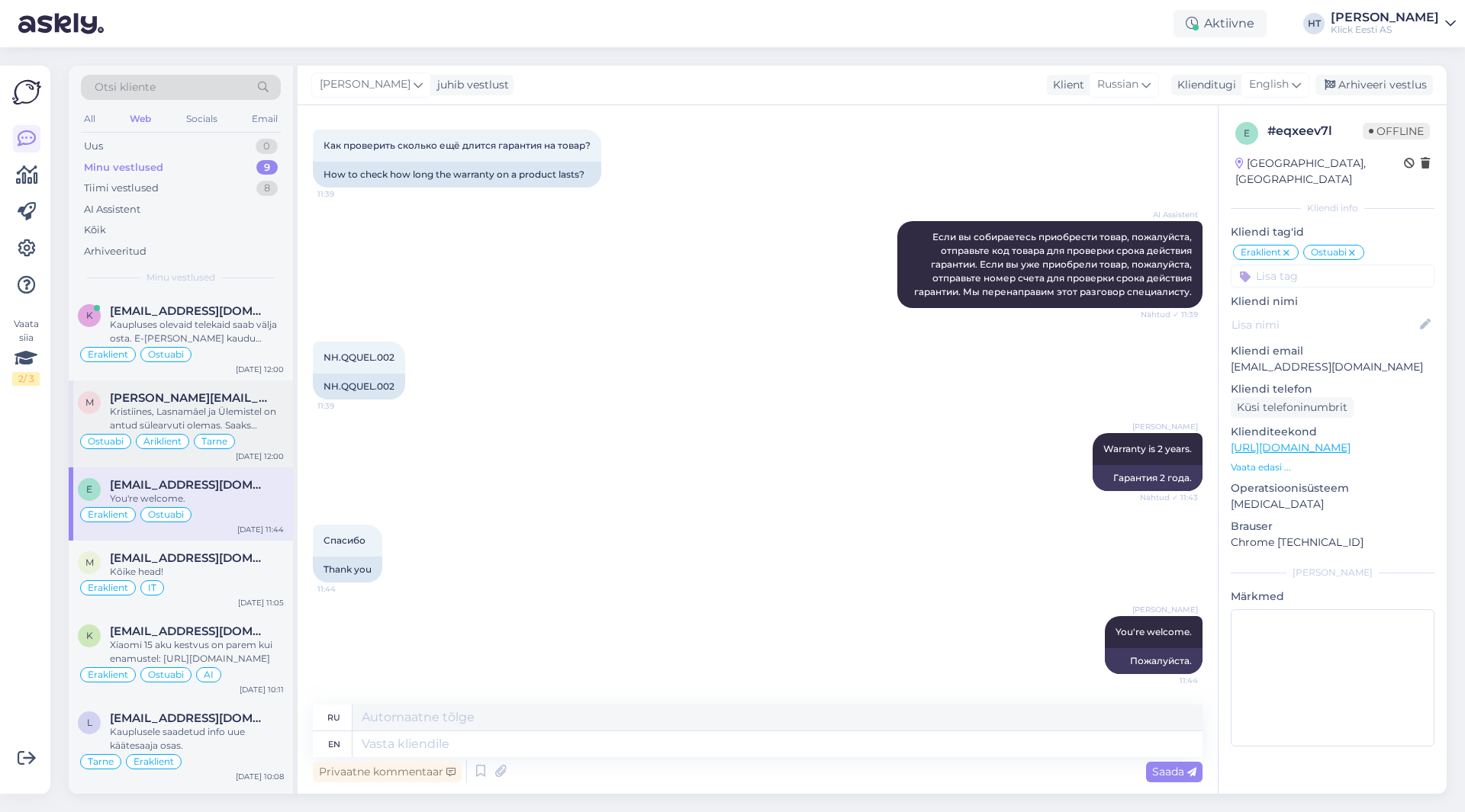
click at [253, 415] on div "Kristiines, Lasnamäel ja Ülemistel on antud sülearvuti olemas. Saaks tellimuse …" at bounding box center [197, 419] width 174 height 28
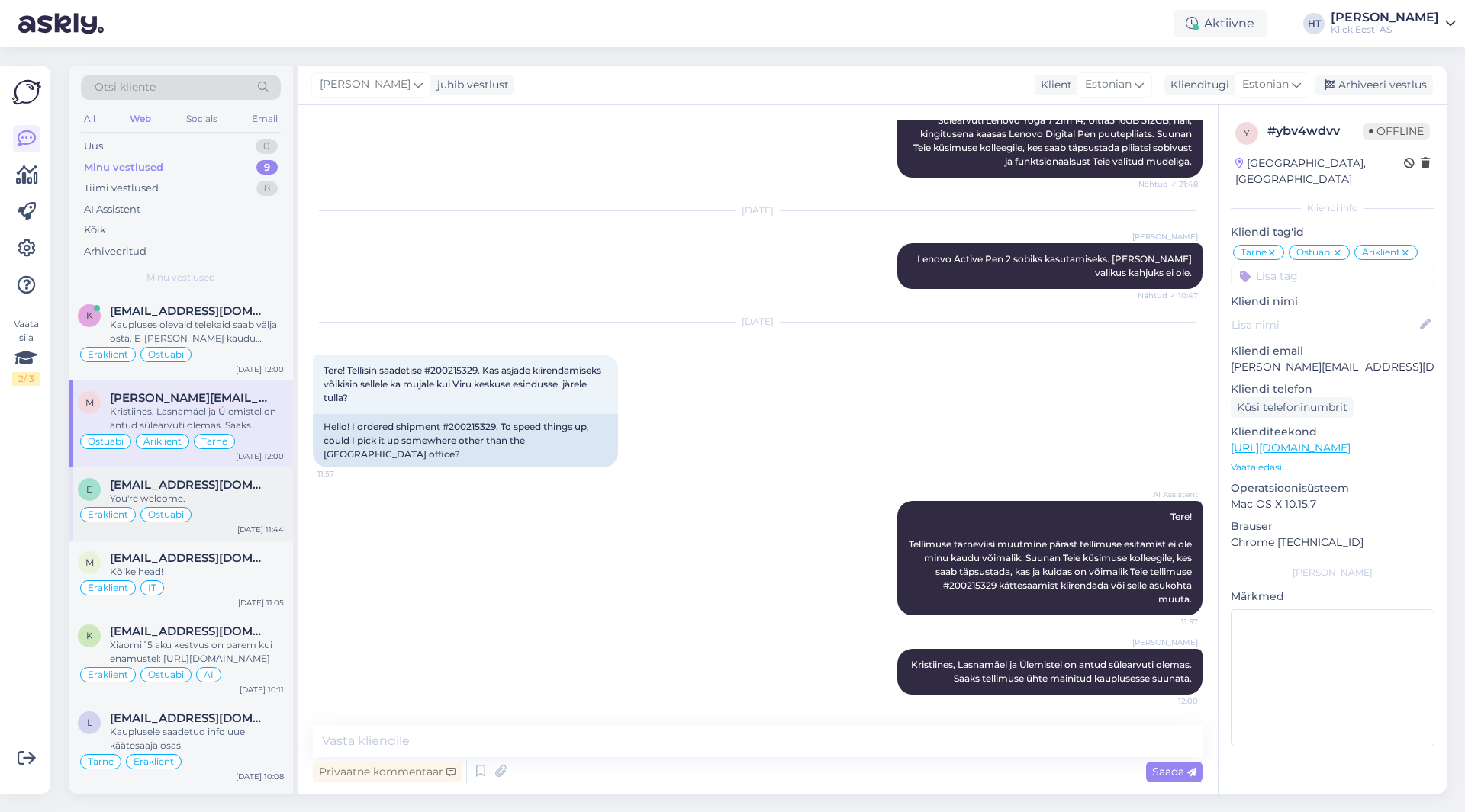
click at [244, 521] on div "Eraklient Ostuabi" at bounding box center [181, 515] width 206 height 19
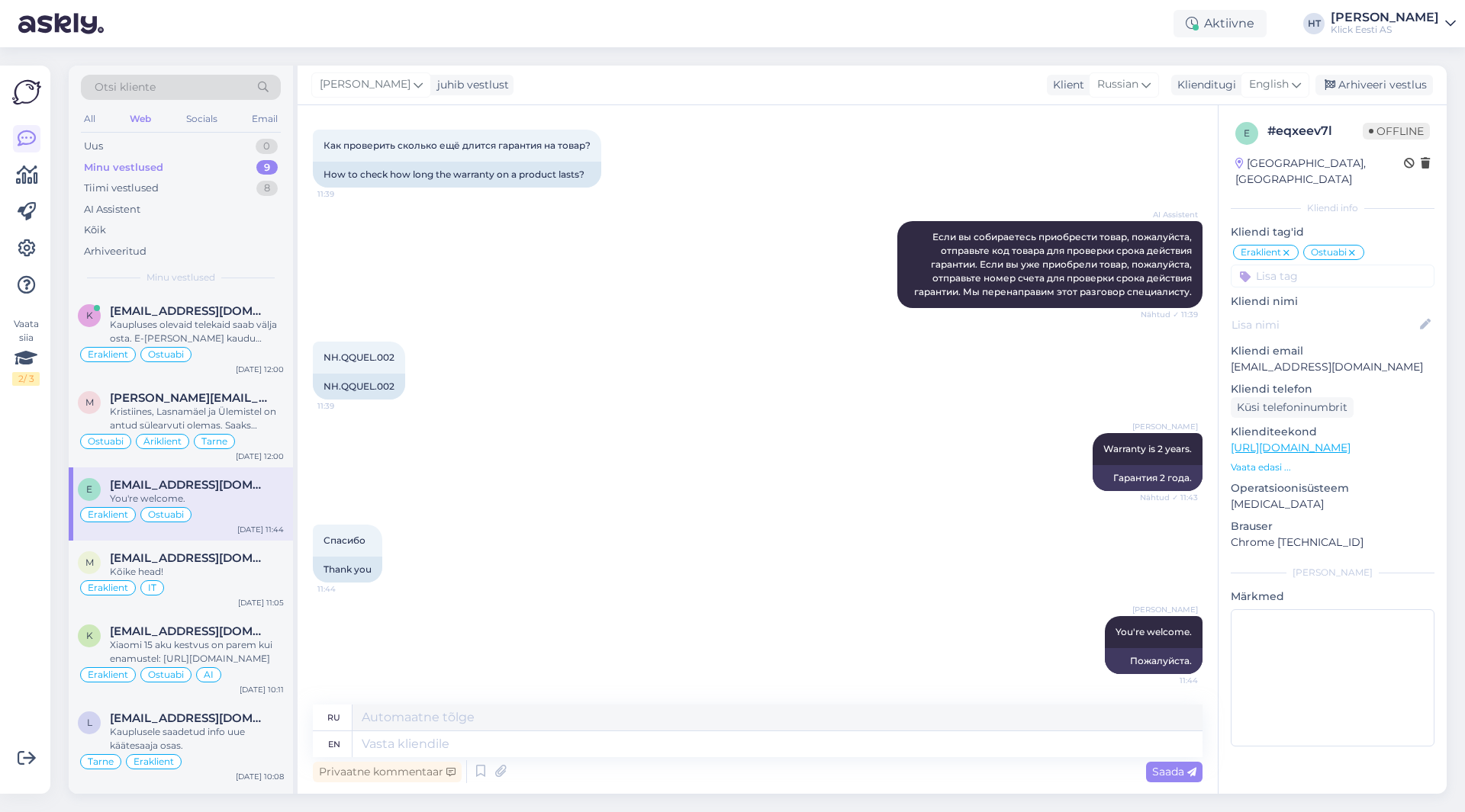
click at [505, 376] on div "NH.QQUEL.002 11:39 NH.QQUEL.002" at bounding box center [757, 370] width 889 height 91
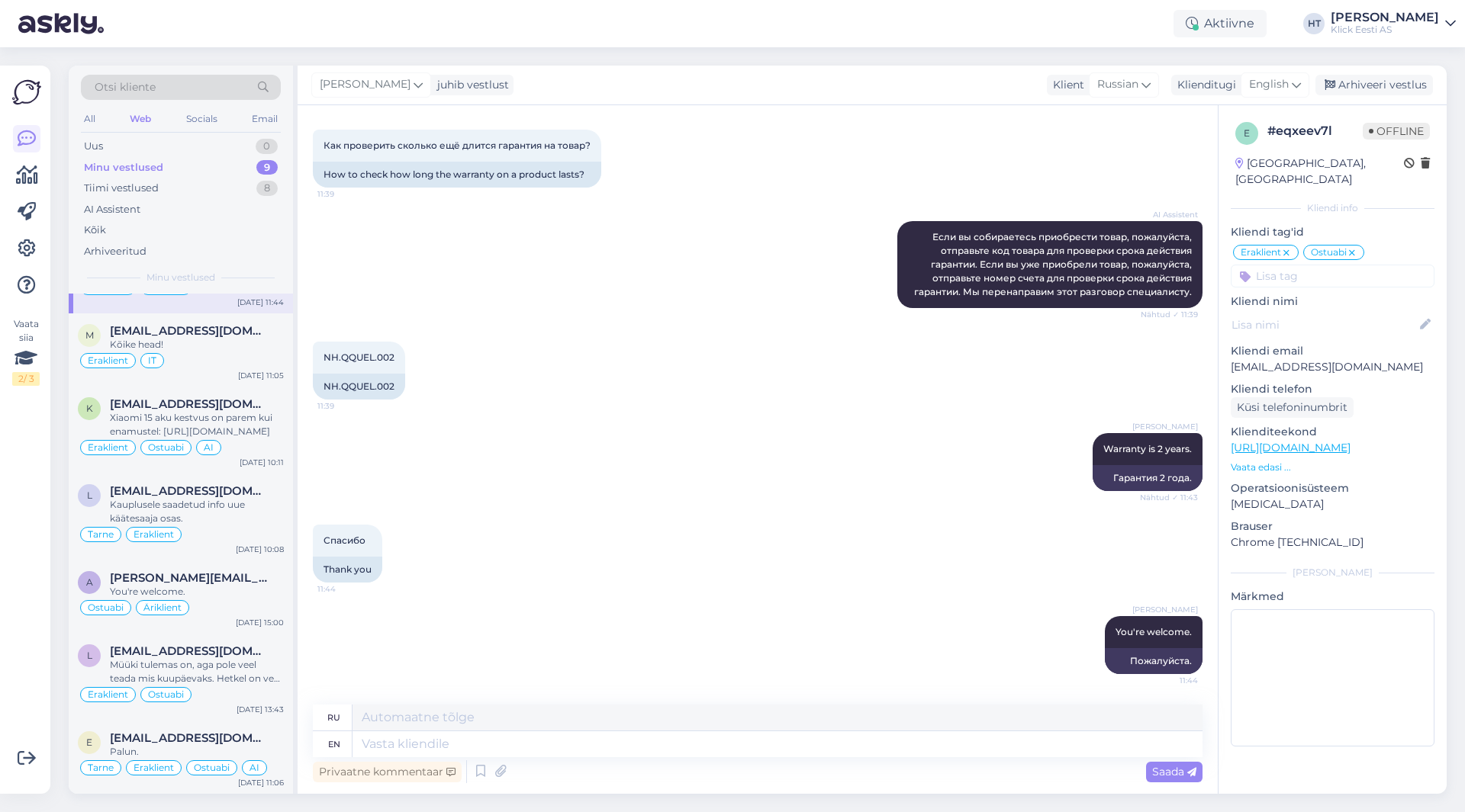
scroll to position [0, 0]
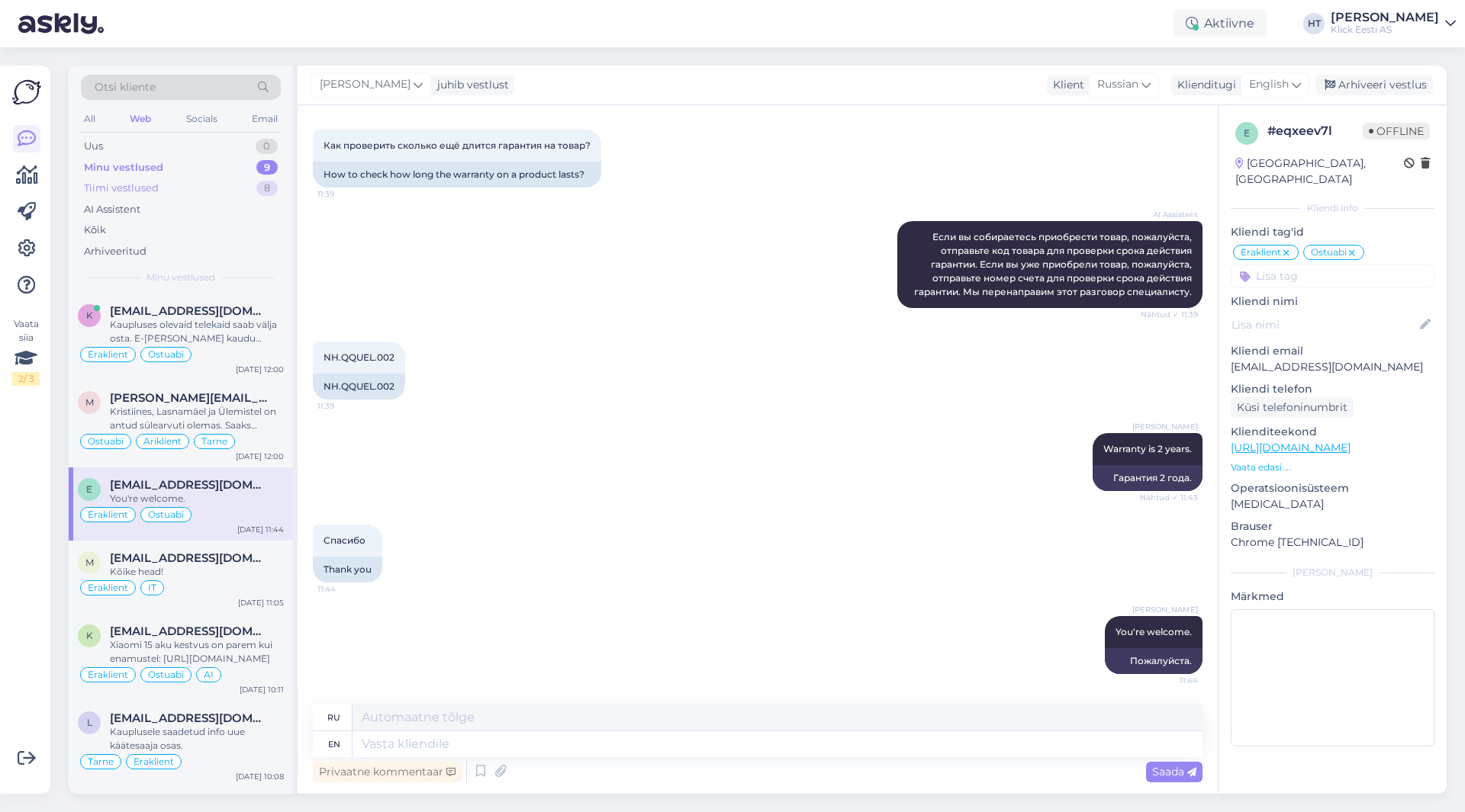
click at [208, 195] on div "Tiimi vestlused 8" at bounding box center [181, 188] width 200 height 21
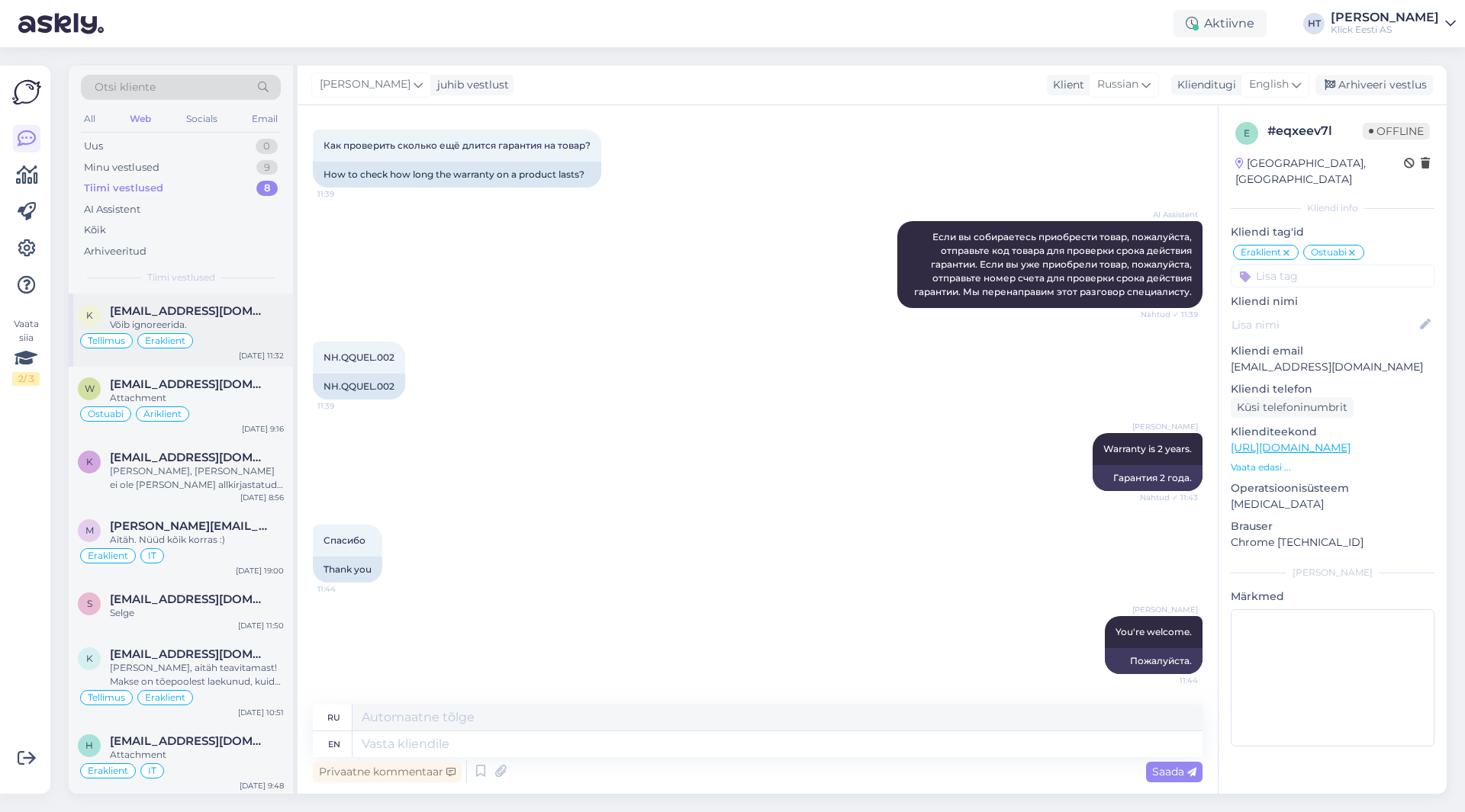
click at [236, 305] on span "[EMAIL_ADDRESS][DOMAIN_NAME]" at bounding box center [190, 311] width 159 height 14
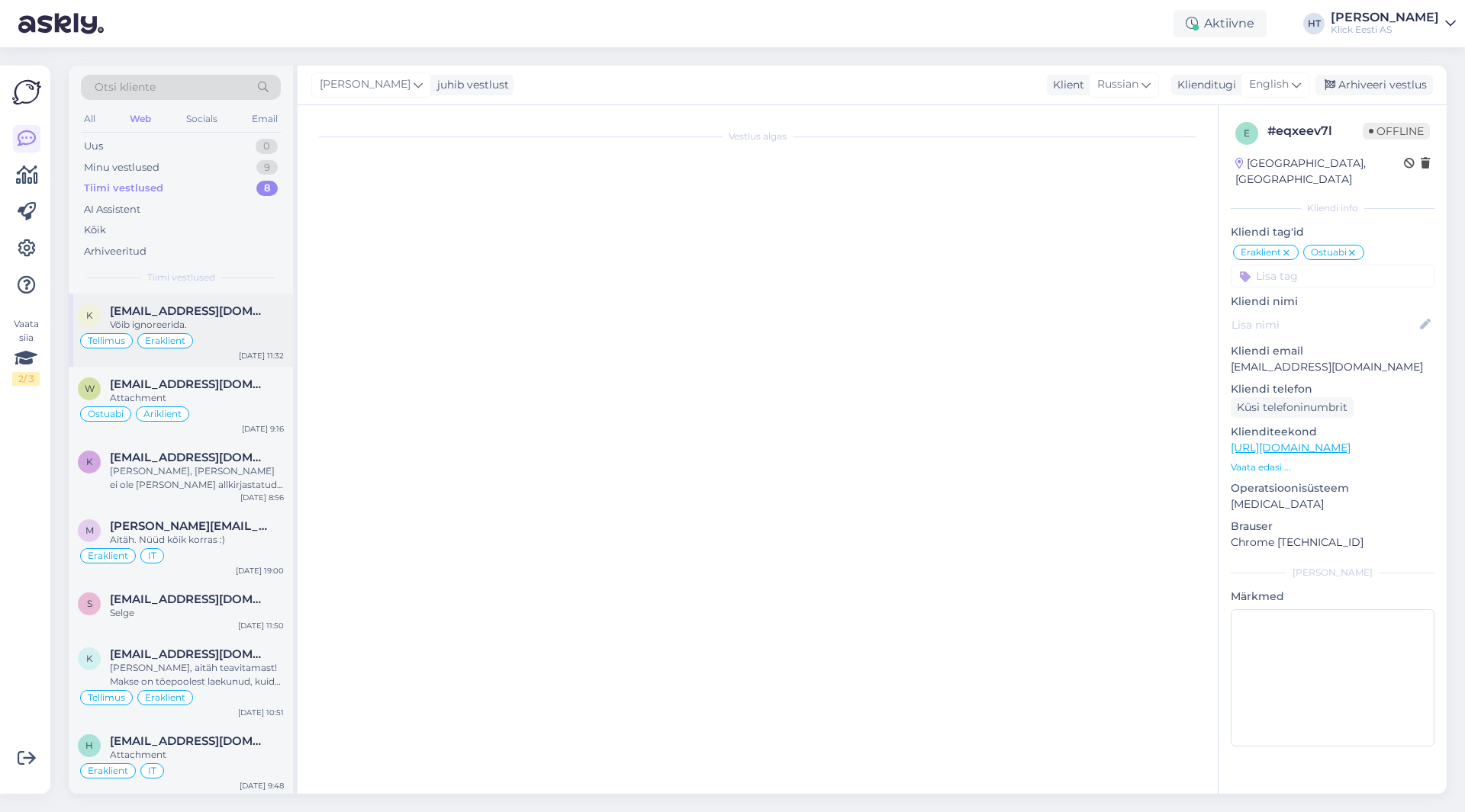
scroll to position [597, 0]
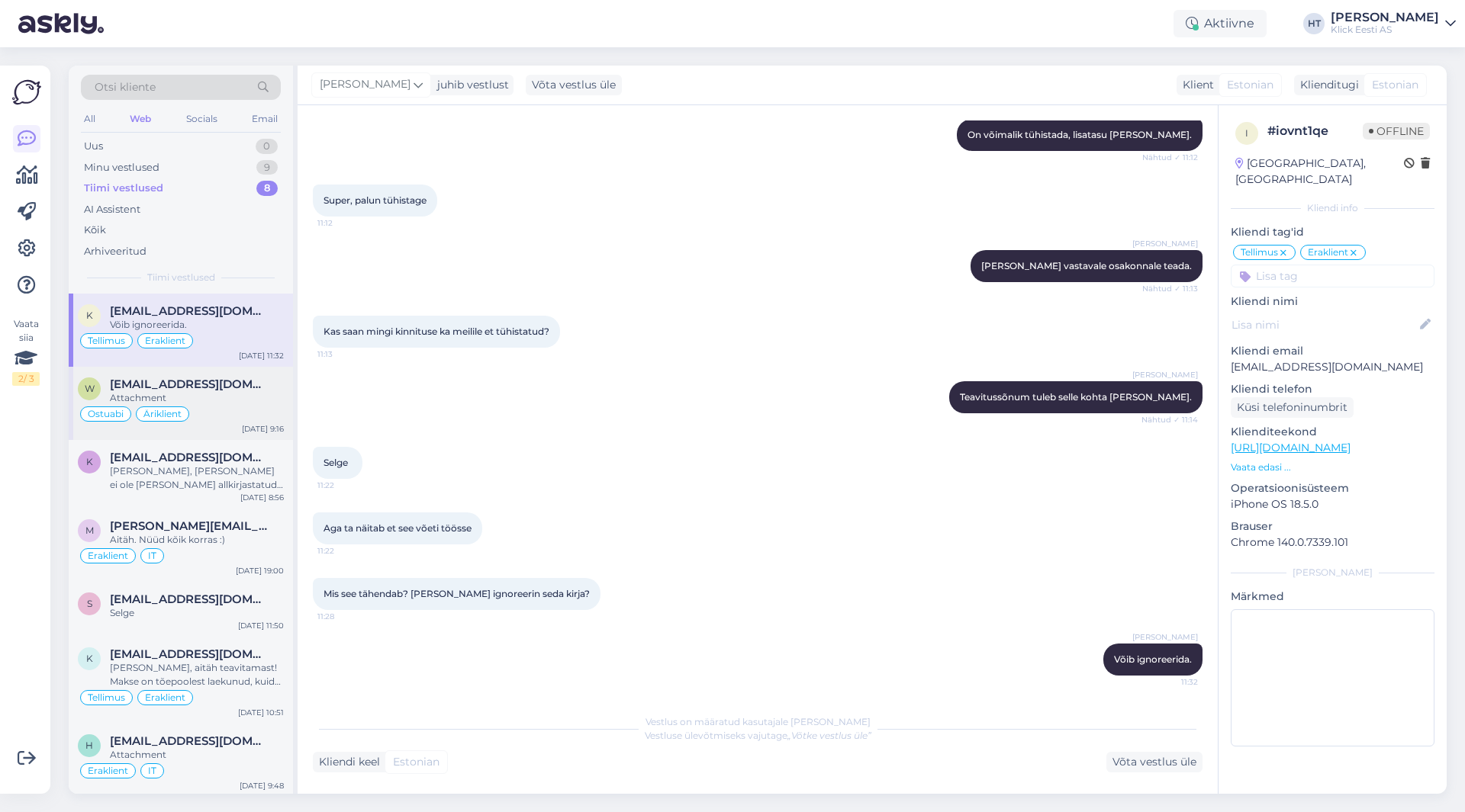
click at [238, 376] on div "w [EMAIL_ADDRESS][DOMAIN_NAME] Attachment Ostuabi Äriklient [DATE] 9:16" at bounding box center [181, 403] width 224 height 73
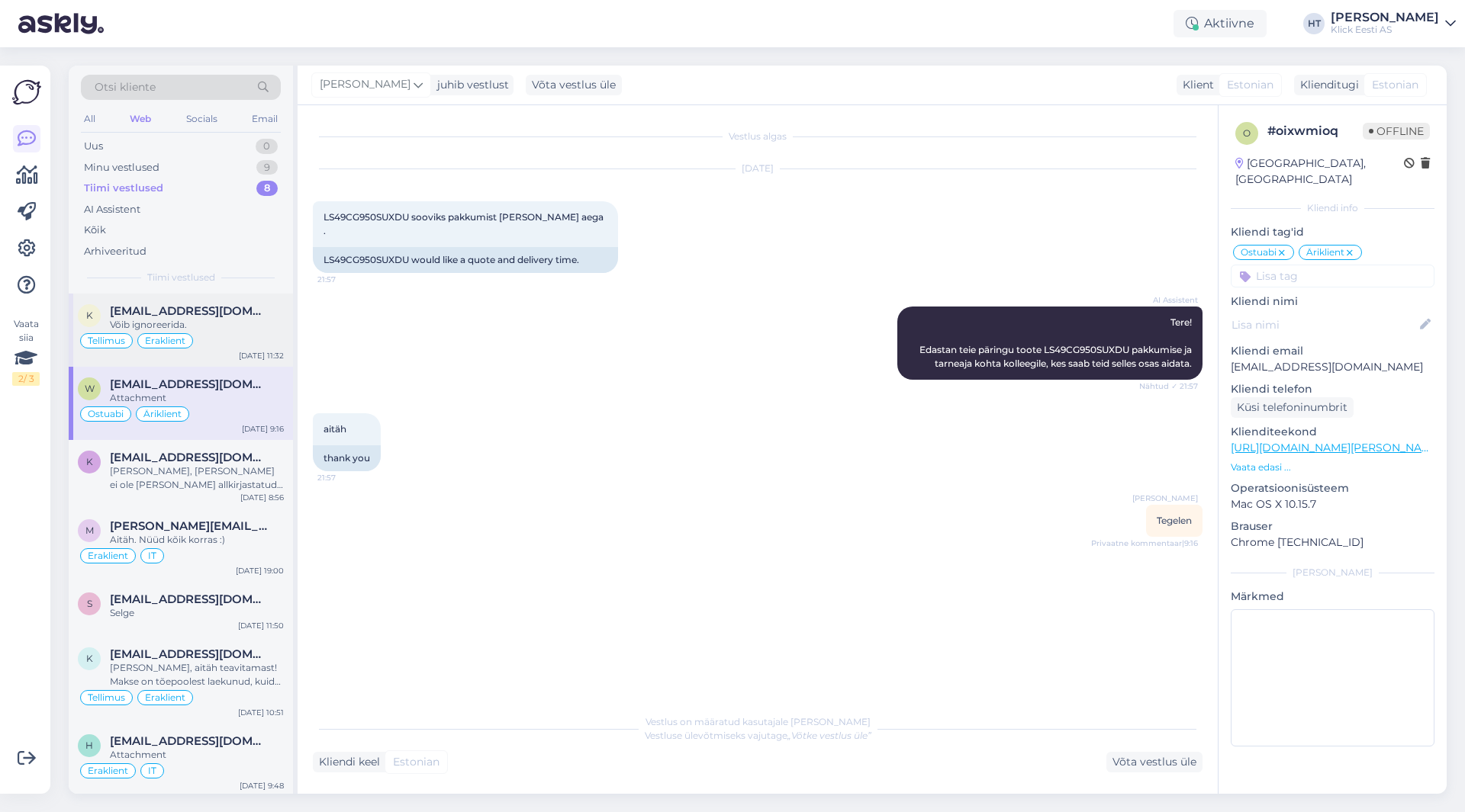
click at [245, 351] on div "[DATE] 11:32" at bounding box center [262, 355] width 45 height 11
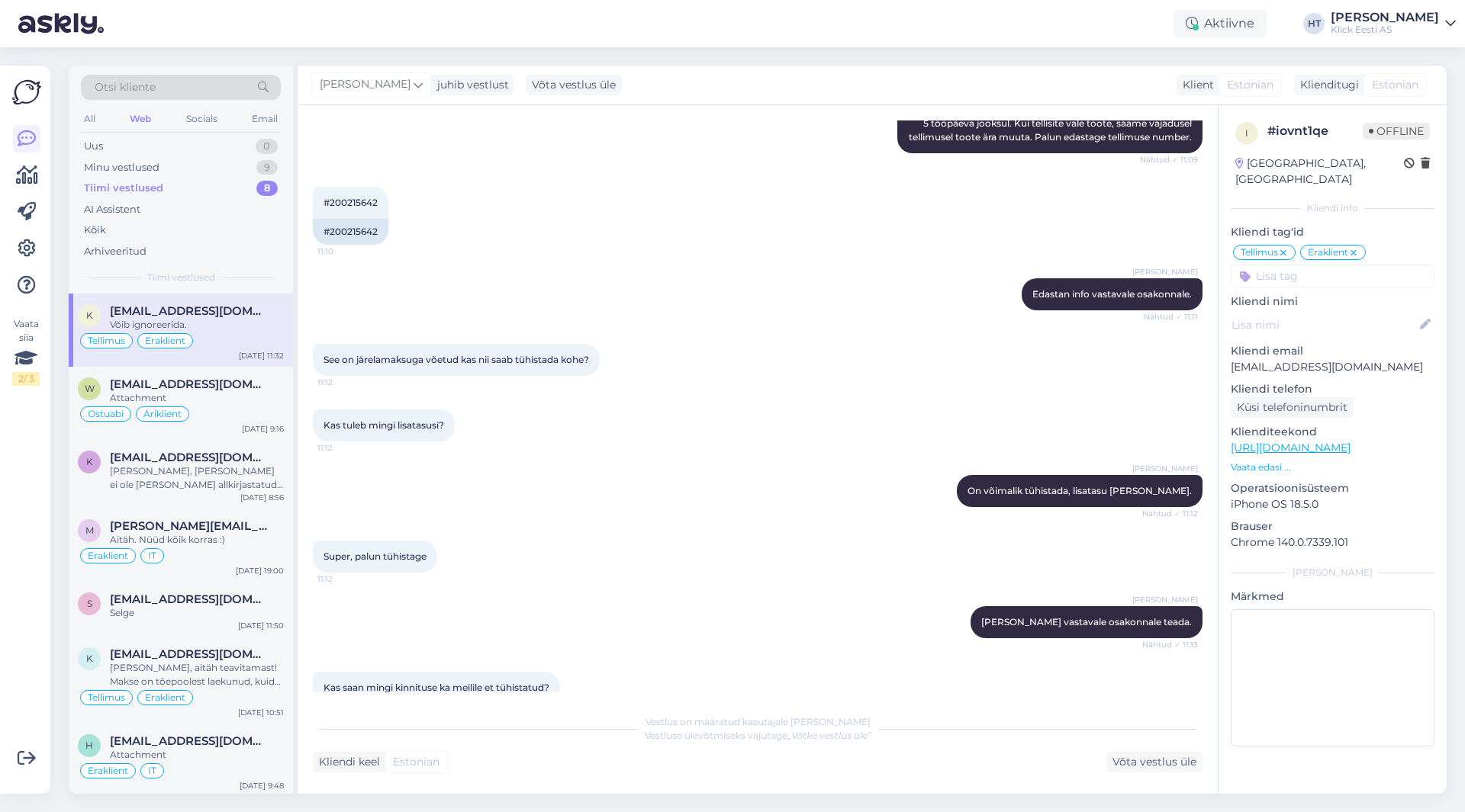
scroll to position [138, 0]
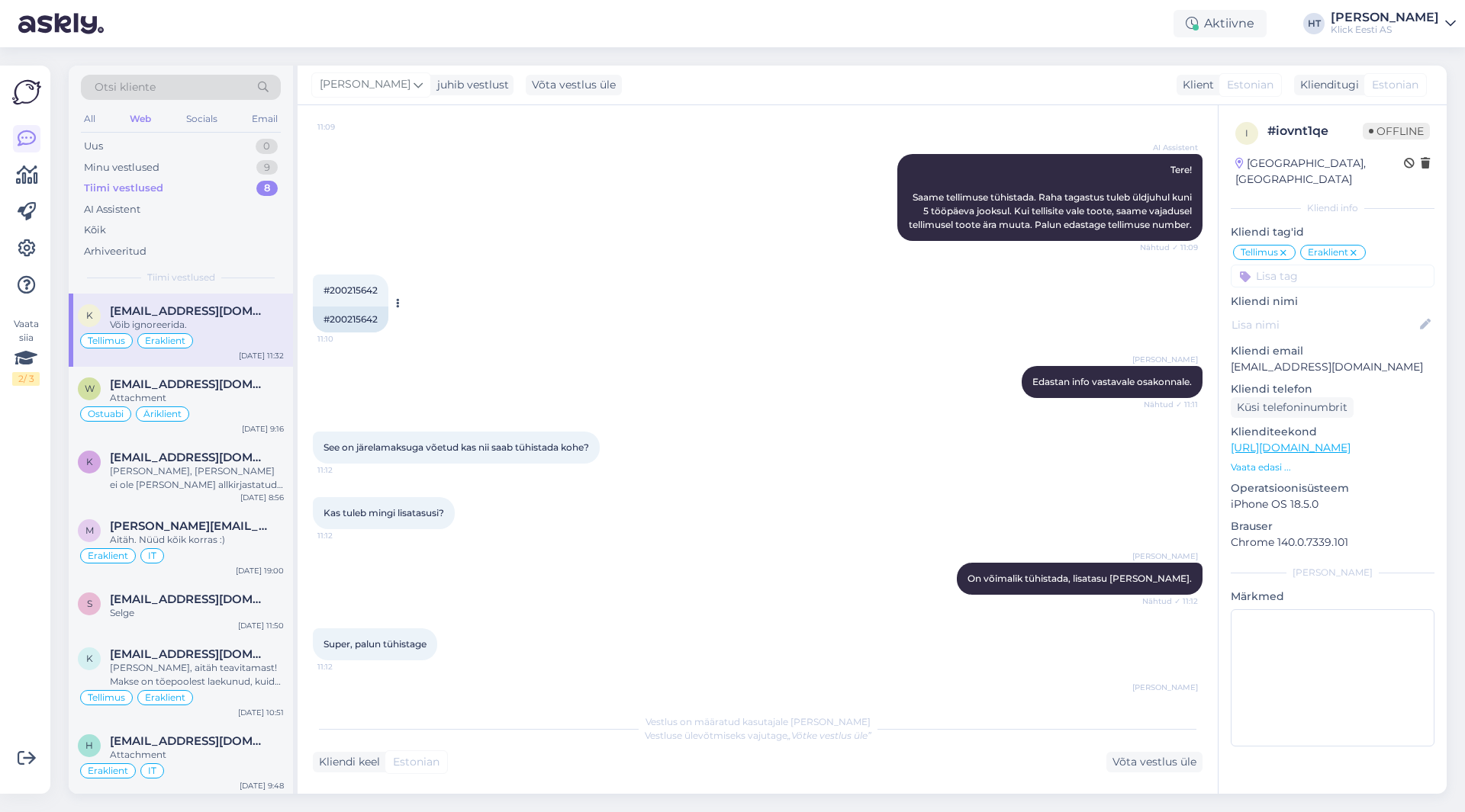
click at [359, 296] on div "#200215642 11:10" at bounding box center [350, 291] width 75 height 32
click at [812, 303] on div "#200215642 11:10 #200215642" at bounding box center [757, 303] width 889 height 91
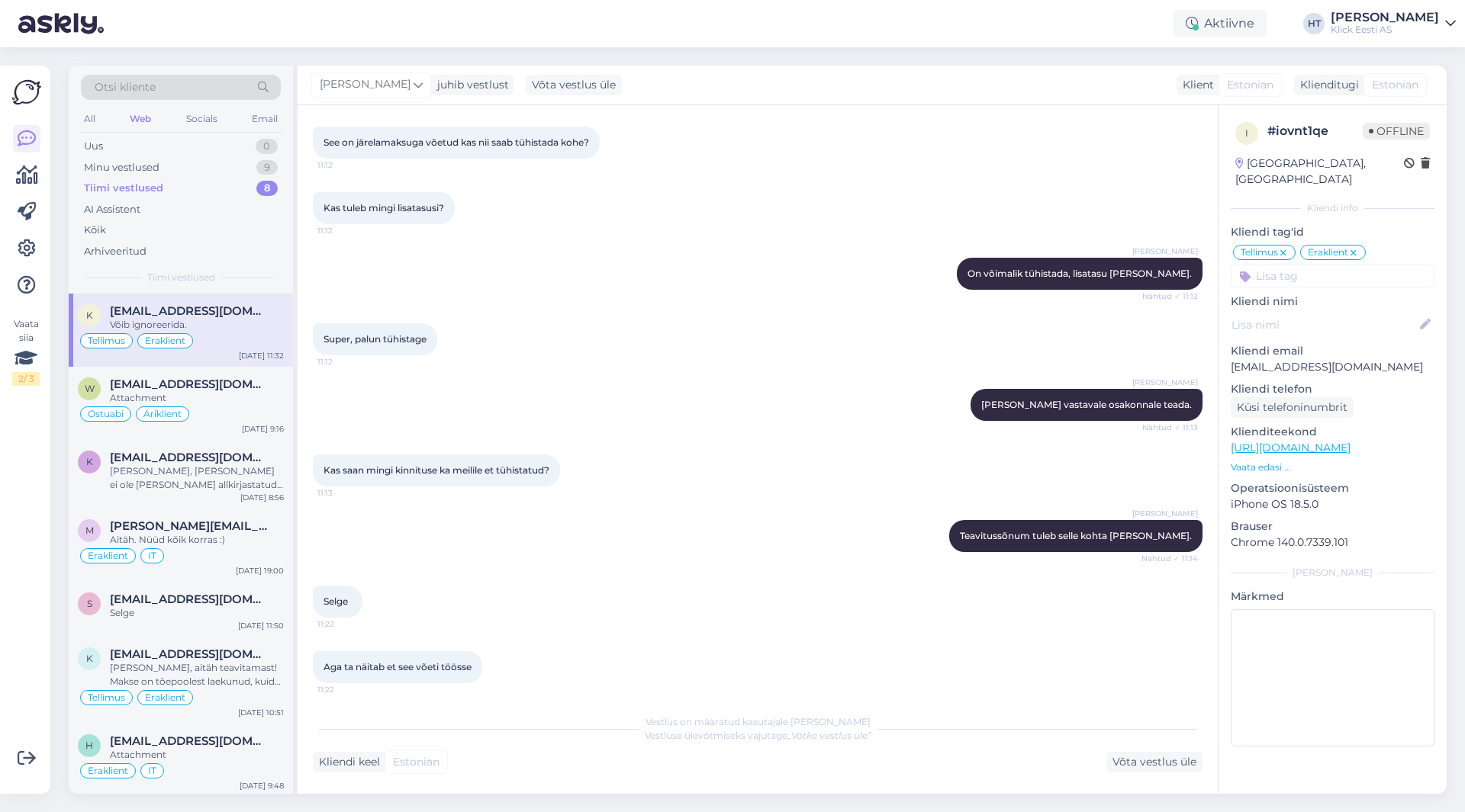
scroll to position [597, 0]
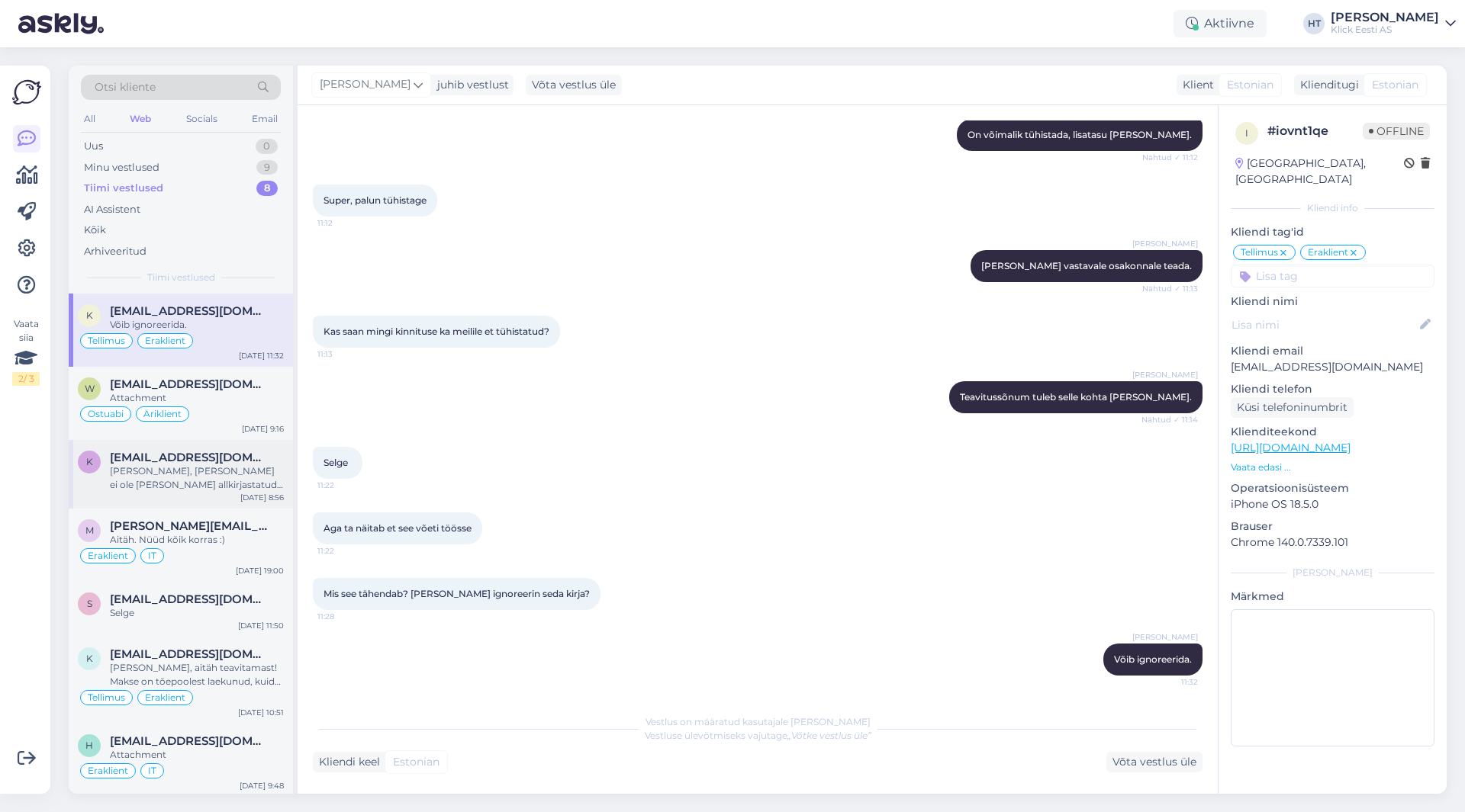
click at [147, 487] on div "[PERSON_NAME], [PERSON_NAME] ei ole [PERSON_NAME] allkirjastatud. Palun proovig…" at bounding box center [197, 478] width 174 height 28
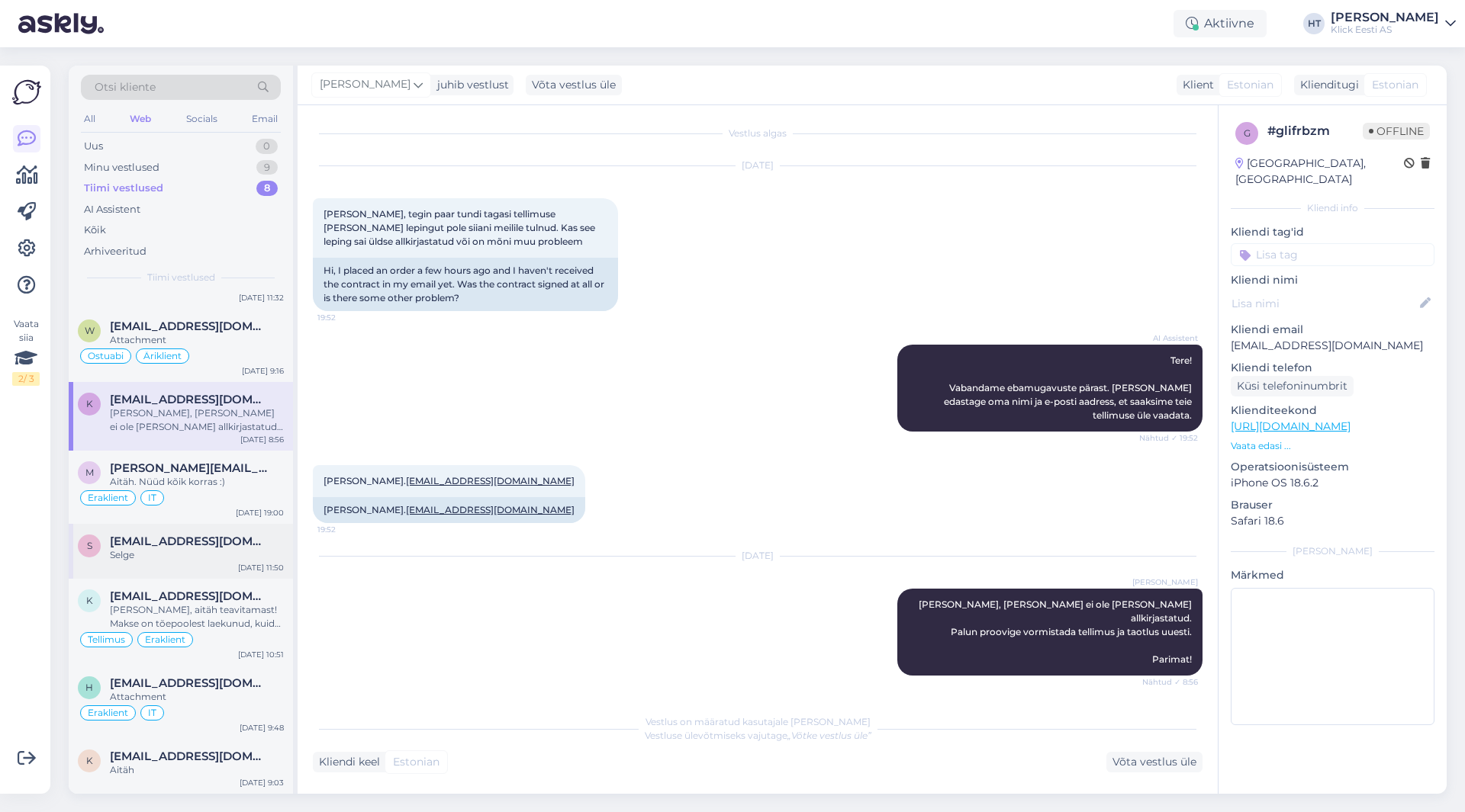
scroll to position [0, 0]
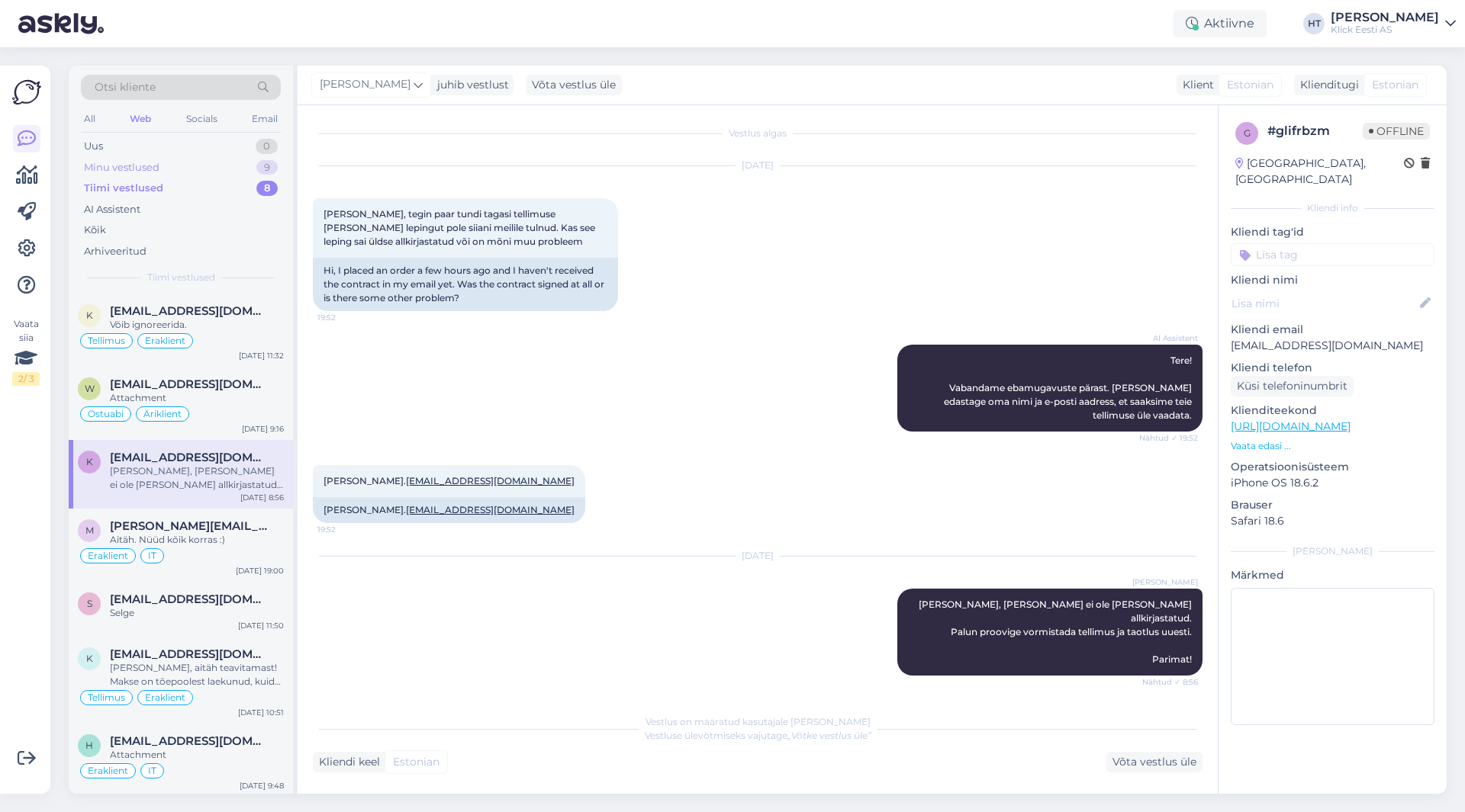
click at [241, 170] on div "Minu vestlused 9" at bounding box center [181, 168] width 200 height 21
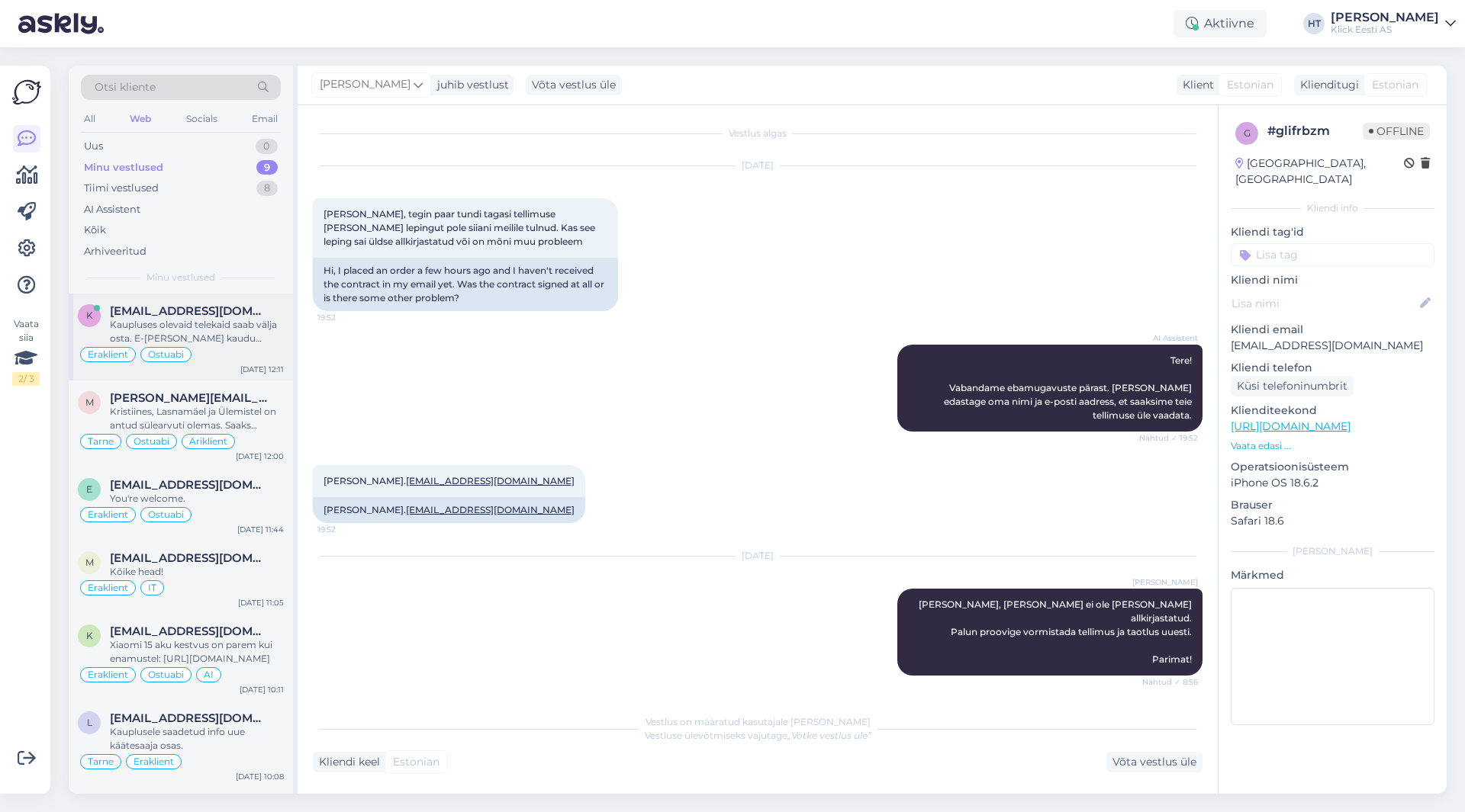
click at [246, 351] on div "Eraklient Ostuabi" at bounding box center [181, 355] width 206 height 19
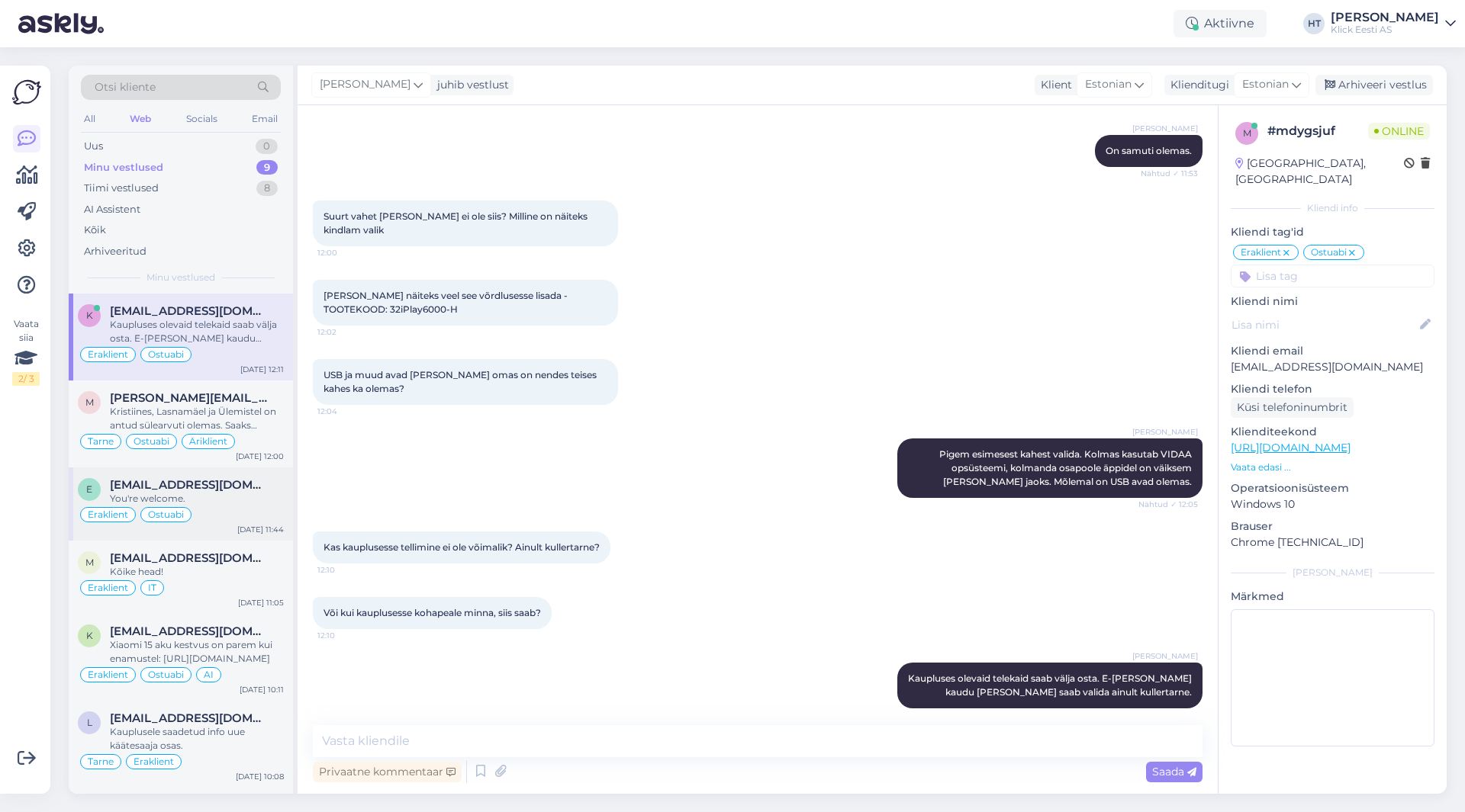
click at [261, 494] on div "You're welcome." at bounding box center [197, 499] width 174 height 14
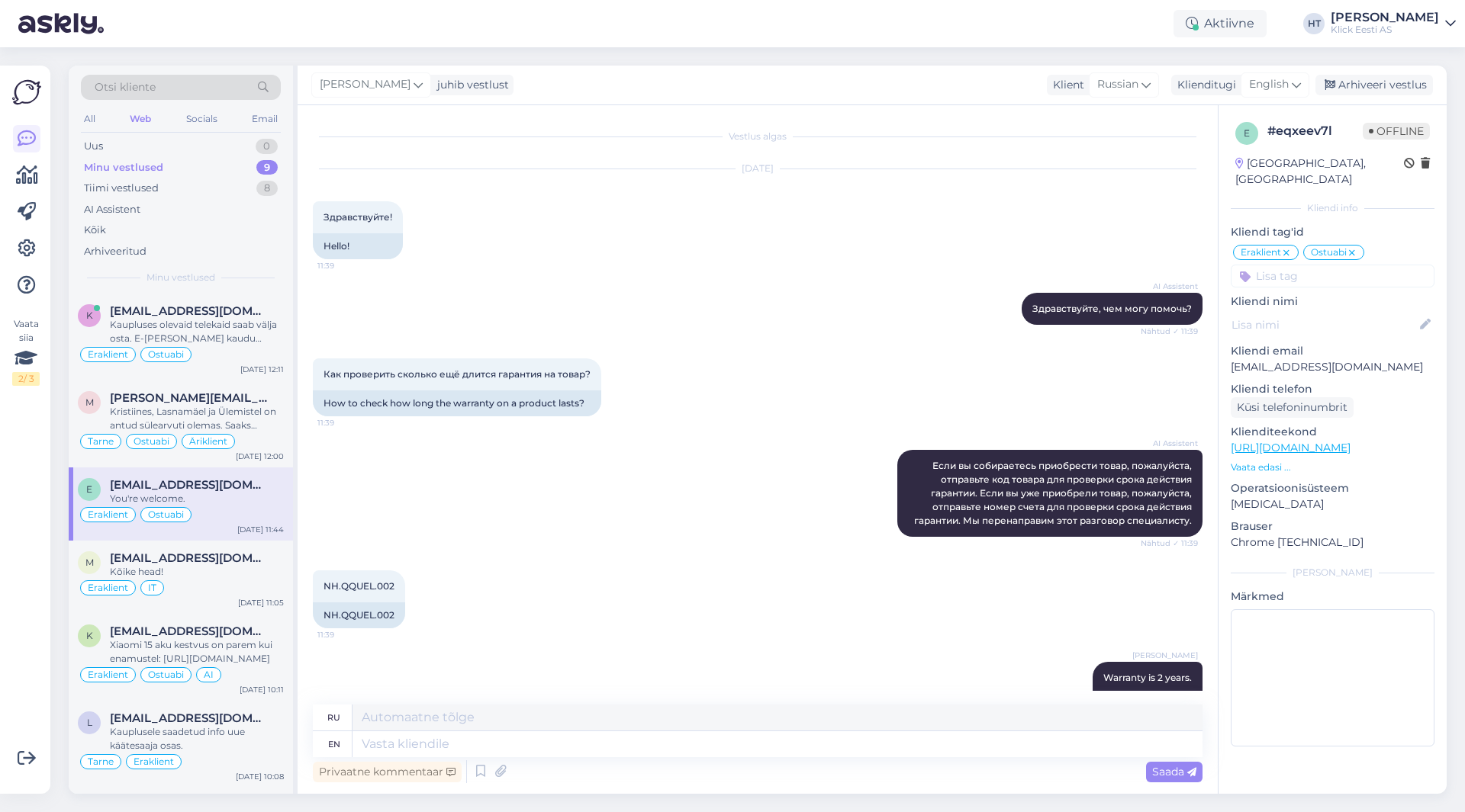
scroll to position [229, 0]
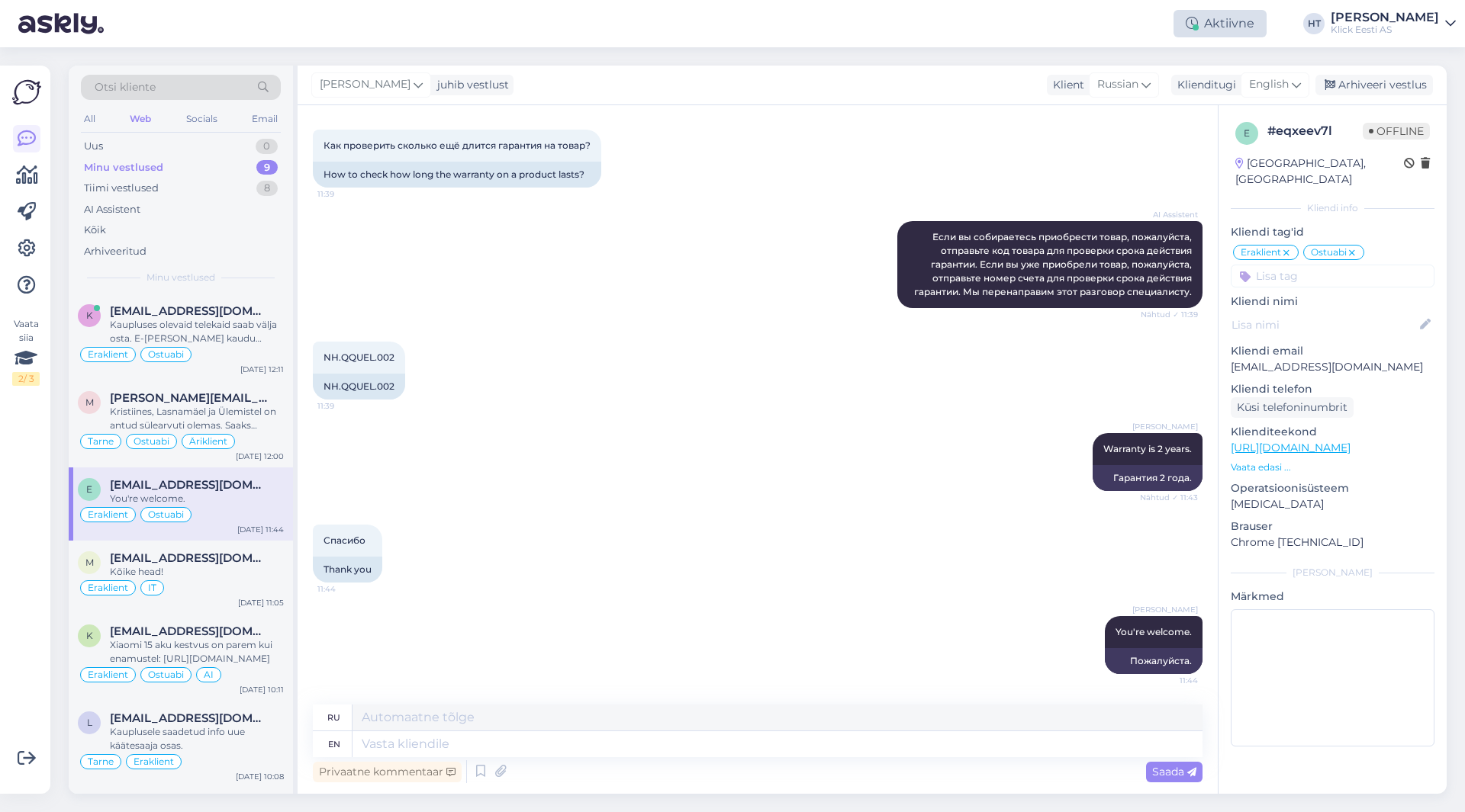
click at [1267, 26] on div "Aktiivne" at bounding box center [1220, 23] width 93 height 28
click at [1139, 123] on button "1 tund" at bounding box center [1118, 117] width 45 height 17
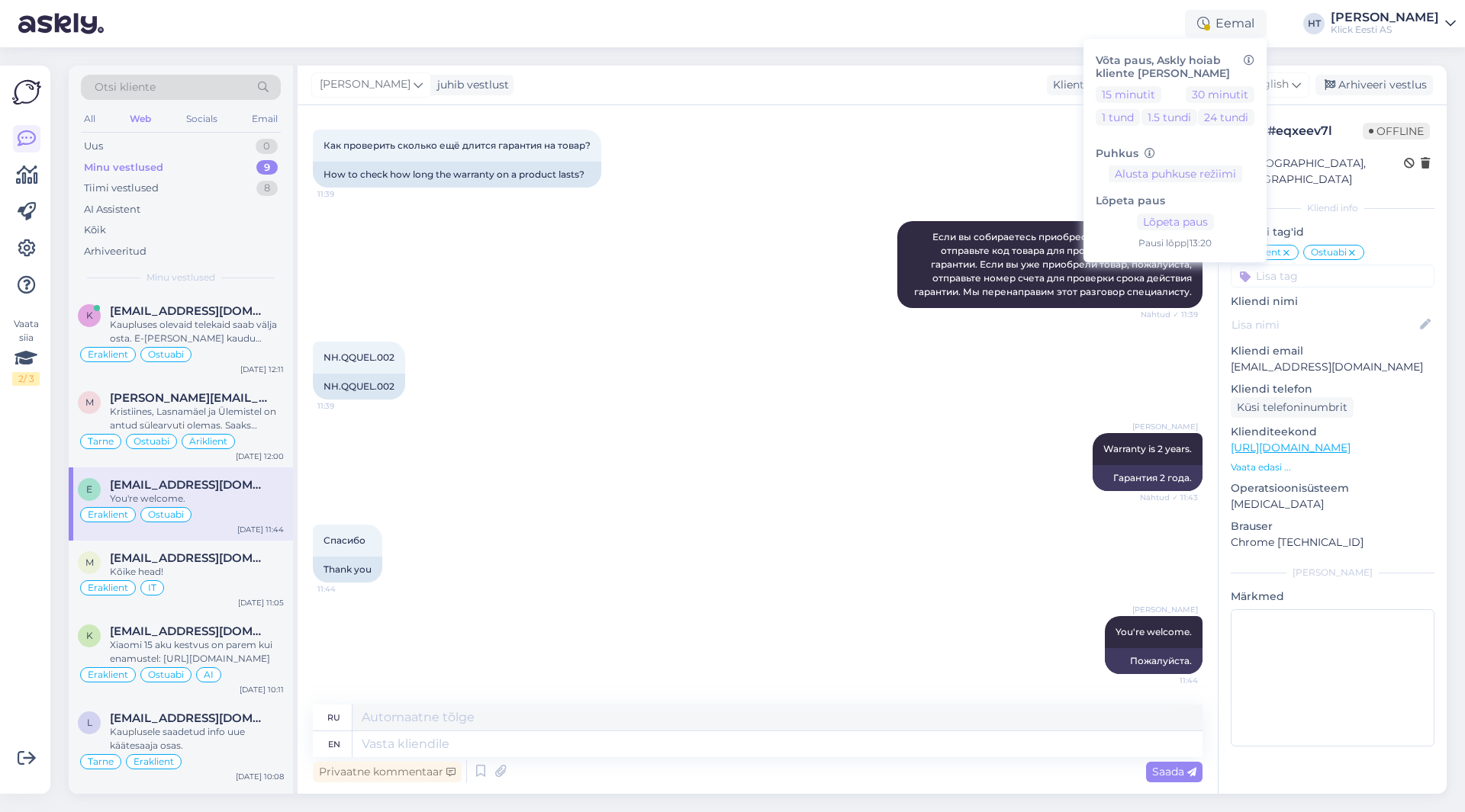
click at [888, 86] on div "[PERSON_NAME] juhib vestlust Klient [DEMOGRAPHIC_DATA] Klienditugi [DEMOGRAPHIC…" at bounding box center [871, 85] width 1149 height 40
